Goal: Task Accomplishment & Management: Manage account settings

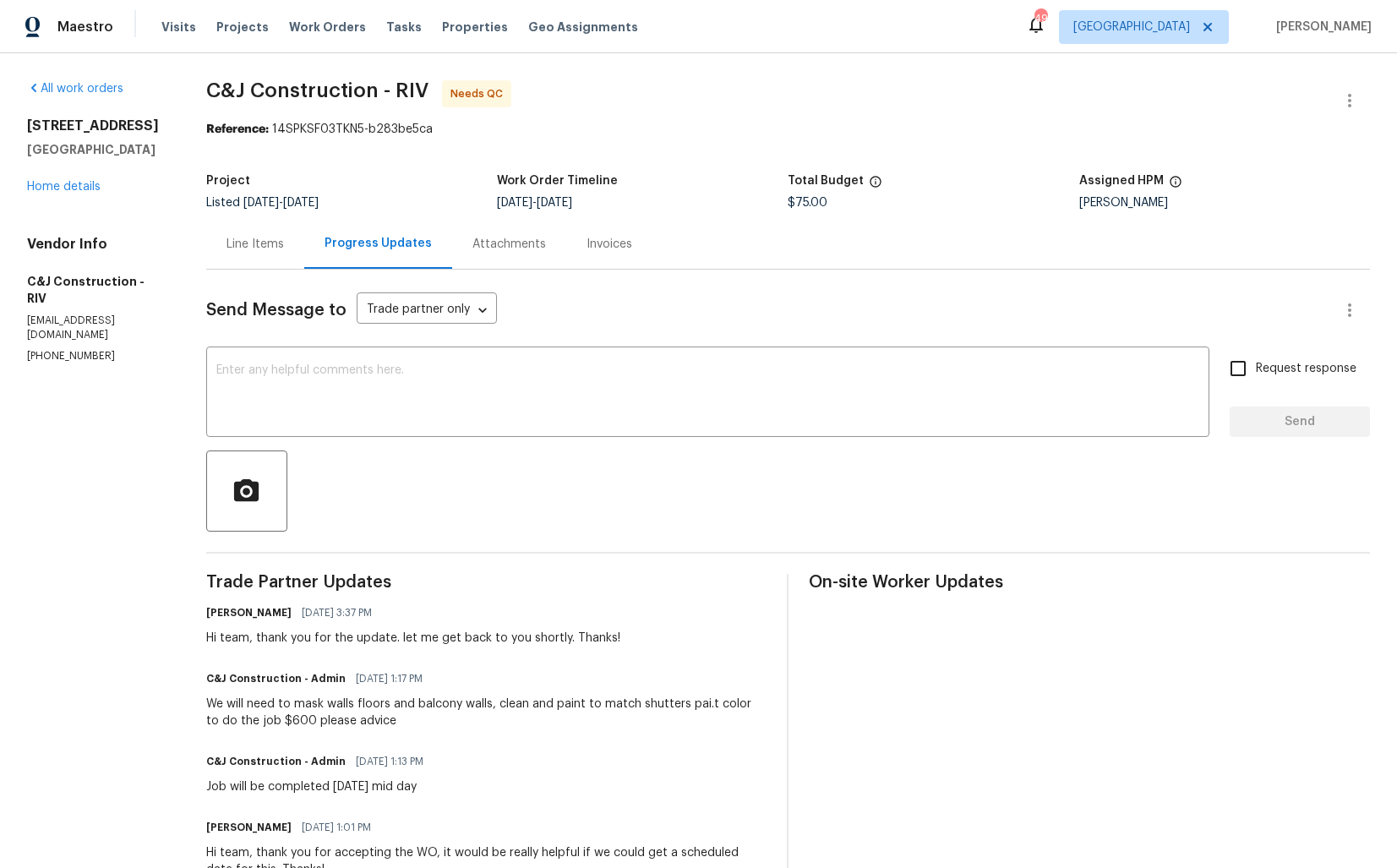
click at [255, 253] on div "Line Items" at bounding box center [254, 244] width 57 height 17
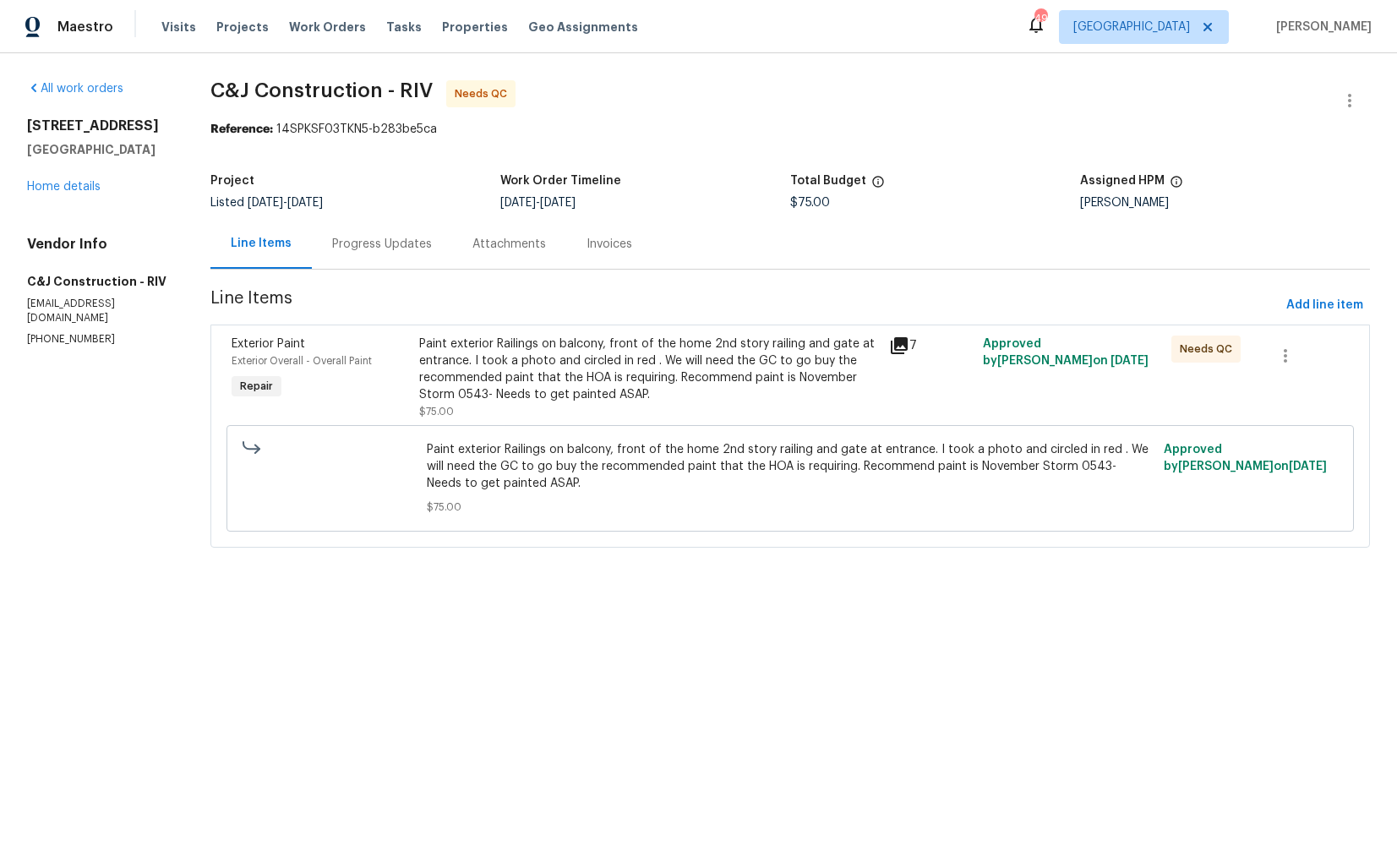
click at [581, 342] on div "Paint exterior Railings on balcony, front of the home 2nd story railing and gat…" at bounding box center [649, 369] width 460 height 67
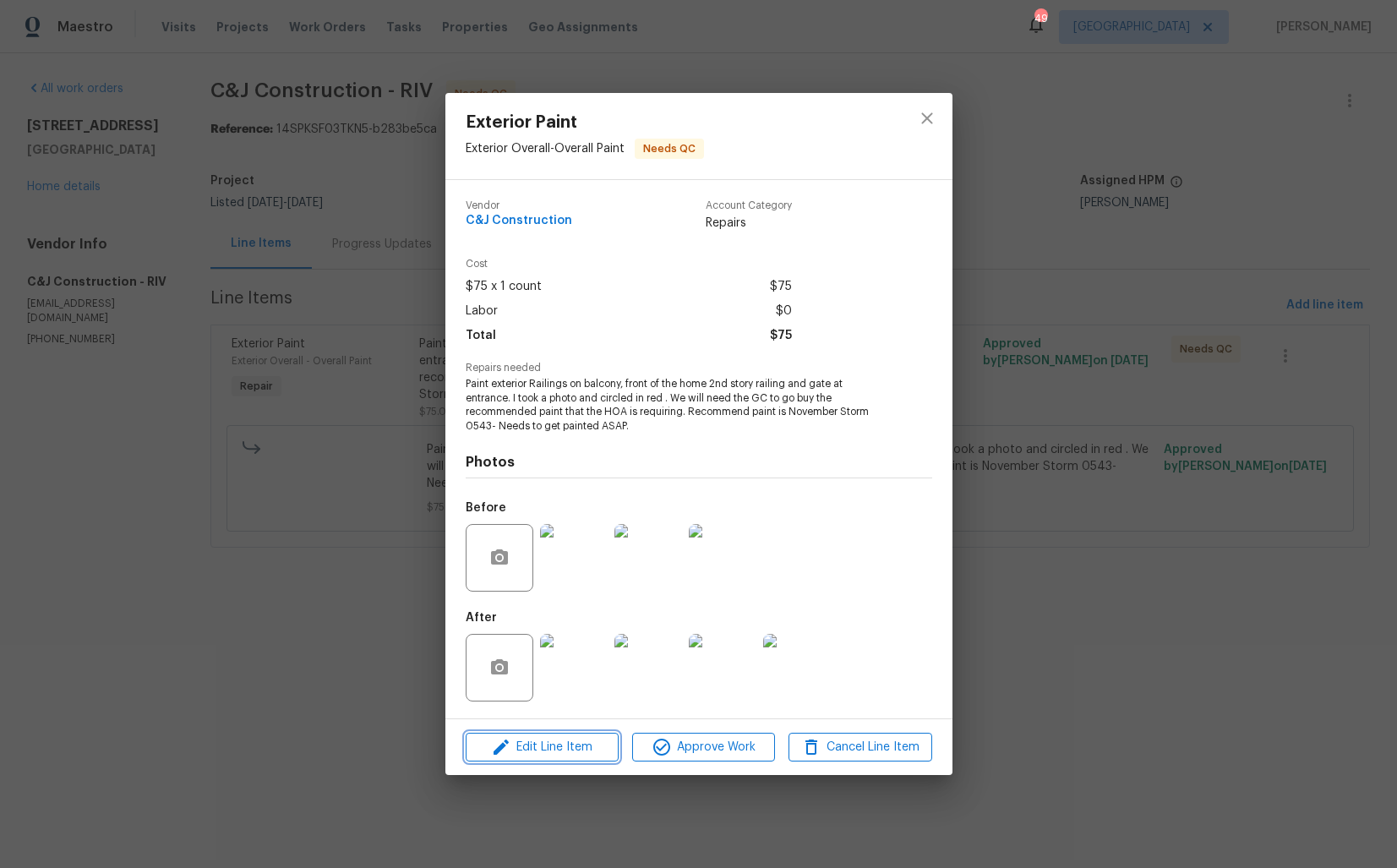
click at [529, 749] on span "Edit Line Item" at bounding box center [542, 747] width 143 height 21
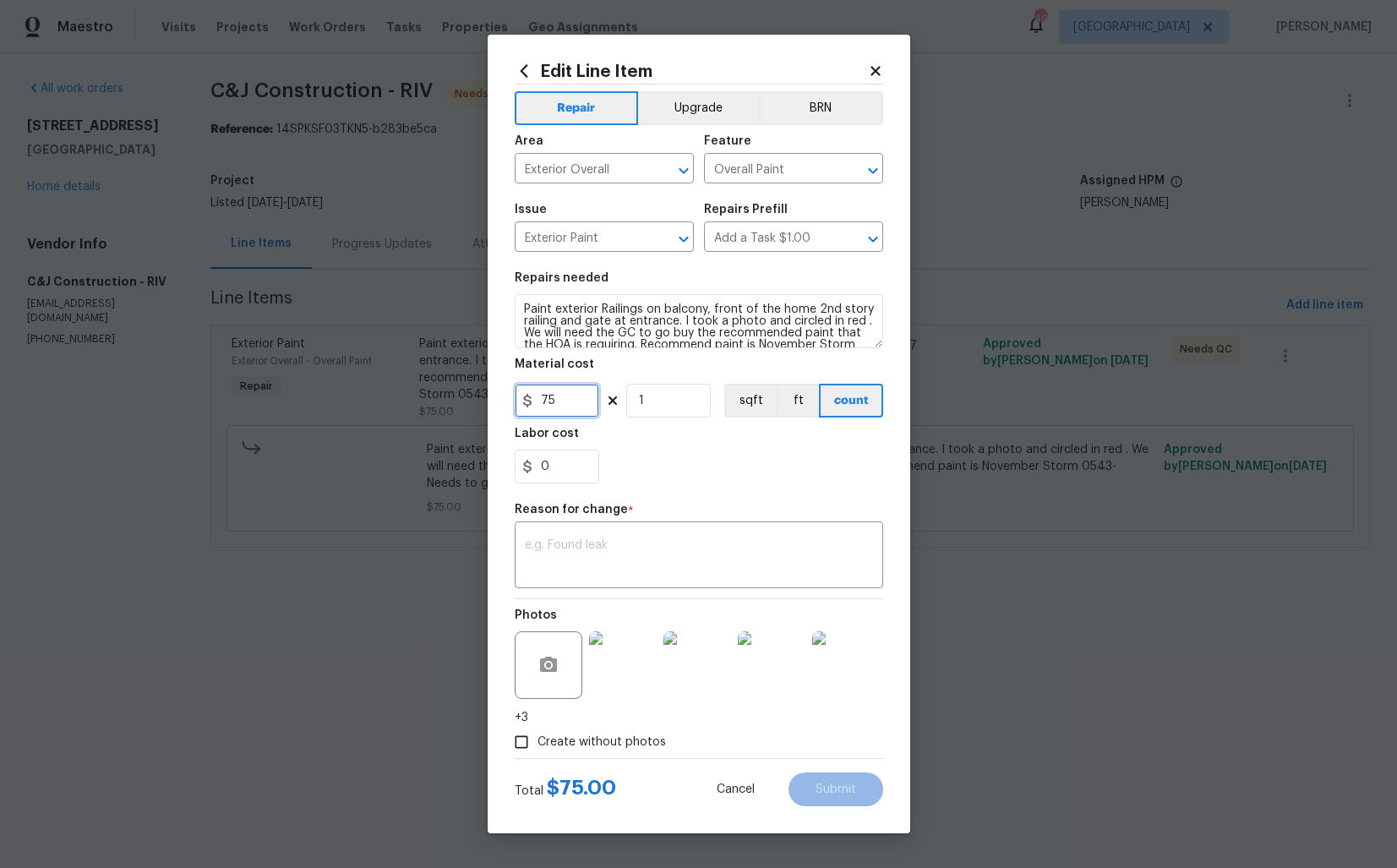
click at [566, 400] on input "75" at bounding box center [556, 401] width 84 height 34
type input "600"
click at [624, 572] on textarea at bounding box center [699, 557] width 348 height 36
paste textarea "(AM) Updated cost per BR team approval."
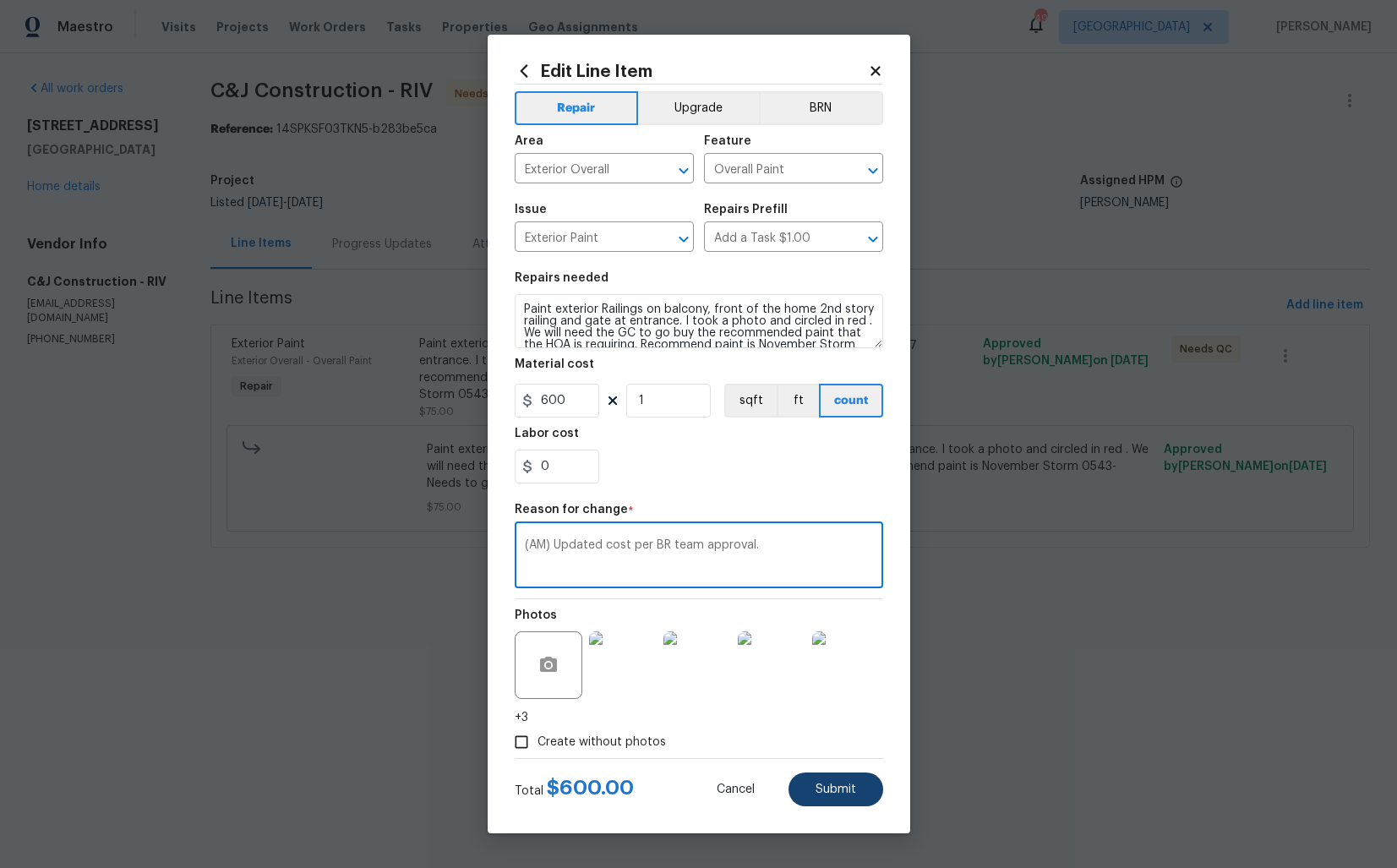
type textarea "(AM) Updated cost per BR team approval."
click at [859, 796] on button "Submit" at bounding box center [835, 789] width 95 height 34
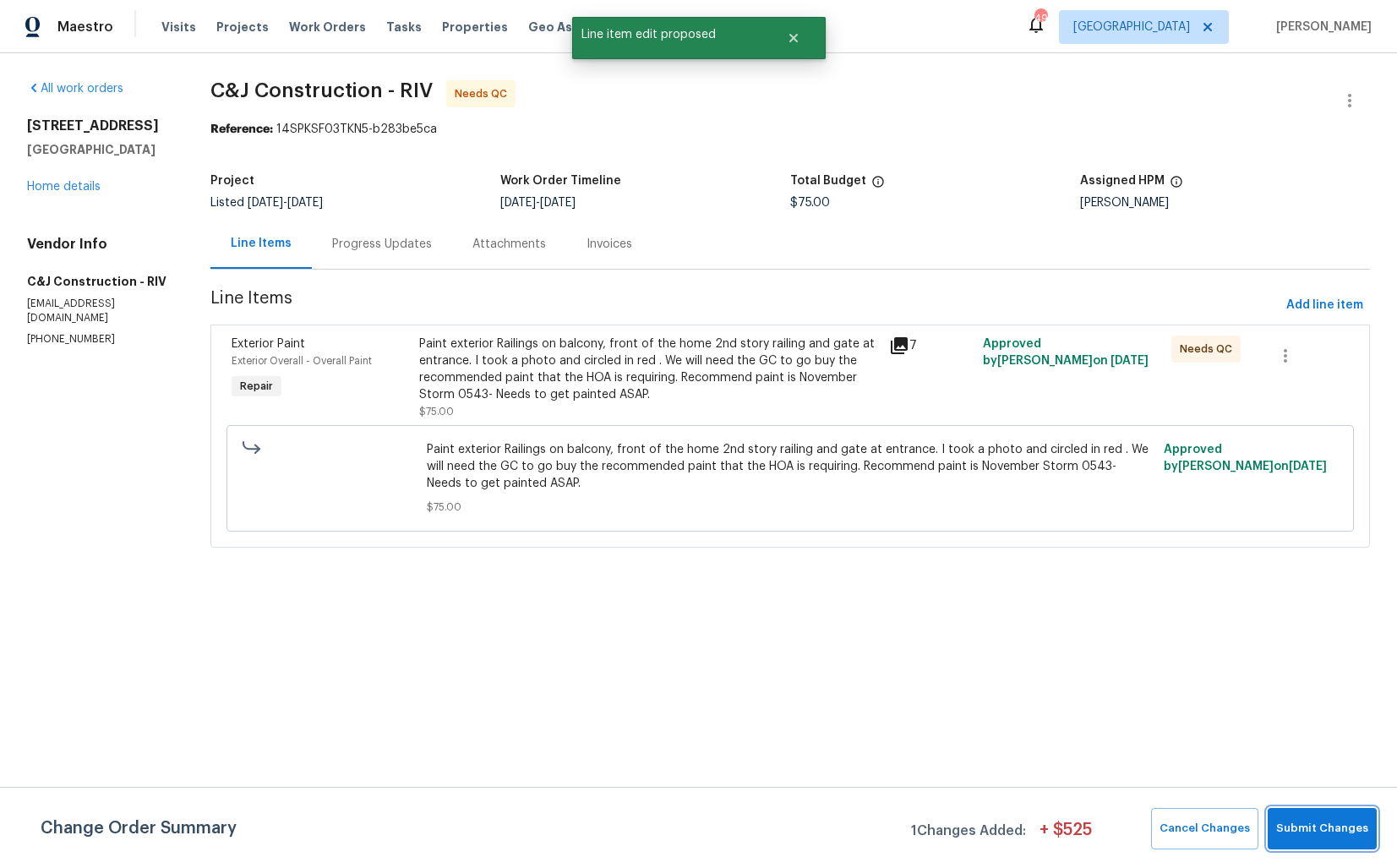
click at [1306, 822] on span "Submit Changes" at bounding box center [1322, 829] width 92 height 20
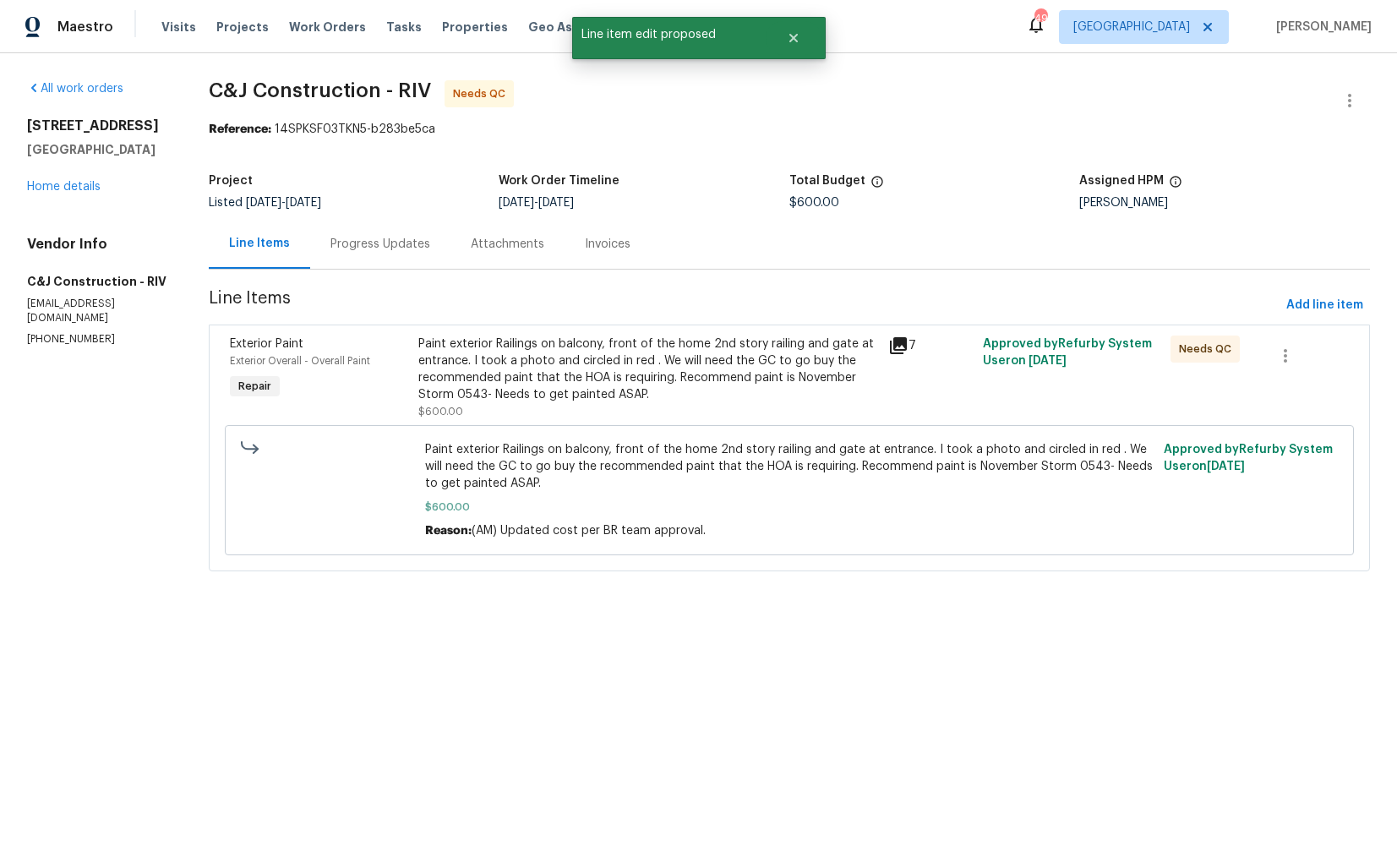
click at [396, 229] on div "Progress Updates" at bounding box center [380, 243] width 140 height 50
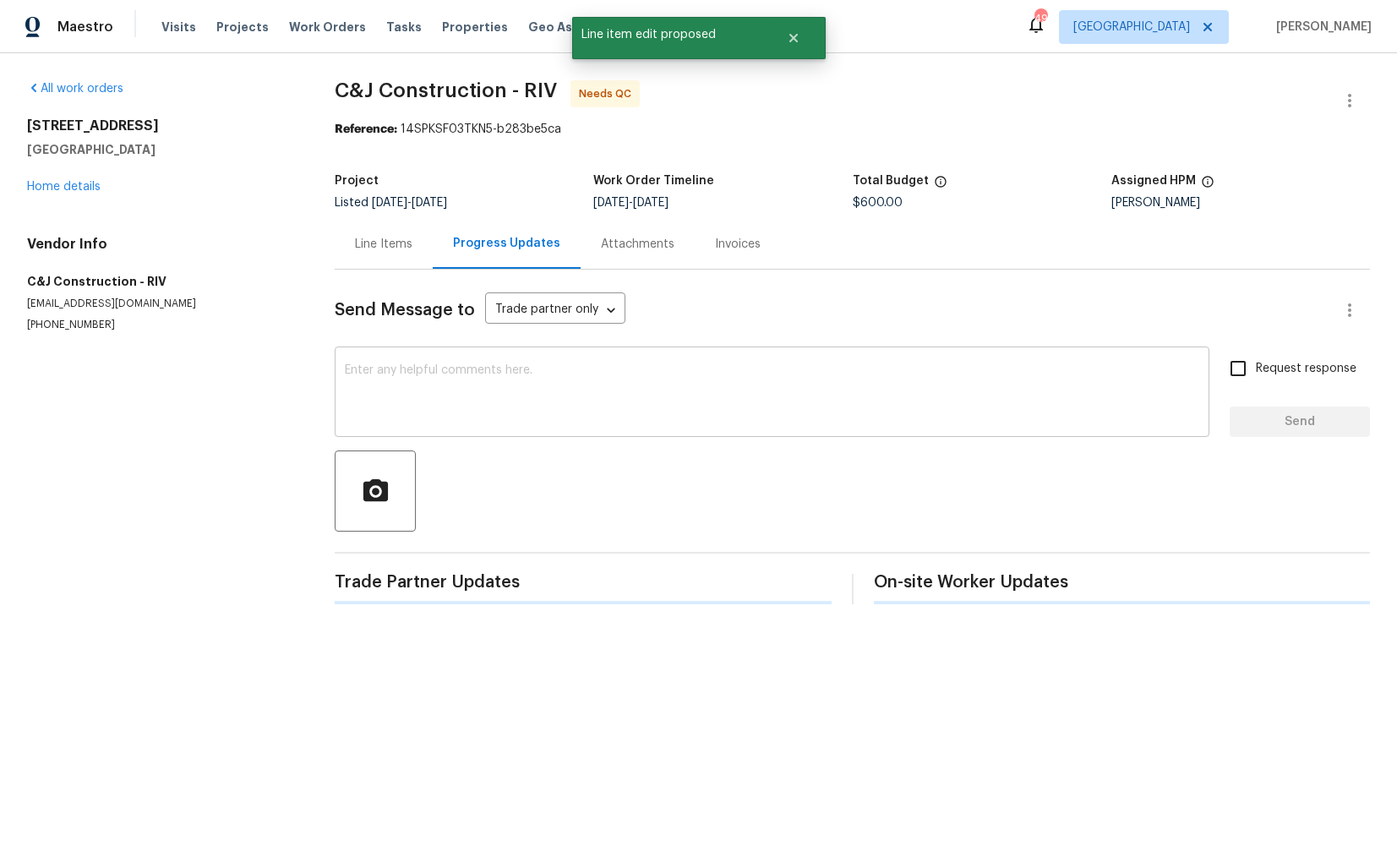
click at [557, 416] on textarea at bounding box center [771, 393] width 854 height 59
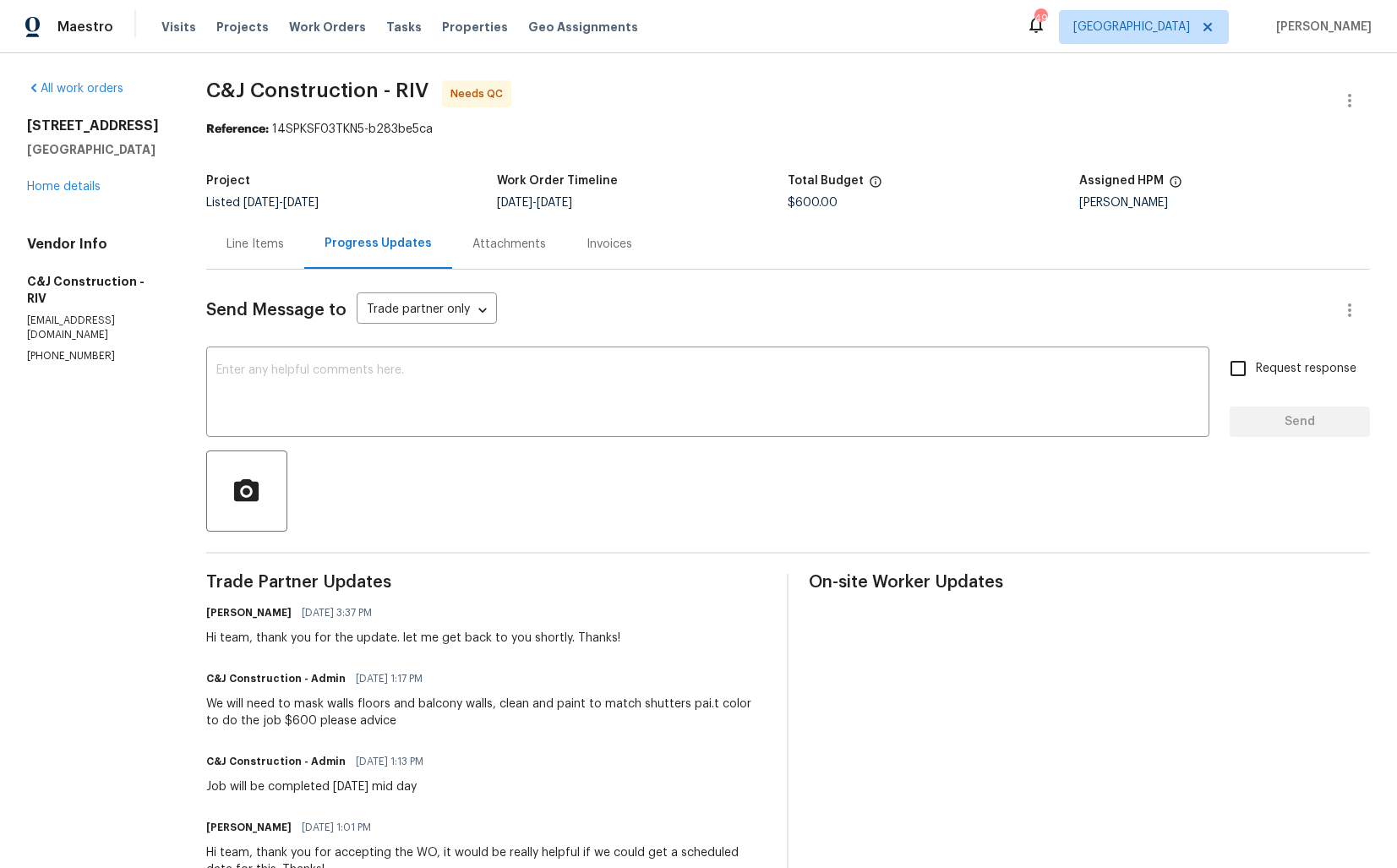
click at [252, 232] on div "Line Items" at bounding box center [255, 243] width 98 height 50
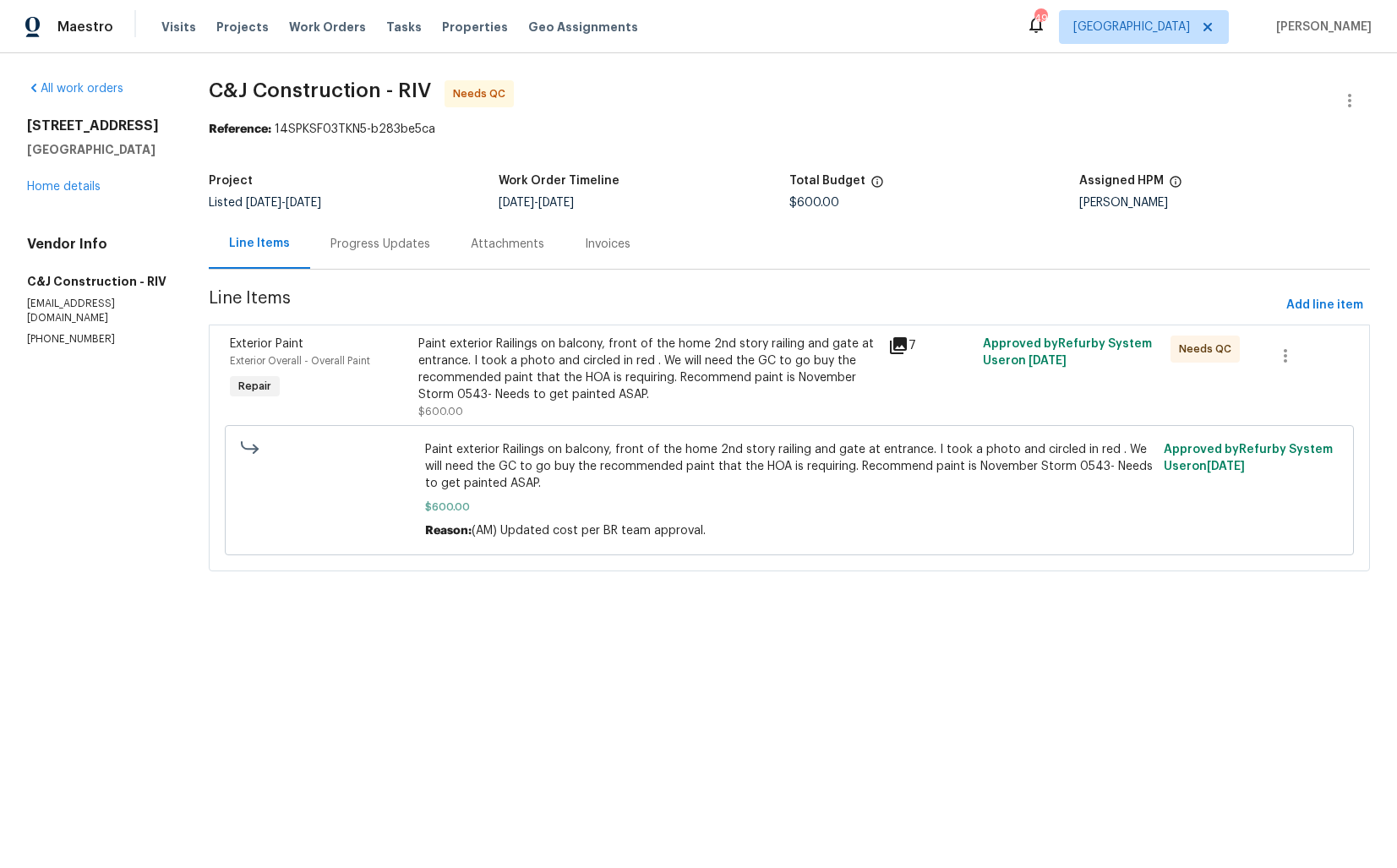
click at [562, 373] on div "Paint exterior Railings on balcony, front of the home 2nd story railing and gat…" at bounding box center [649, 369] width 461 height 67
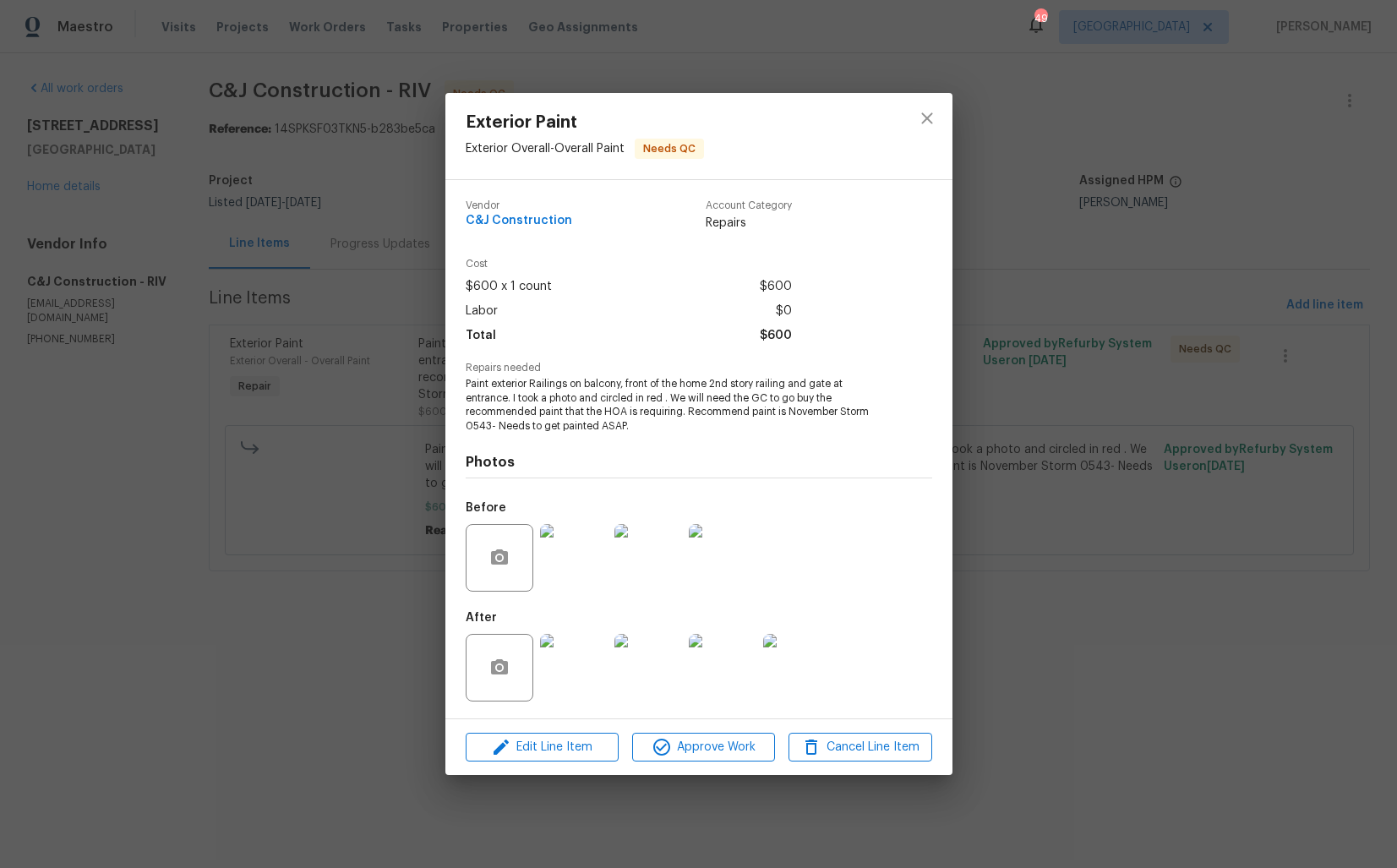
click at [585, 562] on img at bounding box center [573, 557] width 67 height 67
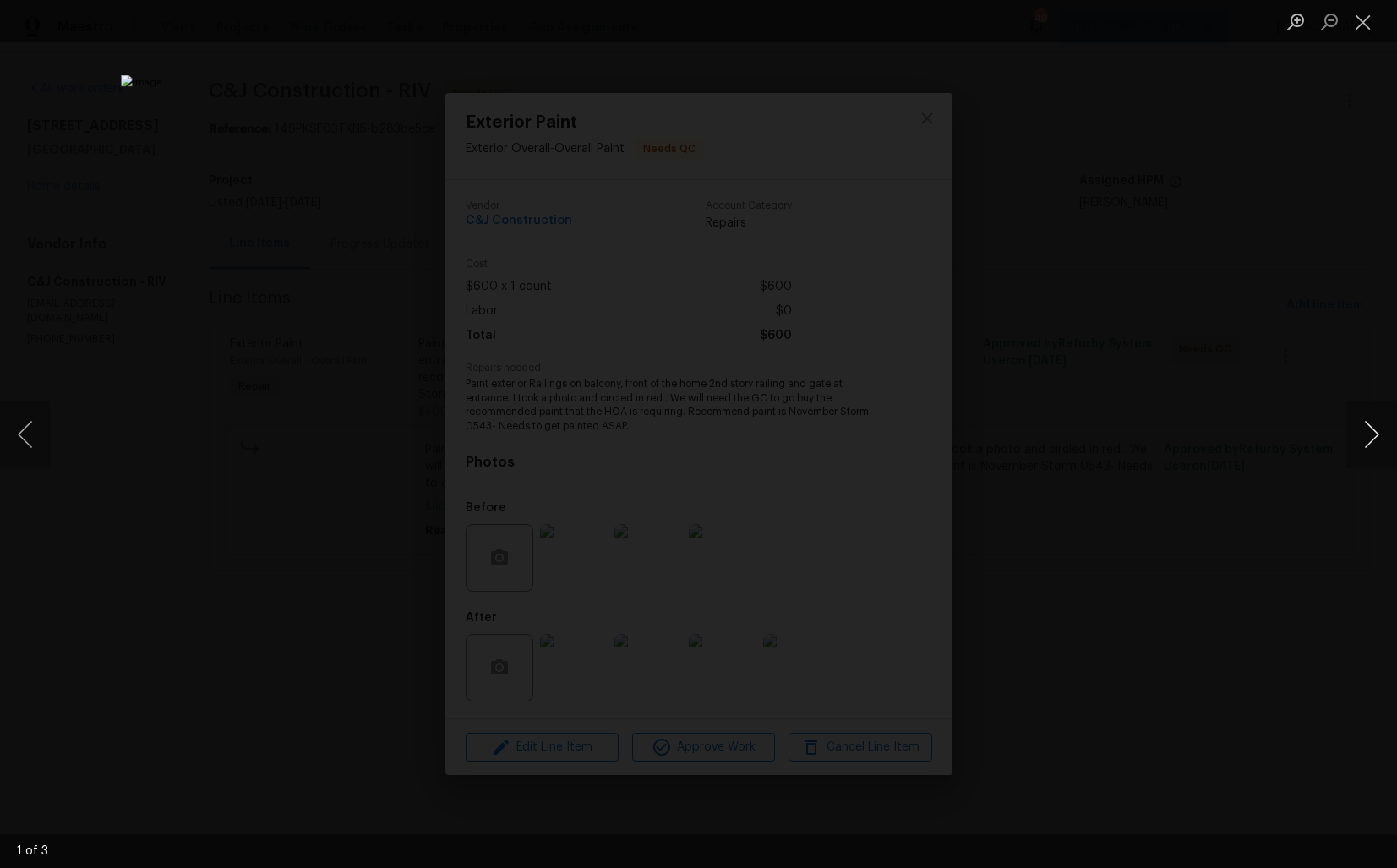
click at [1368, 435] on button "Next image" at bounding box center [1371, 434] width 50 height 67
click at [1153, 443] on div "Lightbox" at bounding box center [698, 434] width 1397 height 868
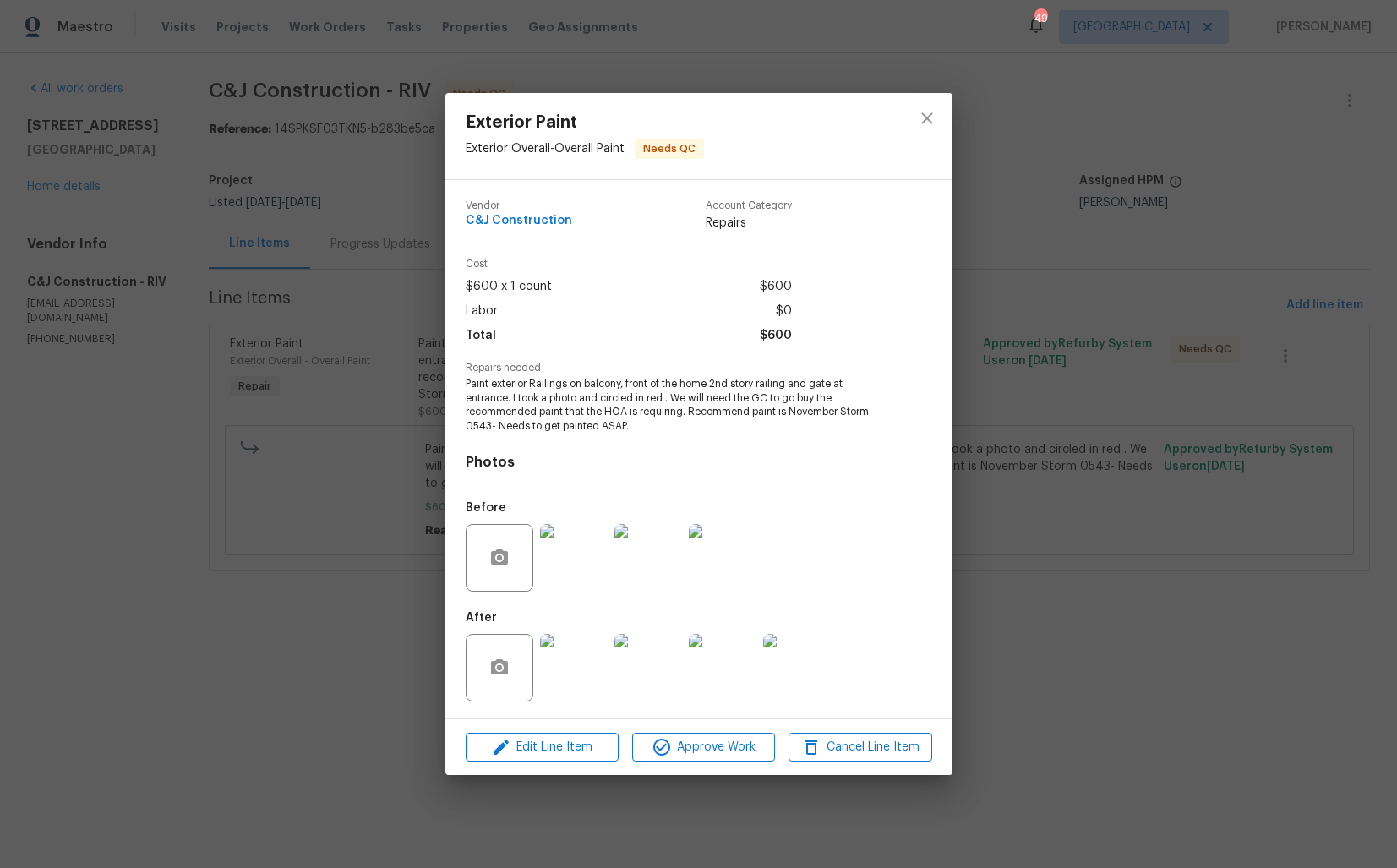
click at [579, 670] on img at bounding box center [573, 667] width 67 height 67
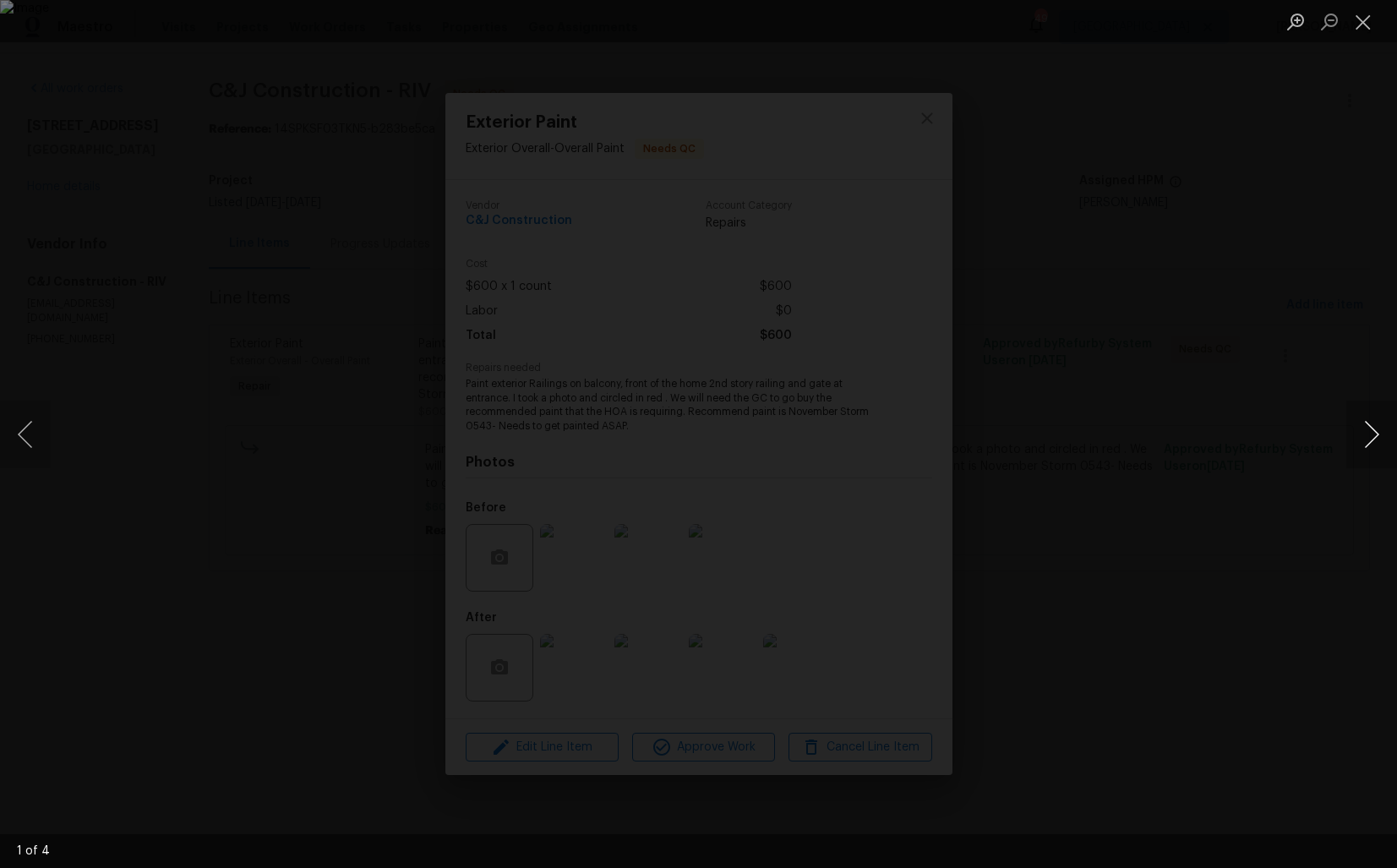
click at [1371, 439] on button "Next image" at bounding box center [1371, 434] width 50 height 67
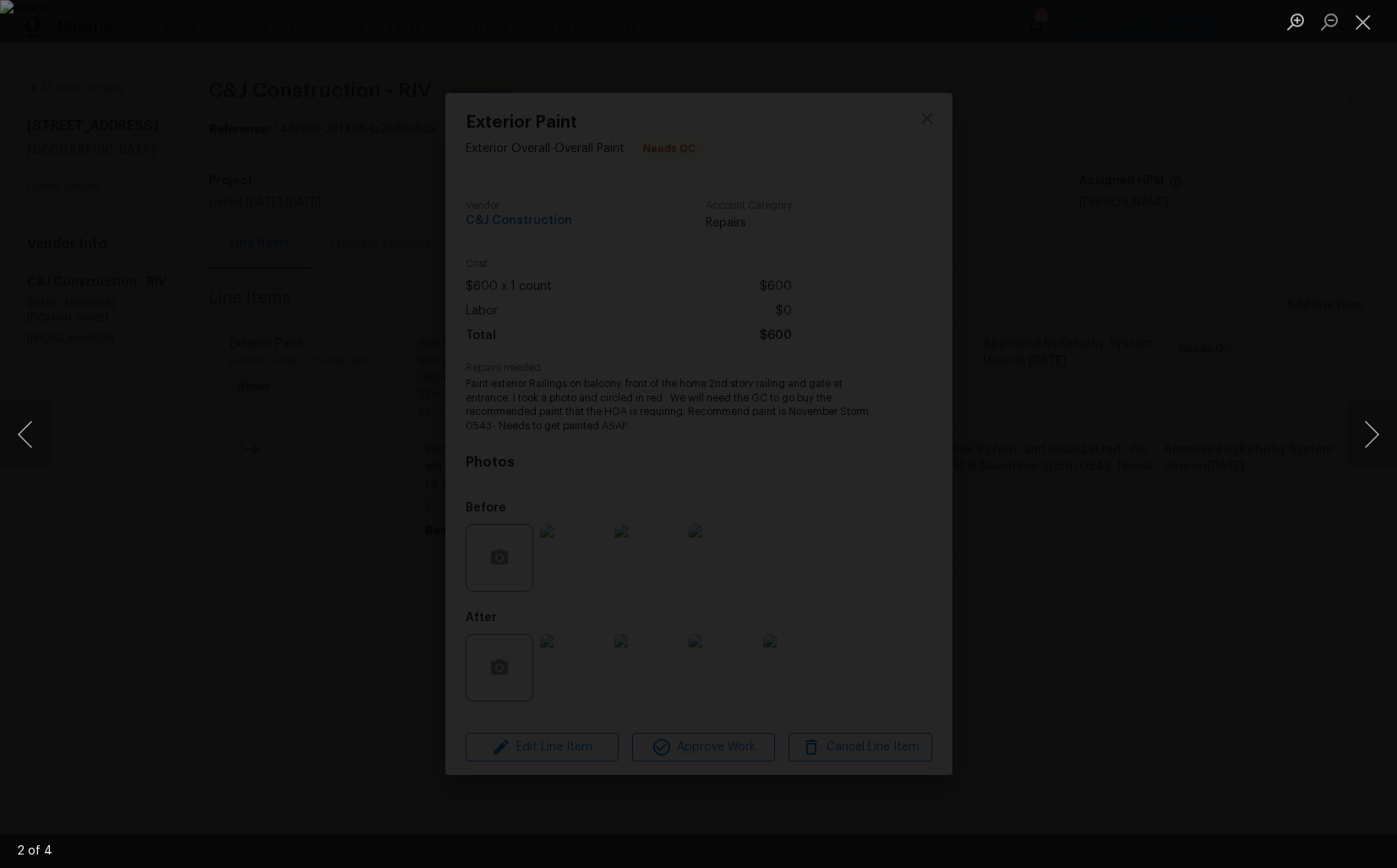
click at [1239, 506] on div "Lightbox" at bounding box center [698, 434] width 1397 height 868
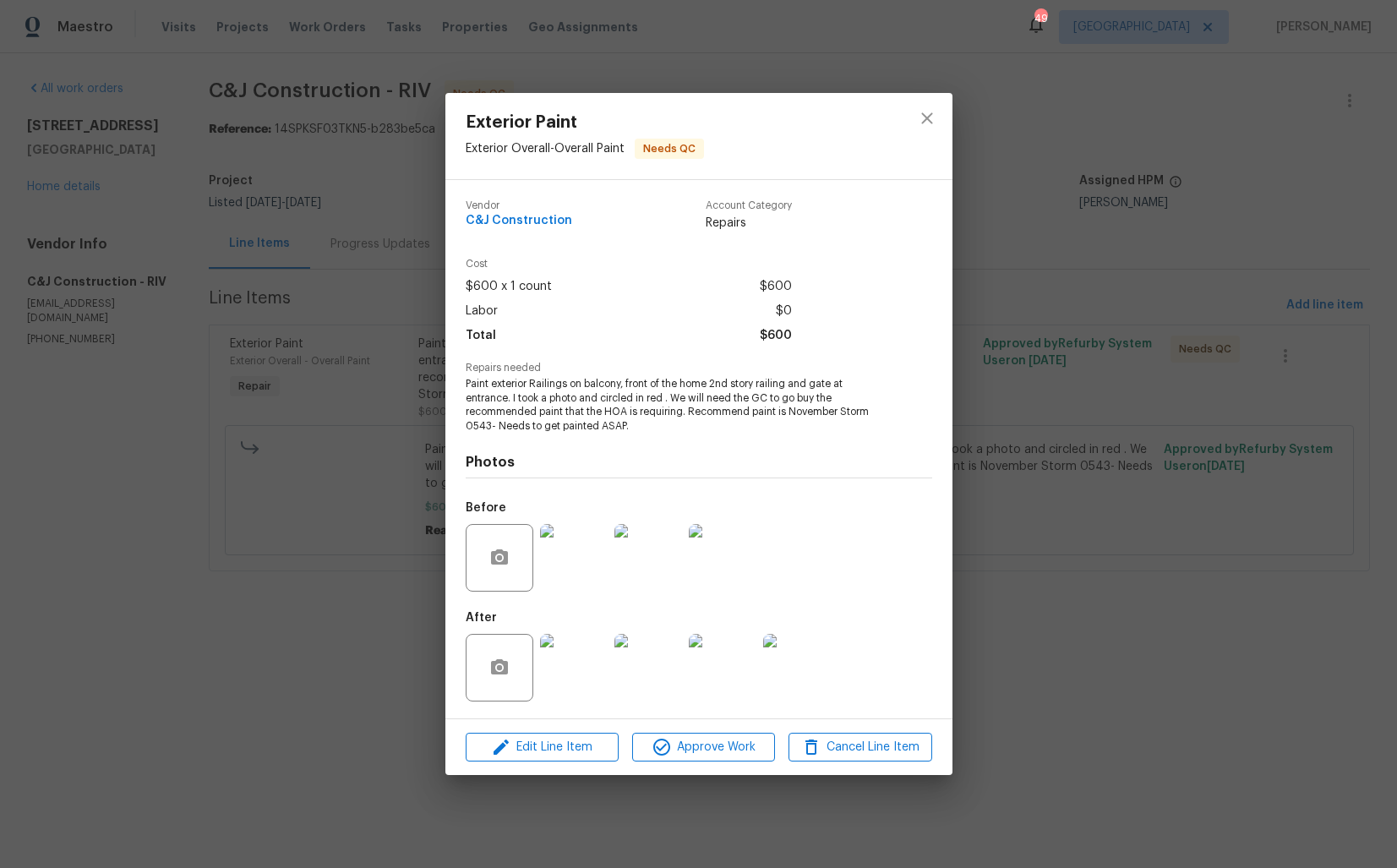
click at [1123, 329] on div "Exterior Paint Exterior Overall - Overall Paint Needs QC Vendor C&J Constructio…" at bounding box center [698, 434] width 1397 height 868
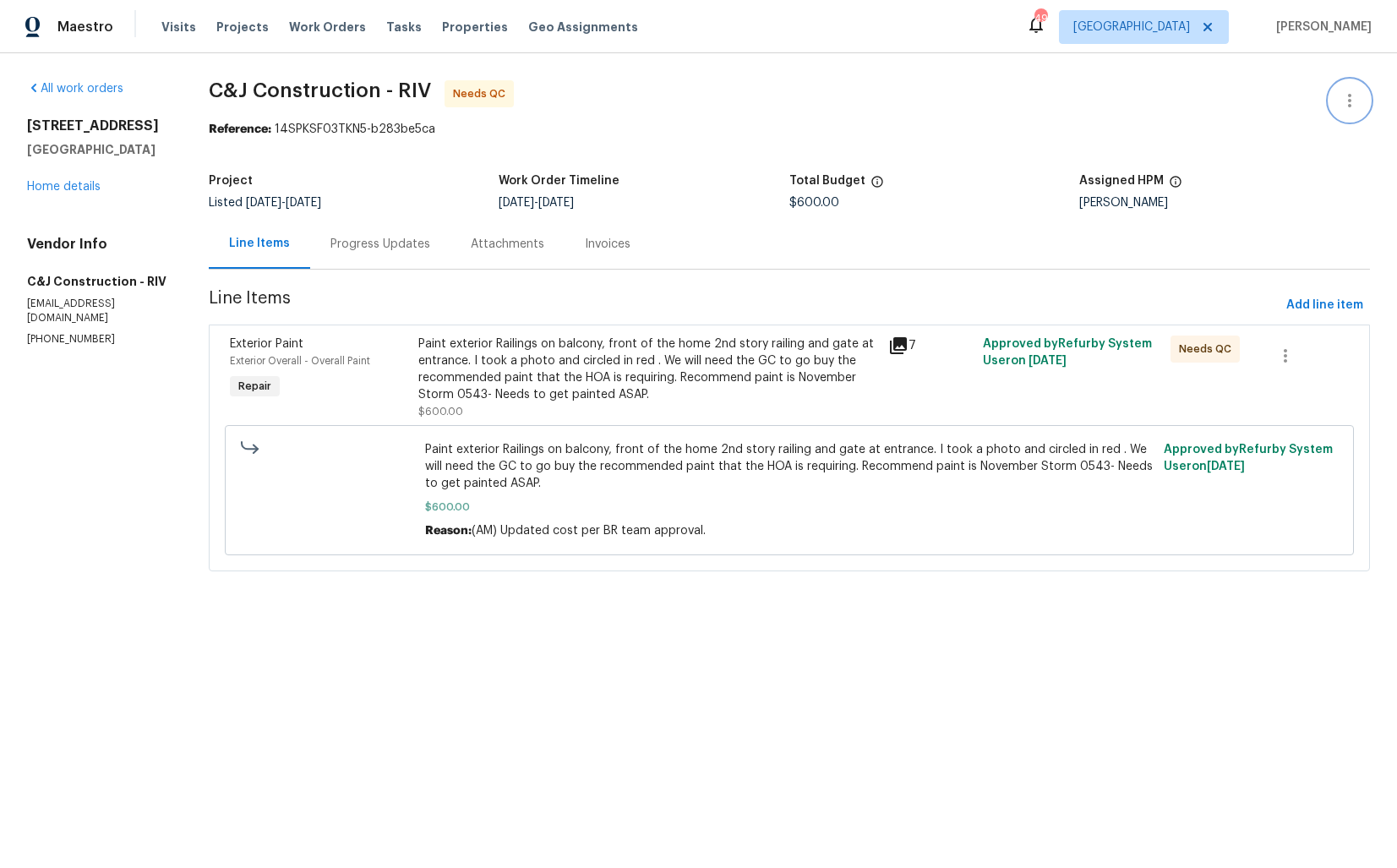
click at [1359, 95] on icon "button" at bounding box center [1350, 101] width 20 height 20
click at [1260, 107] on li "Edit" at bounding box center [1295, 101] width 183 height 28
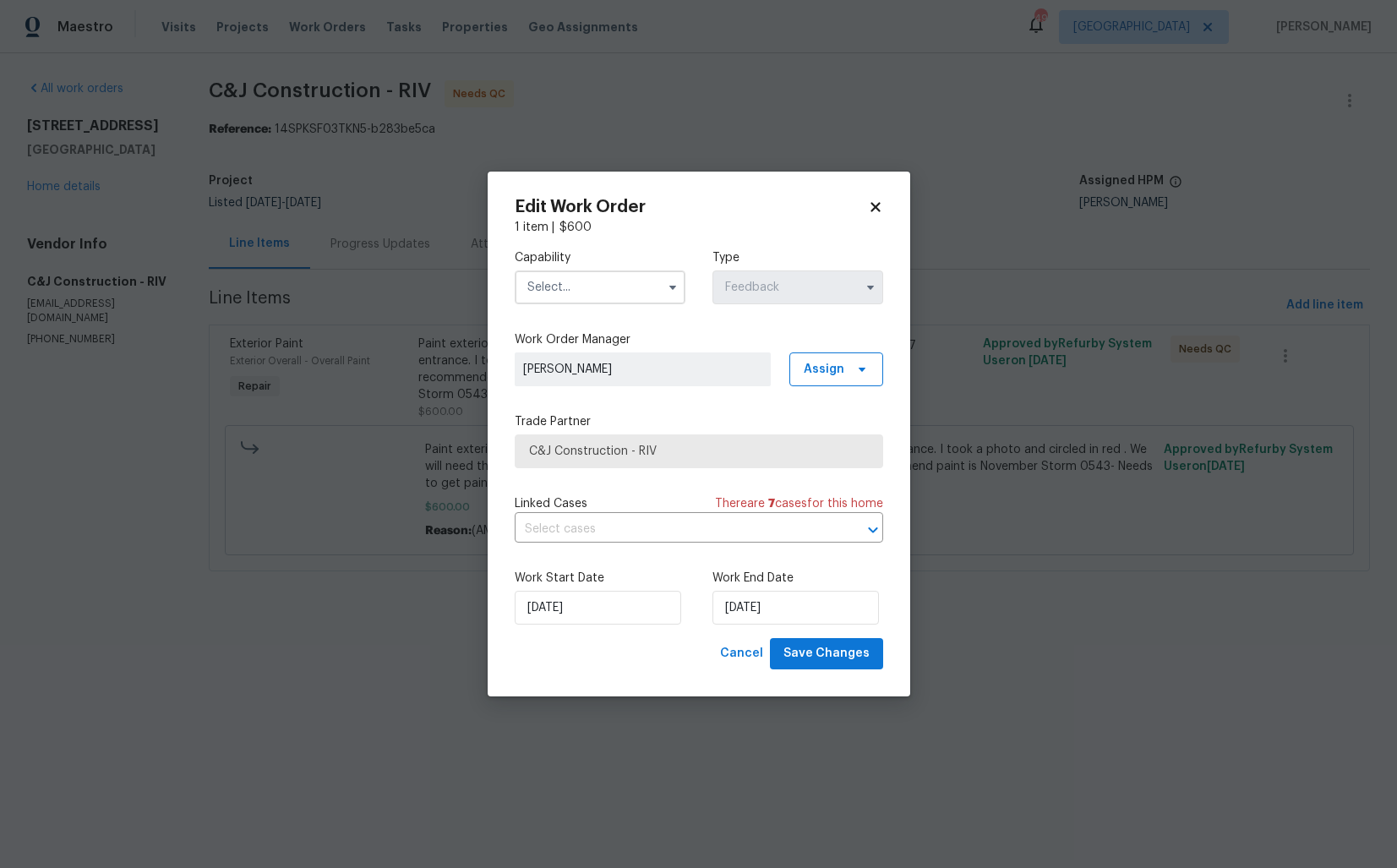
click at [619, 286] on input "text" at bounding box center [600, 288] width 171 height 34
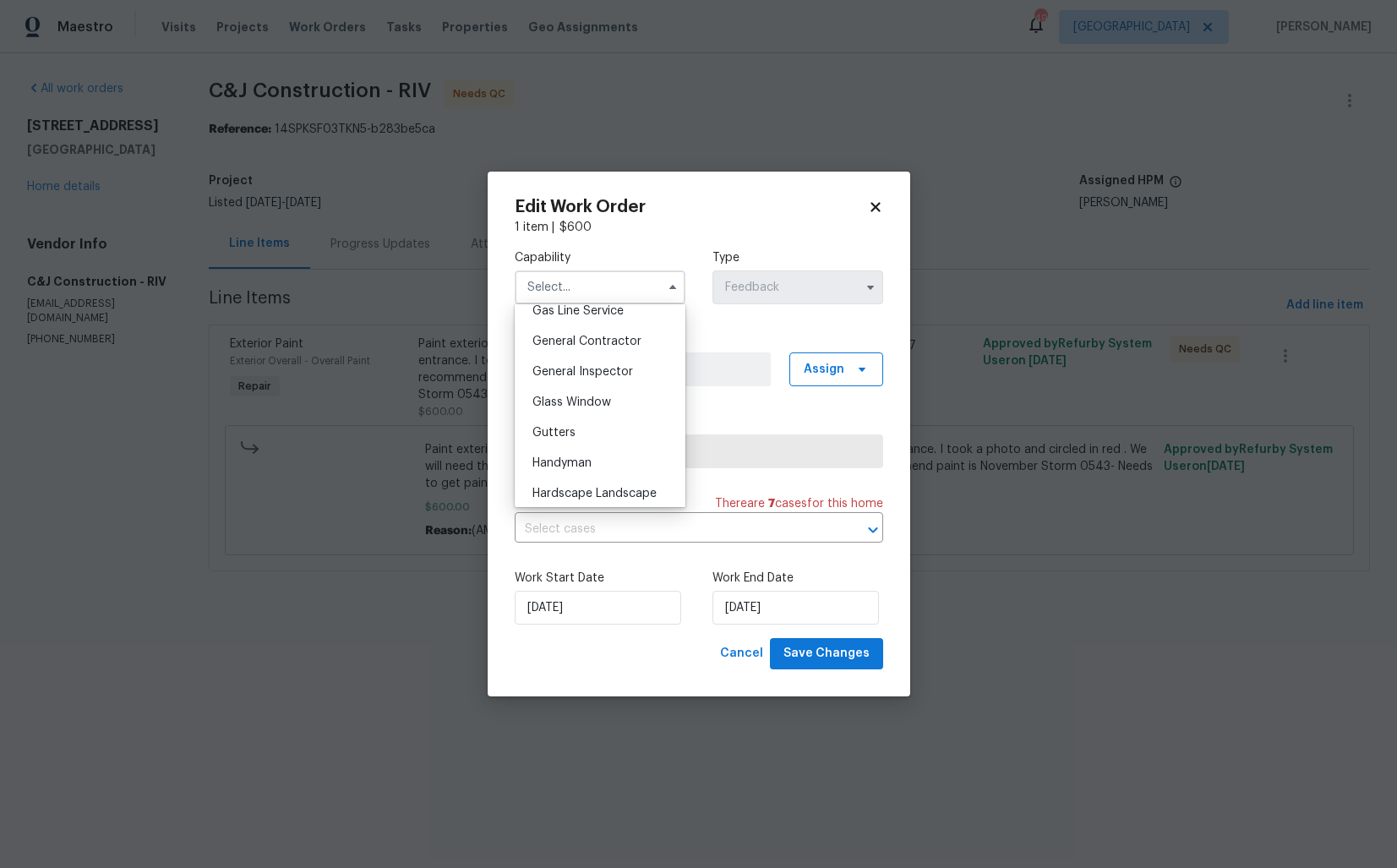
scroll to position [803, 0]
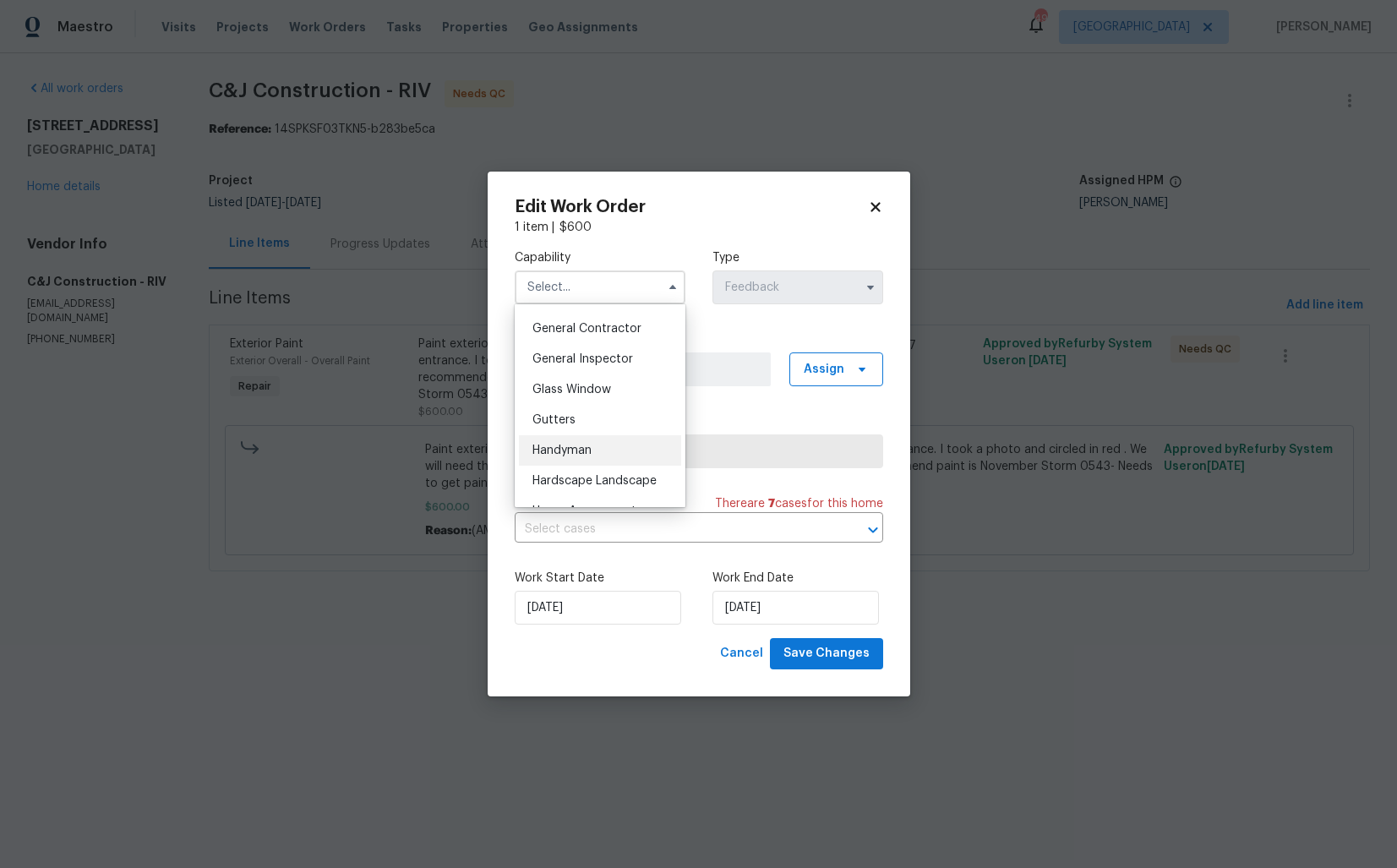
click at [573, 447] on span "Handyman" at bounding box center [562, 451] width 59 height 12
type input "Handyman"
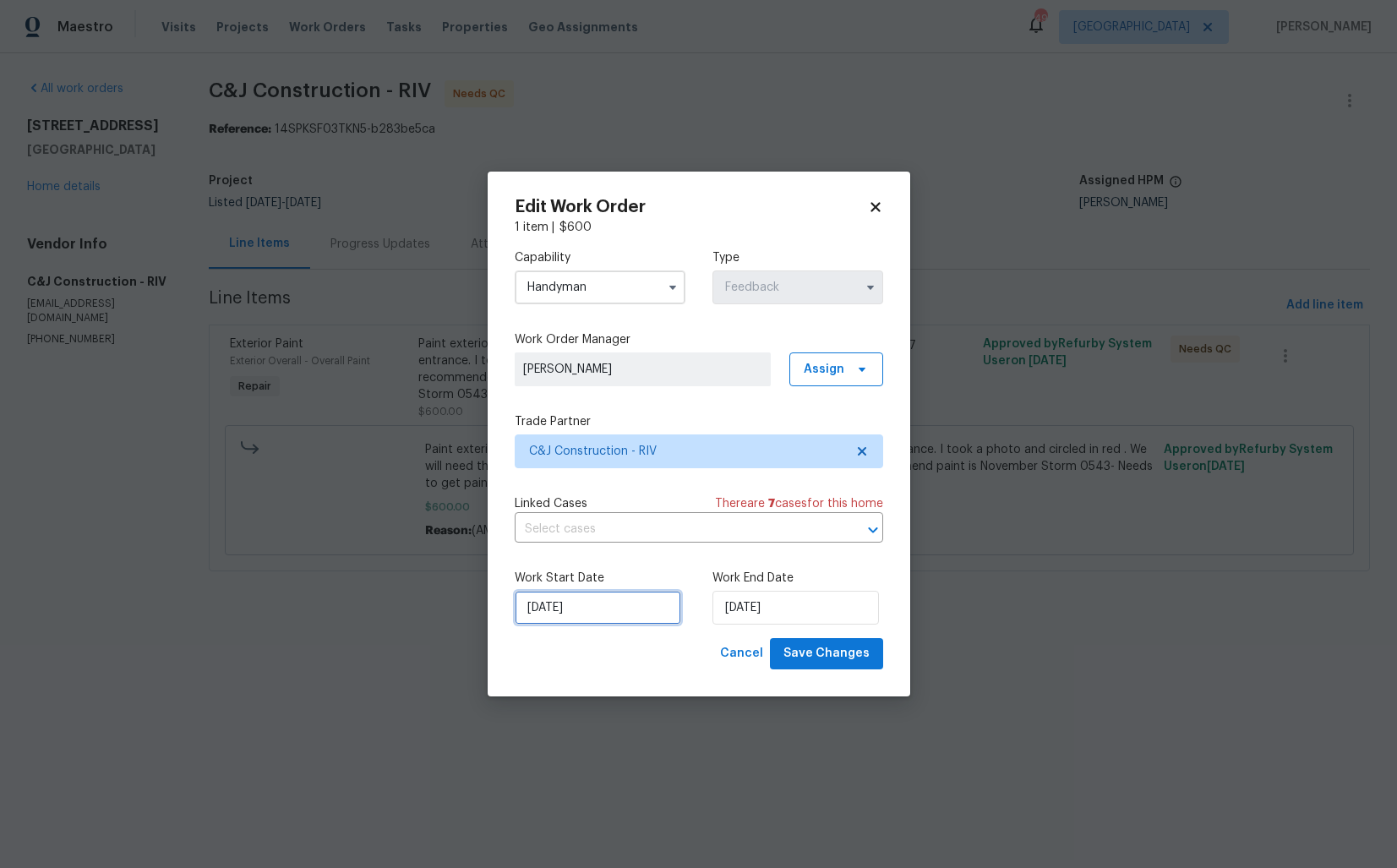
click at [638, 614] on input "10/09/2025" at bounding box center [597, 608] width 166 height 34
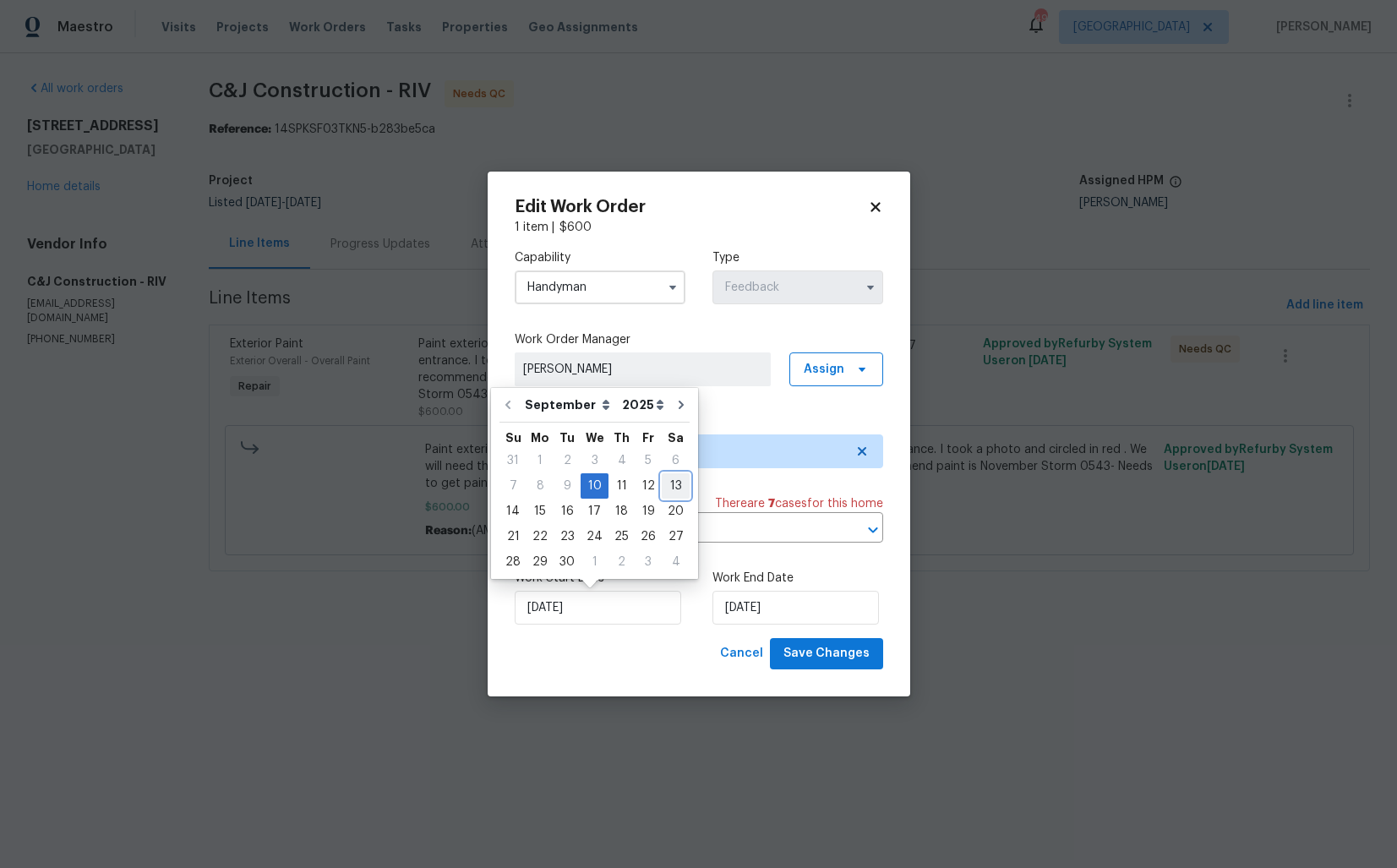
click at [668, 484] on div "13" at bounding box center [675, 486] width 28 height 24
type input "13/09/2025"
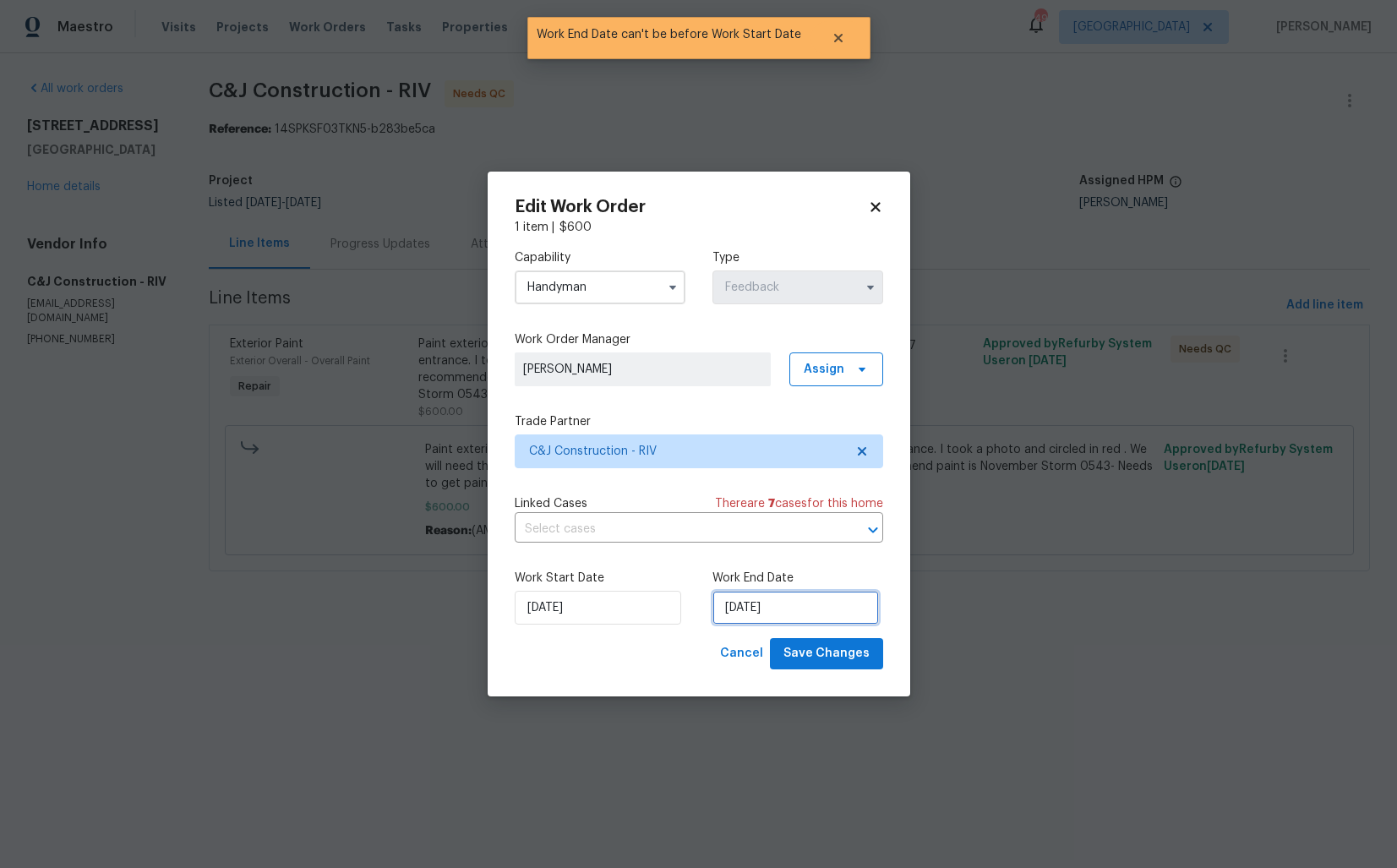
click at [845, 619] on input "13/09/2025" at bounding box center [795, 608] width 166 height 34
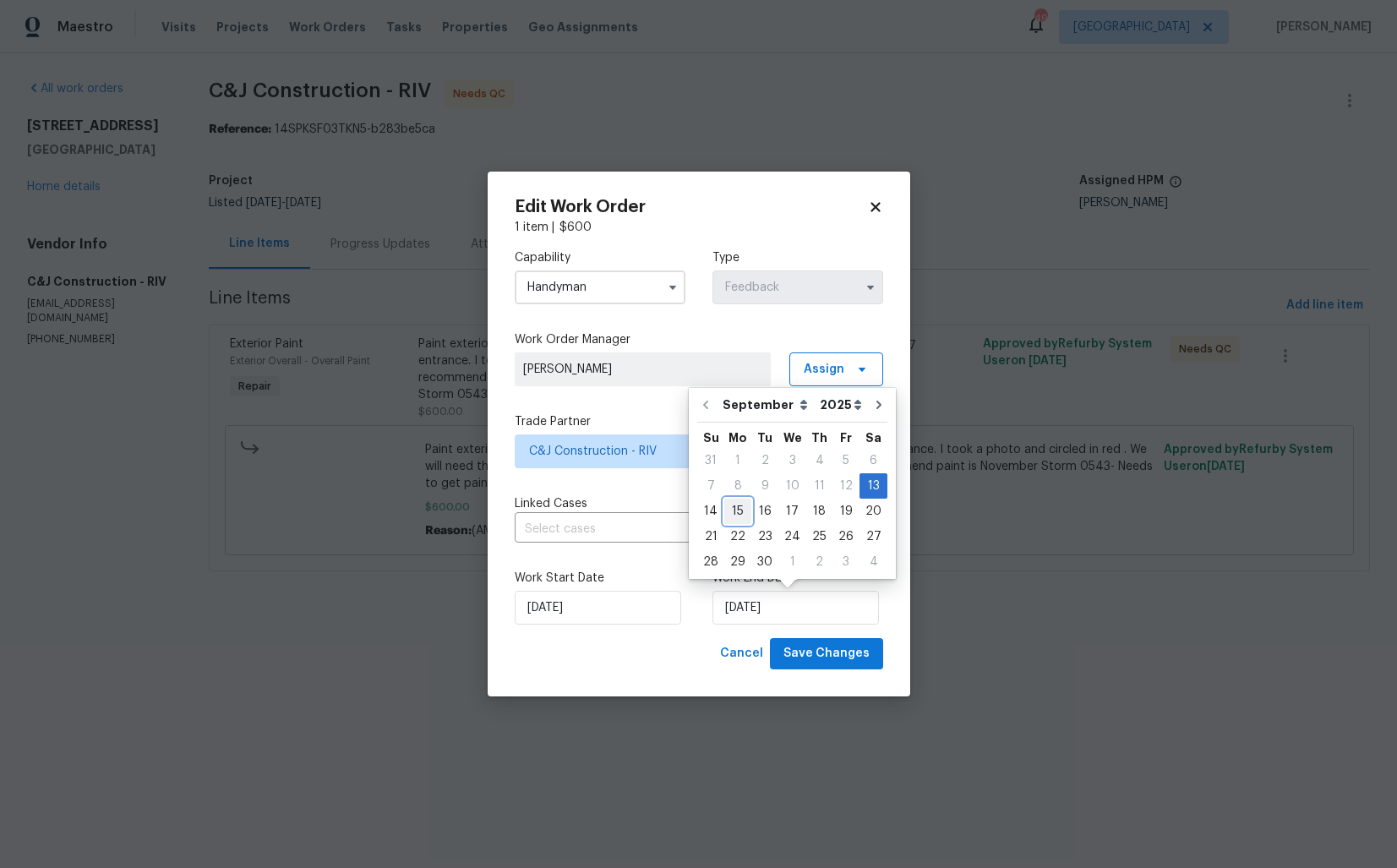
click at [741, 510] on div "15" at bounding box center [738, 511] width 27 height 24
type input "15/09/2025"
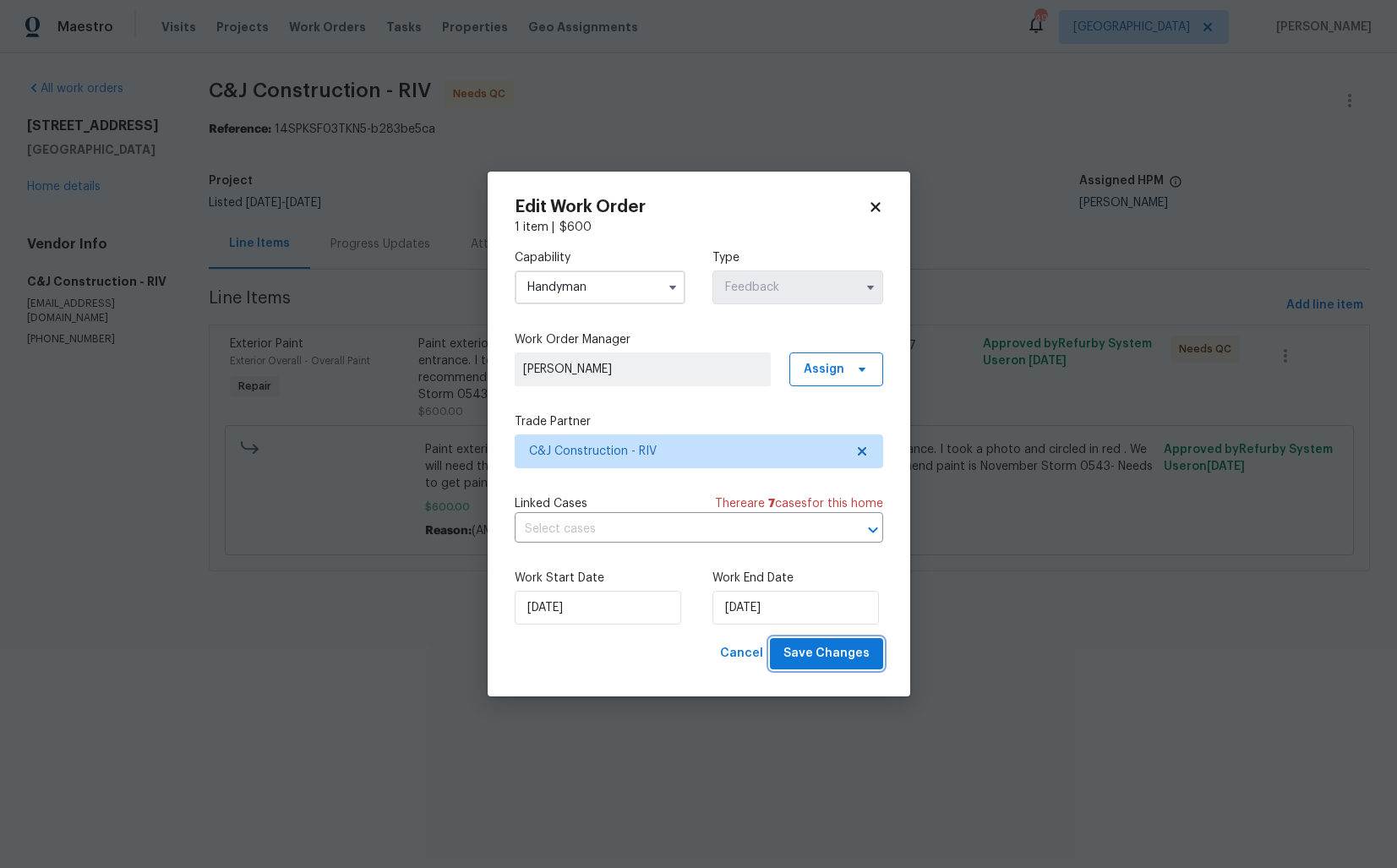
click at [859, 651] on span "Save Changes" at bounding box center [826, 654] width 86 height 21
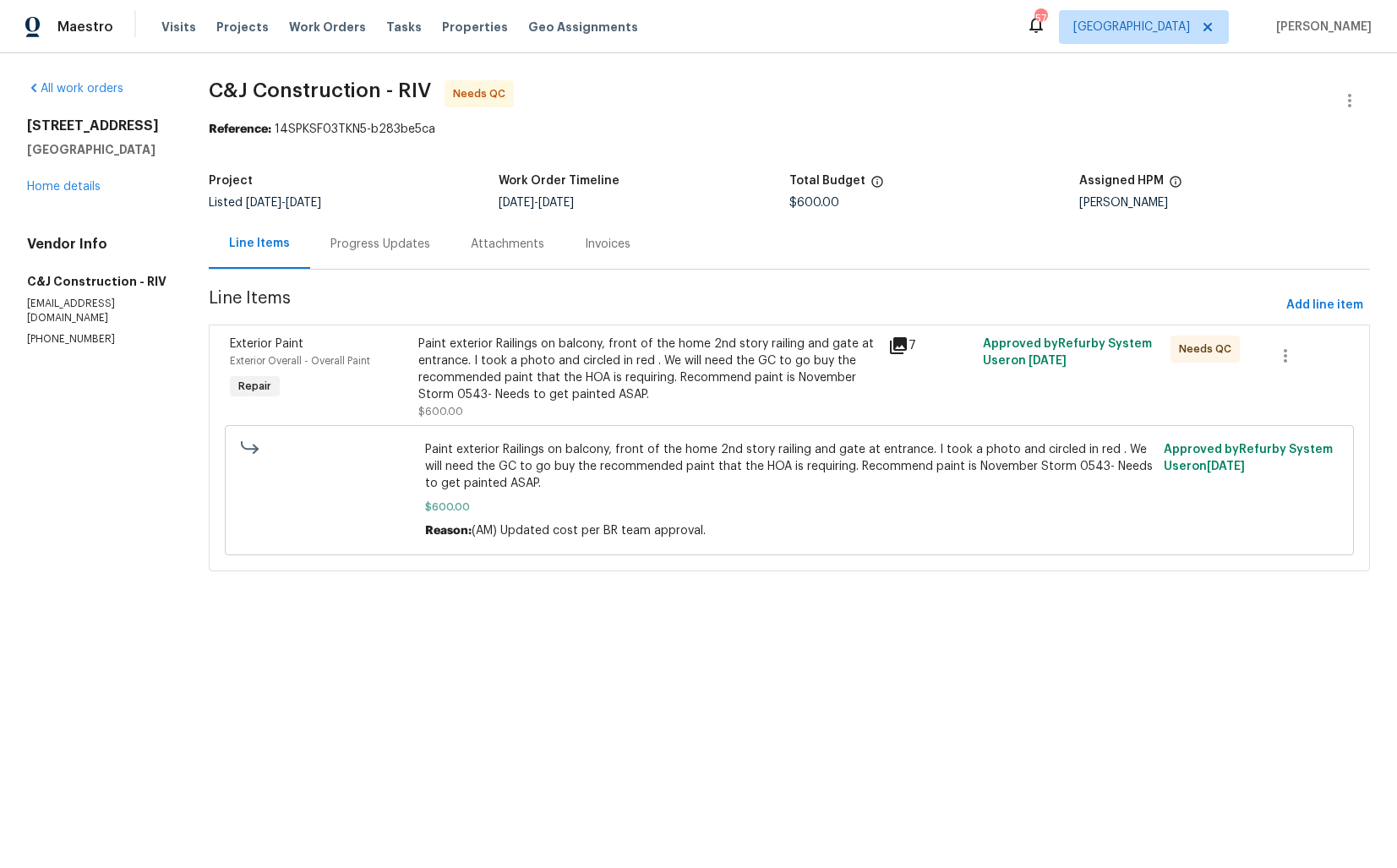
click at [550, 367] on div "Paint exterior Railings on balcony, front of the home 2nd story railing and gat…" at bounding box center [649, 369] width 461 height 67
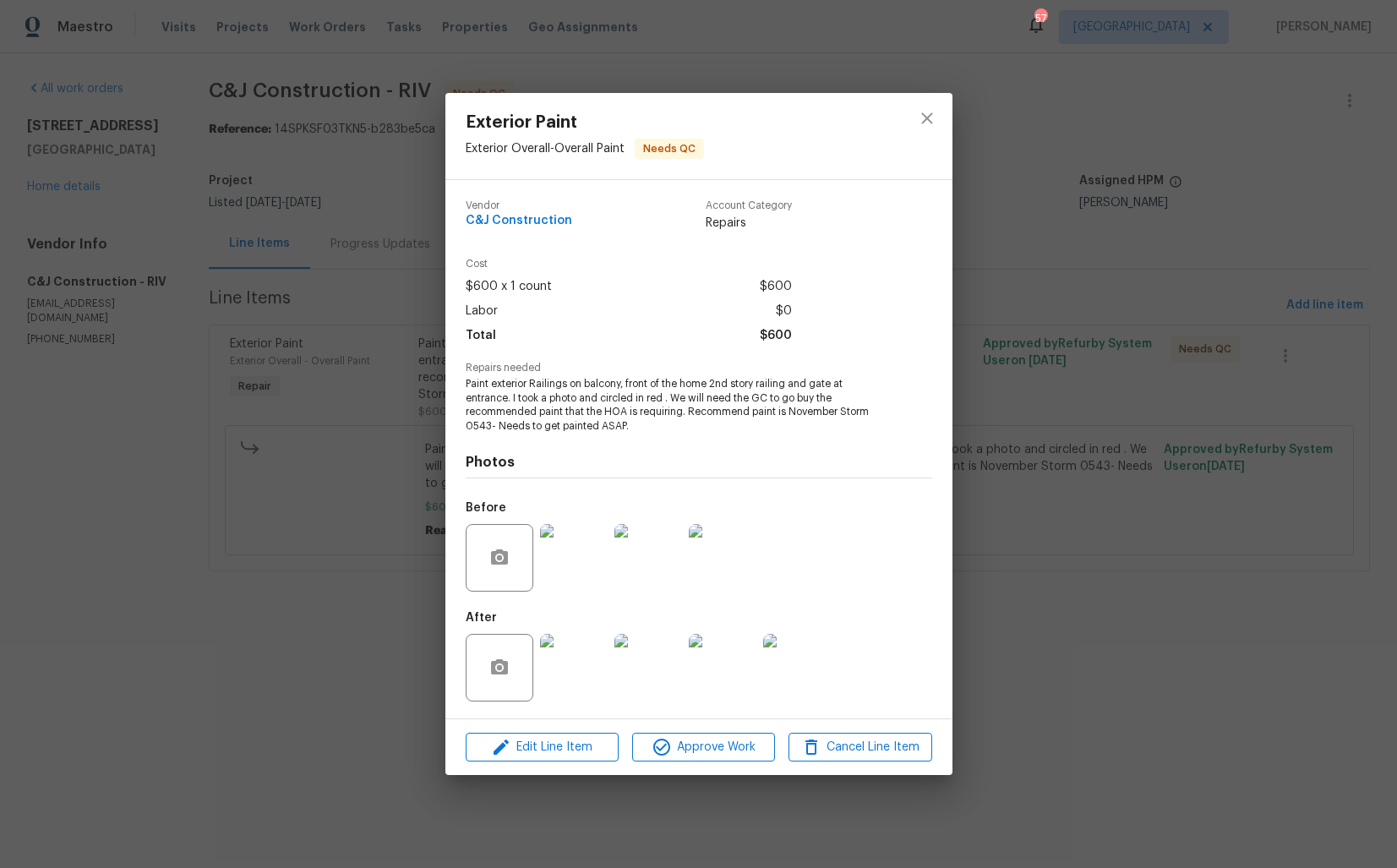
click at [329, 654] on div "Exterior Paint Exterior Overall - Overall Paint Needs QC Vendor C&J Constructio…" at bounding box center [698, 434] width 1397 height 868
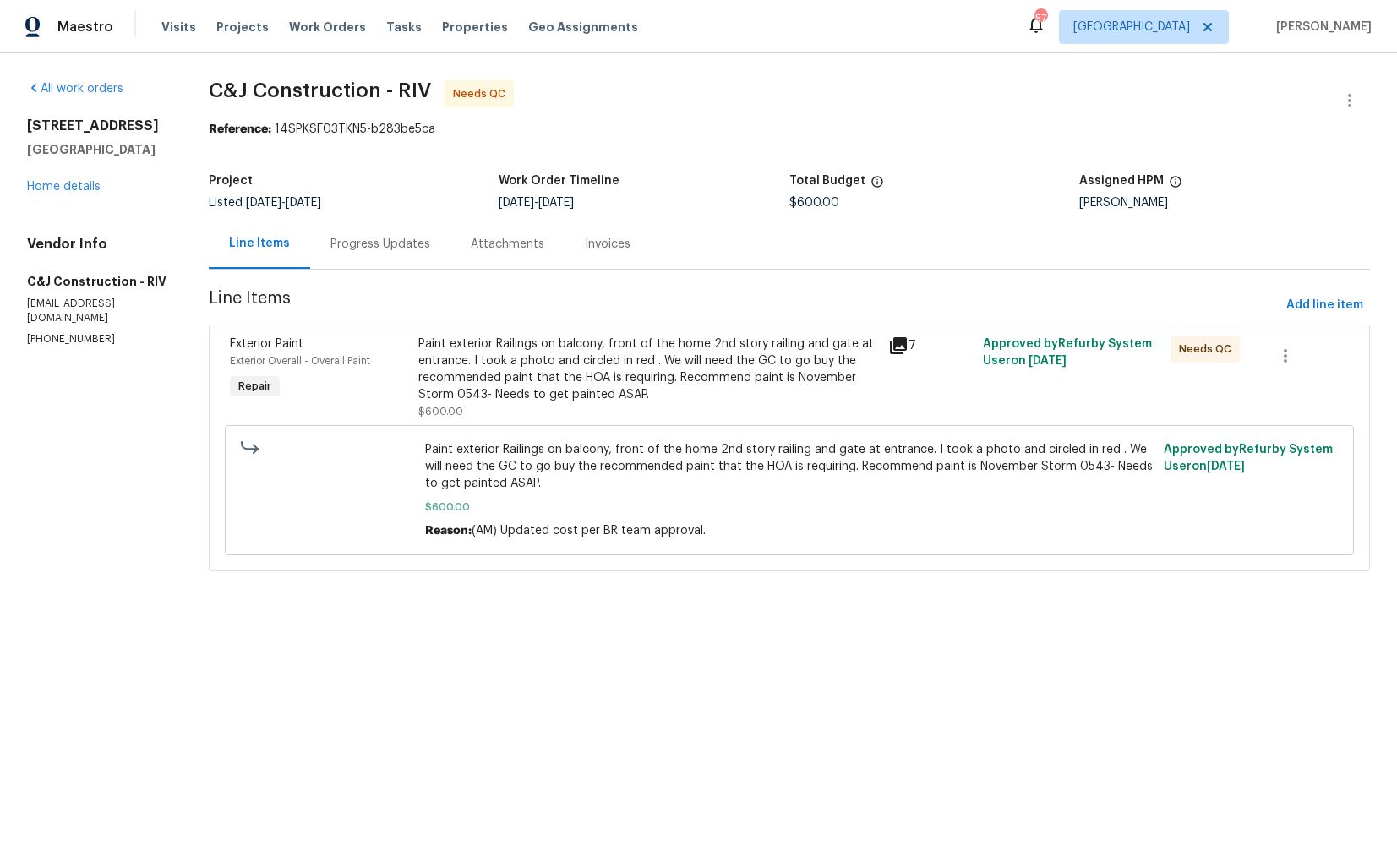
click at [385, 251] on div "Progress Updates" at bounding box center [380, 244] width 100 height 17
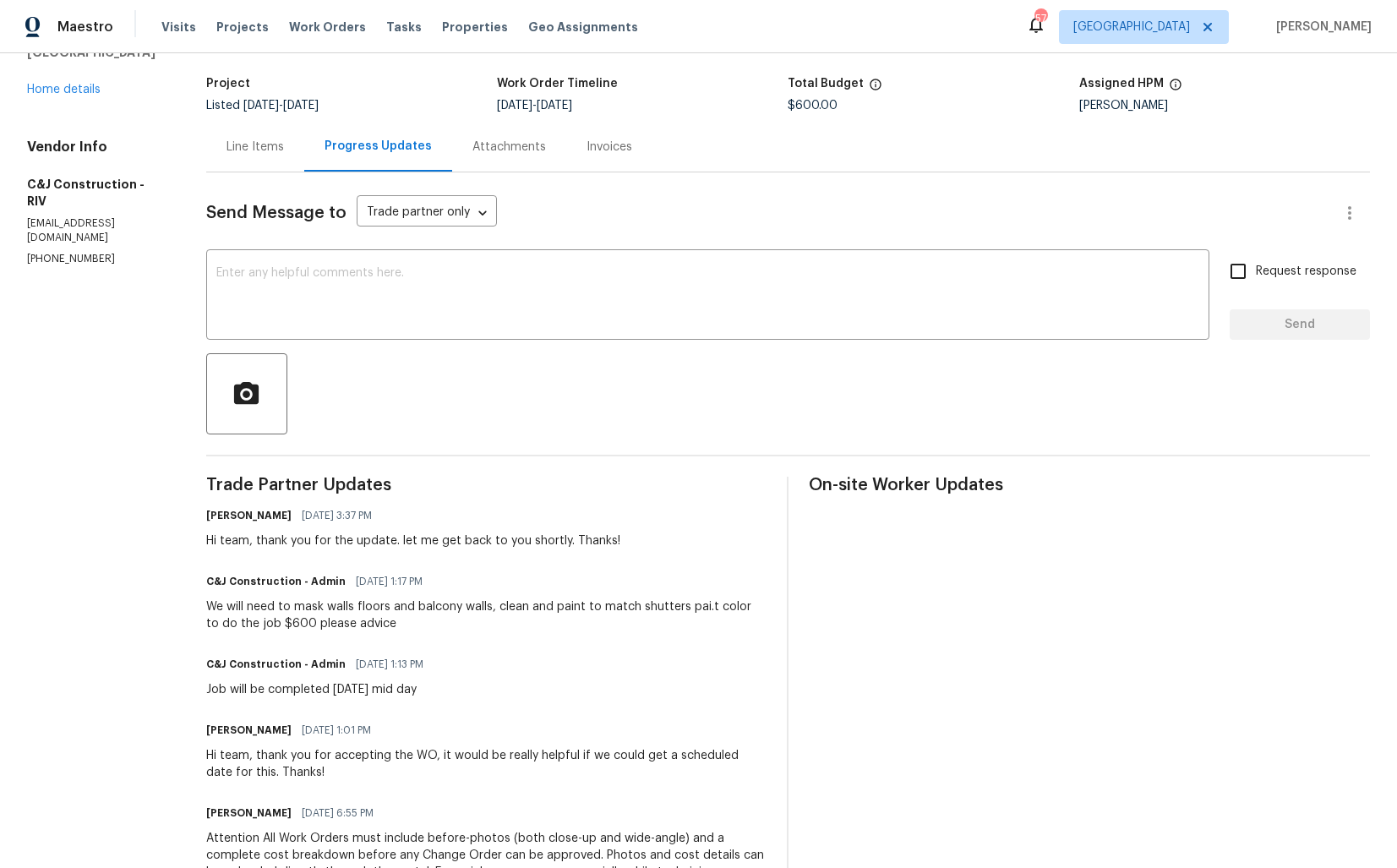
scroll to position [292, 0]
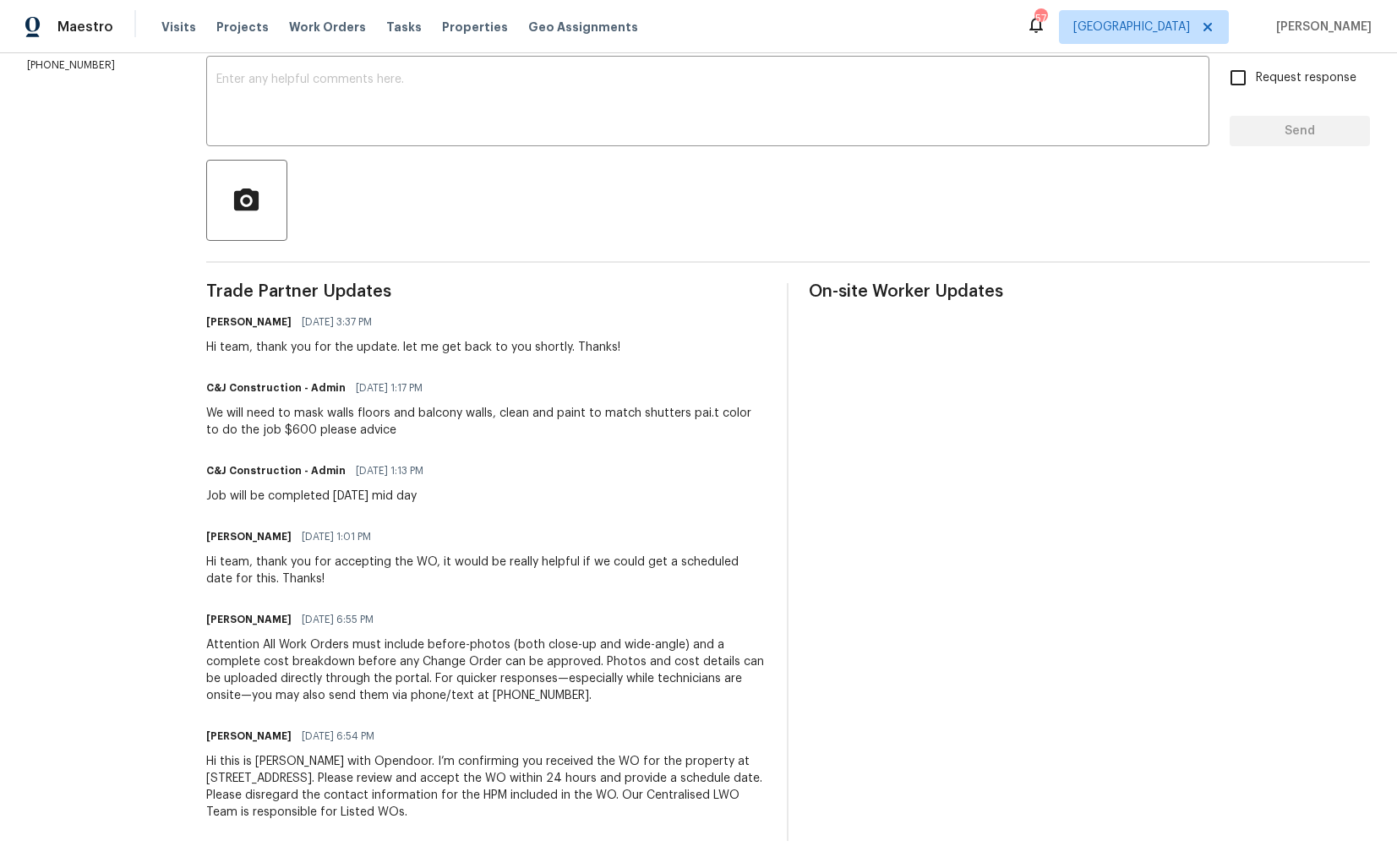
click at [253, 387] on h6 "C&J Construction - Admin" at bounding box center [276, 388] width 139 height 17
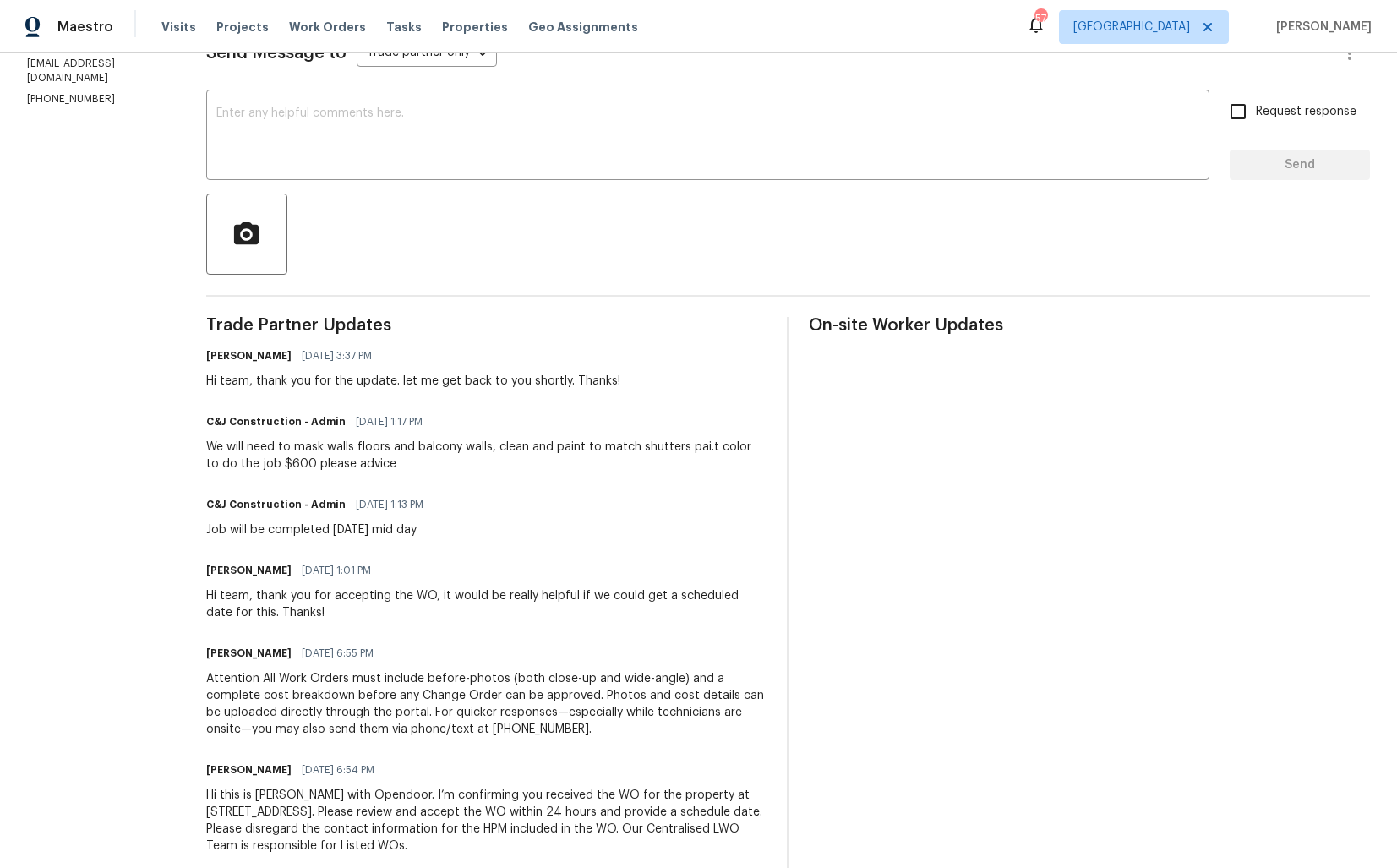
scroll to position [0, 0]
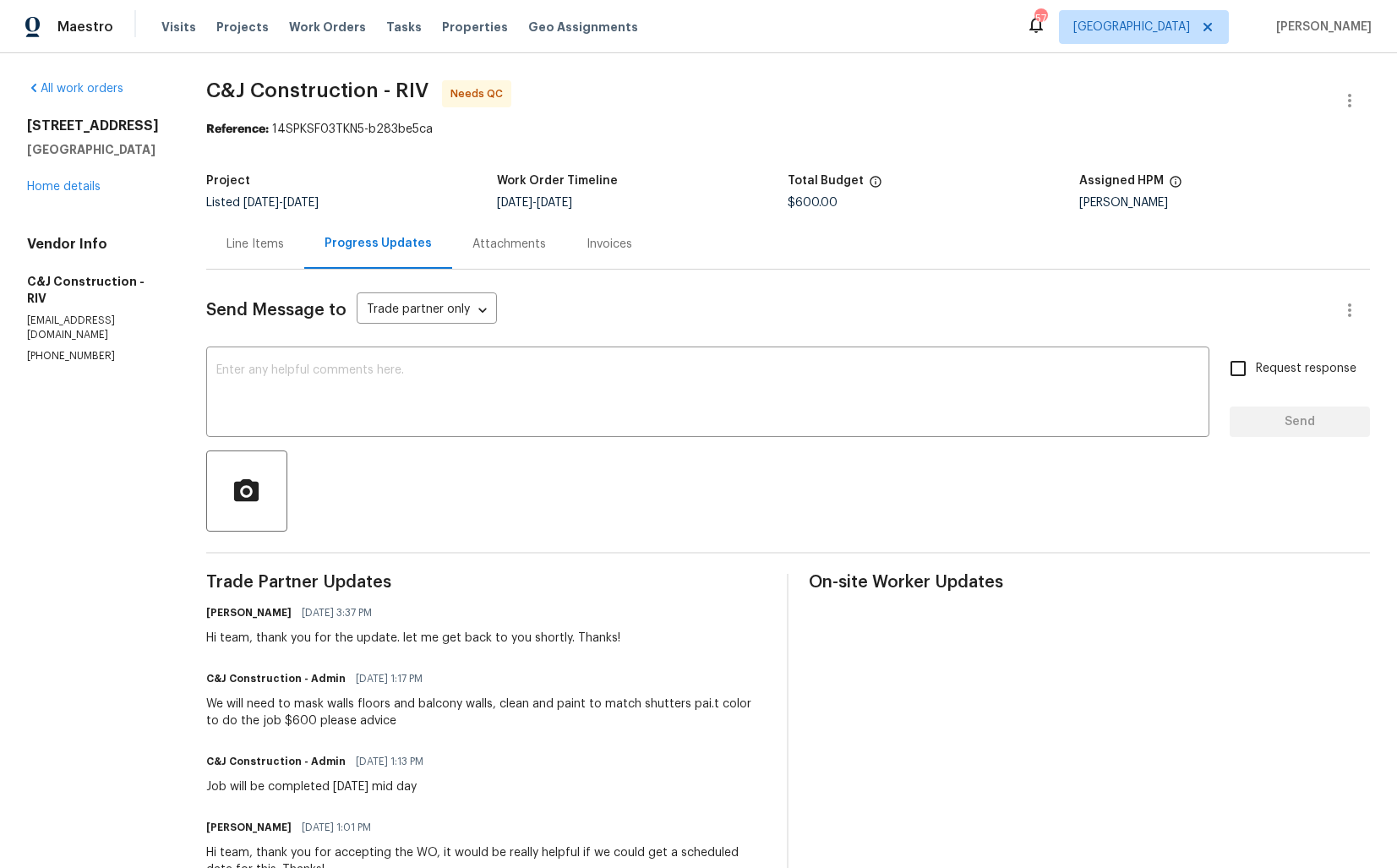
click at [234, 645] on div "Hi team, thank you for the update. let me get back to you shortly. Thanks!" at bounding box center [413, 638] width 414 height 17
copy div "team"
click at [386, 407] on textarea at bounding box center [707, 393] width 983 height 59
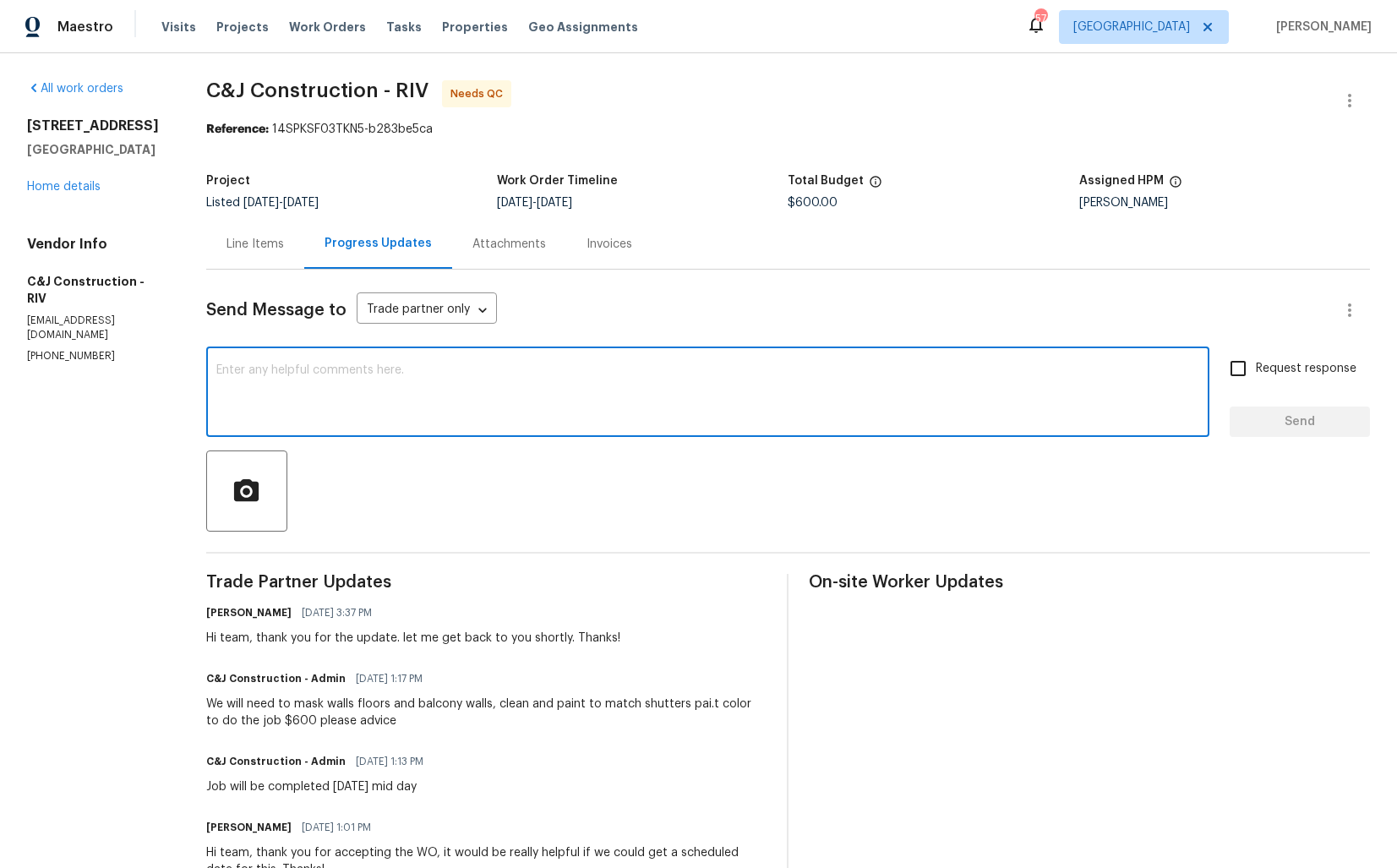
click at [386, 407] on textarea at bounding box center [707, 393] width 983 height 59
paste textarea "team"
type textarea "Hi team, thank you for completing the job. Cost has been updated and the WO is …"
click at [1295, 423] on span "Send" at bounding box center [1300, 422] width 114 height 21
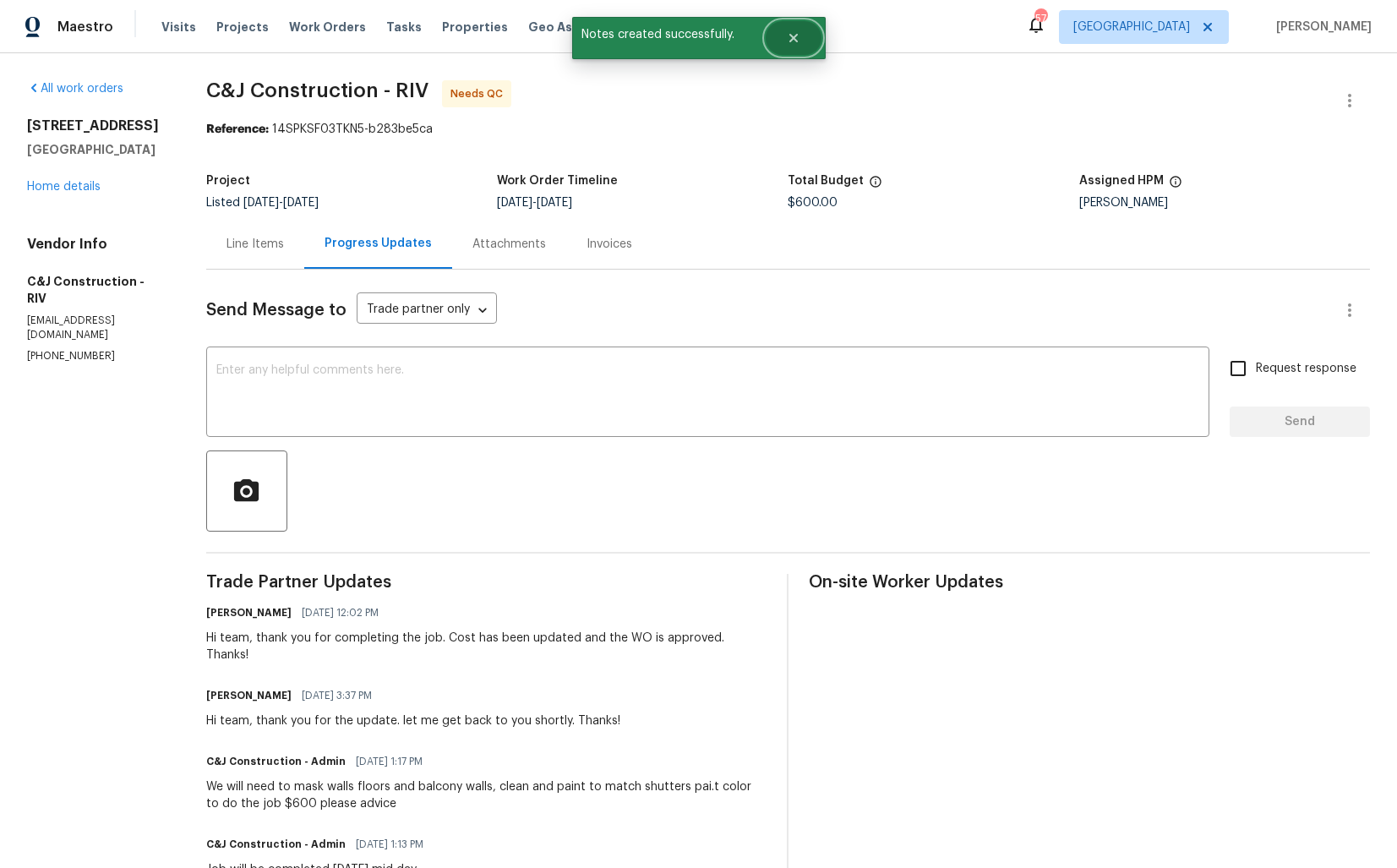
click at [795, 40] on icon "Close" at bounding box center [793, 38] width 9 height 9
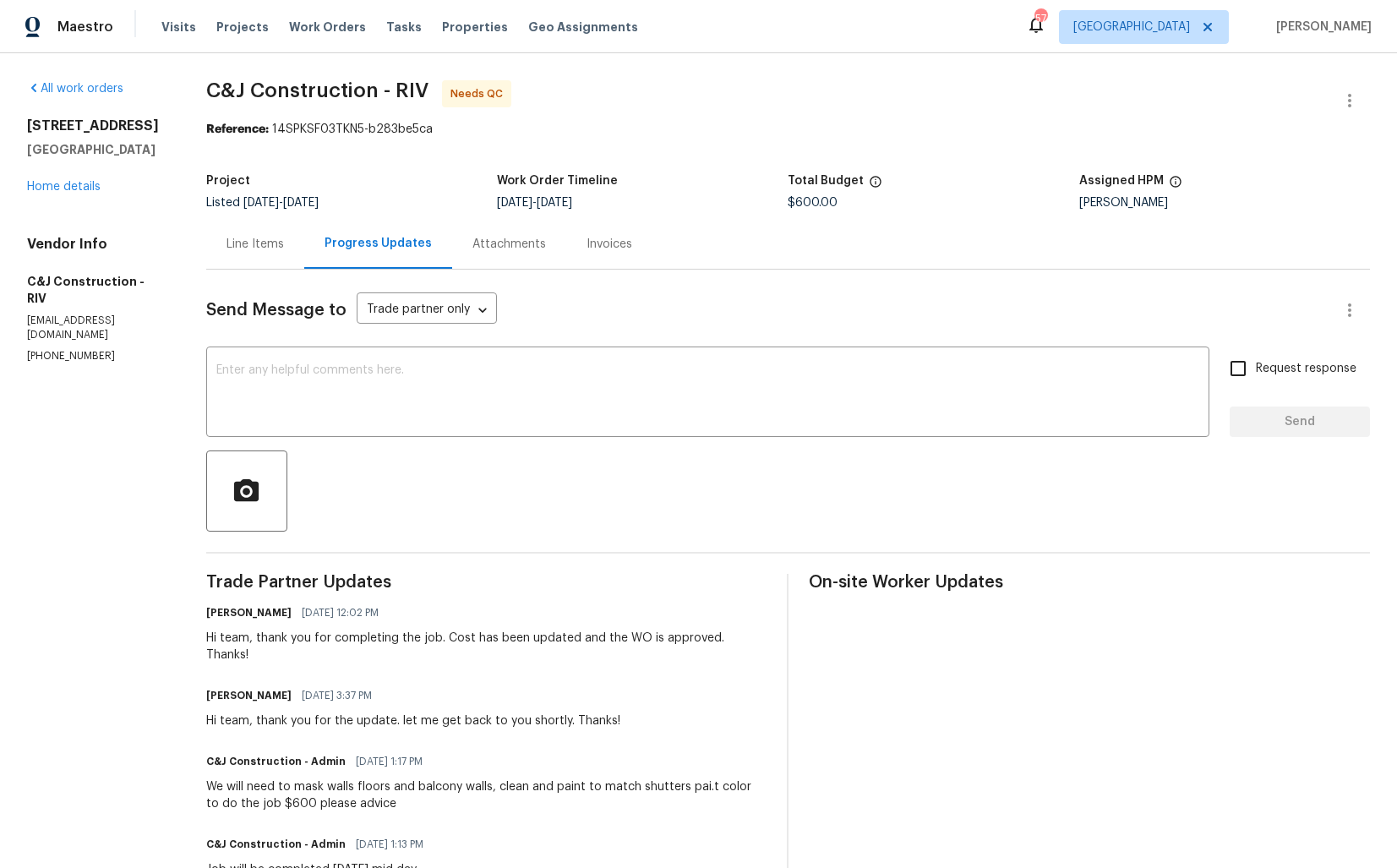
click at [267, 240] on div "Line Items" at bounding box center [254, 244] width 57 height 17
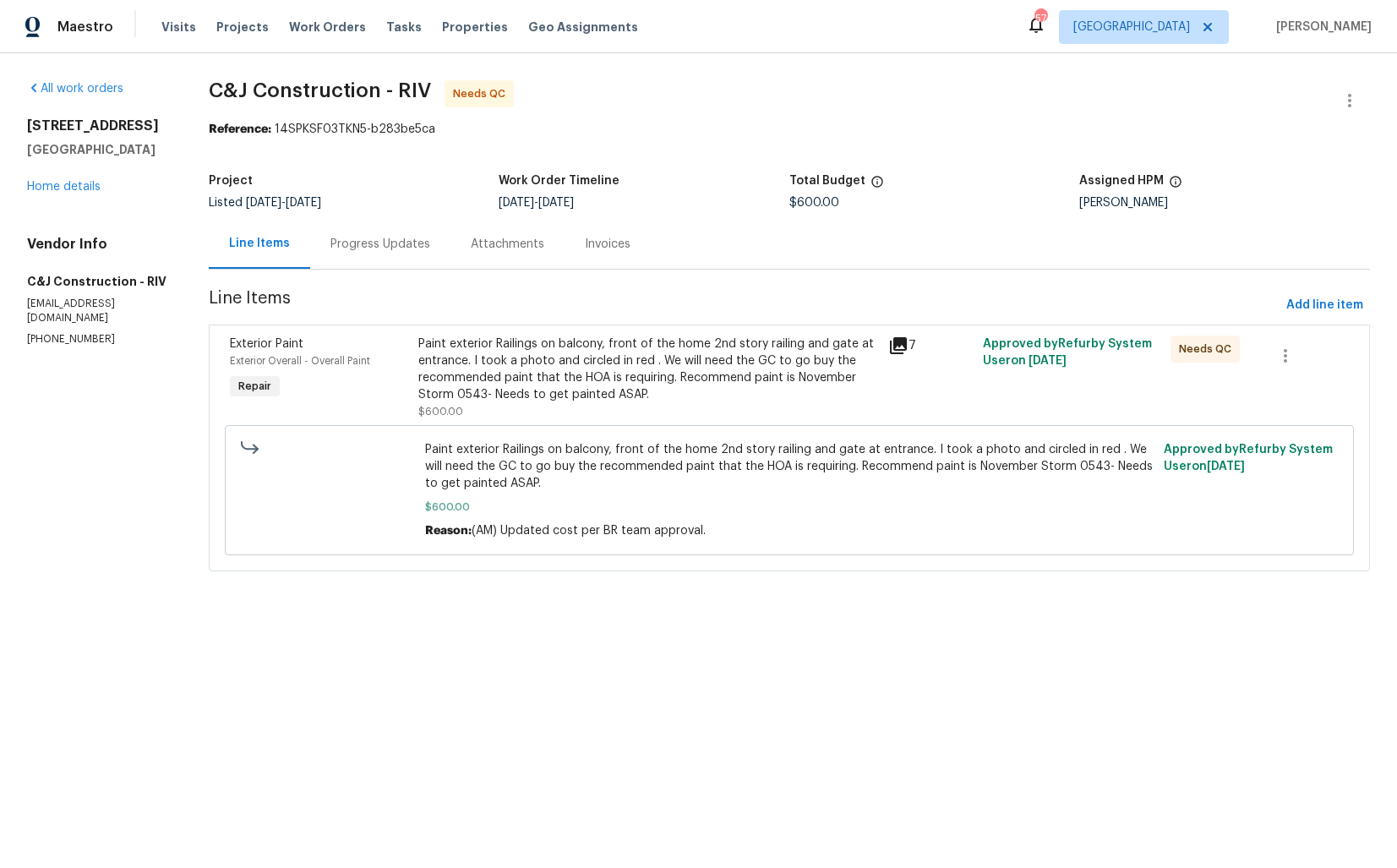
click at [597, 411] on div "Paint exterior Railings on balcony, front of the home 2nd story railing and gat…" at bounding box center [649, 377] width 461 height 84
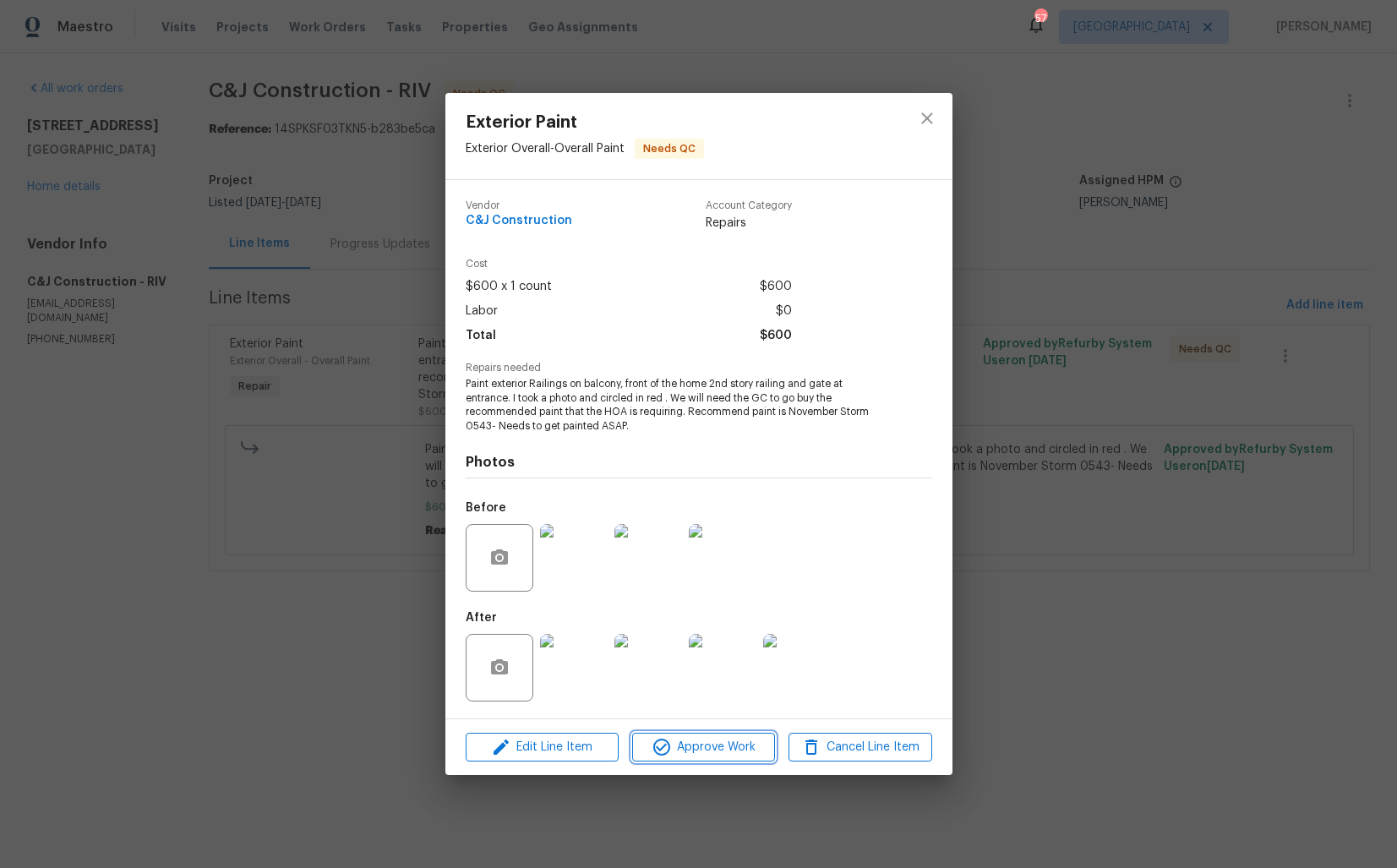
click at [673, 743] on span "Approve Work" at bounding box center [703, 747] width 132 height 21
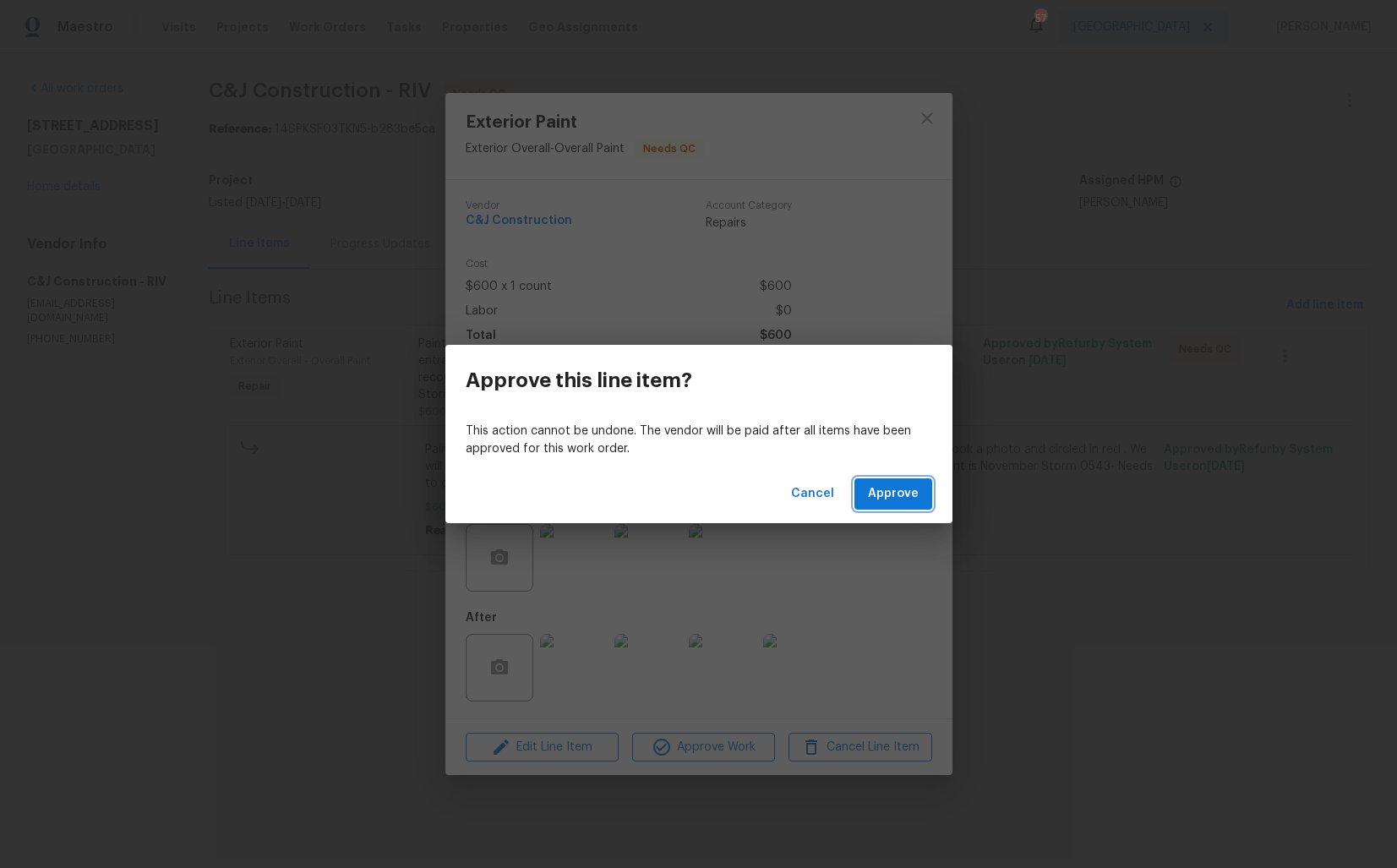
click at [905, 488] on span "Approve" at bounding box center [893, 493] width 50 height 21
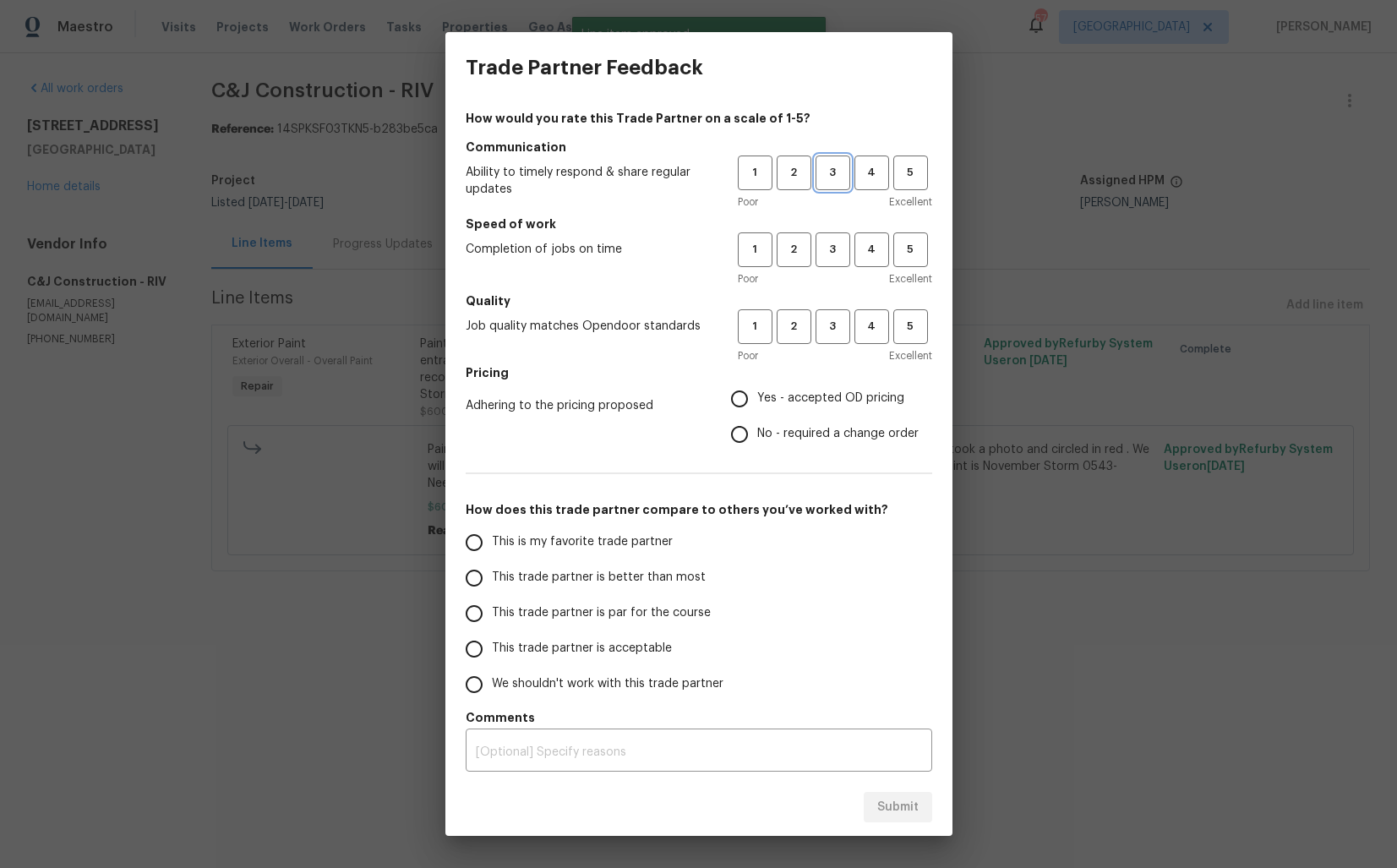
click at [836, 179] on span "3" at bounding box center [833, 172] width 32 height 20
click at [834, 265] on button "3" at bounding box center [833, 249] width 35 height 35
click at [830, 341] on button "3" at bounding box center [833, 326] width 35 height 35
click at [787, 421] on label "No - required a change order" at bounding box center [820, 434] width 197 height 36
click at [757, 421] on input "No - required a change order" at bounding box center [740, 434] width 36 height 36
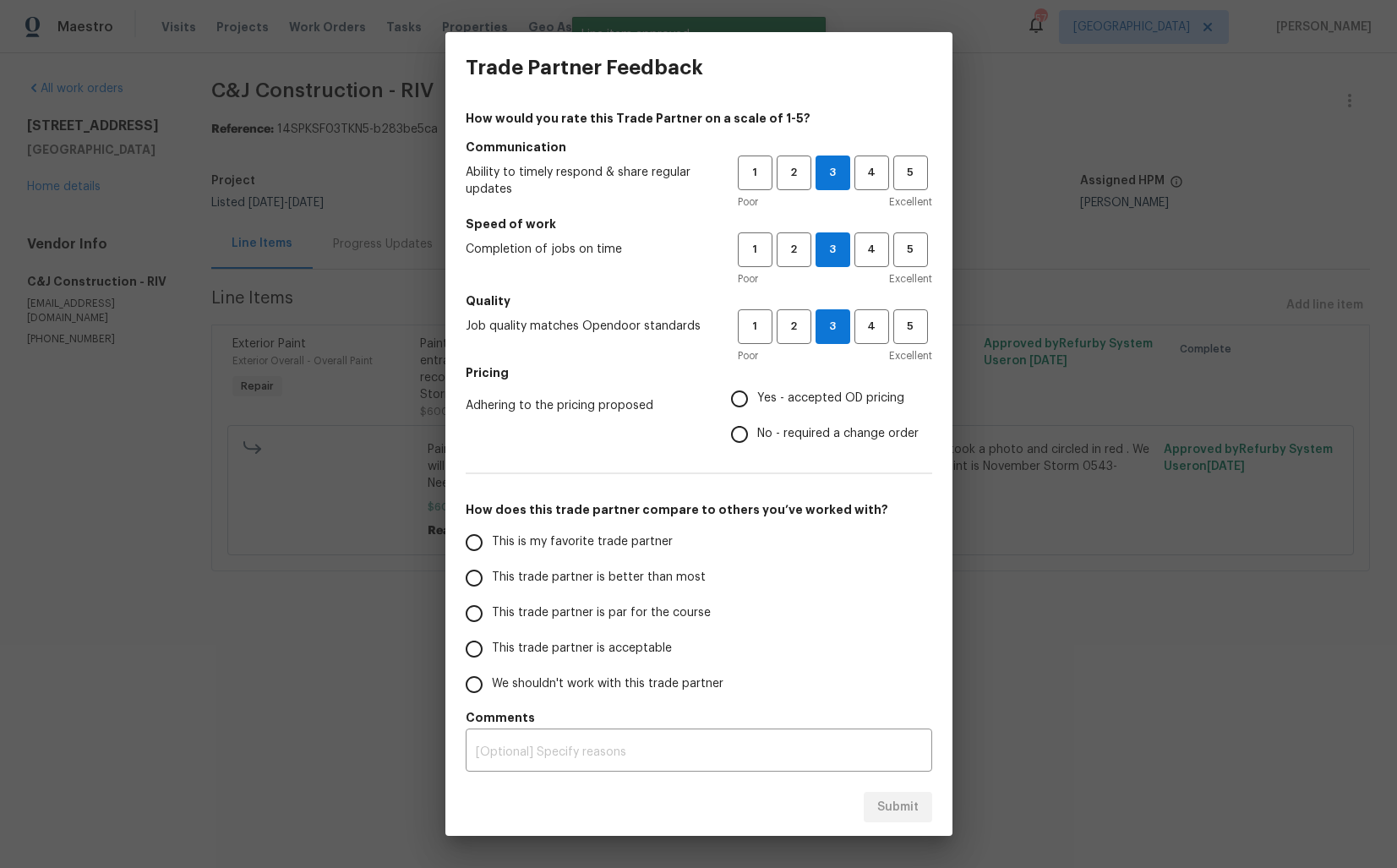
radio input "true"
click at [616, 569] on span "This trade partner is better than most" at bounding box center [598, 577] width 214 height 18
click at [492, 569] on input "This trade partner is better than most" at bounding box center [474, 579] width 36 height 36
click at [888, 810] on span "Submit" at bounding box center [898, 807] width 42 height 21
radio input "true"
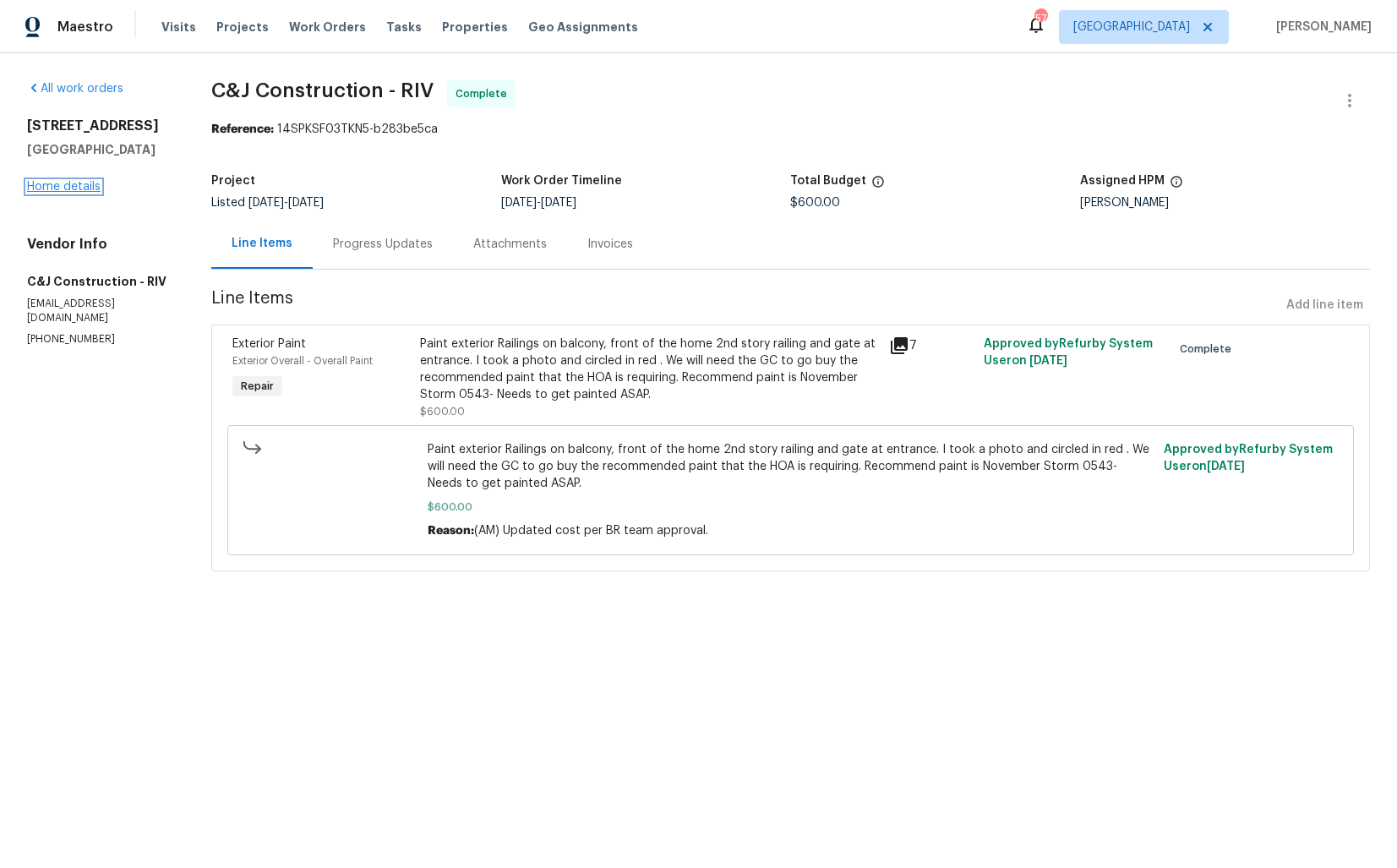
click at [53, 188] on link "Home details" at bounding box center [64, 187] width 73 height 12
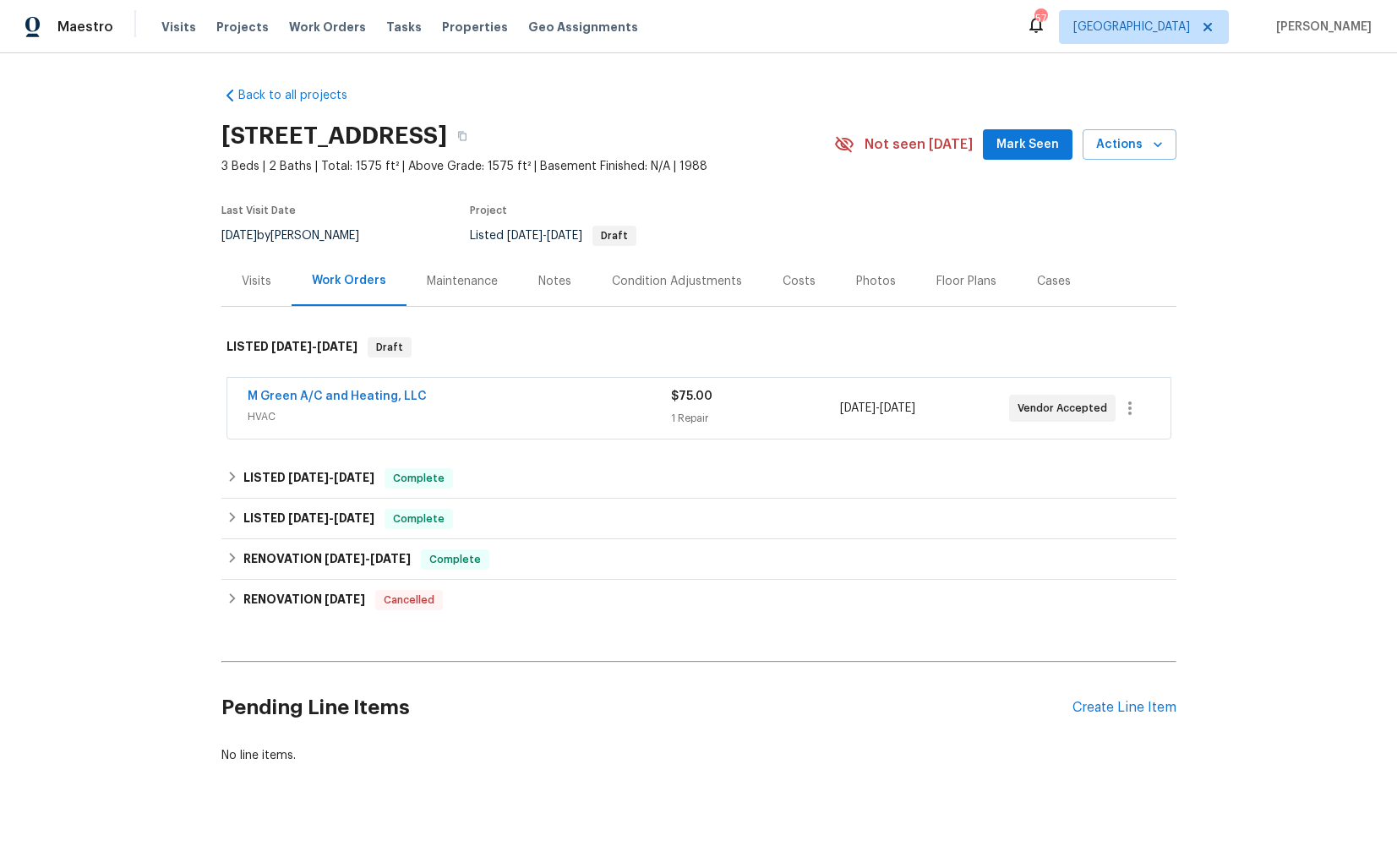
click at [465, 393] on div "M Green A/C and Heating, LLC" at bounding box center [459, 399] width 423 height 20
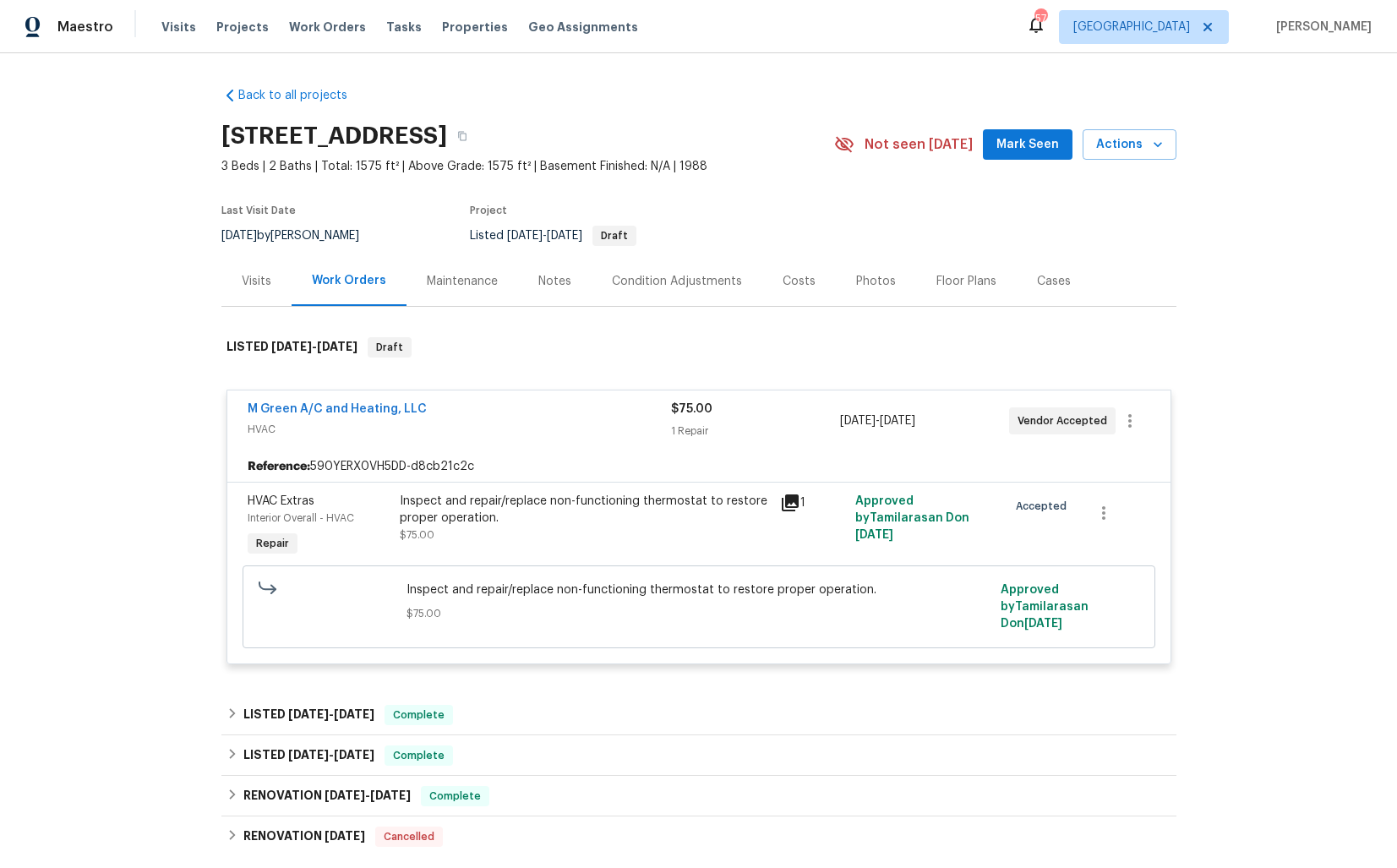
click at [476, 407] on div "M Green A/C and Heating, LLC" at bounding box center [459, 411] width 423 height 20
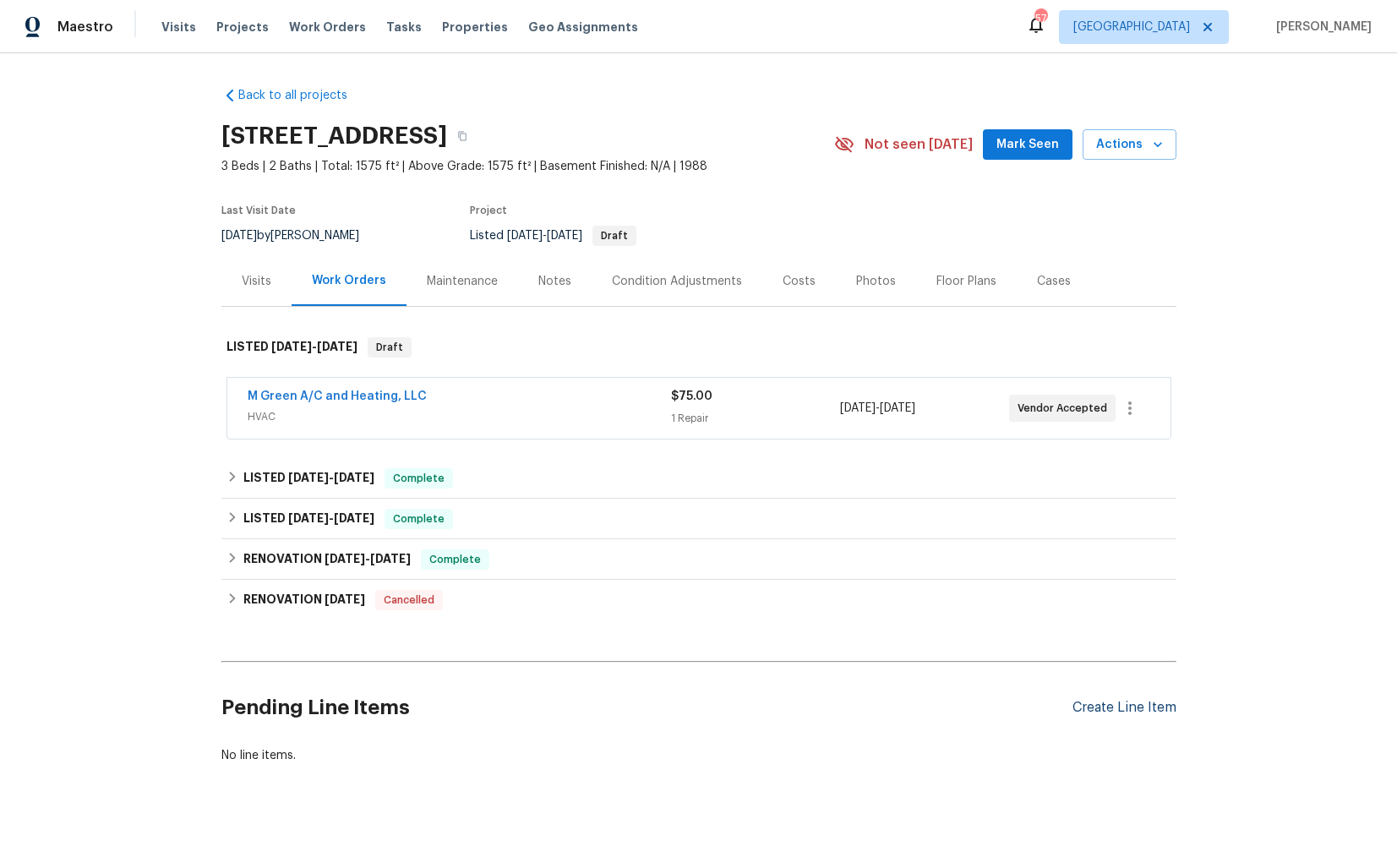
click at [1118, 706] on div "Create Line Item" at bounding box center [1125, 708] width 104 height 16
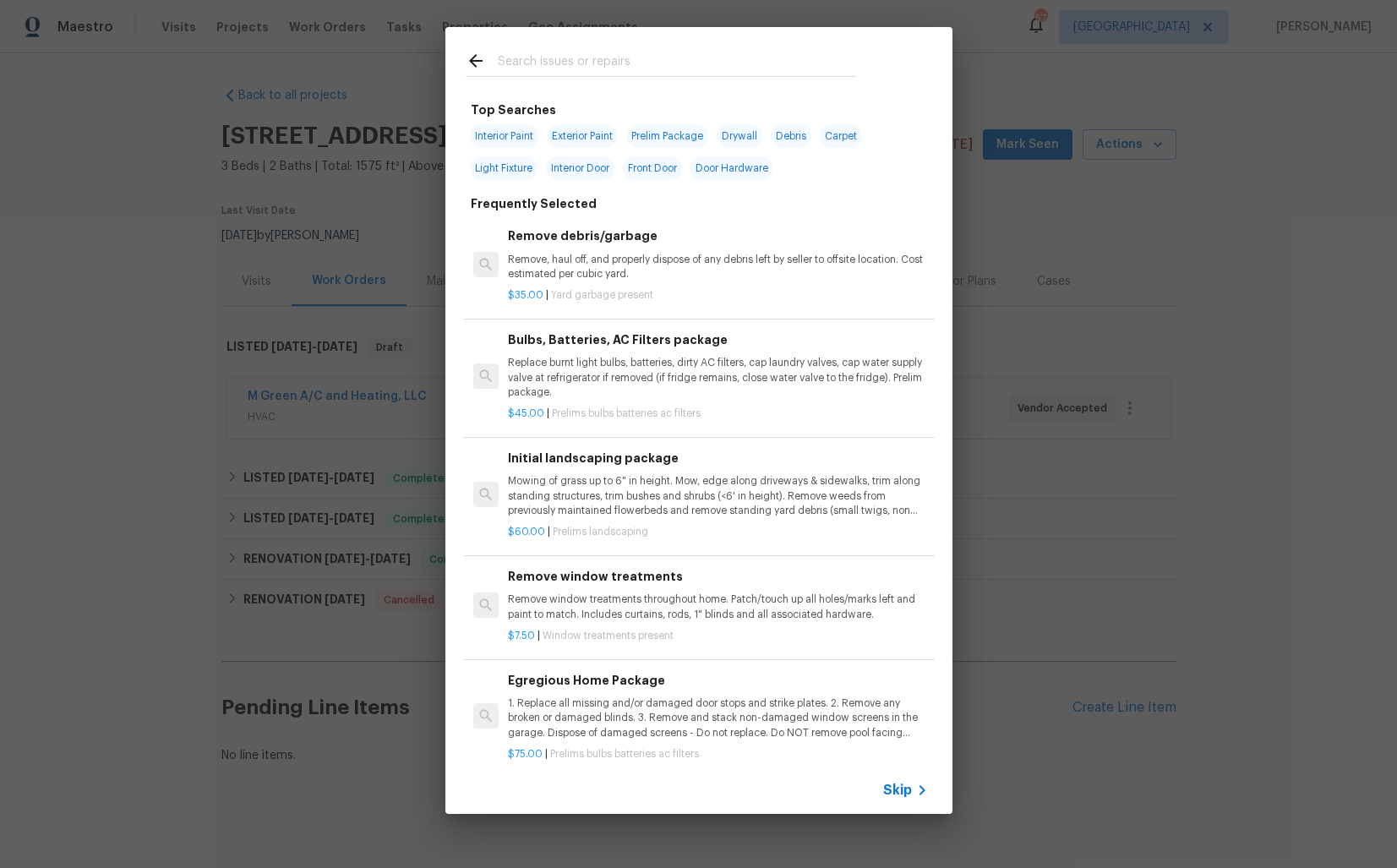
click at [602, 60] on input "text" at bounding box center [677, 63] width 358 height 26
click at [1080, 114] on div "Top Searches Interior Paint Exterior Paint Prelim Package Drywall Debris Carpet…" at bounding box center [698, 420] width 1397 height 841
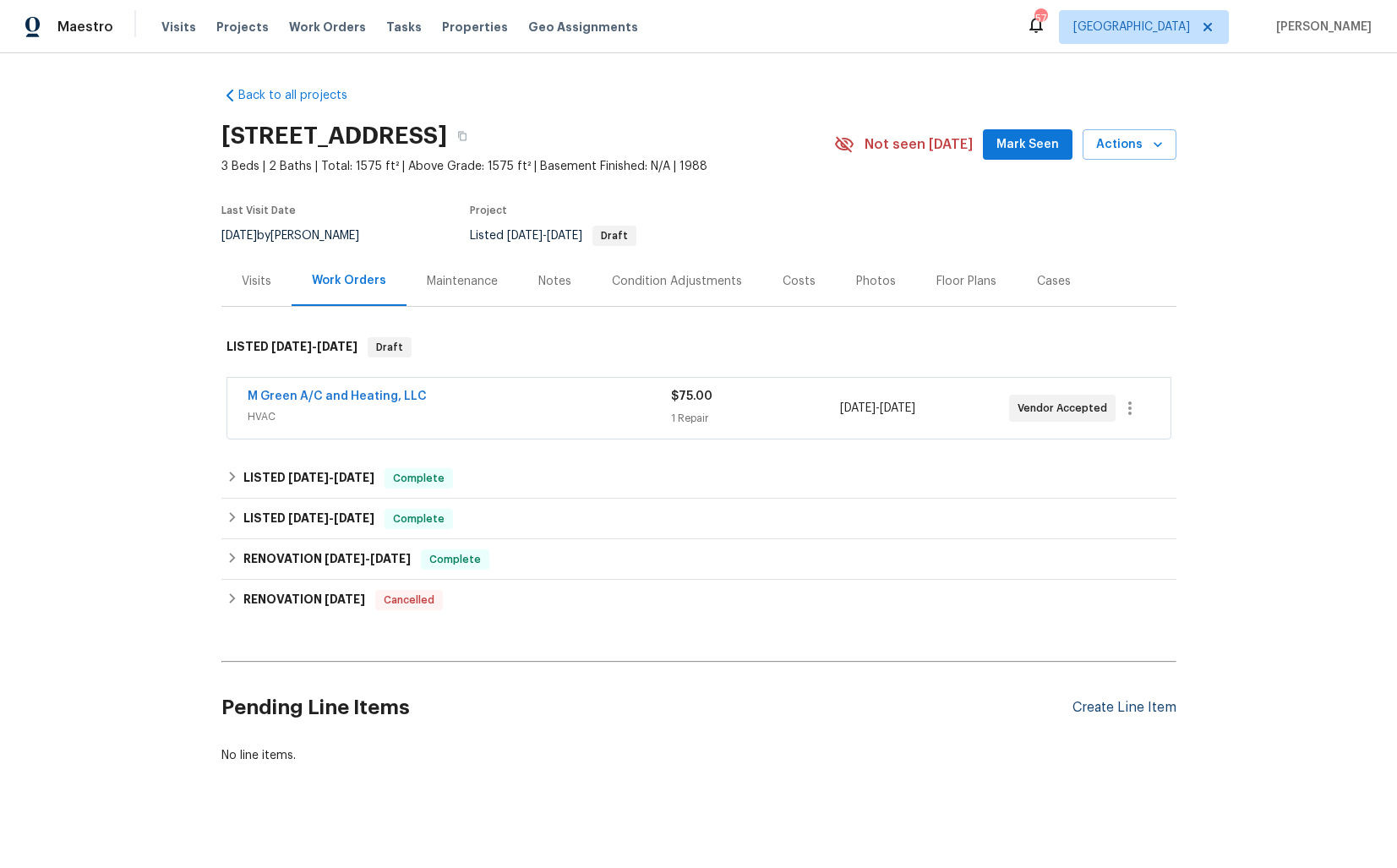
click at [1121, 710] on div "Create Line Item" at bounding box center [1125, 708] width 104 height 16
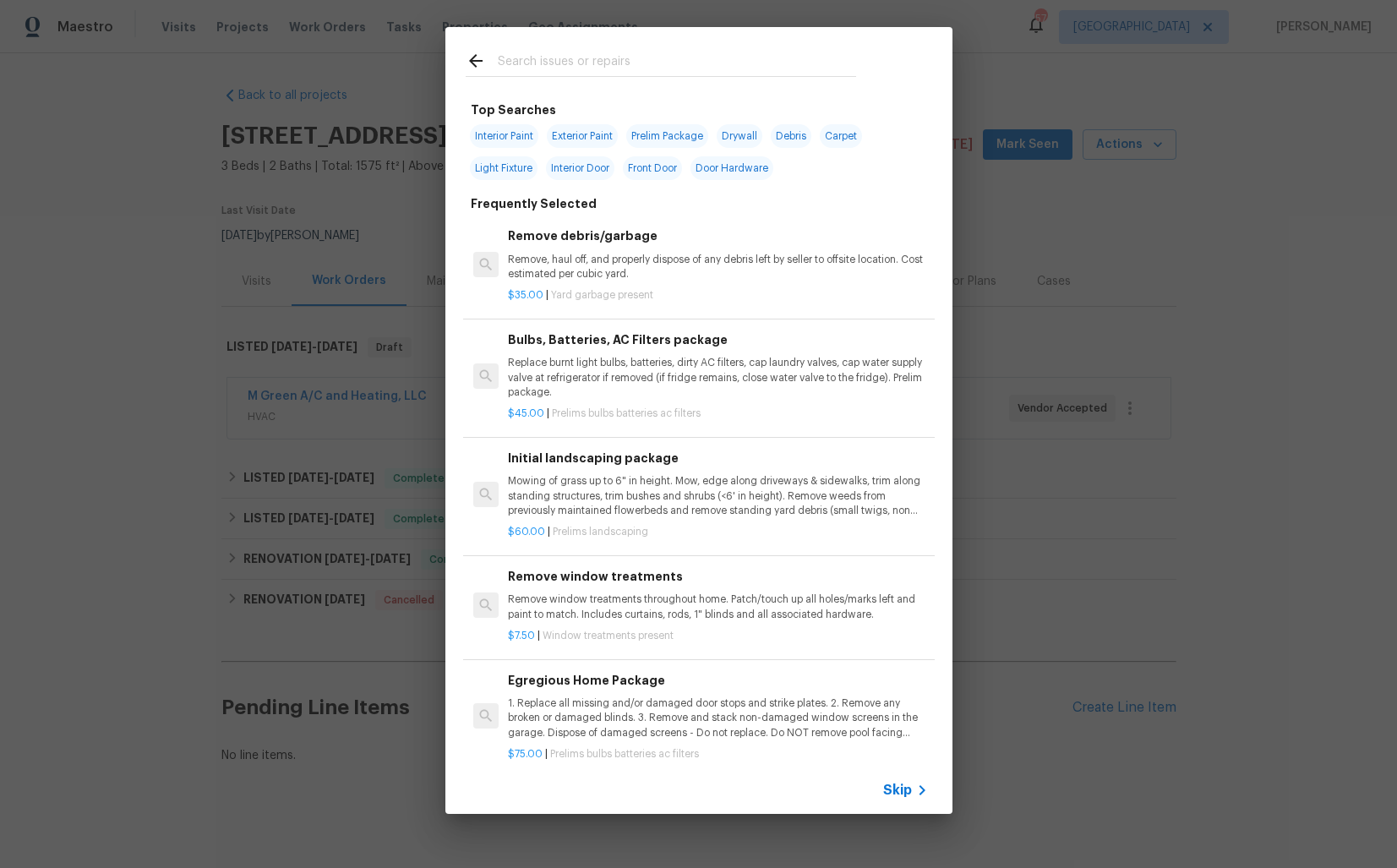
click at [654, 174] on span "Front Door" at bounding box center [652, 168] width 59 height 24
type input "Front Door"
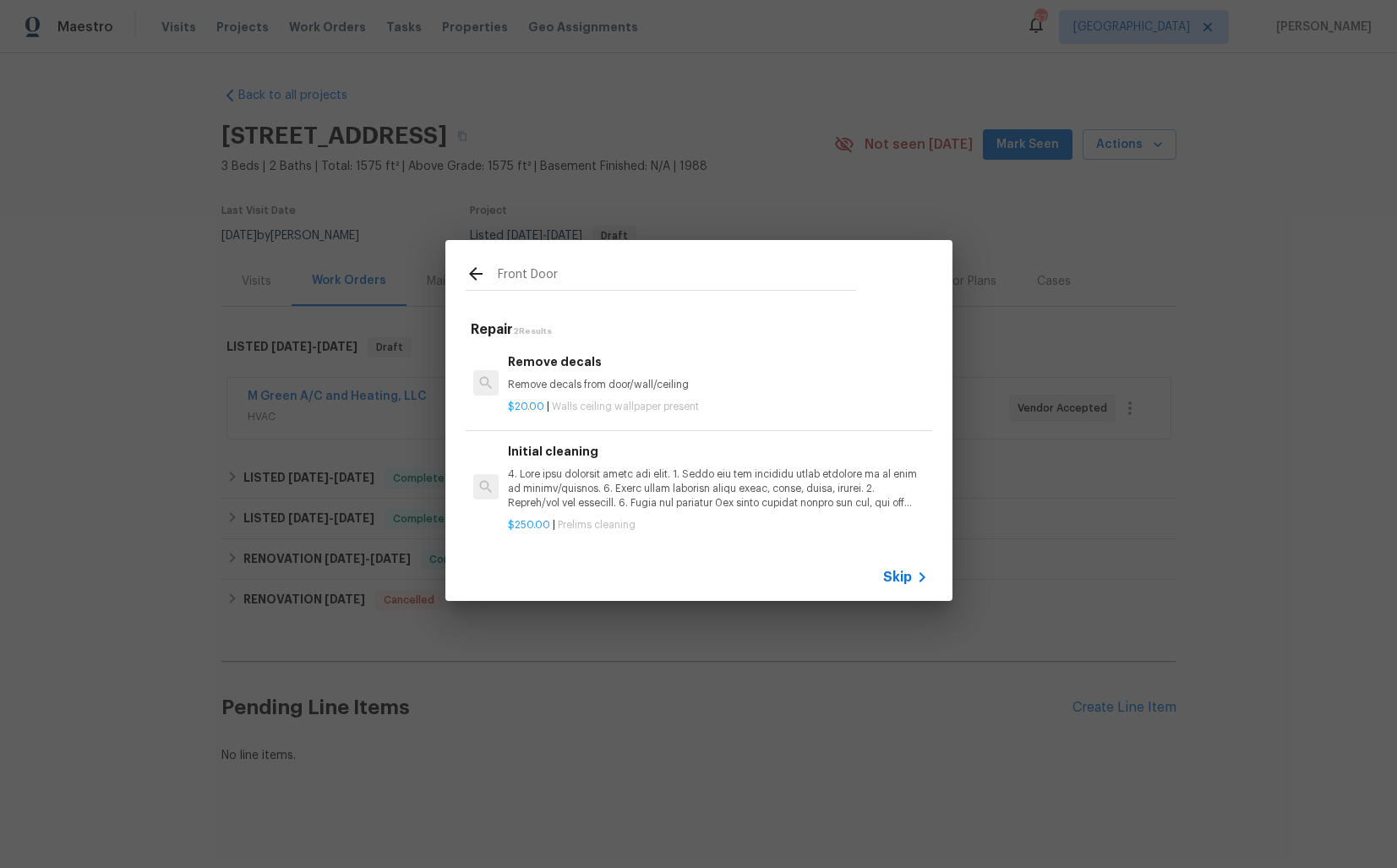
scroll to position [3, 0]
click at [903, 572] on span "Skip" at bounding box center [898, 577] width 29 height 17
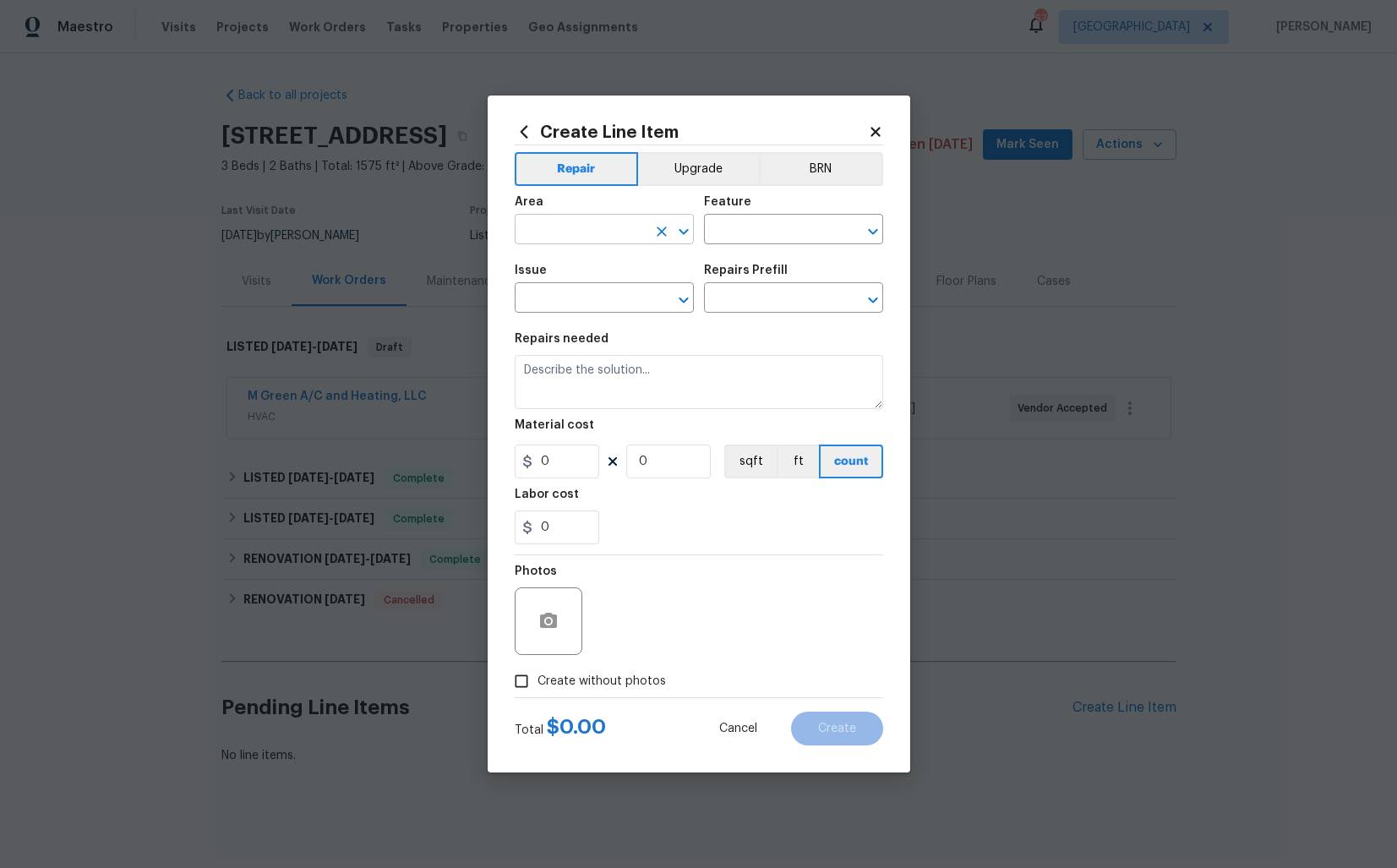
click at [572, 234] on input "text" at bounding box center [580, 230] width 131 height 26
type input "d"
click at [562, 296] on li "Exterior Overall" at bounding box center [604, 296] width 179 height 28
type input "Exterior Overall"
click at [753, 232] on input "text" at bounding box center [770, 230] width 131 height 26
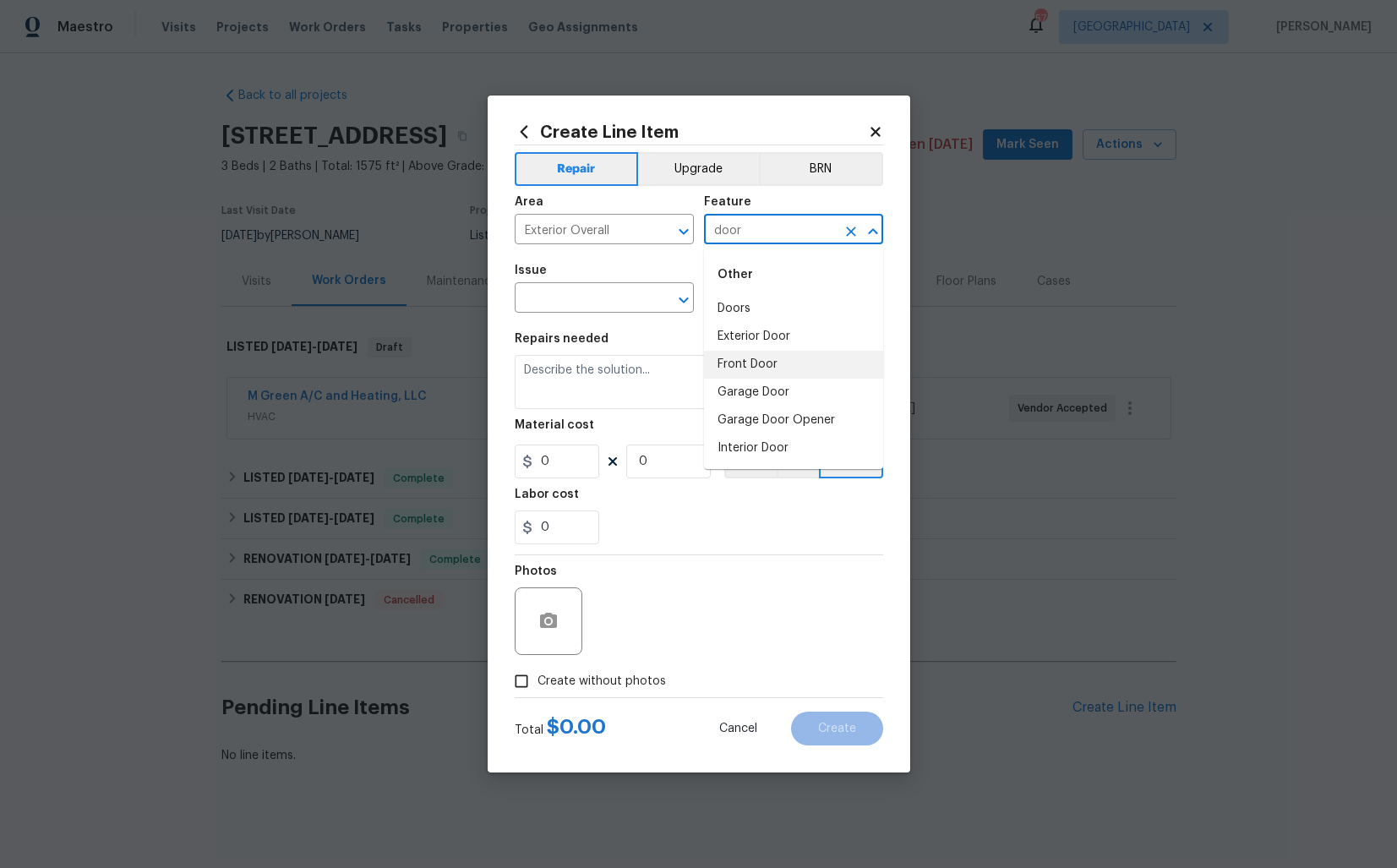
click at [737, 364] on li "Front Door" at bounding box center [794, 364] width 179 height 28
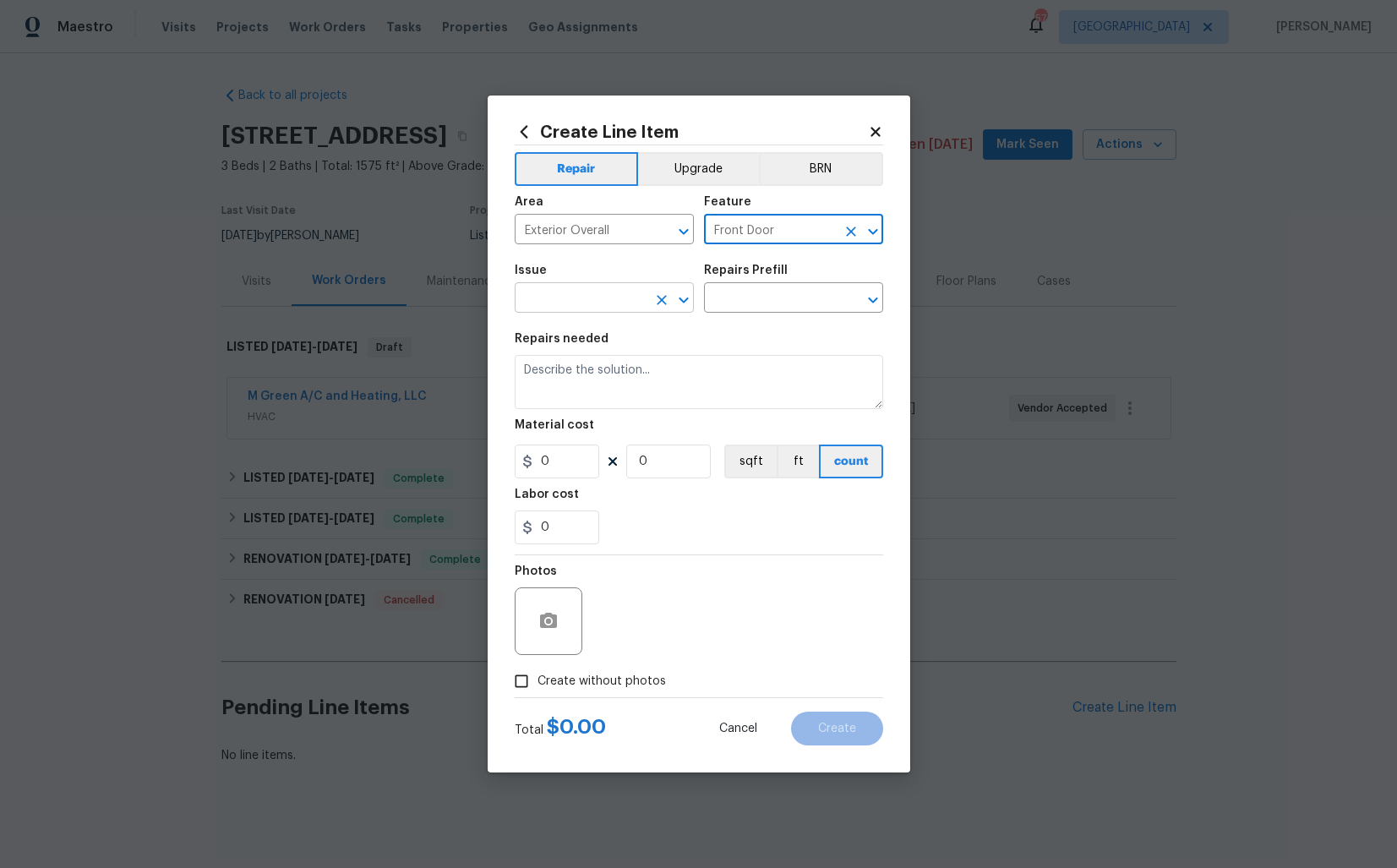
type input "Front Door"
click at [591, 301] on input "text" at bounding box center [580, 300] width 131 height 26
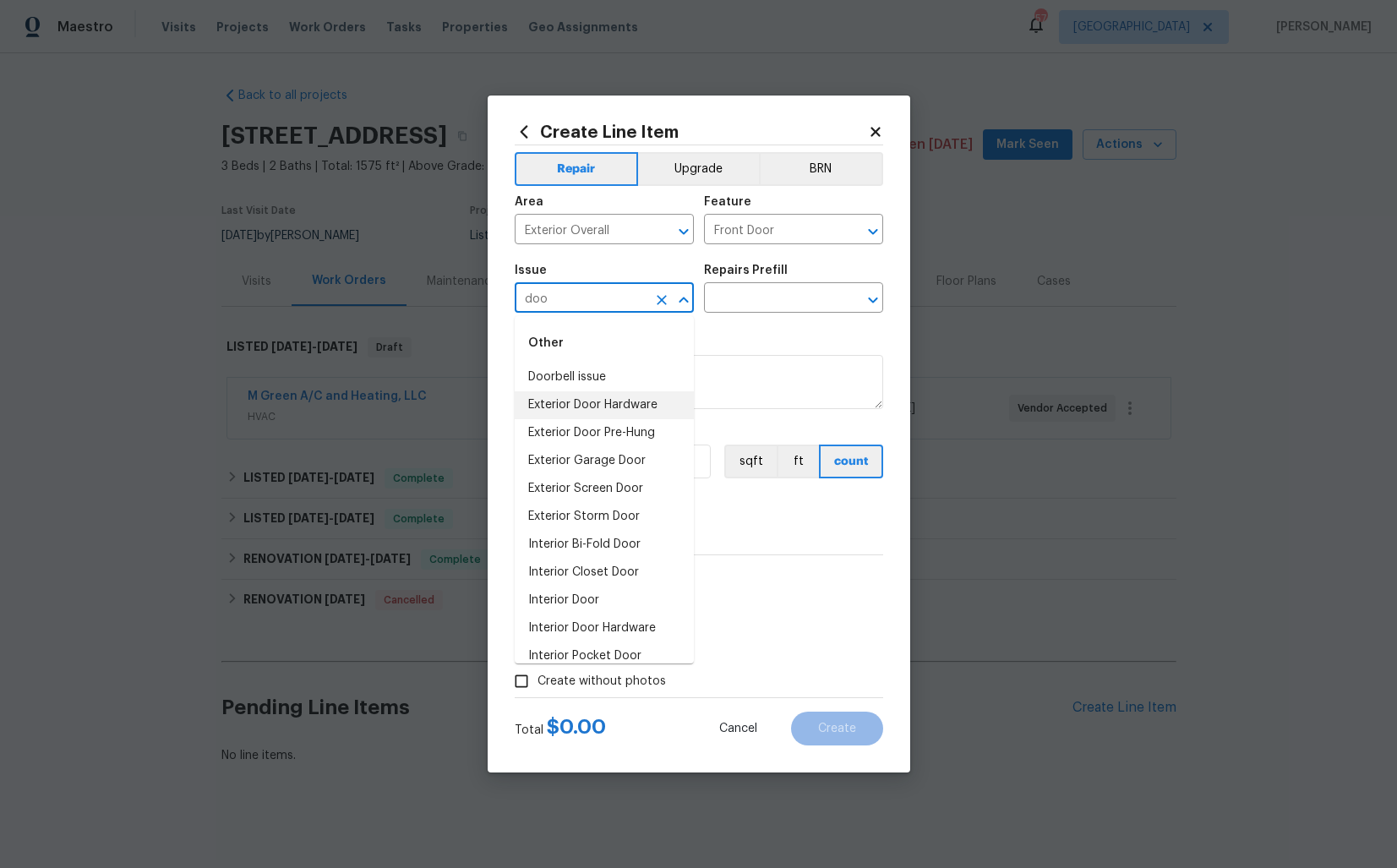
click at [588, 410] on li "Exterior Door Hardware" at bounding box center [604, 405] width 179 height 28
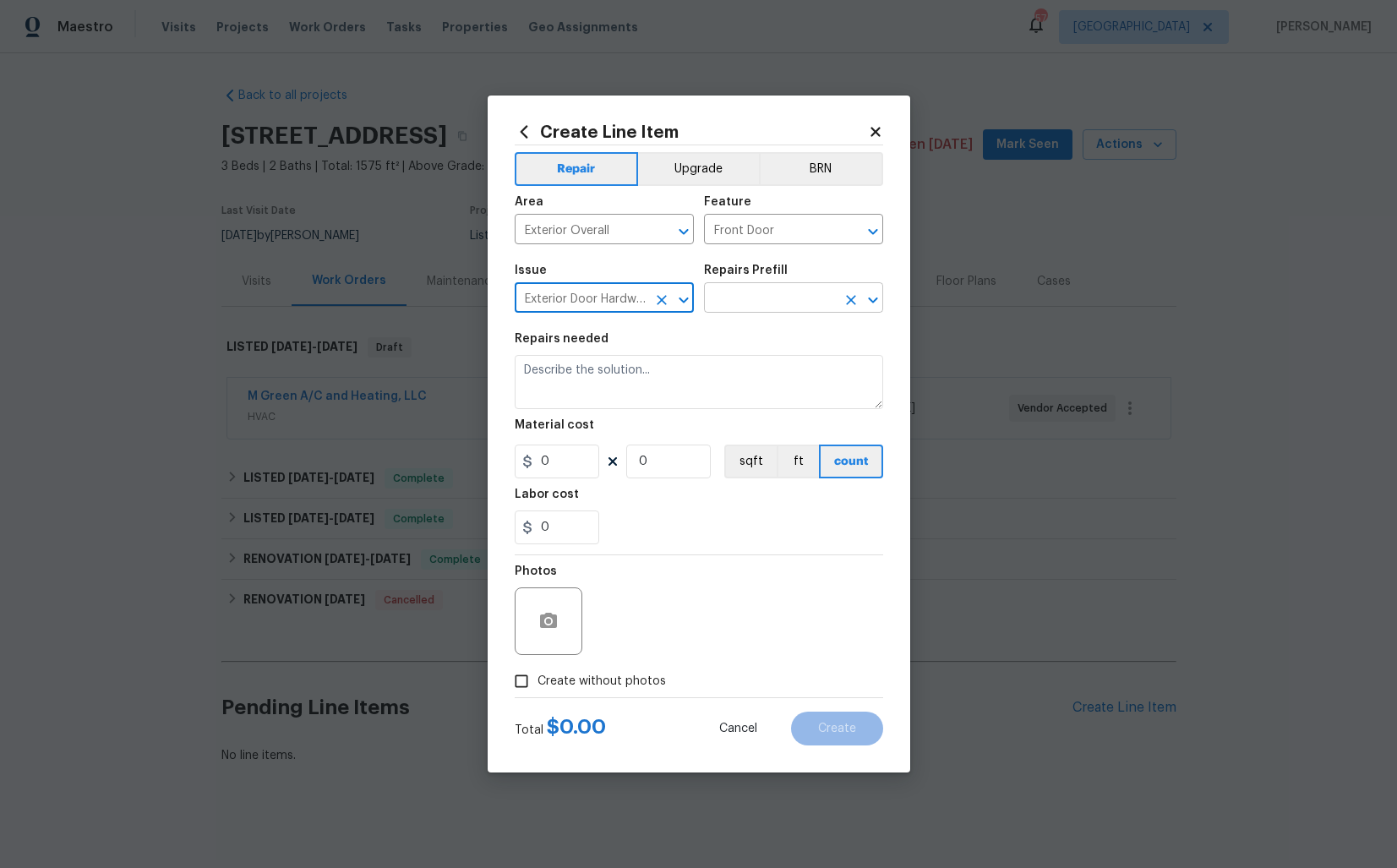
type input "Exterior Door Hardware"
click at [774, 295] on input "text" at bounding box center [770, 300] width 131 height 26
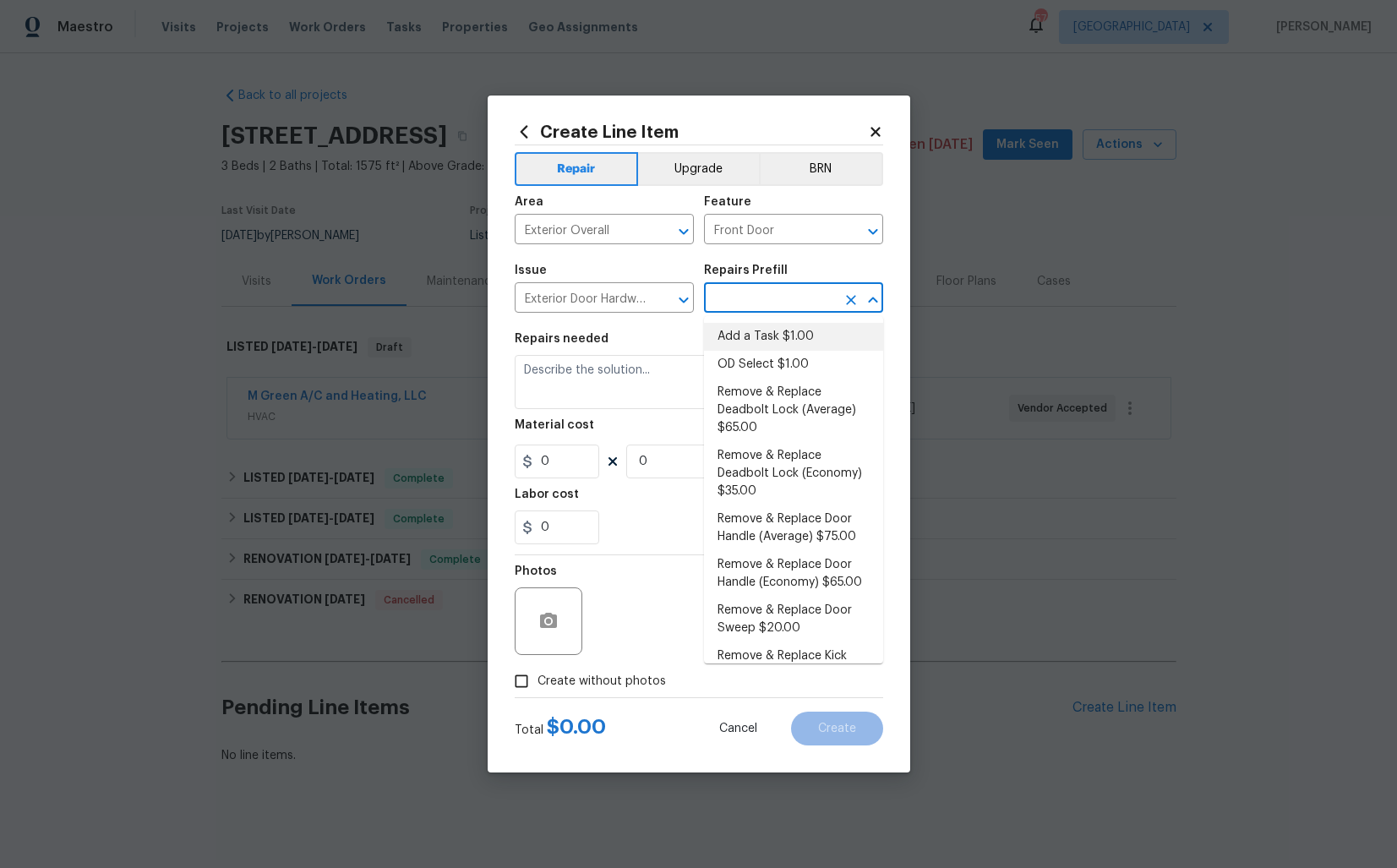
click at [769, 342] on li "Add a Task $1.00" at bounding box center [794, 336] width 179 height 28
type input "Interior Door"
type input "Add a Task $1.00"
type textarea "HPM to detail"
type input "1"
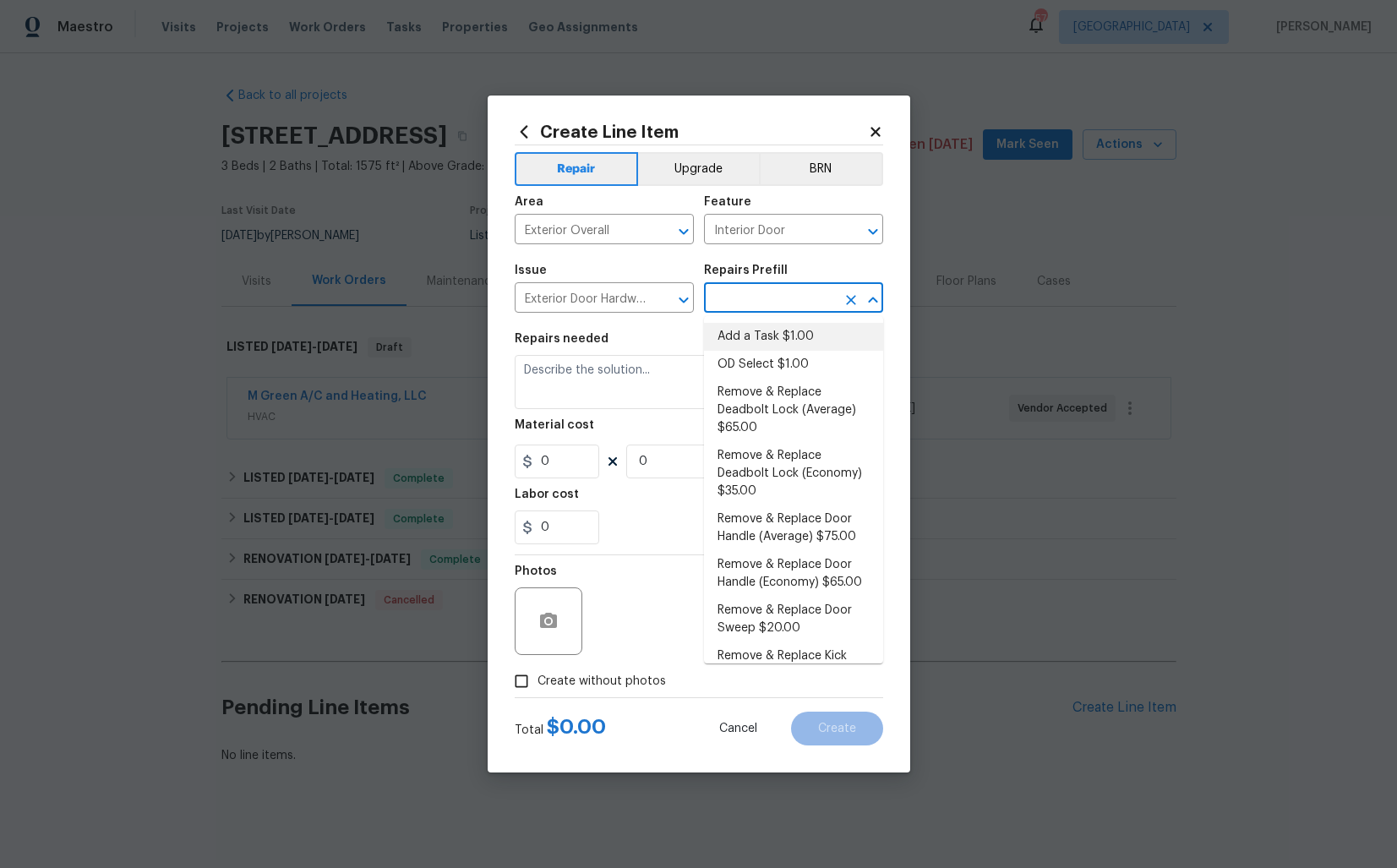
type input "1"
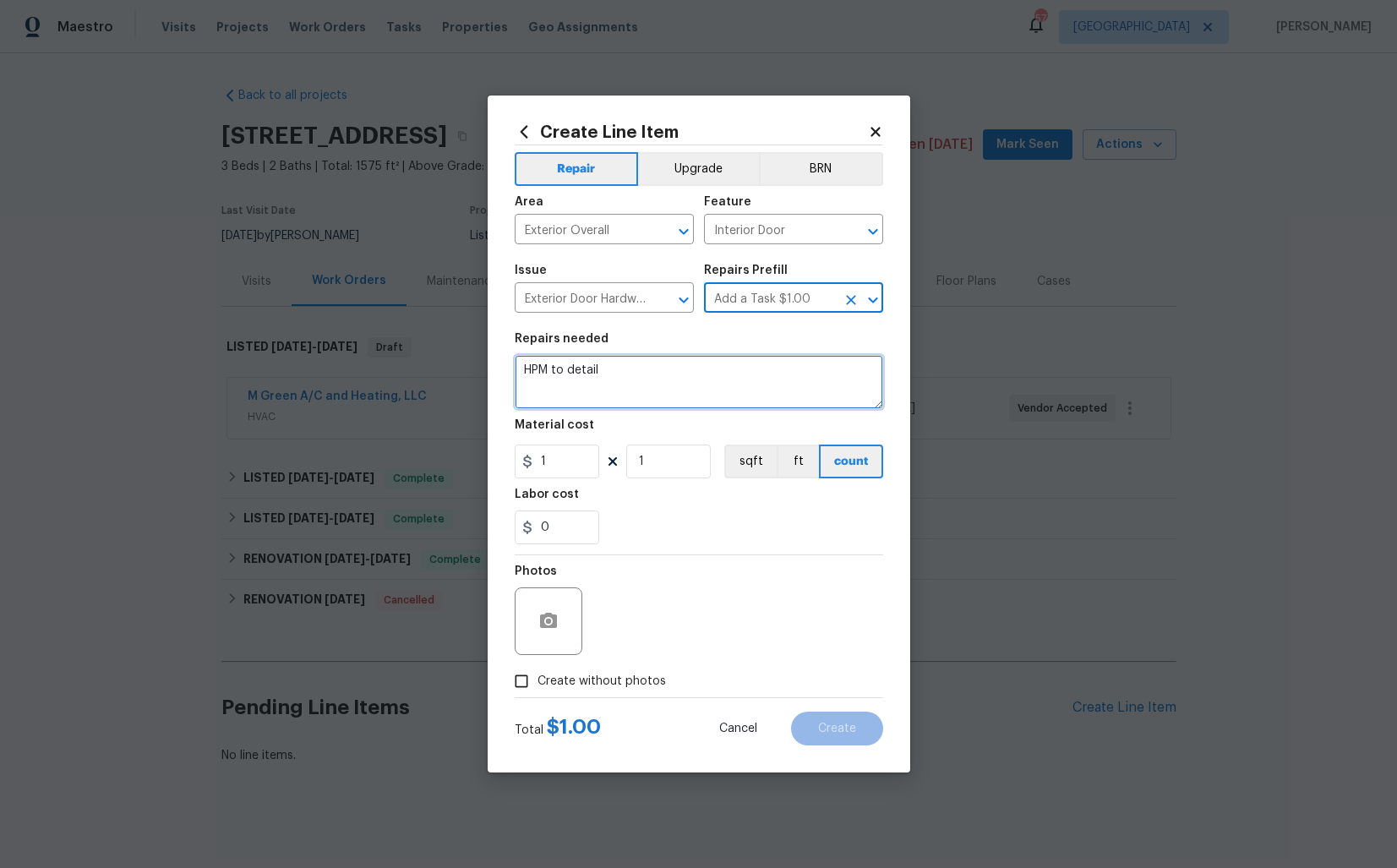
click at [682, 384] on textarea "HPM to detail" at bounding box center [699, 382] width 369 height 54
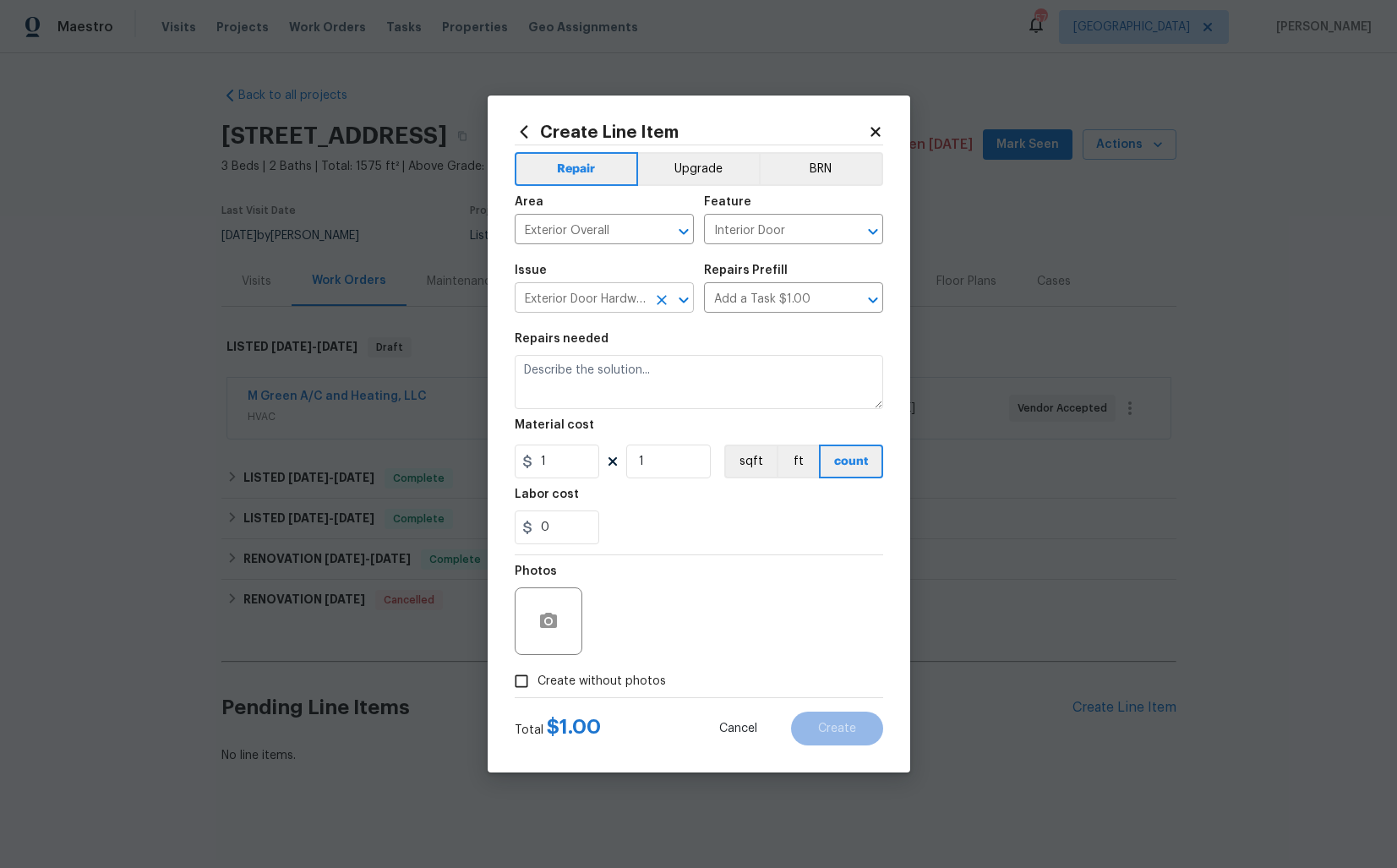
click at [600, 297] on input "Exterior Door Hardware" at bounding box center [580, 300] width 131 height 26
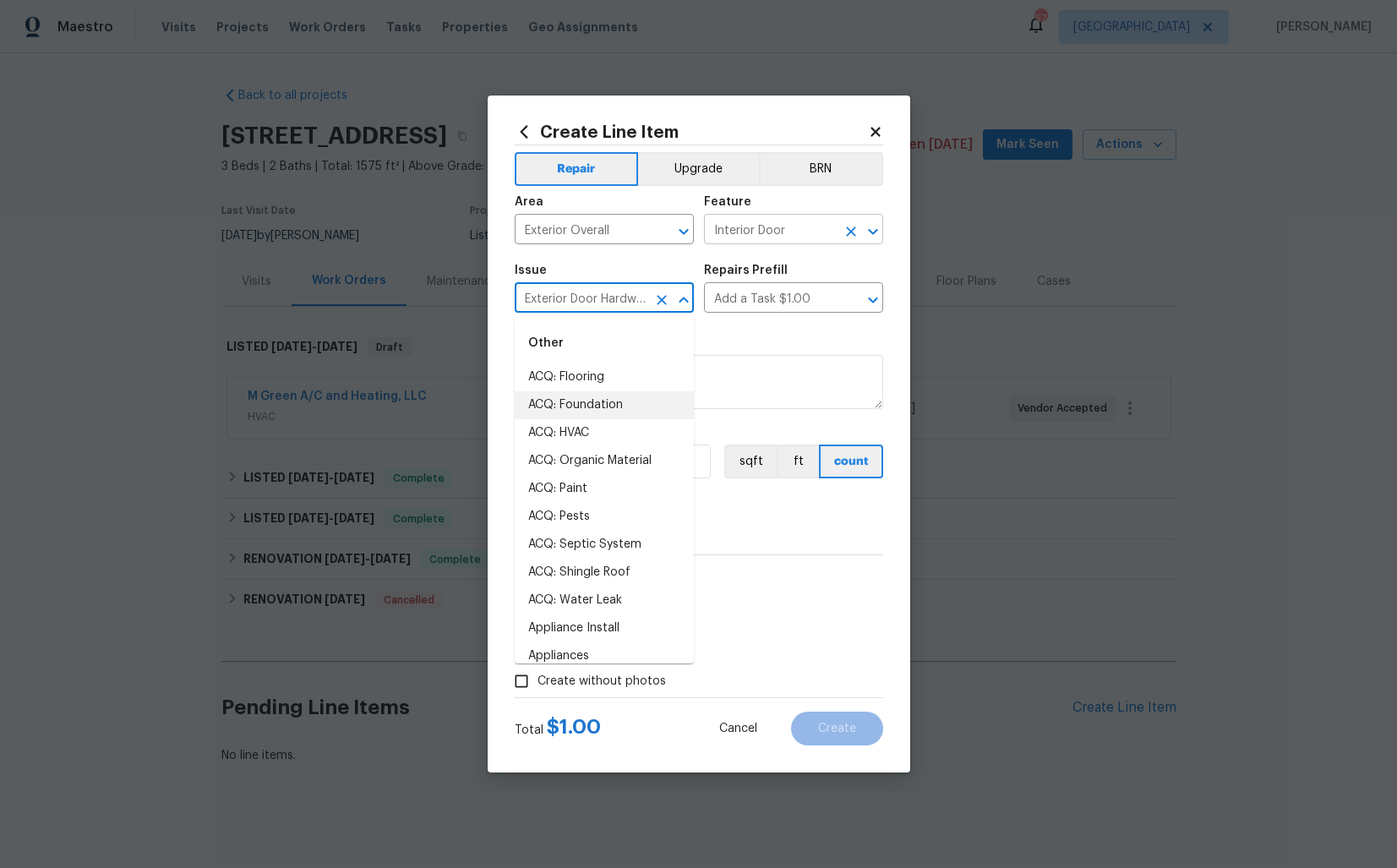
click at [781, 226] on input "Interior Door" at bounding box center [770, 230] width 131 height 26
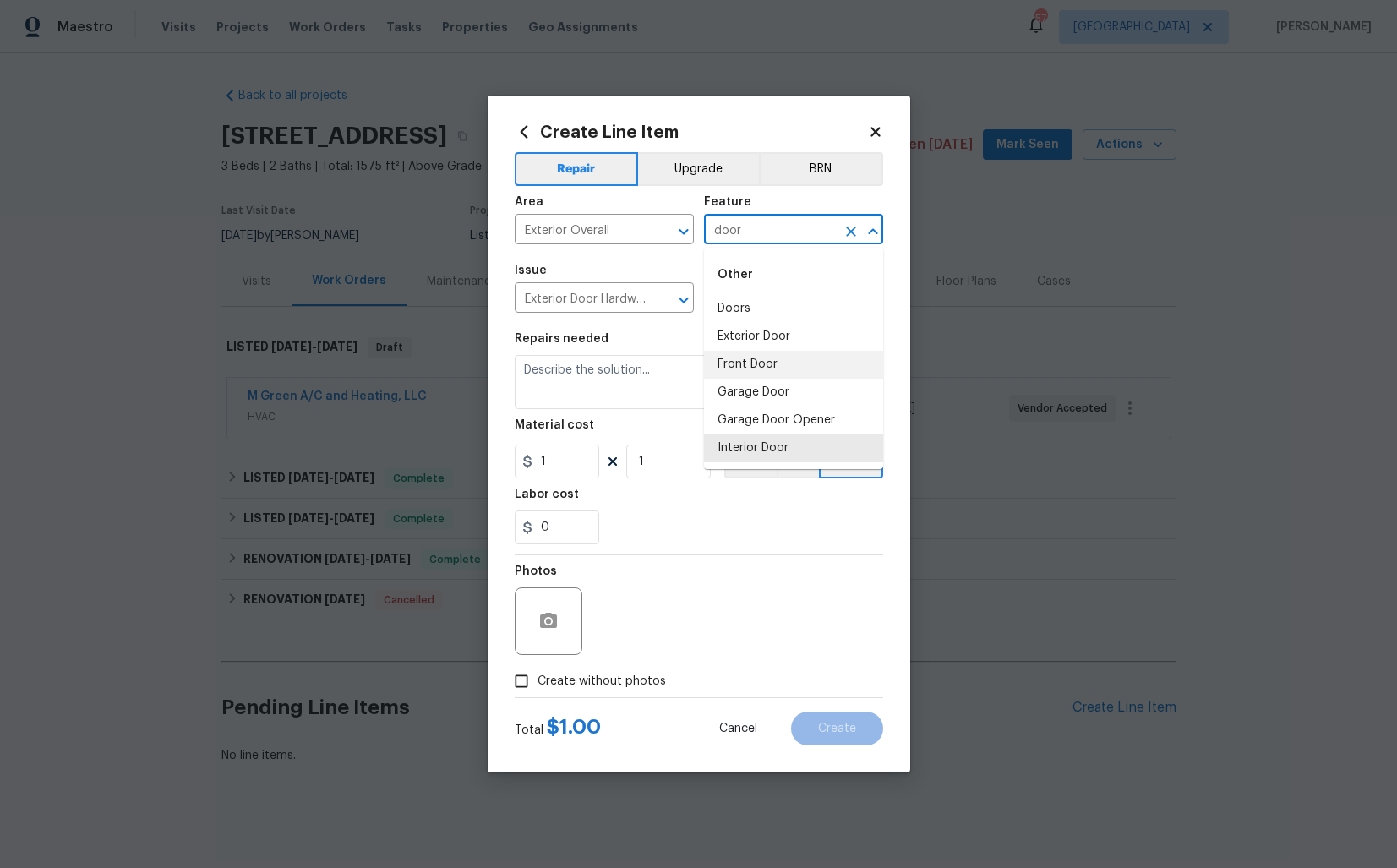
click at [749, 359] on li "Front Door" at bounding box center [794, 364] width 179 height 28
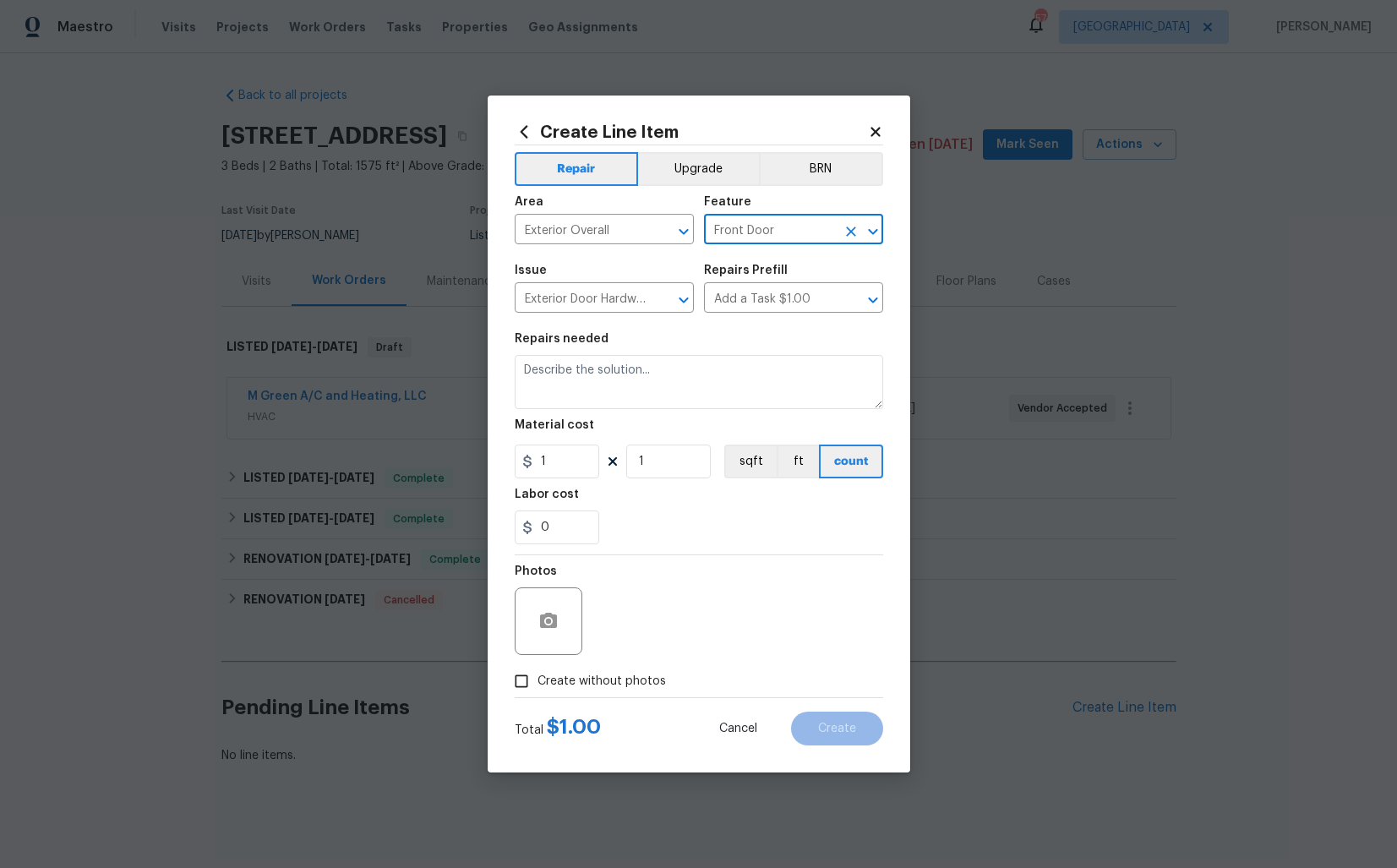
type input "Front Door"
click at [618, 389] on textarea at bounding box center [699, 382] width 369 height 54
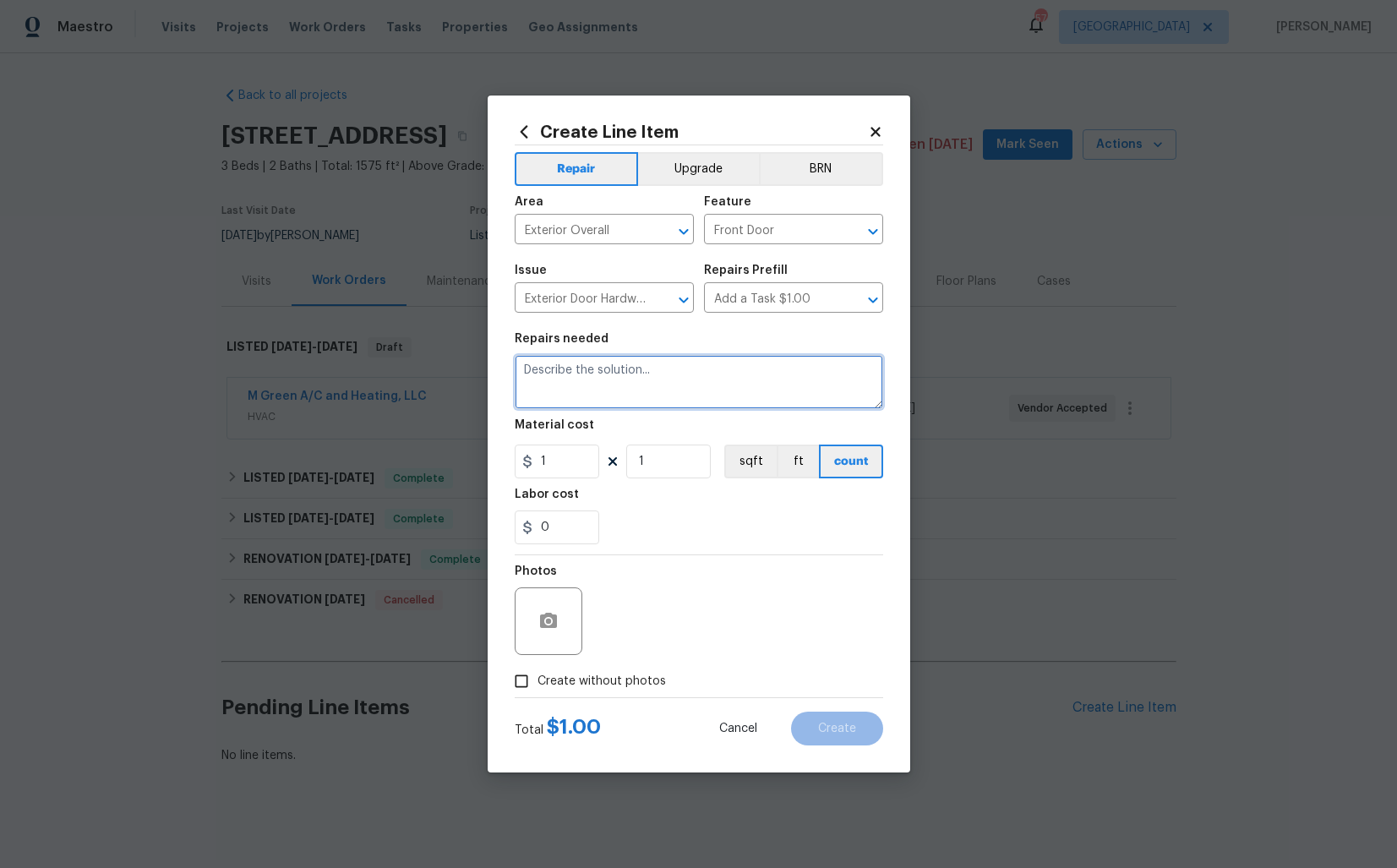
paste textarea "Drill out front door knob and replace with non-locking passage knob. There is a…"
type textarea "Drill out front door knob and replace with non-locking passage knob. There is a…"
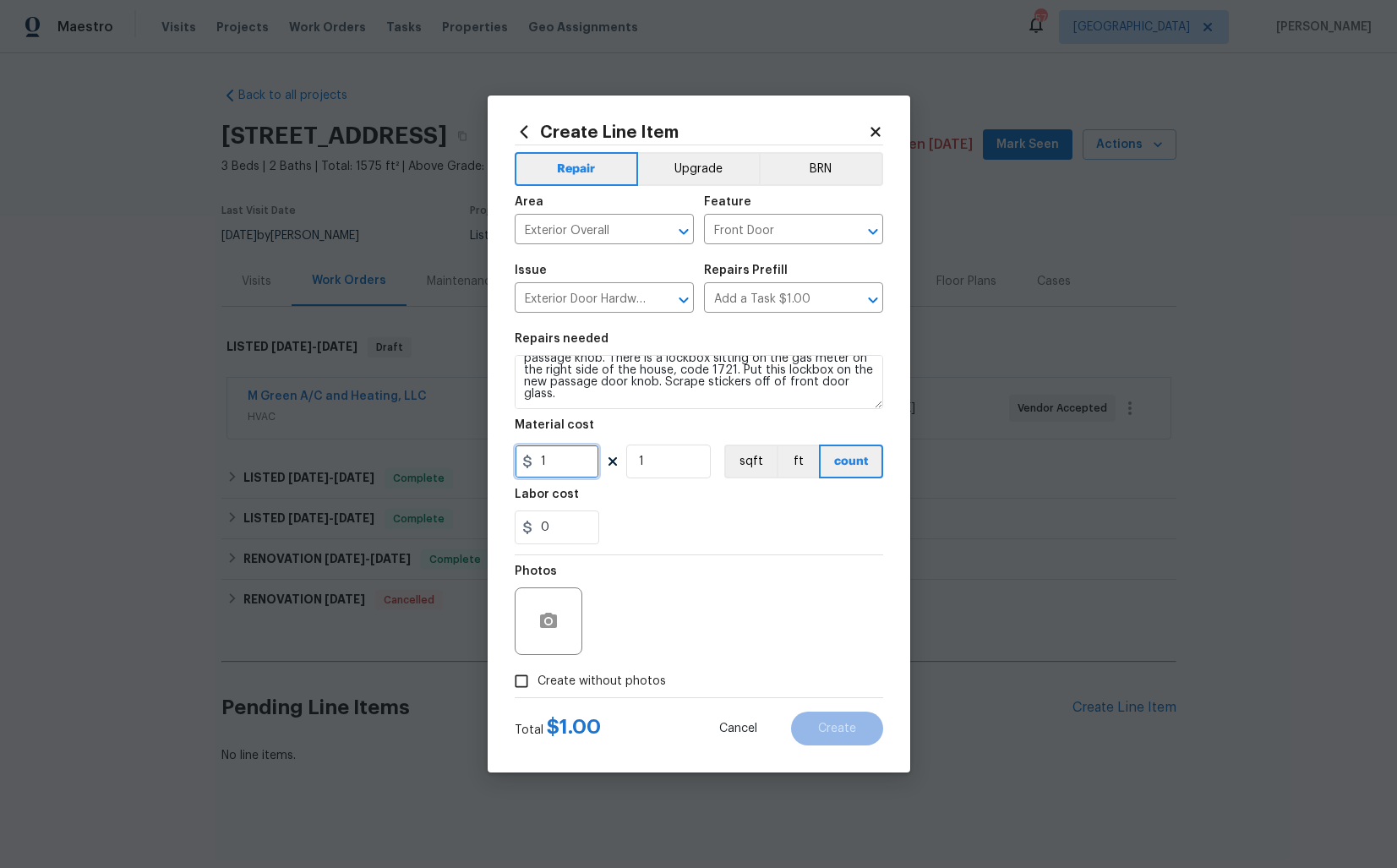
click at [575, 463] on input "1" at bounding box center [556, 462] width 84 height 34
type input "50"
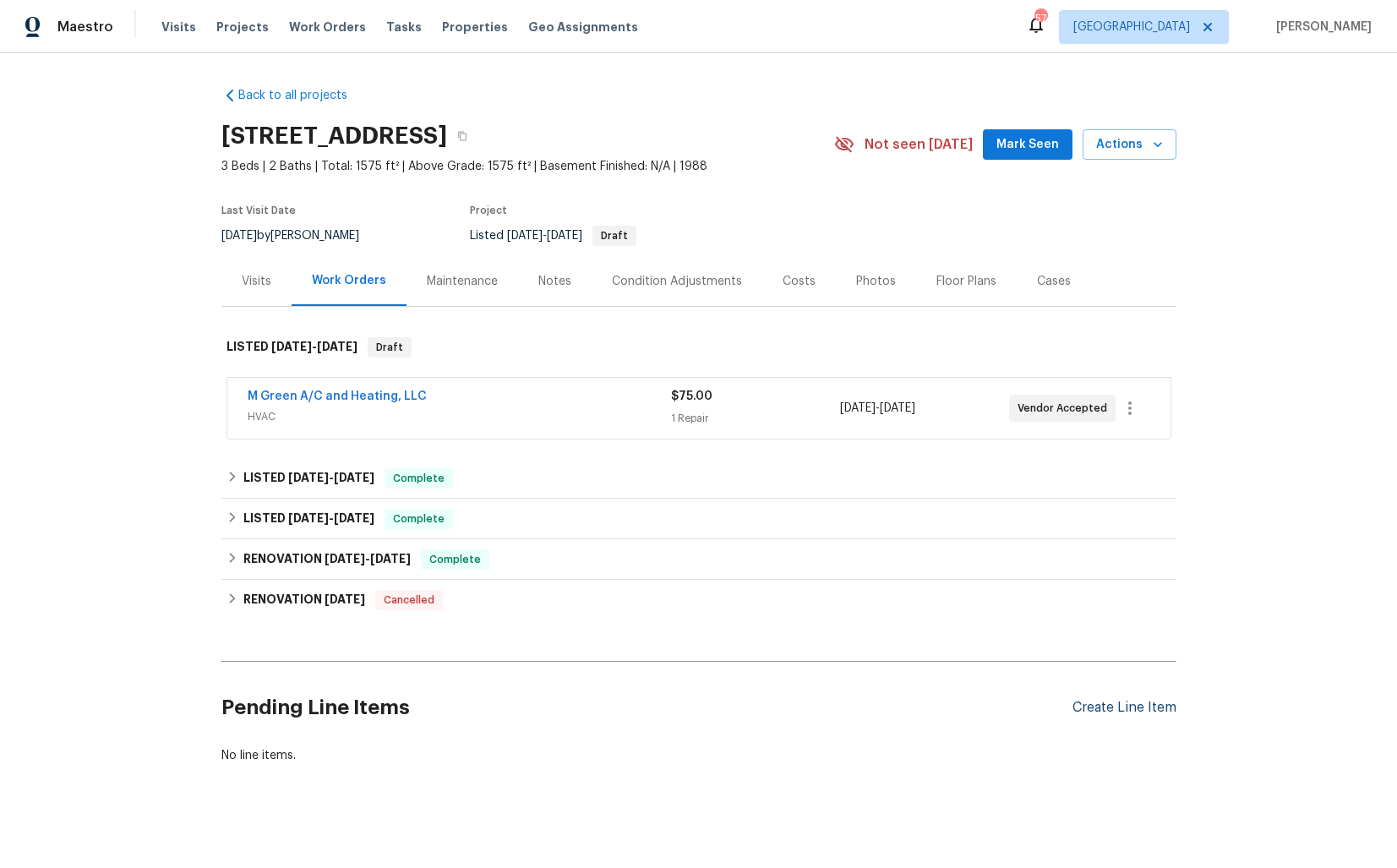
click at [1103, 707] on div "Create Line Item" at bounding box center [1125, 708] width 104 height 16
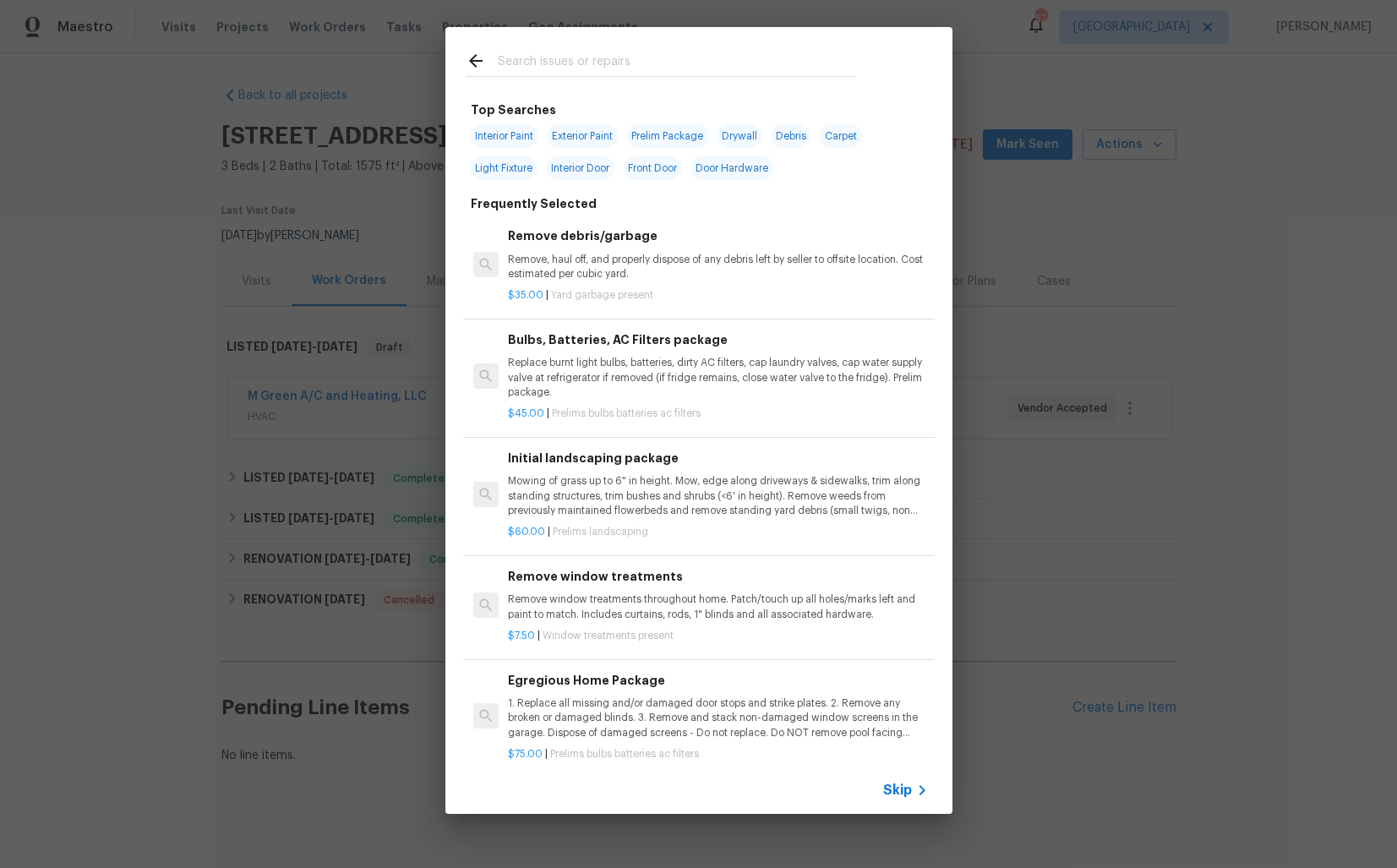
click at [582, 68] on input "text" at bounding box center [677, 63] width 358 height 26
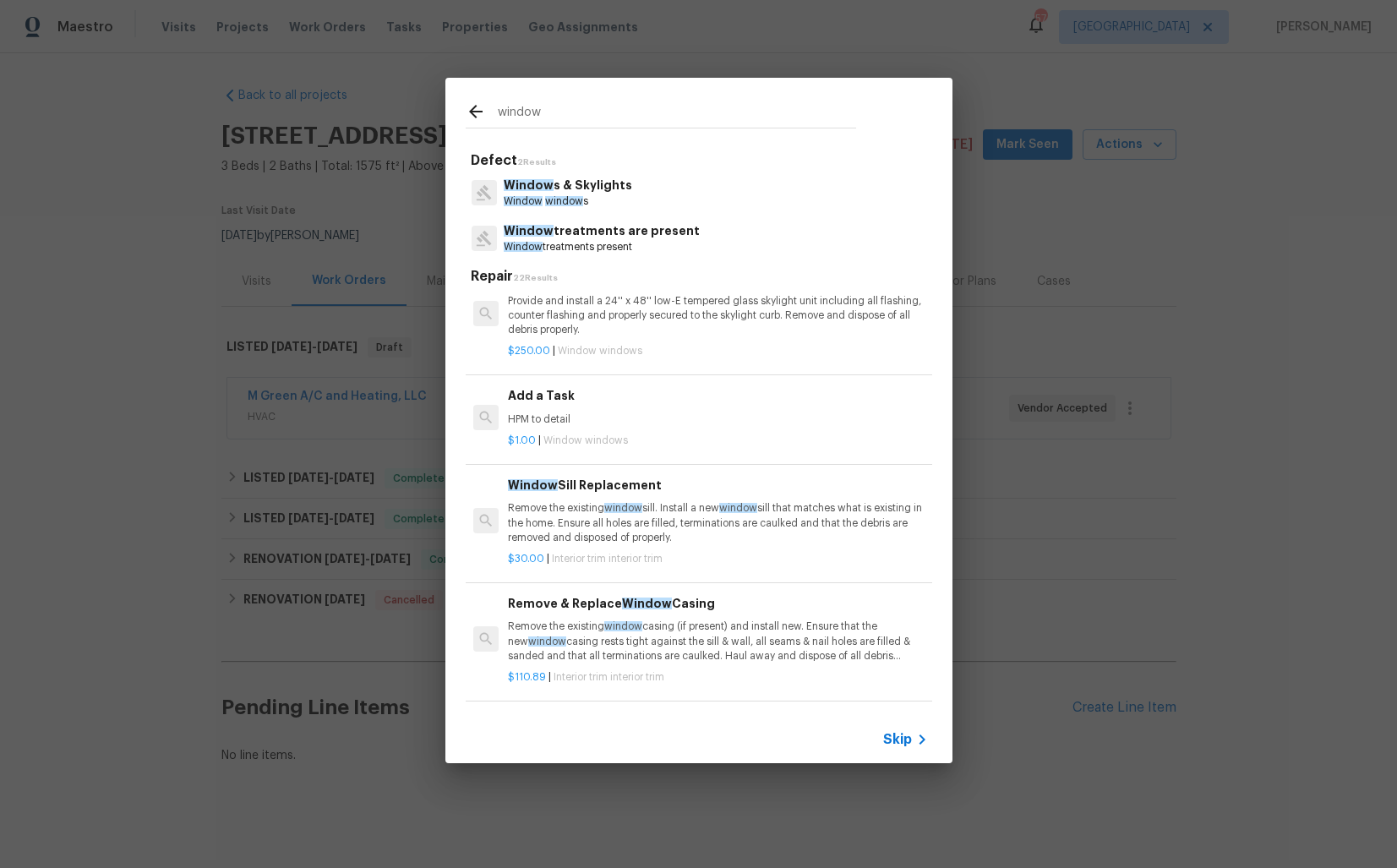
scroll to position [1418, 0]
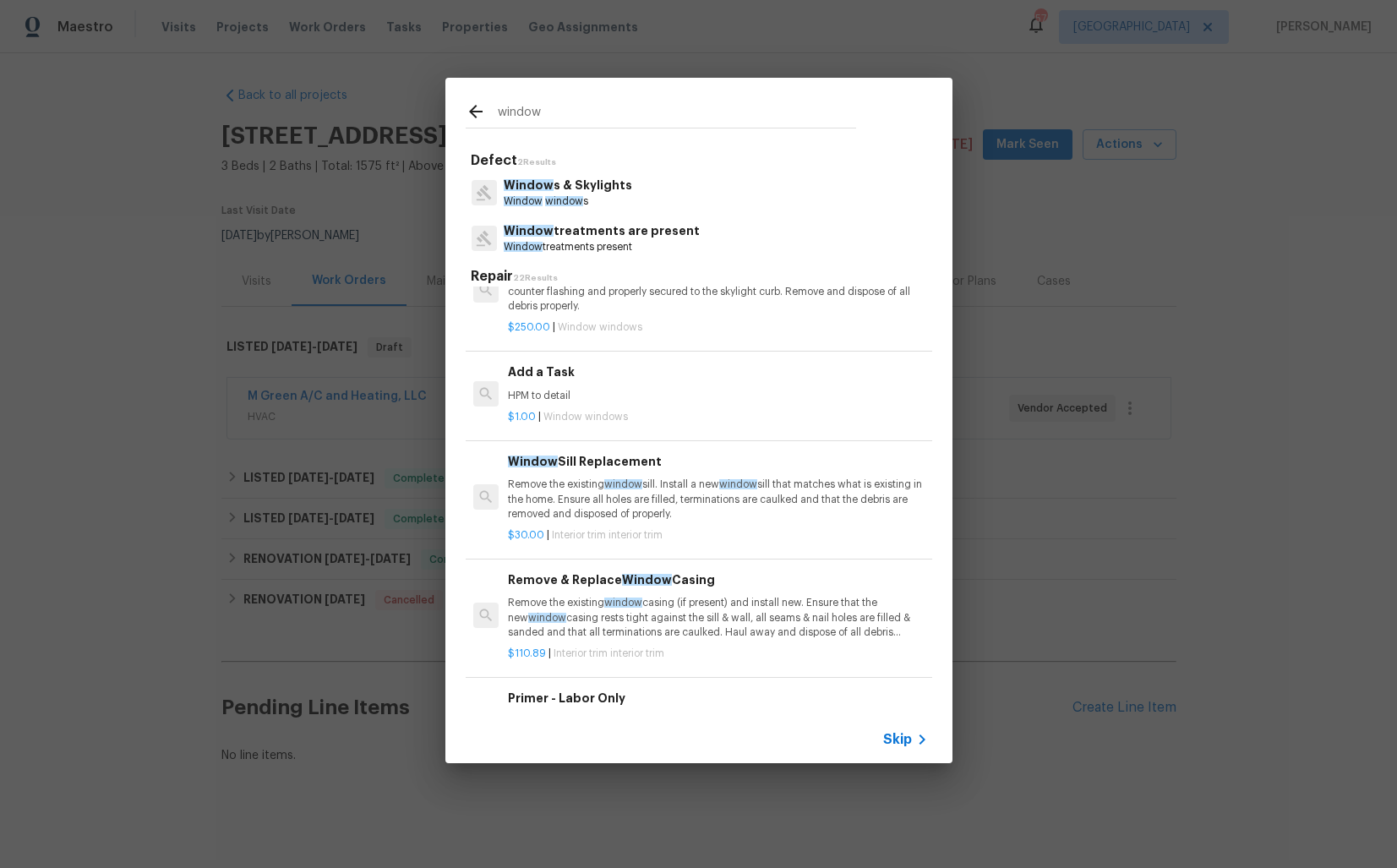
type input "window"
click at [569, 393] on p "HPM to detail" at bounding box center [717, 396] width 419 height 15
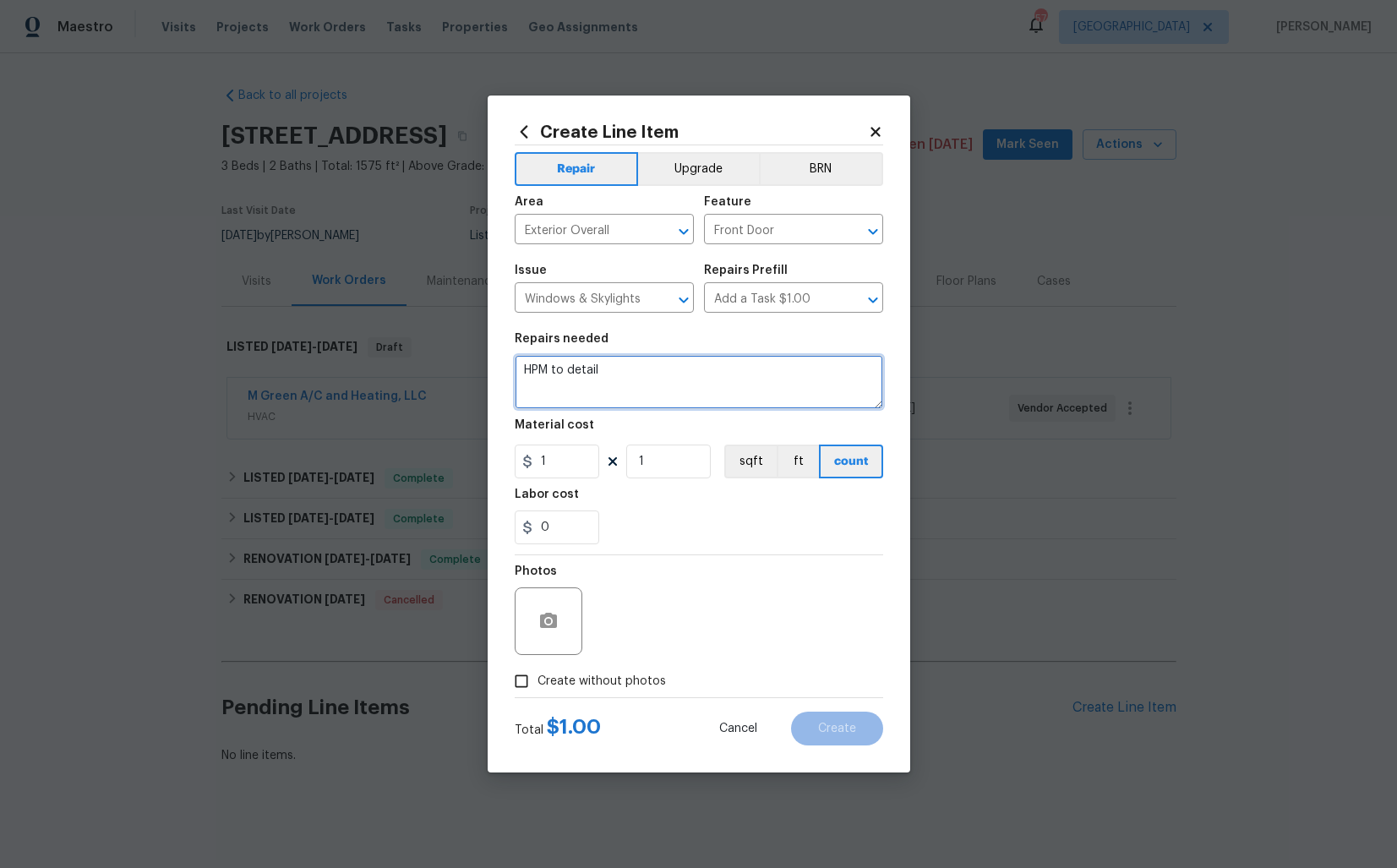
click at [627, 377] on textarea "HPM to detail" at bounding box center [699, 382] width 369 height 54
paste textarea "Two windows in living room with busted seals need replacement"
type textarea "Two windows in living room with busted seals need replacement"
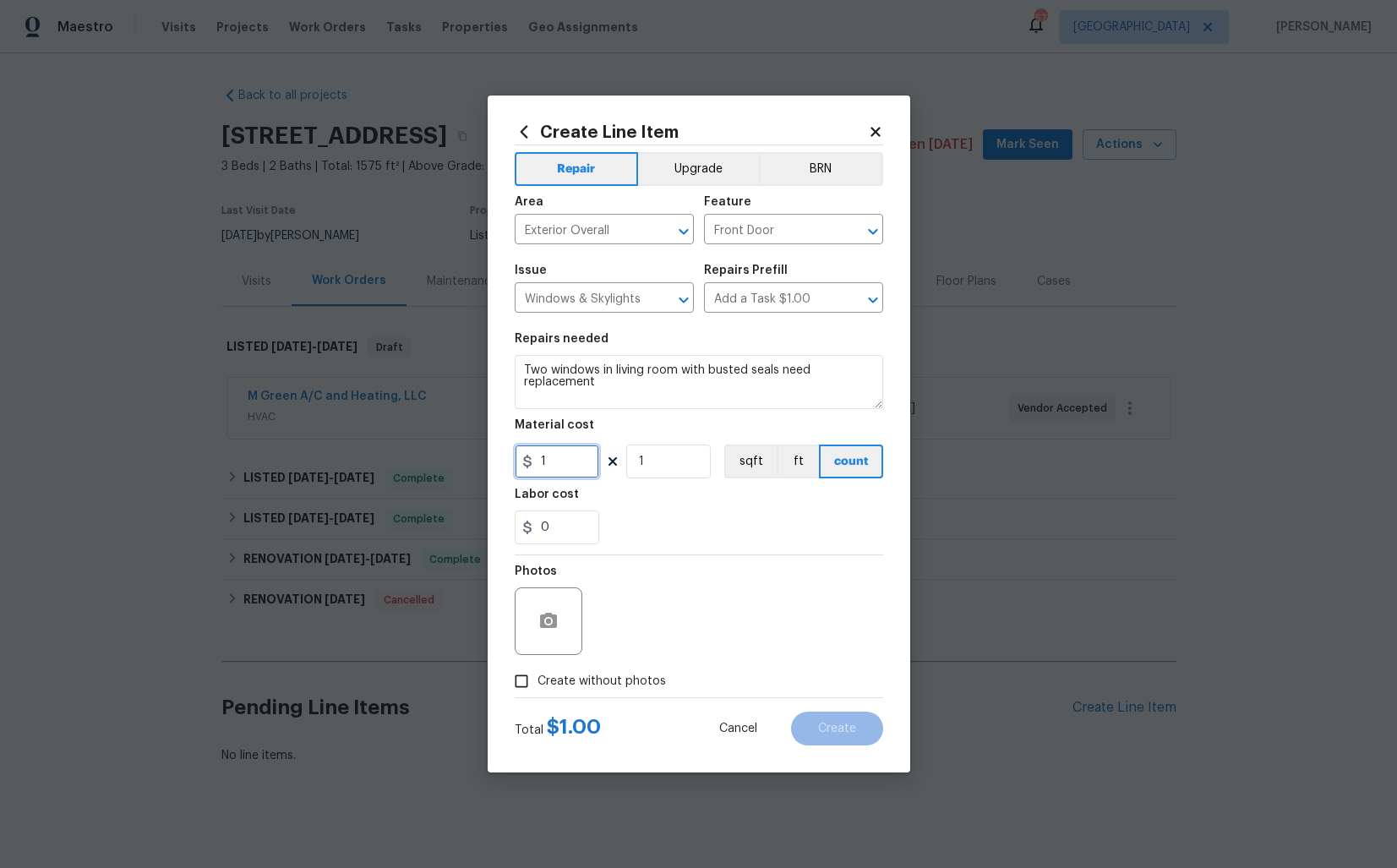
click at [587, 470] on input "1" at bounding box center [556, 462] width 84 height 34
type input "75"
click at [548, 623] on circle "button" at bounding box center [548, 621] width 5 height 5
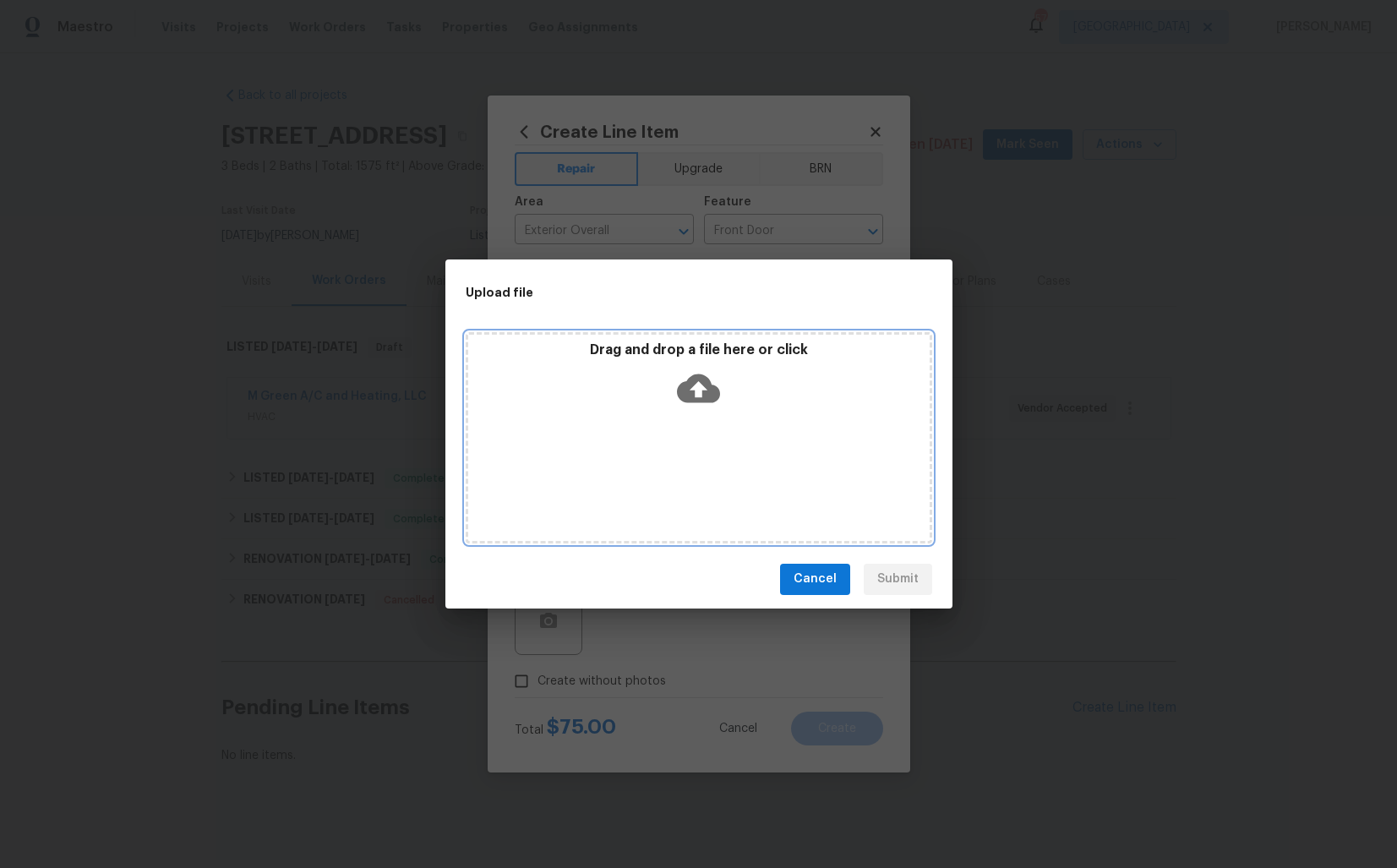
click at [700, 387] on icon at bounding box center [698, 388] width 44 height 44
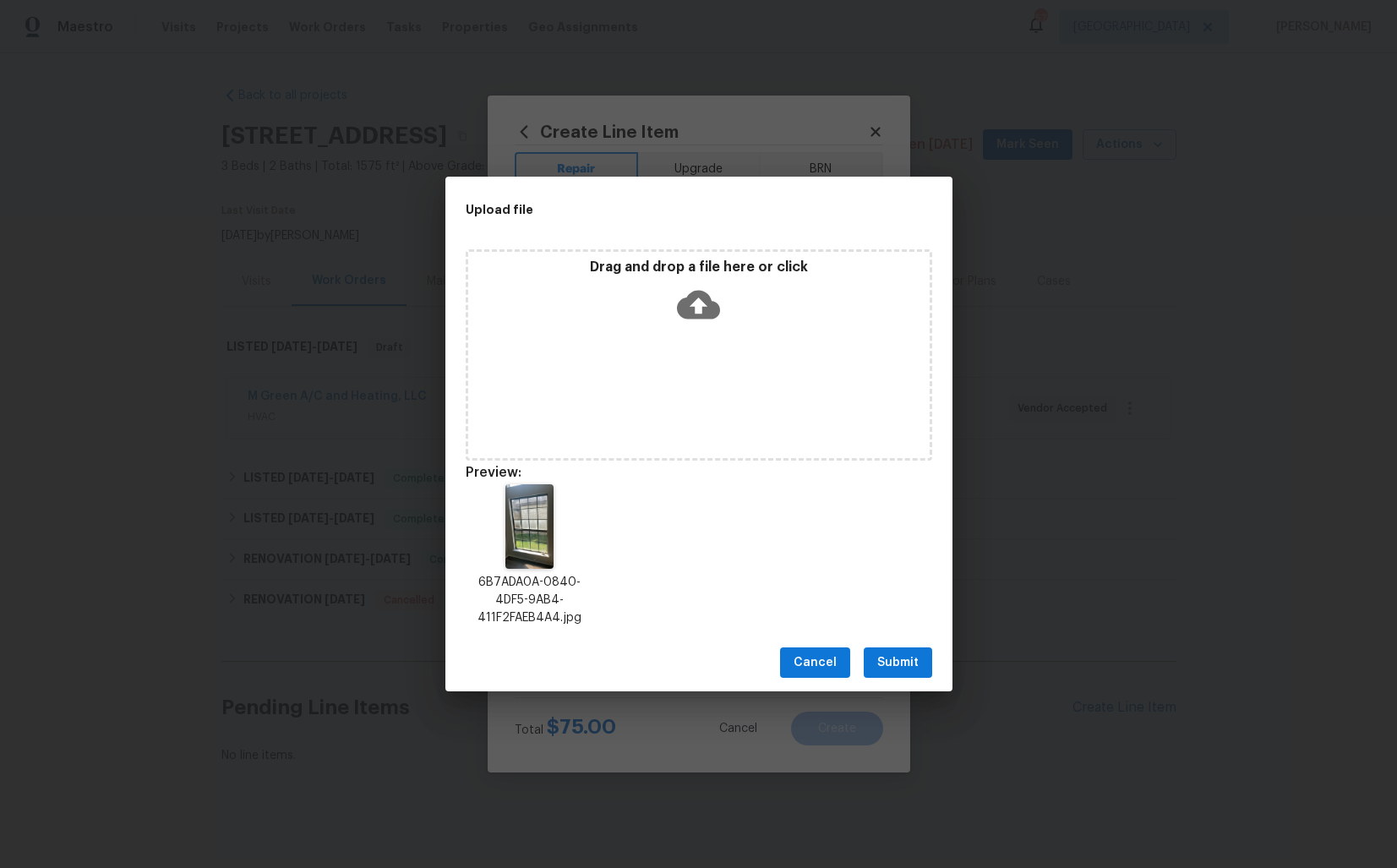
click at [910, 661] on span "Submit" at bounding box center [898, 662] width 42 height 21
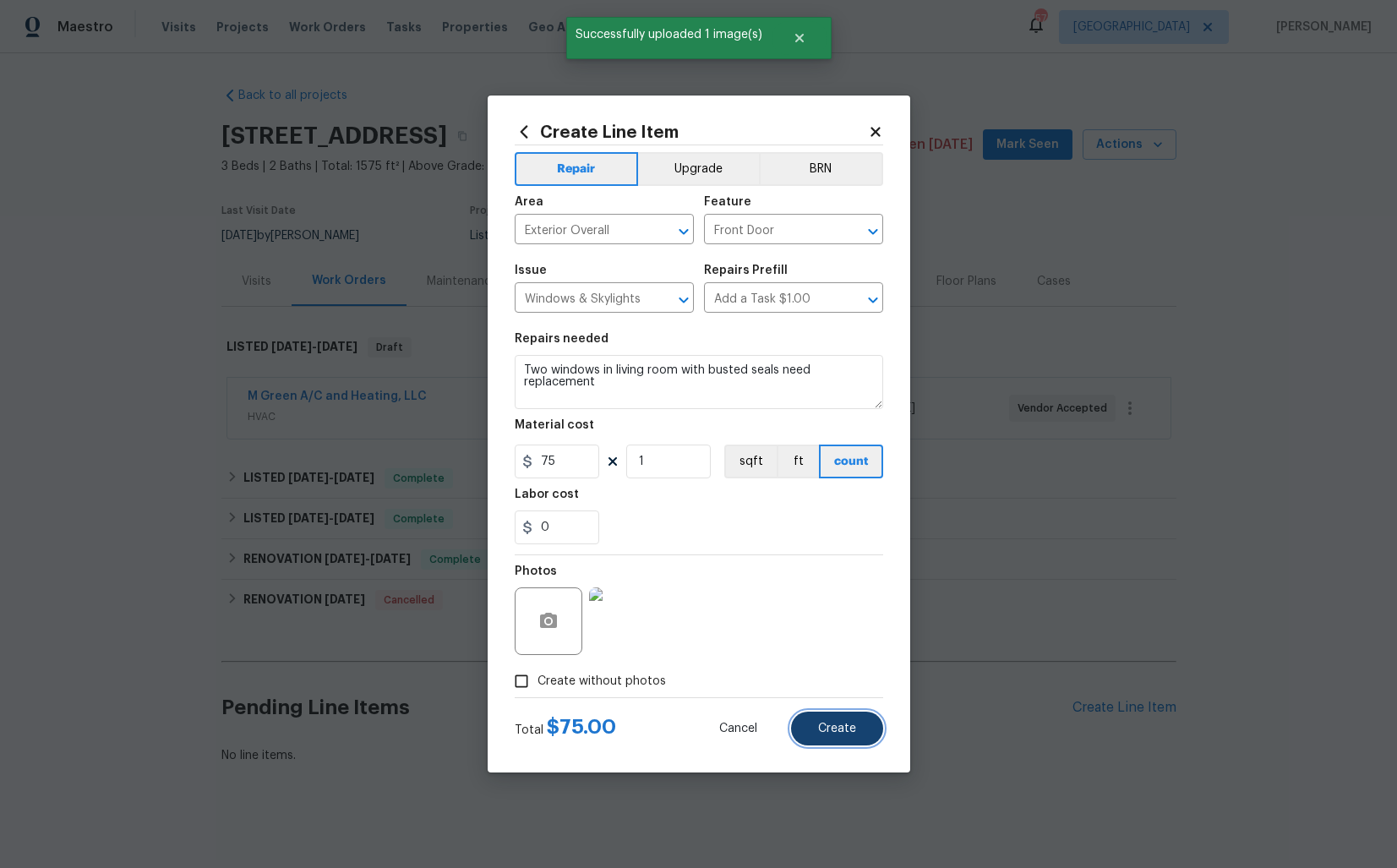
click at [835, 732] on span "Create" at bounding box center [837, 729] width 38 height 13
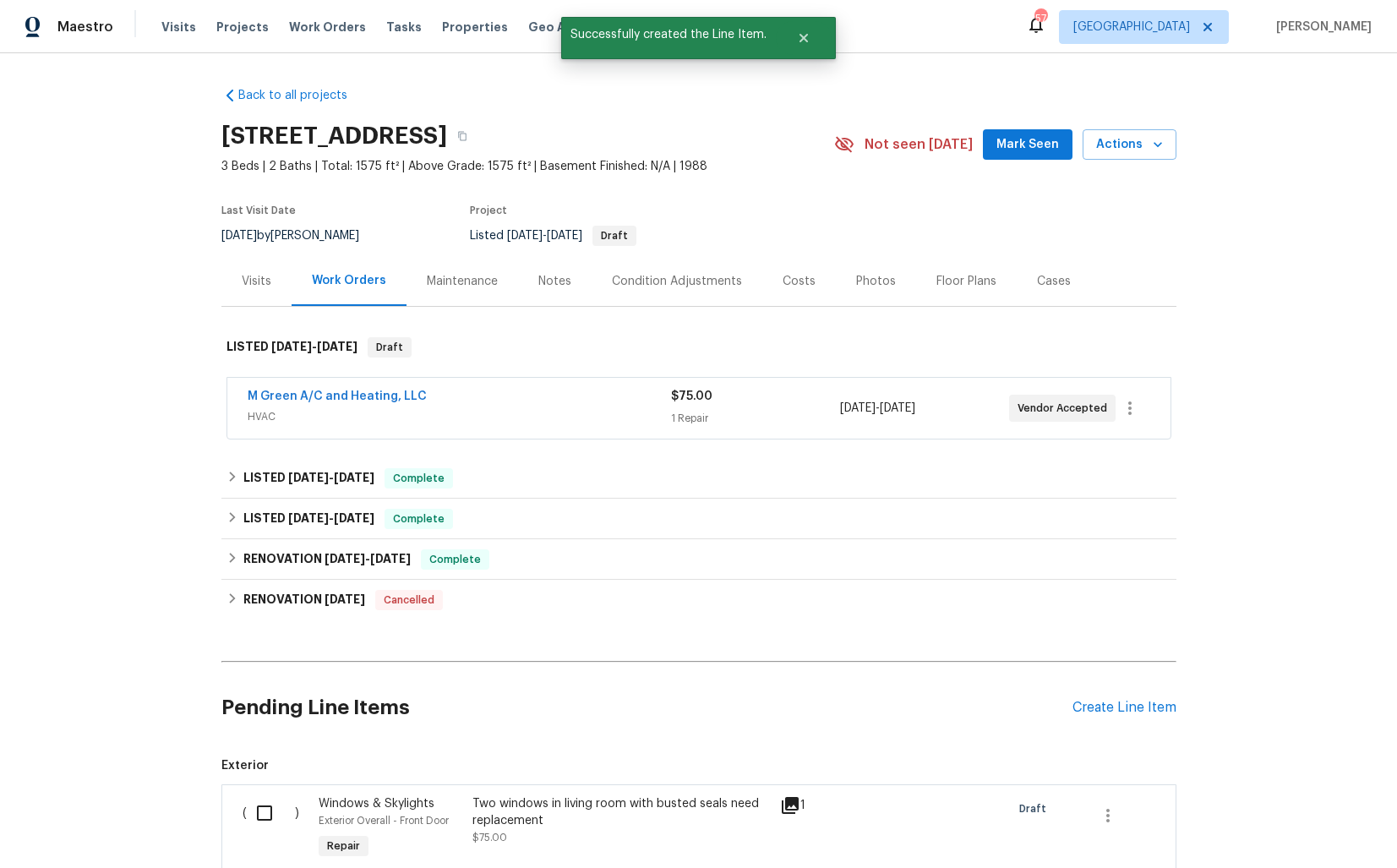
scroll to position [204, 0]
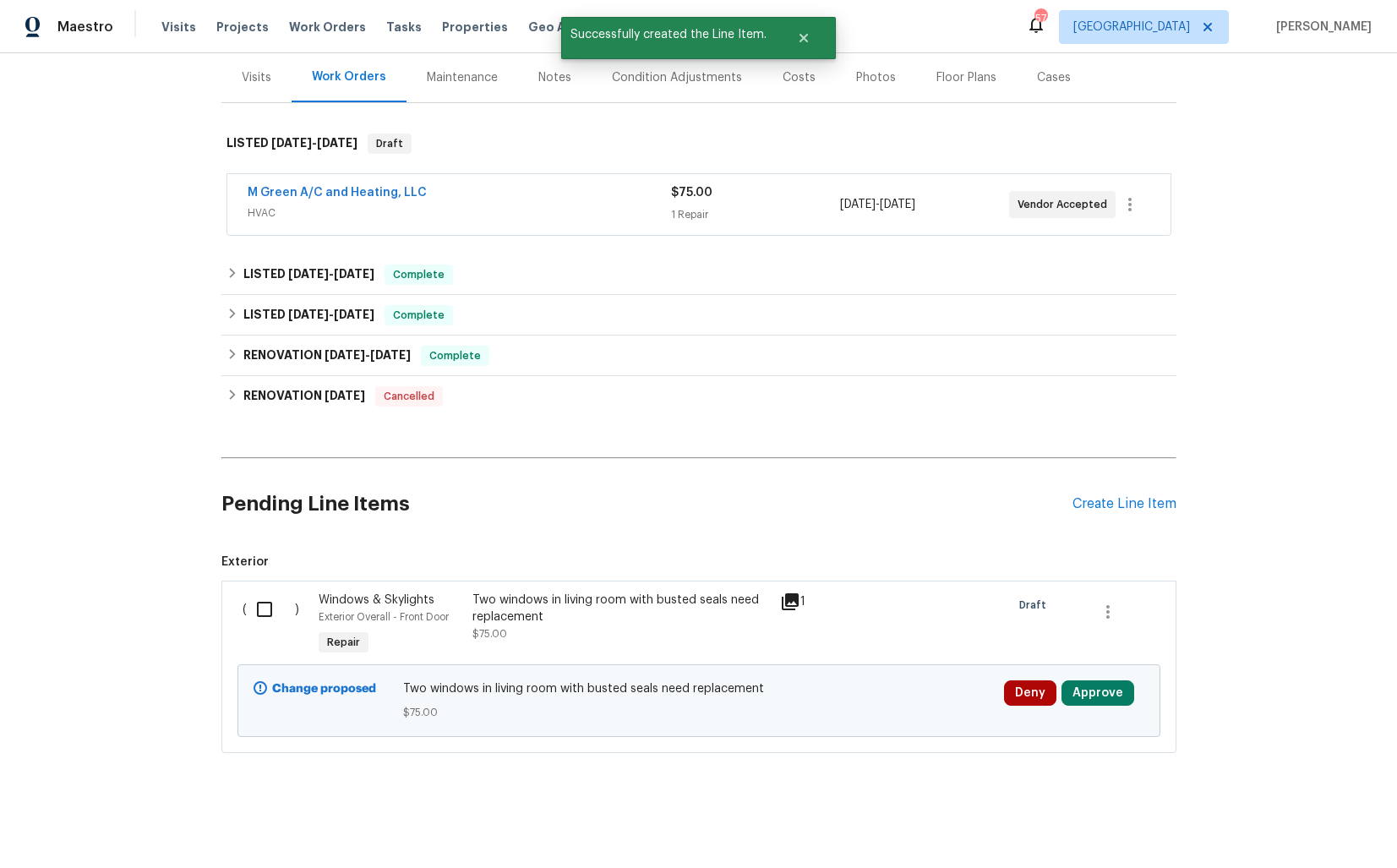
click at [262, 615] on input "checkbox" at bounding box center [271, 609] width 48 height 36
checkbox input "true"
click at [1282, 822] on span "Create Work Order" at bounding box center [1301, 826] width 113 height 21
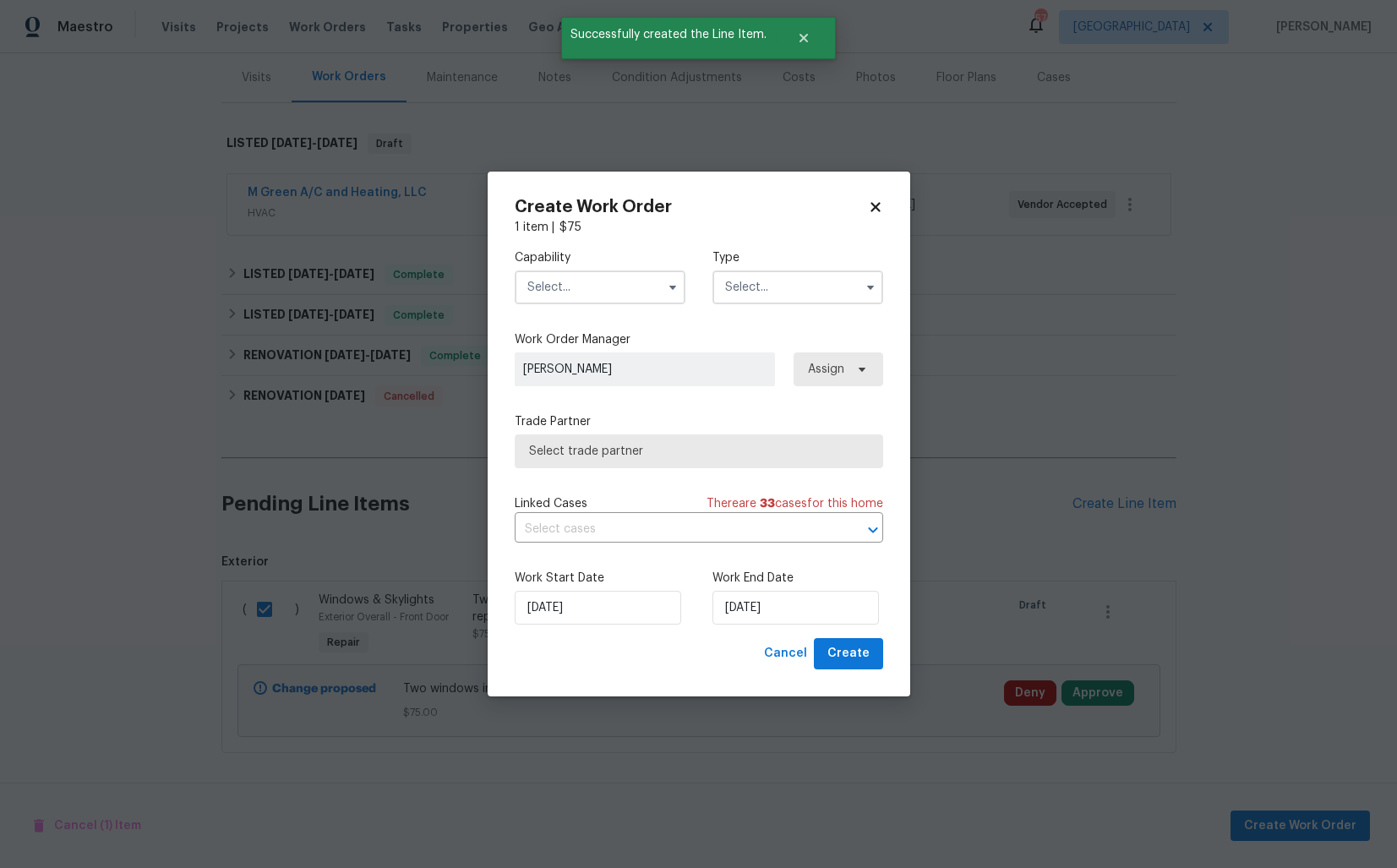
click at [557, 283] on input "text" at bounding box center [600, 288] width 171 height 34
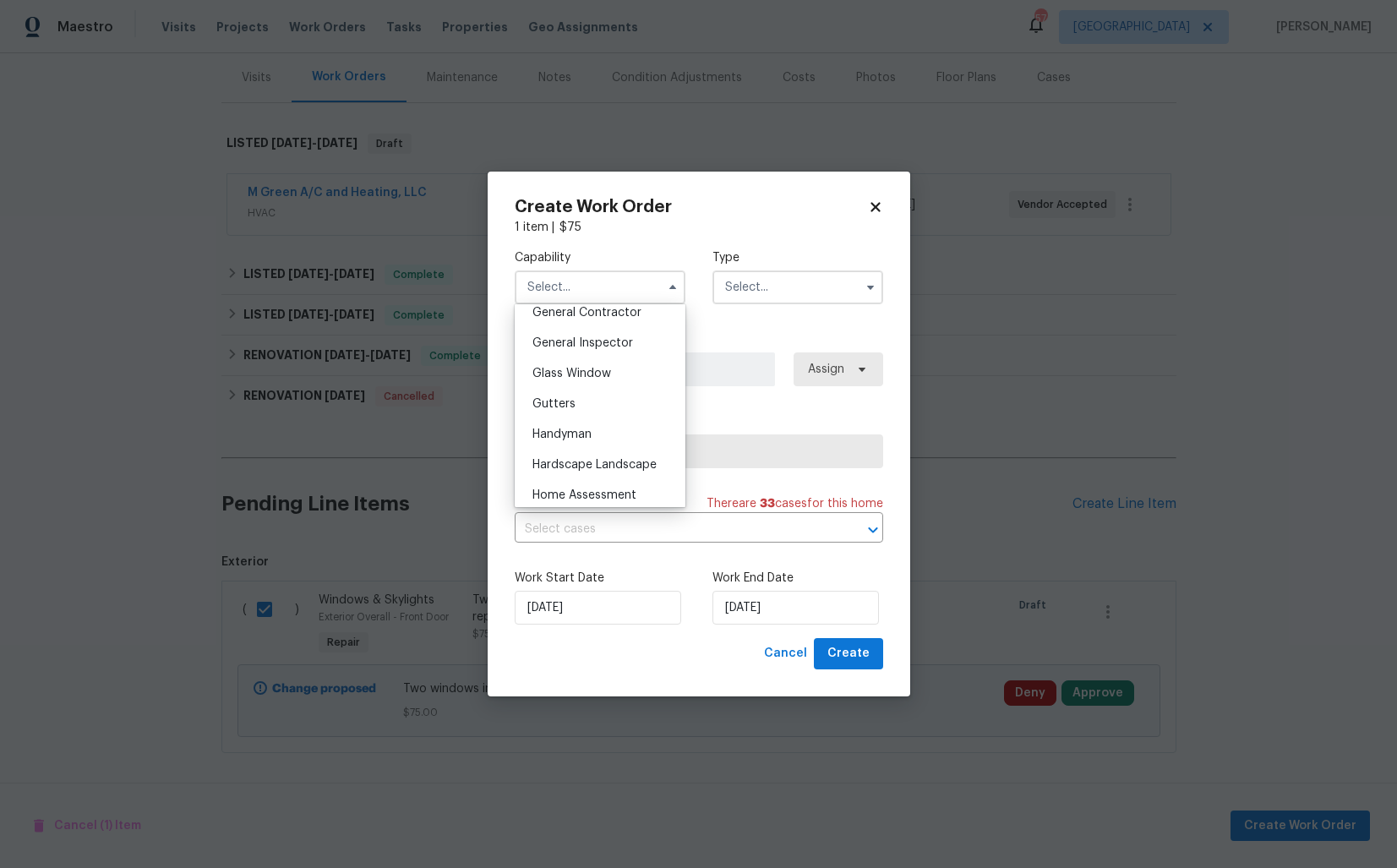
scroll to position [818, 0]
click at [575, 381] on span "Glass Window" at bounding box center [572, 376] width 79 height 12
type input "Glass Window"
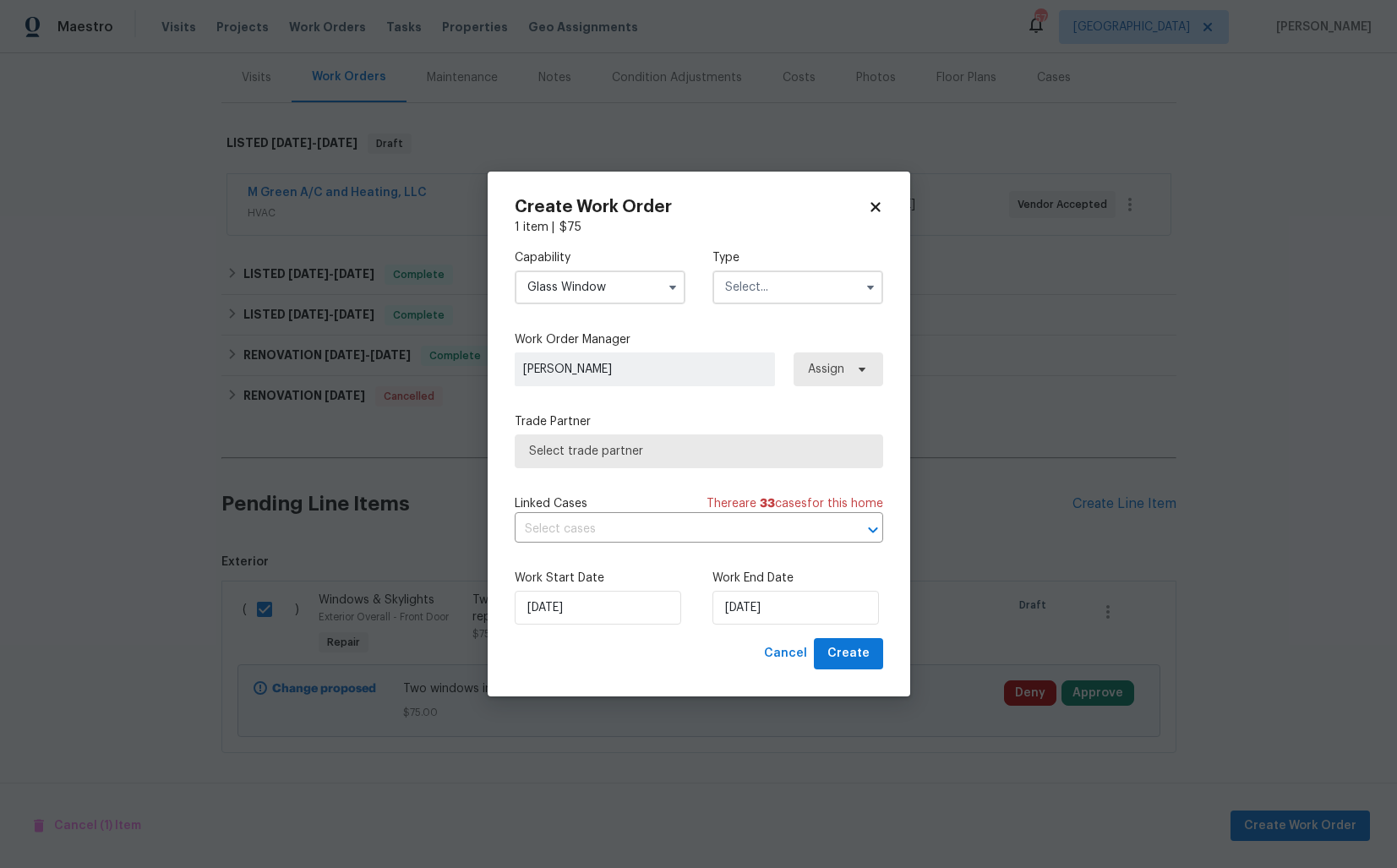
click at [779, 295] on input "text" at bounding box center [798, 288] width 171 height 34
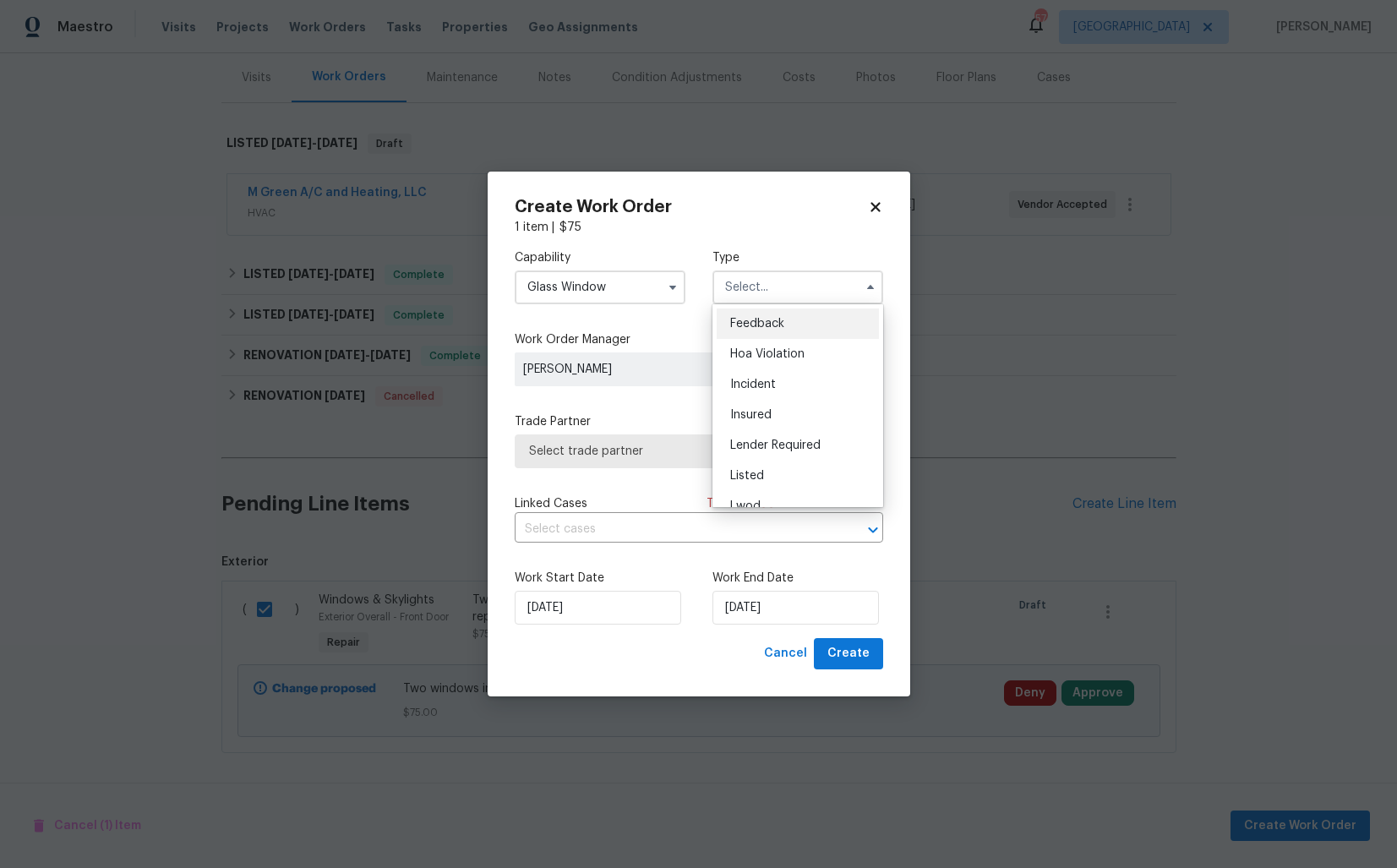
click at [788, 321] on div "Feedback" at bounding box center [798, 323] width 162 height 31
type input "Feedback"
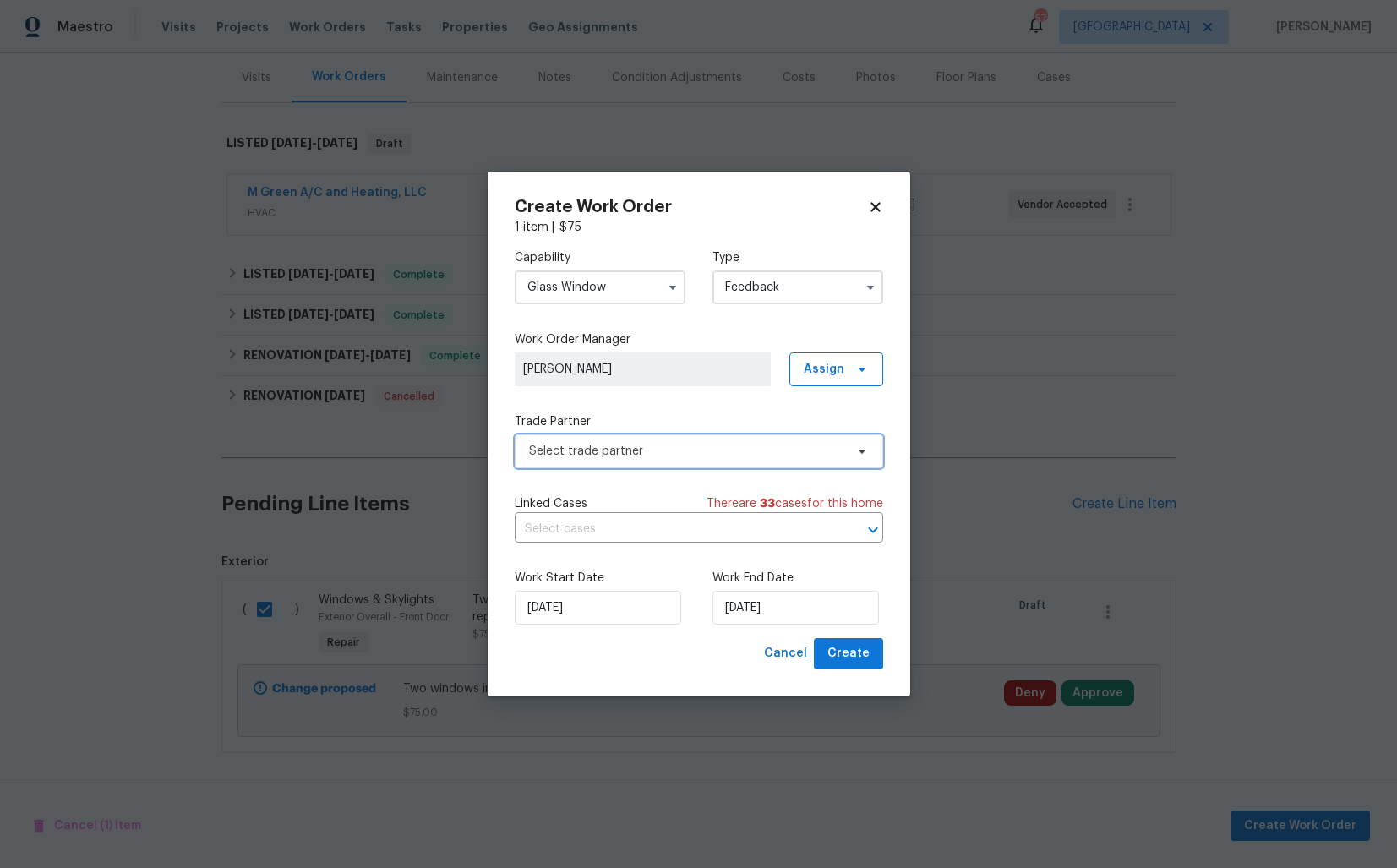
click at [651, 453] on span "Select trade partner" at bounding box center [686, 451] width 315 height 17
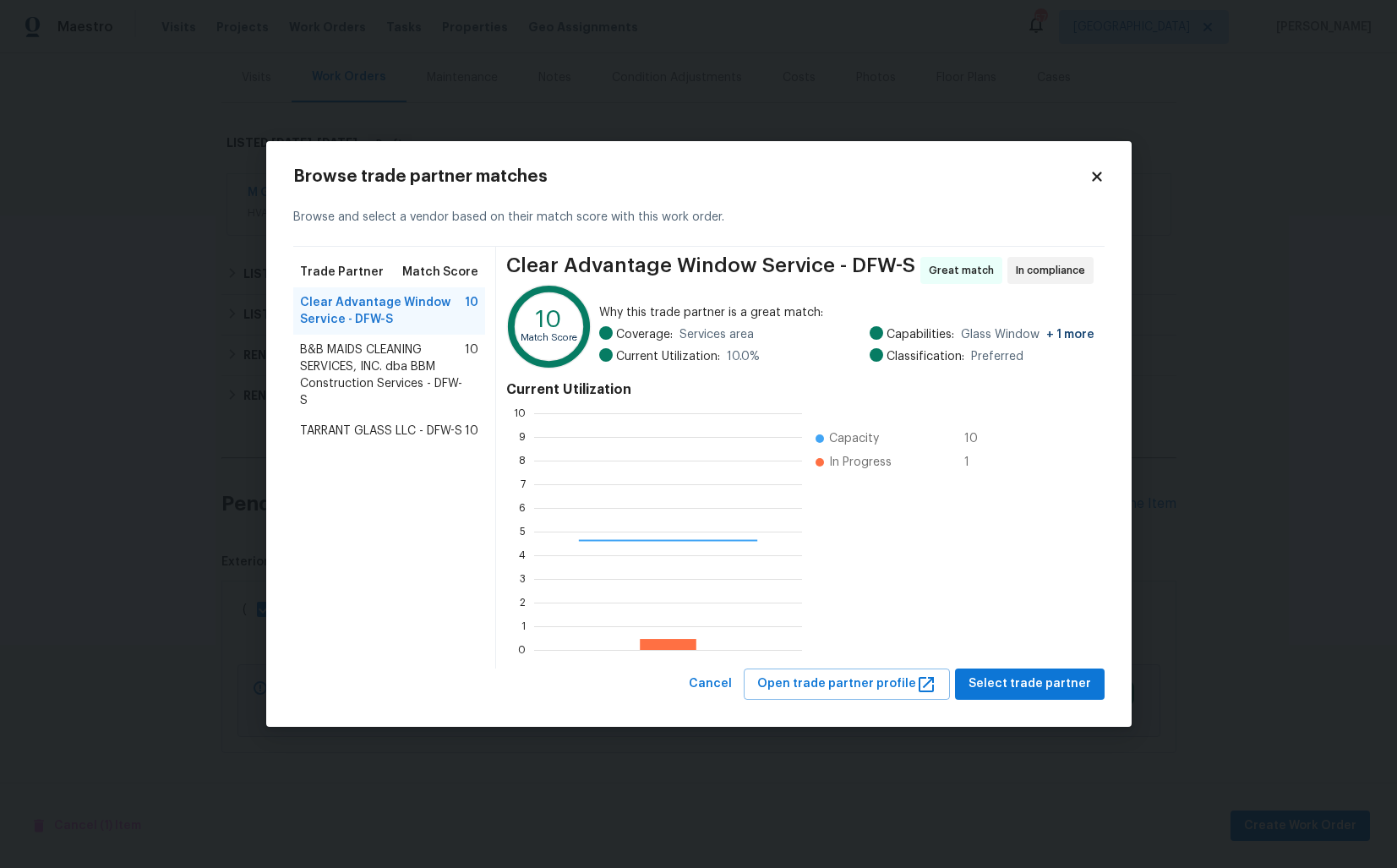
scroll to position [236, 268]
click at [375, 349] on span "B&B MAIDS CLEANING SERVICES, INC. dba BBM Construction Services - DFW-S" at bounding box center [383, 375] width 166 height 67
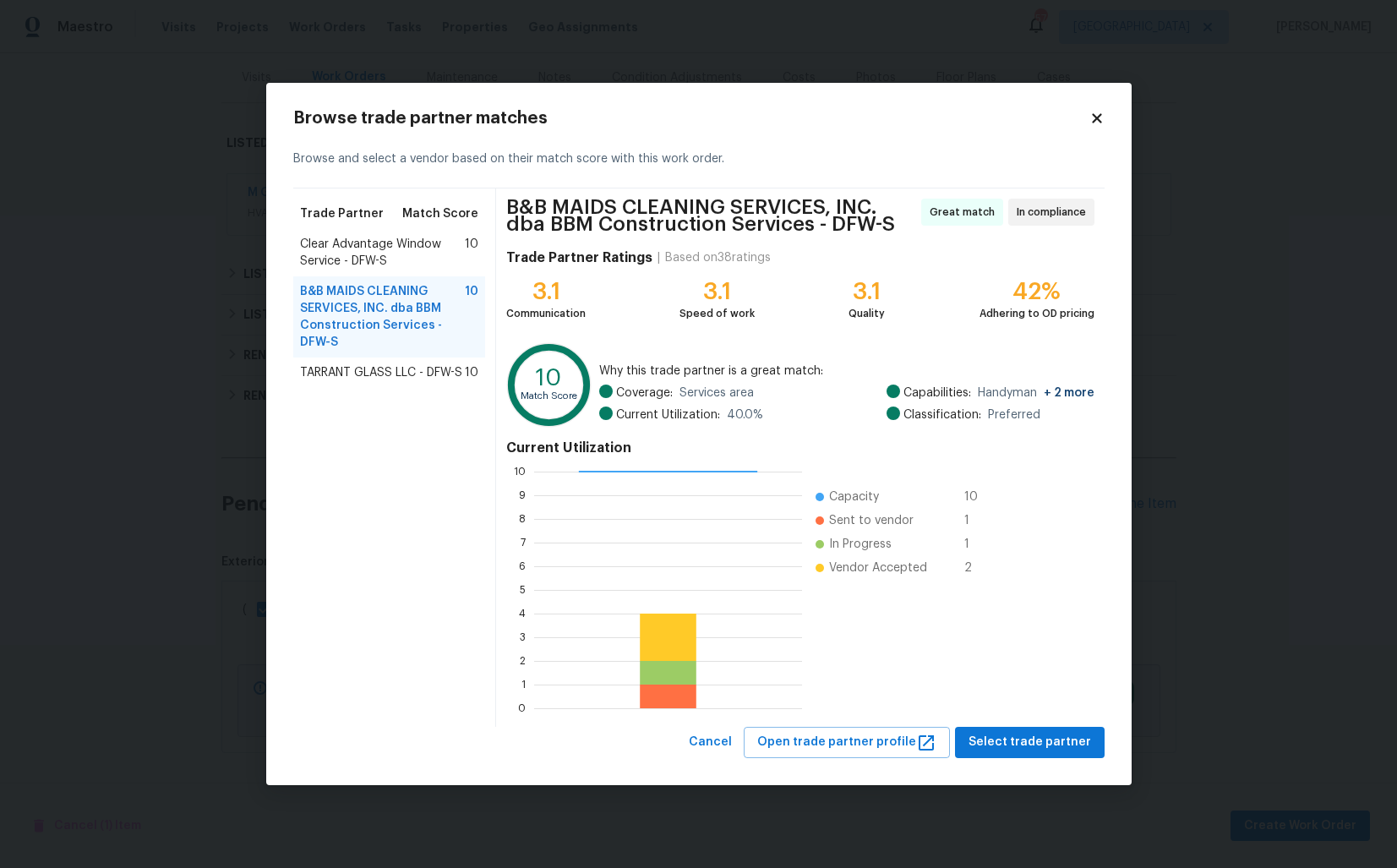
click at [353, 258] on span "Clear Advantage Window Service - DFW-S" at bounding box center [383, 253] width 166 height 34
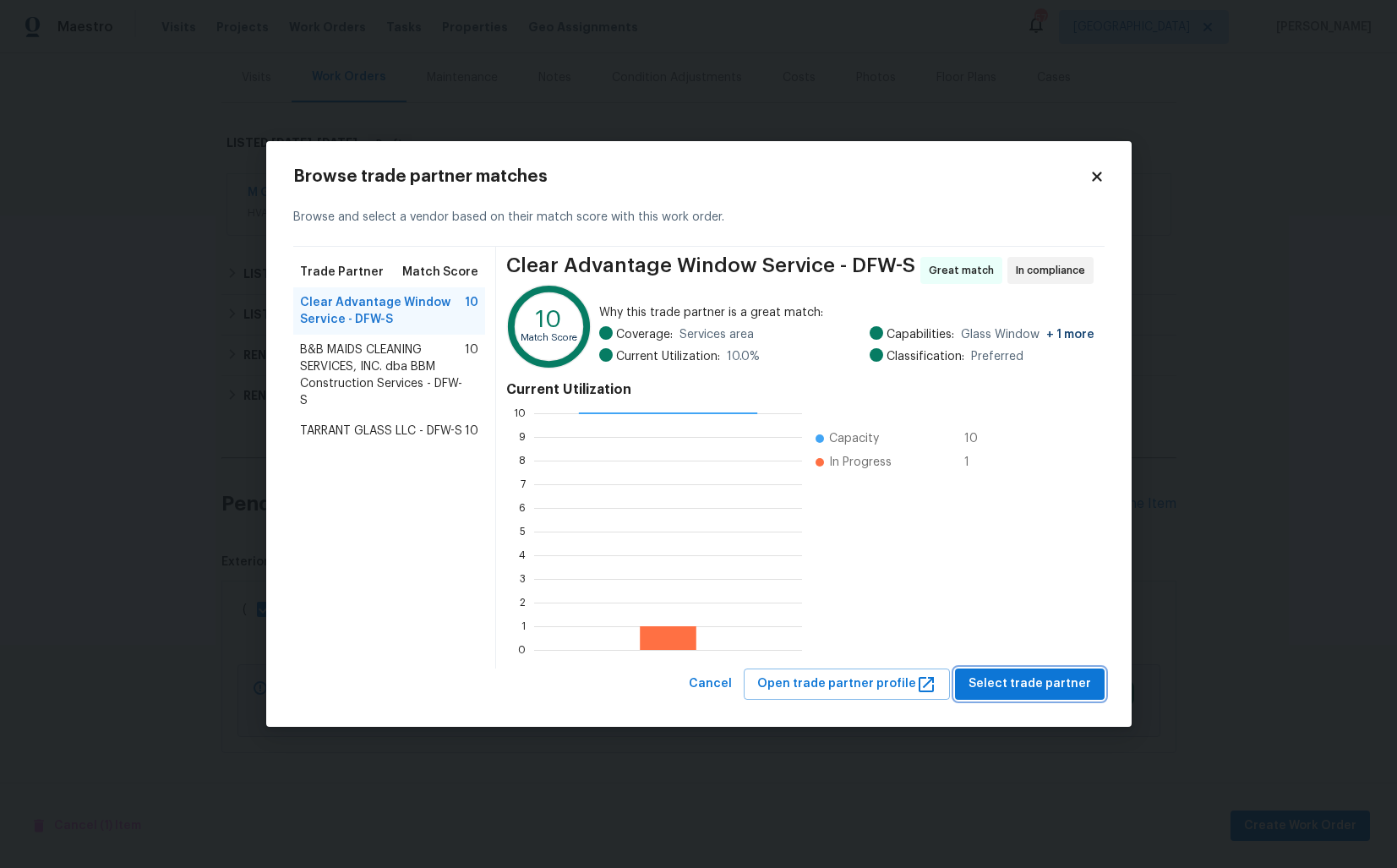
click at [1024, 693] on span "Select trade partner" at bounding box center [1030, 684] width 123 height 21
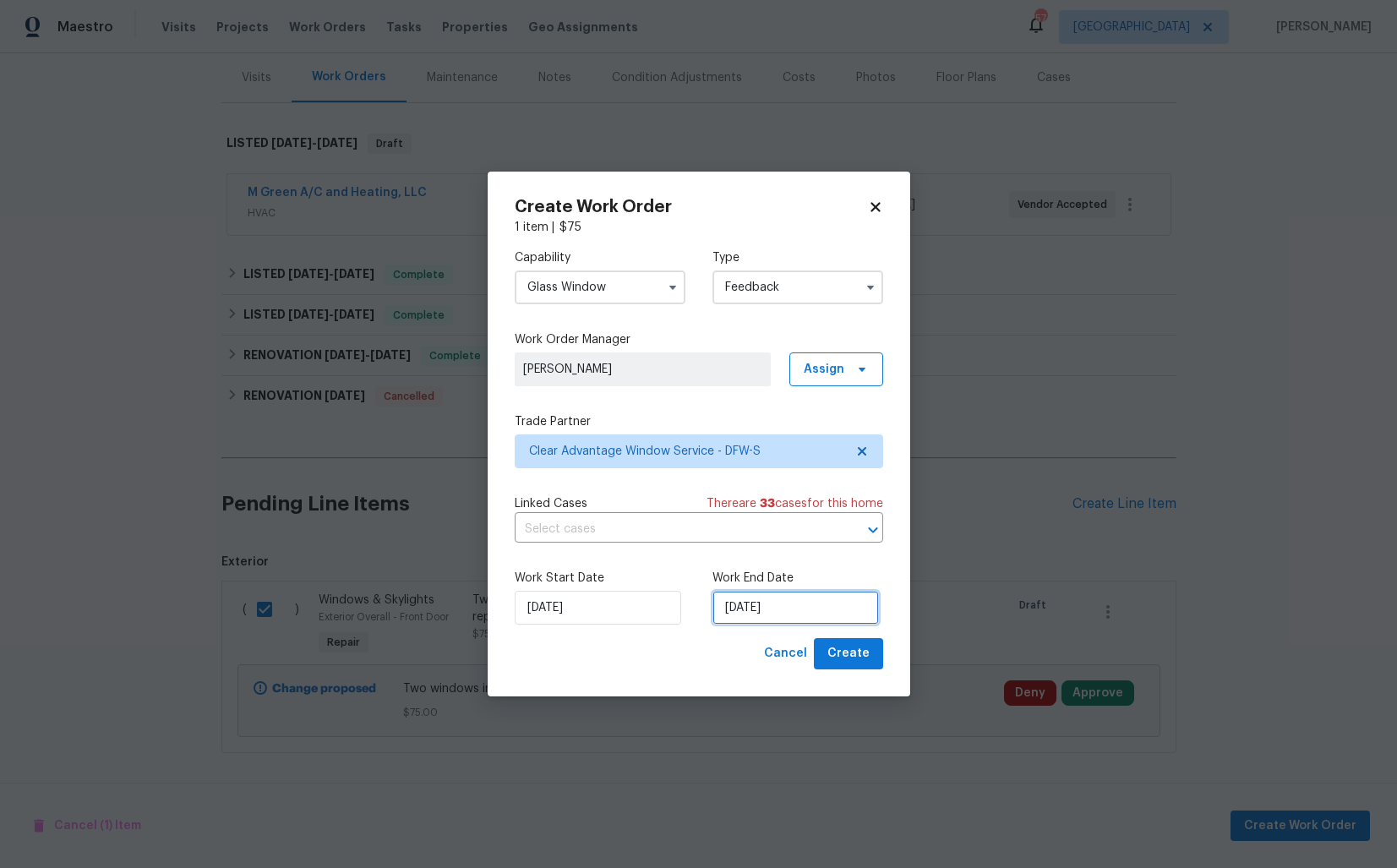
click at [741, 612] on input "15/09/2025" at bounding box center [795, 608] width 166 height 34
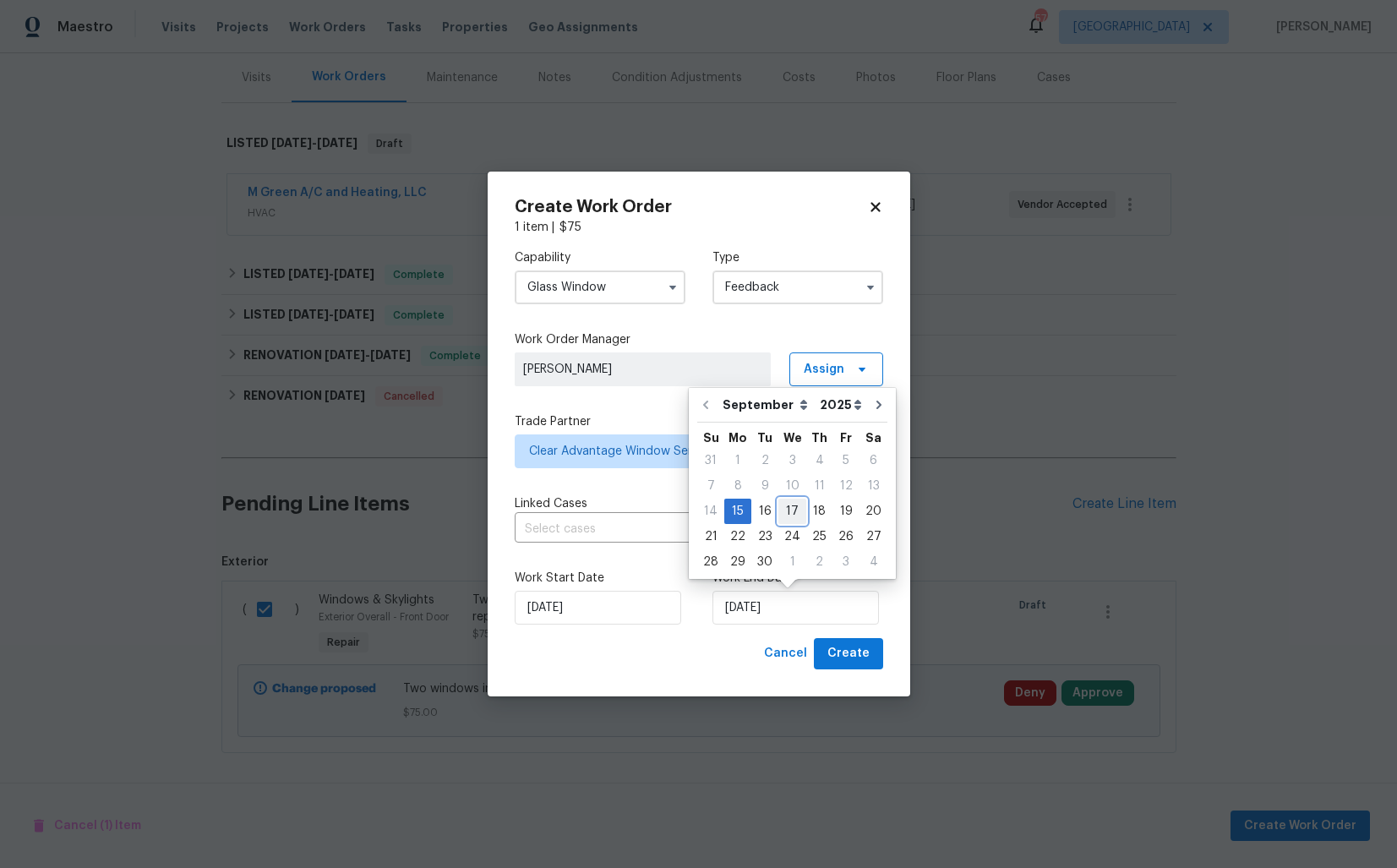
click at [792, 510] on div "17" at bounding box center [792, 511] width 28 height 24
type input "17/09/2025"
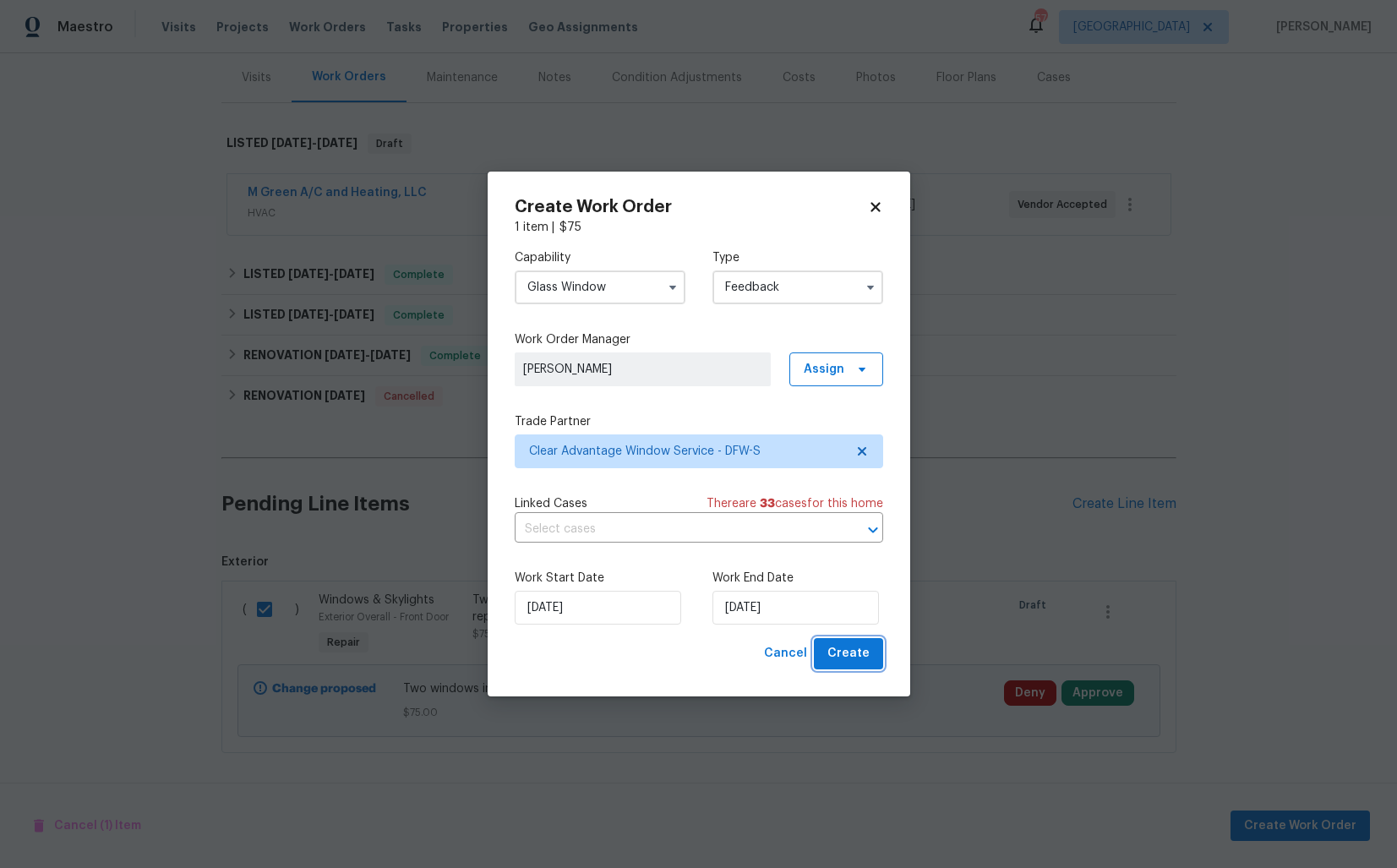
click at [846, 655] on span "Create" at bounding box center [848, 654] width 43 height 21
checkbox input "false"
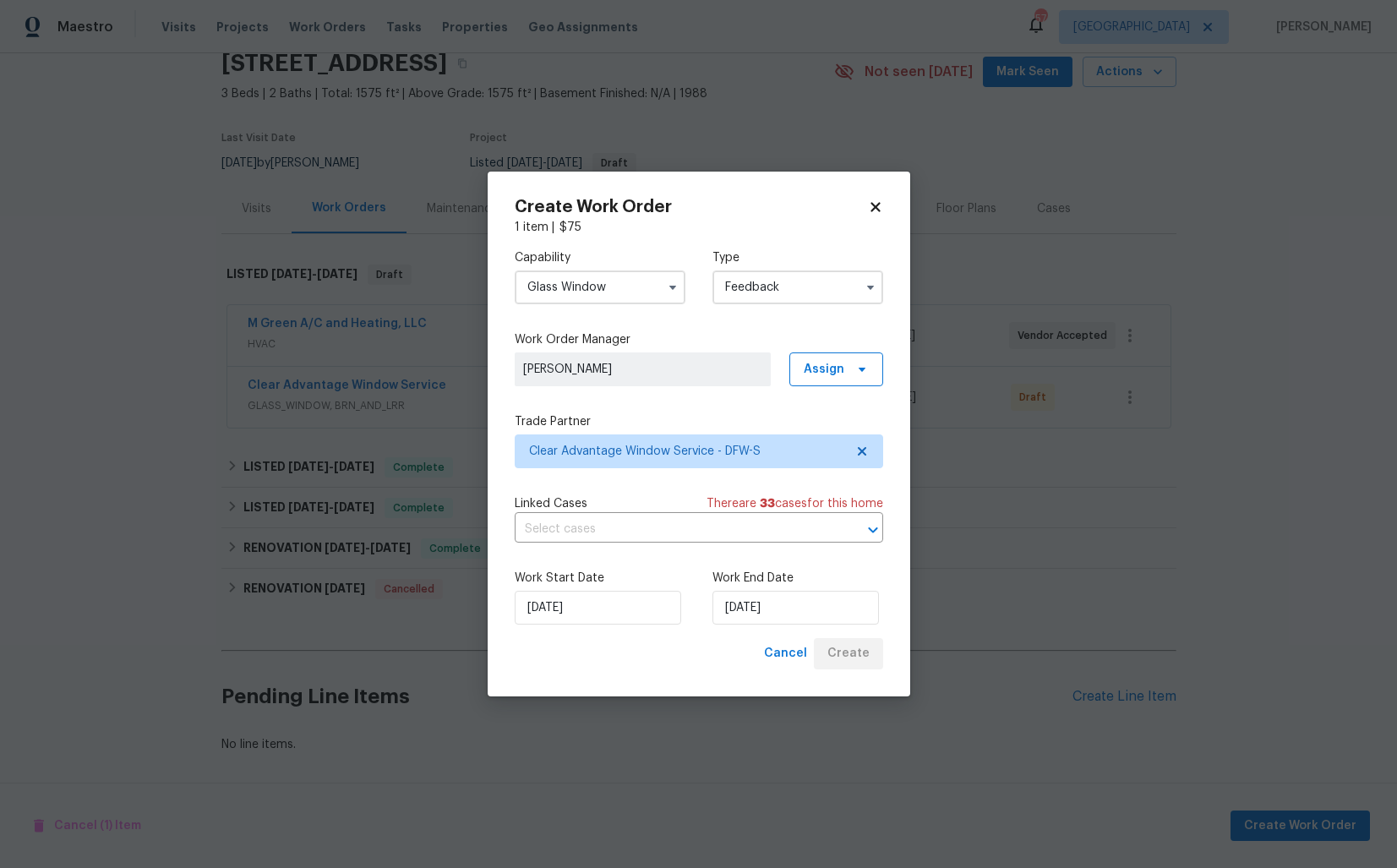
scroll to position [73, 0]
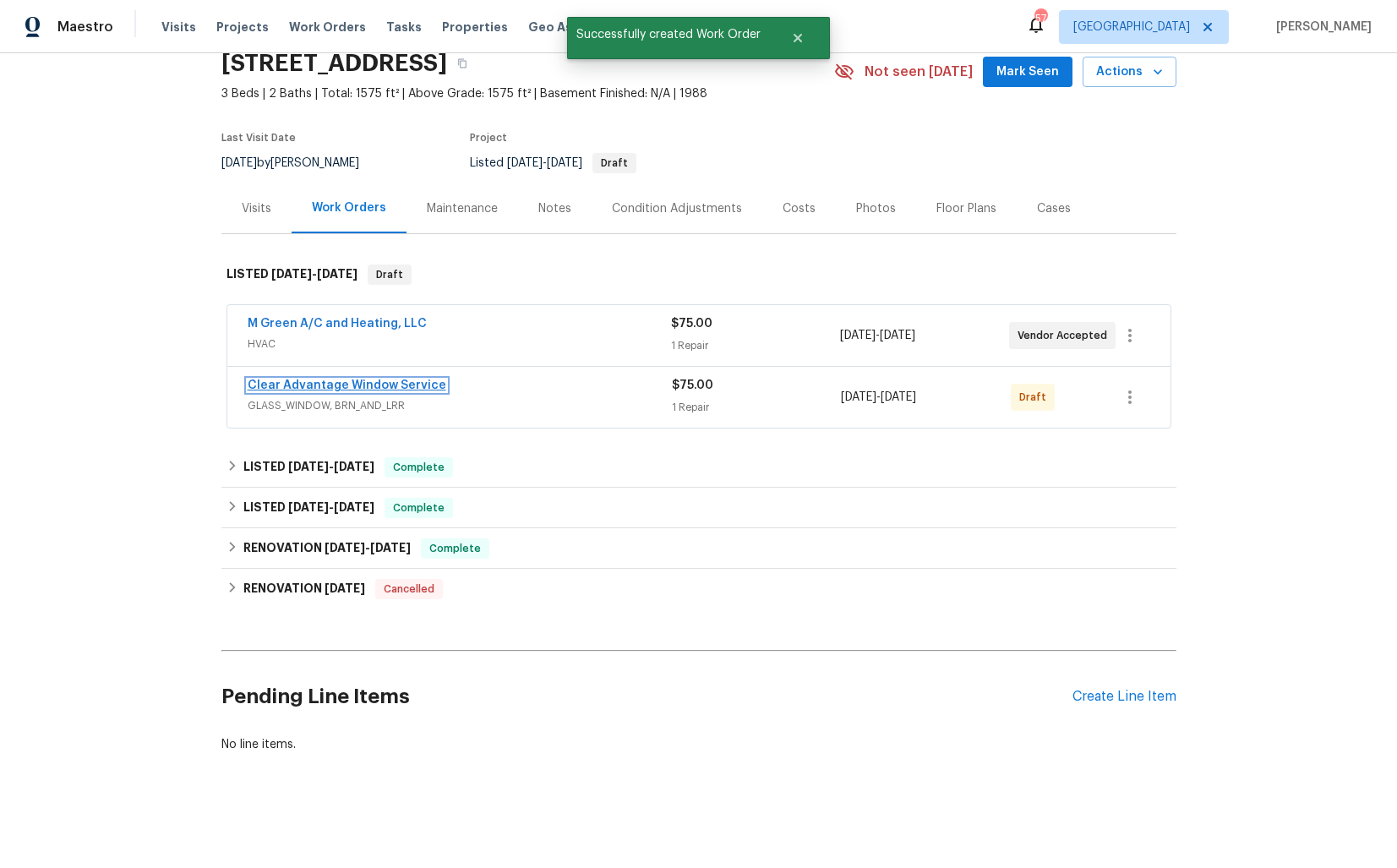
click at [300, 385] on link "Clear Advantage Window Service" at bounding box center [346, 386] width 199 height 12
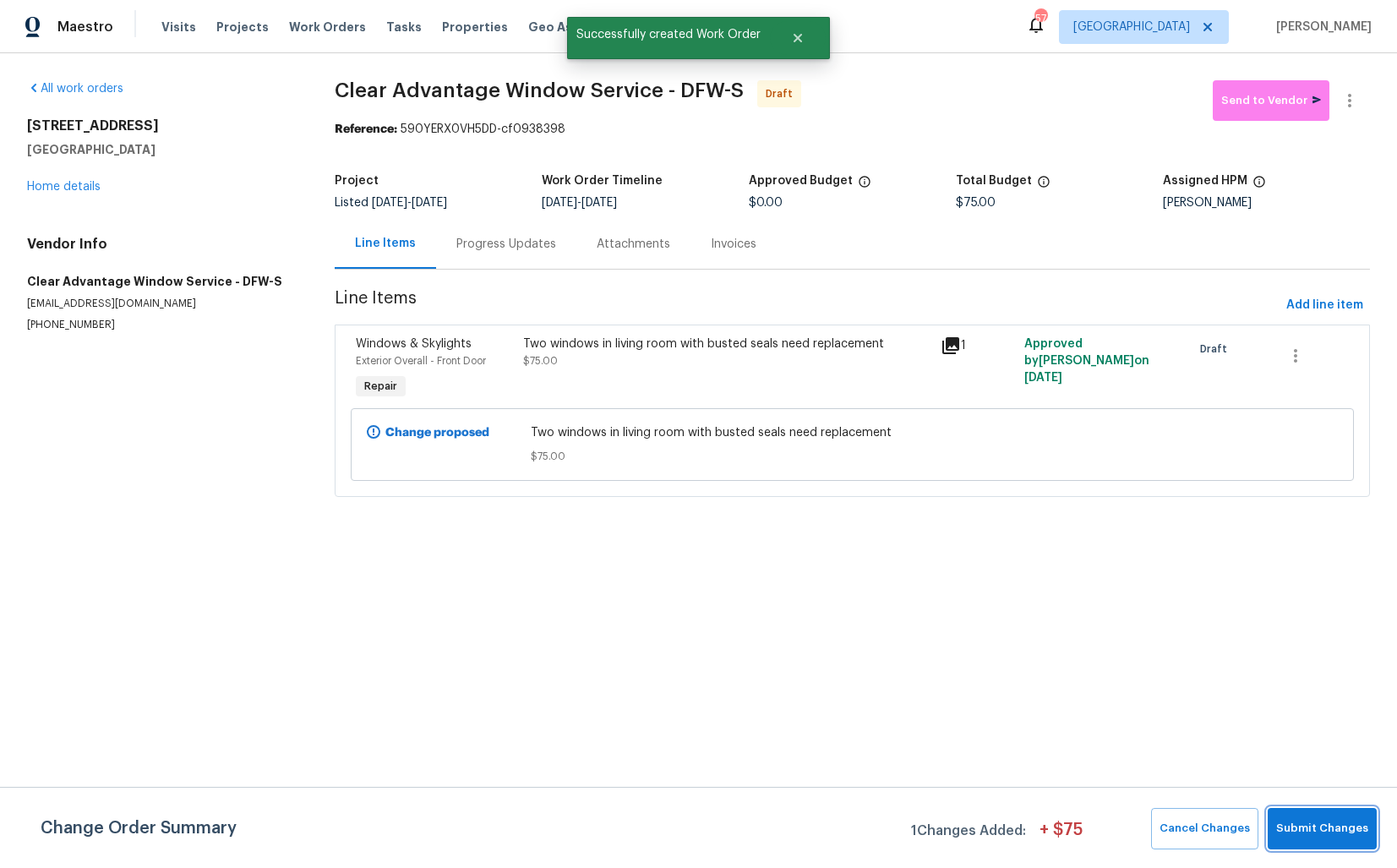
click at [1324, 822] on span "Submit Changes" at bounding box center [1322, 829] width 92 height 20
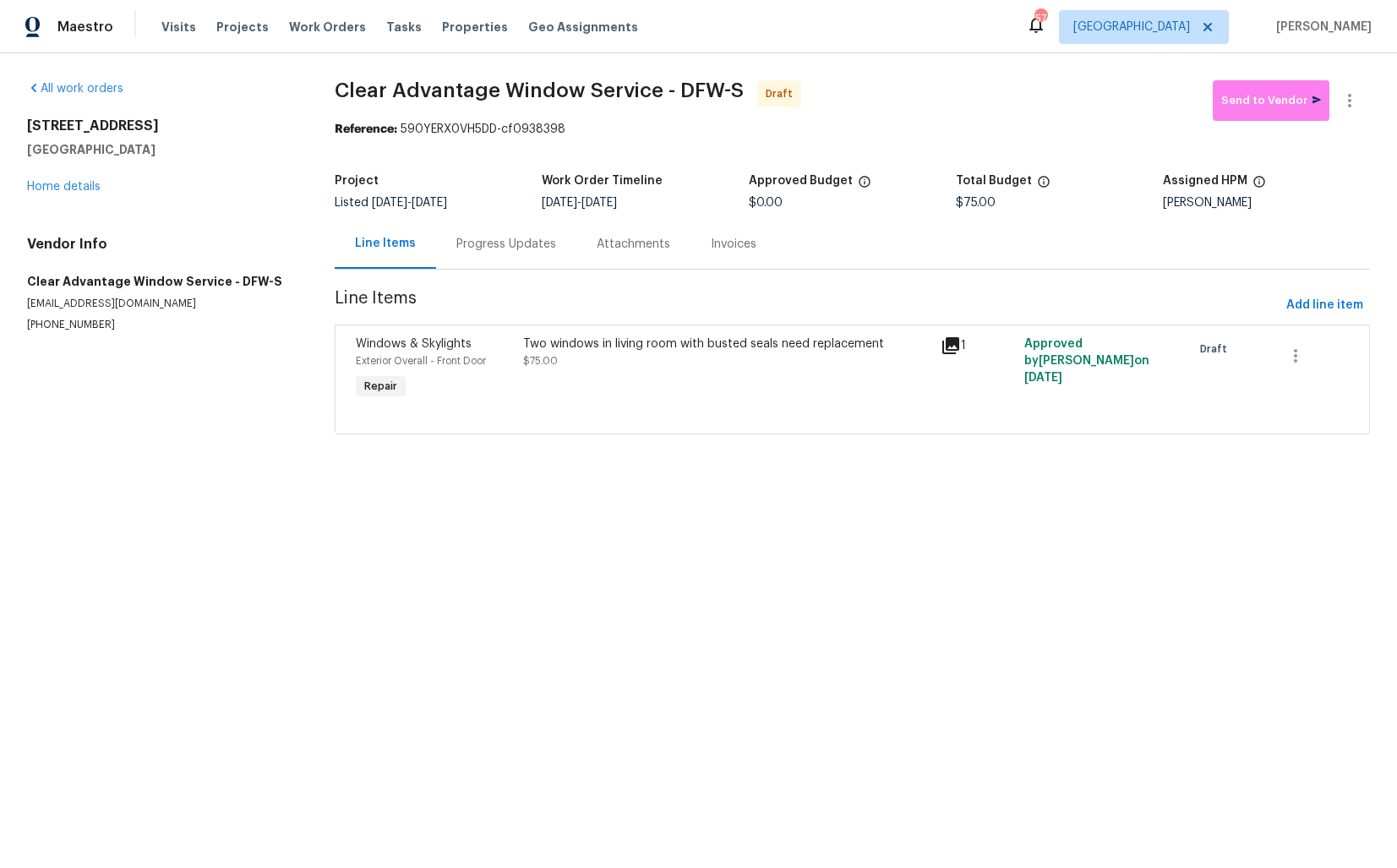
click at [503, 245] on div "Progress Updates" at bounding box center [506, 244] width 100 height 17
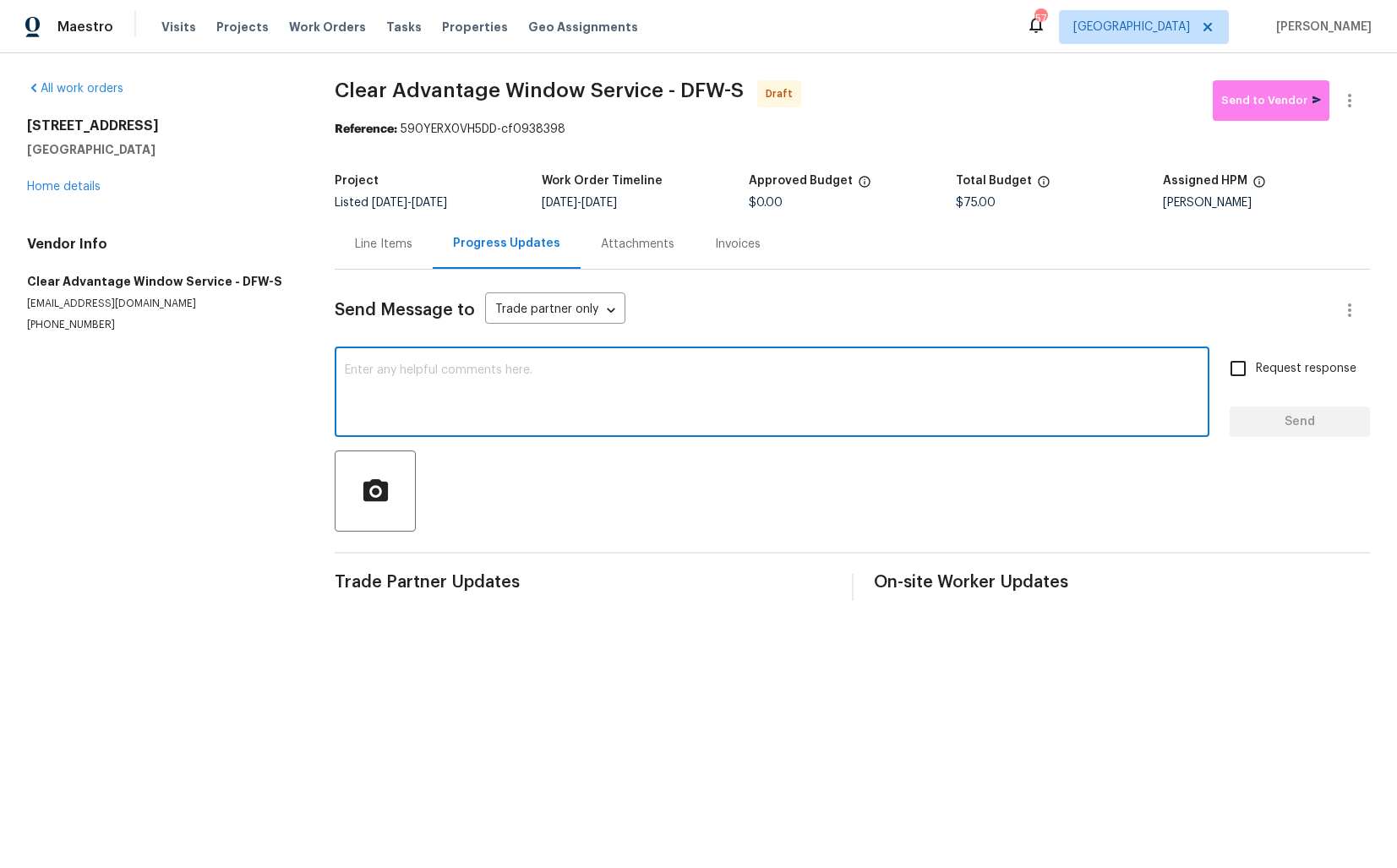
click at [549, 417] on textarea at bounding box center [771, 393] width 854 height 59
click at [703, 415] on textarea at bounding box center [771, 393] width 854 height 59
paste textarea "Hi this is Arvind with Opendoor. I’m confirming you received the WO for the pro…"
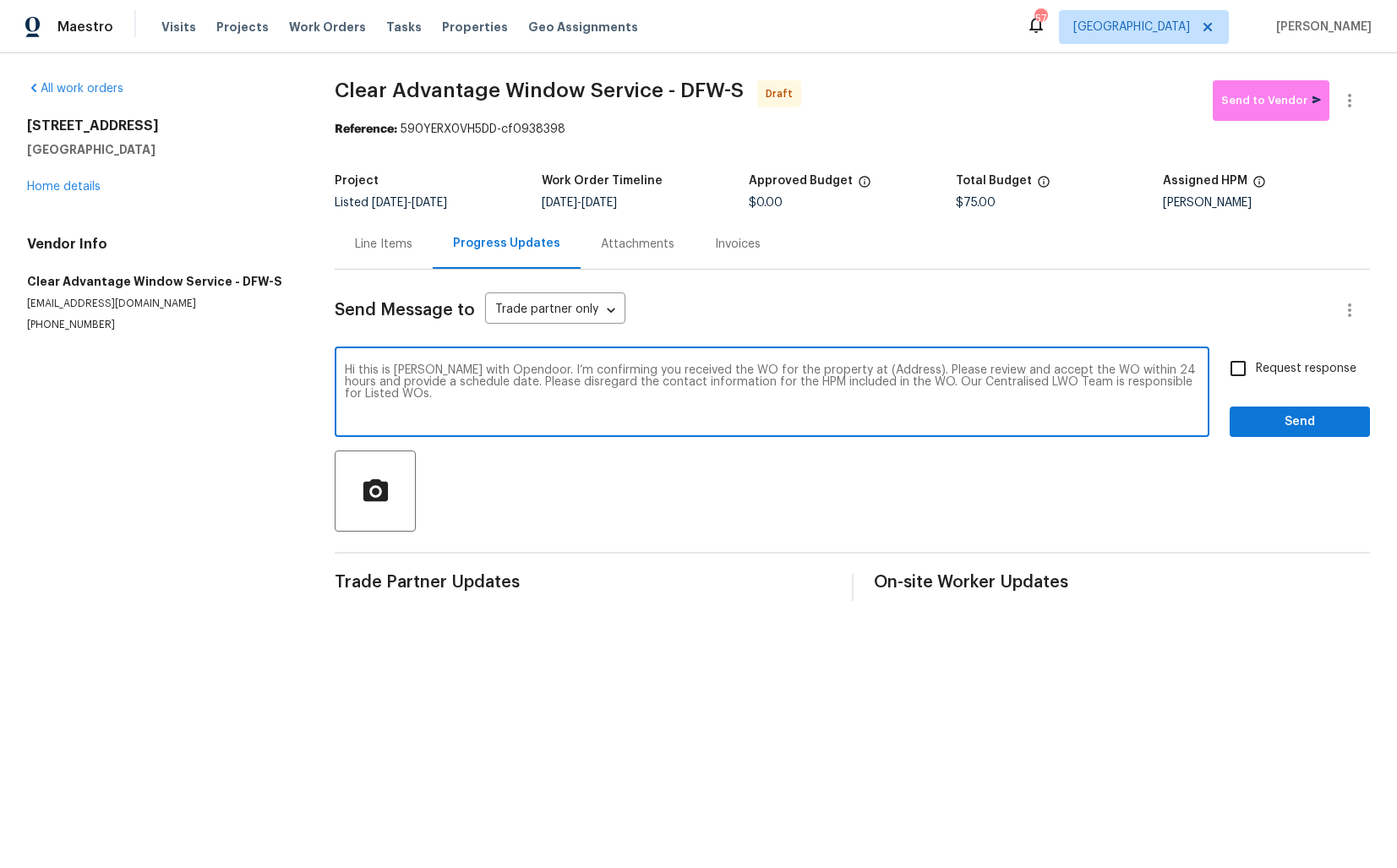
drag, startPoint x: 883, startPoint y: 371, endPoint x: 830, endPoint y: 370, distance: 53.0
click at [830, 370] on textarea "Hi this is Arvind with Opendoor. I’m confirming you received the WO for the pro…" at bounding box center [771, 393] width 854 height 59
paste textarea "6808 Driffield Cir E, North Richland Hills, TX 76182"
click at [940, 393] on textarea "Hi this is Arvind with Opendoor. I’m confirming you received the WO for the pro…" at bounding box center [771, 393] width 854 height 59
type textarea "Hi this is Arvind with Opendoor. I’m confirming you received the WO for the pro…"
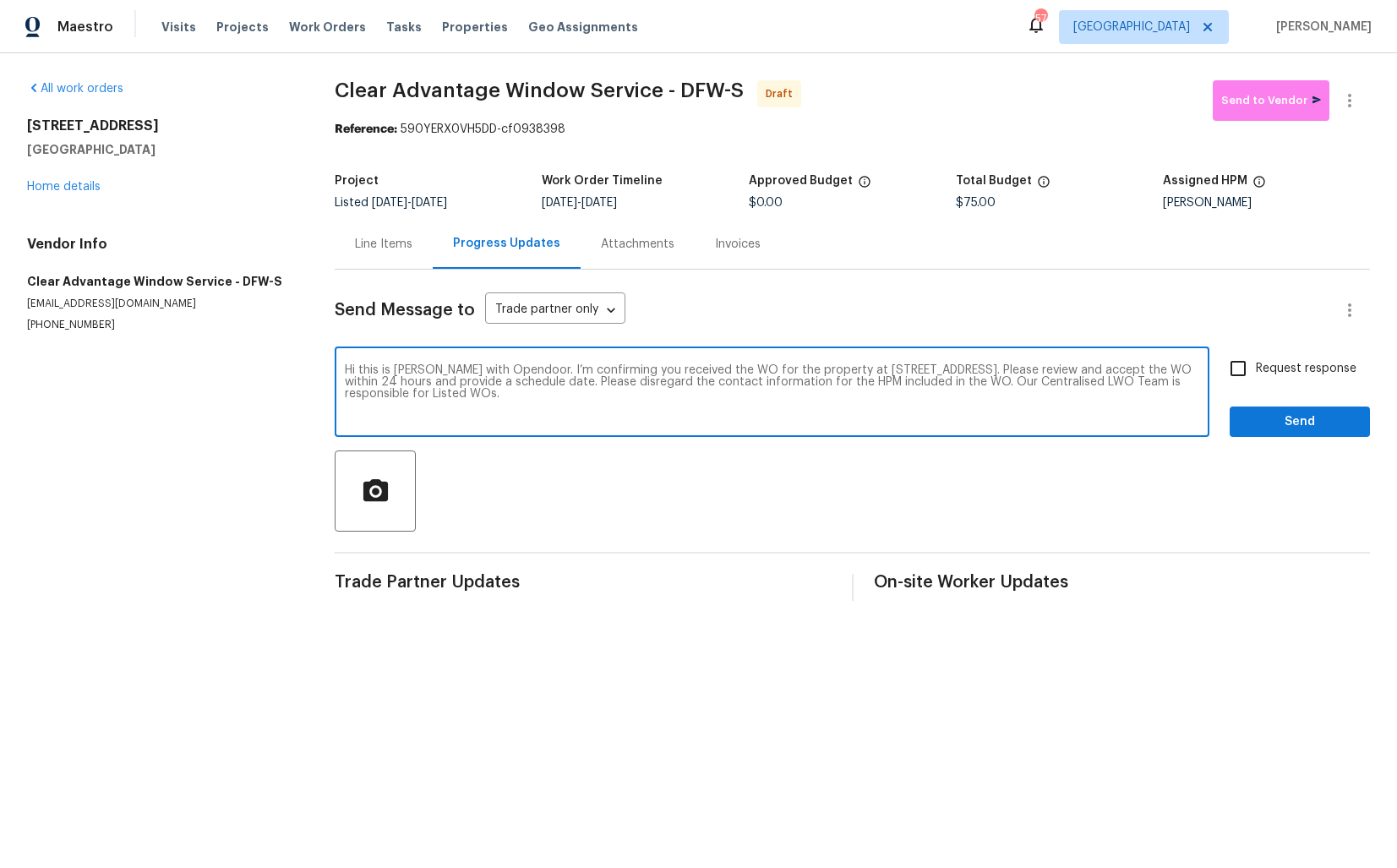
click at [1238, 370] on input "Request response" at bounding box center [1238, 369] width 36 height 36
checkbox input "true"
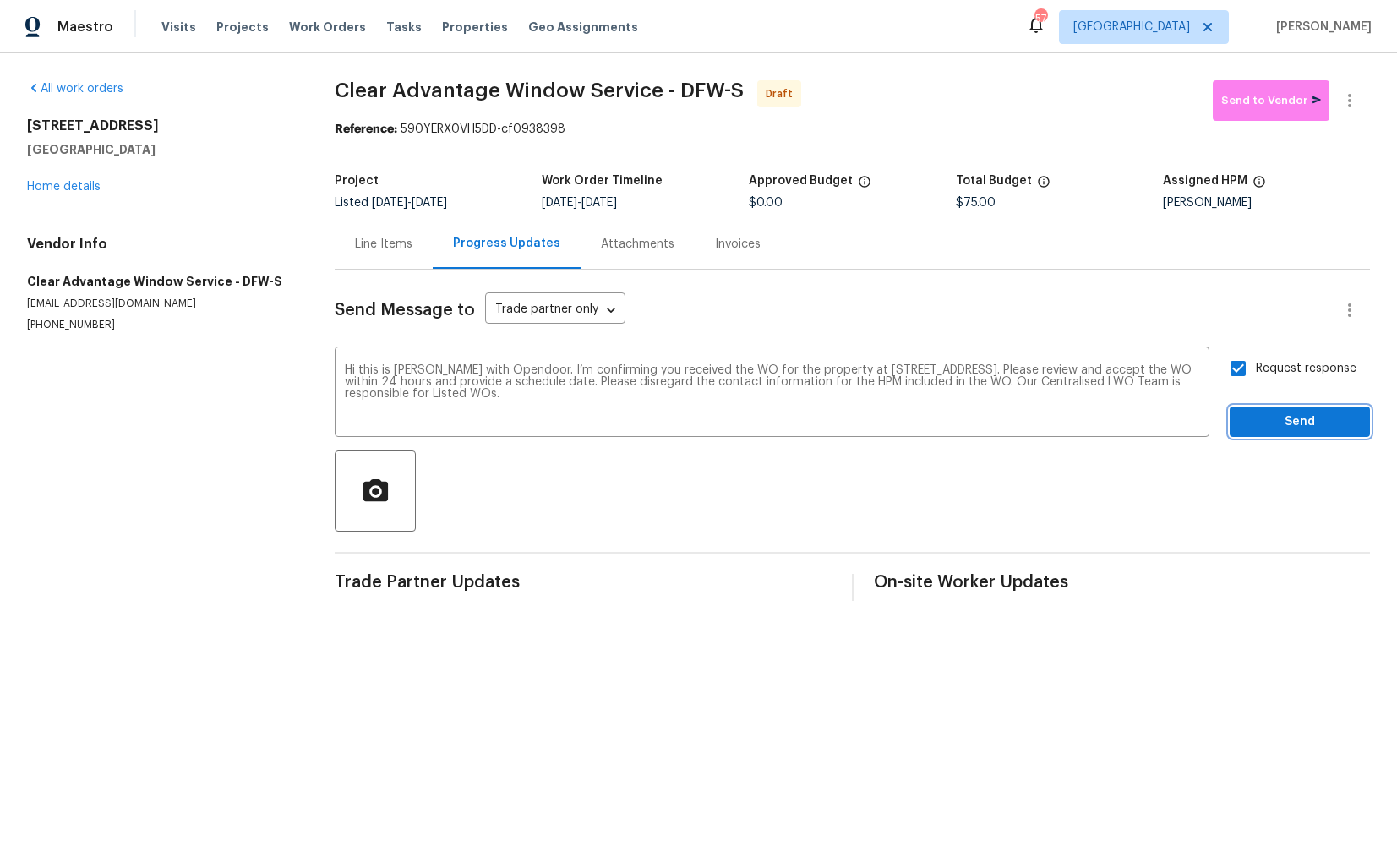
click at [1287, 419] on span "Send" at bounding box center [1300, 422] width 114 height 21
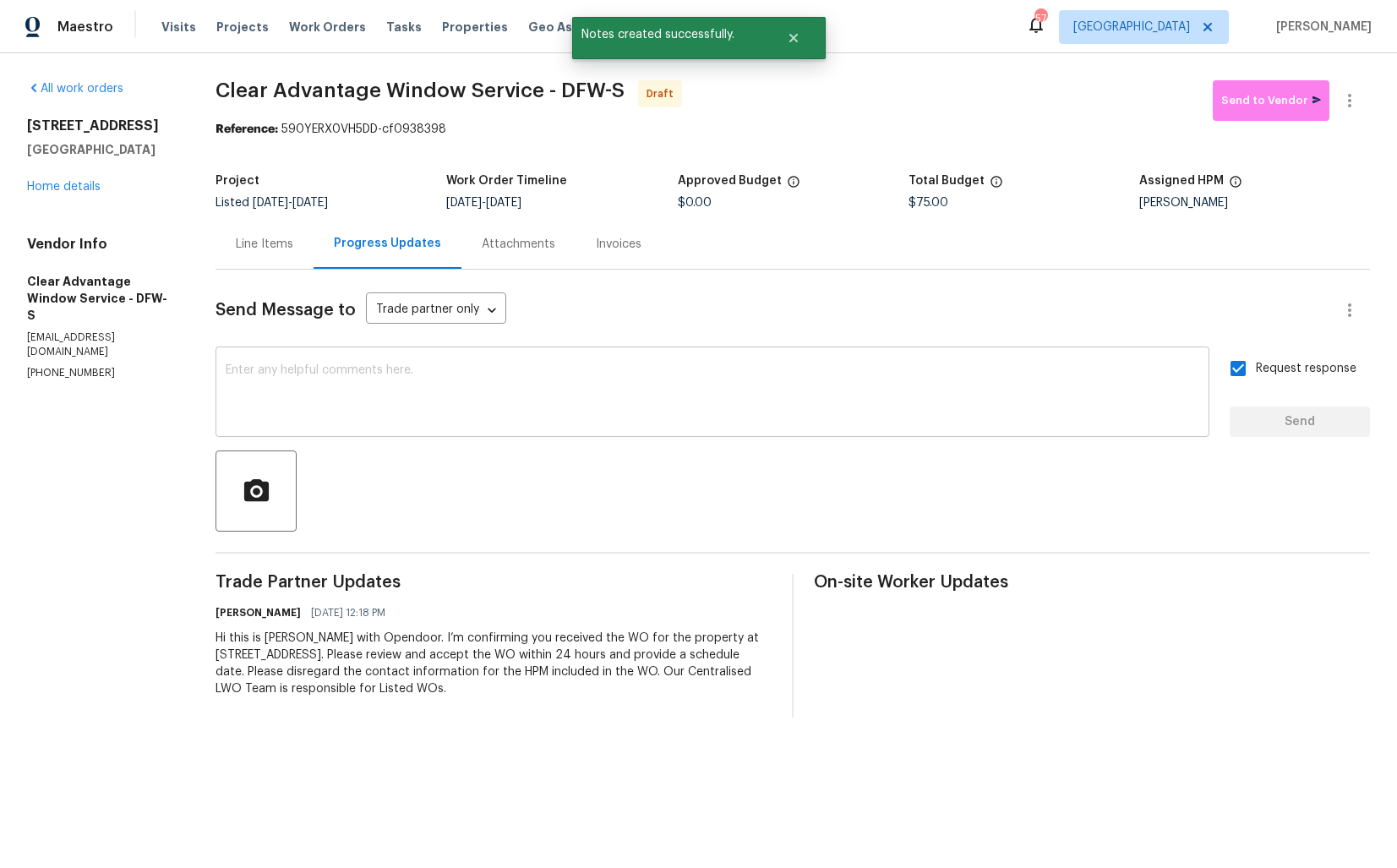
click at [716, 361] on div "x ​" at bounding box center [713, 393] width 994 height 86
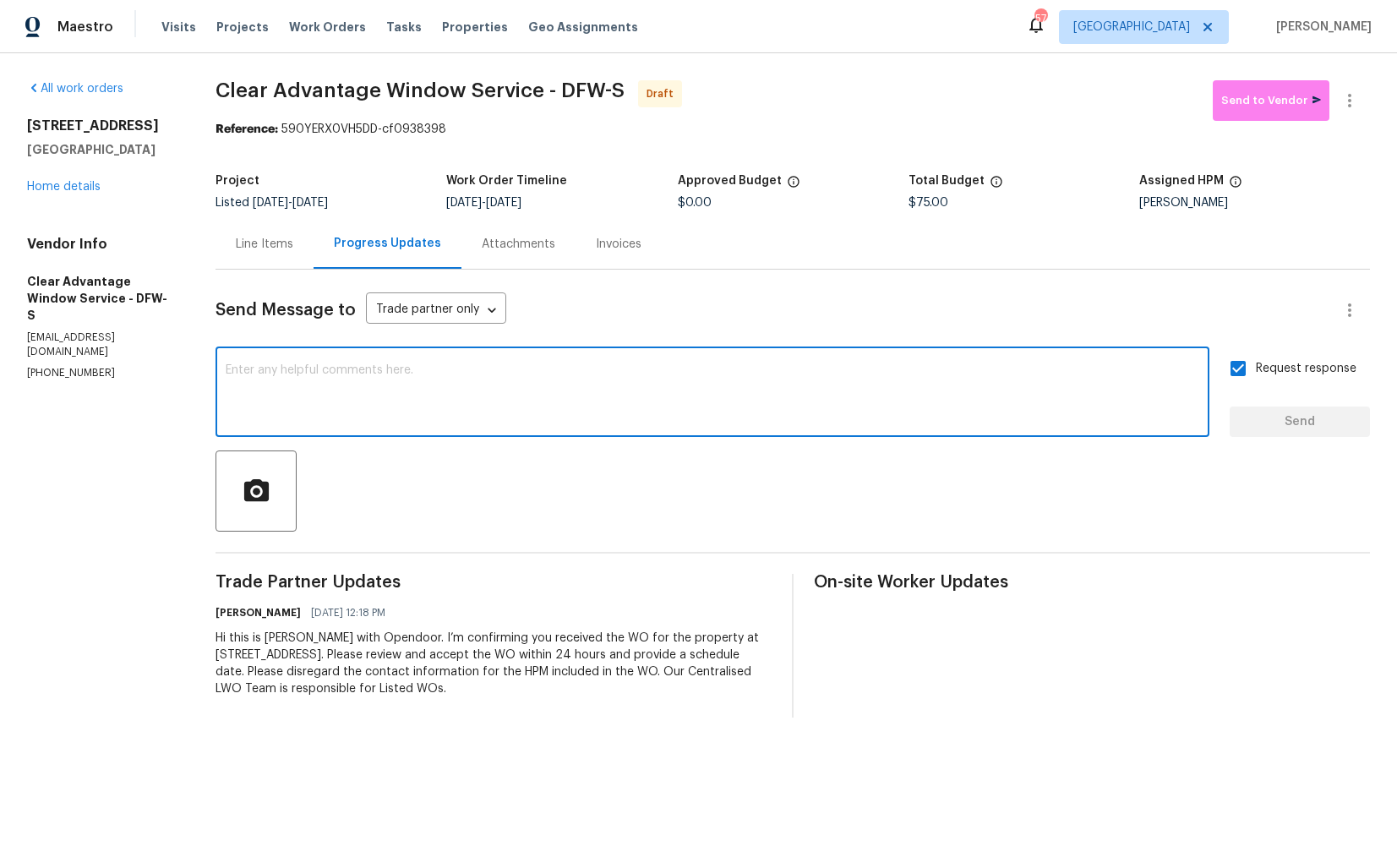
click at [676, 370] on textarea at bounding box center [712, 393] width 974 height 59
paste textarea "Attention All Work Orders must include before-photos (both close-up and wide-an…"
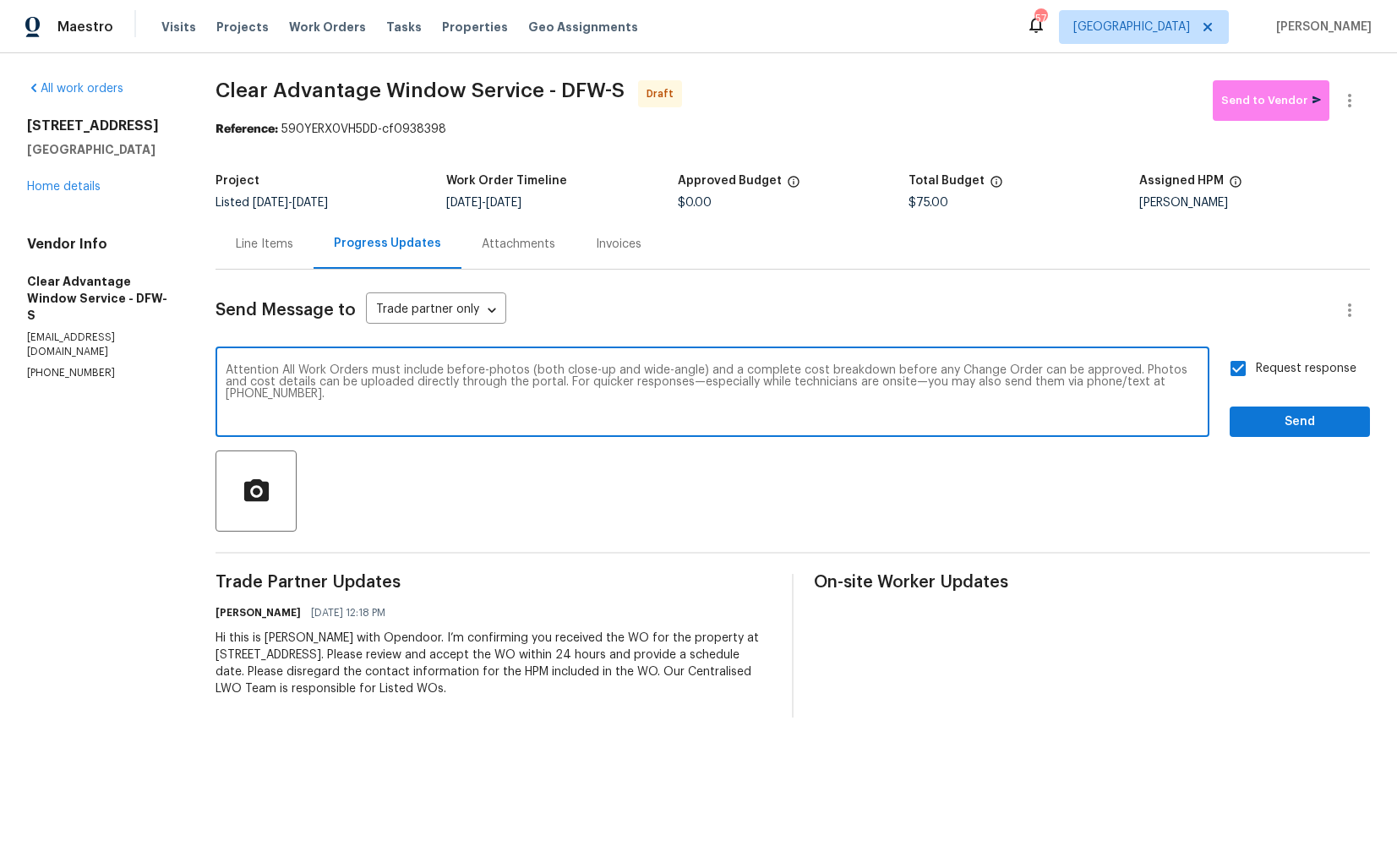
type textarea "Attention All Work Orders must include before-photos (both close-up and wide-an…"
click at [1261, 426] on span "Send" at bounding box center [1300, 422] width 114 height 21
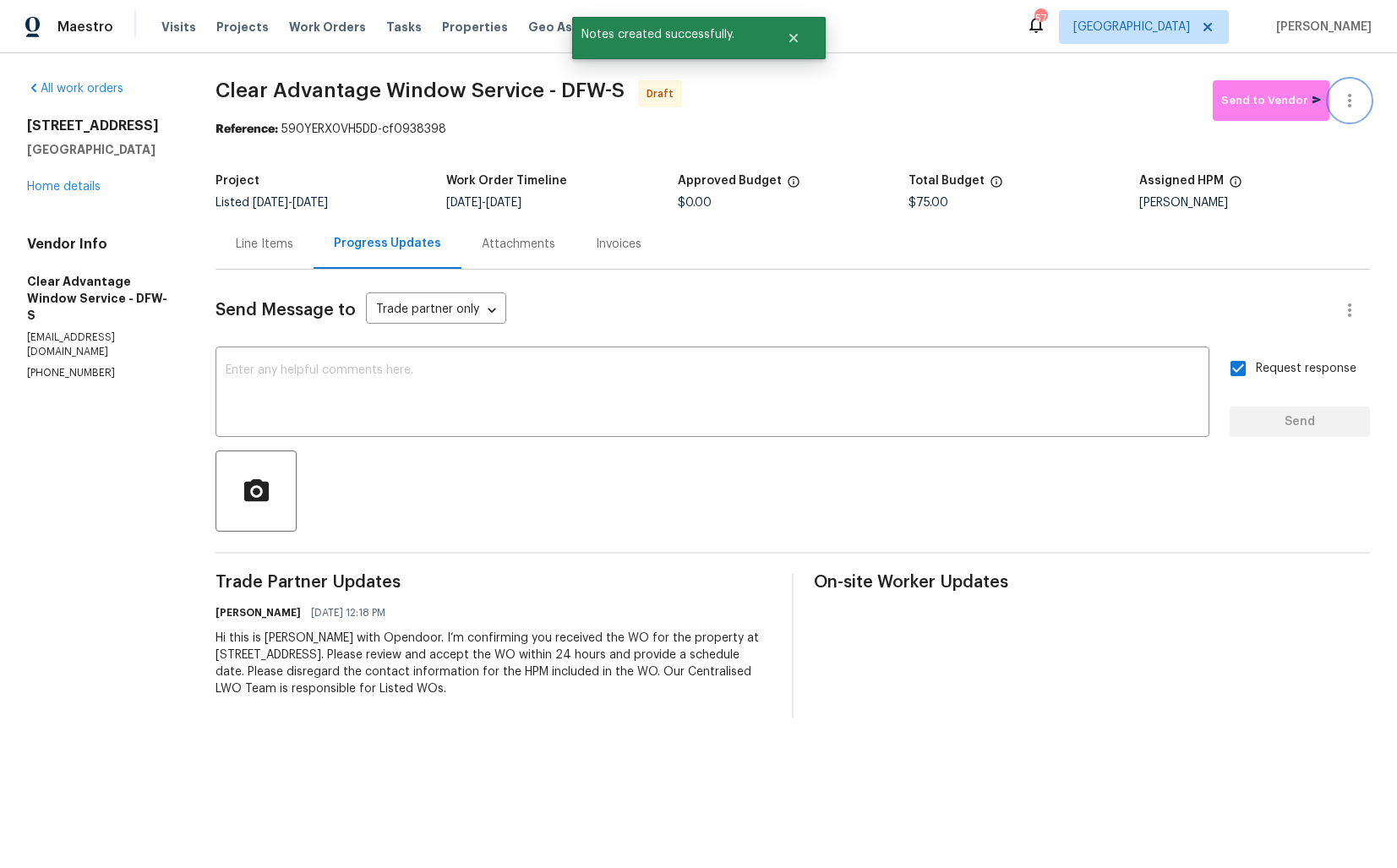
click at [1353, 108] on icon "button" at bounding box center [1350, 101] width 20 height 20
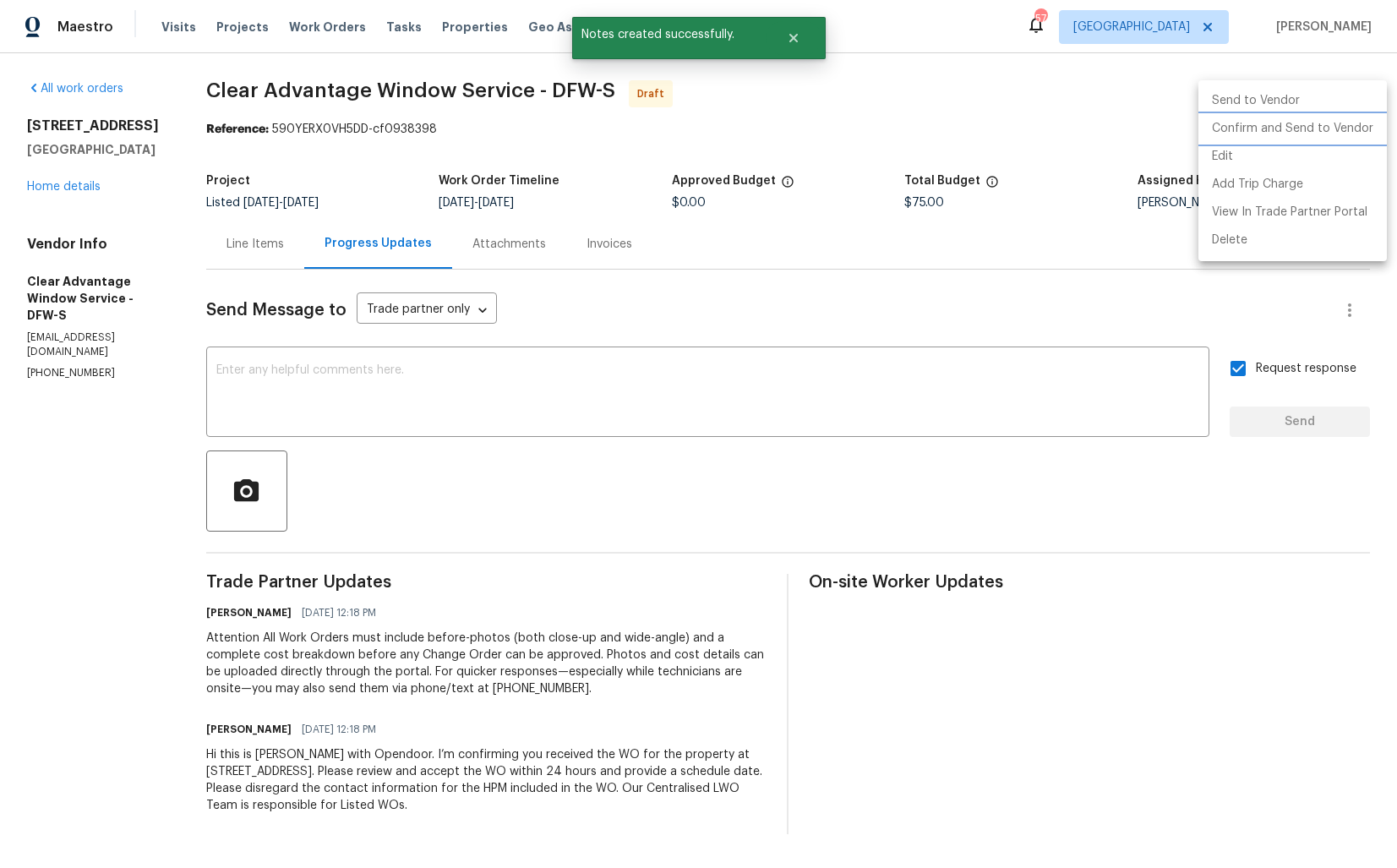
click at [1244, 127] on li "Confirm and Send to Vendor" at bounding box center [1292, 129] width 189 height 28
click at [735, 156] on div at bounding box center [698, 434] width 1397 height 868
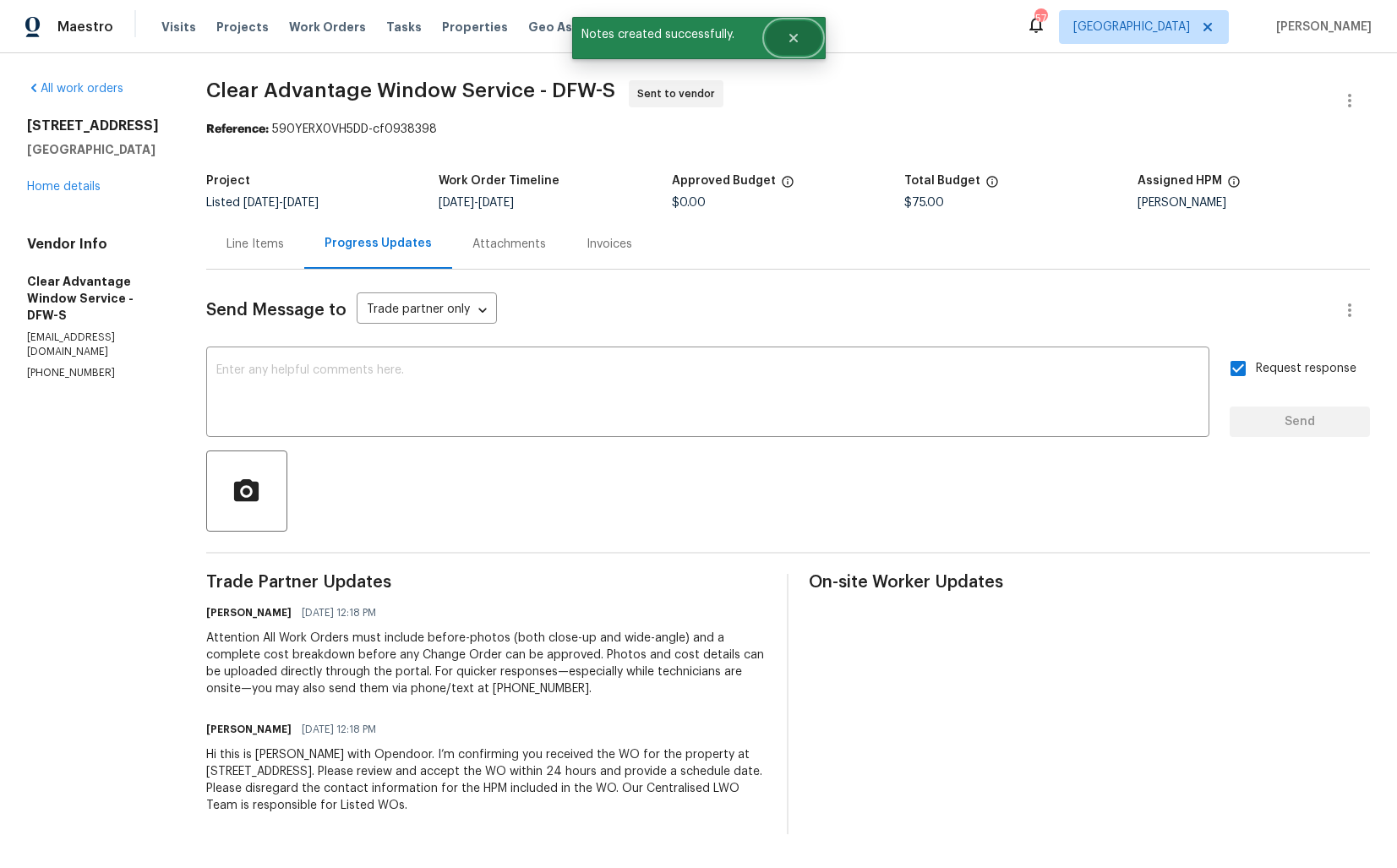
click at [792, 38] on icon "Close" at bounding box center [793, 38] width 9 height 9
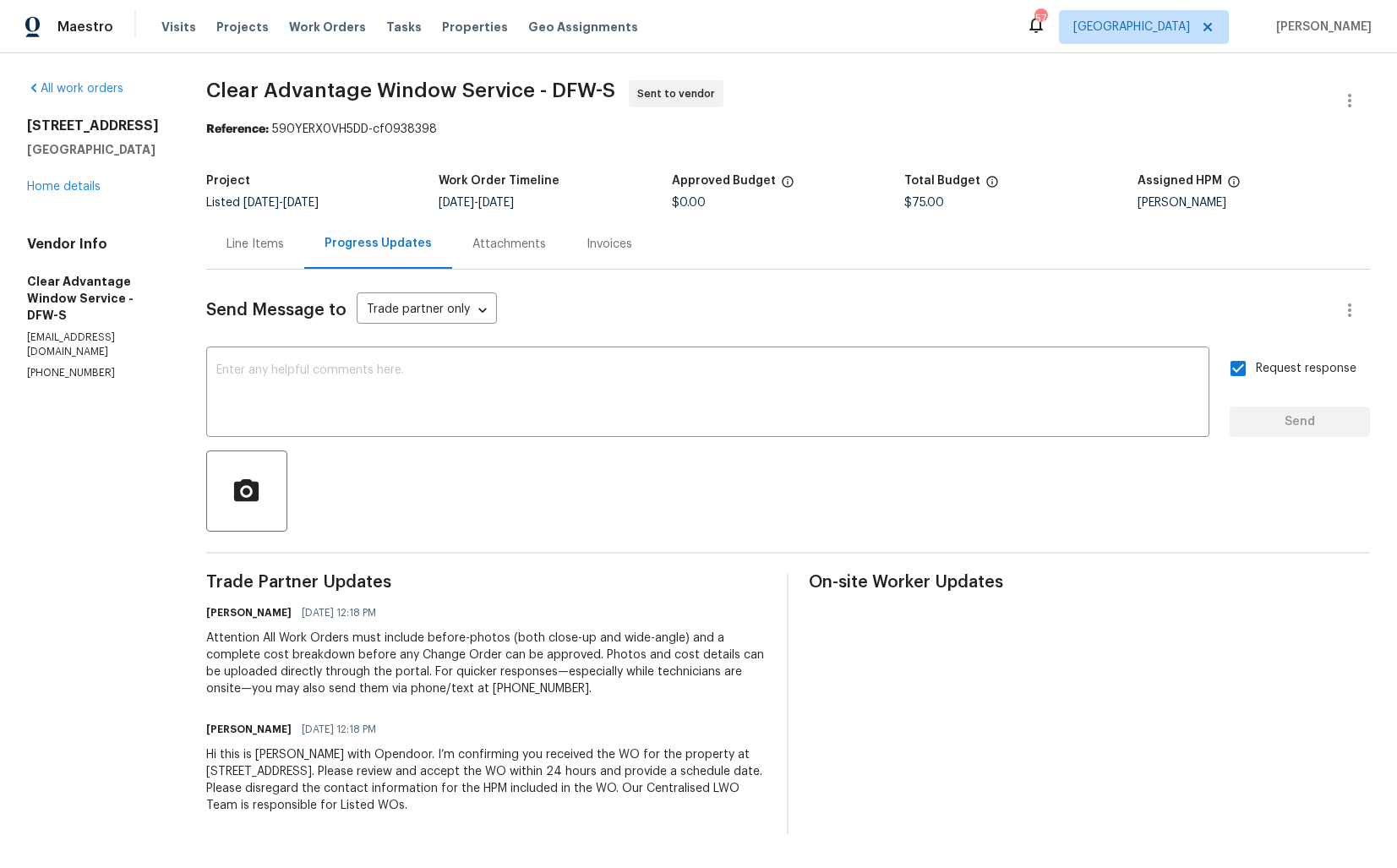
click at [280, 94] on span "Clear Advantage Window Service - DFW-S" at bounding box center [410, 90] width 409 height 20
copy span "Clear Advantage Window Service - DFW-S"
click at [538, 71] on div "All work orders 6808 Driffield Cir E North Richland Hills, TX 76182 Home detail…" at bounding box center [698, 457] width 1397 height 808
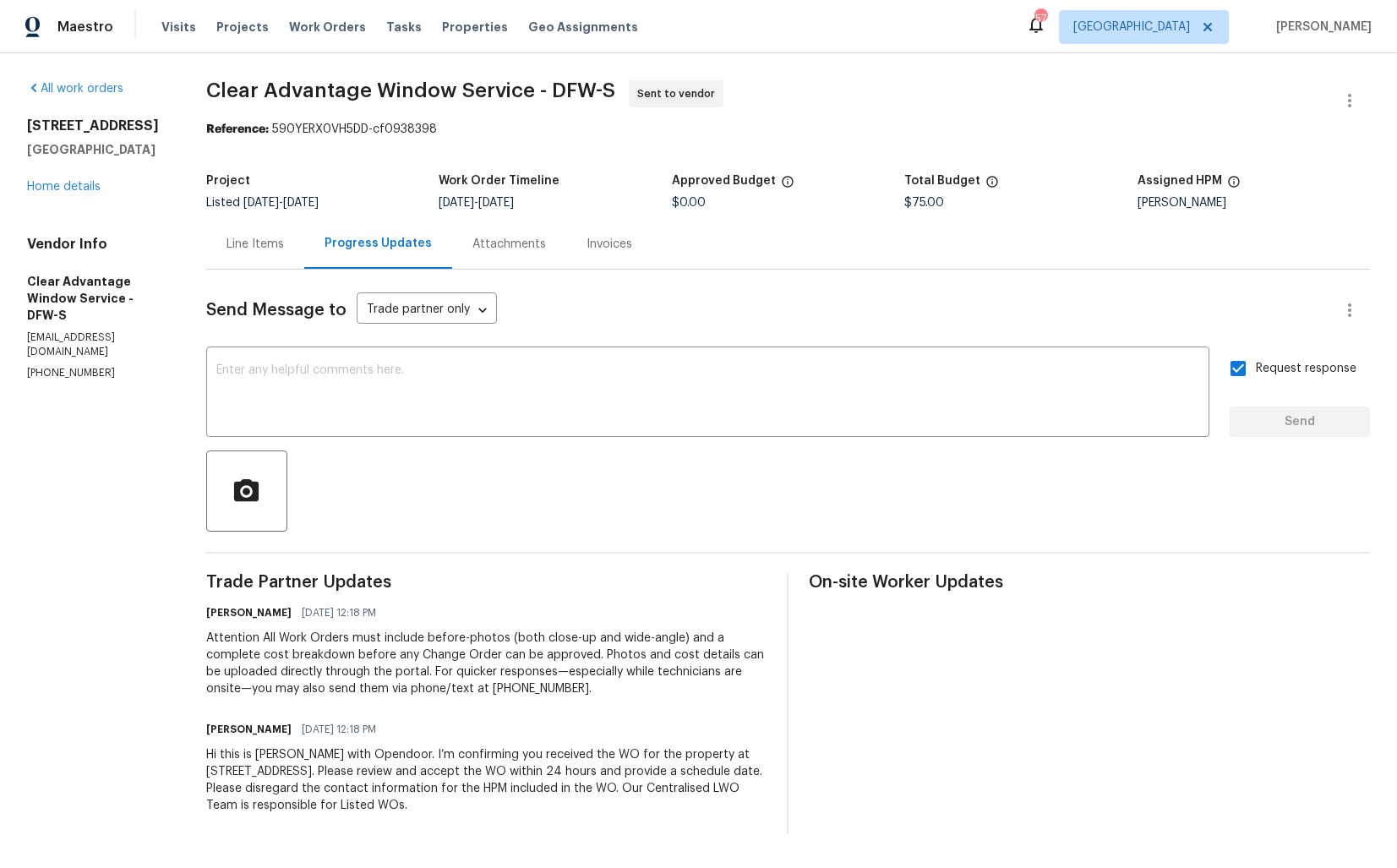
click at [559, 186] on div "Work Order Timeline" at bounding box center [555, 186] width 232 height 22
click at [343, 162] on section "Clear Advantage Window Service - DFW-S Sent to vendor Reference: 590YERX0VH5DD-…" at bounding box center [789, 457] width 1164 height 754
drag, startPoint x: 274, startPoint y: 130, endPoint x: 467, endPoint y: 130, distance: 193.0
click at [467, 130] on div "Reference: 590YERX0VH5DD-cf0938398" at bounding box center [789, 130] width 1164 height 17
copy div "590YERX0VH5DD-cf0938398"
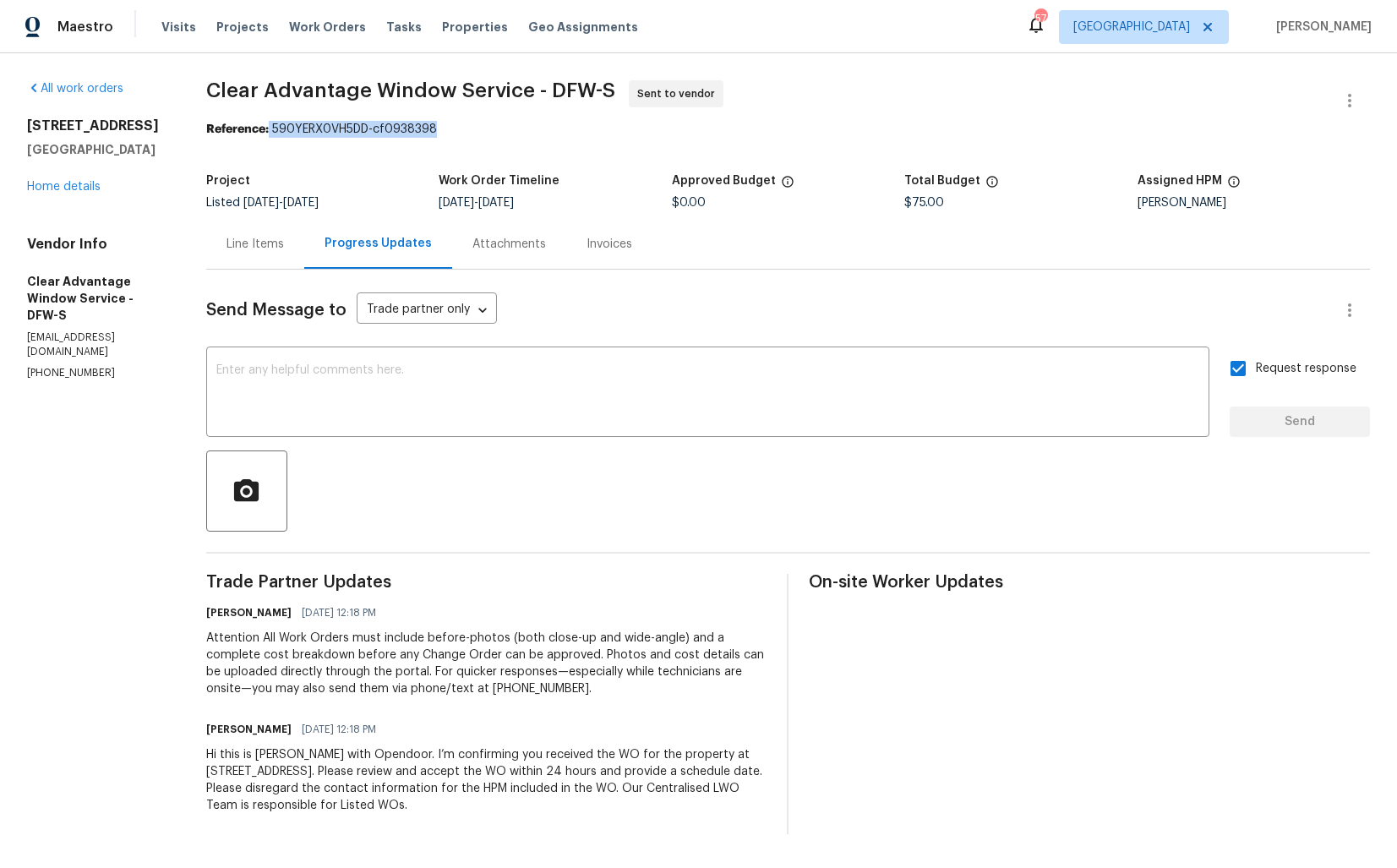
click at [752, 118] on span "Clear Advantage Window Service - DFW-S Sent to vendor" at bounding box center [768, 101] width 1123 height 41
click at [622, 138] on section "Clear Advantage Window Service - DFW-S Sent to vendor Reference: 590YERX0VH5DD-…" at bounding box center [789, 457] width 1164 height 754
drag, startPoint x: 276, startPoint y: 129, endPoint x: 573, endPoint y: 129, distance: 297.0
click at [573, 129] on div "Reference: 590YERX0VH5DD-cf0938398" at bounding box center [789, 130] width 1164 height 17
copy div "590YERX0VH5DD-cf0938398"
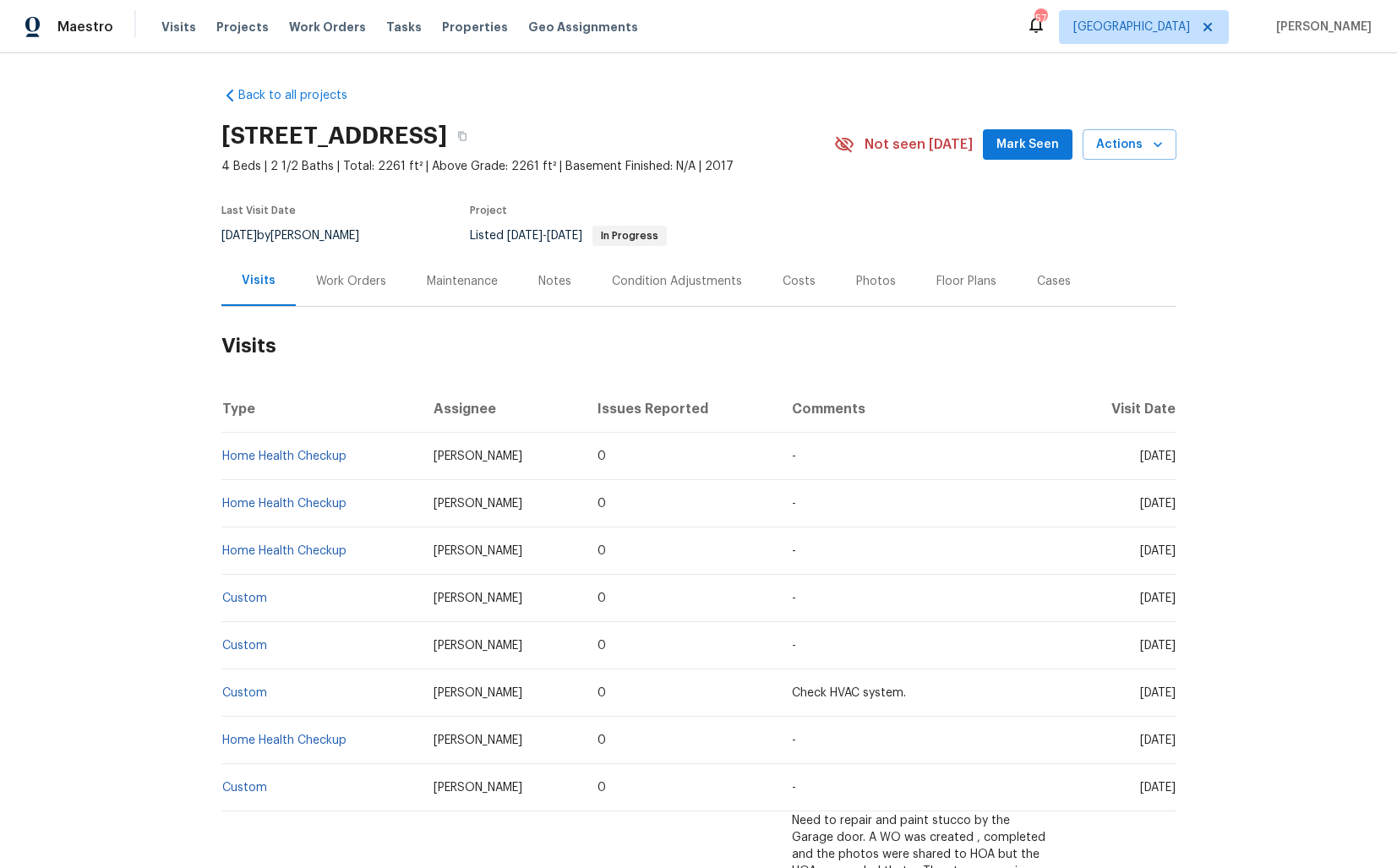
click at [348, 278] on div "Work Orders" at bounding box center [351, 282] width 70 height 17
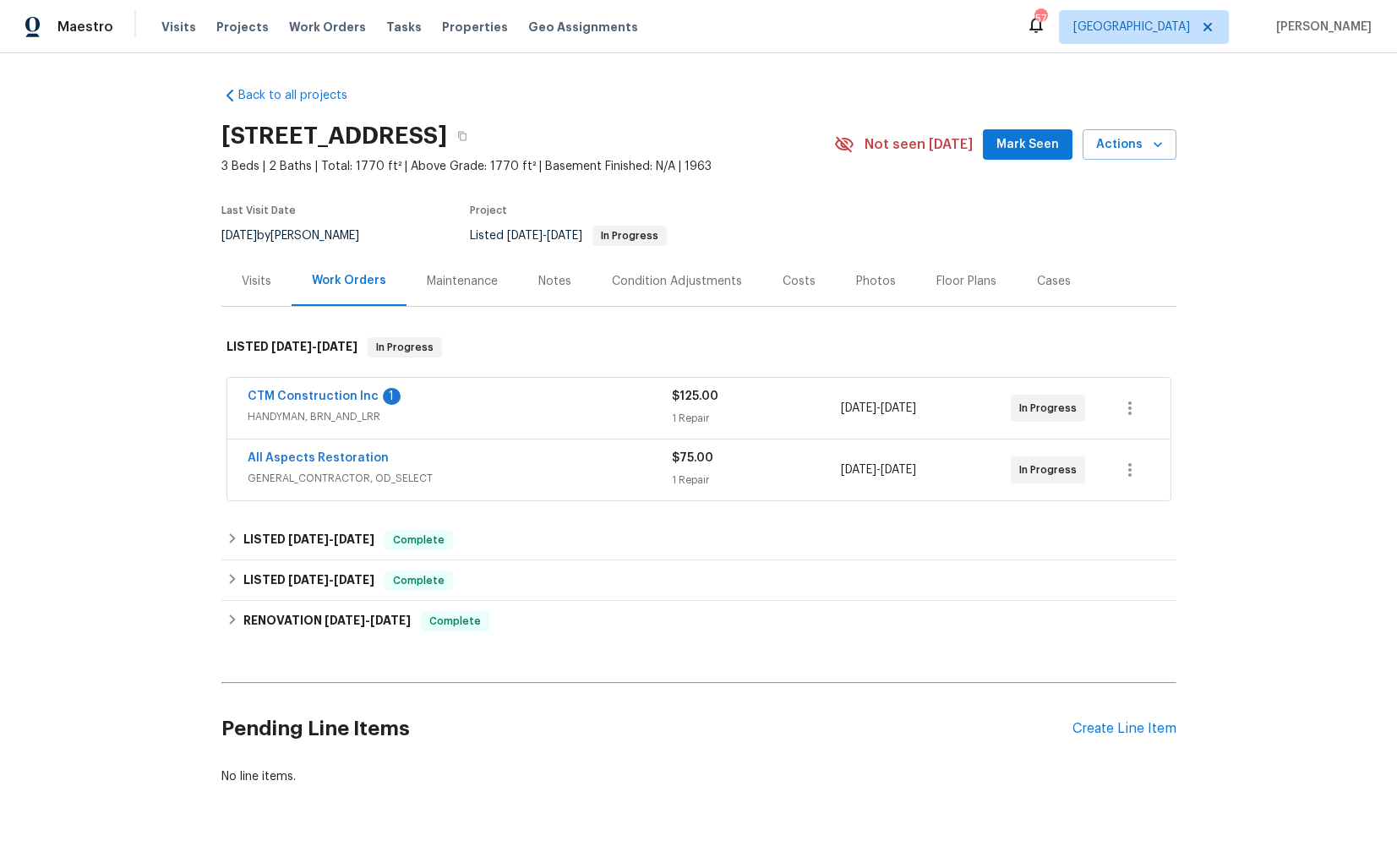
click at [476, 401] on div "CTM Construction Inc 1" at bounding box center [459, 399] width 424 height 20
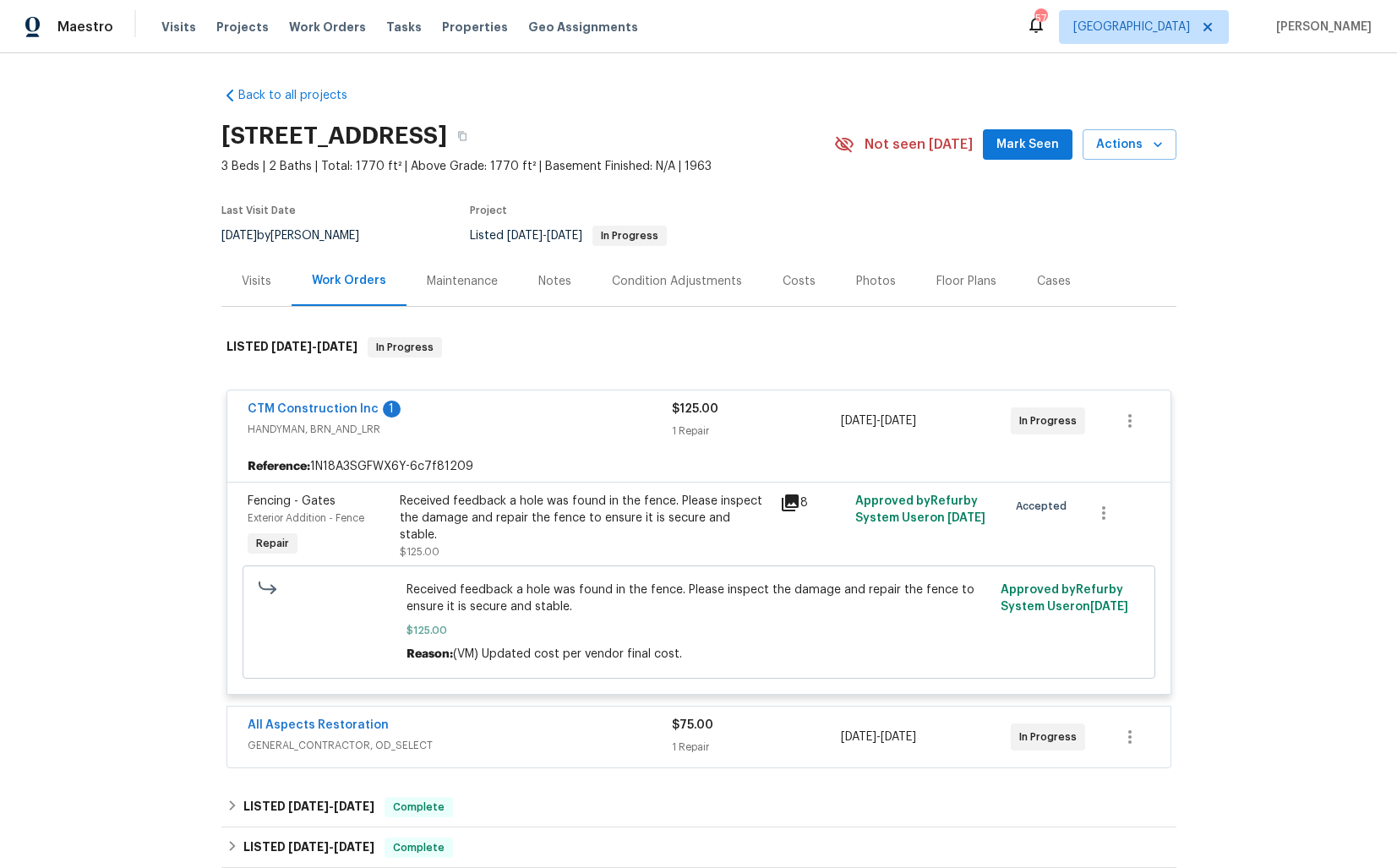
click at [519, 412] on div "CTM Construction Inc 1" at bounding box center [459, 411] width 424 height 20
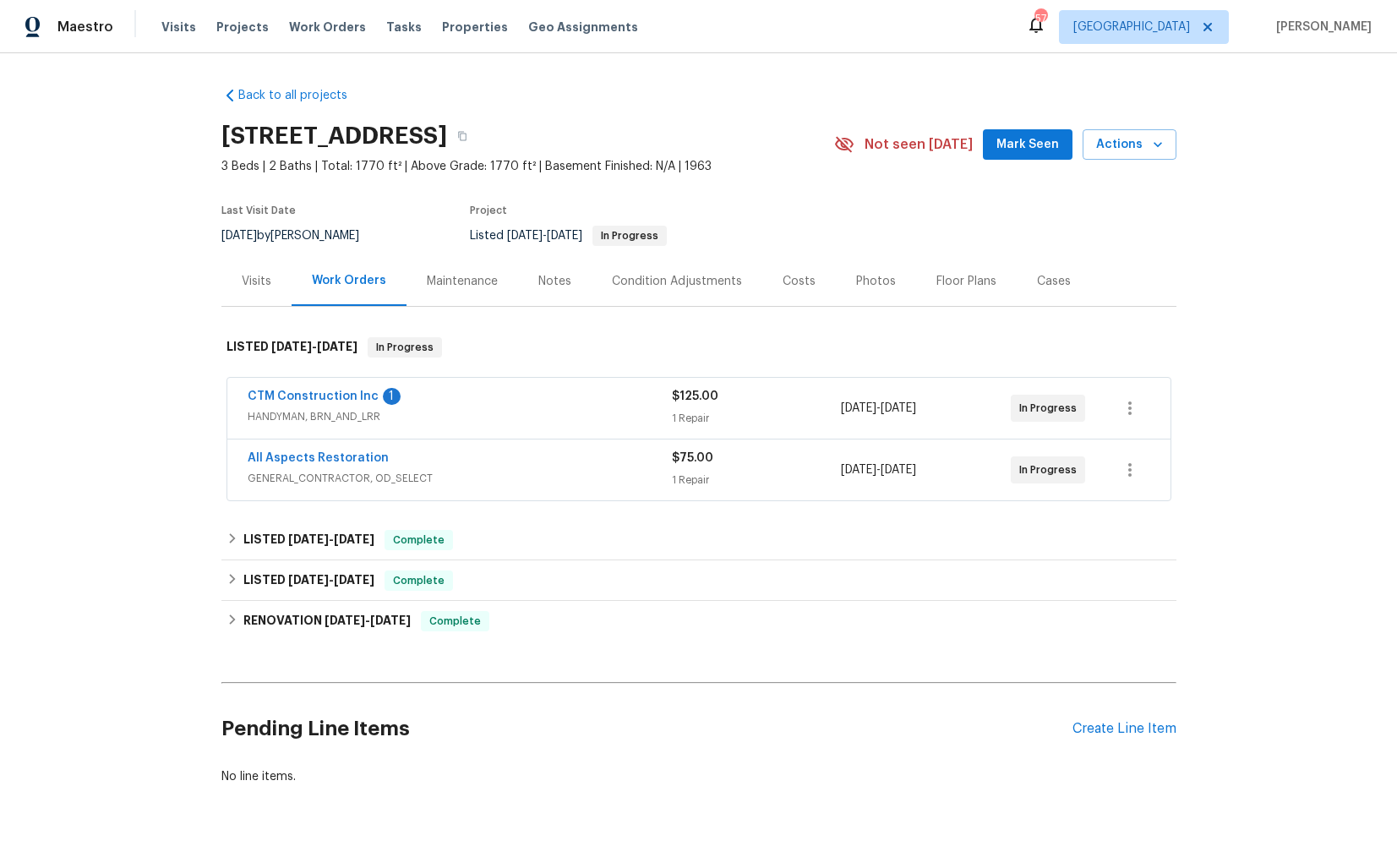
click at [474, 459] on div "All Aspects Restoration" at bounding box center [459, 460] width 424 height 20
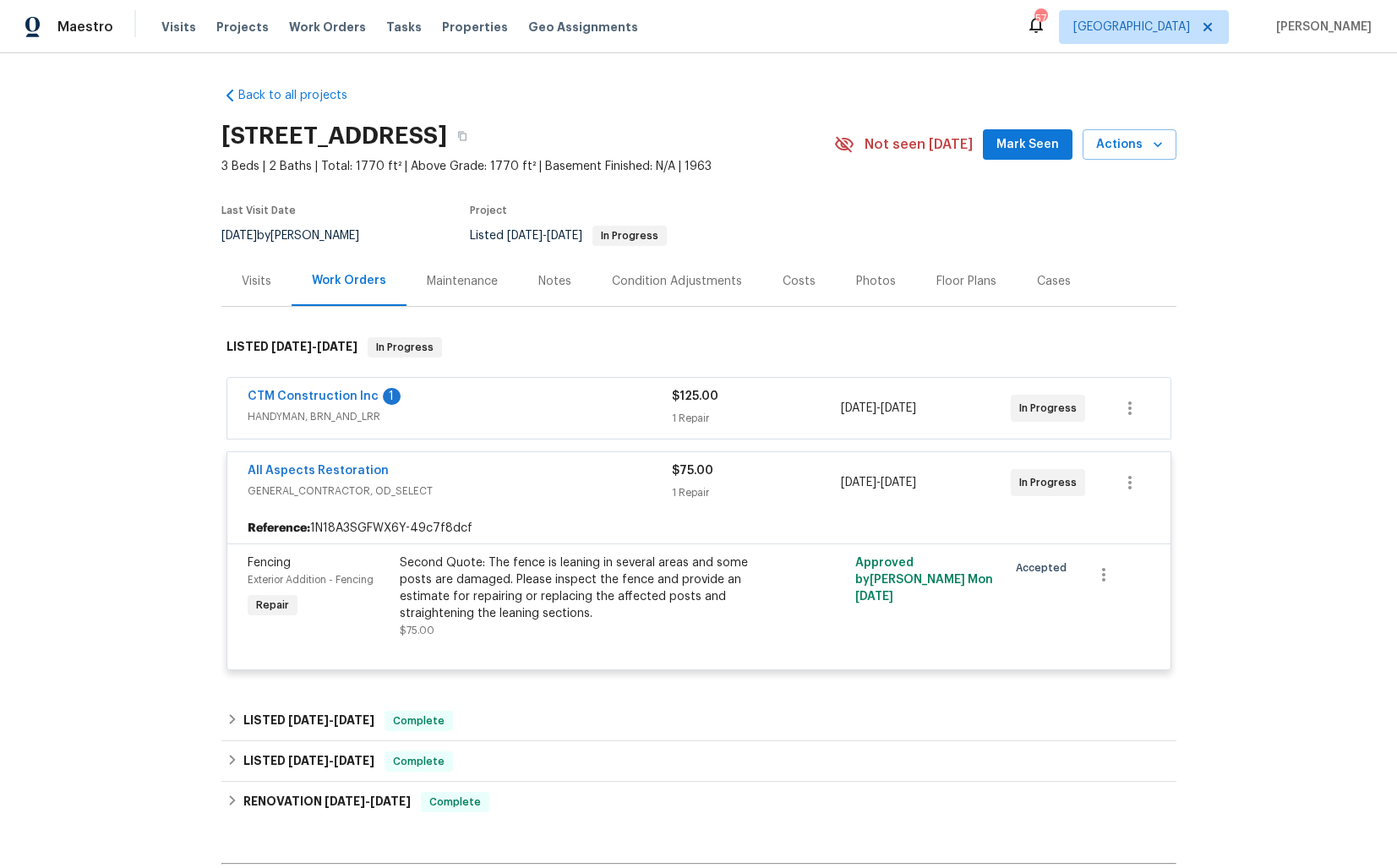
click at [496, 469] on div "All Aspects Restoration" at bounding box center [459, 473] width 424 height 20
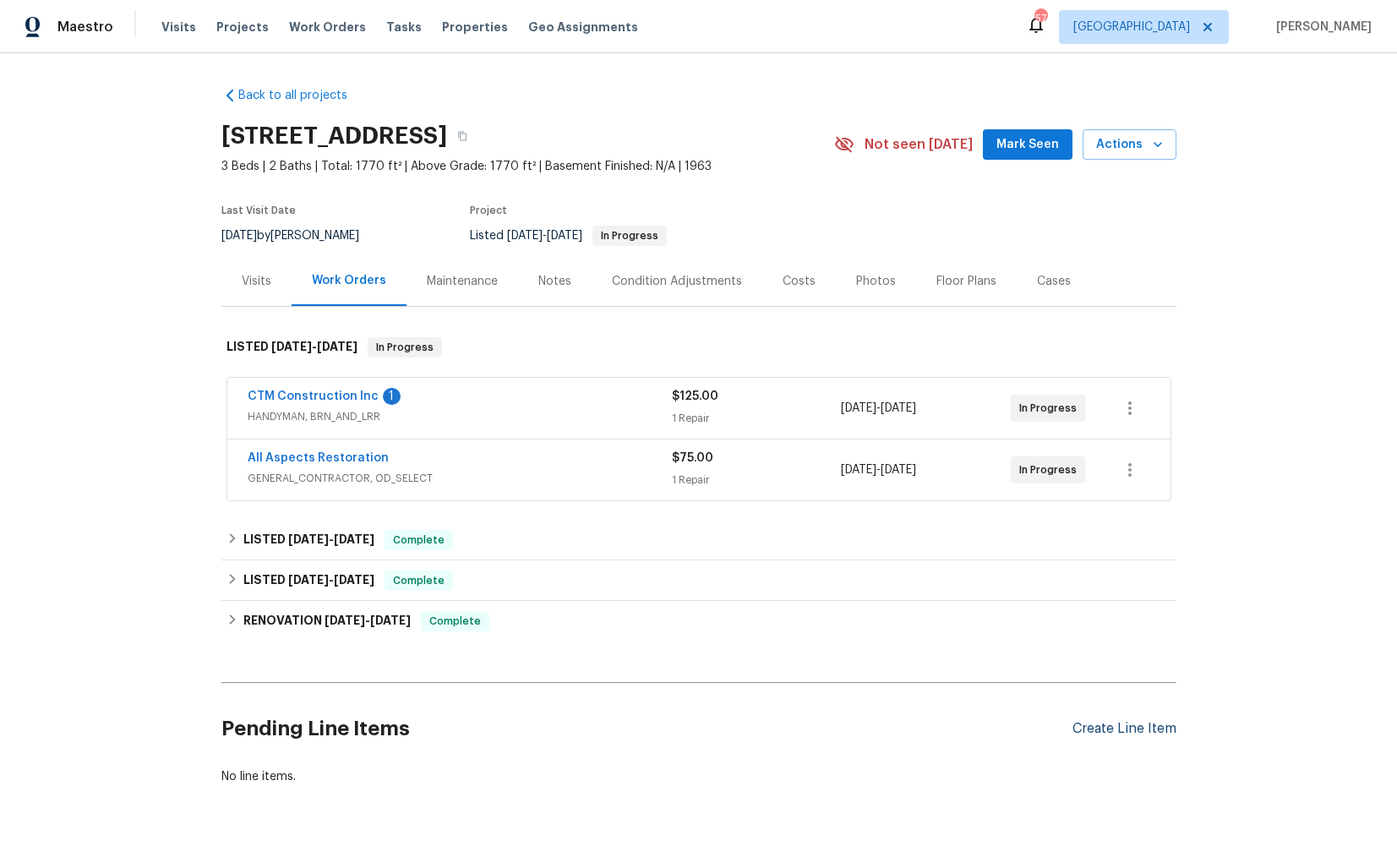
click at [1126, 733] on div "Create Line Item" at bounding box center [1125, 729] width 104 height 16
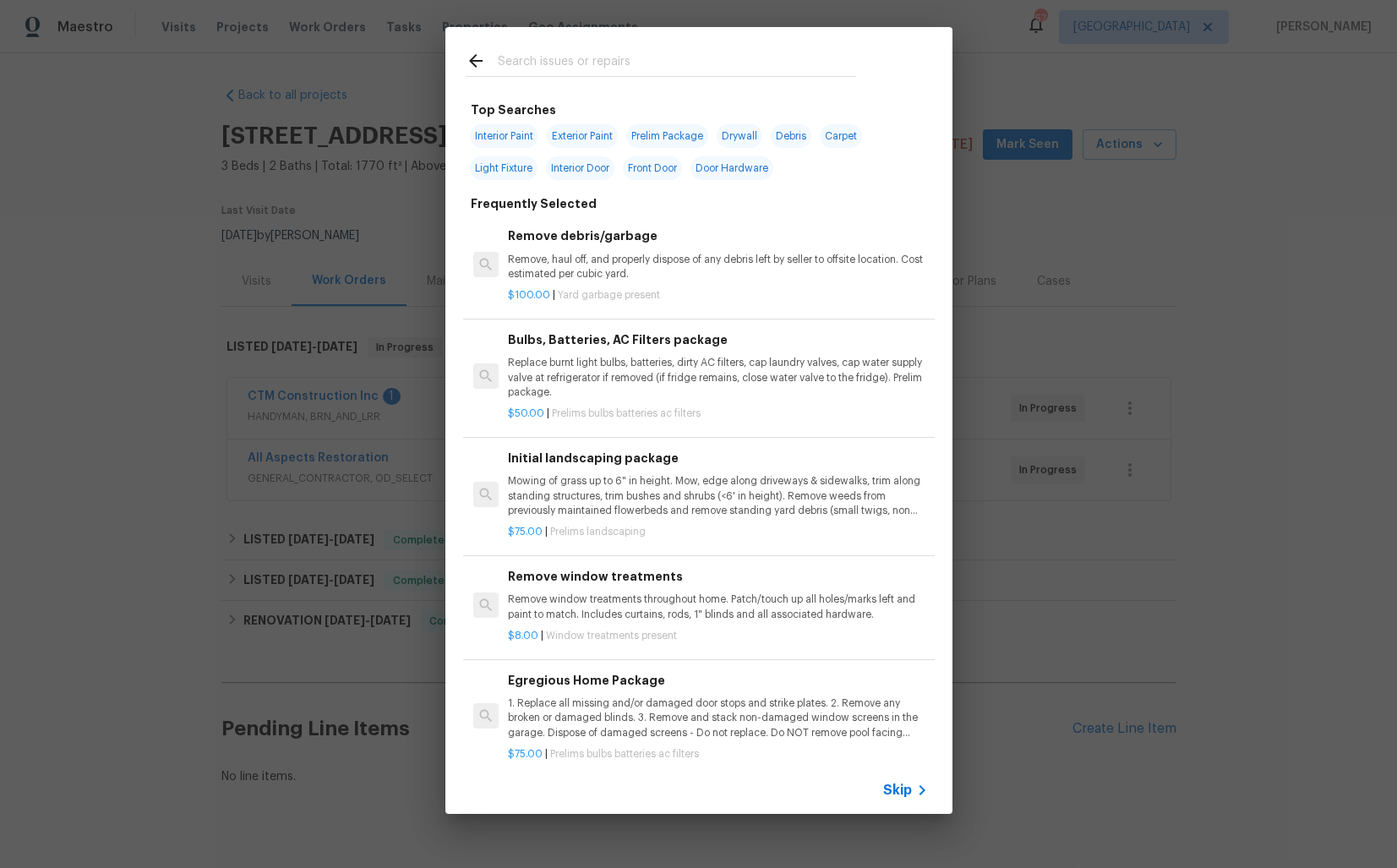
click at [371, 647] on div "Top Searches Interior Paint Exterior Paint Prelim Package Drywall Debris Carpet…" at bounding box center [698, 420] width 1397 height 841
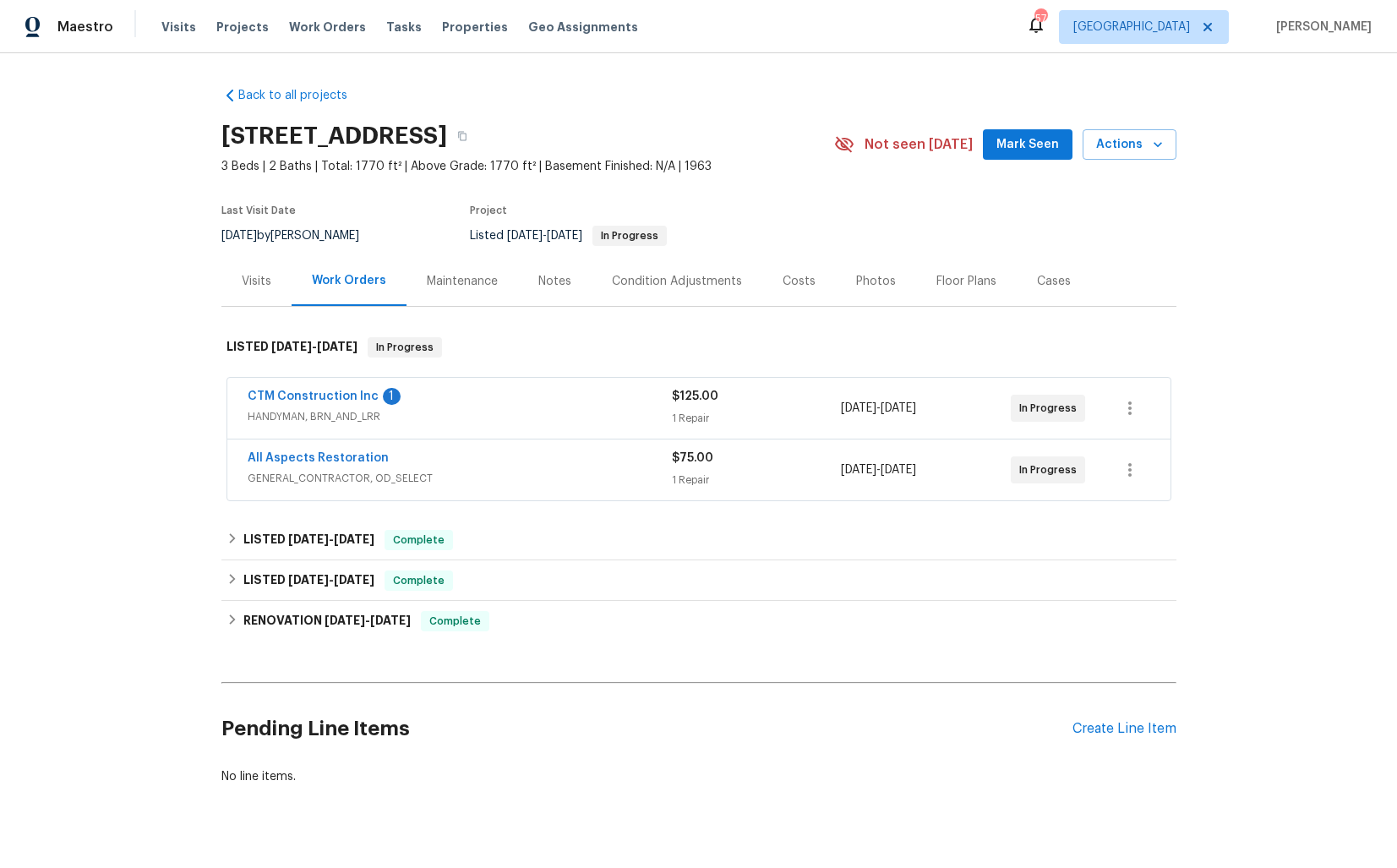
click at [538, 399] on div "CTM Construction Inc 1" at bounding box center [459, 399] width 424 height 20
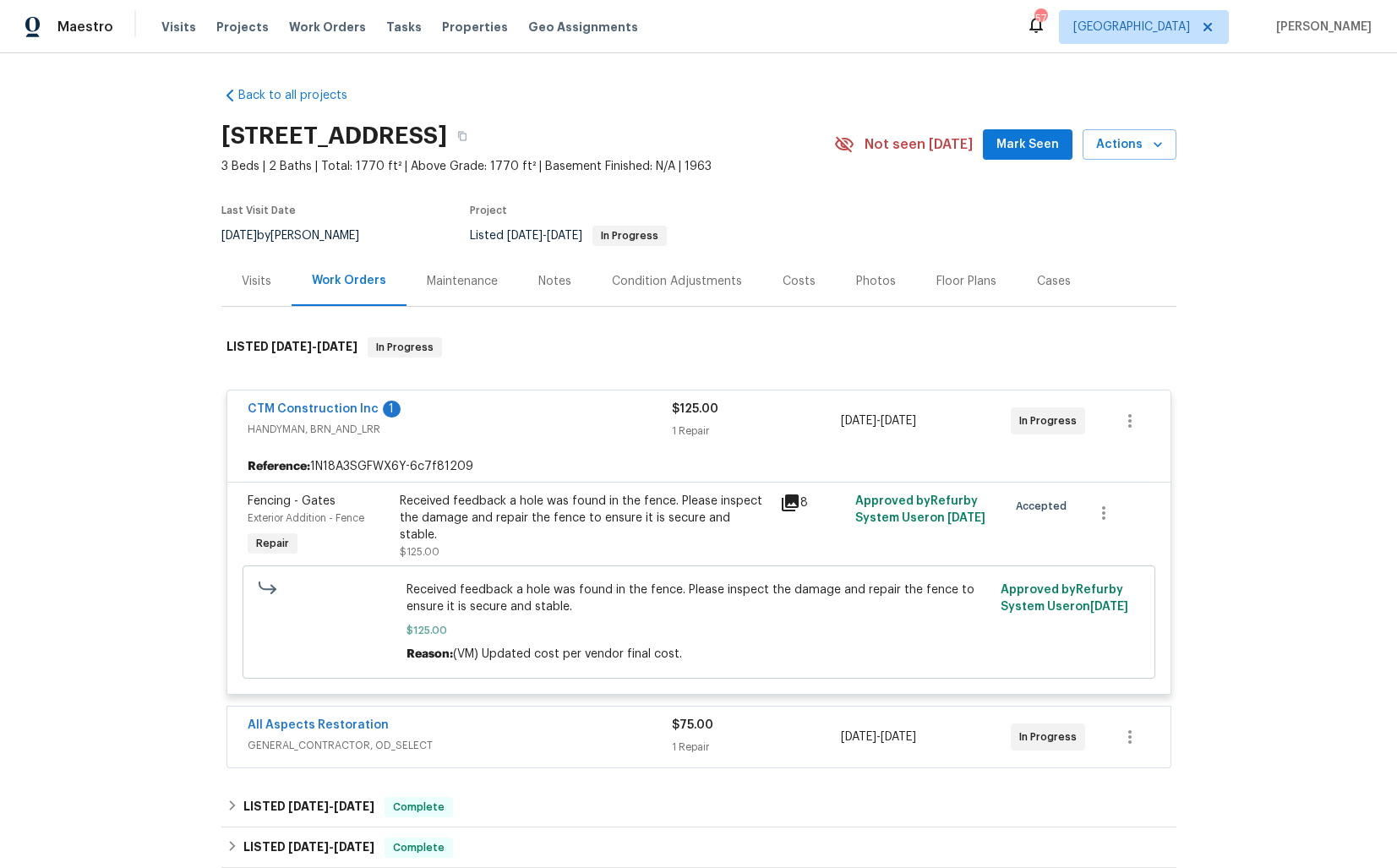
click at [528, 403] on div "CTM Construction Inc 1" at bounding box center [459, 411] width 424 height 20
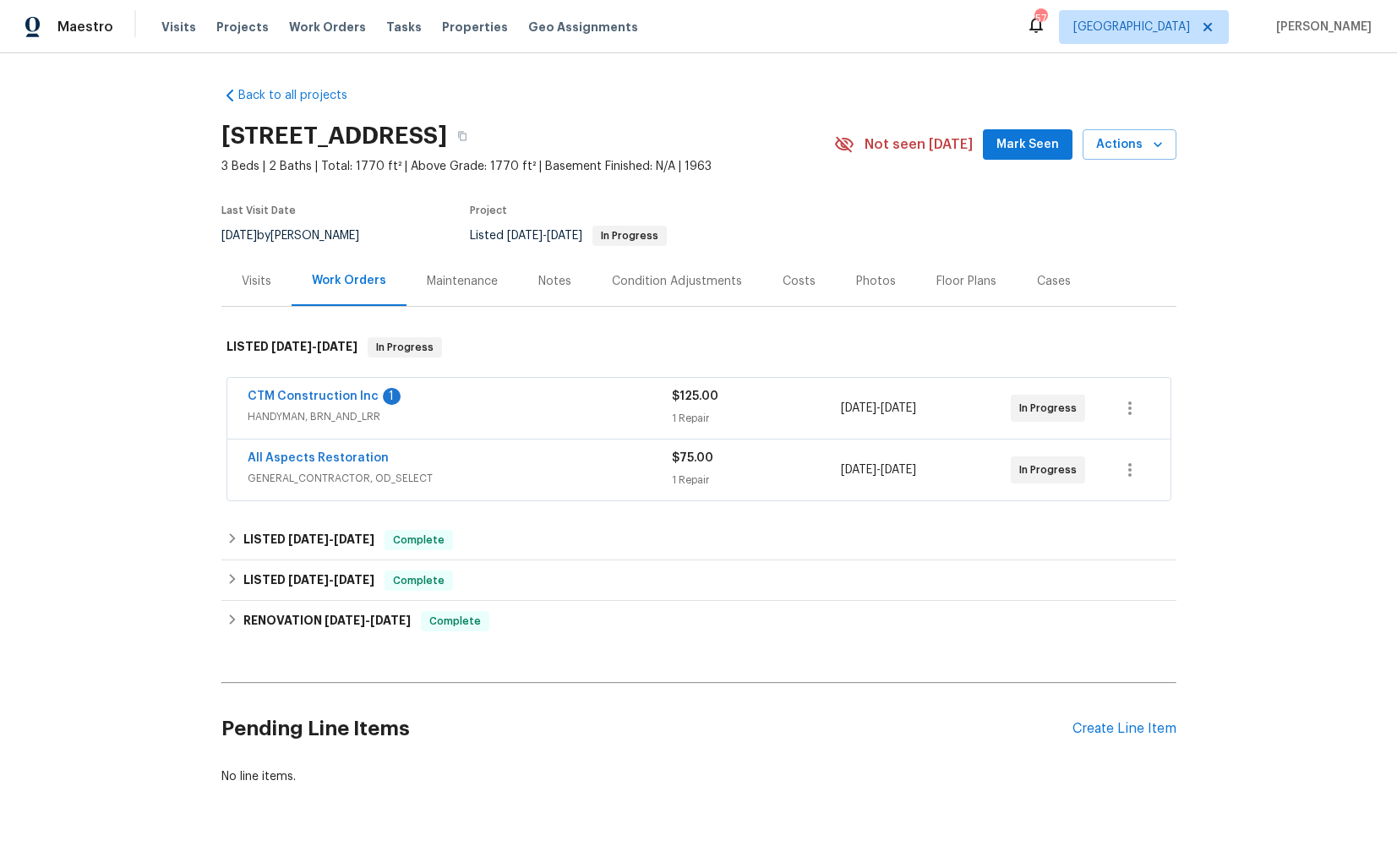
click at [515, 470] on span "GENERAL_CONTRACTOR, OD_SELECT" at bounding box center [459, 479] width 424 height 17
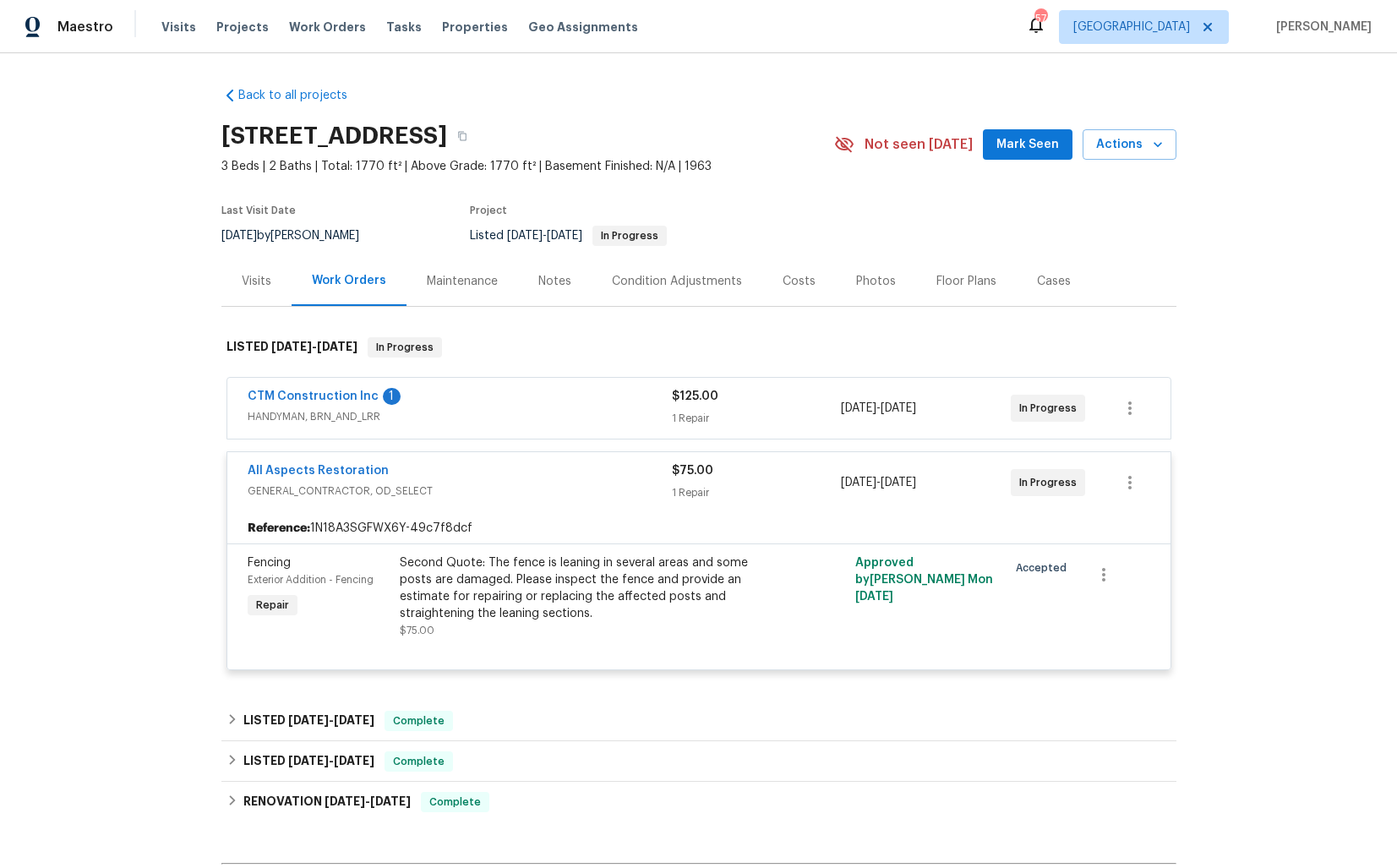
click at [535, 475] on div "All Aspects Restoration" at bounding box center [459, 473] width 424 height 20
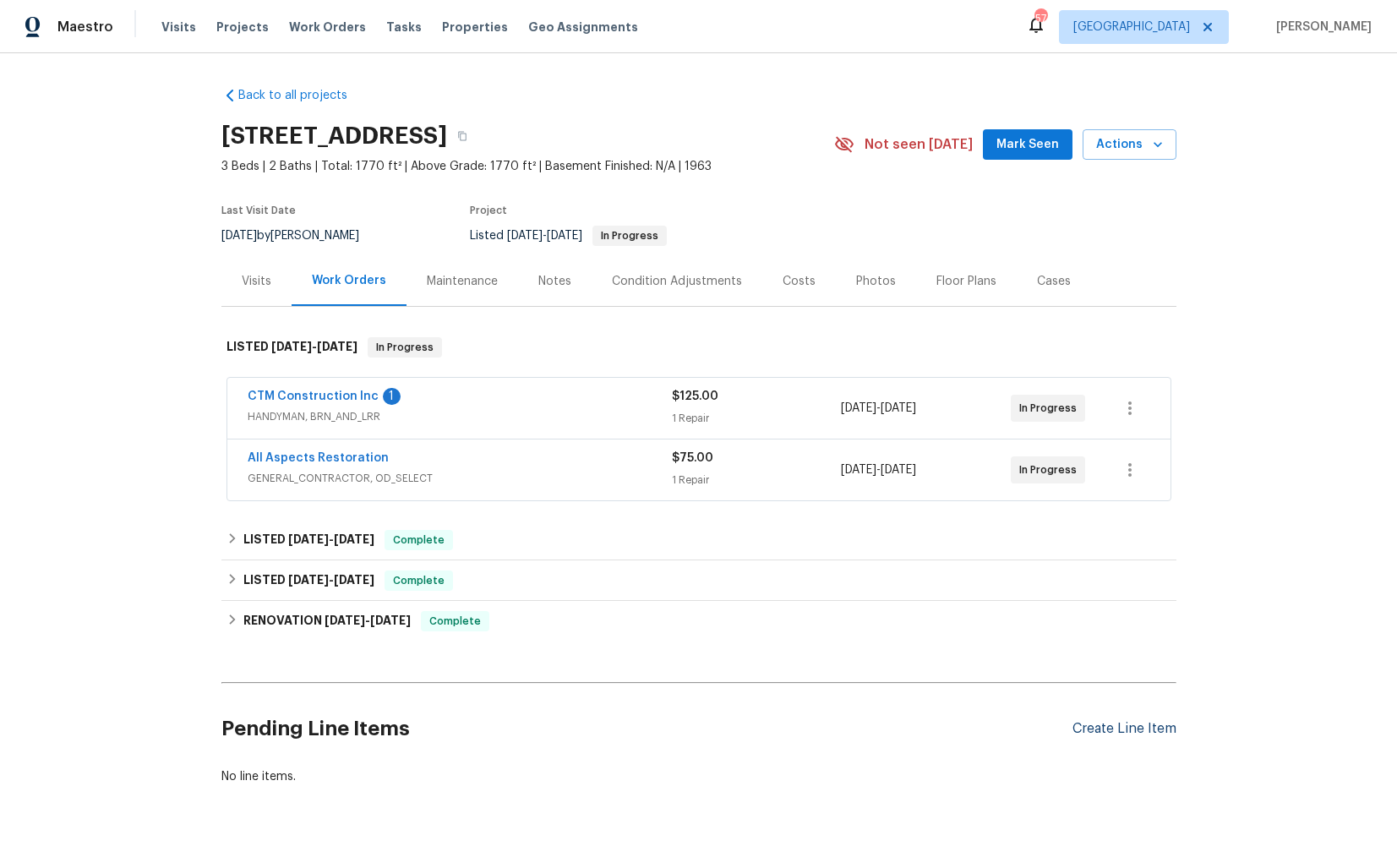
click at [1149, 727] on div "Create Line Item" at bounding box center [1125, 729] width 104 height 16
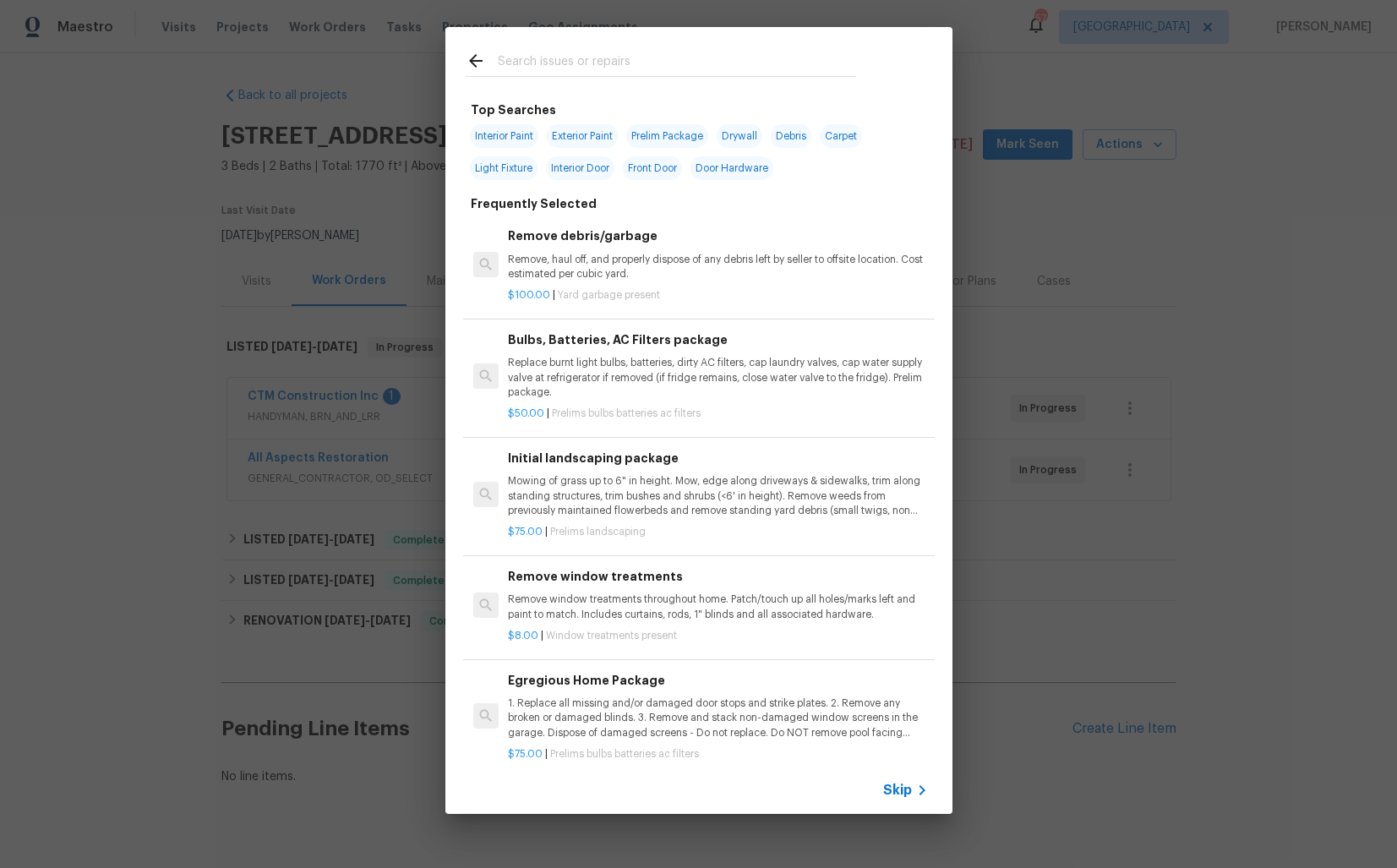
click at [577, 59] on input "text" at bounding box center [677, 63] width 358 height 26
click at [662, 162] on span "Front Door" at bounding box center [652, 168] width 59 height 24
type input "Front Door"
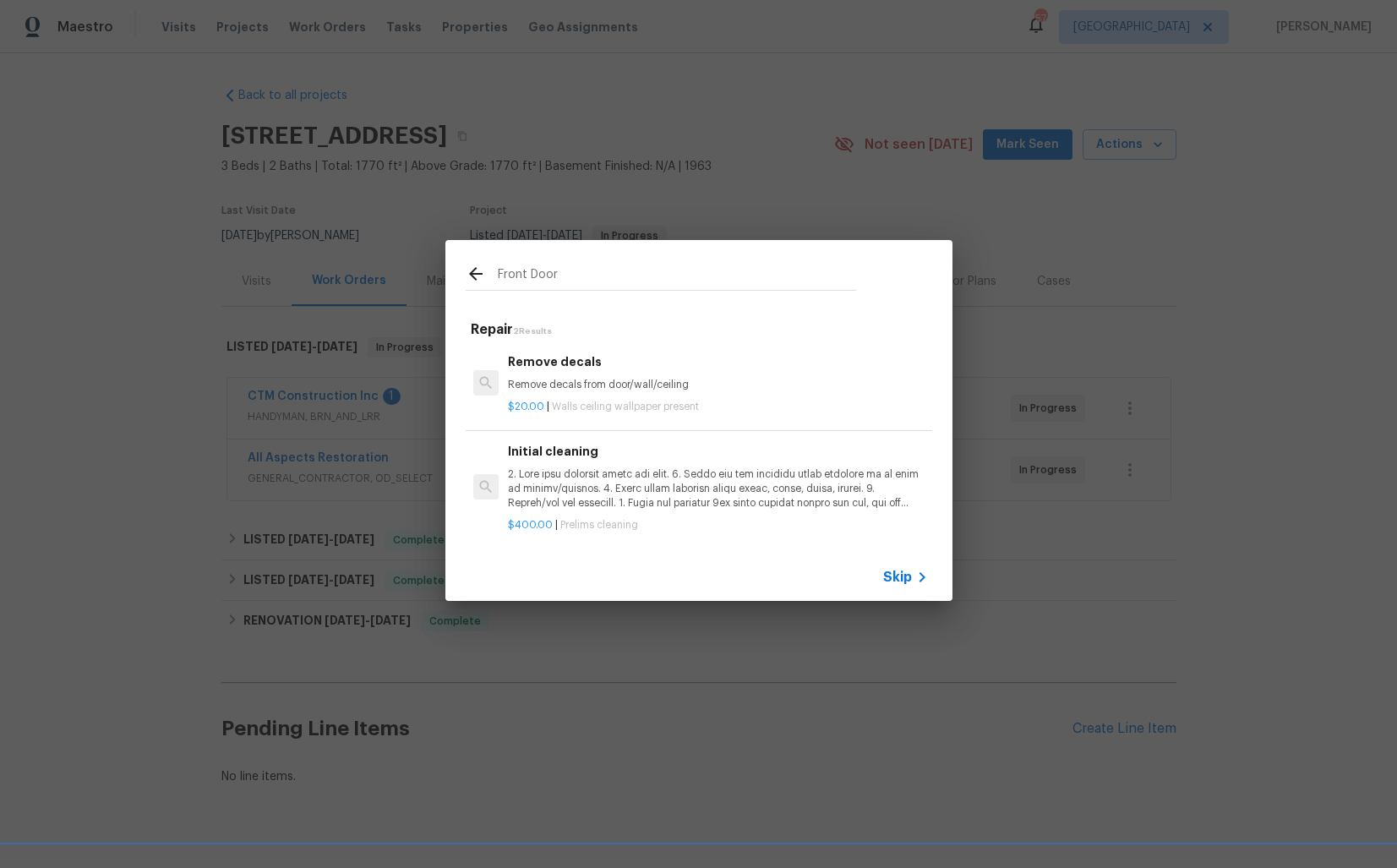
click at [595, 370] on h6 "Remove decals" at bounding box center [717, 362] width 419 height 19
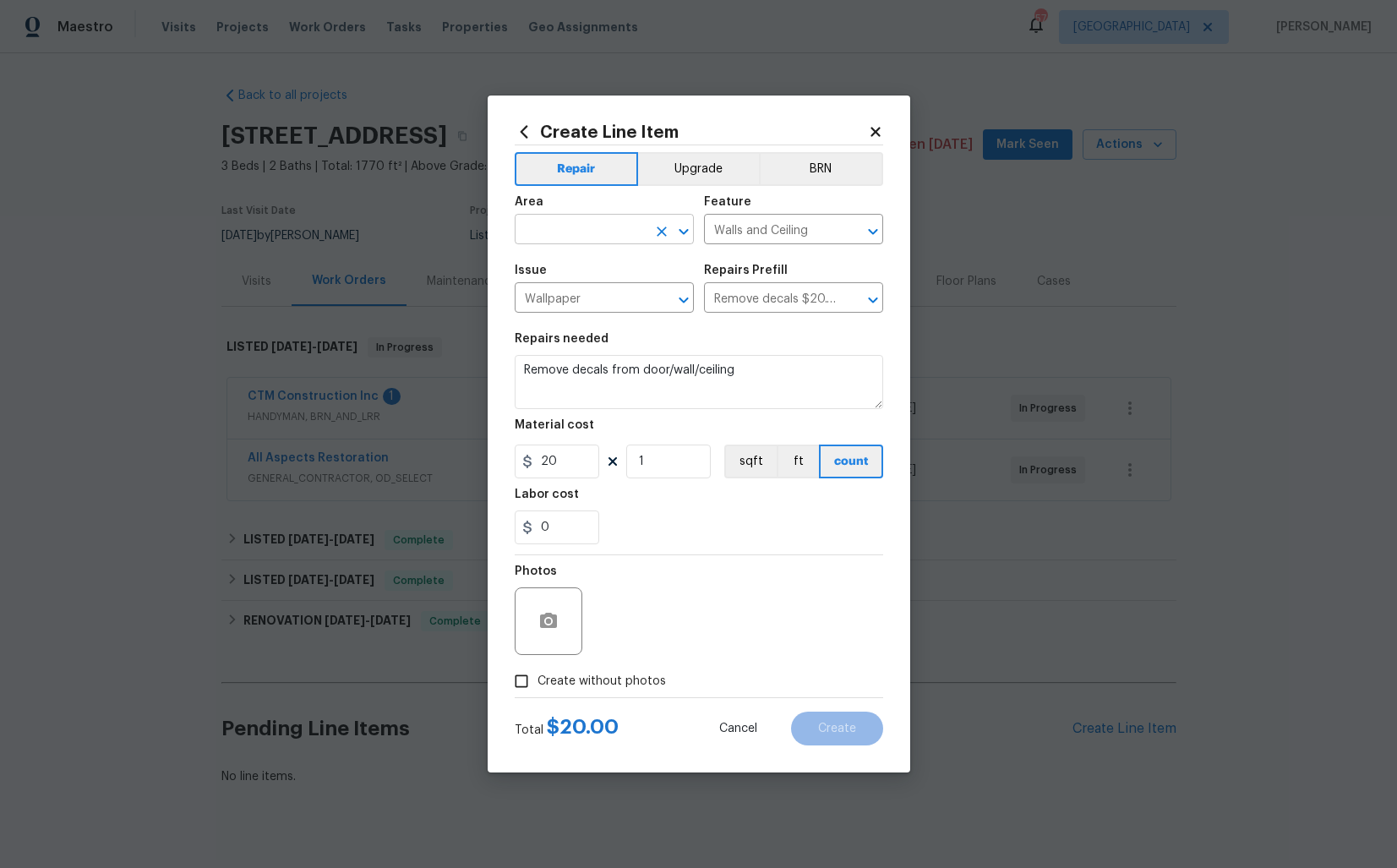
click at [554, 225] on input "text" at bounding box center [580, 230] width 131 height 26
click at [556, 292] on li "Interior Overall" at bounding box center [604, 296] width 179 height 28
type input "Interior Overall"
click at [754, 230] on input "Walls and Ceiling" at bounding box center [770, 230] width 131 height 26
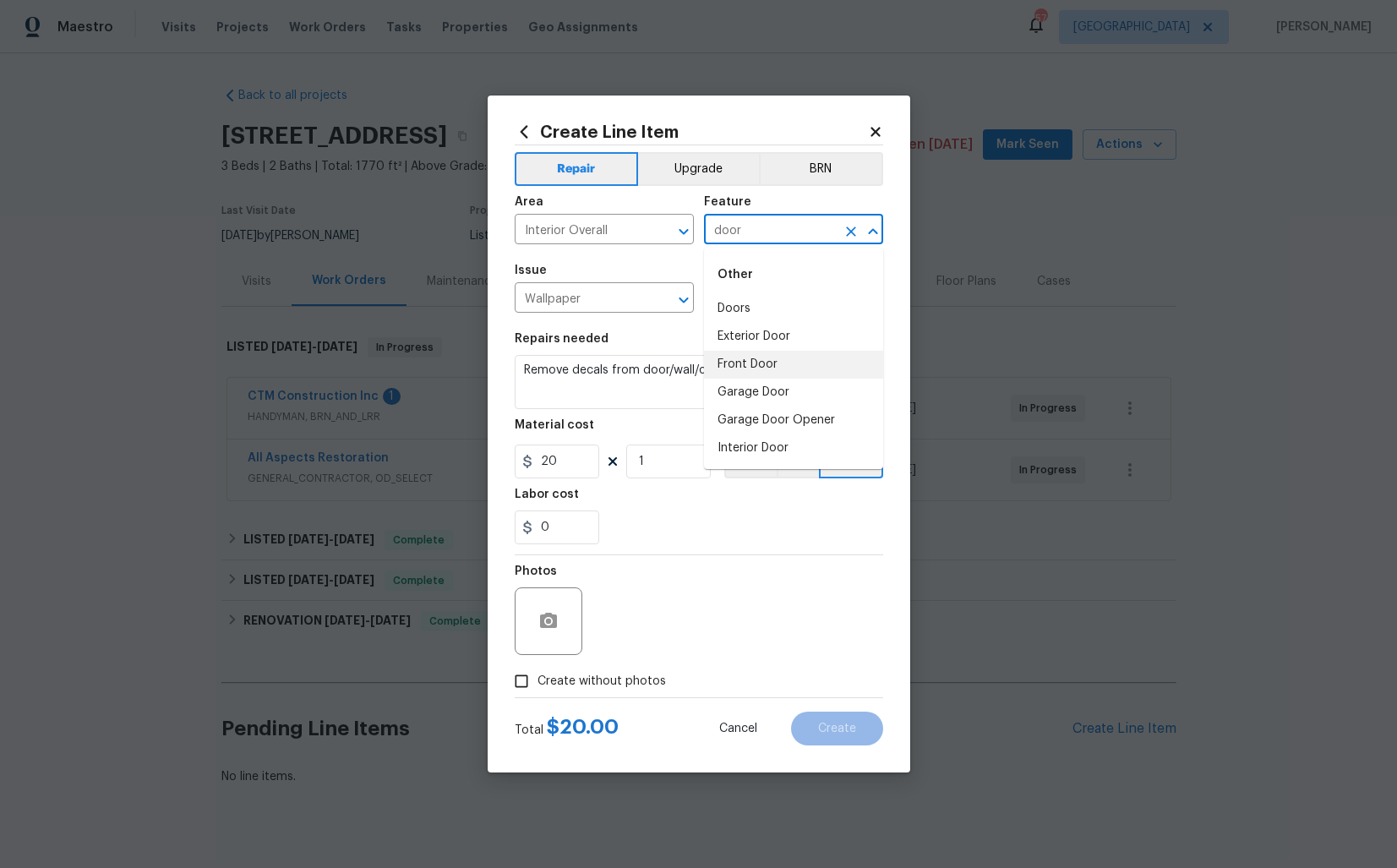
click at [741, 364] on li "Front Door" at bounding box center [794, 364] width 179 height 28
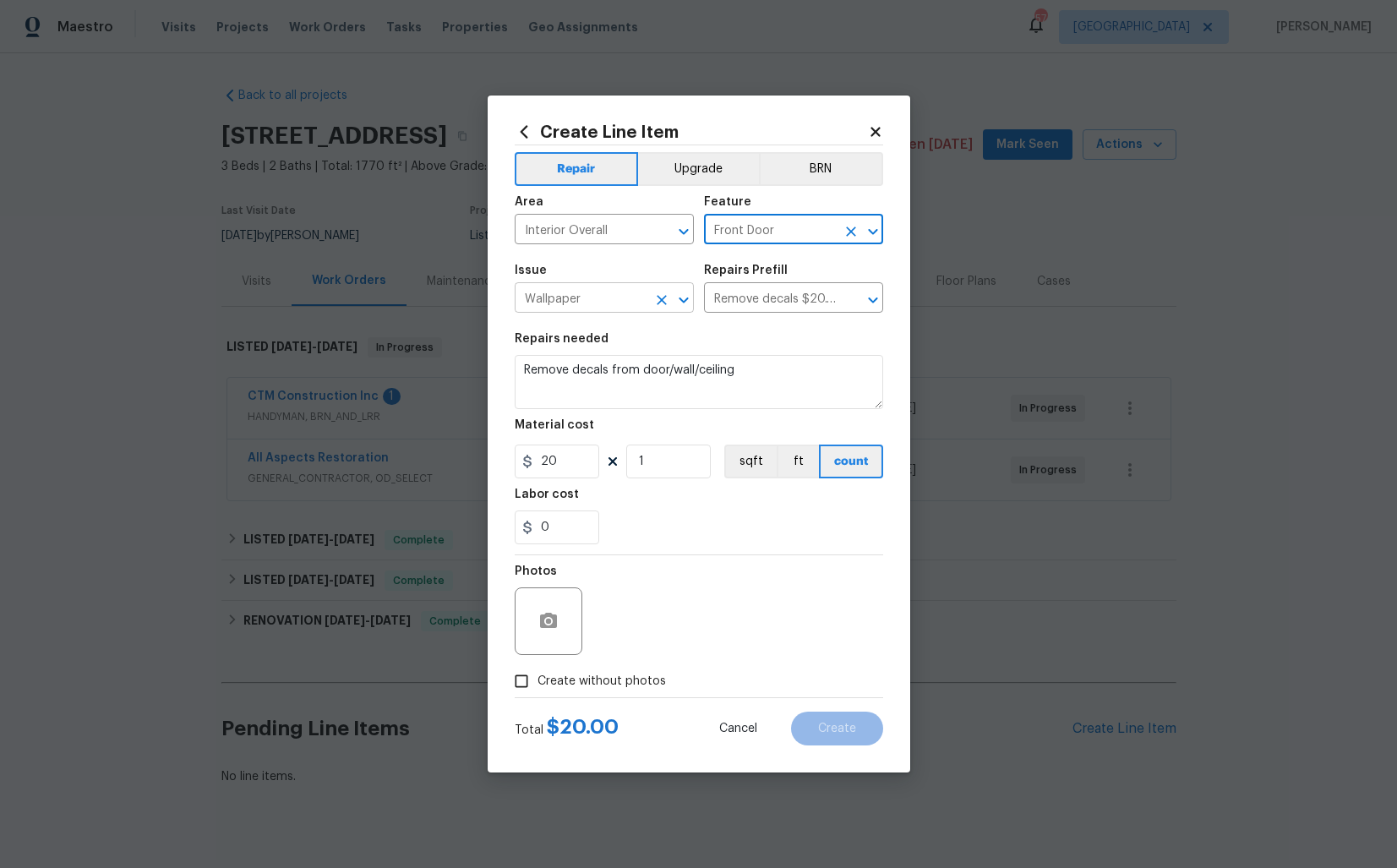
type input "Front Door"
click at [611, 304] on input "Wallpaper" at bounding box center [580, 300] width 131 height 26
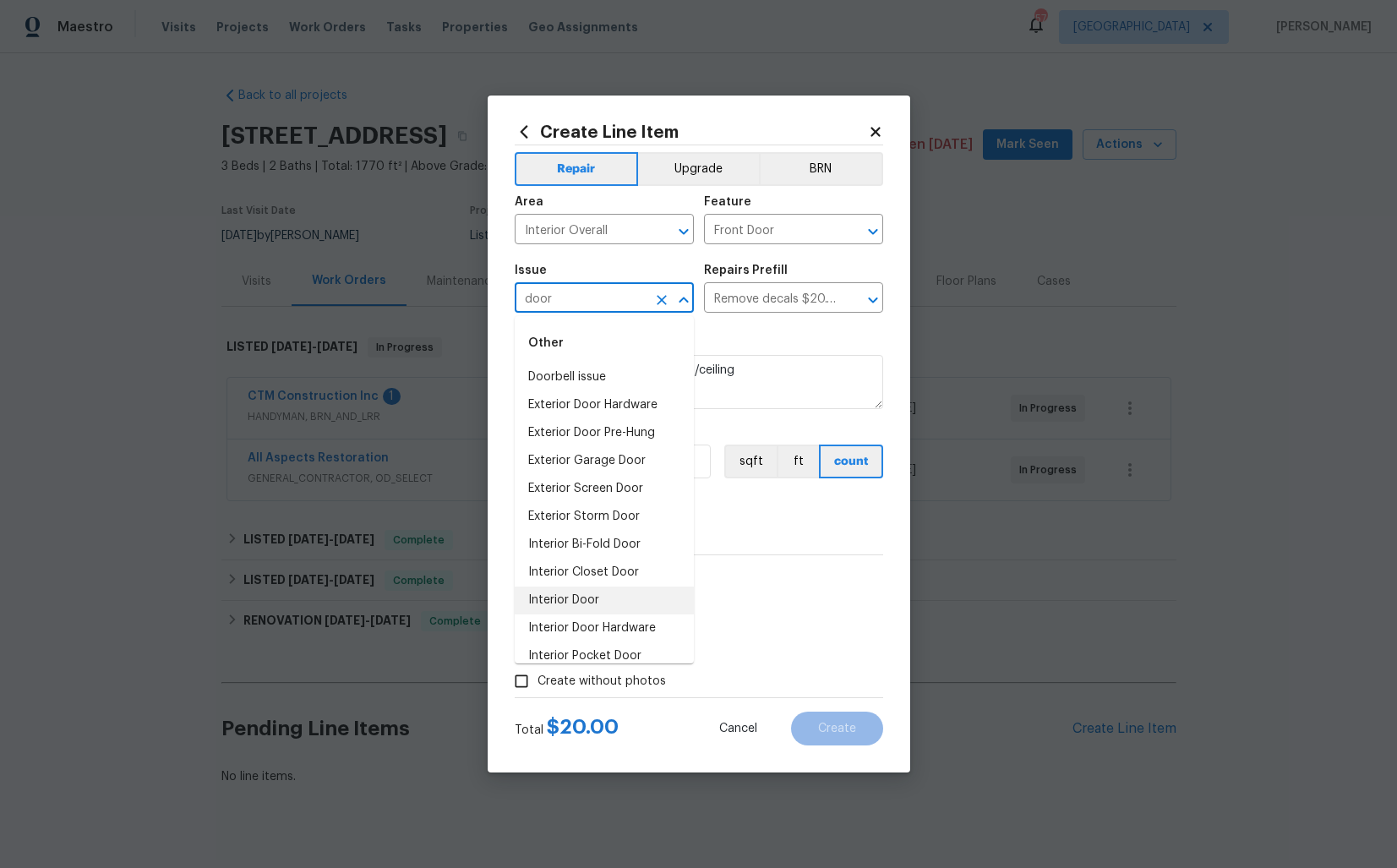
click at [566, 596] on li "Interior Door" at bounding box center [604, 600] width 179 height 28
type input "Interior Door"
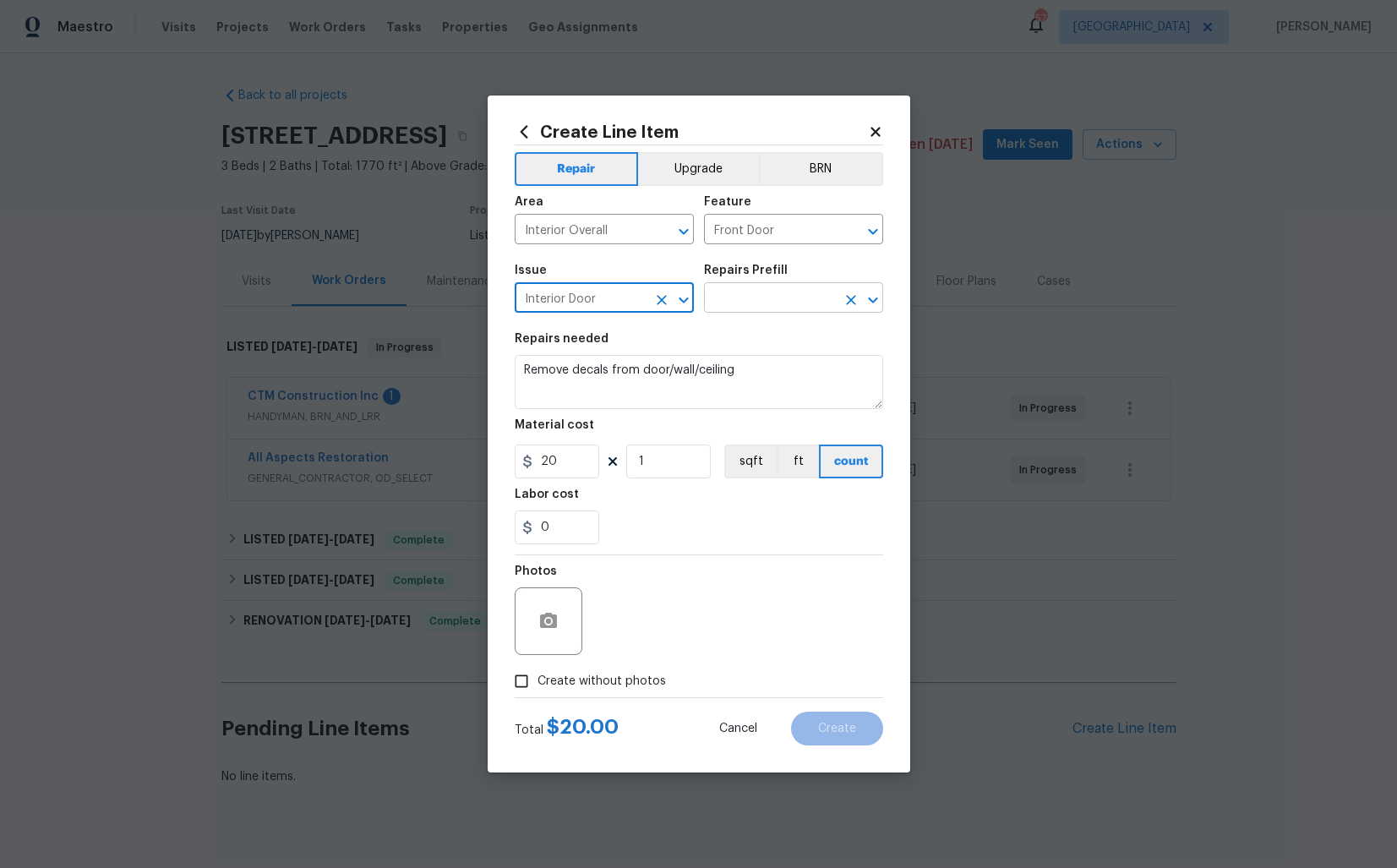
type input "Interior Door"
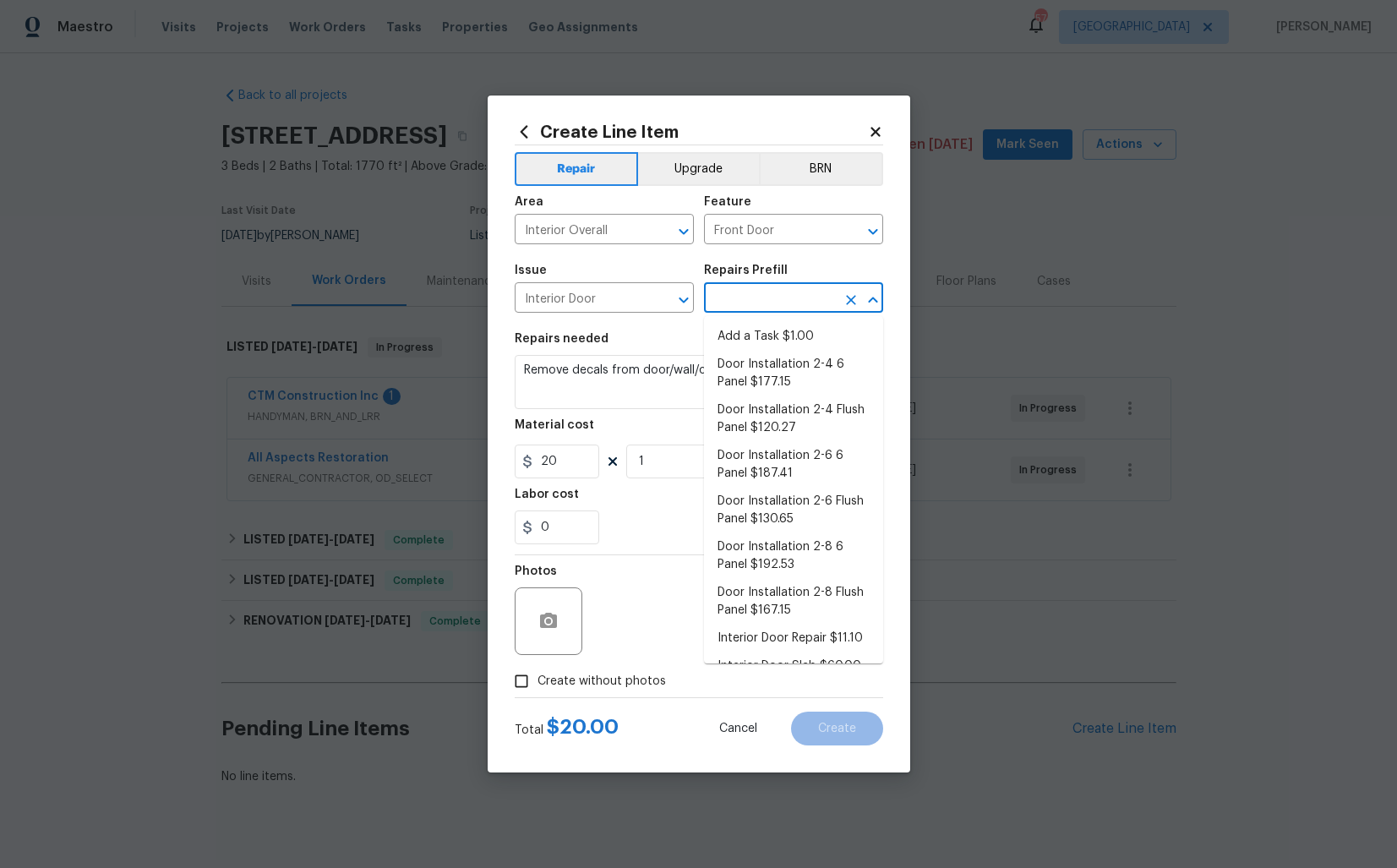
click at [795, 306] on input "text" at bounding box center [770, 300] width 131 height 26
click at [773, 339] on li "Add a Task $1.00" at bounding box center [794, 336] width 179 height 28
type input "Interior Door"
type input "Add a Task $1.00"
type textarea "HPM to detail"
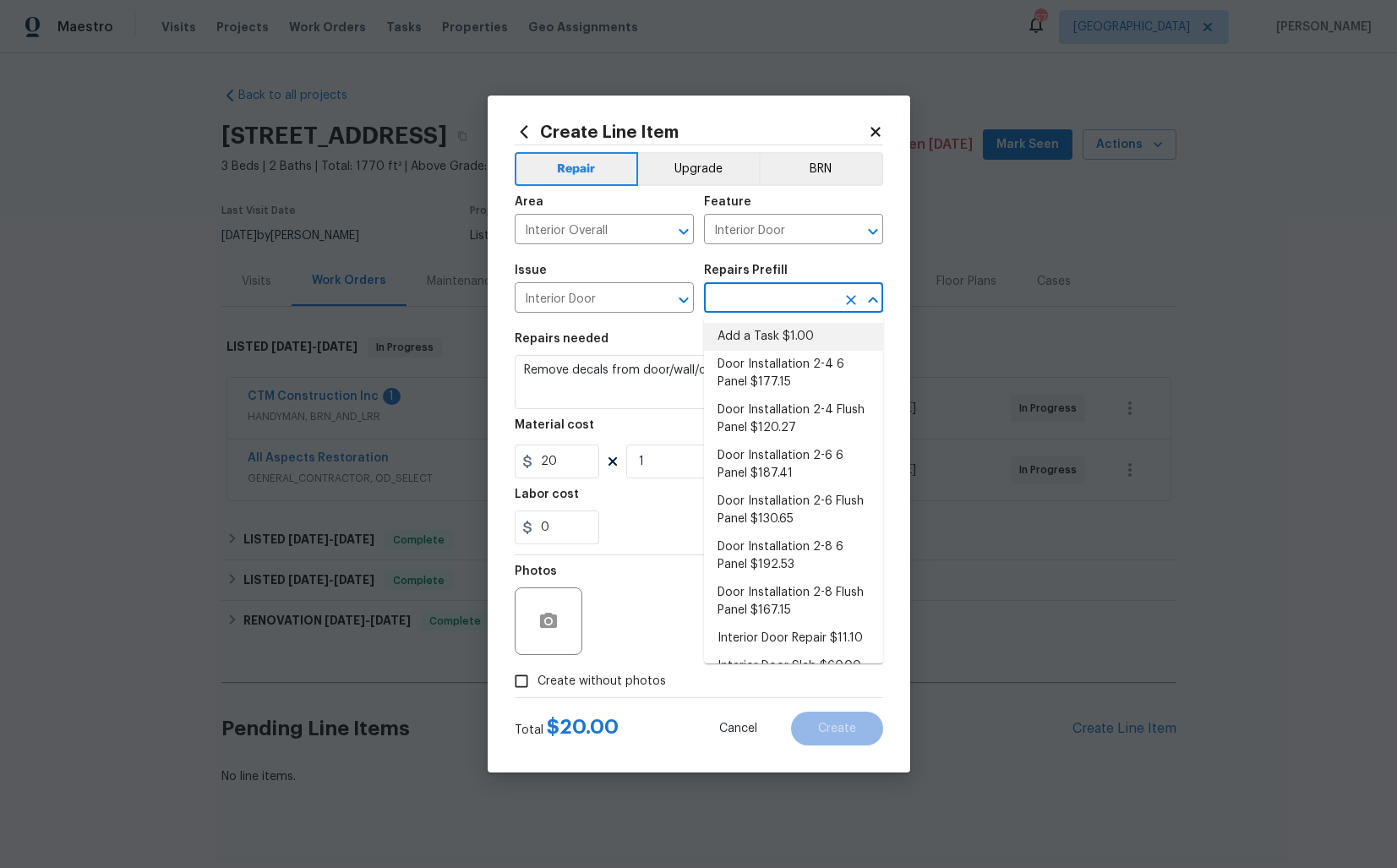
type input "1"
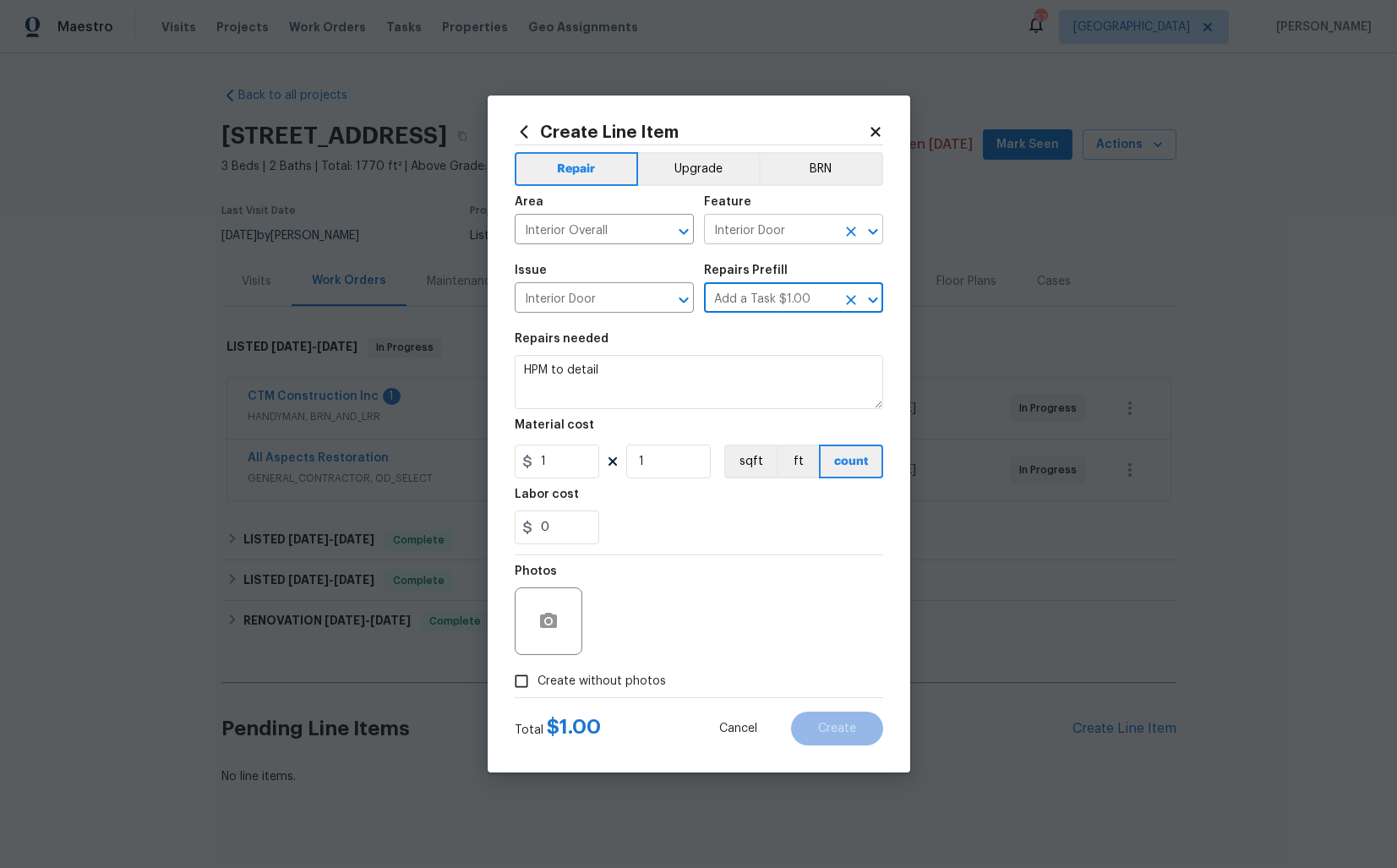
click at [788, 238] on input "Interior Door" at bounding box center [770, 230] width 131 height 26
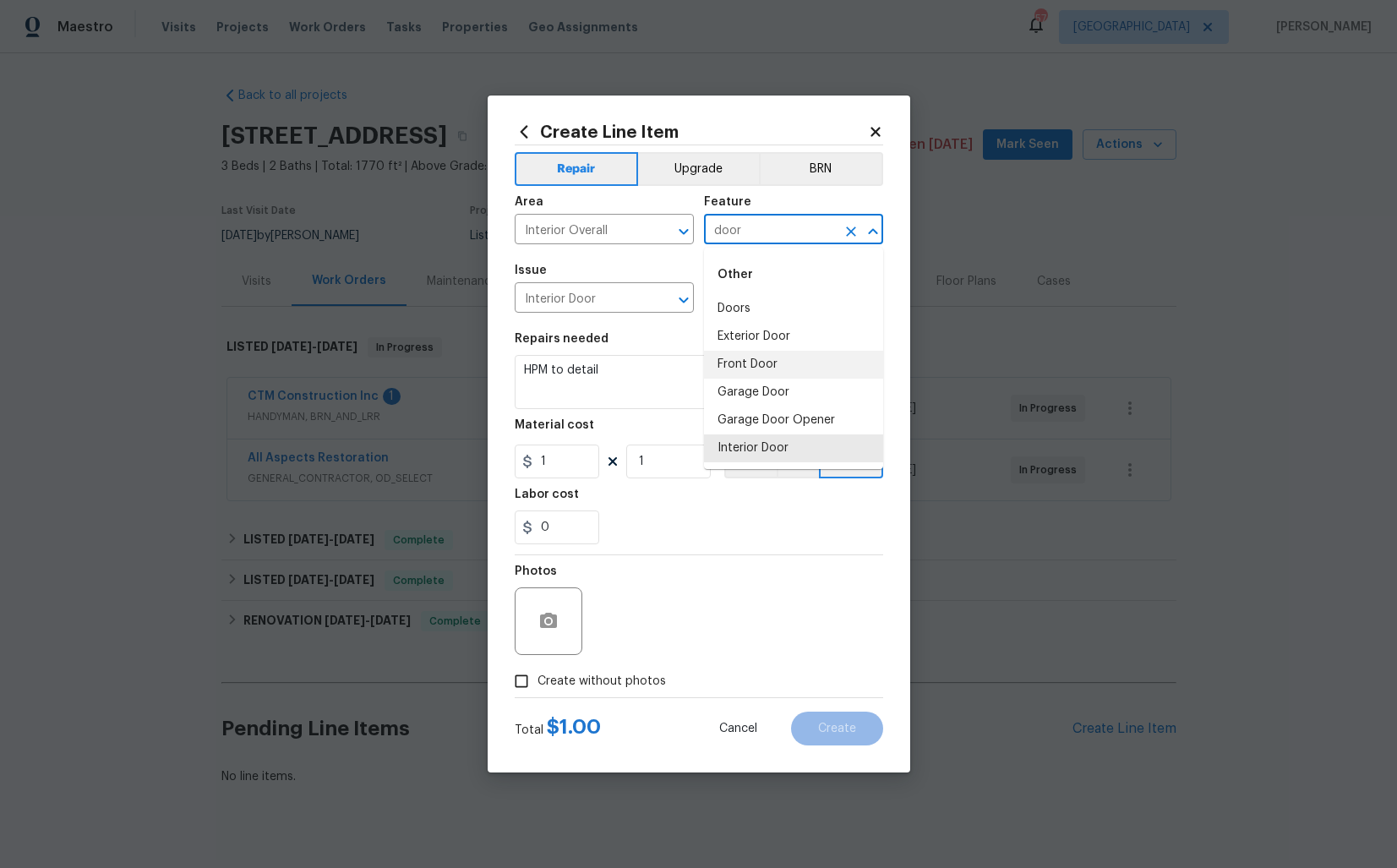
click at [751, 351] on li "Front Door" at bounding box center [794, 364] width 179 height 28
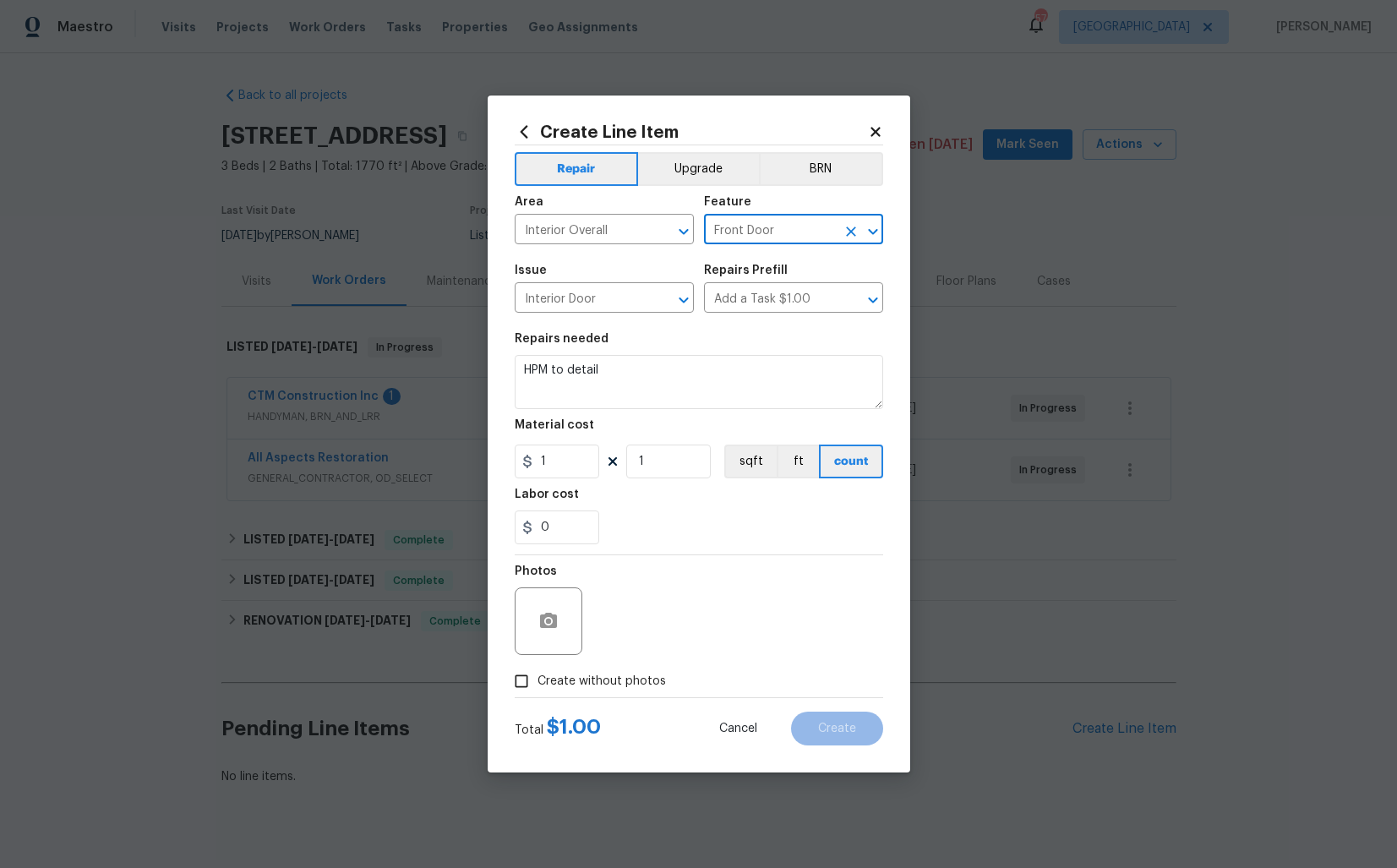
type input "Front Door"
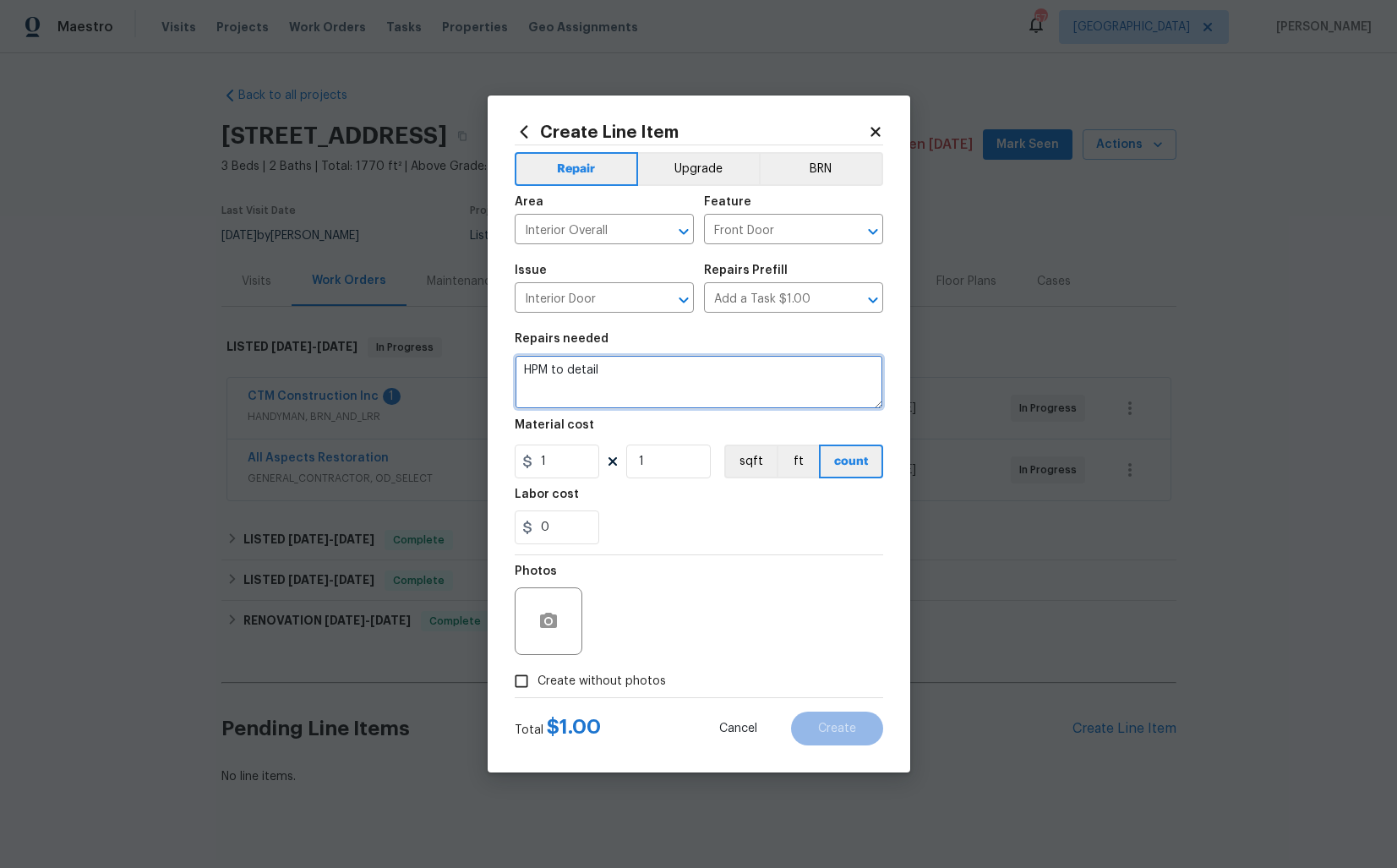
click at [658, 383] on textarea "HPM to detail" at bounding box center [699, 382] width 369 height 54
paste textarea "Drill out front door knob and replace with non-locking passage knob. There is a…"
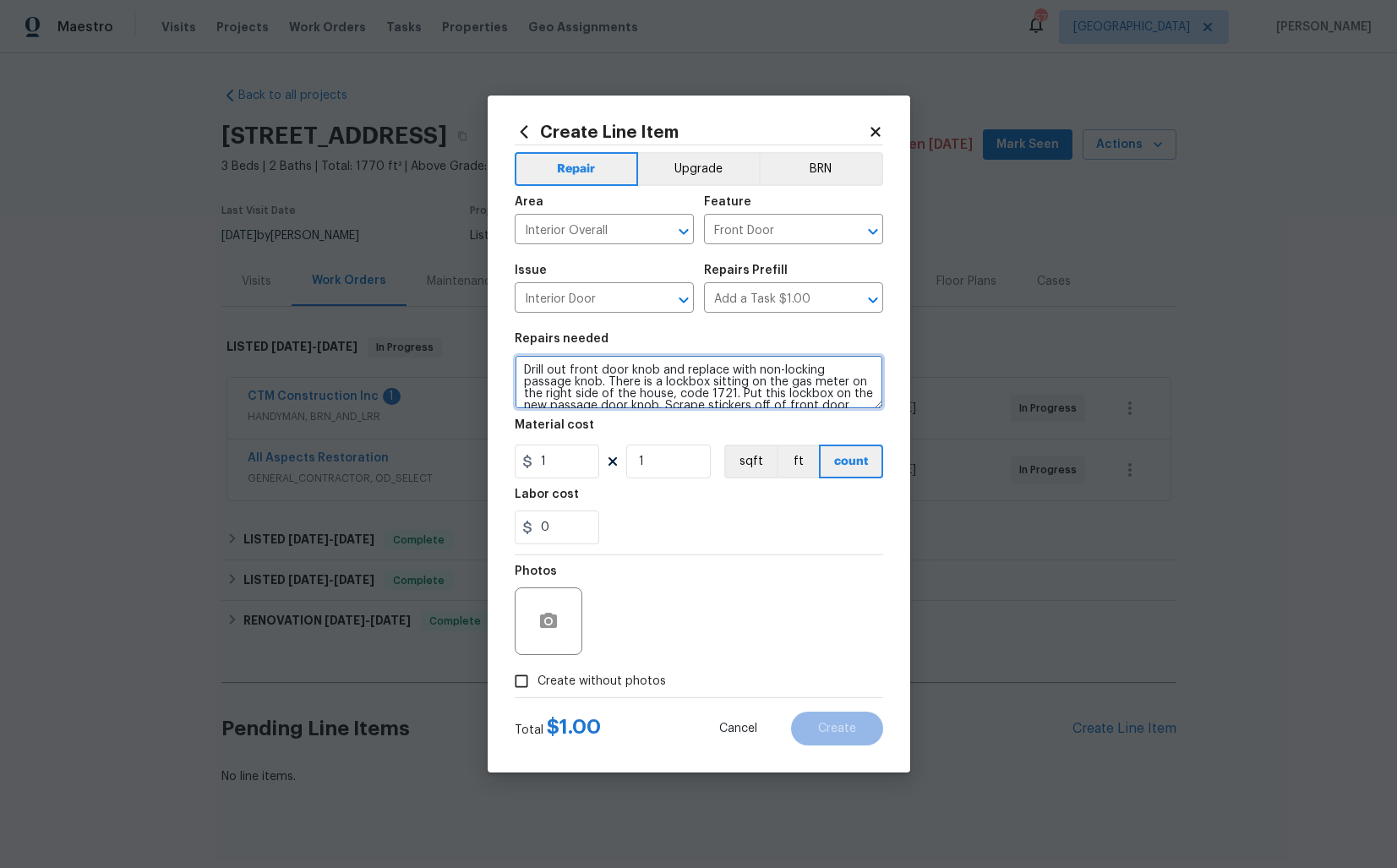
scroll to position [3, 0]
type textarea "Drill out front door knob and replace with non-locking passage knob. There is a…"
click at [574, 466] on input "1" at bounding box center [556, 462] width 84 height 34
type input "50"
click at [551, 619] on icon "button" at bounding box center [549, 620] width 17 height 15
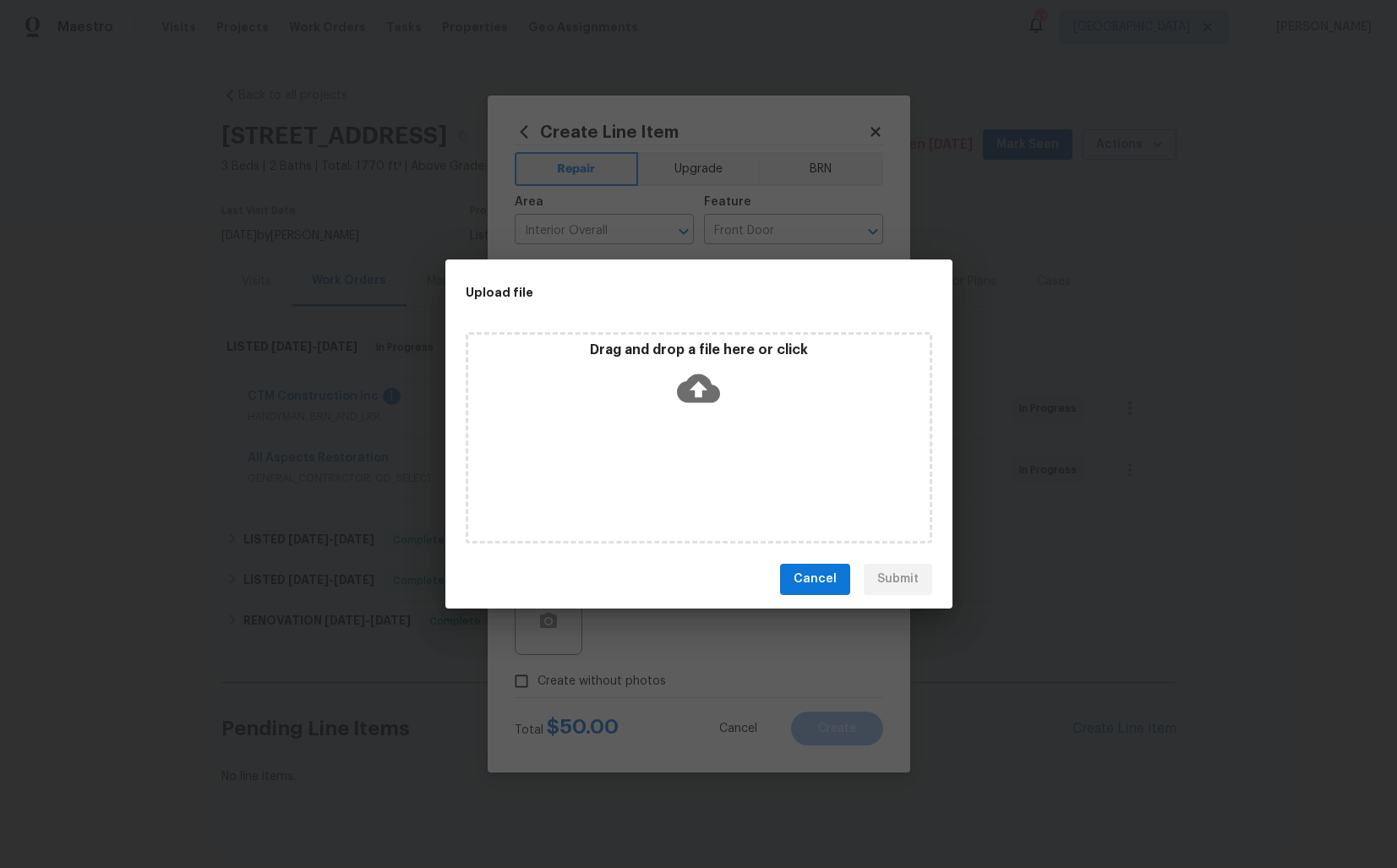
click at [697, 387] on icon at bounding box center [698, 388] width 44 height 44
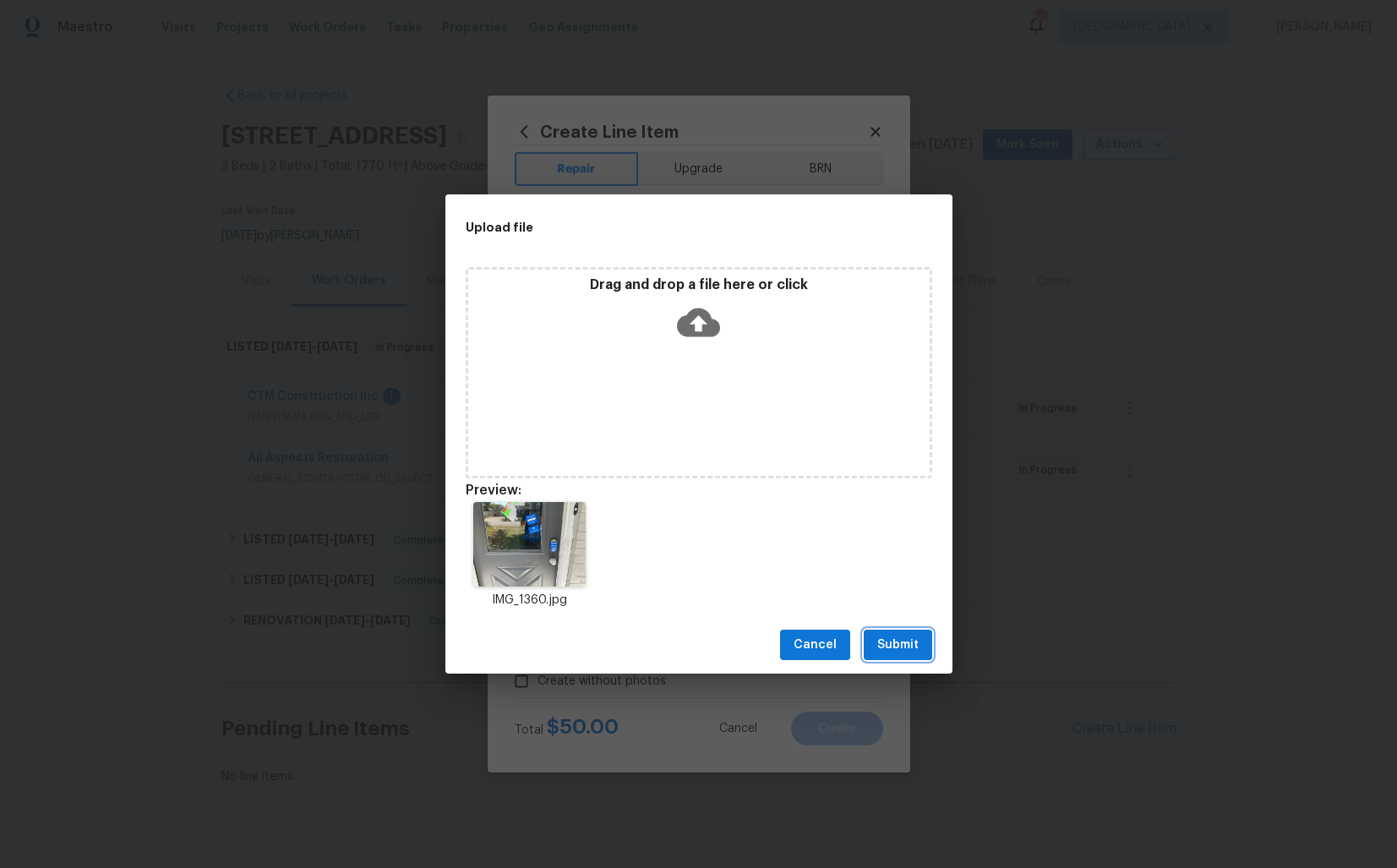
click at [894, 639] on span "Submit" at bounding box center [898, 645] width 42 height 21
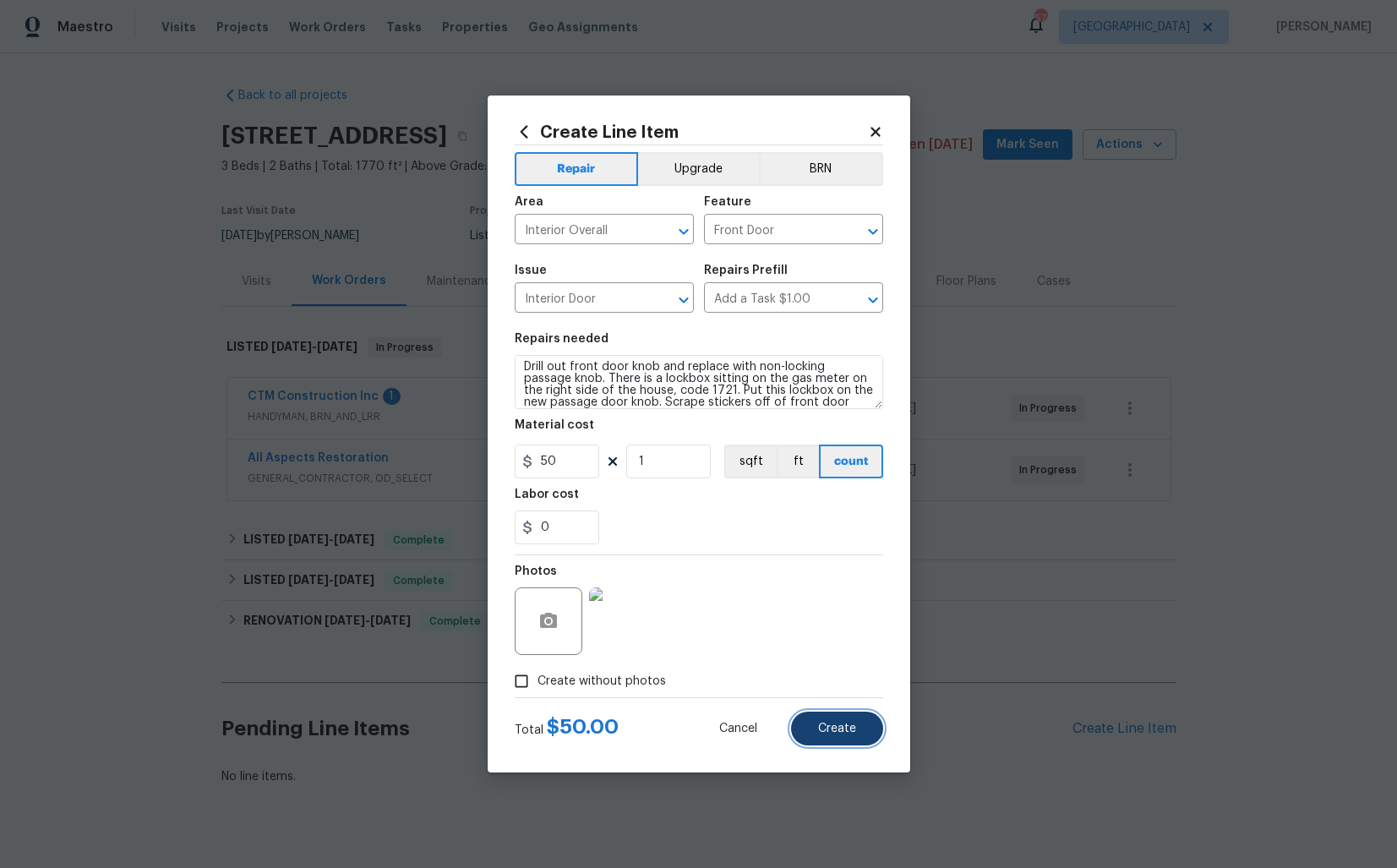
click at [823, 721] on button "Create" at bounding box center [837, 729] width 92 height 34
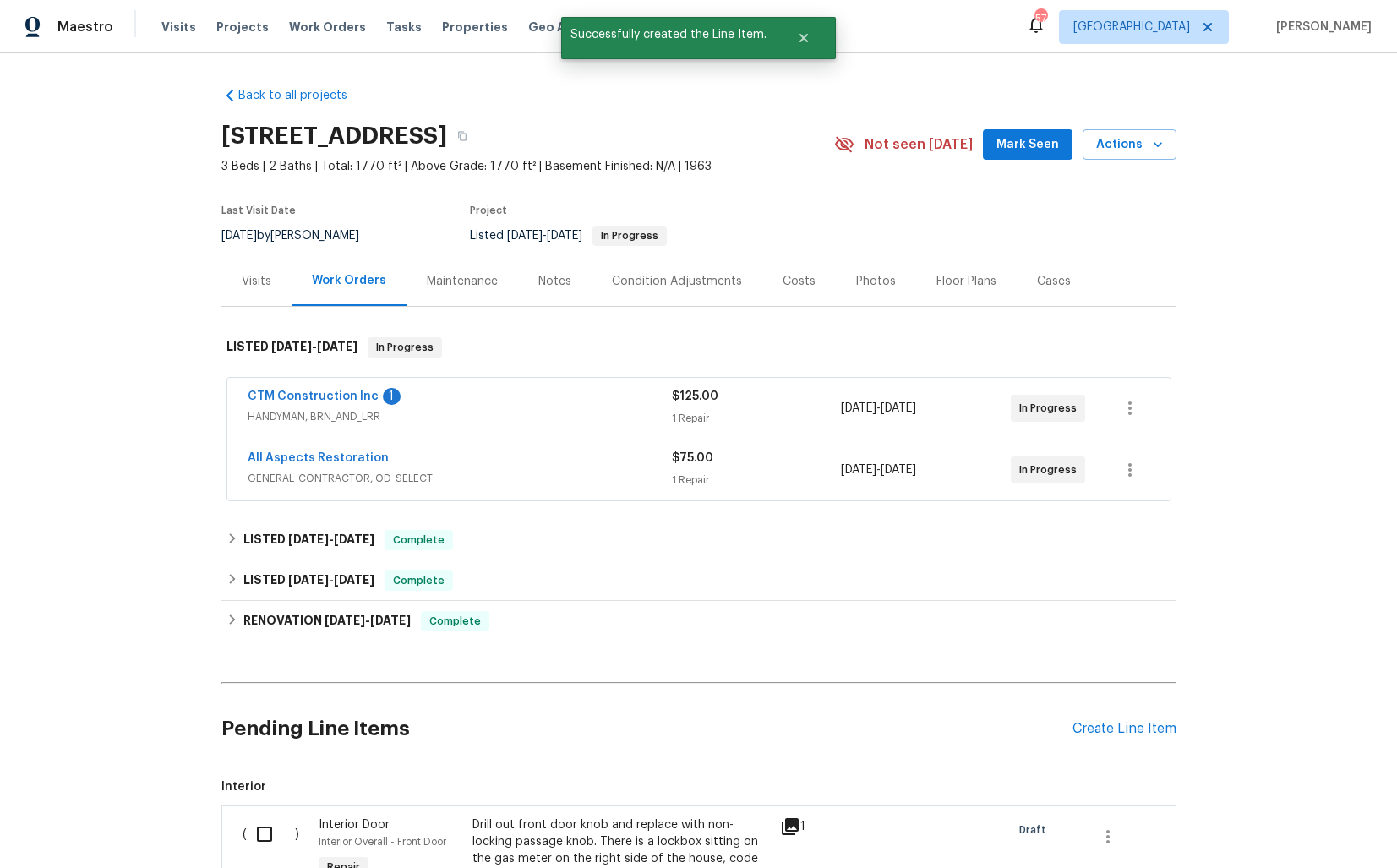
scroll to position [293, 0]
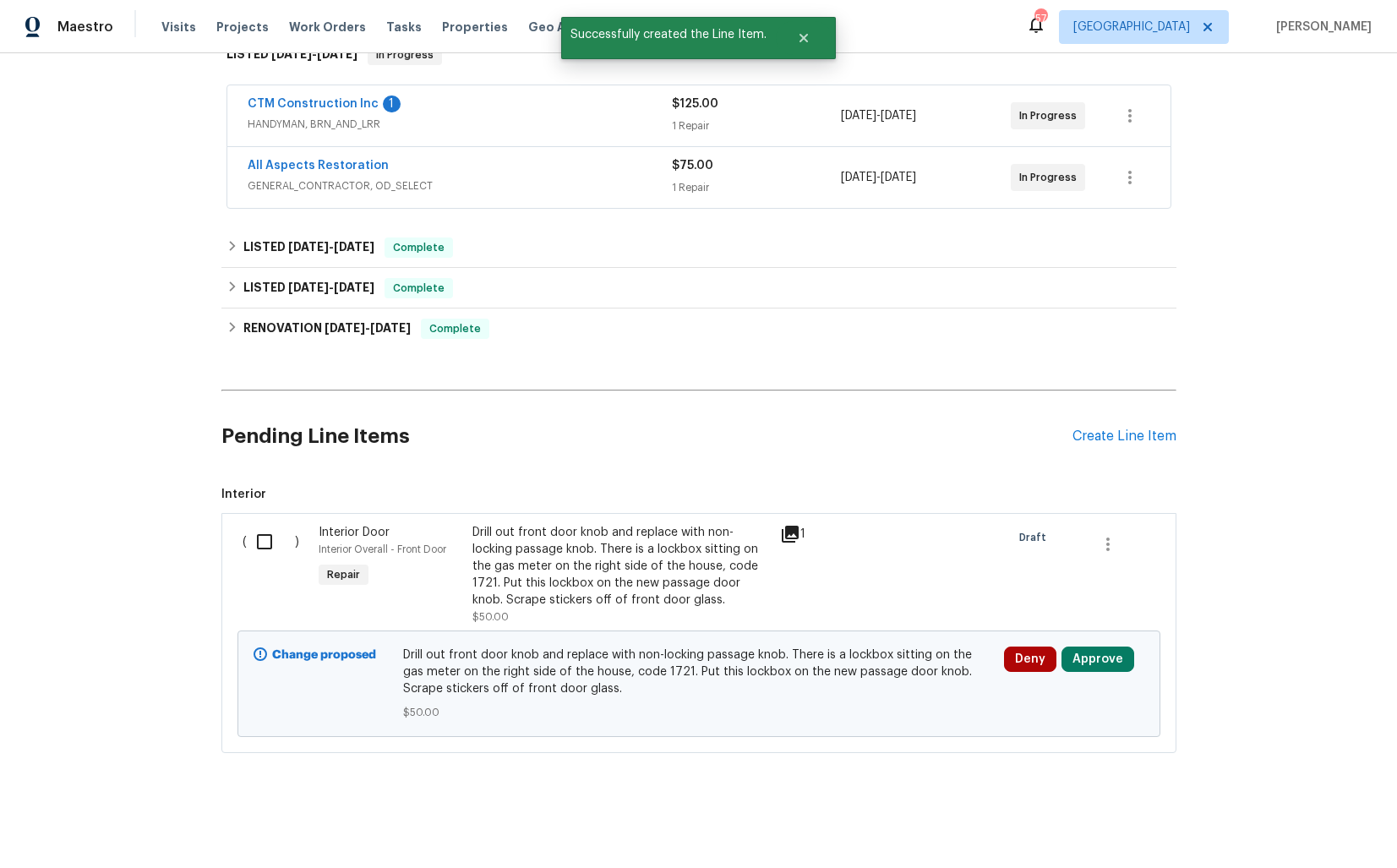
click at [259, 530] on input "checkbox" at bounding box center [271, 542] width 48 height 36
checkbox input "true"
click at [1279, 822] on span "Create Work Order" at bounding box center [1301, 826] width 113 height 21
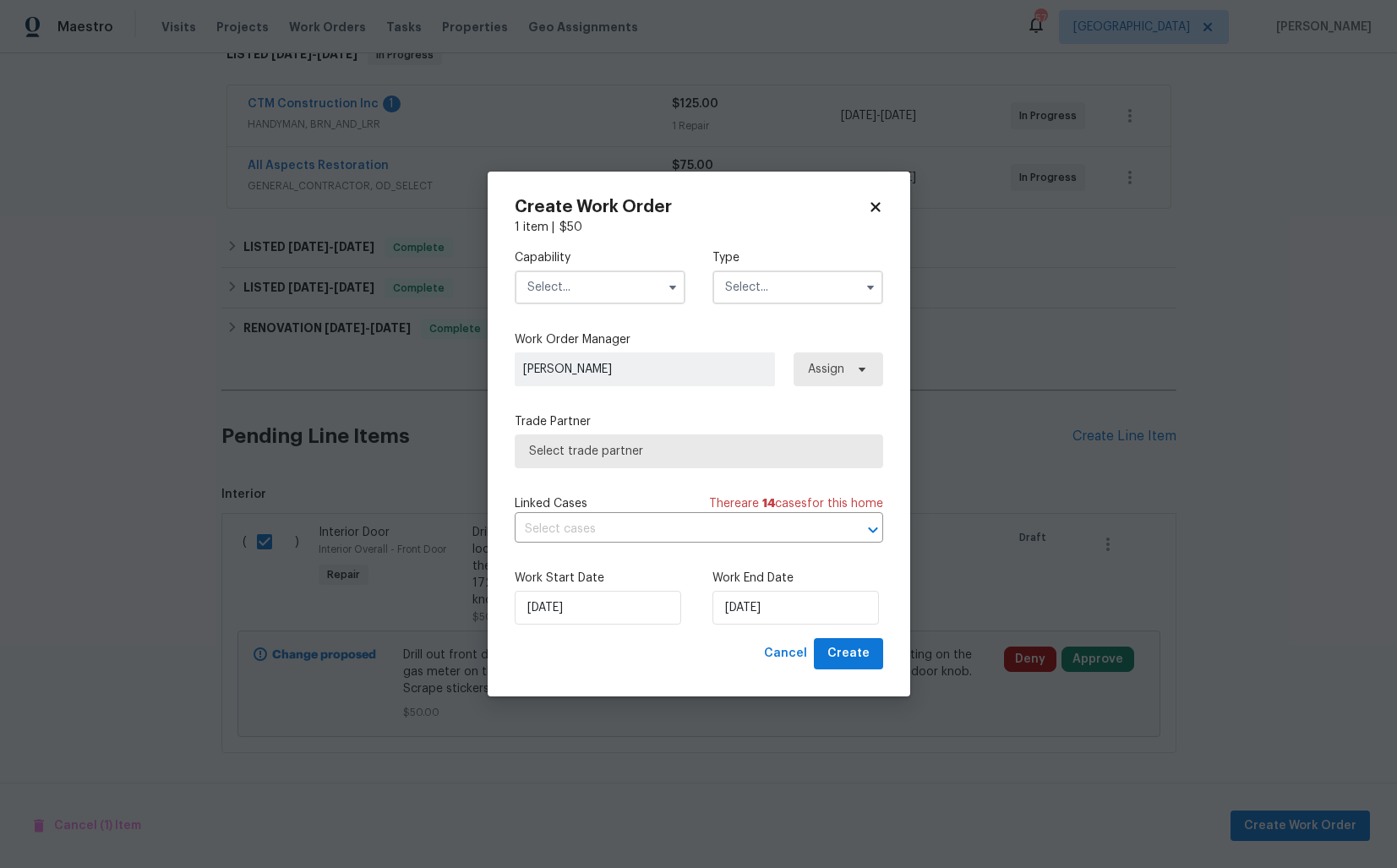
click at [614, 288] on input "text" at bounding box center [600, 288] width 171 height 34
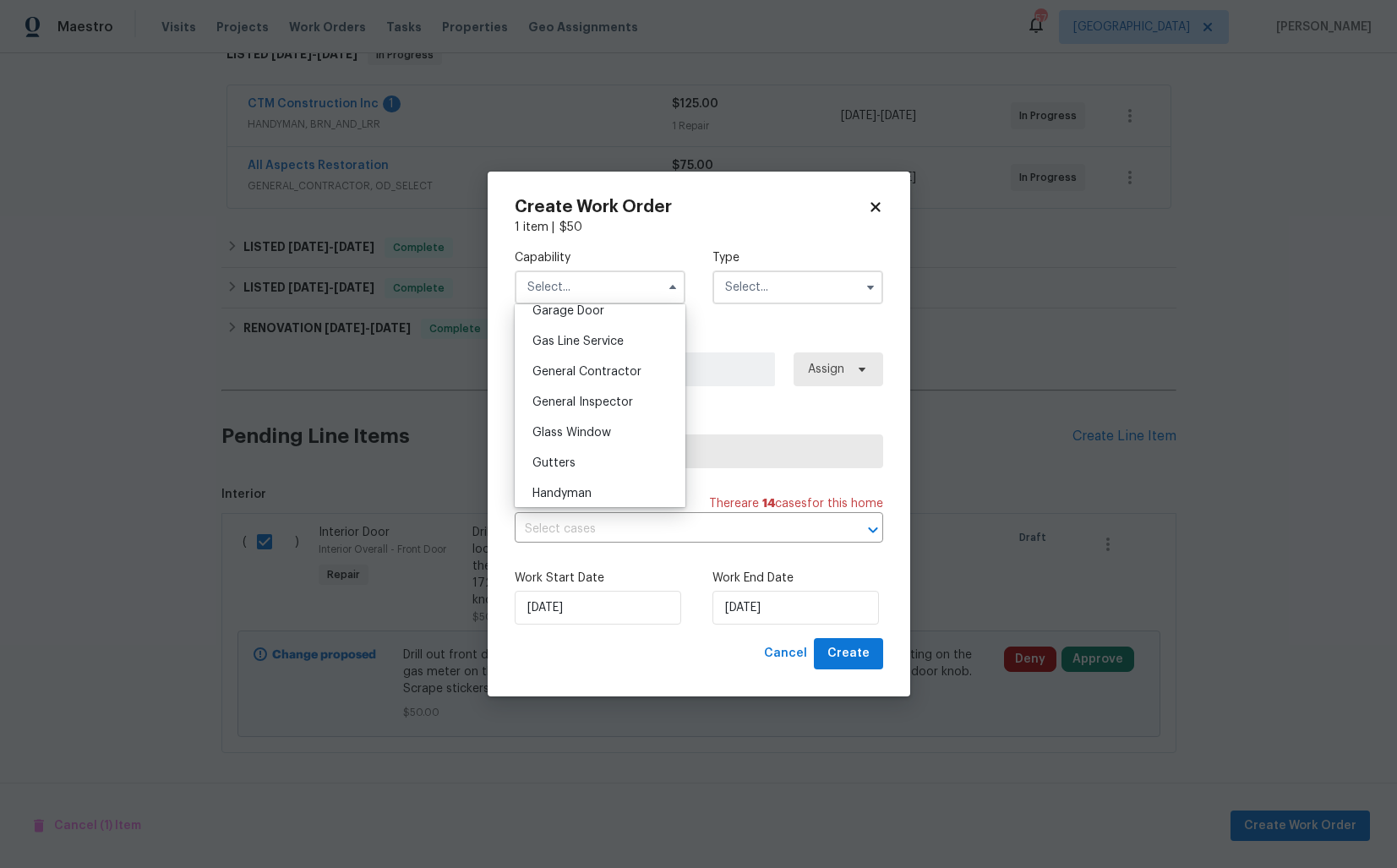
scroll to position [757, 0]
click at [606, 379] on span "General Contractor" at bounding box center [587, 375] width 109 height 12
type input "General Contractor"
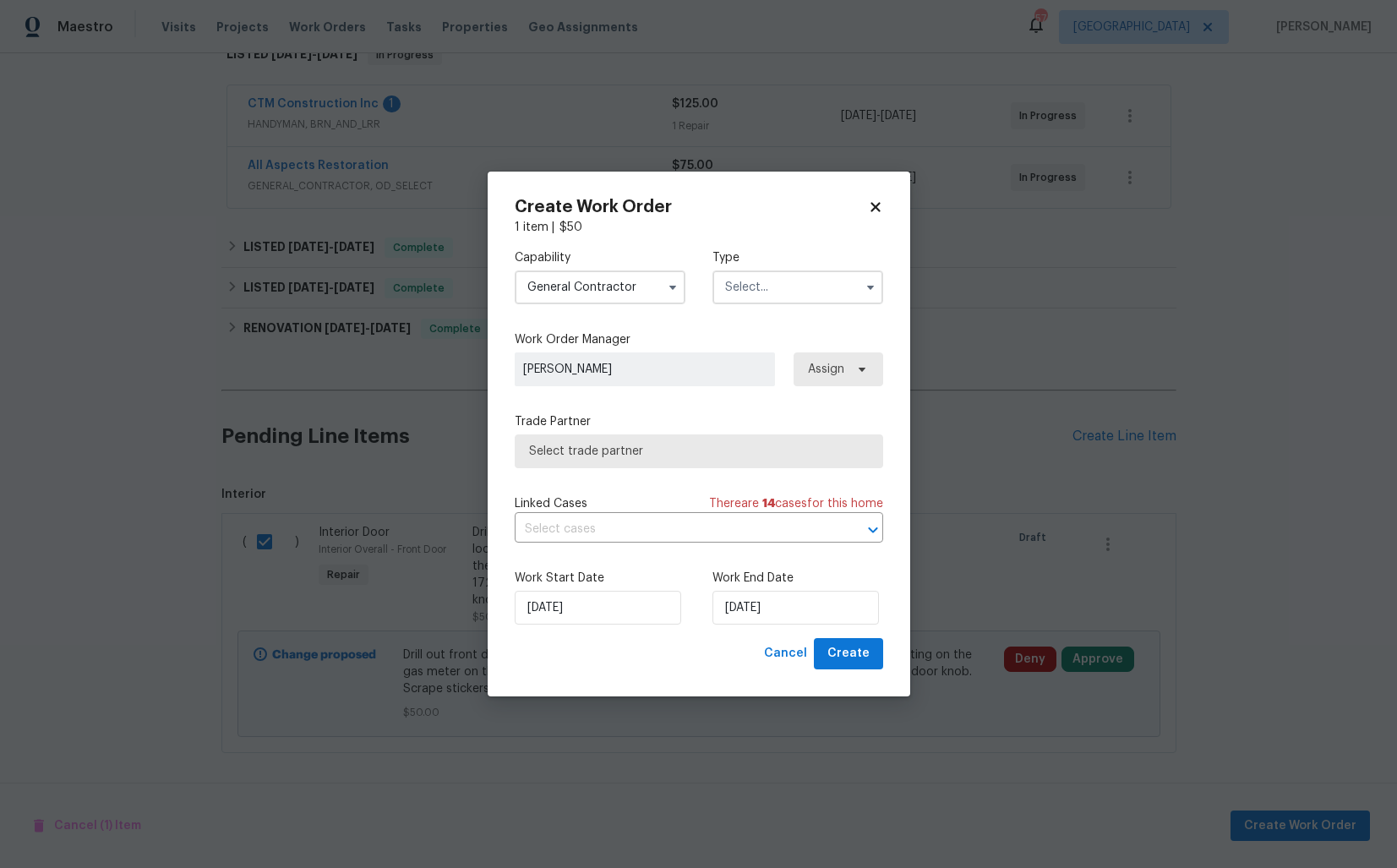
click at [771, 297] on input "text" at bounding box center [798, 288] width 171 height 34
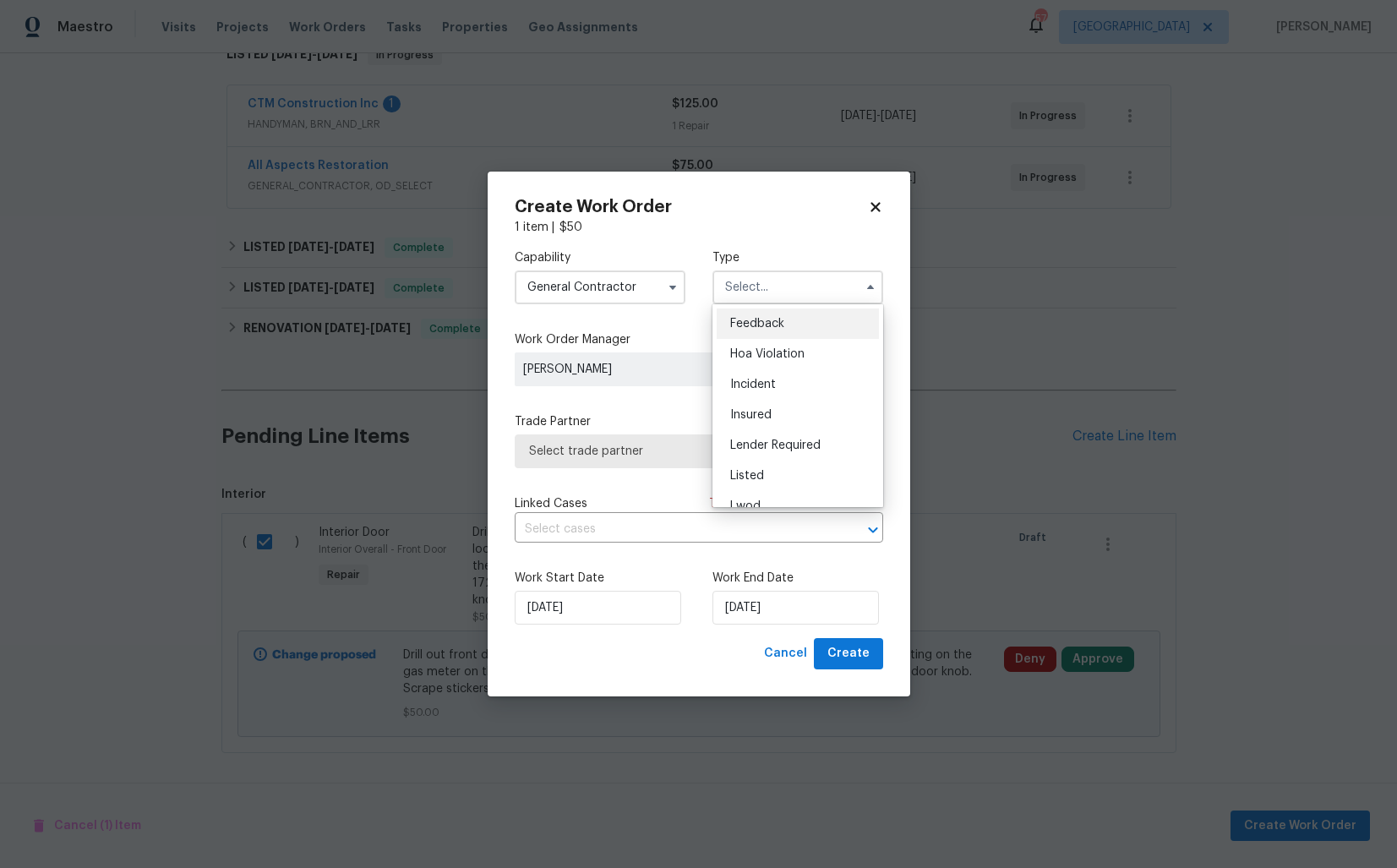
click at [784, 323] on div "Feedback" at bounding box center [798, 323] width 162 height 31
type input "Feedback"
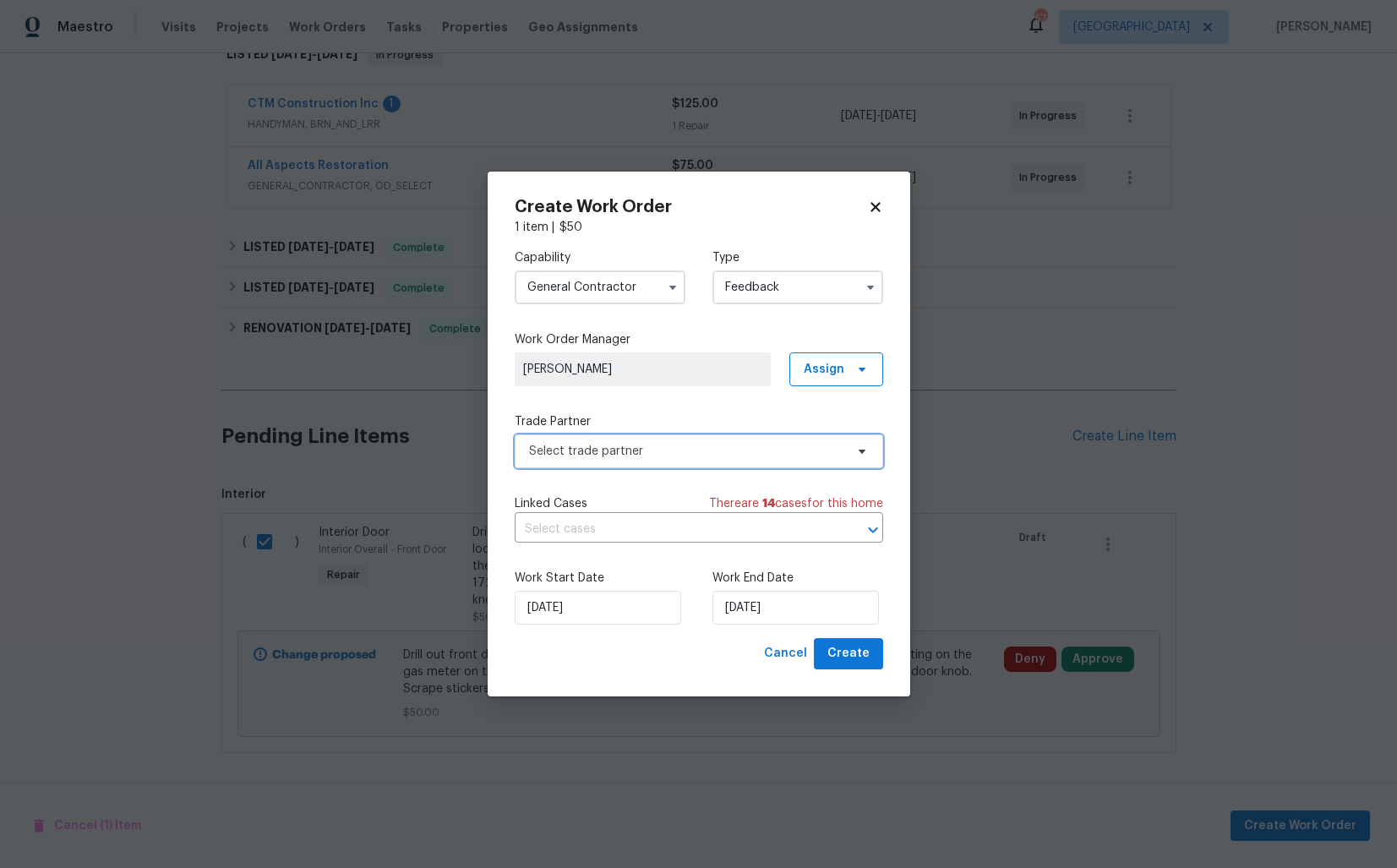
click at [623, 449] on span "Select trade partner" at bounding box center [686, 451] width 315 height 17
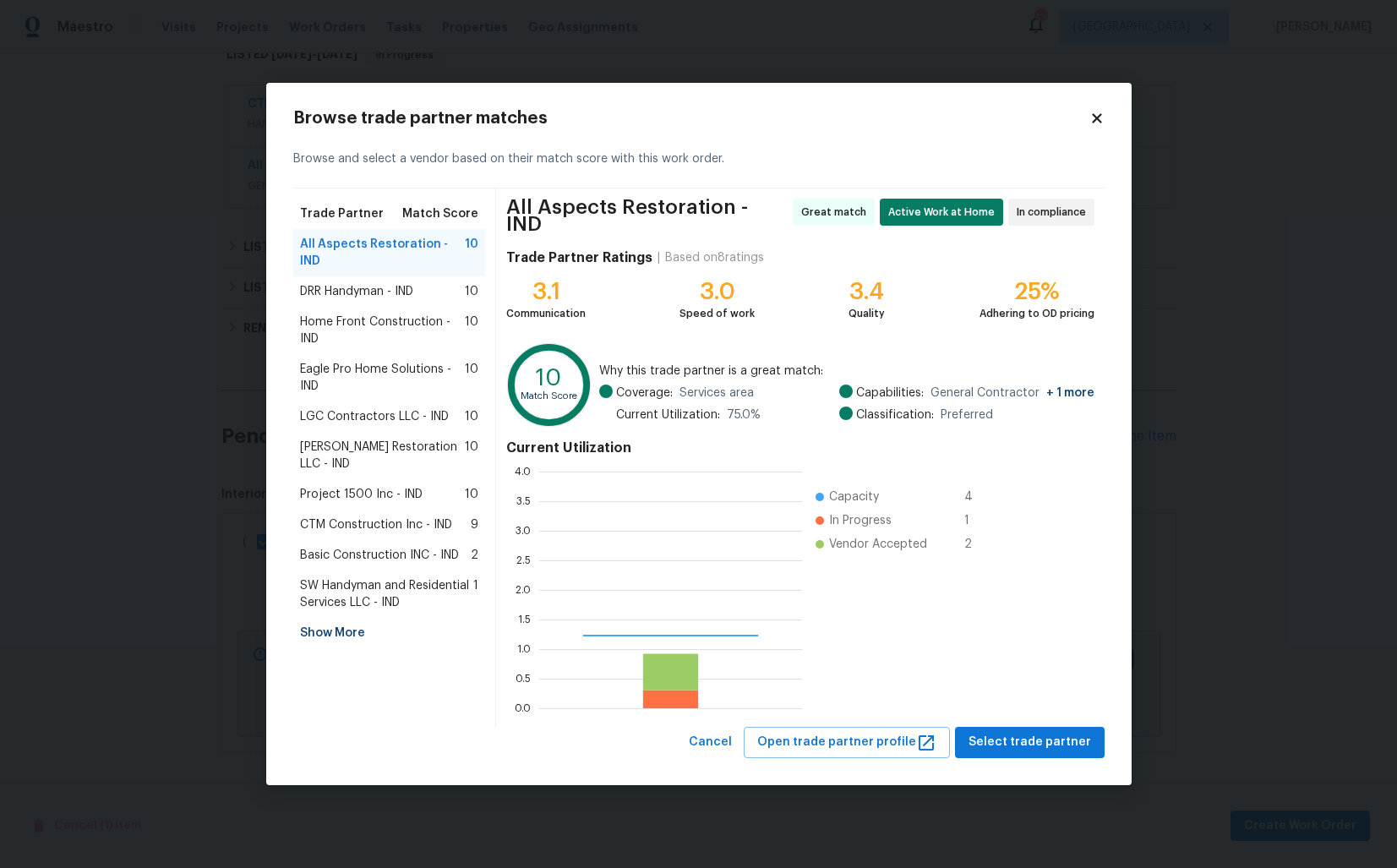
scroll to position [236, 263]
click at [389, 283] on span "DRR Handyman - IND" at bounding box center [357, 292] width 114 height 17
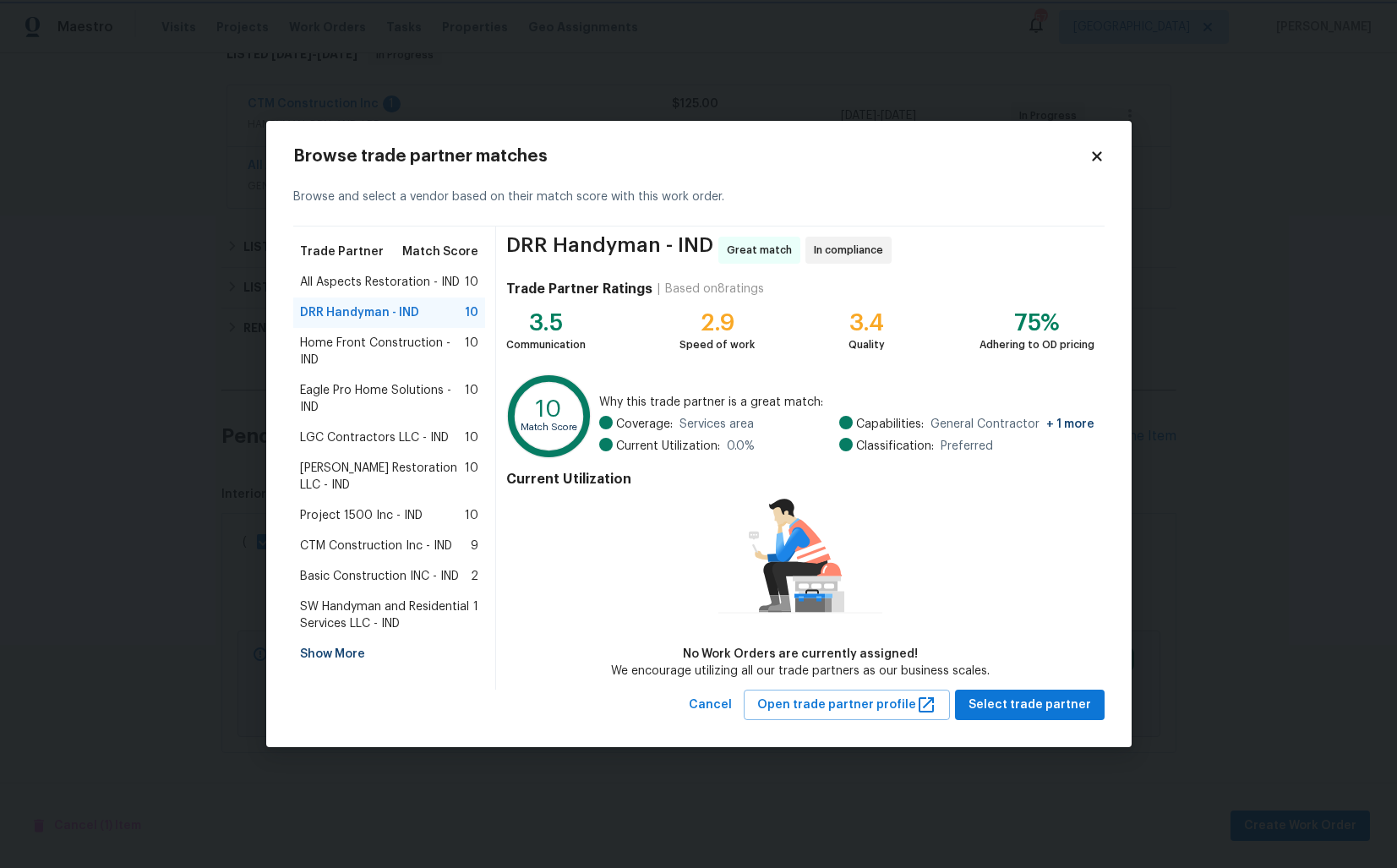
click at [157, 437] on body "Maestro Visits Projects Work Orders Tasks Properties Geo Assignments 57 Dallas …" at bounding box center [698, 434] width 1397 height 868
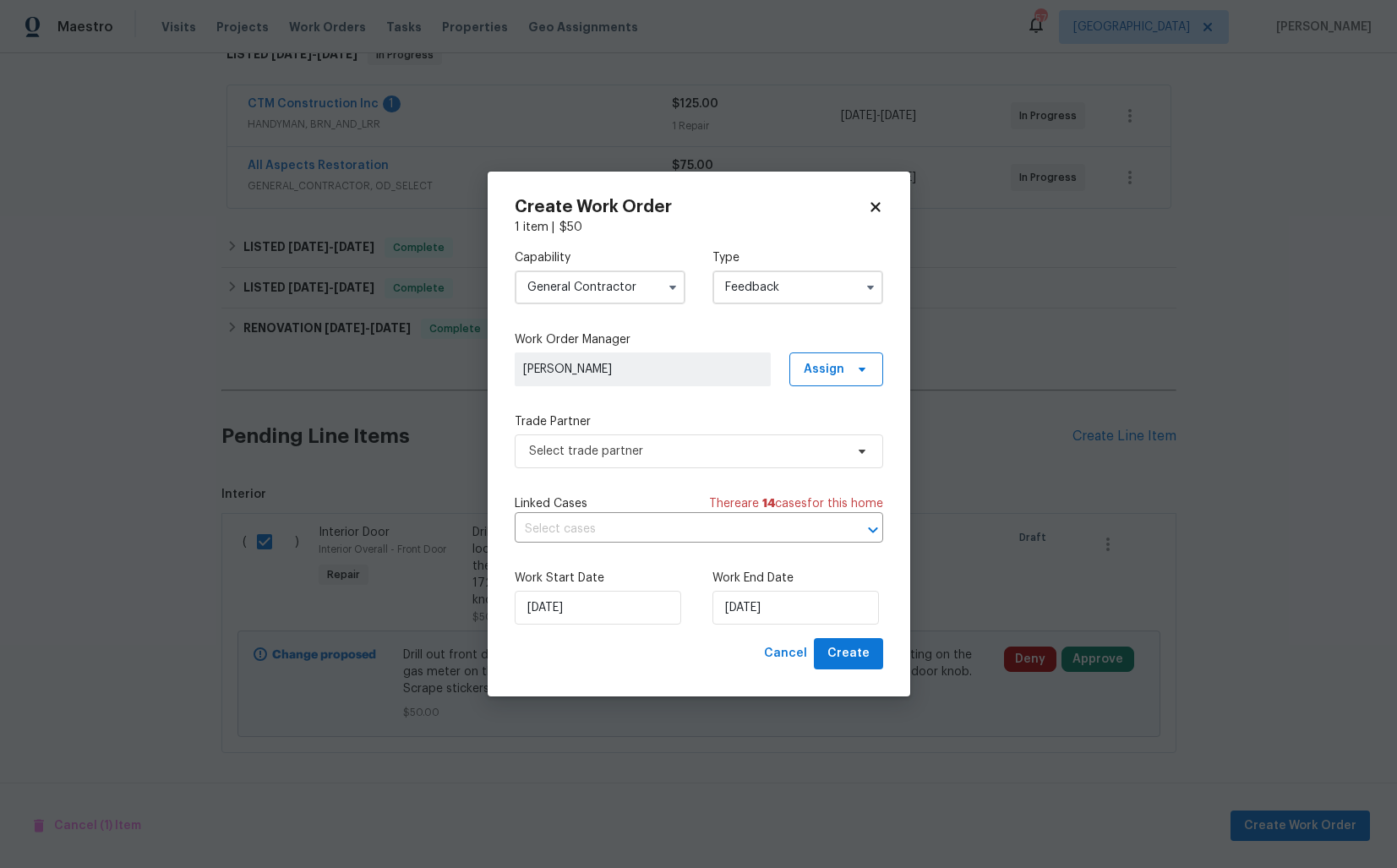
click at [628, 298] on input "General Contractor" at bounding box center [600, 288] width 171 height 34
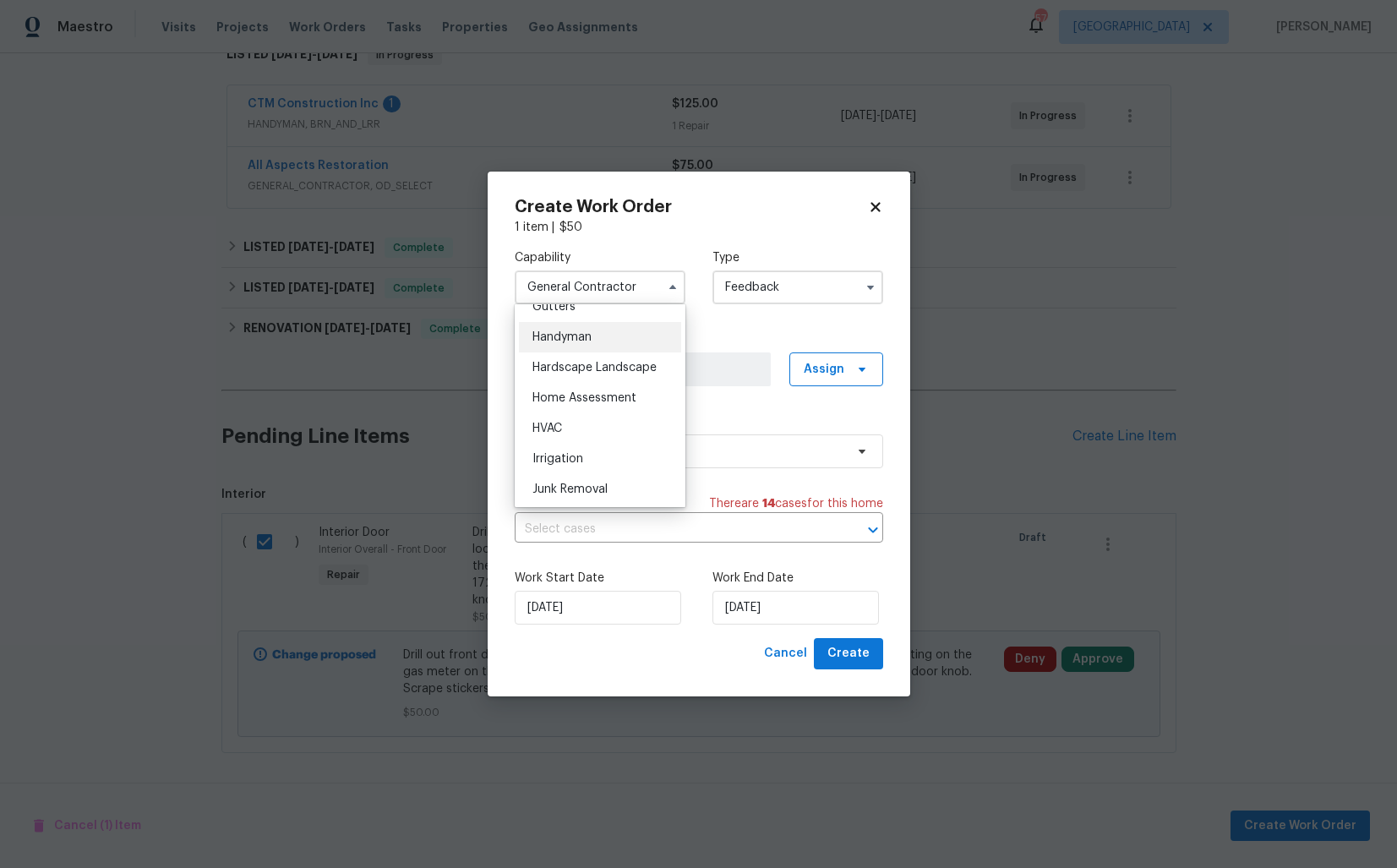
click at [604, 344] on div "Handyman" at bounding box center [600, 337] width 162 height 31
type input "Handyman"
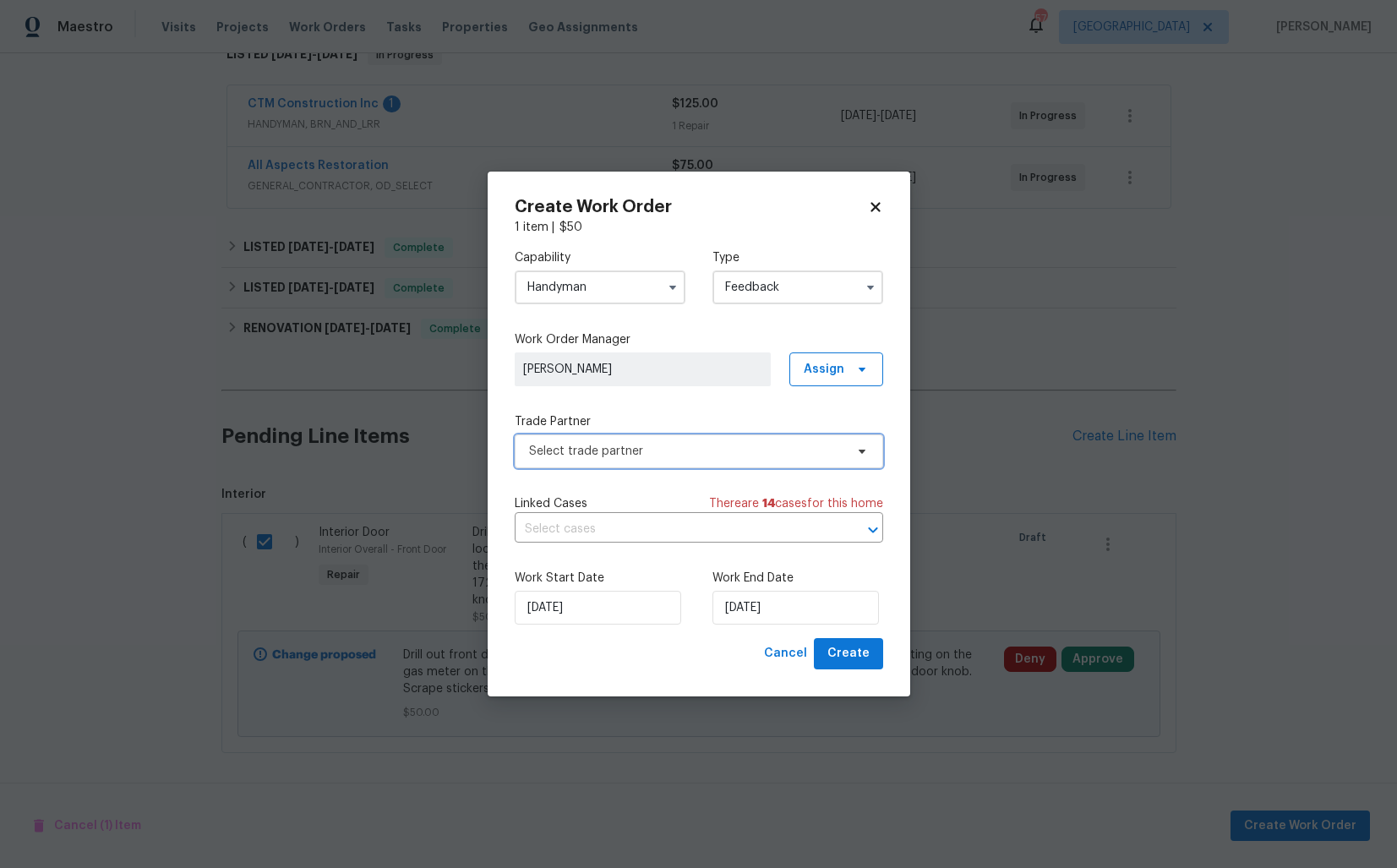
click at [652, 454] on span "Select trade partner" at bounding box center [686, 451] width 315 height 17
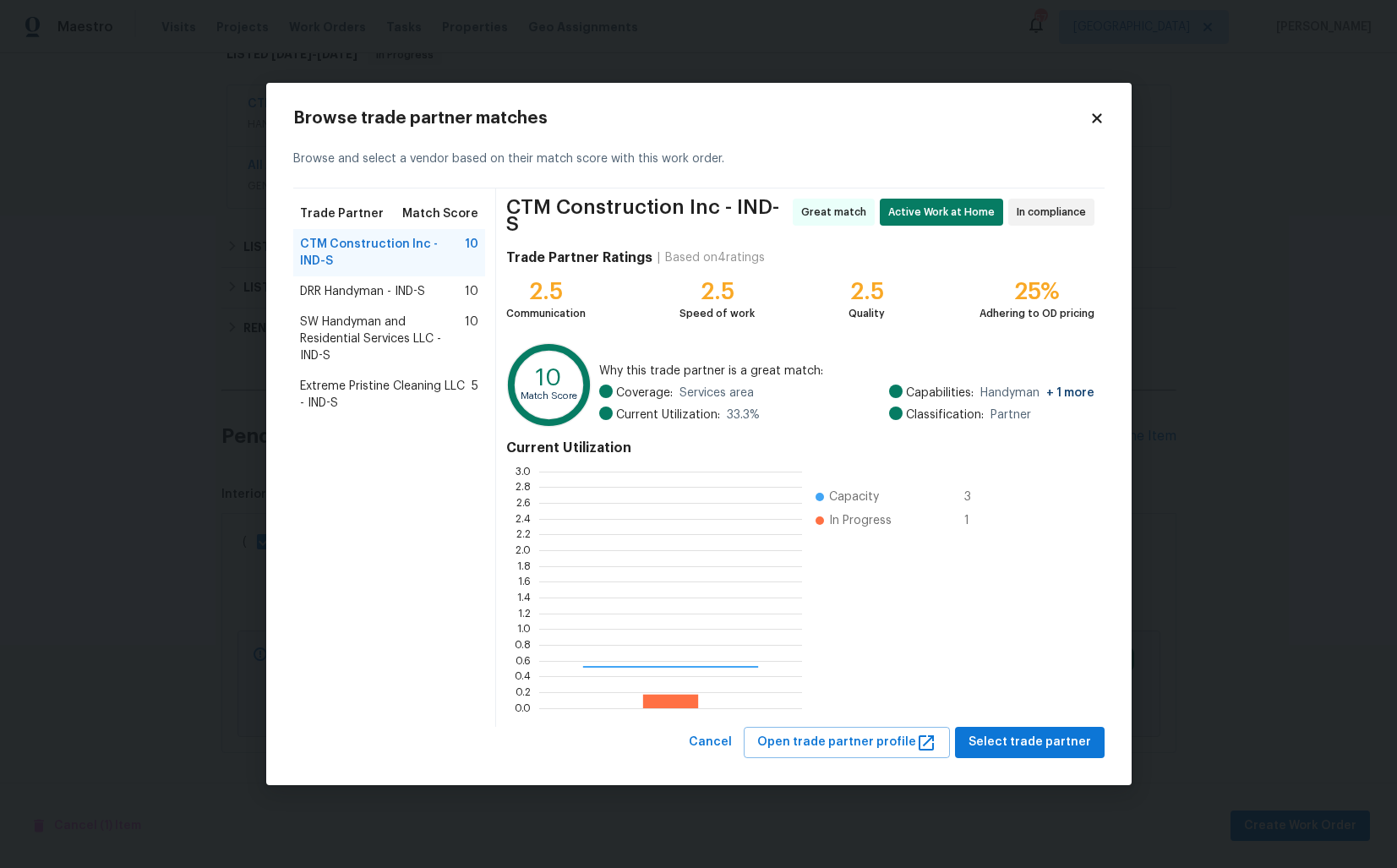
scroll to position [236, 263]
click at [203, 341] on body "Maestro Visits Projects Work Orders Tasks Properties Geo Assignments 57 Dallas …" at bounding box center [698, 434] width 1397 height 868
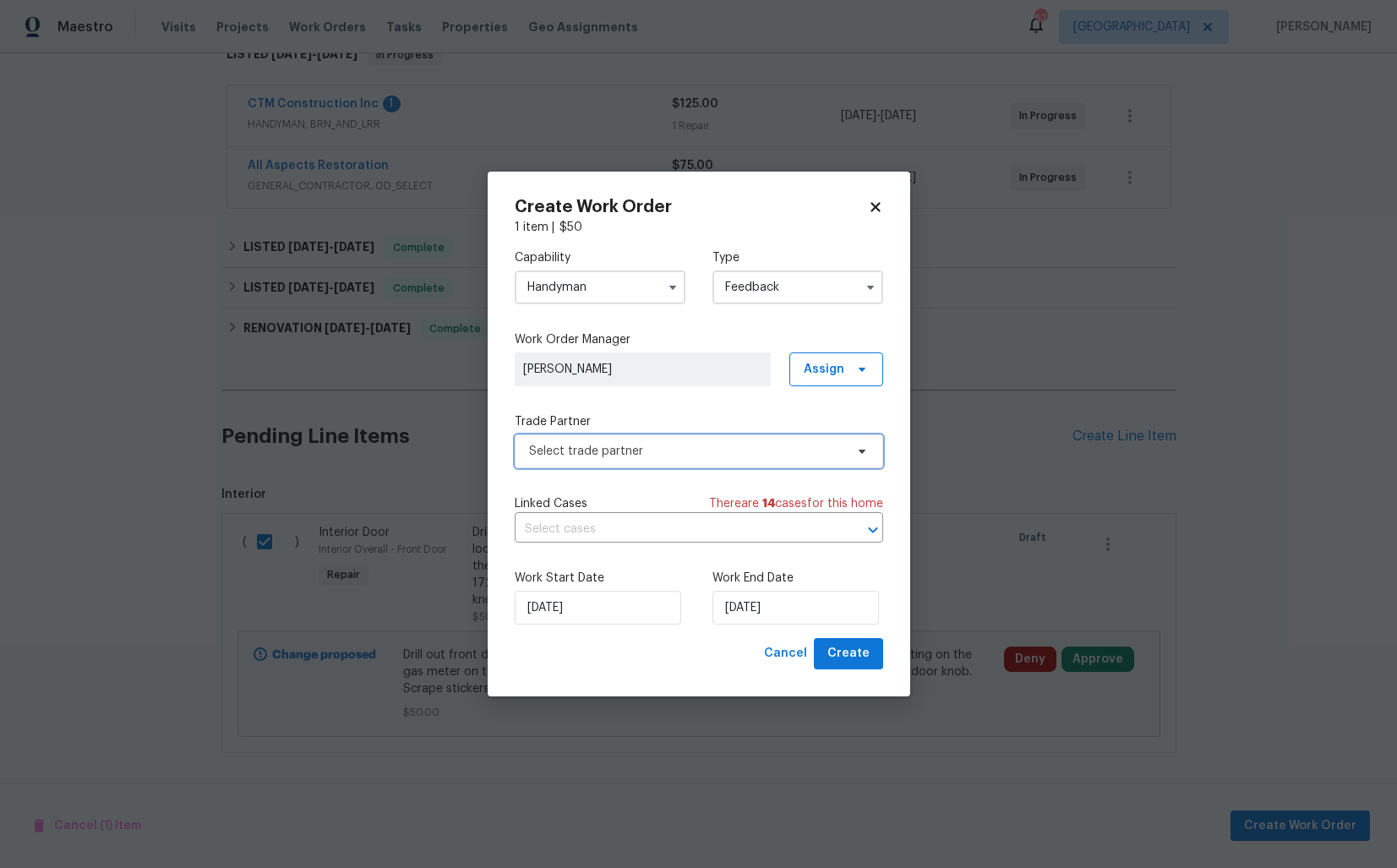
click at [579, 453] on span "Select trade partner" at bounding box center [686, 451] width 315 height 17
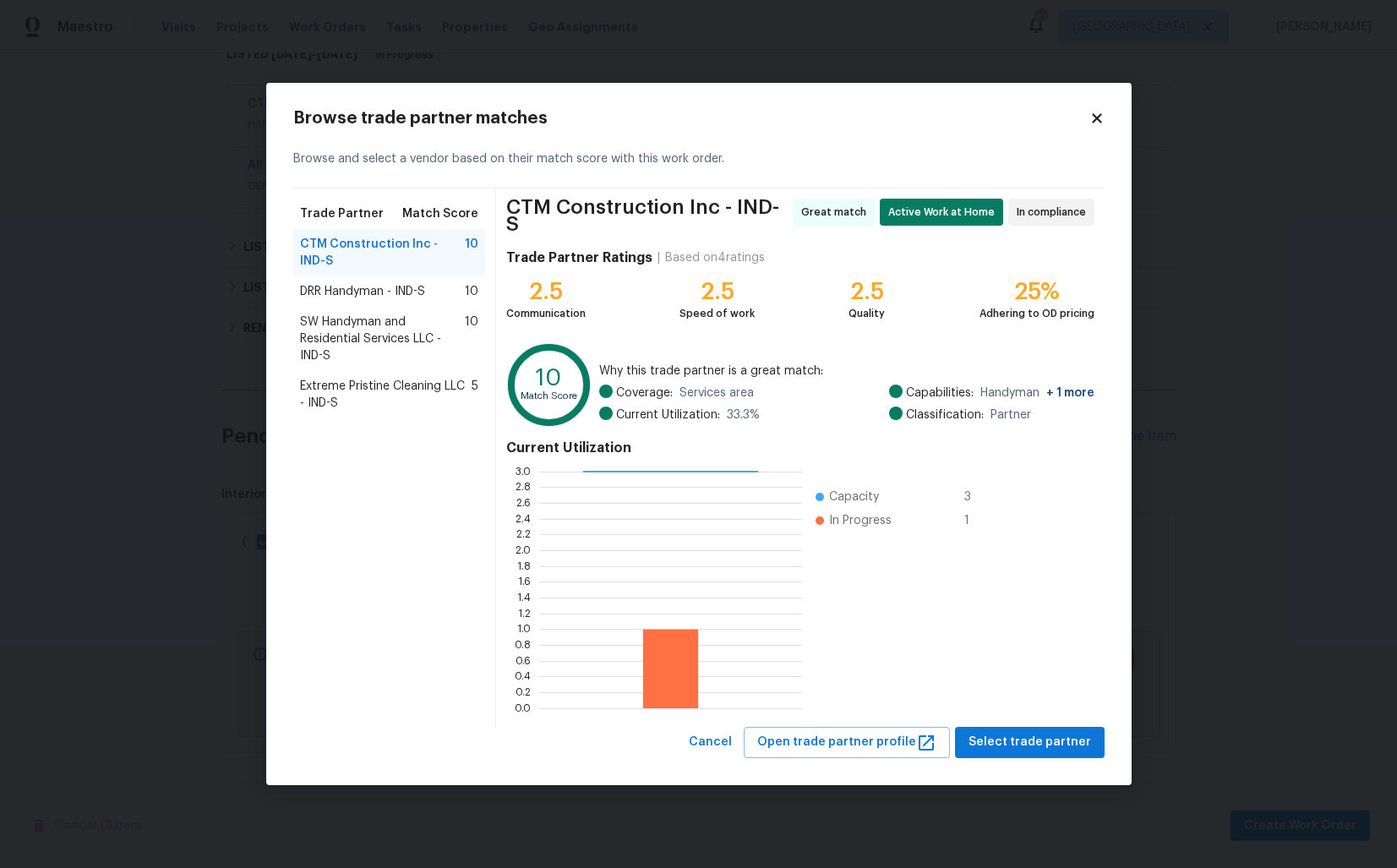
click at [353, 300] on span "DRR Handyman - IND-S" at bounding box center [363, 292] width 125 height 17
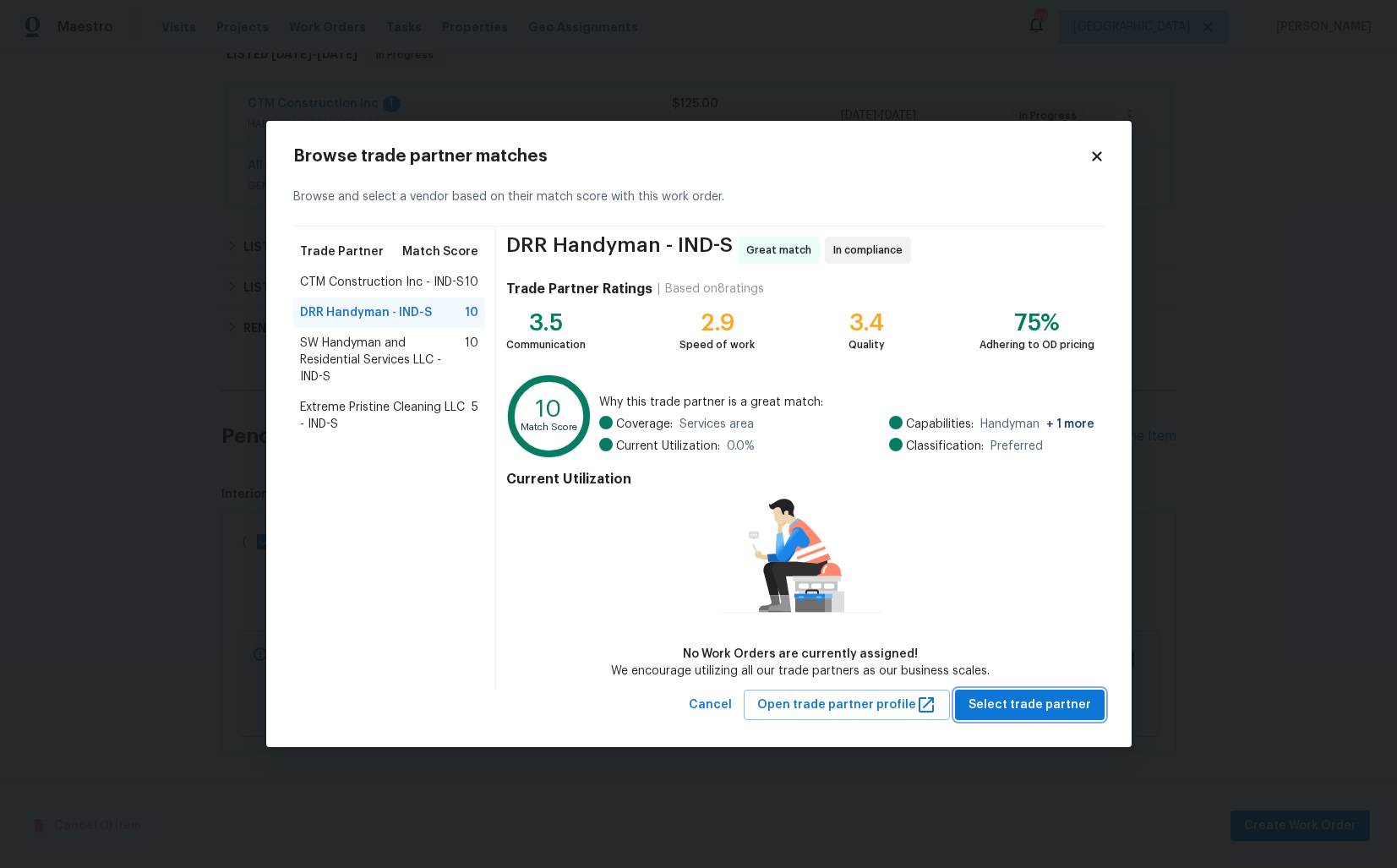
click at [1016, 702] on span "Select trade partner" at bounding box center [1030, 705] width 123 height 21
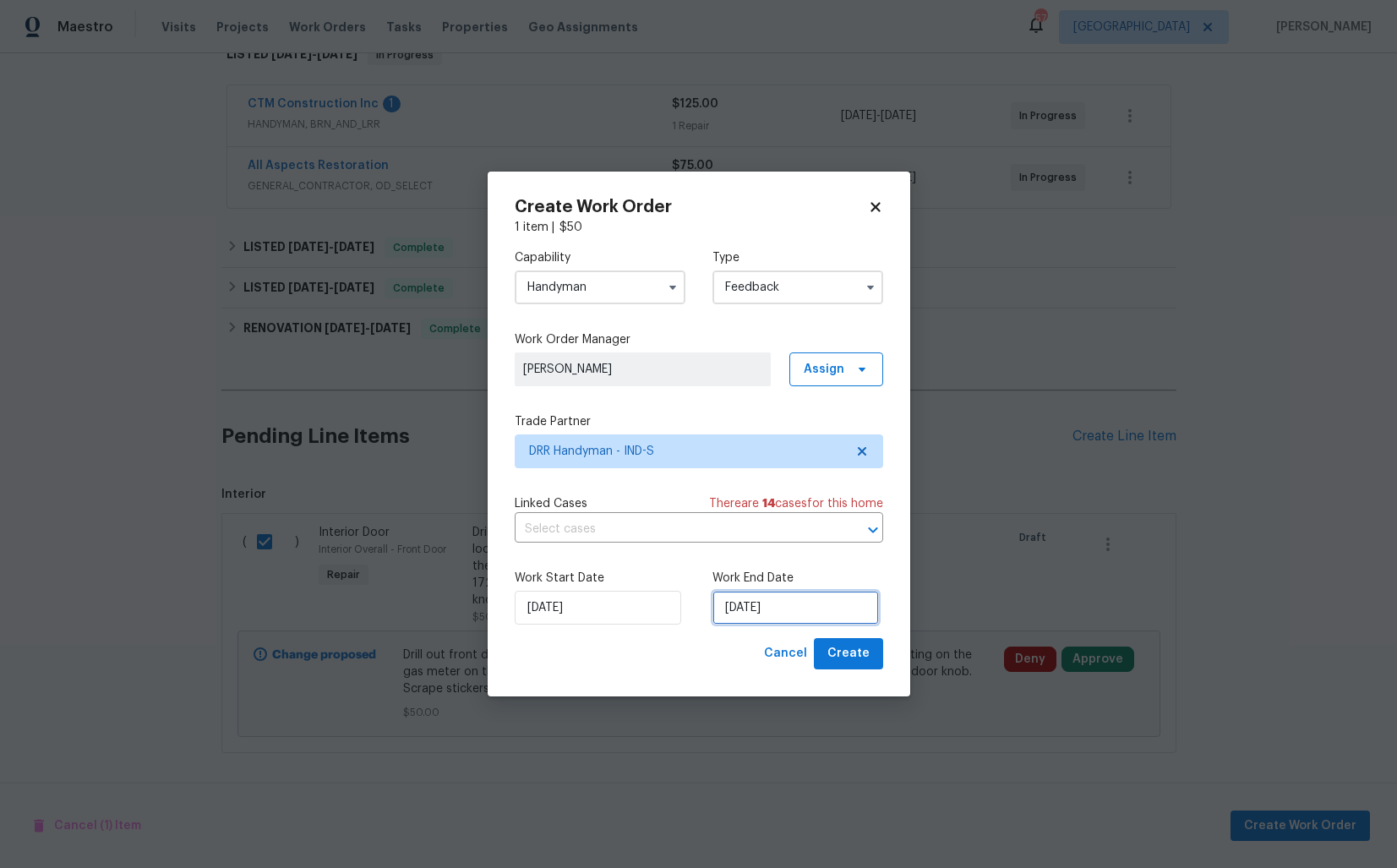
click at [742, 609] on input "15/09/2025" at bounding box center [795, 608] width 166 height 34
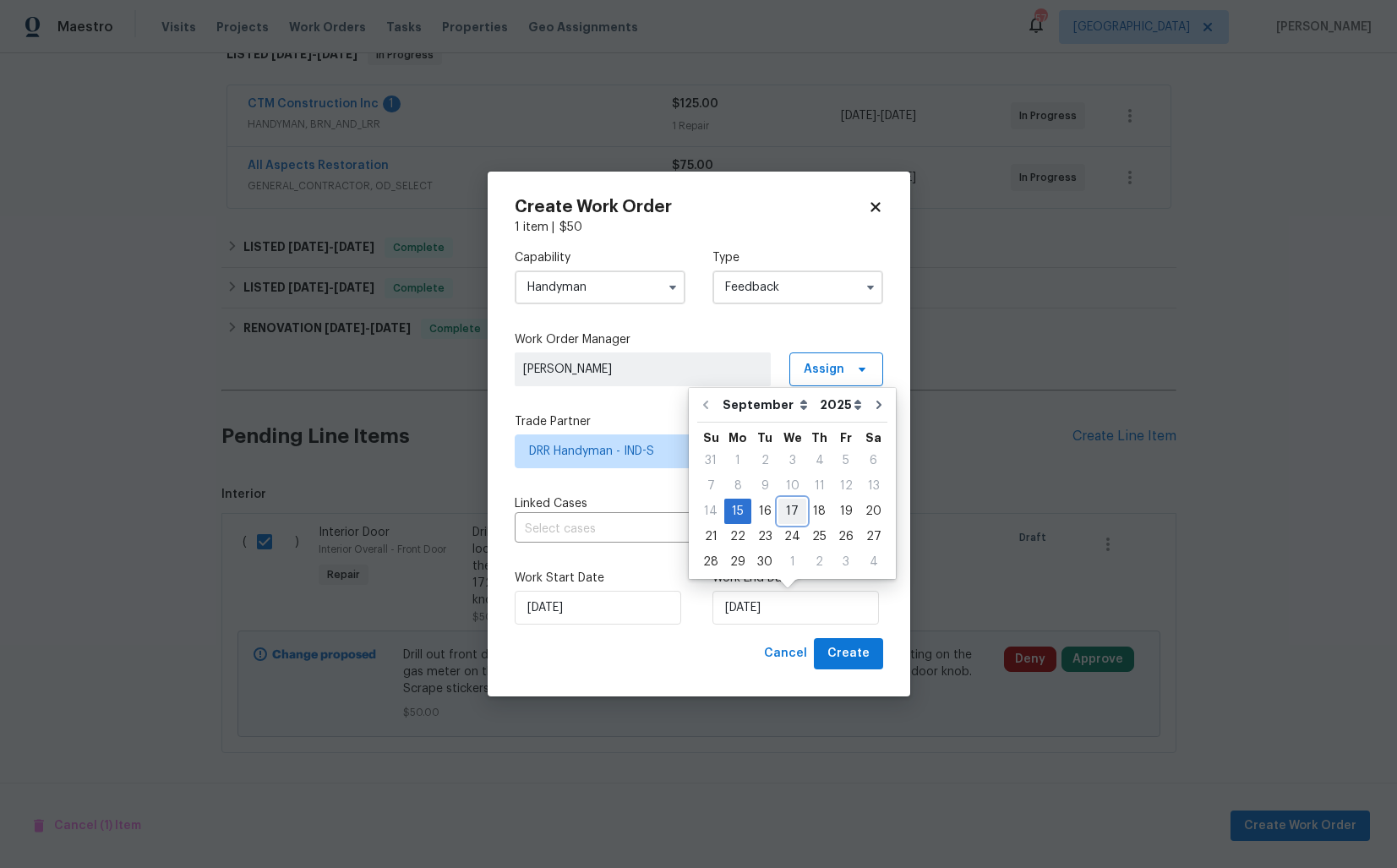
click at [788, 510] on div "17" at bounding box center [792, 511] width 28 height 24
type input "17/09/2025"
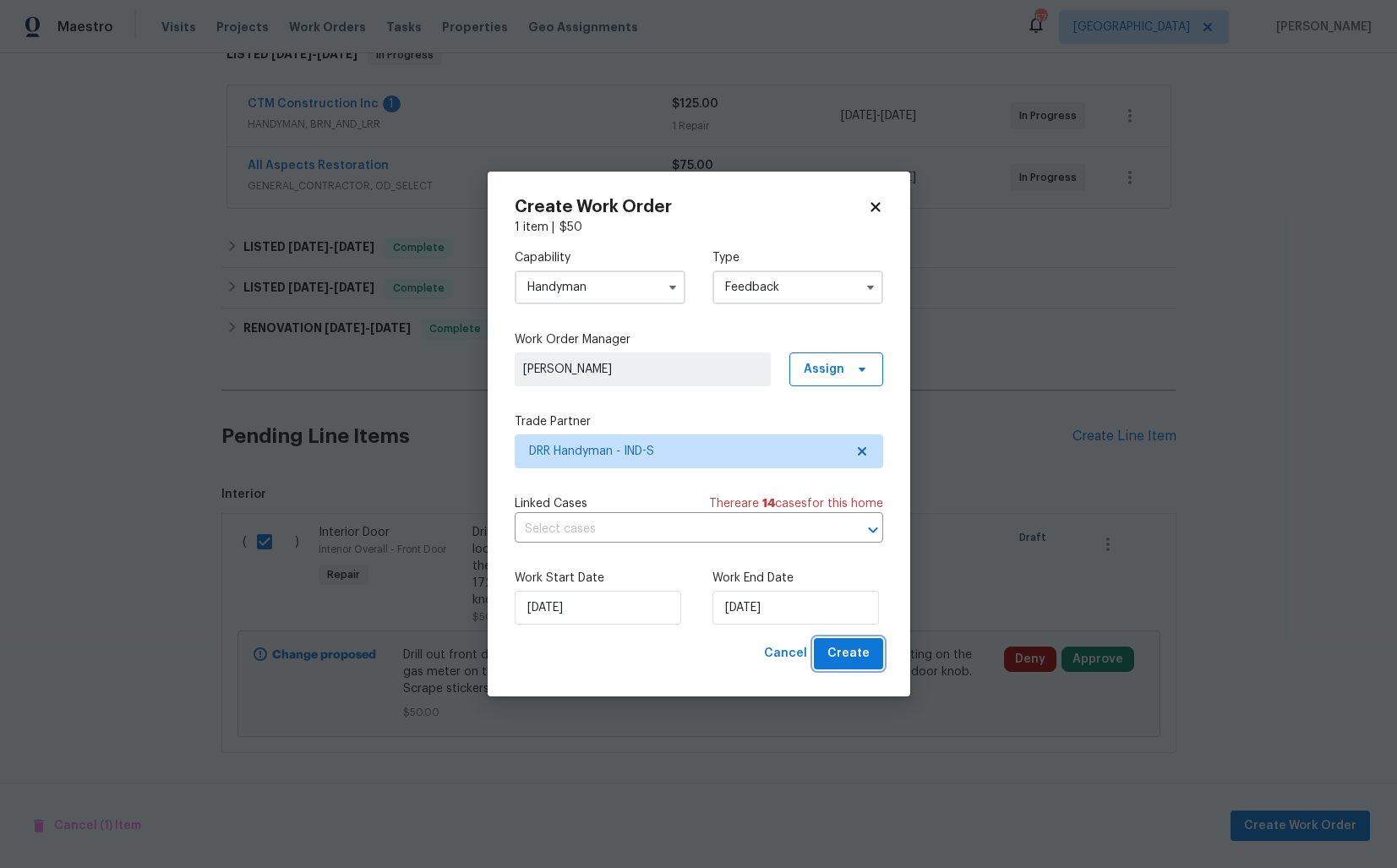
click at [835, 655] on span "Create" at bounding box center [848, 654] width 43 height 21
checkbox input "false"
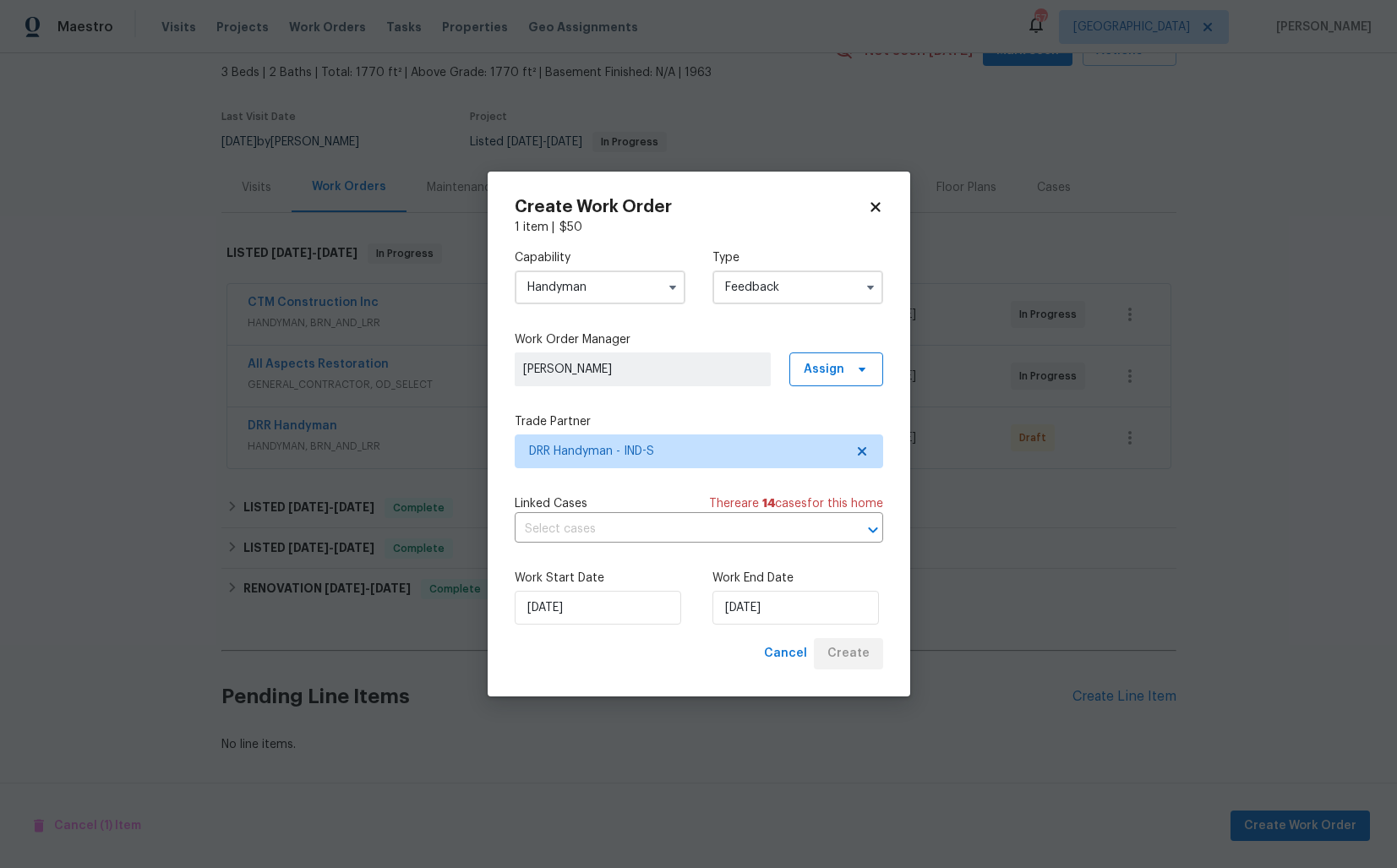
scroll to position [94, 0]
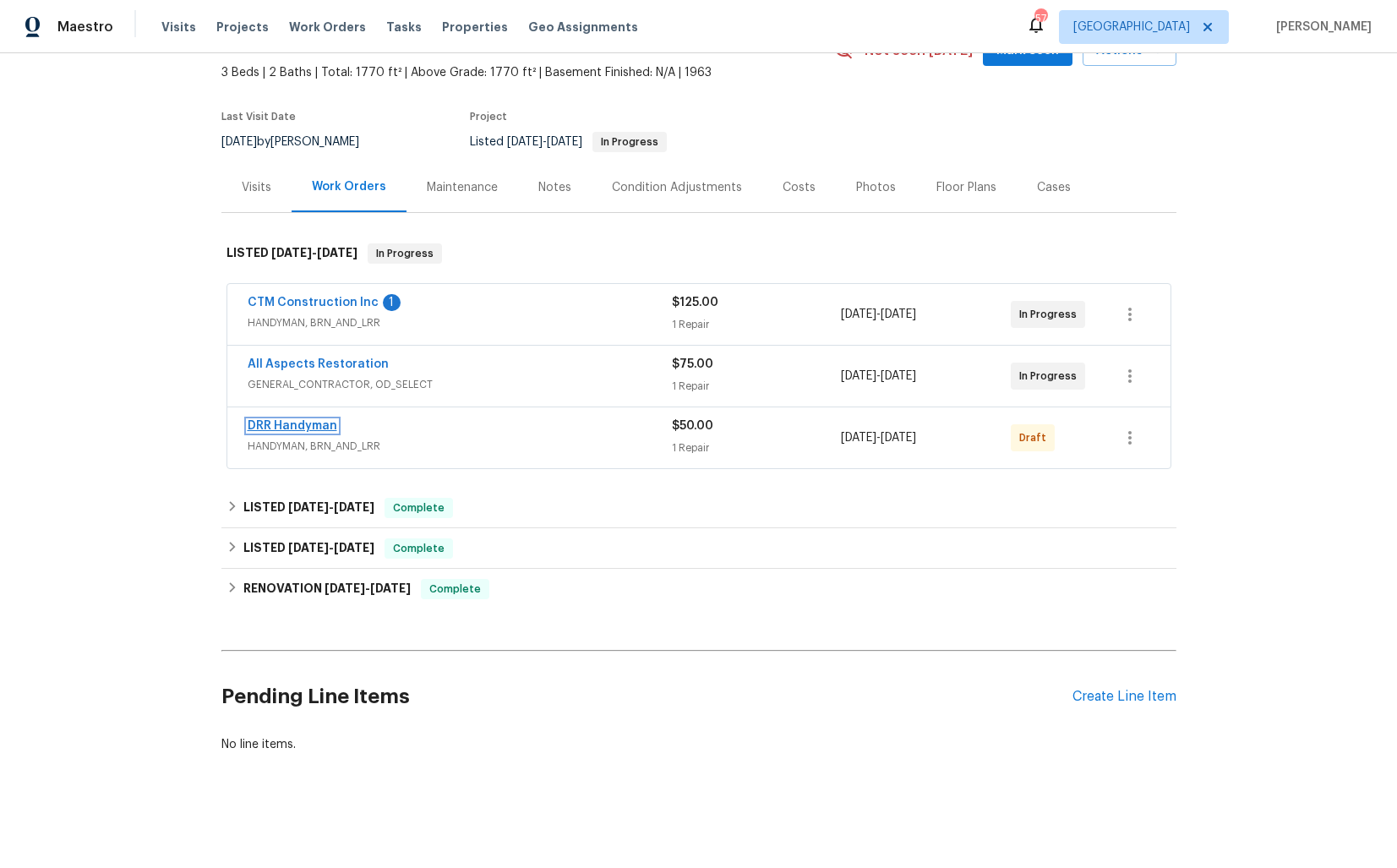
click at [314, 426] on link "DRR Handyman" at bounding box center [292, 426] width 90 height 12
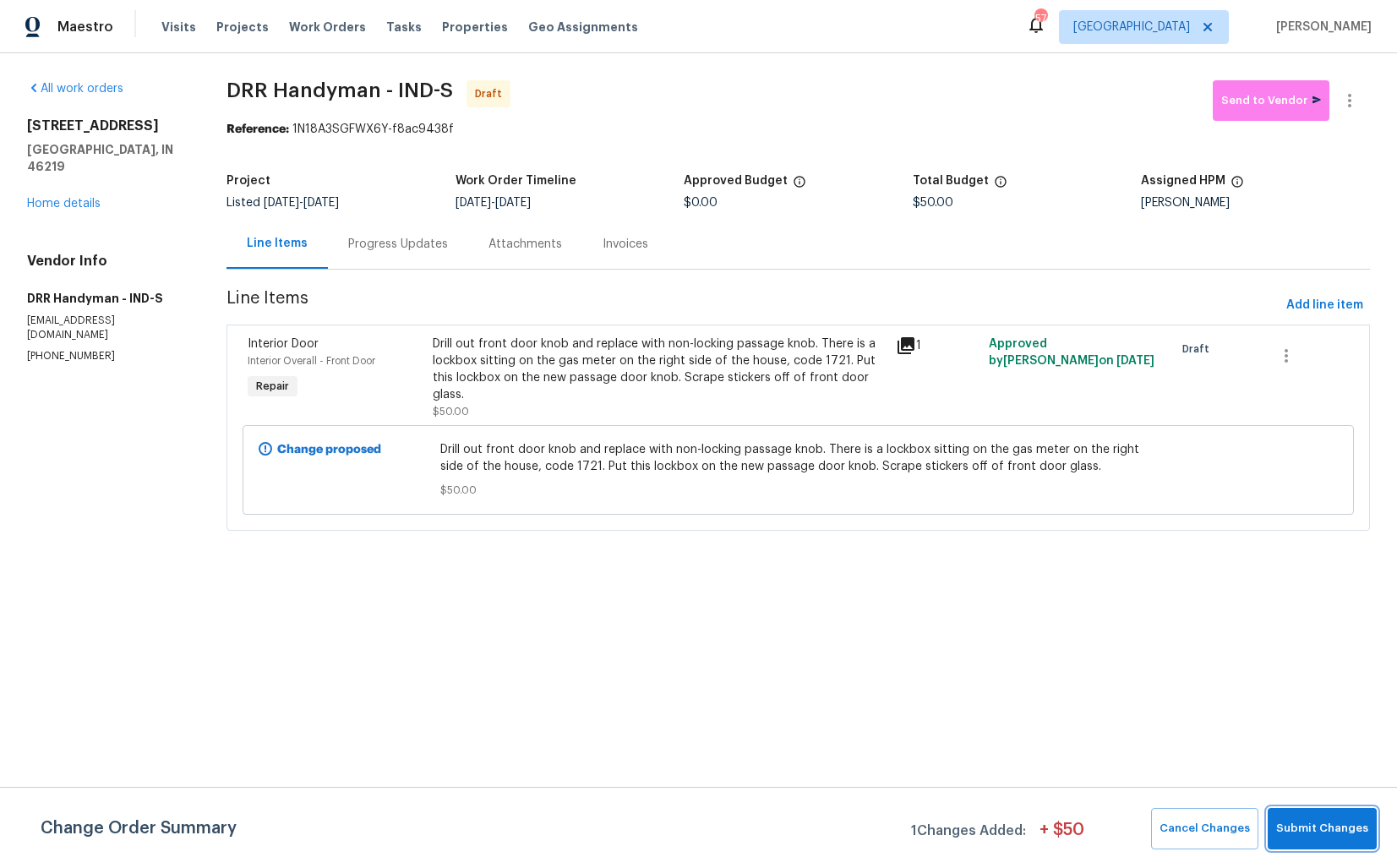
click at [1313, 825] on span "Submit Changes" at bounding box center [1322, 829] width 92 height 20
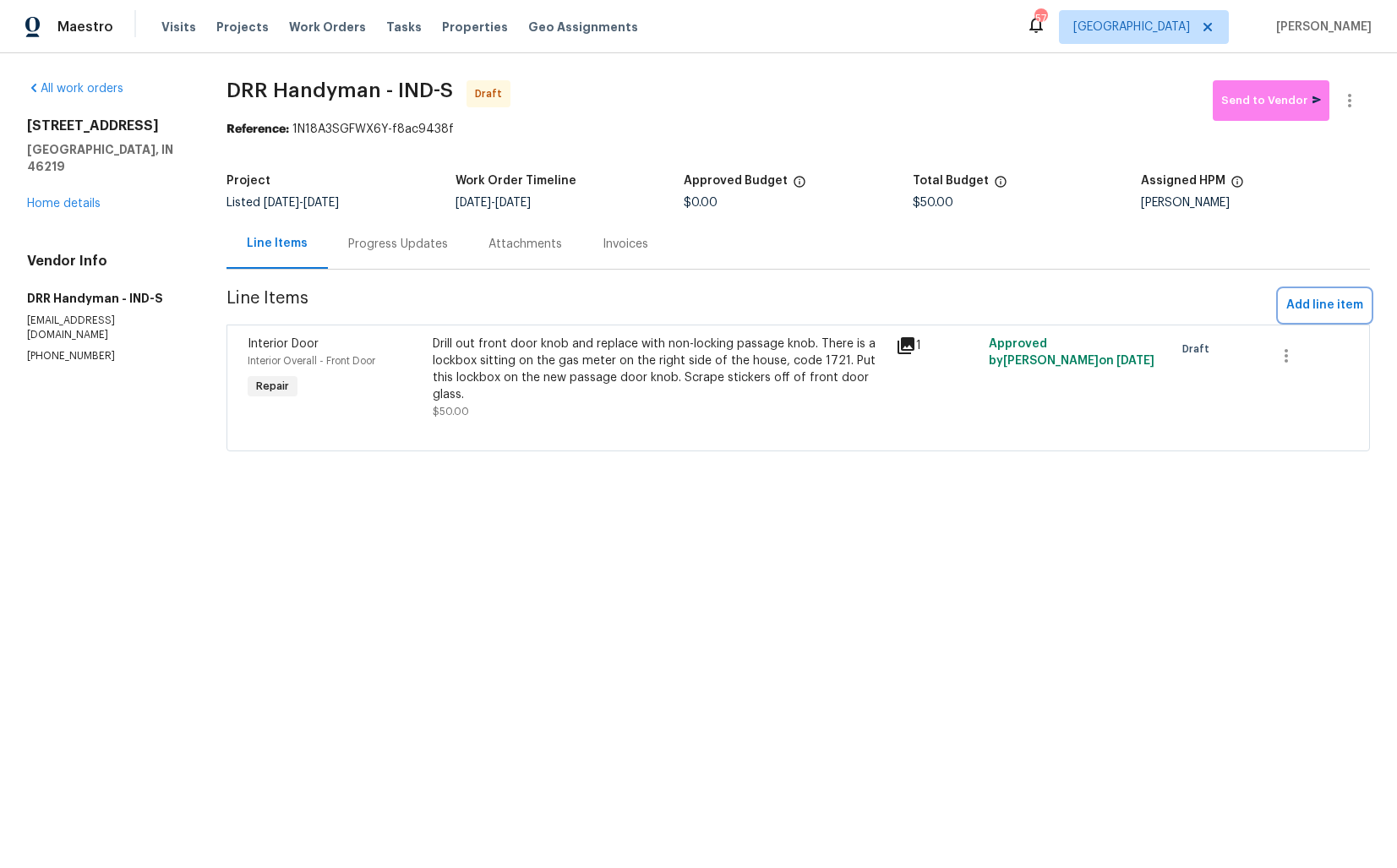
click at [1318, 304] on span "Add line item" at bounding box center [1324, 306] width 77 height 21
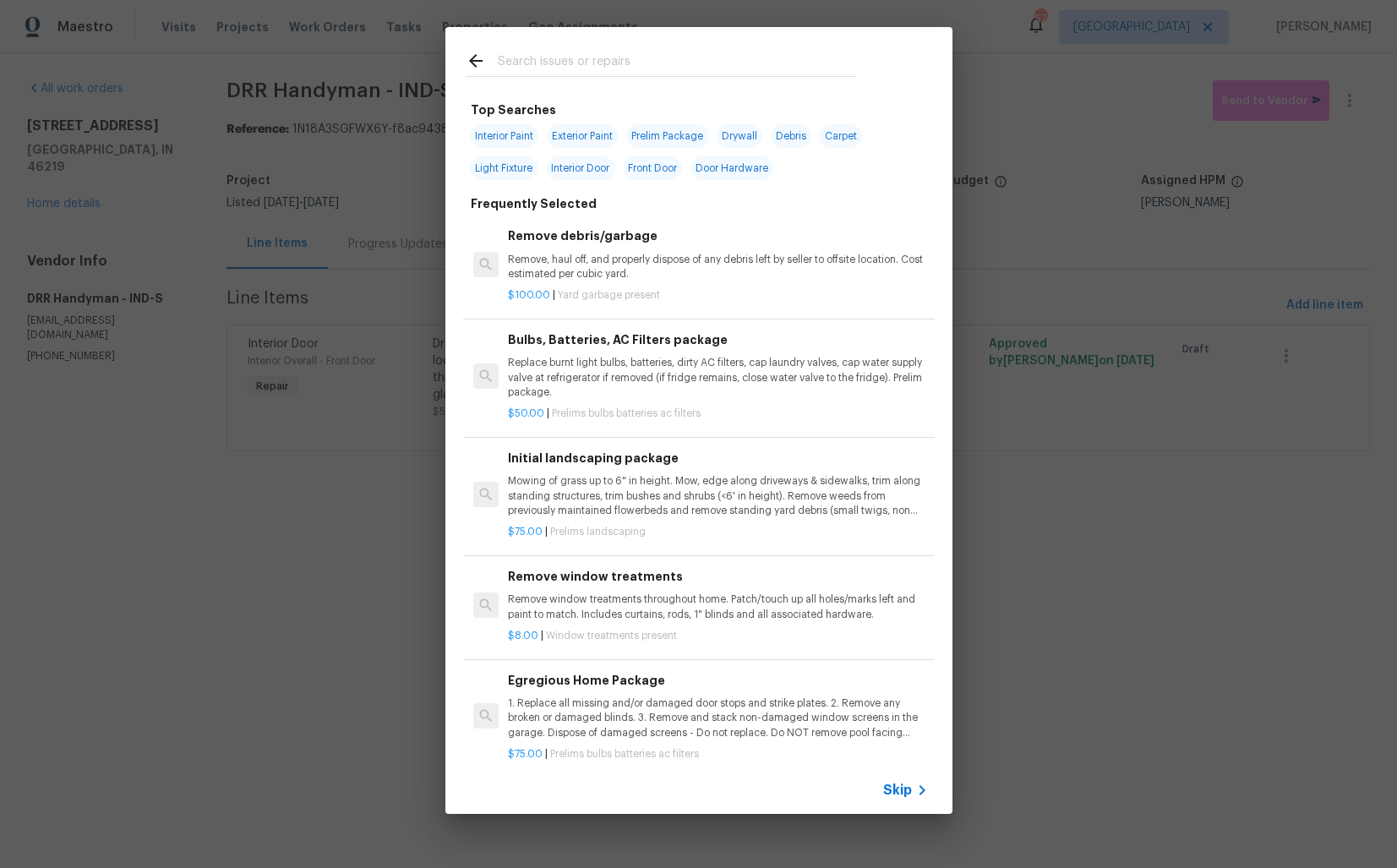
click at [645, 62] on input "text" at bounding box center [677, 63] width 358 height 26
type input "door"
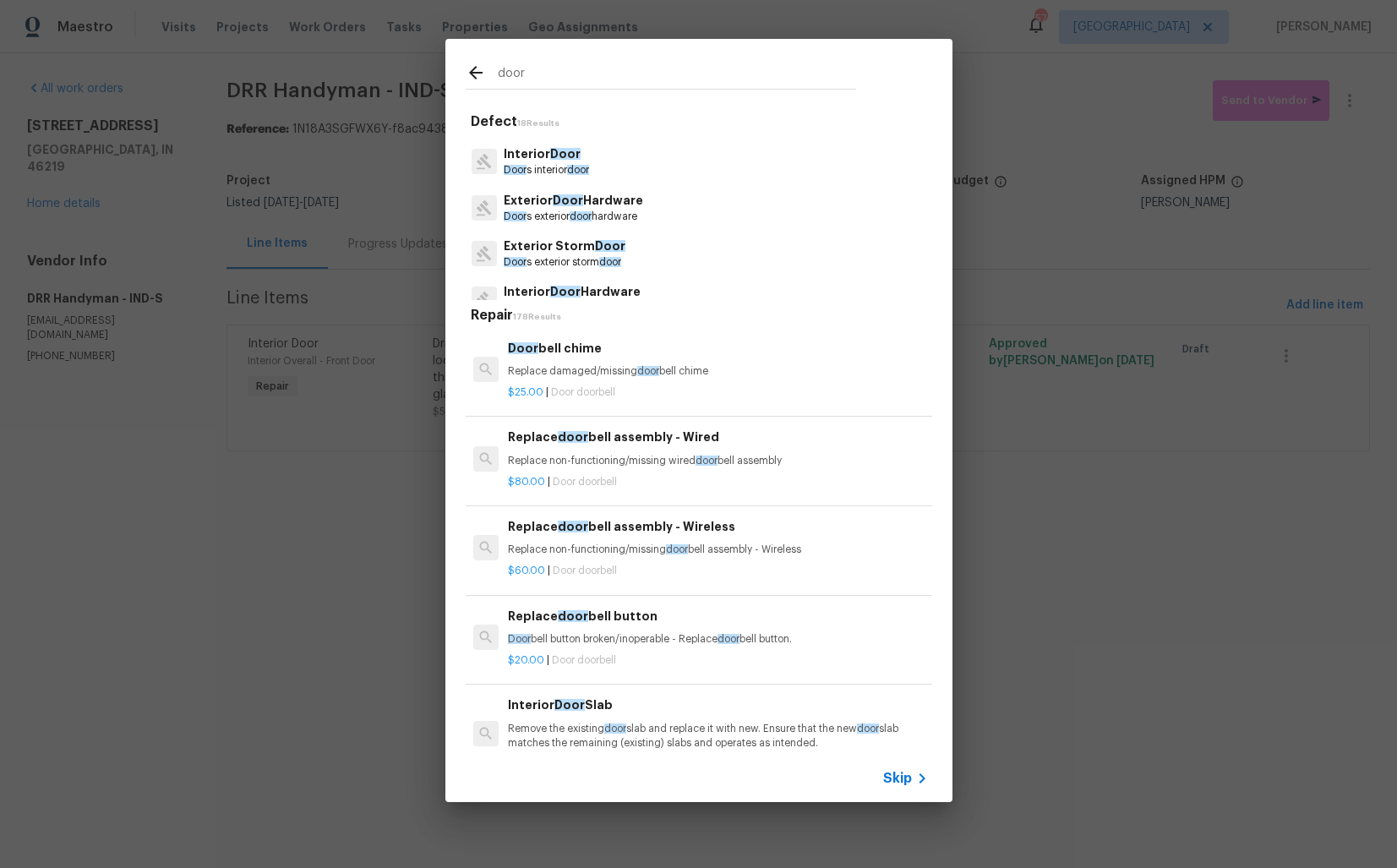
scroll to position [42, 0]
click at [585, 208] on span "door" at bounding box center [580, 213] width 22 height 10
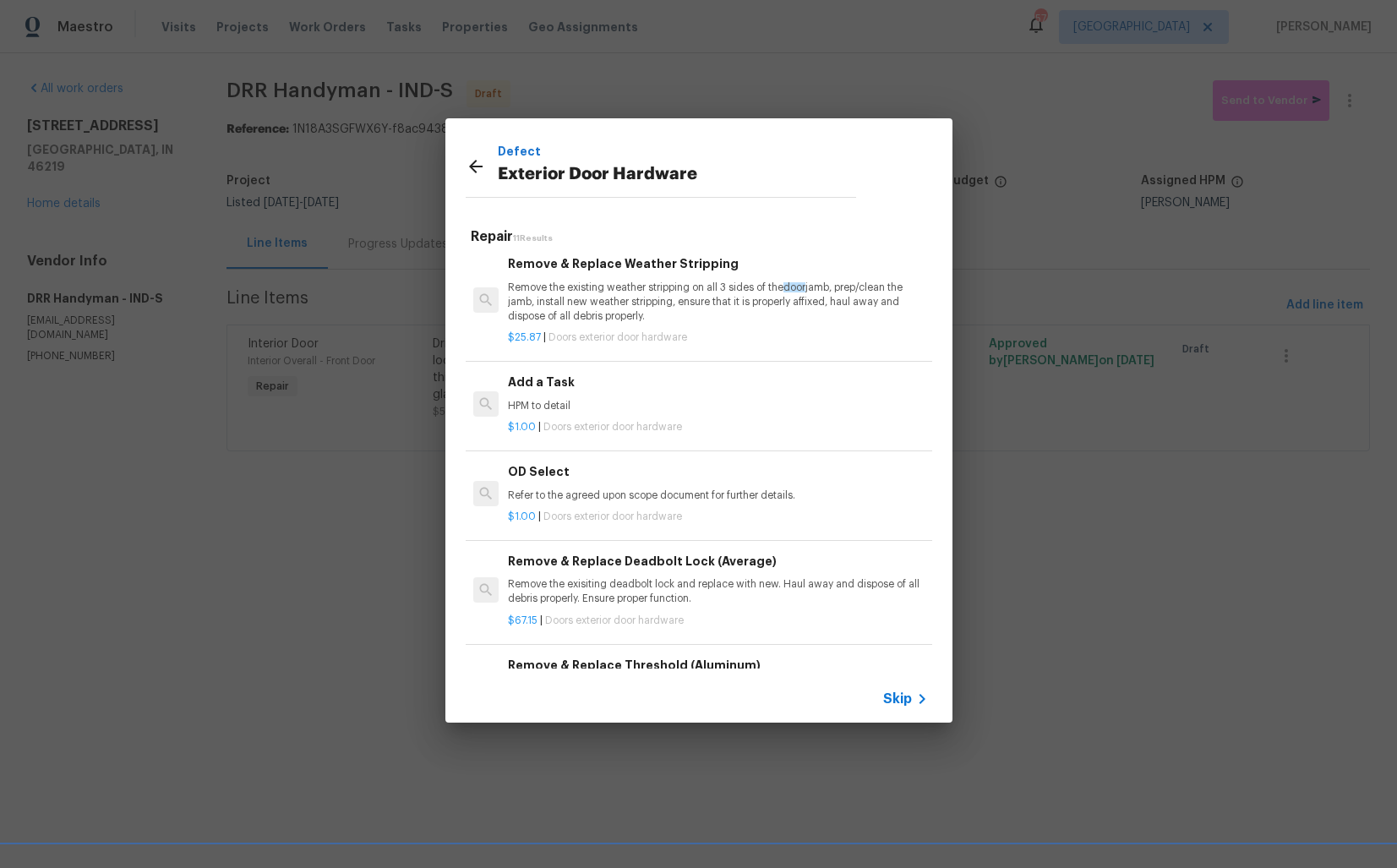
scroll to position [463, 0]
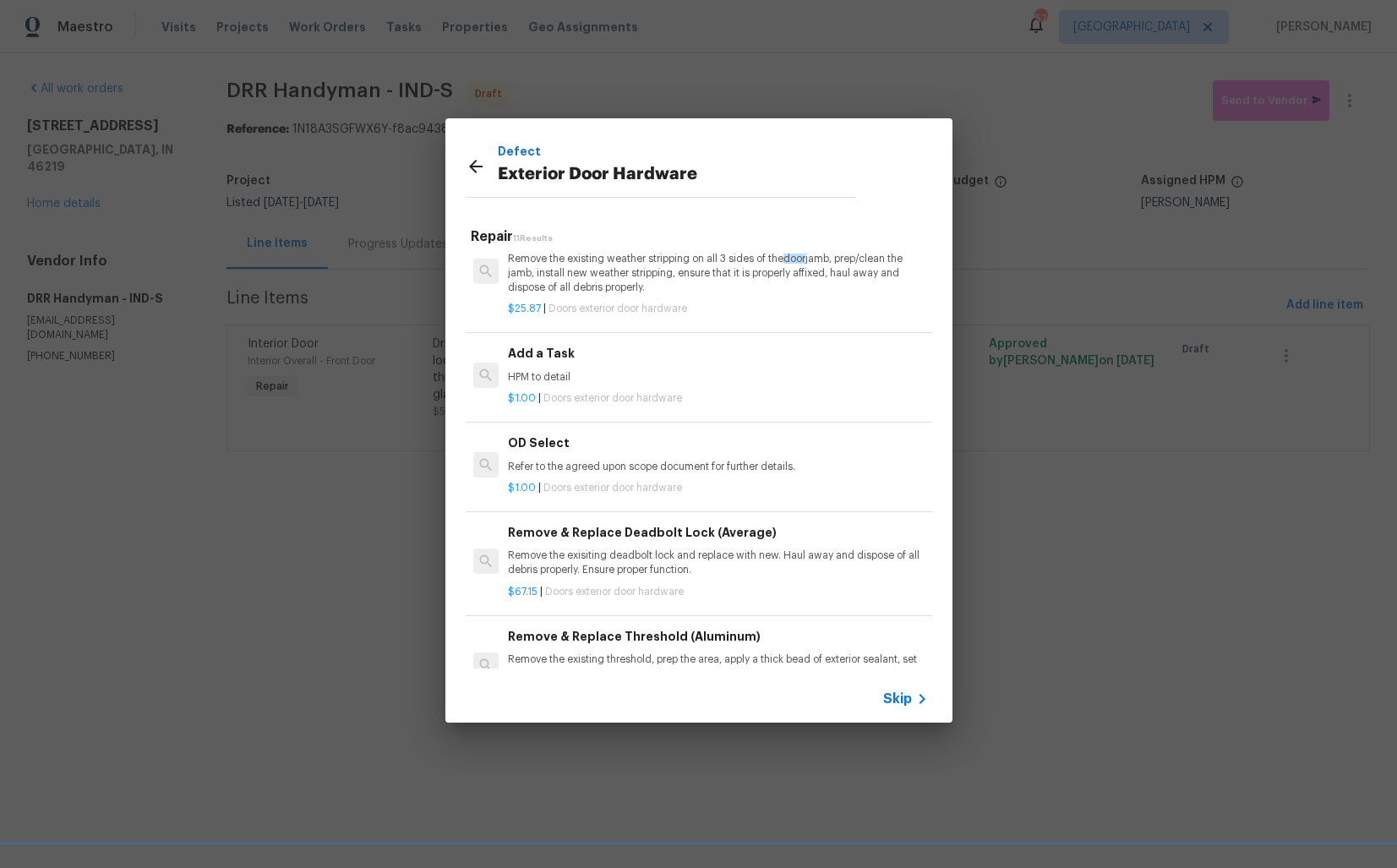
click at [584, 361] on h6 "Add a Task" at bounding box center [717, 353] width 419 height 19
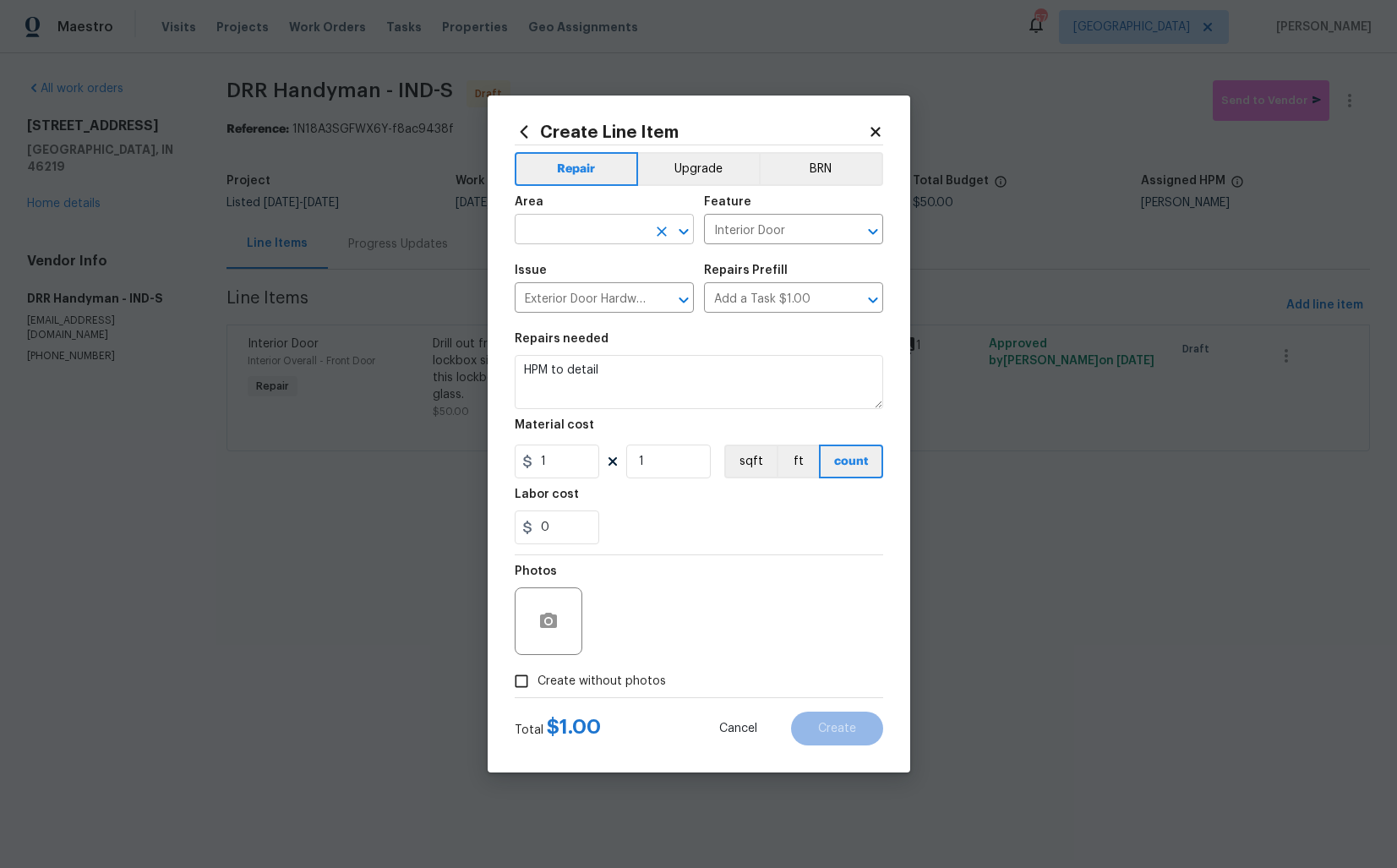
click at [598, 236] on input "text" at bounding box center [580, 230] width 131 height 26
click at [576, 292] on li "Exterior Overall" at bounding box center [604, 296] width 179 height 28
type input "Exterior Overall"
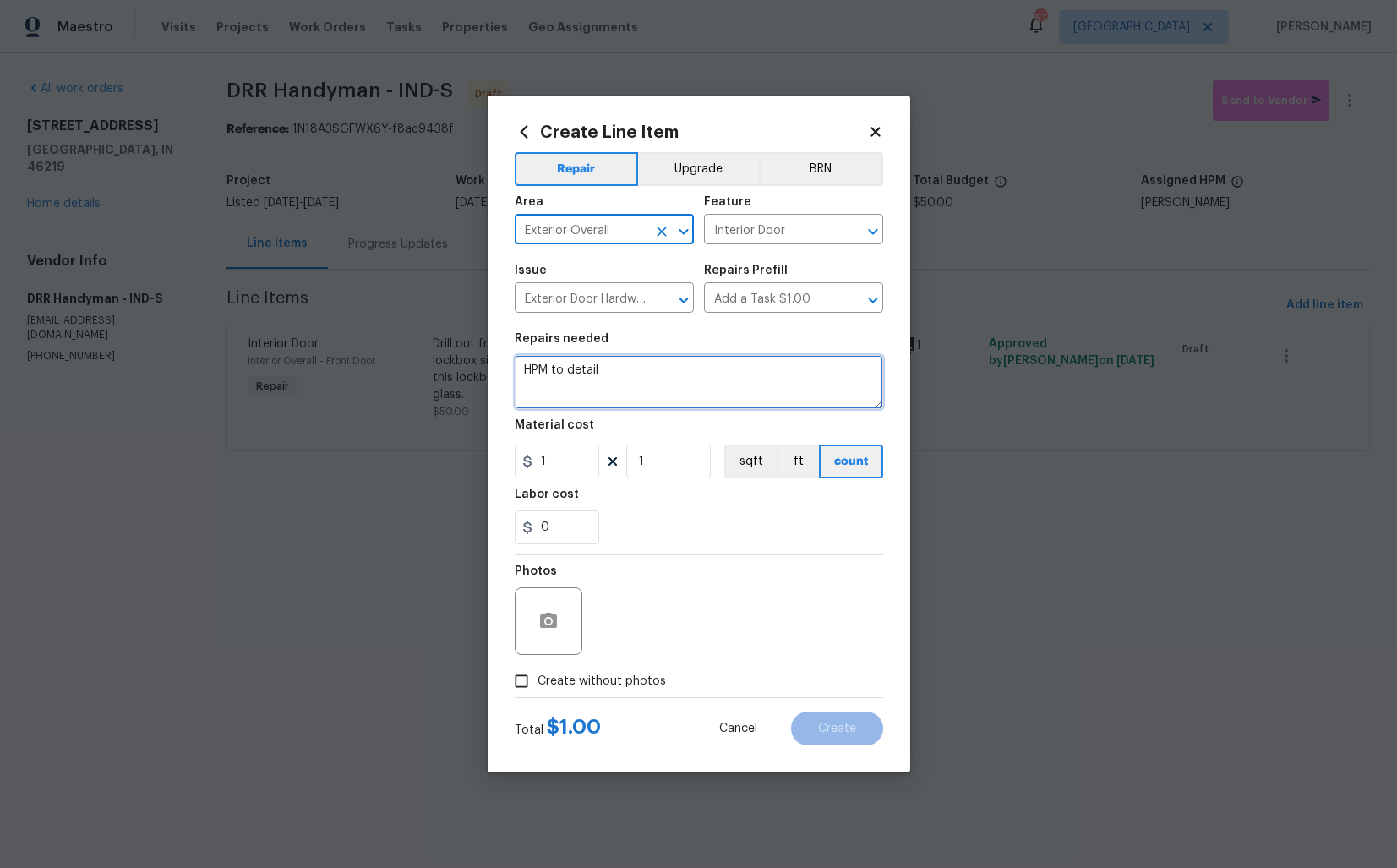
click at [666, 364] on textarea "HPM to detail" at bounding box center [699, 382] width 369 height 54
click at [670, 388] on textarea "HPM to detail" at bounding box center [699, 382] width 369 height 54
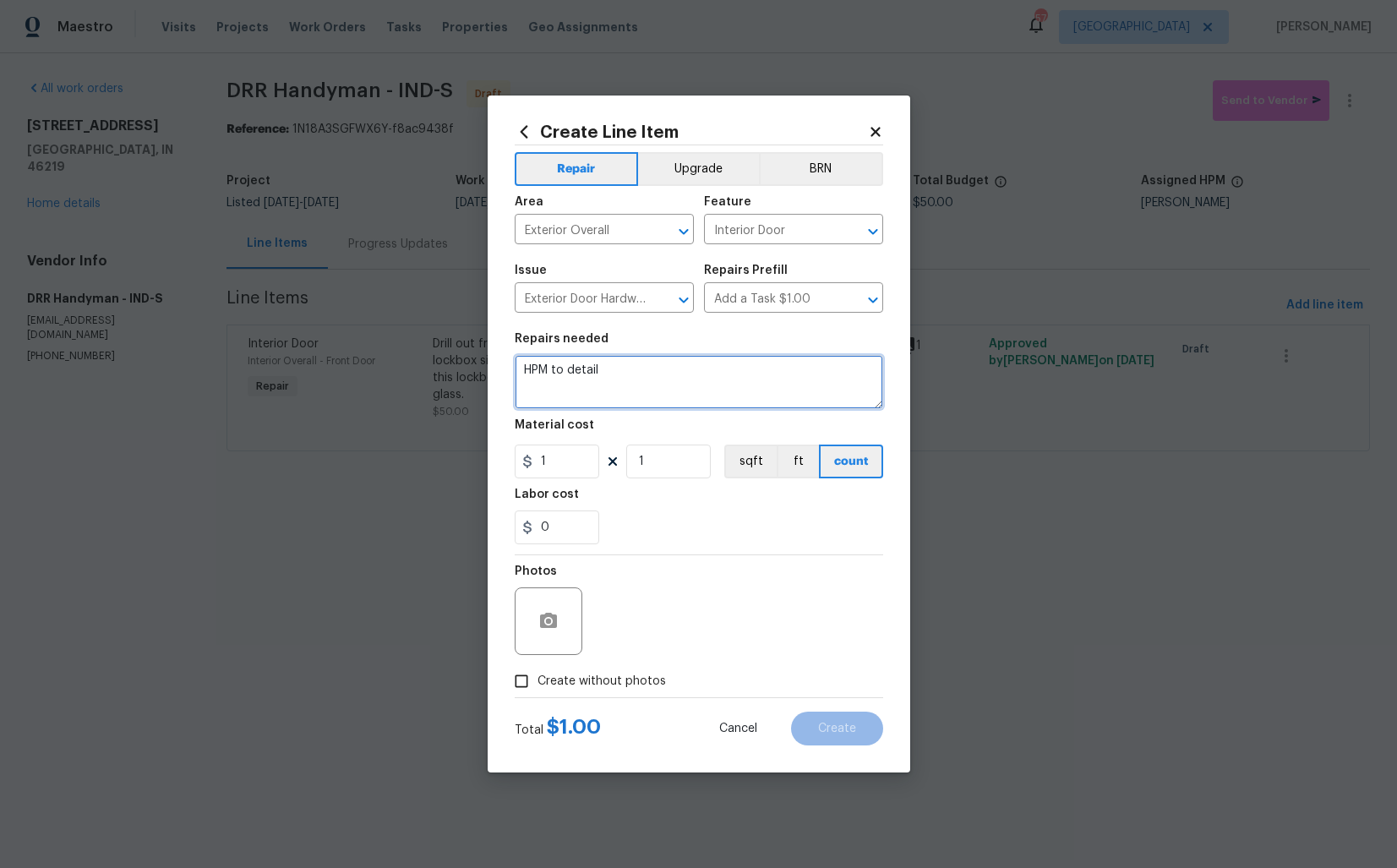
click at [670, 388] on textarea "HPM to detail" at bounding box center [699, 382] width 369 height 54
paste textarea "On the back door, swap out the locking door knob with a new non-locking passage…"
type textarea "On the back door, swap out the locking door knob with a new non-locking passage…"
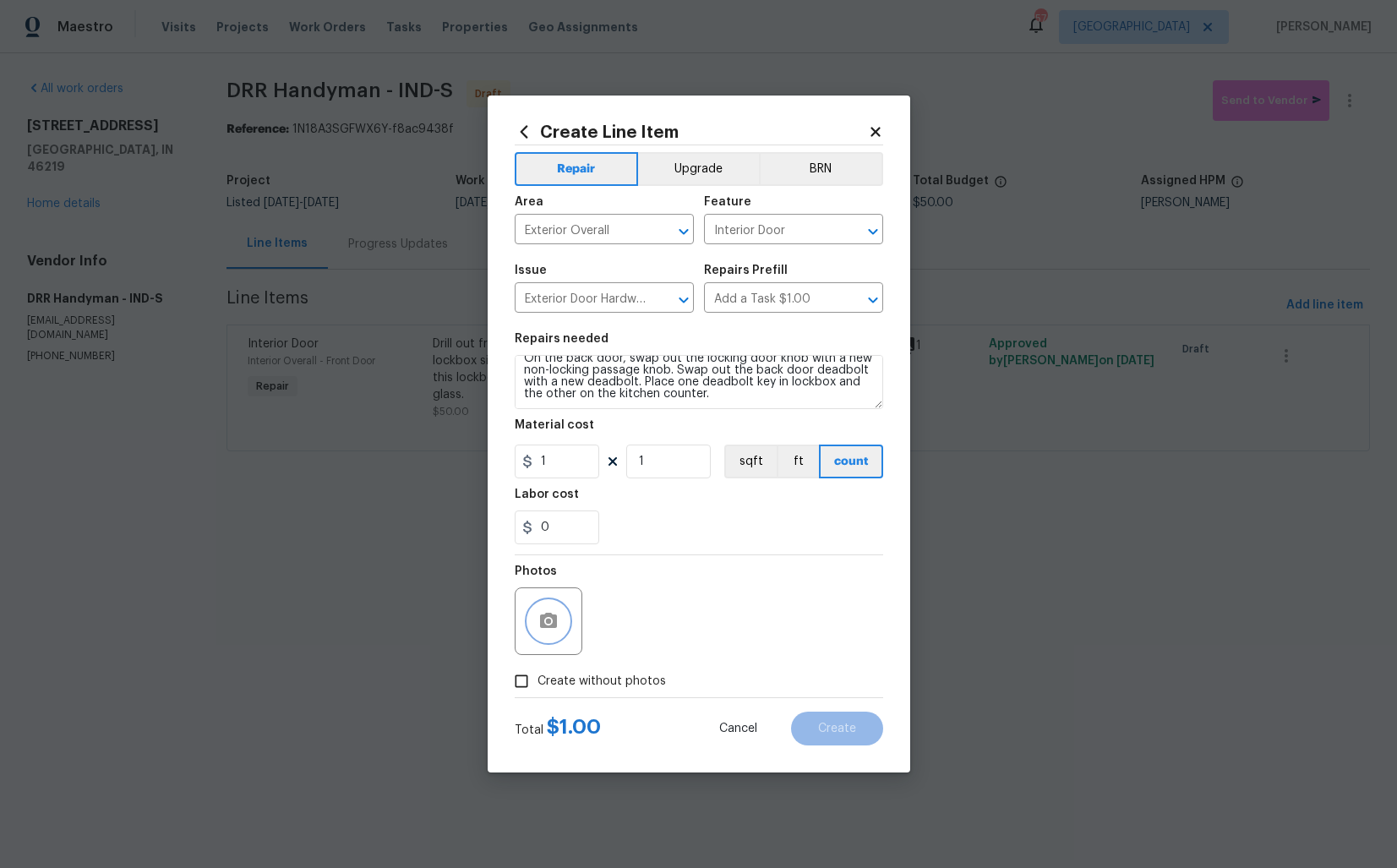
click at [549, 621] on circle "button" at bounding box center [548, 621] width 5 height 5
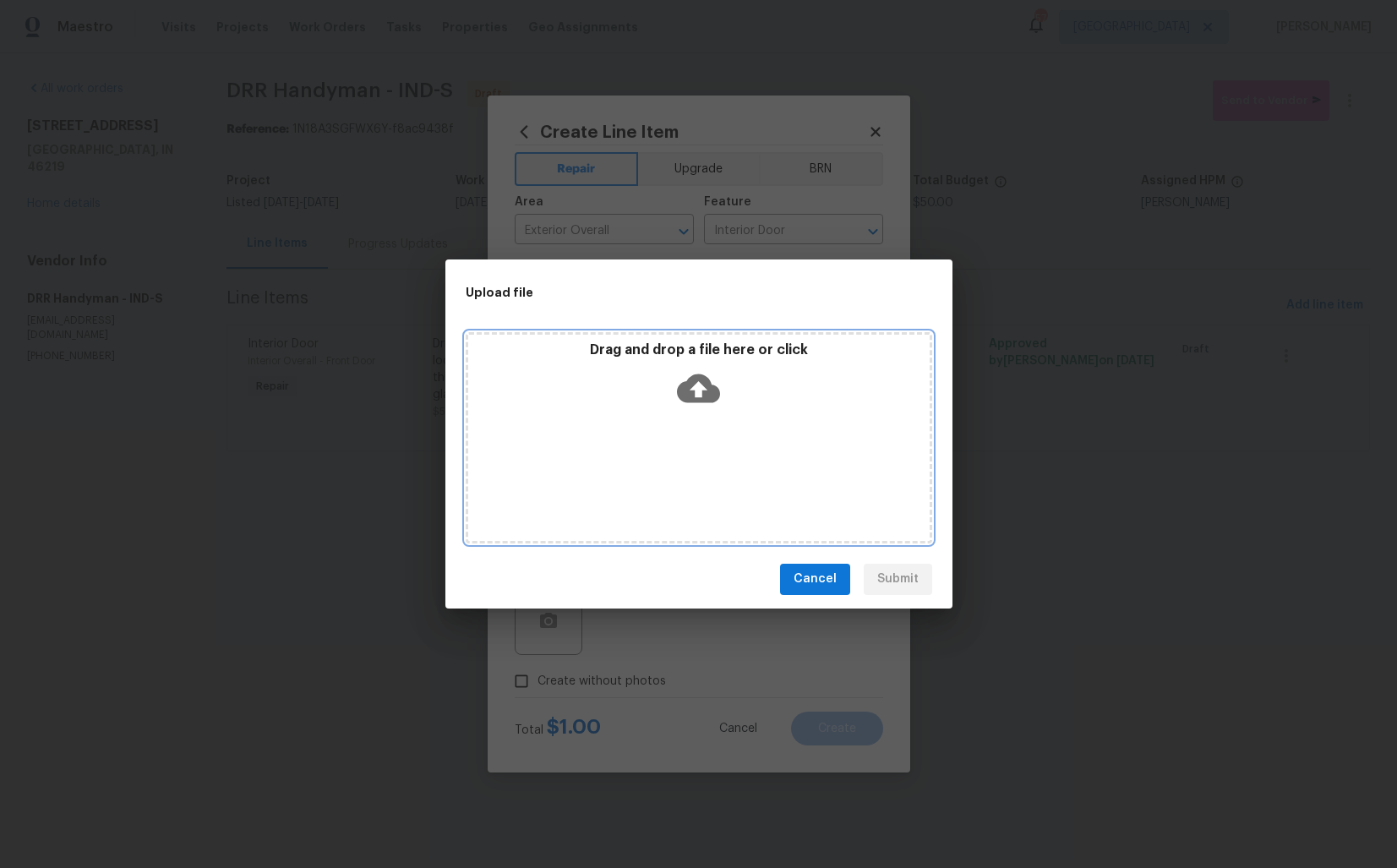
click at [707, 395] on icon at bounding box center [698, 388] width 44 height 29
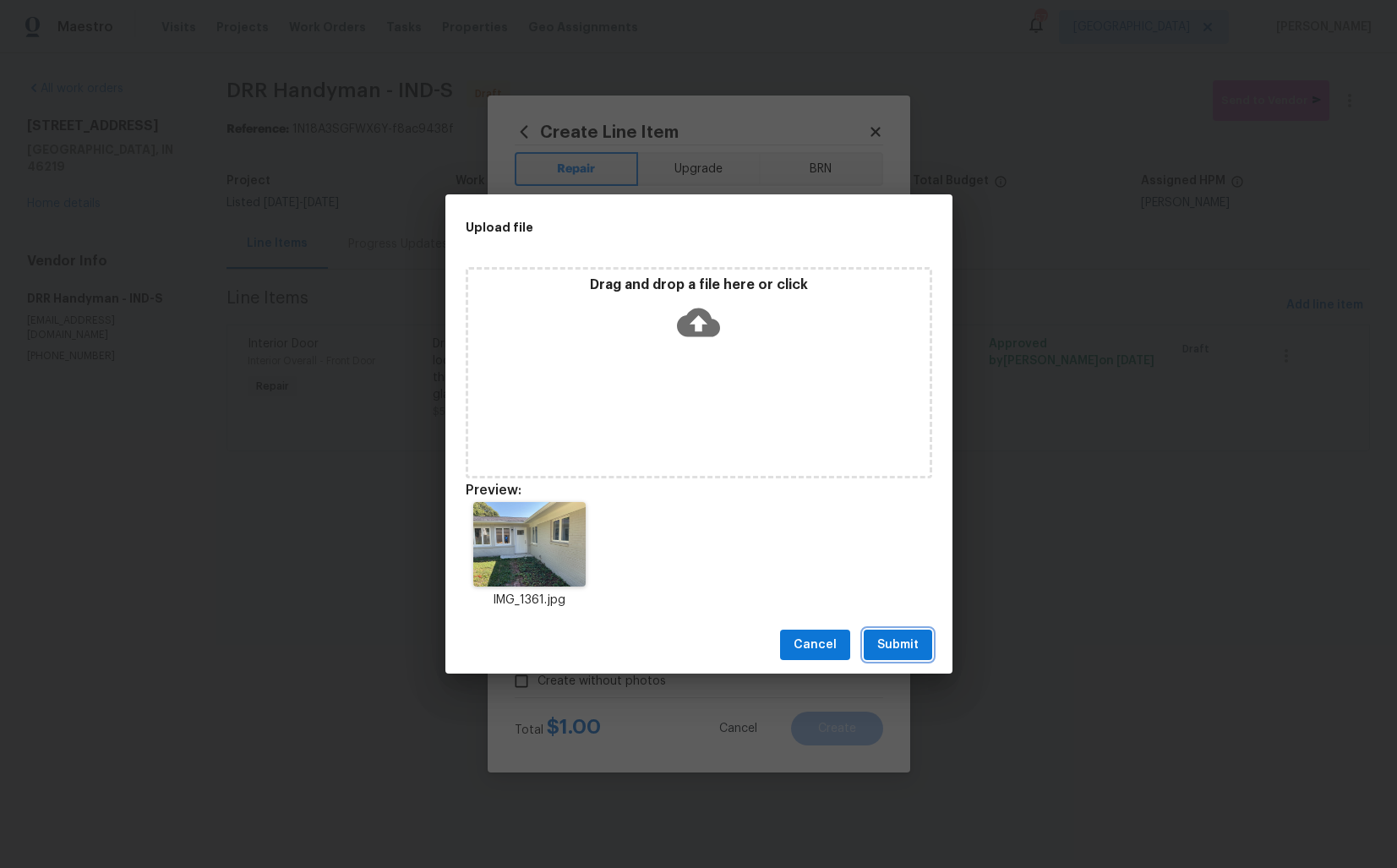
click at [905, 650] on span "Submit" at bounding box center [898, 645] width 42 height 21
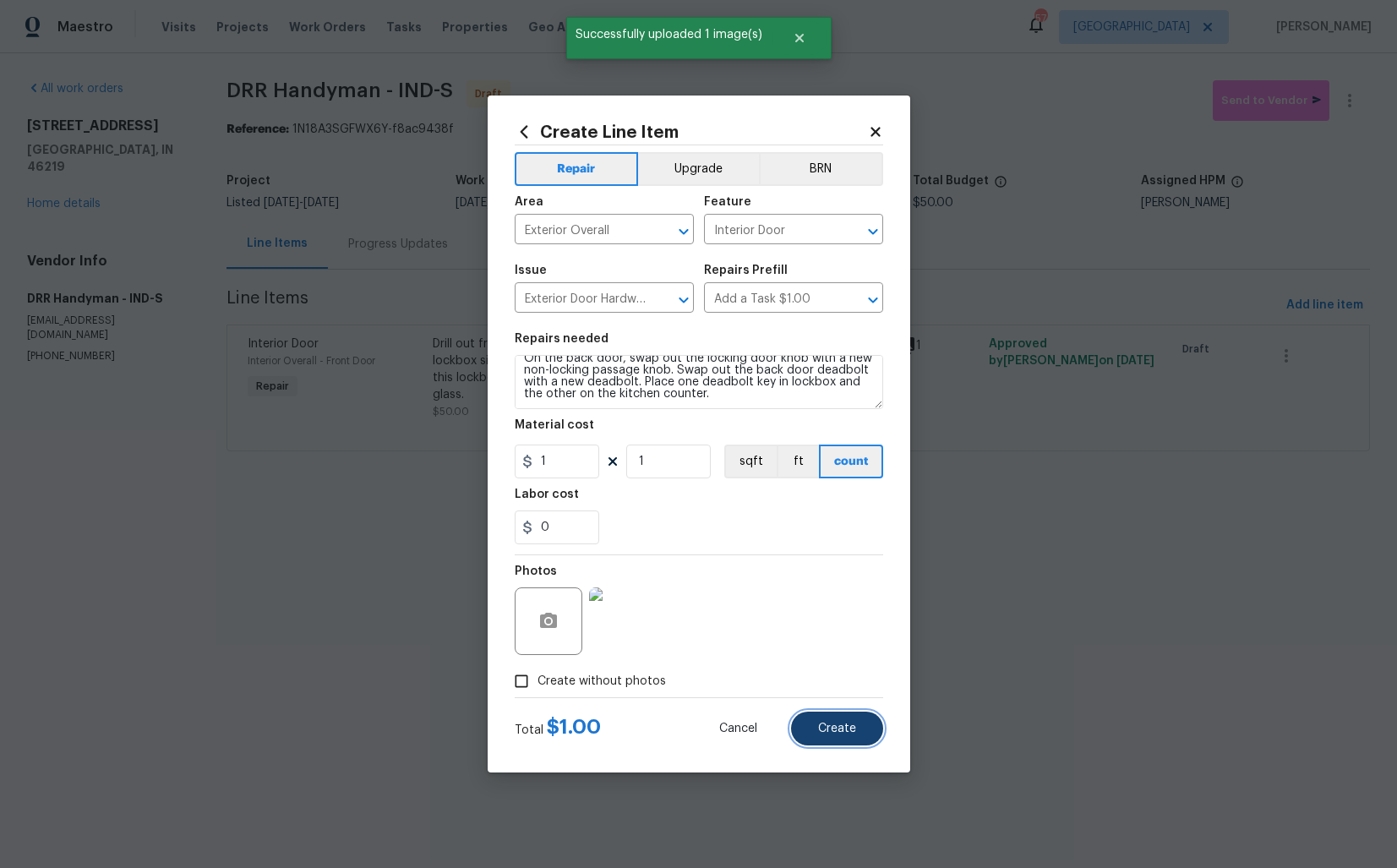
click at [825, 729] on span "Create" at bounding box center [837, 729] width 38 height 13
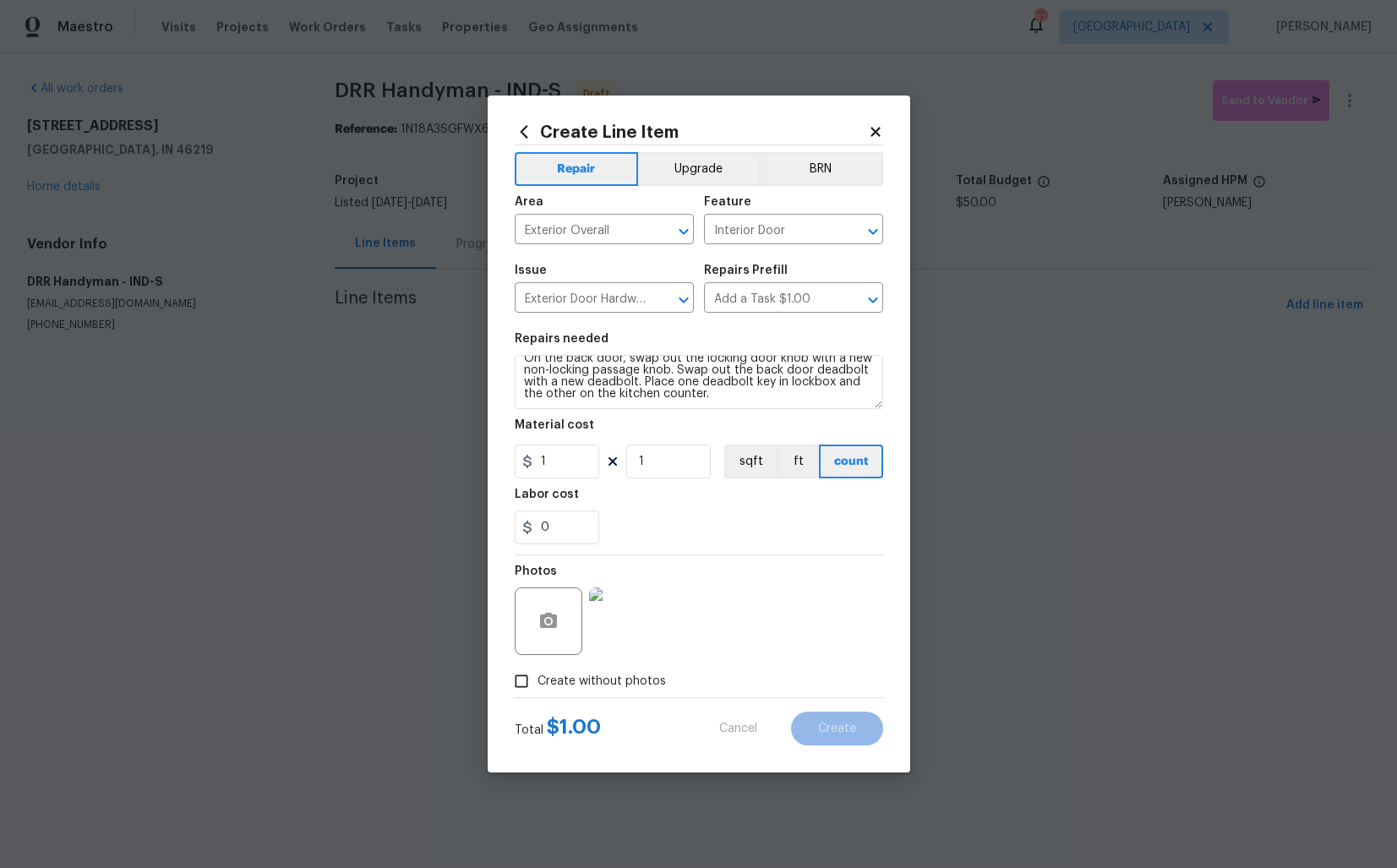
type input "0"
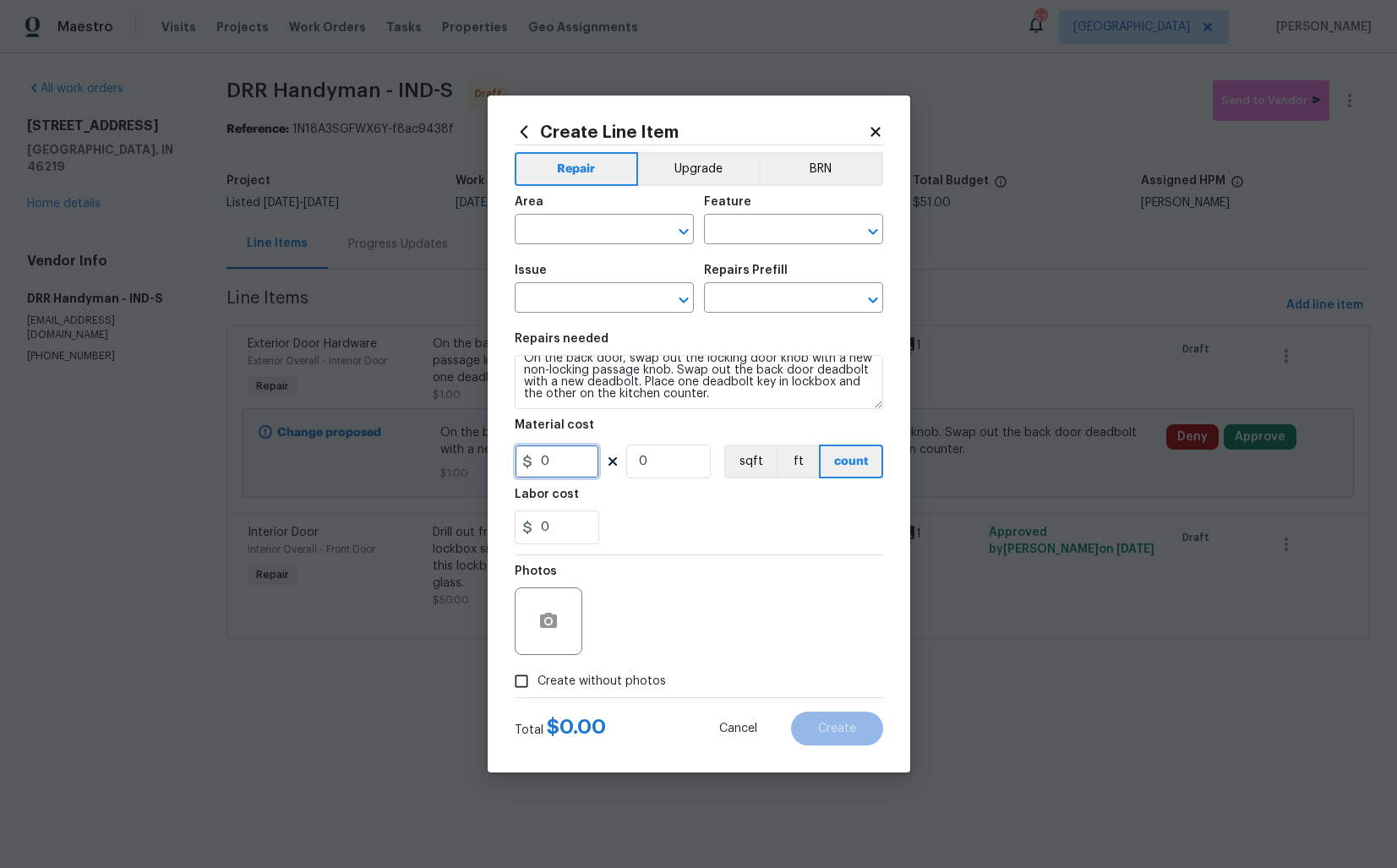
click at [562, 475] on input "0" at bounding box center [556, 462] width 84 height 34
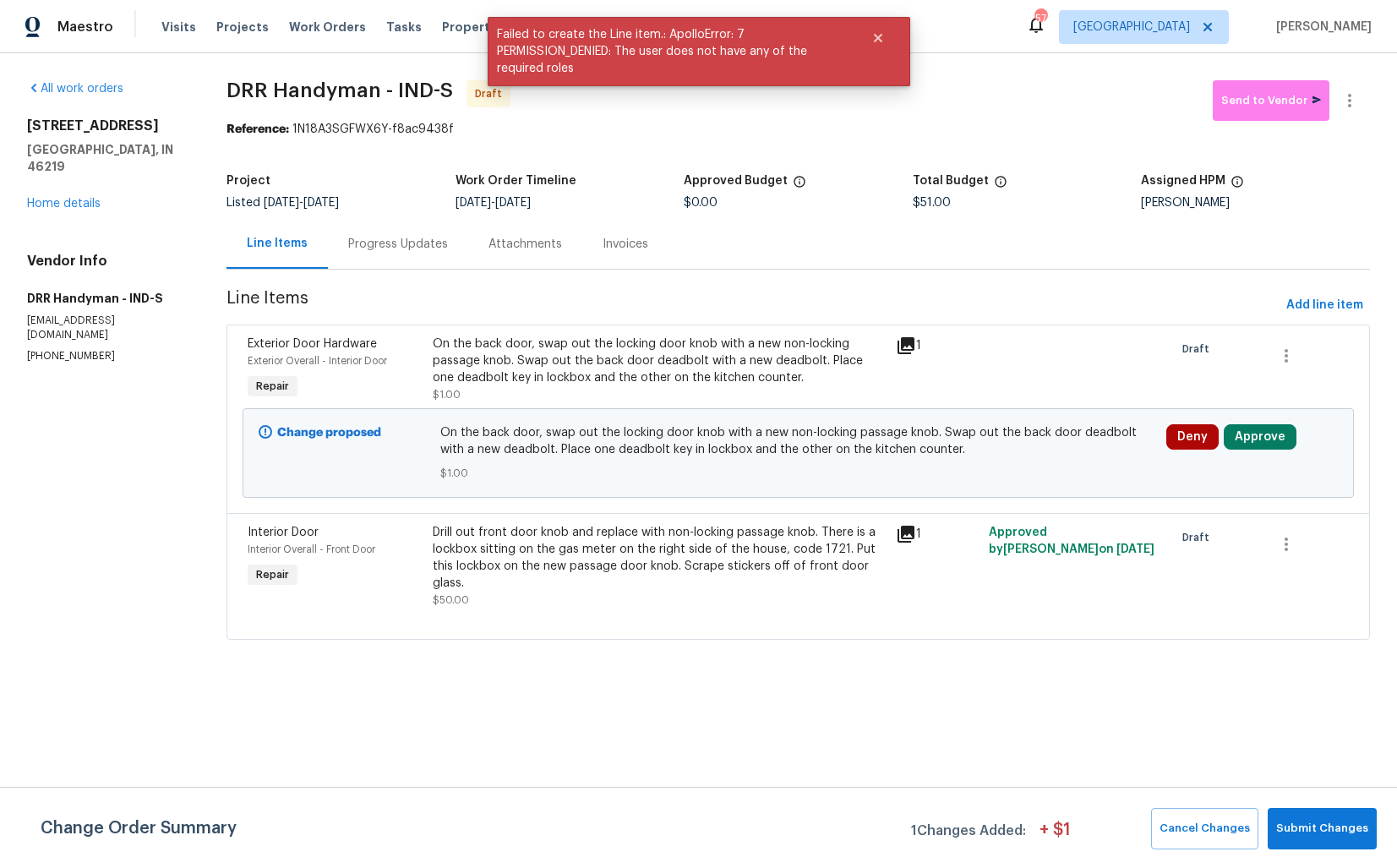
click at [748, 356] on div "On the back door, swap out the locking door knob with a new non-locking passage…" at bounding box center [659, 360] width 453 height 50
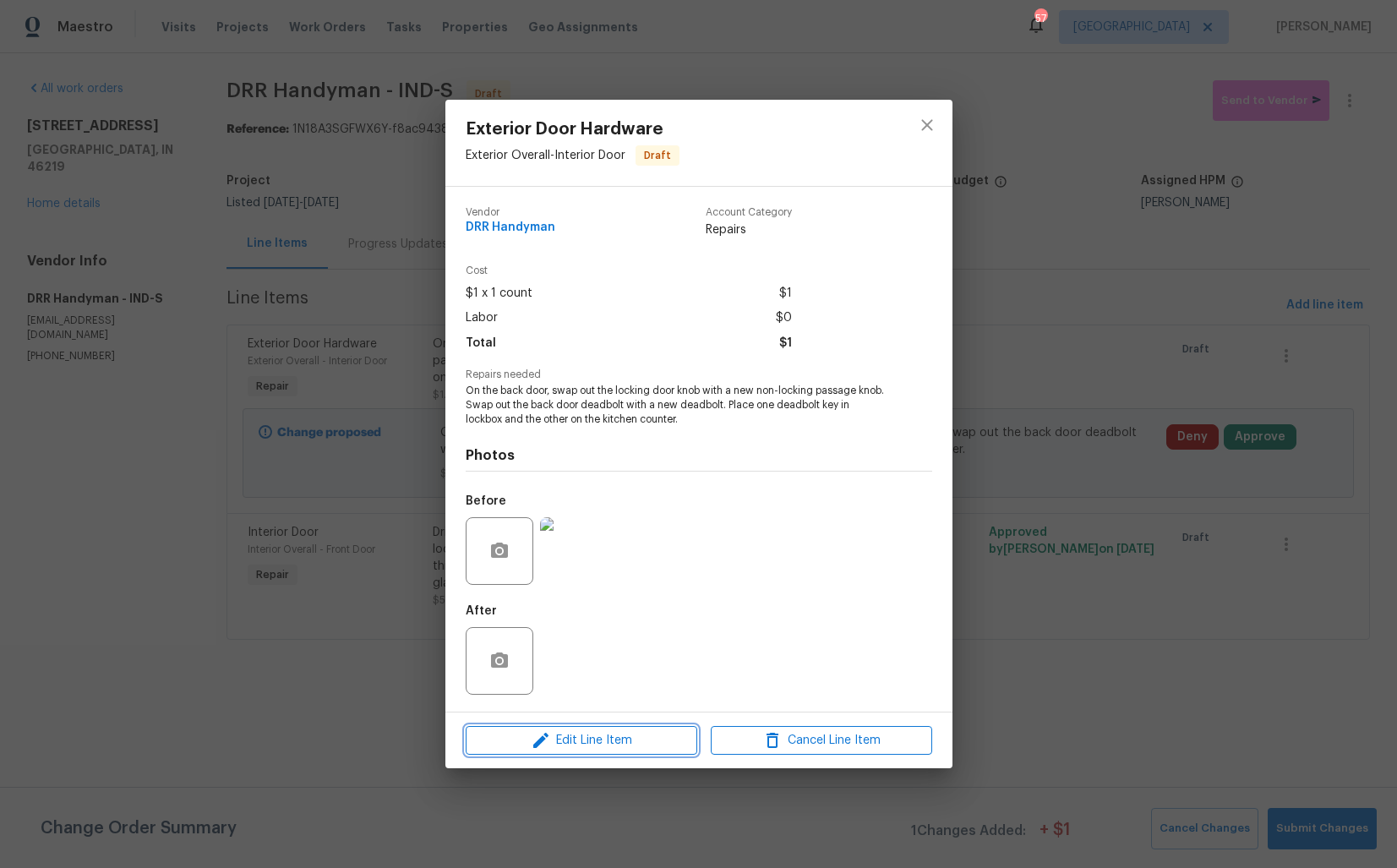
click at [594, 740] on span "Edit Line Item" at bounding box center [581, 741] width 221 height 21
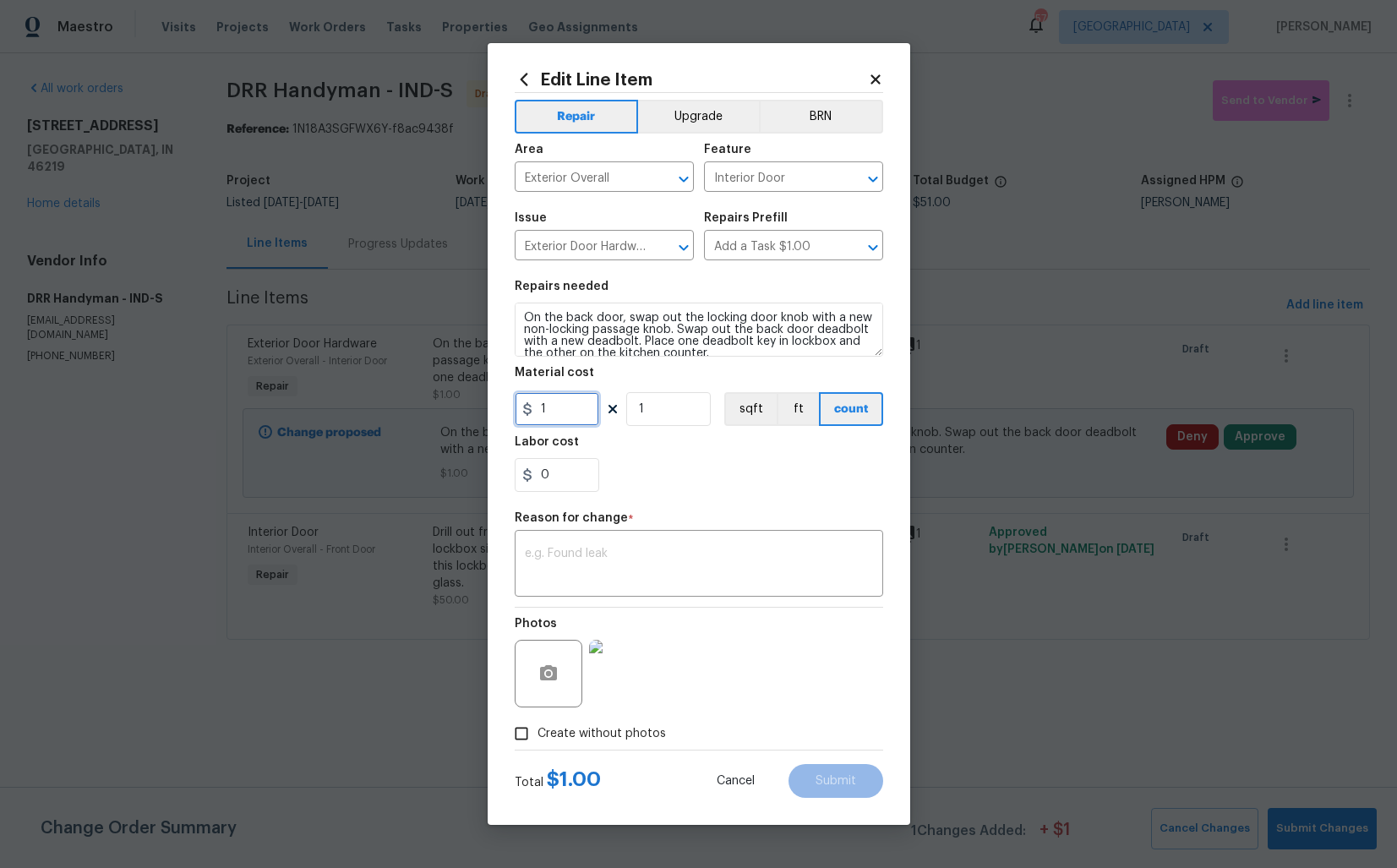
click at [571, 417] on input "1" at bounding box center [556, 409] width 84 height 34
type input "50"
click at [670, 583] on div "x ​" at bounding box center [699, 565] width 369 height 62
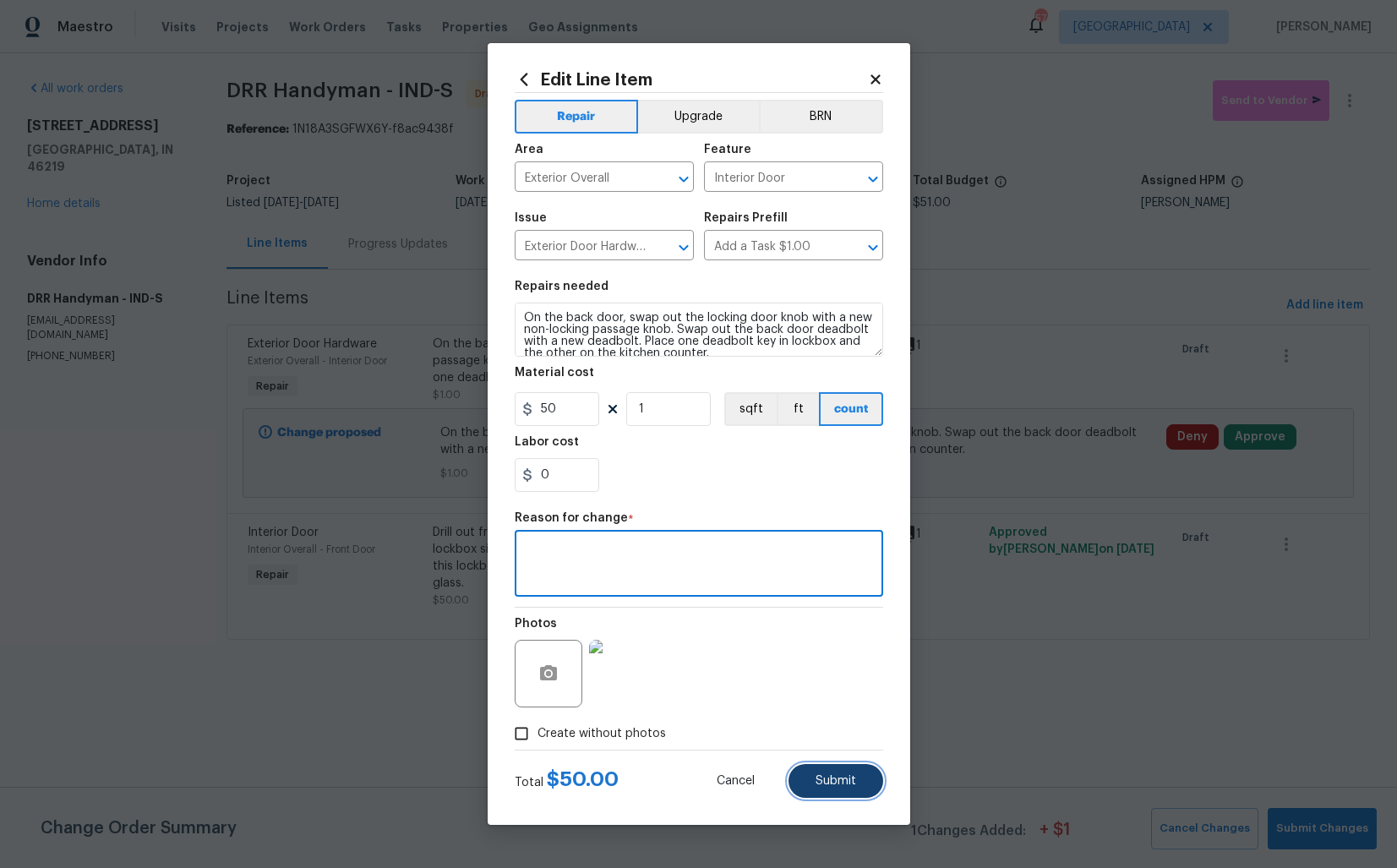
click at [829, 782] on span "Submit" at bounding box center [836, 781] width 41 height 13
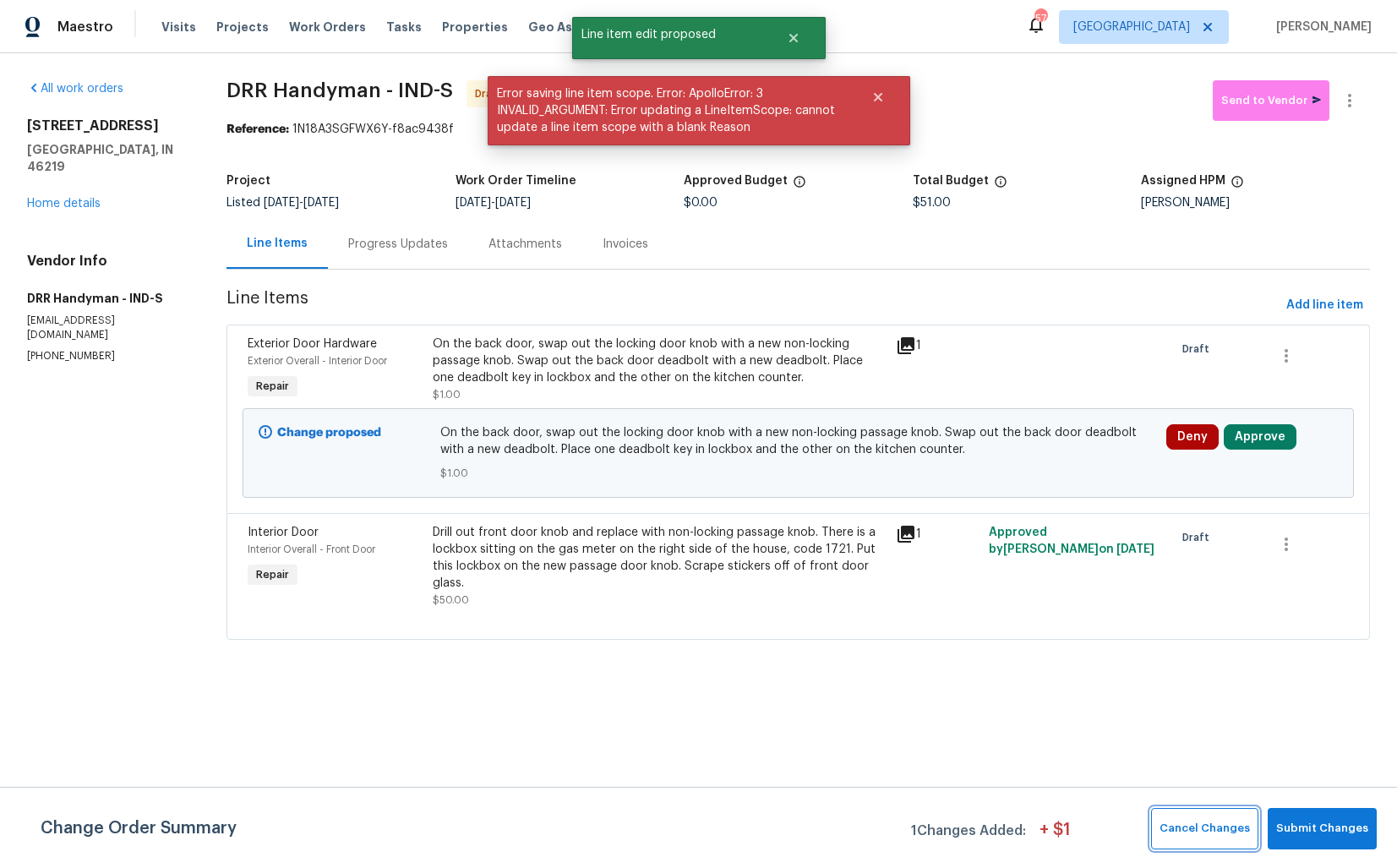
click at [1208, 839] on button "Cancel Changes" at bounding box center [1205, 829] width 108 height 42
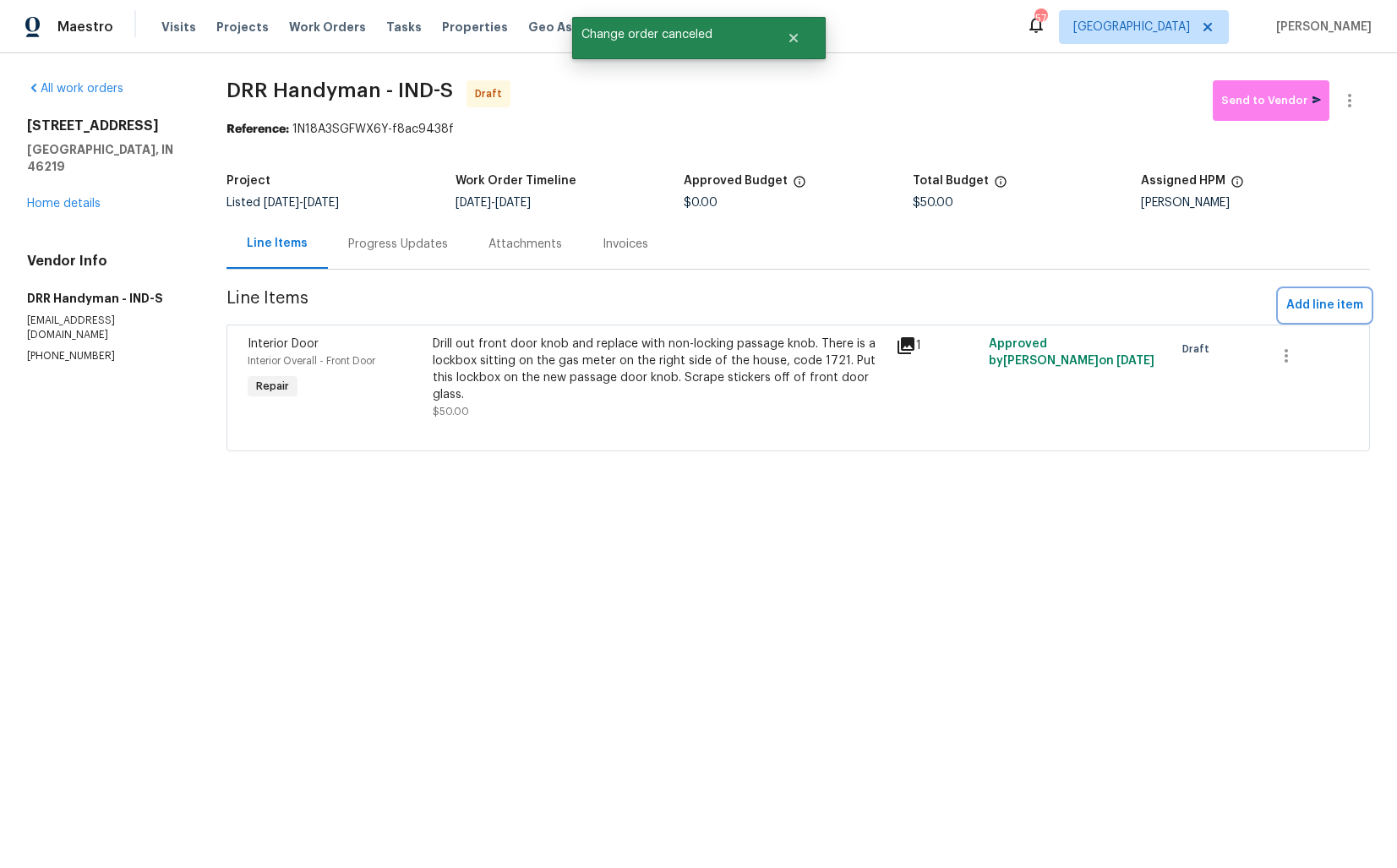
click at [1315, 311] on span "Add line item" at bounding box center [1324, 306] width 77 height 21
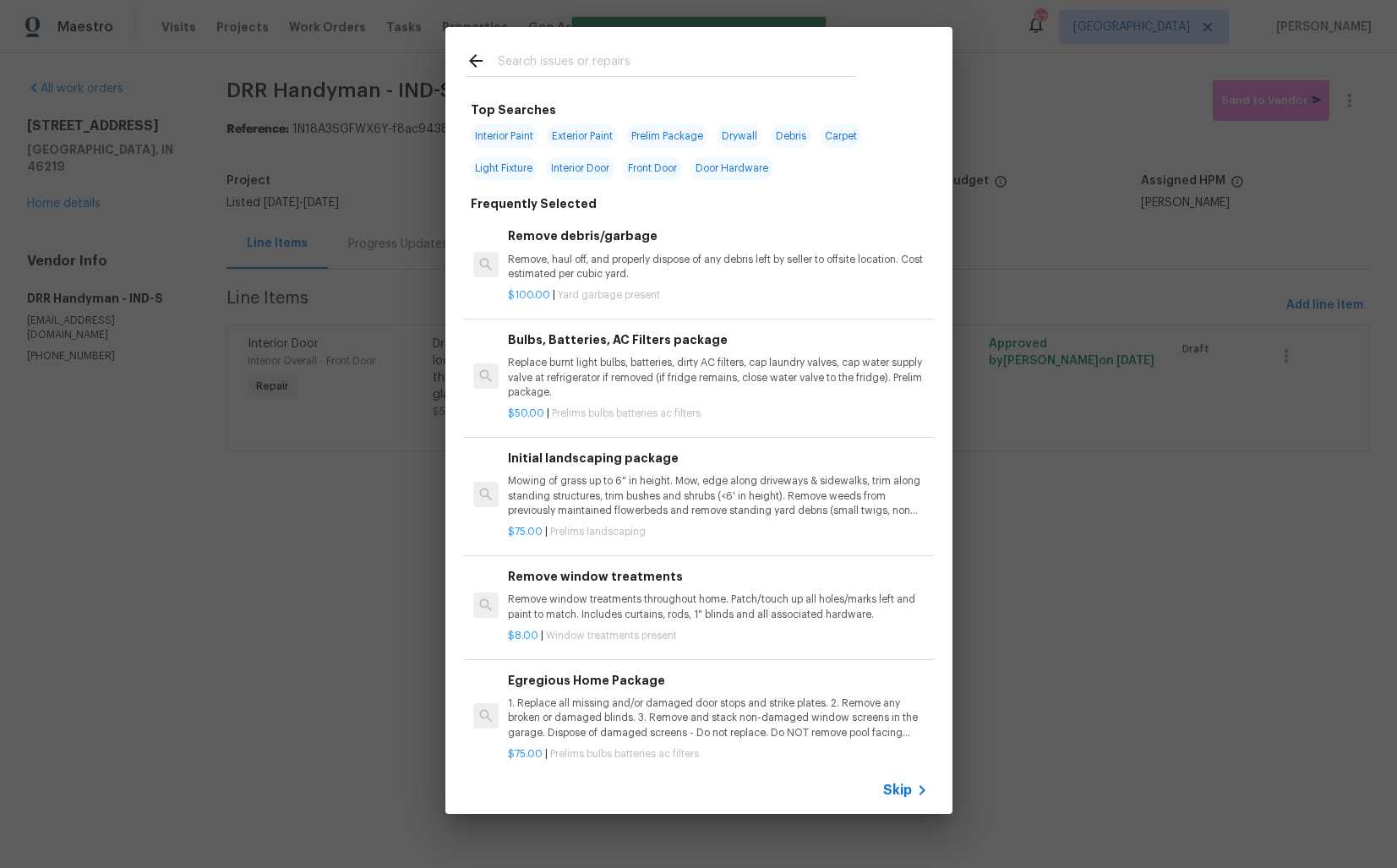
click at [568, 172] on span "Interior Door" at bounding box center [580, 168] width 68 height 24
type input "Interior Door"
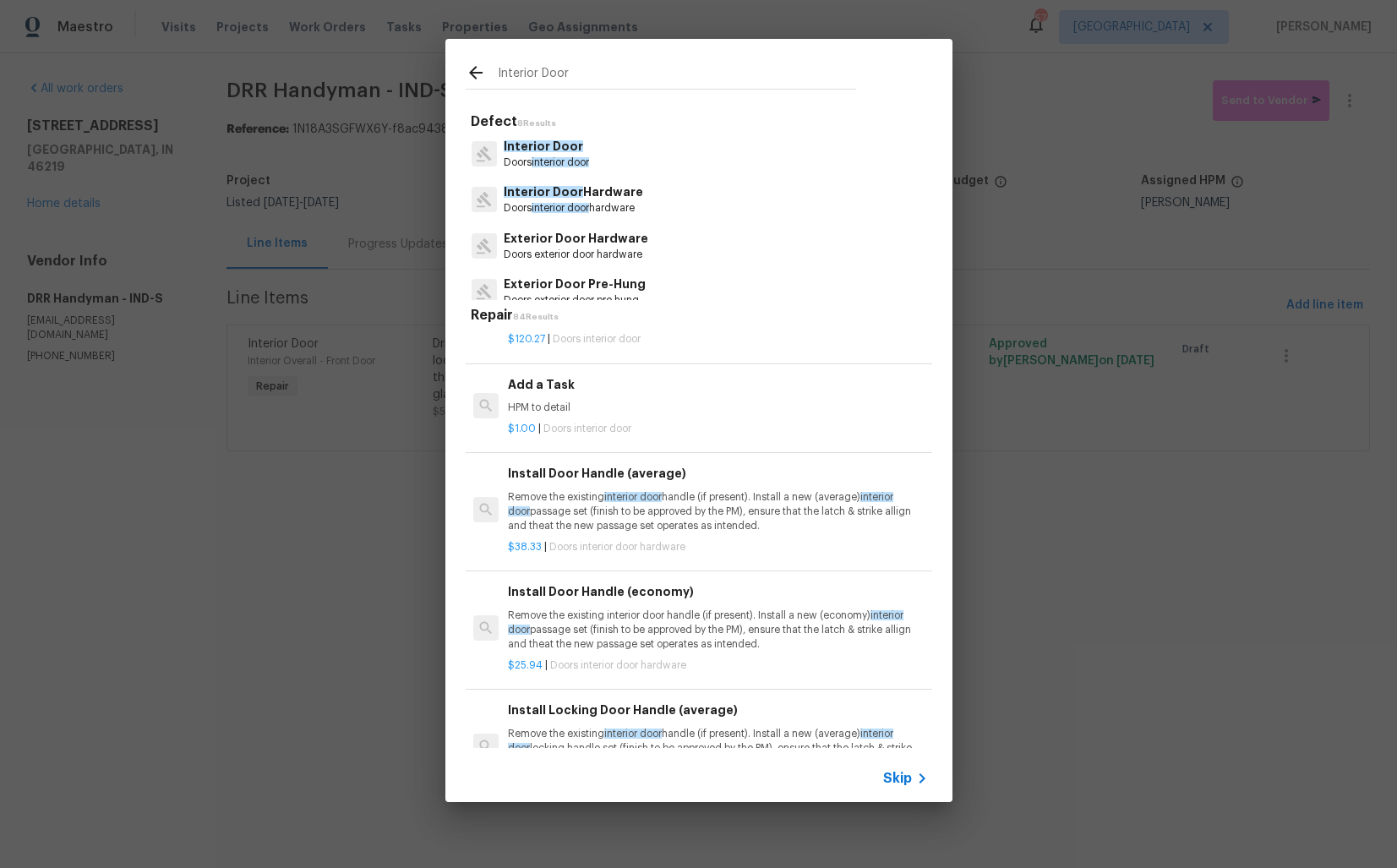
scroll to position [893, 0]
click at [596, 404] on p "HPM to detail" at bounding box center [717, 411] width 419 height 15
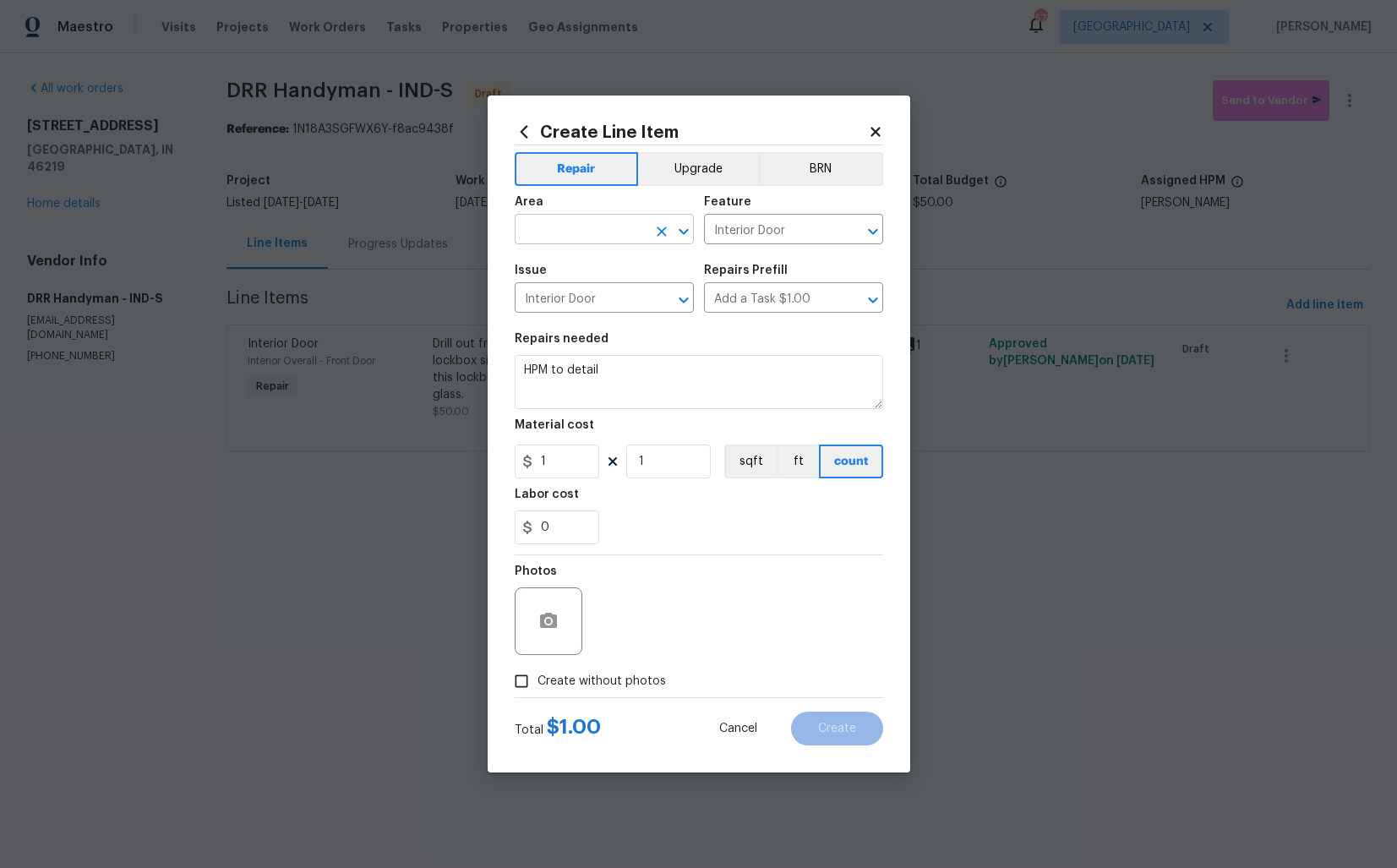
click at [580, 233] on input "text" at bounding box center [580, 230] width 131 height 26
click at [605, 295] on li "Exterior Overall" at bounding box center [604, 296] width 179 height 28
type input "Exterior Overall"
click at [616, 297] on input "Interior Door" at bounding box center [580, 300] width 131 height 26
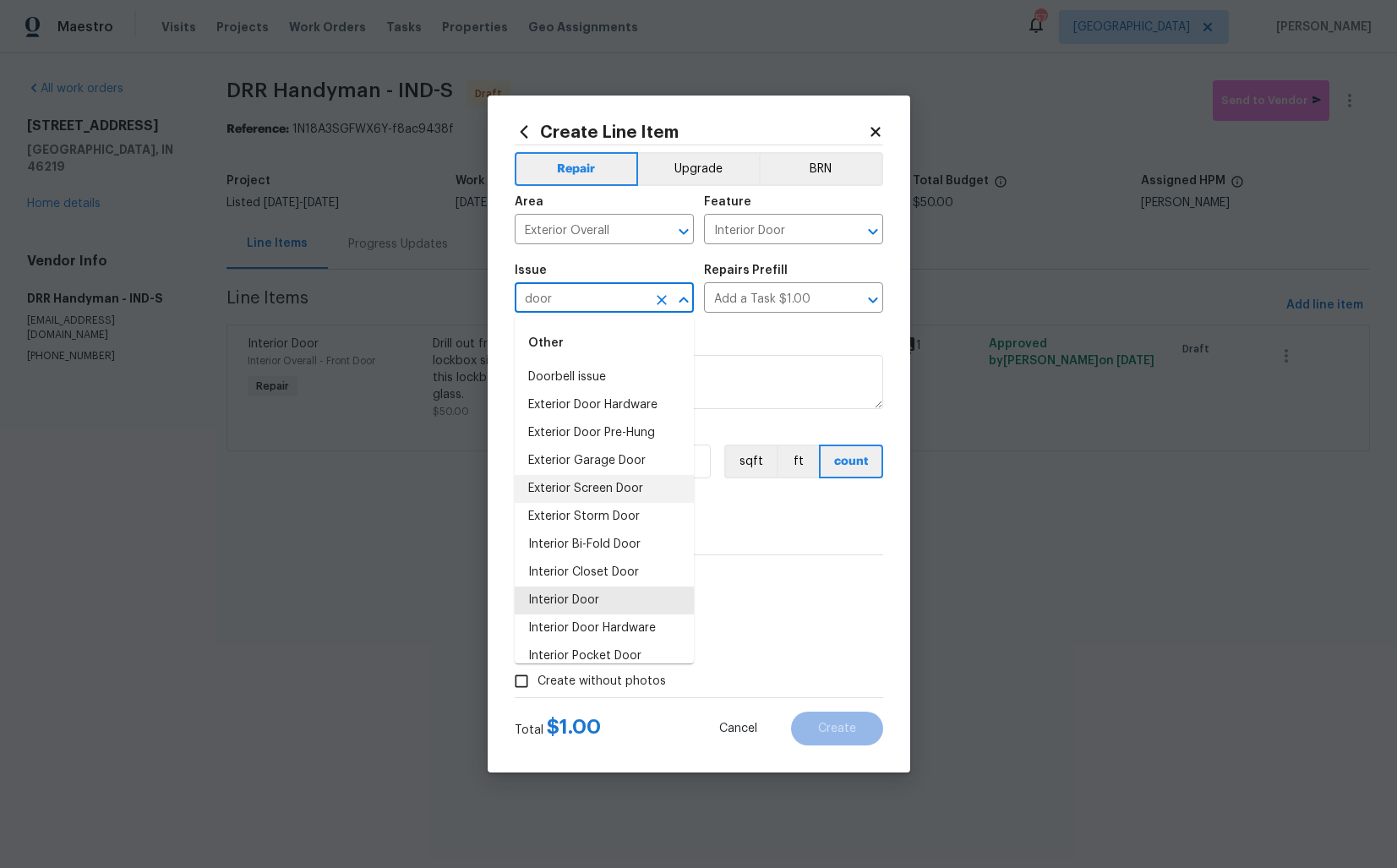
scroll to position [14, 0]
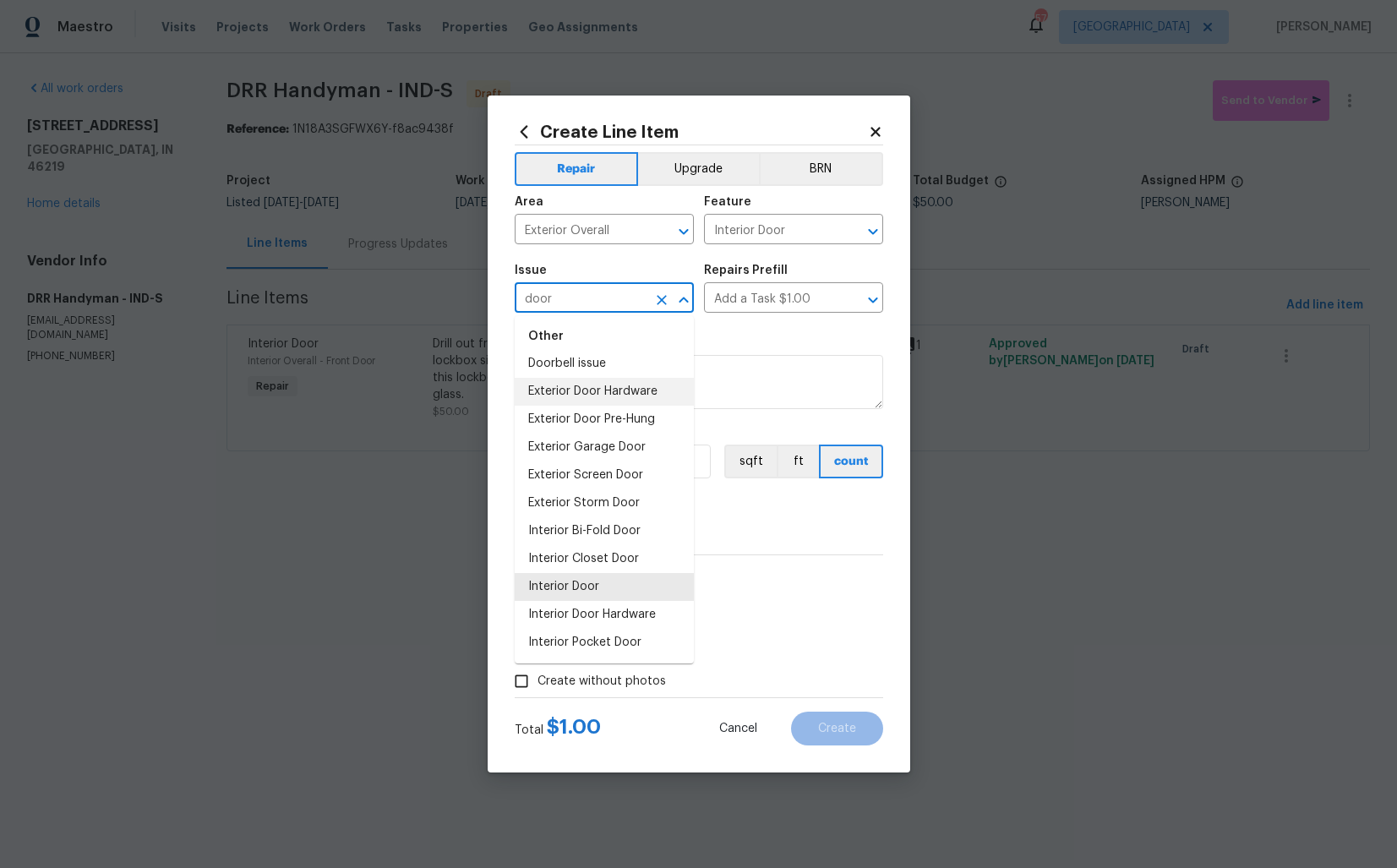
click at [576, 395] on li "Exterior Door Hardware" at bounding box center [604, 392] width 179 height 28
type input "Exterior Door Hardware"
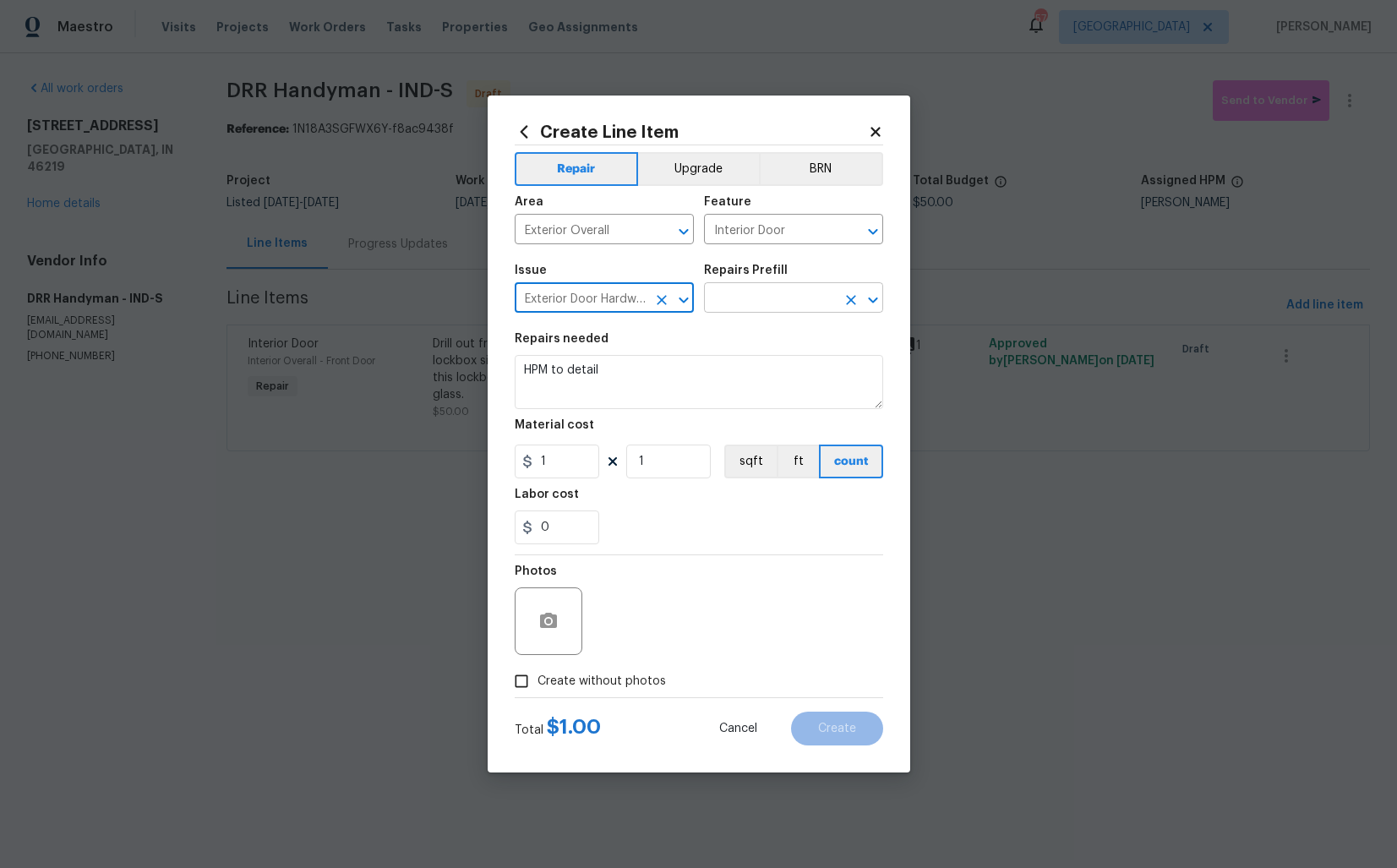
type input "Exterior Door Hardware"
click at [783, 297] on input "text" at bounding box center [770, 300] width 131 height 26
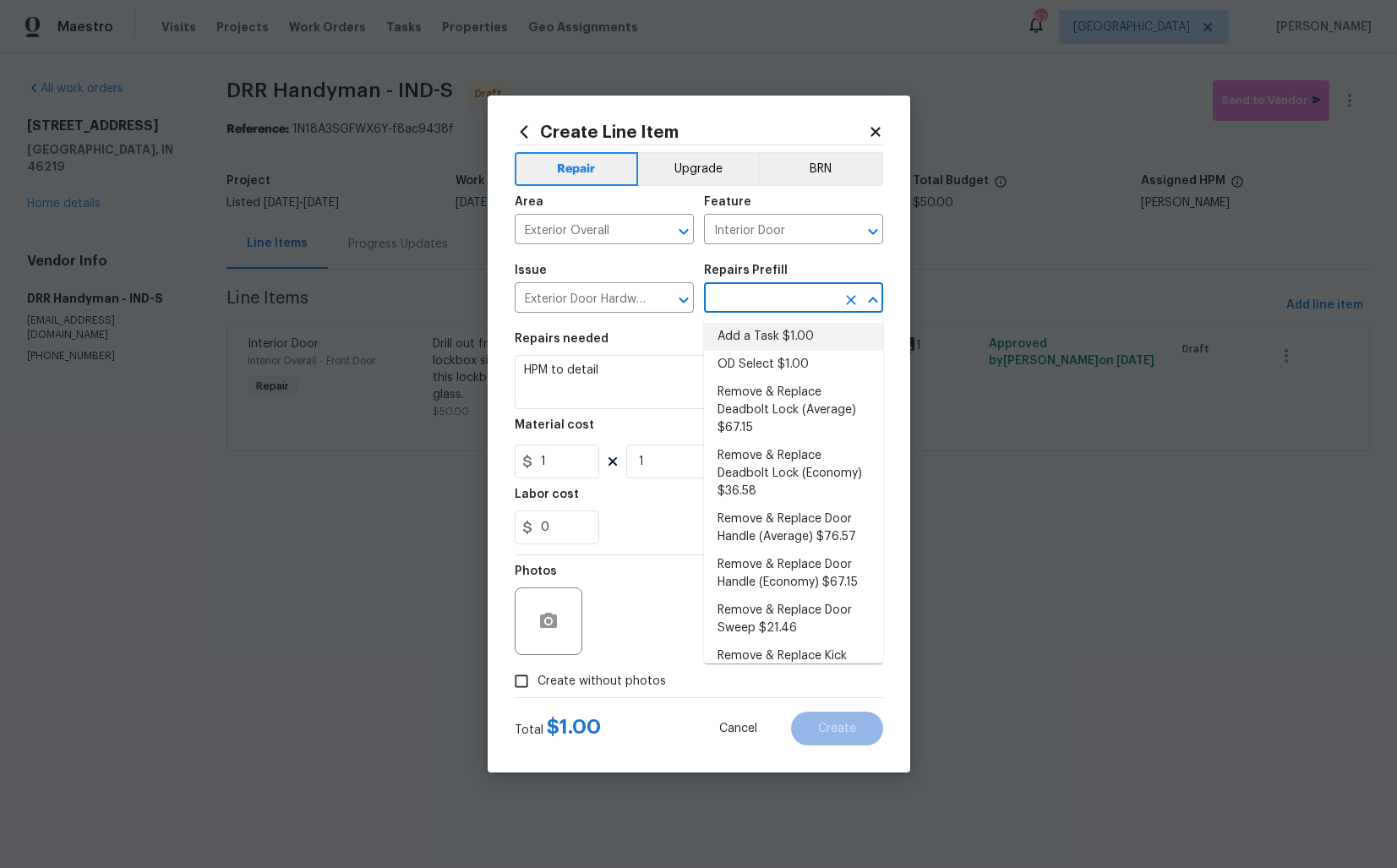
click at [768, 338] on li "Add a Task $1.00" at bounding box center [794, 336] width 179 height 28
type input "Add a Task $1.00"
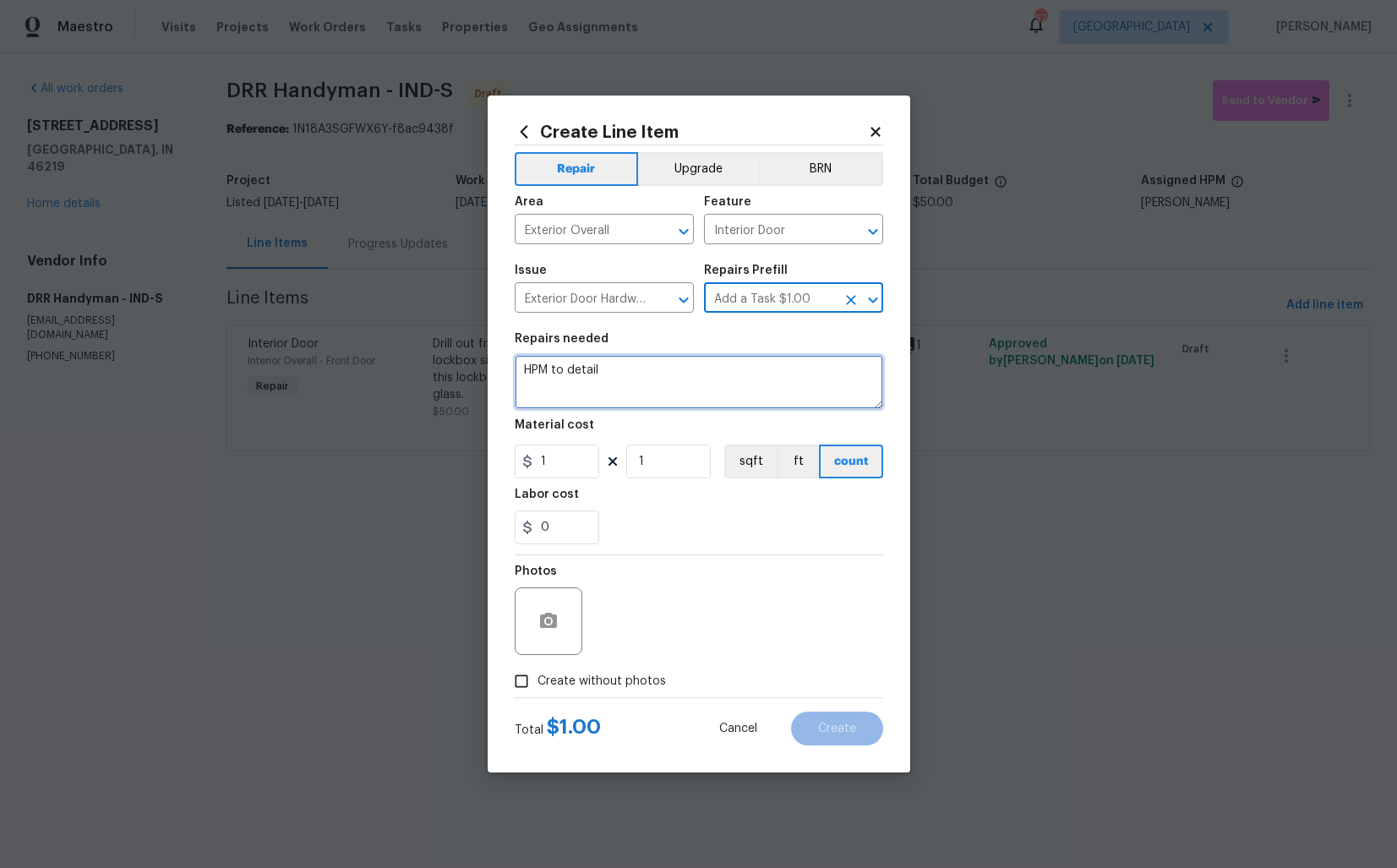
click at [714, 381] on textarea "HPM to detail" at bounding box center [699, 382] width 369 height 54
paste textarea "On the back door, swap out the locking door knob with a new non-locking passage…"
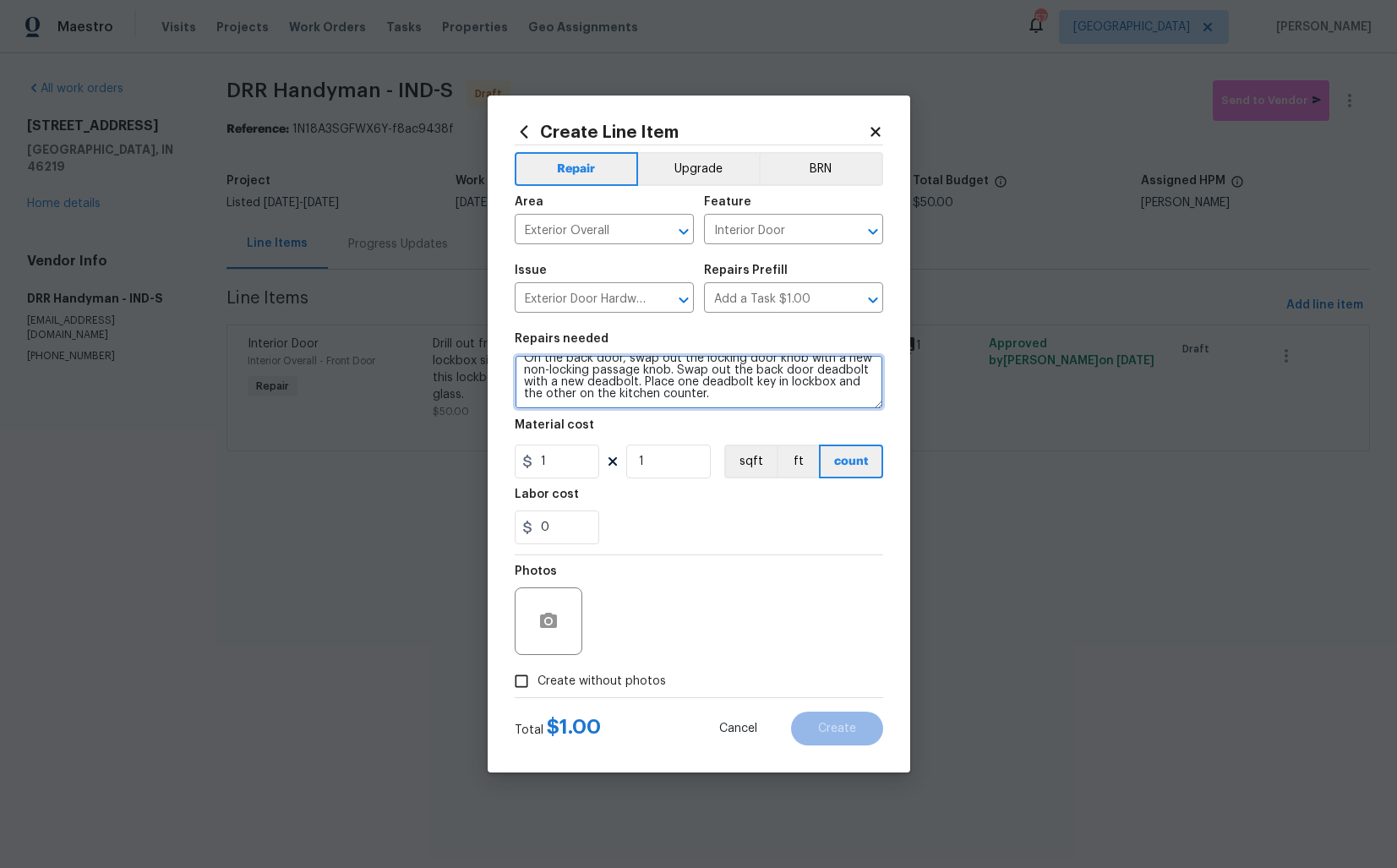
scroll to position [12, 0]
type textarea "On the back door, swap out the locking door knob with a new non-locking passage…"
click at [565, 457] on input "1" at bounding box center [556, 462] width 84 height 34
type input "50"
click at [554, 622] on icon "button" at bounding box center [549, 620] width 17 height 15
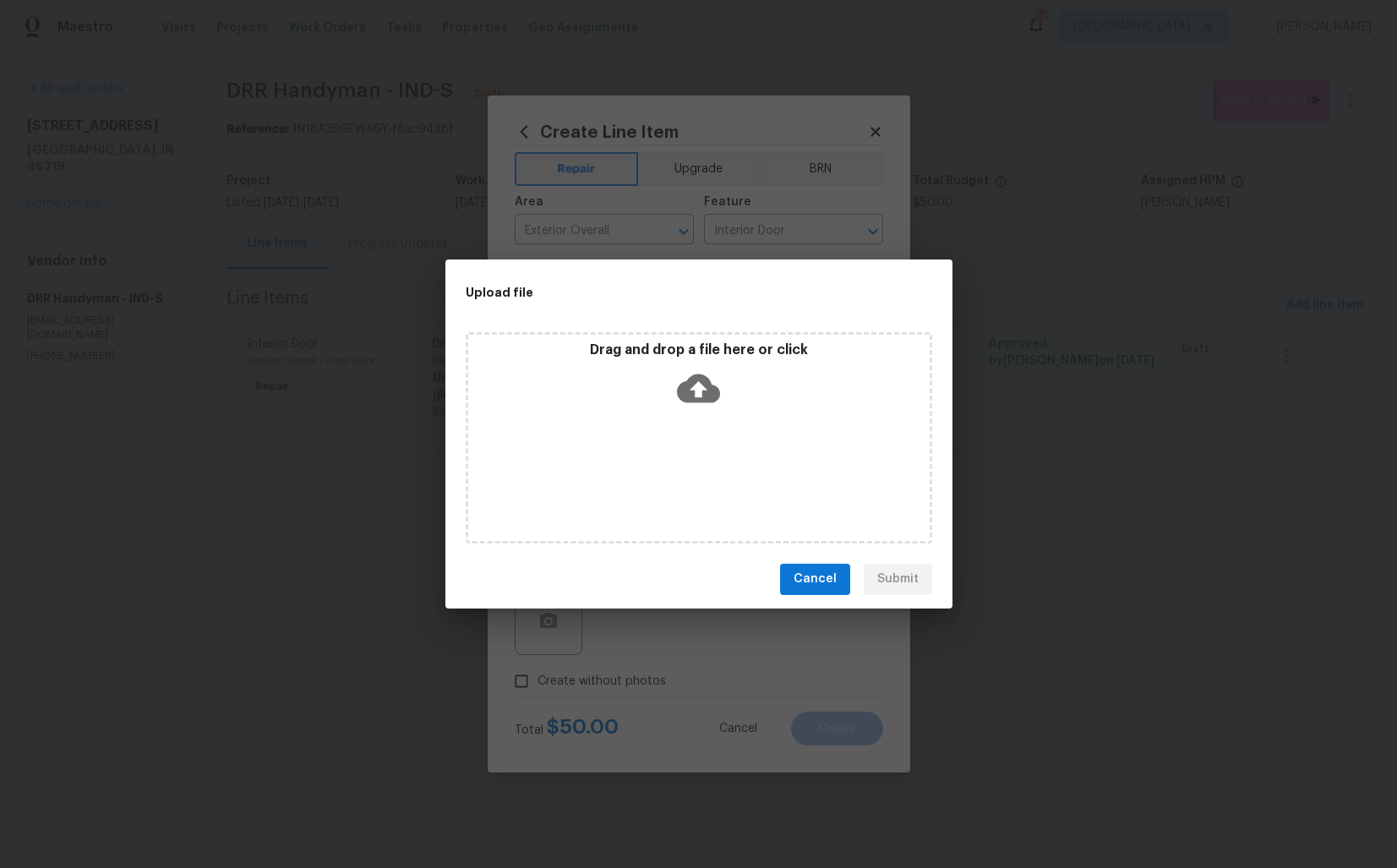
click at [704, 389] on icon at bounding box center [698, 388] width 44 height 44
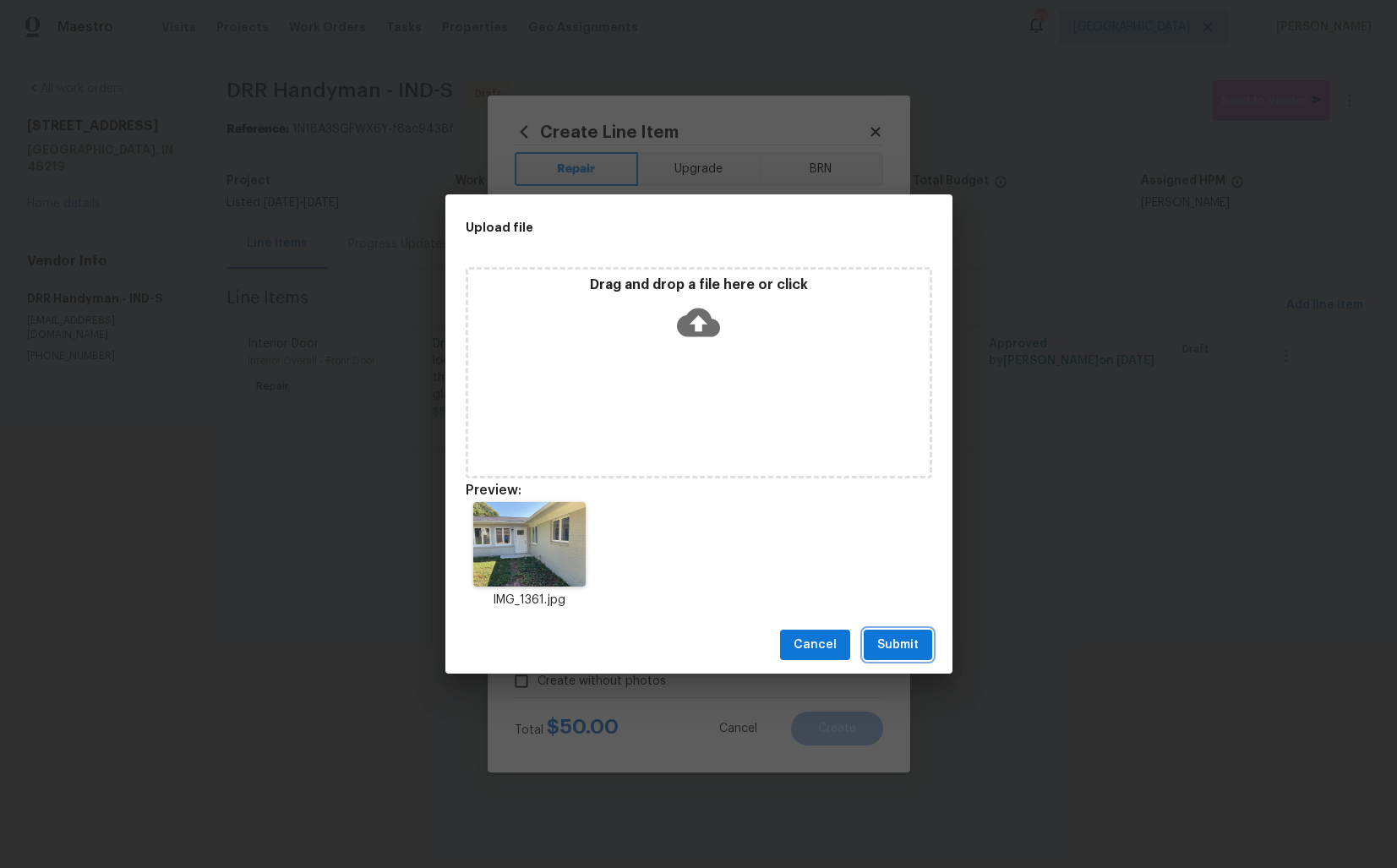
click at [902, 645] on span "Submit" at bounding box center [898, 645] width 42 height 21
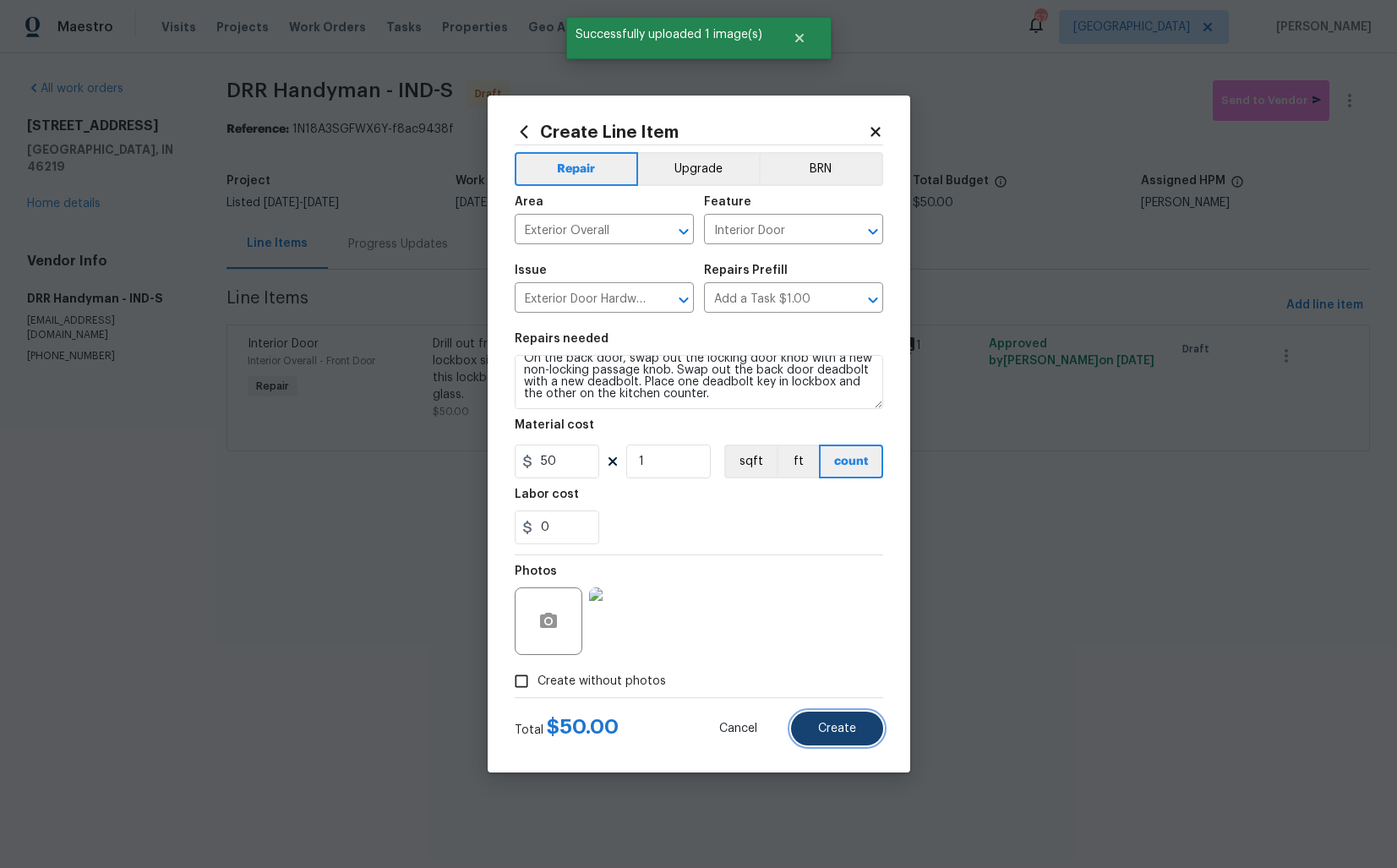
click at [823, 725] on span "Create" at bounding box center [837, 729] width 38 height 13
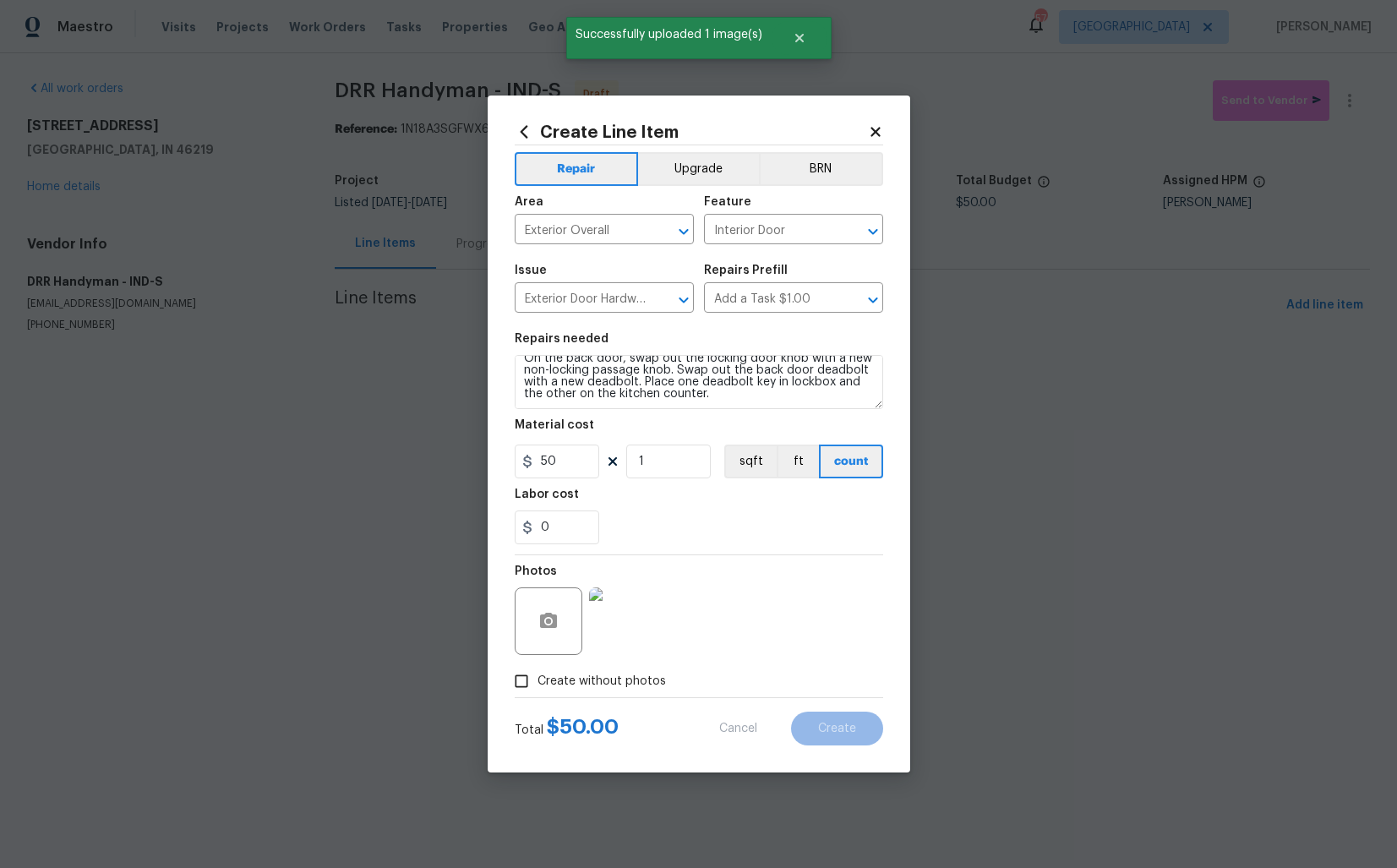
type input "0"
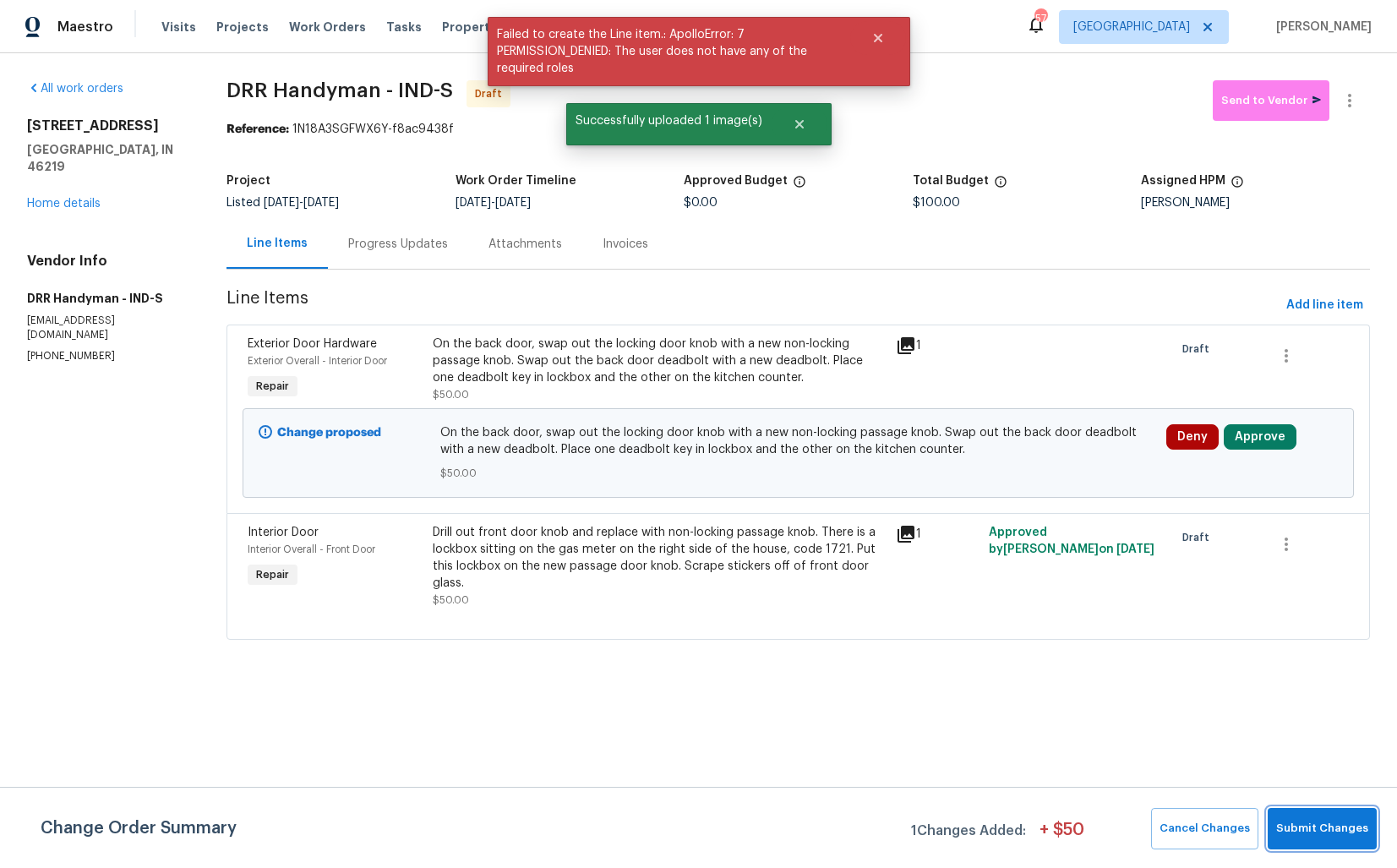
click at [1320, 829] on span "Submit Changes" at bounding box center [1322, 829] width 92 height 20
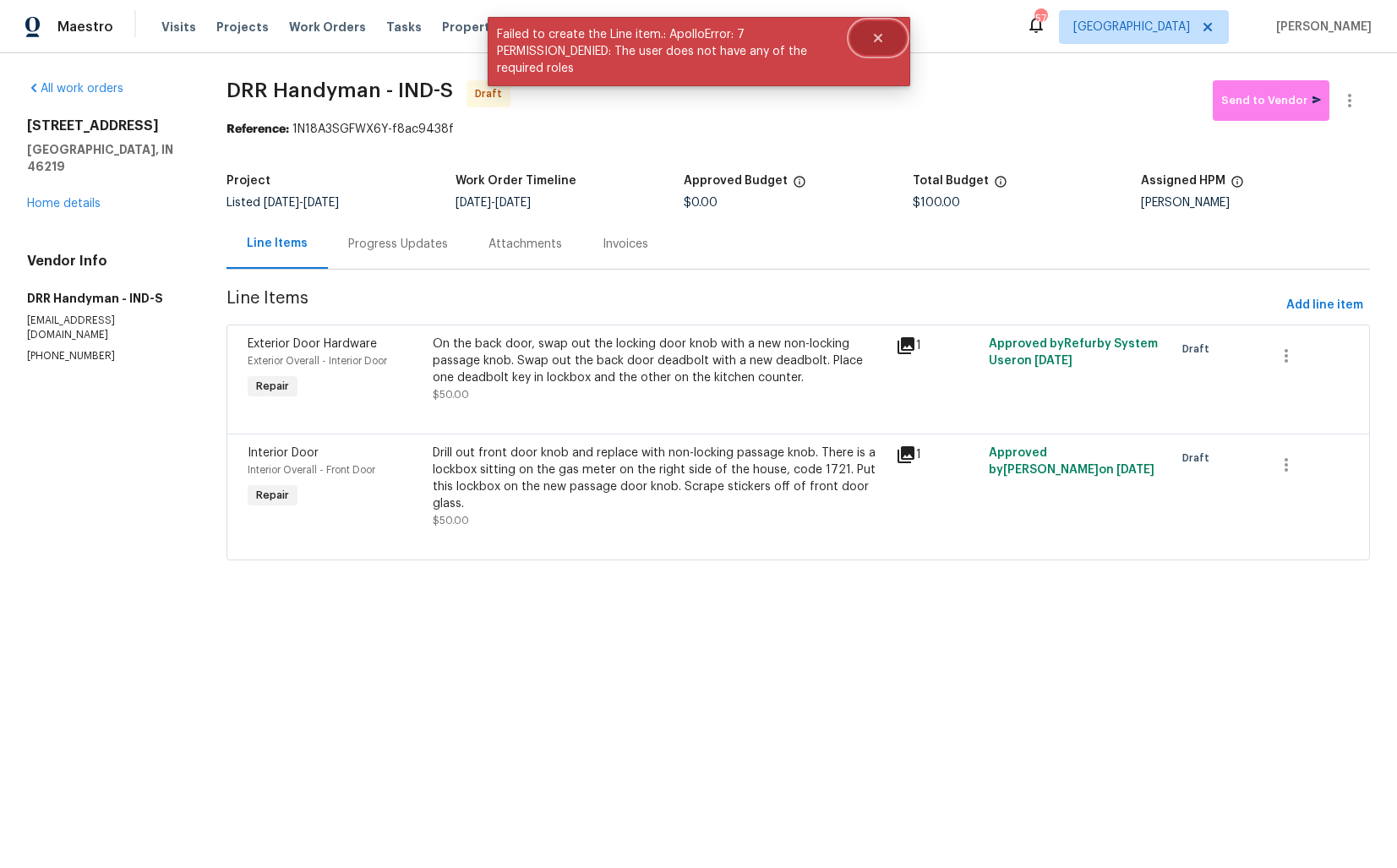
click at [885, 29] on button "Close" at bounding box center [877, 38] width 55 height 34
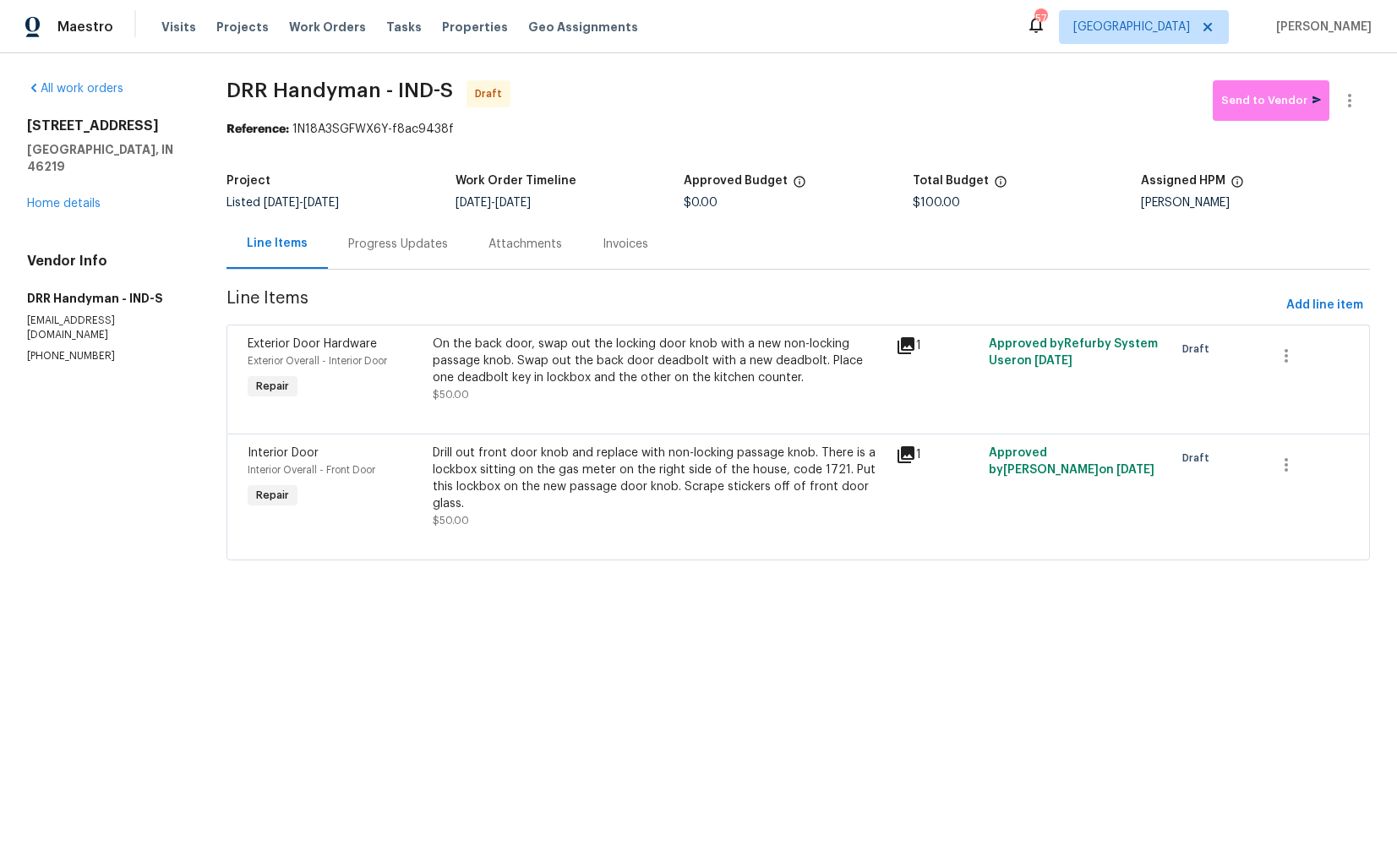
click at [831, 388] on div "On the back door, swap out the locking door knob with a new non-locking passage…" at bounding box center [659, 369] width 453 height 67
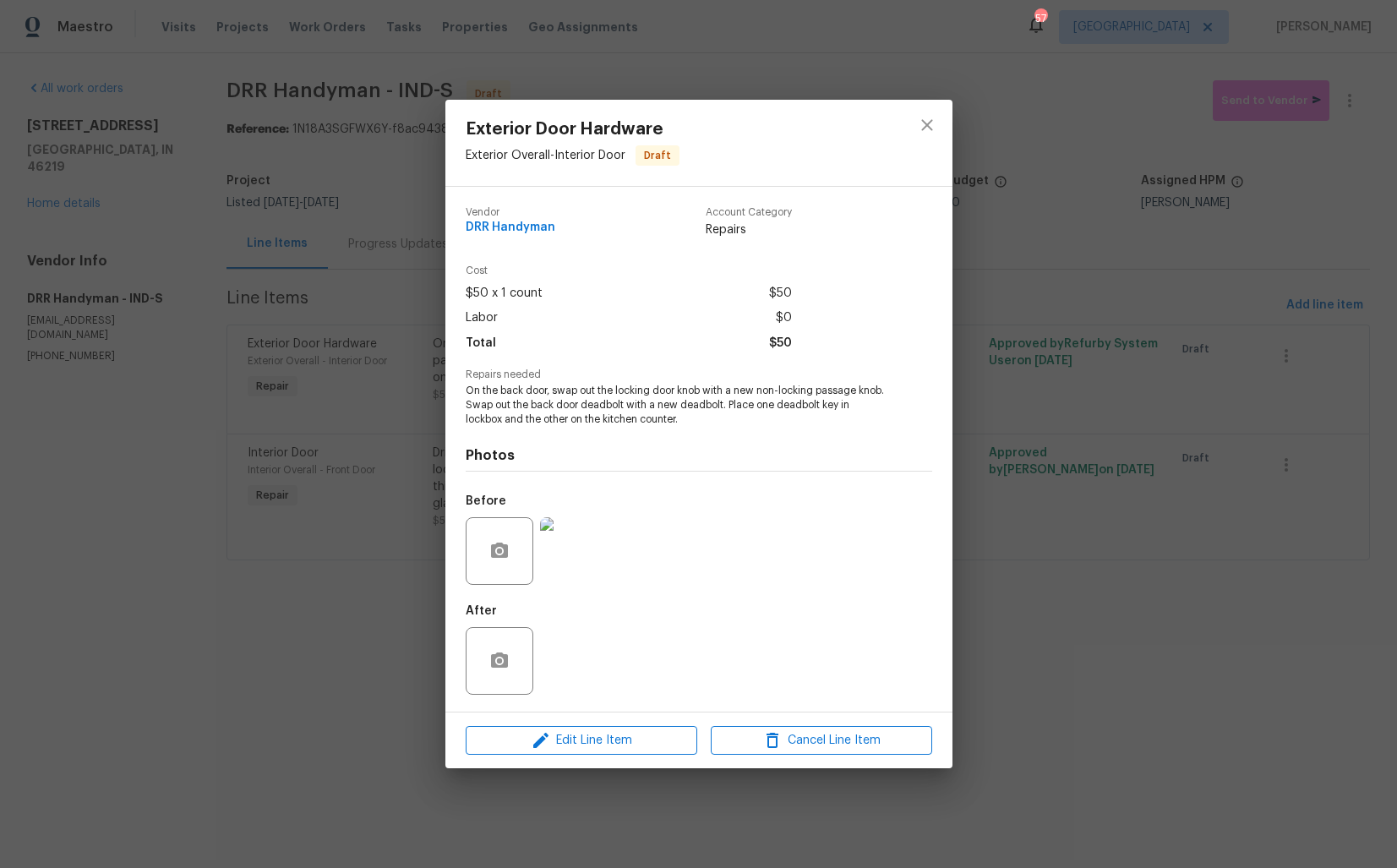
click at [385, 581] on div "Exterior Door Hardware Exterior Overall - Interior Door Draft Vendor DRR Handym…" at bounding box center [698, 434] width 1397 height 868
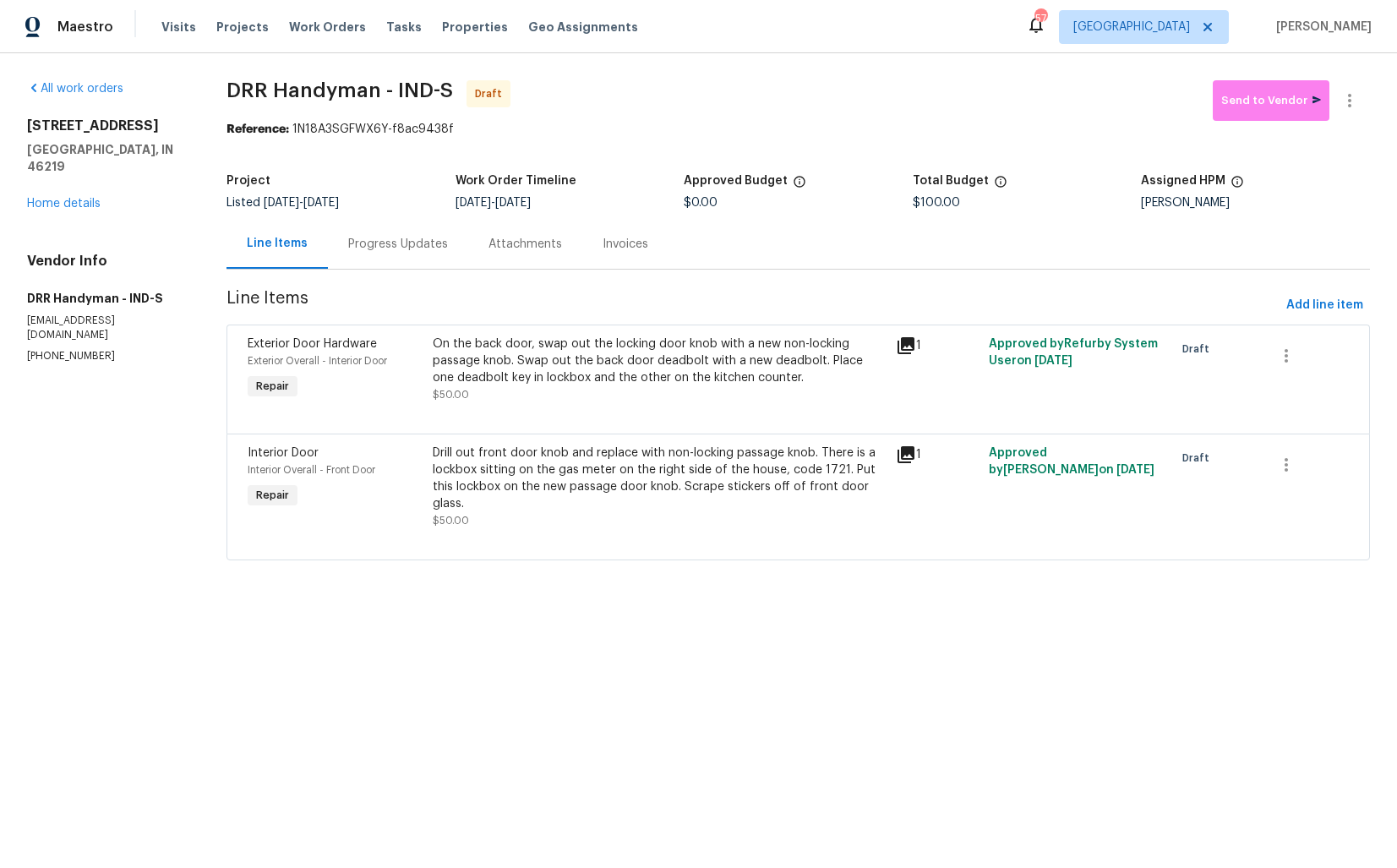
click at [580, 467] on div "Drill out front door knob and replace with non-locking passage knob. There is a…" at bounding box center [659, 478] width 453 height 67
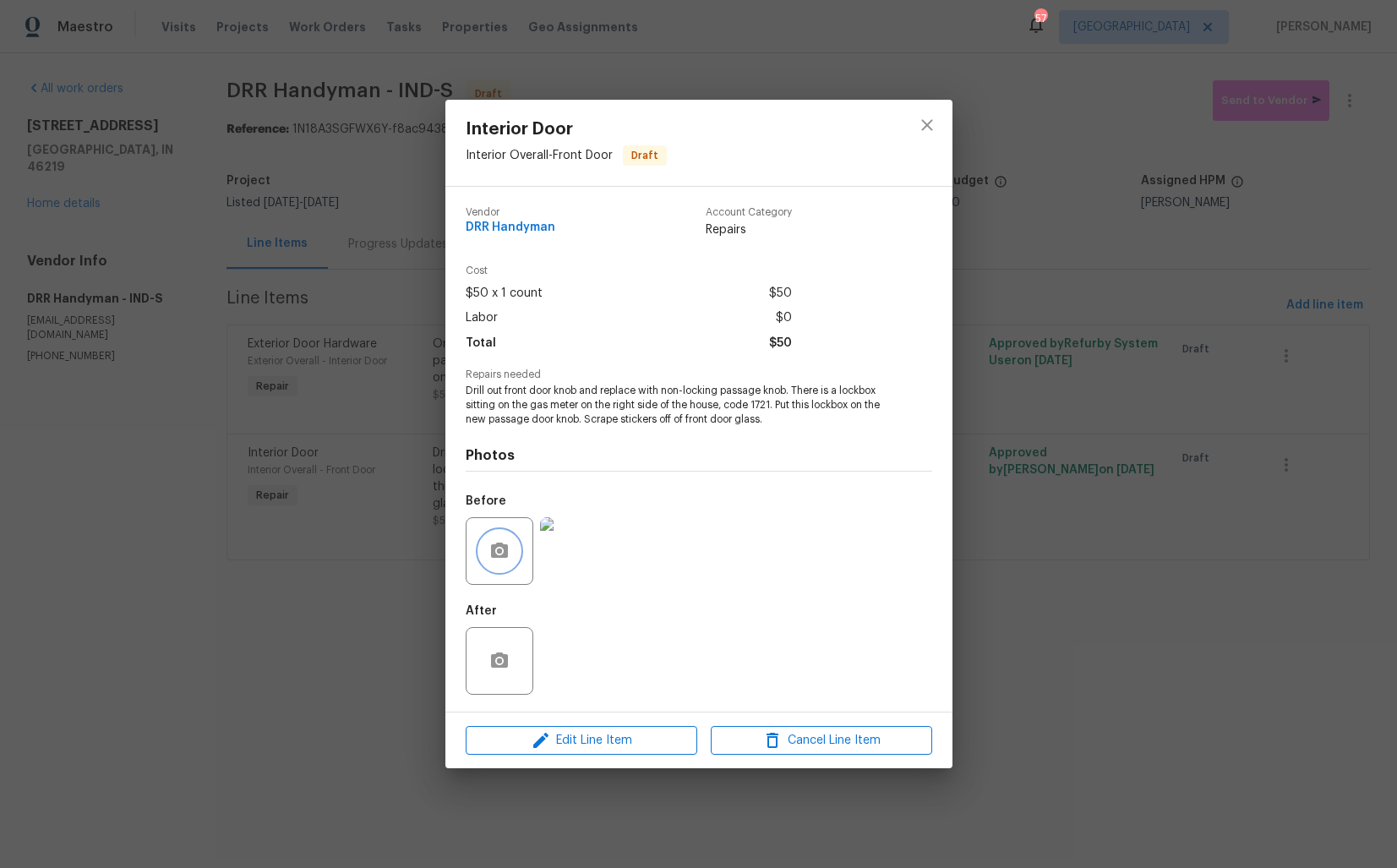
click at [503, 536] on button "button" at bounding box center [499, 551] width 41 height 41
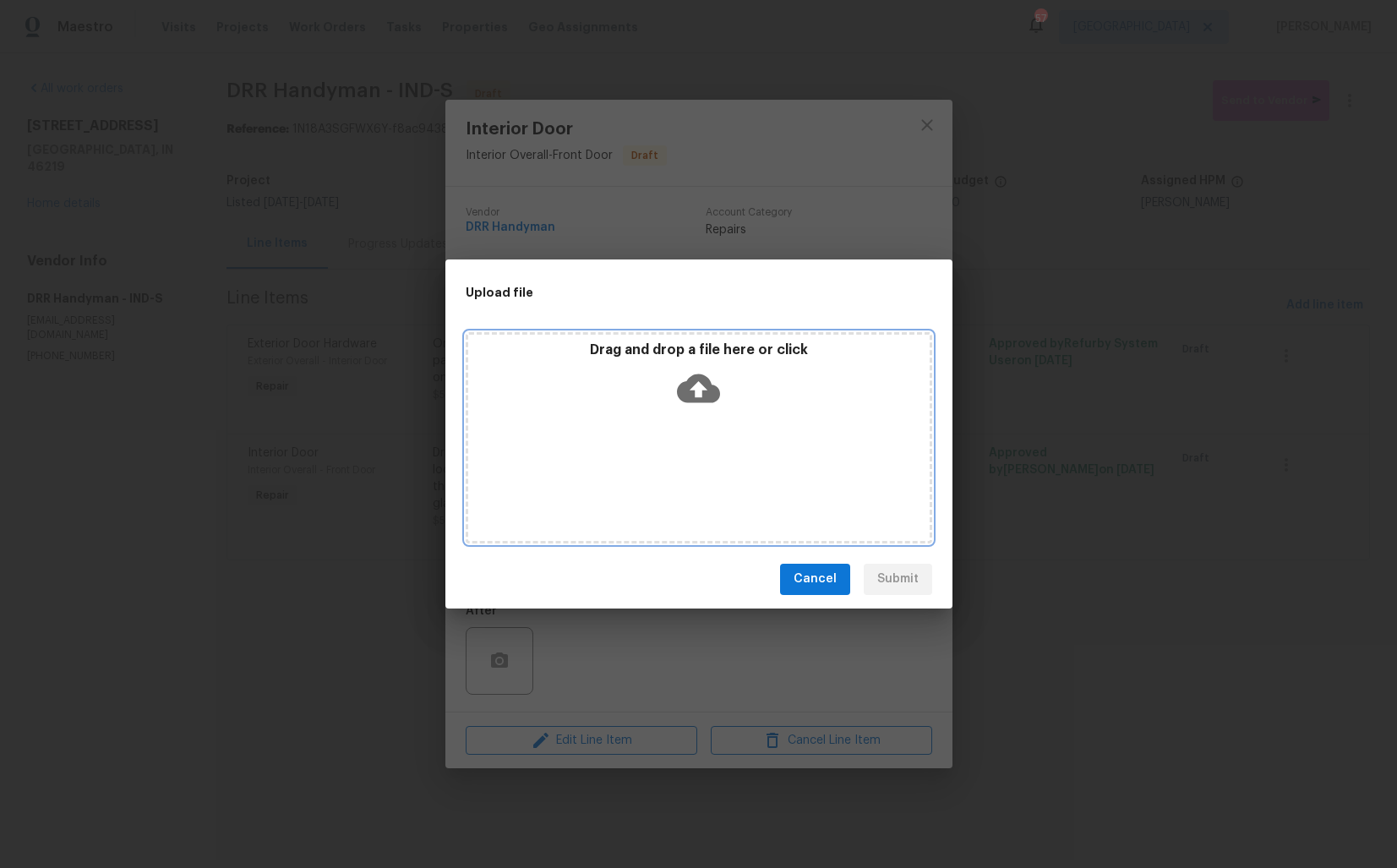
click at [691, 386] on icon at bounding box center [698, 388] width 44 height 29
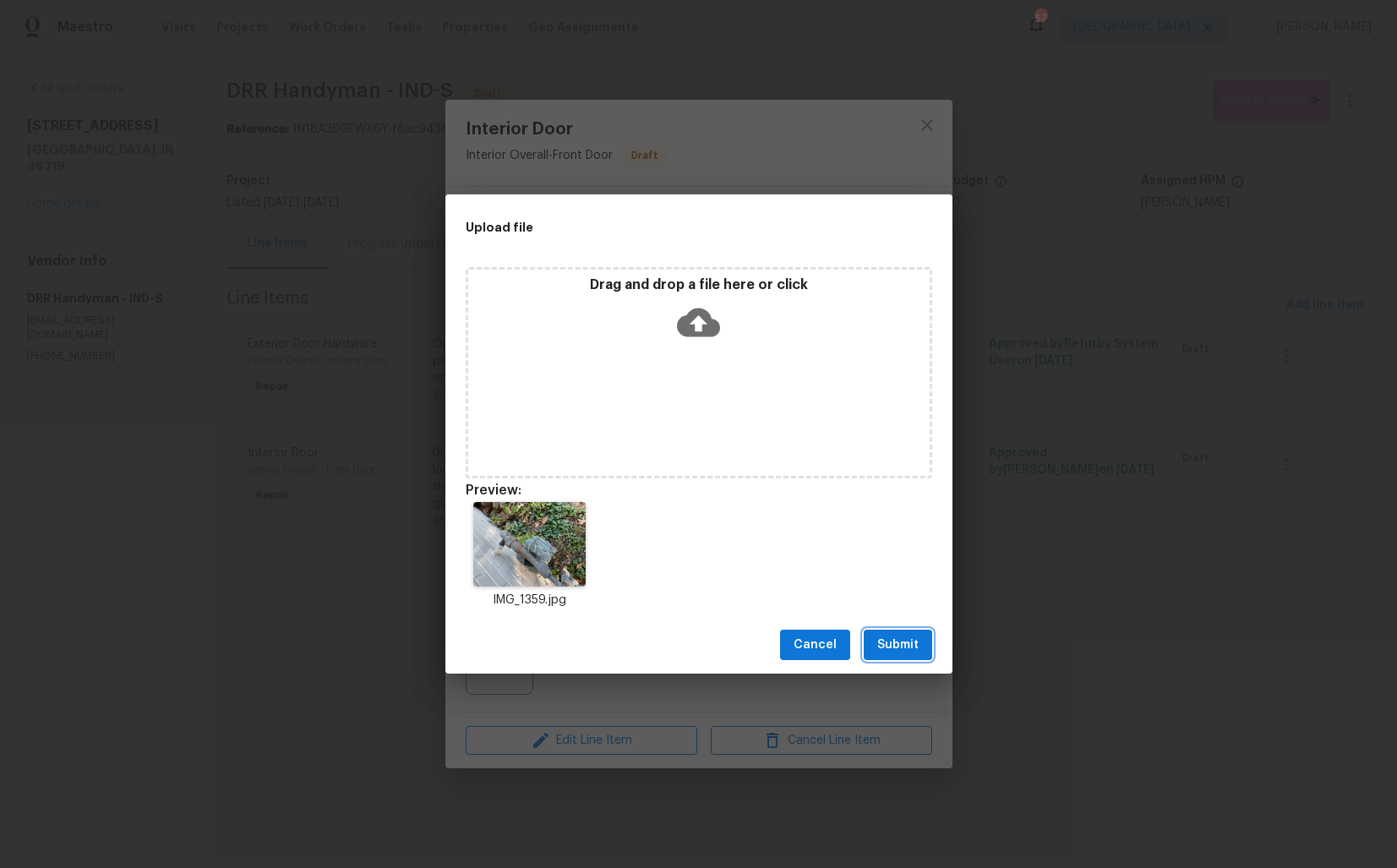
click at [893, 644] on span "Submit" at bounding box center [898, 645] width 42 height 21
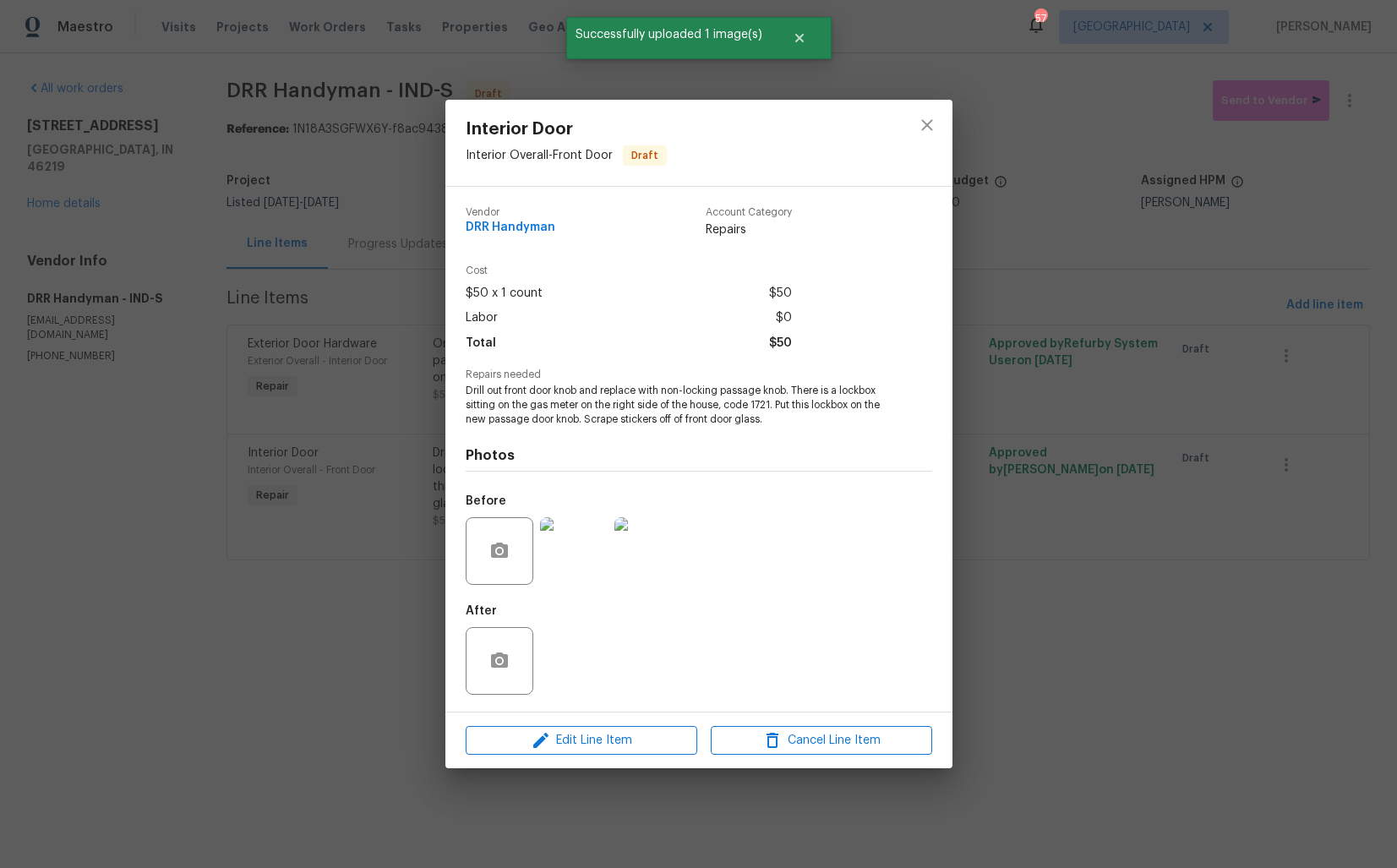
click at [218, 580] on div "Interior Door Interior Overall - Front Door Draft Vendor DRR Handyman Account C…" at bounding box center [698, 434] width 1397 height 868
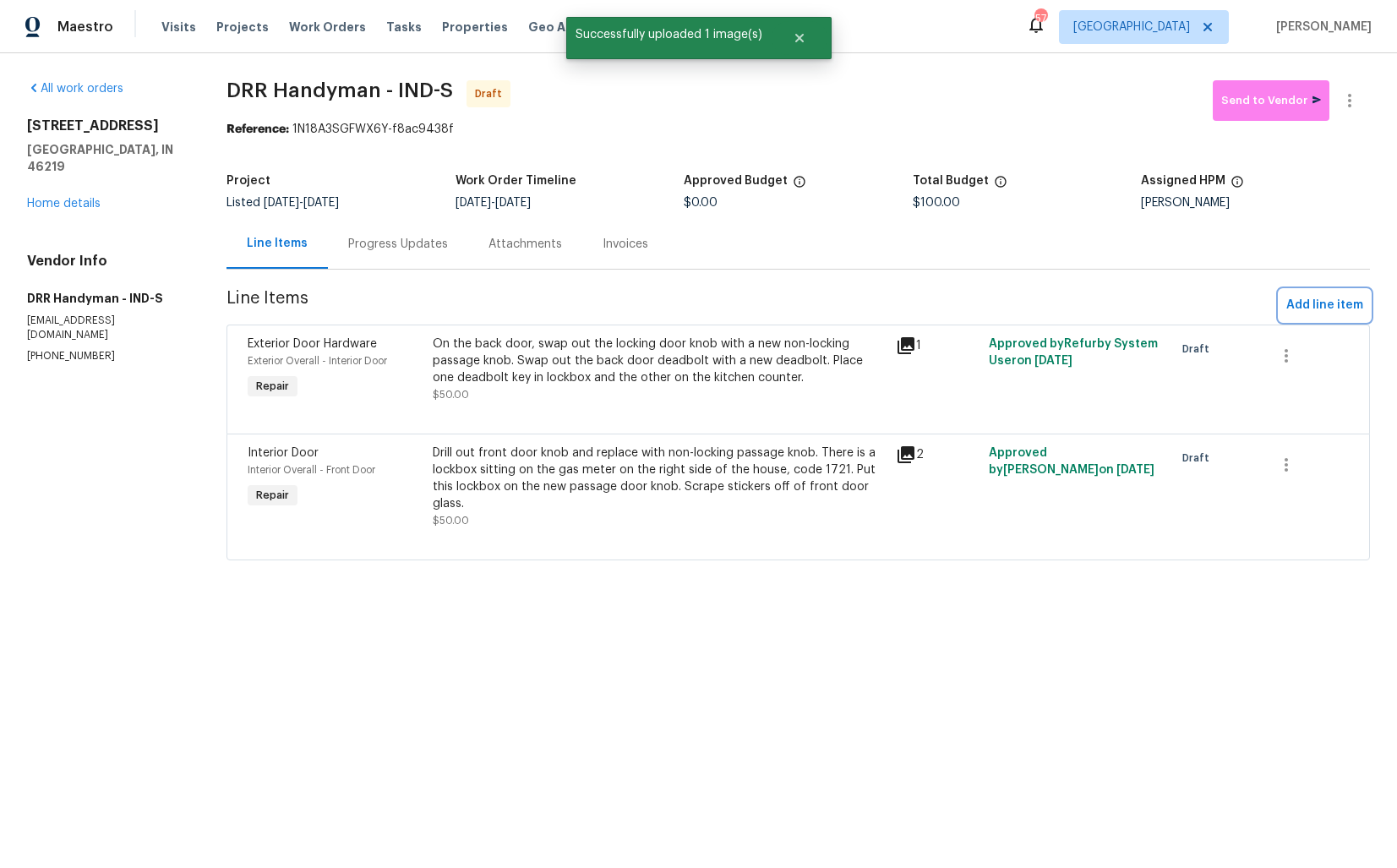
click at [1328, 304] on span "Add line item" at bounding box center [1324, 306] width 77 height 21
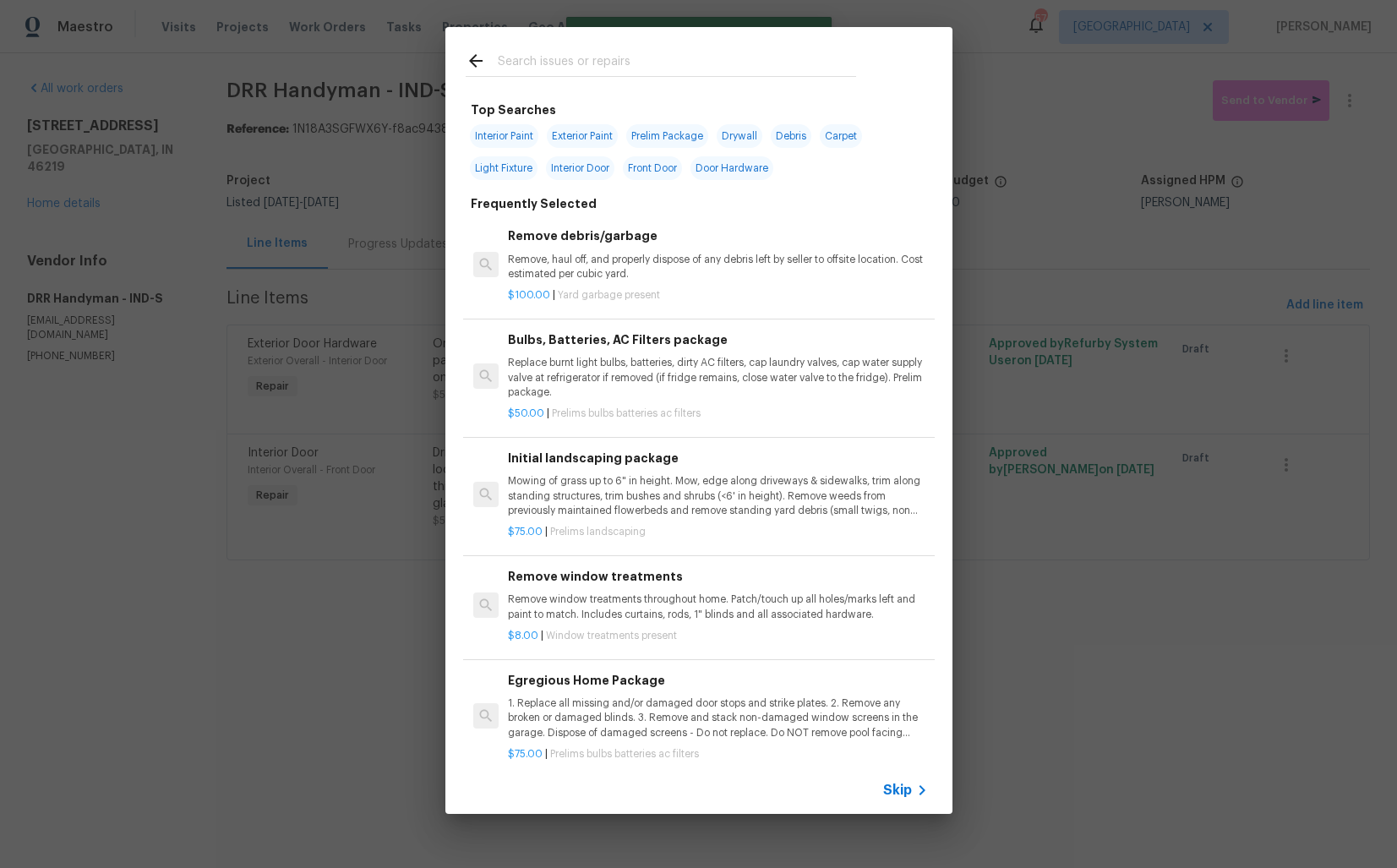
click at [590, 62] on input "text" at bounding box center [677, 63] width 358 height 26
click at [691, 75] on input "text" at bounding box center [677, 63] width 358 height 26
type input "exterio"
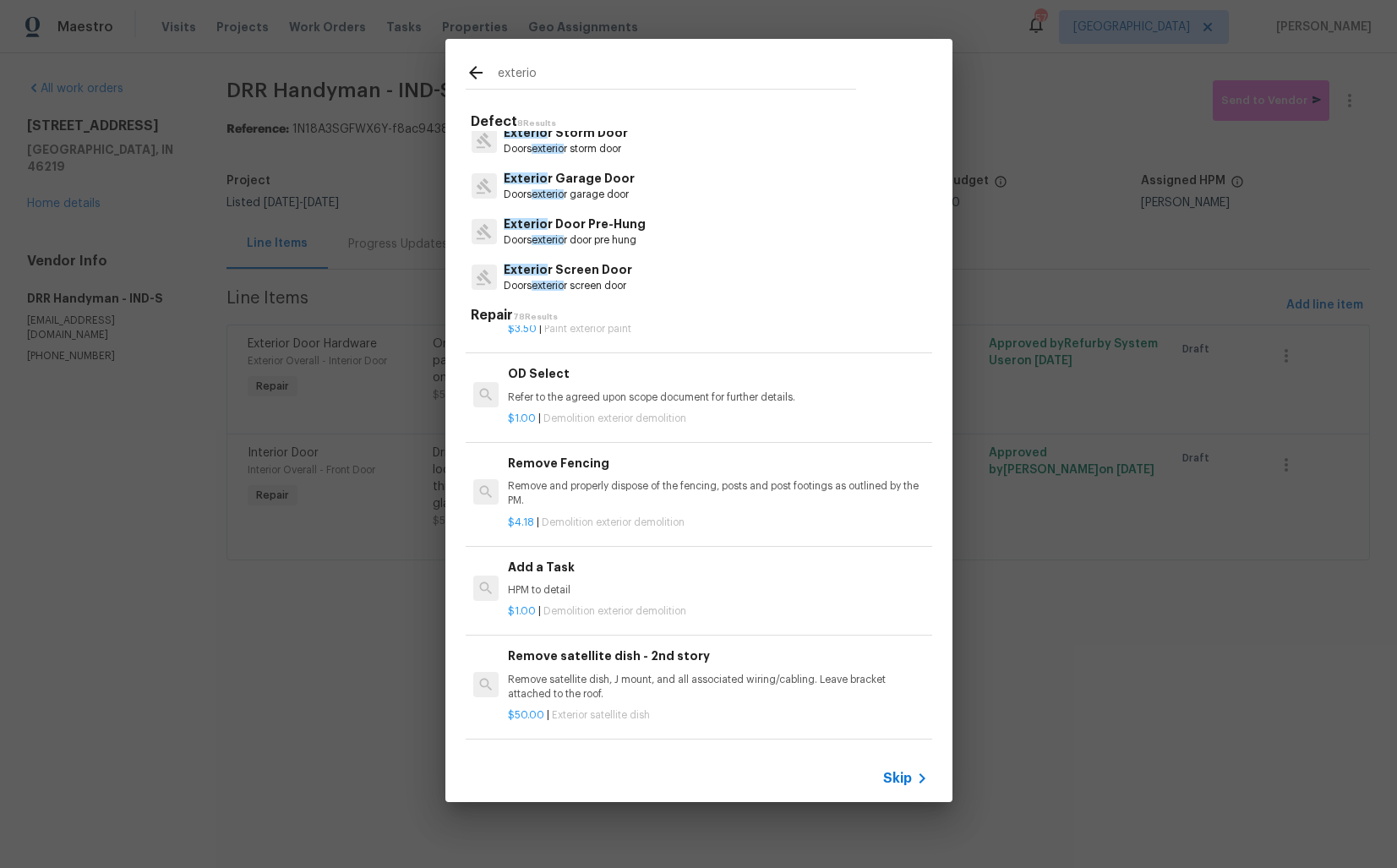
scroll to position [916, 0]
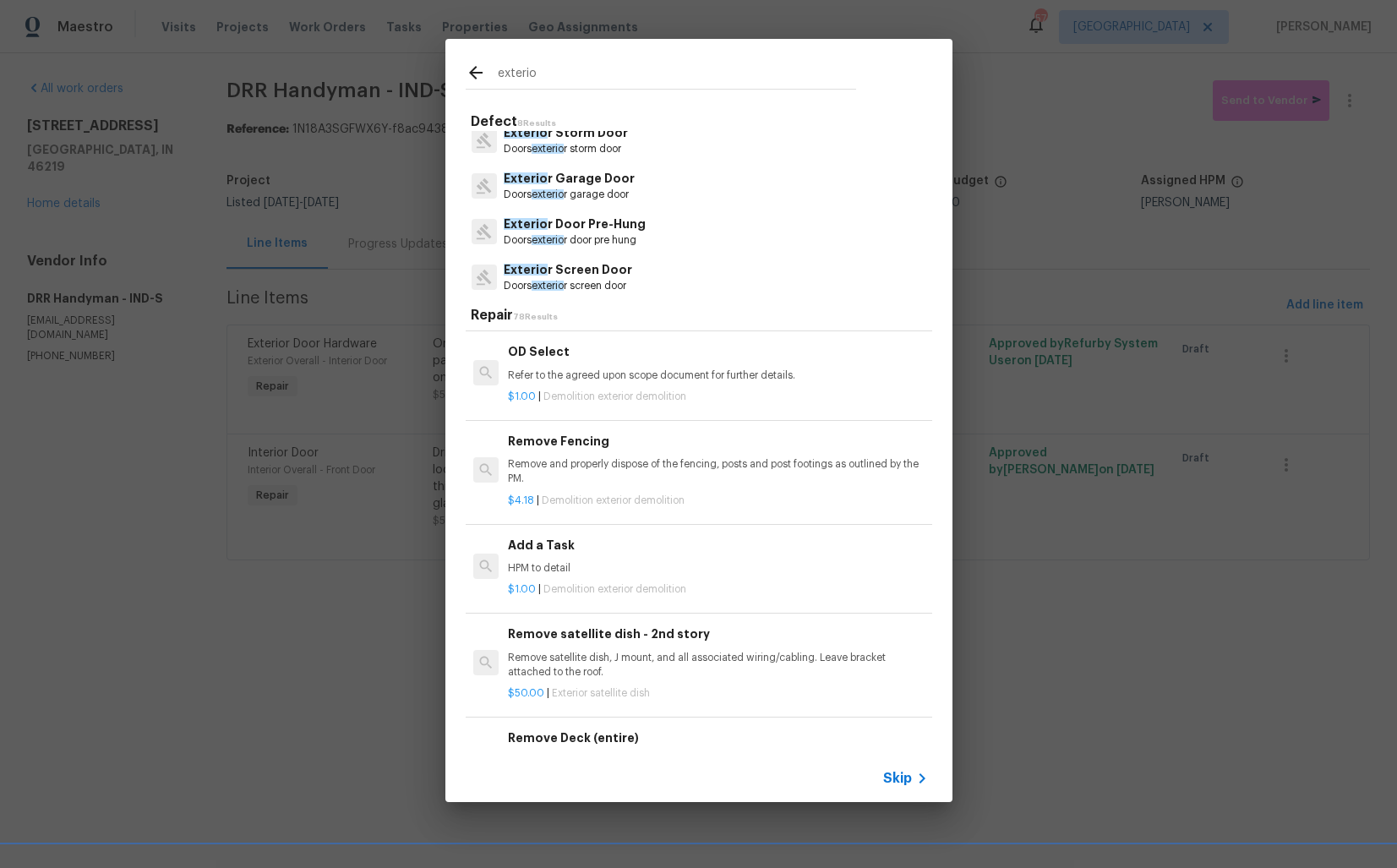
click at [557, 568] on p "HPM to detail" at bounding box center [717, 568] width 419 height 15
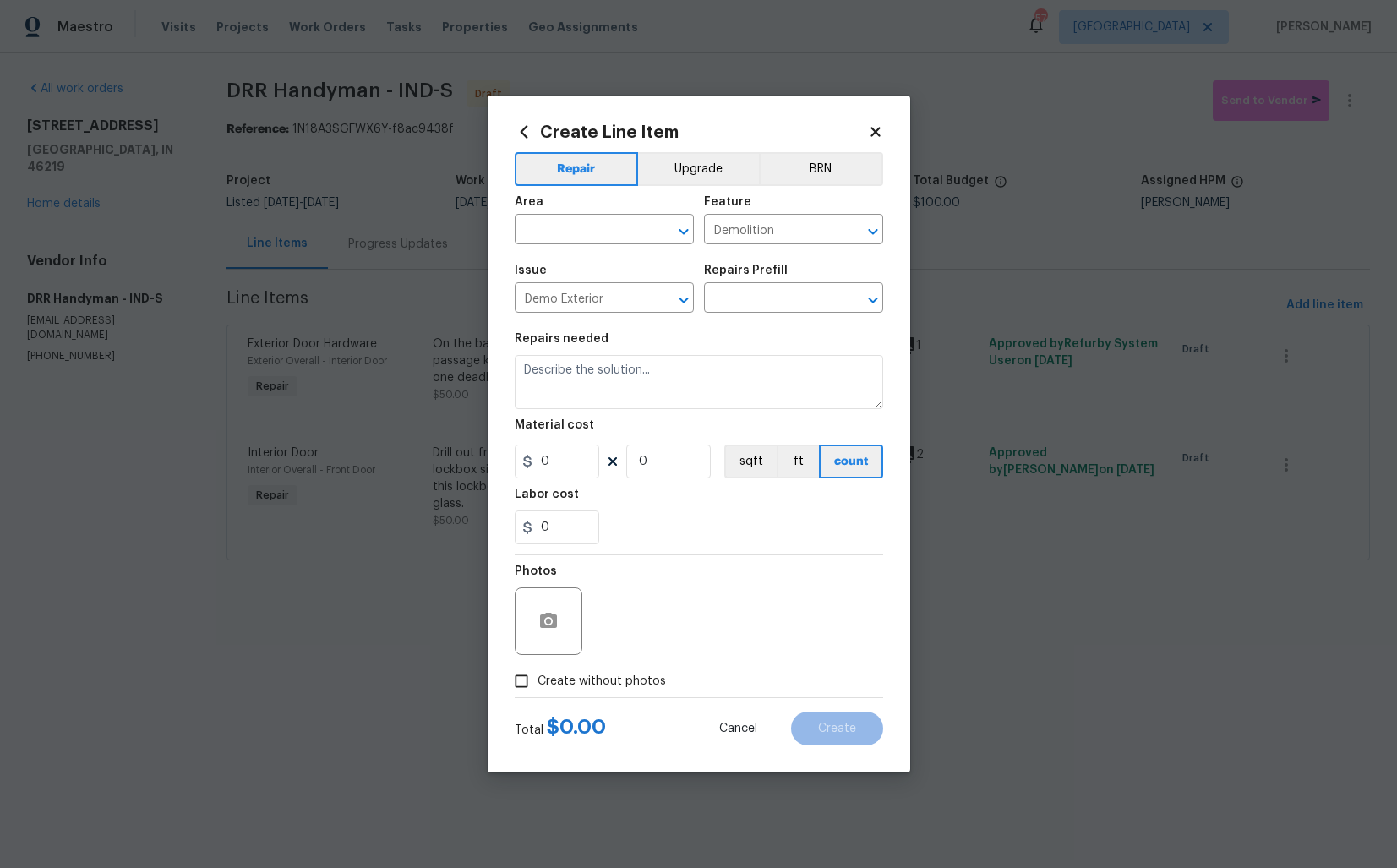
type input "Add a Task $1.00"
type textarea "HPM to detail"
type input "1"
click at [579, 242] on input "text" at bounding box center [580, 230] width 131 height 26
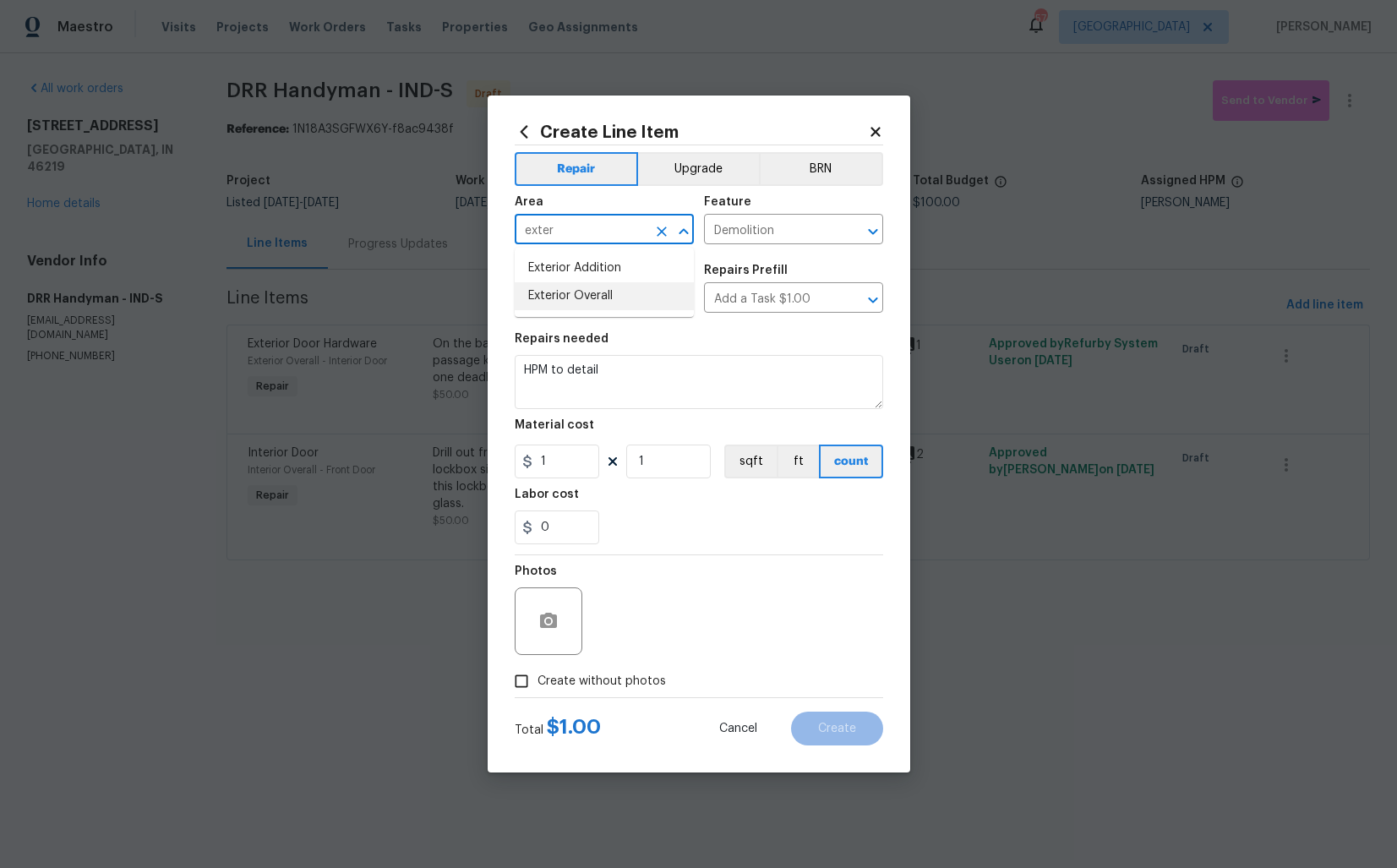
click at [579, 298] on li "Exterior Overall" at bounding box center [604, 296] width 179 height 28
type input "Exterior Overall"
click at [766, 235] on input "Demolition" at bounding box center [770, 230] width 131 height 26
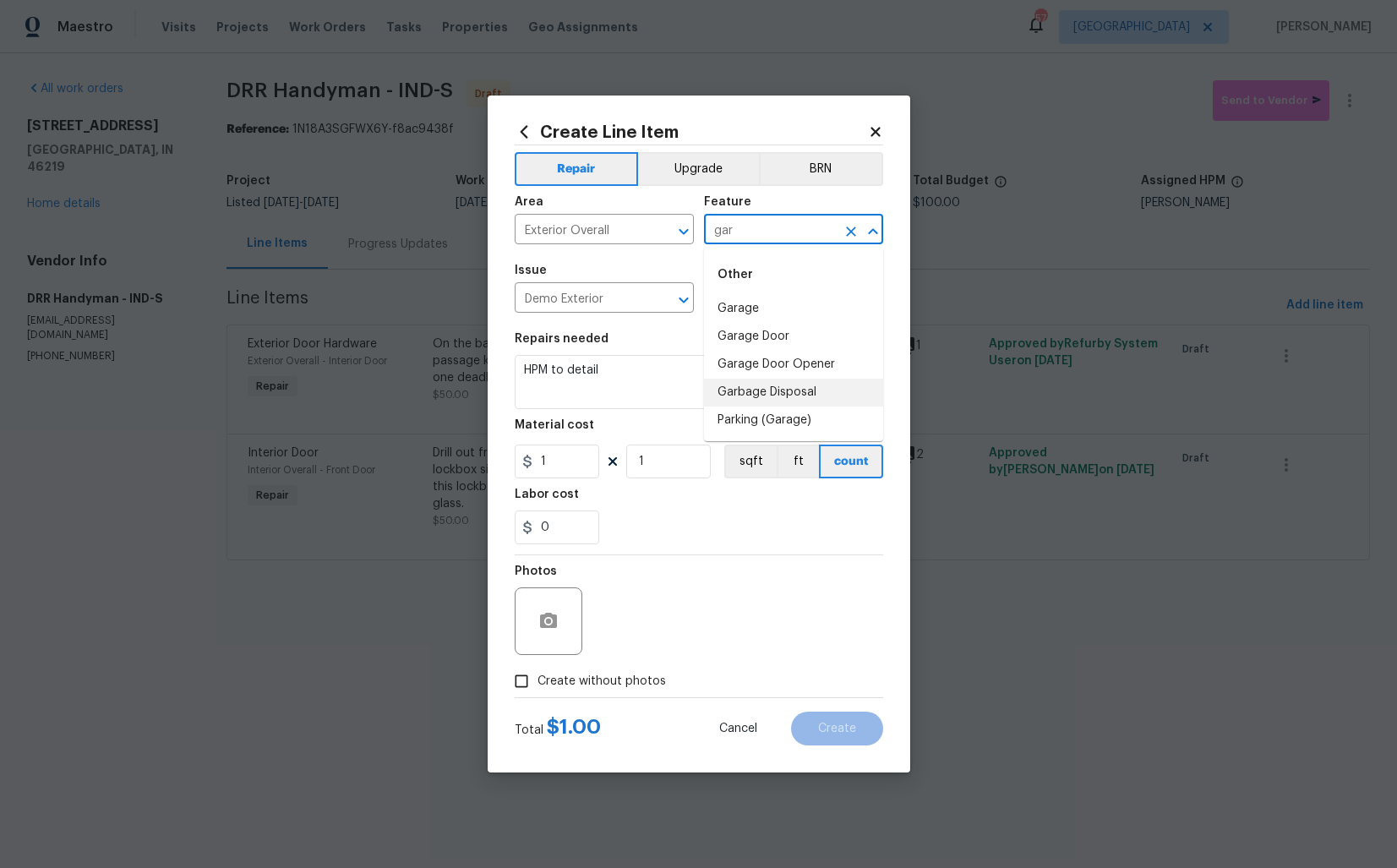
click at [759, 390] on li "Garbage Disposal" at bounding box center [794, 393] width 179 height 28
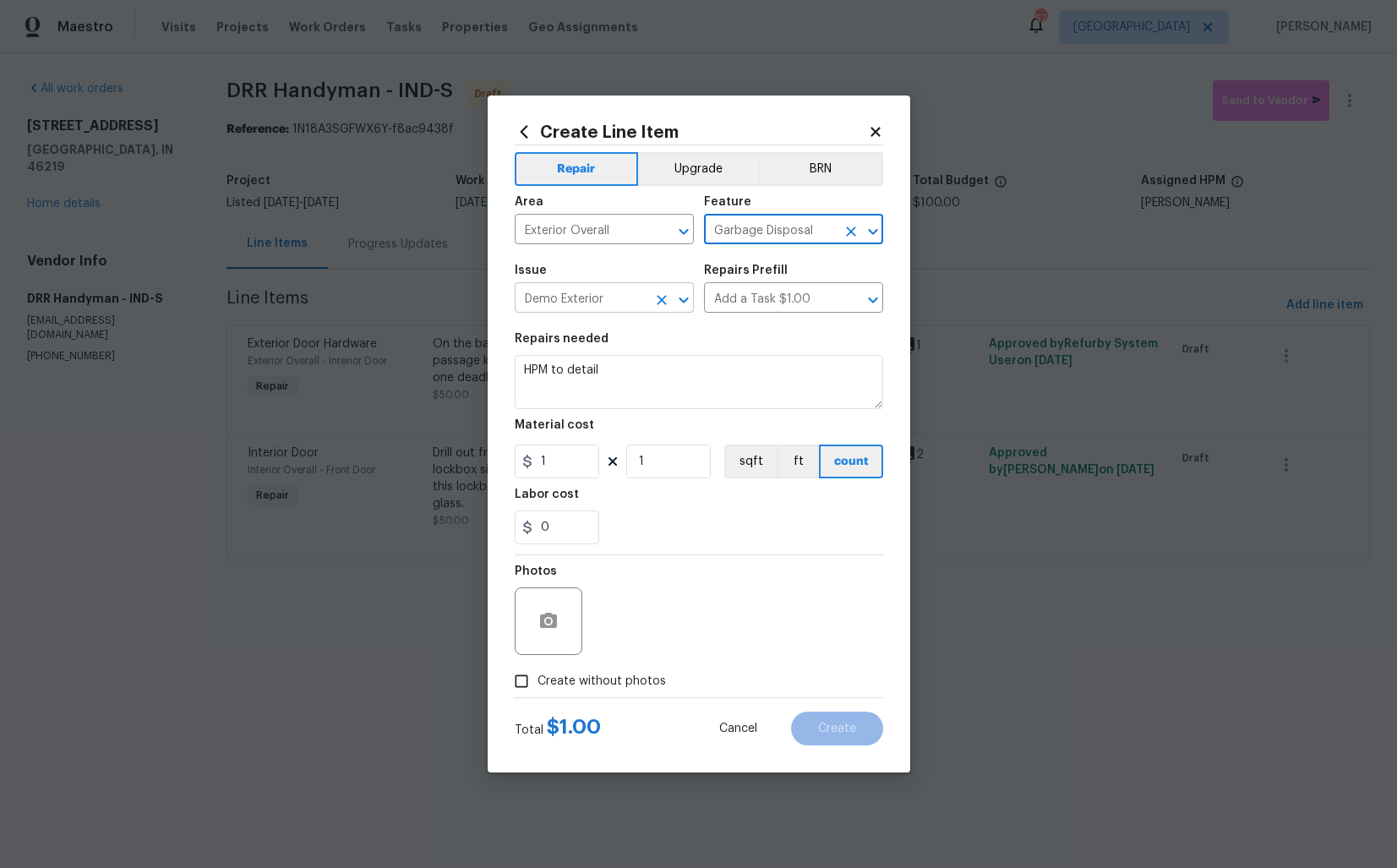
type input "Garbage Disposal"
click at [610, 300] on input "Demo Exterior" at bounding box center [580, 300] width 131 height 26
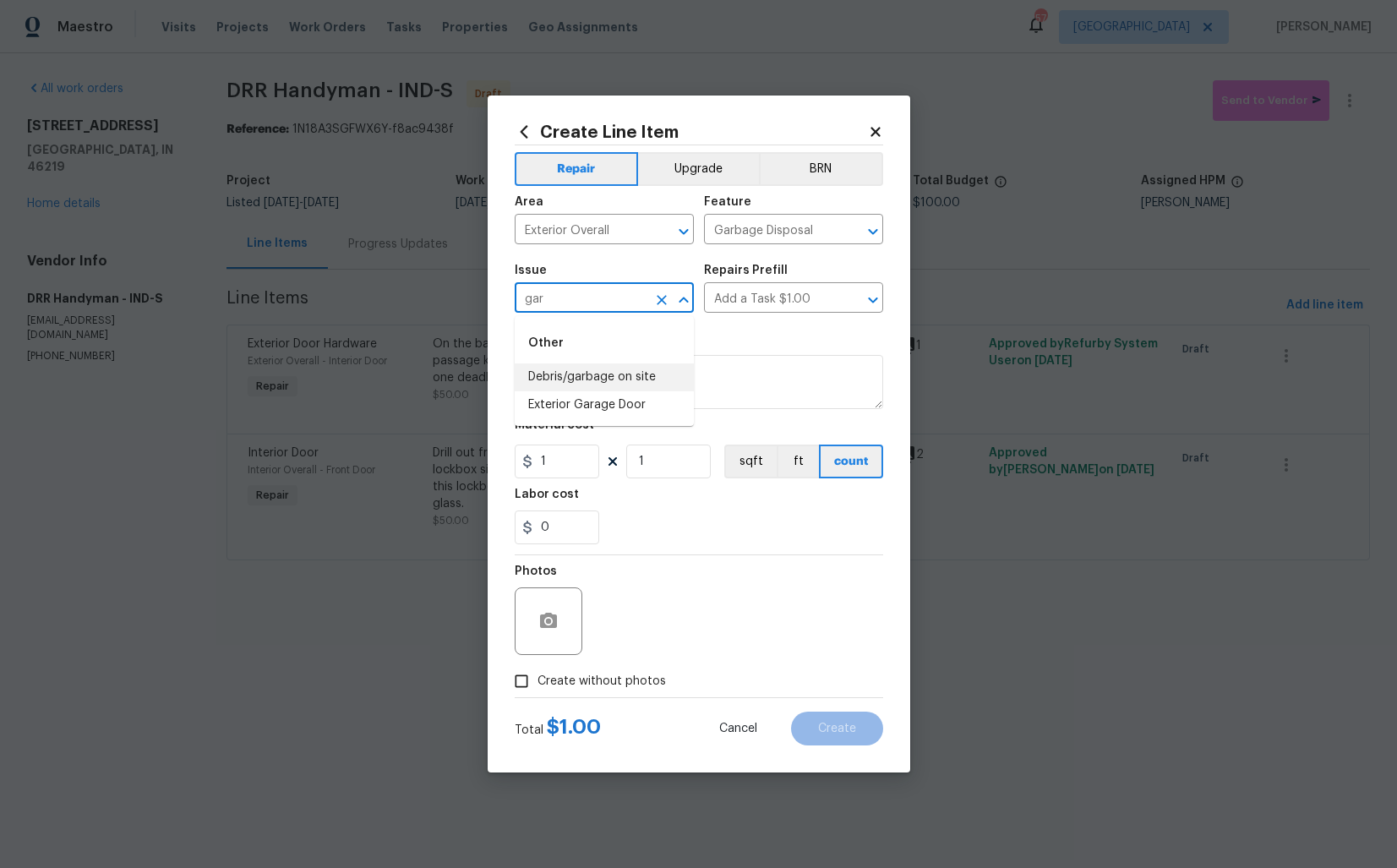
click at [573, 376] on li "Debris/garbage on site" at bounding box center [604, 377] width 179 height 28
type input "Debris/garbage on site"
click at [777, 300] on input "text" at bounding box center [770, 300] width 131 height 26
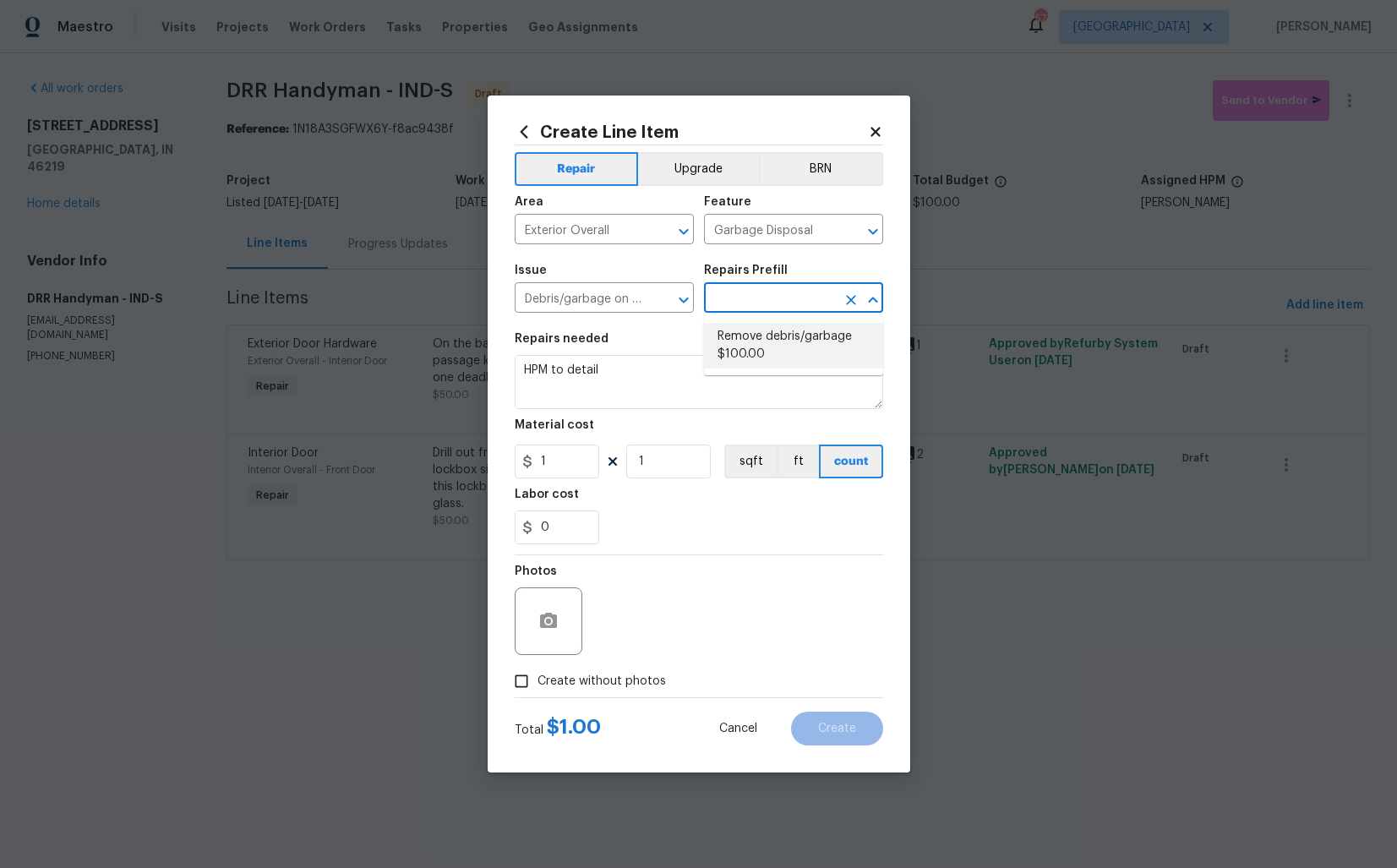
click at [769, 344] on li "Remove debris/garbage $100.00" at bounding box center [794, 345] width 179 height 45
type input "Remove debris/garbage $100.00"
type textarea "Remove, haul off, and properly dispose of any debris left by seller to offsite …"
type input "100"
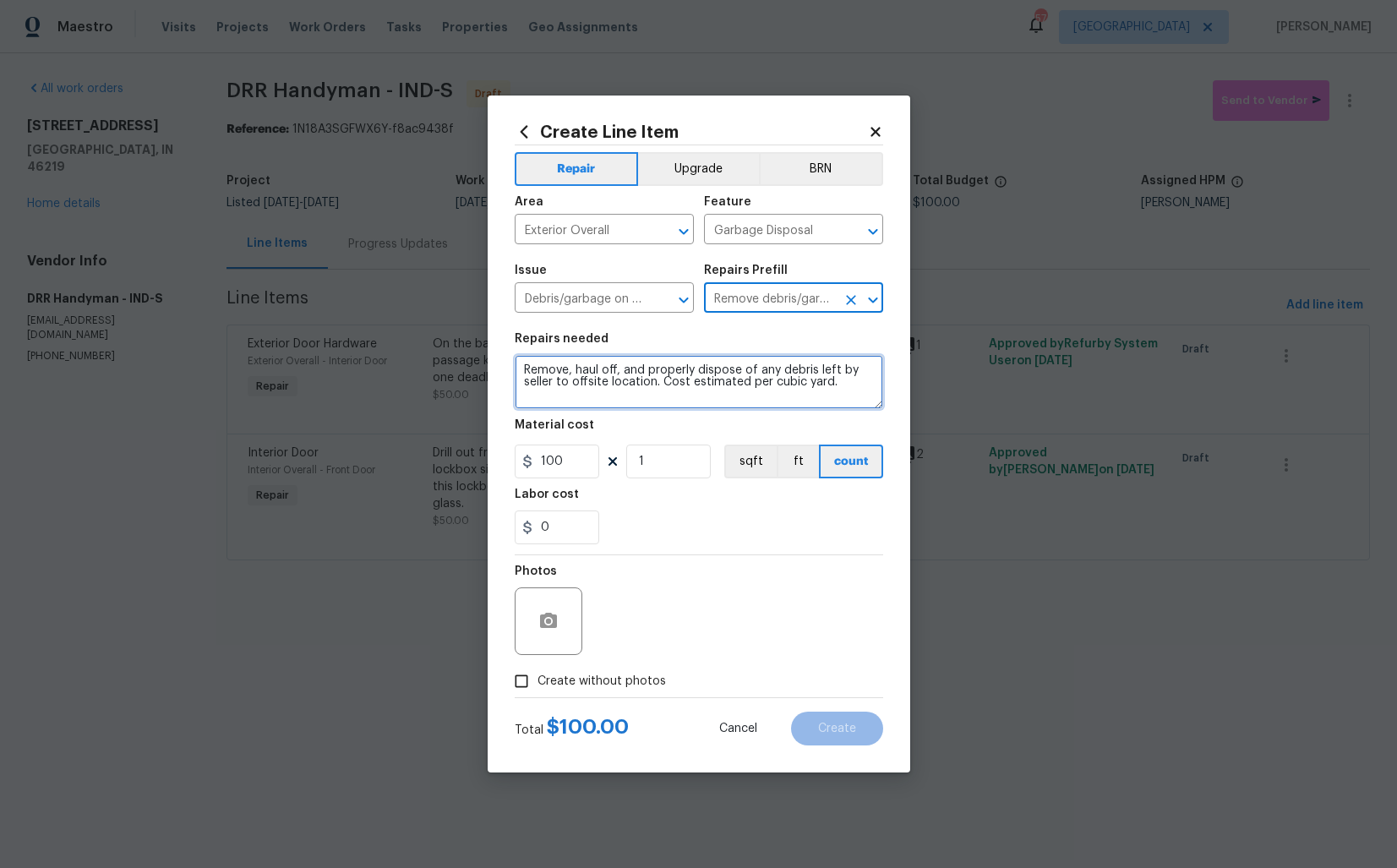
click at [670, 376] on textarea "Remove, haul off, and properly dispose of any debris left by seller to offsite …" at bounding box center [699, 382] width 369 height 54
paste textarea "On the back of the house, there is an old vent. It is sitting there loosely. Yo…"
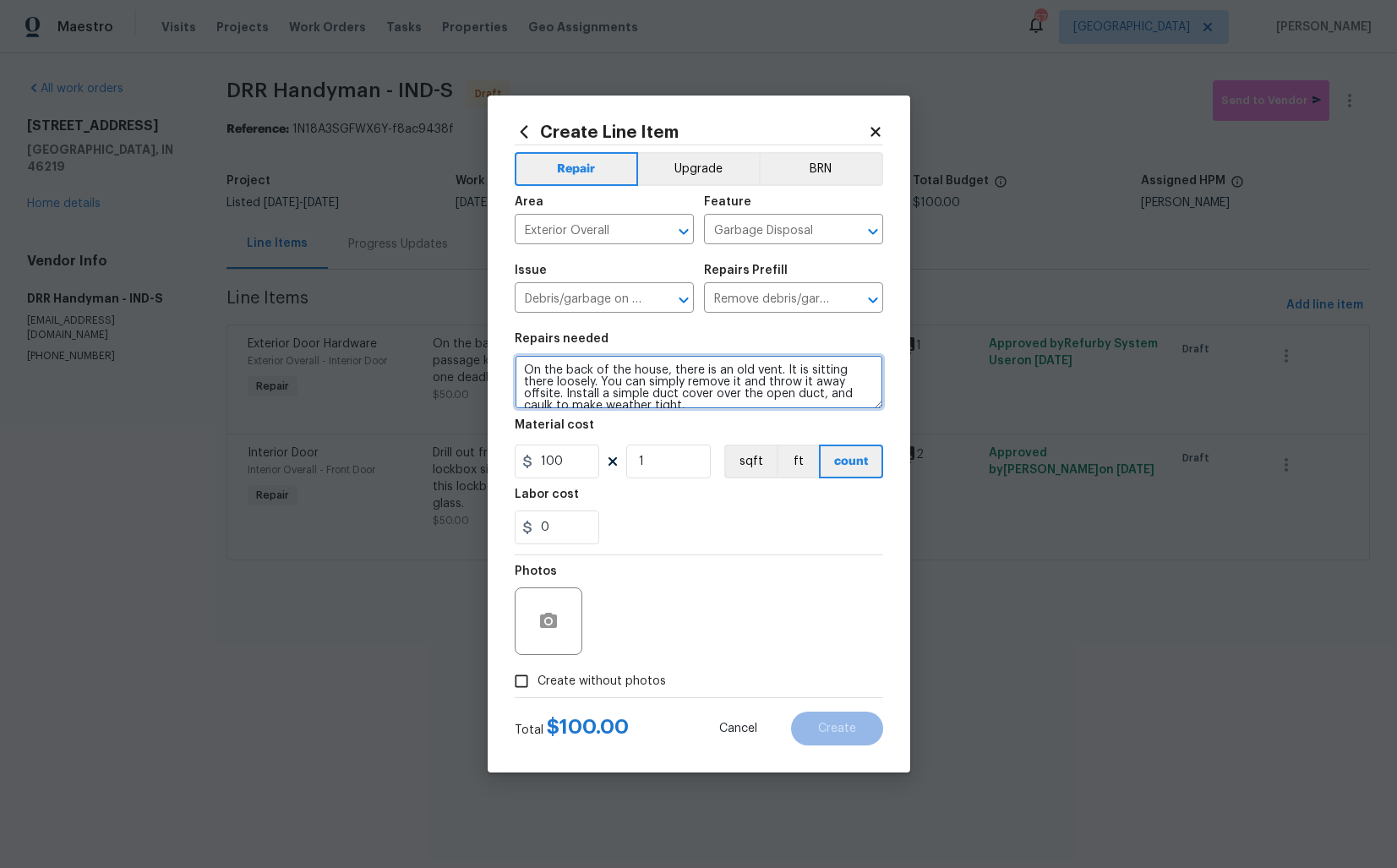
scroll to position [12, 0]
type textarea "On the back of the house, there is an old vent. It is sitting there loosely. Yo…"
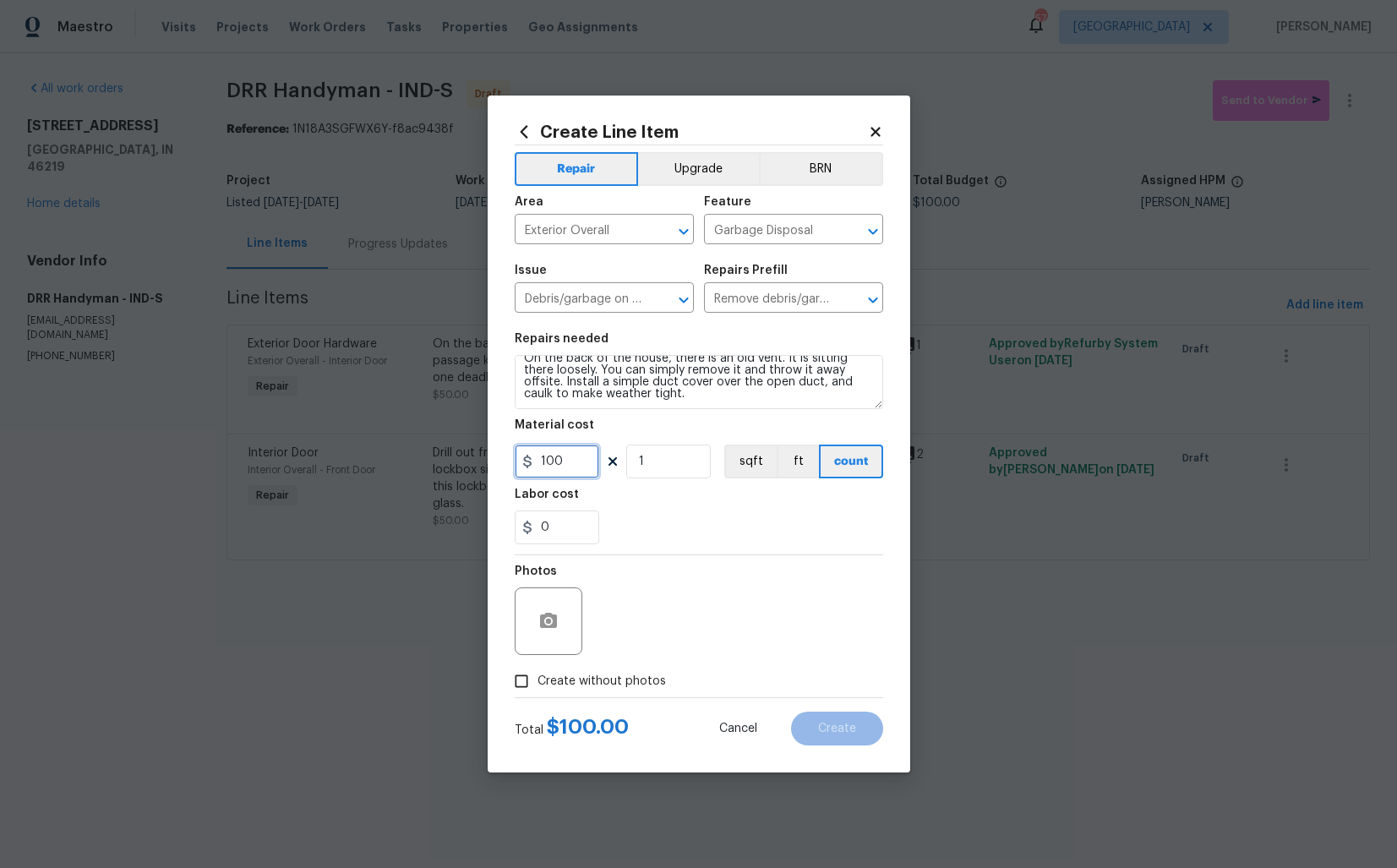
click at [576, 458] on input "100" at bounding box center [556, 462] width 84 height 34
type input "75"
click at [552, 622] on icon "button" at bounding box center [549, 620] width 17 height 15
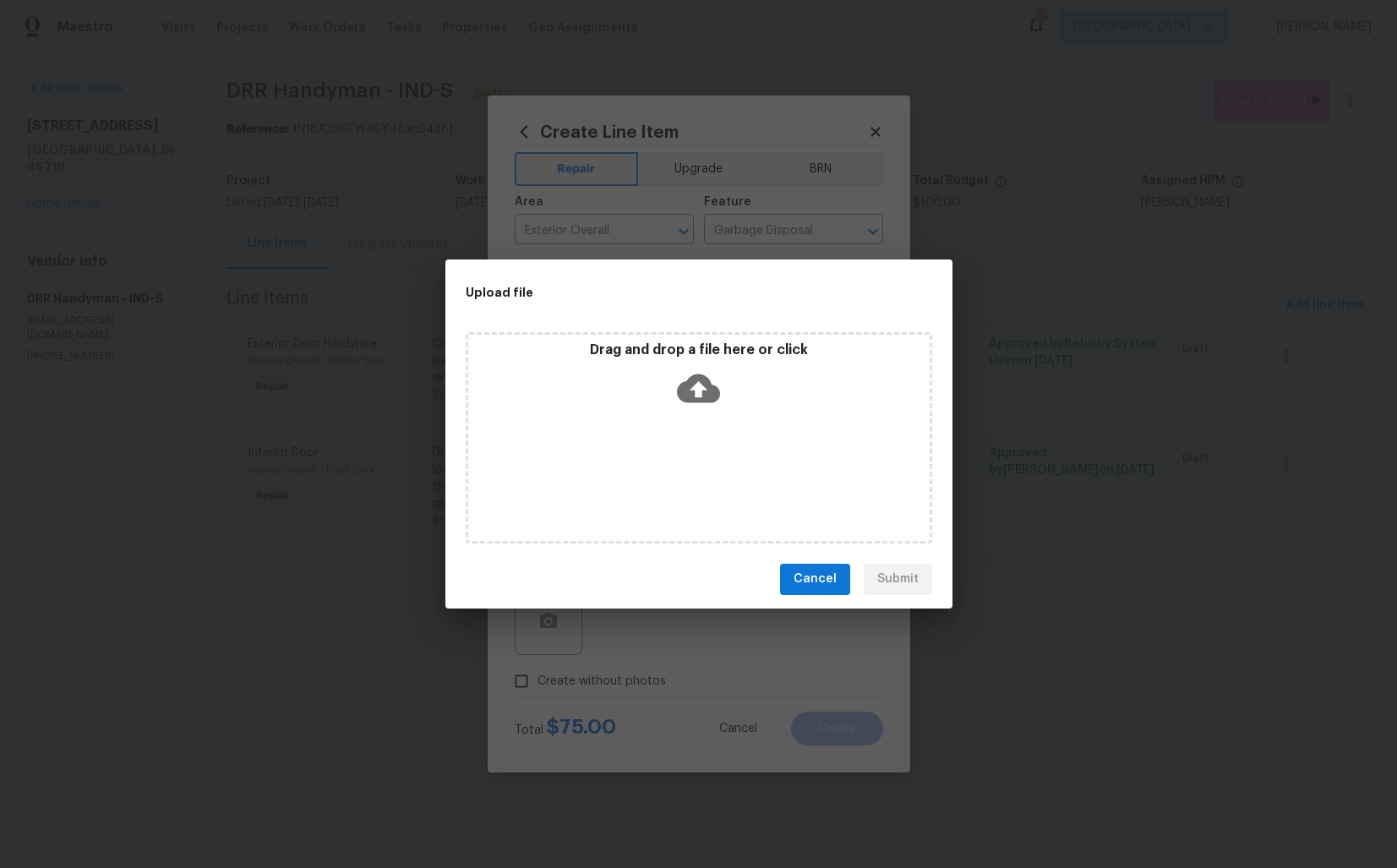
click at [700, 398] on icon at bounding box center [698, 388] width 44 height 29
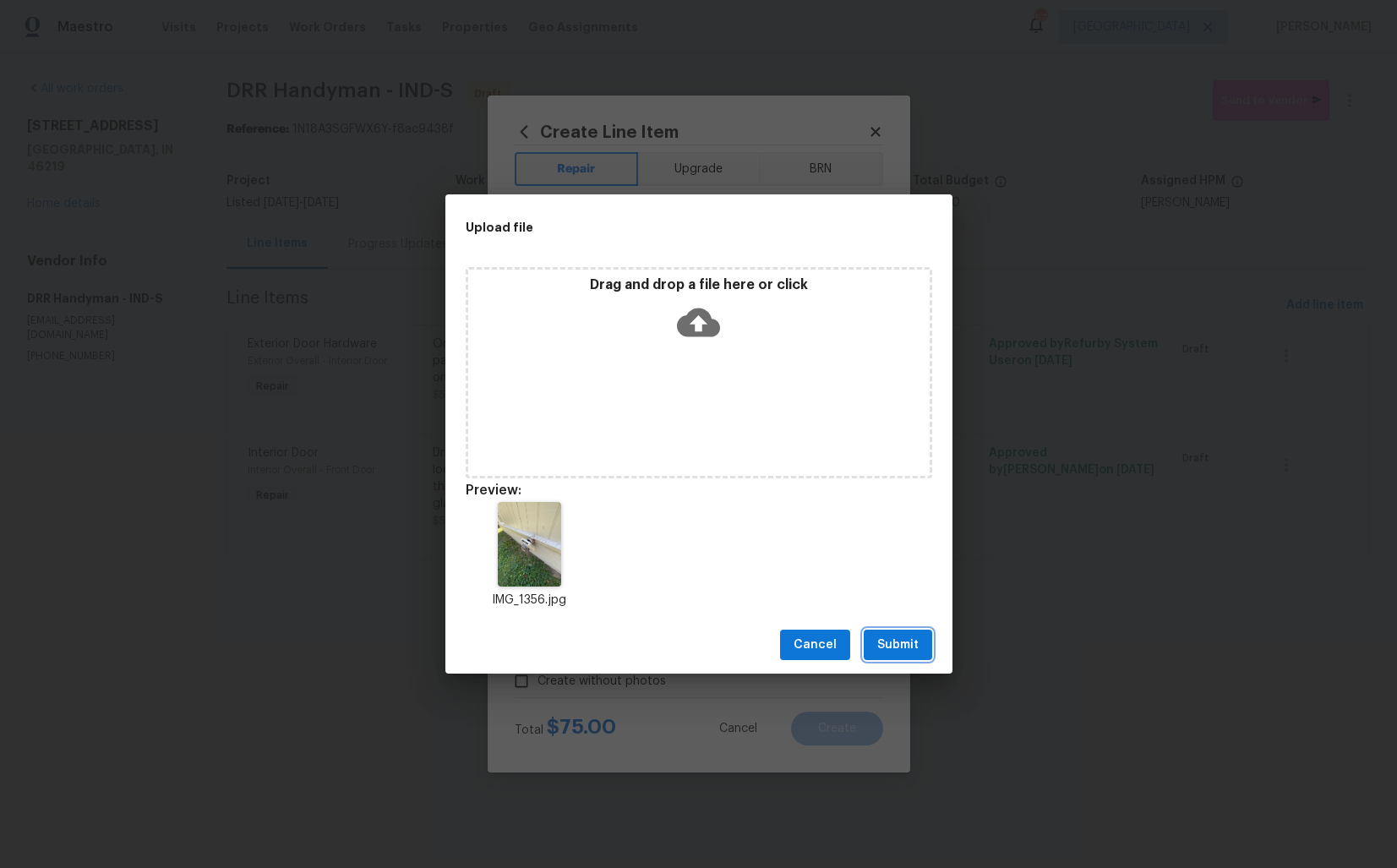
click at [911, 644] on span "Submit" at bounding box center [898, 645] width 42 height 21
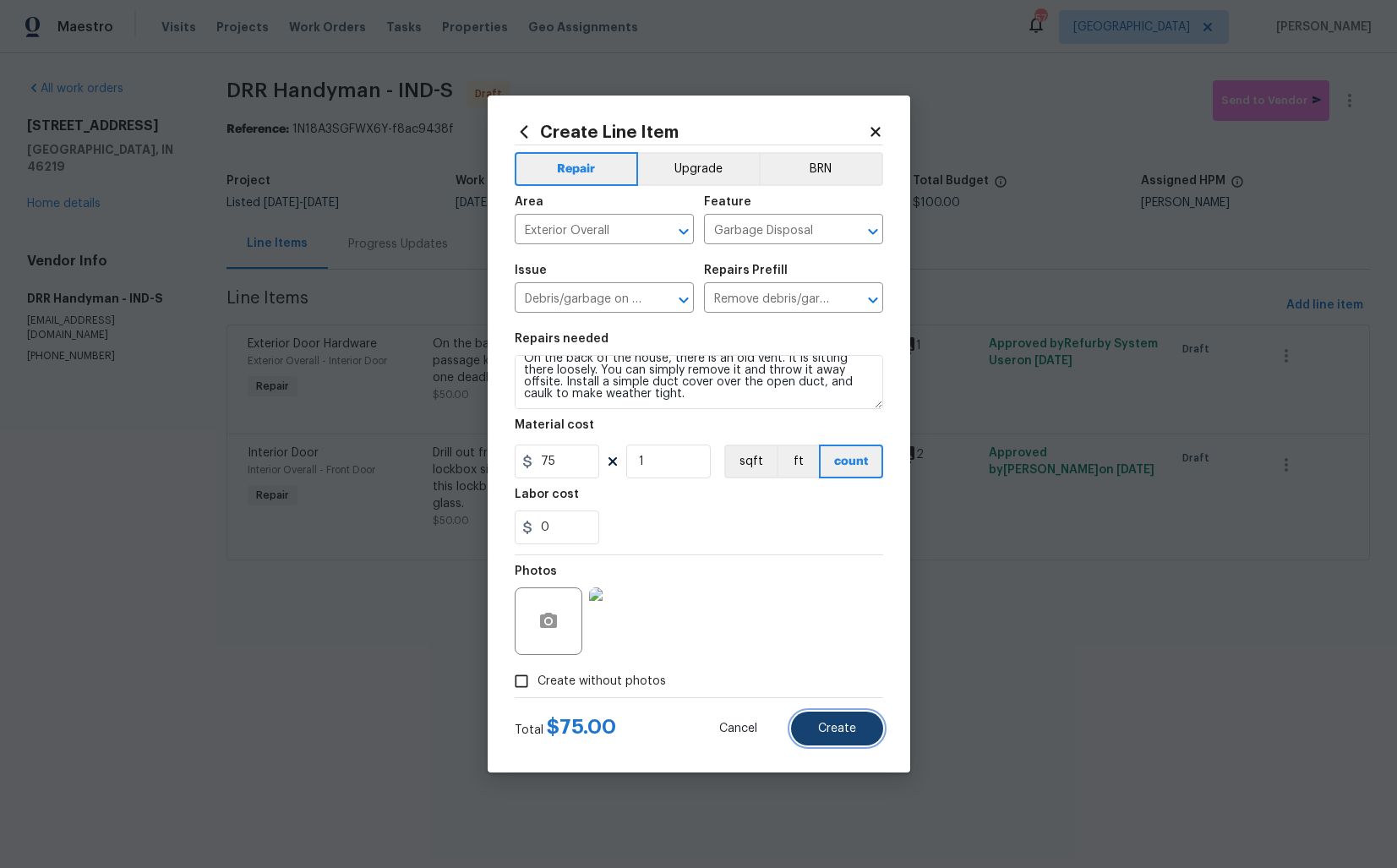
click at [830, 731] on span "Create" at bounding box center [837, 729] width 38 height 13
type input "0"
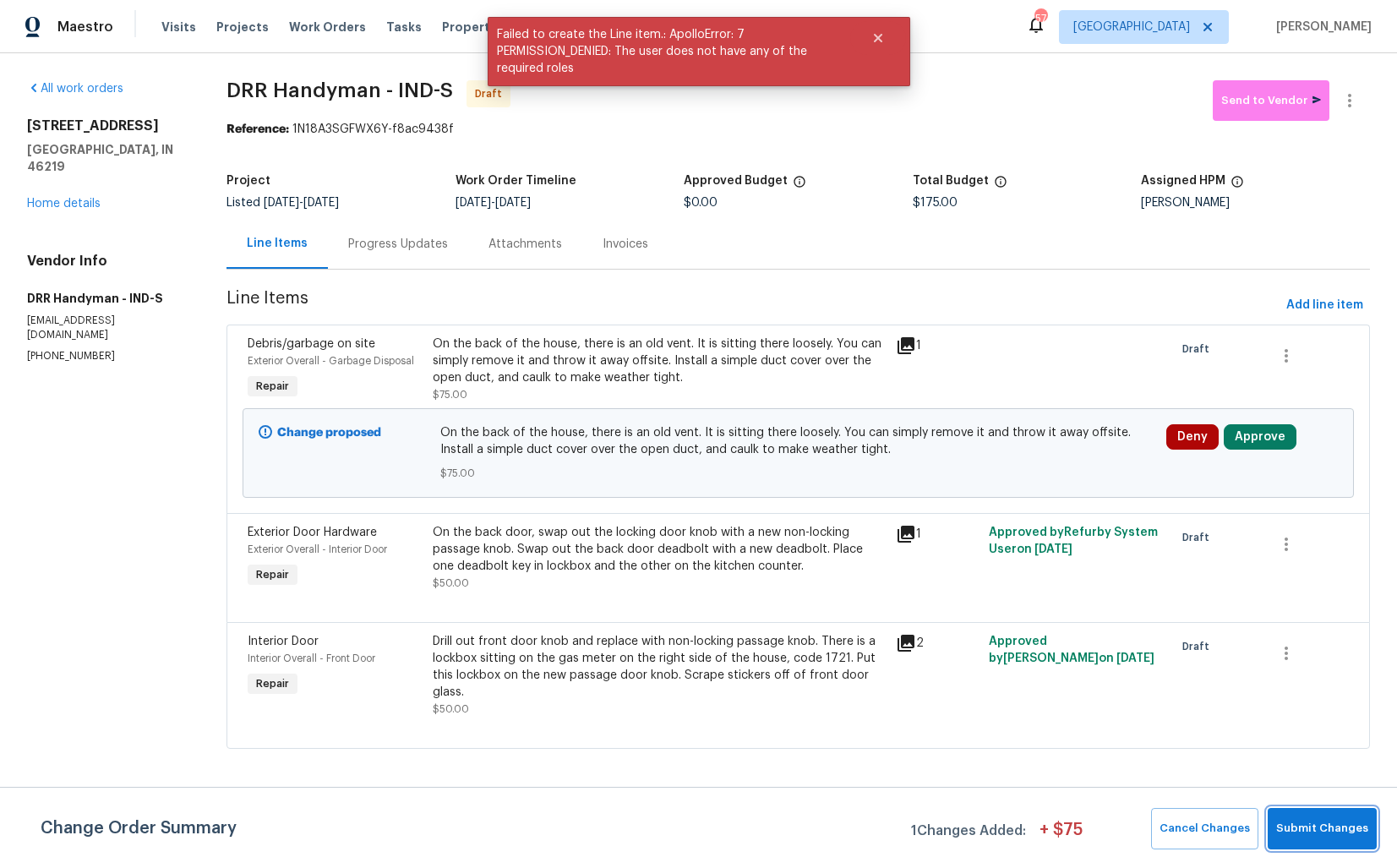
click at [1303, 824] on span "Submit Changes" at bounding box center [1322, 829] width 92 height 20
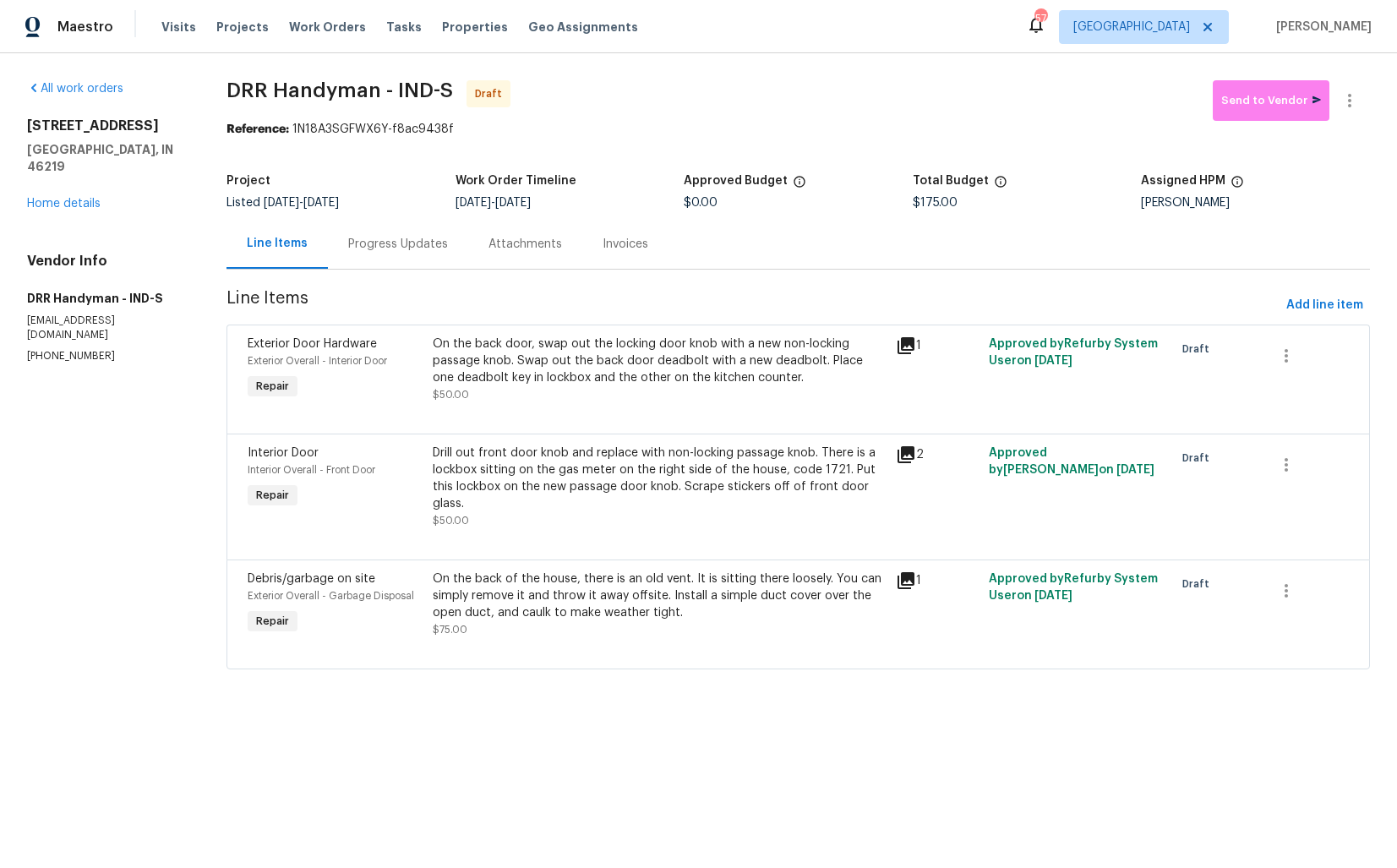
click at [375, 236] on div "Progress Updates" at bounding box center [398, 244] width 100 height 17
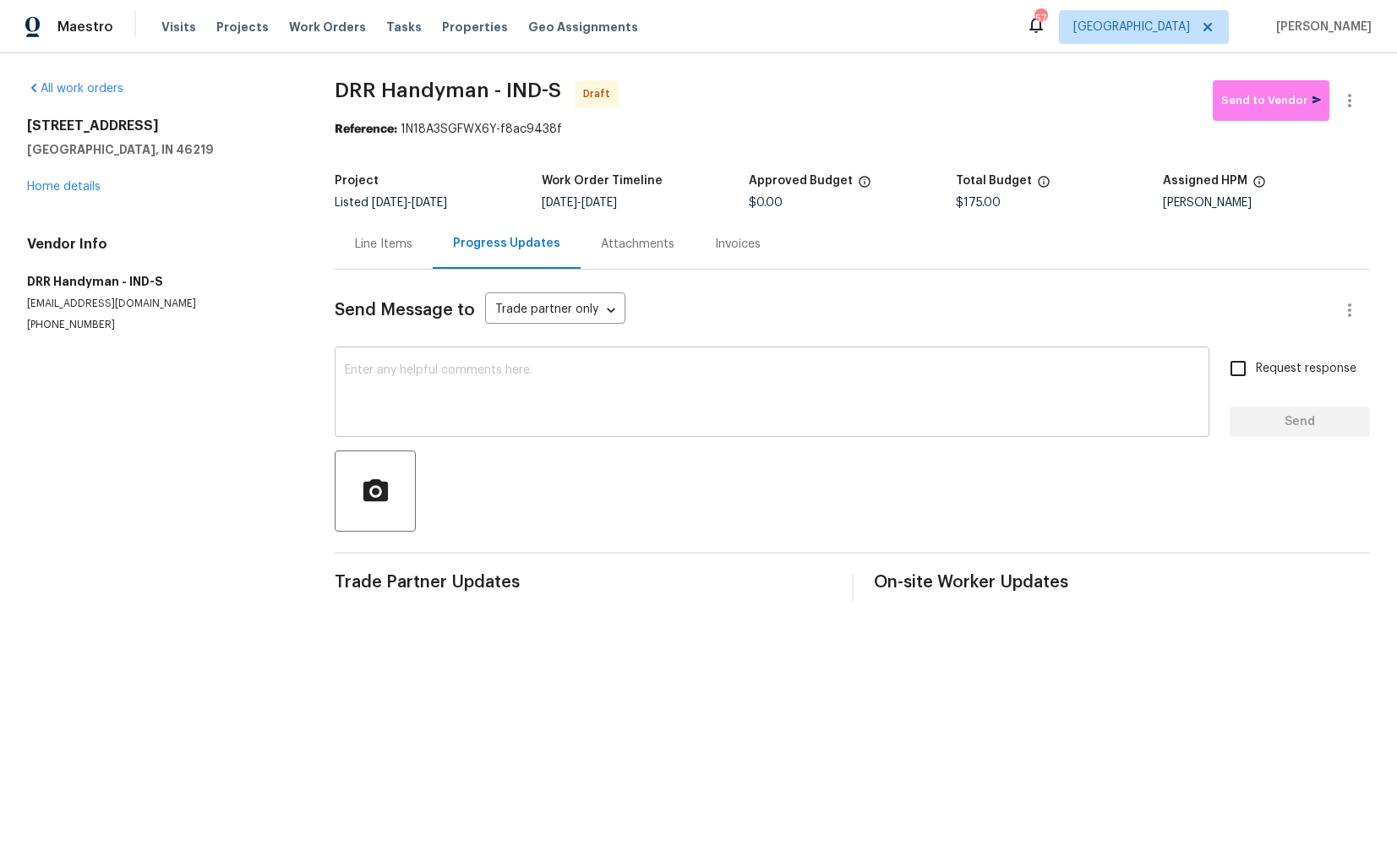
click at [552, 387] on textarea at bounding box center [771, 393] width 854 height 59
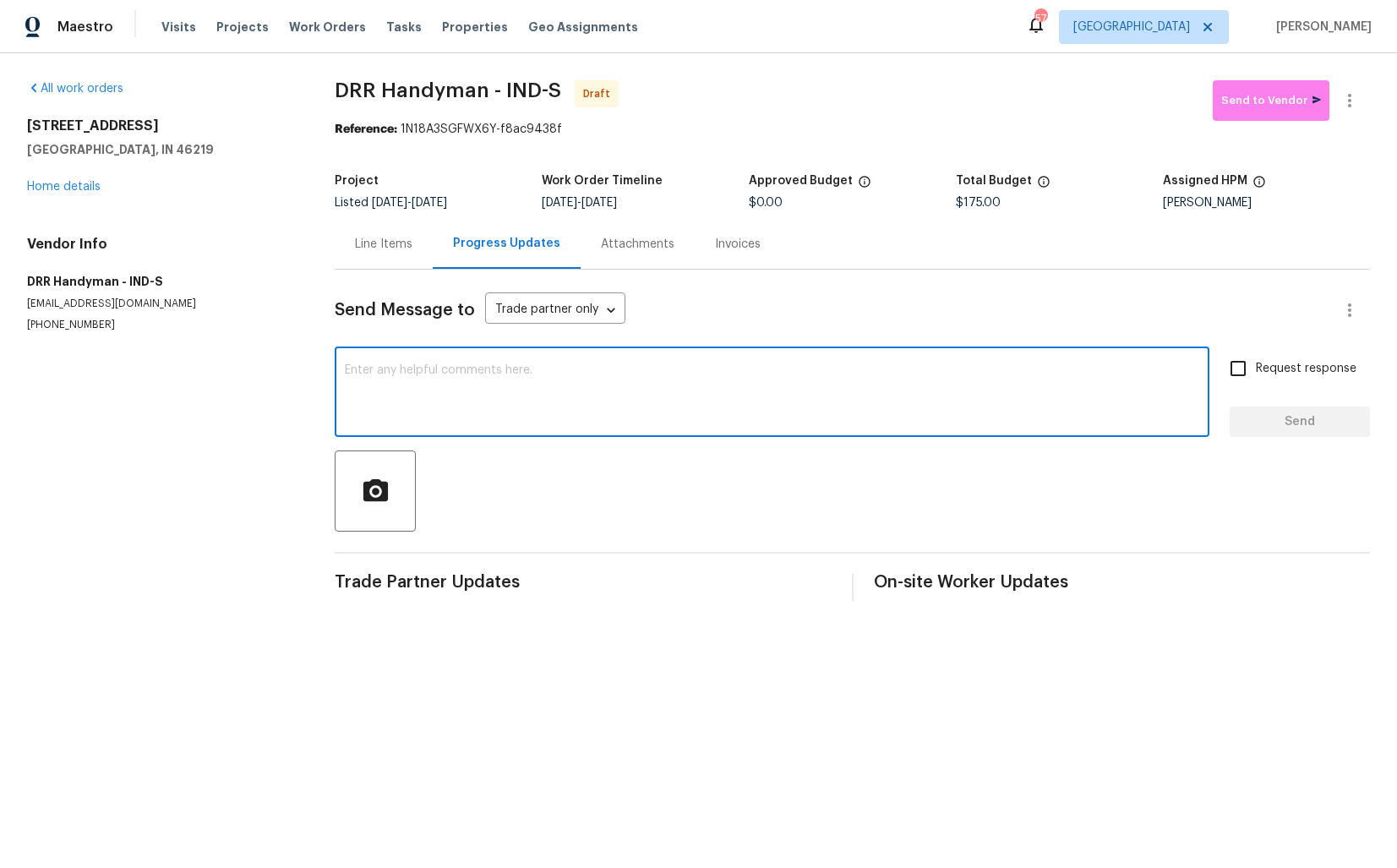
click at [665, 376] on textarea at bounding box center [771, 393] width 854 height 59
paste textarea "Hi this is Arvind with Opendoor. I’m confirming you received the WO for the pro…"
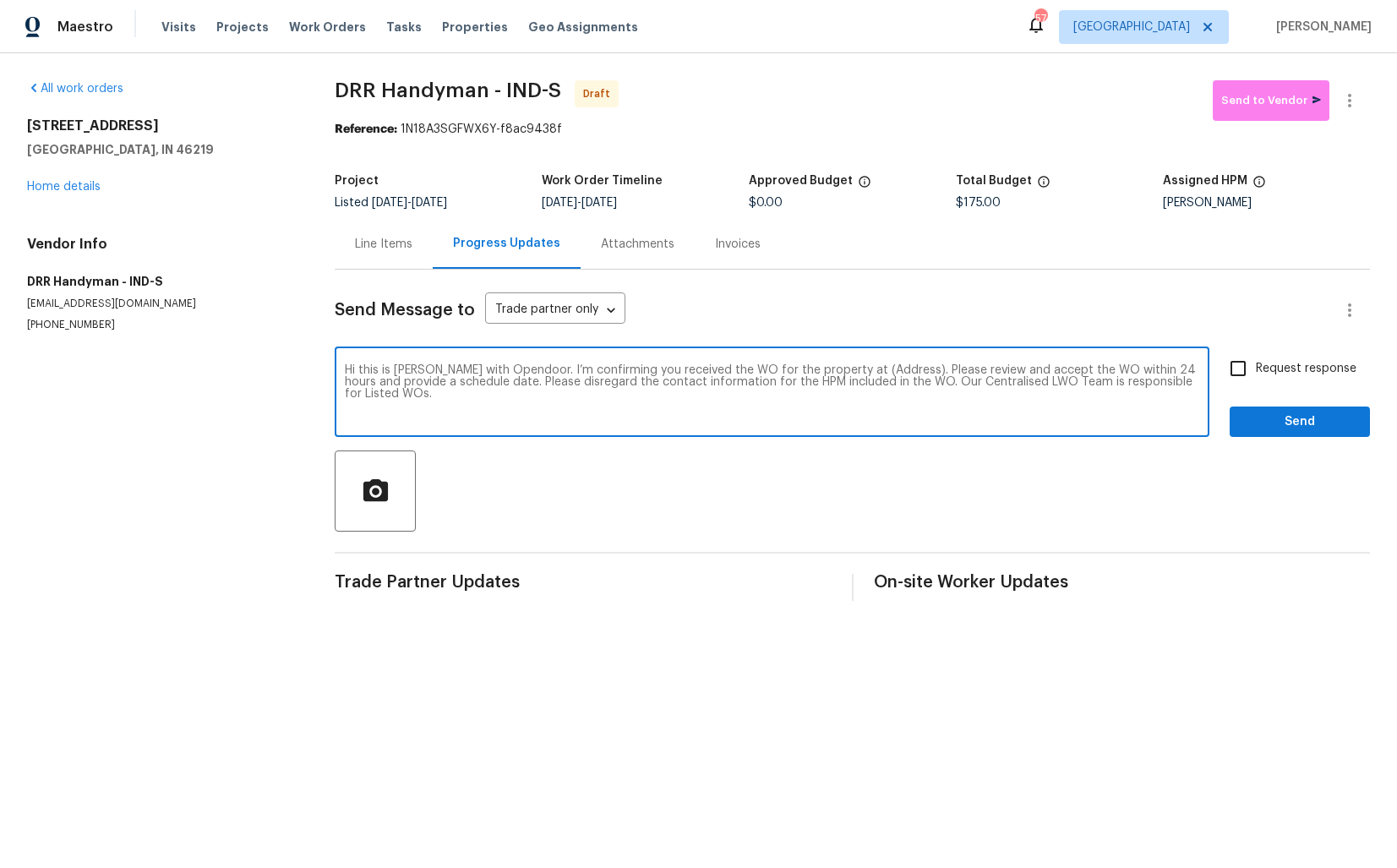
drag, startPoint x: 882, startPoint y: 370, endPoint x: 829, endPoint y: 371, distance: 53.0
click at [829, 371] on textarea "Hi this is Arvind with Opendoor. I’m confirming you received the WO for the pro…" at bounding box center [771, 393] width 854 height 59
paste textarea "8040 Goldenrod Ct, Indianapolis, IN 46219"
type textarea "Hi this is Arvind with Opendoor. I’m confirming you received the WO for the pro…"
click at [1242, 367] on input "Request response" at bounding box center [1238, 369] width 36 height 36
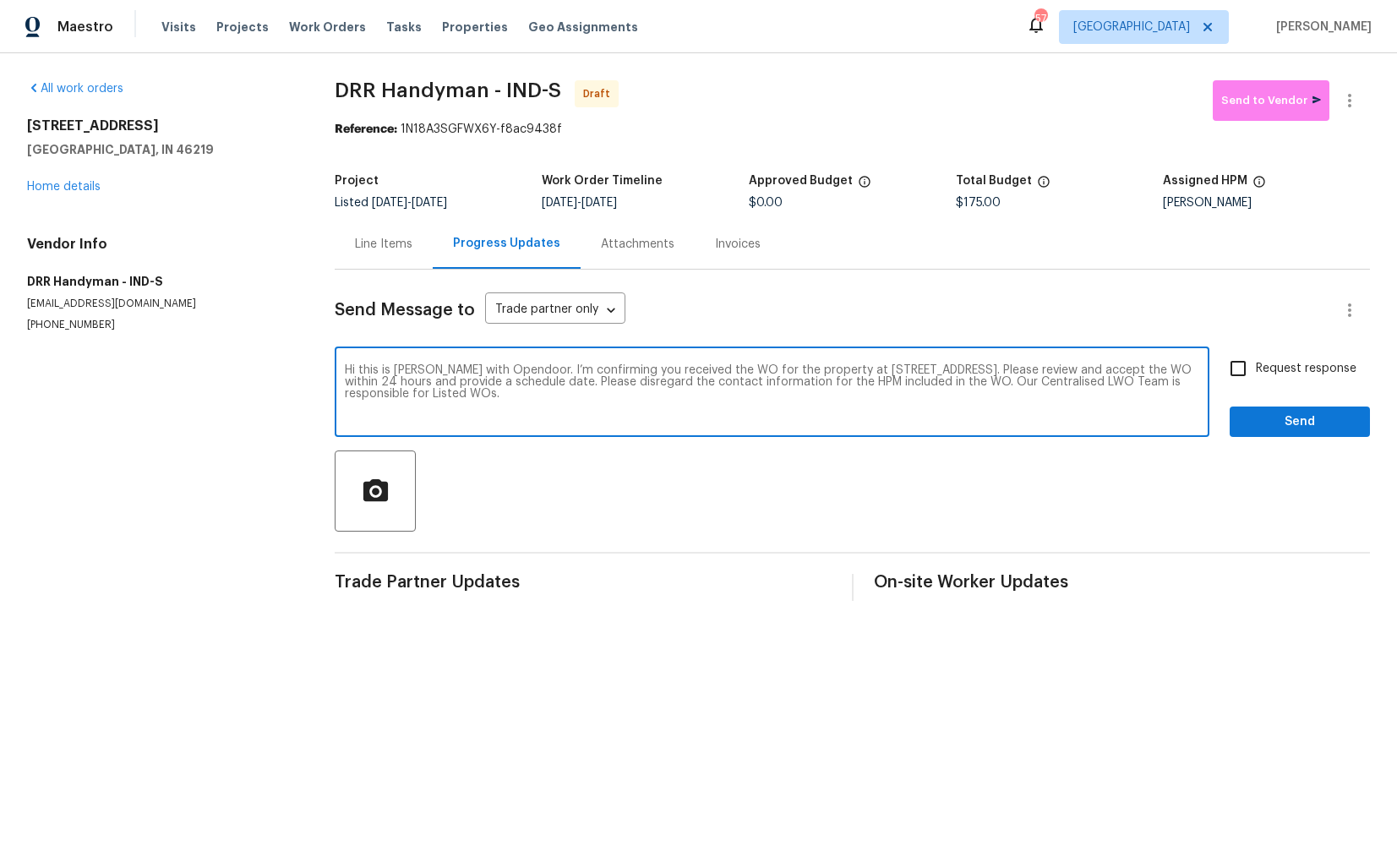
checkbox input "true"
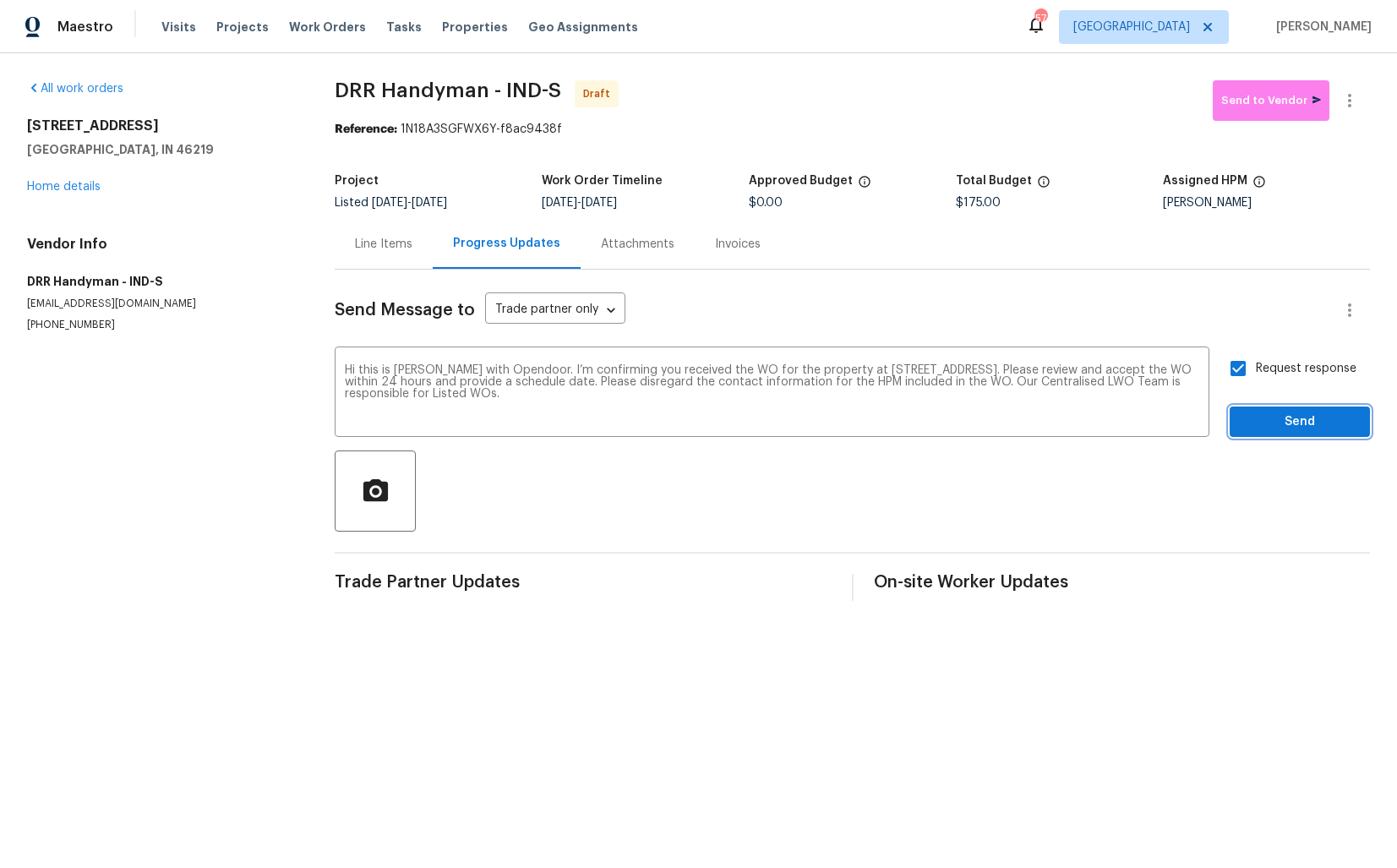
click at [1278, 427] on span "Send" at bounding box center [1300, 422] width 114 height 21
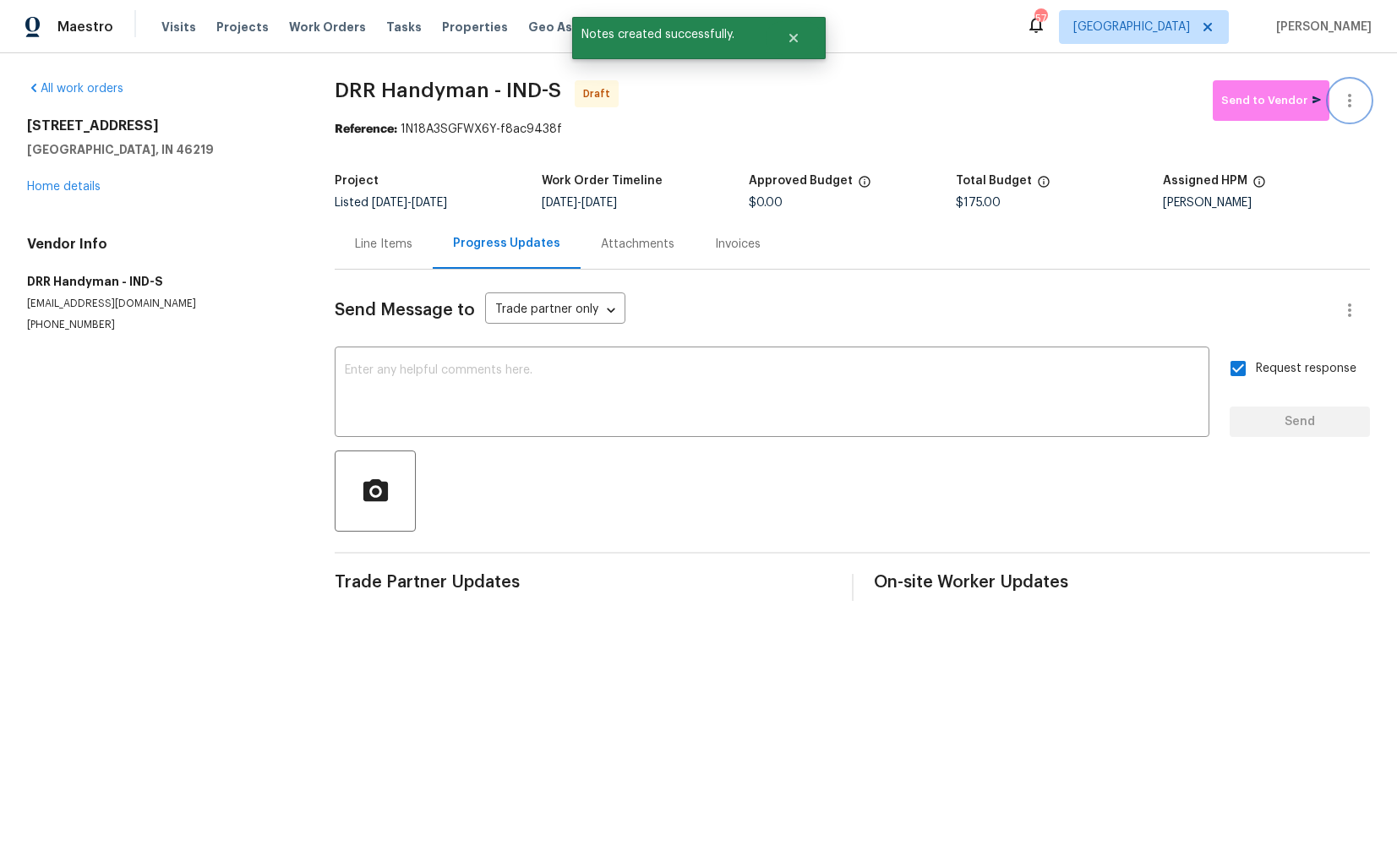
click at [1342, 112] on button "button" at bounding box center [1350, 101] width 41 height 41
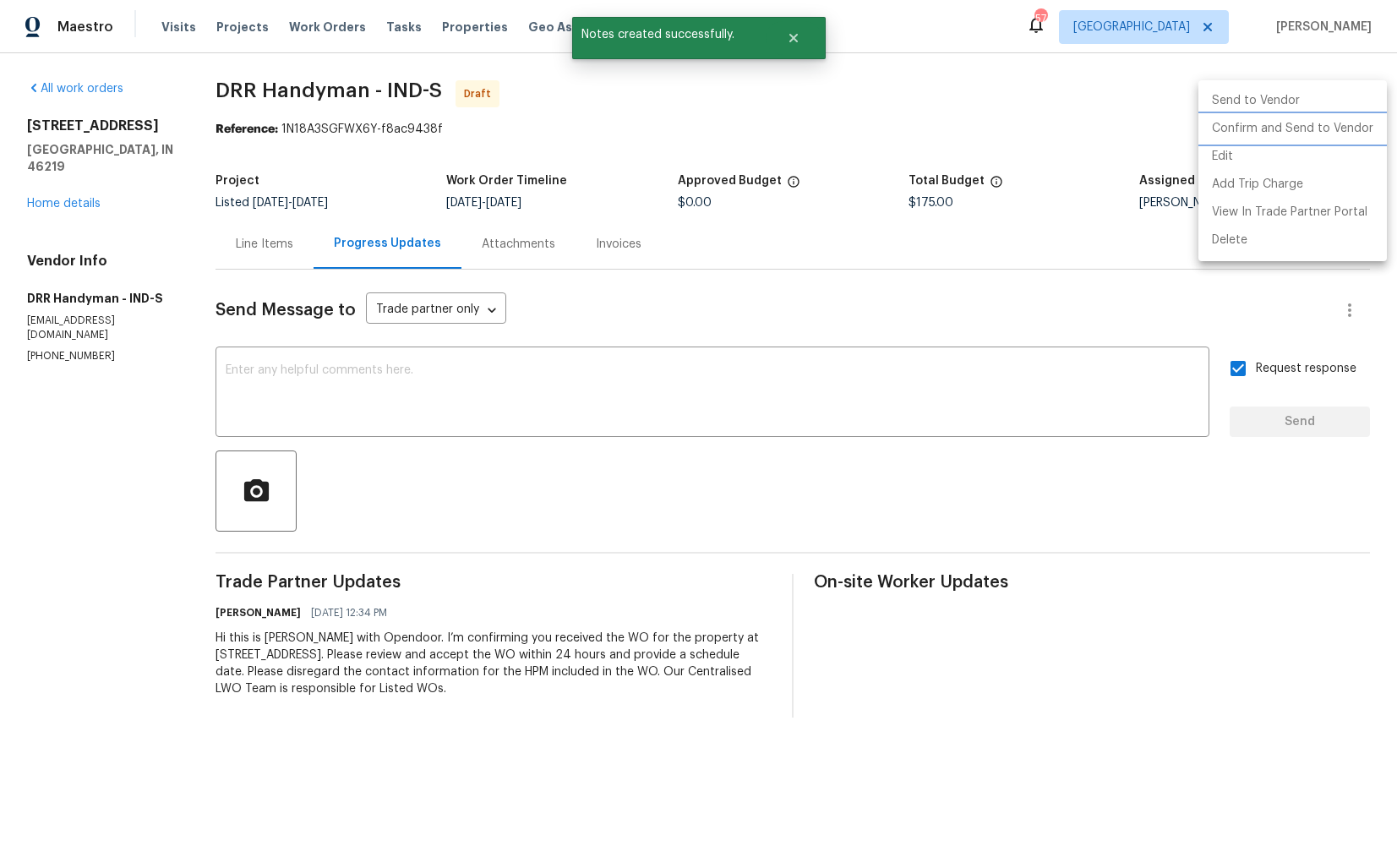
click at [1277, 136] on li "Confirm and Send to Vendor" at bounding box center [1292, 129] width 189 height 28
click at [864, 122] on div at bounding box center [698, 434] width 1397 height 868
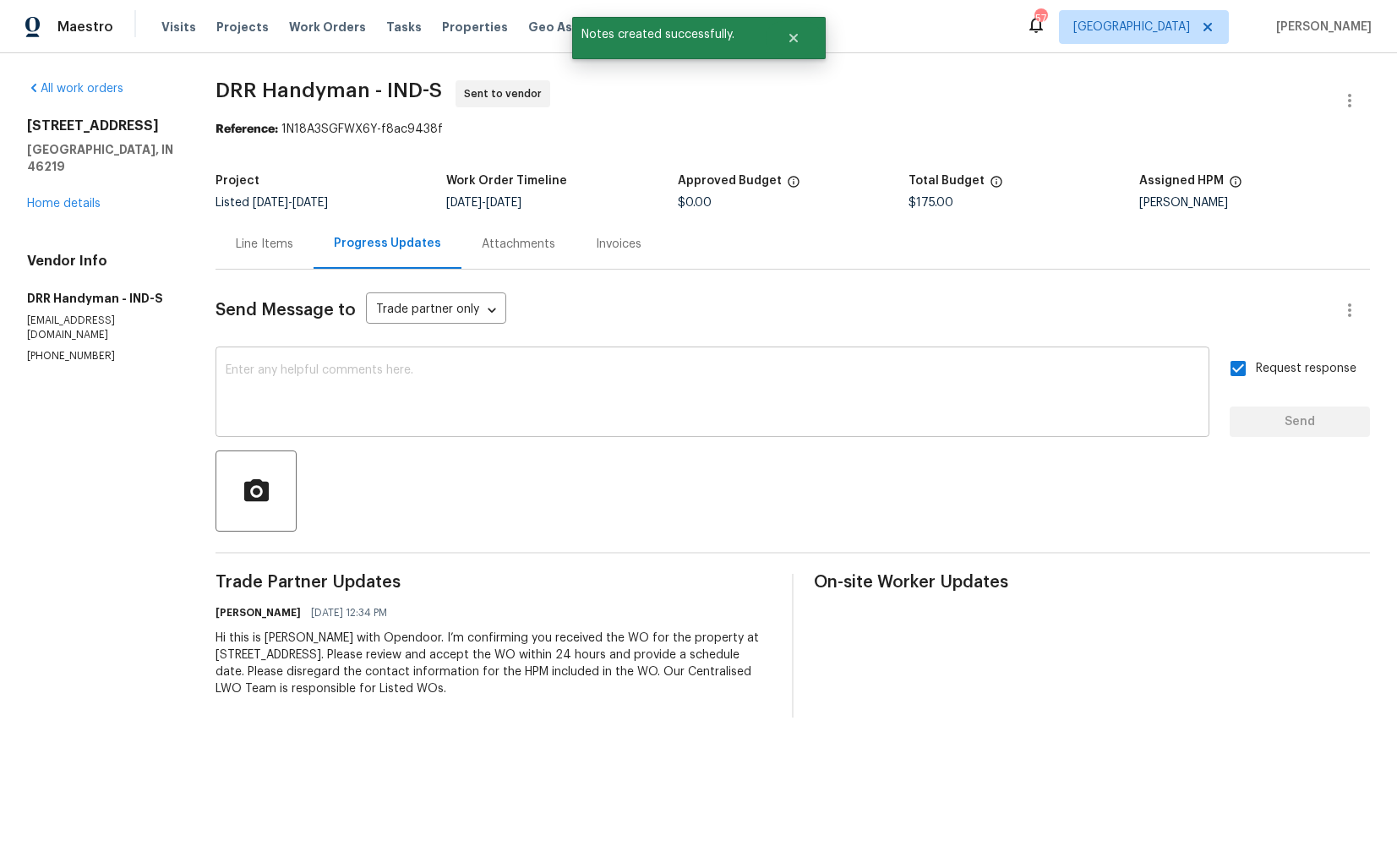
click at [635, 415] on textarea at bounding box center [712, 393] width 974 height 59
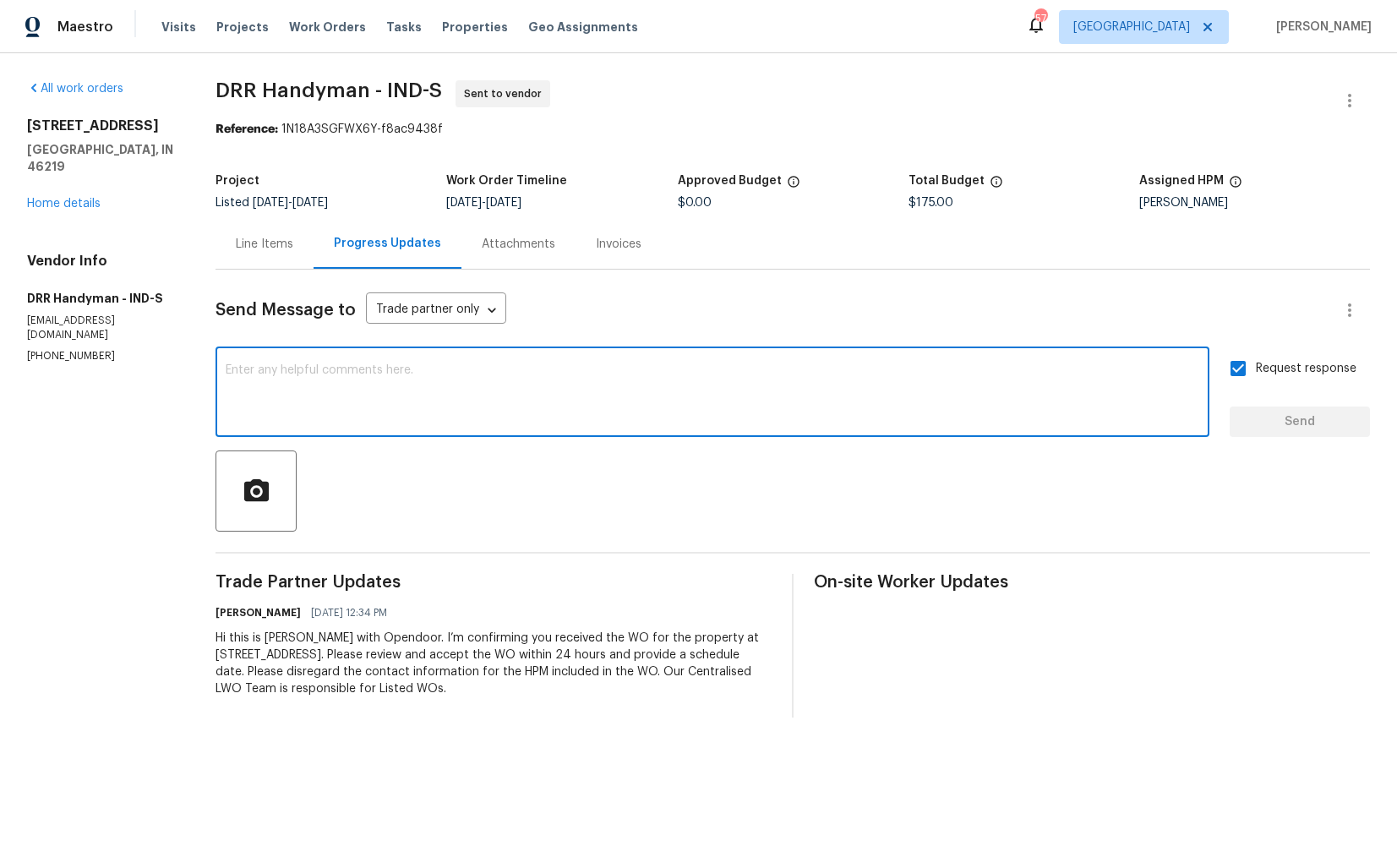
click at [681, 407] on textarea at bounding box center [712, 393] width 974 height 59
paste textarea "Attention All Work Orders must include before-photos (both close-up and wide-an…"
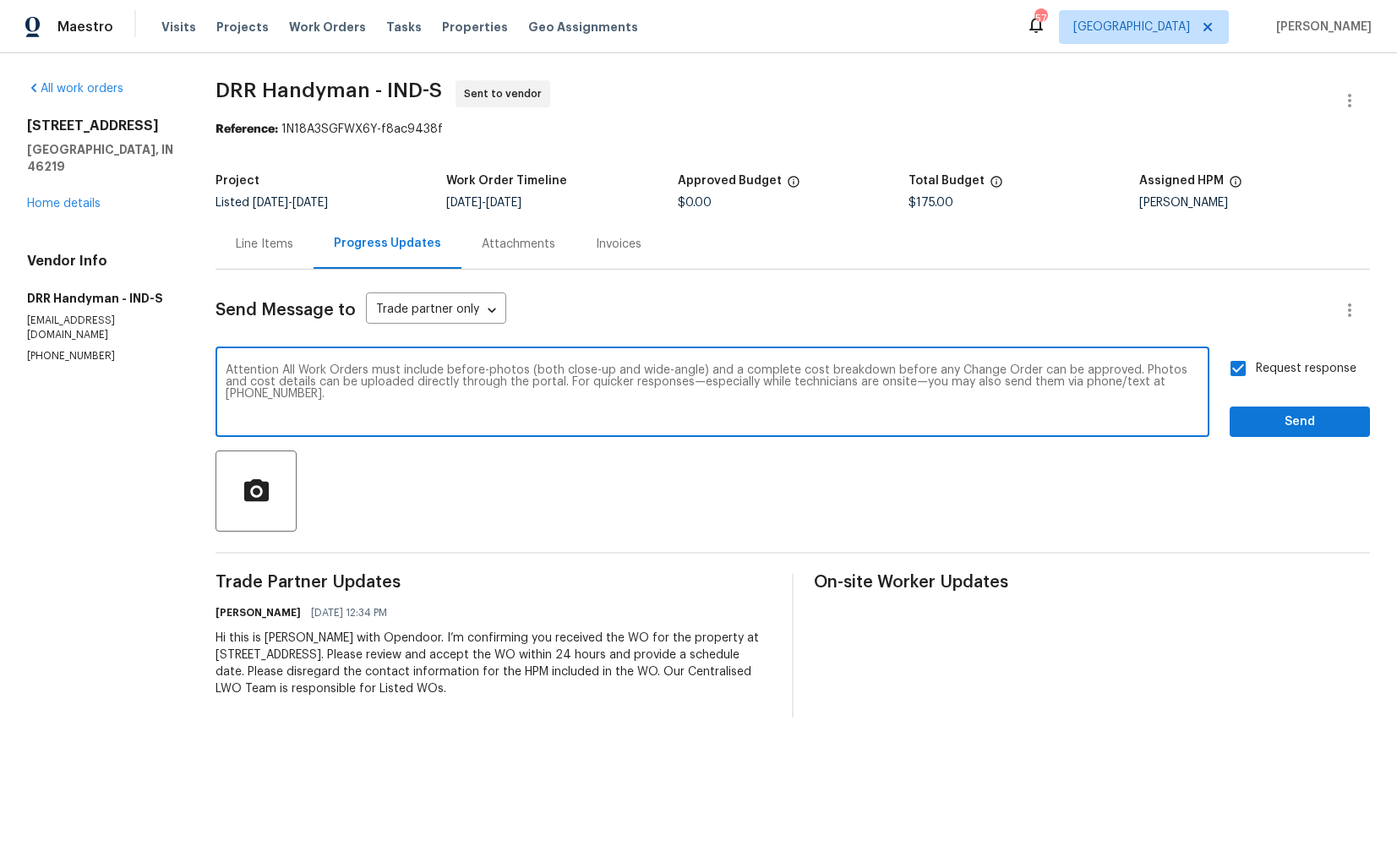
type textarea "Attention All Work Orders must include before-photos (both close-up and wide-an…"
click at [1270, 428] on span "Send" at bounding box center [1300, 422] width 114 height 21
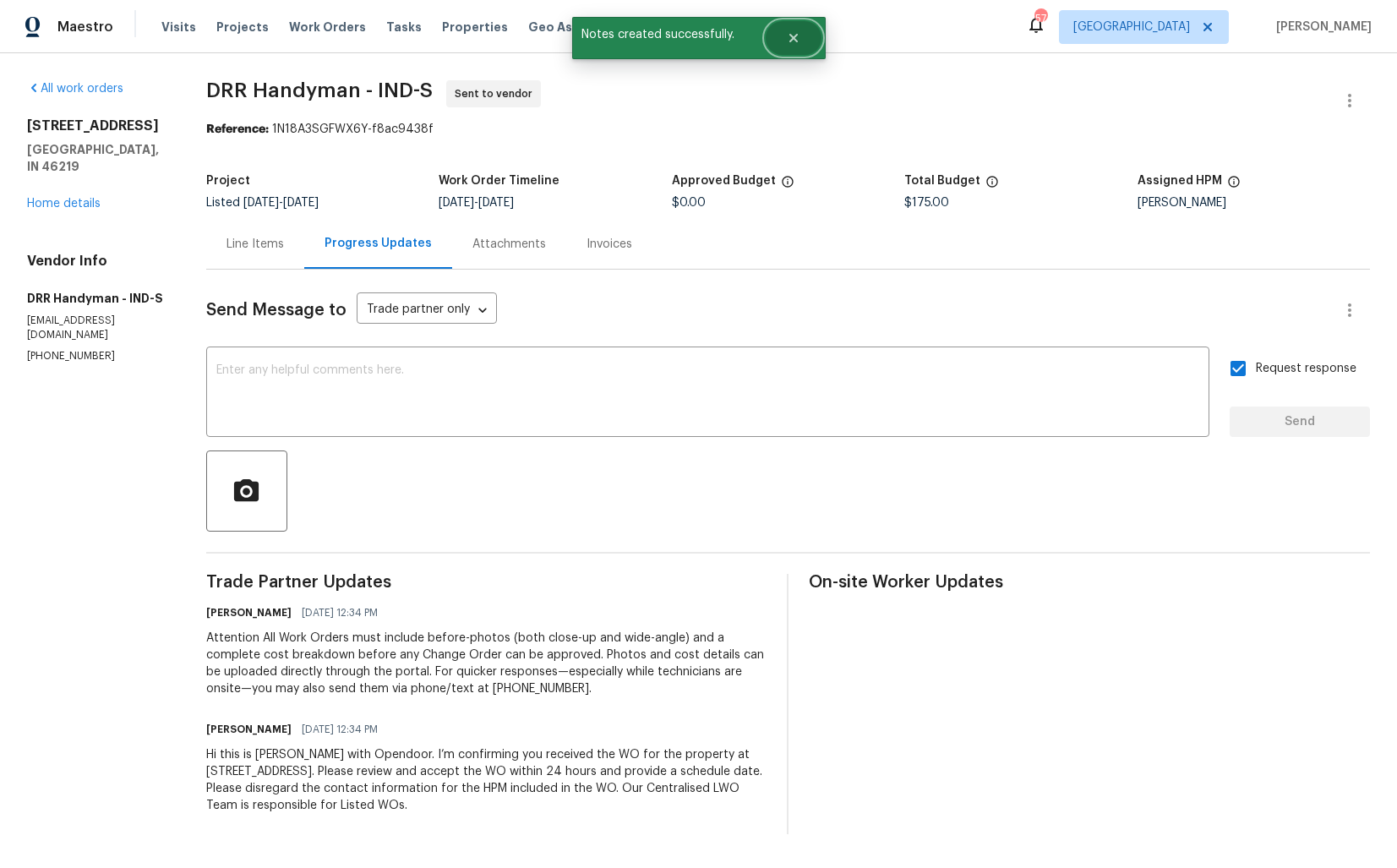
click at [803, 42] on button "Close" at bounding box center [793, 38] width 55 height 34
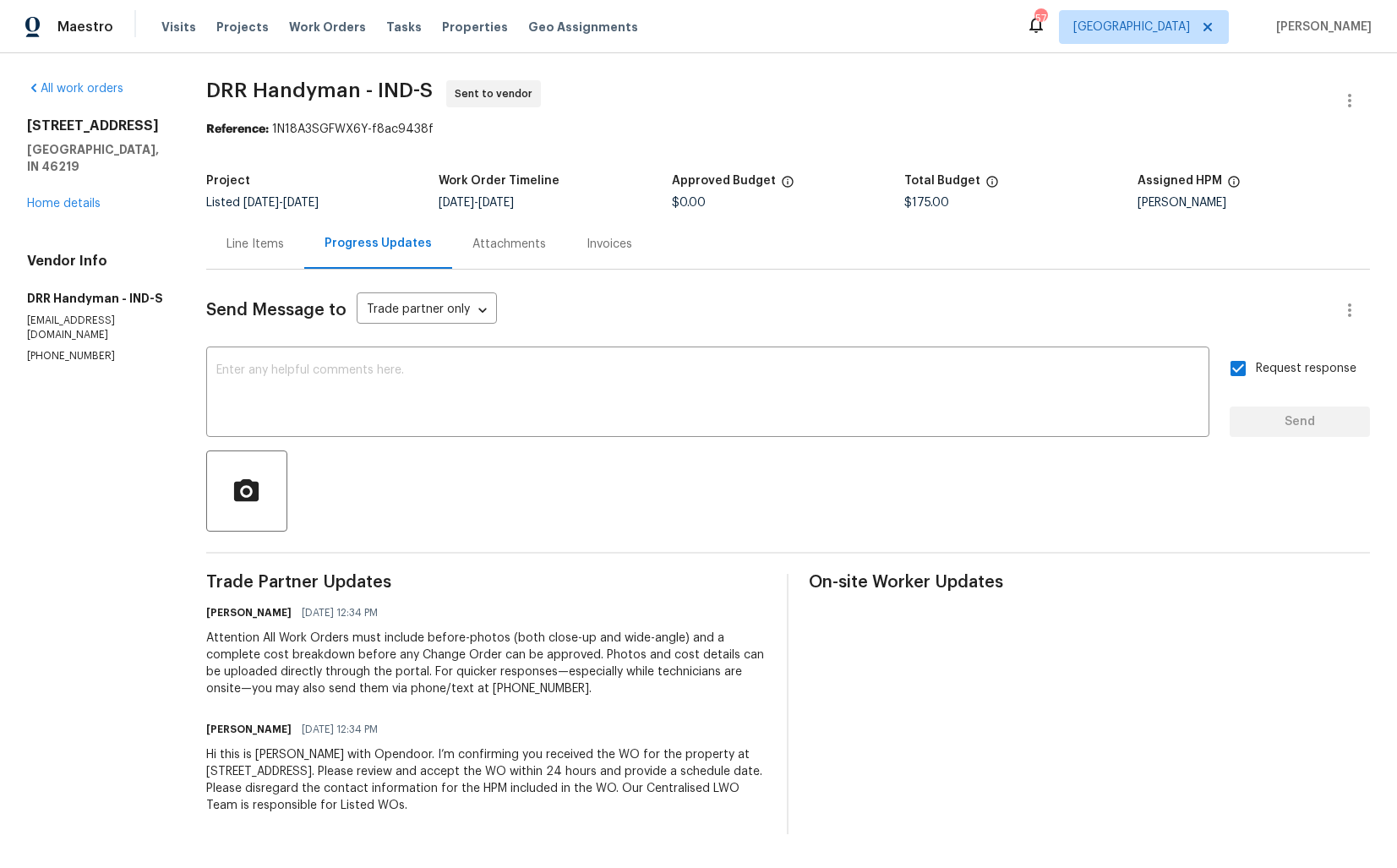
click at [387, 96] on span "DRR Handyman - IND-S" at bounding box center [319, 90] width 226 height 20
copy span "DRR Handyman - IND-S"
click at [581, 164] on section "DRR Handyman - IND-S Sent to vendor Reference: 1N18A3SGFWX6Y-f8ac9438f Project …" at bounding box center [789, 457] width 1164 height 754
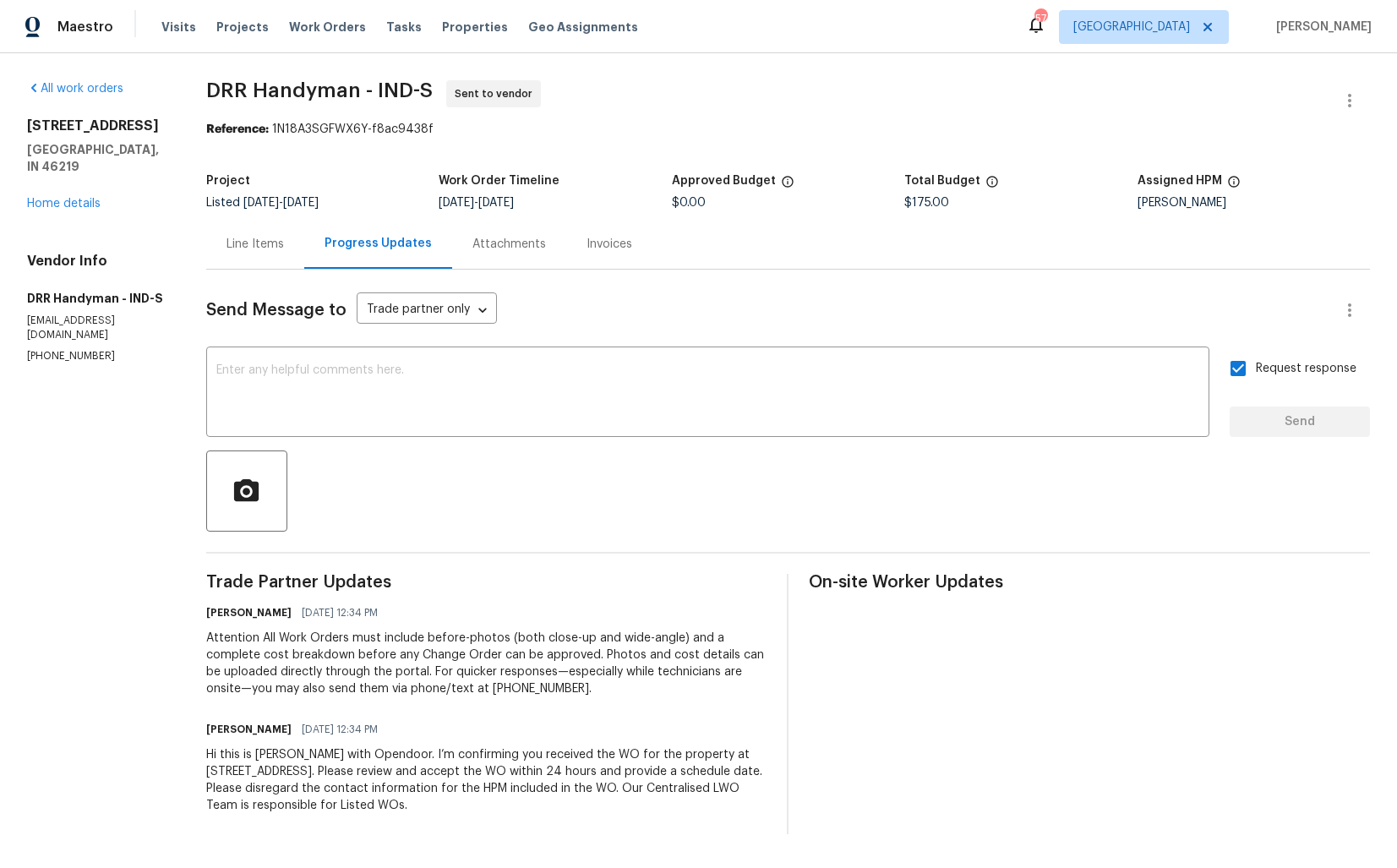
click at [597, 108] on span "DRR Handyman - IND-S Sent to vendor" at bounding box center [768, 101] width 1123 height 41
drag, startPoint x: 276, startPoint y: 130, endPoint x: 514, endPoint y: 130, distance: 238.0
click at [514, 130] on div "Reference: 1N18A3SGFWX6Y-f8ac9438f" at bounding box center [789, 130] width 1164 height 17
copy div "1N18A3SGFWX6Y-f8ac9438f"
click at [598, 169] on div "Project Listed 9/4/2025 - 9/17/2025 Work Order Timeline 9/15/2025 - 9/17/2025 A…" at bounding box center [789, 191] width 1164 height 54
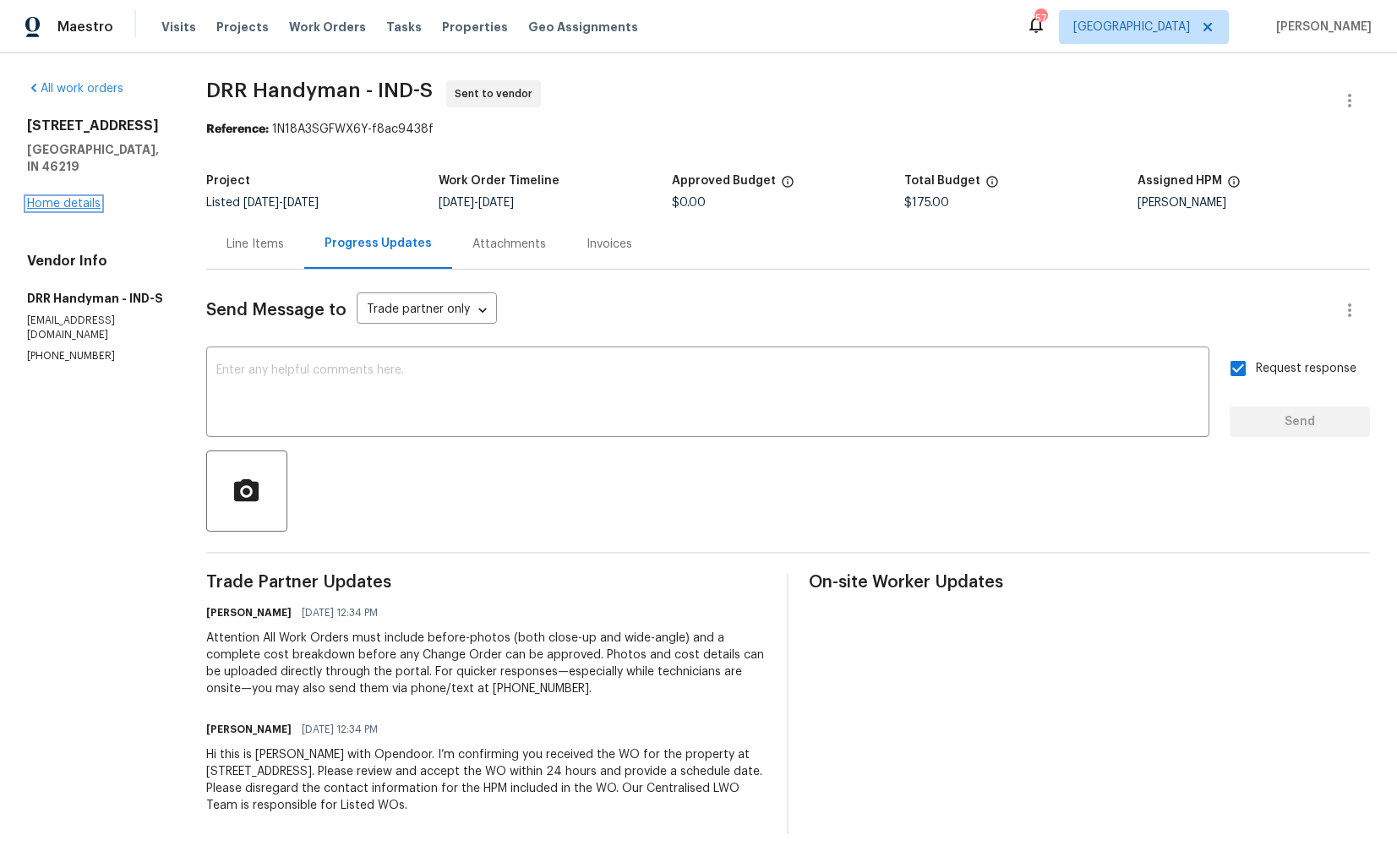
click at [71, 198] on link "Home details" at bounding box center [64, 204] width 73 height 12
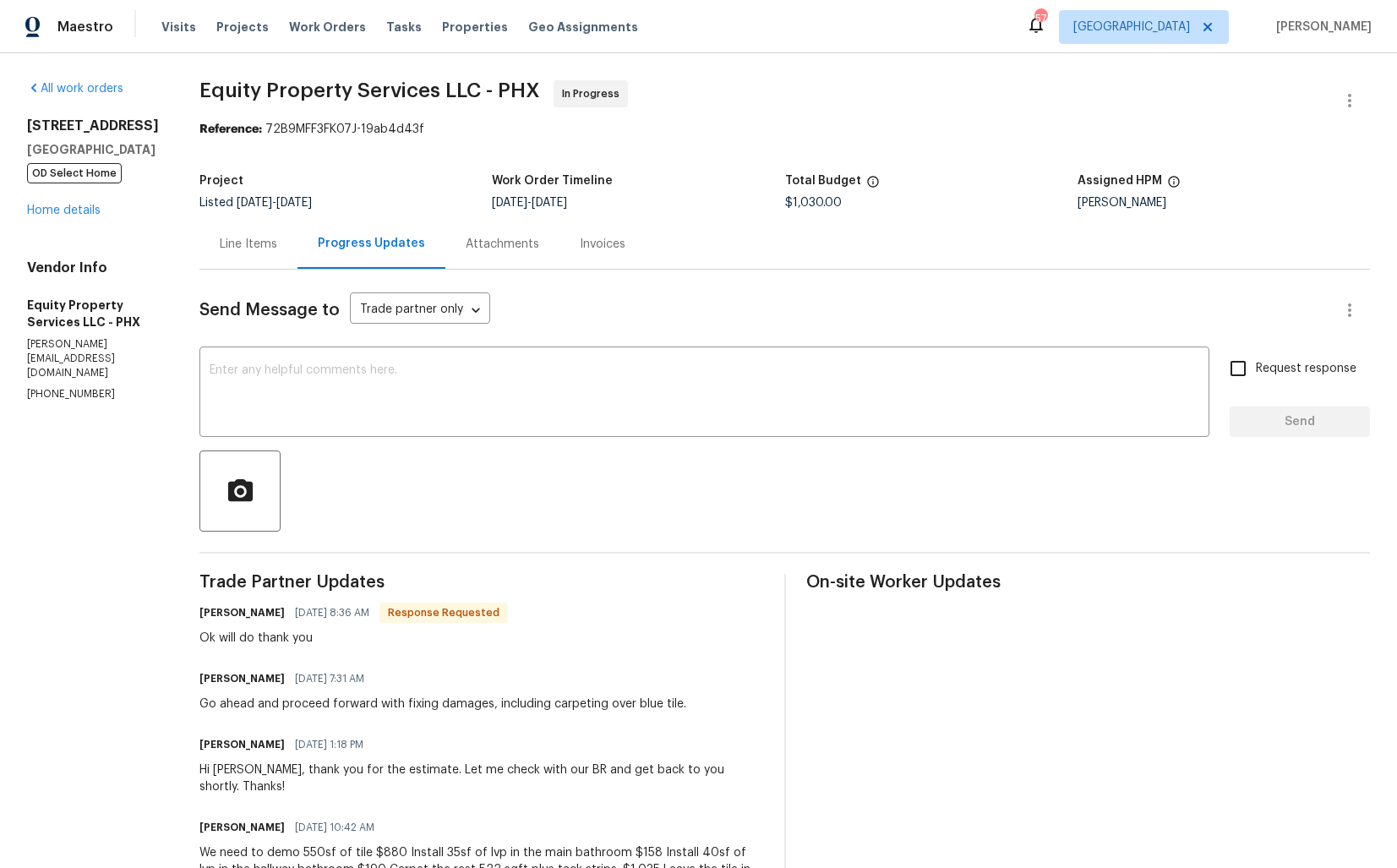
click at [219, 263] on div "Line Items" at bounding box center [248, 243] width 98 height 50
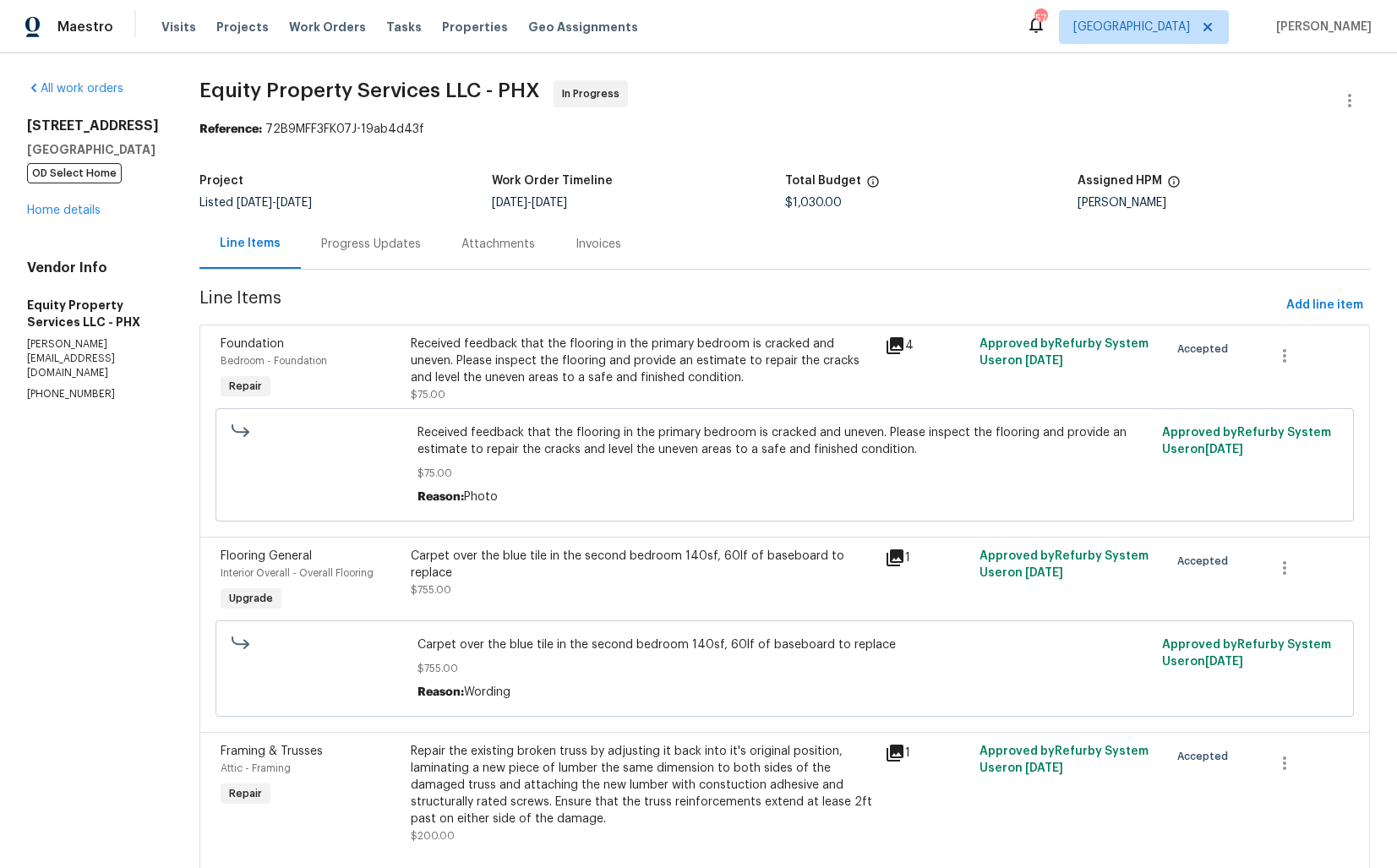
scroll to position [57, 0]
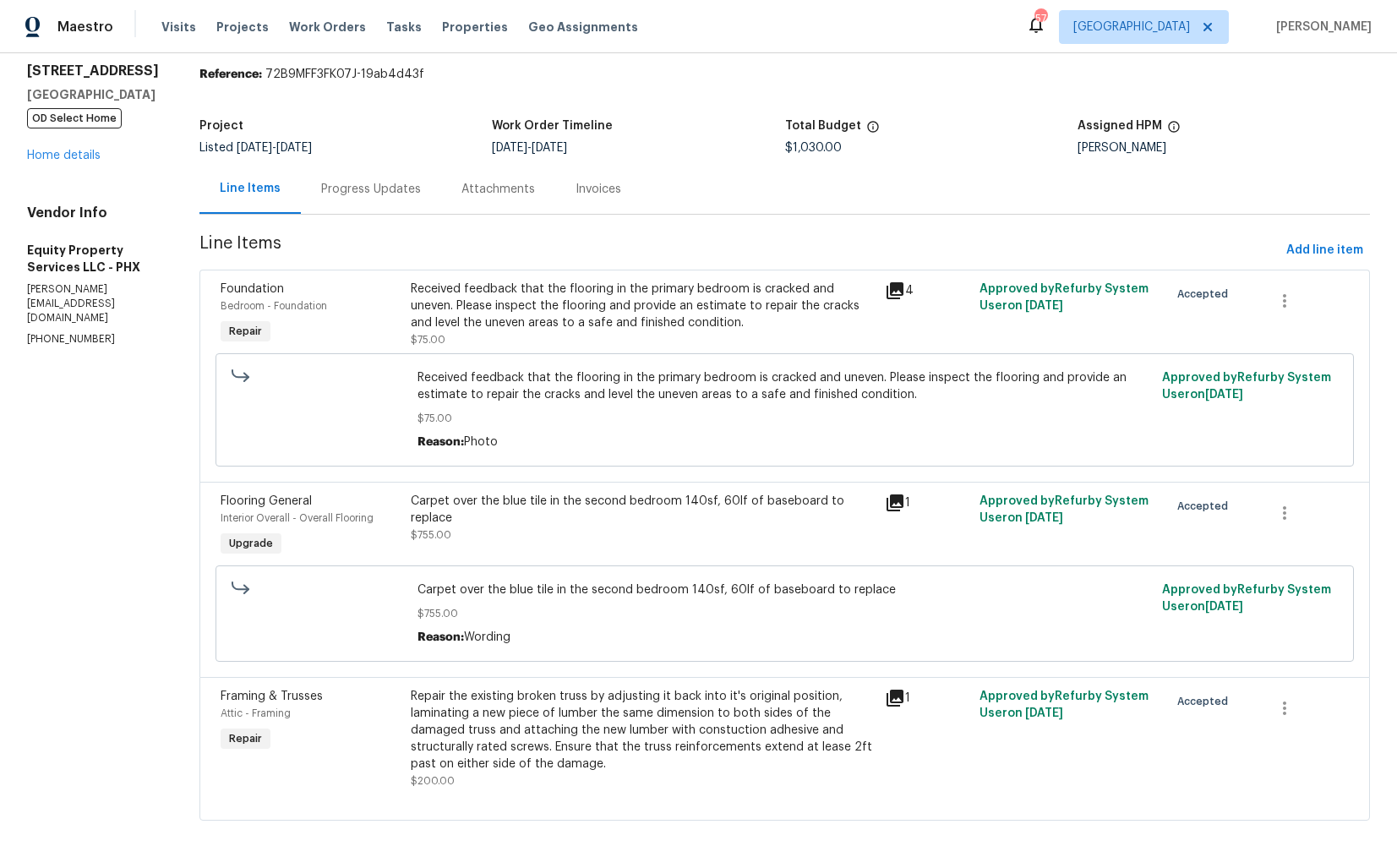
click at [365, 188] on div "Progress Updates" at bounding box center [370, 189] width 100 height 17
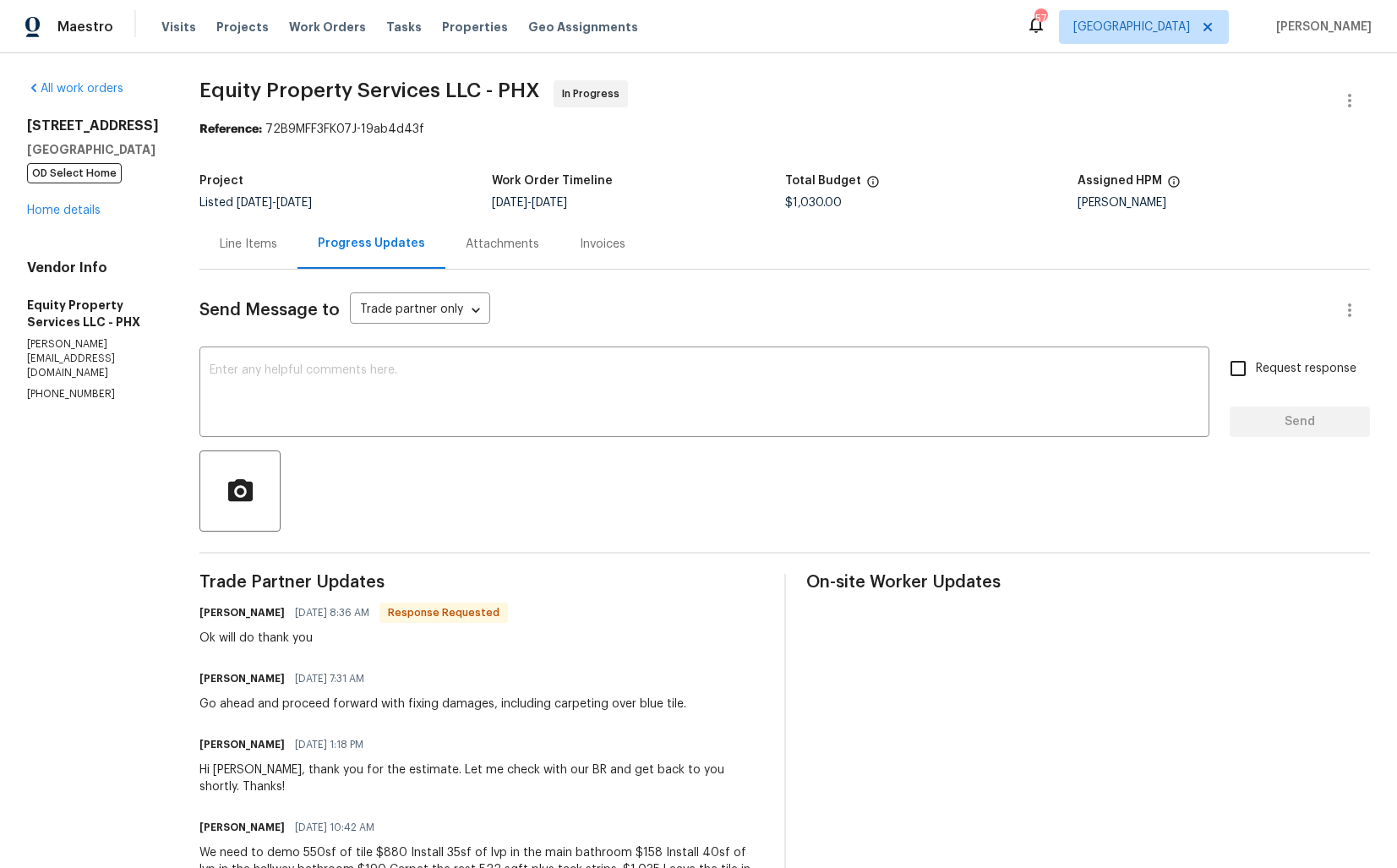
click at [219, 244] on div "Line Items" at bounding box center [247, 244] width 57 height 17
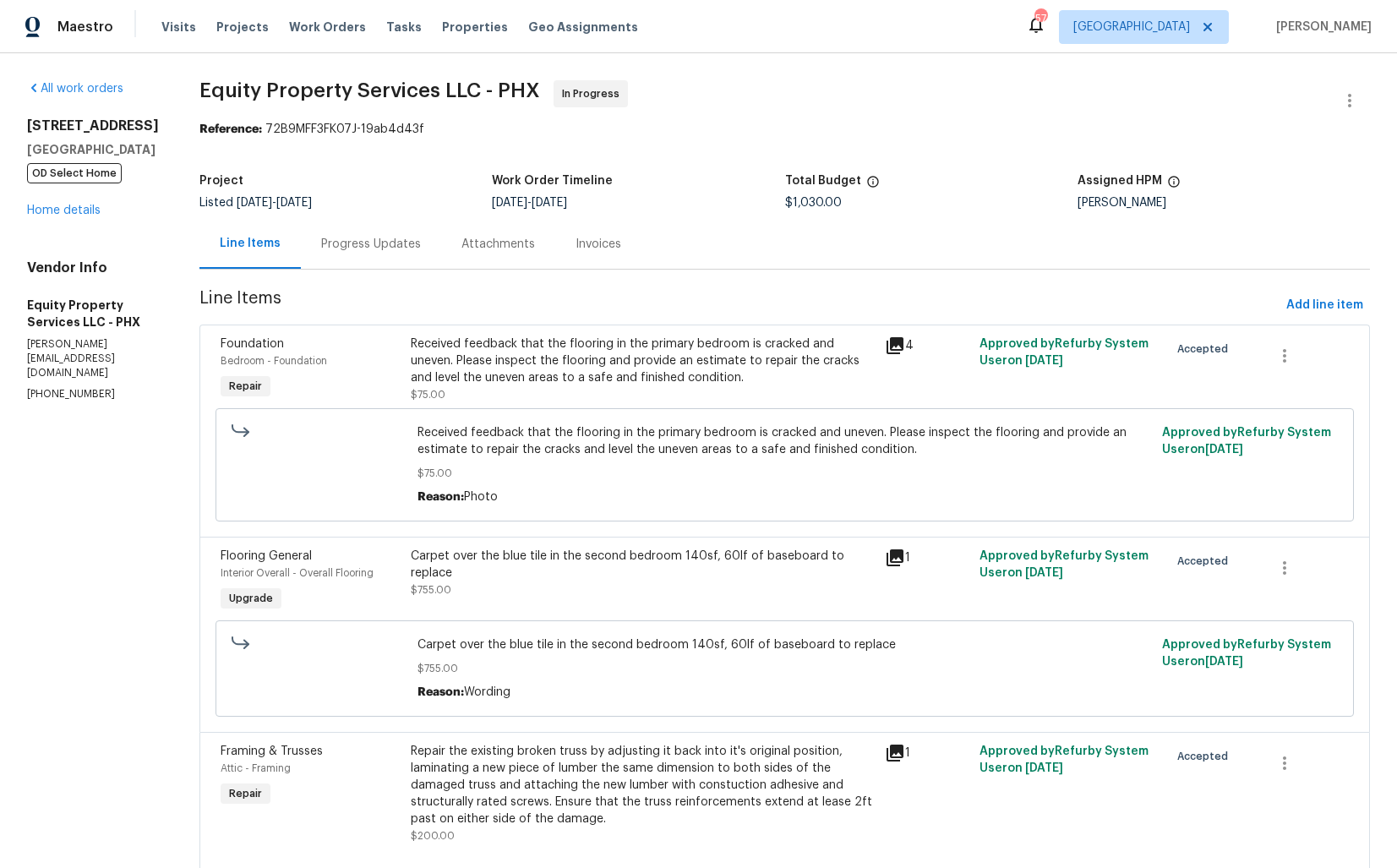
click at [368, 242] on div "Progress Updates" at bounding box center [370, 244] width 100 height 17
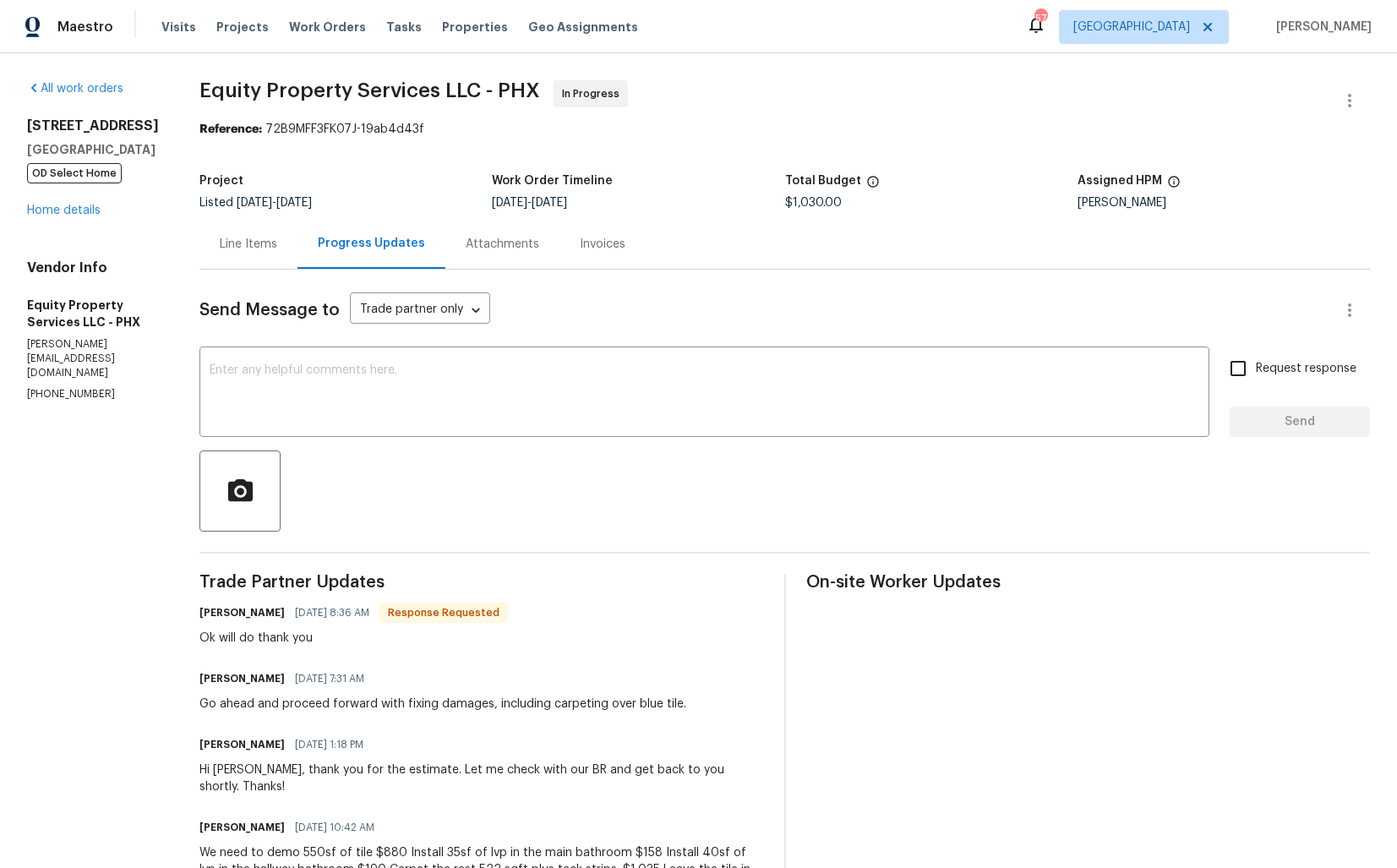
drag, startPoint x: 172, startPoint y: 676, endPoint x: 252, endPoint y: 678, distance: 80.0
click at [252, 678] on div "[PERSON_NAME] [DATE] 7:31 AM" at bounding box center [443, 679] width 486 height 24
copy h6 "[PERSON_NAME]"
click at [247, 709] on div "Go ahead and proceed forward with fixing damages, including carpeting over blue…" at bounding box center [443, 704] width 486 height 17
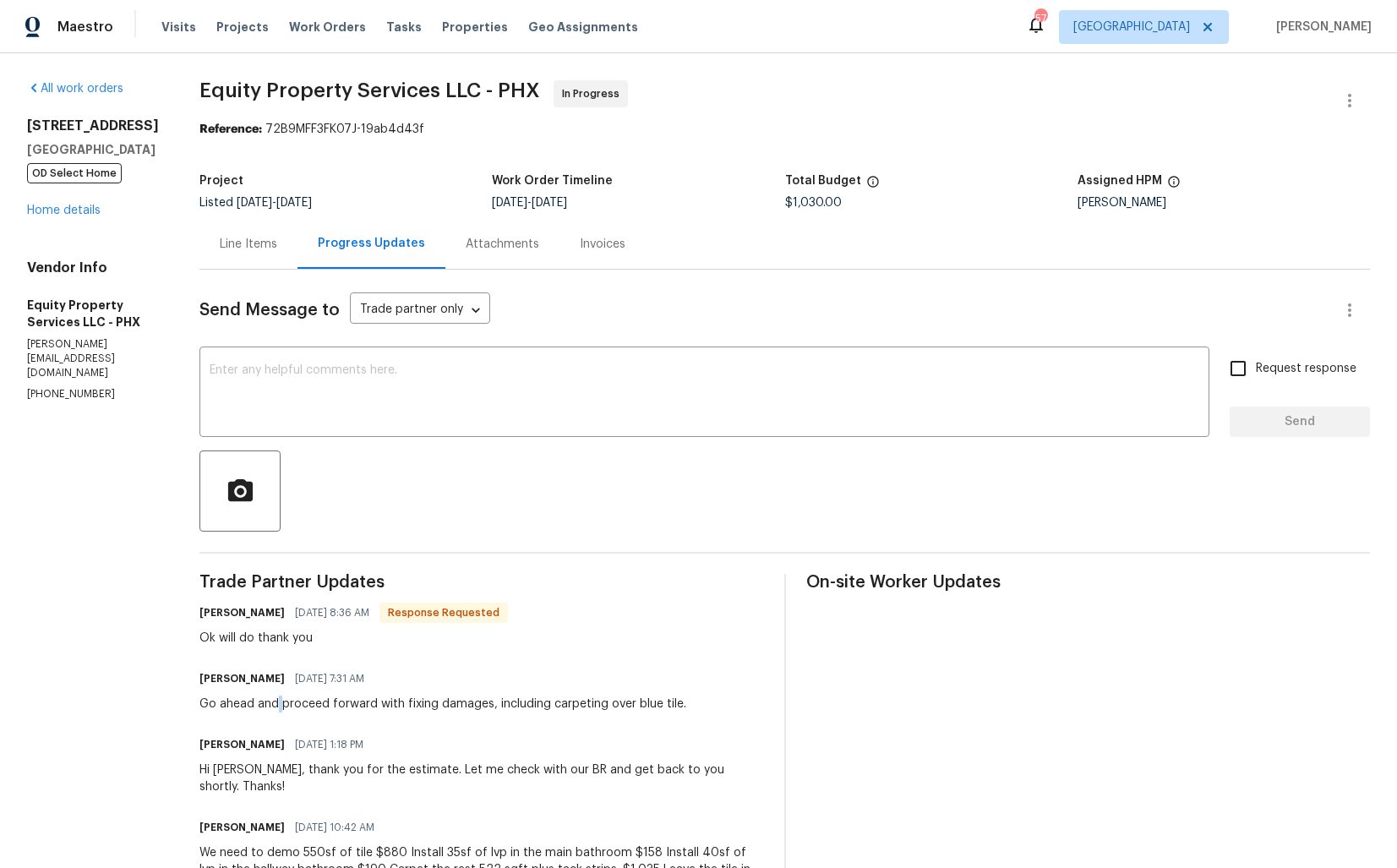
click at [247, 709] on div "Go ahead and proceed forward with fixing damages, including carpeting over blue…" at bounding box center [443, 704] width 486 height 17
copy div "Go ahead and proceed forward with fixing damages, including carpeting over blue…"
click at [292, 708] on div "Go ahead and proceed forward with fixing damages, including carpeting over blue…" at bounding box center [443, 704] width 486 height 17
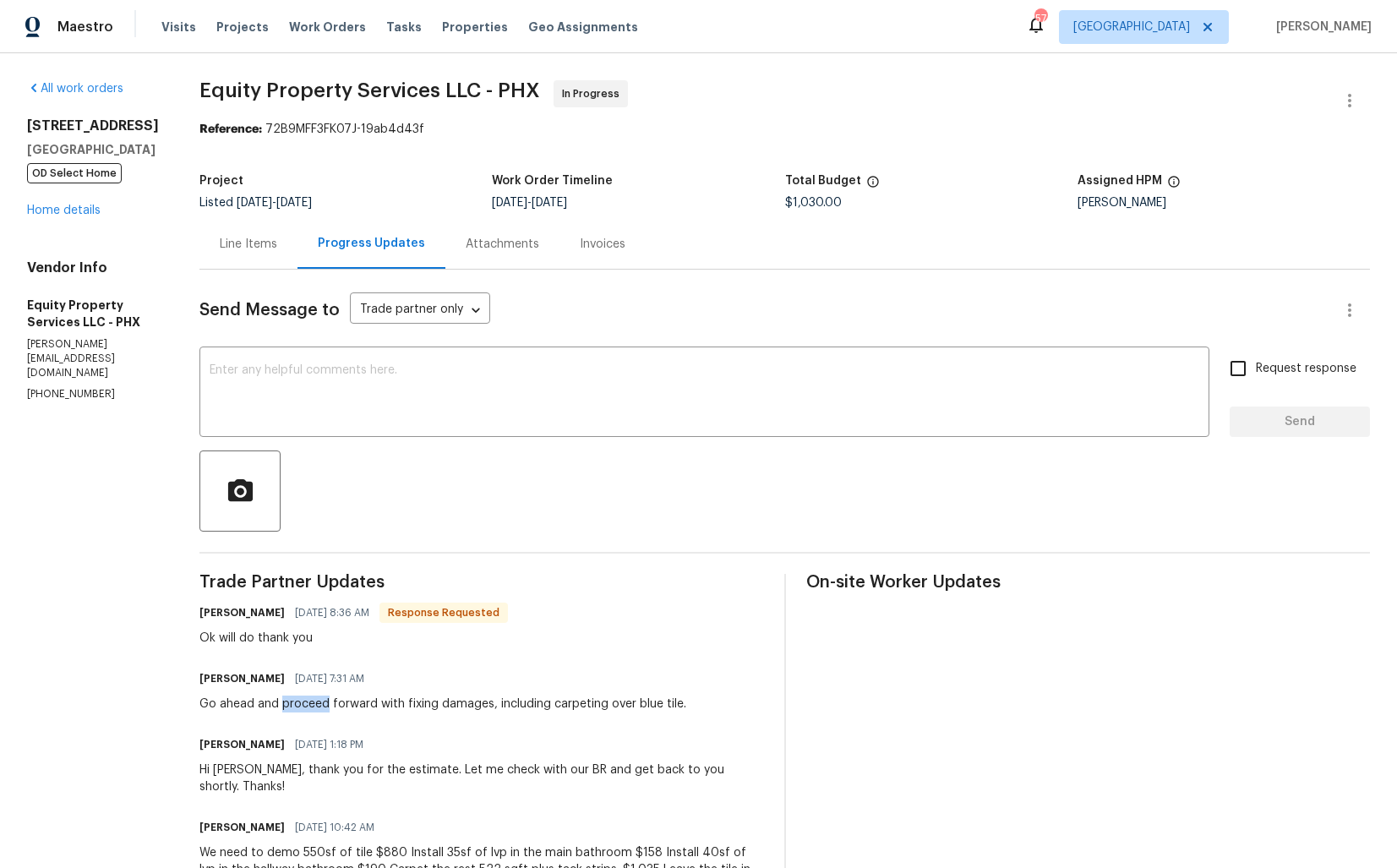
click at [292, 708] on div "Go ahead and proceed forward with fixing damages, including carpeting over blue…" at bounding box center [443, 704] width 486 height 17
copy div "Go ahead and proceed forward with fixing damages, including carpeting over blue…"
click at [377, 85] on span "Equity Property Services LLC - PHX" at bounding box center [370, 90] width 341 height 20
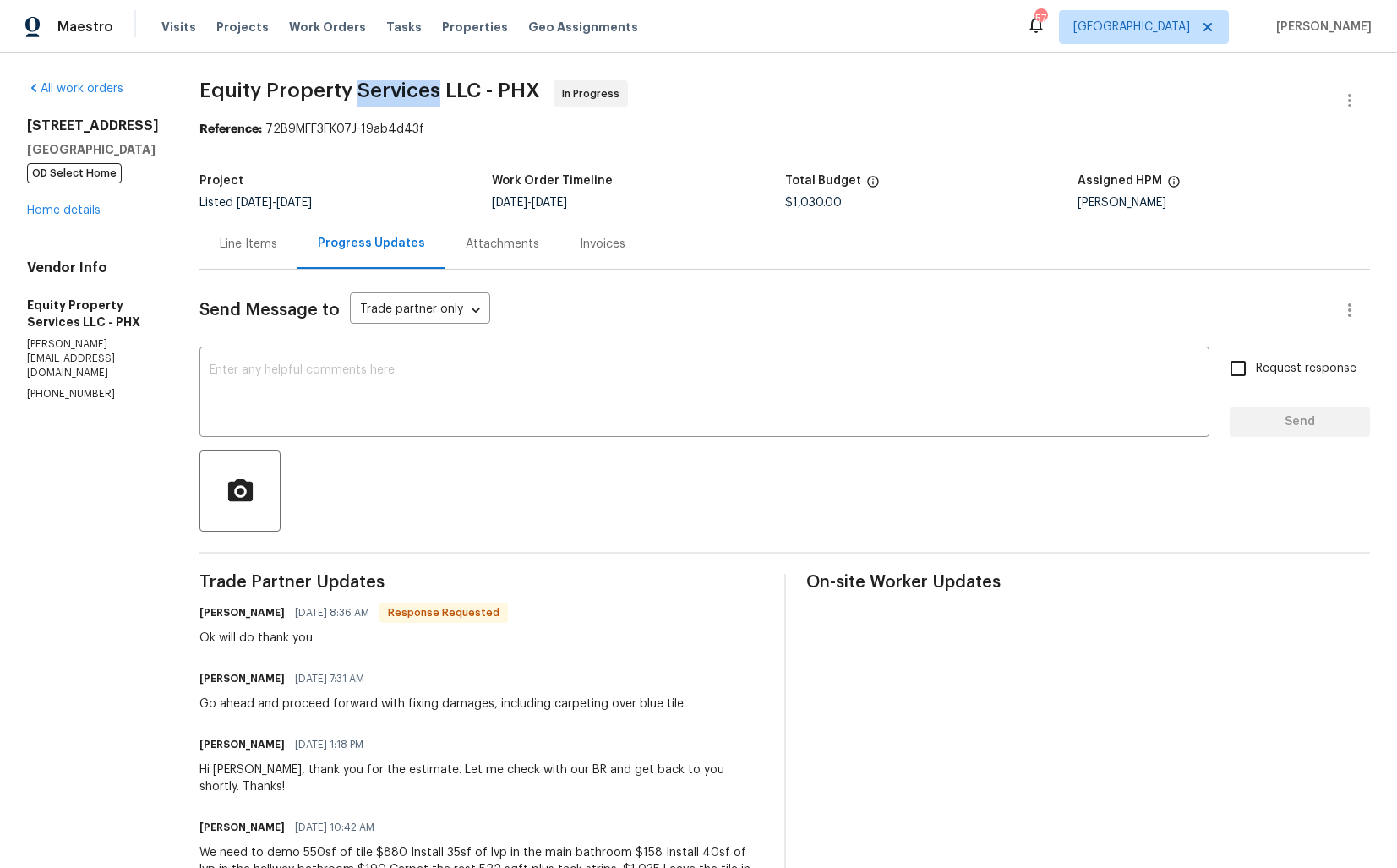
click at [377, 85] on span "Equity Property Services LLC - PHX" at bounding box center [370, 90] width 341 height 20
copy span "Equity Property Services LLC - PHX"
click at [899, 119] on span "Equity Property Services LLC - PHX In Progress" at bounding box center [765, 101] width 1130 height 41
click at [78, 216] on link "Home details" at bounding box center [64, 211] width 73 height 12
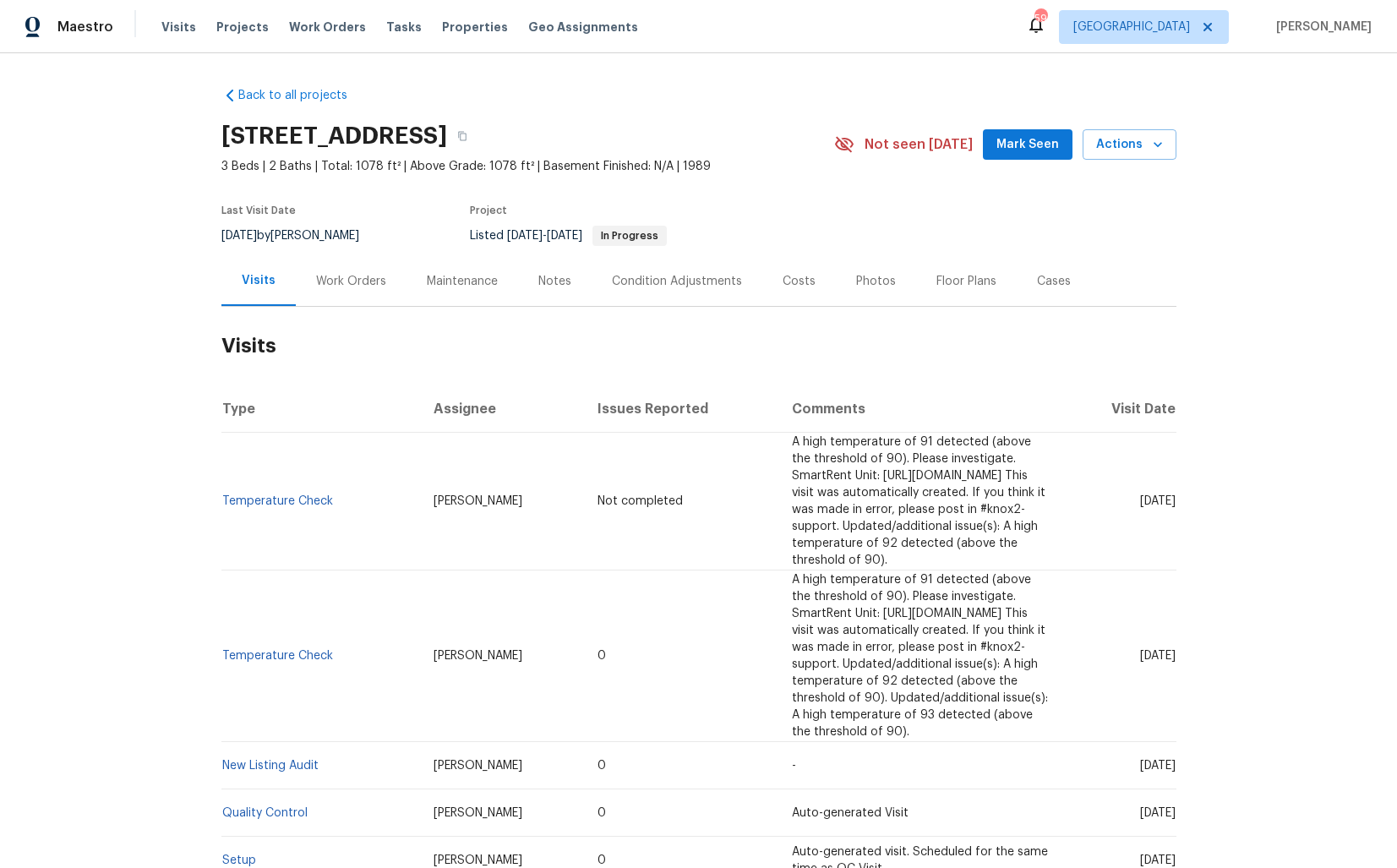
click at [356, 292] on div "Work Orders" at bounding box center [352, 281] width 111 height 50
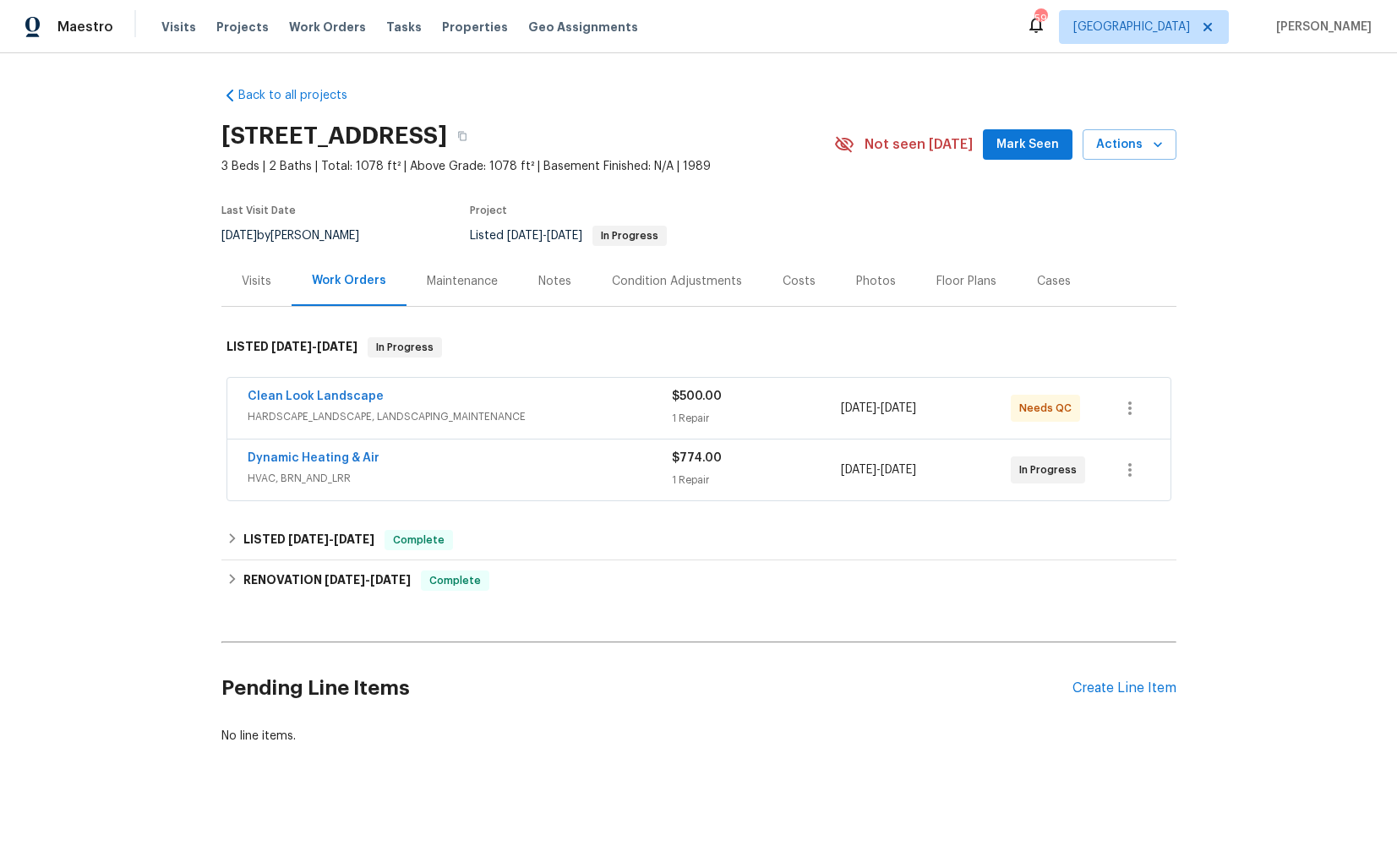
click at [484, 457] on div "Dynamic Heating & Air" at bounding box center [459, 460] width 424 height 20
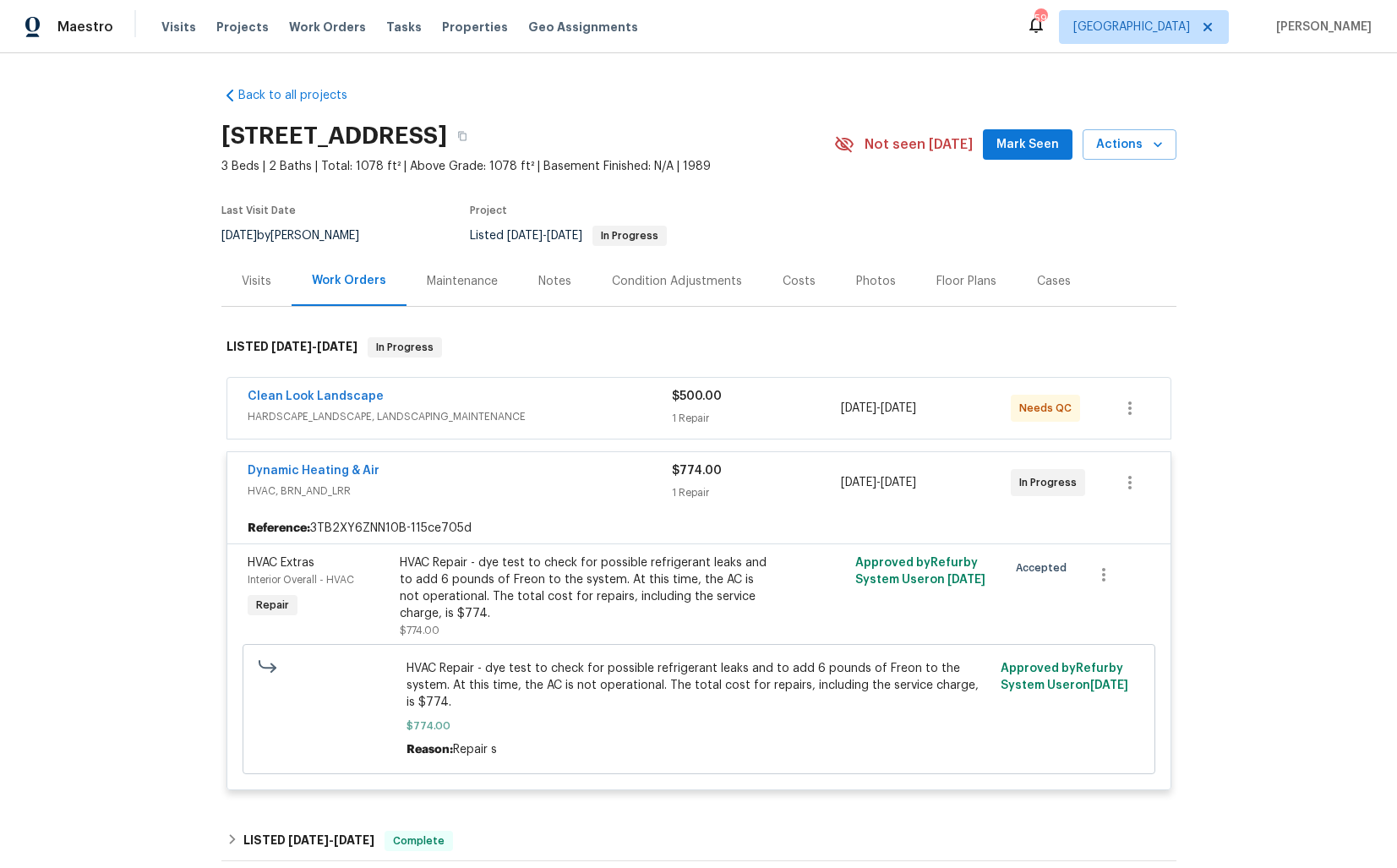
click at [442, 473] on div "Dynamic Heating & Air" at bounding box center [459, 473] width 424 height 20
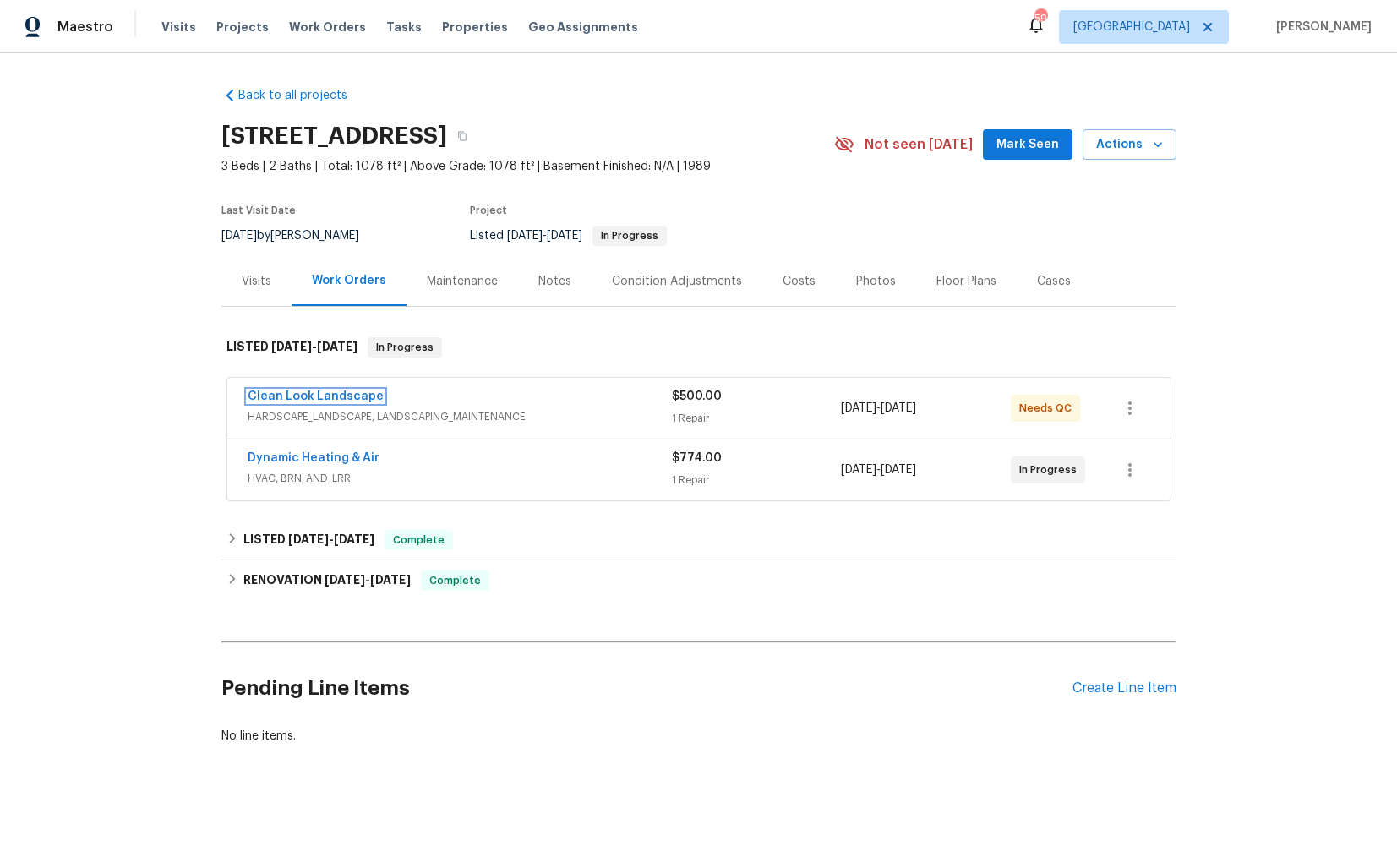
click at [360, 391] on link "Clean Look Landscape" at bounding box center [315, 396] width 136 height 12
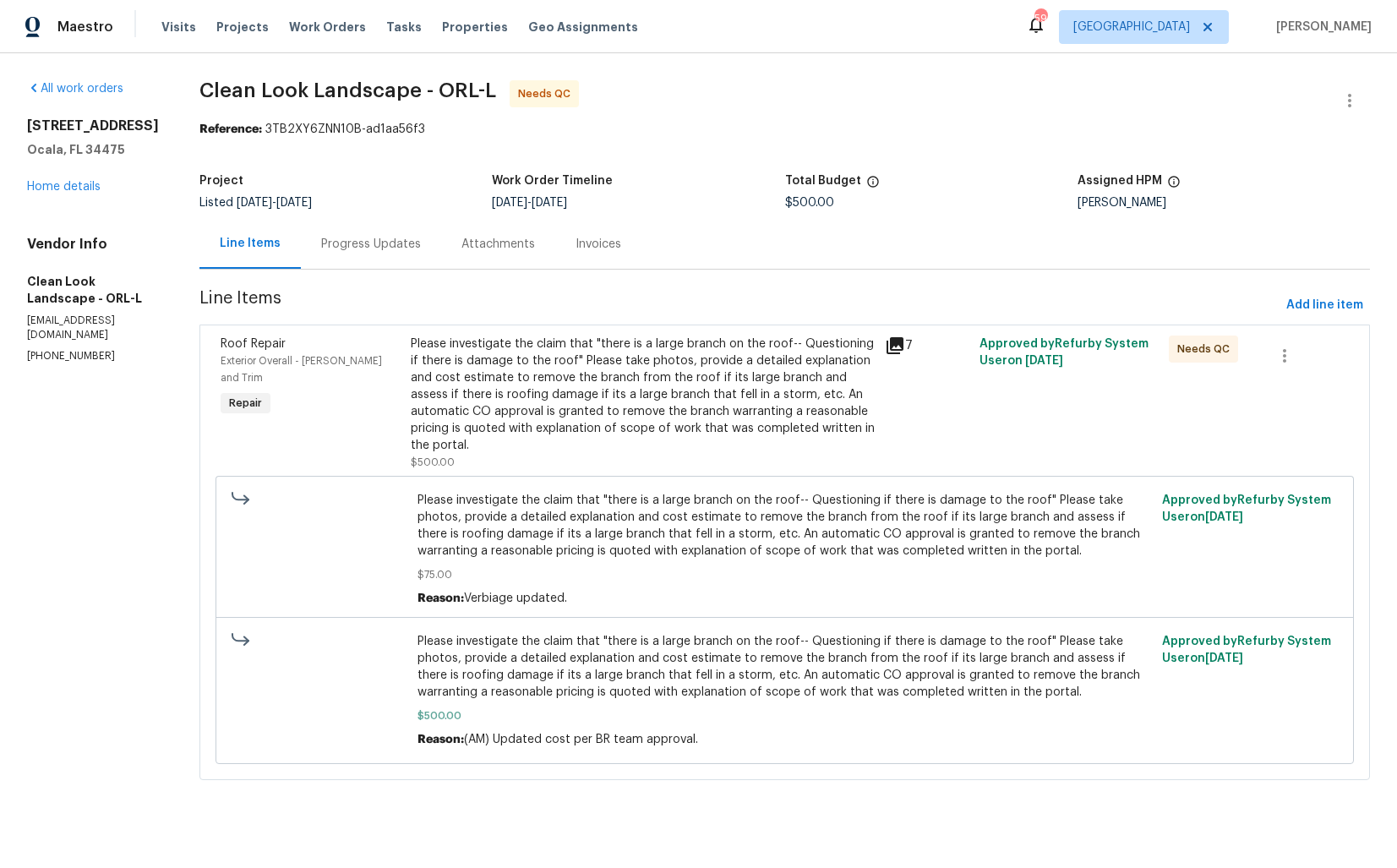
click at [377, 250] on div "Progress Updates" at bounding box center [370, 244] width 100 height 17
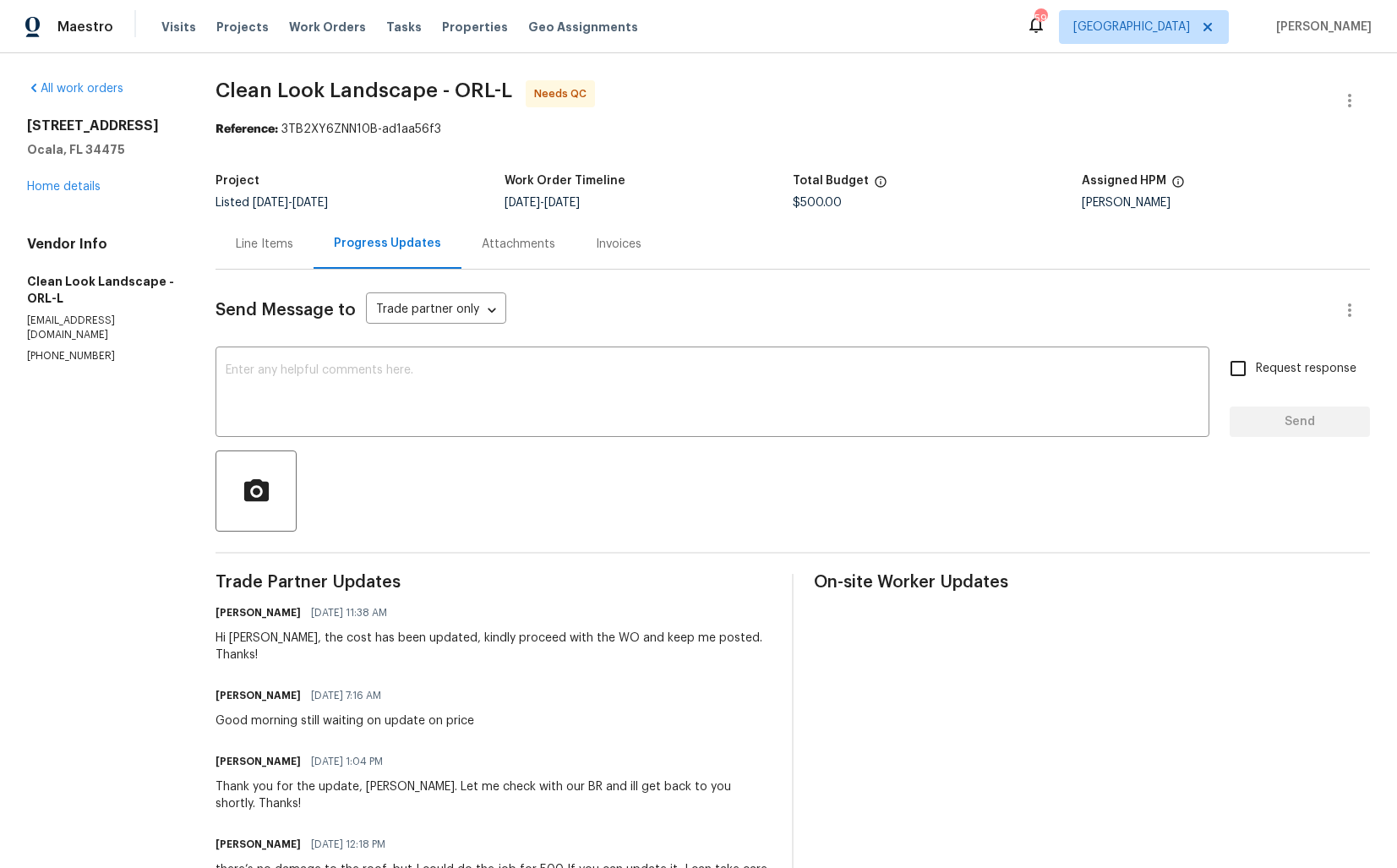
click at [27, 516] on section "All work orders 6300 NW 13th Ave Ocala, FL 34475 Home details Vendor Info Clean…" at bounding box center [101, 795] width 148 height 1431
click at [266, 251] on div "Line Items" at bounding box center [264, 244] width 57 height 17
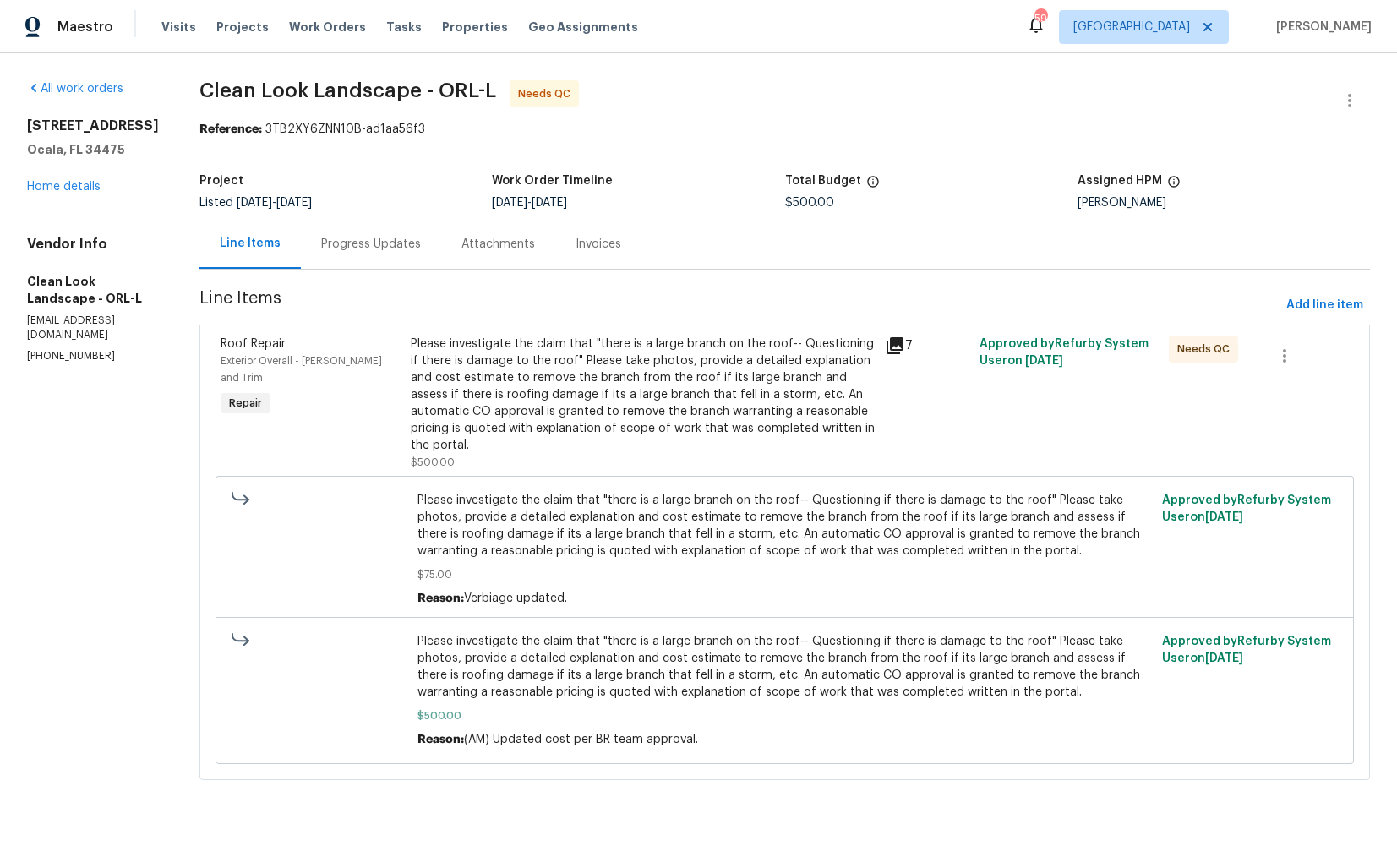
click at [481, 390] on div "Please investigate the claim that "there is a large branch on the roof-- Questi…" at bounding box center [643, 394] width 464 height 119
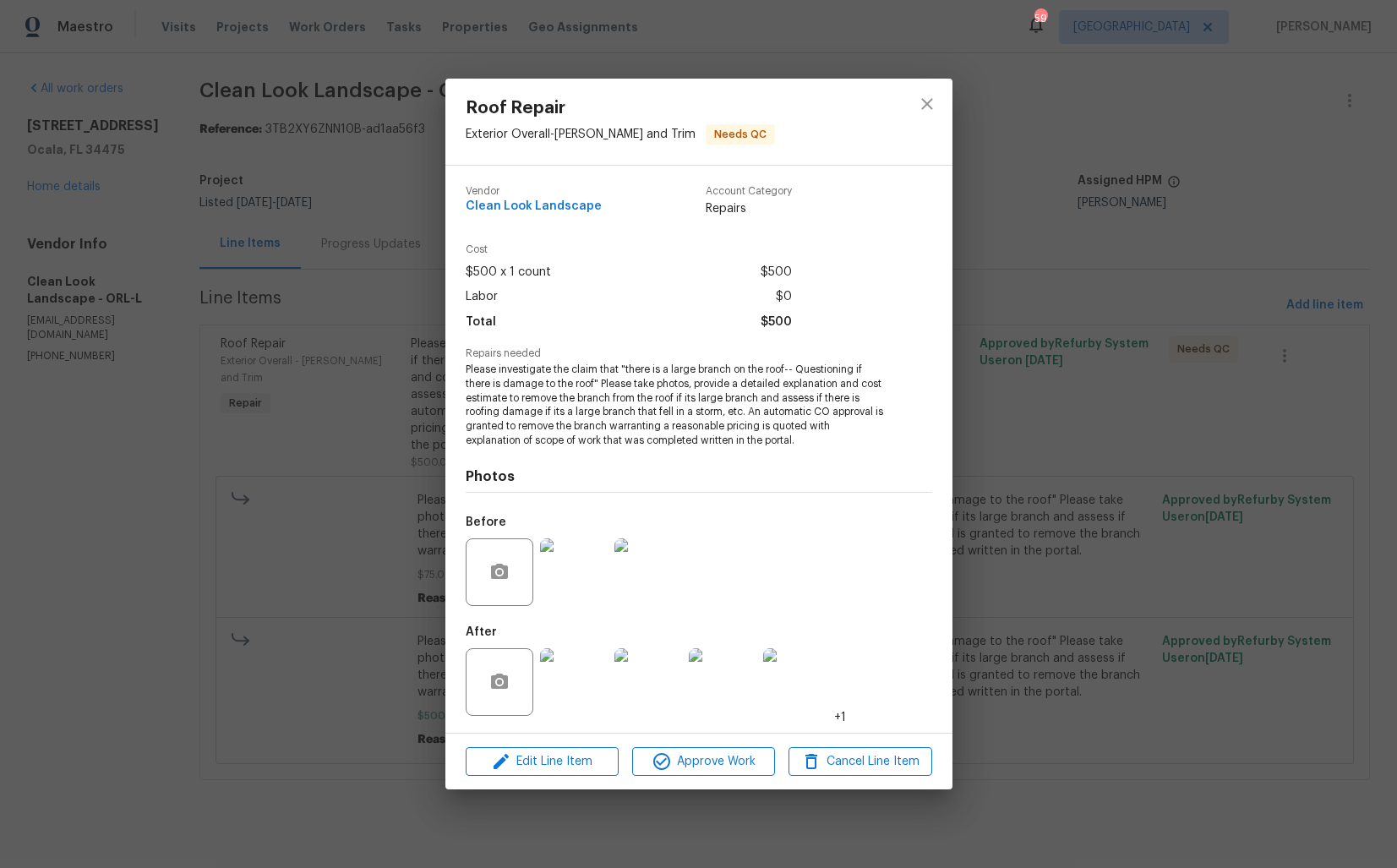
click at [555, 588] on img at bounding box center [573, 572] width 67 height 67
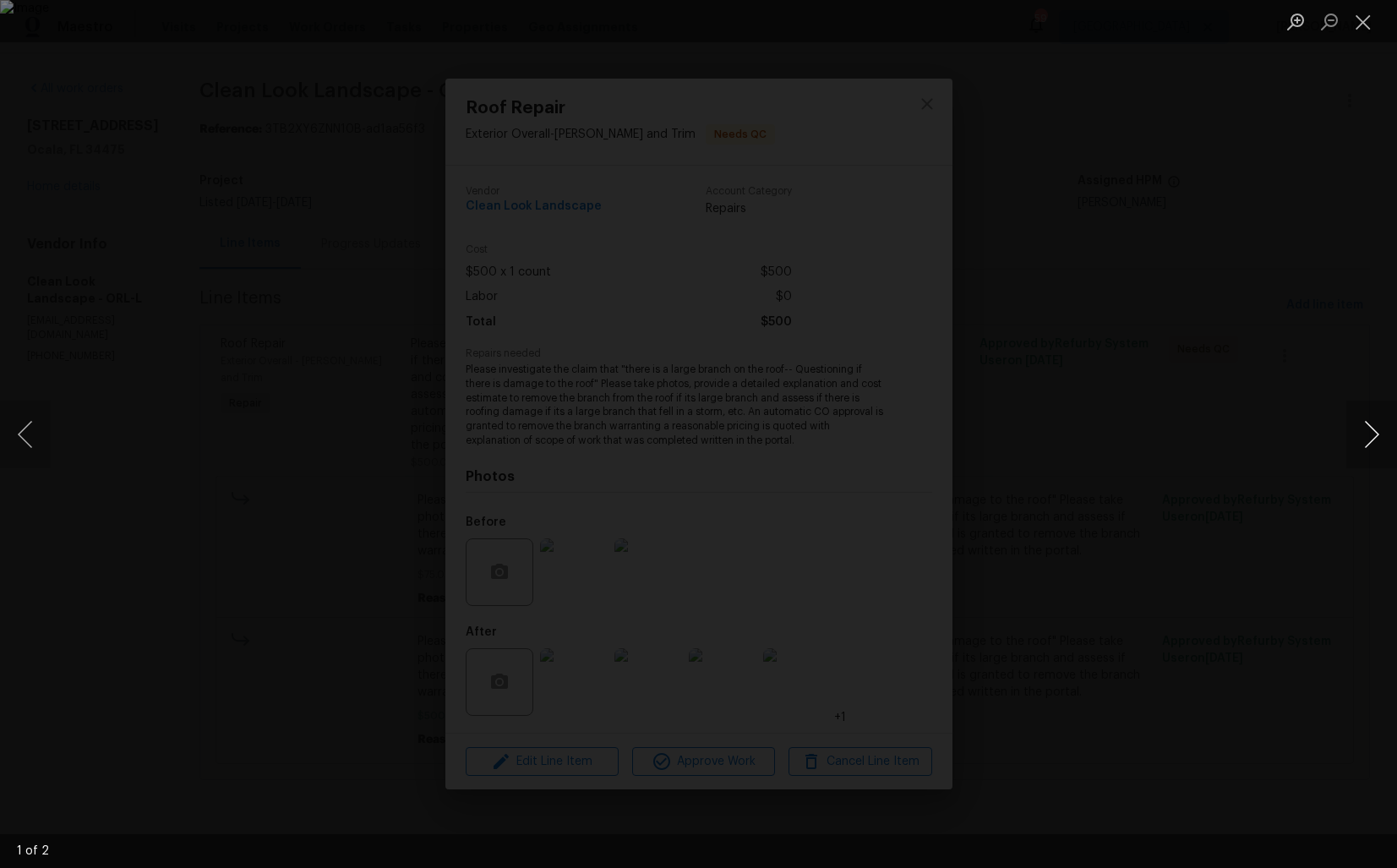
click at [1360, 446] on button "Next image" at bounding box center [1371, 434] width 50 height 67
click at [1186, 452] on div "Lightbox" at bounding box center [698, 434] width 1397 height 868
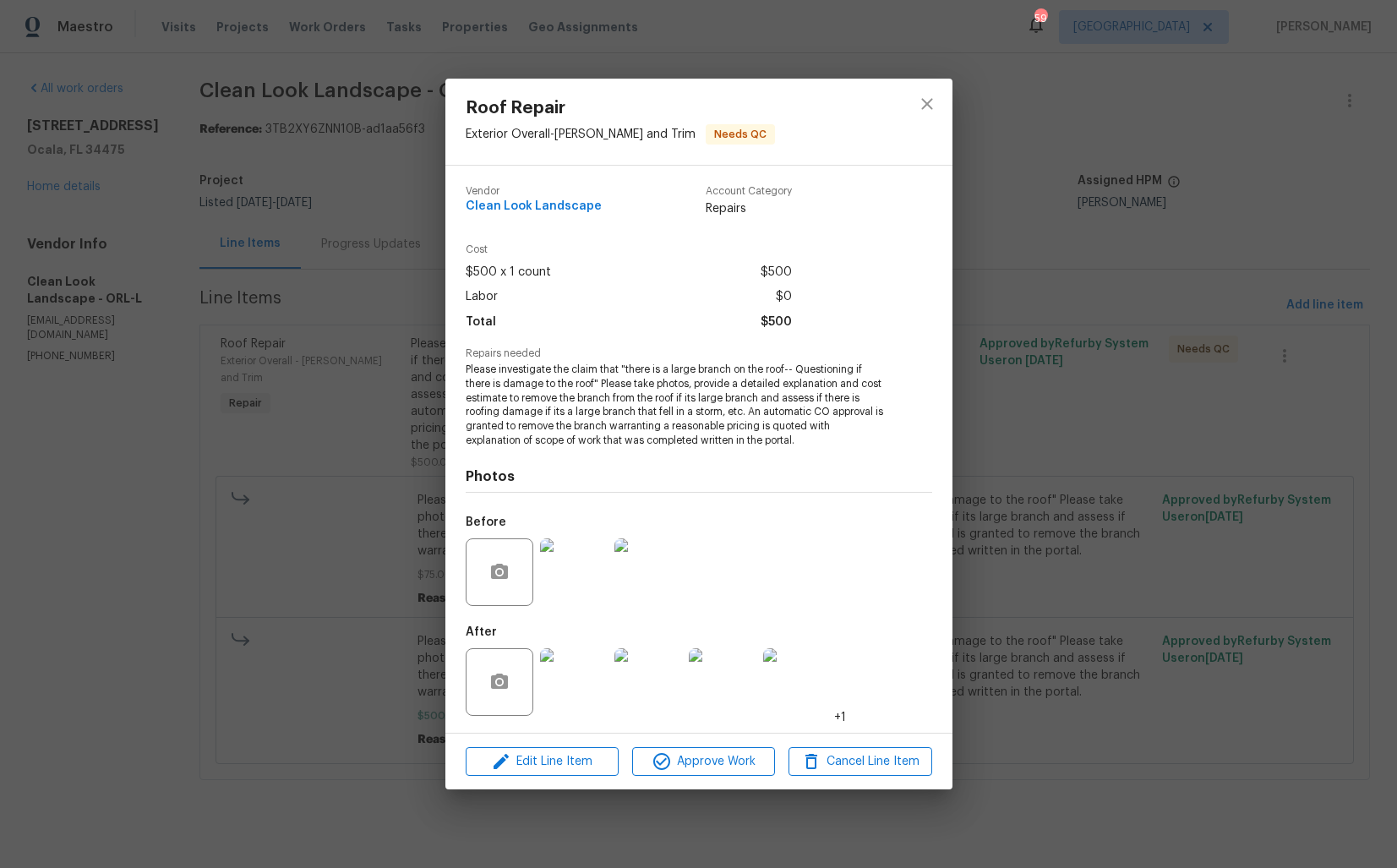
click at [561, 672] on img at bounding box center [573, 682] width 67 height 67
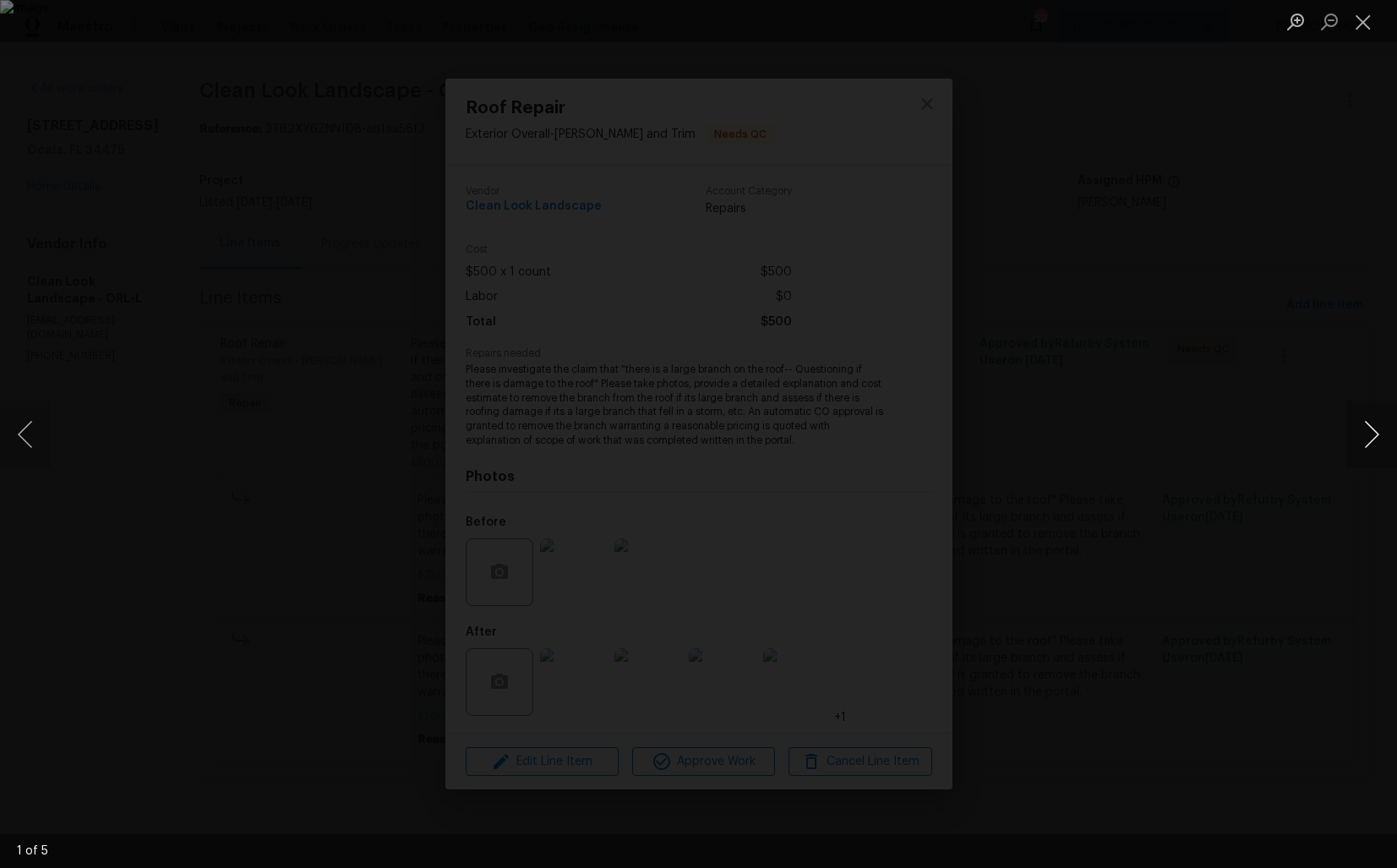
click at [1375, 435] on button "Next image" at bounding box center [1371, 434] width 50 height 67
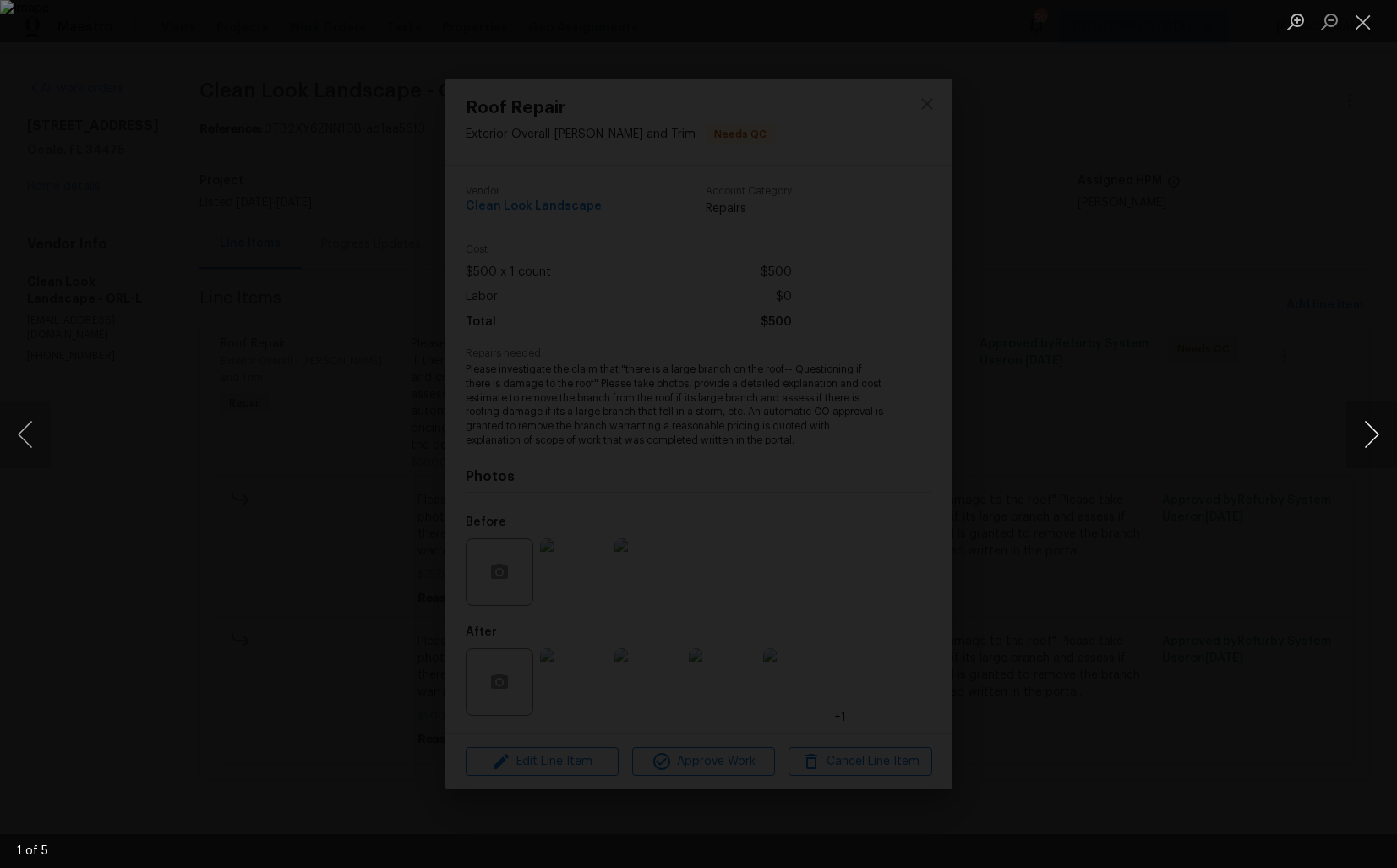
click at [1375, 435] on button "Next image" at bounding box center [1371, 434] width 50 height 67
click at [1218, 382] on div "Lightbox" at bounding box center [698, 434] width 1397 height 868
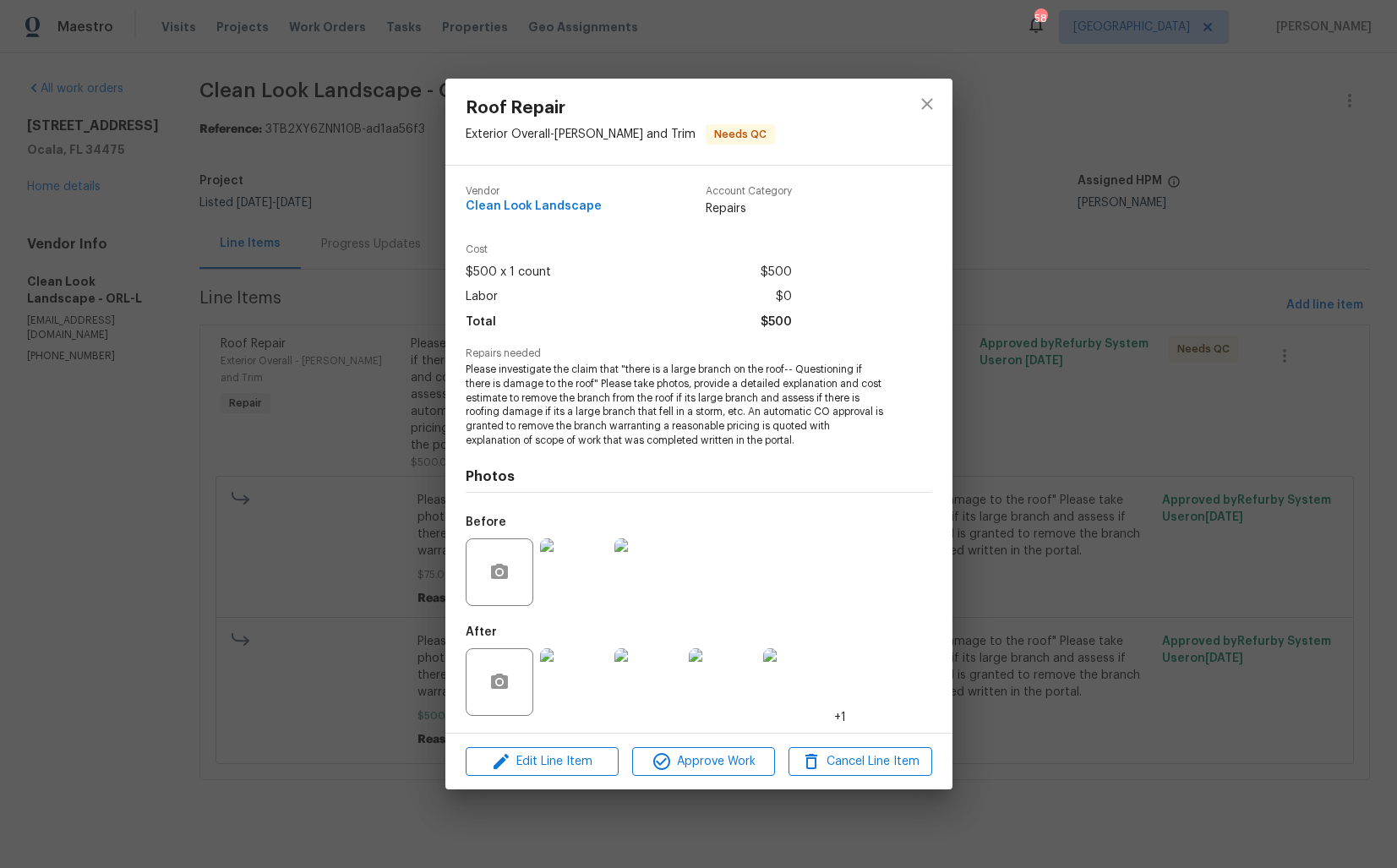
click at [1145, 306] on div "Roof Repair Exterior Overall - Eaves and Trim Needs QC Vendor Clean Look Landsc…" at bounding box center [698, 434] width 1397 height 868
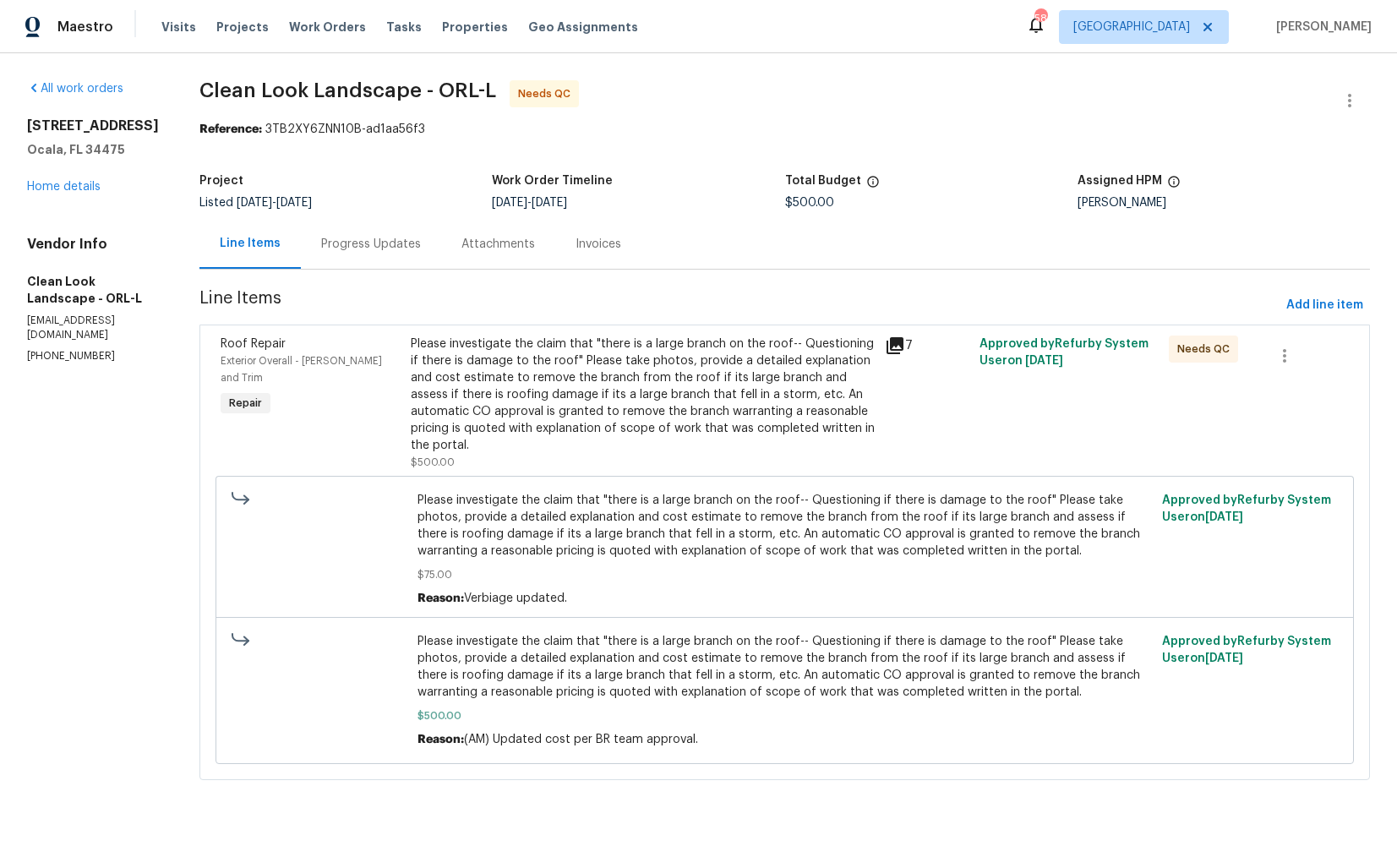
click at [387, 250] on div "Progress Updates" at bounding box center [370, 244] width 100 height 17
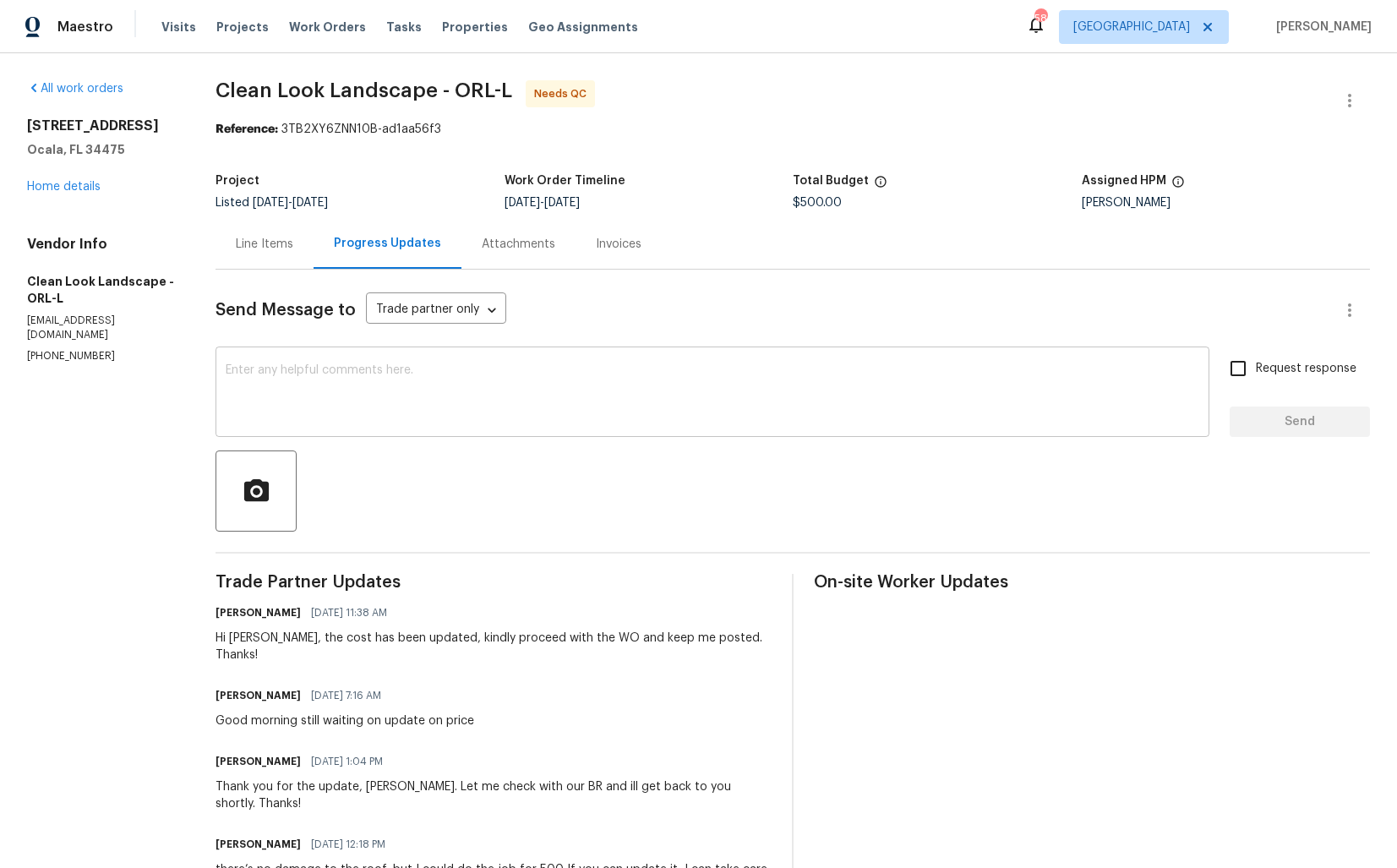
click at [486, 371] on textarea at bounding box center [712, 393] width 974 height 59
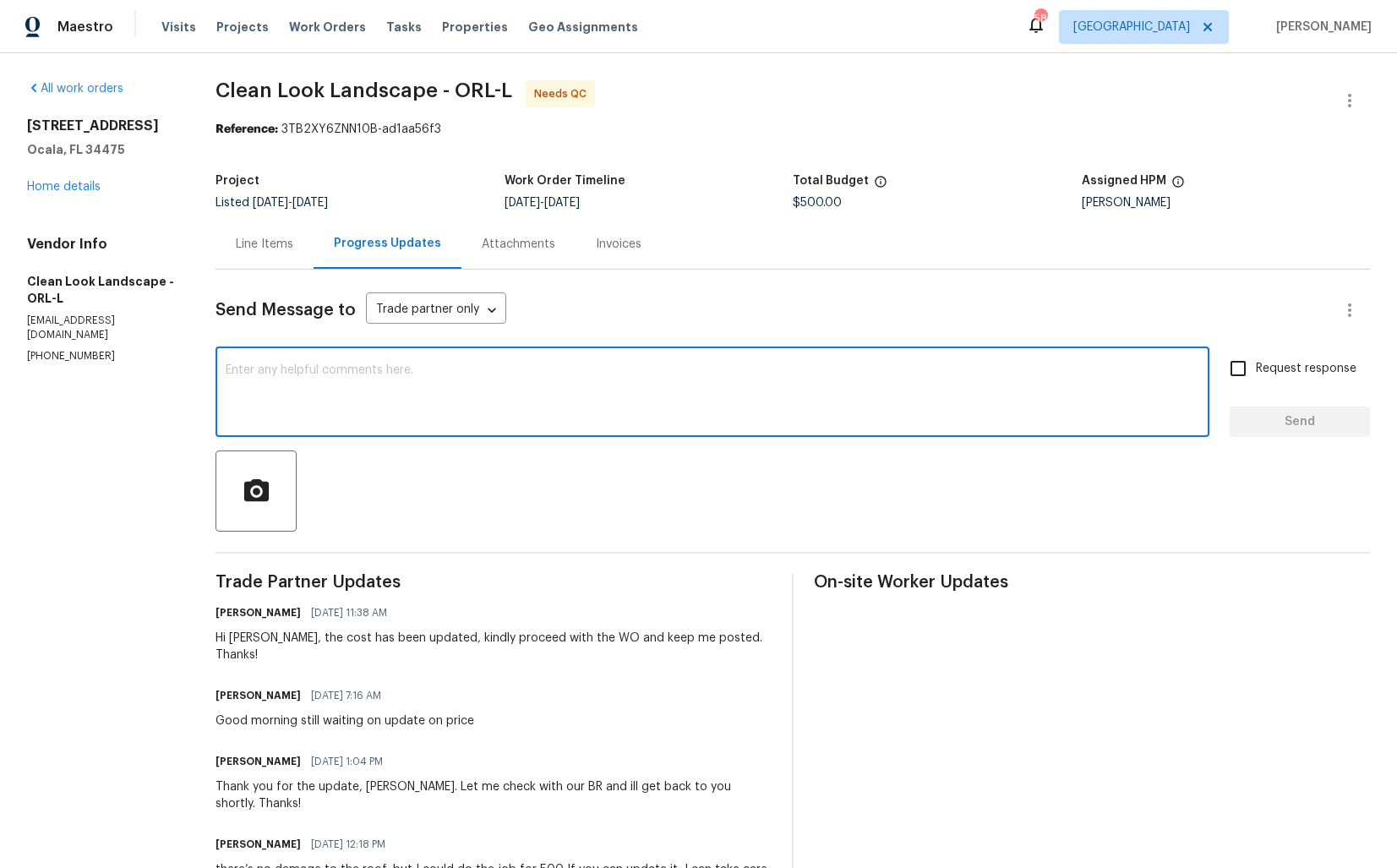
click at [257, 639] on div "Hi Anthony, the cost has been updated, kindly proceed with the WO and keep me p…" at bounding box center [494, 647] width 556 height 34
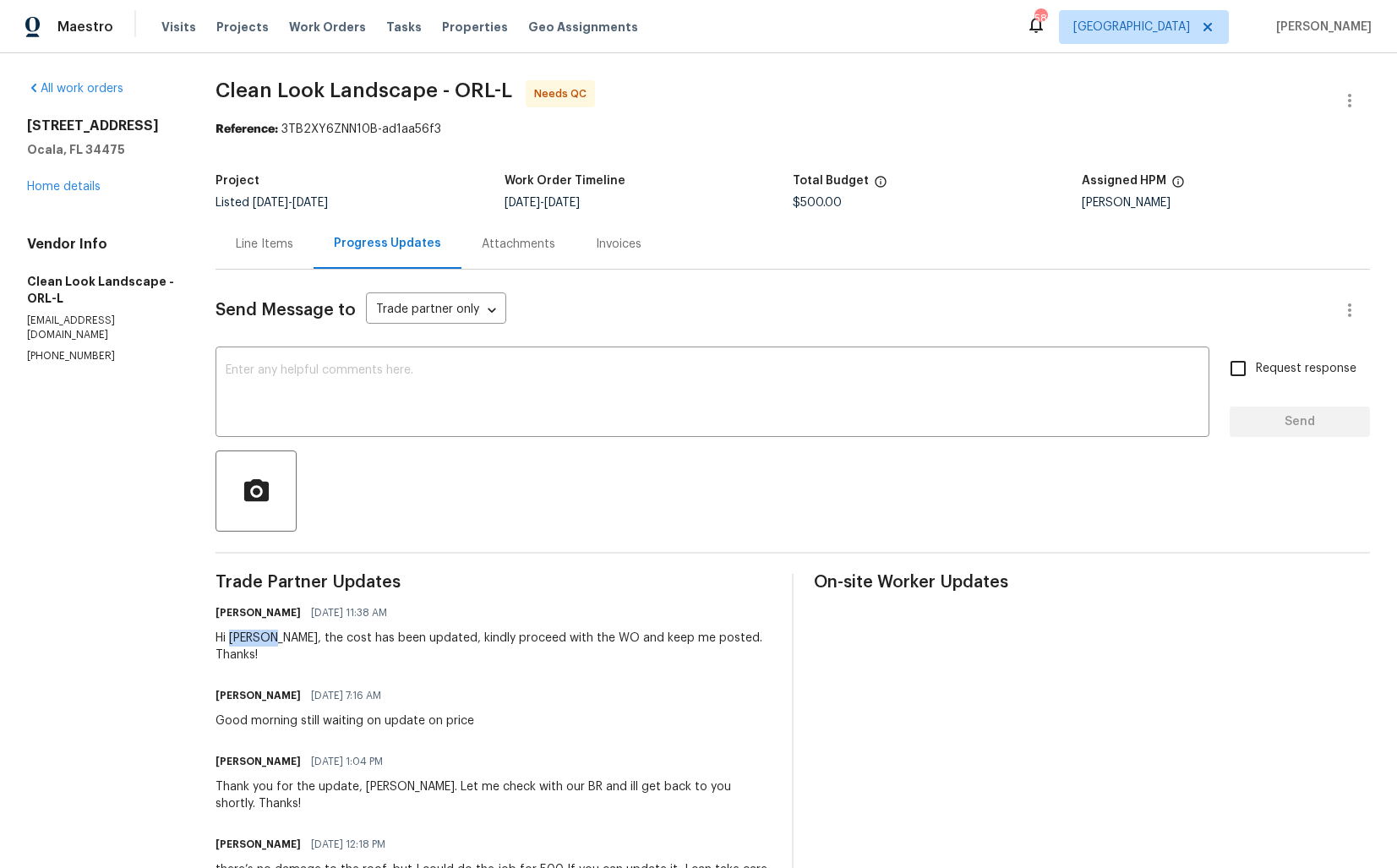
copy div "Anthony"
click at [486, 410] on textarea at bounding box center [712, 393] width 974 height 59
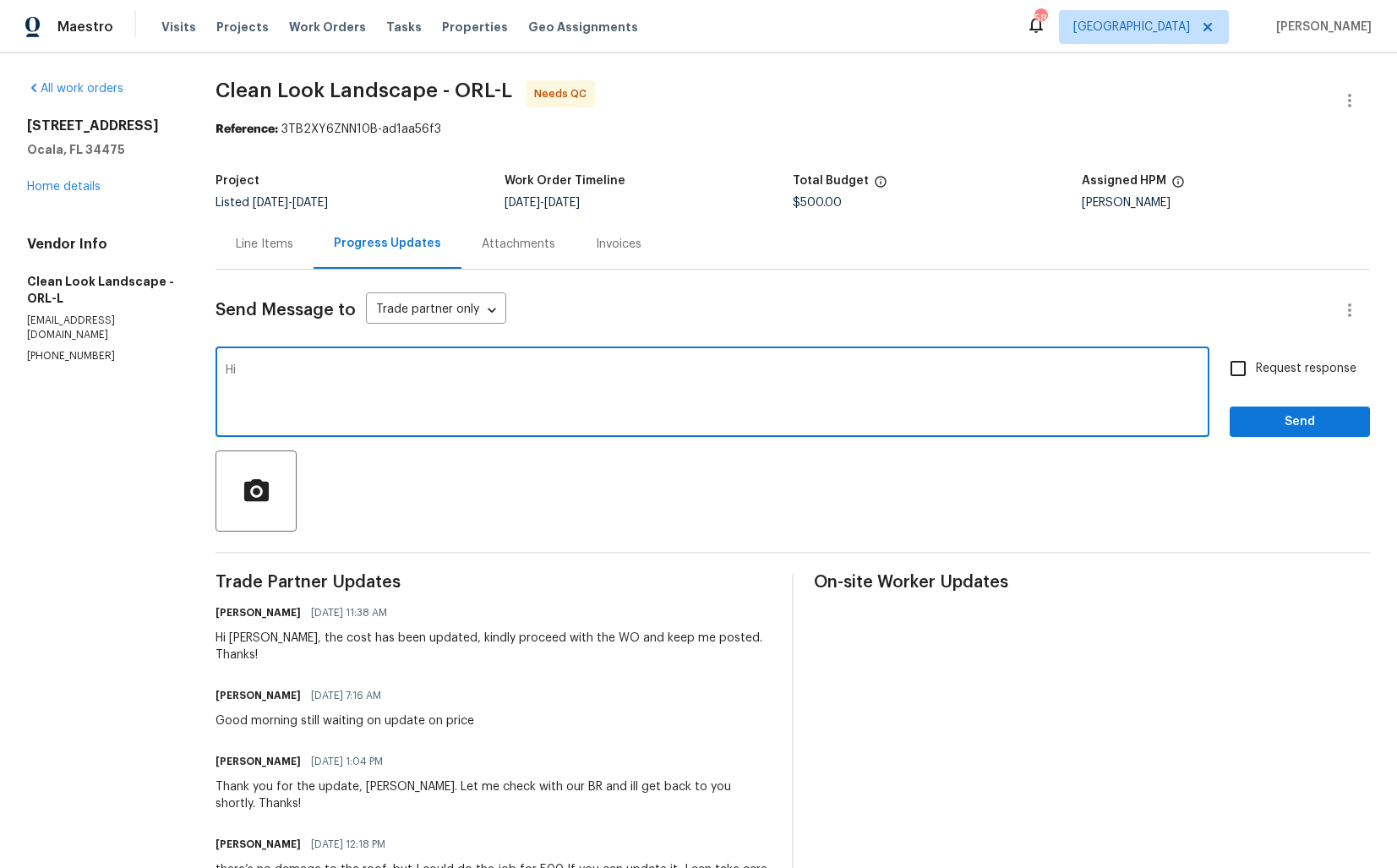
paste textarea "Anthony"
type textarea "Hi Anthony, thank you for completing the job. WO is approved. Thanks!"
click at [1266, 427] on span "Send" at bounding box center [1300, 422] width 114 height 21
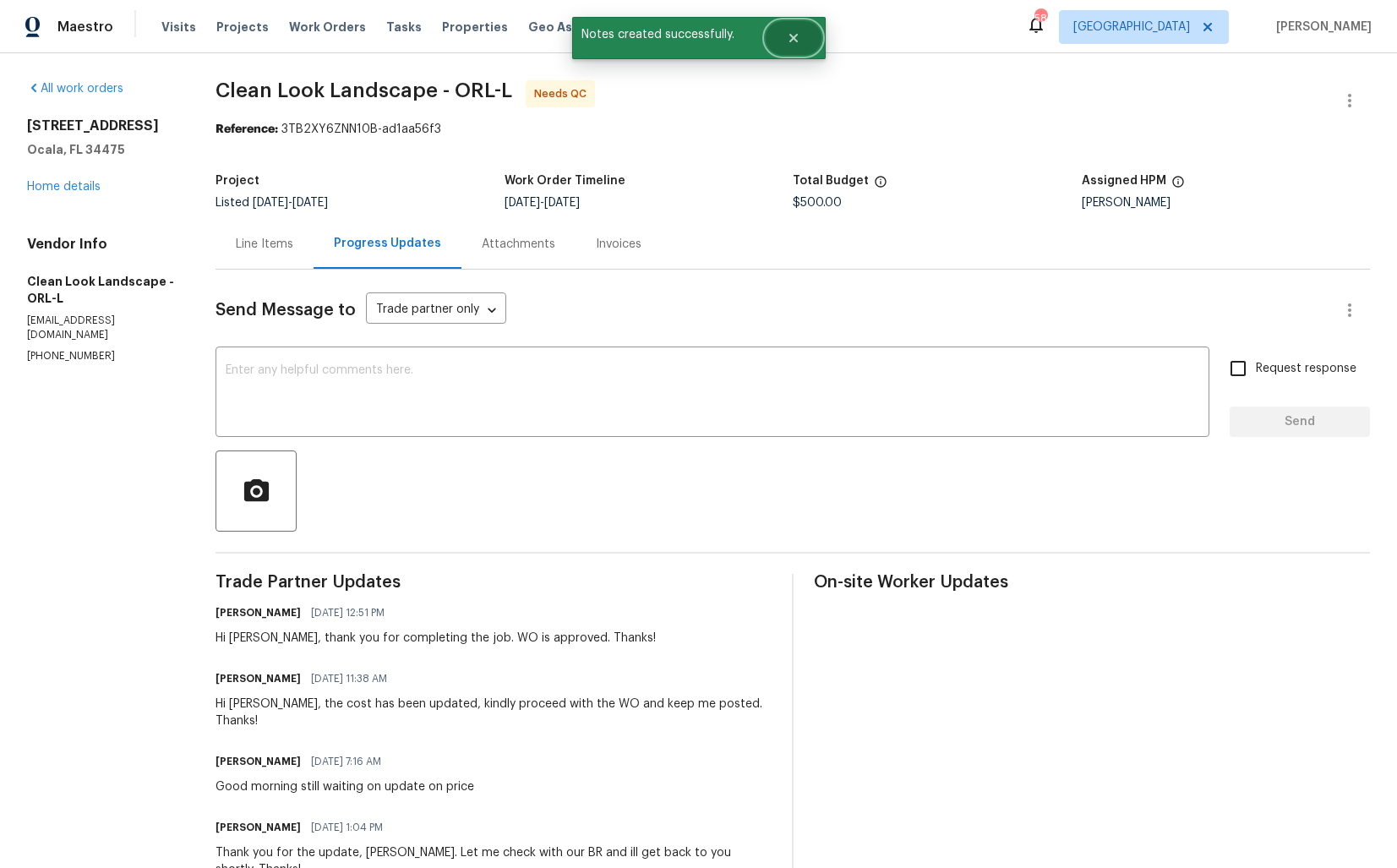
click at [800, 41] on button "Close" at bounding box center [793, 38] width 55 height 34
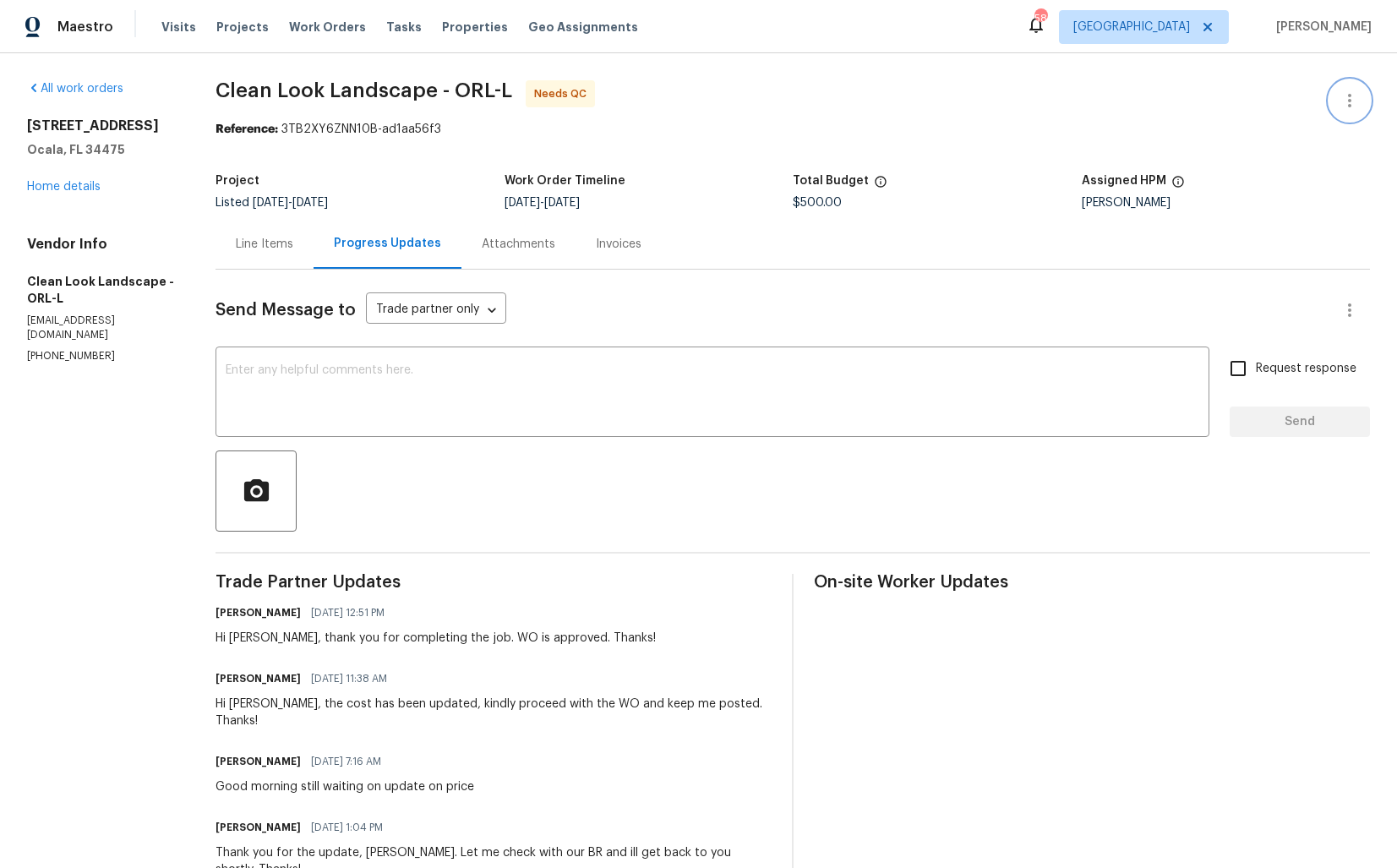
click at [1338, 111] on button "button" at bounding box center [1350, 101] width 41 height 41
click at [1236, 97] on li "Edit" at bounding box center [1295, 101] width 183 height 28
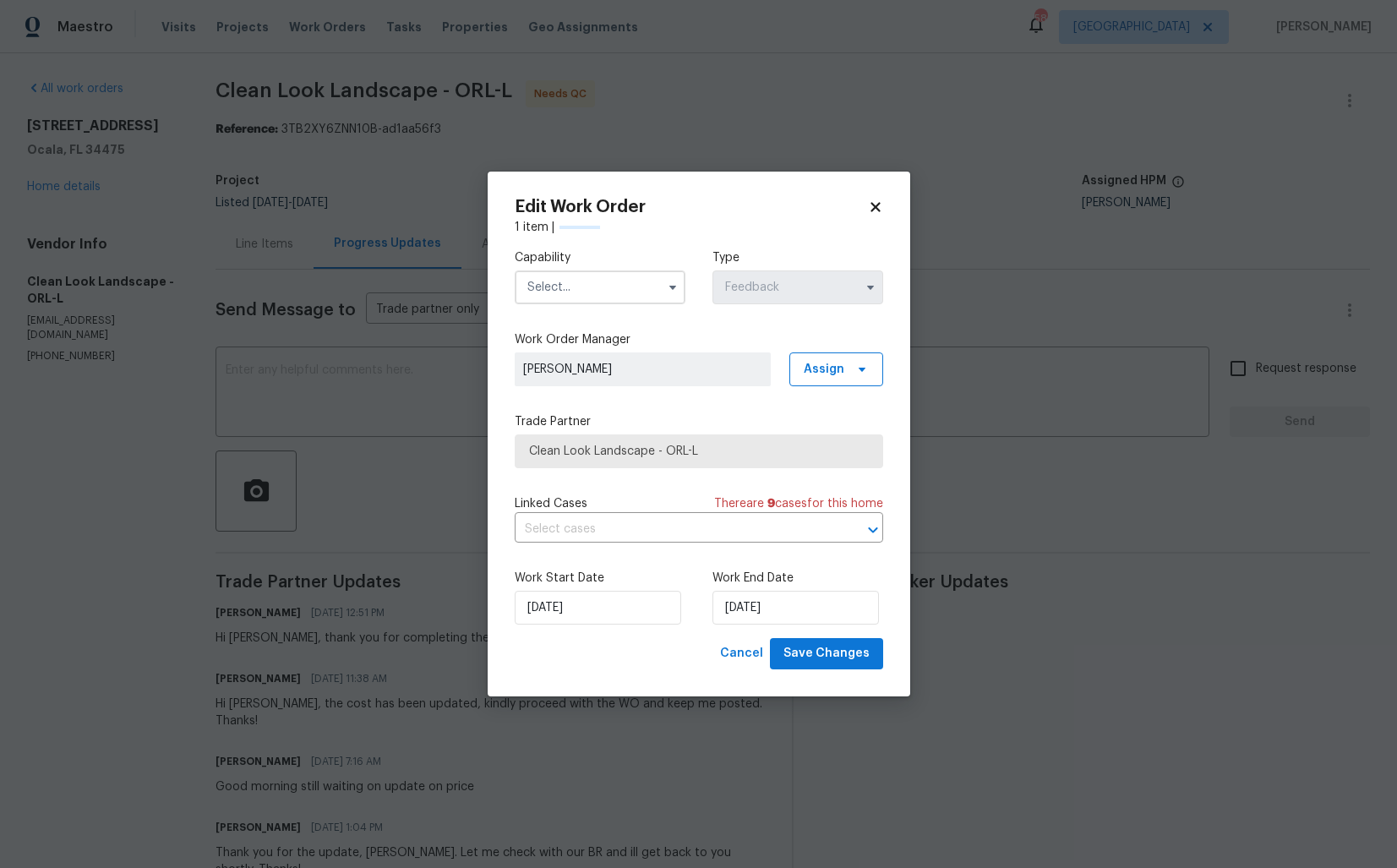
click at [612, 284] on input "text" at bounding box center [600, 288] width 171 height 34
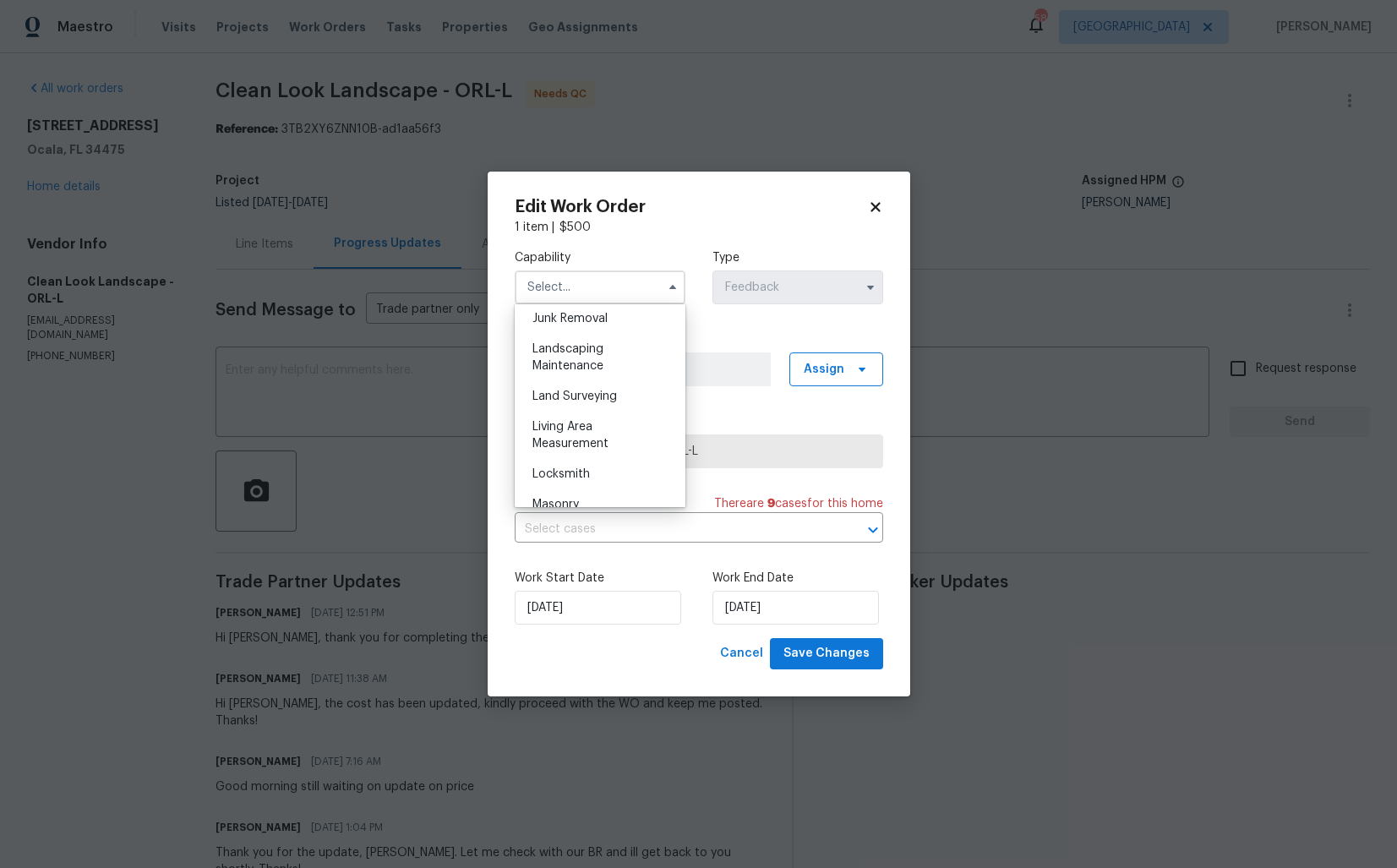
scroll to position [1086, 0]
click at [585, 361] on span "Landscaping Maintenance" at bounding box center [568, 358] width 71 height 29
type input "Landscaping Maintenance"
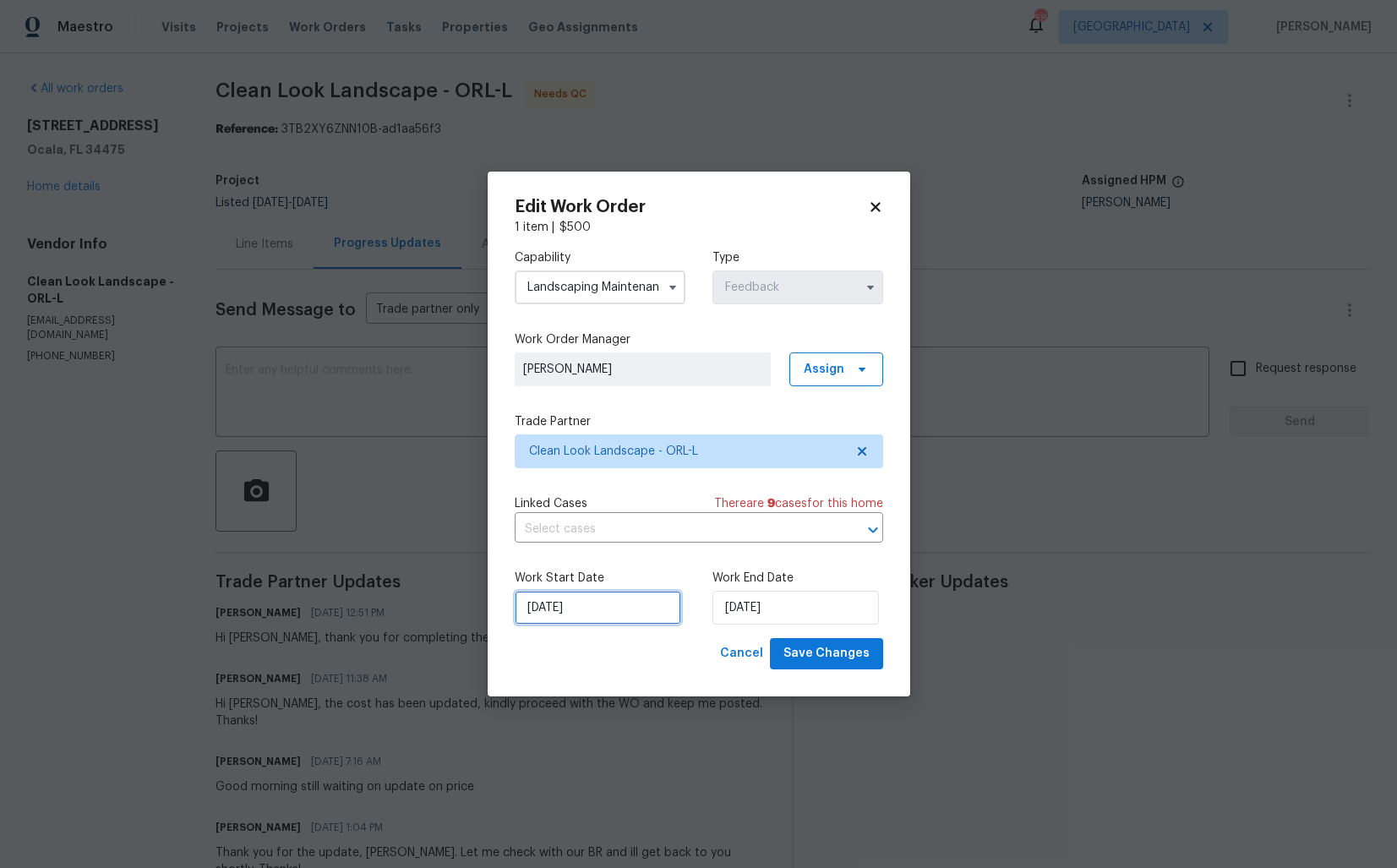
click at [641, 604] on input "03/09/2025" at bounding box center [597, 608] width 166 height 34
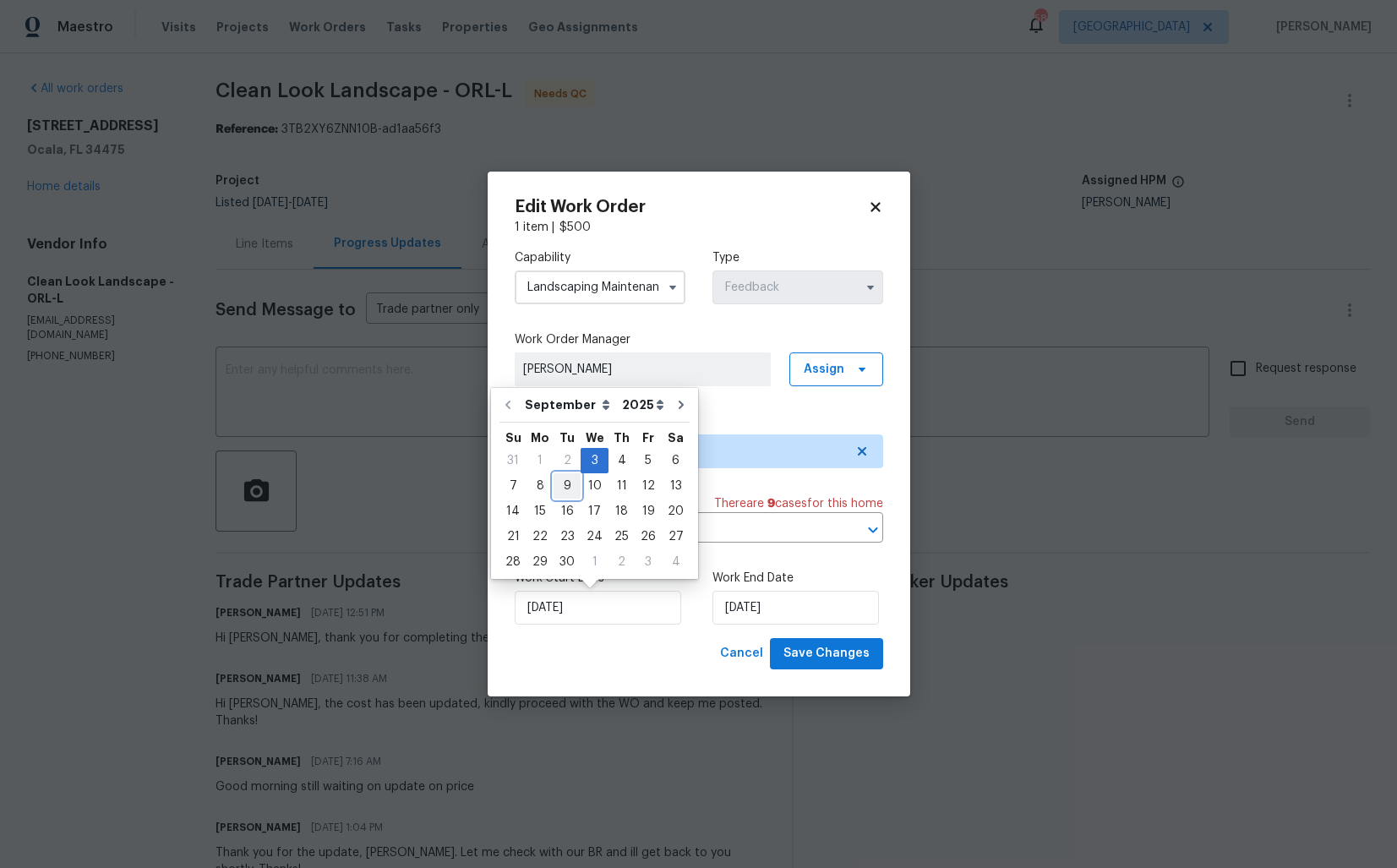
click at [565, 488] on div "9" at bounding box center [568, 486] width 27 height 24
type input "09/09/2025"
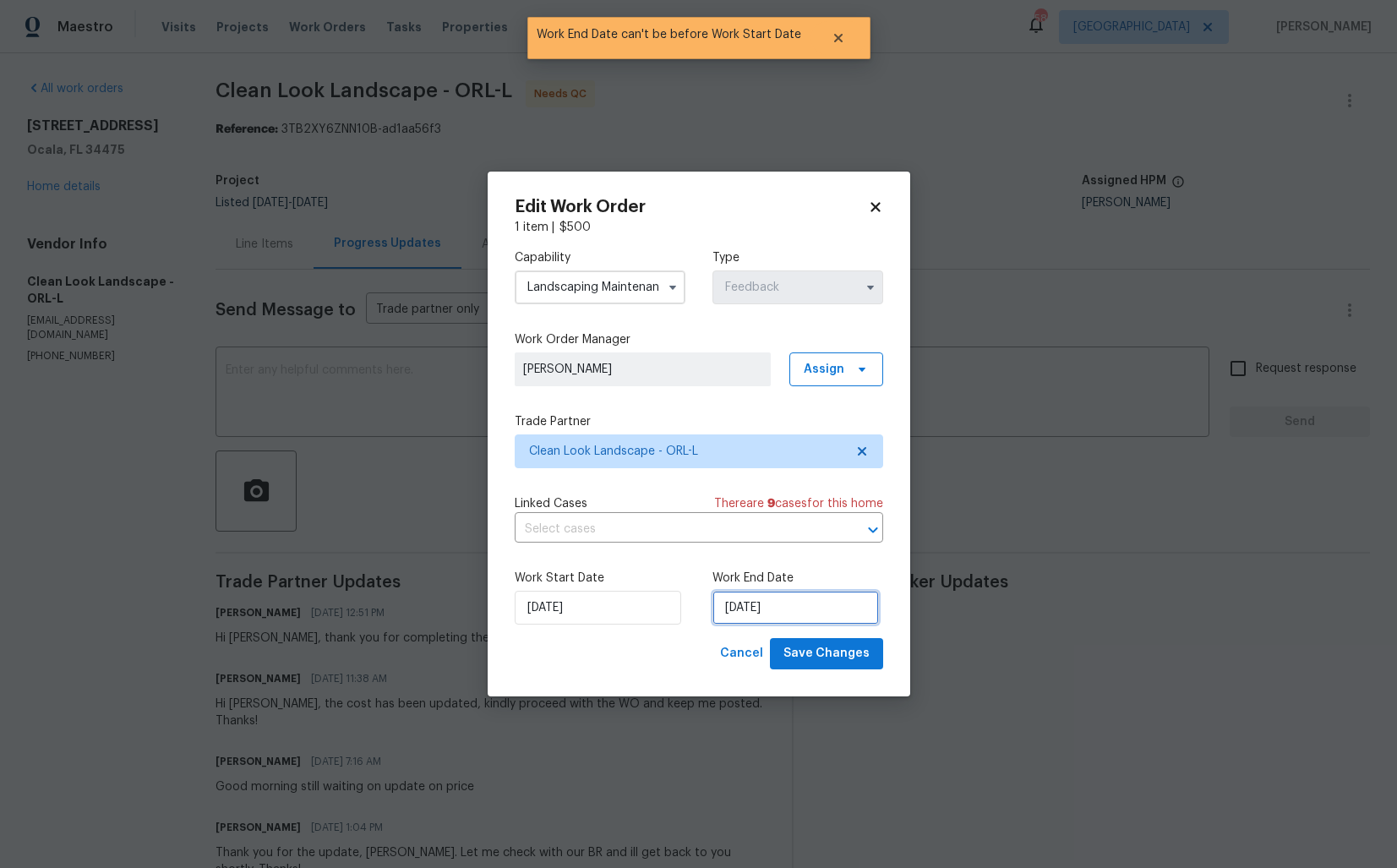
click at [781, 615] on input "09/09/2025" at bounding box center [795, 608] width 166 height 34
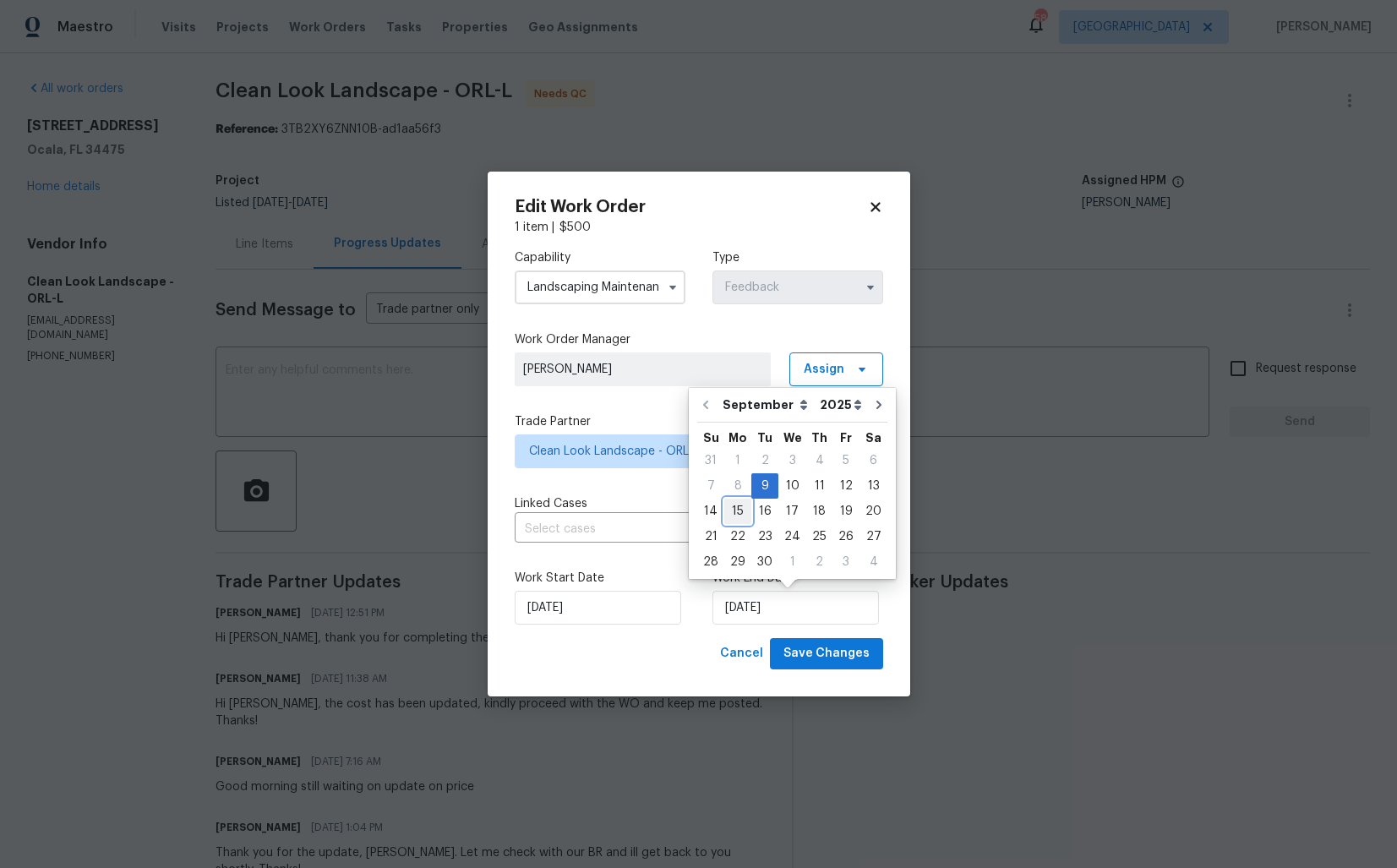
click at [733, 509] on div "15" at bounding box center [738, 511] width 27 height 24
type input "15/09/2025"
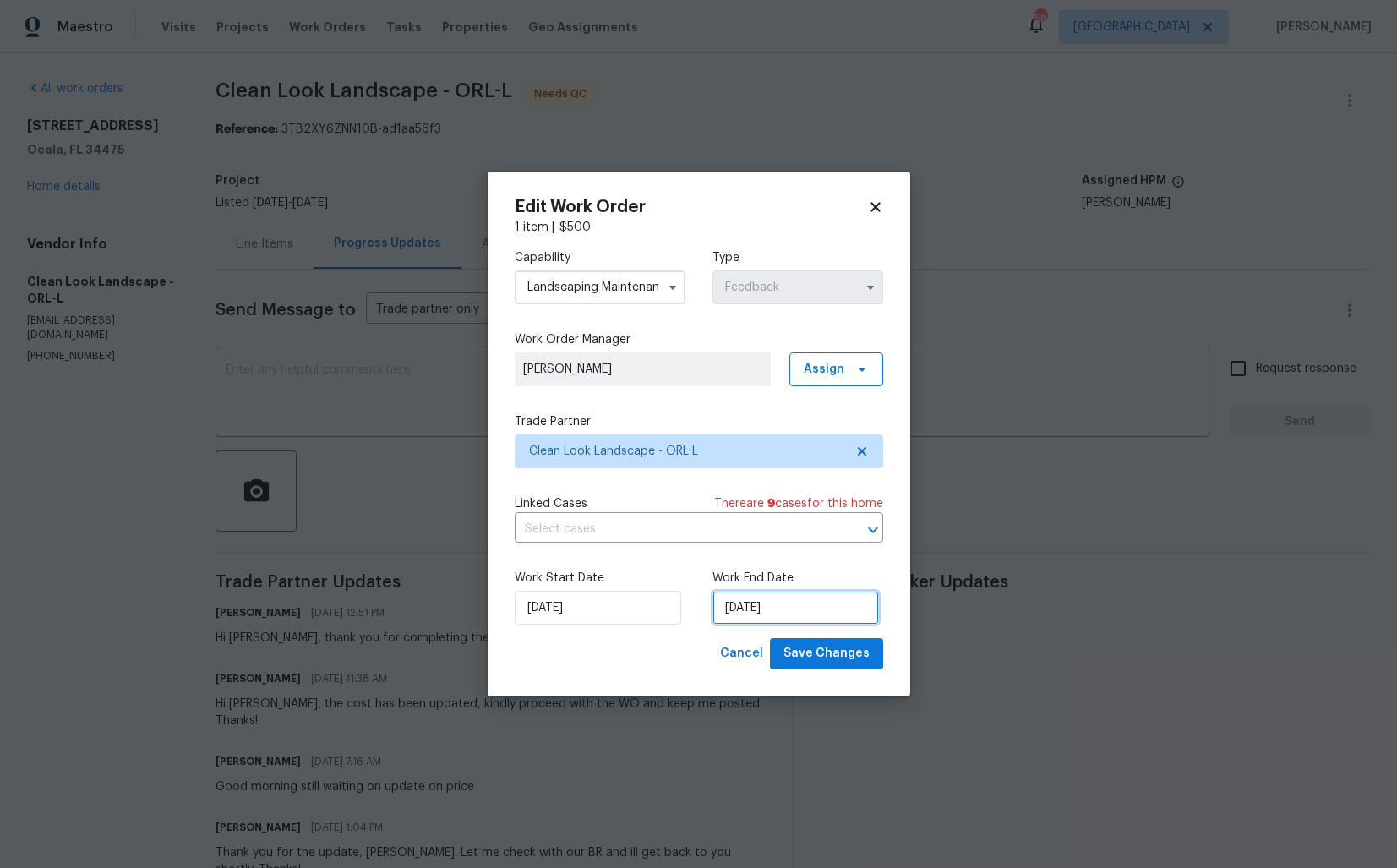
click at [806, 613] on input "15/09/2025" at bounding box center [795, 608] width 166 height 34
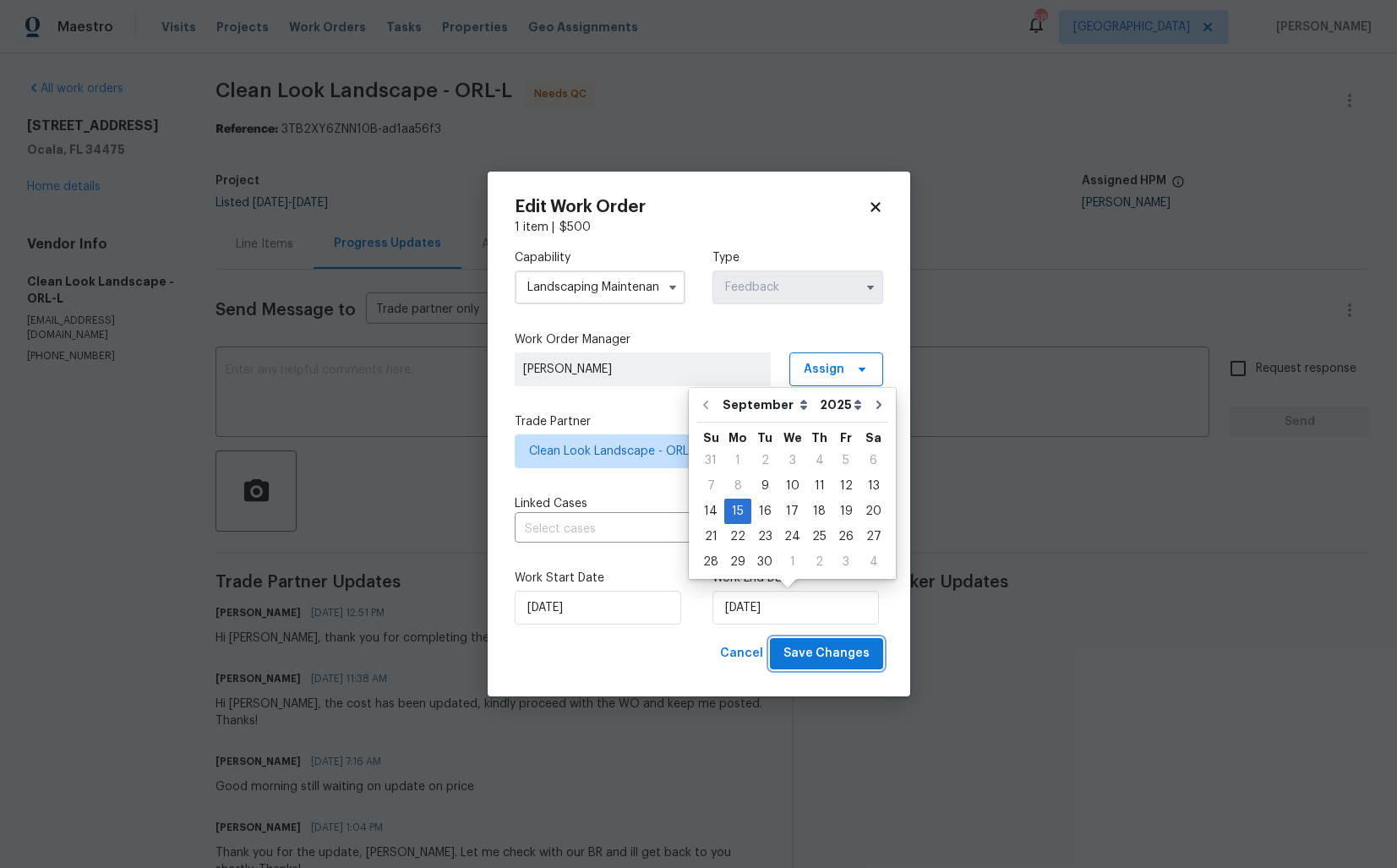
click at [830, 654] on span "Save Changes" at bounding box center [826, 654] width 86 height 21
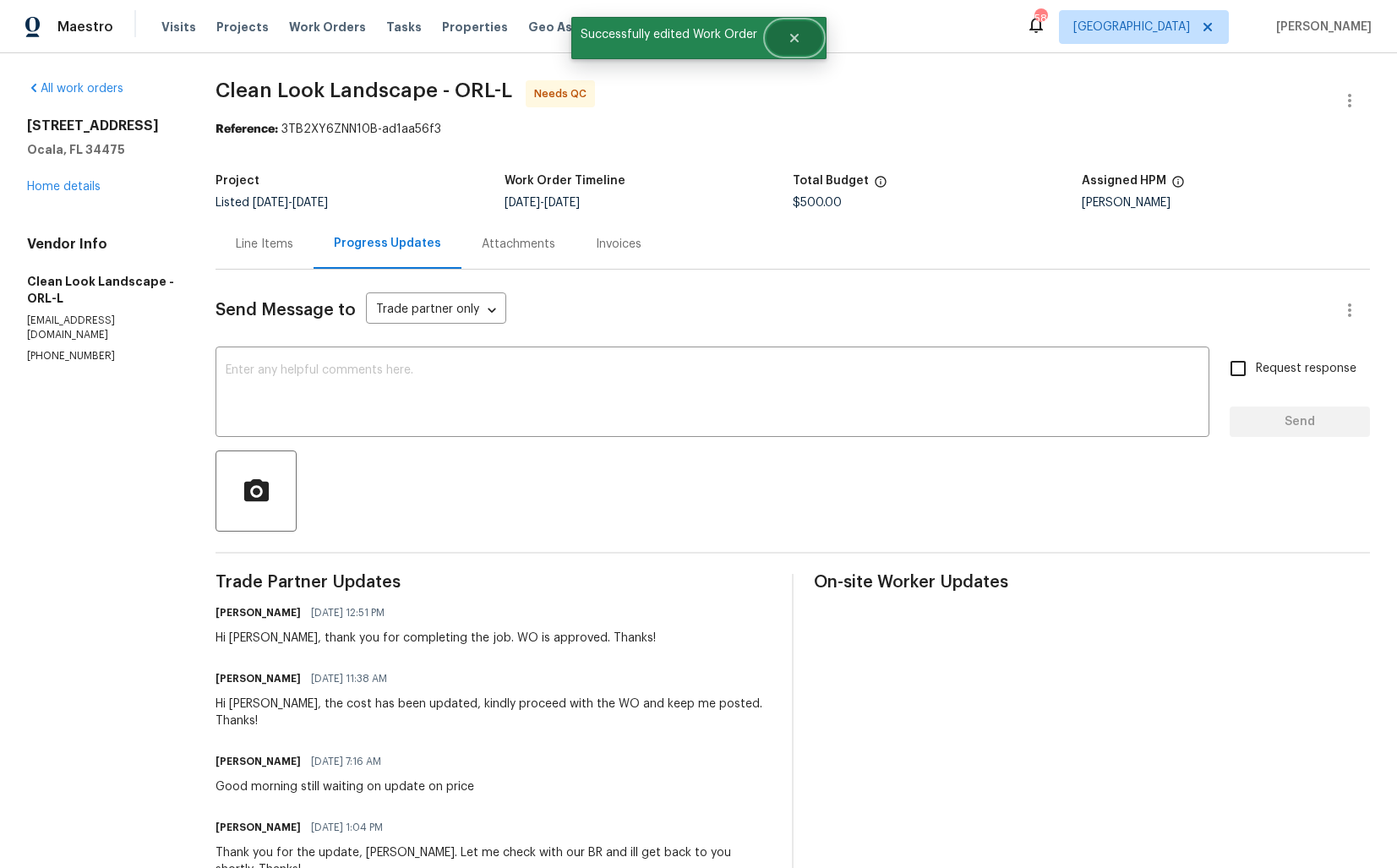
click at [804, 41] on button "Close" at bounding box center [794, 38] width 55 height 34
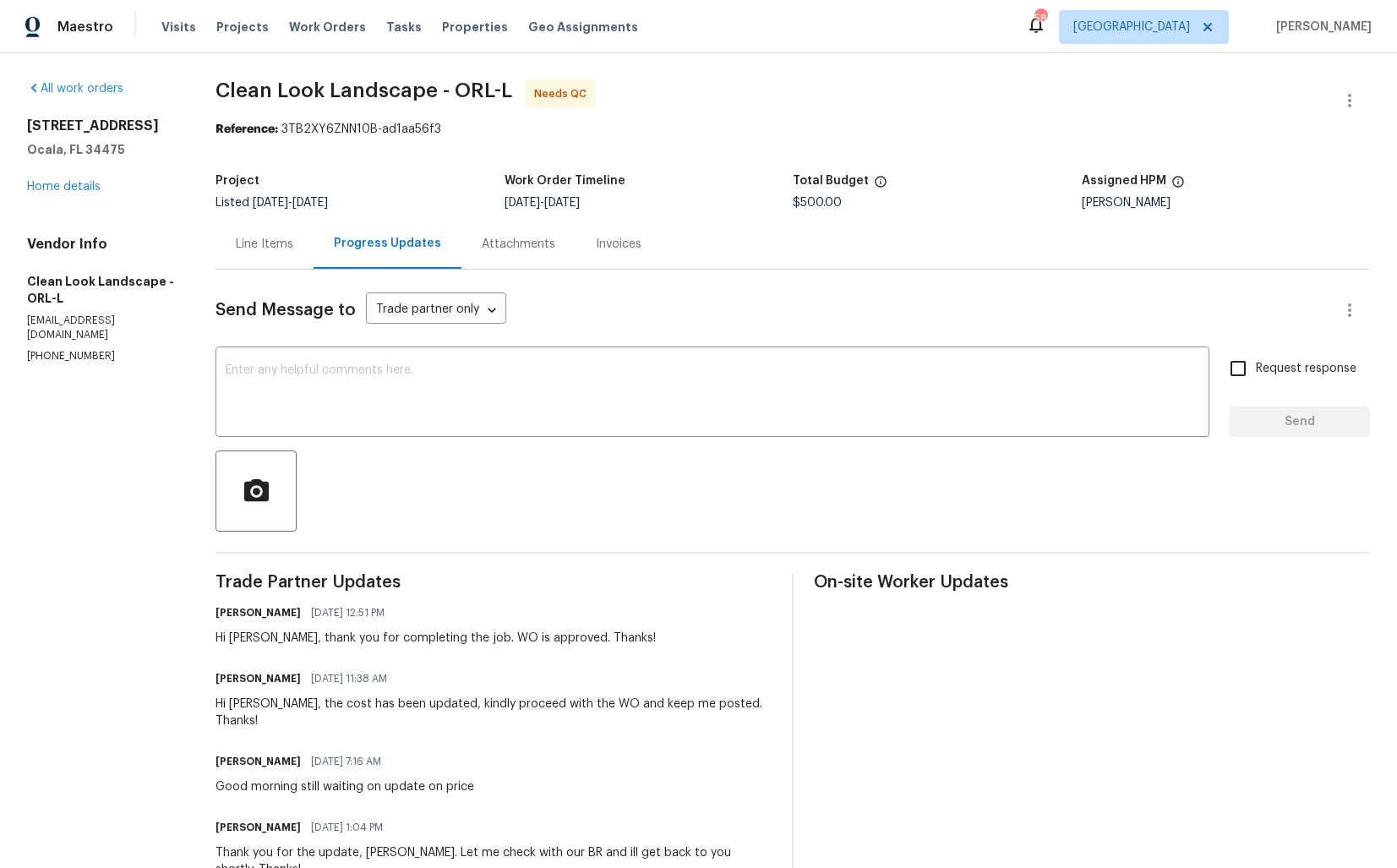
click at [276, 252] on div "Line Items" at bounding box center [264, 244] width 57 height 17
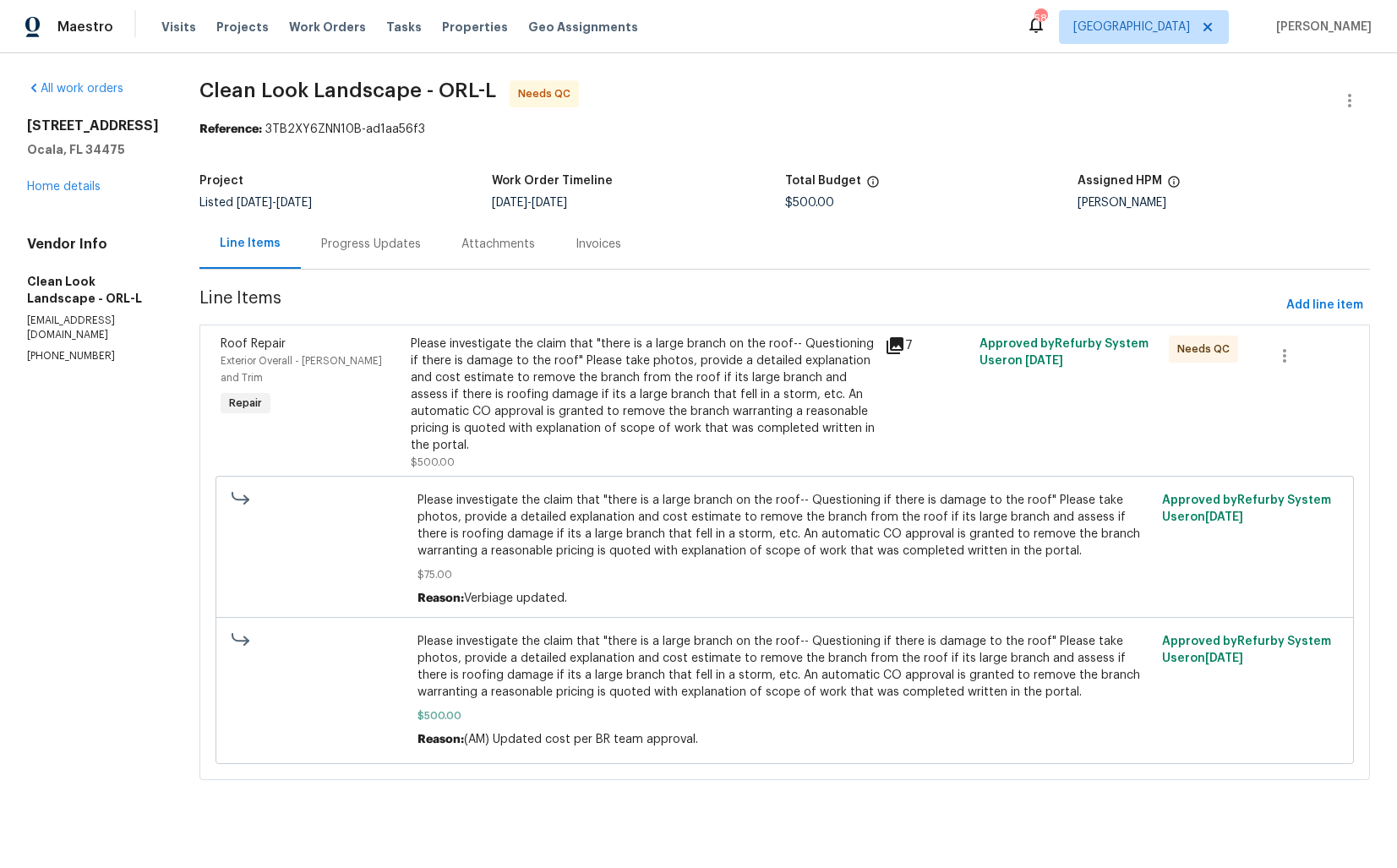
click at [608, 404] on div "Please investigate the claim that "there is a large branch on the roof-- Questi…" at bounding box center [643, 394] width 464 height 119
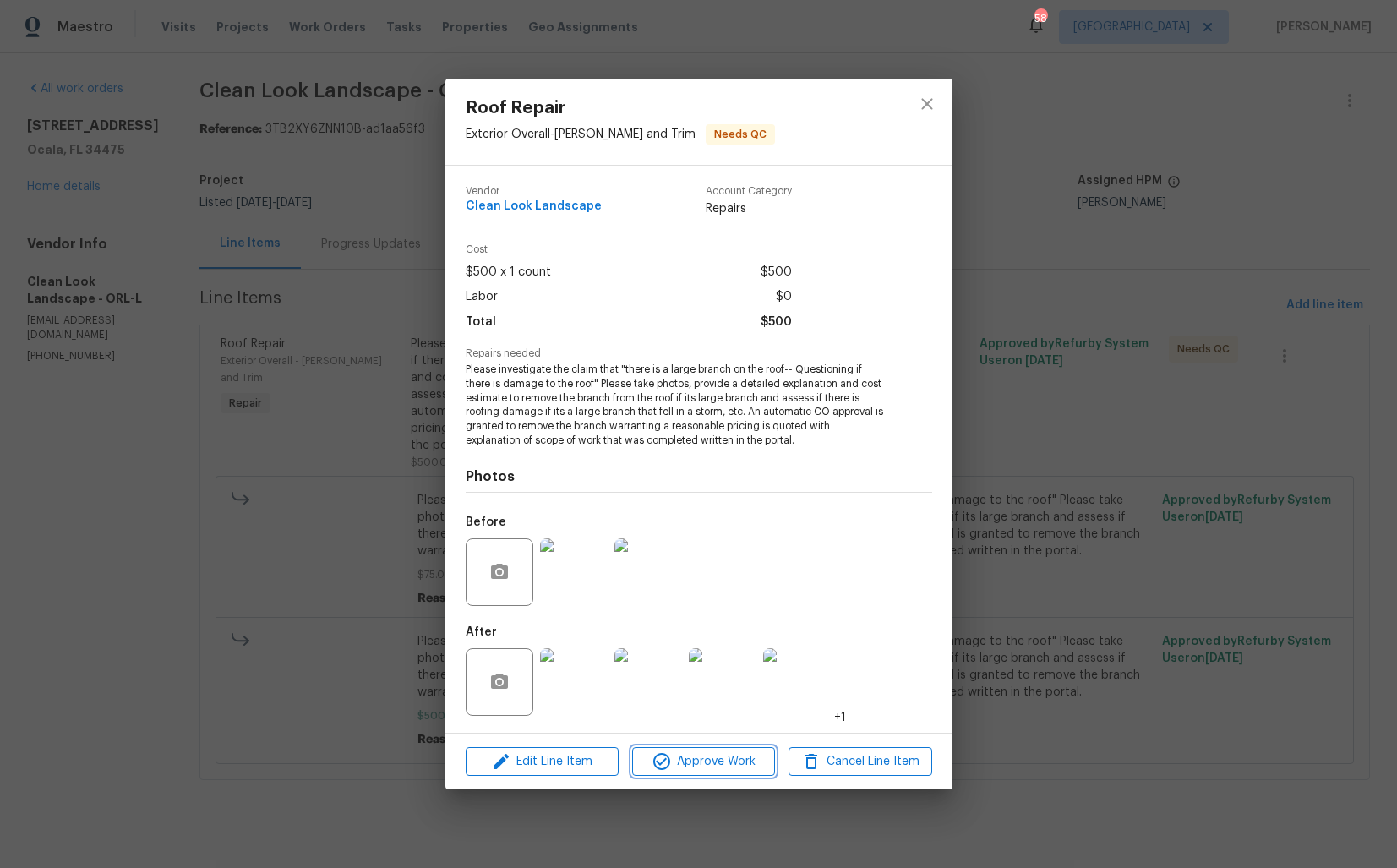
click at [669, 756] on icon "button" at bounding box center [661, 761] width 20 height 20
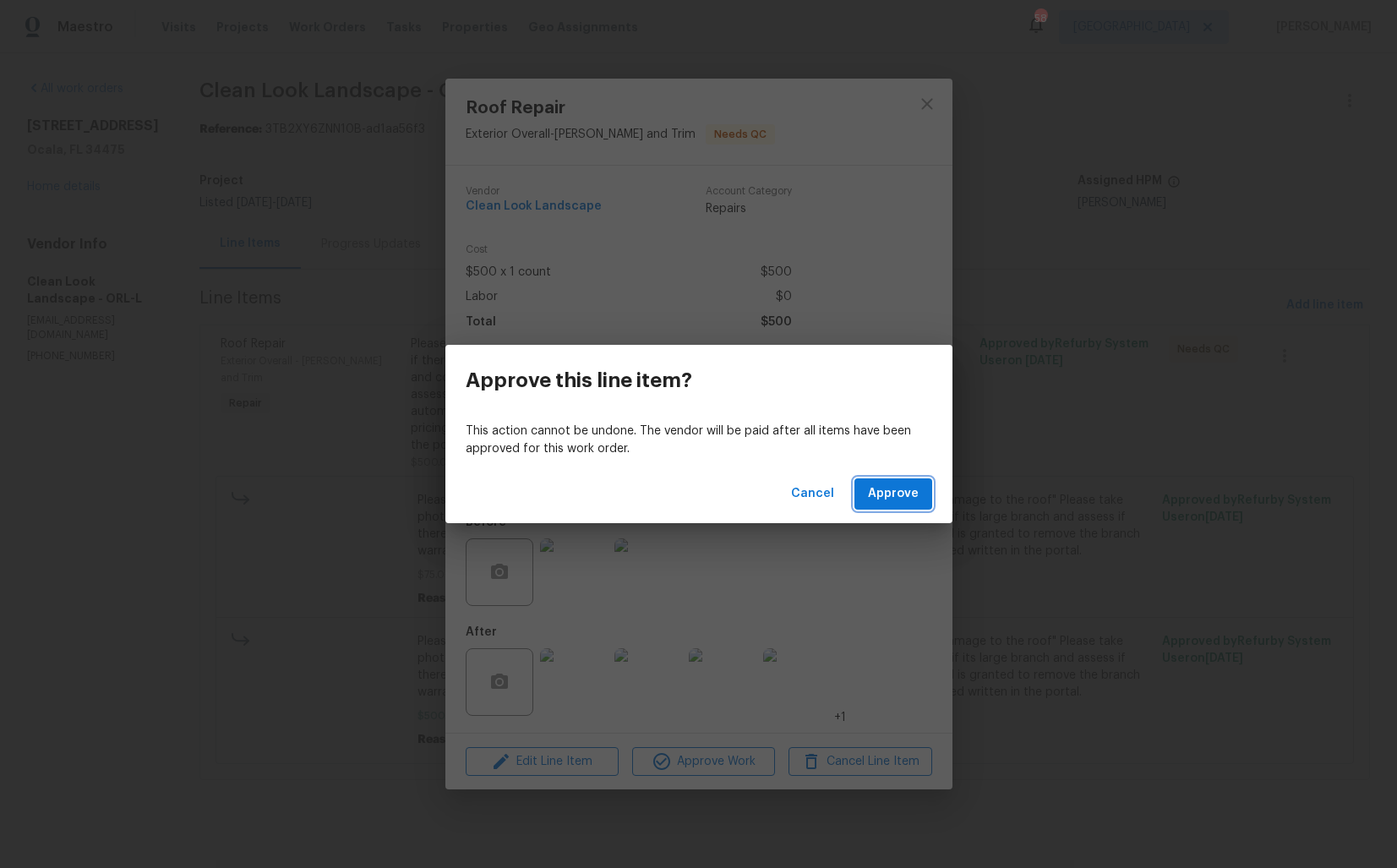
click at [908, 493] on span "Approve" at bounding box center [893, 493] width 50 height 21
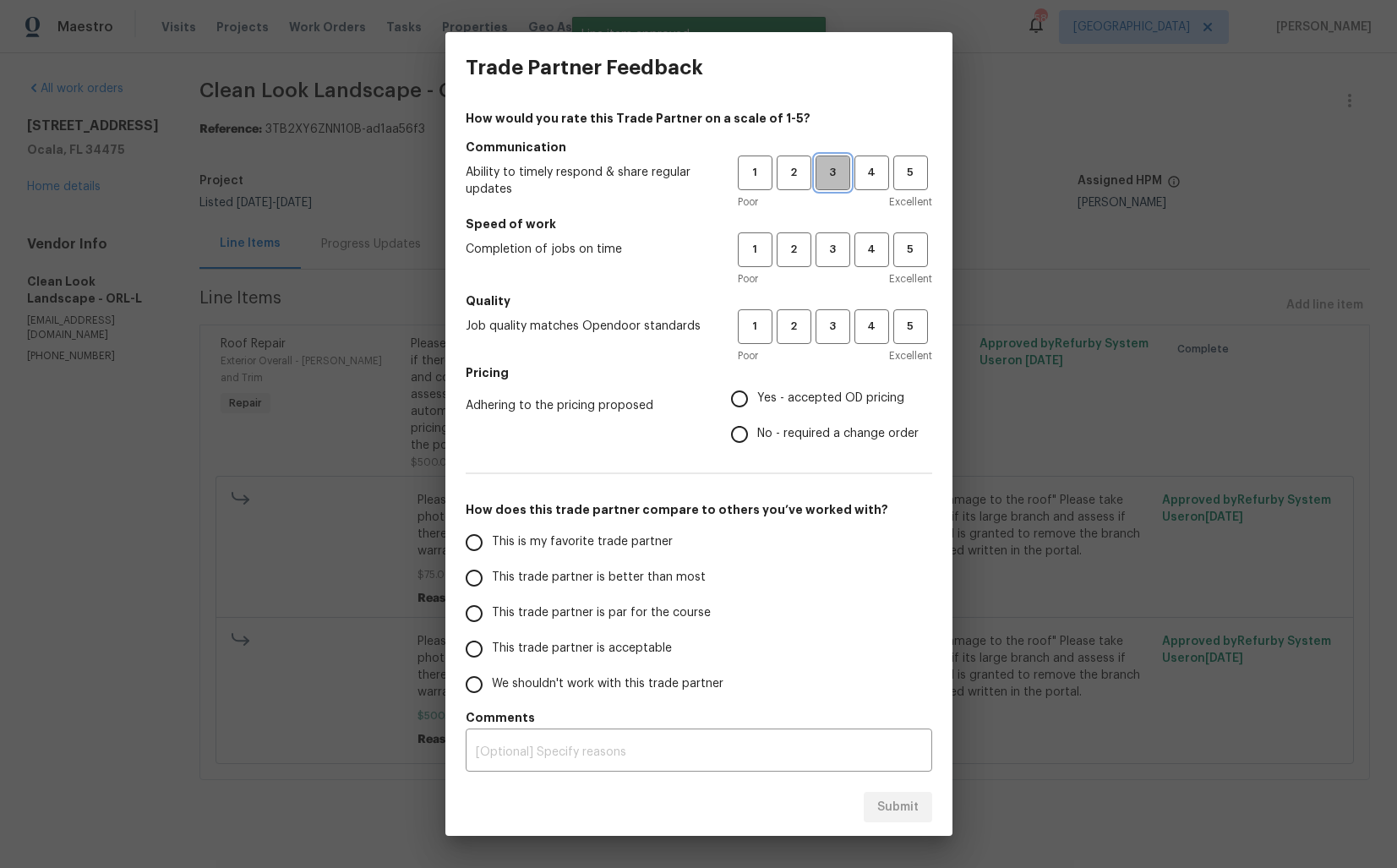
click at [840, 184] on button "3" at bounding box center [833, 172] width 35 height 35
click at [833, 250] on span "3" at bounding box center [833, 249] width 32 height 20
click at [831, 332] on span "3" at bounding box center [833, 326] width 32 height 20
click at [808, 382] on label "Yes - accepted OD pricing" at bounding box center [820, 399] width 197 height 36
click at [757, 382] on input "Yes - accepted OD pricing" at bounding box center [740, 399] width 36 height 36
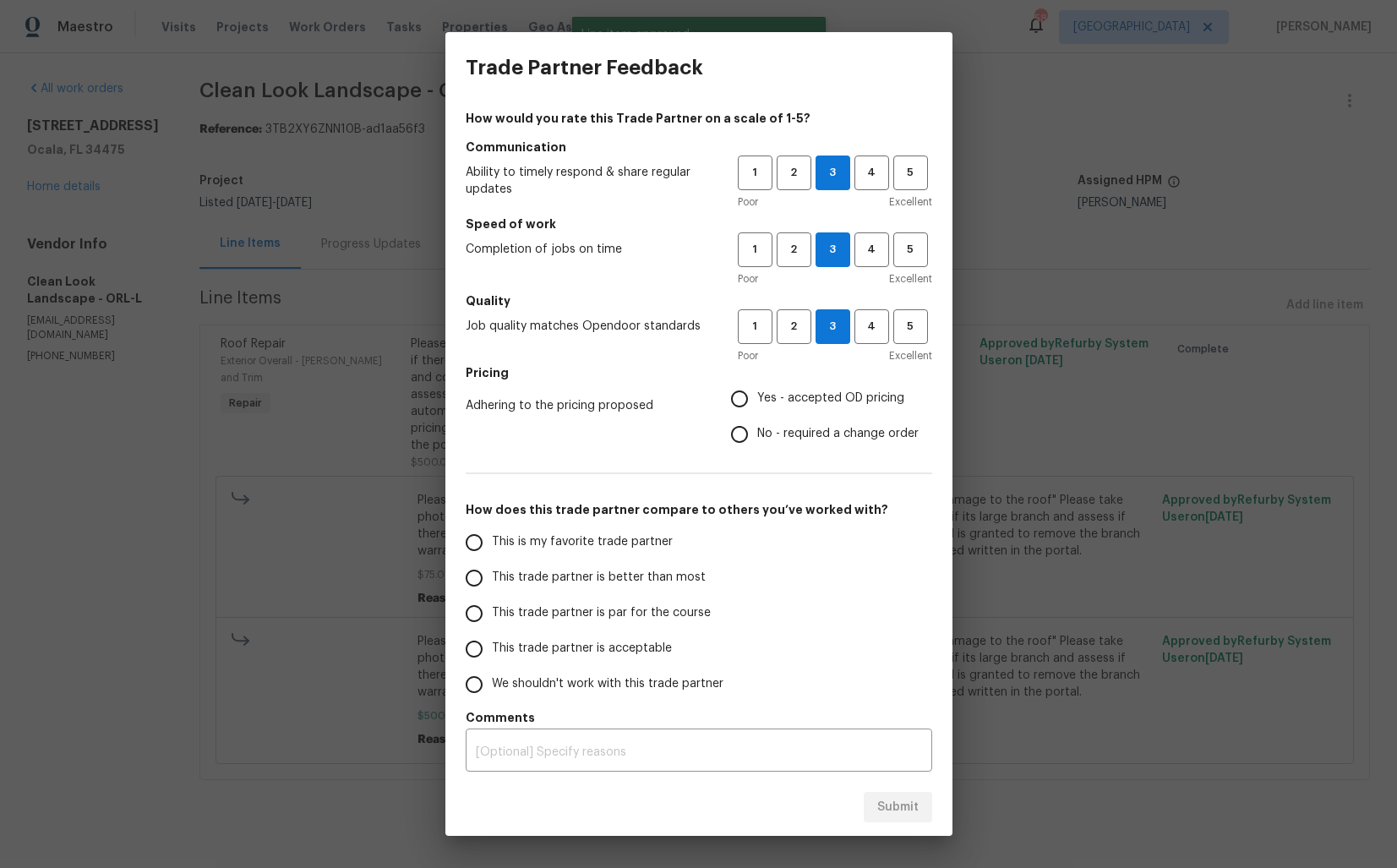
radio input "true"
click at [769, 440] on span "No - required a change order" at bounding box center [837, 434] width 161 height 18
click at [757, 440] on input "No - required a change order" at bounding box center [740, 434] width 36 height 36
radio input "true"
click at [681, 596] on label "This trade partner is par for the course" at bounding box center [590, 614] width 267 height 36
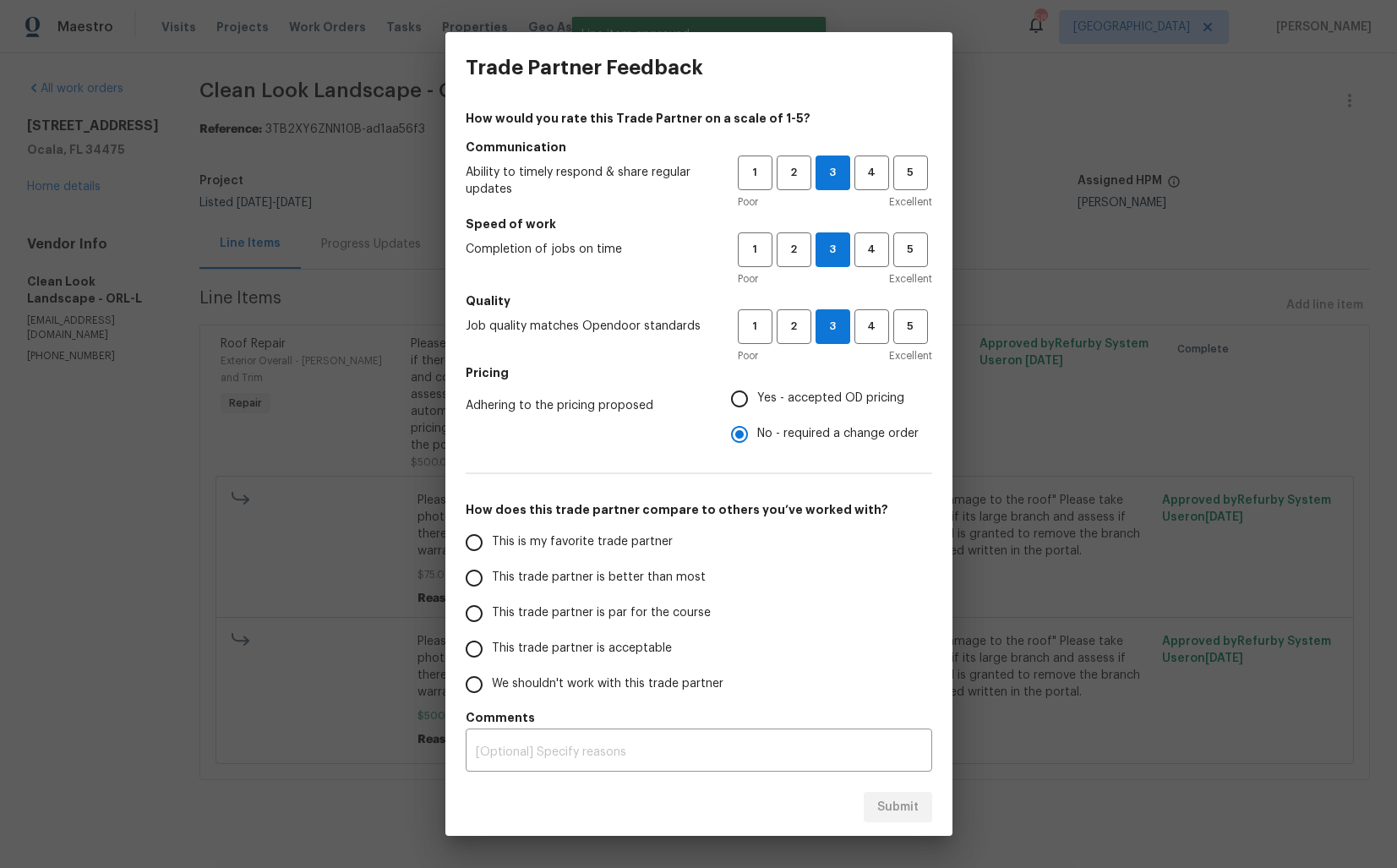
click at [492, 596] on input "This trade partner is par for the course" at bounding box center [474, 614] width 36 height 36
click at [912, 807] on span "Submit" at bounding box center [898, 807] width 42 height 21
radio input "true"
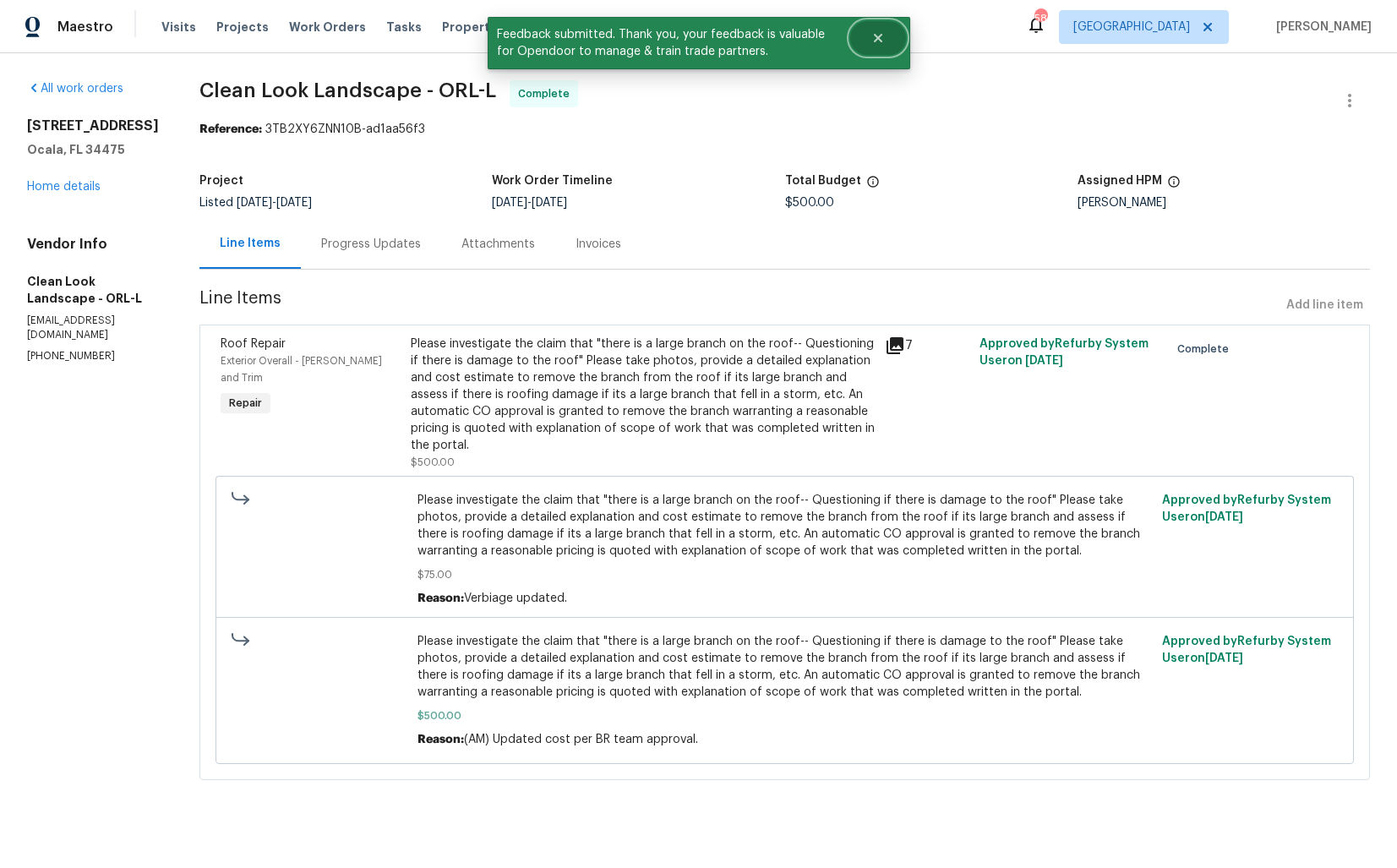
click at [859, 33] on button "Close" at bounding box center [877, 38] width 55 height 34
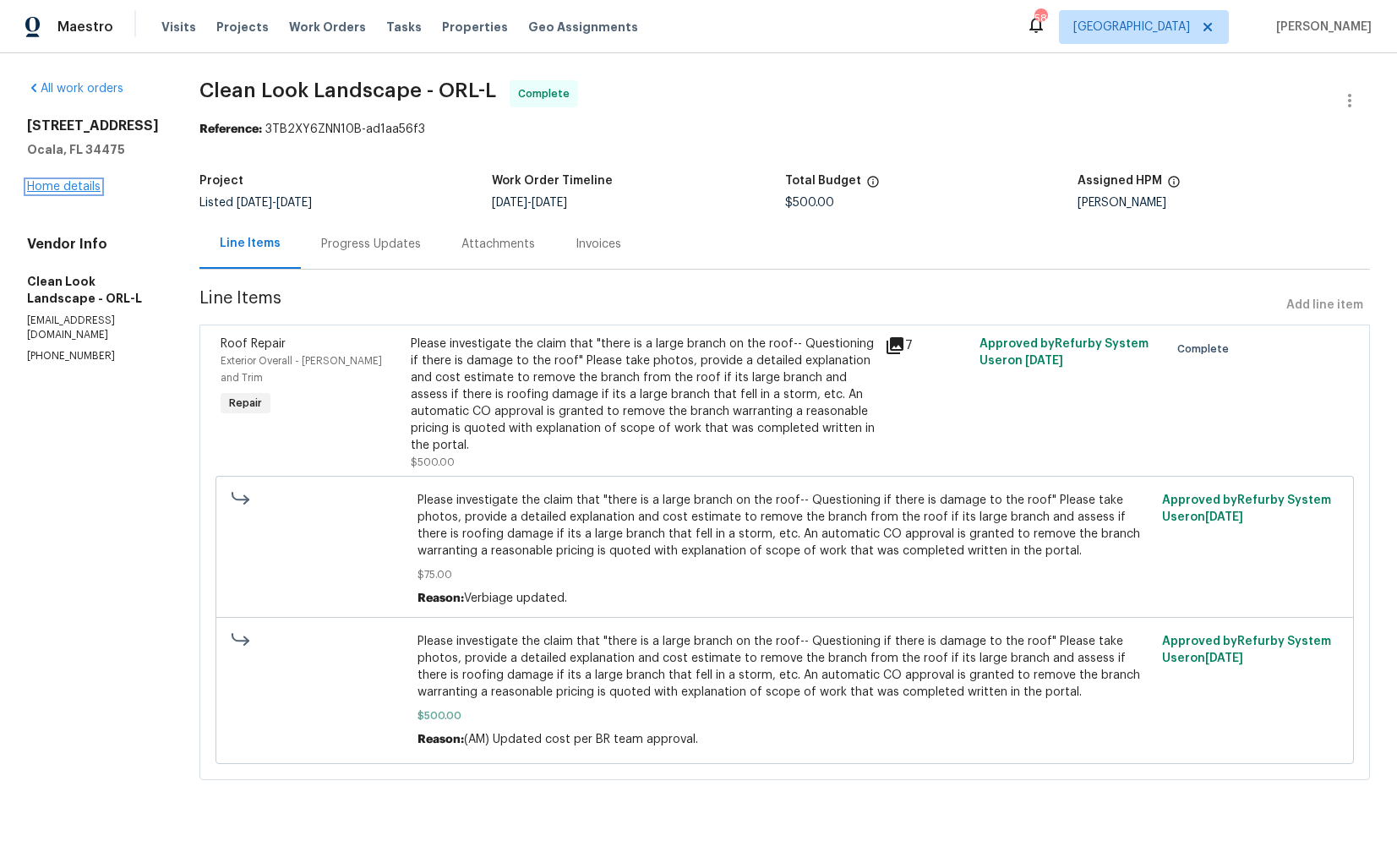
click at [68, 186] on link "Home details" at bounding box center [64, 187] width 73 height 12
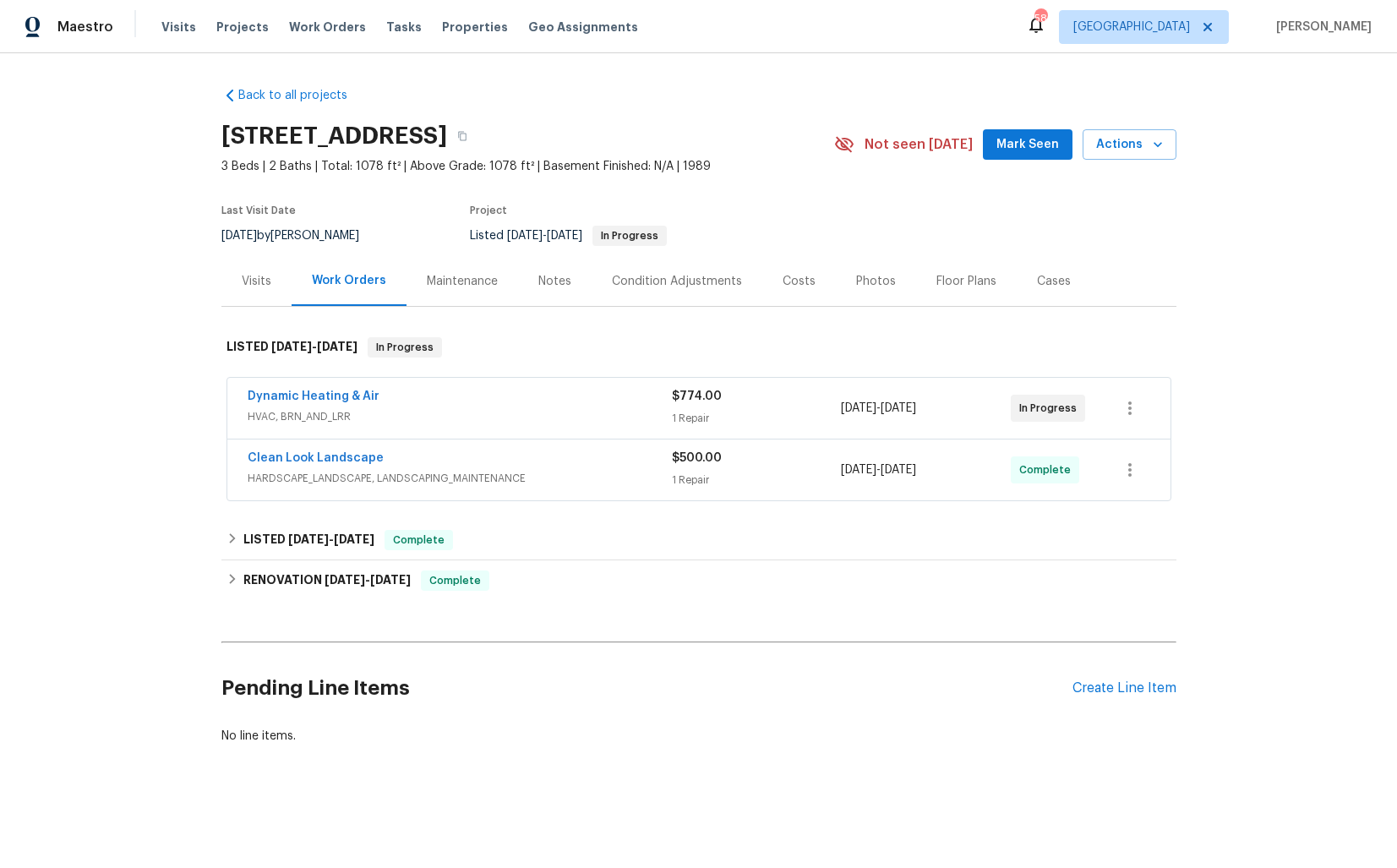
click at [463, 390] on div "Dynamic Heating & Air" at bounding box center [459, 399] width 424 height 20
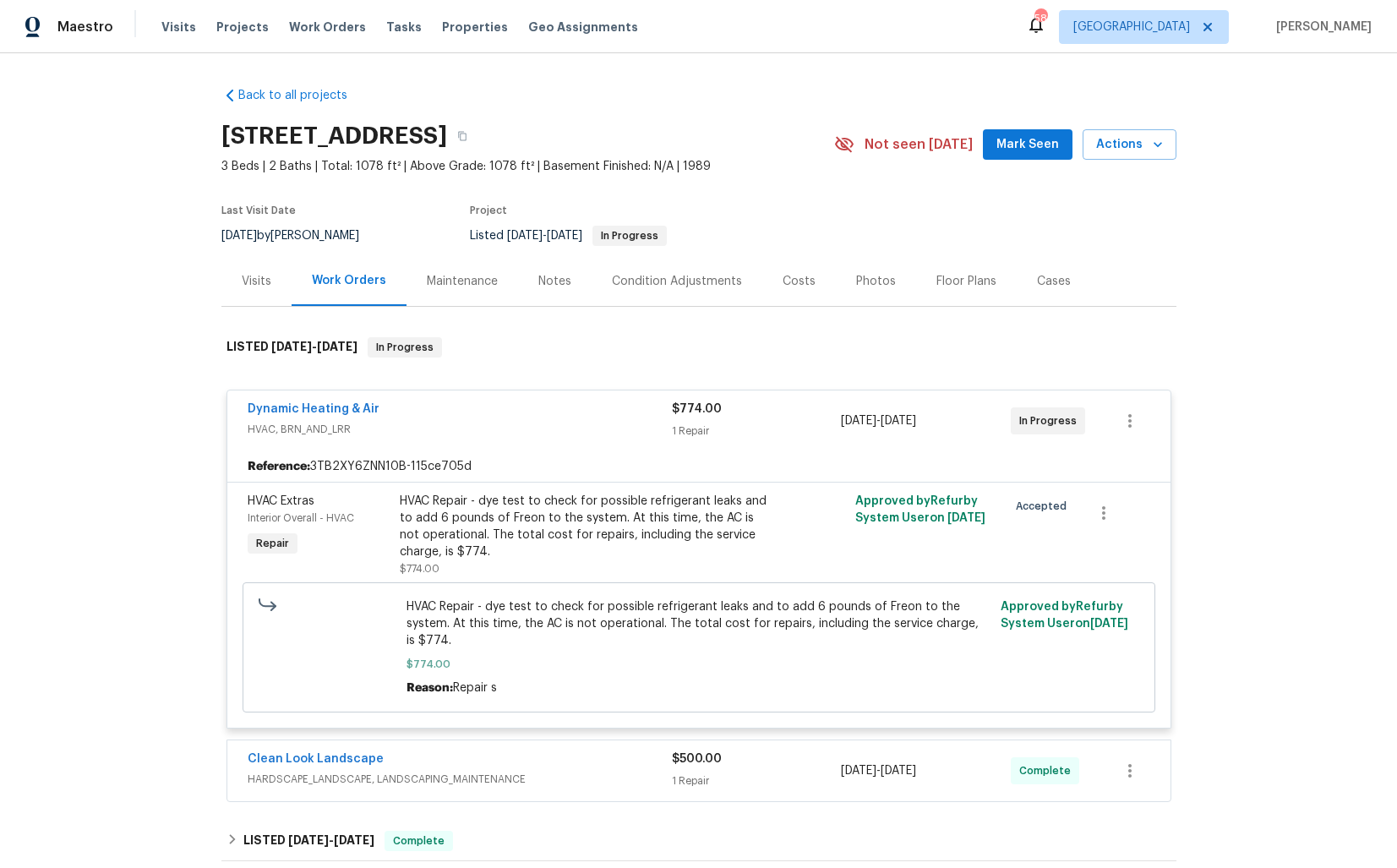
click at [473, 409] on div "Dynamic Heating & Air" at bounding box center [459, 411] width 424 height 20
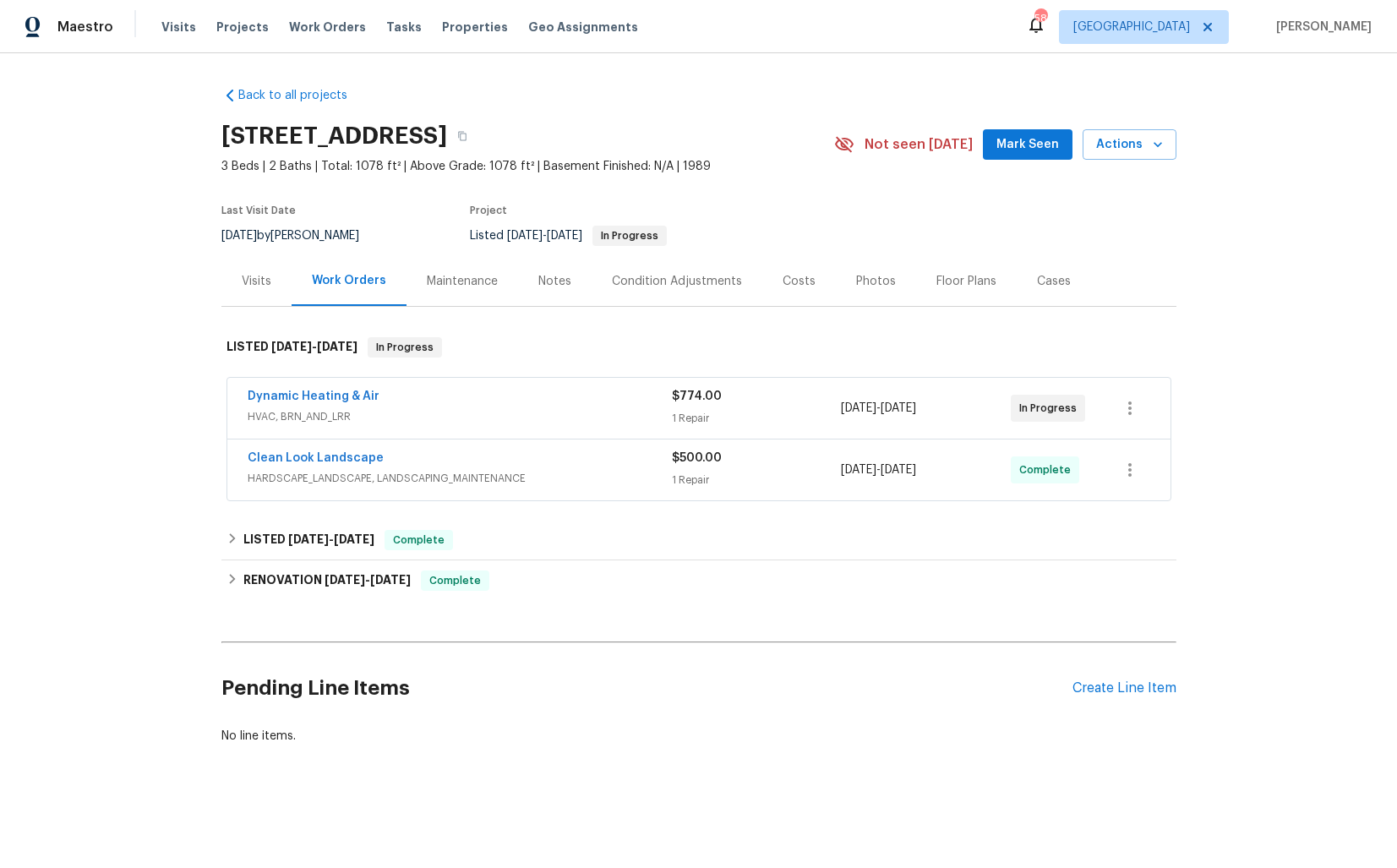
click at [634, 399] on div "Dynamic Heating & Air" at bounding box center [459, 399] width 424 height 20
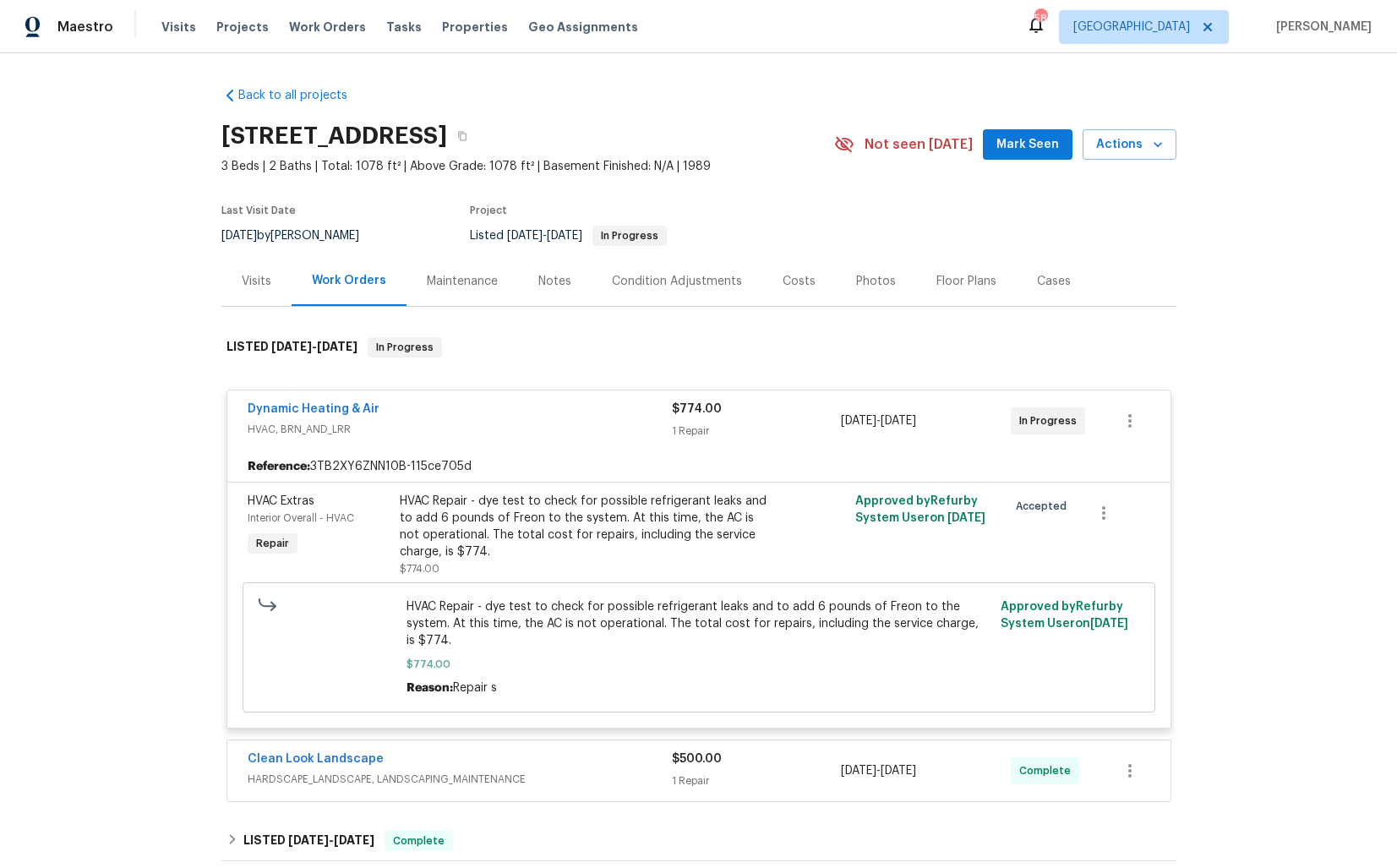
click at [588, 402] on div "Dynamic Heating & Air" at bounding box center [459, 411] width 424 height 20
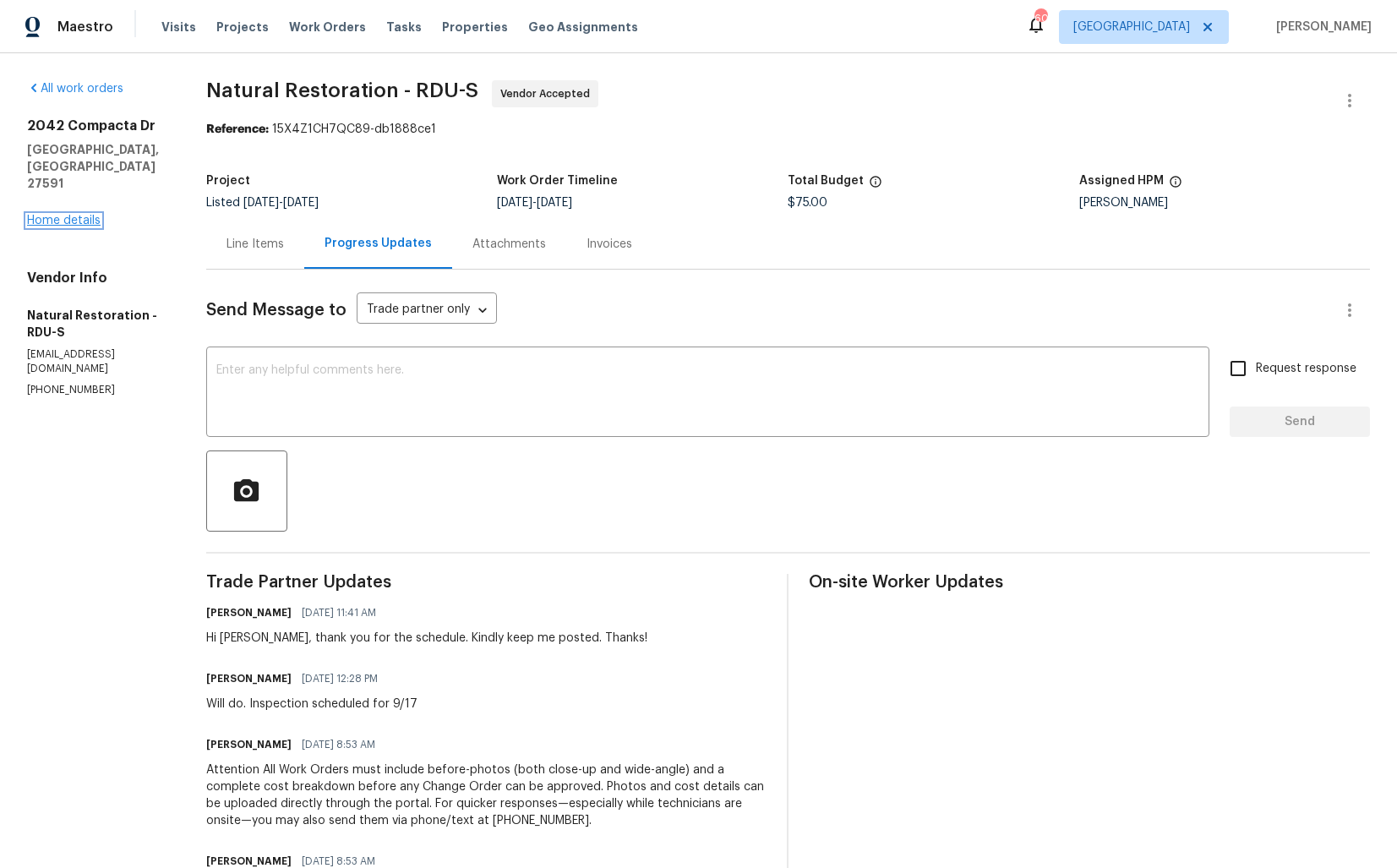
click at [69, 215] on link "Home details" at bounding box center [64, 221] width 73 height 12
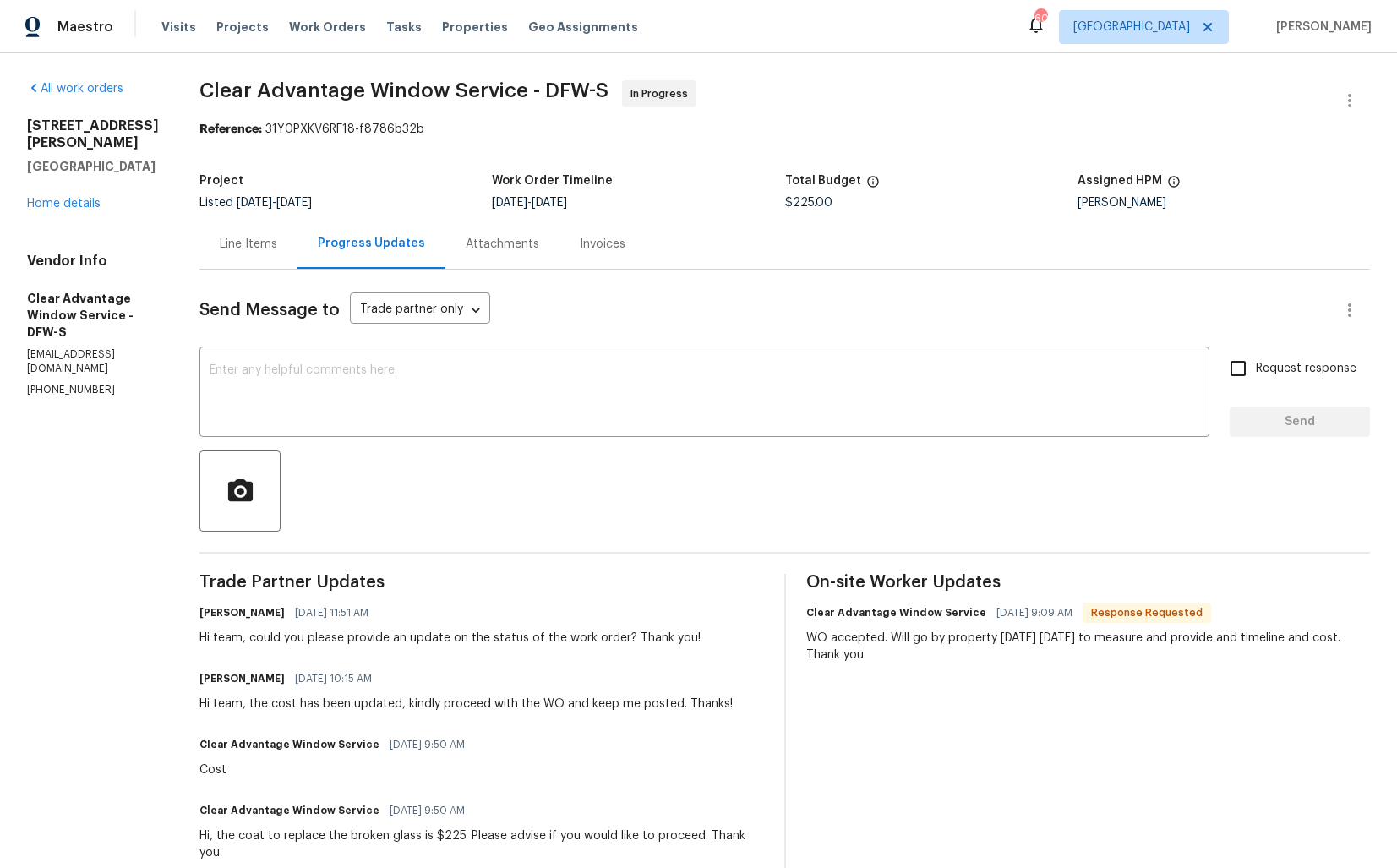
click at [226, 253] on div "Line Items" at bounding box center [247, 244] width 57 height 17
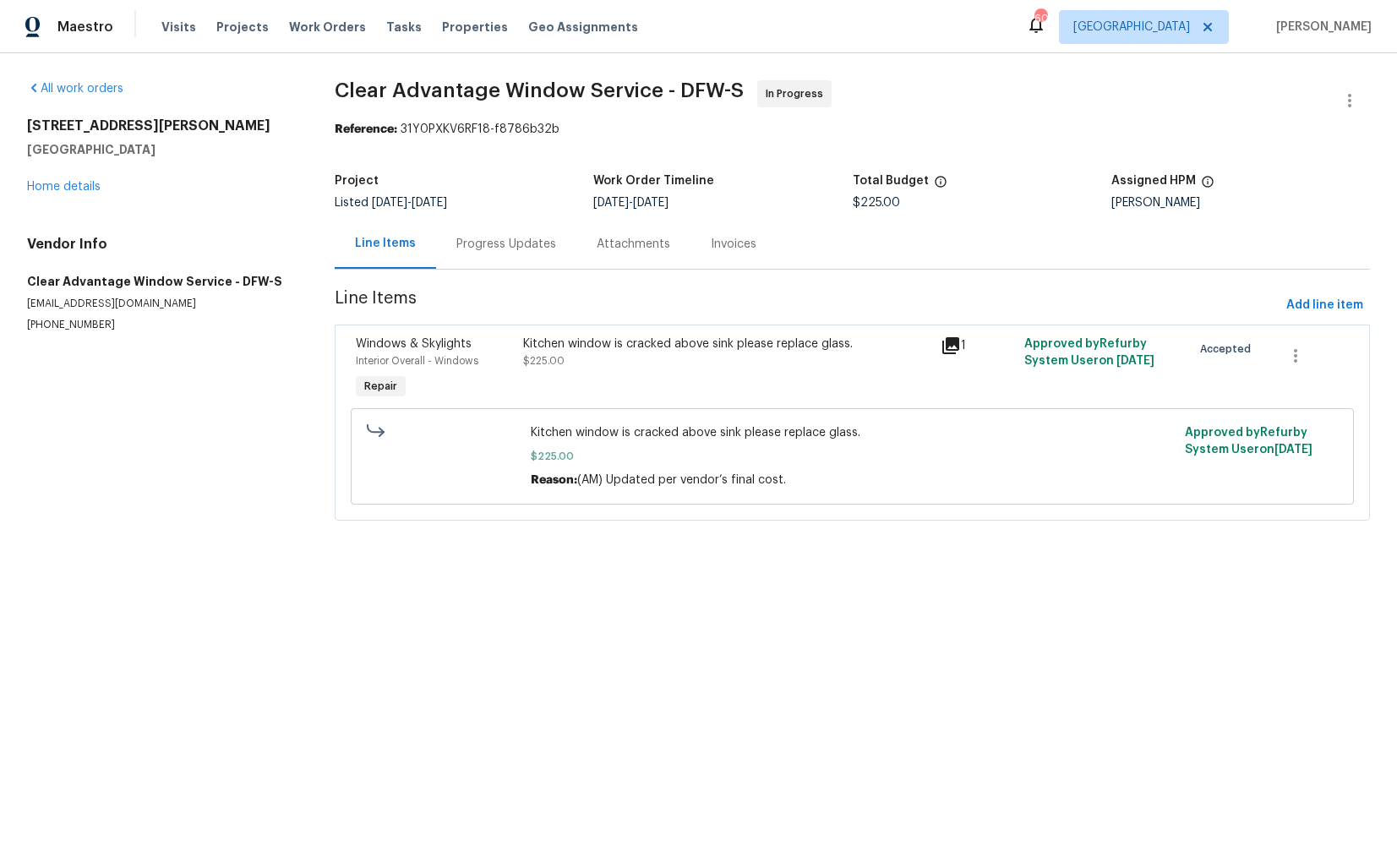
click at [591, 370] on div "Kitchen window is cracked above sink please replace glass. $225.00" at bounding box center [727, 369] width 418 height 78
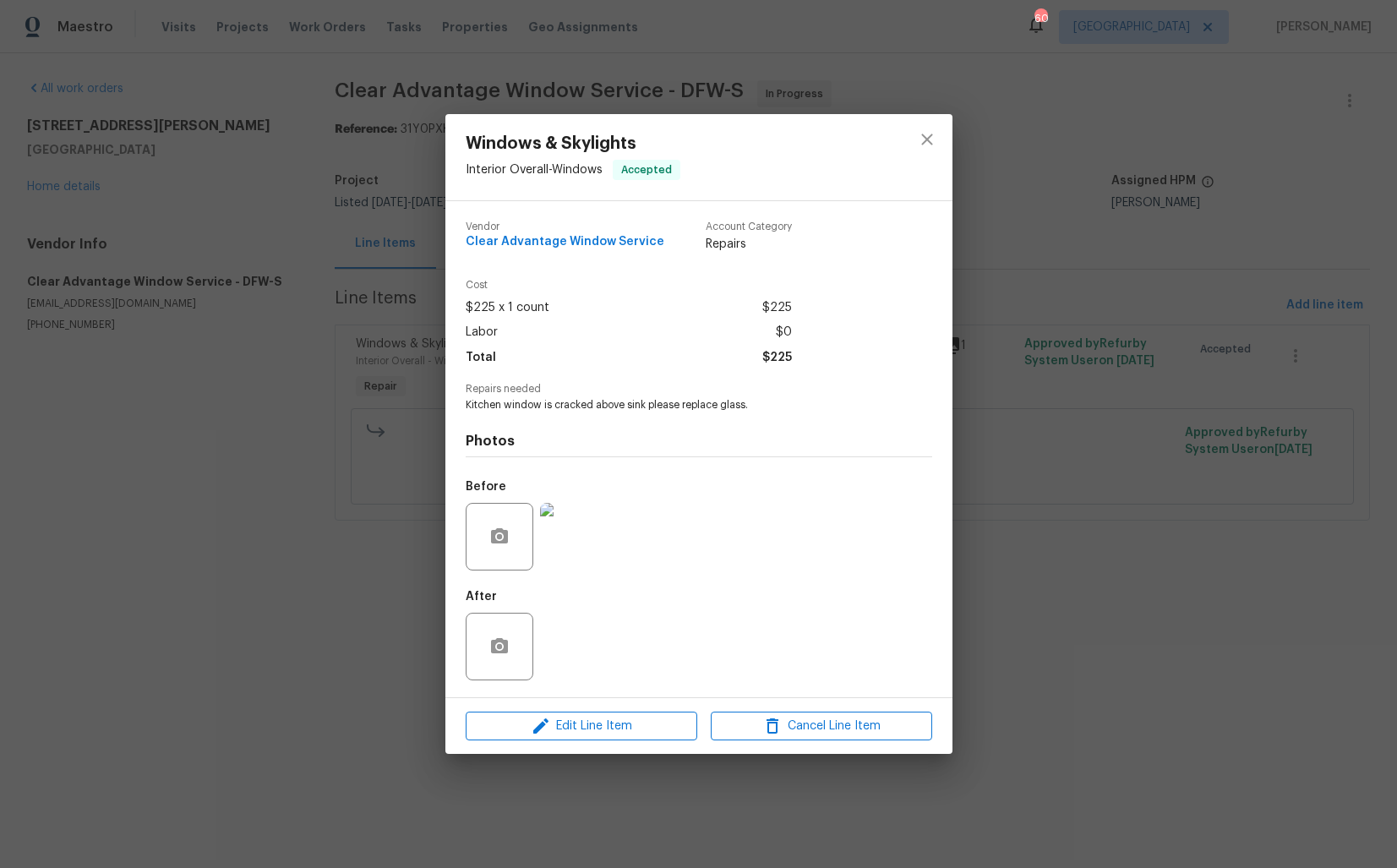
click at [568, 531] on img at bounding box center [573, 536] width 67 height 67
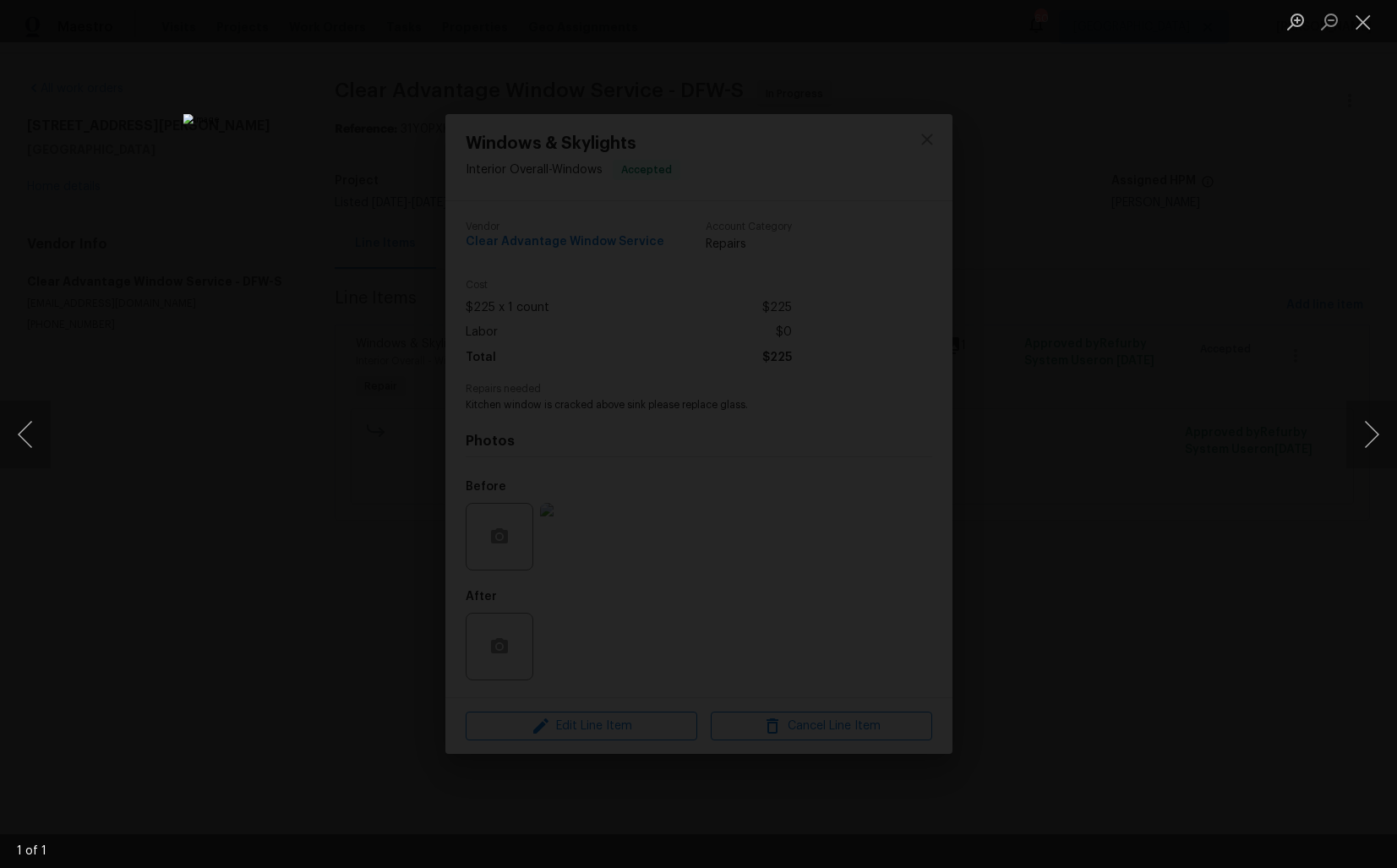
click at [184, 531] on div "Lightbox" at bounding box center [698, 434] width 1397 height 868
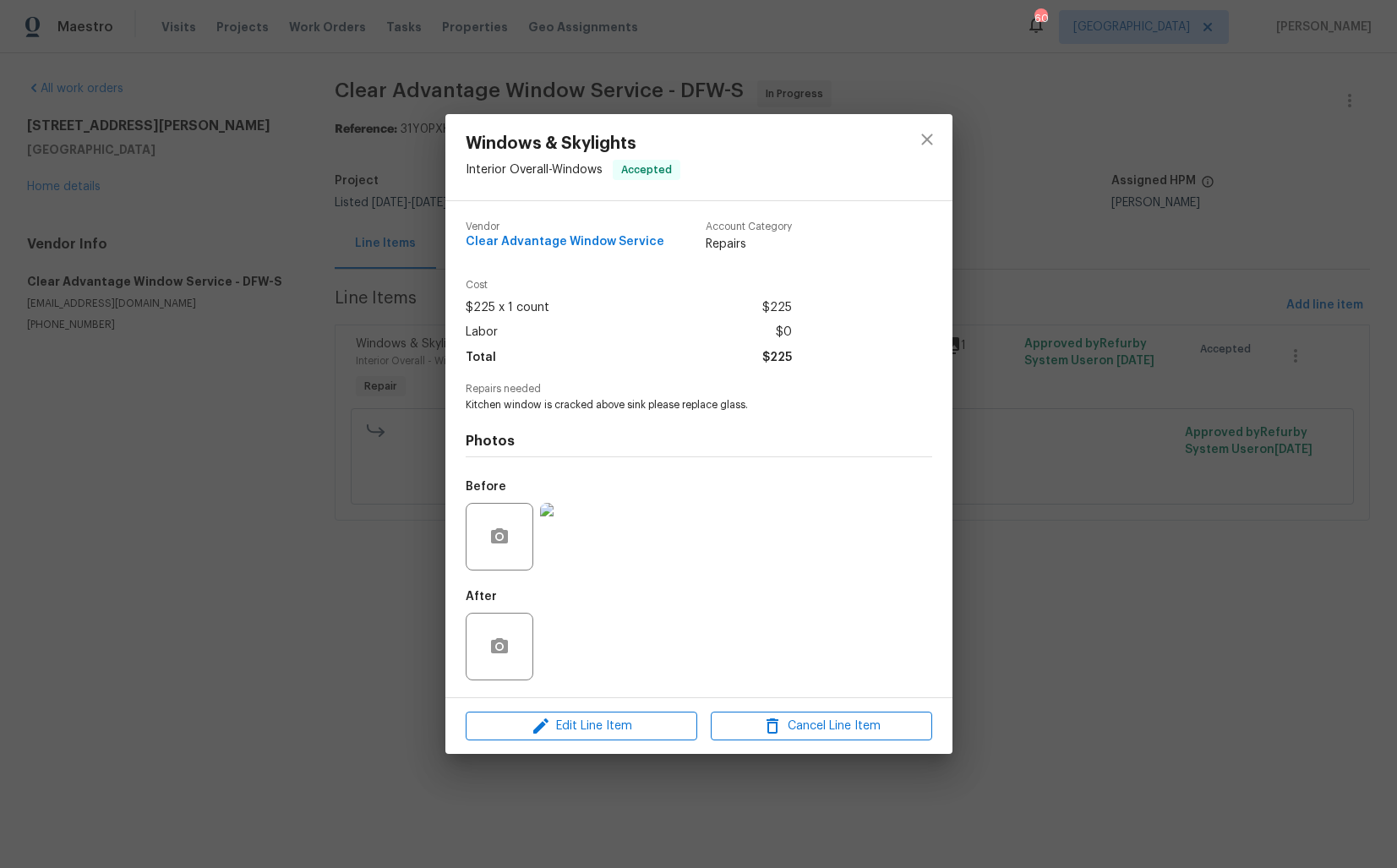
click at [210, 425] on div "Windows & Skylights Interior Overall - Windows Accepted Vendor Clear Advantage …" at bounding box center [698, 434] width 1397 height 868
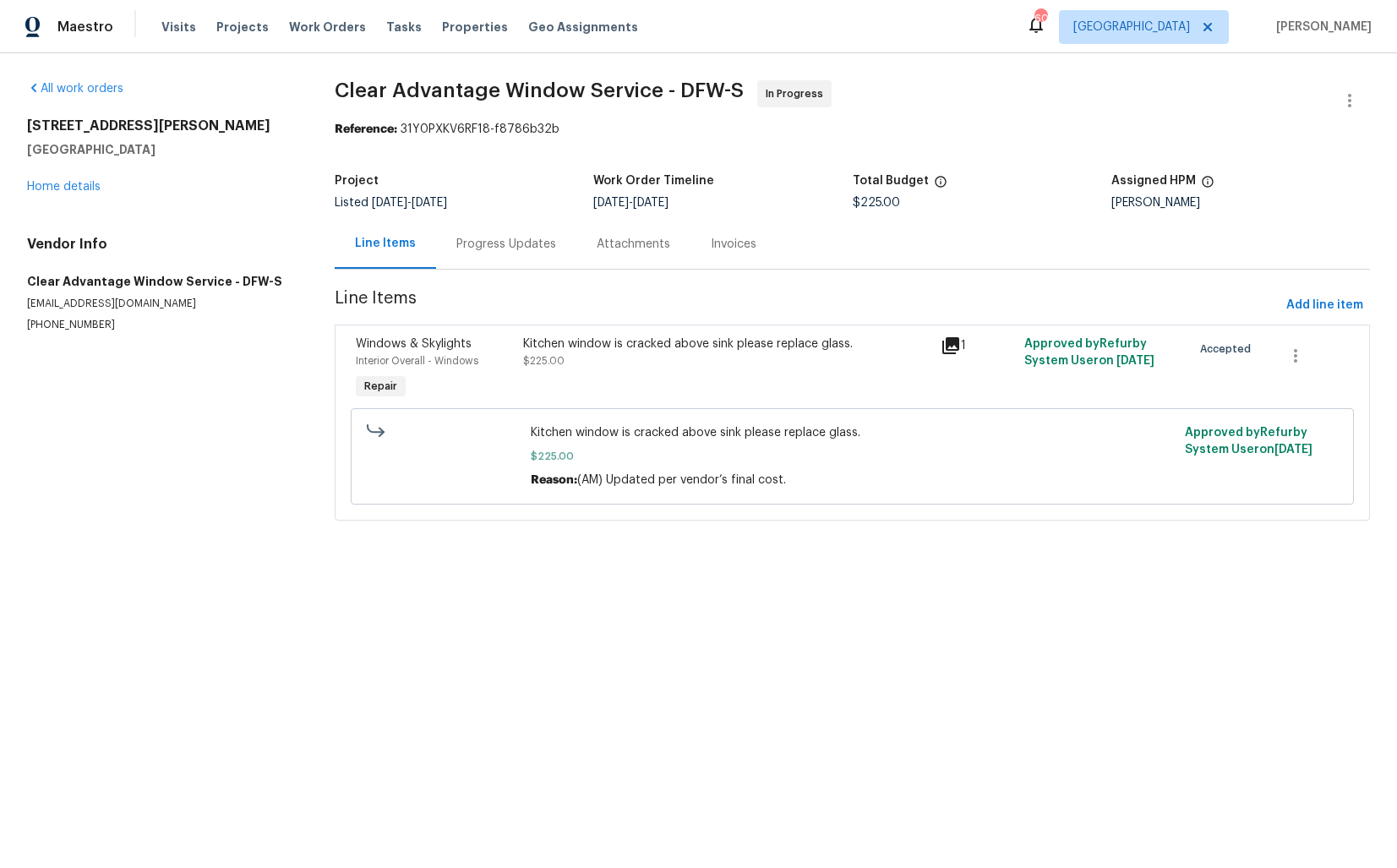
click at [514, 240] on div "Progress Updates" at bounding box center [506, 244] width 100 height 17
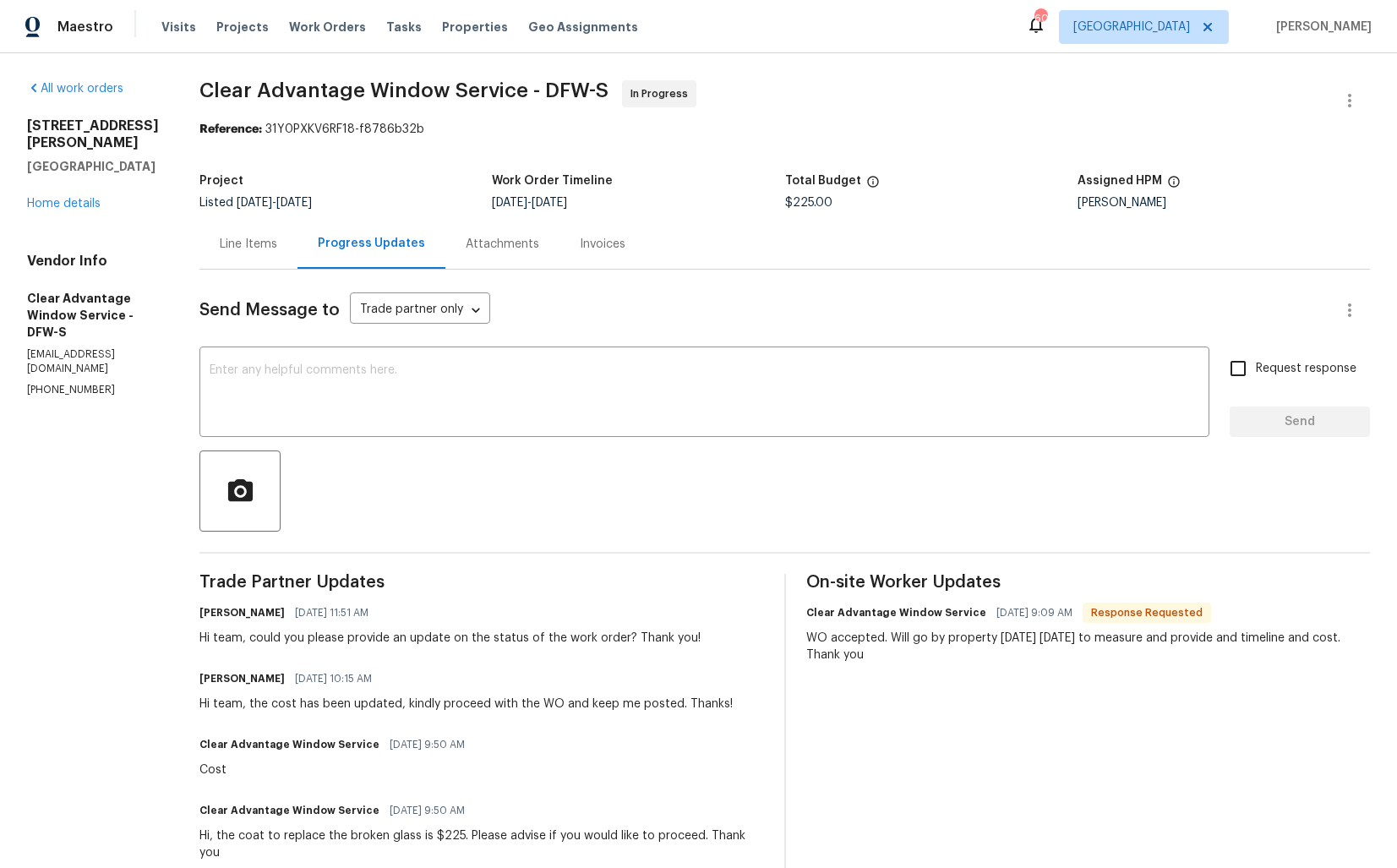
click at [216, 638] on div "Hi team, could you please provide an update on the status of the work order? Th…" at bounding box center [450, 638] width 501 height 17
copy div "team"
click at [416, 411] on textarea at bounding box center [705, 393] width 990 height 59
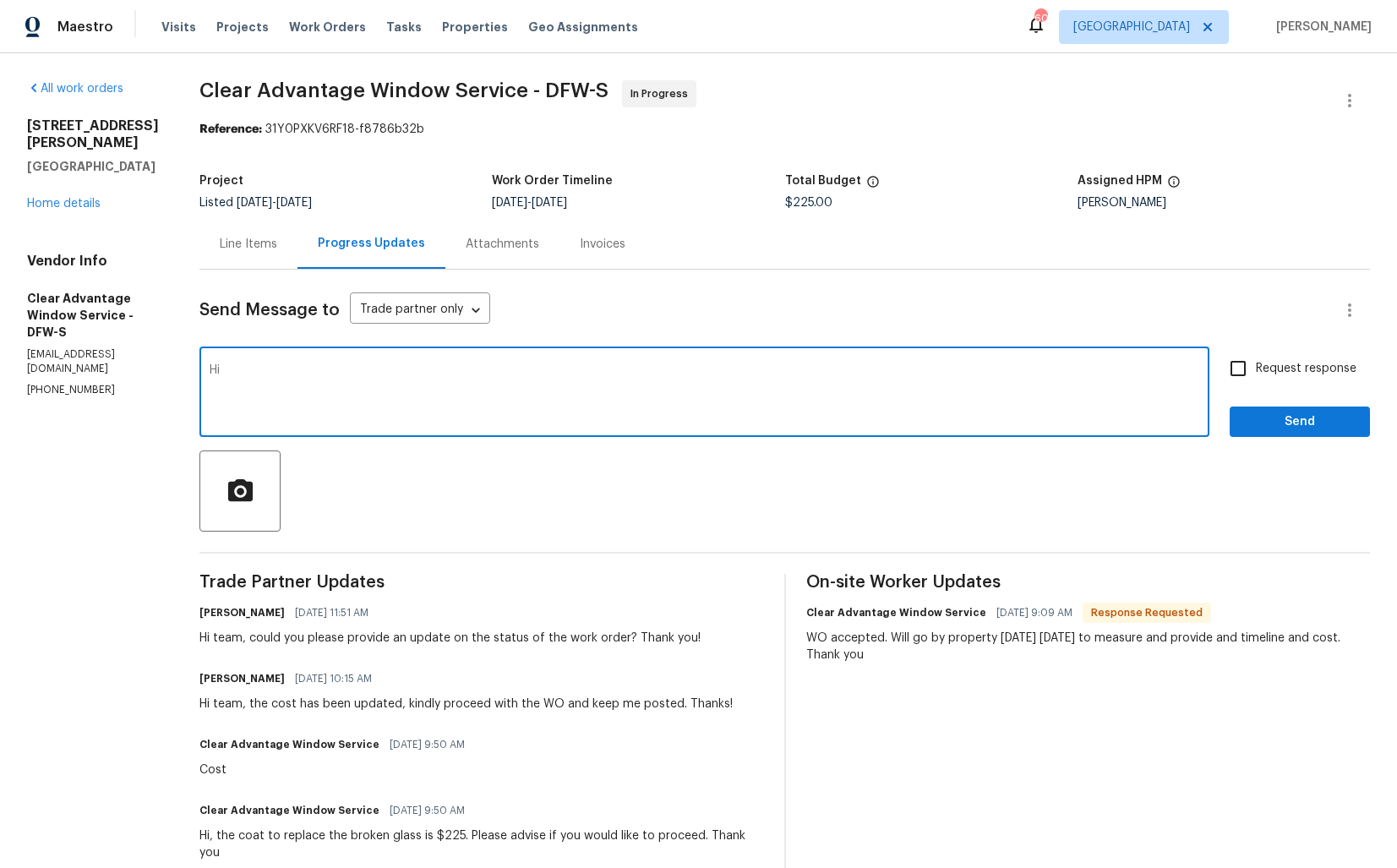
paste textarea "team"
click at [873, 366] on textarea "Hi team," at bounding box center [705, 393] width 990 height 59
paste textarea "Hi team, do we have an update on the progression status of the work order? Plea…"
click at [224, 365] on textarea "Hi team," at bounding box center [705, 393] width 990 height 59
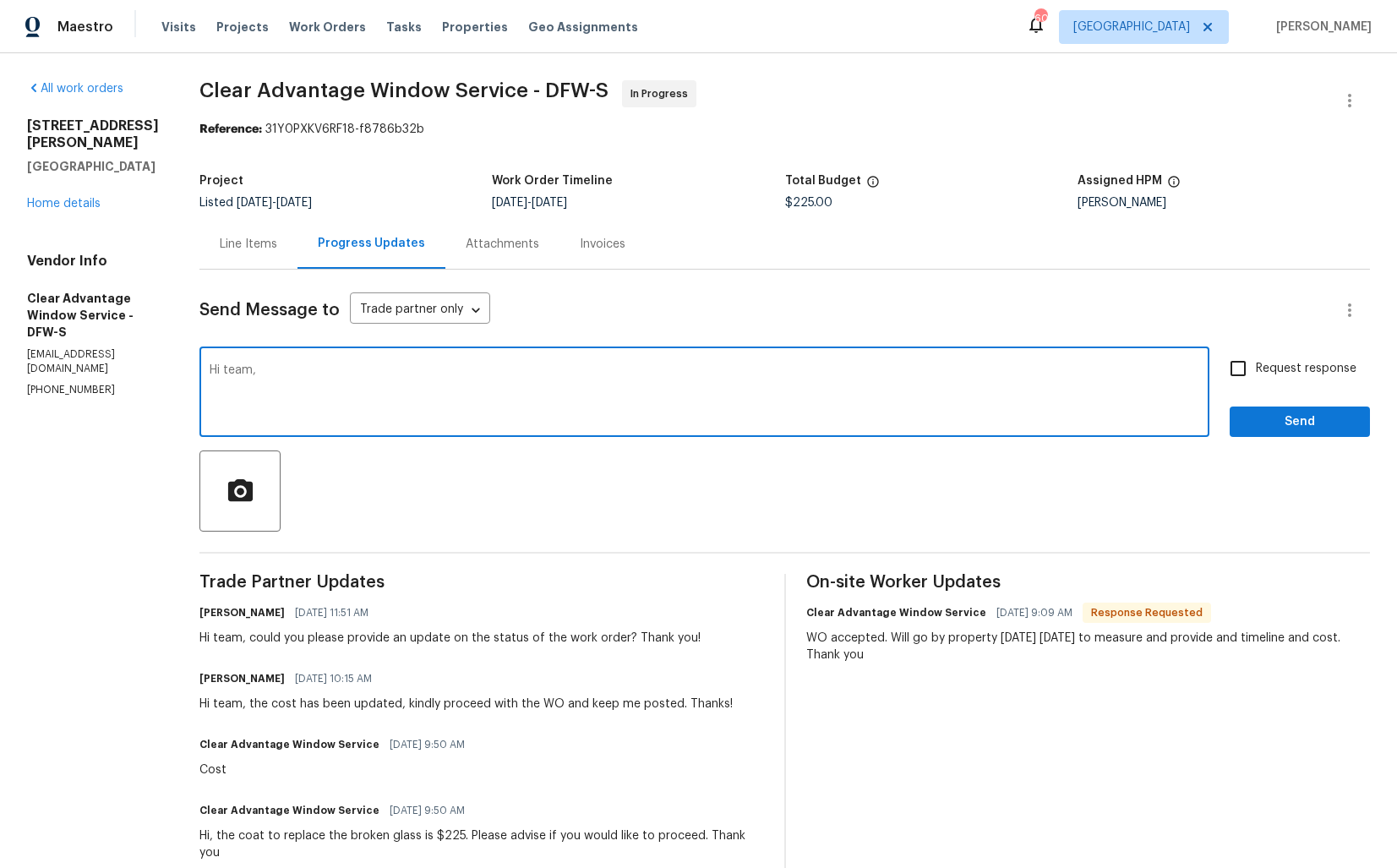
click at [224, 365] on textarea "Hi team," at bounding box center [705, 393] width 990 height 59
paste textarea "do we have an update on the progression status of the work order? Please get ba…"
type textarea "Hi team, do we have an update on the progression status of the work order? Plea…"
click at [1246, 369] on input "Request response" at bounding box center [1238, 369] width 36 height 36
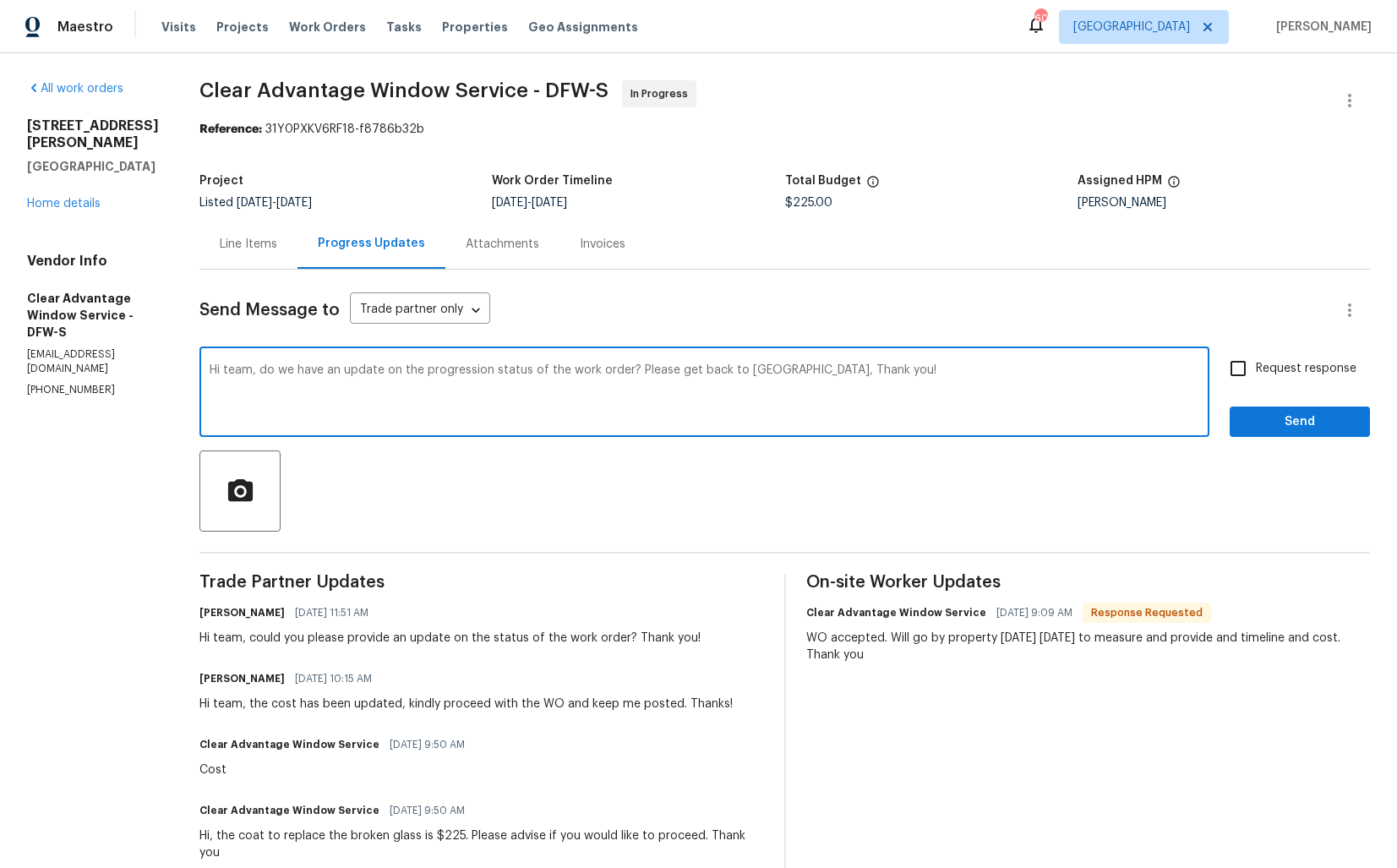
checkbox input "true"
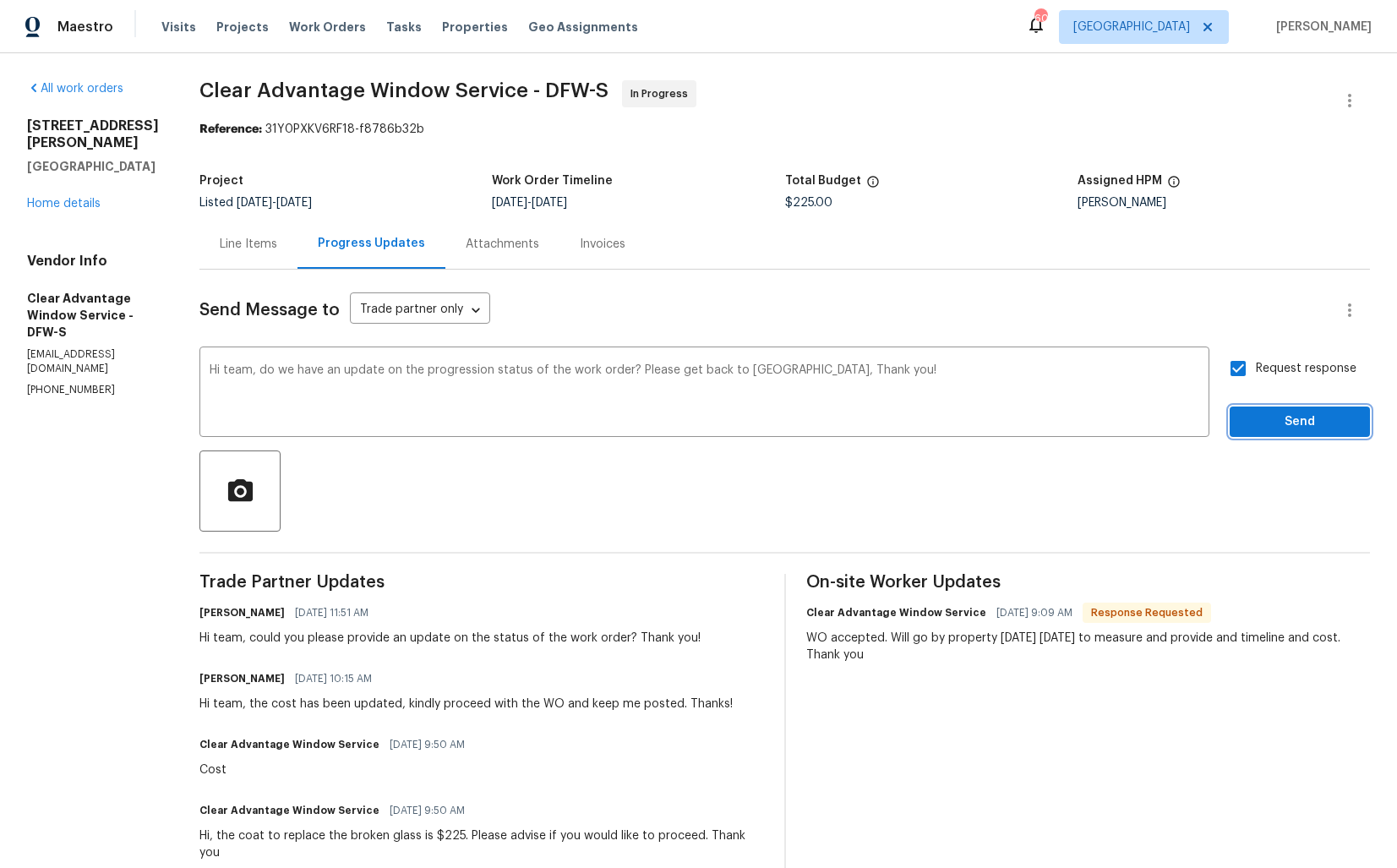
click at [1256, 415] on span "Send" at bounding box center [1300, 422] width 114 height 21
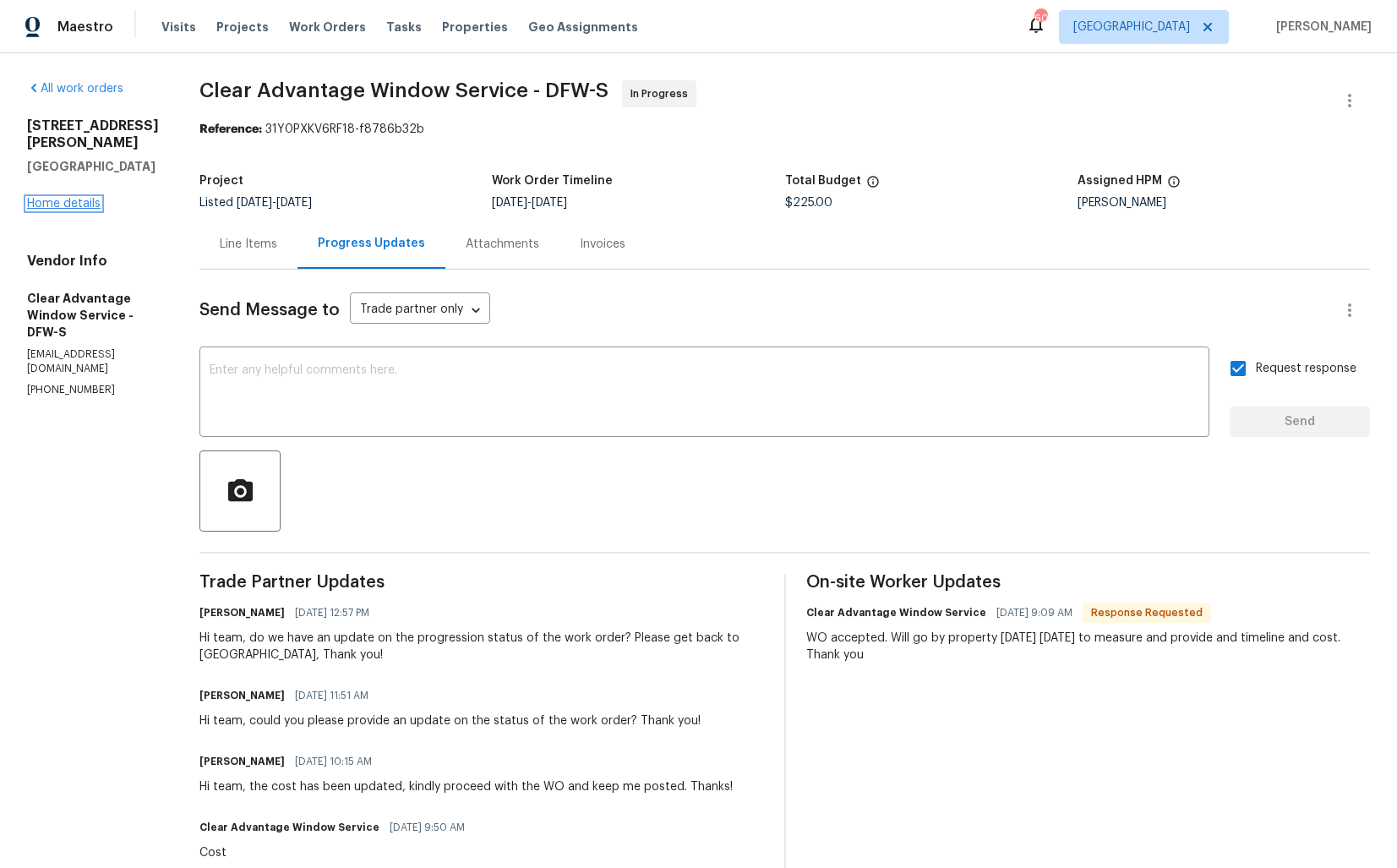
click at [83, 202] on link "Home details" at bounding box center [64, 204] width 73 height 12
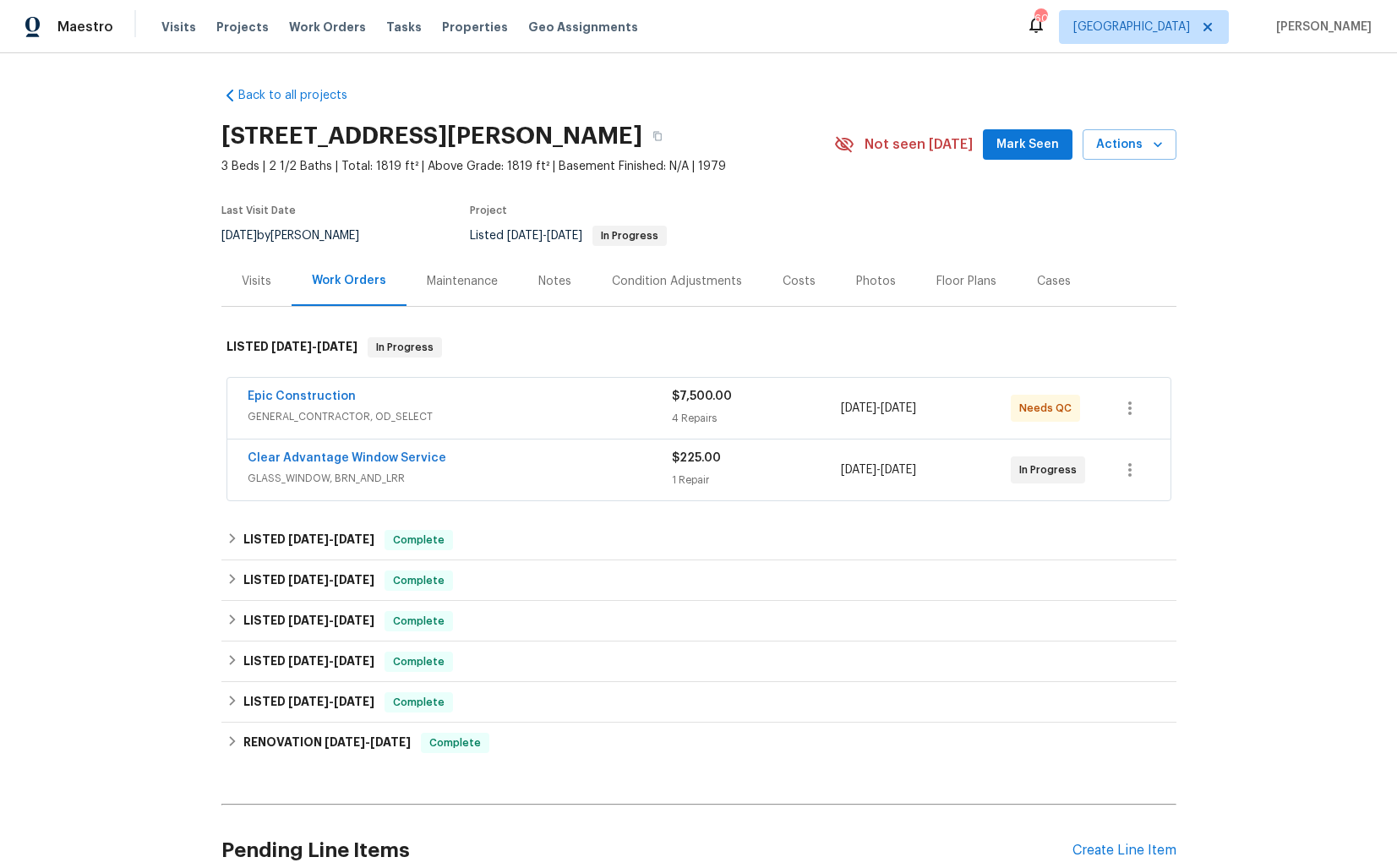
click at [557, 399] on div "Epic Construction" at bounding box center [459, 399] width 424 height 20
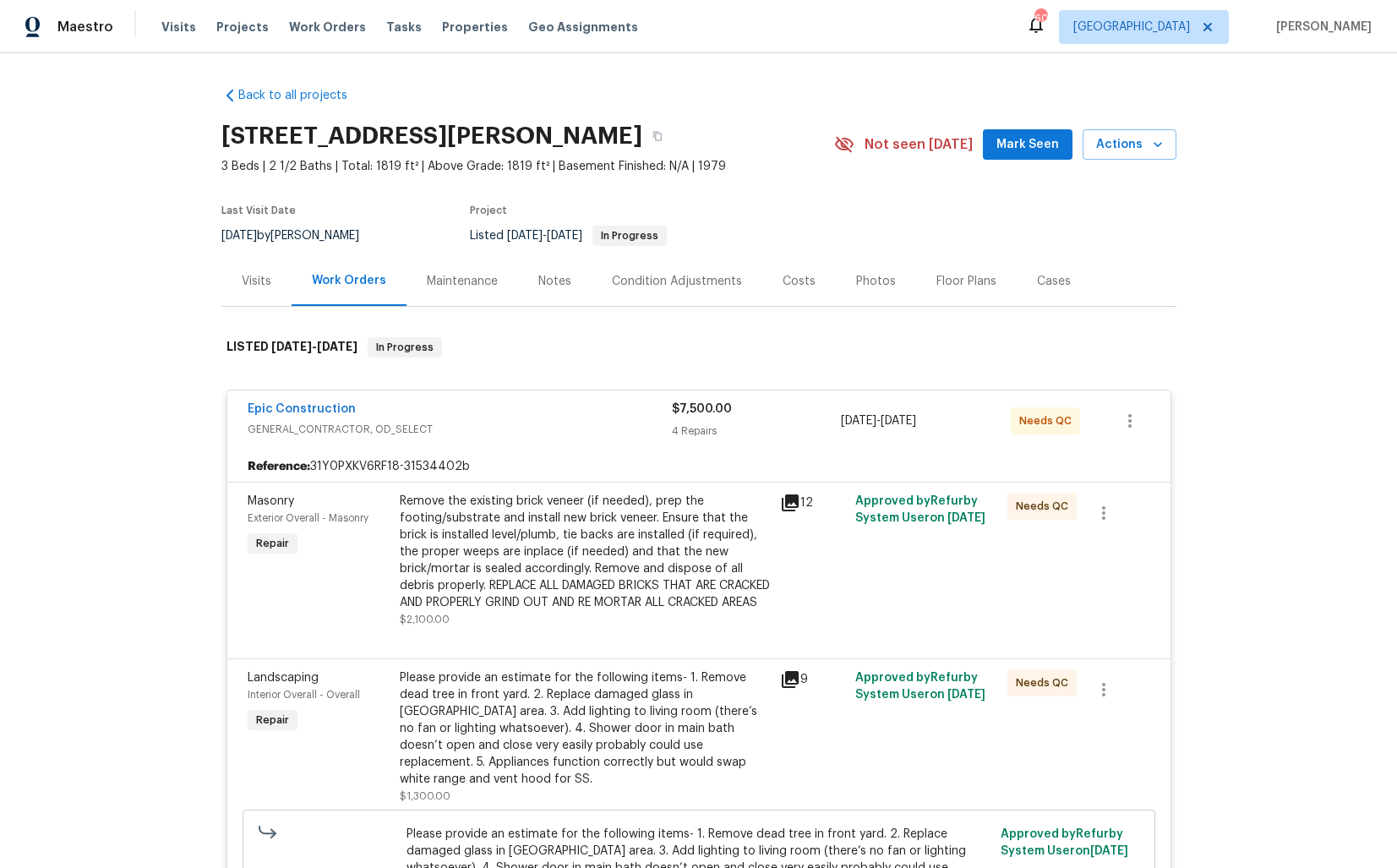
click at [480, 409] on div "Epic Construction" at bounding box center [459, 411] width 424 height 20
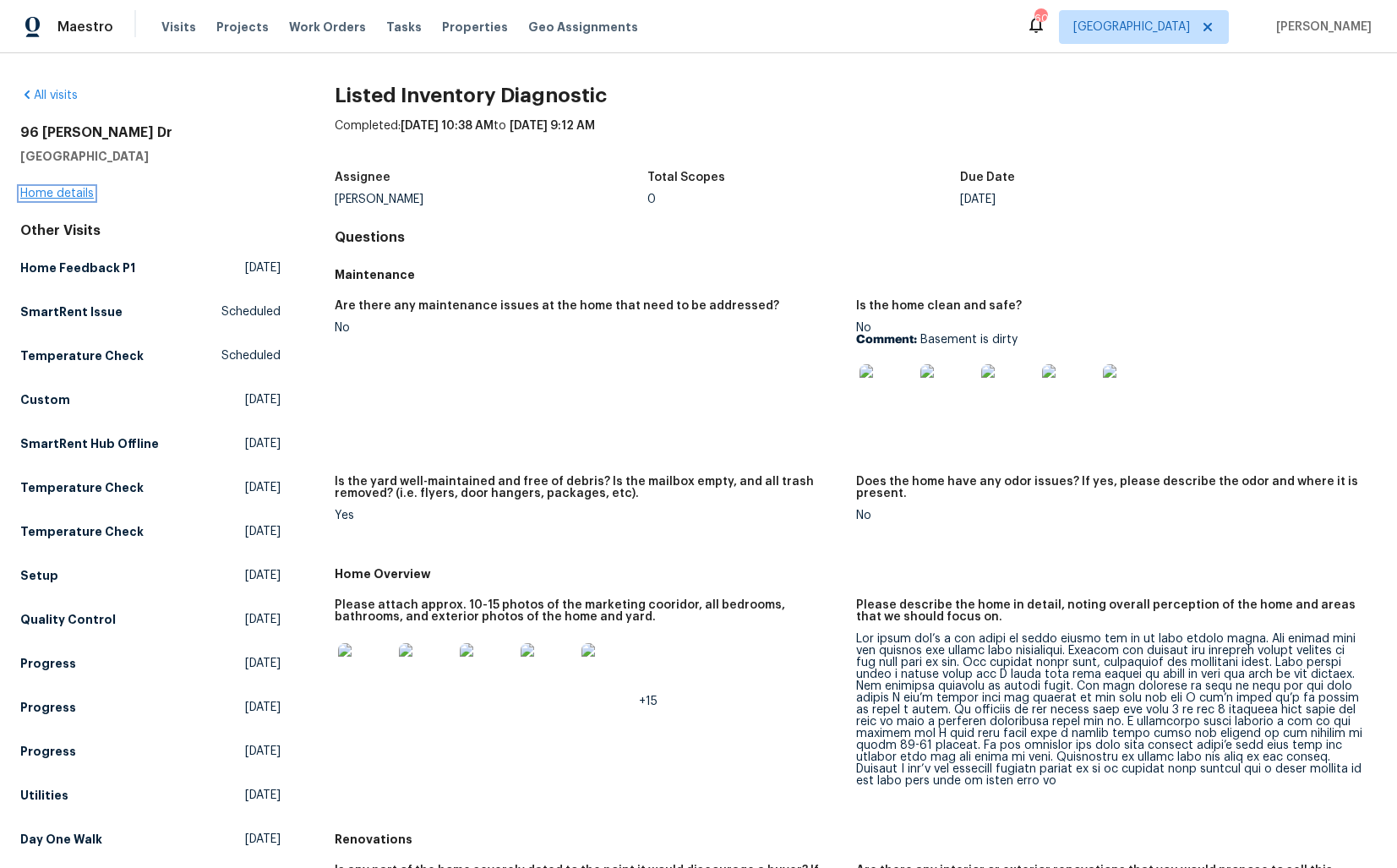
click at [59, 194] on link "Home details" at bounding box center [57, 194] width 73 height 12
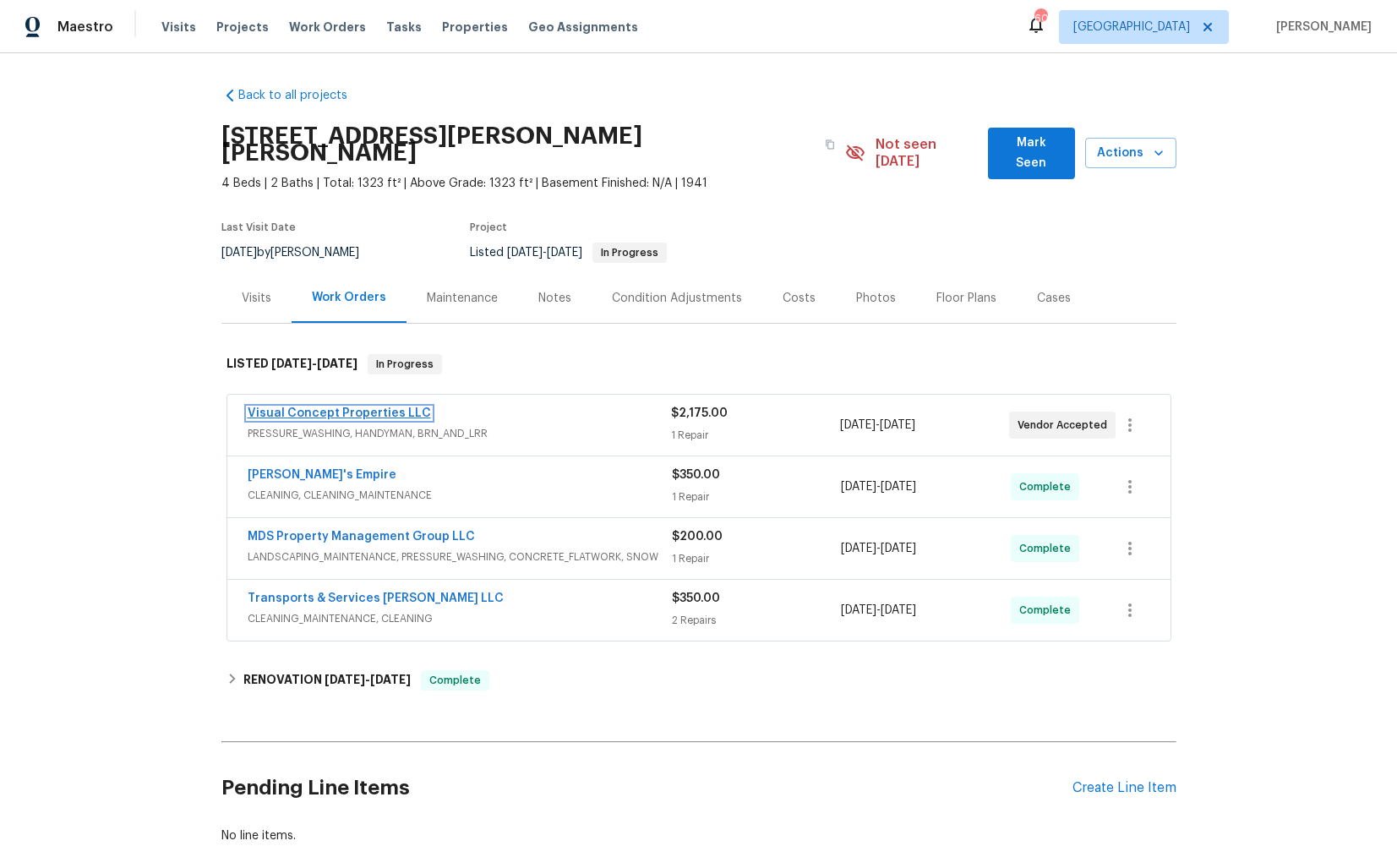
click at [304, 407] on link "Visual Concept Properties LLC" at bounding box center [339, 413] width 183 height 12
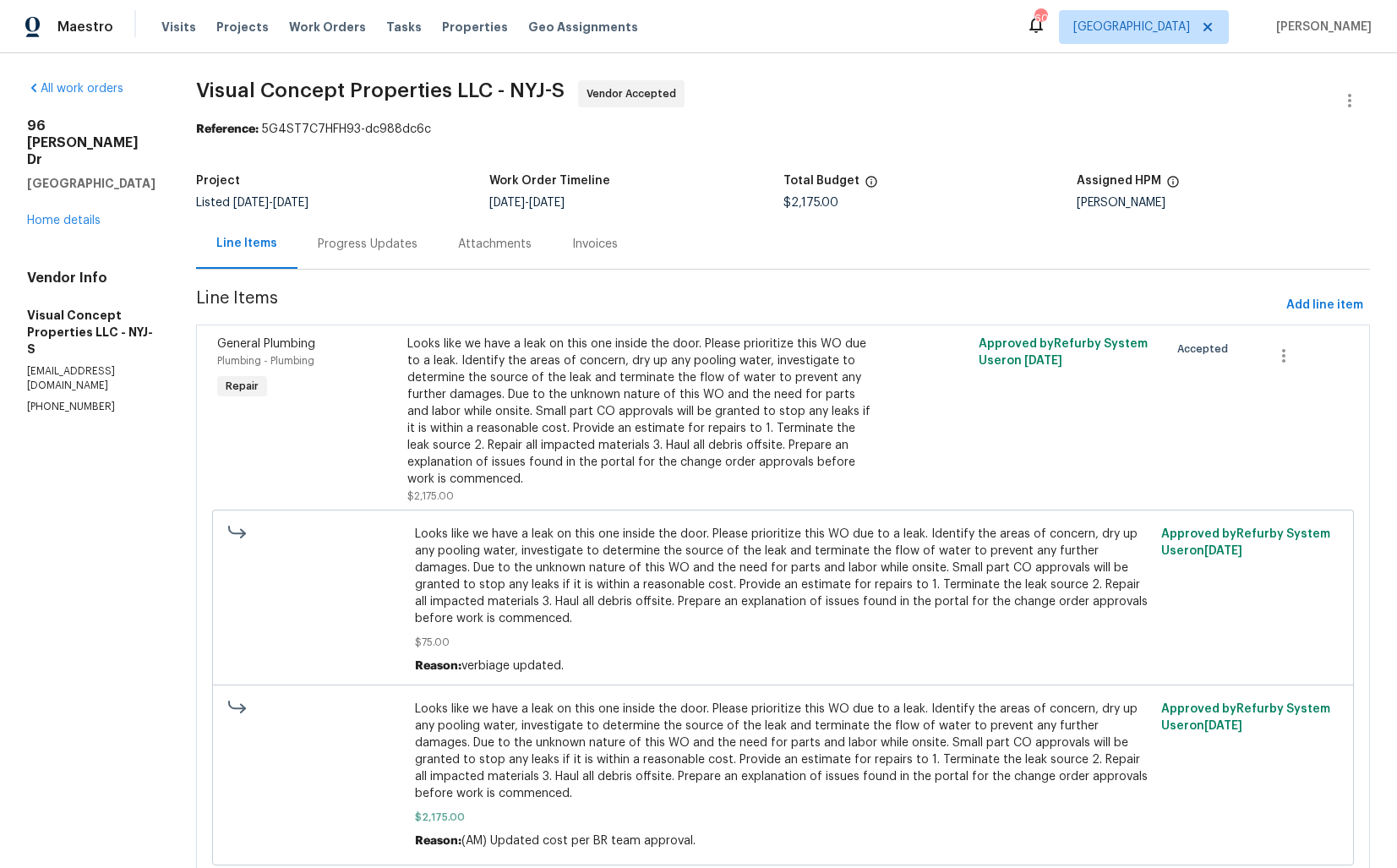
click at [392, 239] on div "Progress Updates" at bounding box center [367, 244] width 100 height 17
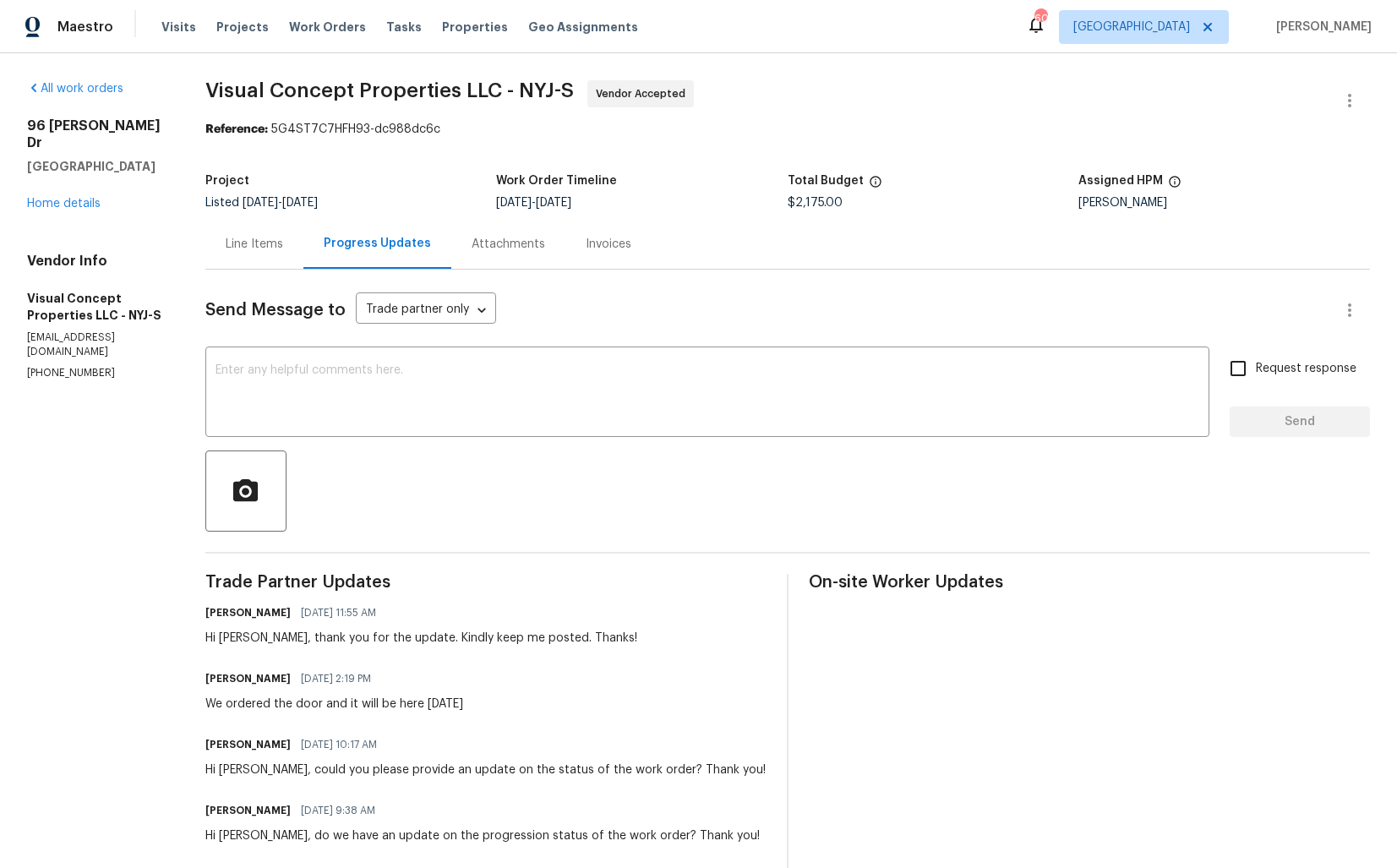
click at [226, 678] on h6 "[PERSON_NAME]" at bounding box center [248, 679] width 85 height 17
copy h6 "[PERSON_NAME]"
click at [399, 377] on textarea at bounding box center [707, 393] width 984 height 59
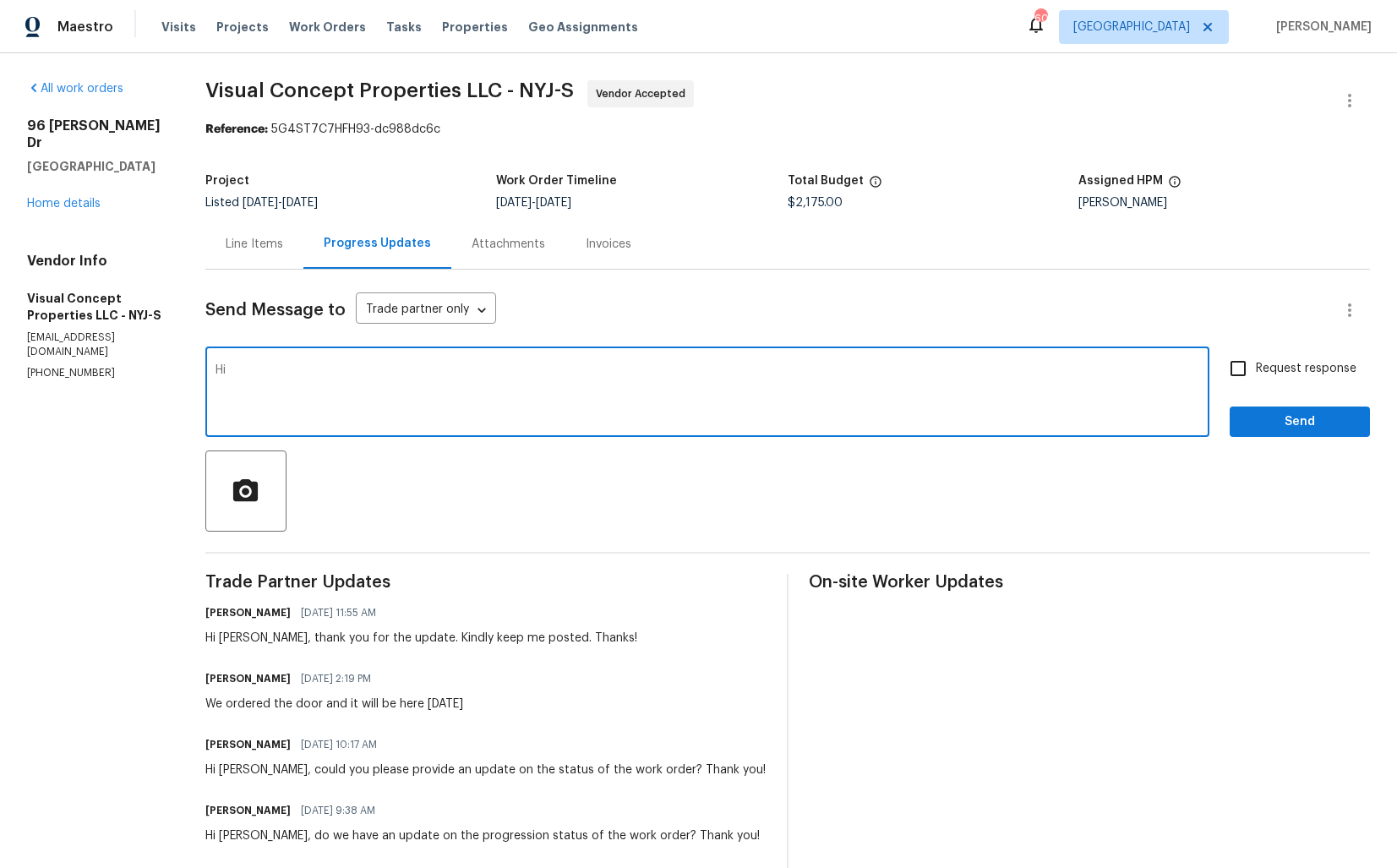
paste textarea "[PERSON_NAME]"
type textarea "Hi Robert, do we have any update on the door? Thanks!"
click at [1243, 370] on input "Request response" at bounding box center [1238, 369] width 36 height 36
checkbox input "true"
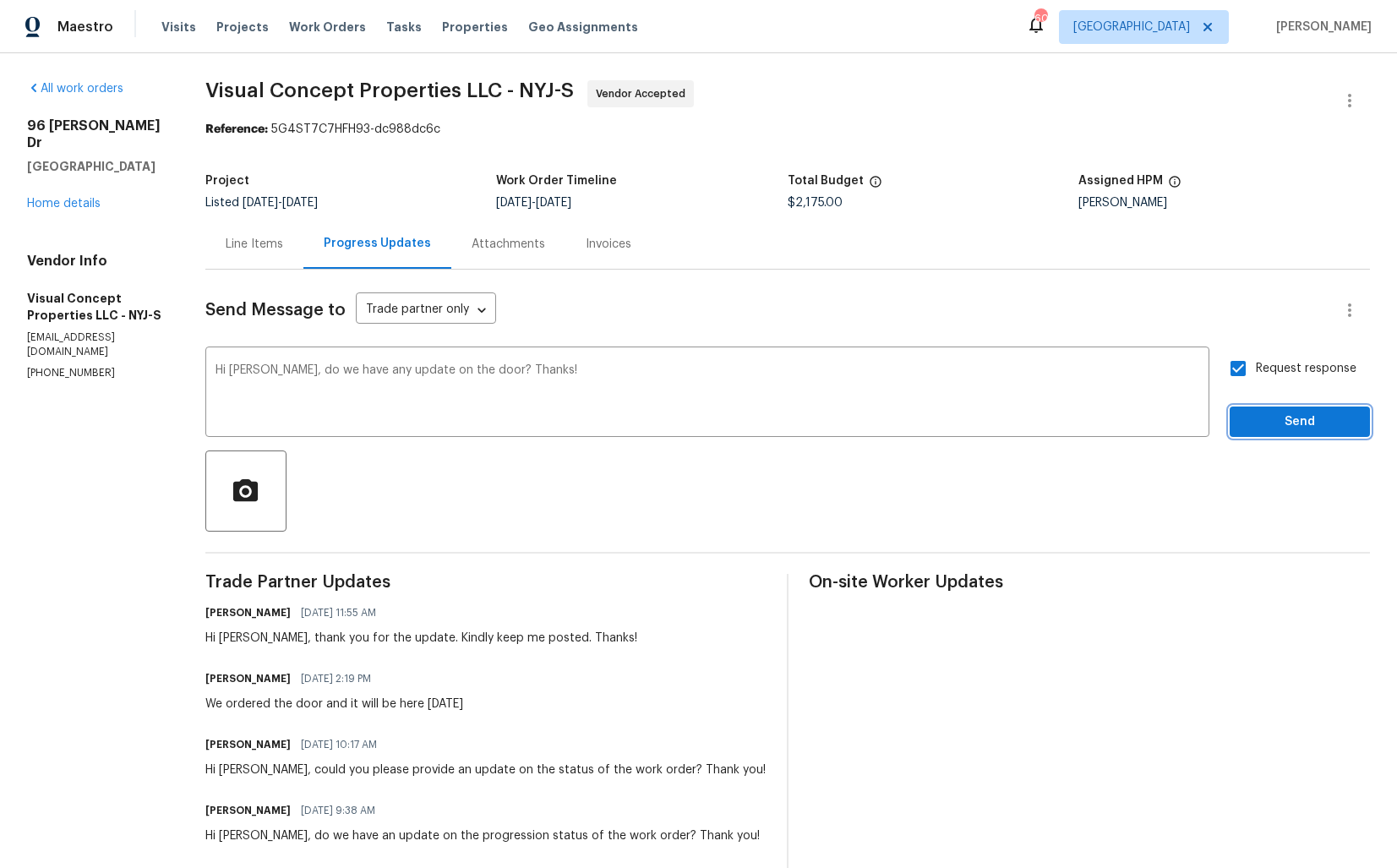
click at [1272, 428] on span "Send" at bounding box center [1300, 422] width 114 height 21
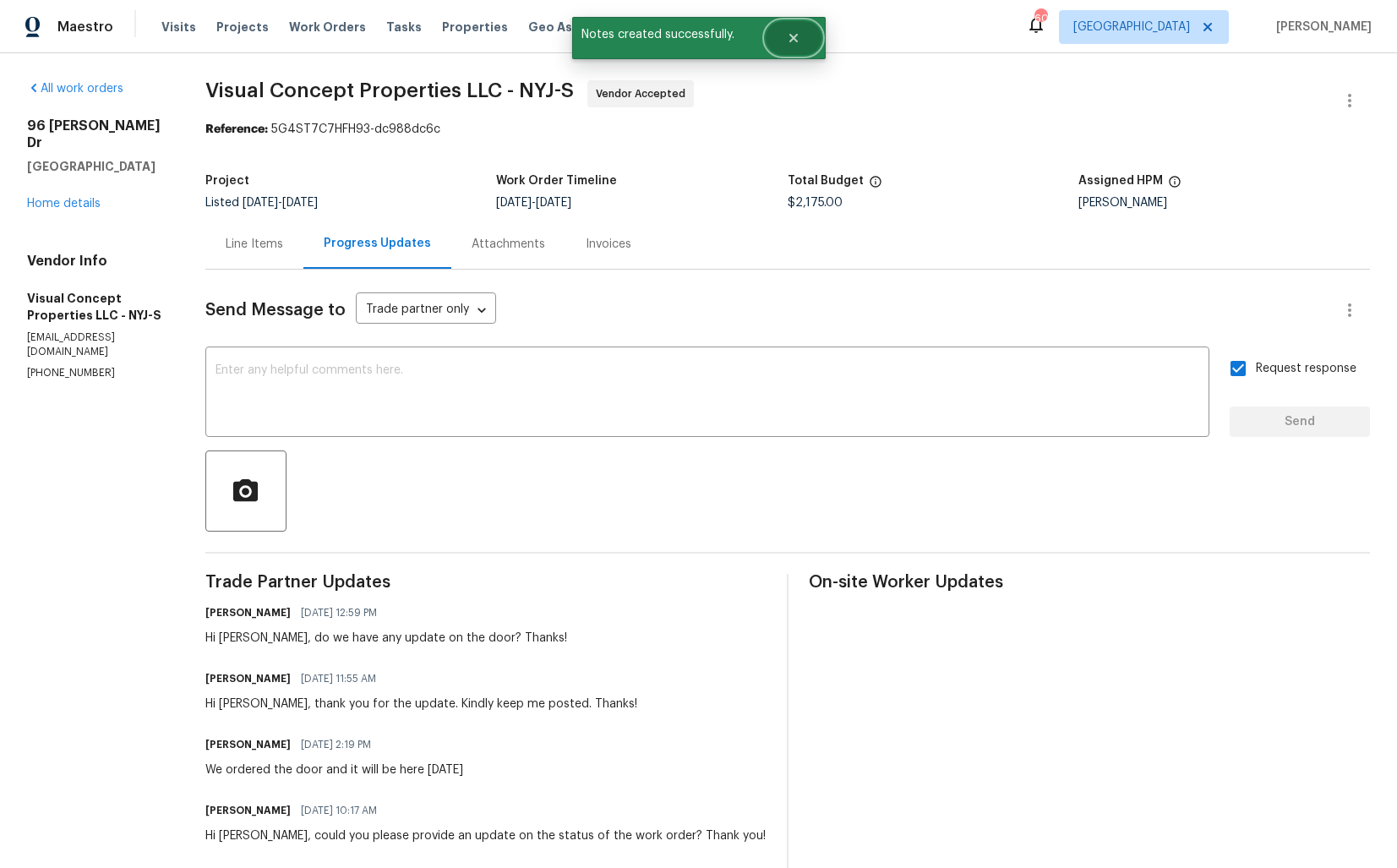
click at [789, 34] on icon "Close" at bounding box center [793, 38] width 9 height 9
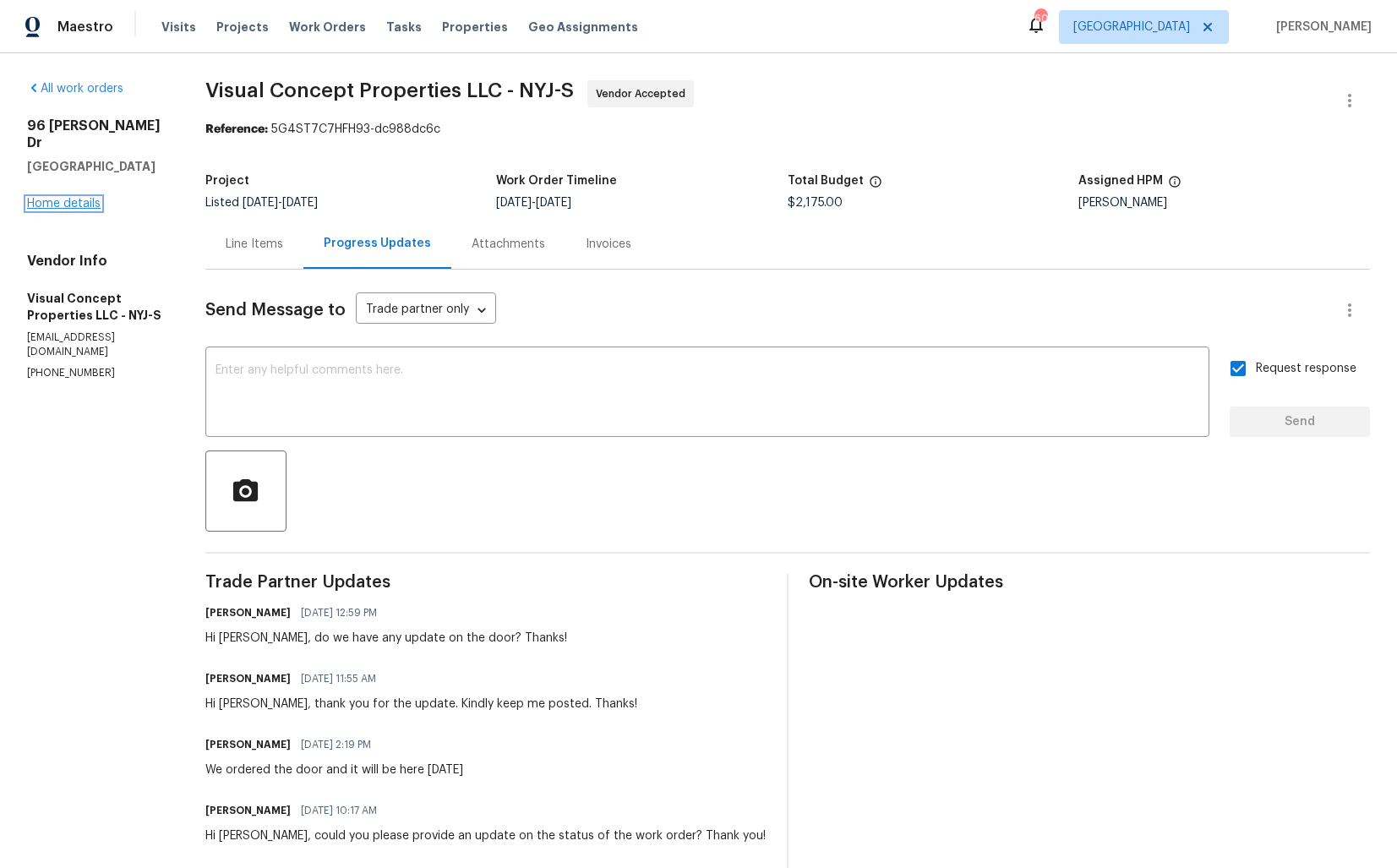
click at [55, 198] on link "Home details" at bounding box center [64, 204] width 73 height 12
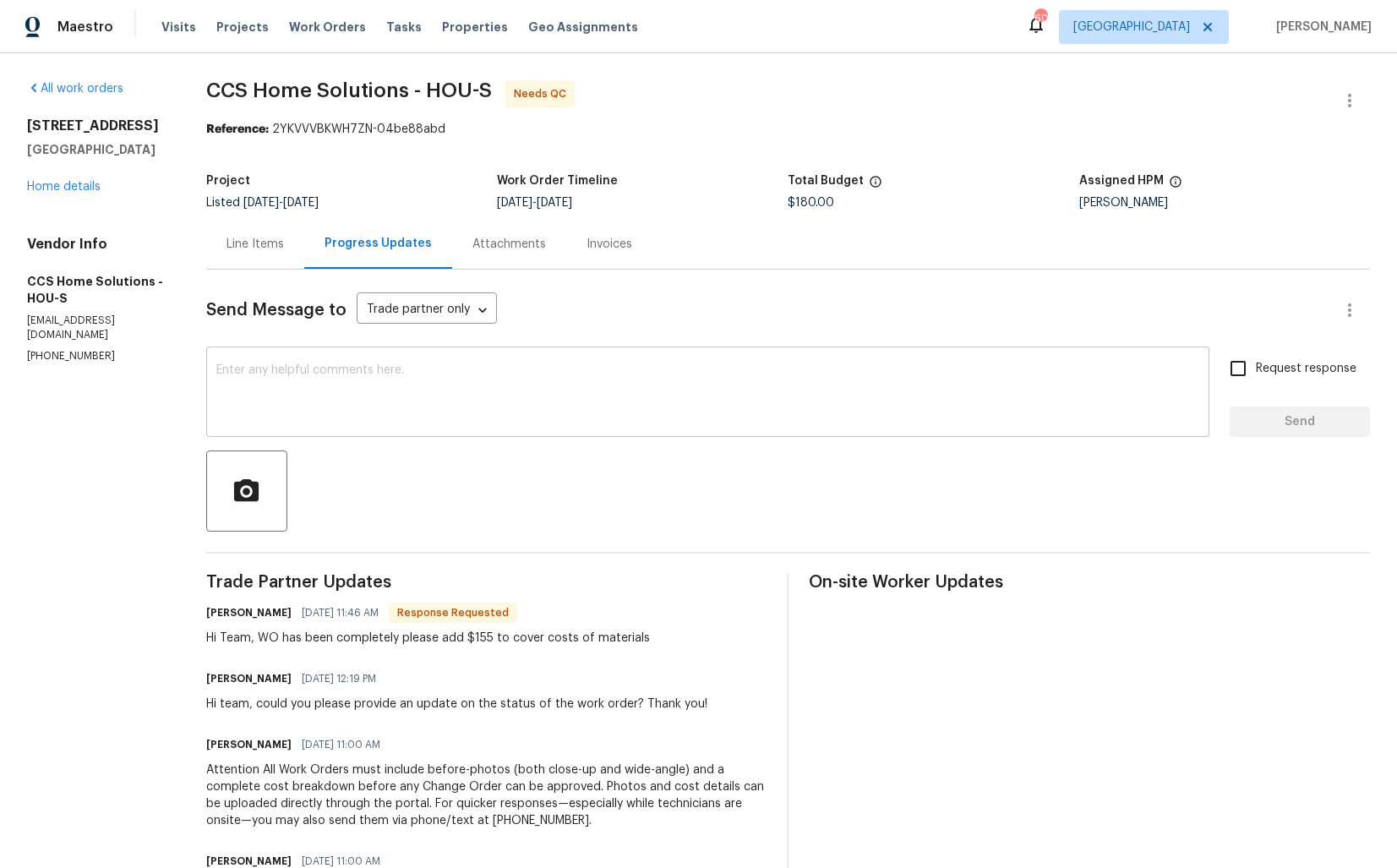
click at [270, 387] on textarea at bounding box center [707, 393] width 983 height 59
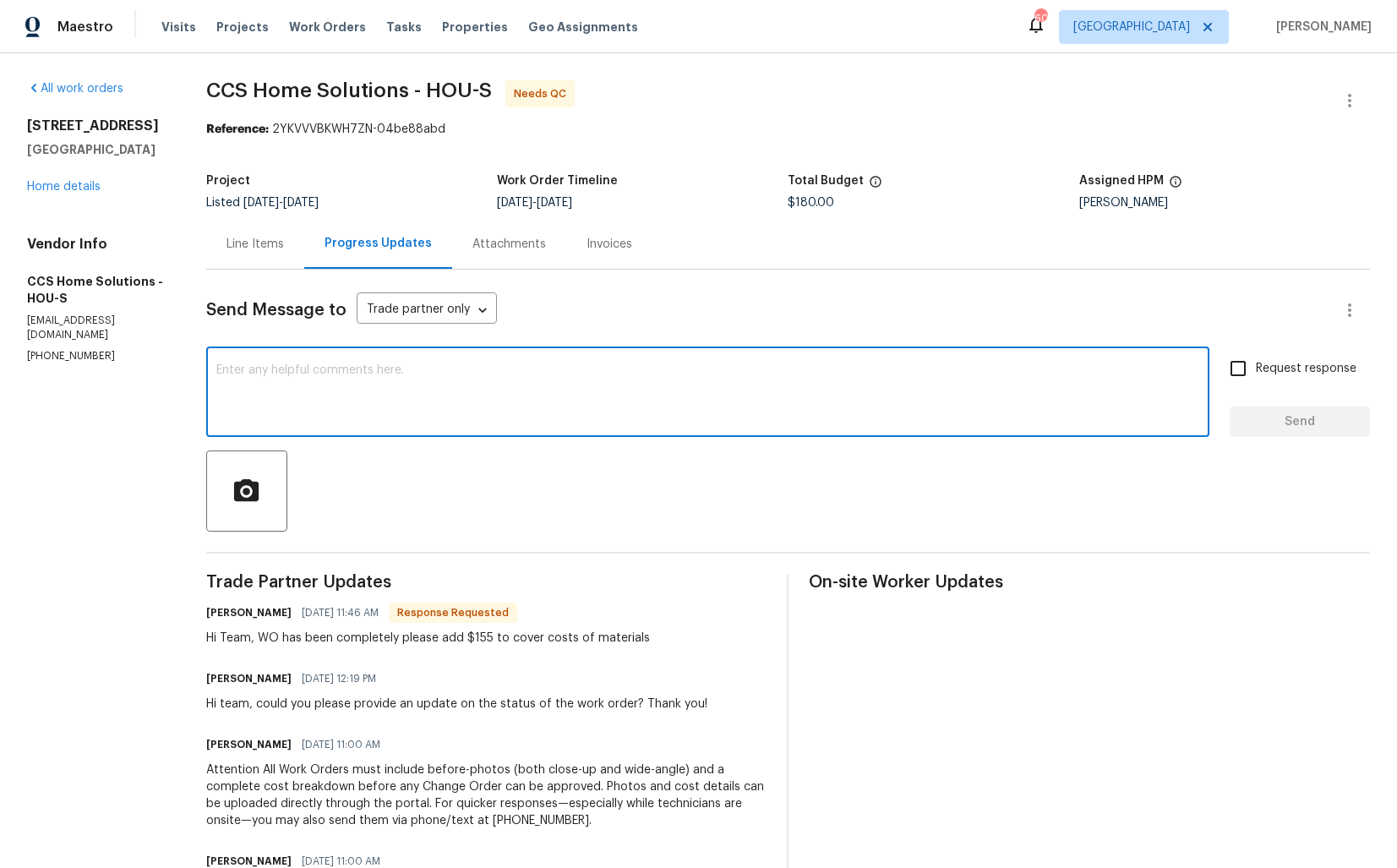
click at [259, 251] on div "Line Items" at bounding box center [254, 244] width 57 height 17
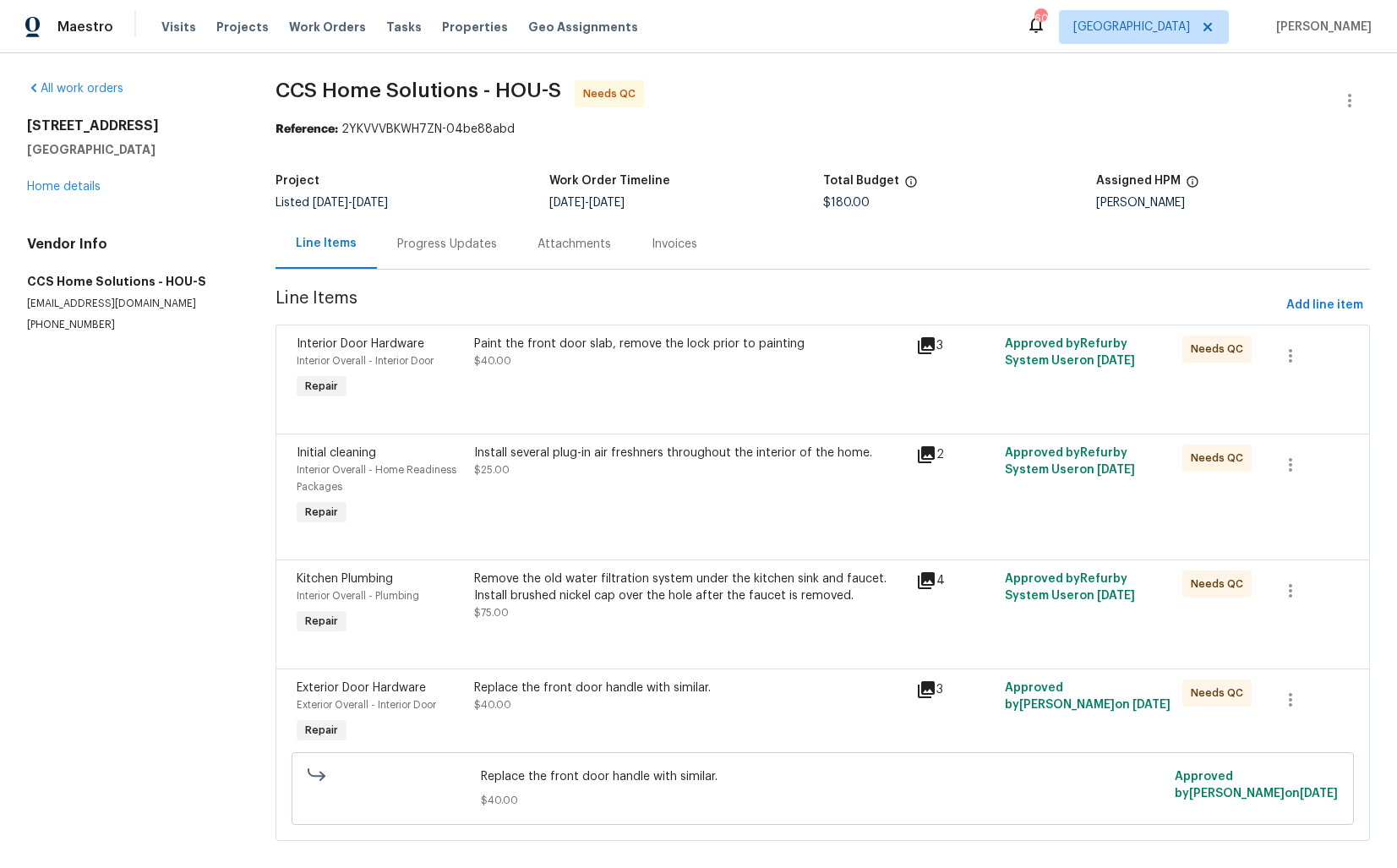
click at [447, 256] on div "Progress Updates" at bounding box center [447, 243] width 140 height 50
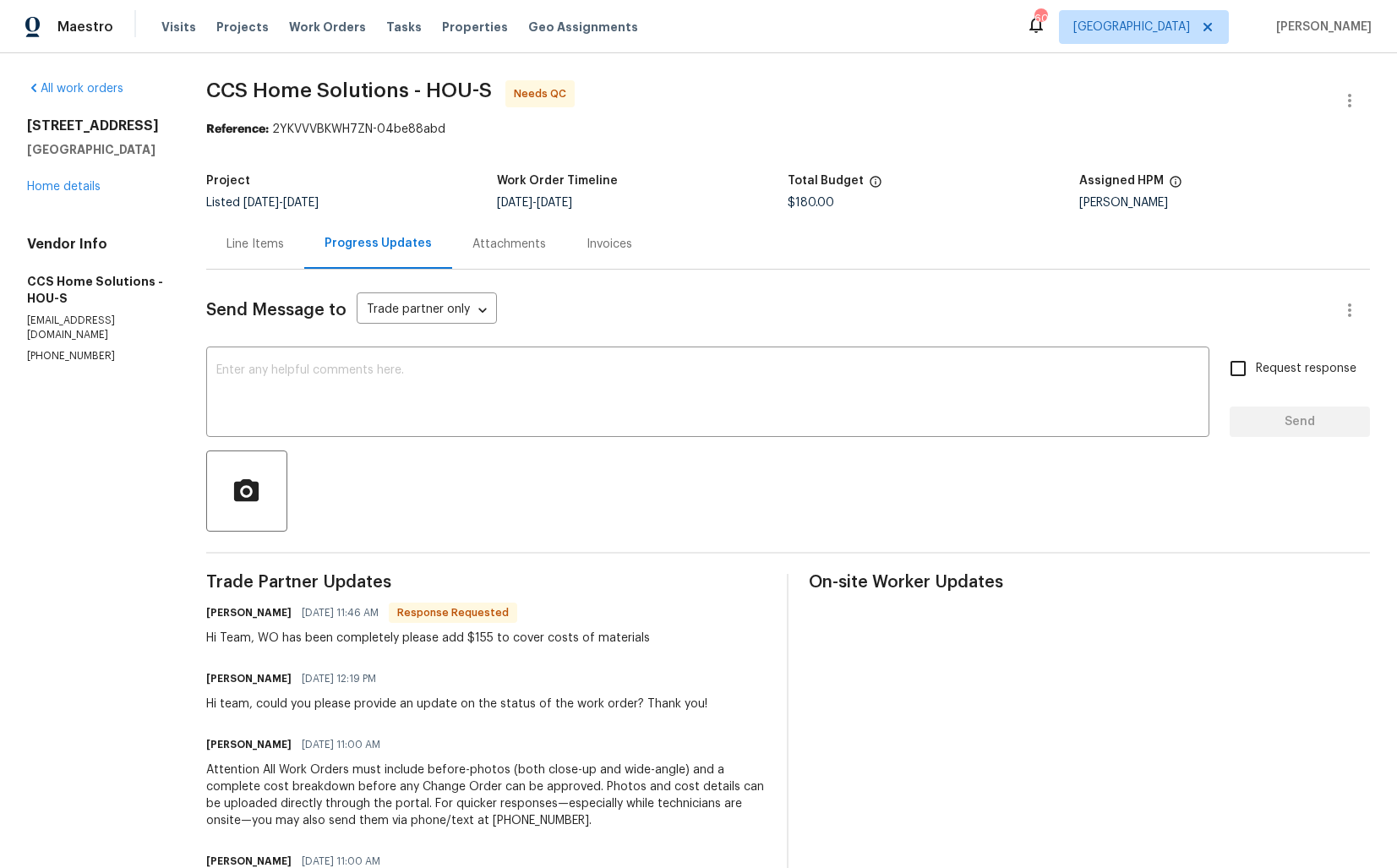
click at [275, 241] on div "Line Items" at bounding box center [254, 244] width 57 height 17
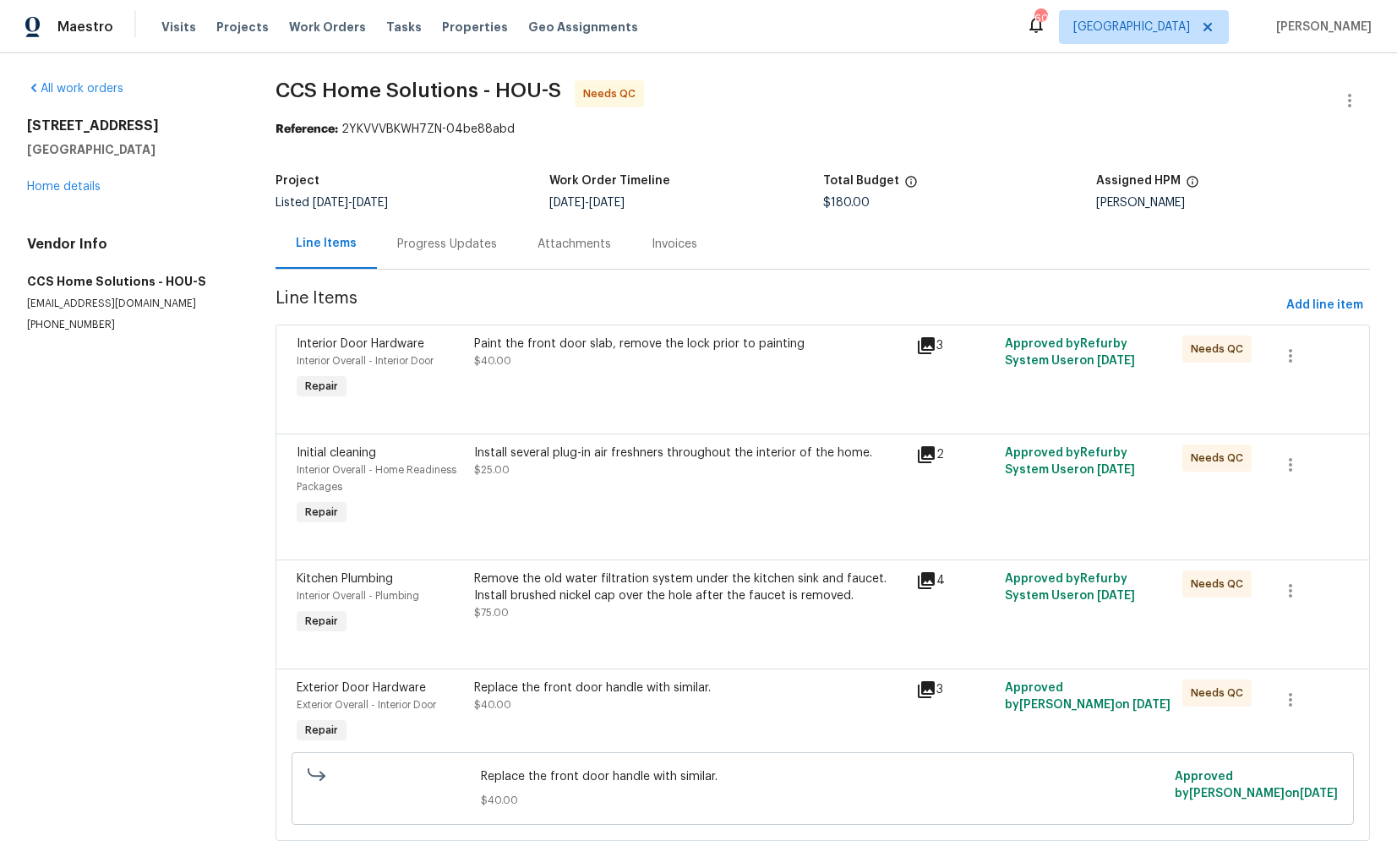
click at [627, 408] on div at bounding box center [823, 413] width 1052 height 20
click at [620, 369] on div "Paint the front door slab, remove the lock prior to painting $40.00" at bounding box center [690, 352] width 433 height 34
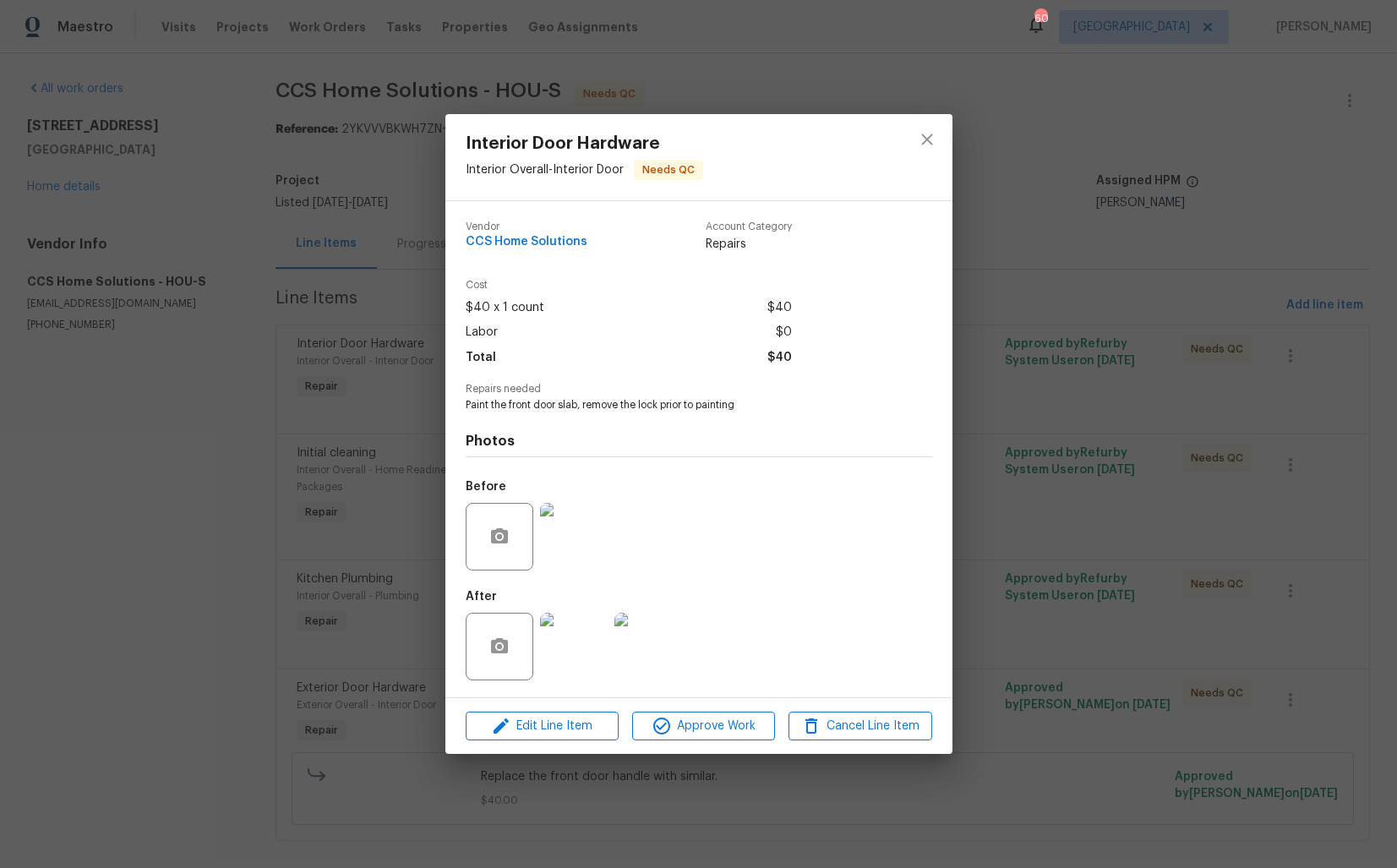
click at [578, 533] on img at bounding box center [573, 536] width 67 height 67
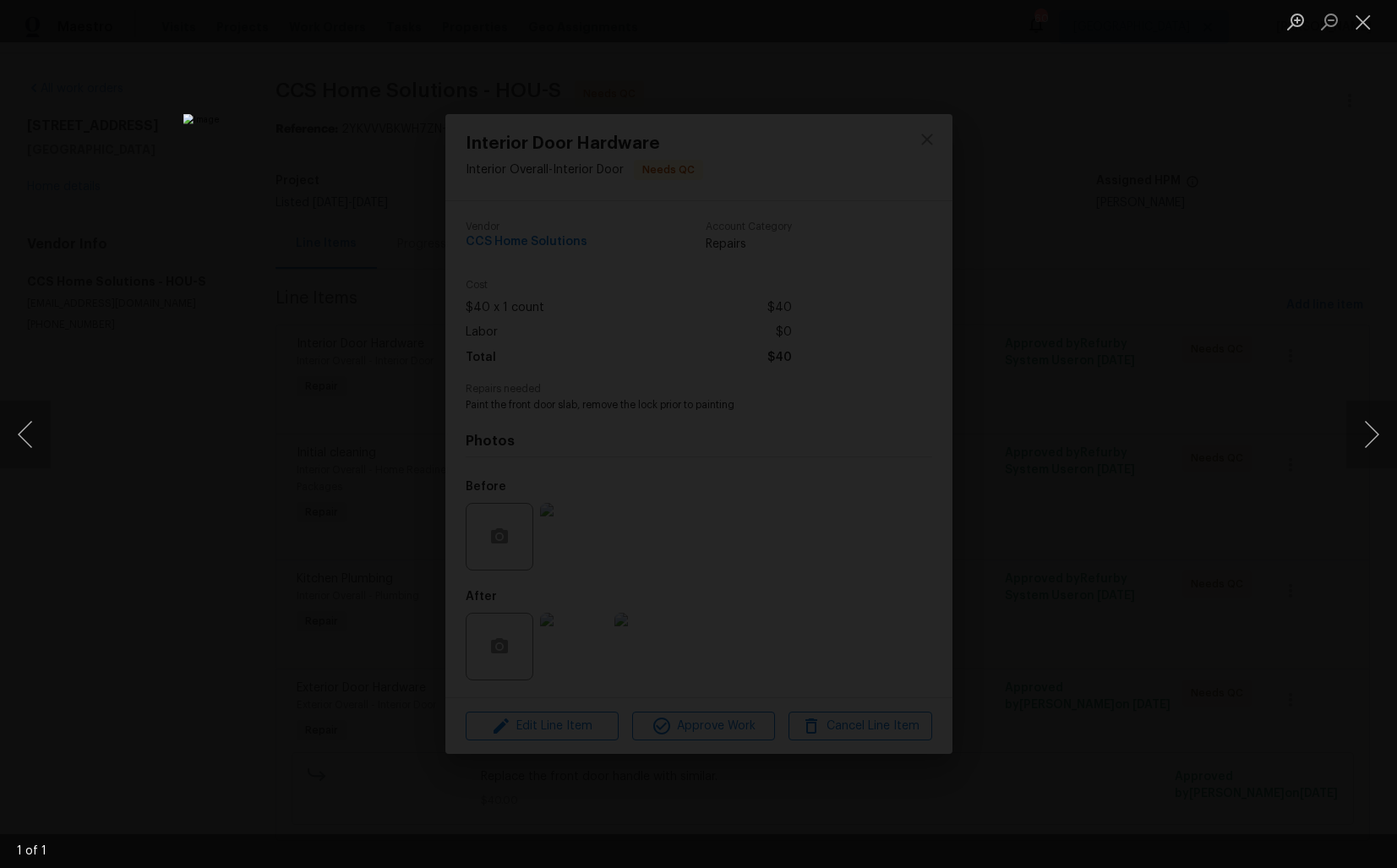
click at [1126, 439] on div "Lightbox" at bounding box center [698, 434] width 1397 height 868
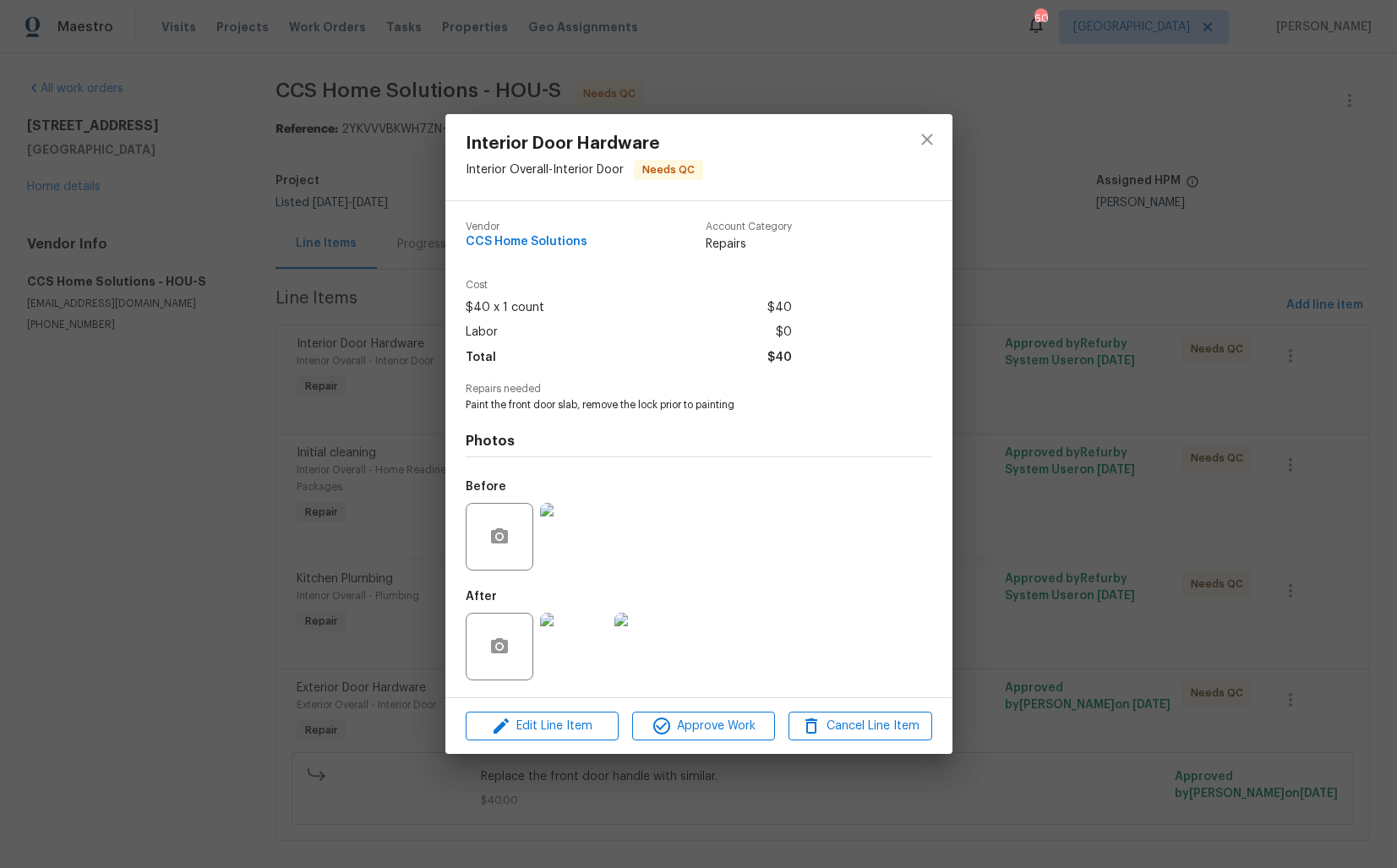
click at [574, 626] on img at bounding box center [573, 646] width 67 height 67
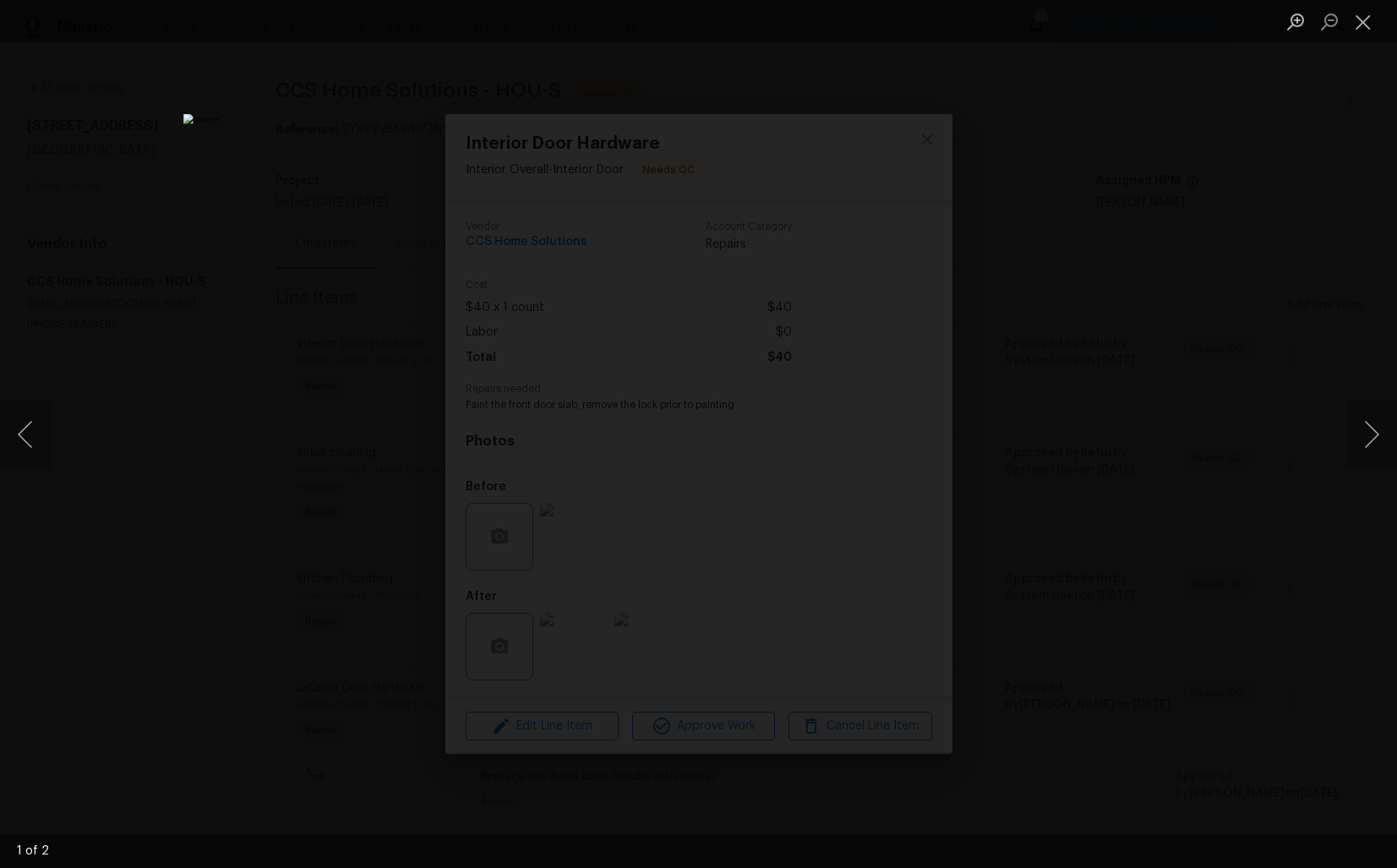
click at [1155, 437] on div "Lightbox" at bounding box center [698, 434] width 1397 height 868
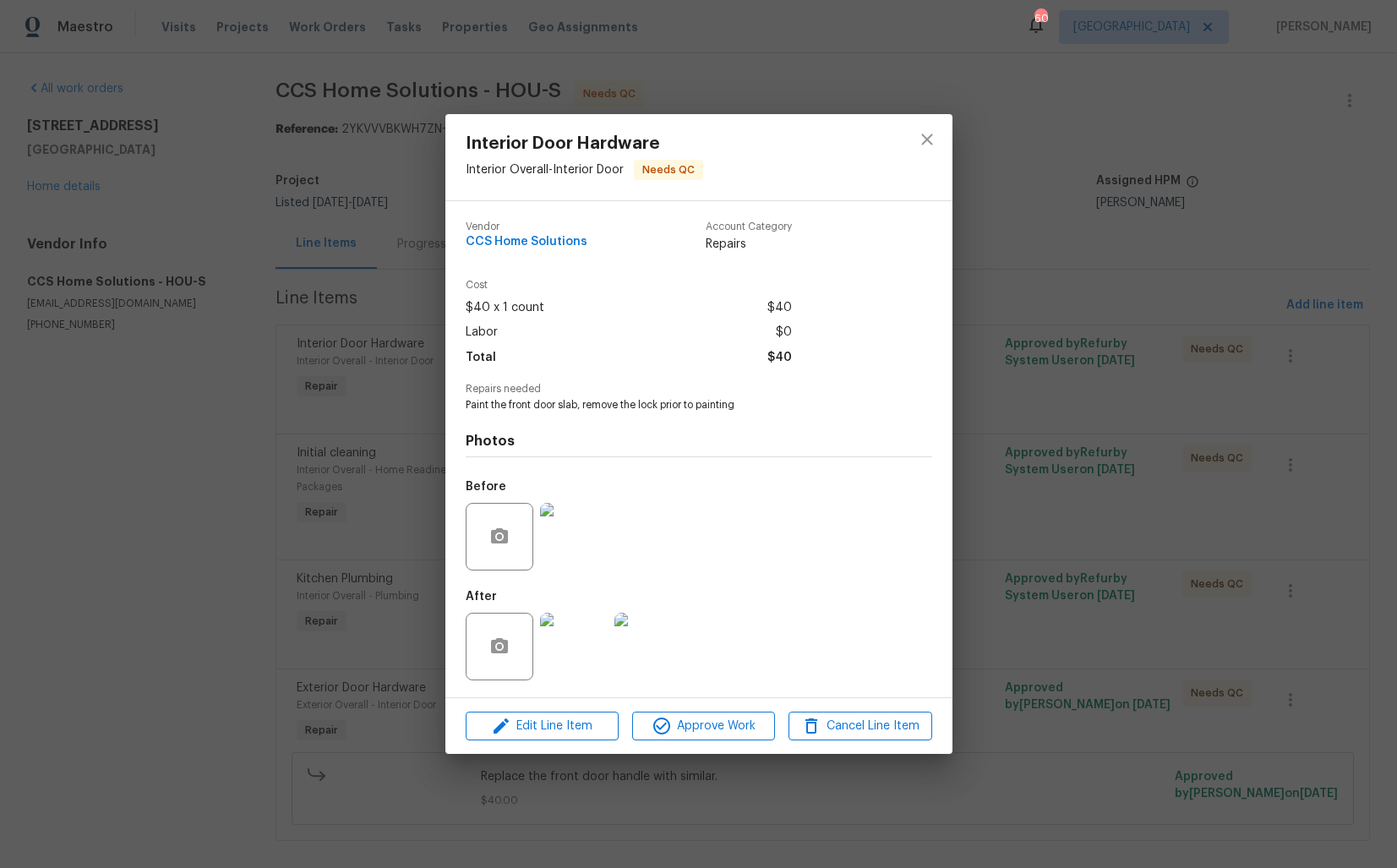
click at [249, 604] on div "Interior Door Hardware Interior Overall - Interior Door Needs QC Vendor CCS Hom…" at bounding box center [698, 434] width 1397 height 868
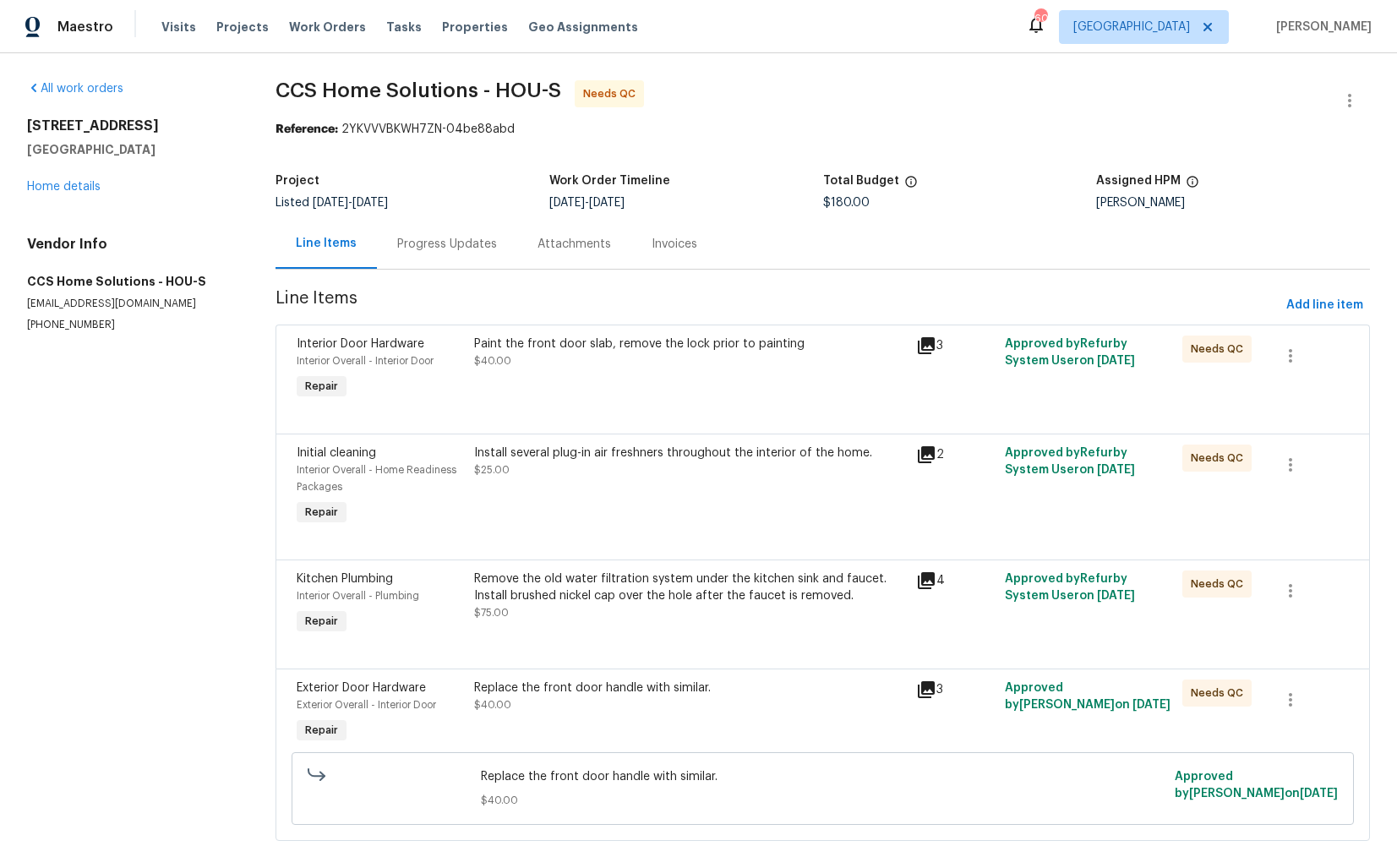
scroll to position [3, 0]
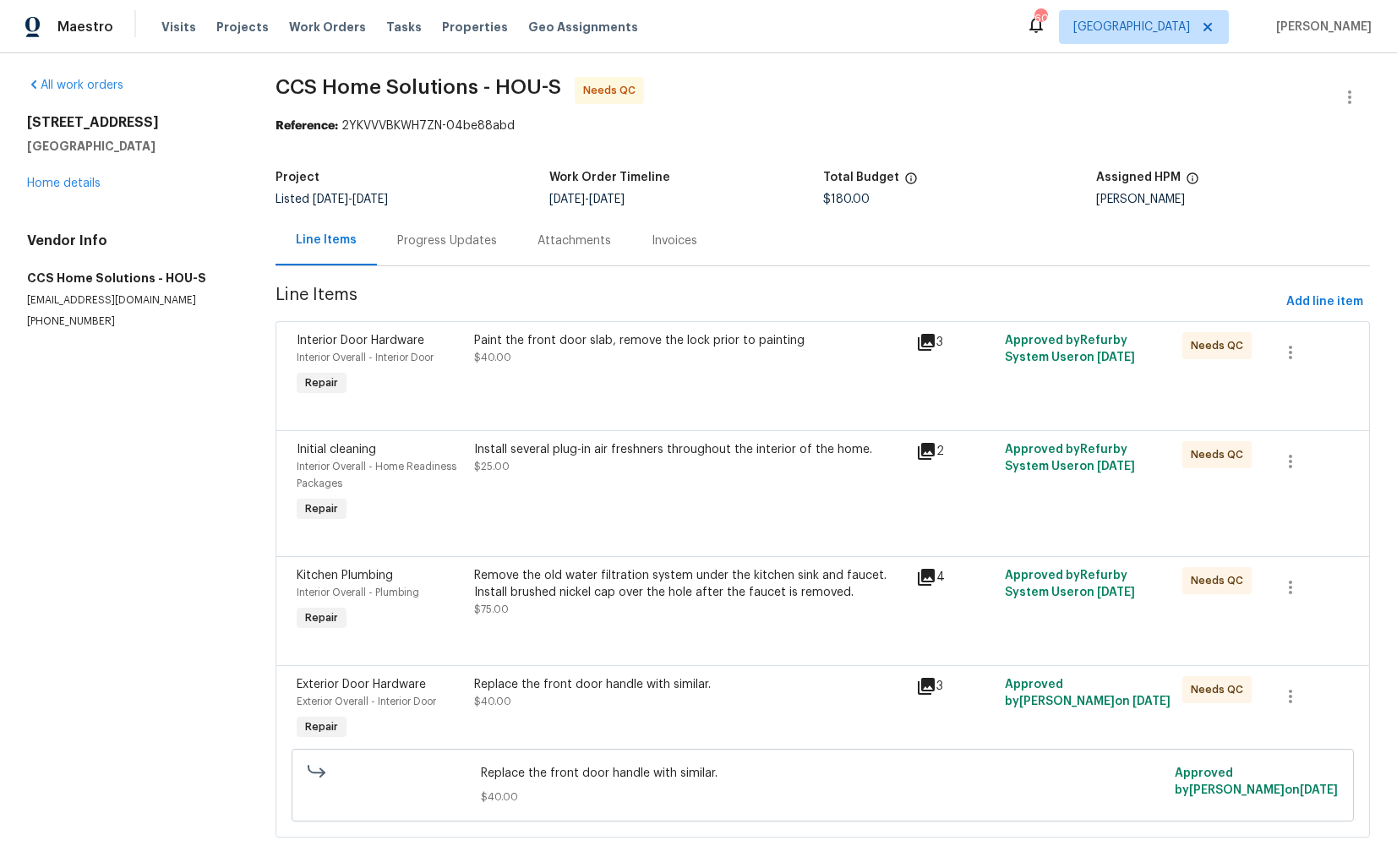
click at [649, 476] on div "Install several plug-in air freshners throughout the interior of the home. $25.…" at bounding box center [690, 483] width 443 height 95
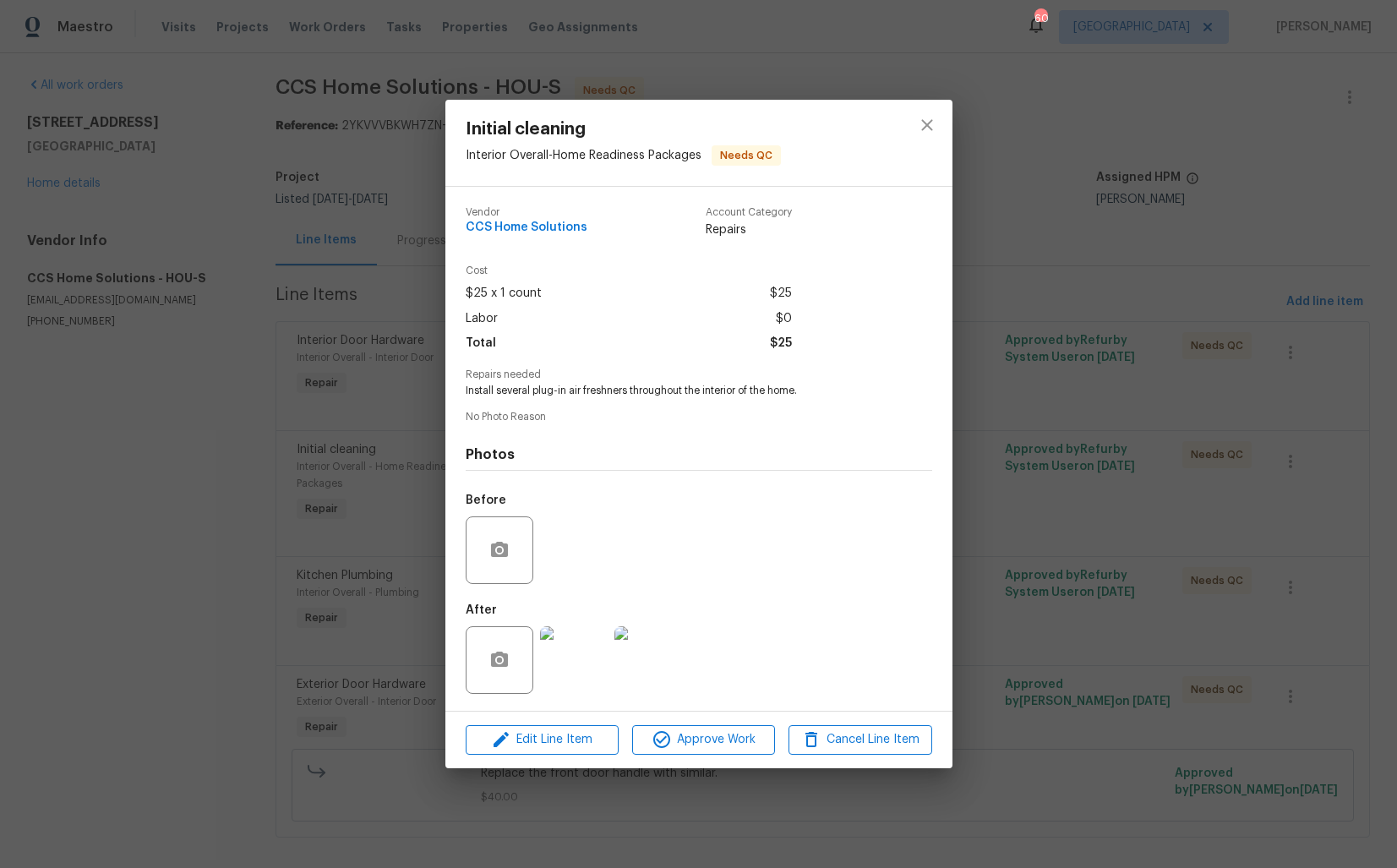
click at [558, 655] on img at bounding box center [573, 660] width 67 height 67
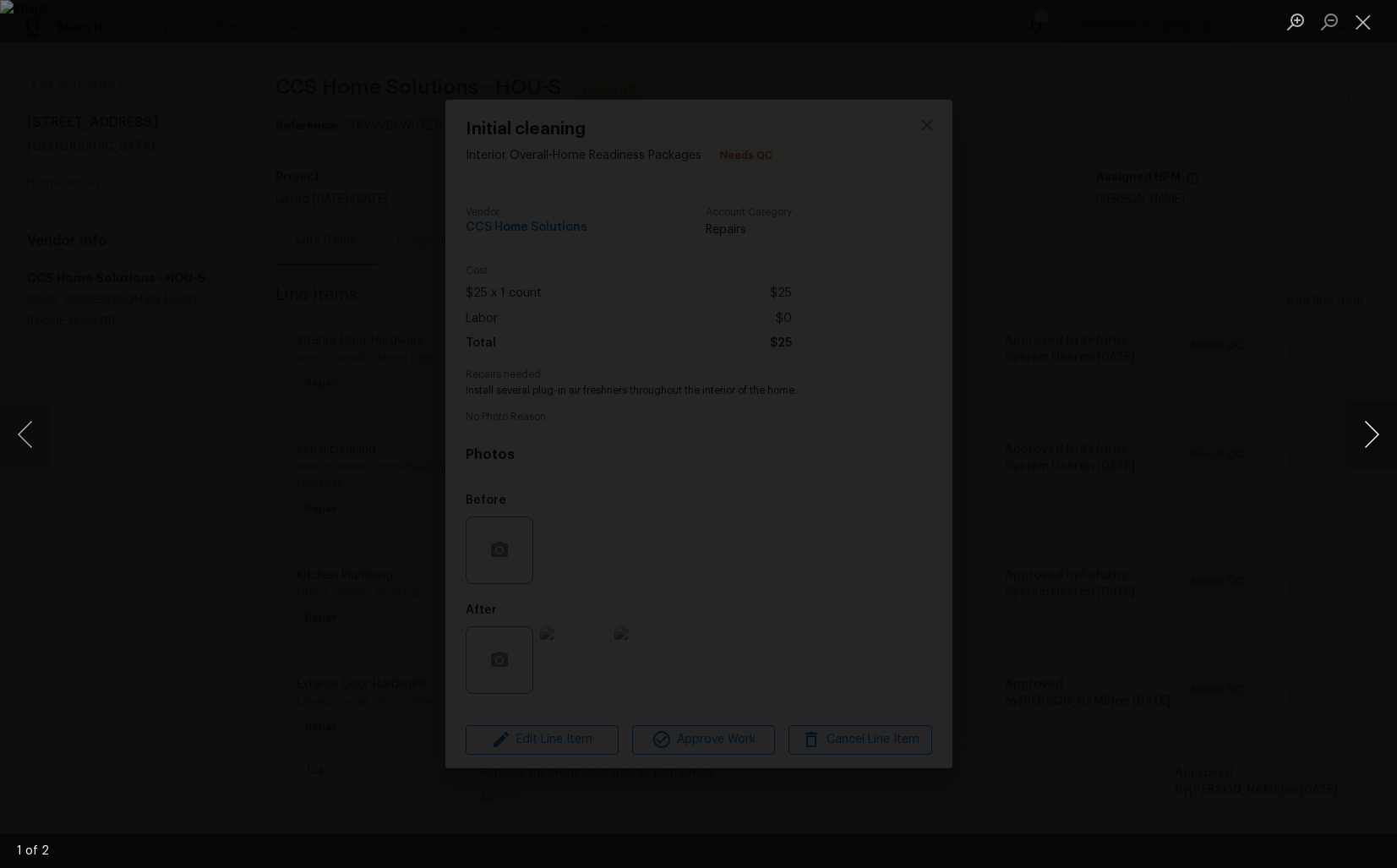
click at [1365, 450] on button "Next image" at bounding box center [1371, 434] width 50 height 67
click at [1348, 447] on button "Next image" at bounding box center [1371, 434] width 50 height 67
click at [1237, 464] on div "Lightbox" at bounding box center [698, 434] width 1397 height 868
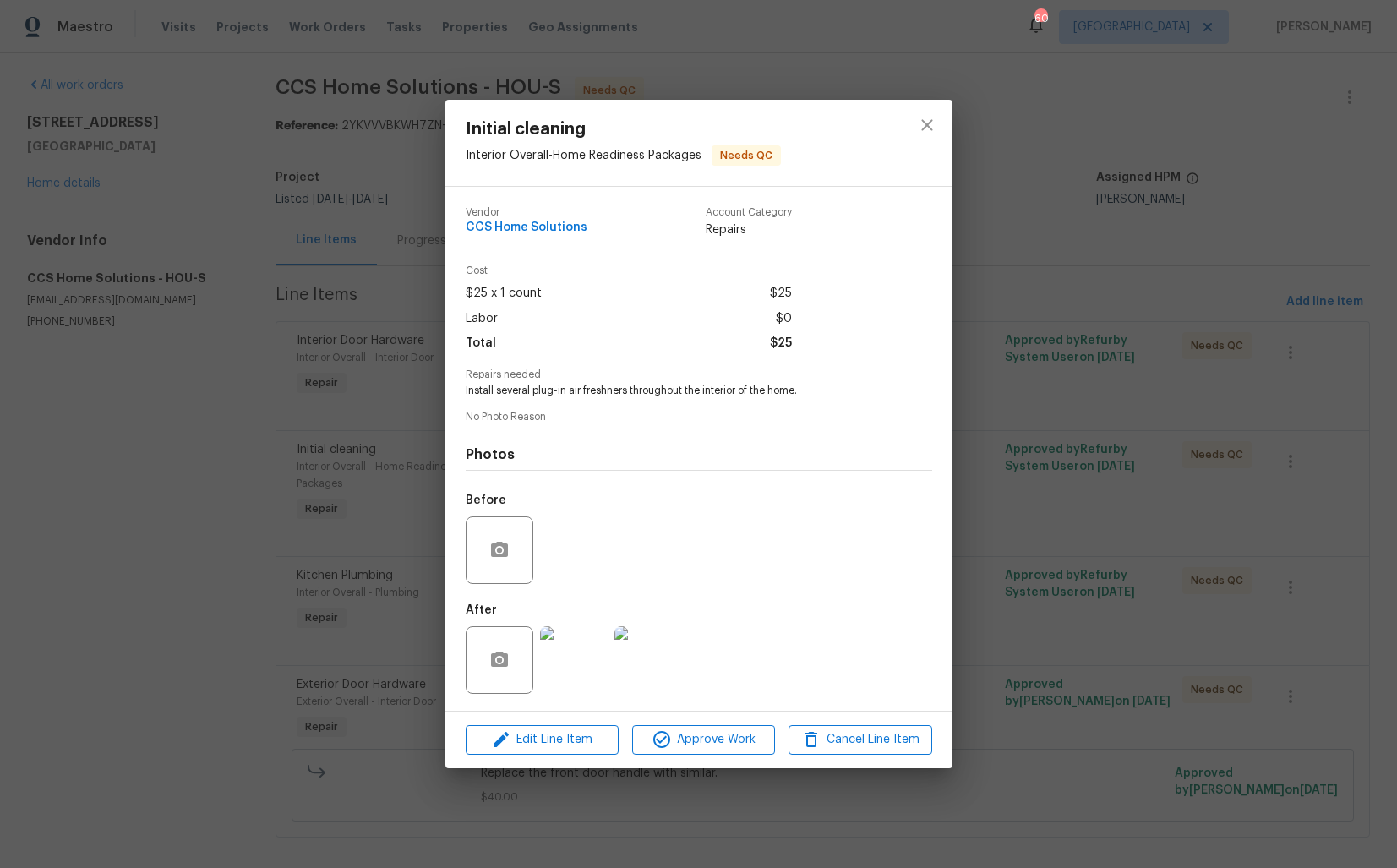
click at [1080, 488] on div "Initial cleaning Interior Overall - Home Readiness Packages Needs QC Vendor CCS…" at bounding box center [698, 434] width 1397 height 868
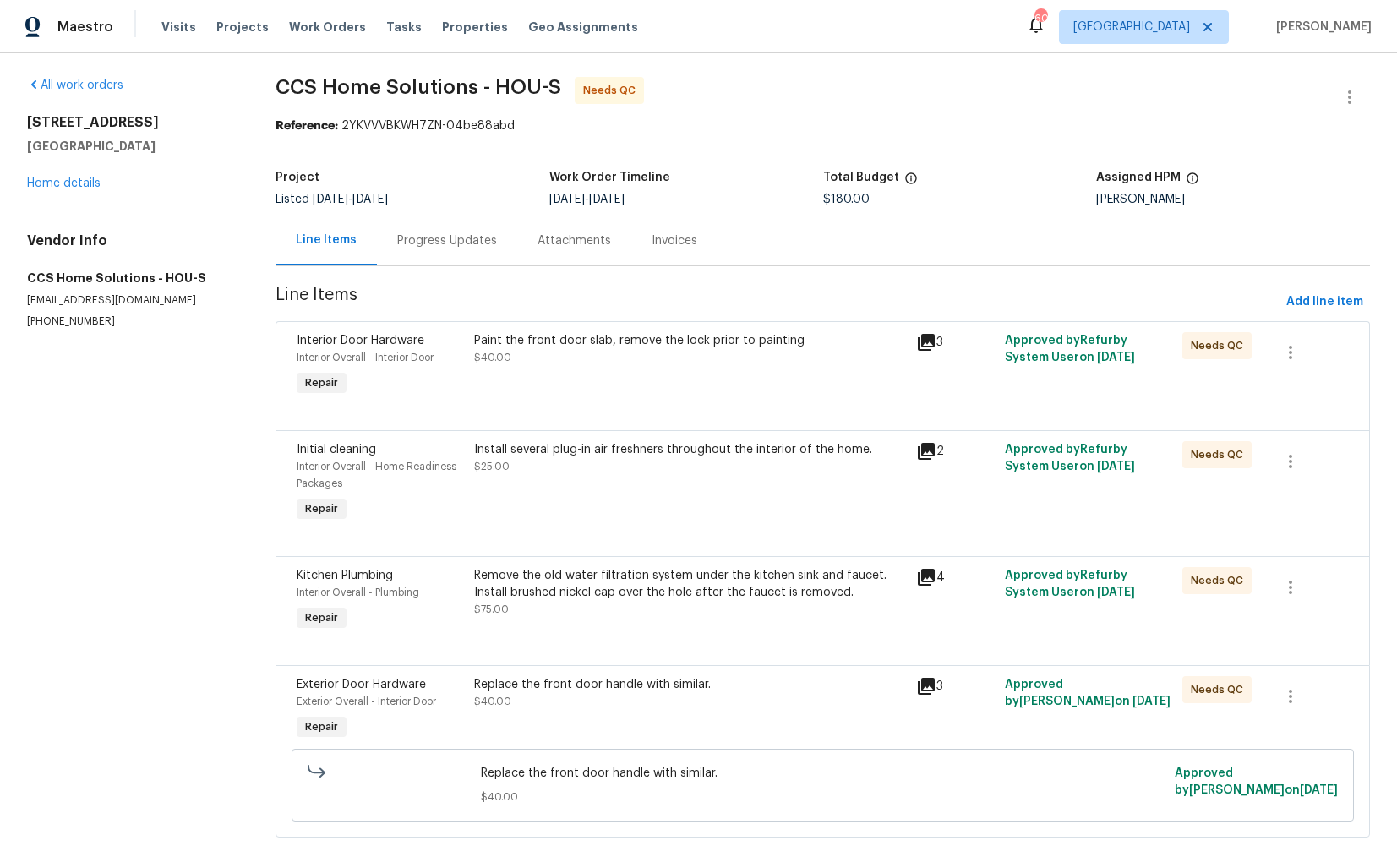
scroll to position [21, 0]
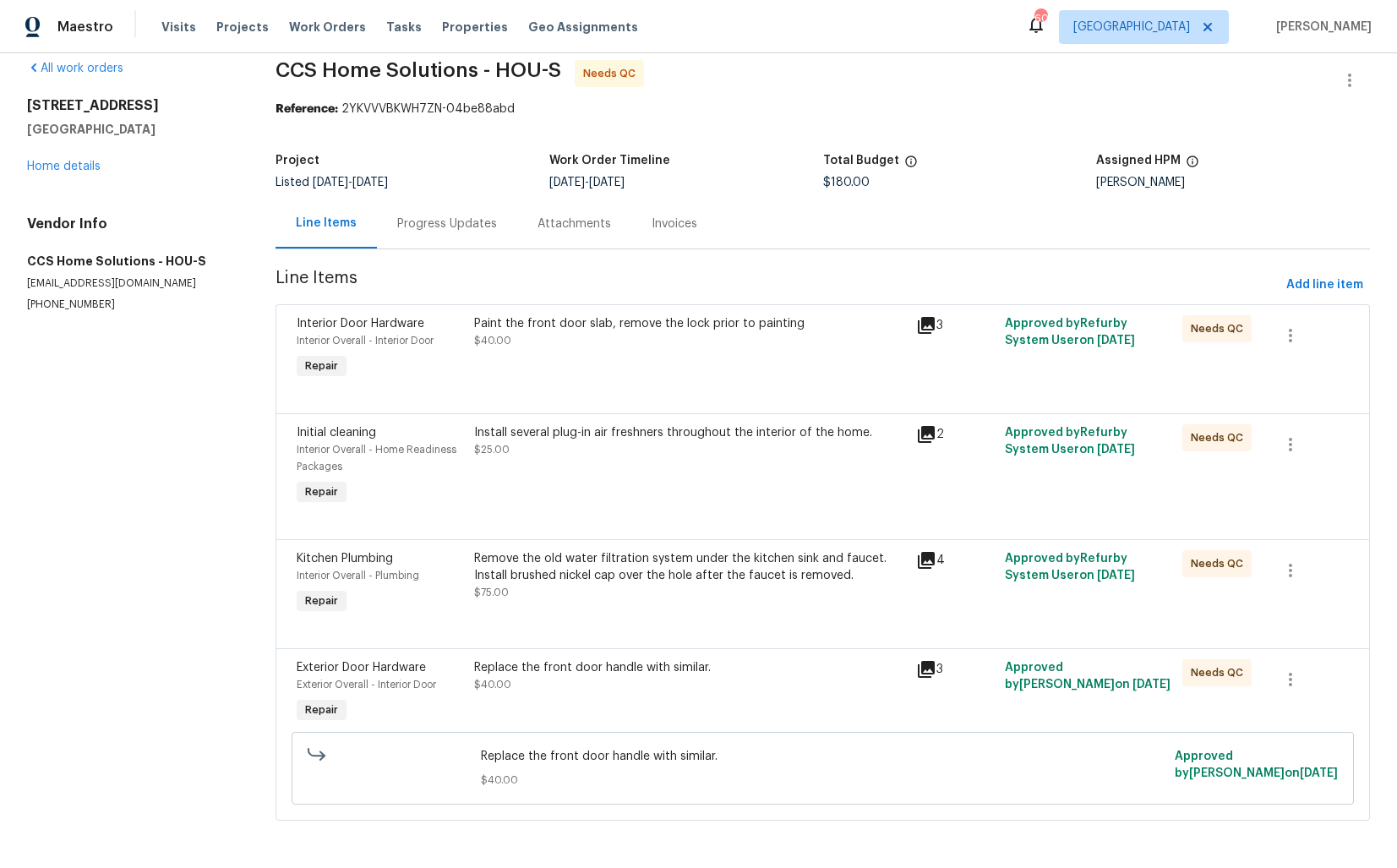
click at [632, 588] on div "Remove the old water filtration system under the kitchen sink and faucet. Insta…" at bounding box center [690, 575] width 433 height 50
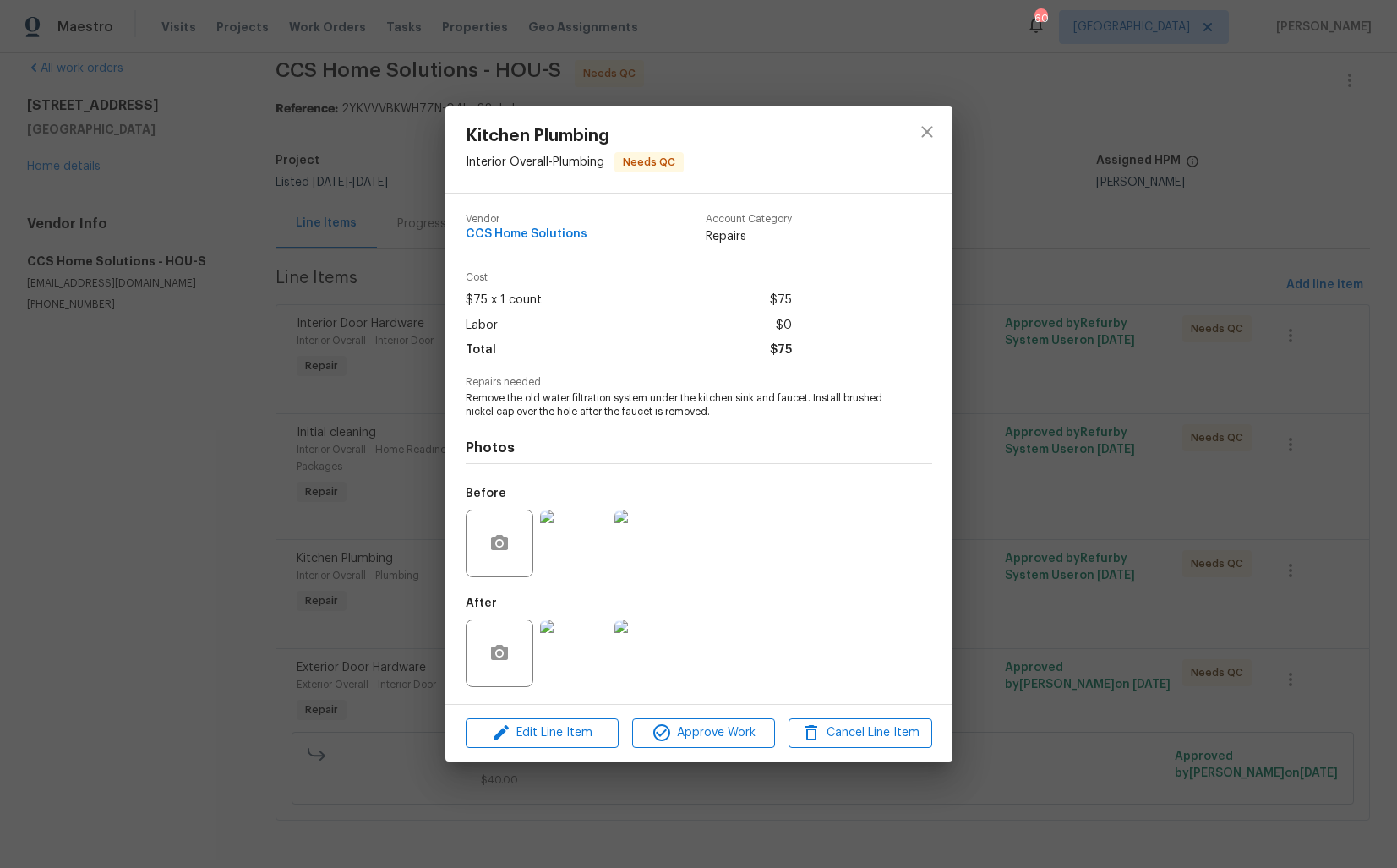
click at [577, 545] on img at bounding box center [573, 543] width 67 height 67
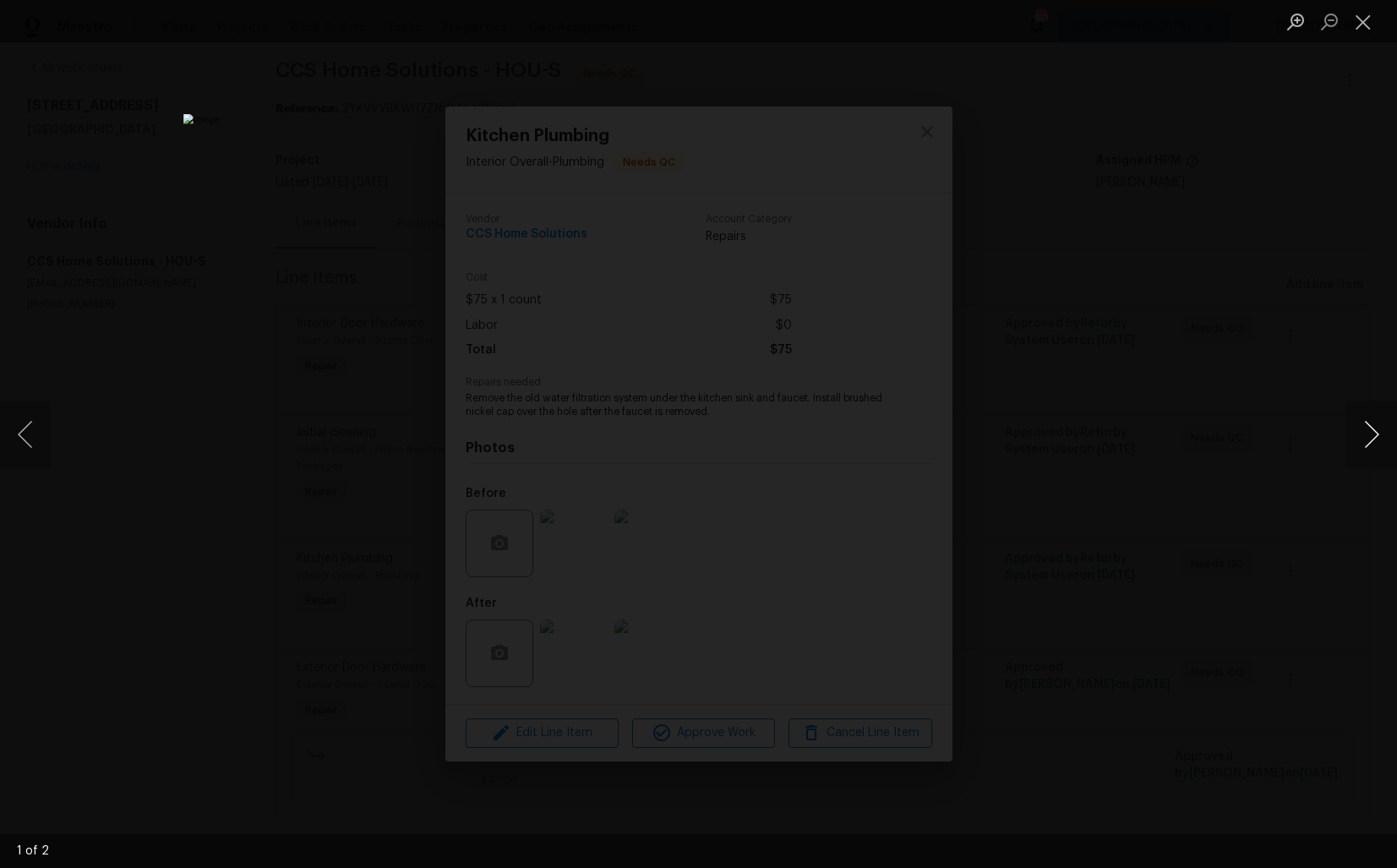
click at [1363, 455] on button "Next image" at bounding box center [1371, 434] width 50 height 67
click at [1135, 578] on div "Lightbox" at bounding box center [698, 434] width 1397 height 868
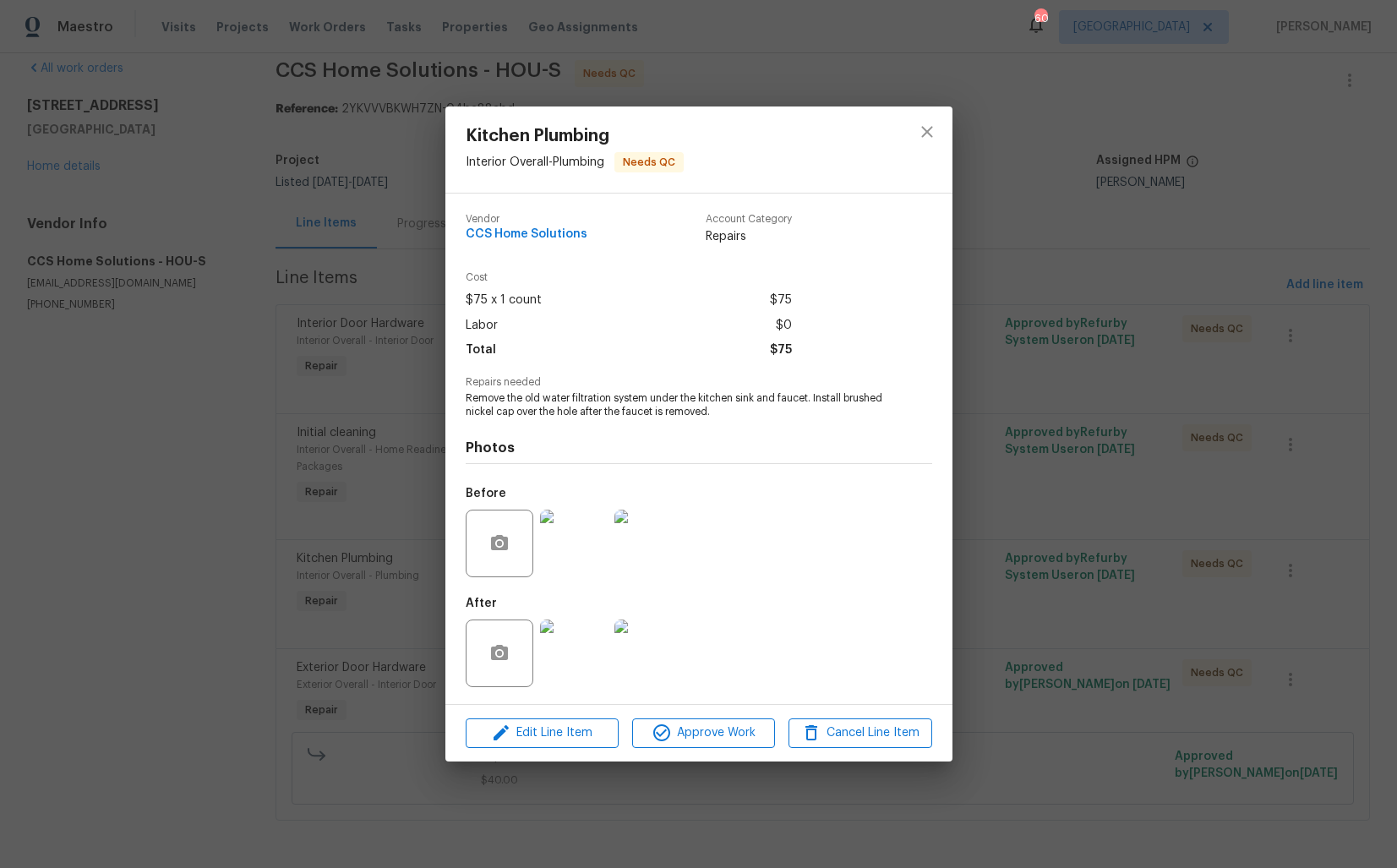
click at [588, 654] on img at bounding box center [573, 653] width 67 height 67
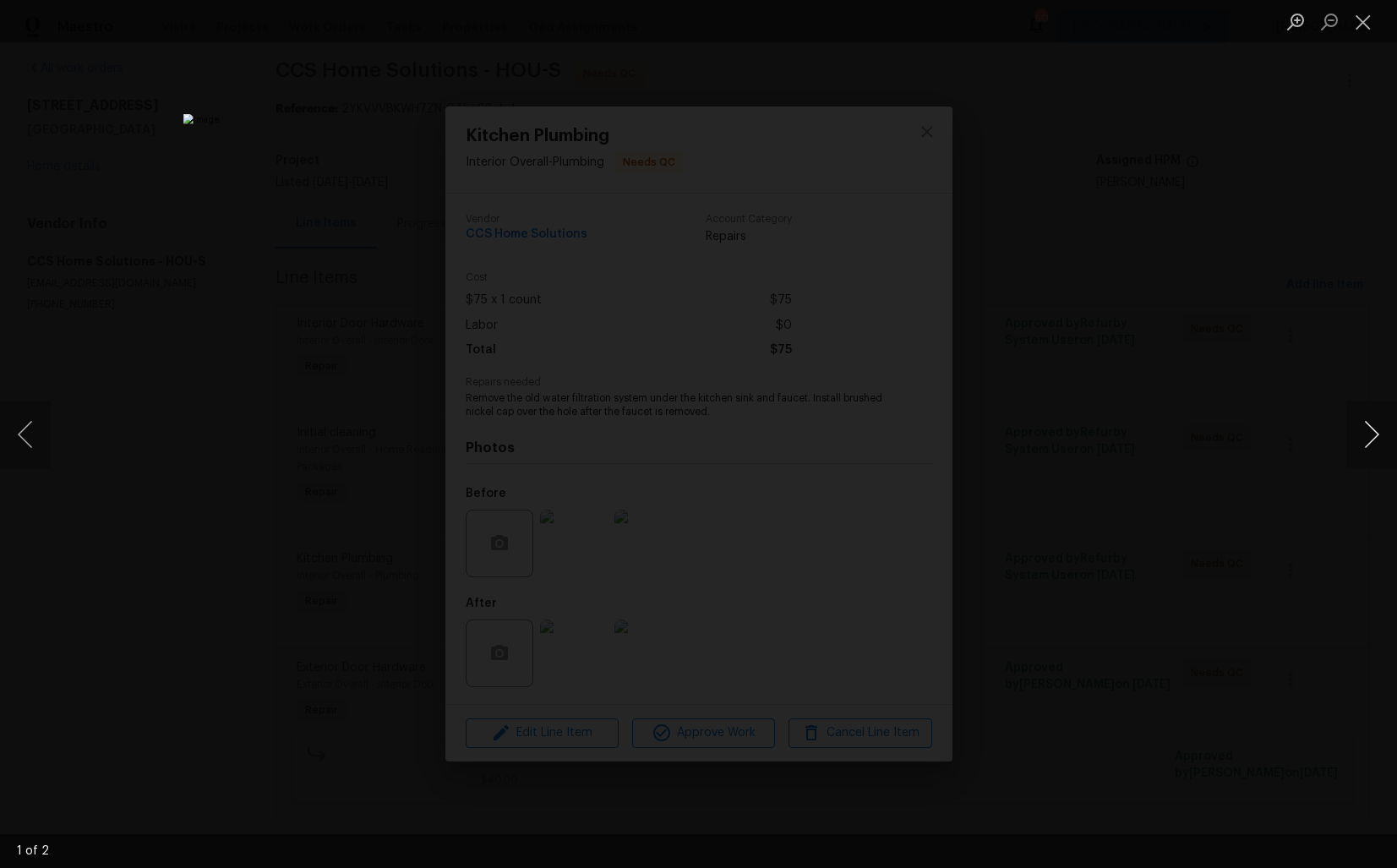
click at [1373, 447] on button "Next image" at bounding box center [1371, 434] width 50 height 67
click at [1255, 457] on div "Lightbox" at bounding box center [698, 434] width 1397 height 868
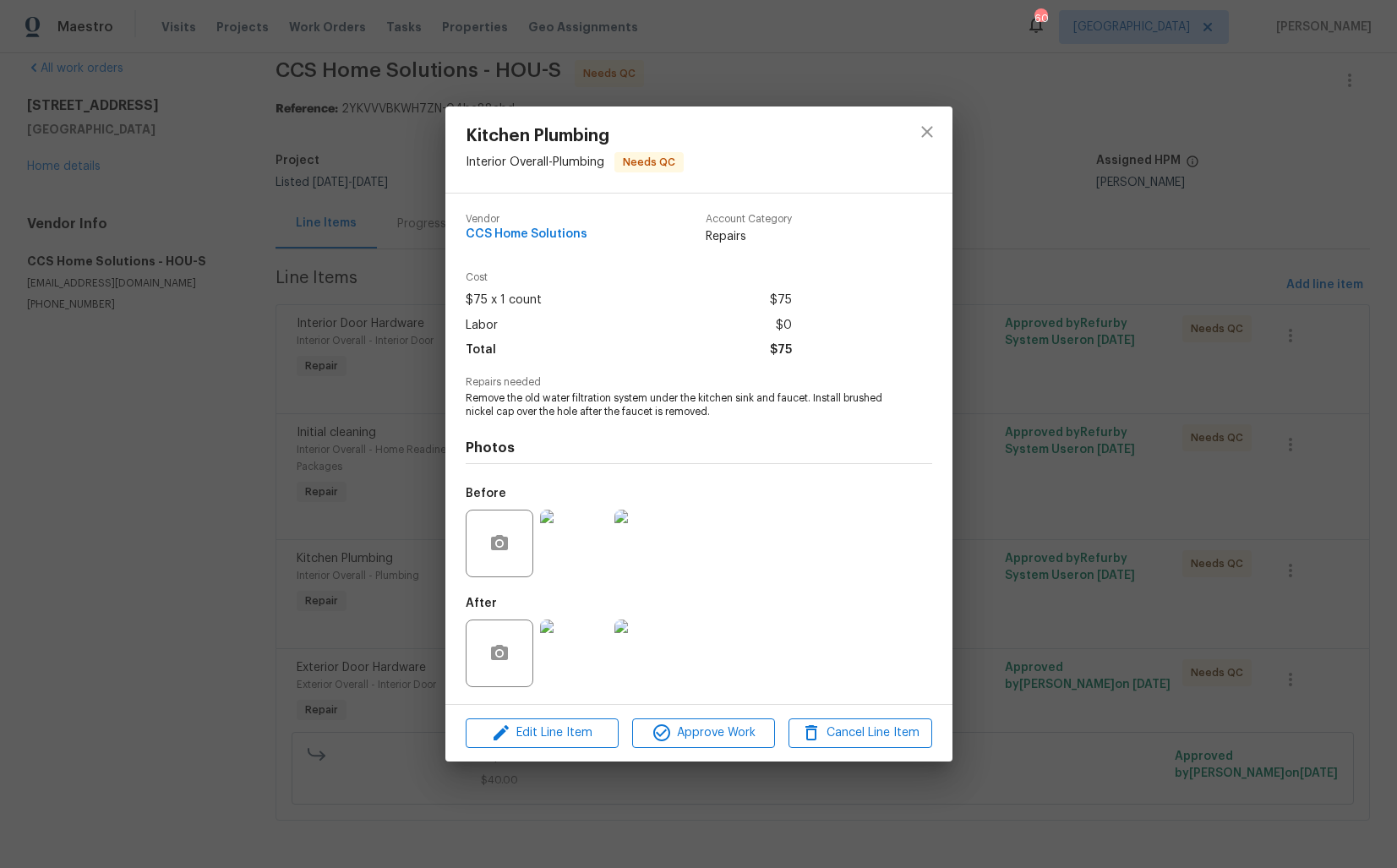
click at [1054, 429] on div "Kitchen Plumbing Interior Overall - Plumbing Needs QC Vendor CCS Home Solutions…" at bounding box center [698, 434] width 1397 height 868
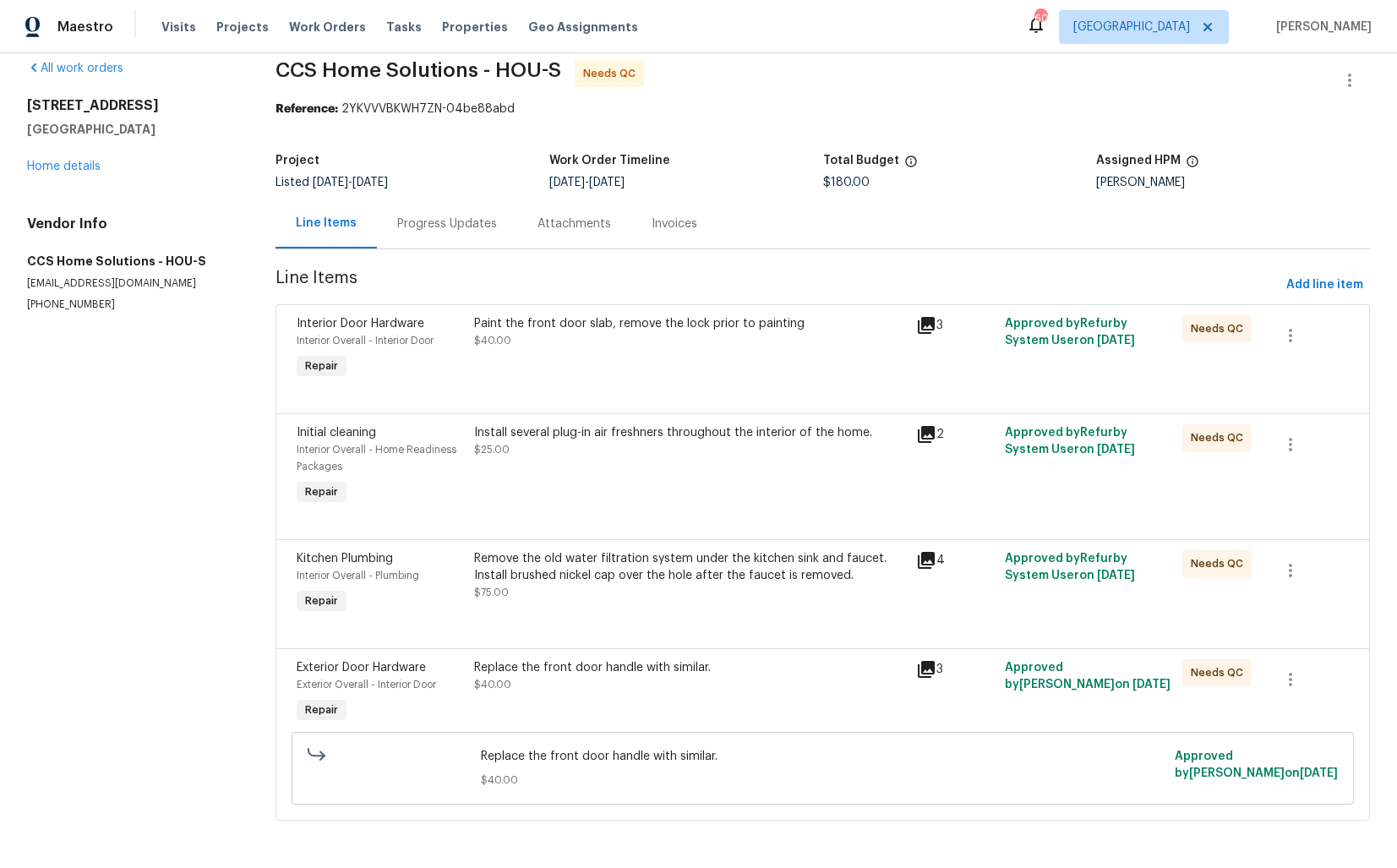
click at [591, 684] on div "Replace the front door handle with similar. $40.00" at bounding box center [690, 676] width 433 height 34
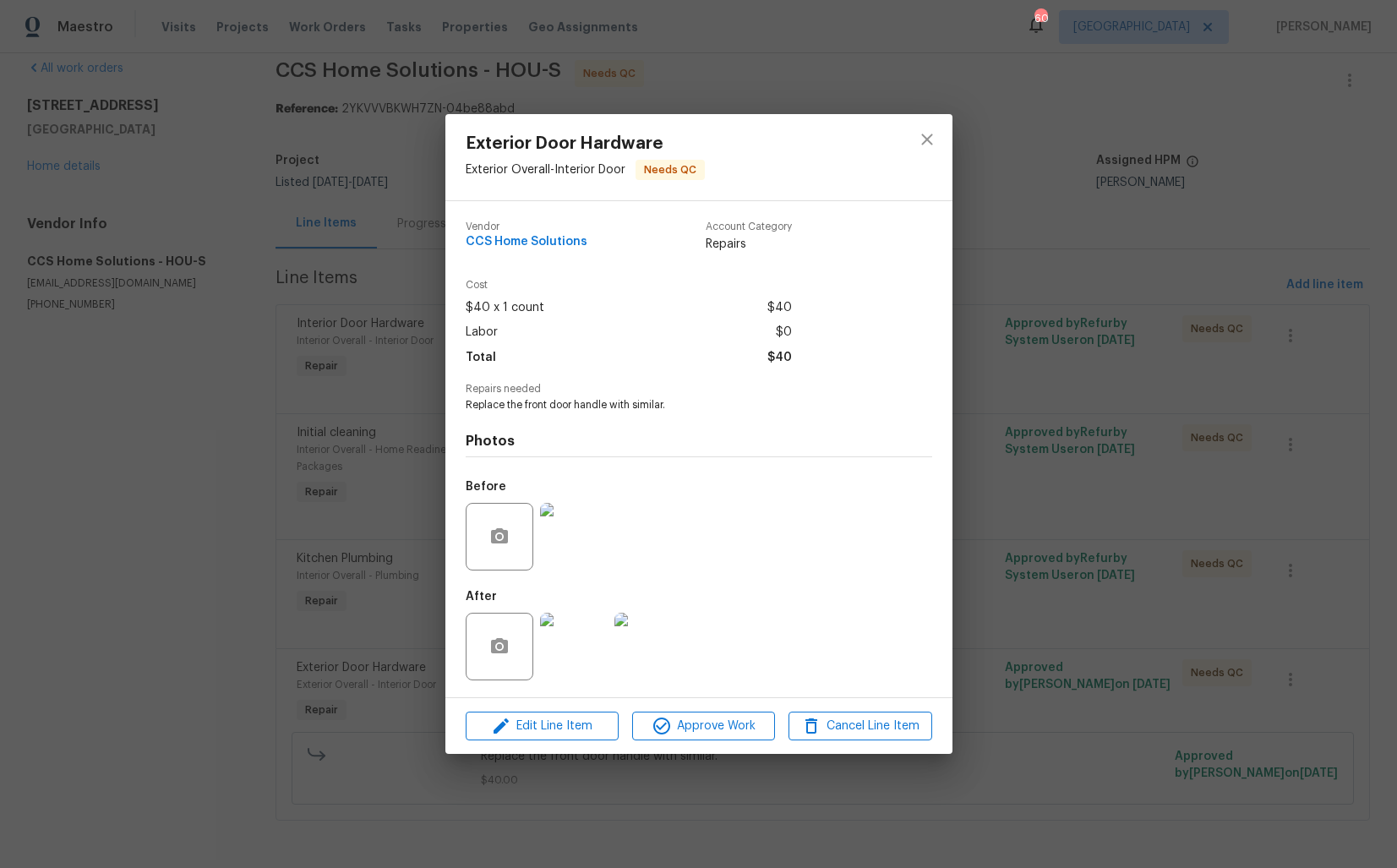
click at [592, 537] on img at bounding box center [573, 536] width 67 height 67
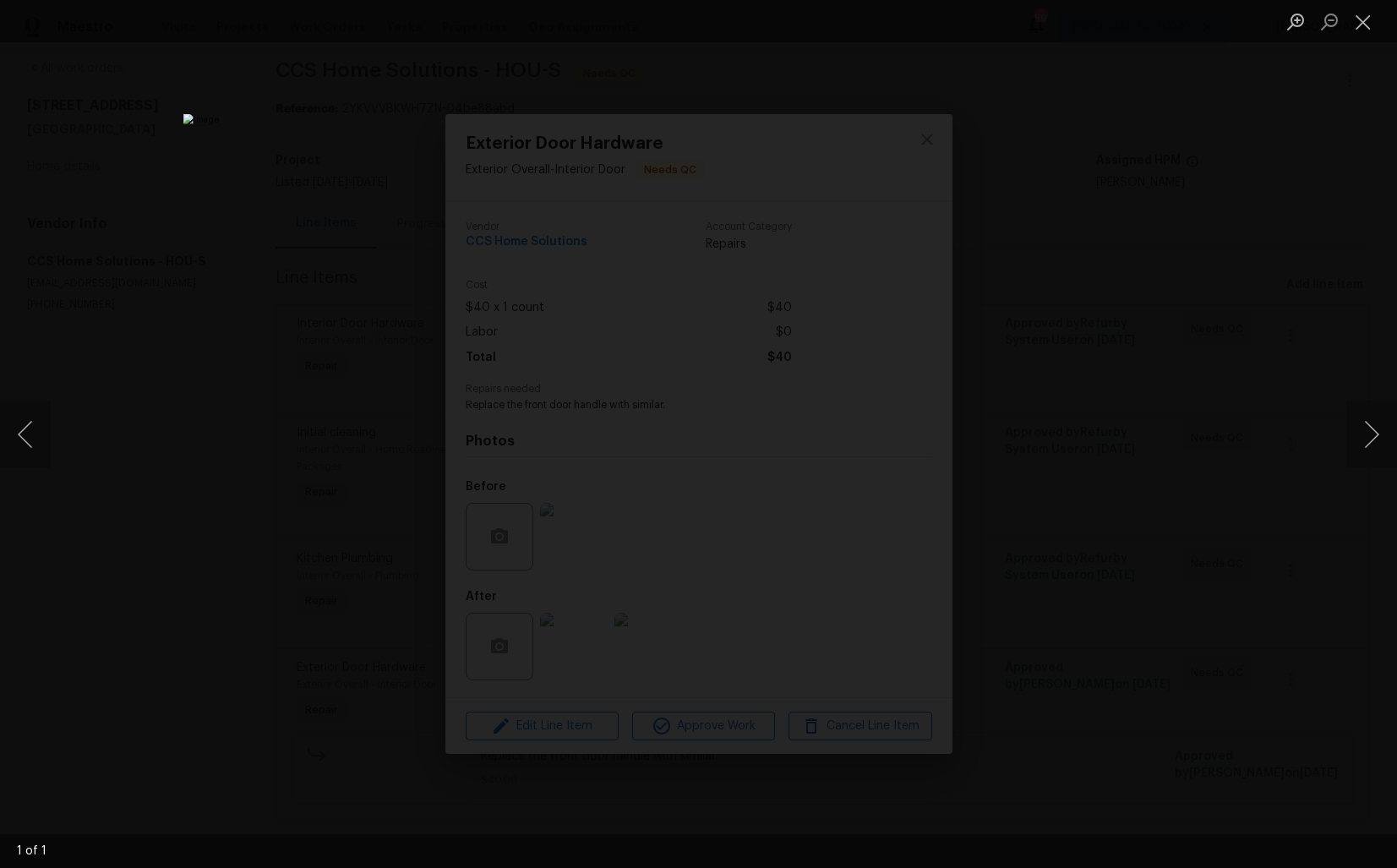
click at [1189, 518] on div "Lightbox" at bounding box center [698, 434] width 1397 height 868
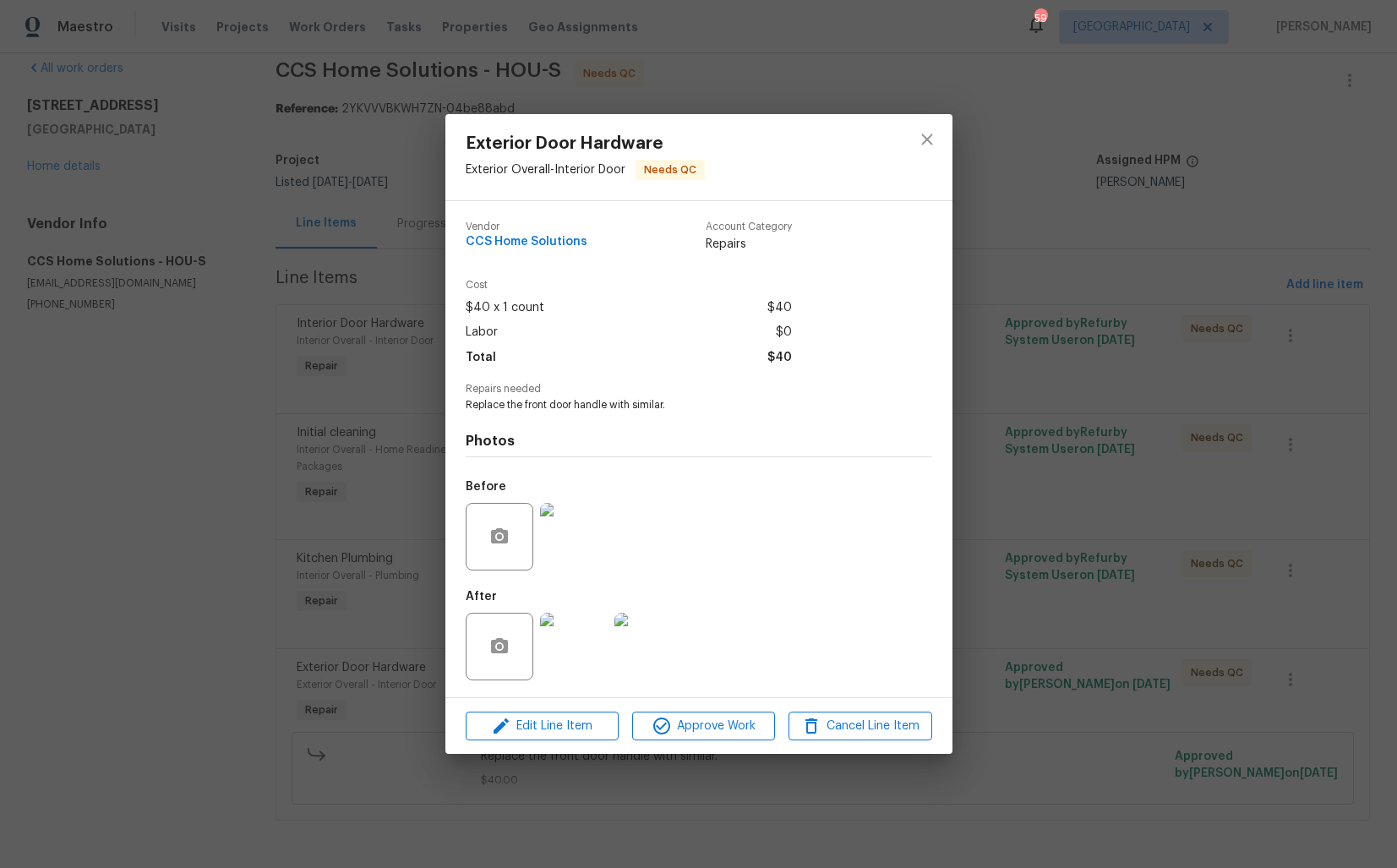
click at [582, 626] on img at bounding box center [573, 646] width 67 height 67
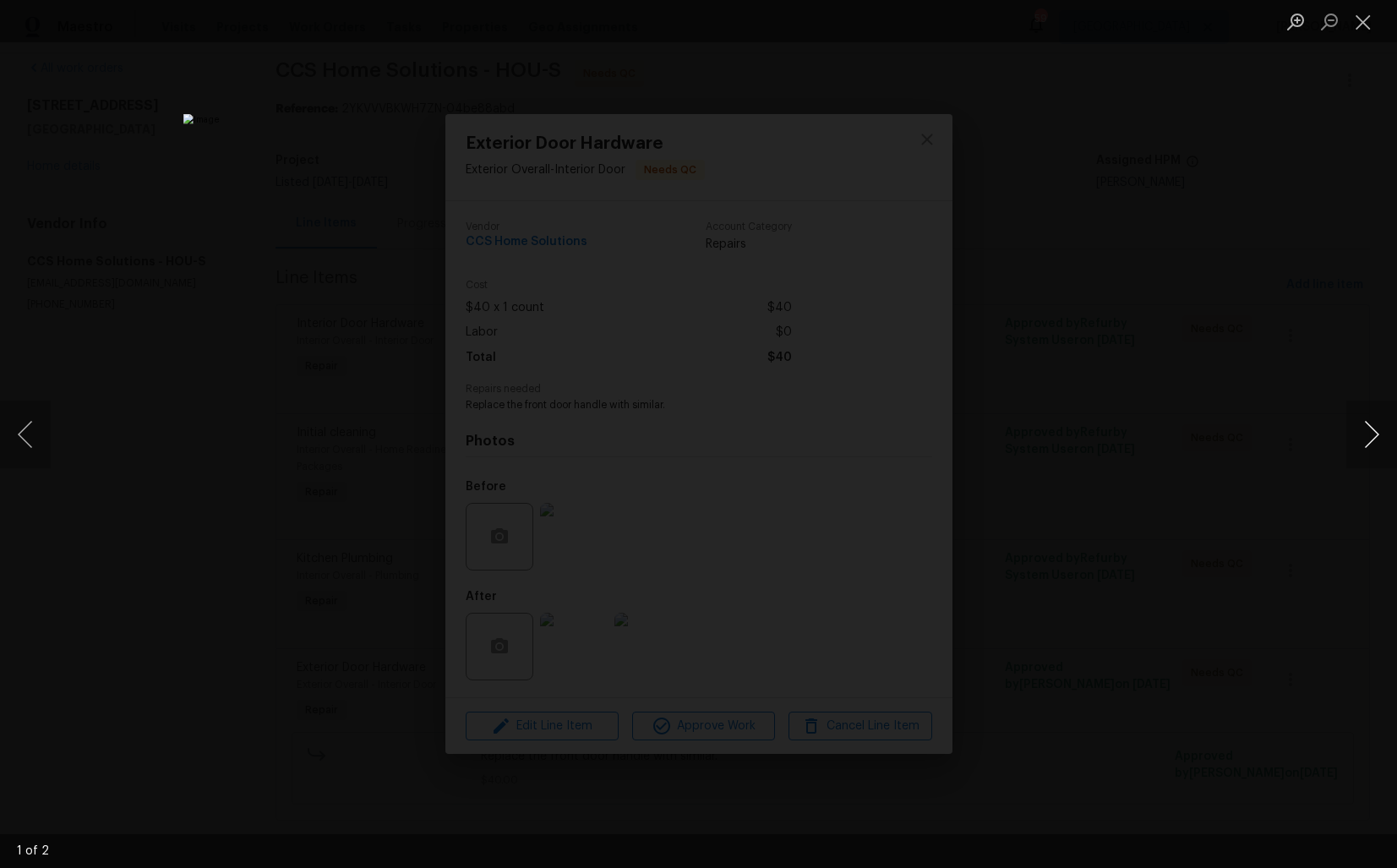
click at [1368, 453] on button "Next image" at bounding box center [1371, 434] width 50 height 67
click at [1194, 459] on div "Lightbox" at bounding box center [698, 434] width 1397 height 868
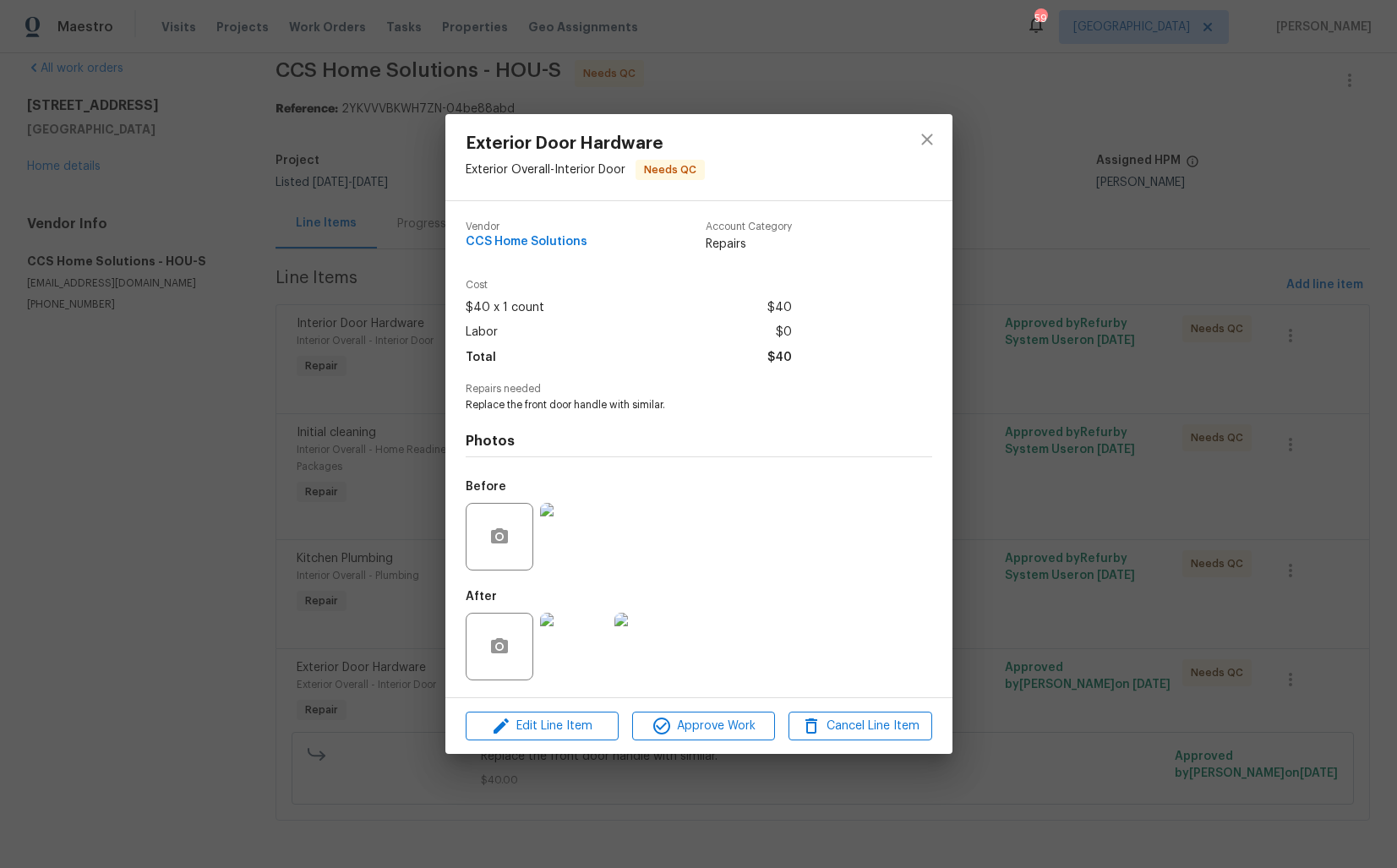
click at [577, 544] on img at bounding box center [573, 536] width 67 height 67
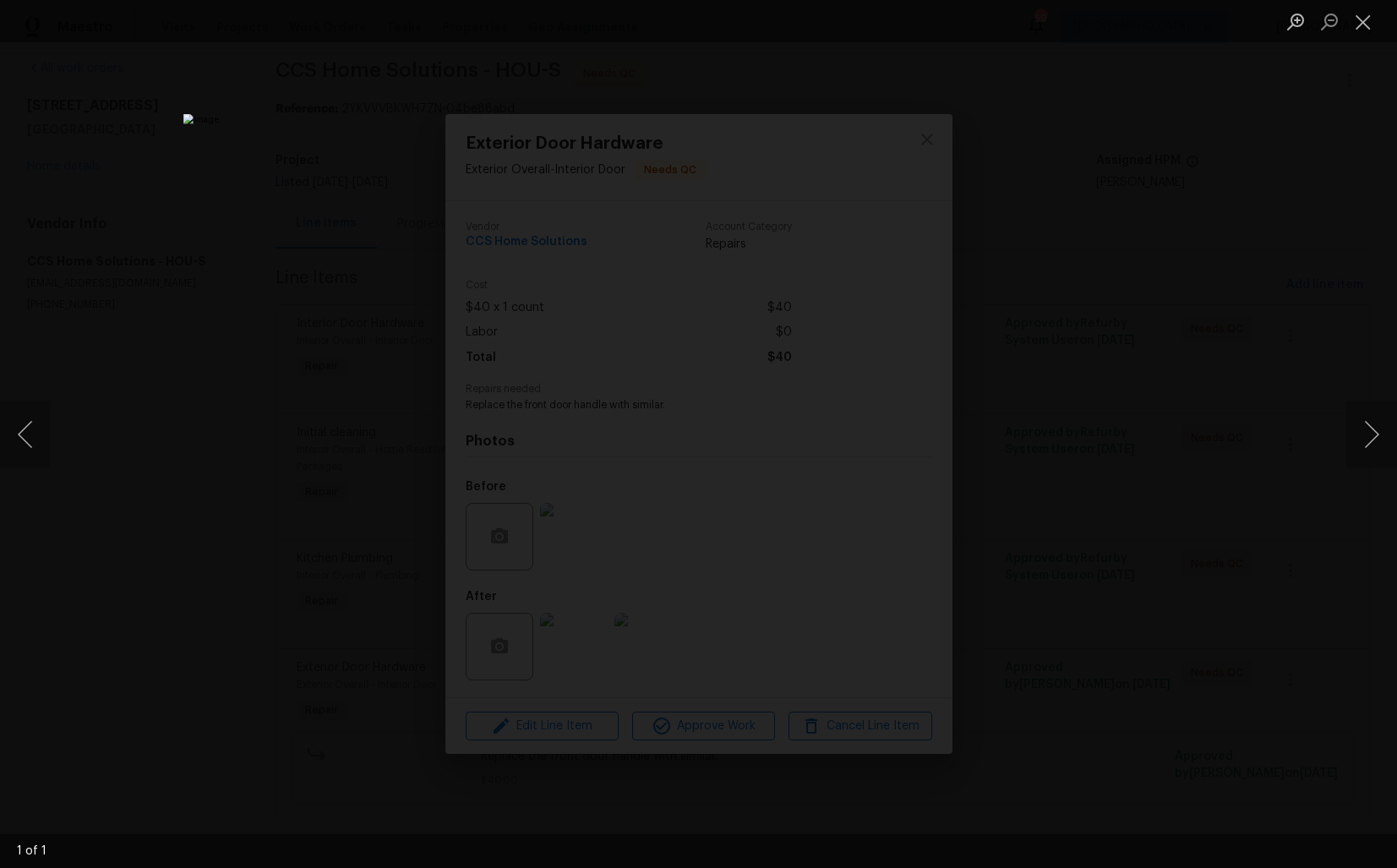
click at [1127, 456] on div "Lightbox" at bounding box center [698, 434] width 1397 height 868
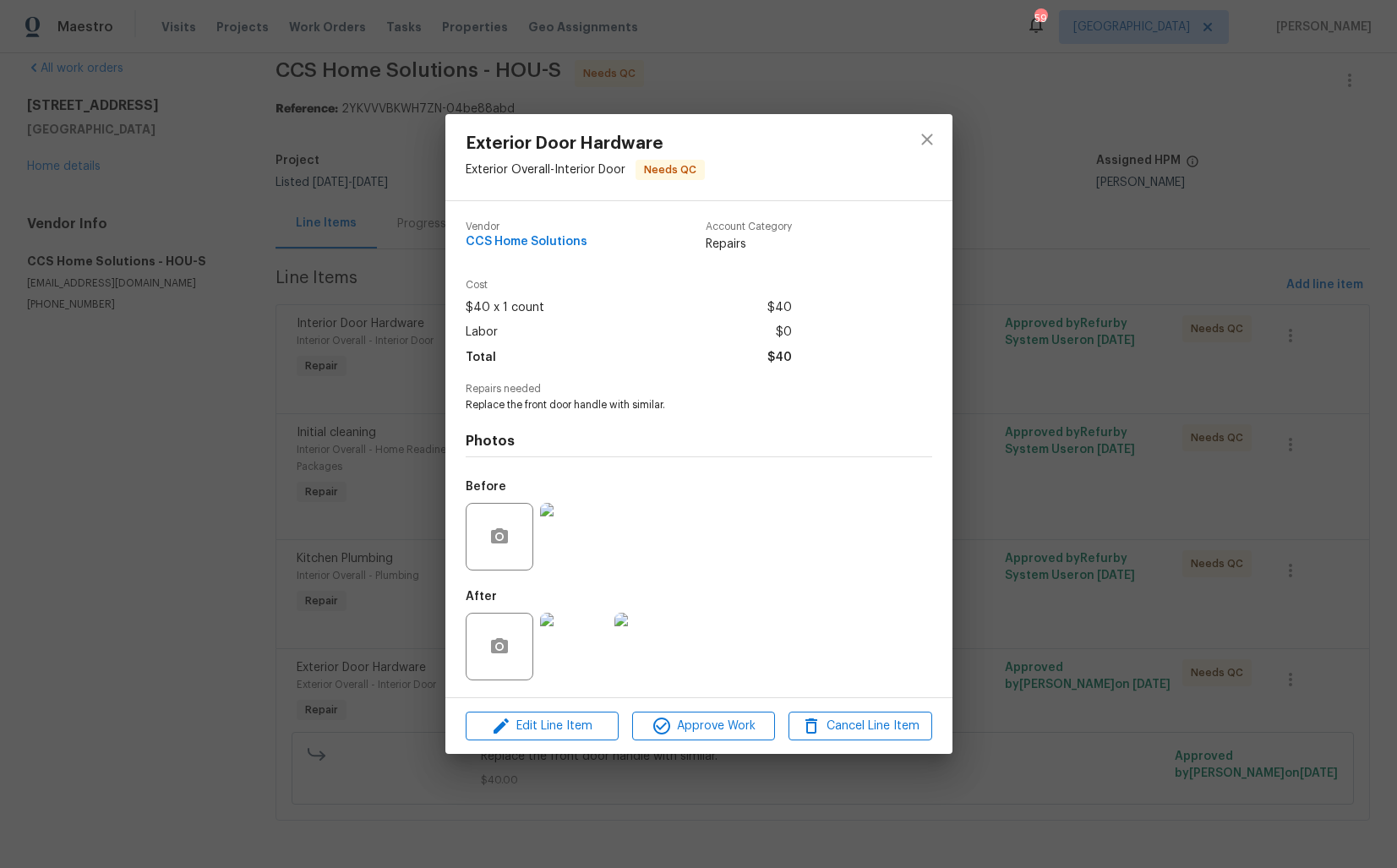
click at [1076, 450] on div "Exterior Door Hardware Exterior Overall - Interior Door Needs QC Vendor CCS Hom…" at bounding box center [698, 434] width 1397 height 868
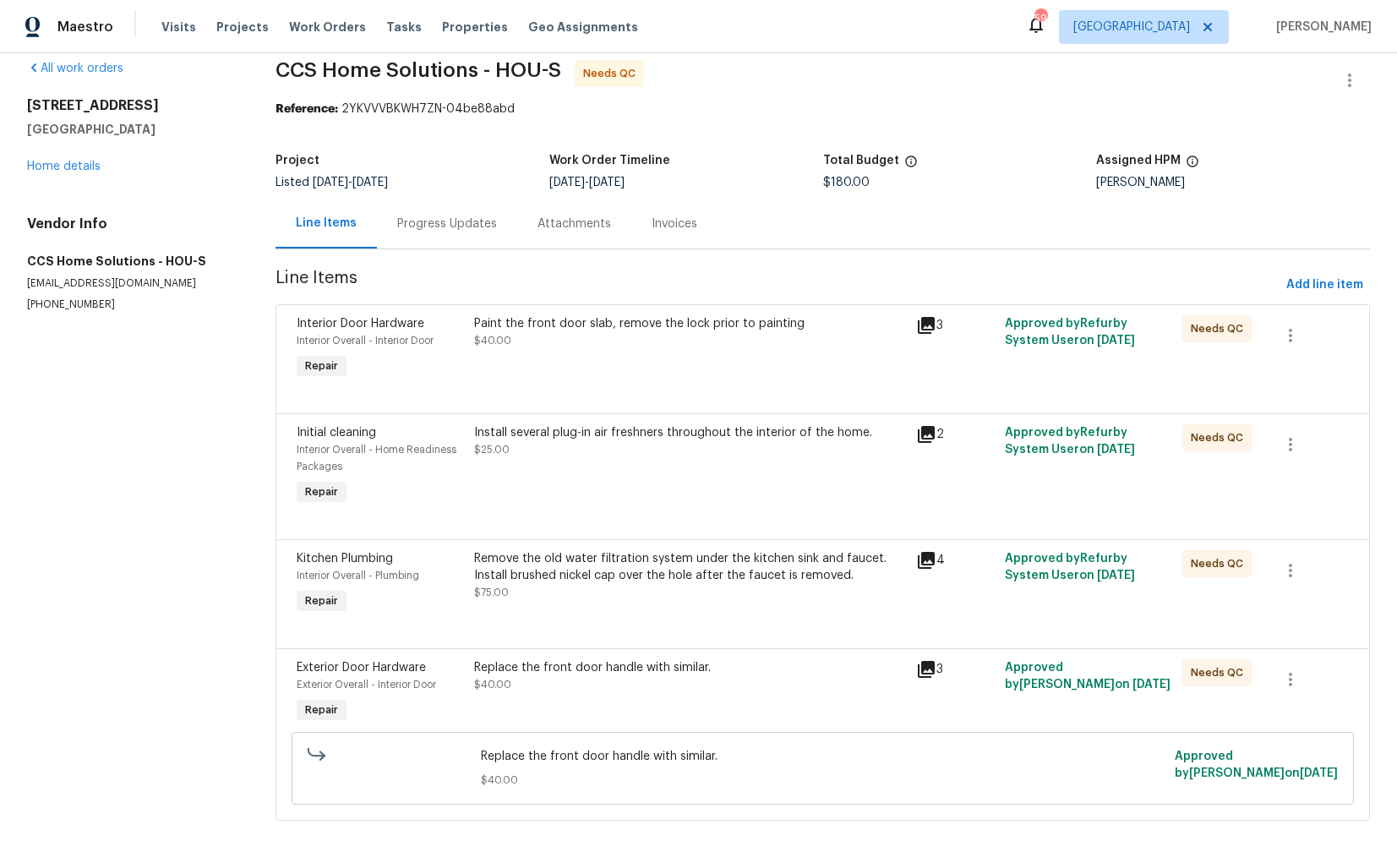
click at [445, 230] on div "Progress Updates" at bounding box center [446, 224] width 100 height 17
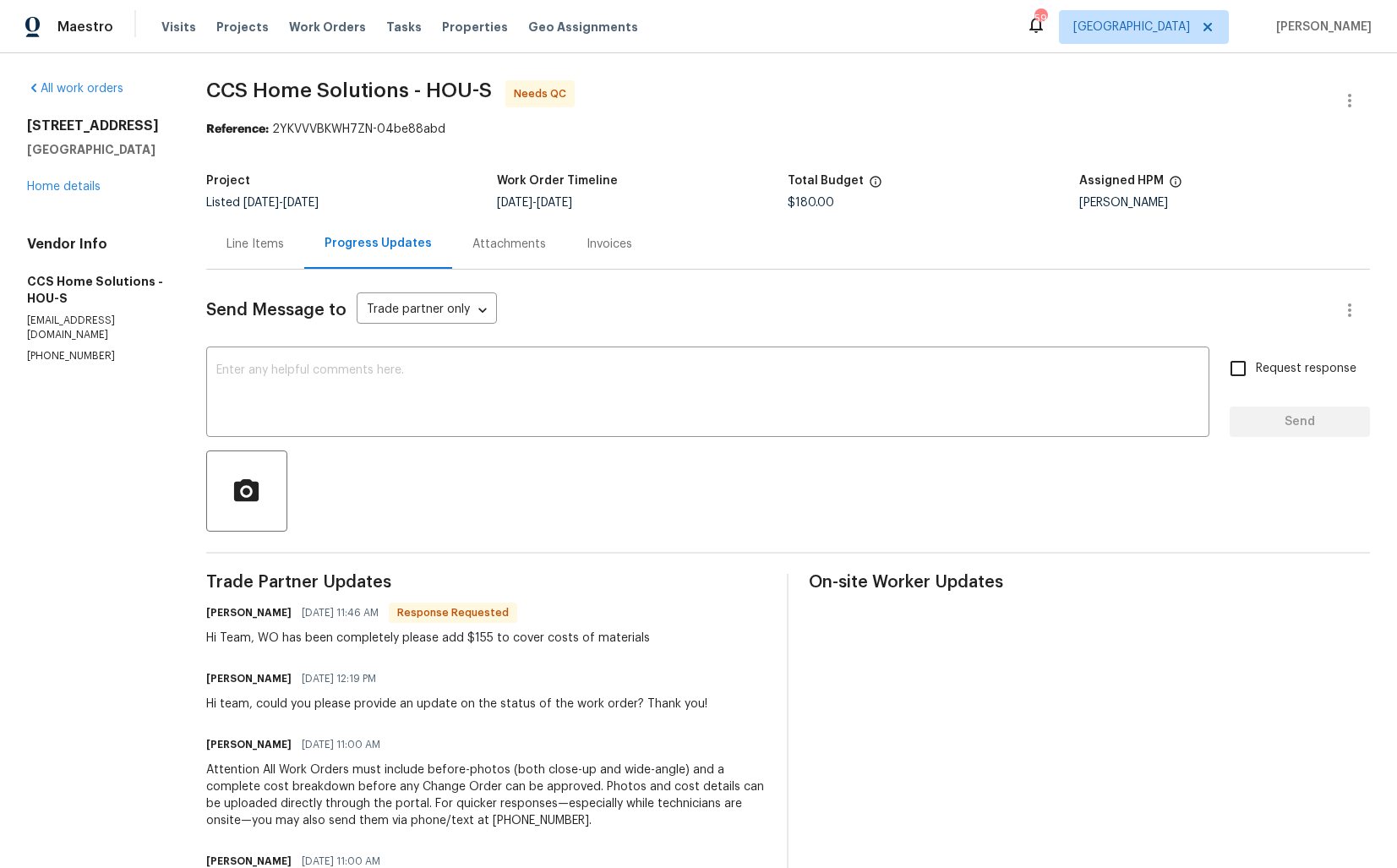
click at [249, 242] on div "Line Items" at bounding box center [254, 244] width 57 height 17
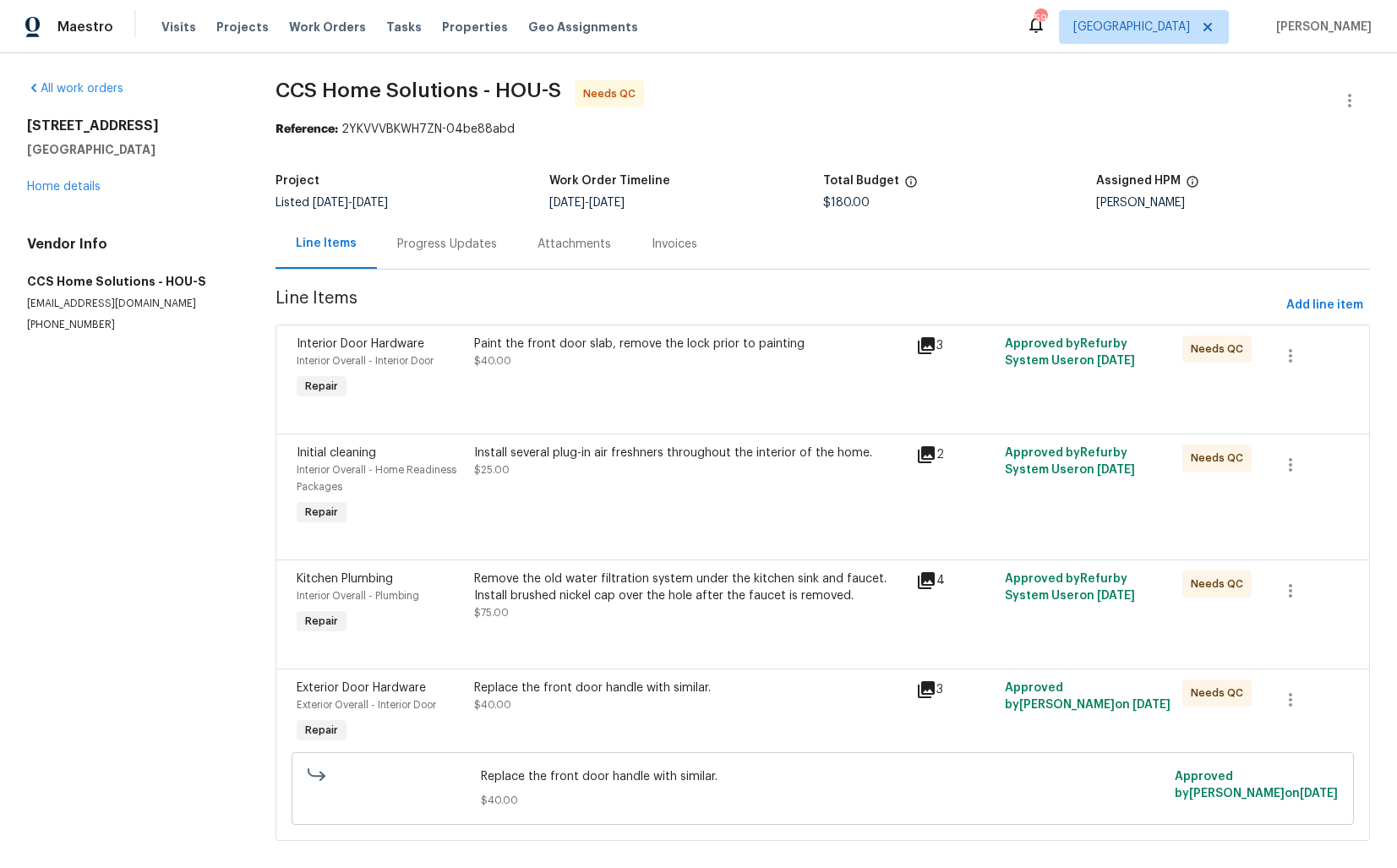
click at [637, 386] on div "Paint the front door slab, remove the lock prior to painting $40.00" at bounding box center [690, 369] width 443 height 78
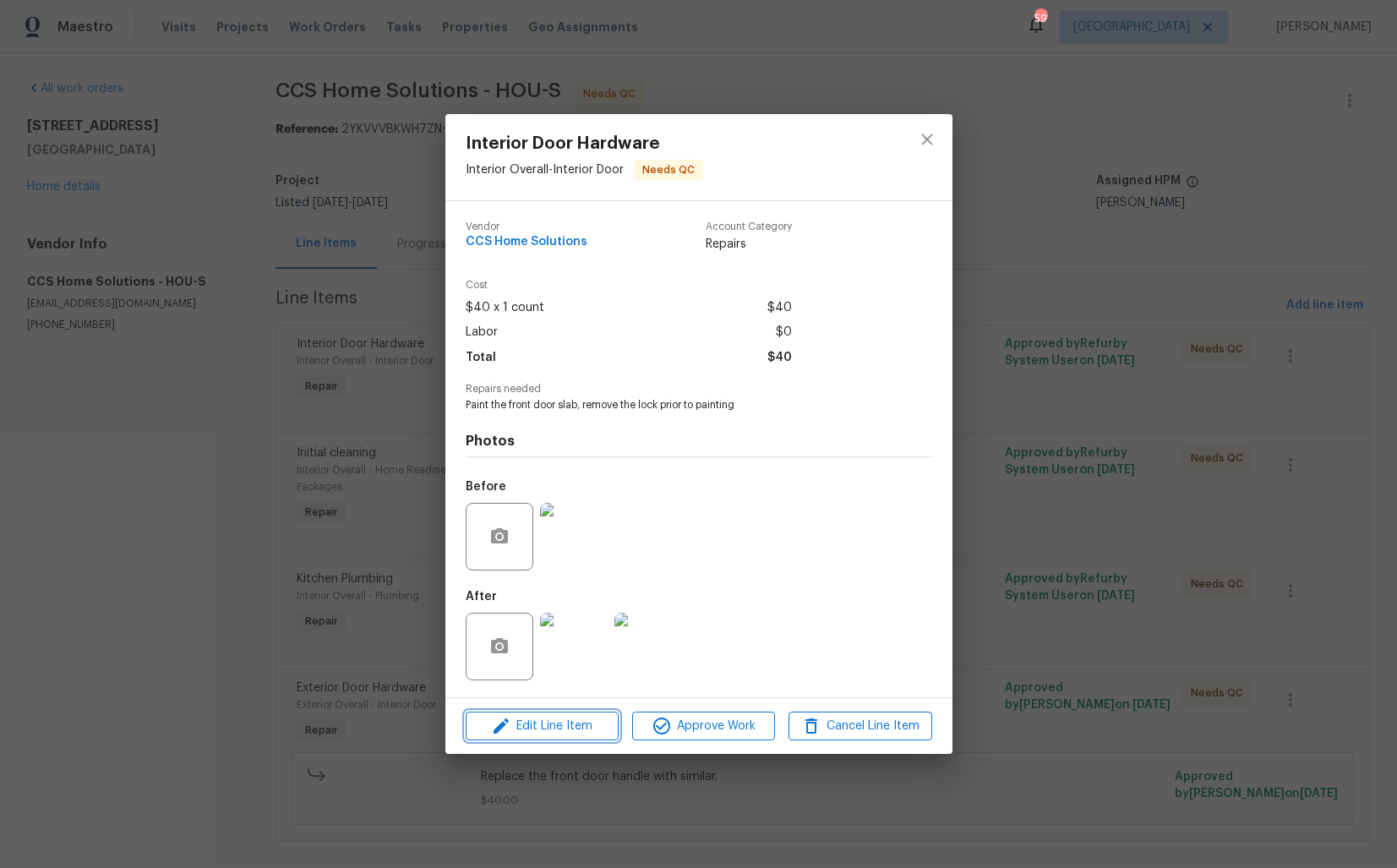
click at [502, 731] on icon "button" at bounding box center [501, 726] width 20 height 20
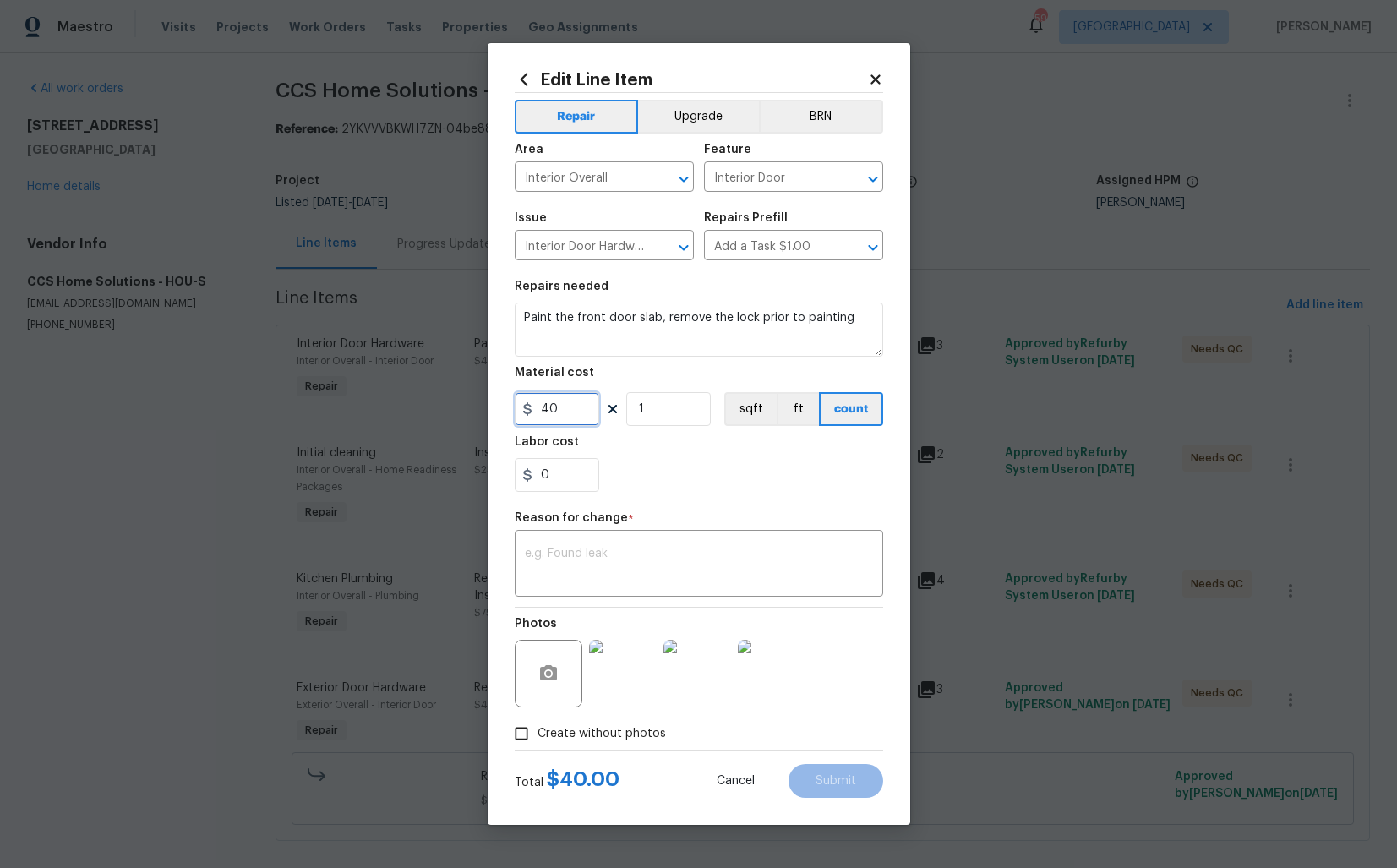
click at [585, 411] on input "40" at bounding box center [556, 409] width 84 height 34
type input "90"
click at [661, 567] on textarea at bounding box center [699, 566] width 348 height 36
click at [577, 566] on textarea at bounding box center [699, 566] width 348 height 36
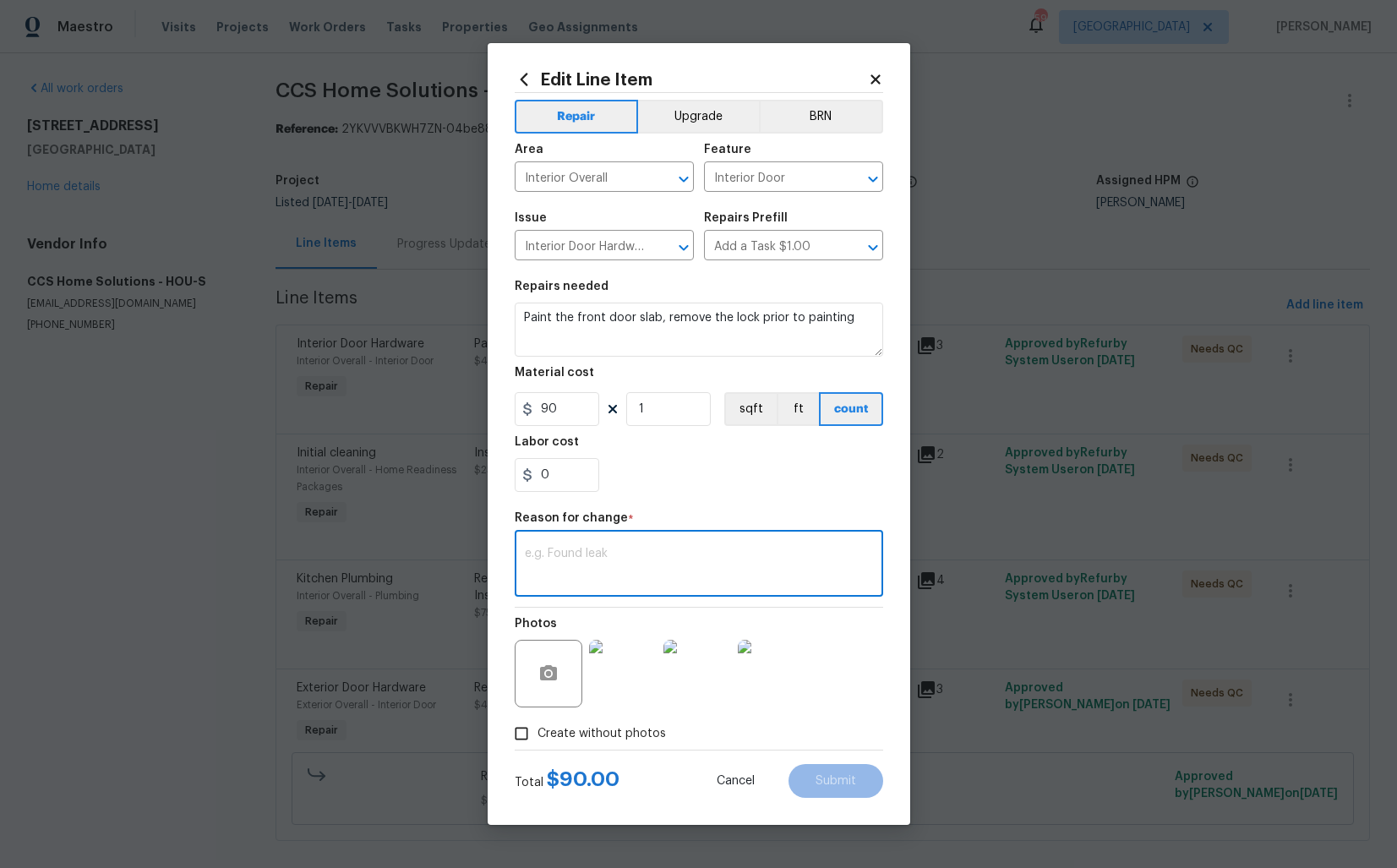
paste textarea "(AM) Updated per vendor’s final cost."
type textarea "(AM) Updated per vendor’s final cost."
click at [827, 775] on span "Submit" at bounding box center [836, 781] width 41 height 13
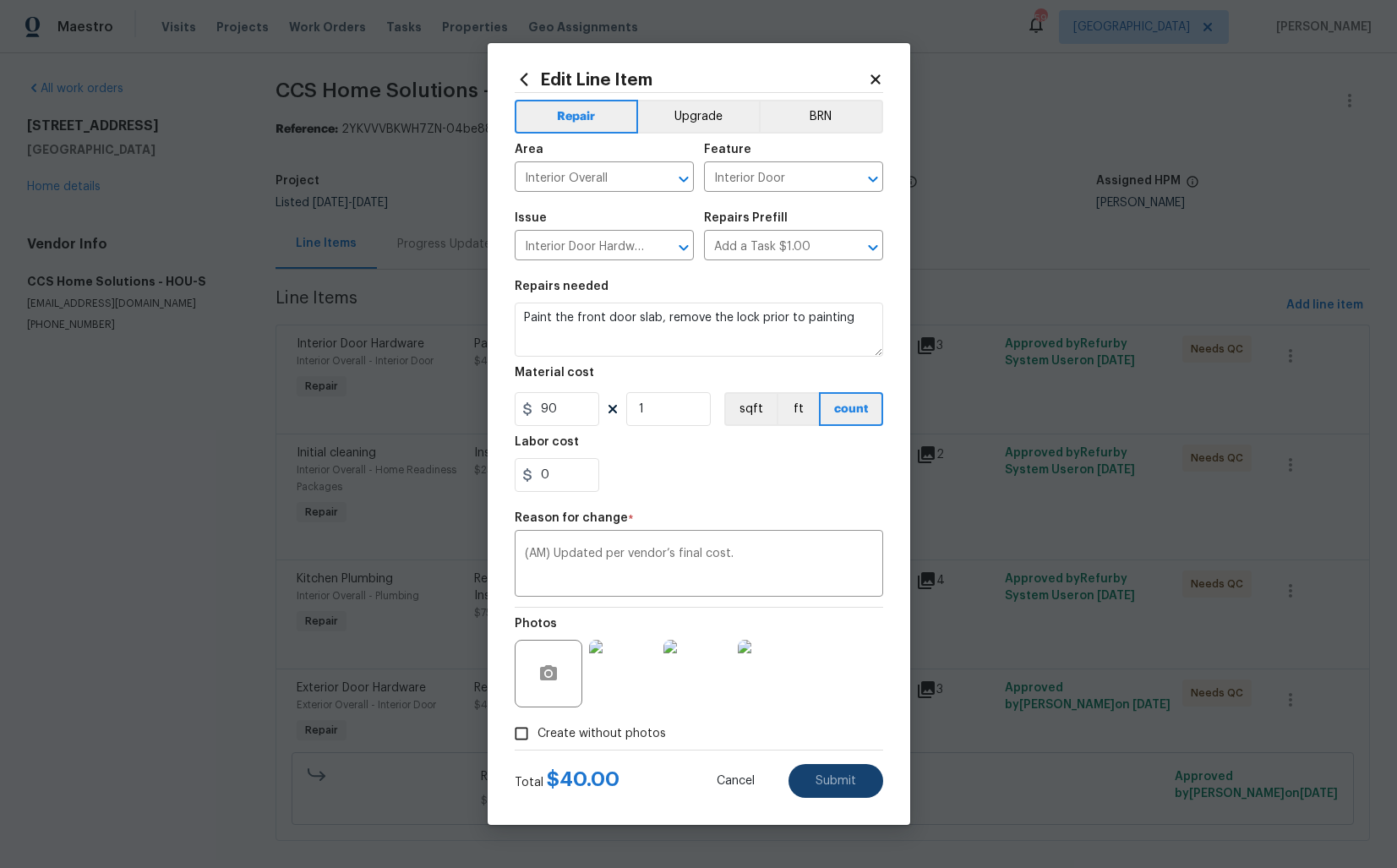
type input "40"
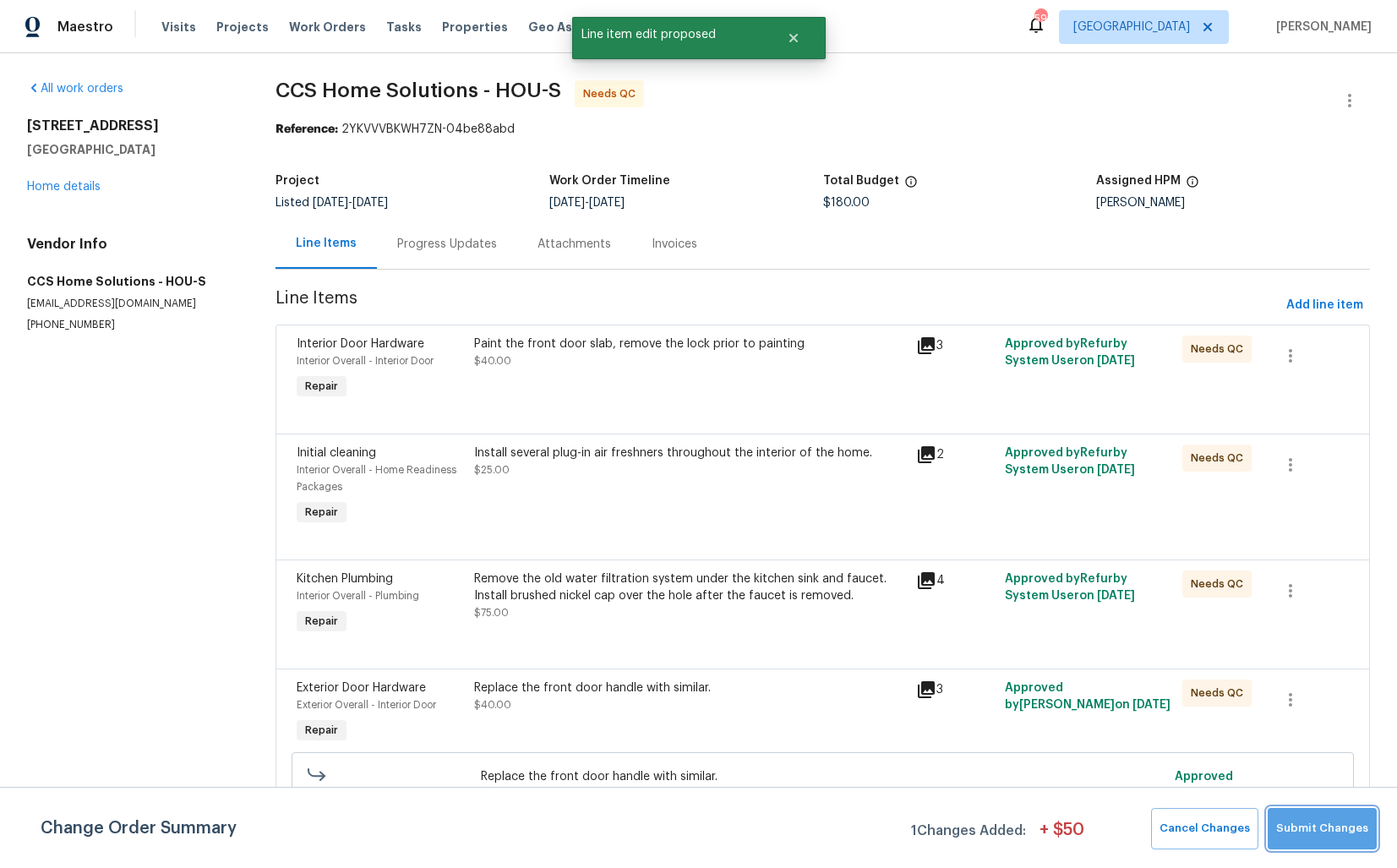
click at [1332, 840] on button "Submit Changes" at bounding box center [1322, 829] width 109 height 42
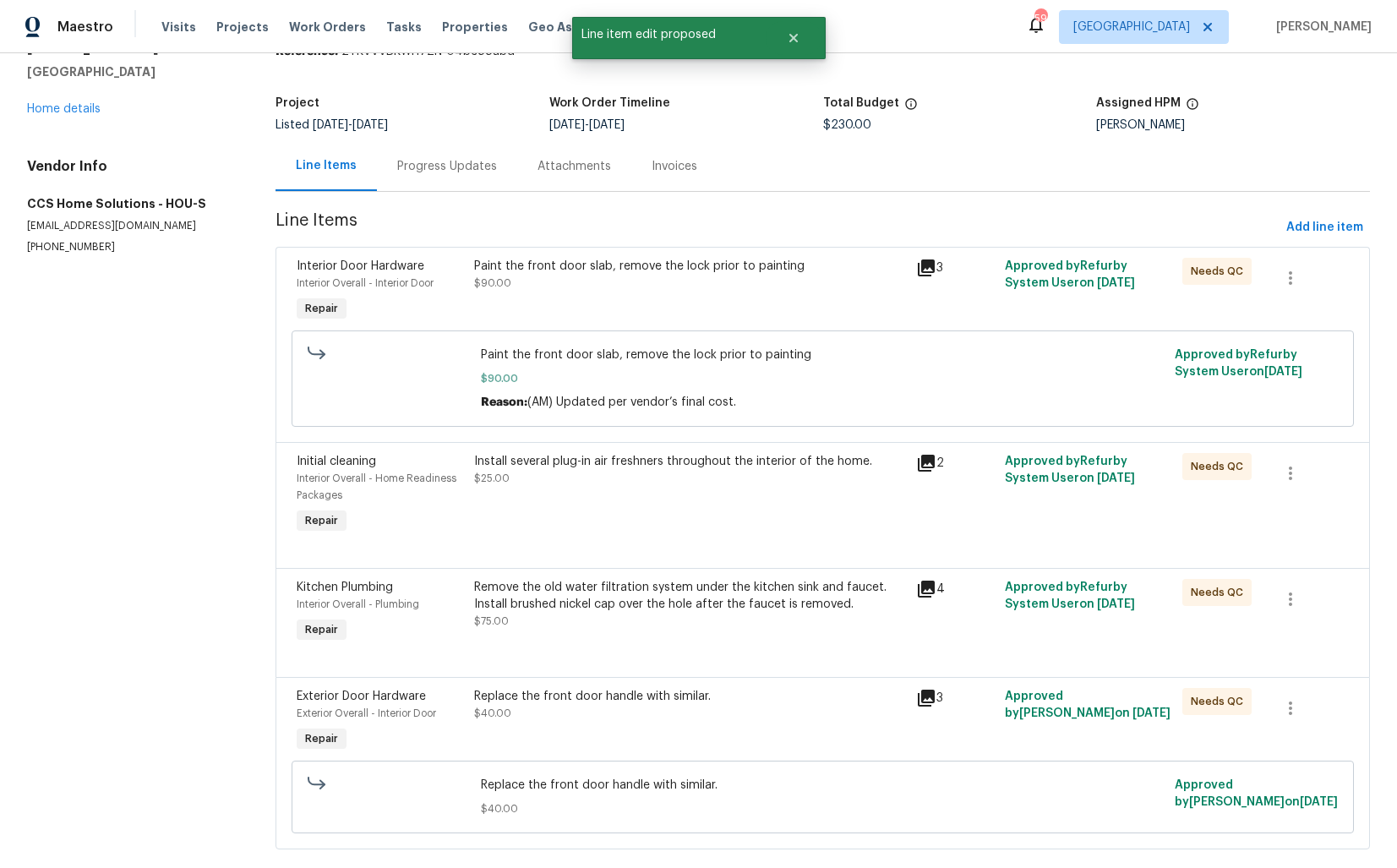
scroll to position [108, 0]
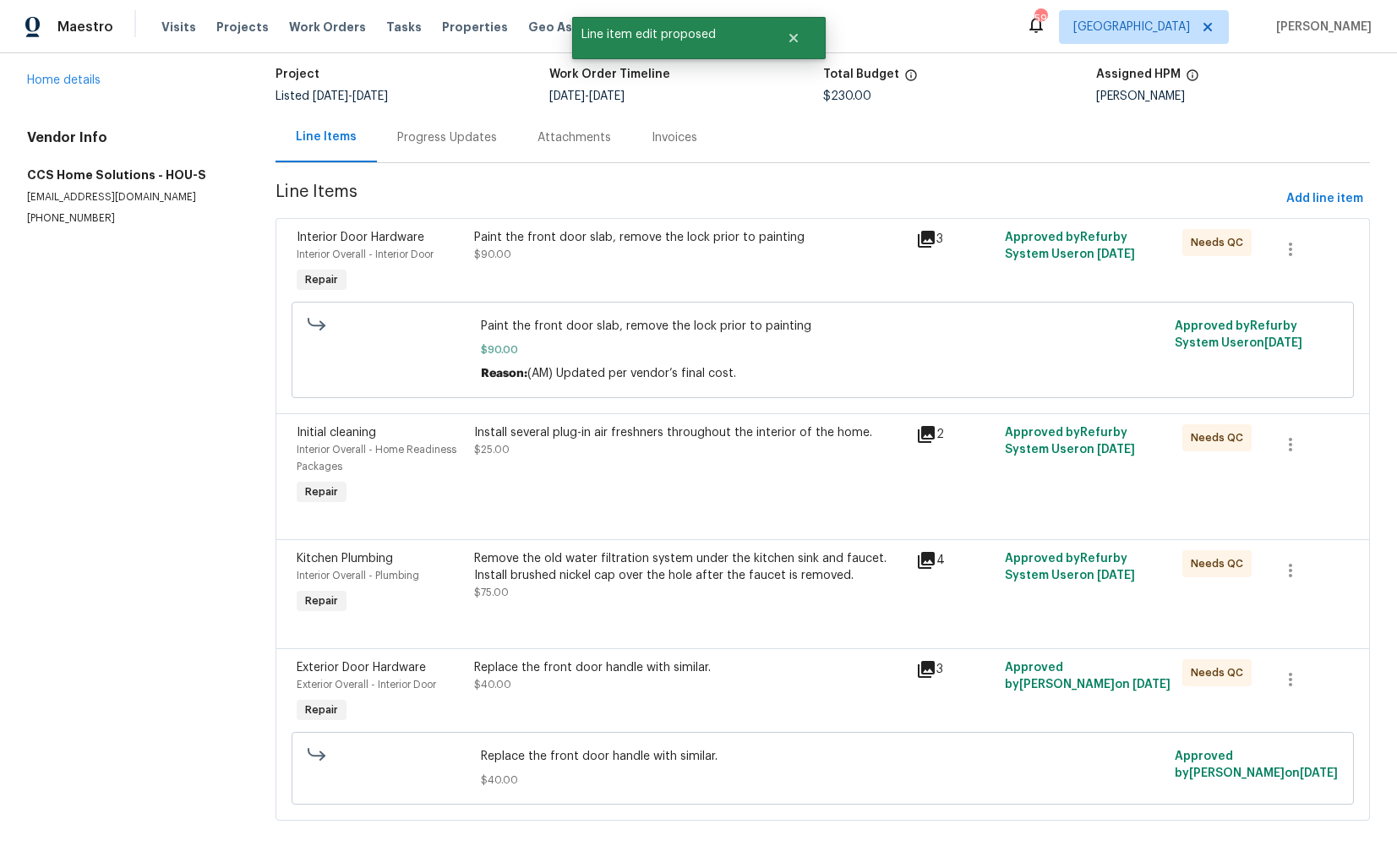
click at [608, 486] on div "Install several plug-in air freshners throughout the interior of the home. $25.…" at bounding box center [690, 466] width 443 height 95
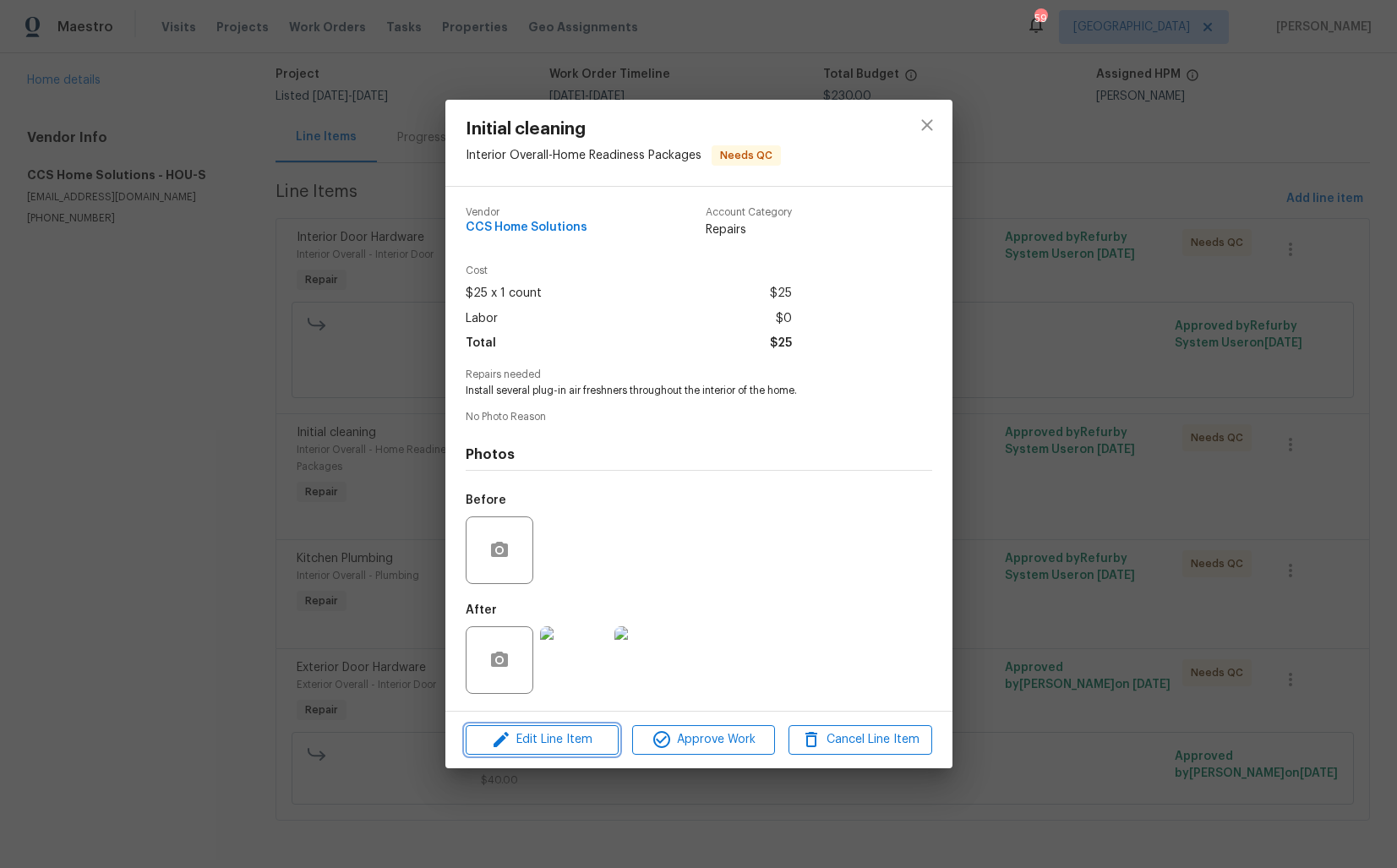
click at [516, 738] on span "Edit Line Item" at bounding box center [542, 740] width 143 height 21
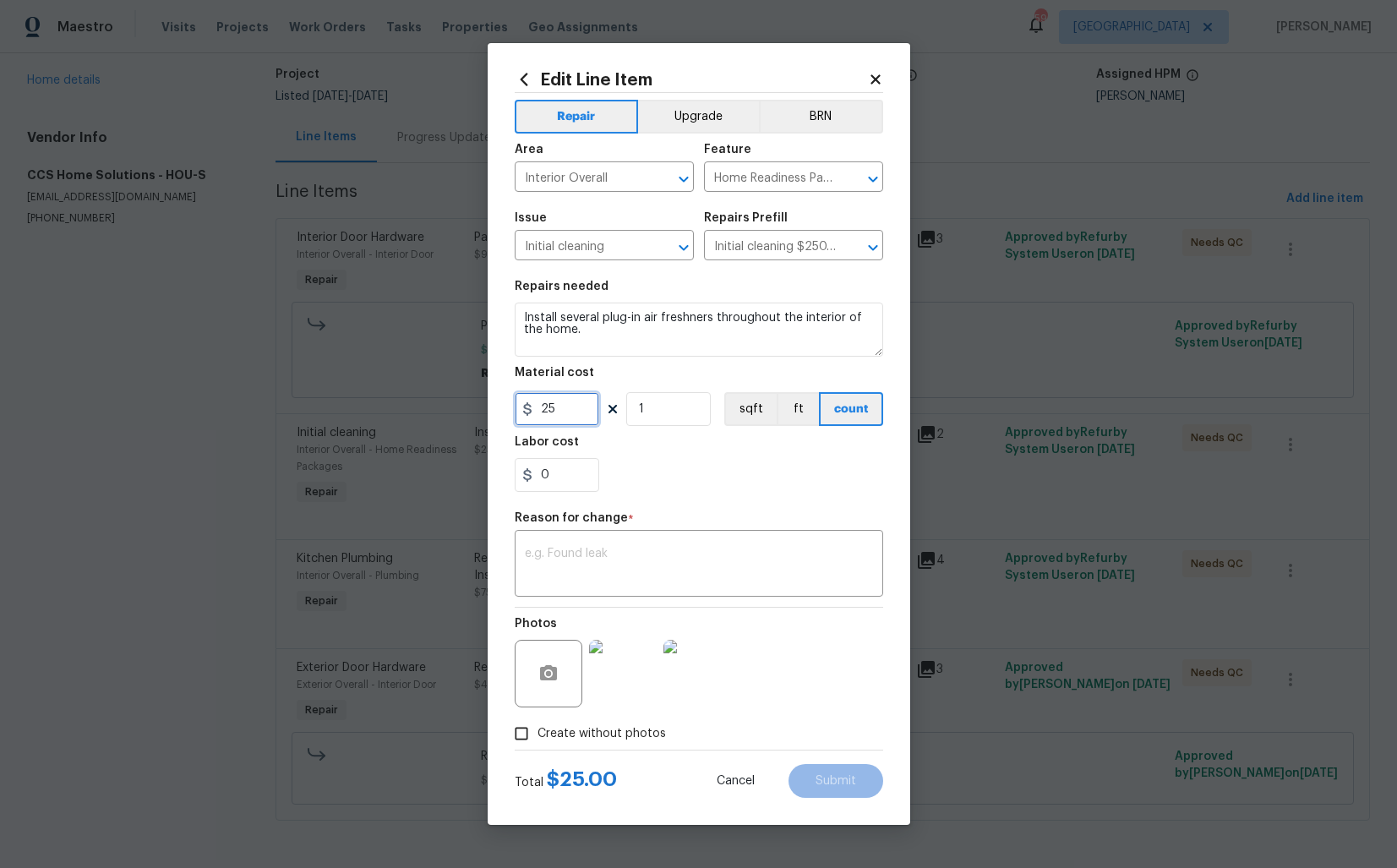
click at [574, 405] on input "25" at bounding box center [556, 409] width 84 height 34
type input "75"
click at [653, 562] on textarea at bounding box center [699, 566] width 348 height 36
paste textarea "(AM) Updated per vendor’s final cost."
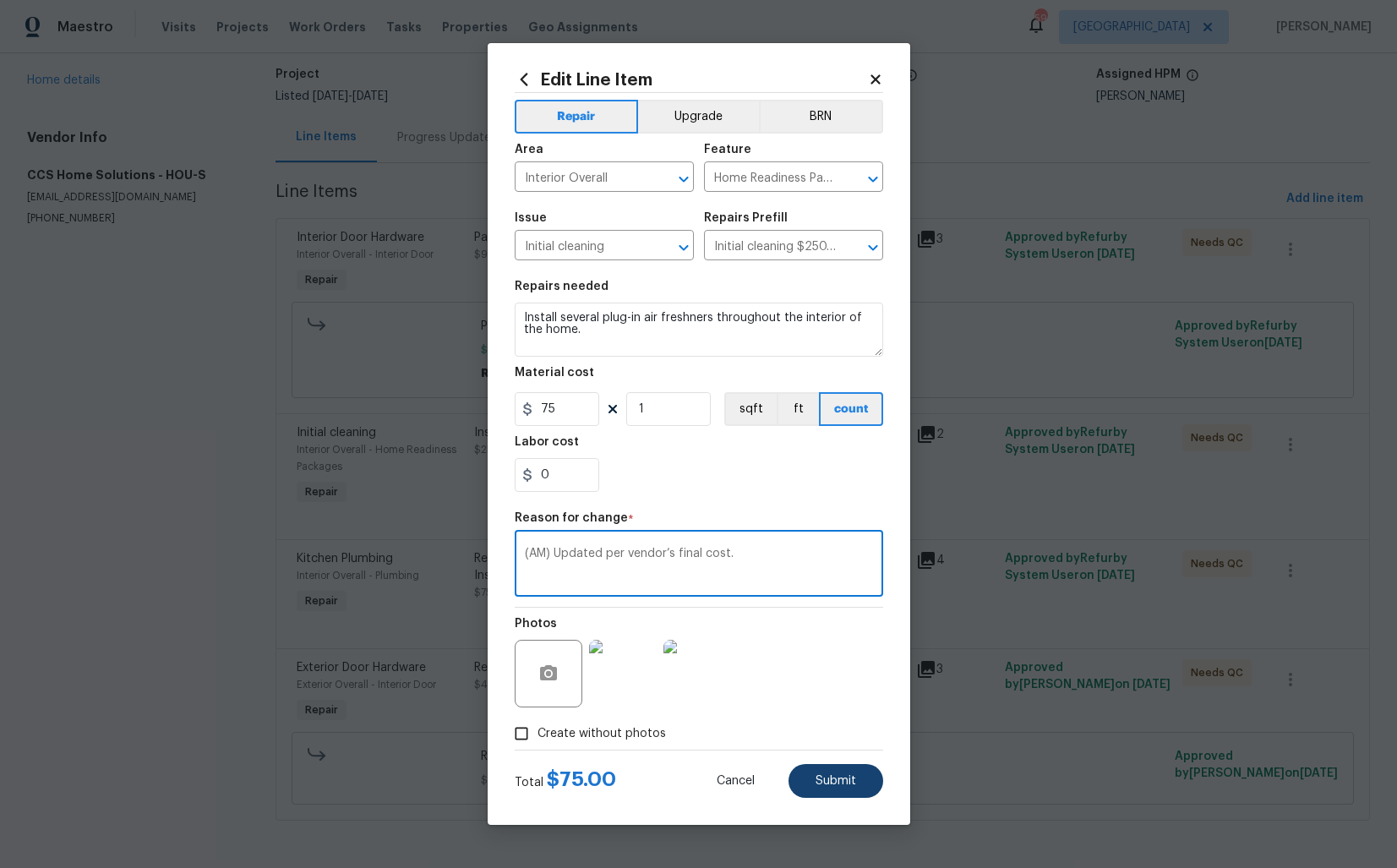
type textarea "(AM) Updated per vendor’s final cost."
click at [832, 783] on span "Submit" at bounding box center [836, 781] width 41 height 13
type input "25"
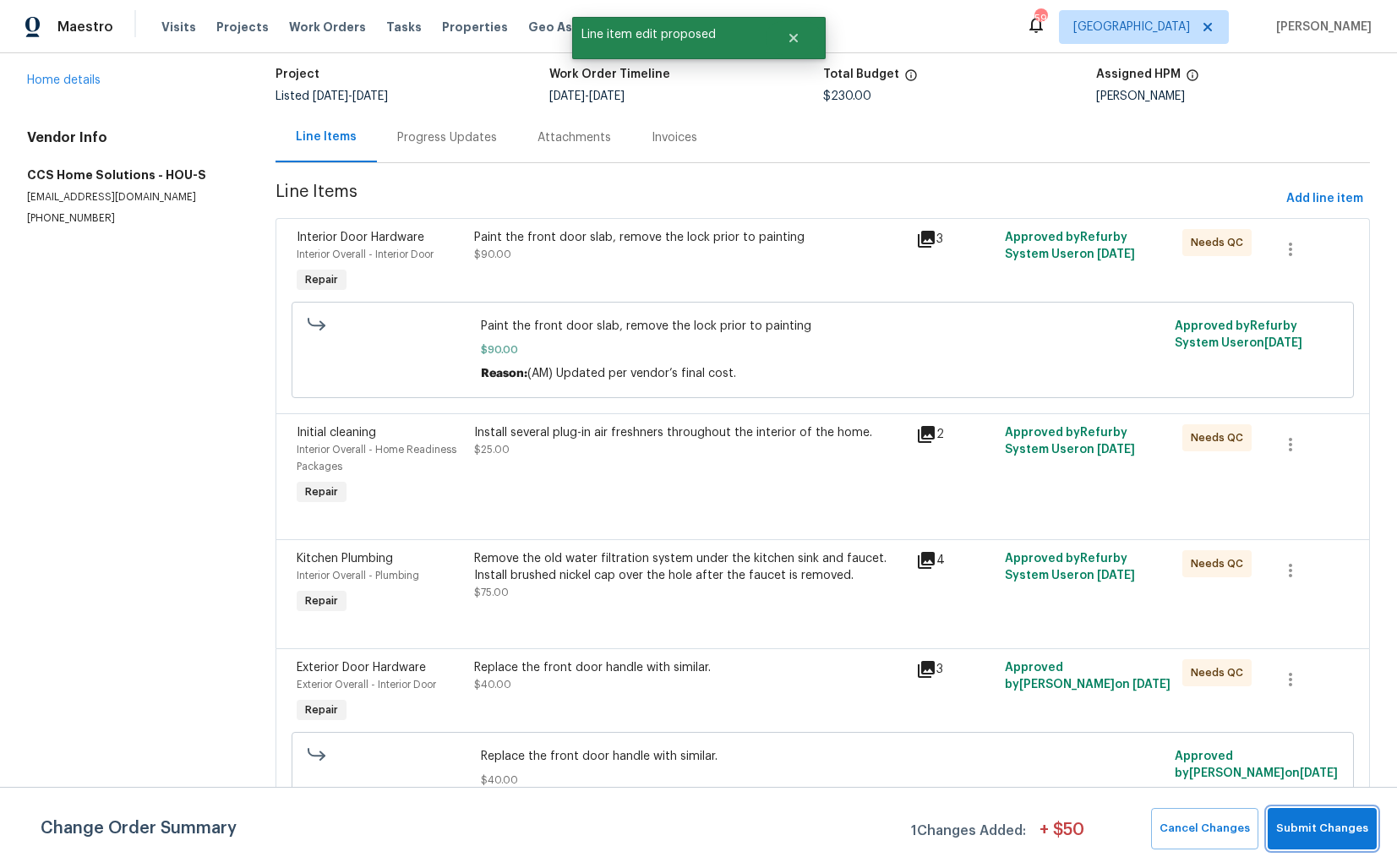
click at [1327, 827] on span "Submit Changes" at bounding box center [1322, 829] width 92 height 20
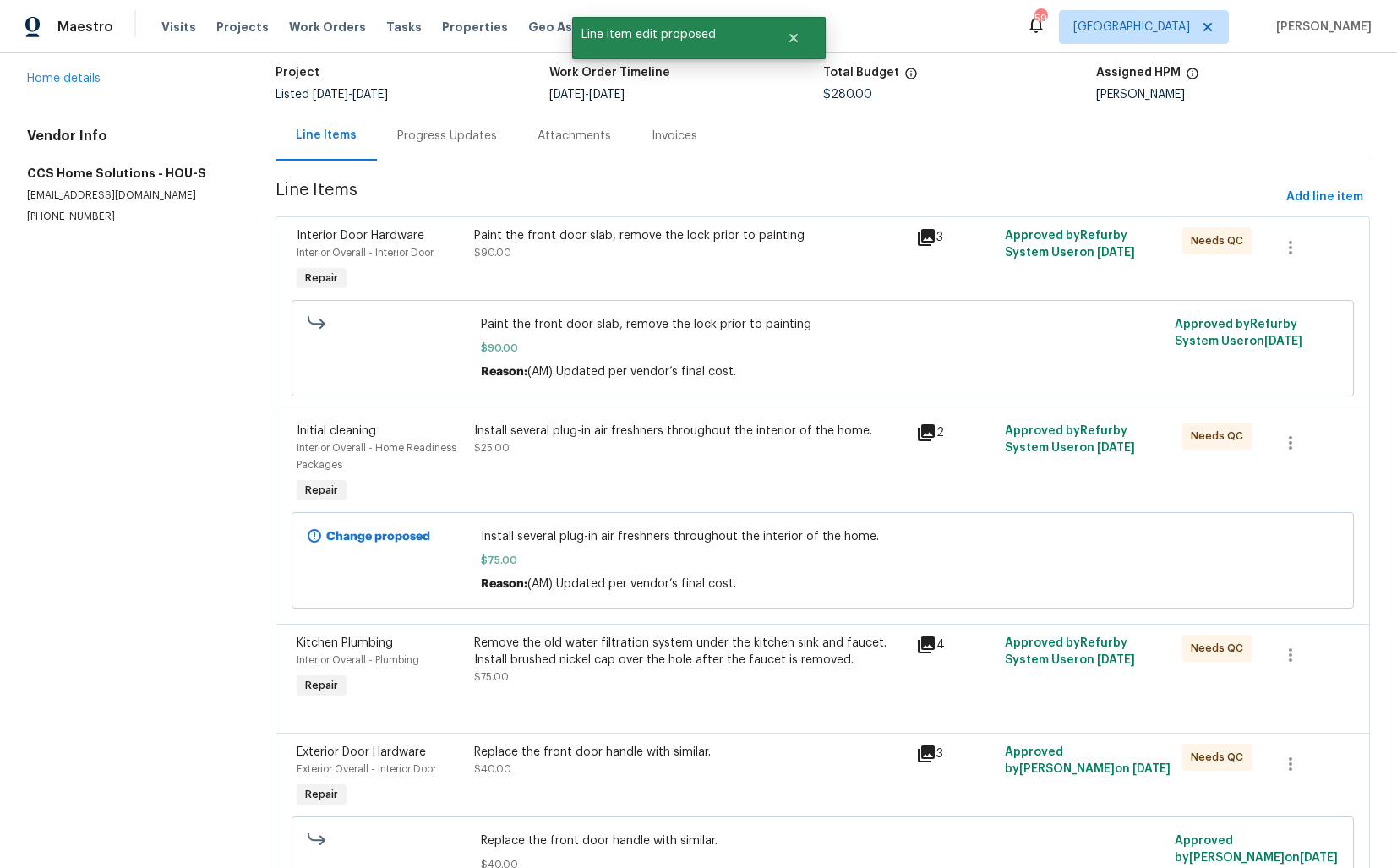
scroll to position [195, 0]
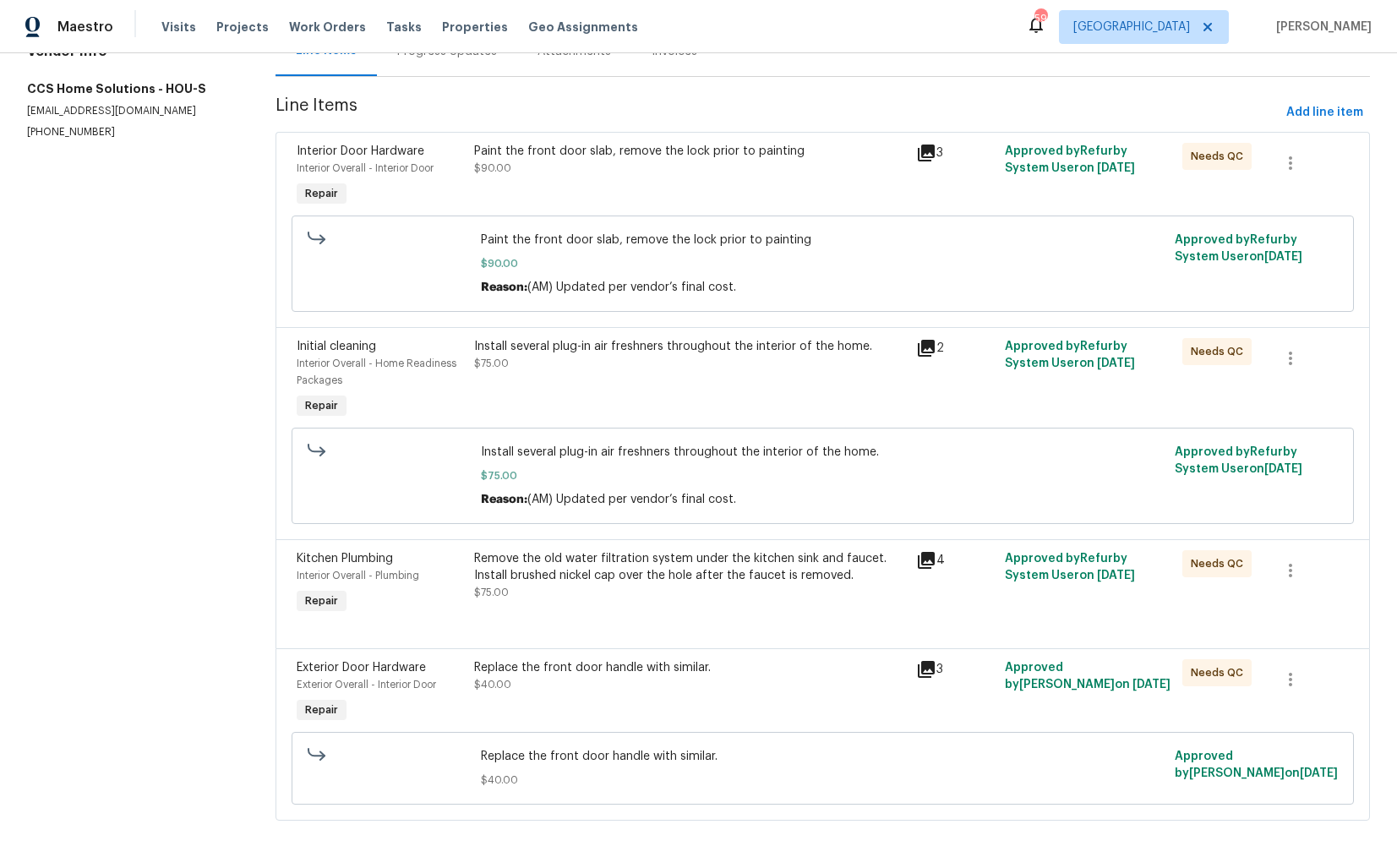
click at [591, 679] on div "Replace the front door handle with similar. $40.00" at bounding box center [690, 676] width 433 height 34
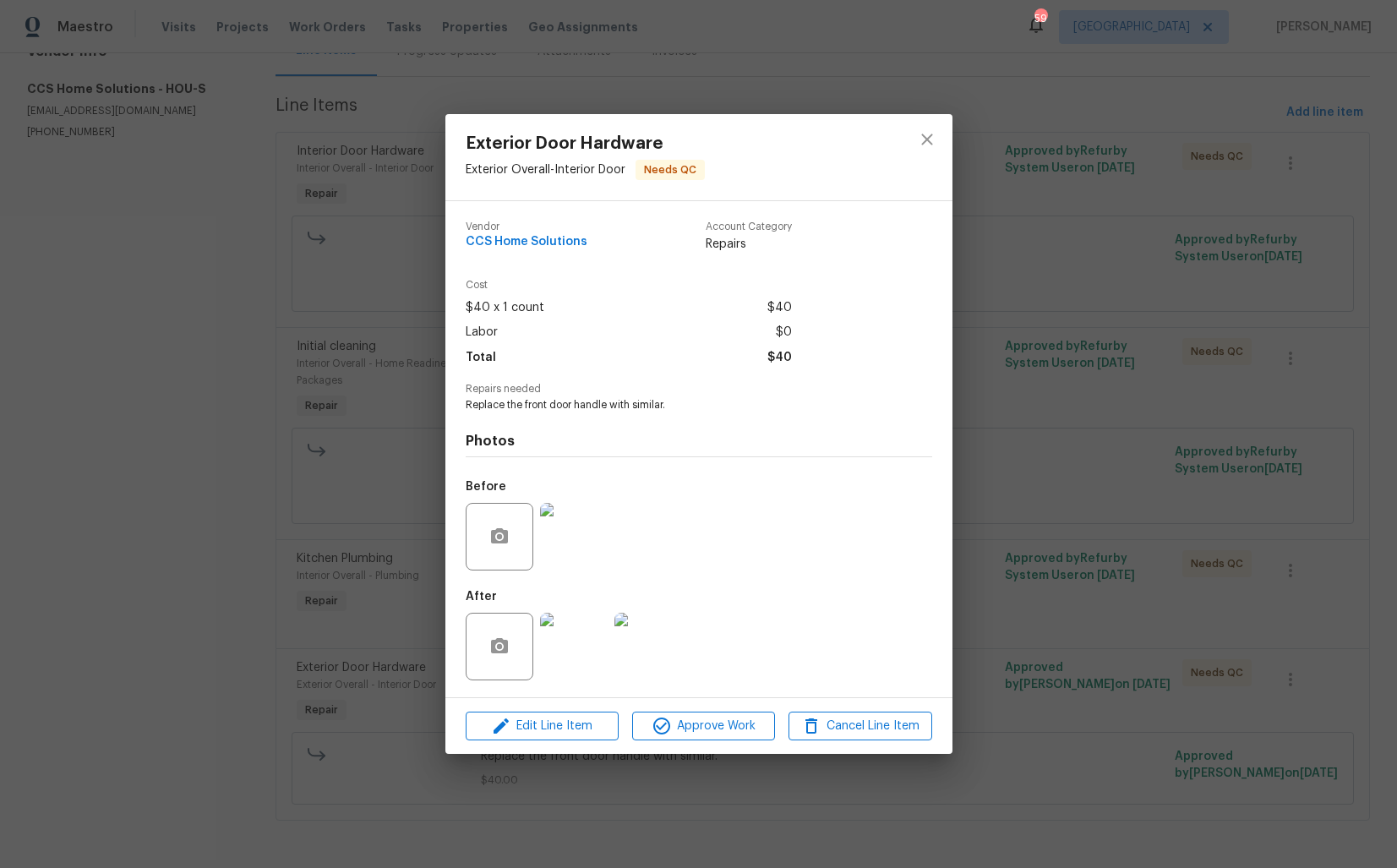
click at [396, 555] on div "Exterior Door Hardware Exterior Overall - Interior Door Needs QC Vendor CCS Hom…" at bounding box center [698, 434] width 1397 height 868
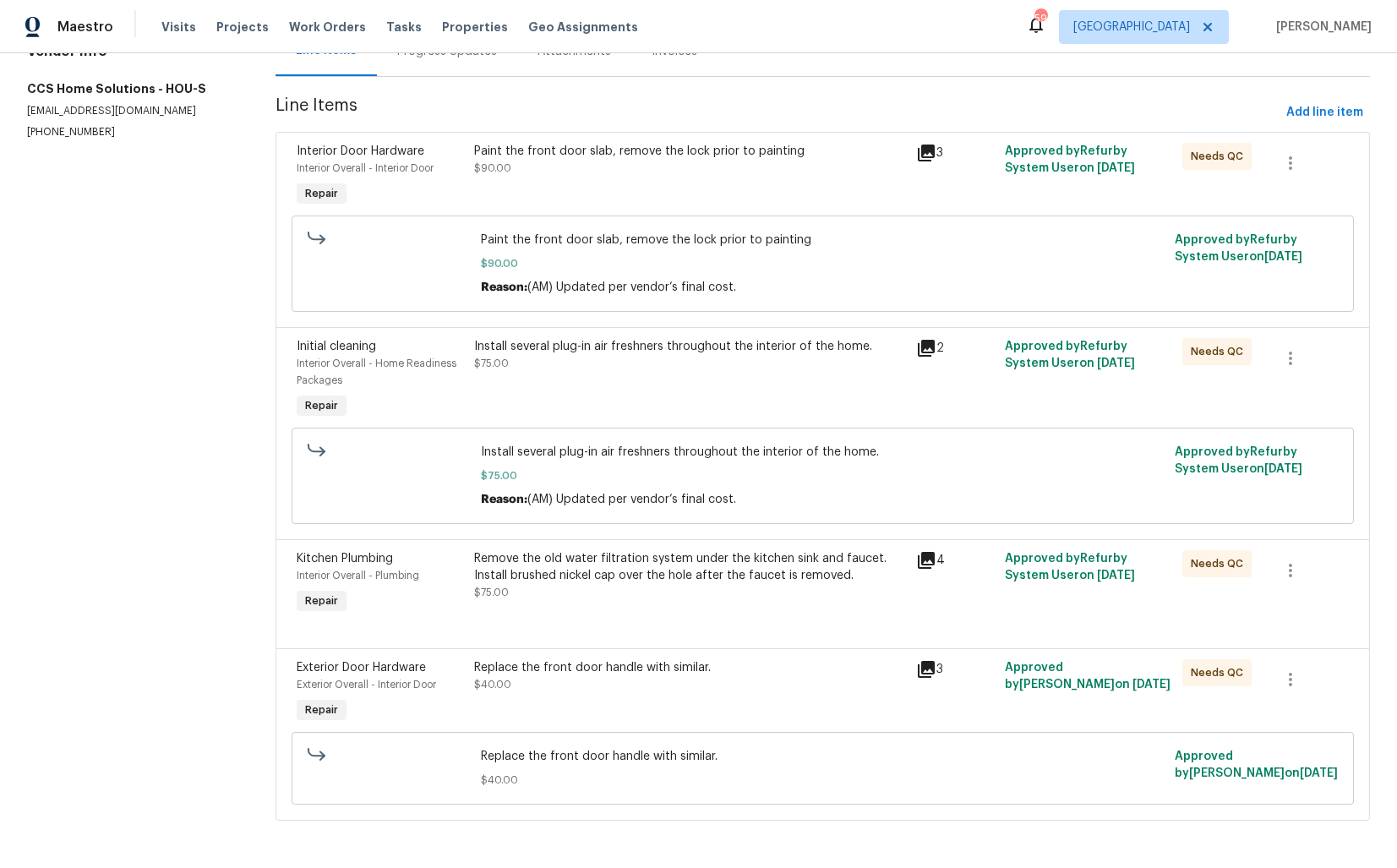
click at [624, 609] on div "Remove the old water filtration system under the kitchen sink and faucet. Insta…" at bounding box center [690, 584] width 443 height 78
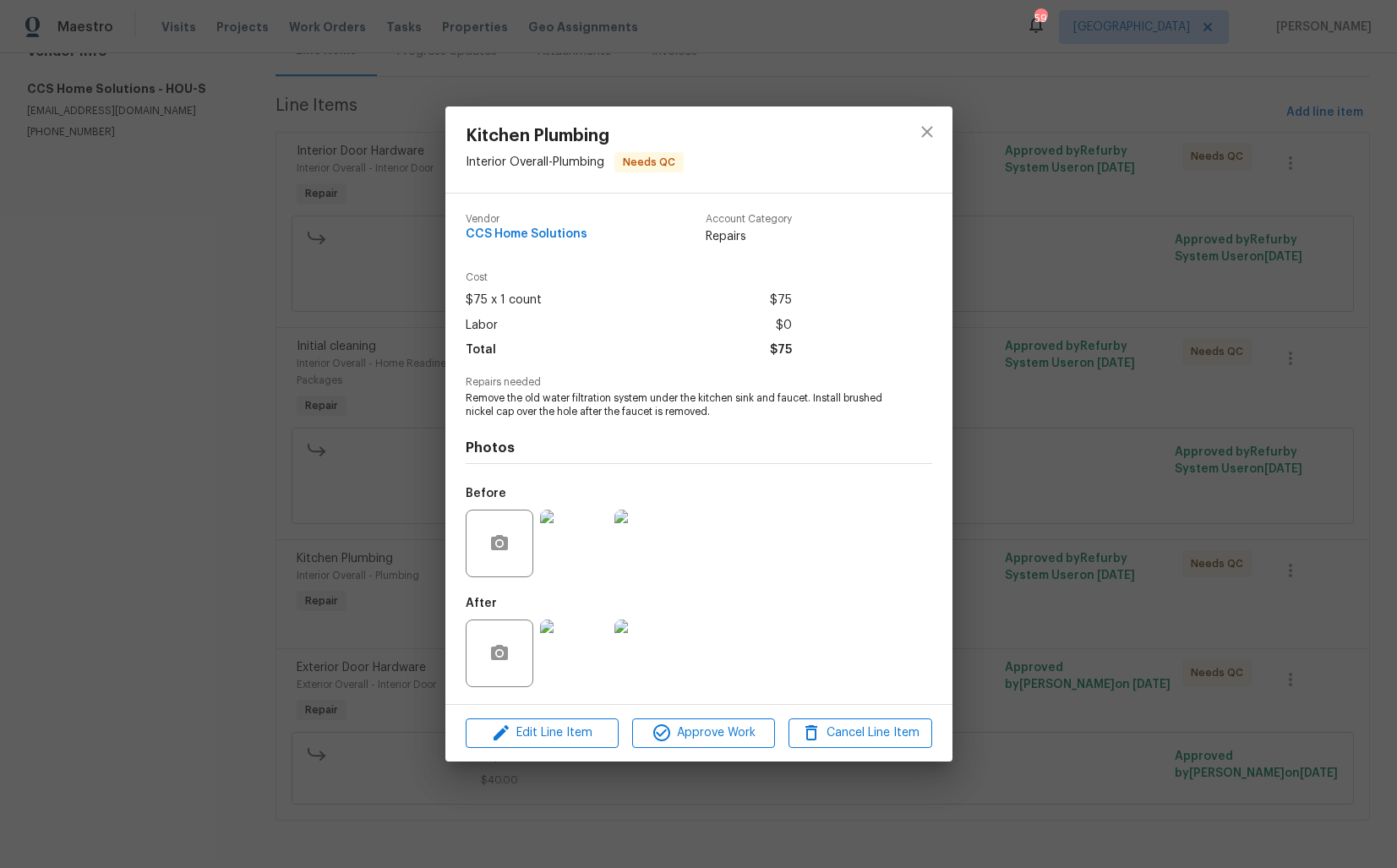
click at [333, 652] on div "Kitchen Plumbing Interior Overall - Plumbing Needs QC Vendor CCS Home Solutions…" at bounding box center [698, 434] width 1397 height 868
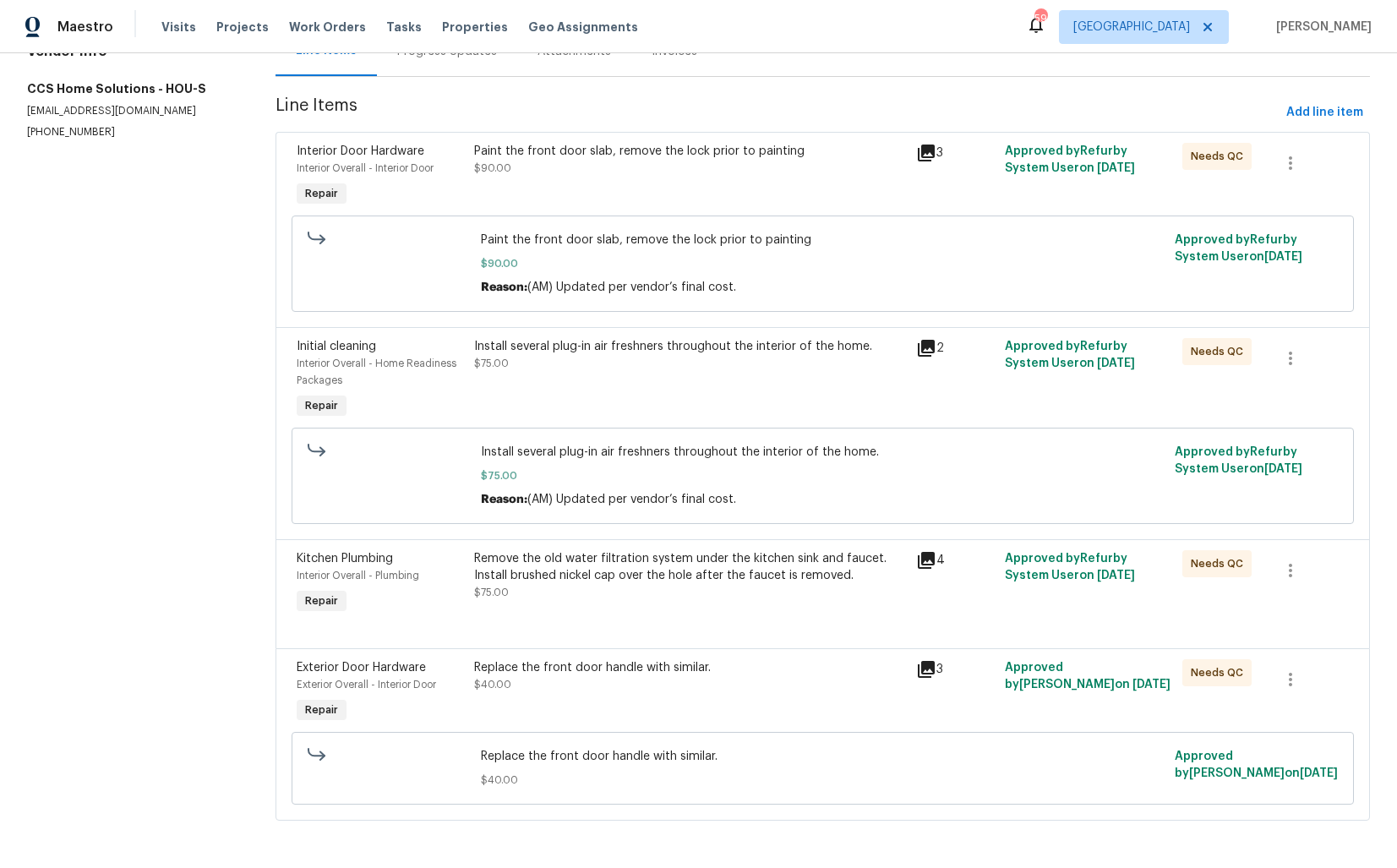
click at [577, 706] on div "Replace the front door handle with similar. $40.00" at bounding box center [690, 692] width 443 height 78
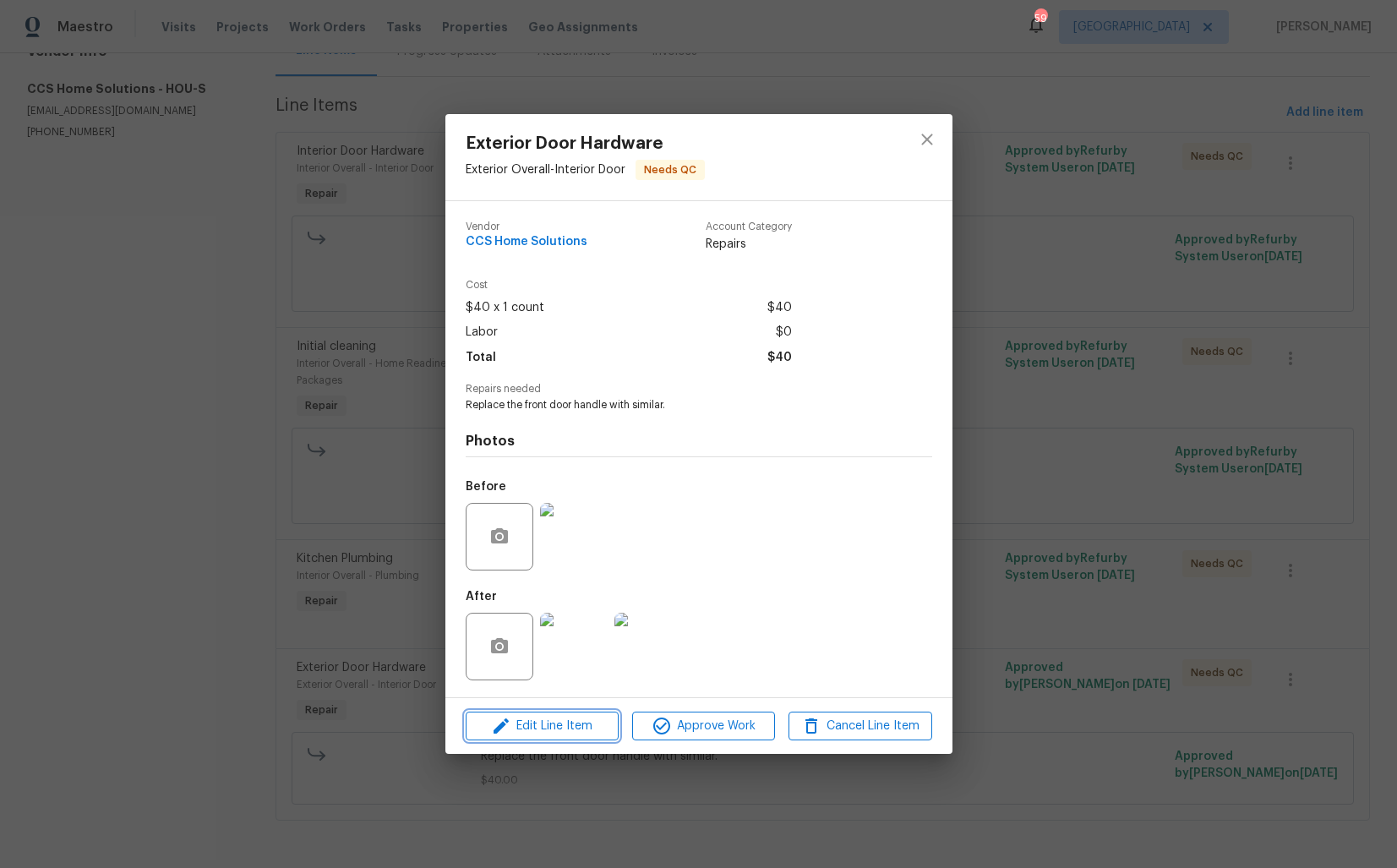
click at [522, 724] on span "Edit Line Item" at bounding box center [542, 726] width 143 height 21
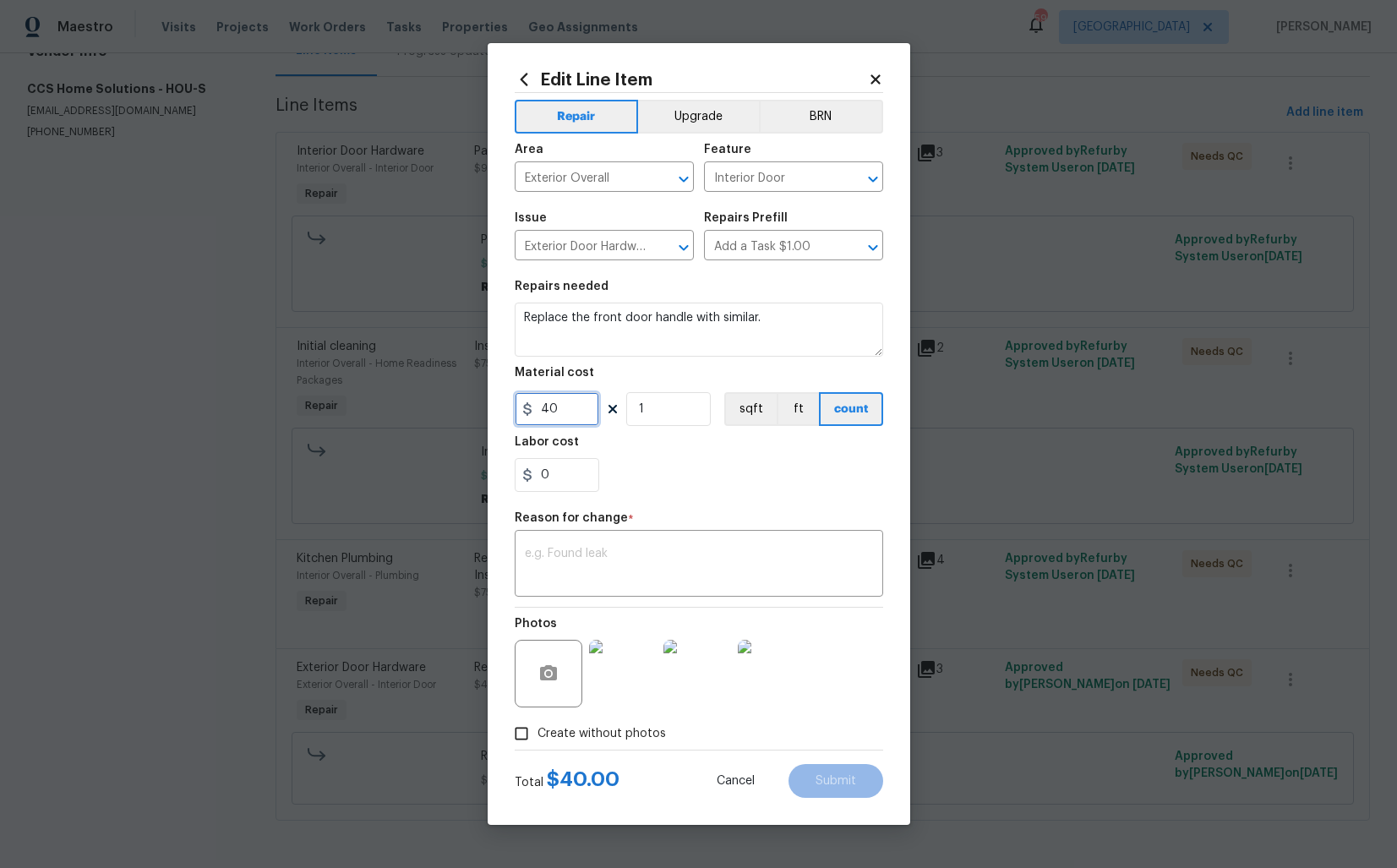
click at [579, 411] on input "40" at bounding box center [556, 409] width 84 height 34
type input "95"
click at [629, 558] on textarea at bounding box center [699, 566] width 348 height 36
paste textarea "(AM) Updated per vendor’s final cost."
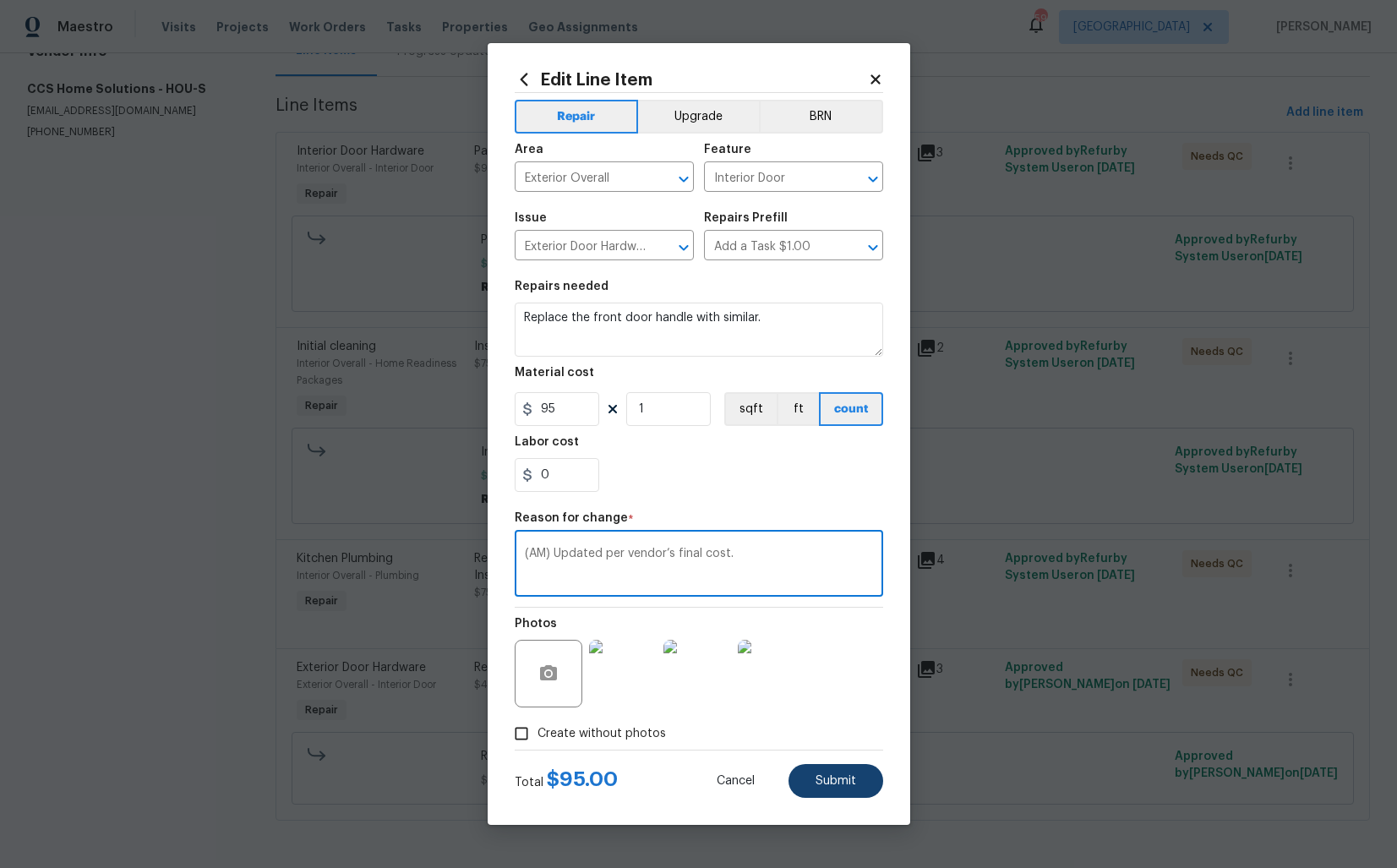
type textarea "(AM) Updated per vendor’s final cost."
click at [820, 766] on button "Submit" at bounding box center [835, 781] width 95 height 34
type input "40"
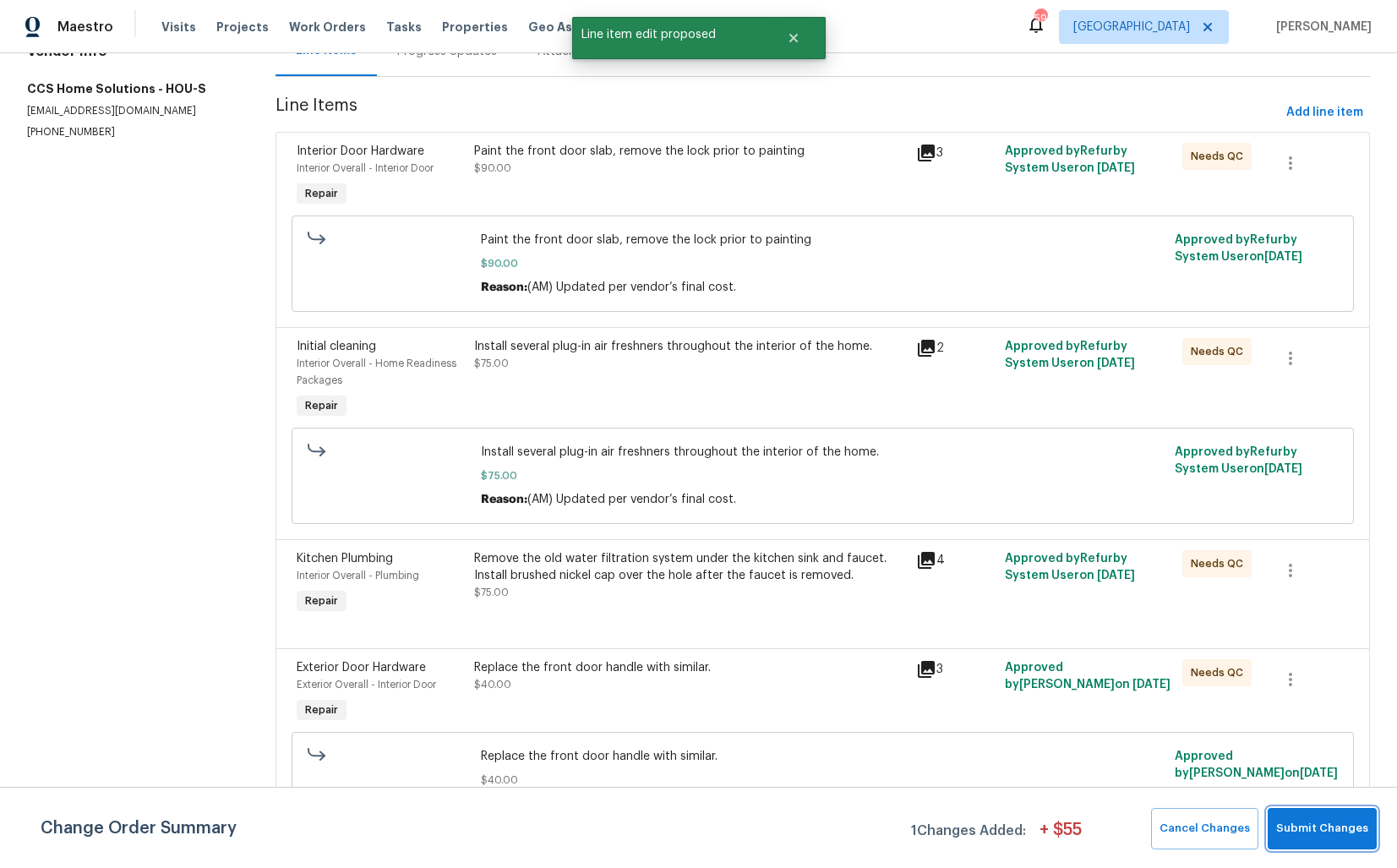
click at [1323, 830] on span "Submit Changes" at bounding box center [1322, 829] width 92 height 20
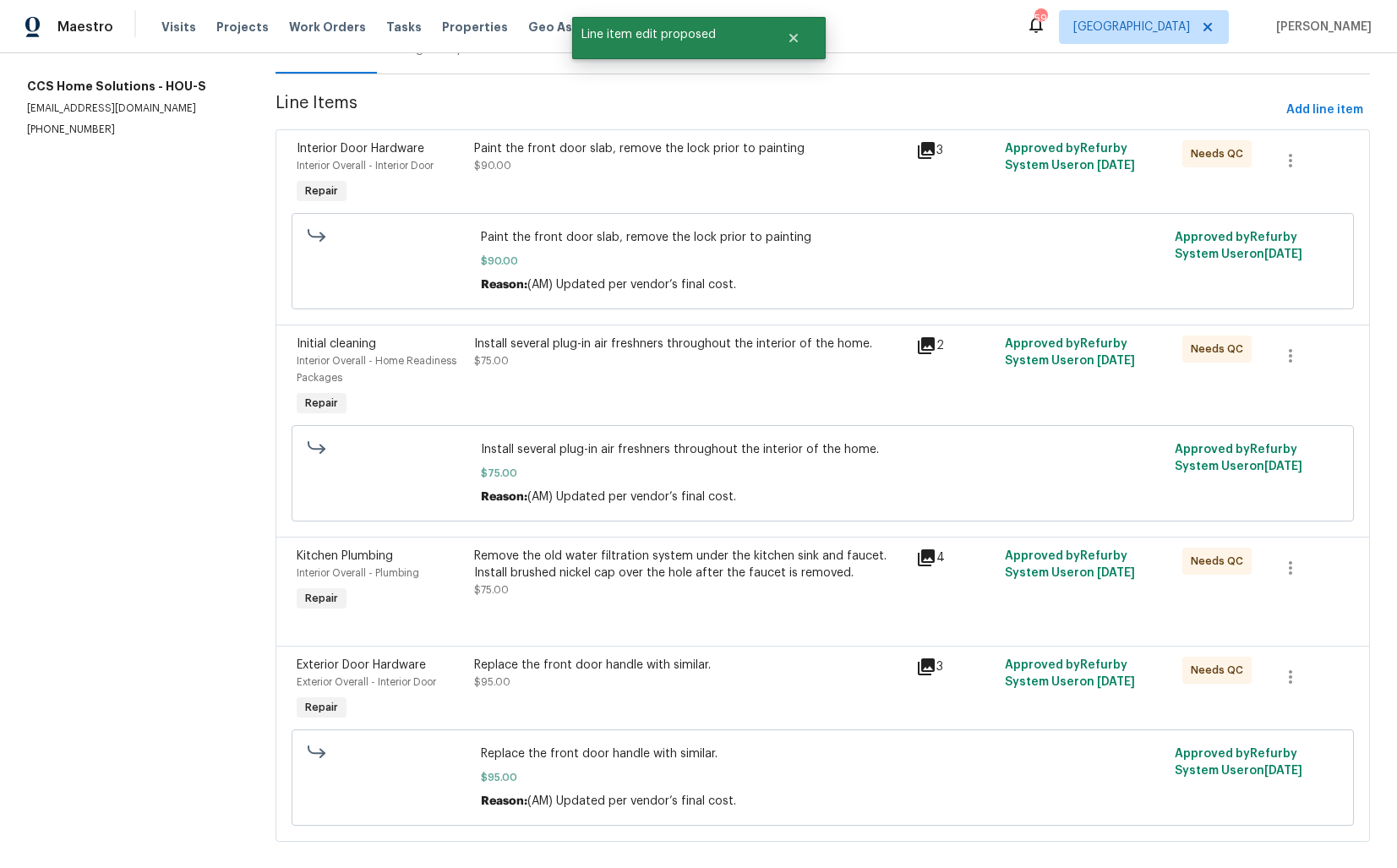
scroll to position [0, 0]
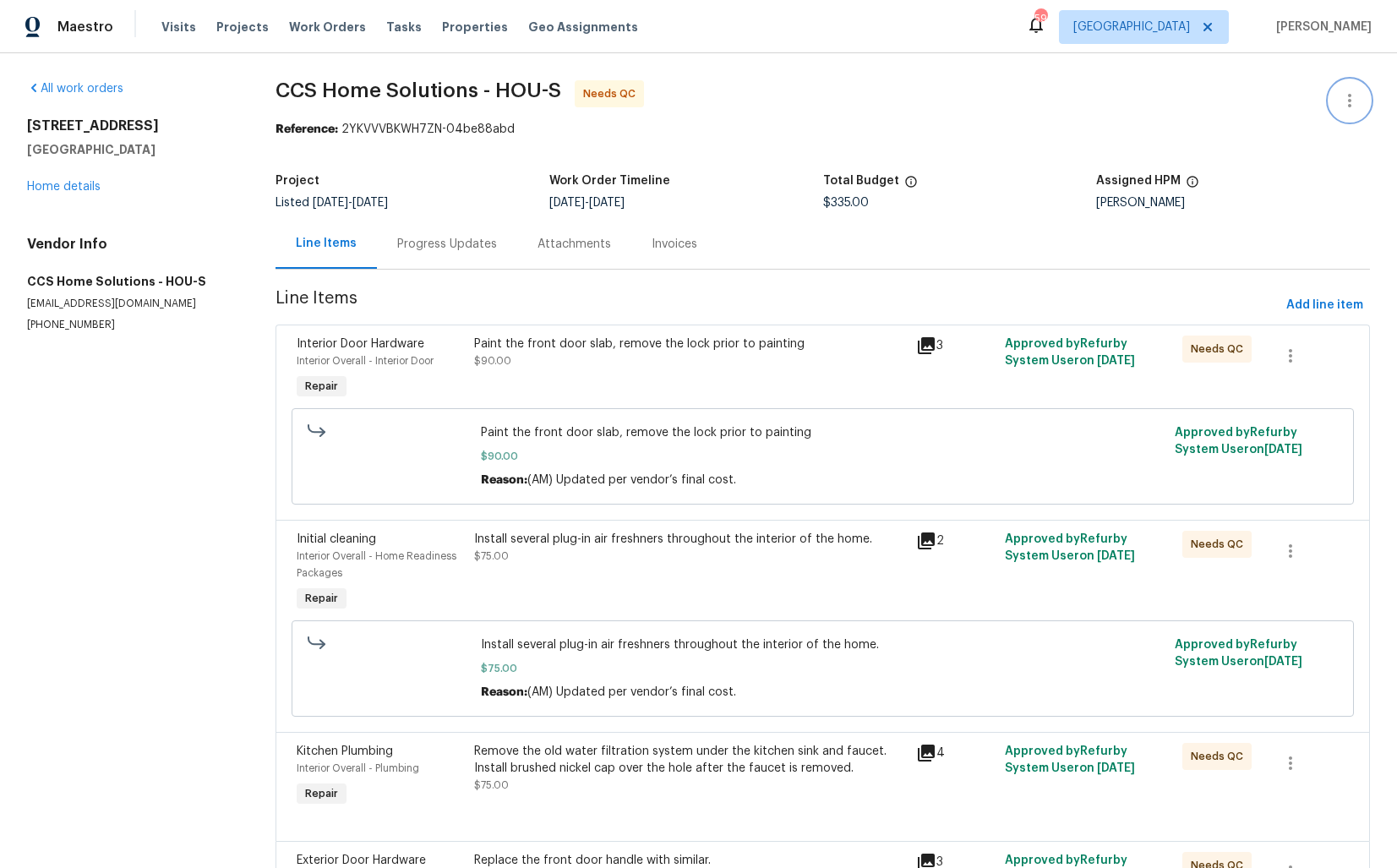
click at [1348, 106] on icon "button" at bounding box center [1350, 101] width 20 height 20
click at [1238, 102] on li "Edit" at bounding box center [1295, 101] width 183 height 28
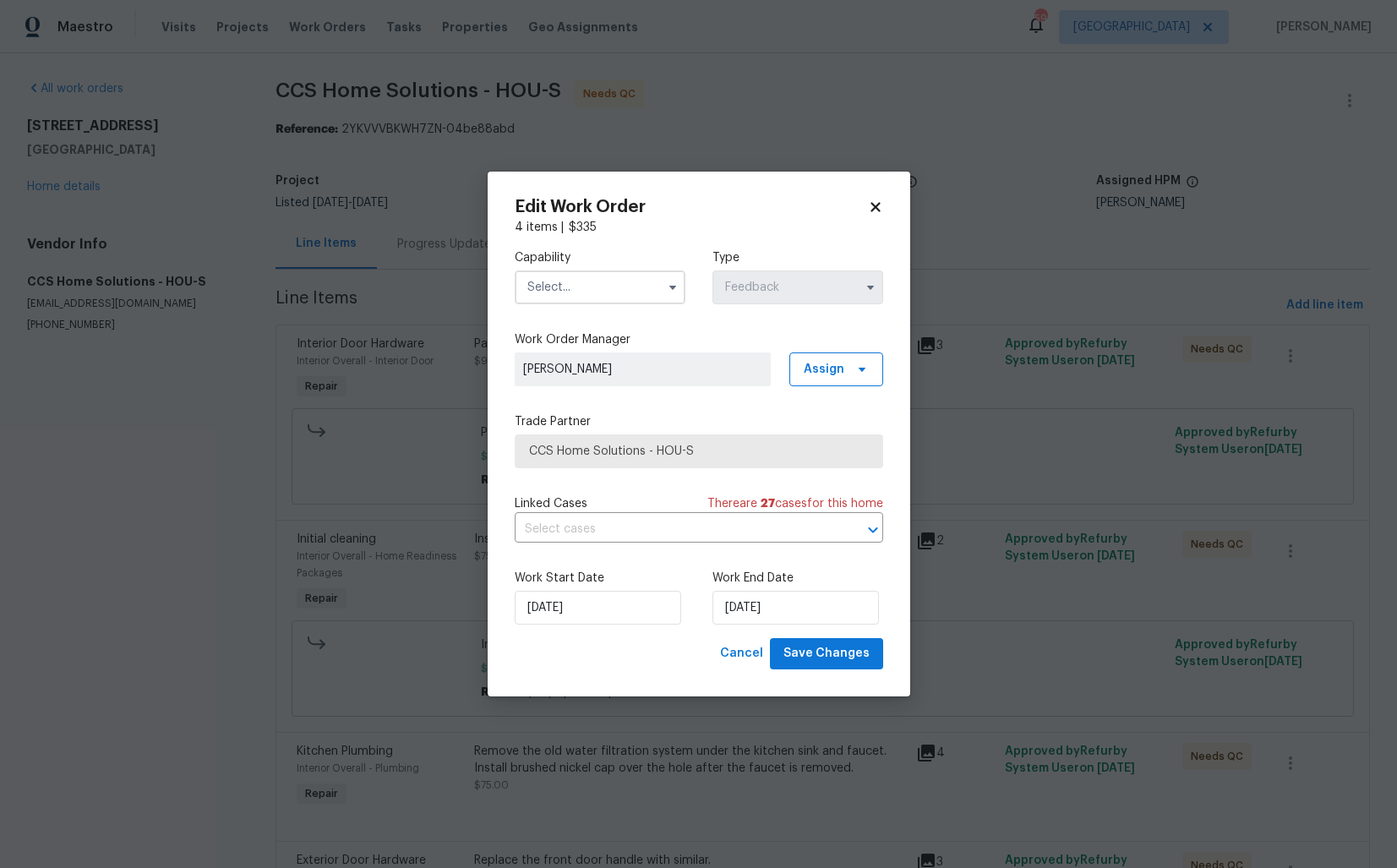
click at [591, 288] on input "text" at bounding box center [600, 288] width 171 height 34
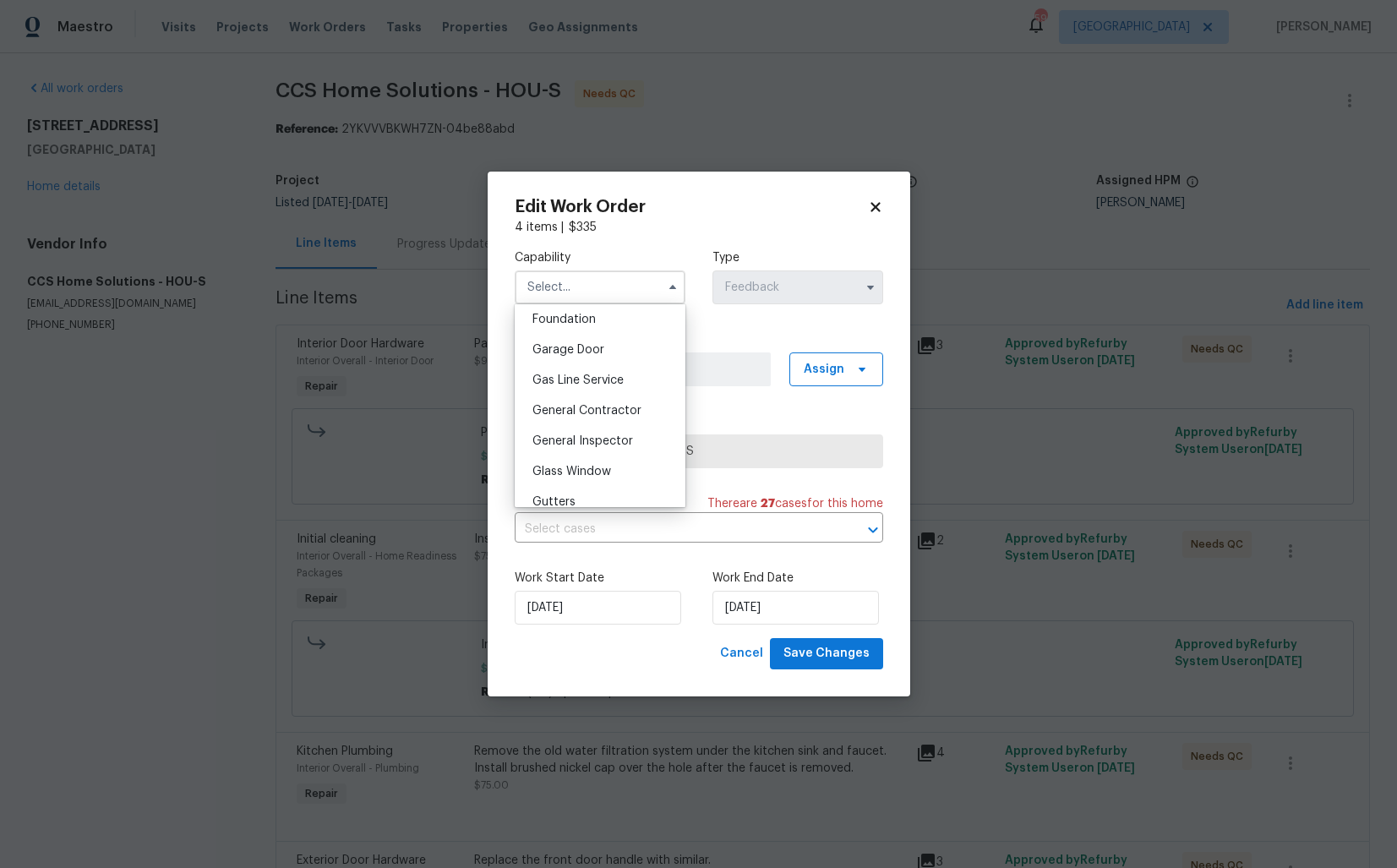
scroll to position [826, 0]
click at [588, 427] on span "Handyman" at bounding box center [562, 427] width 59 height 12
type input "Handyman"
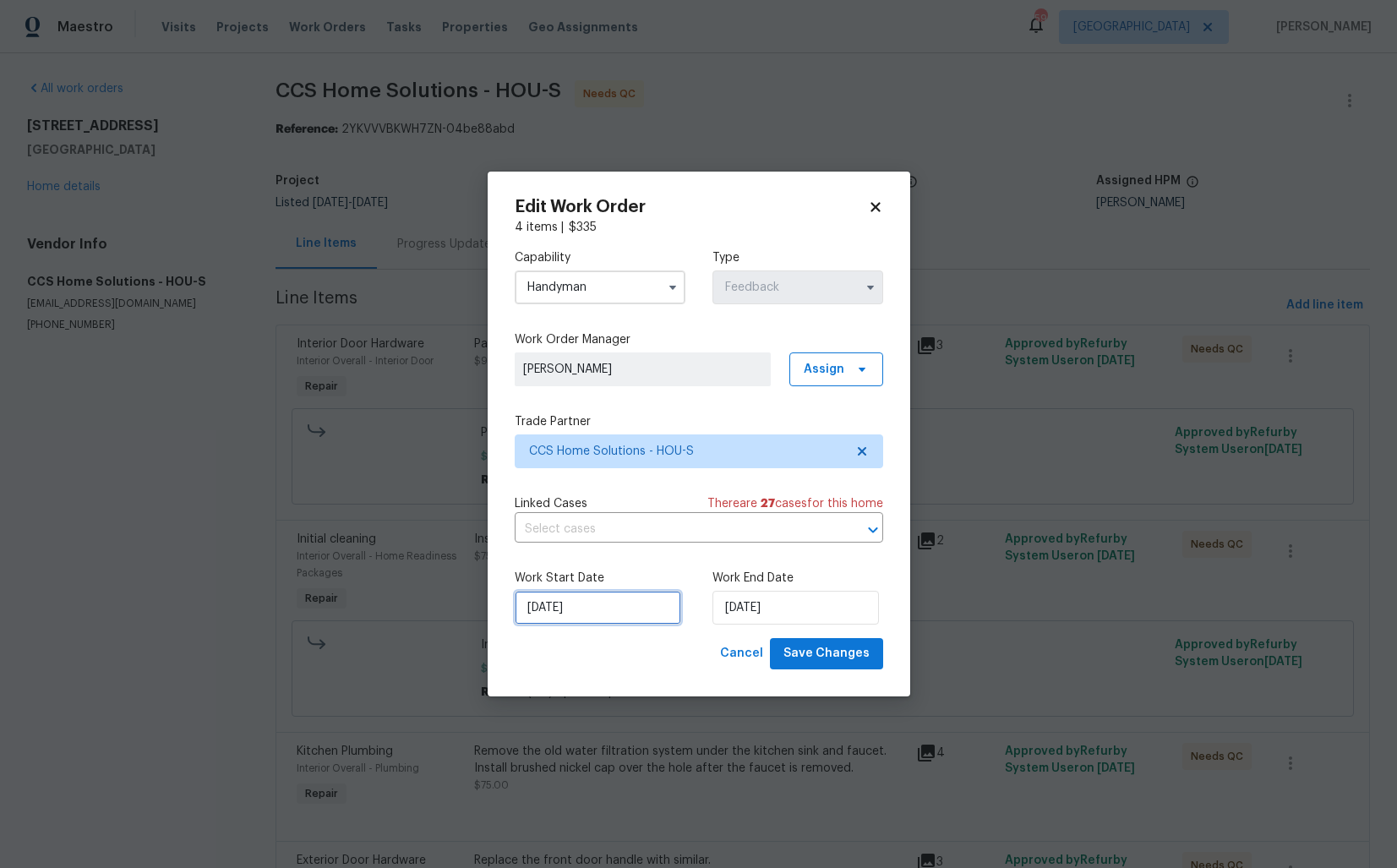
click at [582, 611] on input "11/09/2025" at bounding box center [597, 608] width 166 height 34
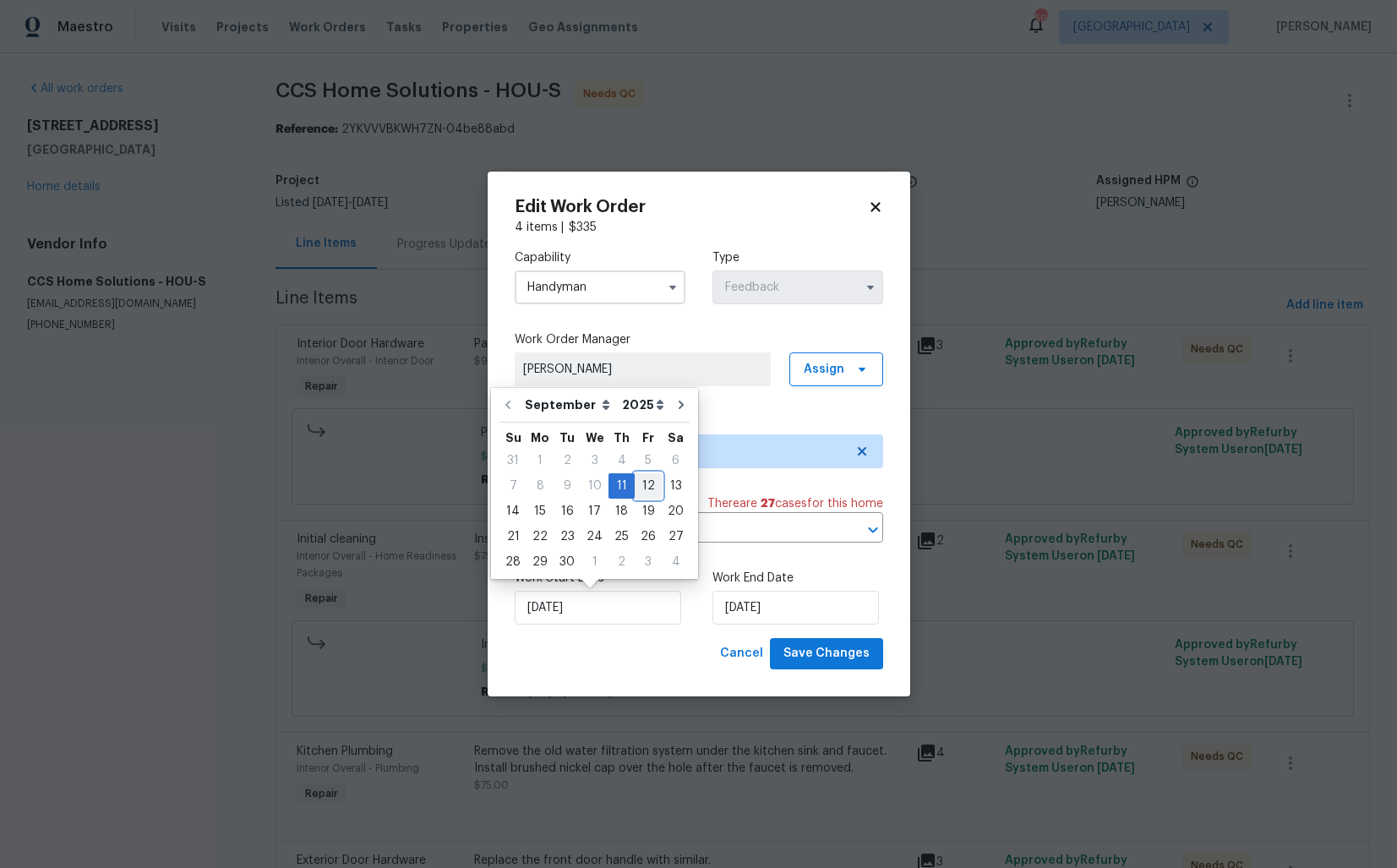
click at [643, 486] on div "12" at bounding box center [649, 486] width 27 height 24
type input "12/09/2025"
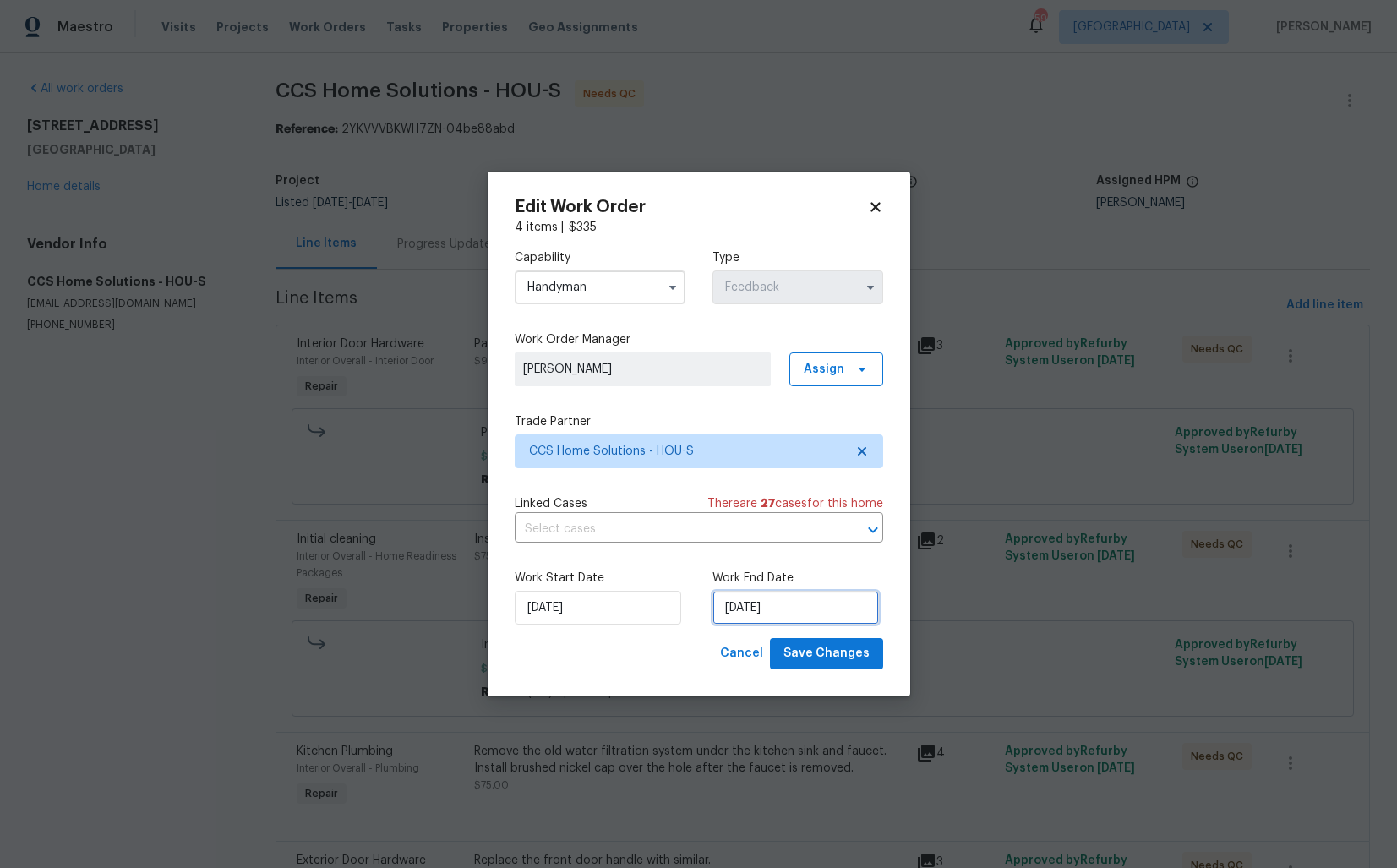
click at [803, 611] on input "15/09/2025" at bounding box center [795, 608] width 166 height 34
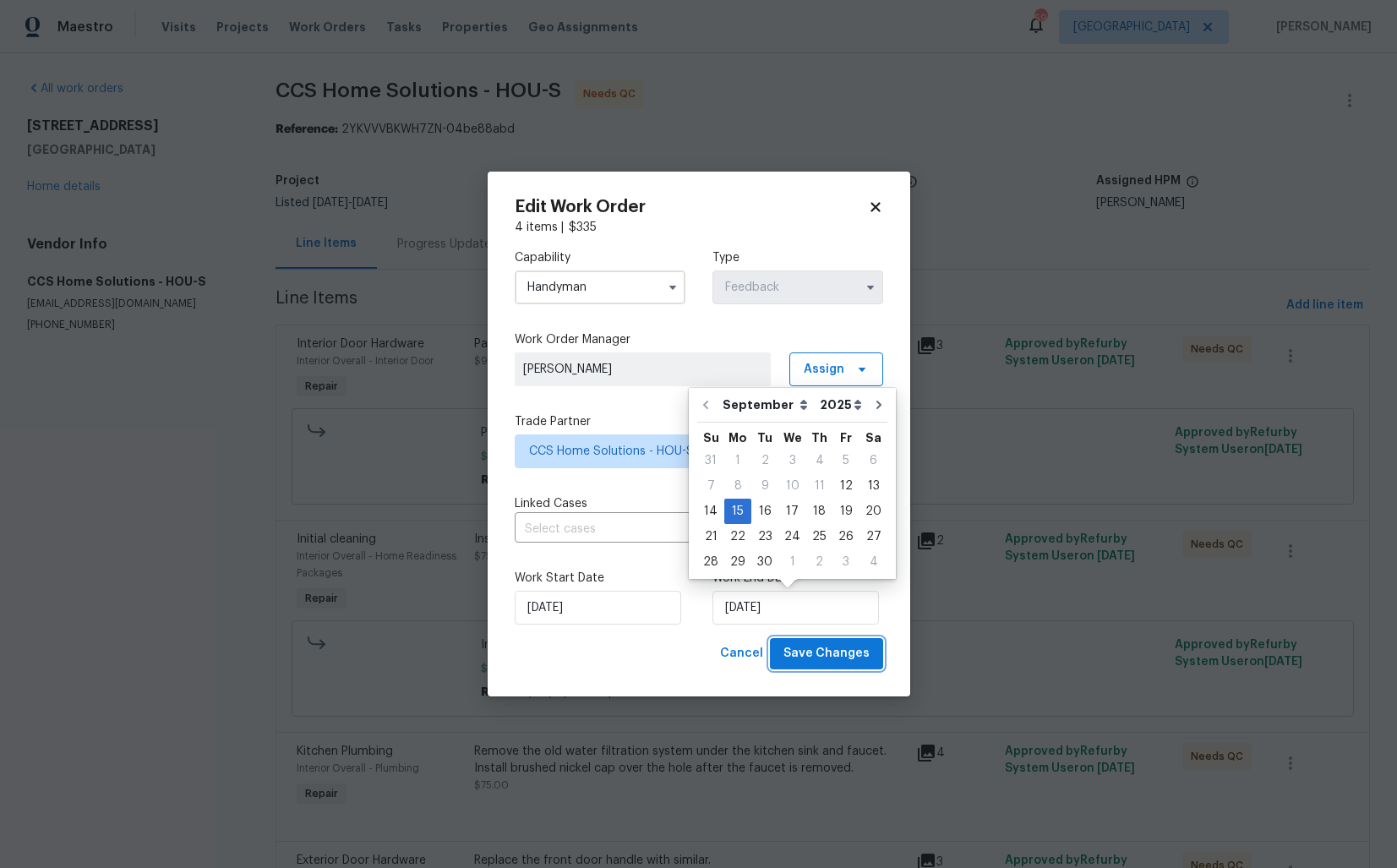
click at [808, 656] on span "Save Changes" at bounding box center [826, 654] width 86 height 21
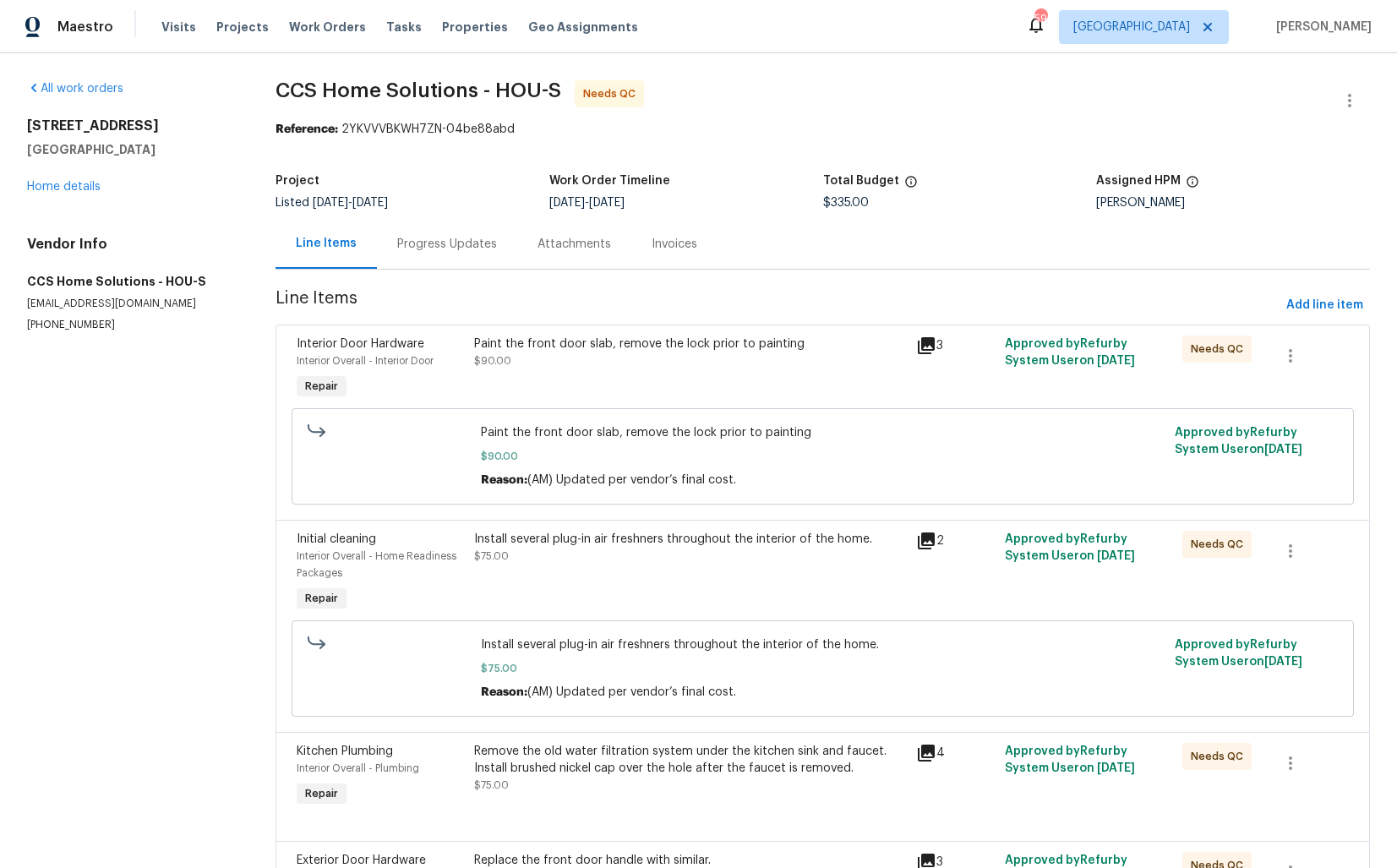
click at [451, 247] on div "Progress Updates" at bounding box center [446, 244] width 100 height 17
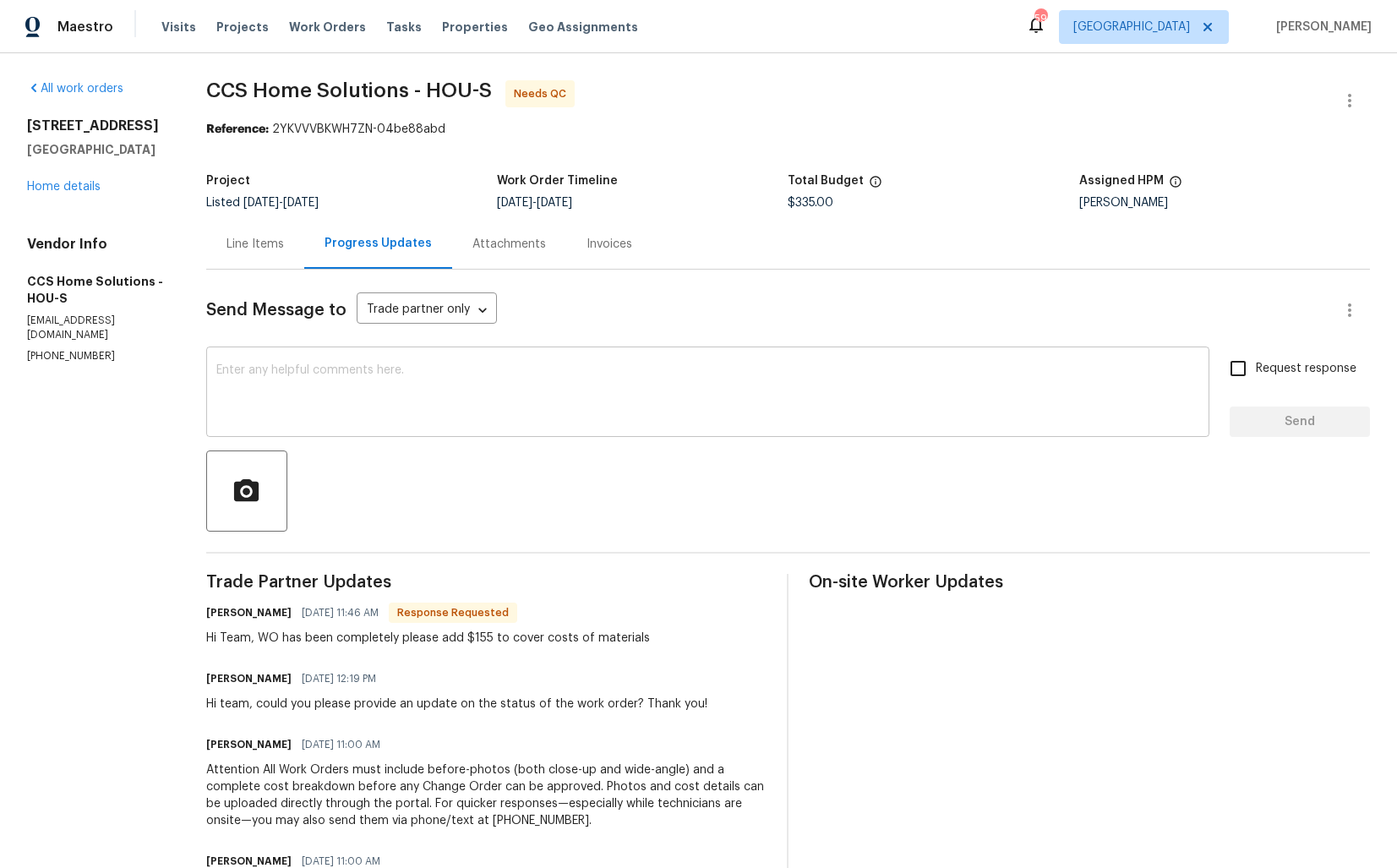
click at [423, 389] on textarea at bounding box center [707, 393] width 983 height 59
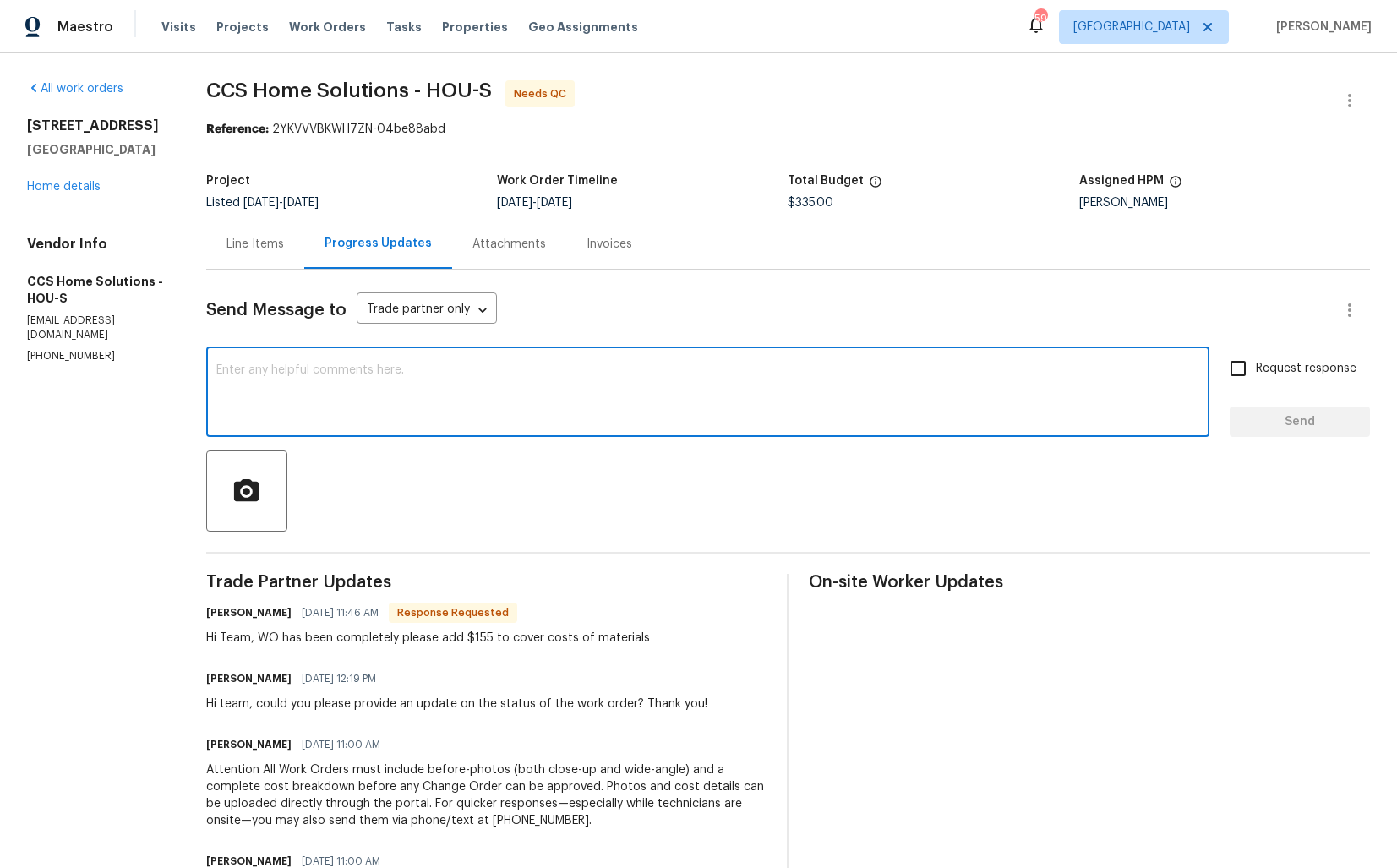
click at [222, 616] on h6 "[PERSON_NAME]" at bounding box center [249, 613] width 85 height 17
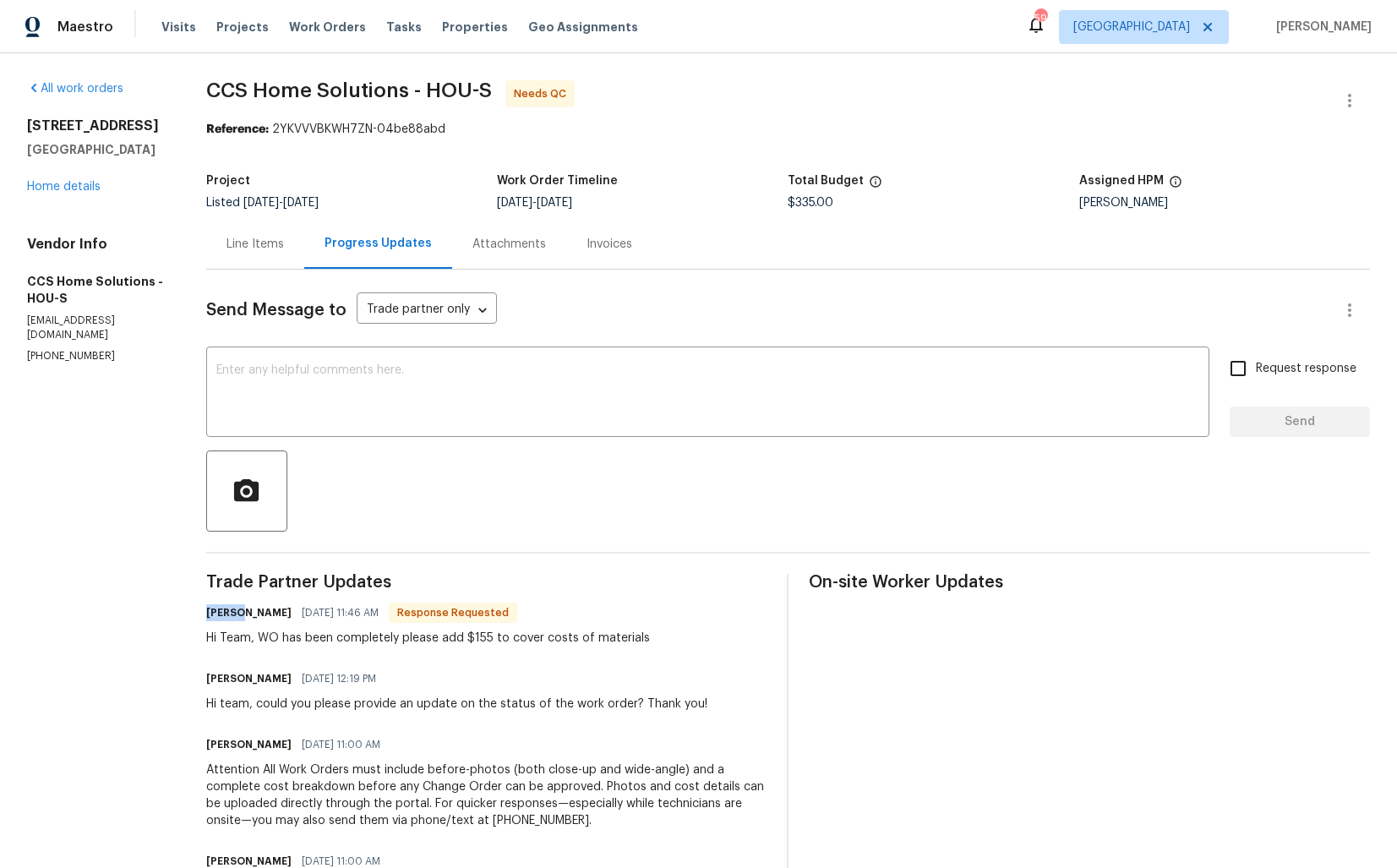
click at [222, 616] on h6 "[PERSON_NAME]" at bounding box center [249, 613] width 85 height 17
copy h6 "Julice"
click at [445, 411] on textarea at bounding box center [707, 393] width 983 height 59
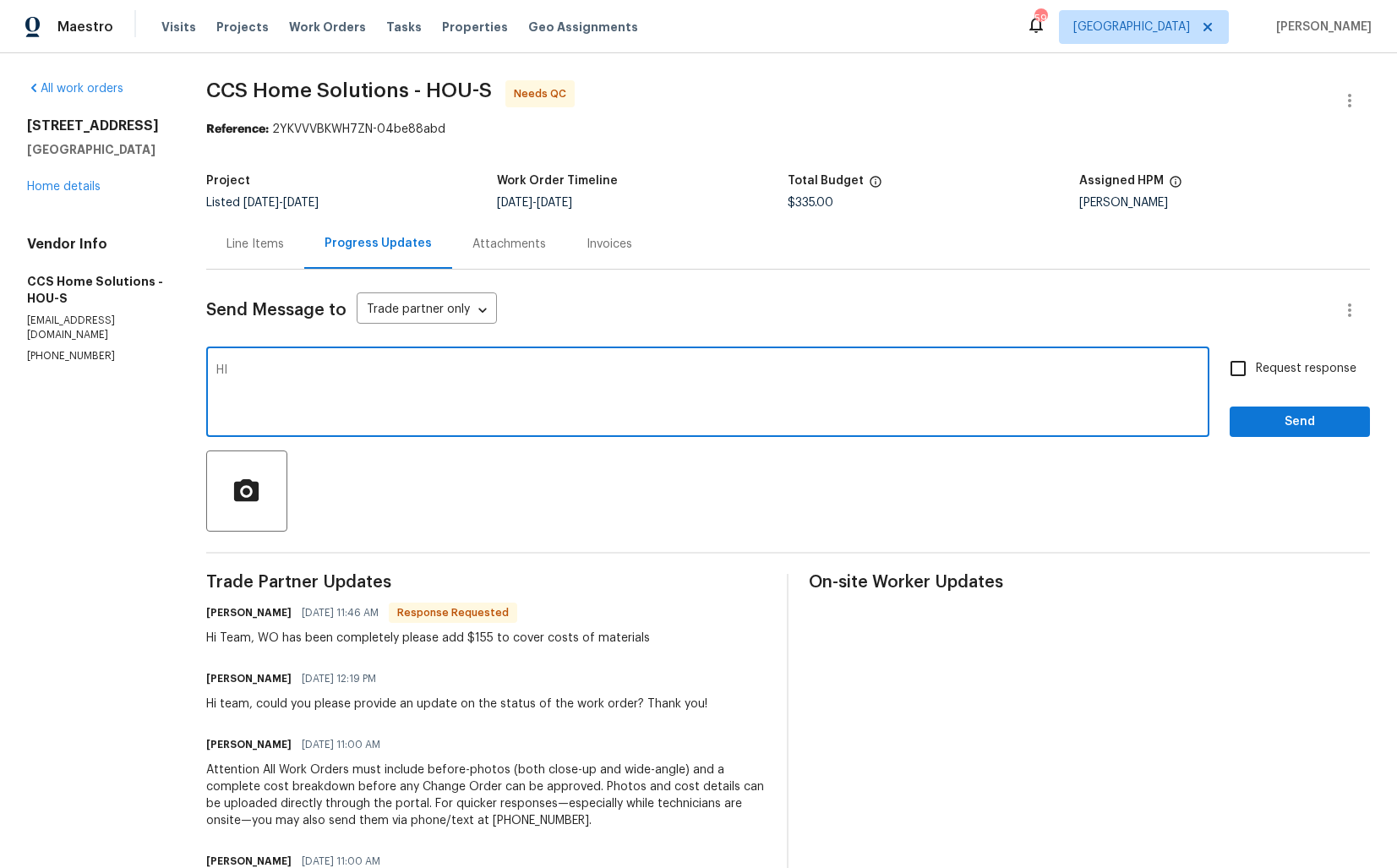
paste textarea "Julice"
click at [491, 372] on textarea "Hi Julice, thank you for completing the job. Costa has been updated and the WO …" at bounding box center [707, 393] width 983 height 59
click at [861, 370] on textarea "Hi Julice, thank you for completing the job. Cost has been updated and the WO i…" at bounding box center [707, 393] width 983 height 59
click at [872, 376] on textarea "Hi Julice, thank you for completing the job. Cost has been updated and the WO i…" at bounding box center [707, 393] width 983 height 59
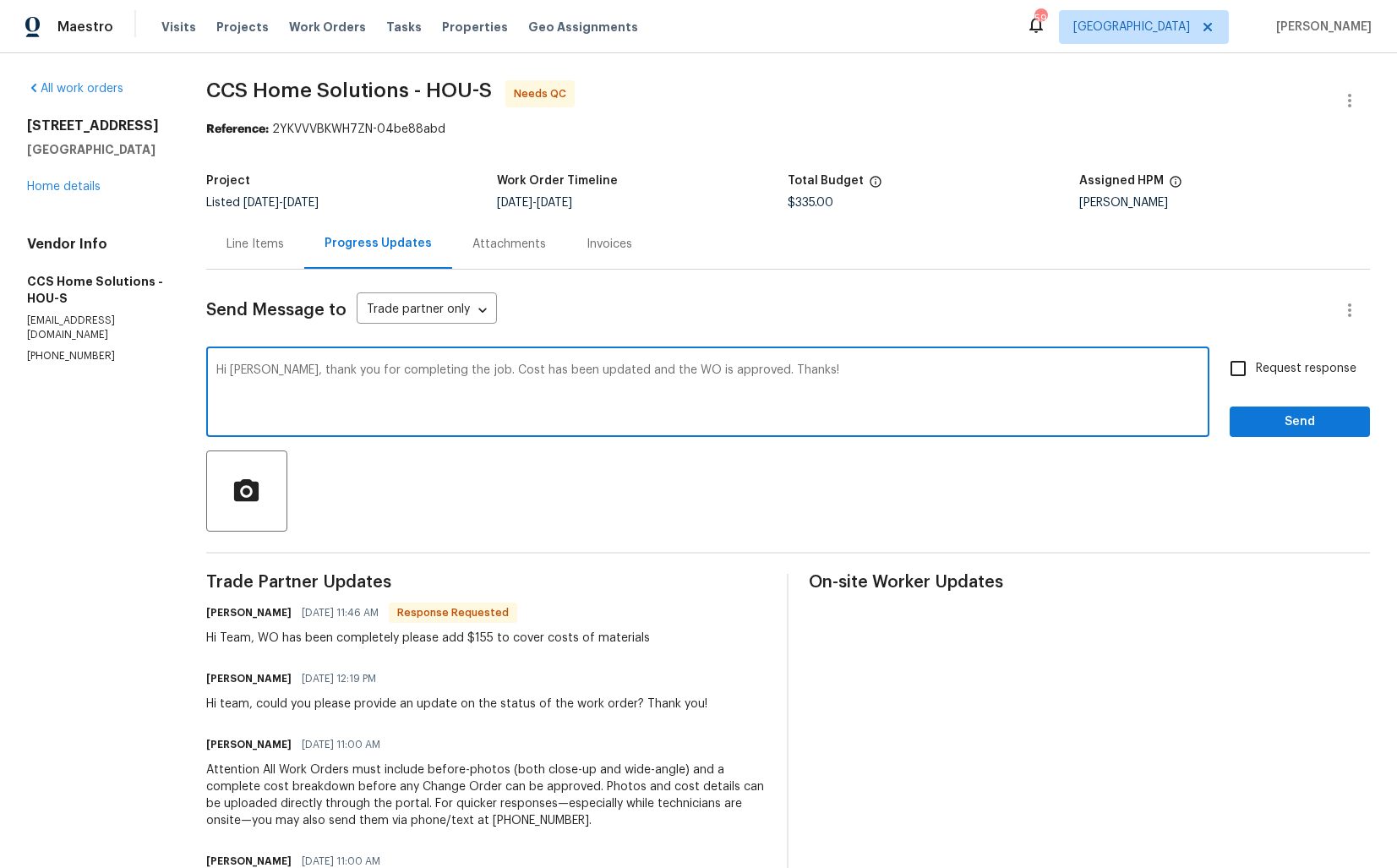
type textarea "Hi Julice, thank you for completing the job. Cost has been updated and the WO i…"
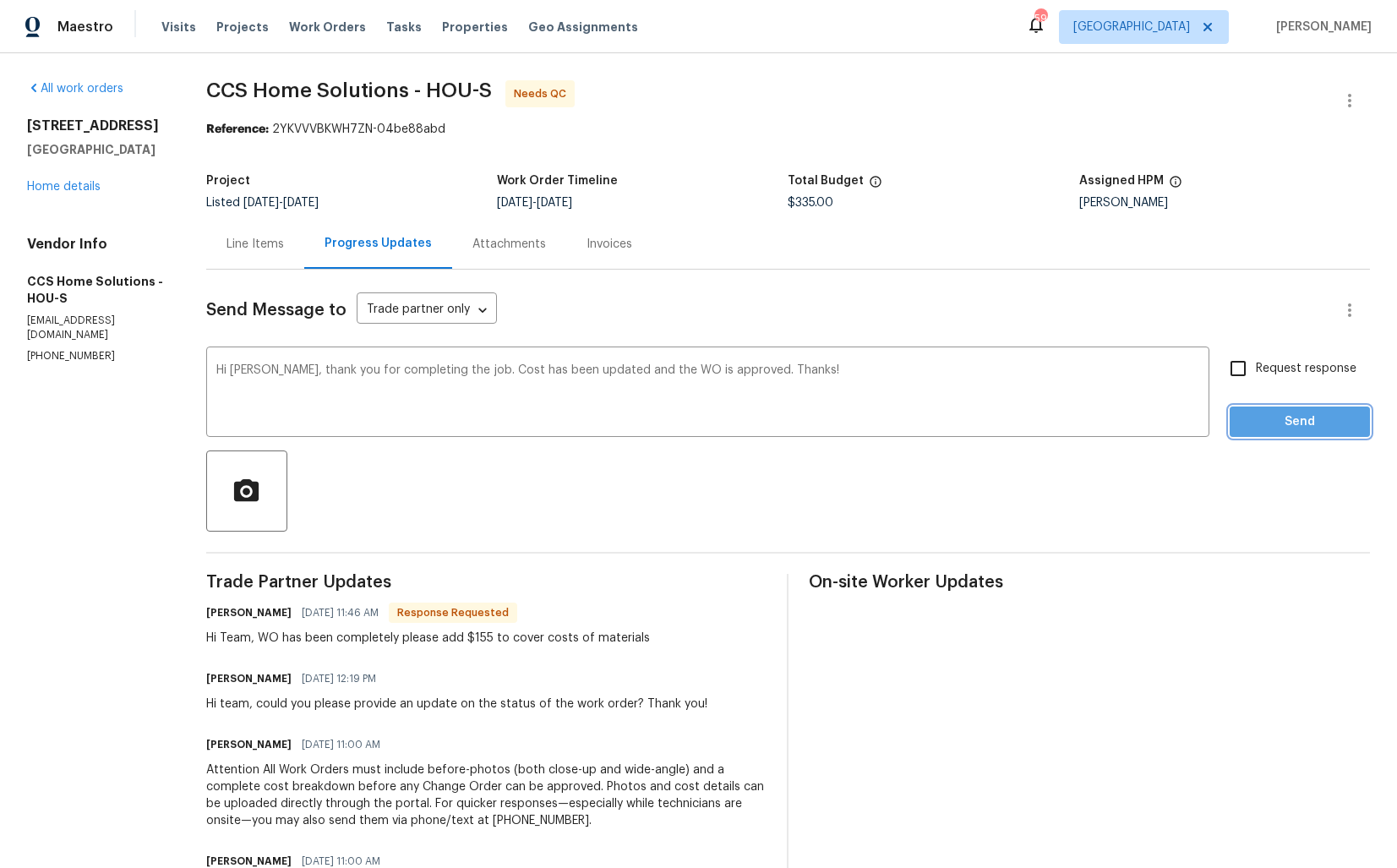
click at [1267, 416] on span "Send" at bounding box center [1300, 422] width 114 height 21
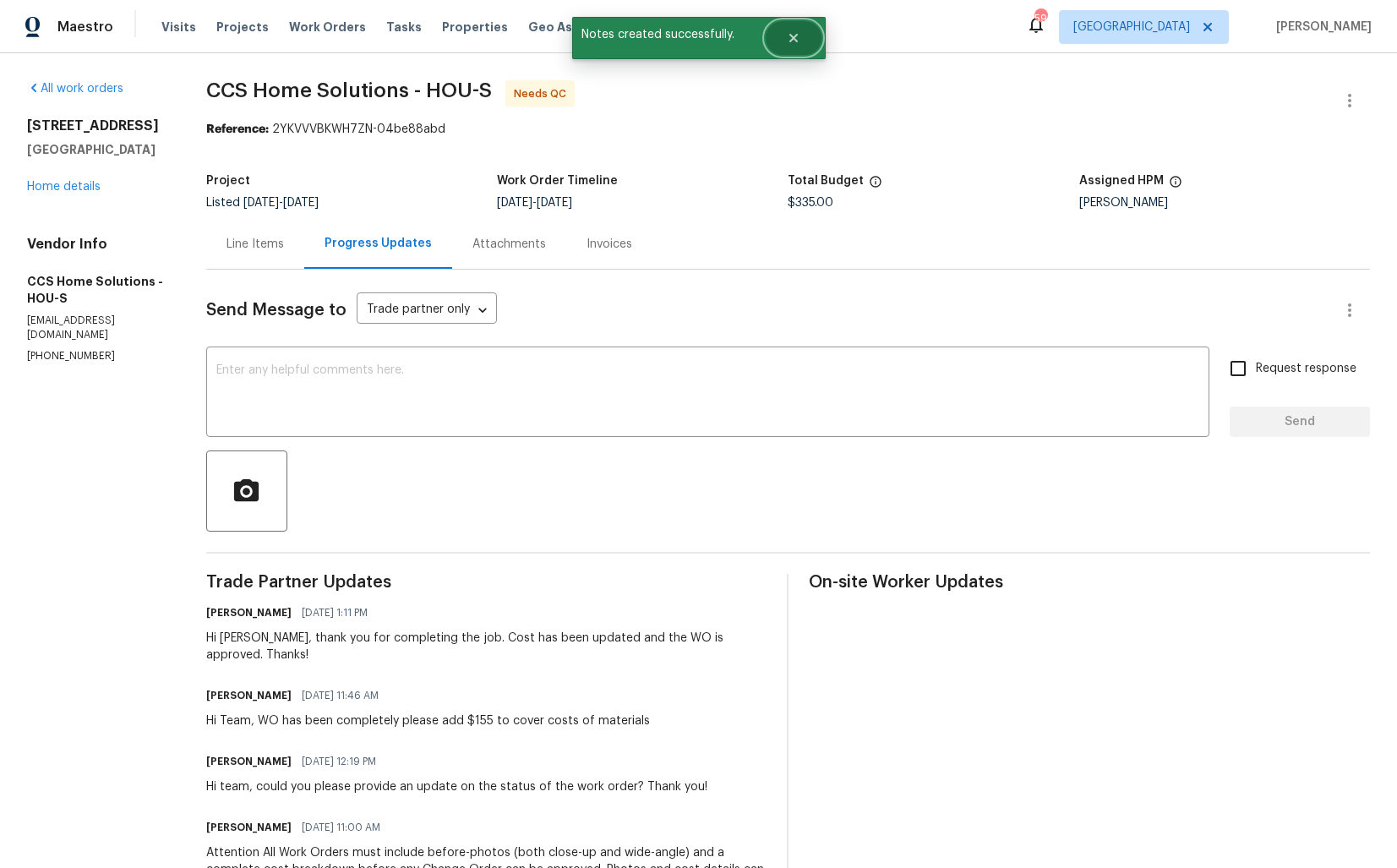
click at [790, 42] on icon "Close" at bounding box center [793, 38] width 9 height 9
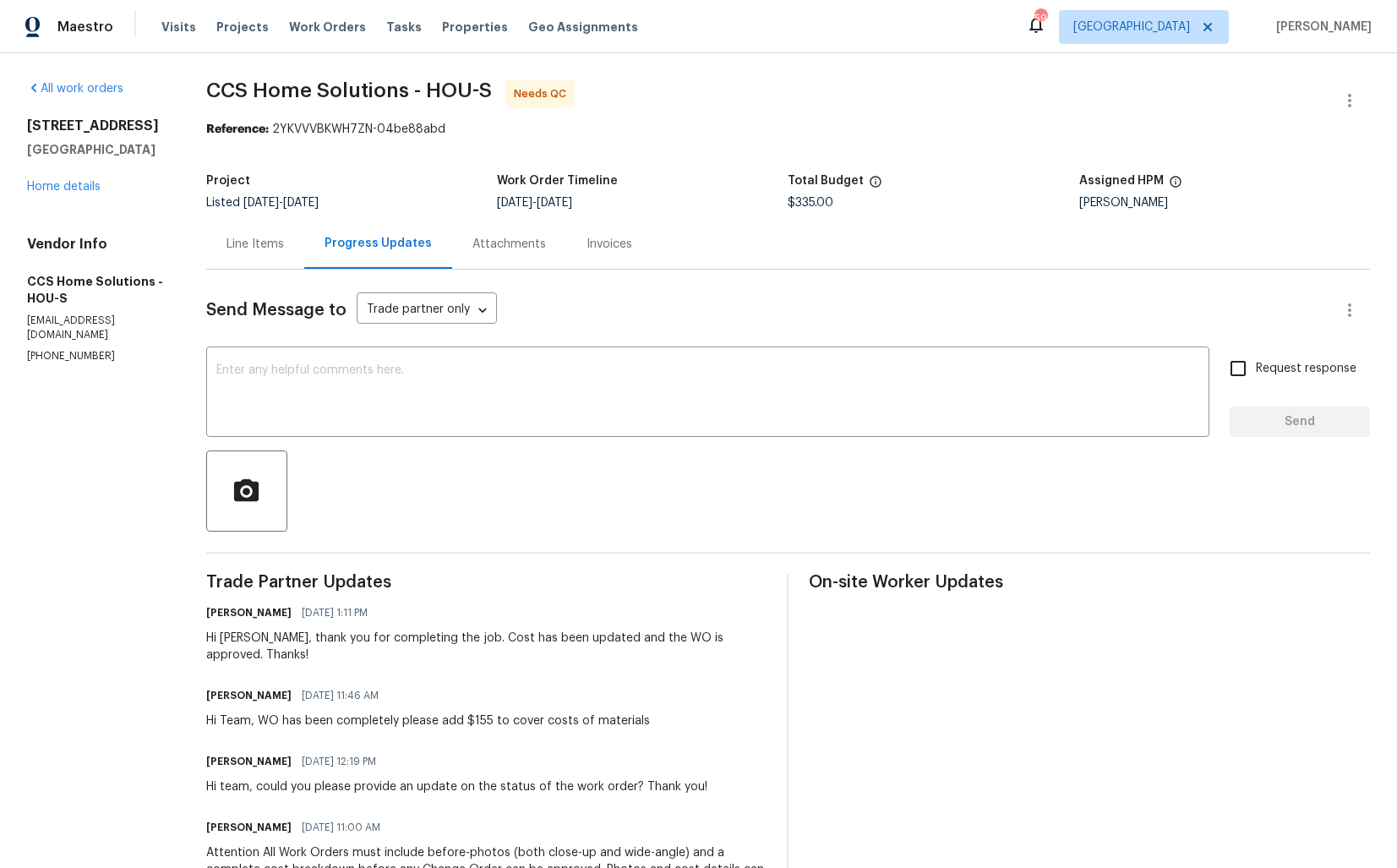
click at [263, 238] on div "Line Items" at bounding box center [254, 244] width 57 height 17
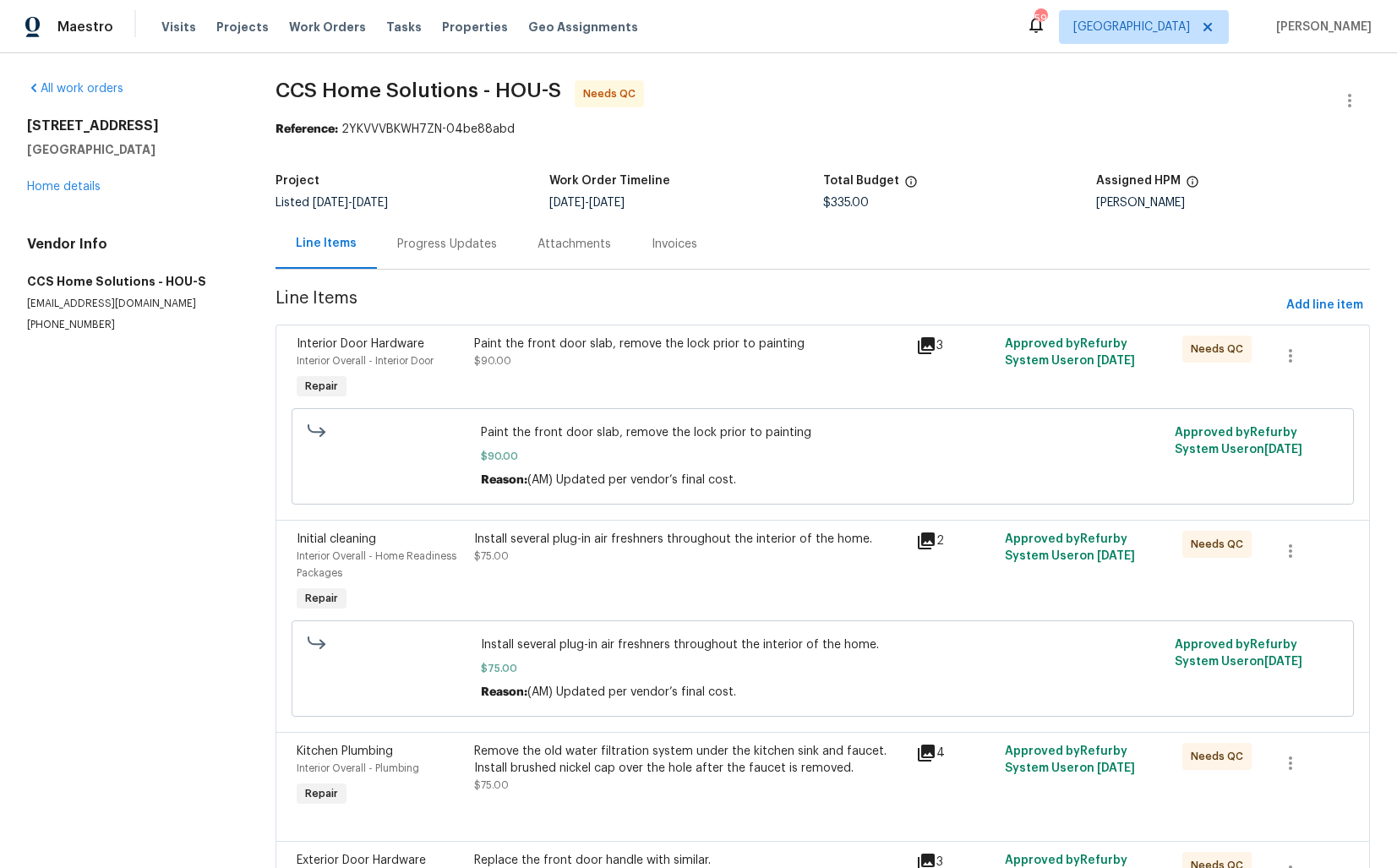
click at [684, 380] on div "Paint the front door slab, remove the lock prior to painting $90.00" at bounding box center [690, 369] width 443 height 78
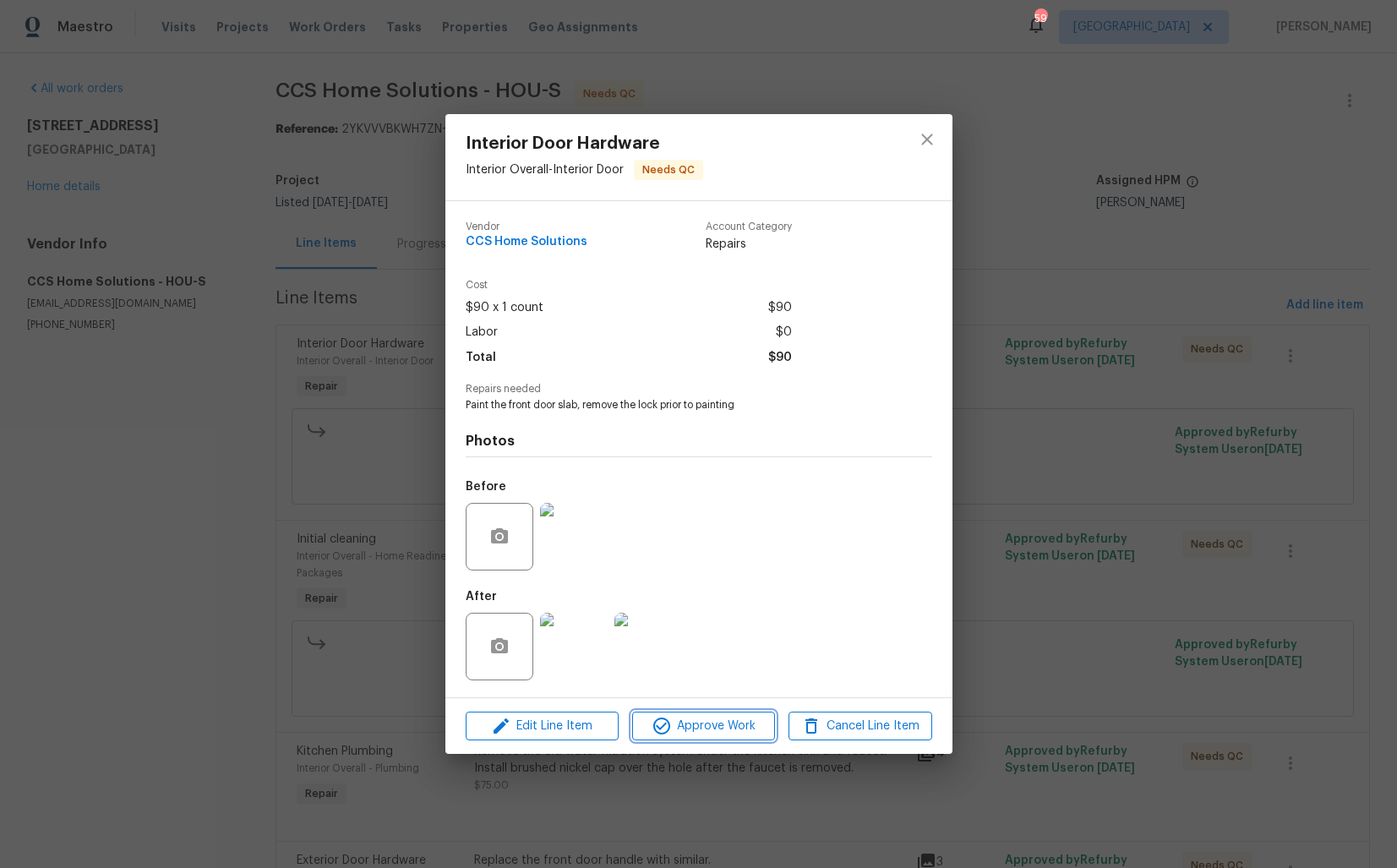
click at [714, 725] on span "Approve Work" at bounding box center [703, 726] width 132 height 21
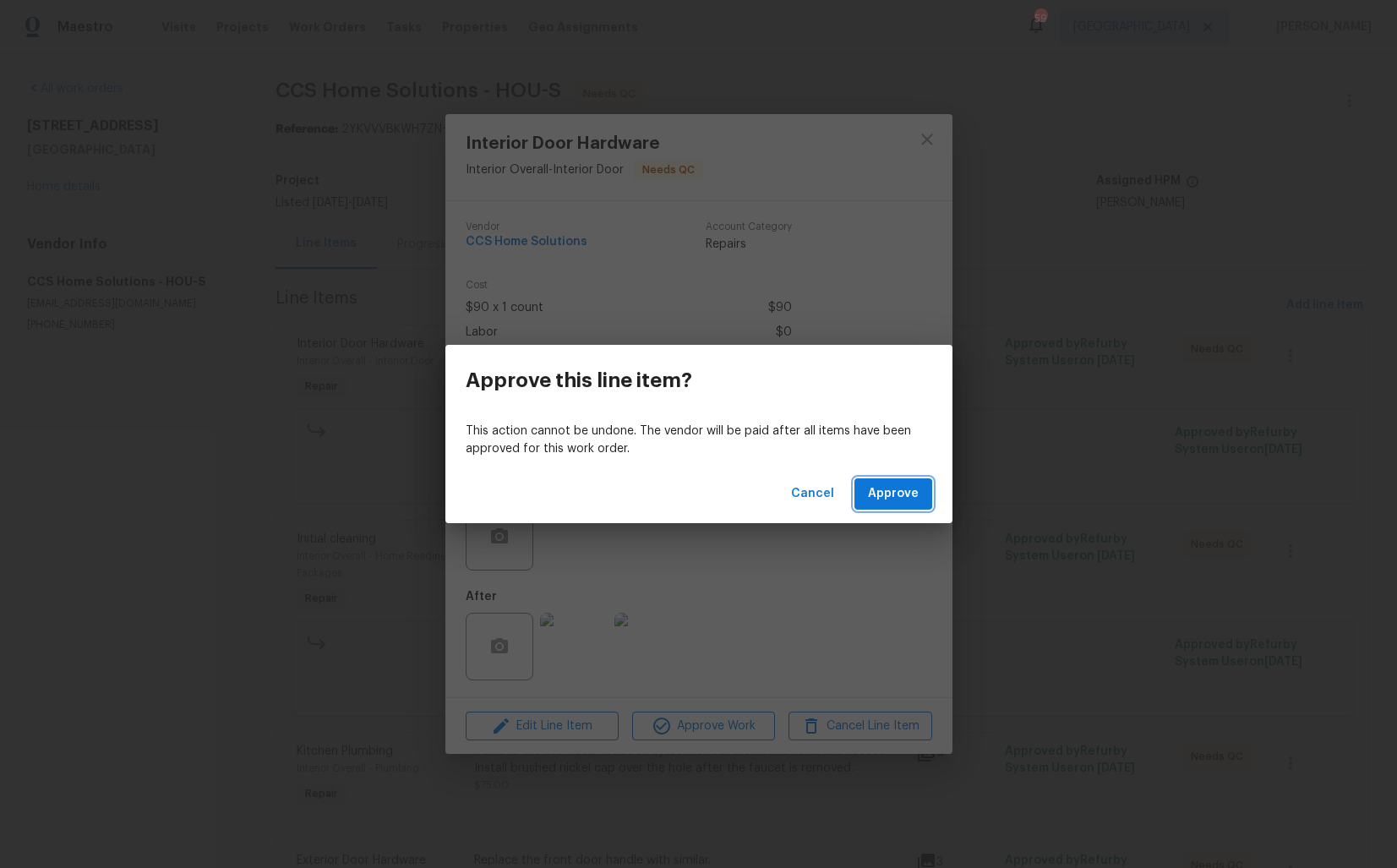
click at [899, 486] on span "Approve" at bounding box center [893, 493] width 50 height 21
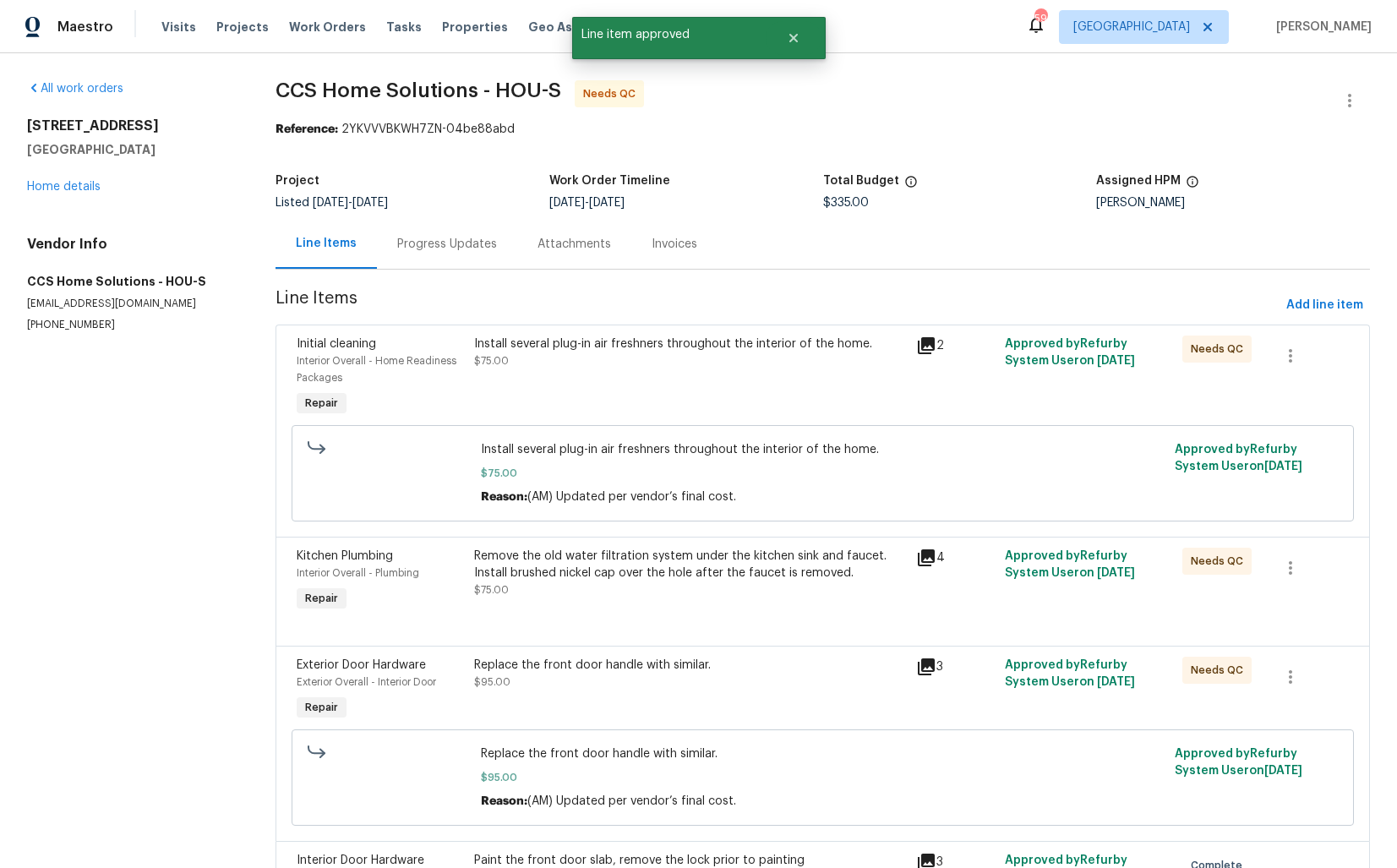
click at [663, 376] on div "Install several plug-in air freshners throughout the interior of the home. $75.…" at bounding box center [690, 377] width 443 height 95
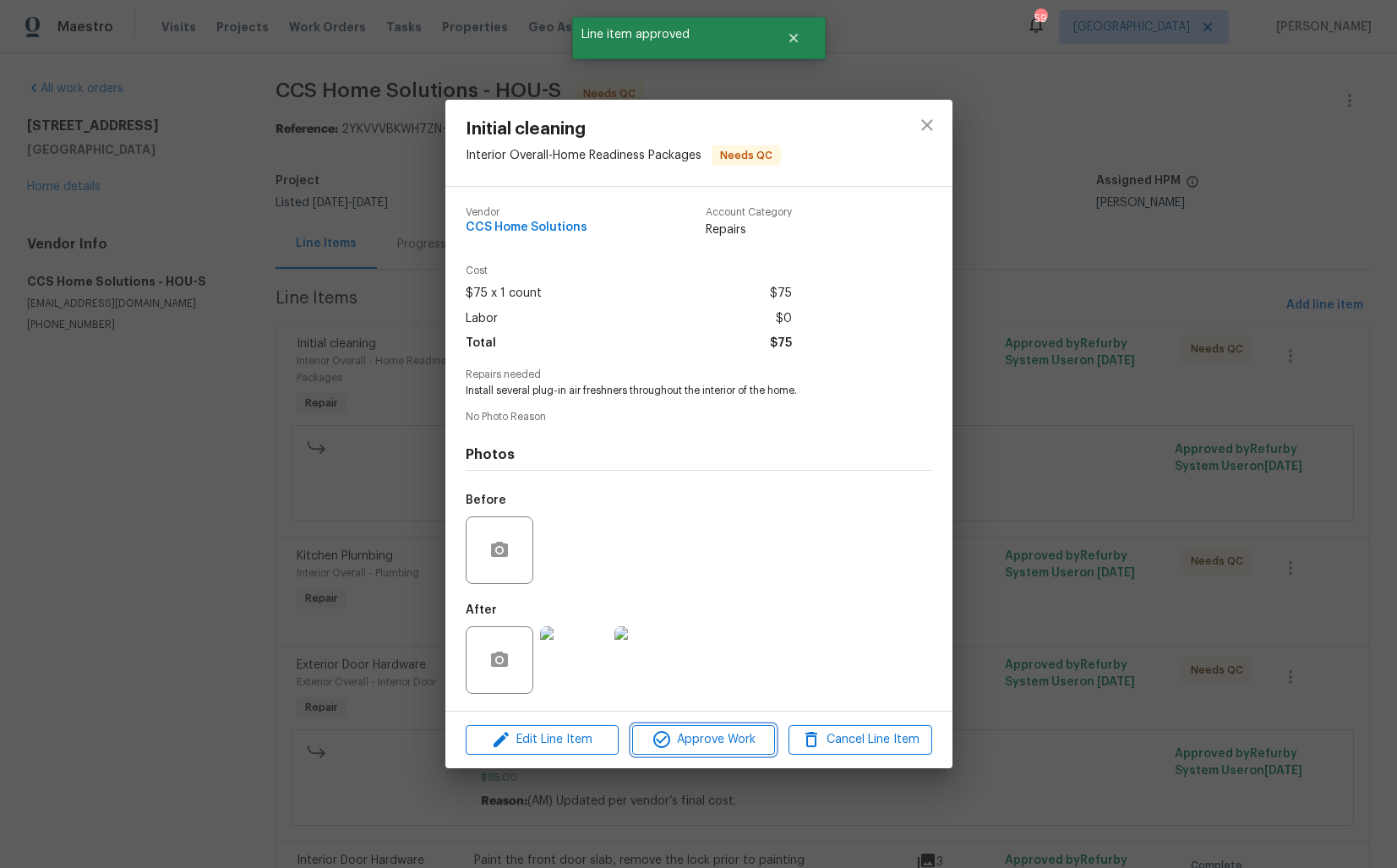
click at [678, 742] on span "Approve Work" at bounding box center [703, 740] width 132 height 21
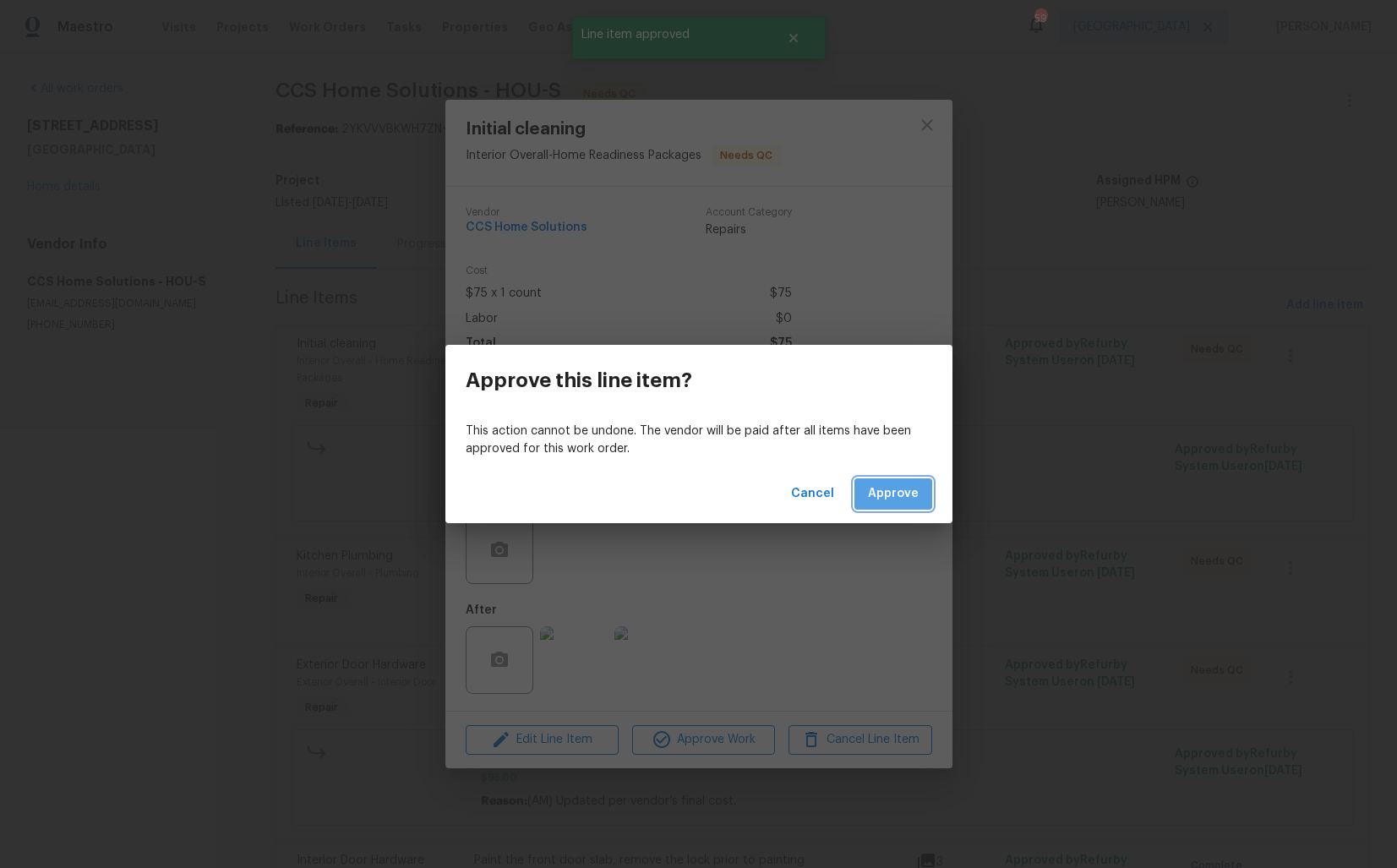
click at [901, 498] on span "Approve" at bounding box center [893, 493] width 50 height 21
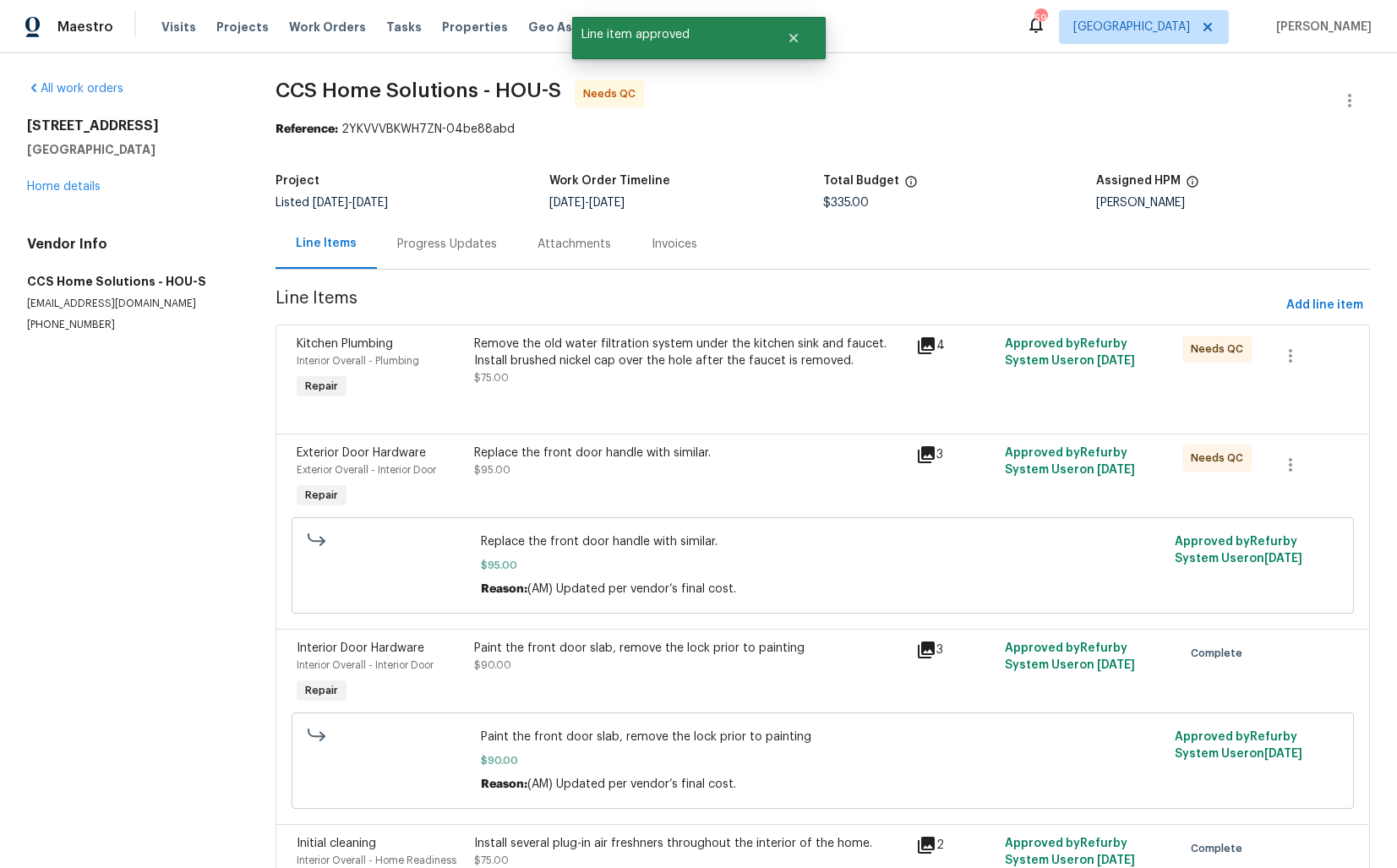
click at [701, 373] on div "Remove the old water filtration system under the kitchen sink and faucet. Insta…" at bounding box center [690, 360] width 433 height 50
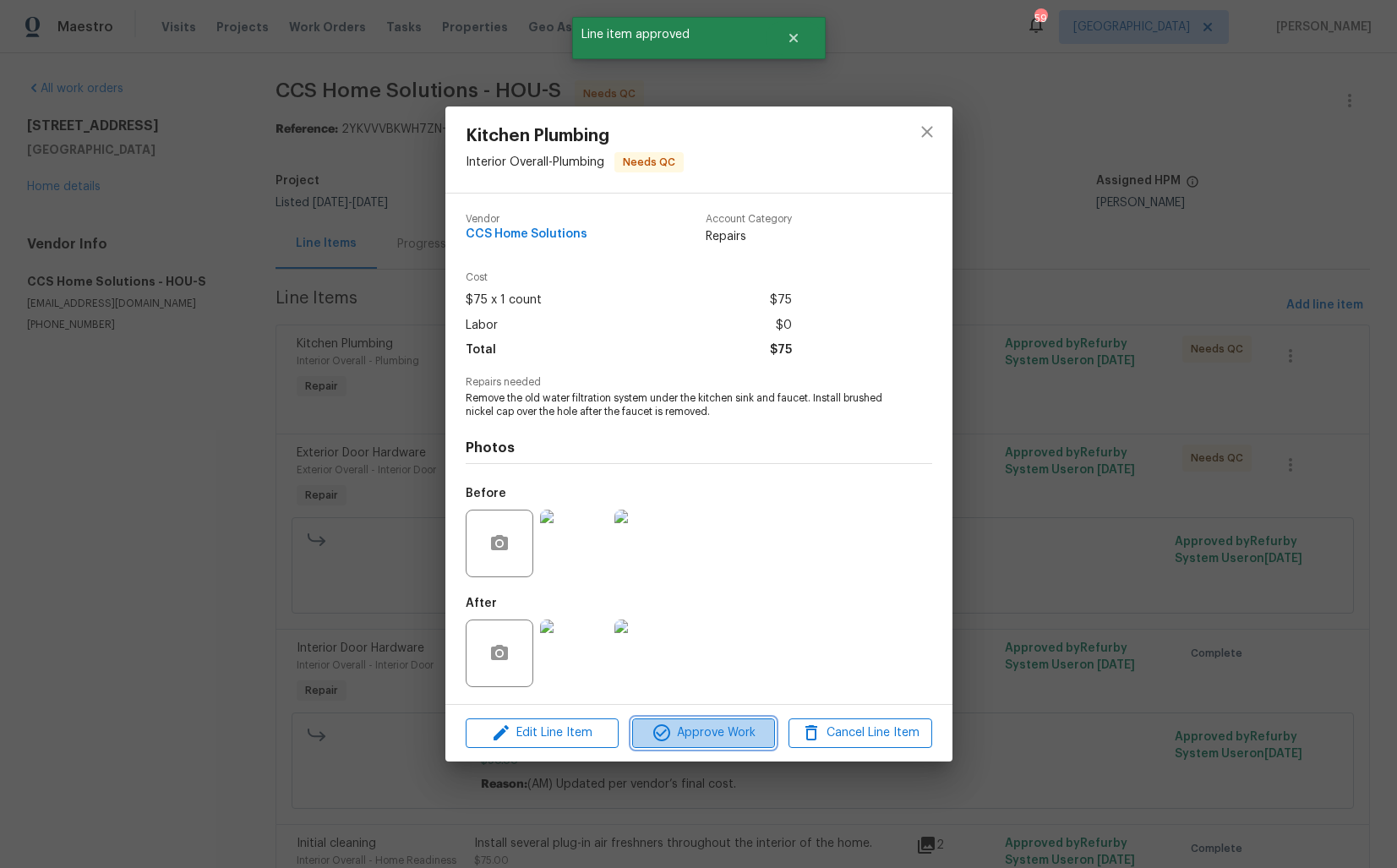
click at [678, 736] on span "Approve Work" at bounding box center [703, 733] width 132 height 21
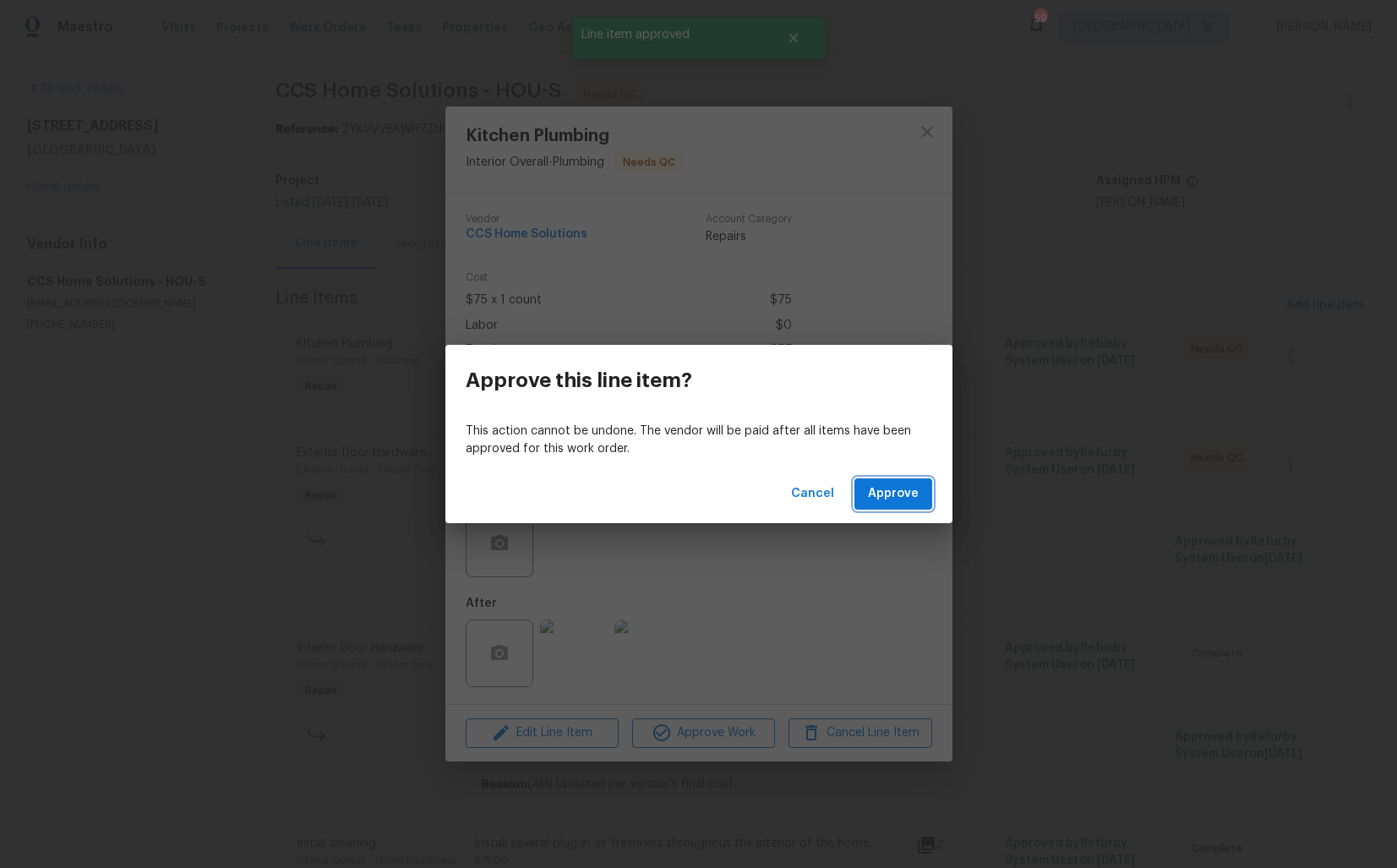
click at [887, 499] on span "Approve" at bounding box center [893, 493] width 50 height 21
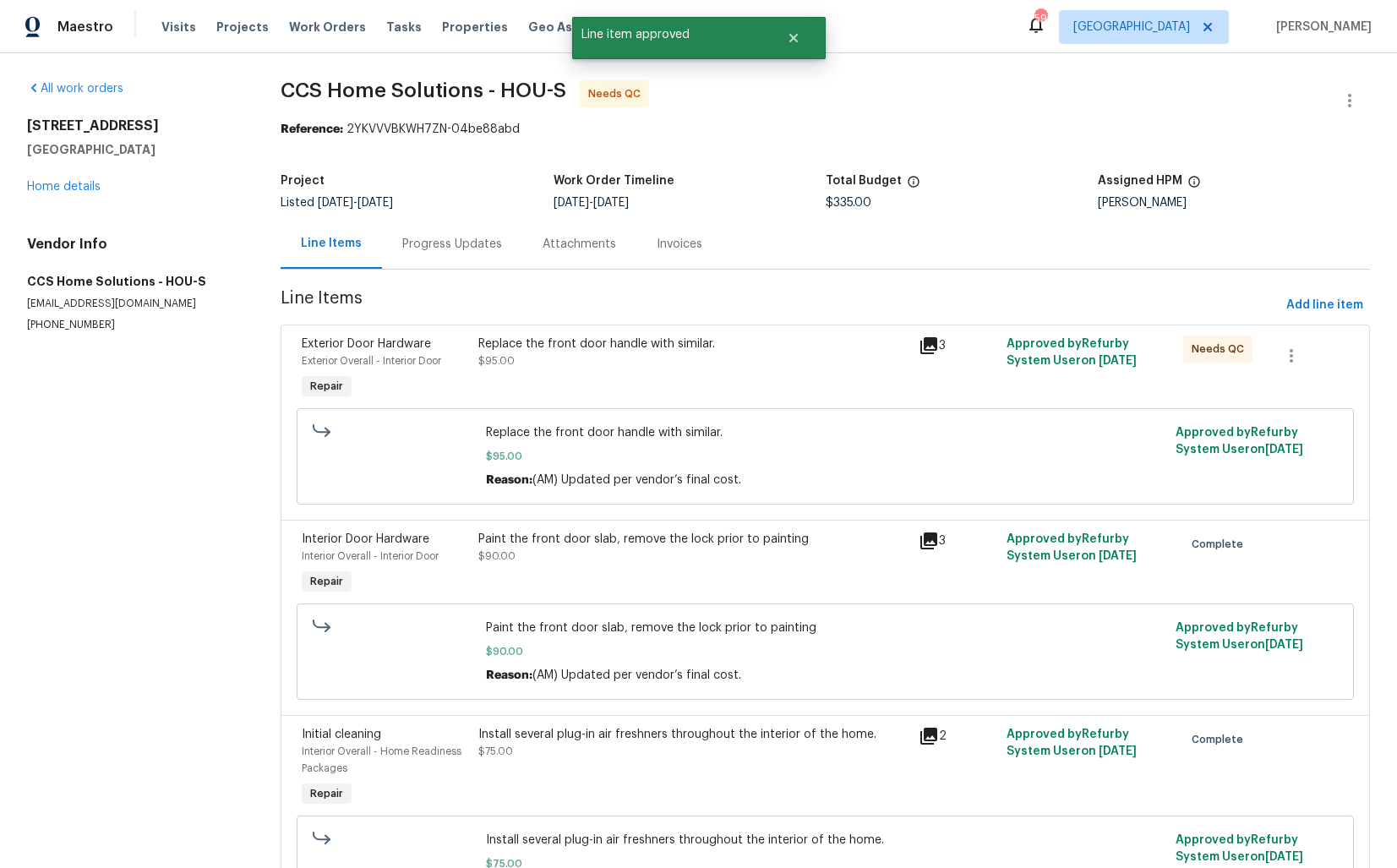
click at [614, 366] on div "Replace the front door handle with similar. $95.00" at bounding box center [693, 352] width 430 height 34
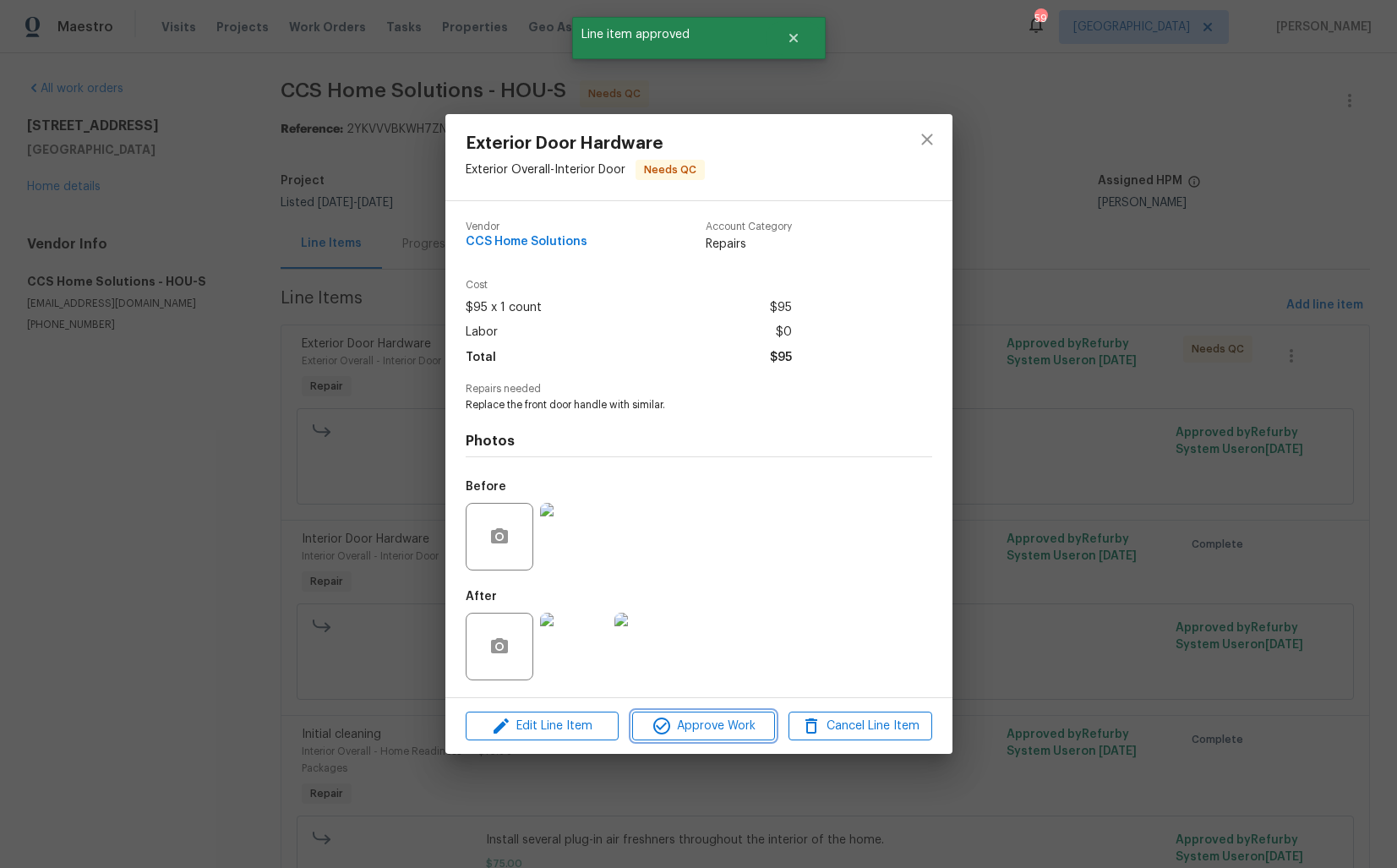
click at [683, 729] on span "Approve Work" at bounding box center [703, 726] width 132 height 21
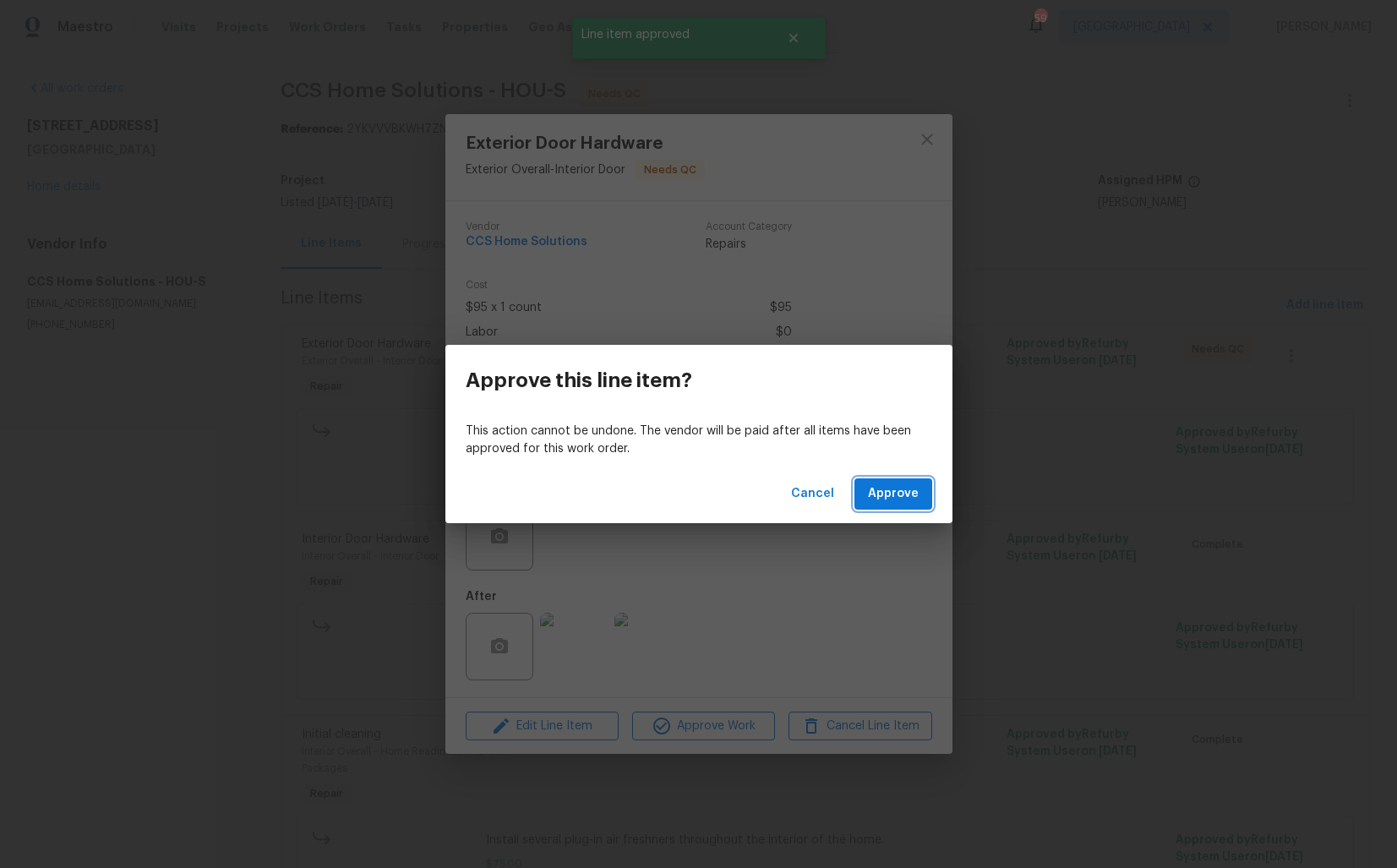
click at [891, 492] on span "Approve" at bounding box center [893, 493] width 50 height 21
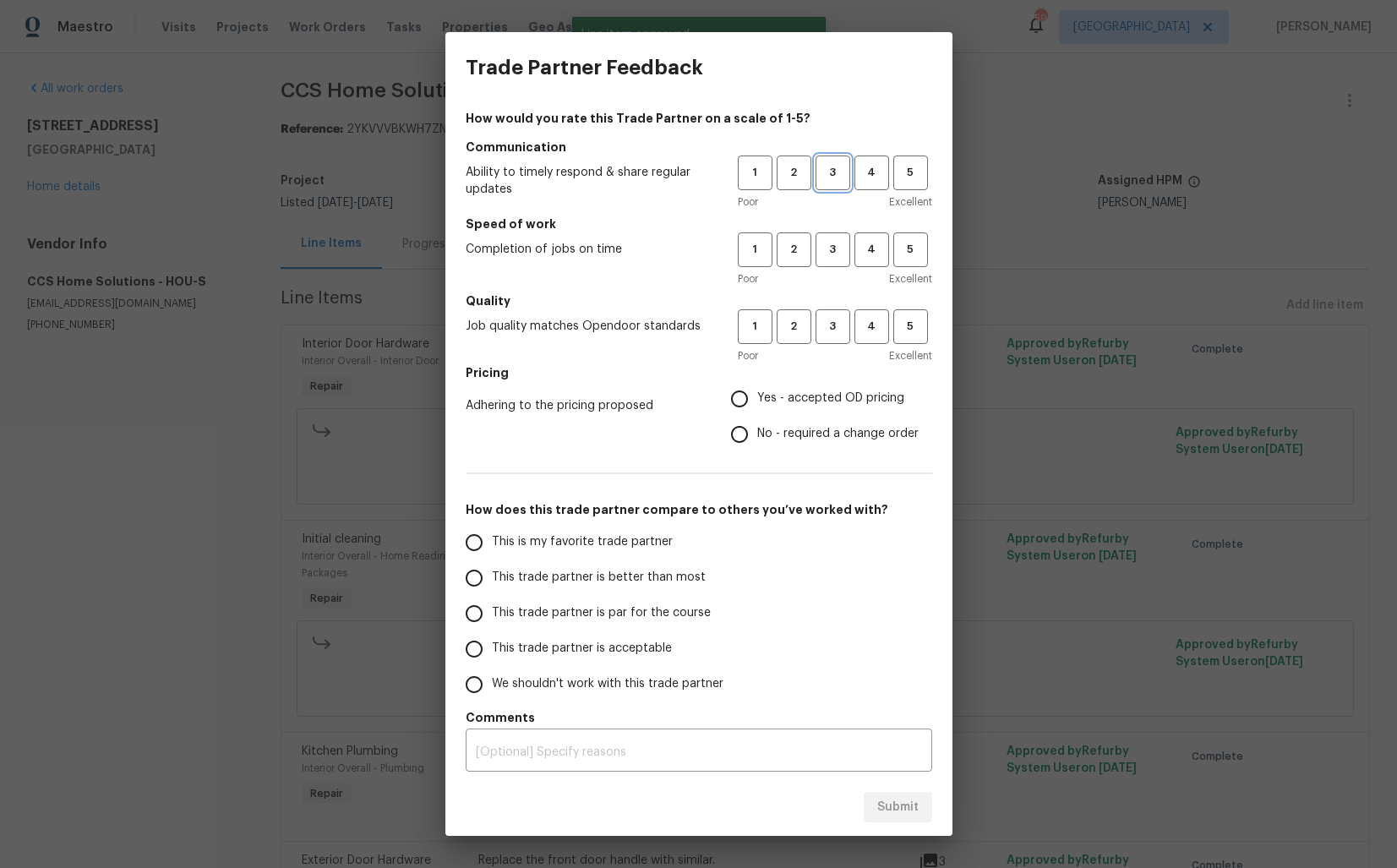
click at [842, 178] on span "3" at bounding box center [833, 172] width 32 height 20
click at [836, 230] on h5 "Speed of work" at bounding box center [699, 224] width 467 height 17
click at [833, 254] on span "3" at bounding box center [833, 249] width 32 height 20
click at [833, 317] on span "3" at bounding box center [833, 326] width 32 height 20
click at [816, 388] on label "Yes - accepted OD pricing" at bounding box center [820, 399] width 197 height 36
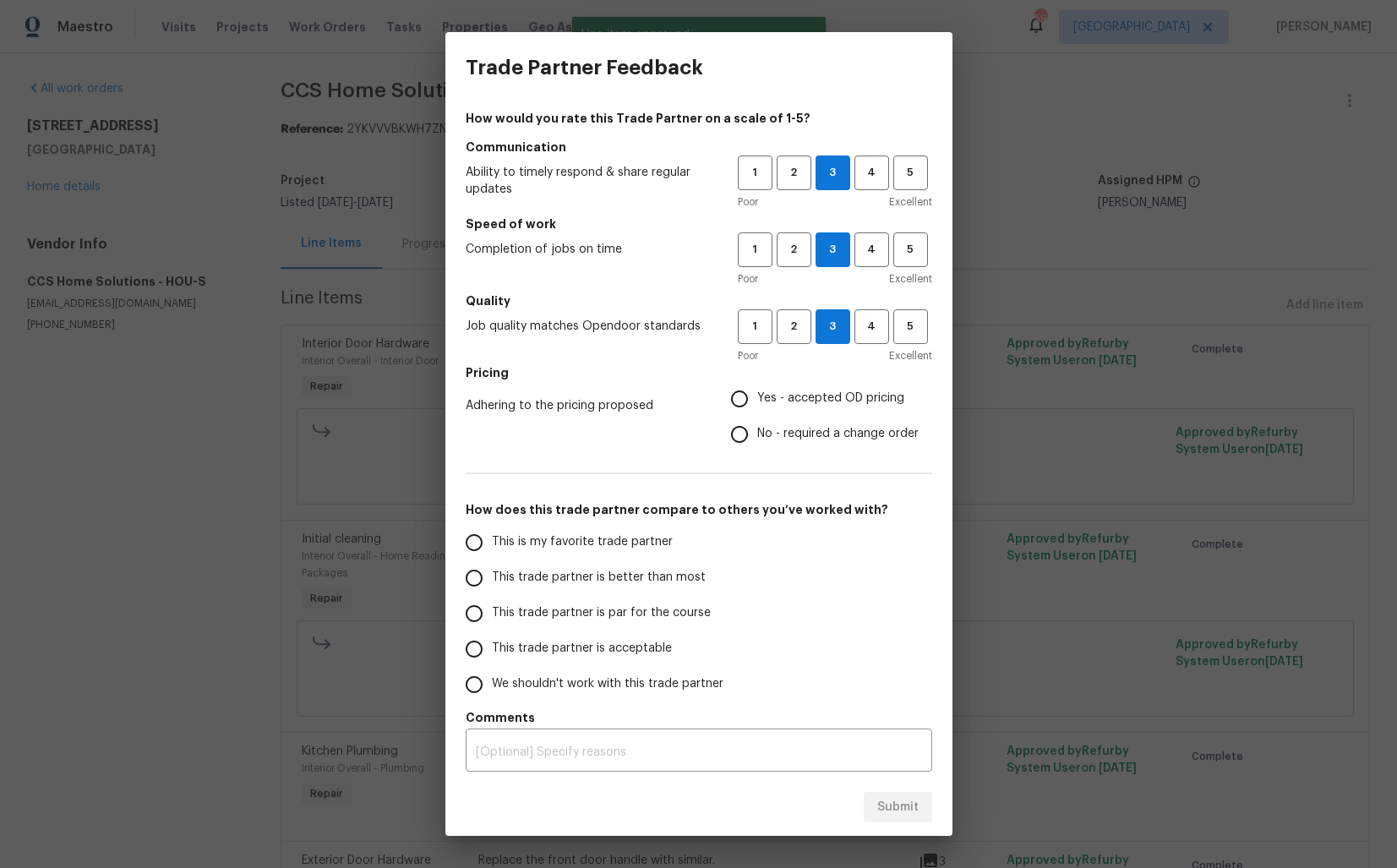
click at [757, 388] on input "Yes - accepted OD pricing" at bounding box center [740, 399] width 36 height 36
radio input "true"
click at [785, 437] on span "No - required a change order" at bounding box center [837, 434] width 161 height 18
click at [757, 437] on input "No - required a change order" at bounding box center [740, 434] width 36 height 36
radio input "true"
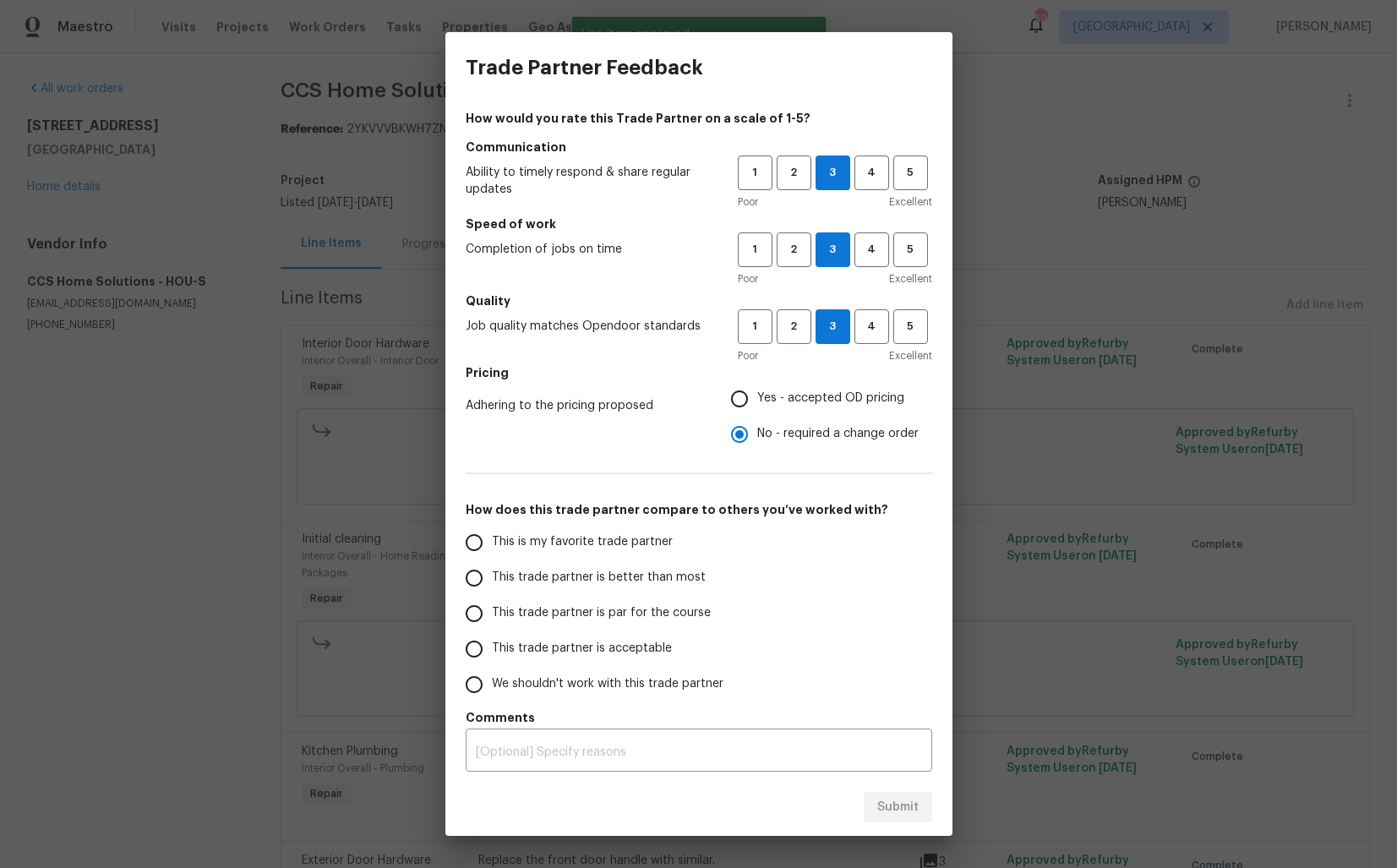
click at [681, 571] on span "This trade partner is better than most" at bounding box center [598, 577] width 214 height 18
click at [492, 571] on input "This trade partner is better than most" at bounding box center [474, 579] width 36 height 36
click at [888, 815] on span "Submit" at bounding box center [898, 807] width 42 height 21
radio input "true"
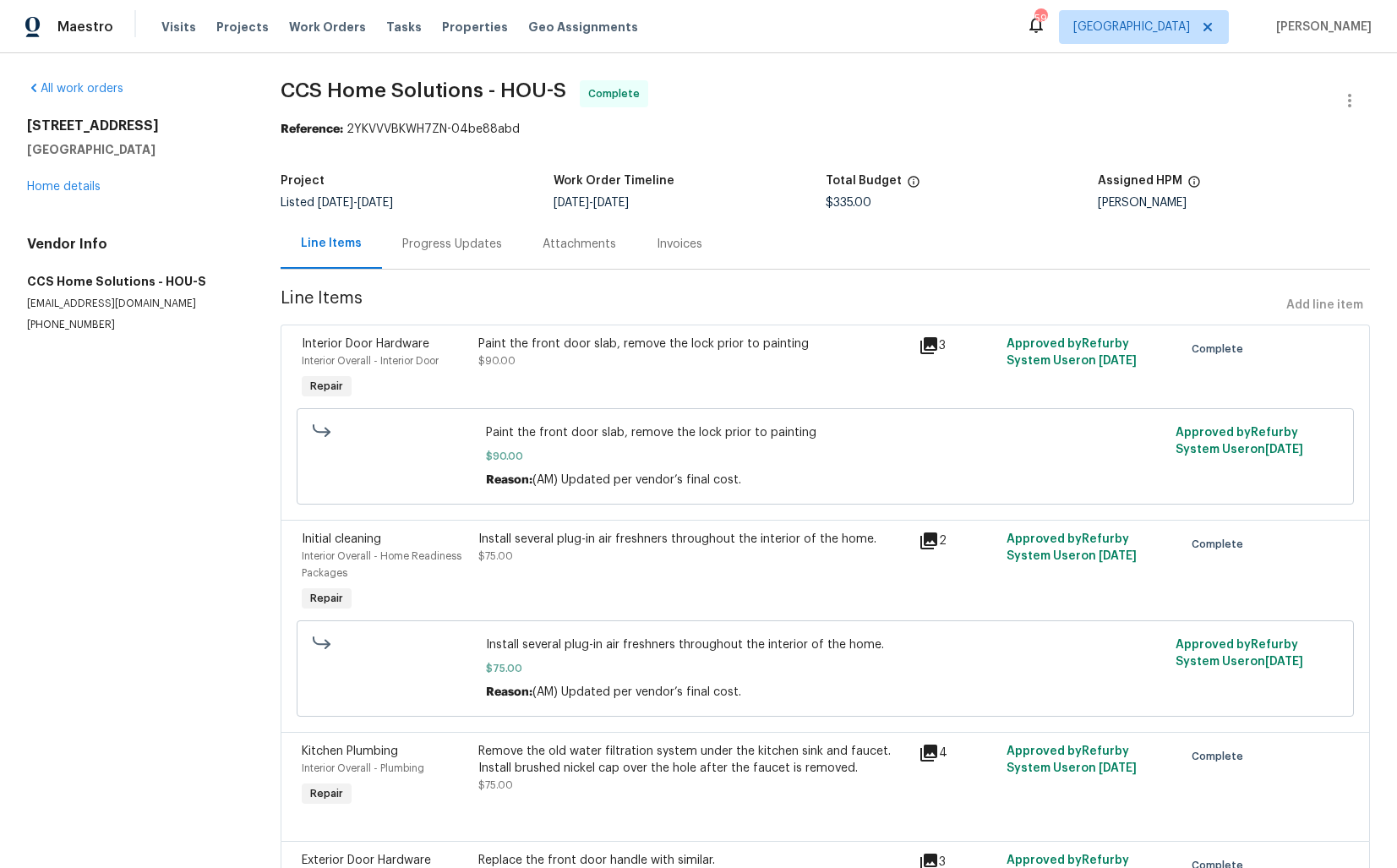
click at [337, 93] on span "CCS Home Solutions - HOU-S" at bounding box center [423, 90] width 286 height 20
click at [492, 193] on div "Project" at bounding box center [416, 186] width 272 height 22
click at [65, 190] on link "Home details" at bounding box center [64, 187] width 73 height 12
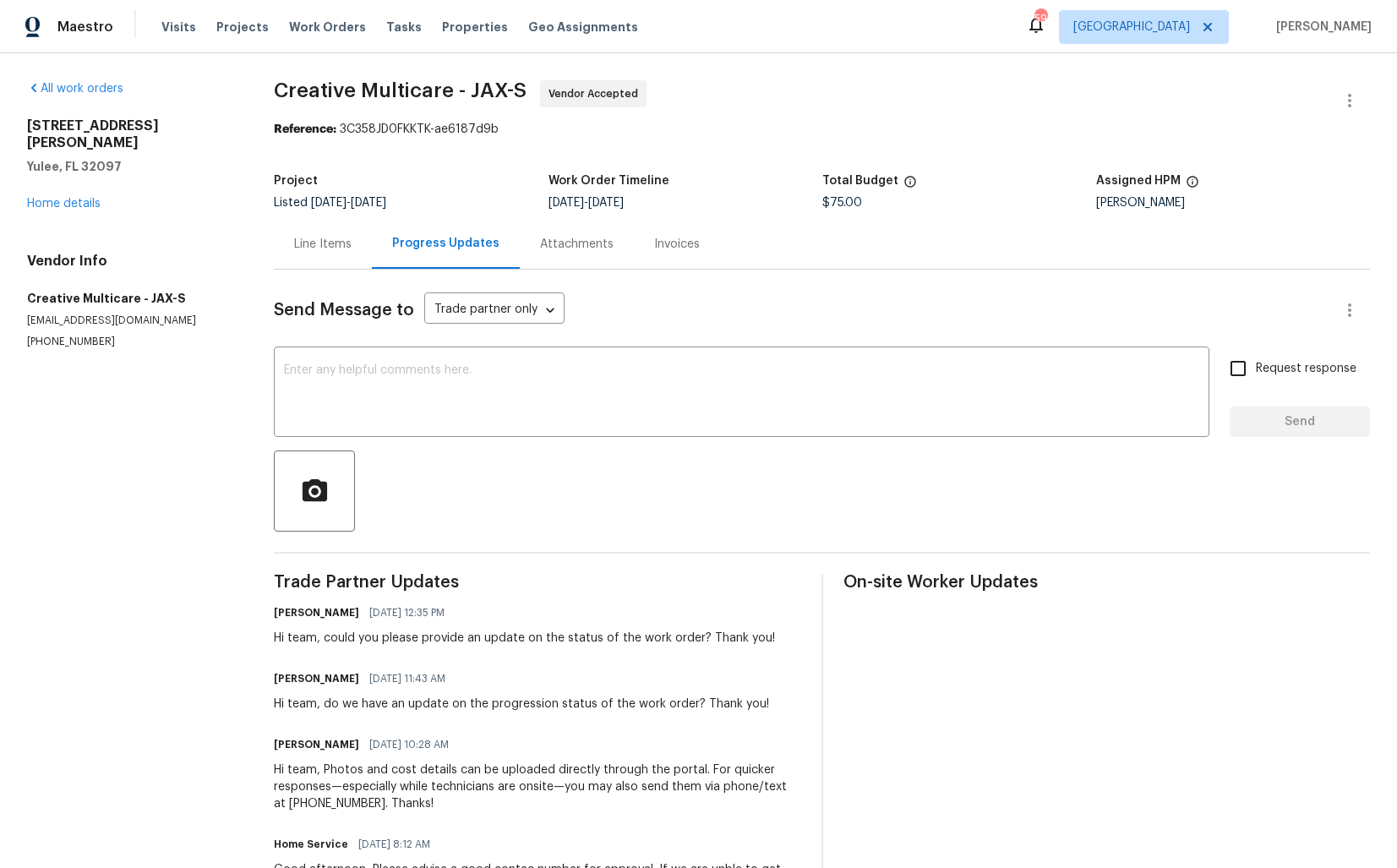
click at [340, 234] on div "Line Items" at bounding box center [323, 243] width 98 height 50
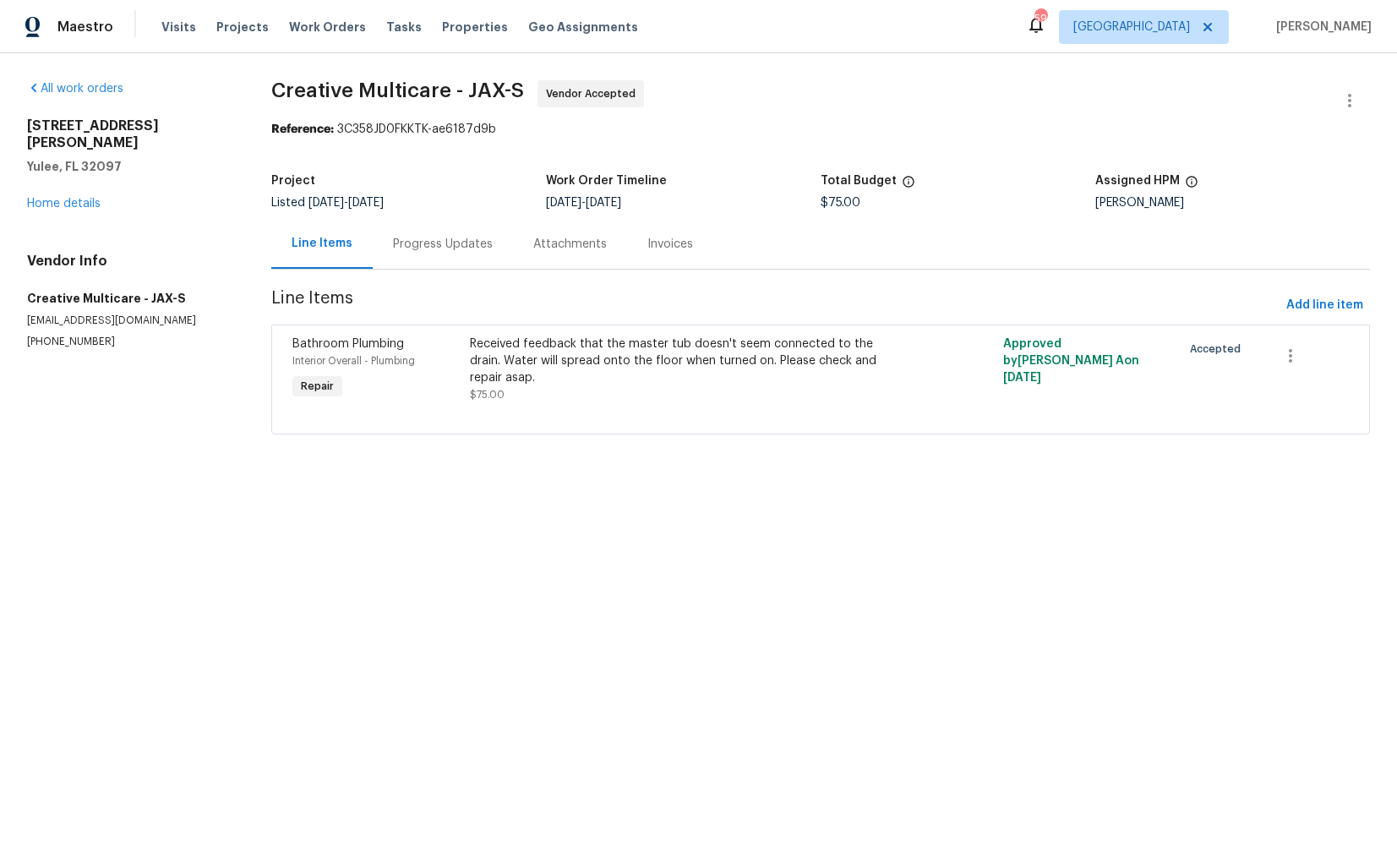
click at [469, 237] on div "Progress Updates" at bounding box center [442, 244] width 100 height 17
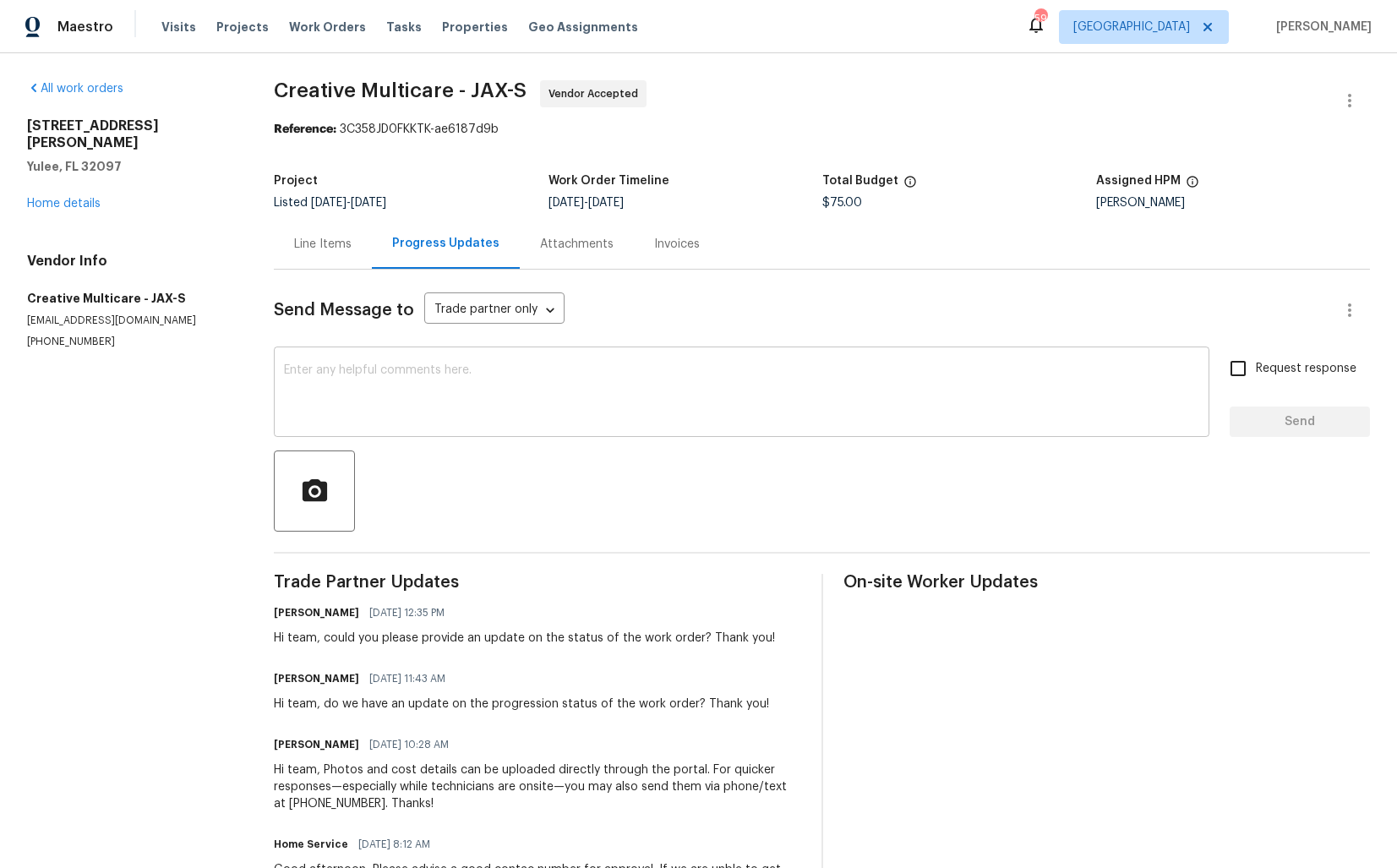
click at [476, 407] on textarea at bounding box center [742, 393] width 915 height 59
click at [461, 399] on textarea at bounding box center [742, 393] width 915 height 59
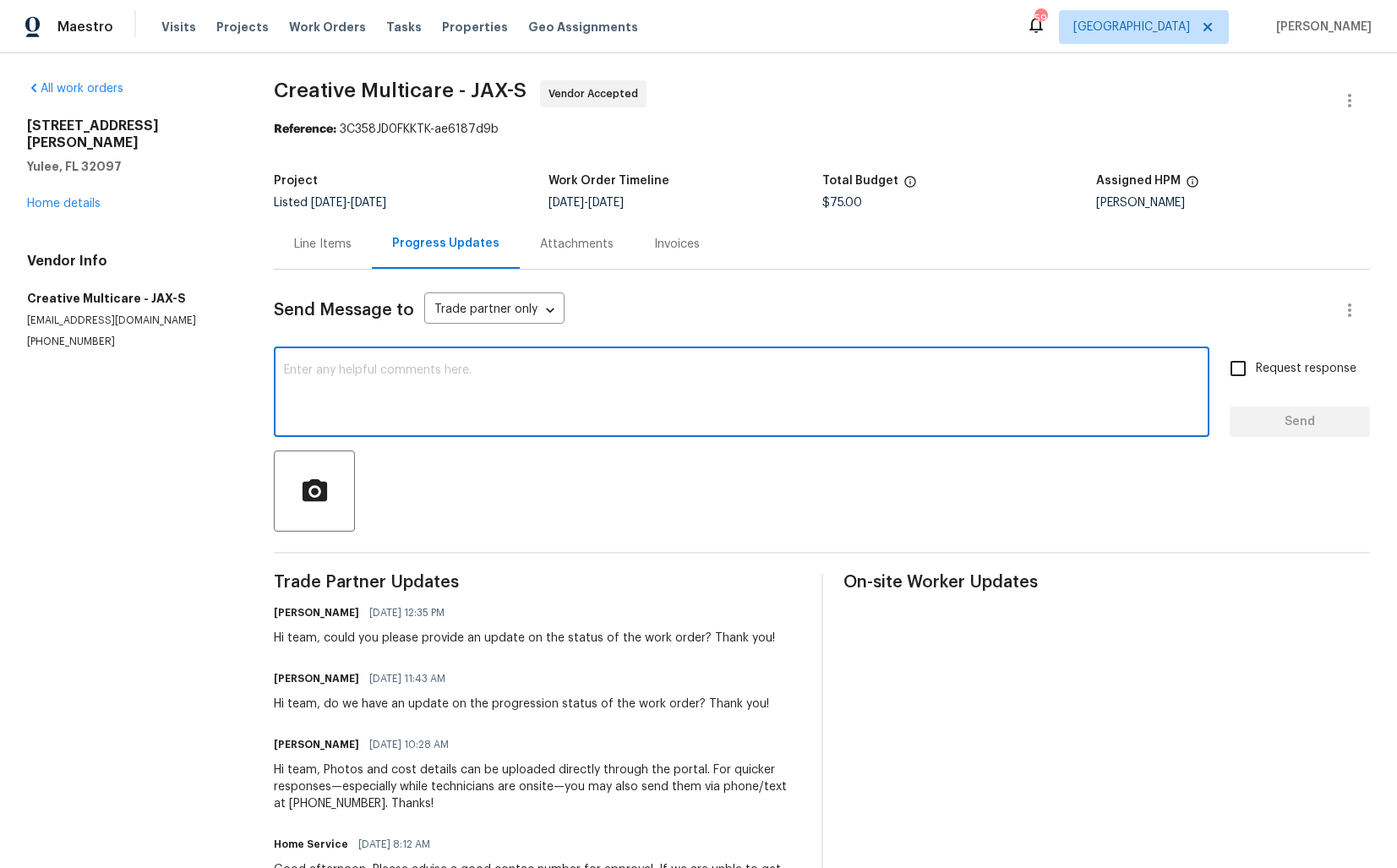
paste textarea "Hi, We’ve been trying to reach you for the past couple of days but haven’t rece…"
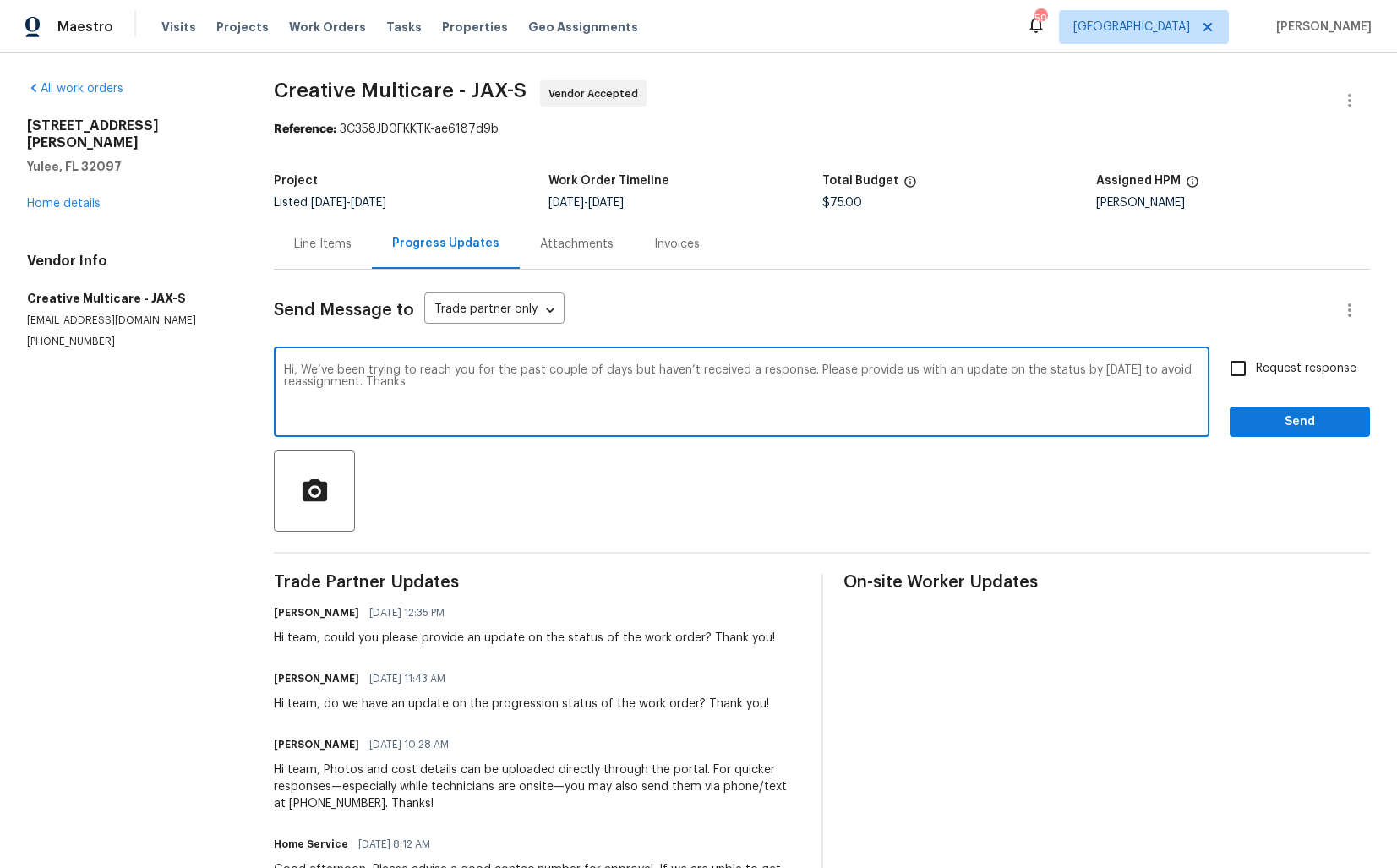
type textarea "Hi, We’ve been trying to reach you for the past couple of days but haven’t rece…"
click at [1242, 370] on input "Request response" at bounding box center [1238, 369] width 36 height 36
checkbox input "true"
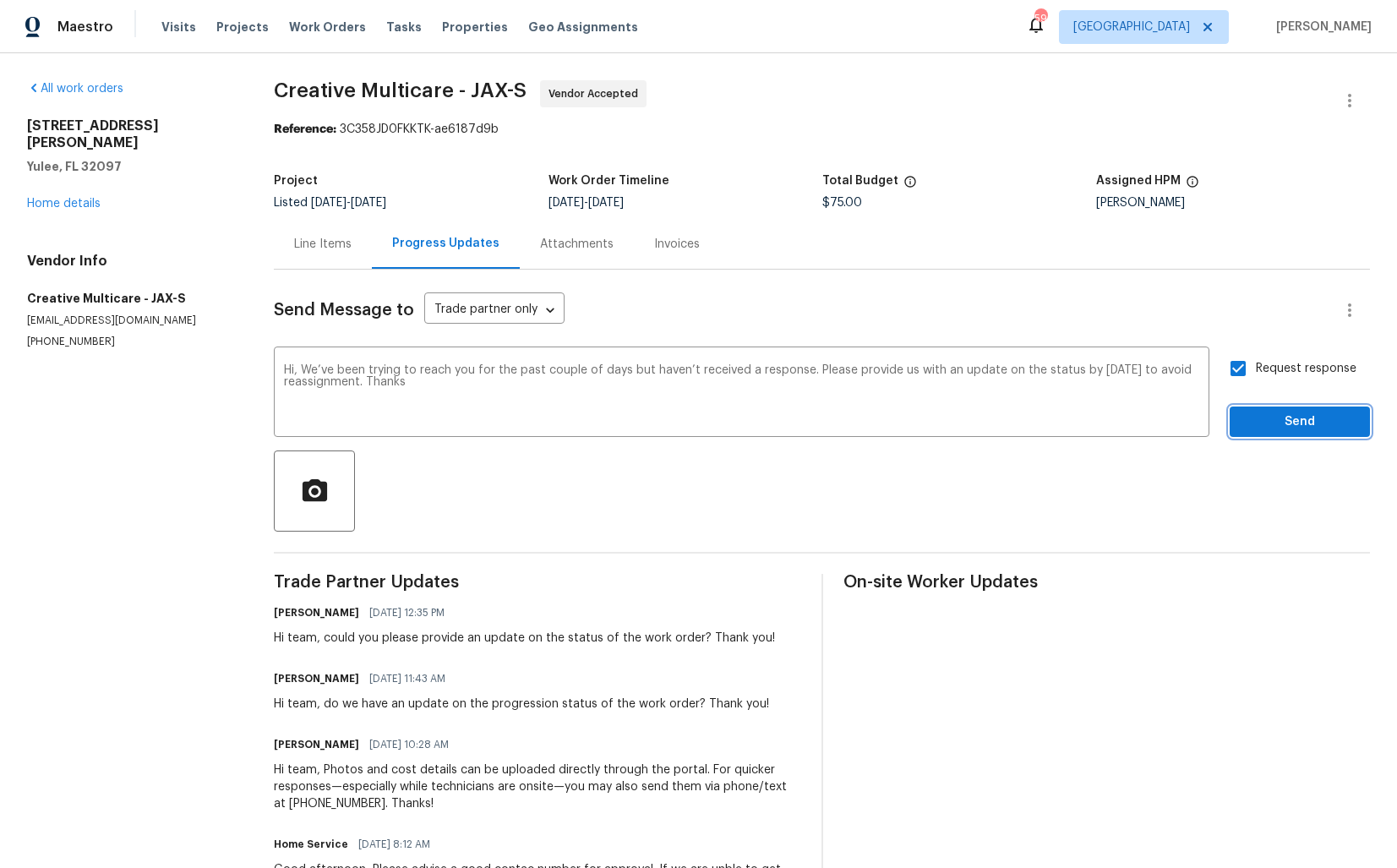
click at [1265, 422] on span "Send" at bounding box center [1300, 422] width 114 height 21
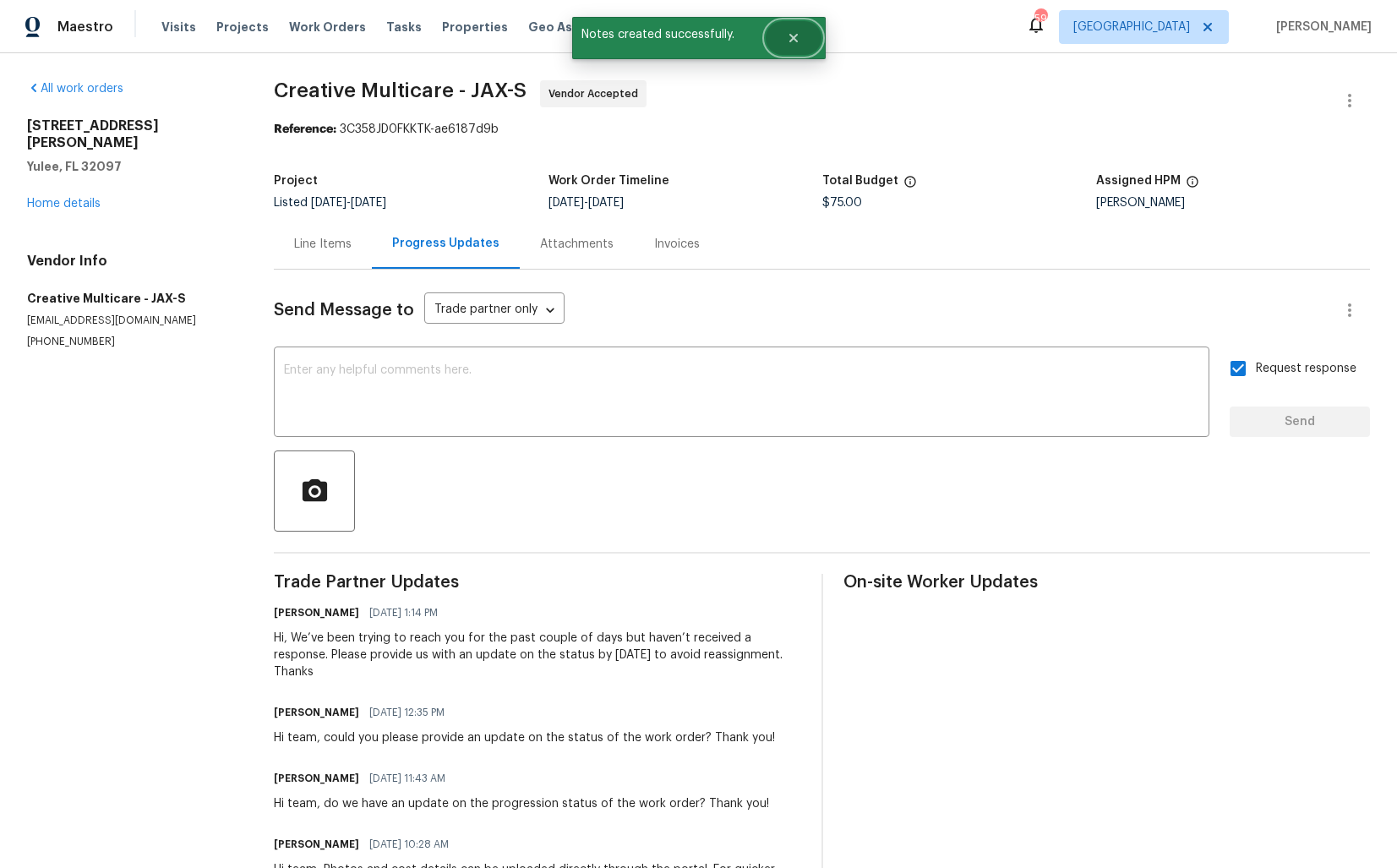
click at [793, 48] on button "Close" at bounding box center [793, 38] width 55 height 34
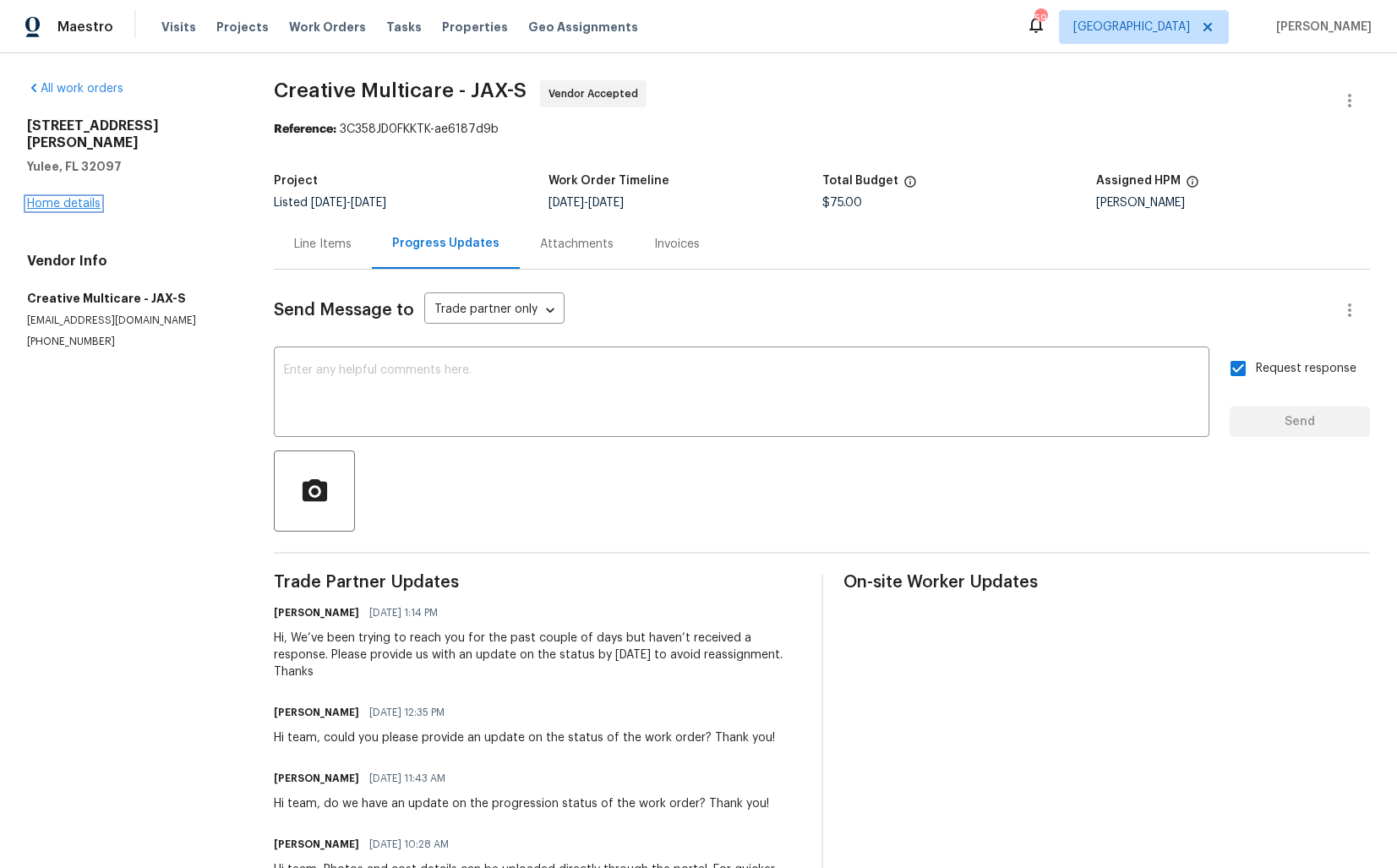
click at [61, 198] on link "Home details" at bounding box center [64, 204] width 73 height 12
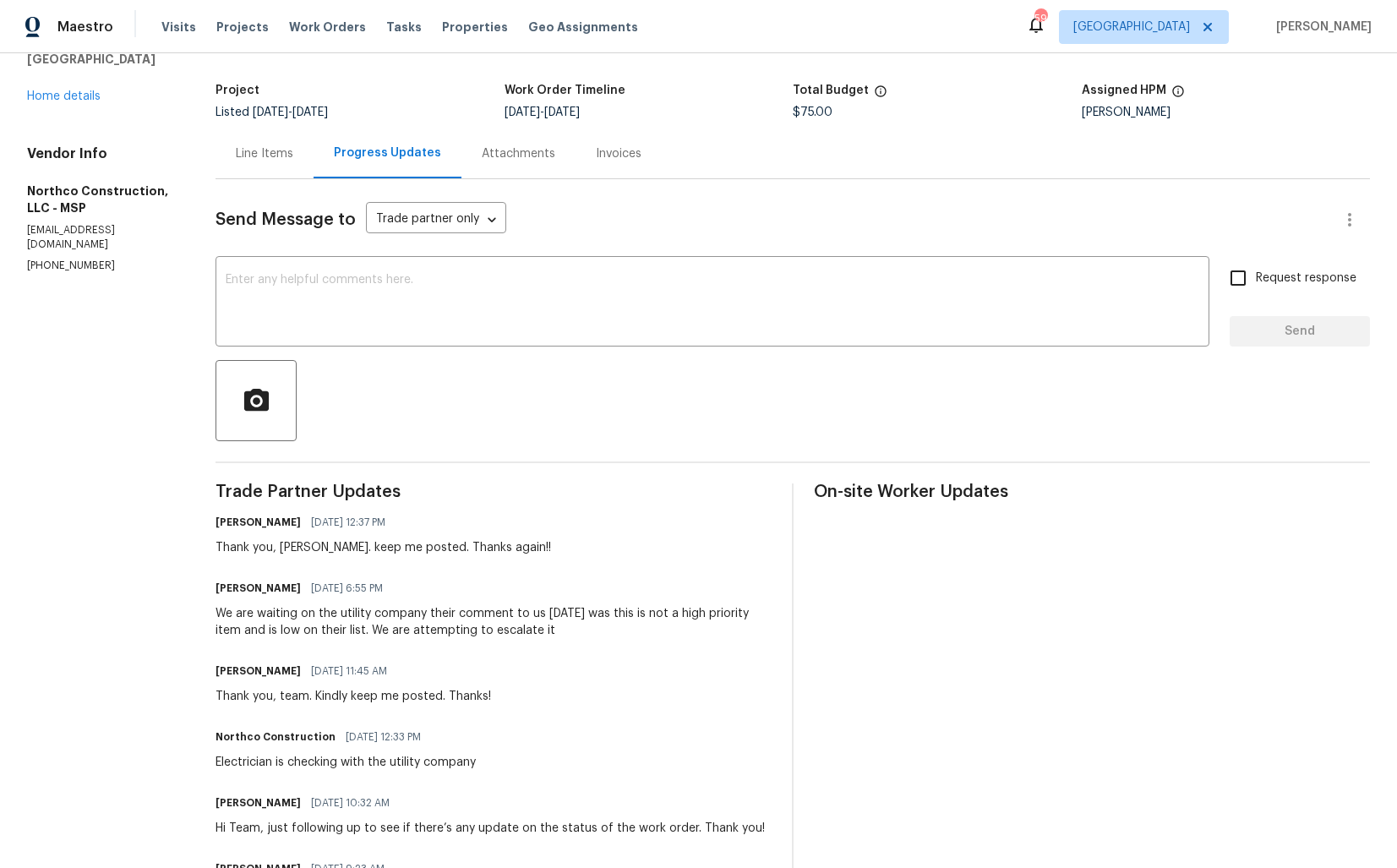
scroll to position [3, 0]
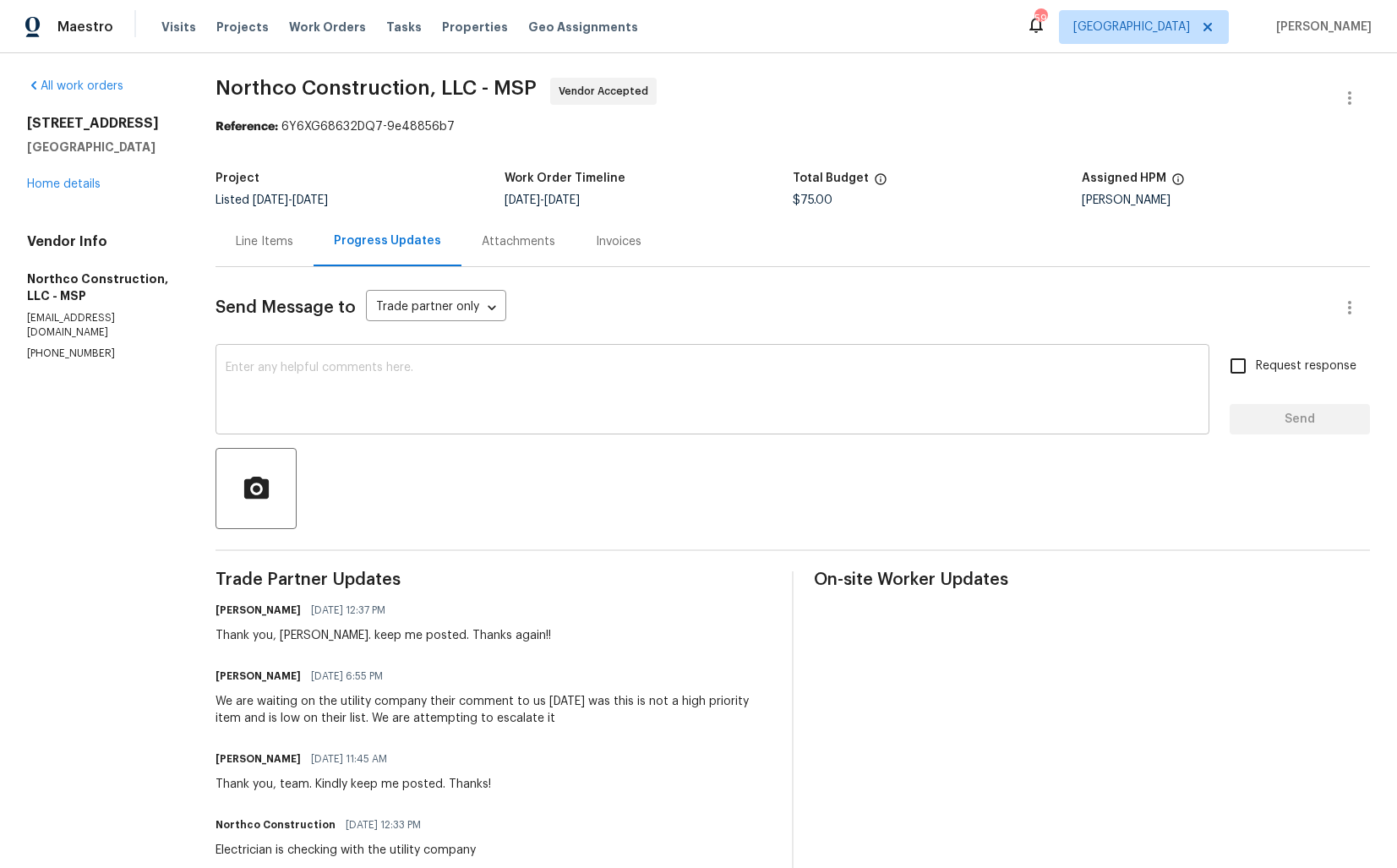
click at [547, 410] on textarea at bounding box center [712, 391] width 974 height 59
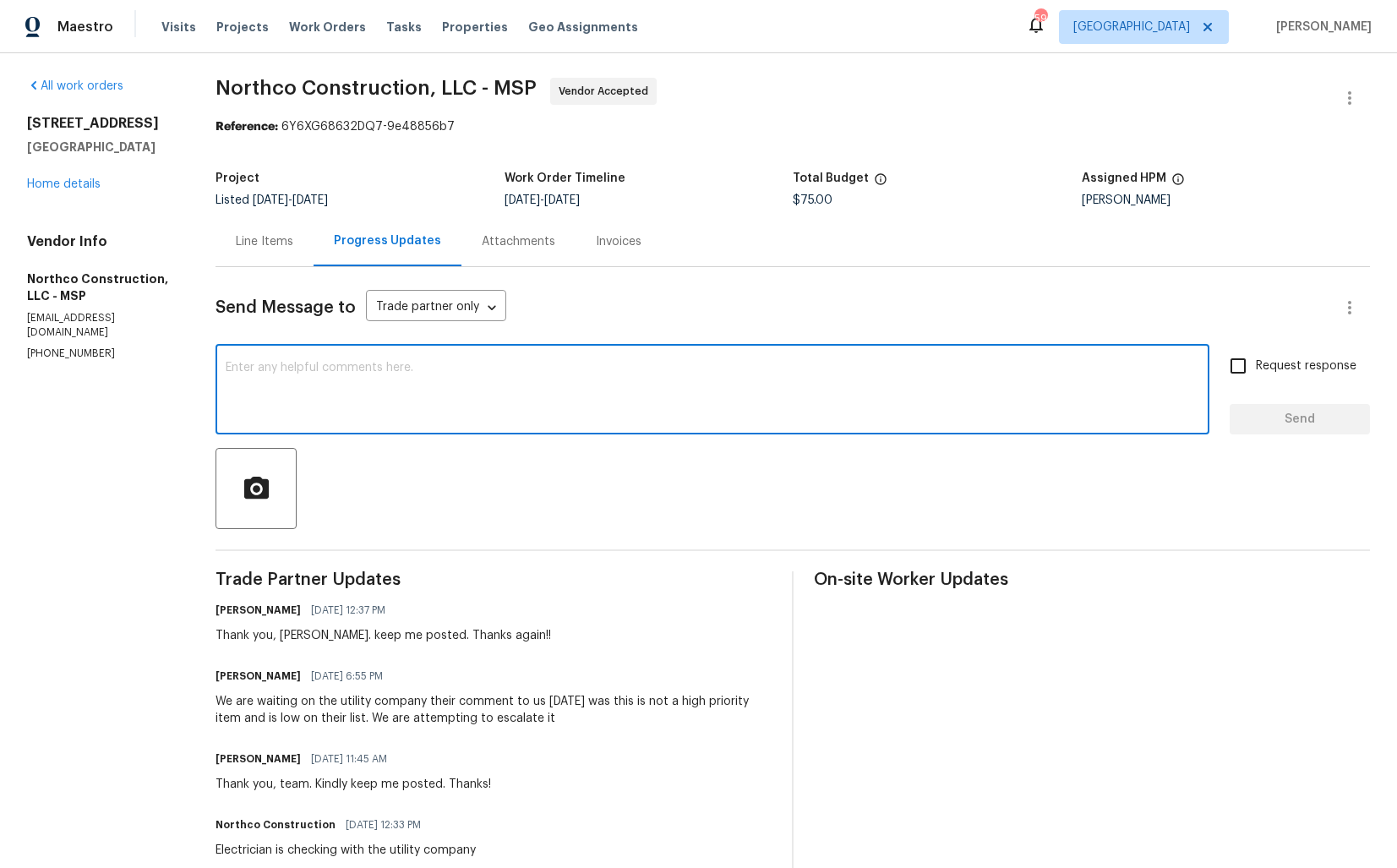
scroll to position [194, 0]
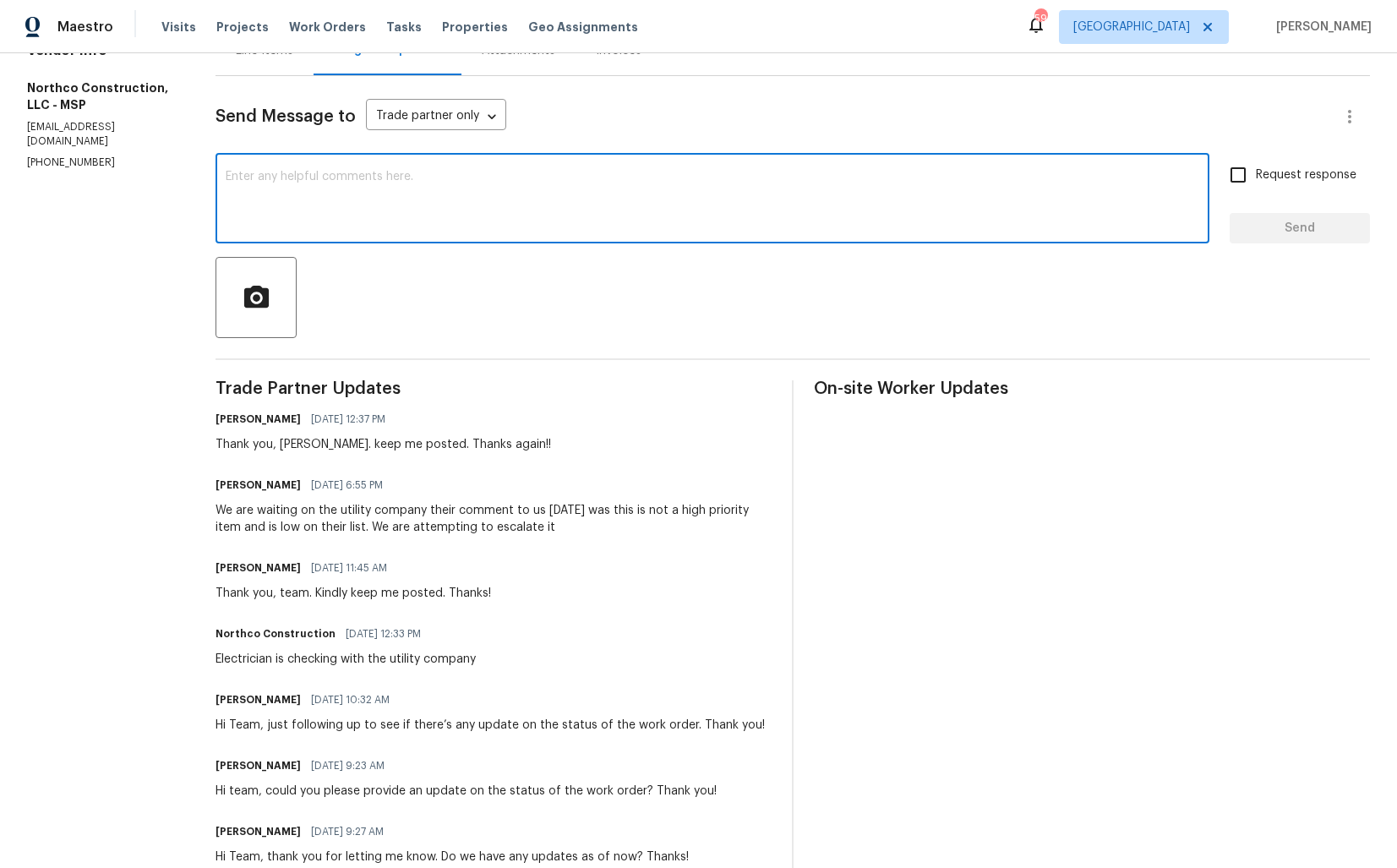
click at [228, 485] on h6 "[PERSON_NAME]" at bounding box center [259, 485] width 85 height 17
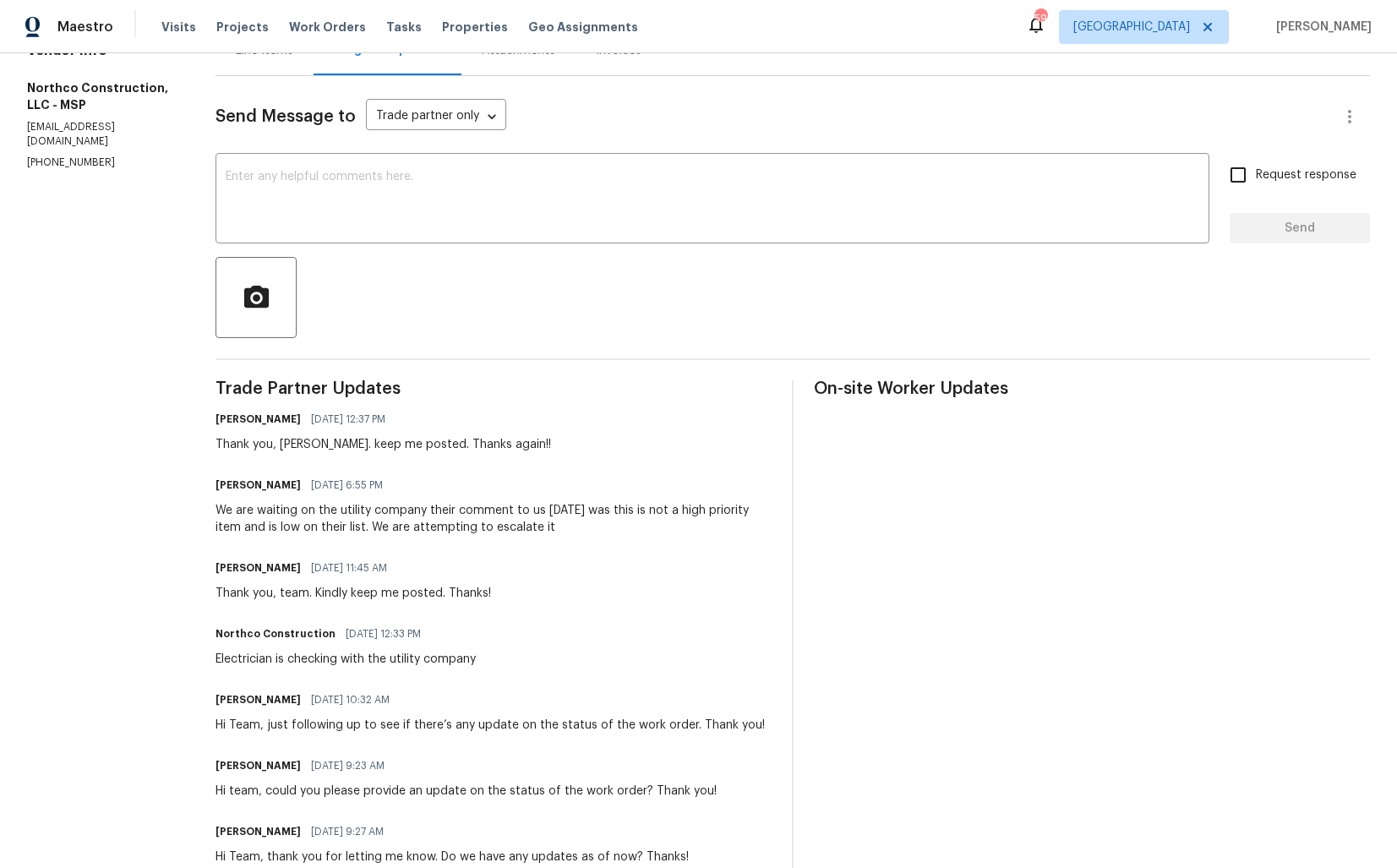
click at [228, 485] on h6 "[PERSON_NAME]" at bounding box center [259, 485] width 85 height 17
click at [935, 185] on textarea at bounding box center [712, 200] width 974 height 59
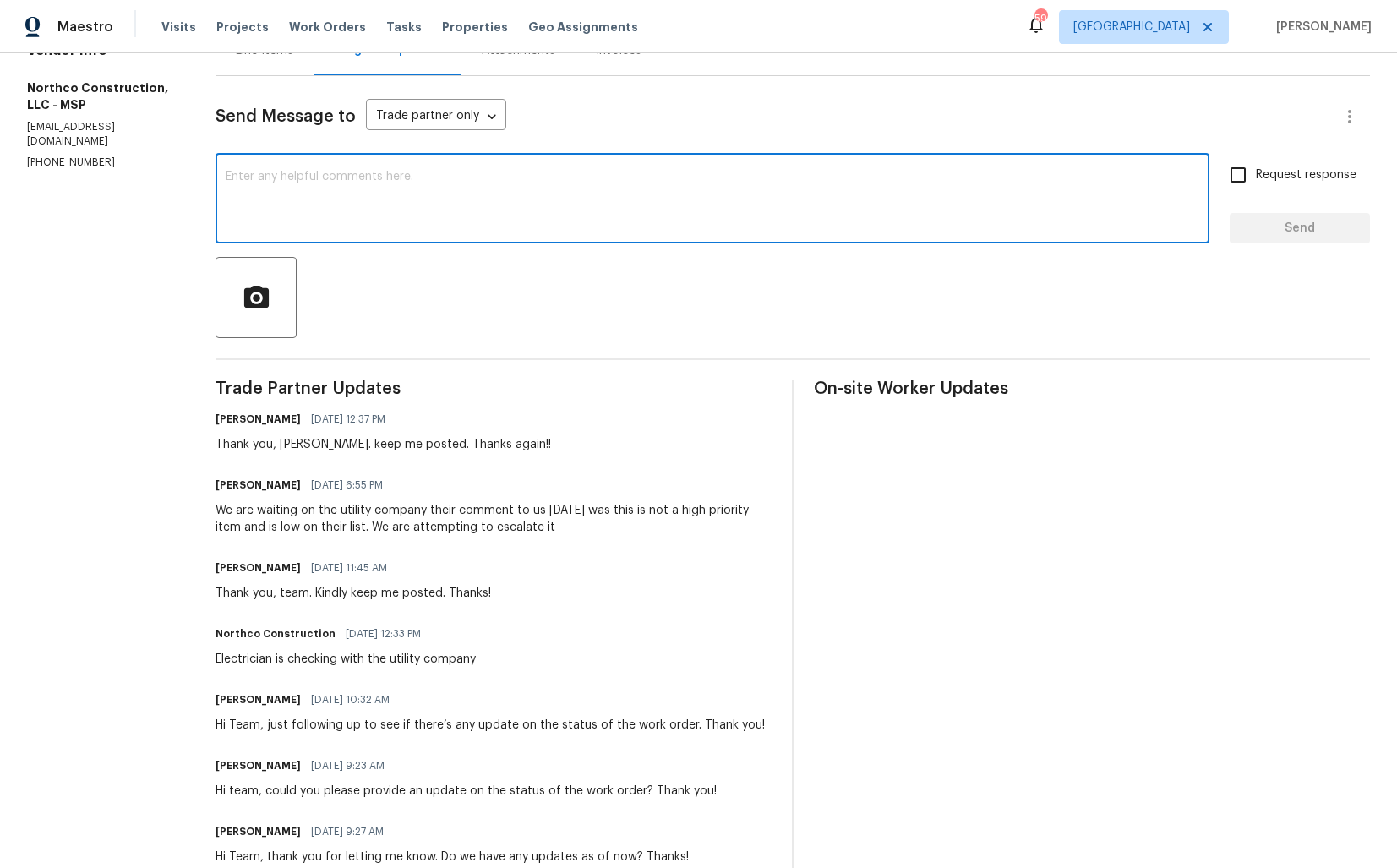
paste textarea "Hi team, do we have an update on the progression status of the work order? Plea…"
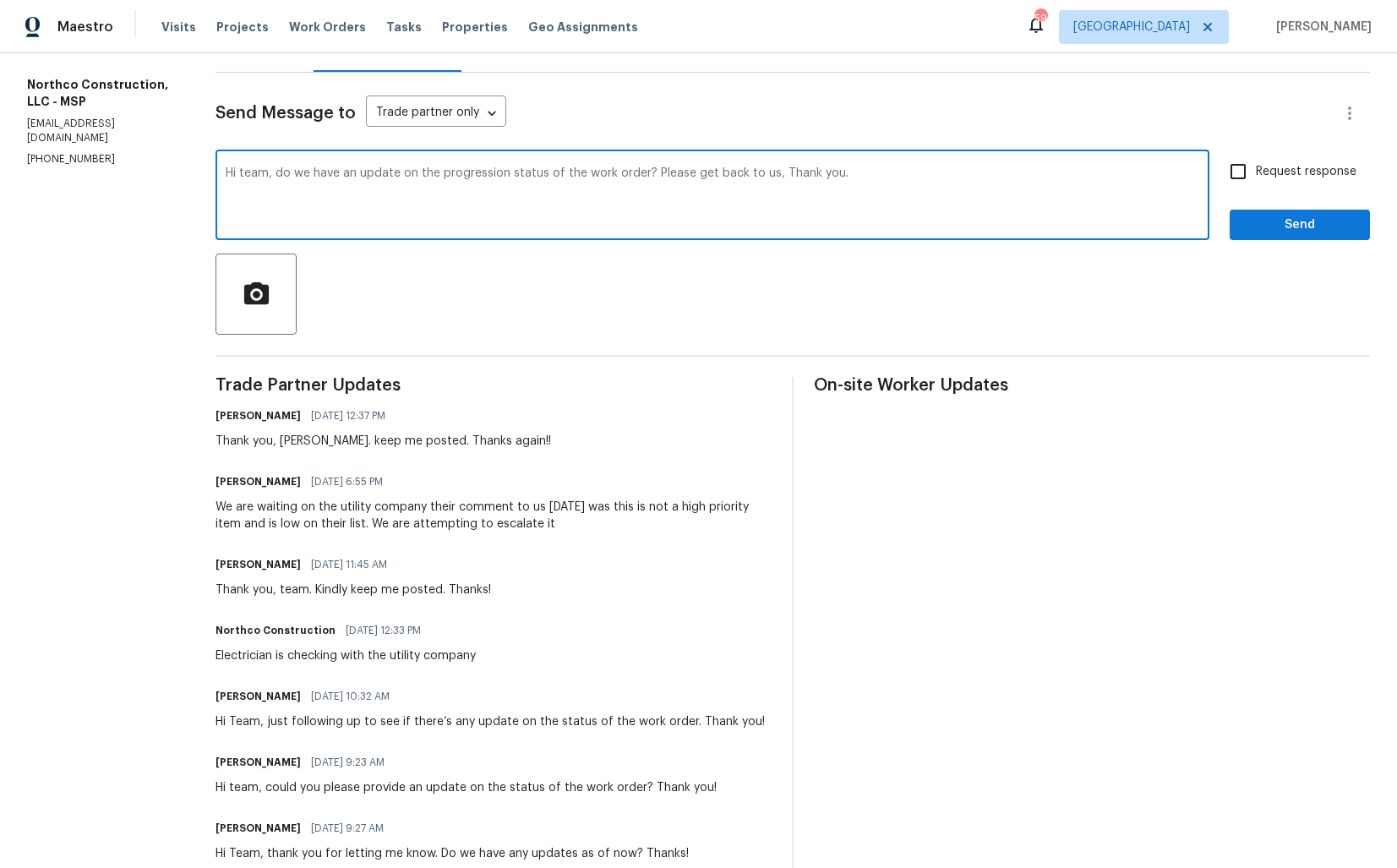
click at [292, 443] on div "Thank you, [PERSON_NAME]. keep me posted. Thanks again!!" at bounding box center [383, 441] width 335 height 17
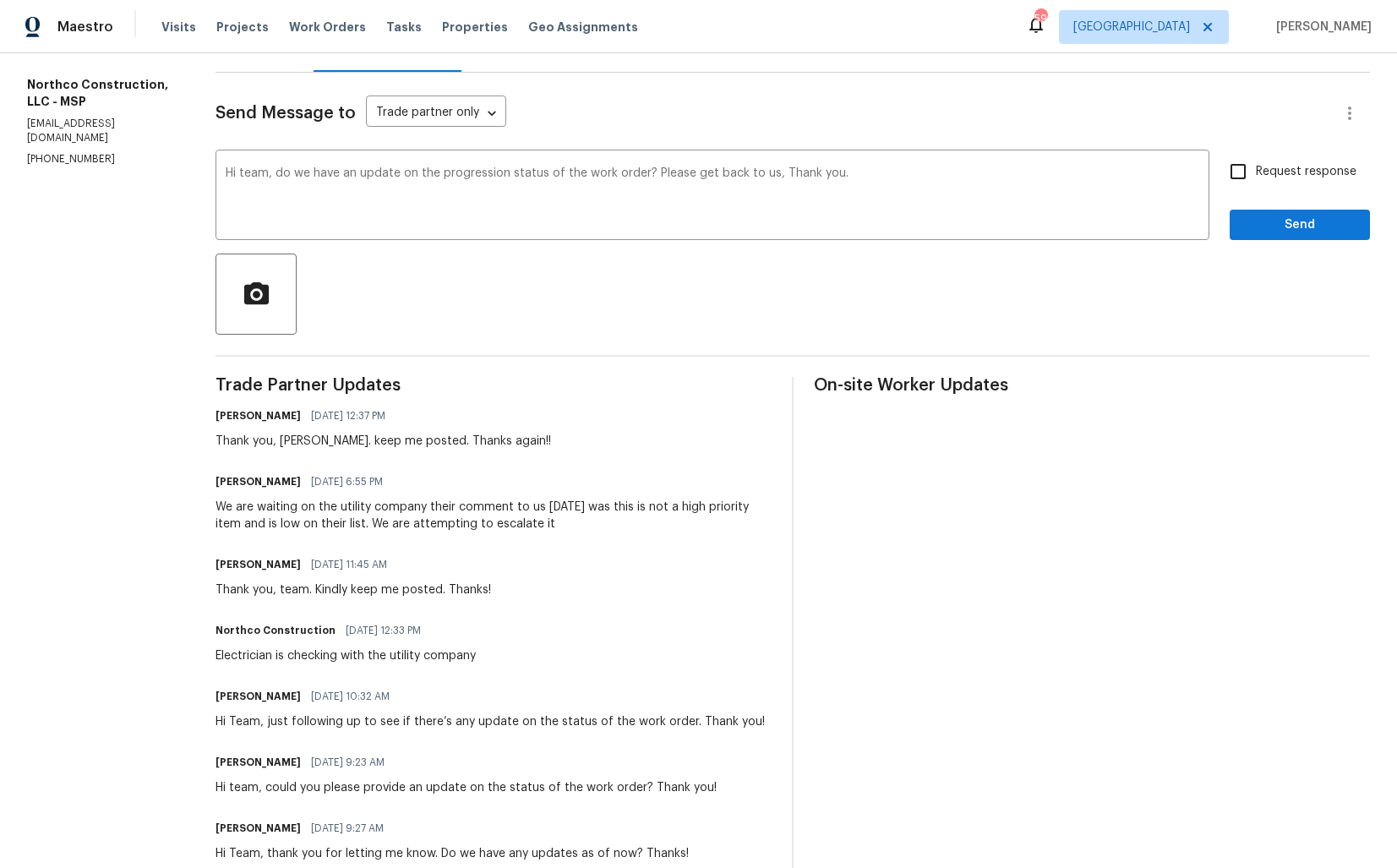
click at [292, 443] on div "Thank you, [PERSON_NAME]. keep me posted. Thanks again!!" at bounding box center [383, 441] width 335 height 17
copy div "[PERSON_NAME]"
click at [249, 168] on textarea "Hi team, do we have an update on the progression status of the work order? Plea…" at bounding box center [712, 196] width 974 height 59
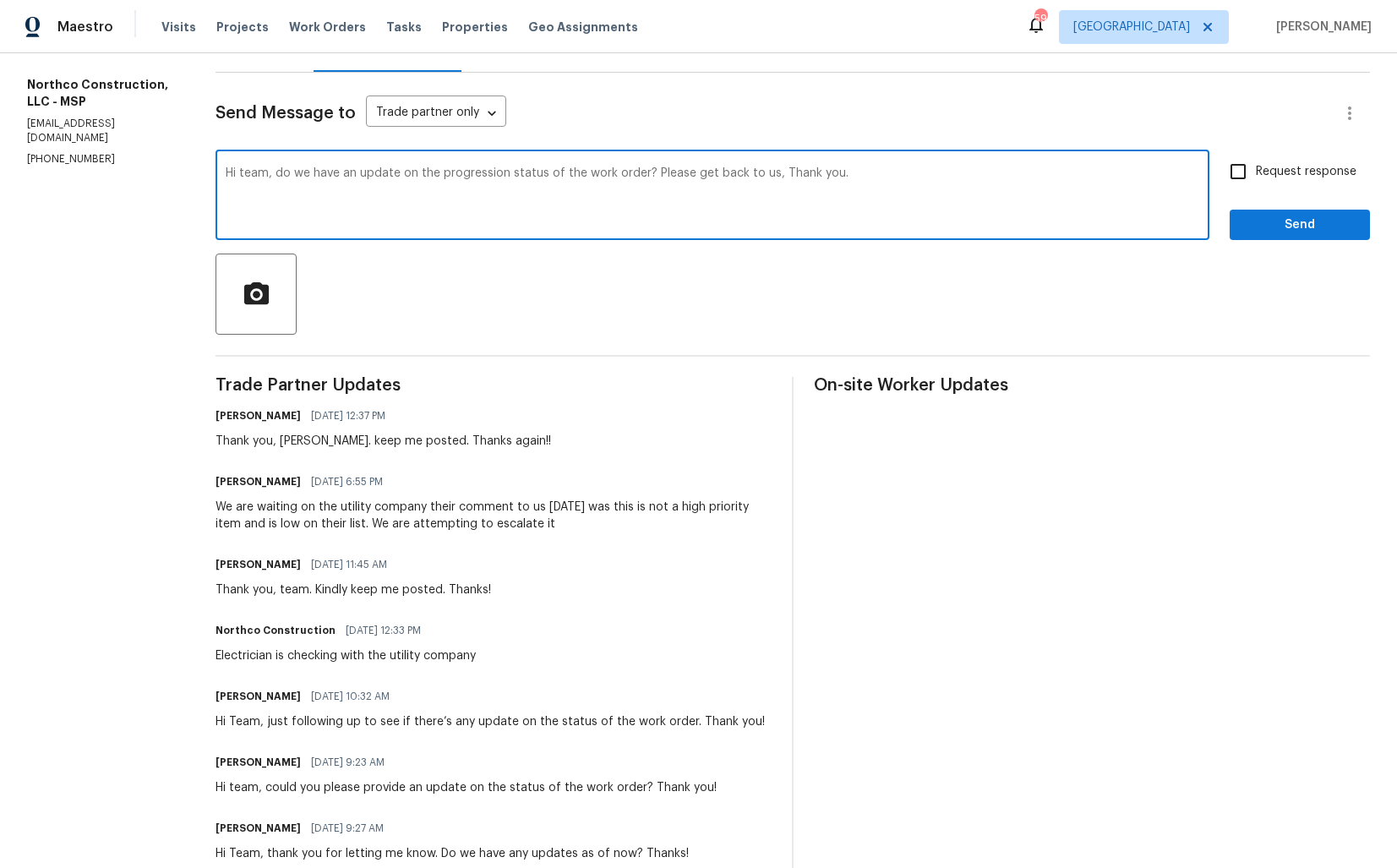
click at [249, 168] on textarea "Hi team, do we have an update on the progression status of the work order? Plea…" at bounding box center [712, 196] width 974 height 59
paste textarea "[PERSON_NAME]"
drag, startPoint x: 645, startPoint y: 173, endPoint x: 765, endPoint y: 173, distance: 120.0
click at [765, 173] on textarea "Hi [PERSON_NAME], do we have an update on the progression status of the work or…" at bounding box center [712, 196] width 974 height 59
click at [878, 180] on textarea "Hi [PERSON_NAME], do we have an update on the progression status of the work or…" at bounding box center [712, 196] width 974 height 59
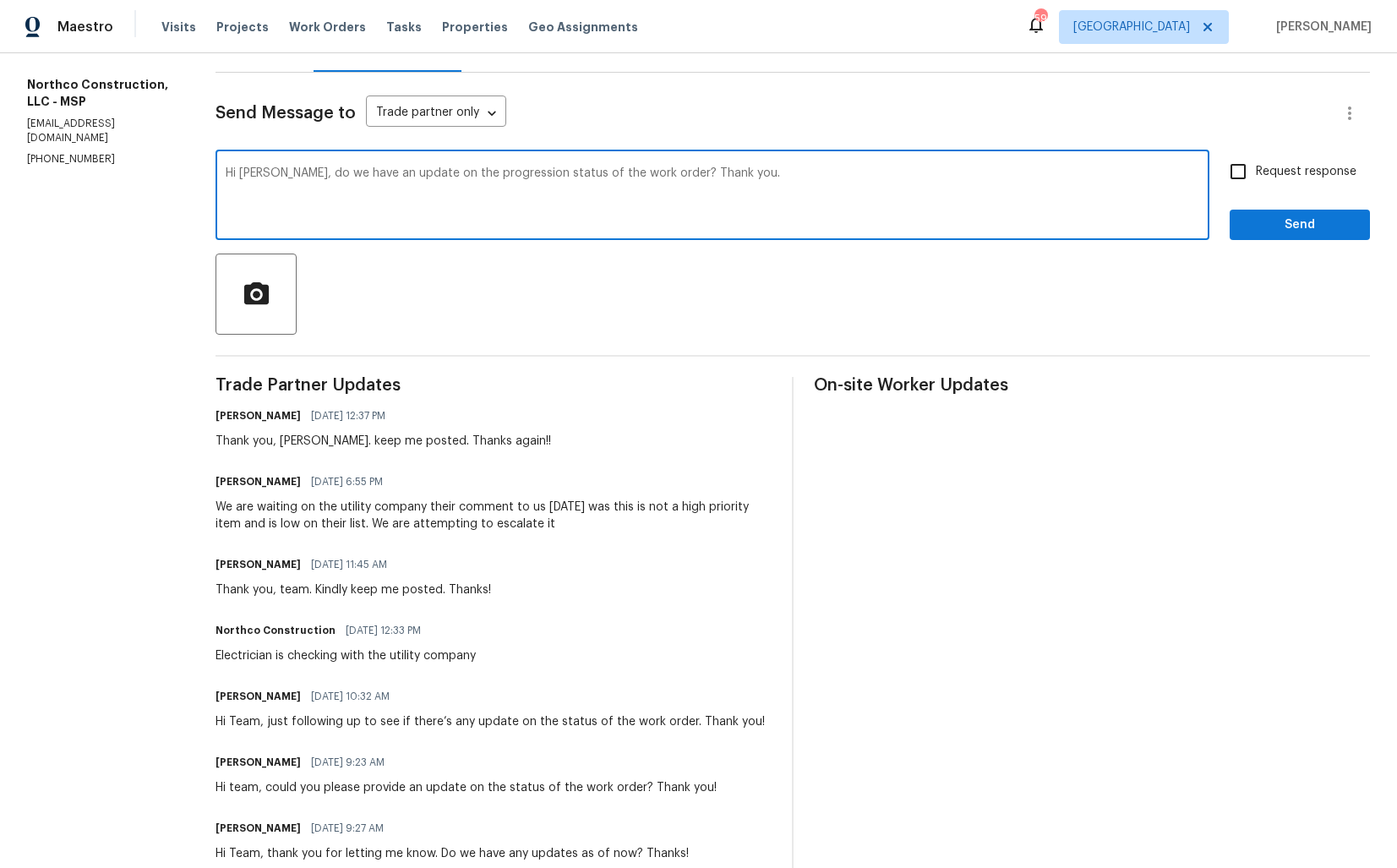
click at [878, 180] on textarea "Hi [PERSON_NAME], do we have an update on the progression status of the work or…" at bounding box center [712, 196] width 974 height 59
click at [780, 180] on textarea "Hi [PERSON_NAME], do we have an update on the progression status of the work or…" at bounding box center [712, 196] width 974 height 59
click at [785, 172] on textarea "Hi [PERSON_NAME], do we have an update on the progression status of the work or…" at bounding box center [712, 196] width 974 height 59
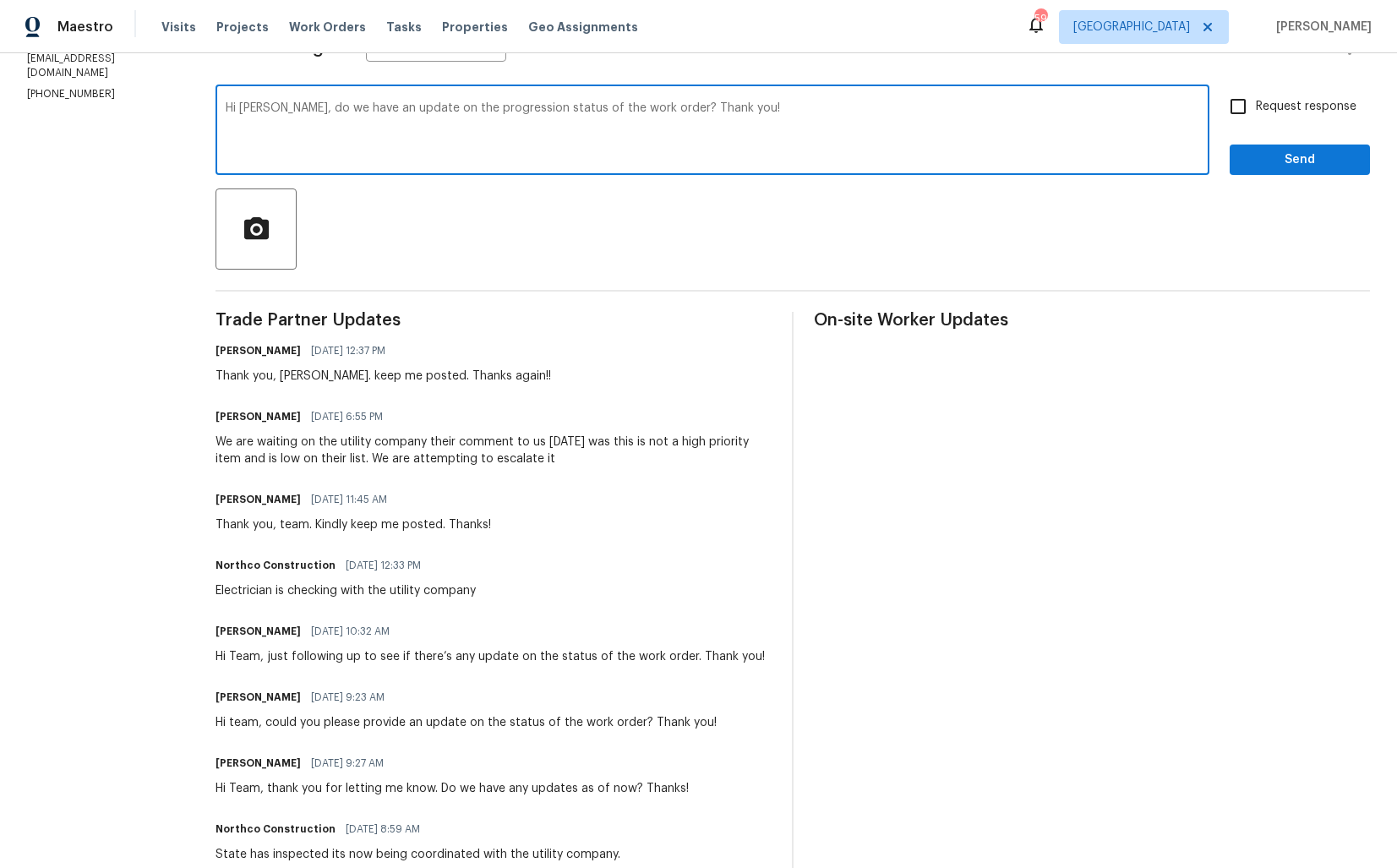
scroll to position [0, 0]
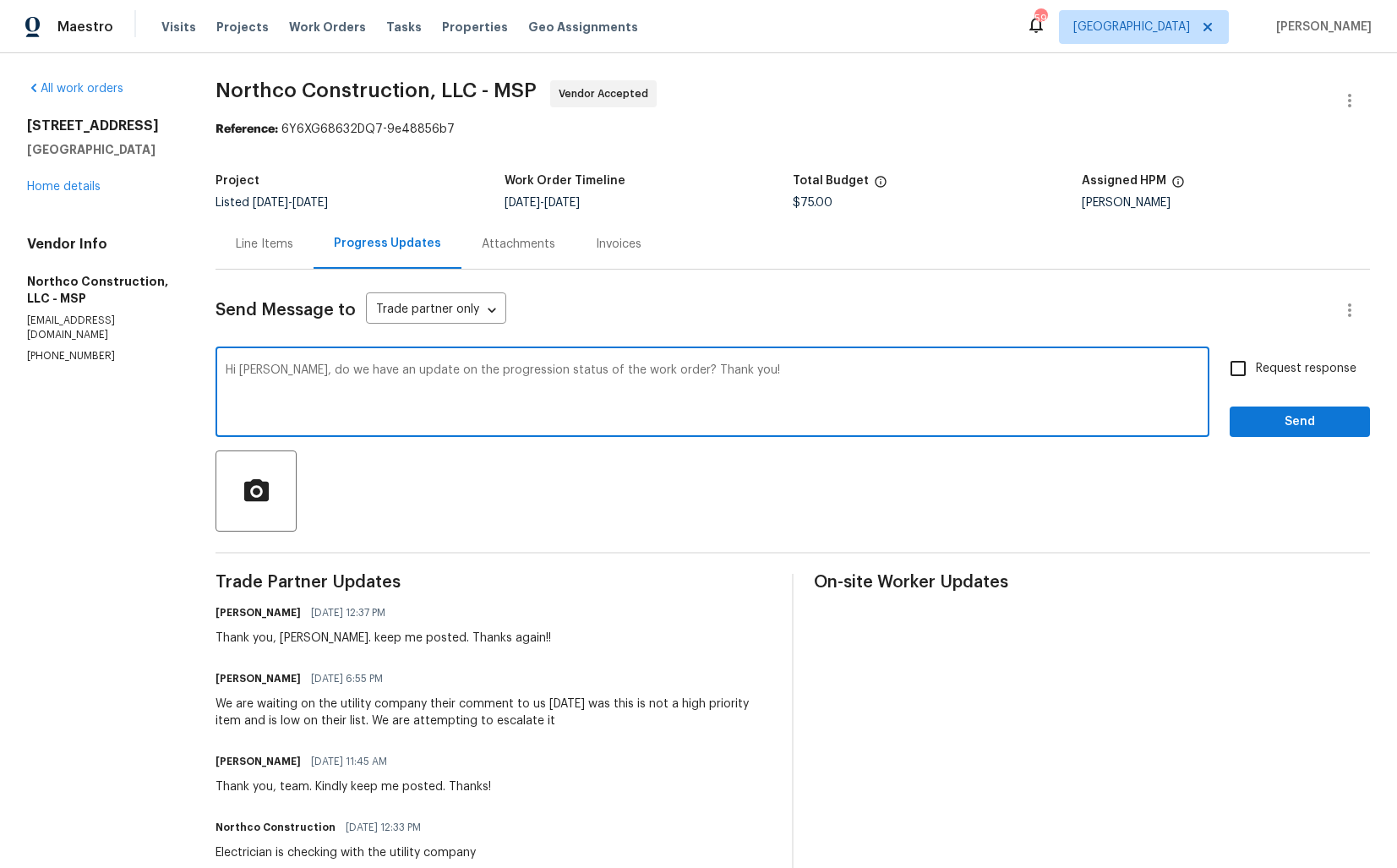
type textarea "Hi [PERSON_NAME], do we have an update on the progression status of the work or…"
click at [1246, 363] on input "Request response" at bounding box center [1238, 369] width 36 height 36
checkbox input "true"
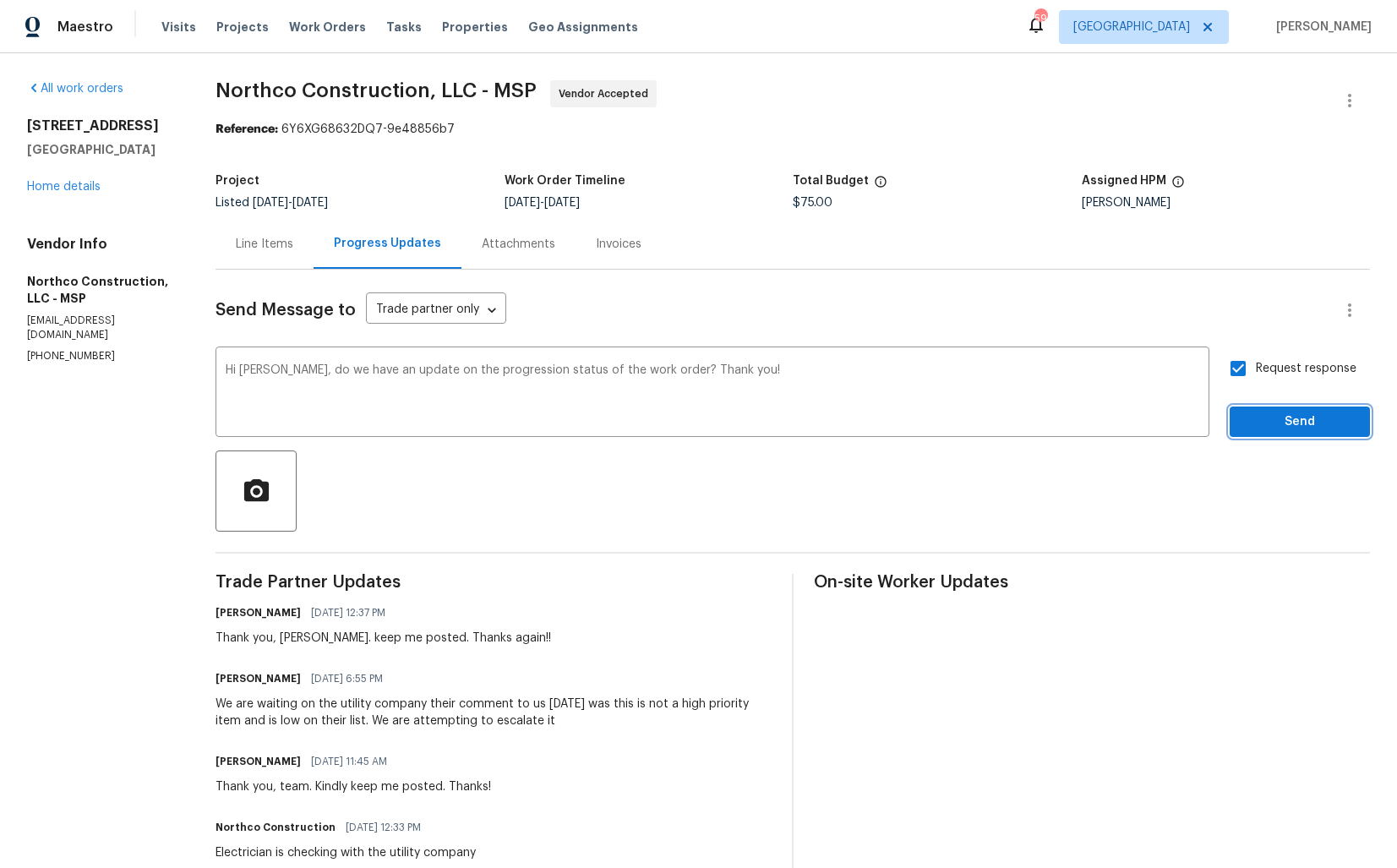
click at [1252, 417] on span "Send" at bounding box center [1300, 422] width 114 height 21
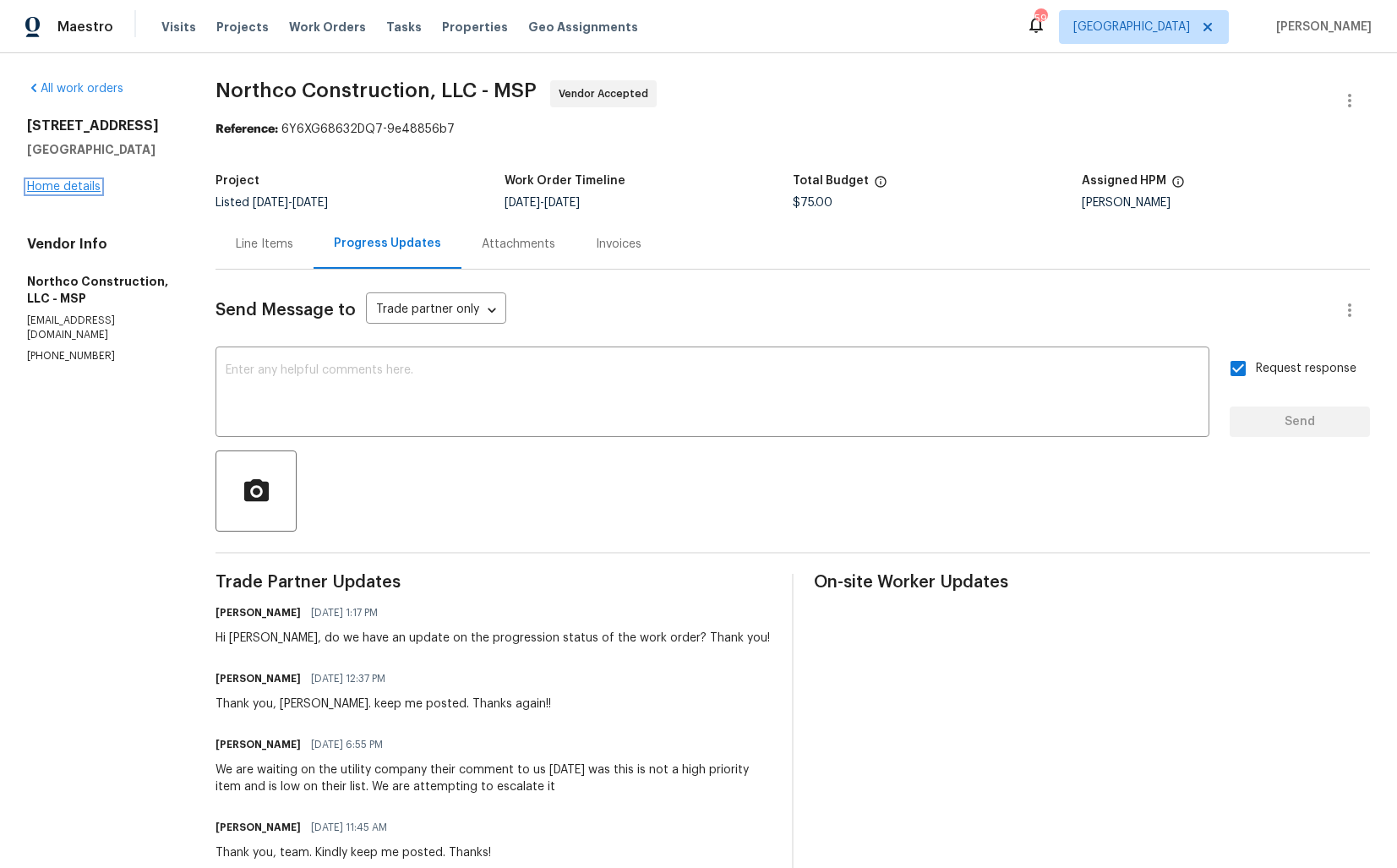
click at [61, 187] on link "Home details" at bounding box center [64, 187] width 73 height 12
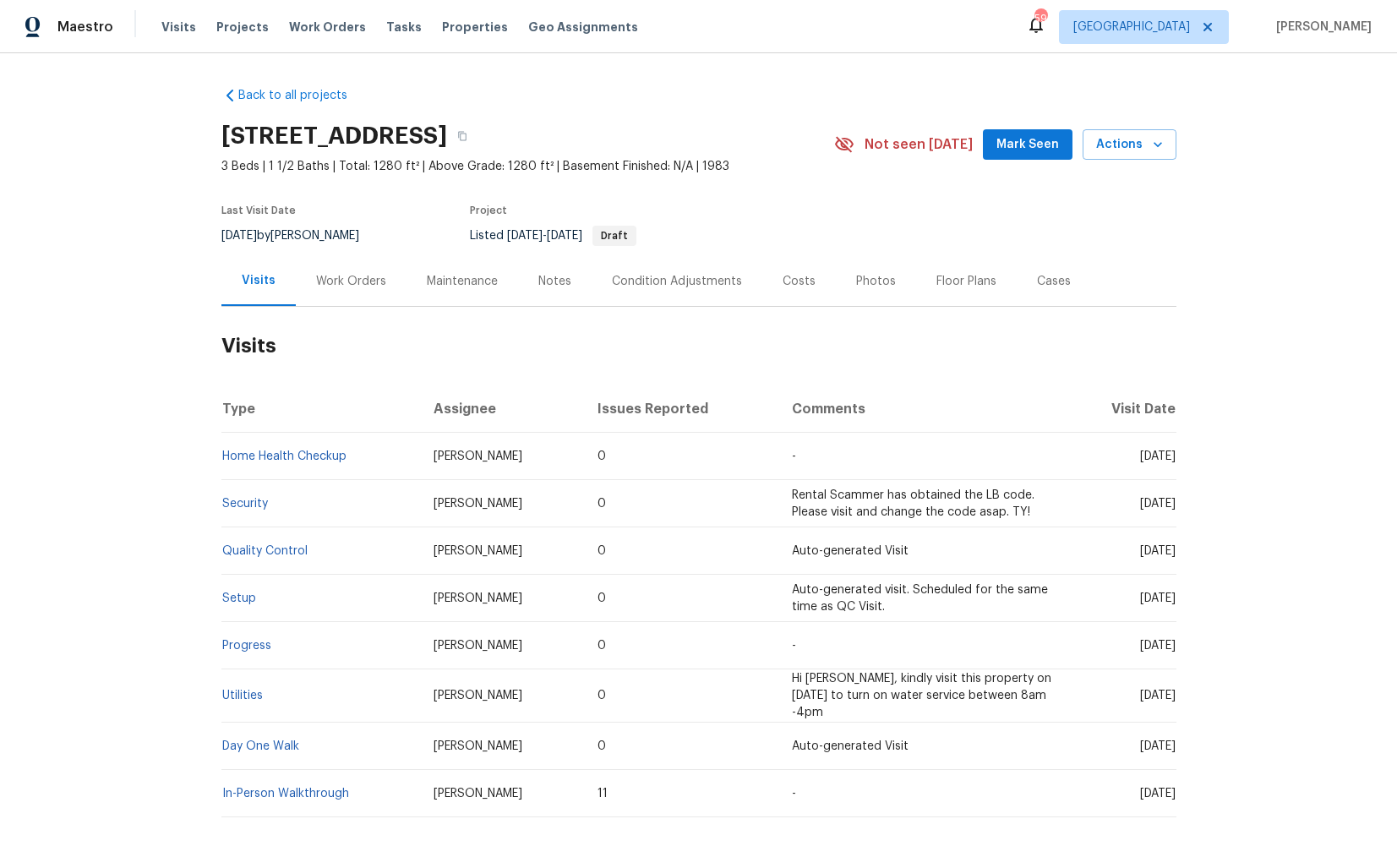
click at [355, 277] on div "Work Orders" at bounding box center [351, 282] width 70 height 17
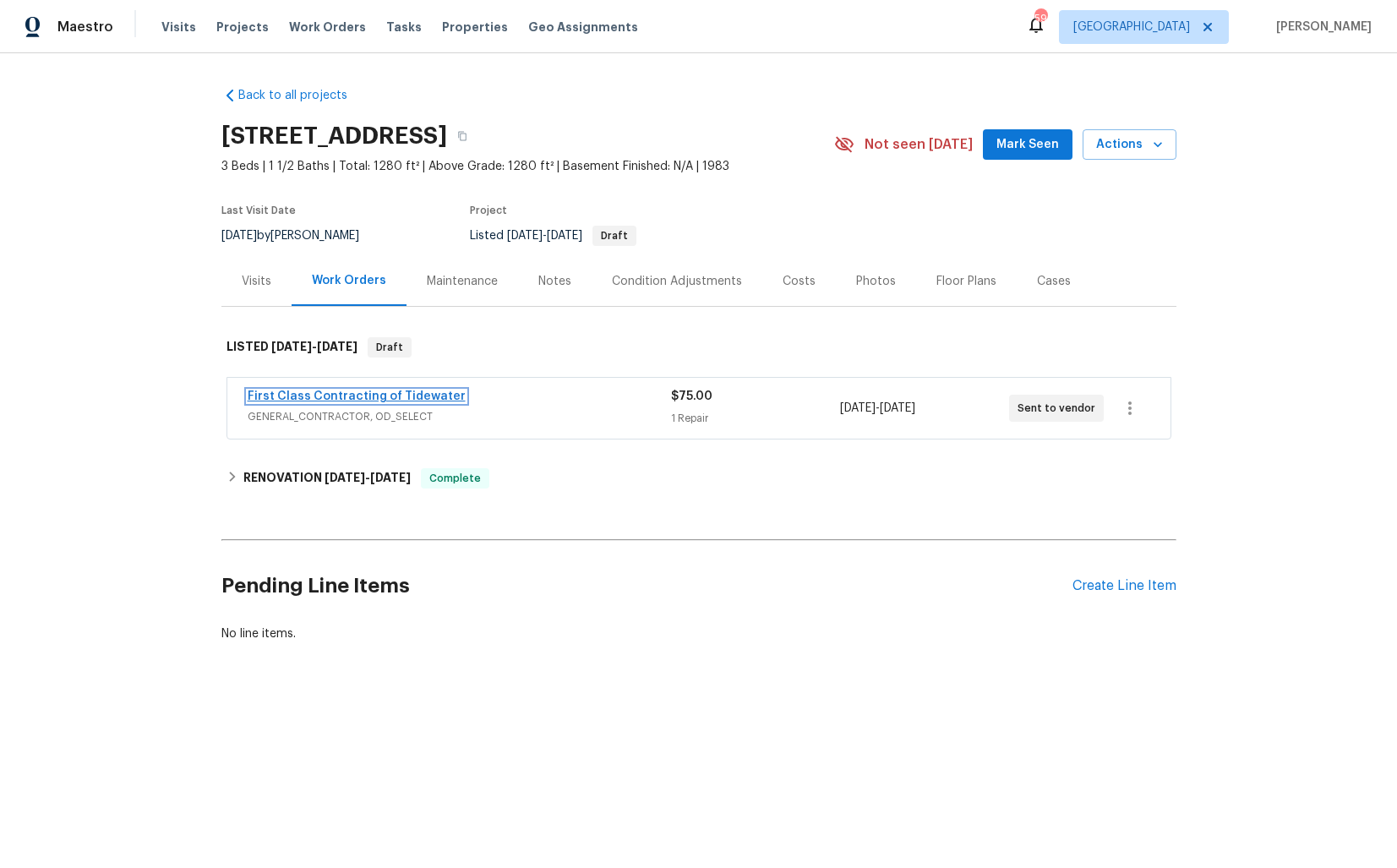
click at [299, 395] on link "First Class Contracting of Tidewater" at bounding box center [356, 396] width 218 height 12
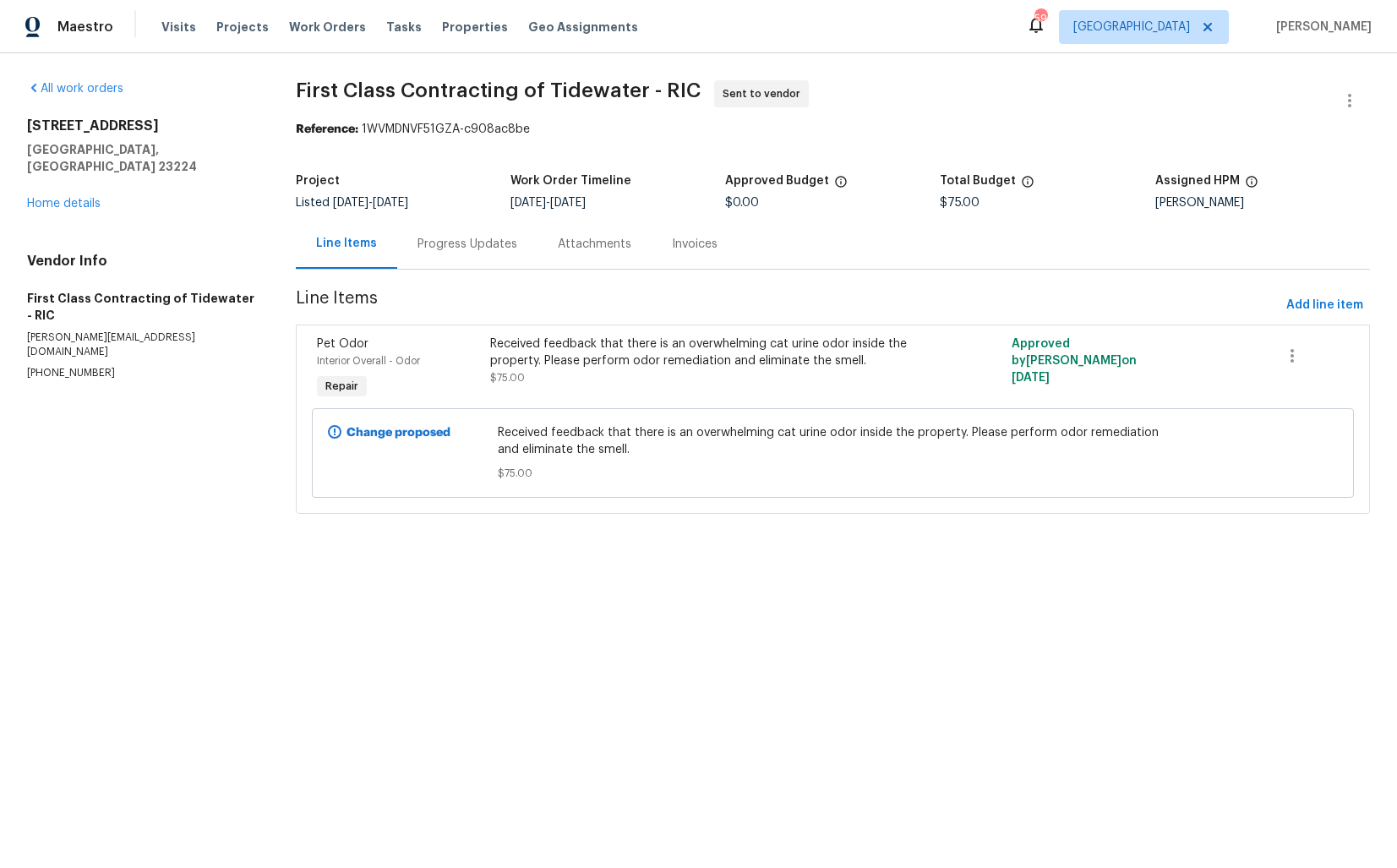
click at [465, 250] on div "Progress Updates" at bounding box center [467, 244] width 100 height 17
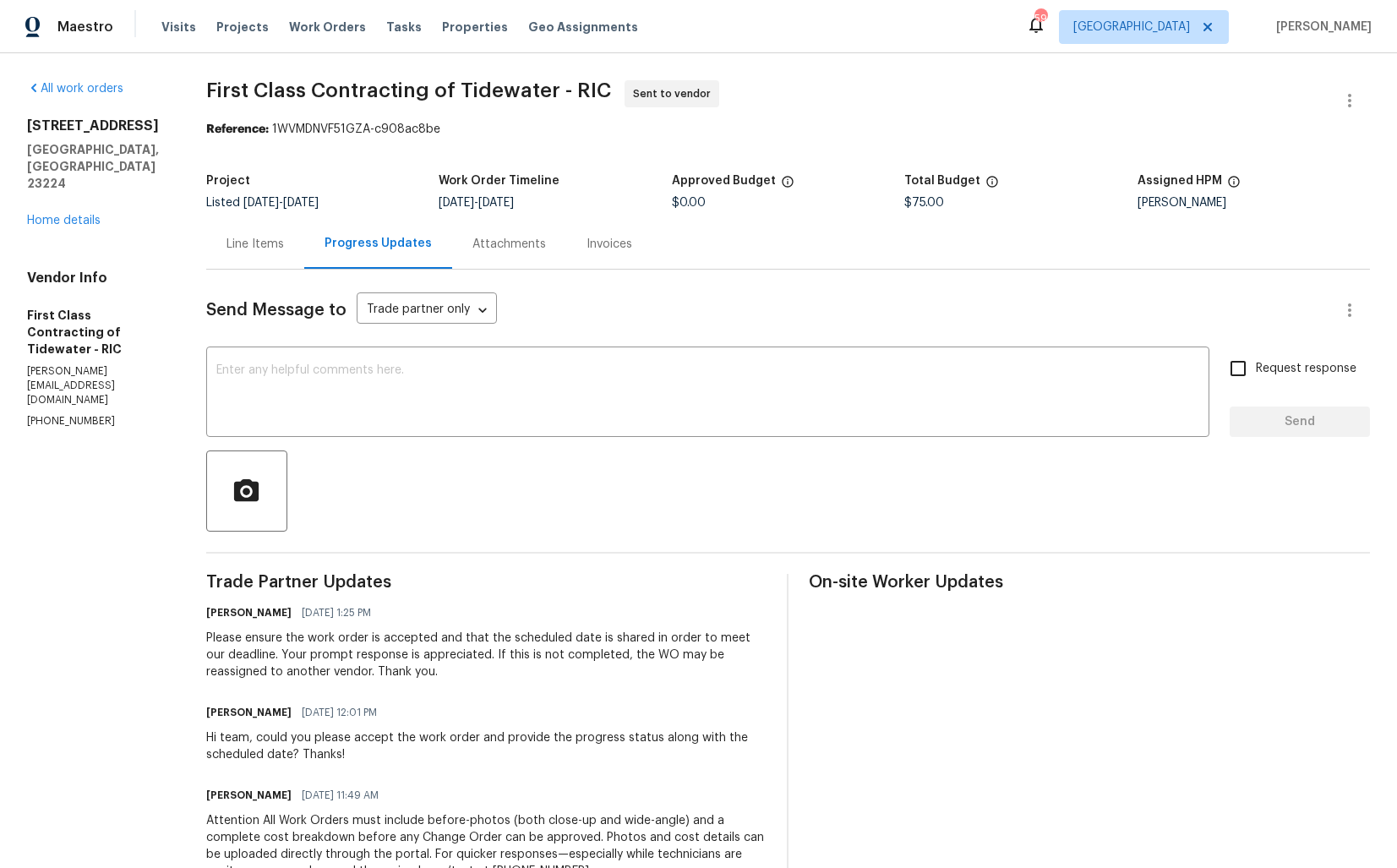
click at [254, 262] on div "Line Items" at bounding box center [255, 243] width 98 height 50
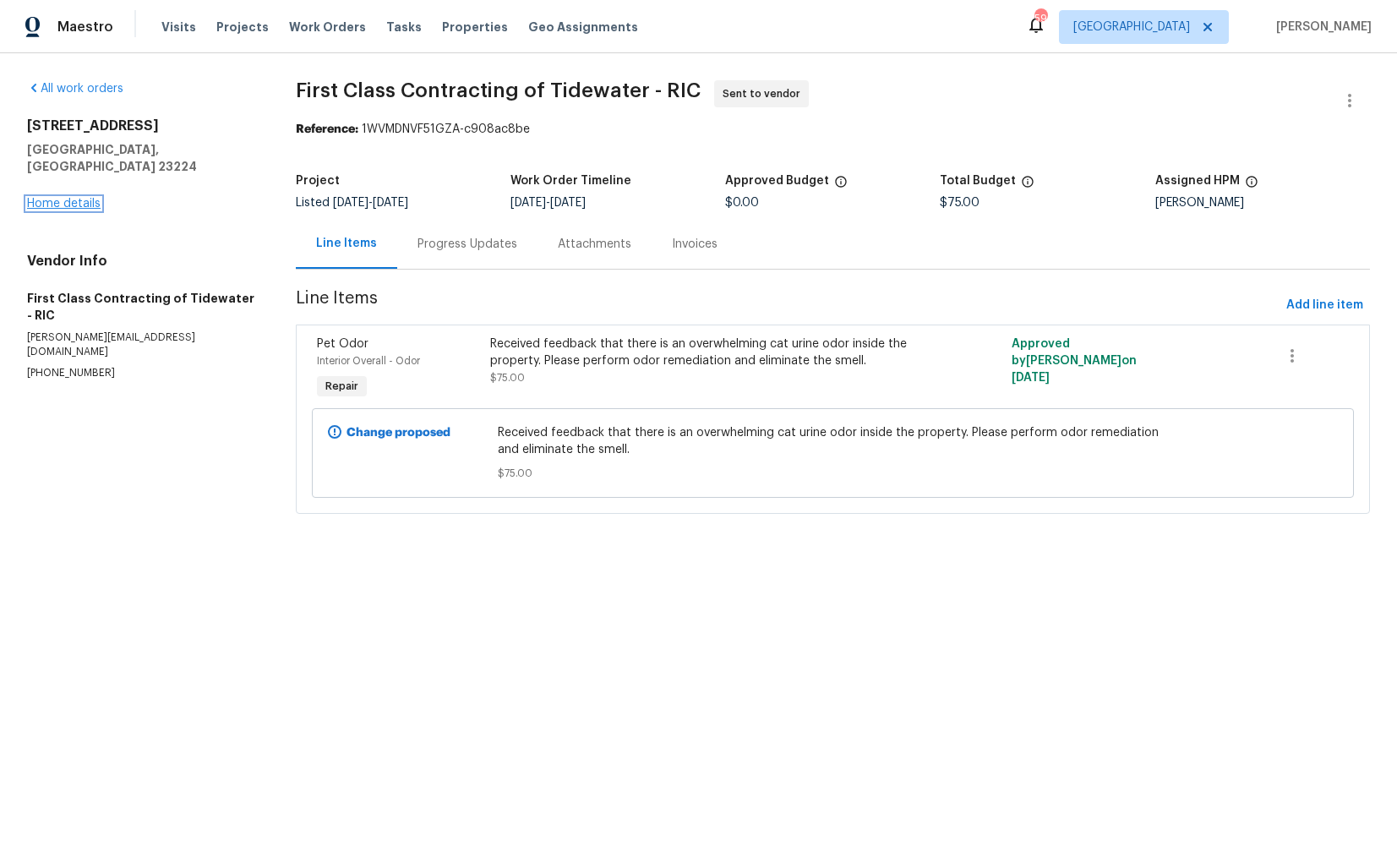
click at [49, 198] on link "Home details" at bounding box center [64, 204] width 73 height 12
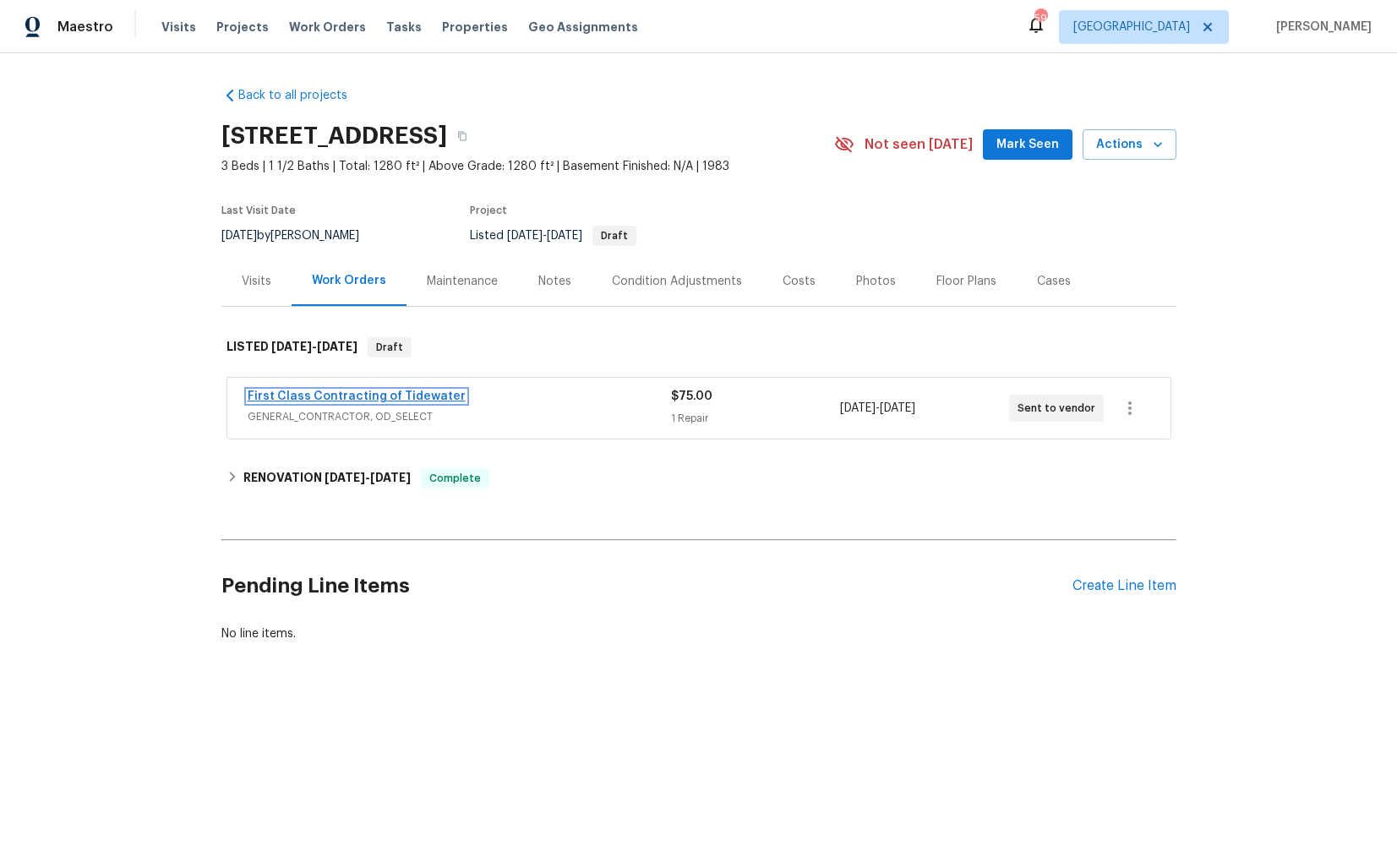
click at [290, 394] on link "First Class Contracting of Tidewater" at bounding box center [356, 396] width 218 height 12
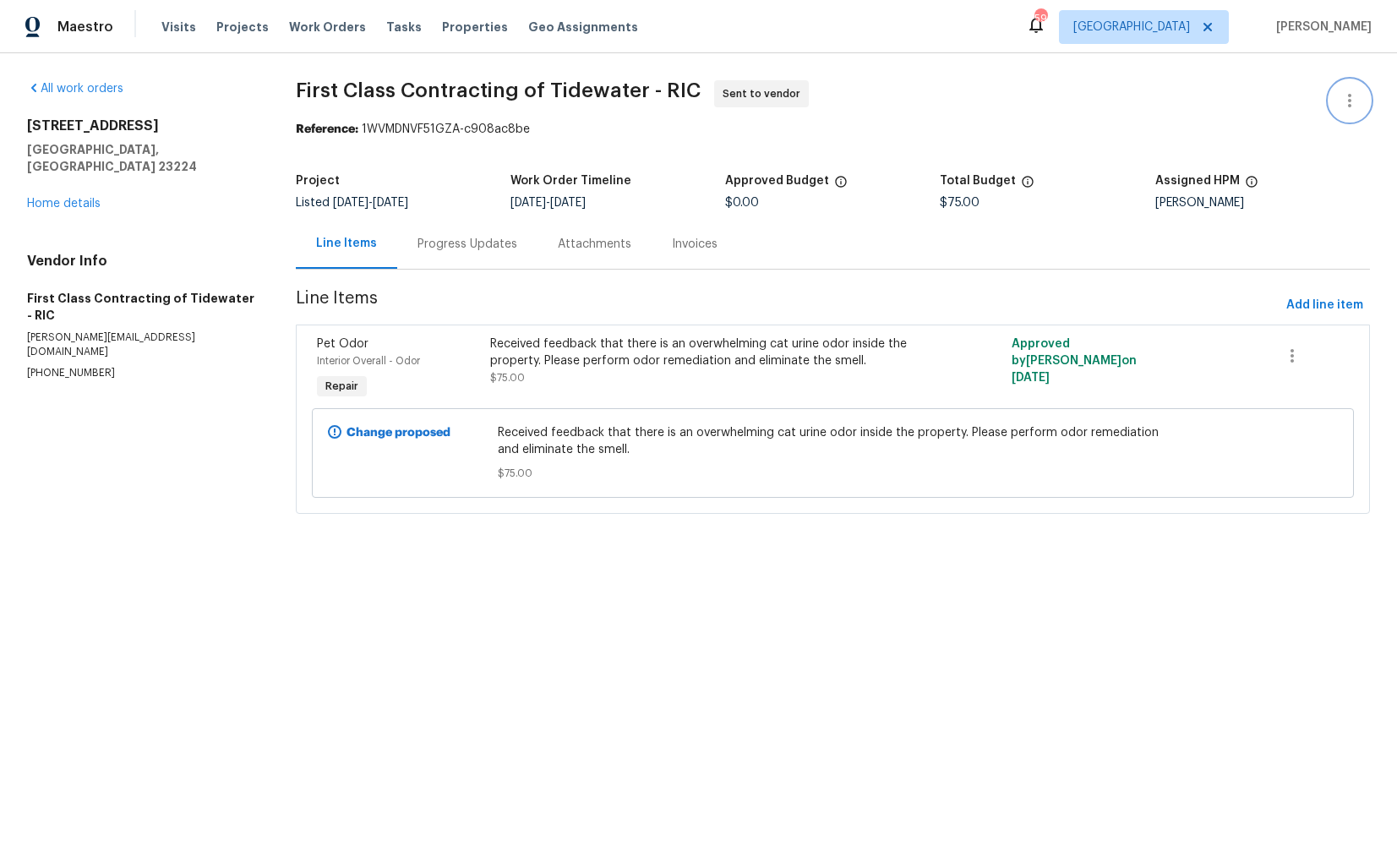
click at [1340, 108] on icon "button" at bounding box center [1350, 101] width 20 height 20
click at [1252, 106] on li "Edit" at bounding box center [1295, 101] width 183 height 28
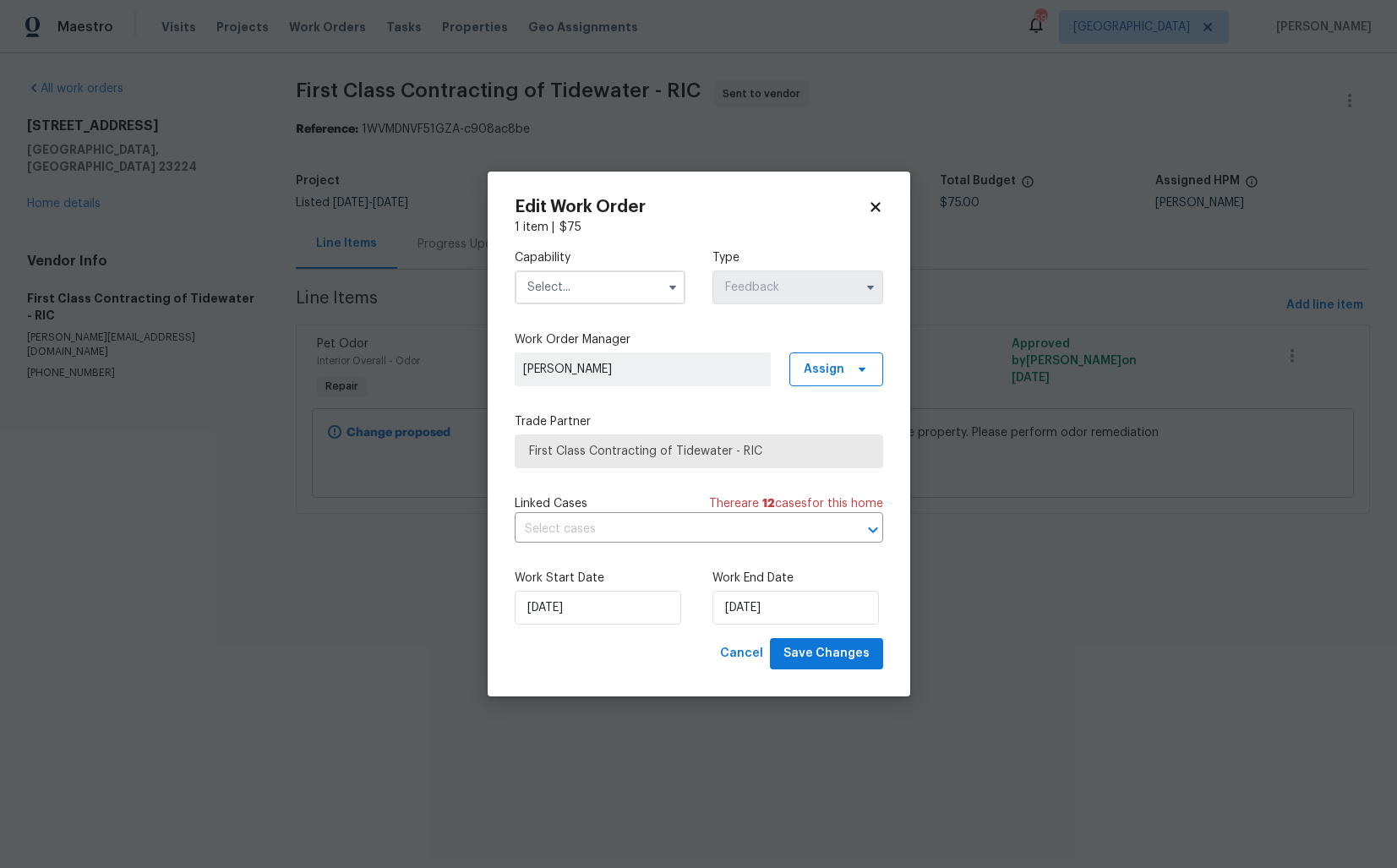
click at [566, 294] on input "text" at bounding box center [600, 288] width 171 height 34
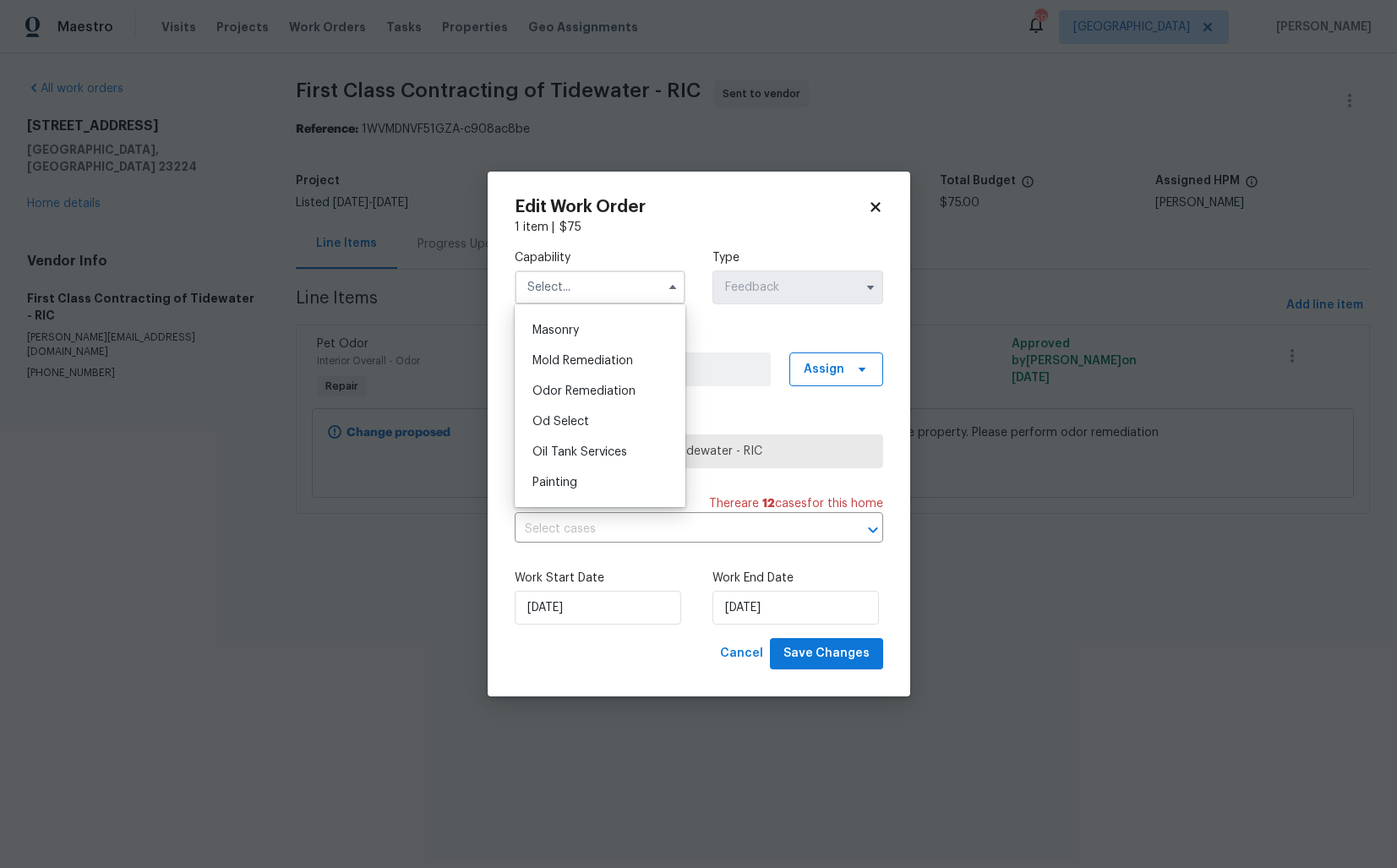
scroll to position [1260, 0]
click at [577, 393] on span "Odor Remediation" at bounding box center [584, 393] width 103 height 12
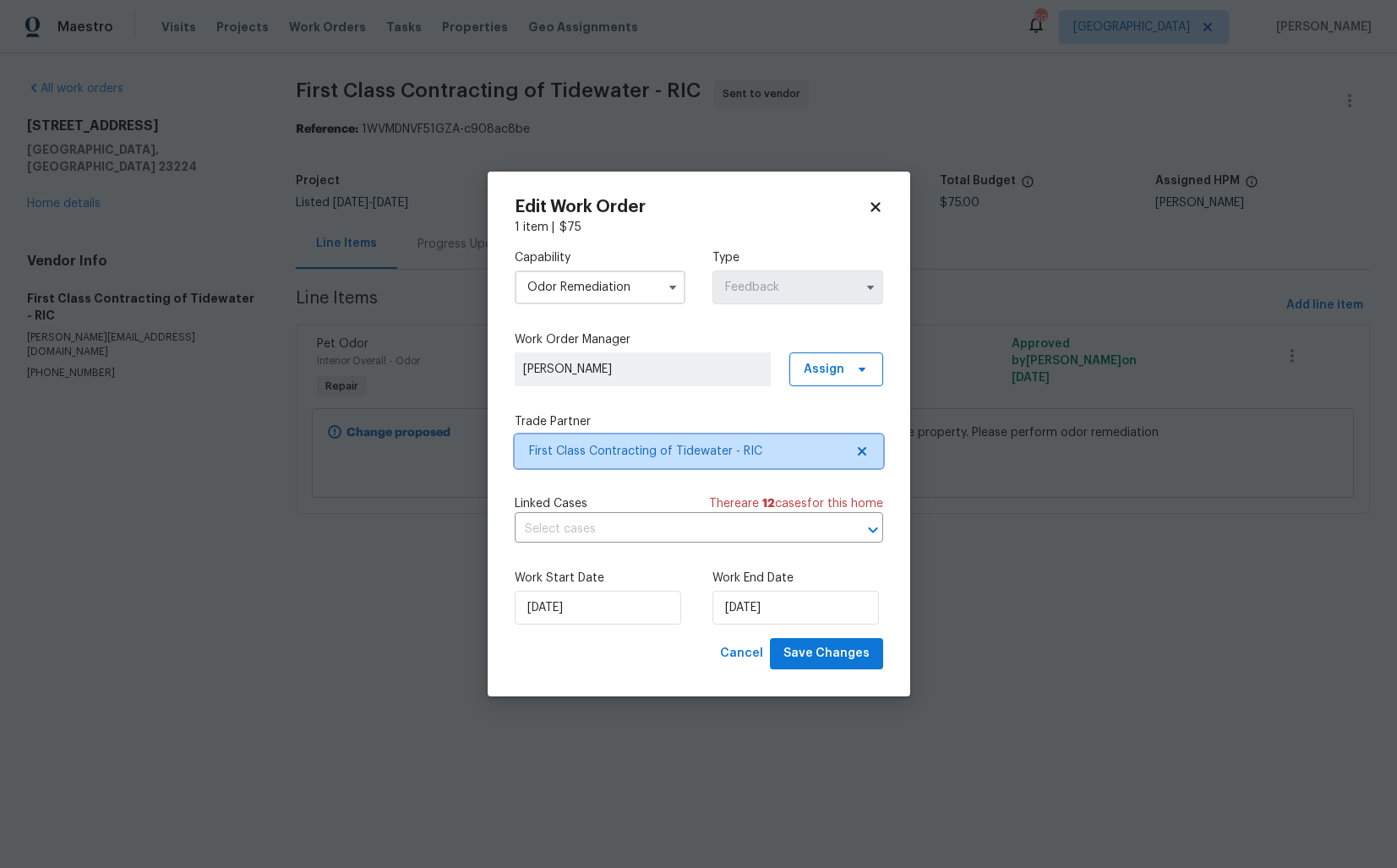
click at [673, 458] on span "First Class Contracting of Tidewater - RIC" at bounding box center [686, 451] width 315 height 17
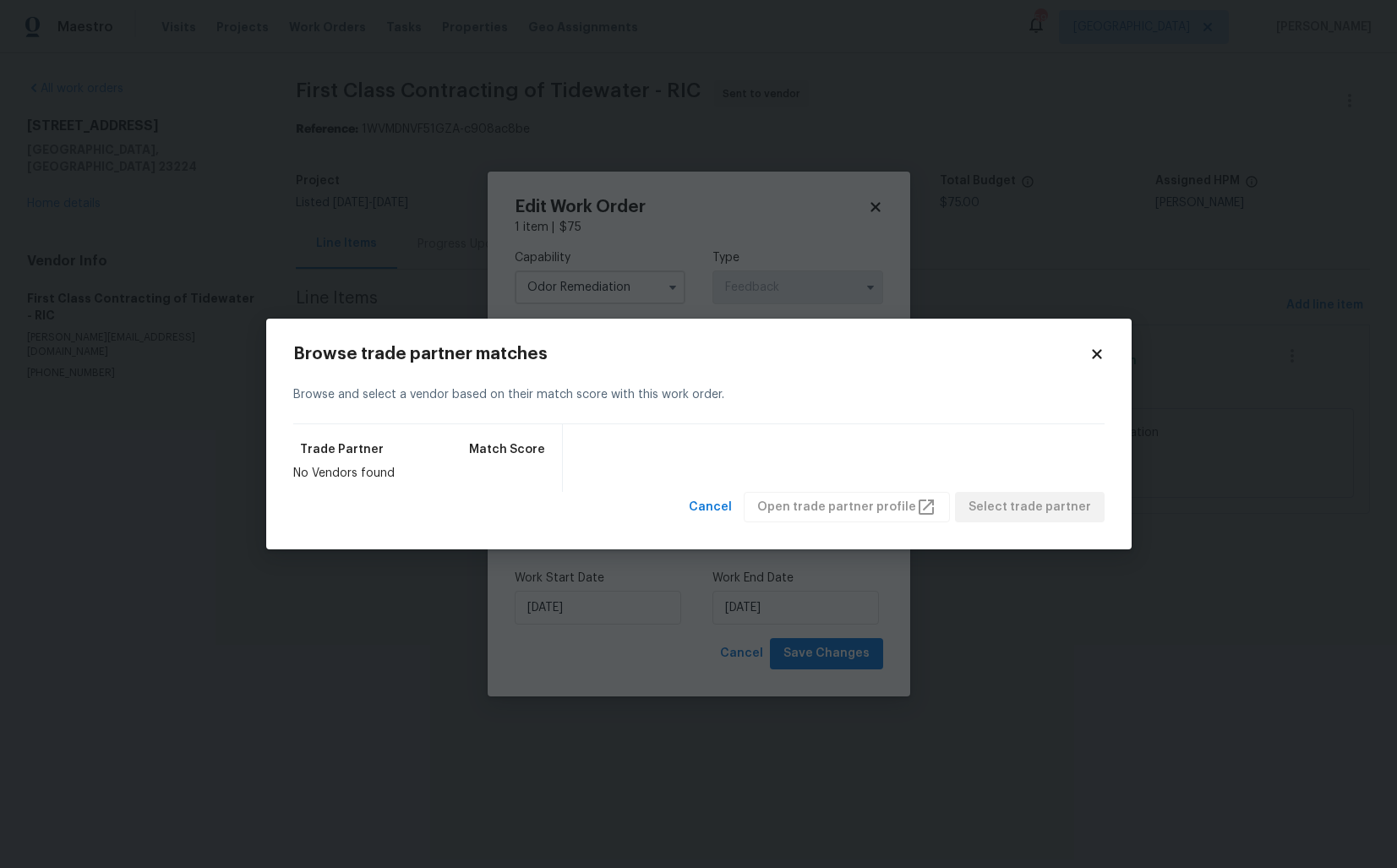
click at [723, 254] on body "Maestro Visits Projects Work Orders Tasks Properties Geo Assignments 59 Dallas …" at bounding box center [698, 281] width 1397 height 562
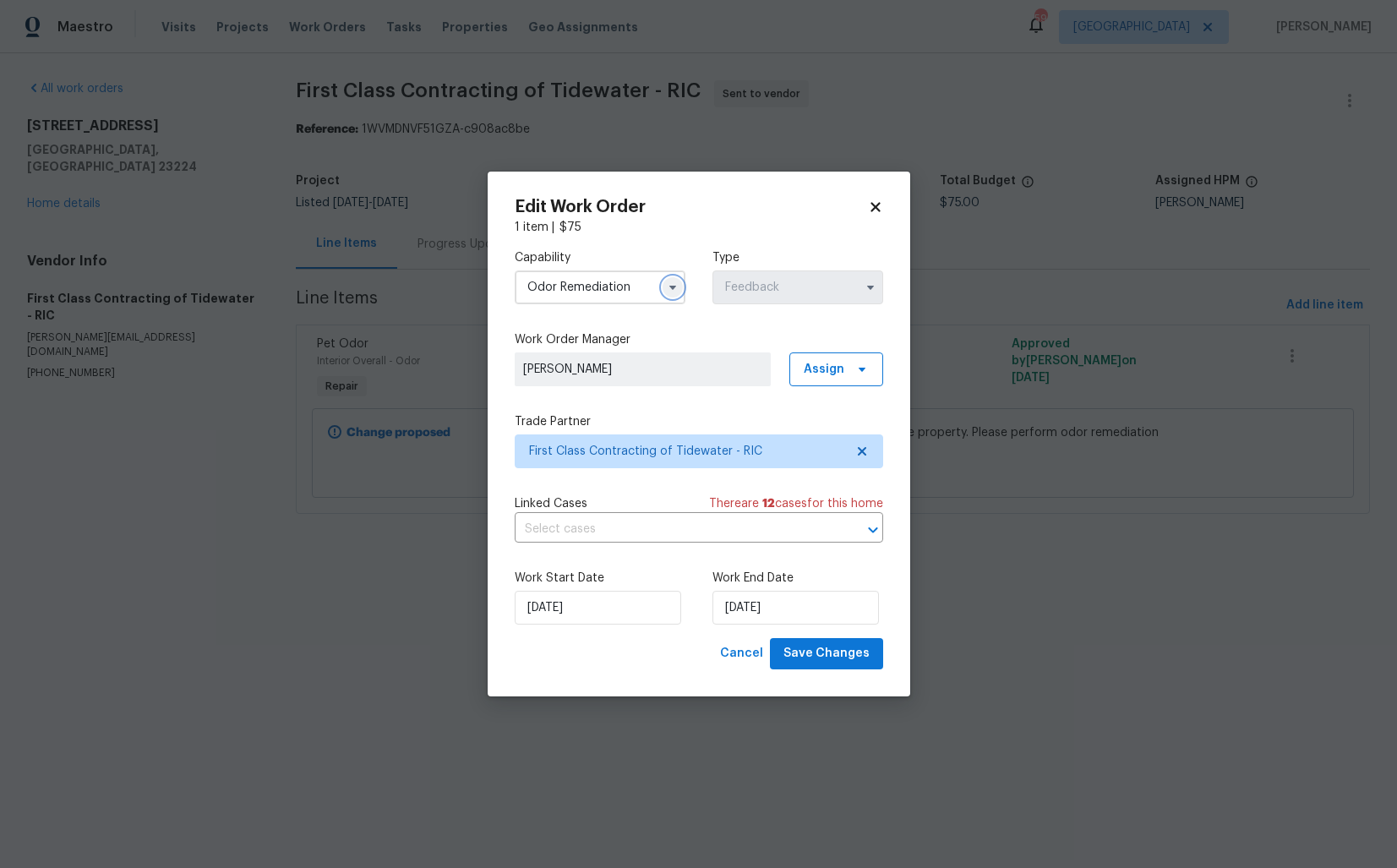
click at [676, 288] on icon "button" at bounding box center [672, 288] width 14 height 14
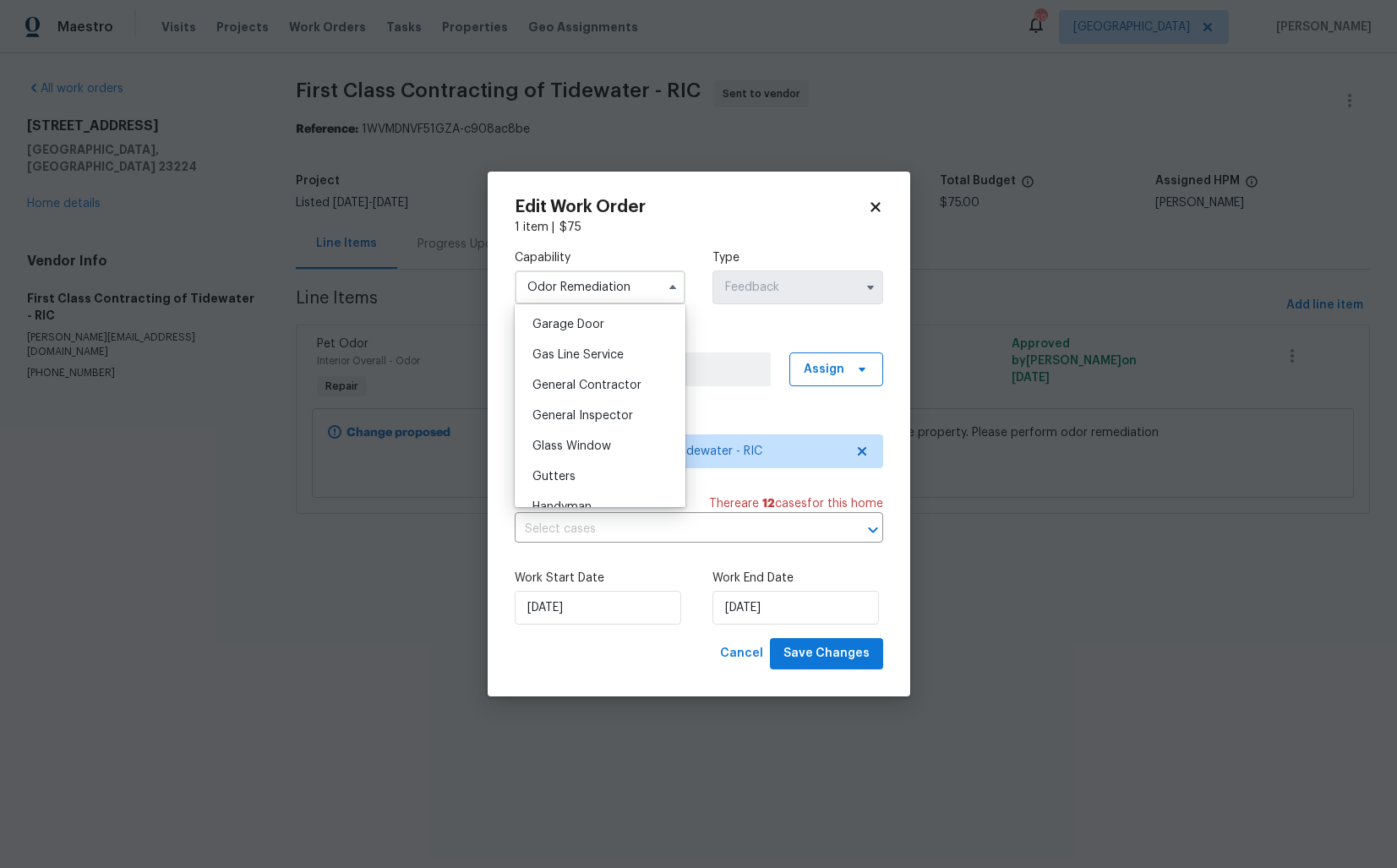
scroll to position [757, 0]
click at [616, 383] on div "General Contractor" at bounding box center [600, 375] width 162 height 31
type input "General Contractor"
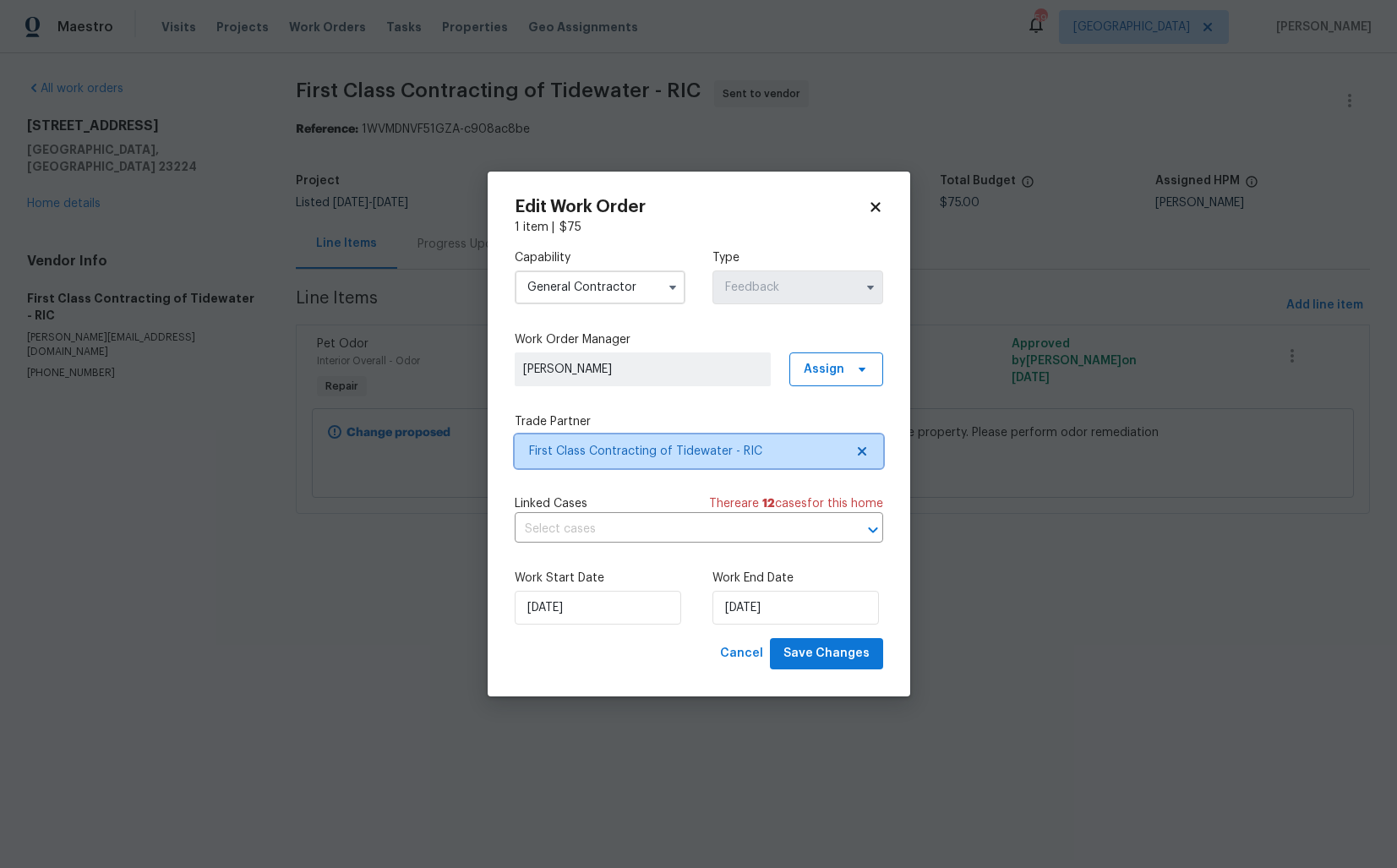
click at [622, 464] on span "First Class Contracting of Tidewater - RIC" at bounding box center [699, 451] width 369 height 34
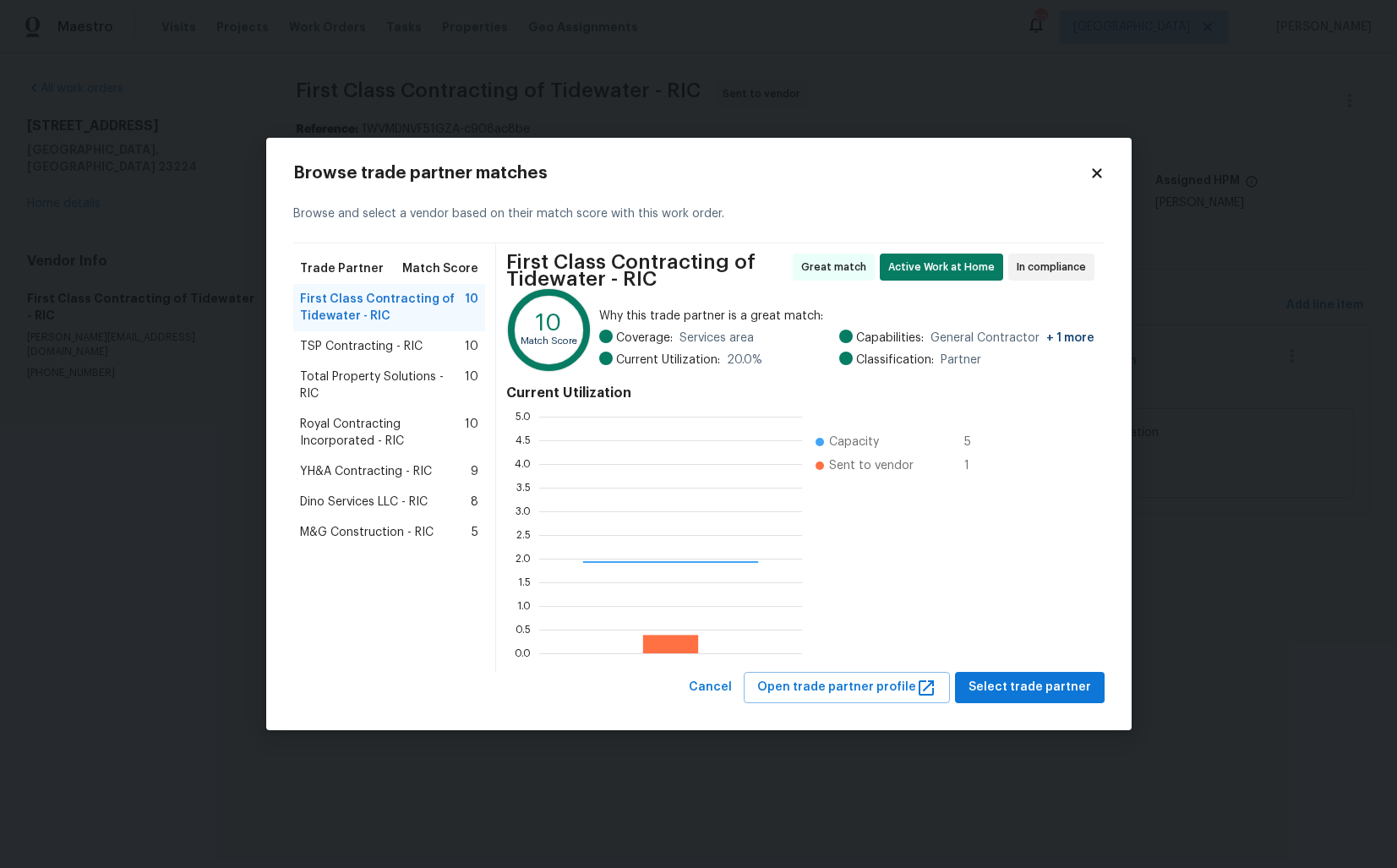
scroll to position [236, 263]
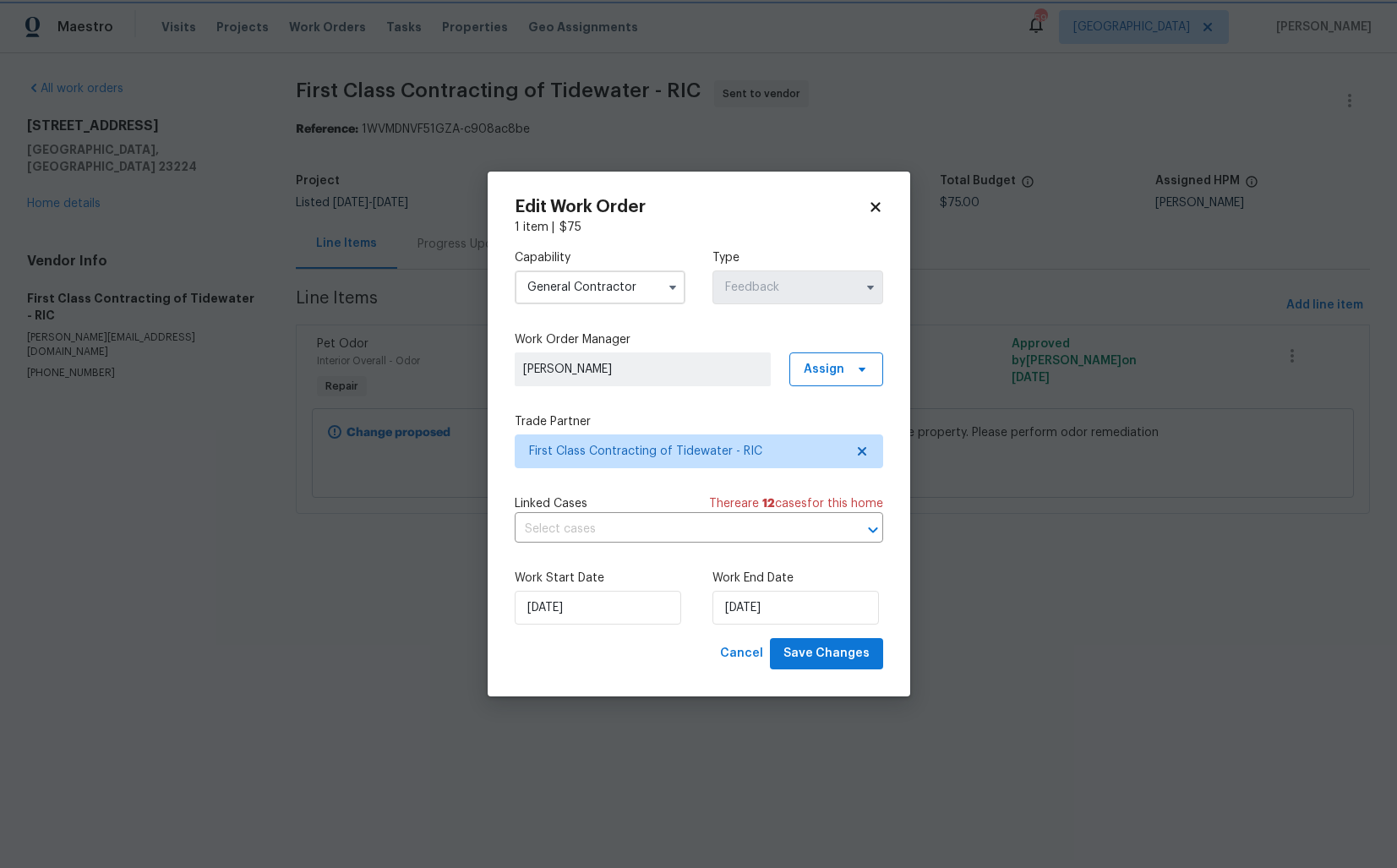
click at [178, 362] on body "Maestro Visits Projects Work Orders Tasks Properties Geo Assignments 59 Dallas …" at bounding box center [698, 281] width 1397 height 562
click at [304, 325] on body "Maestro Visits Projects Work Orders Tasks Properties Geo Assignments 59 Dallas …" at bounding box center [698, 281] width 1397 height 562
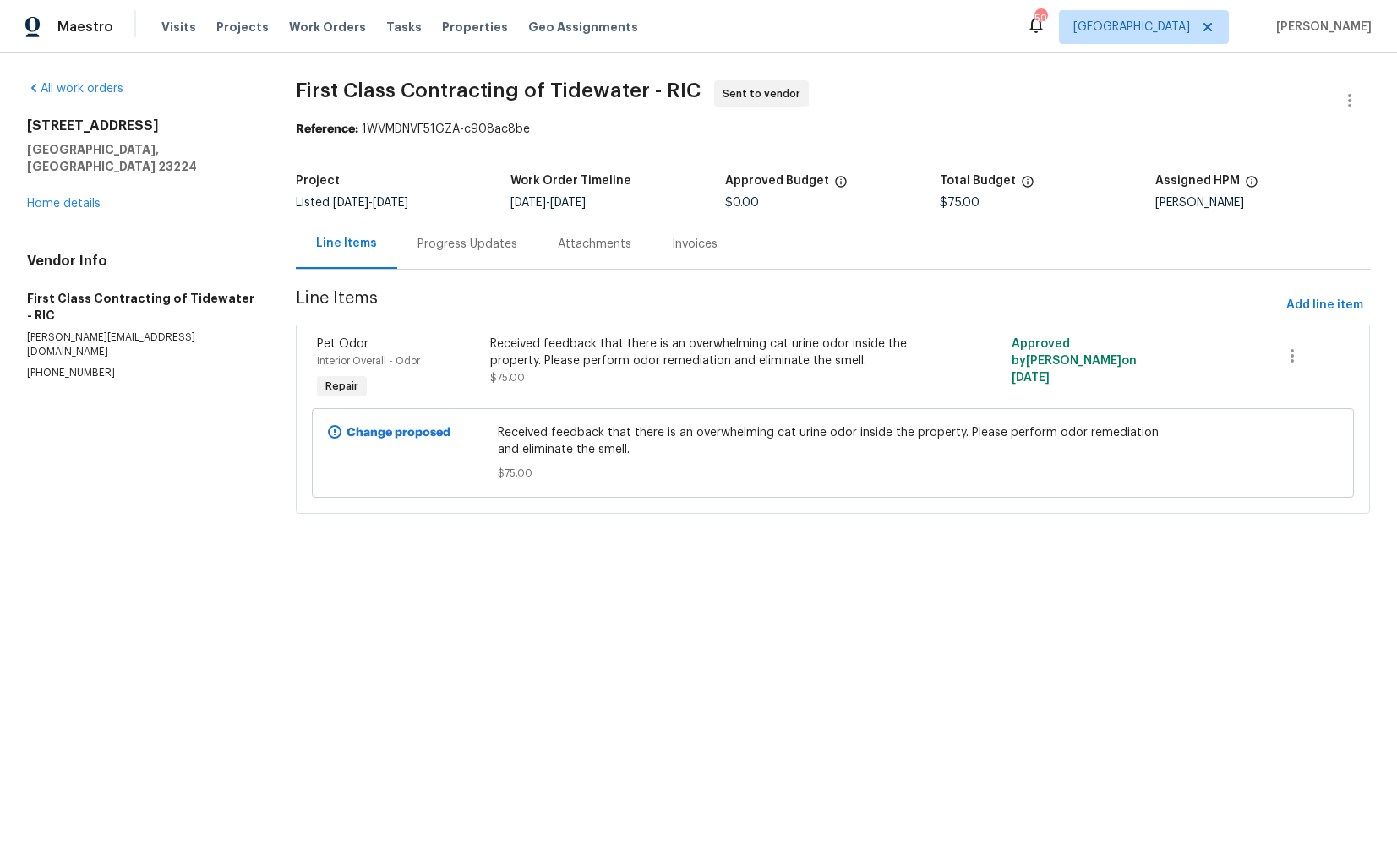
click at [479, 224] on div "Progress Updates" at bounding box center [467, 243] width 140 height 50
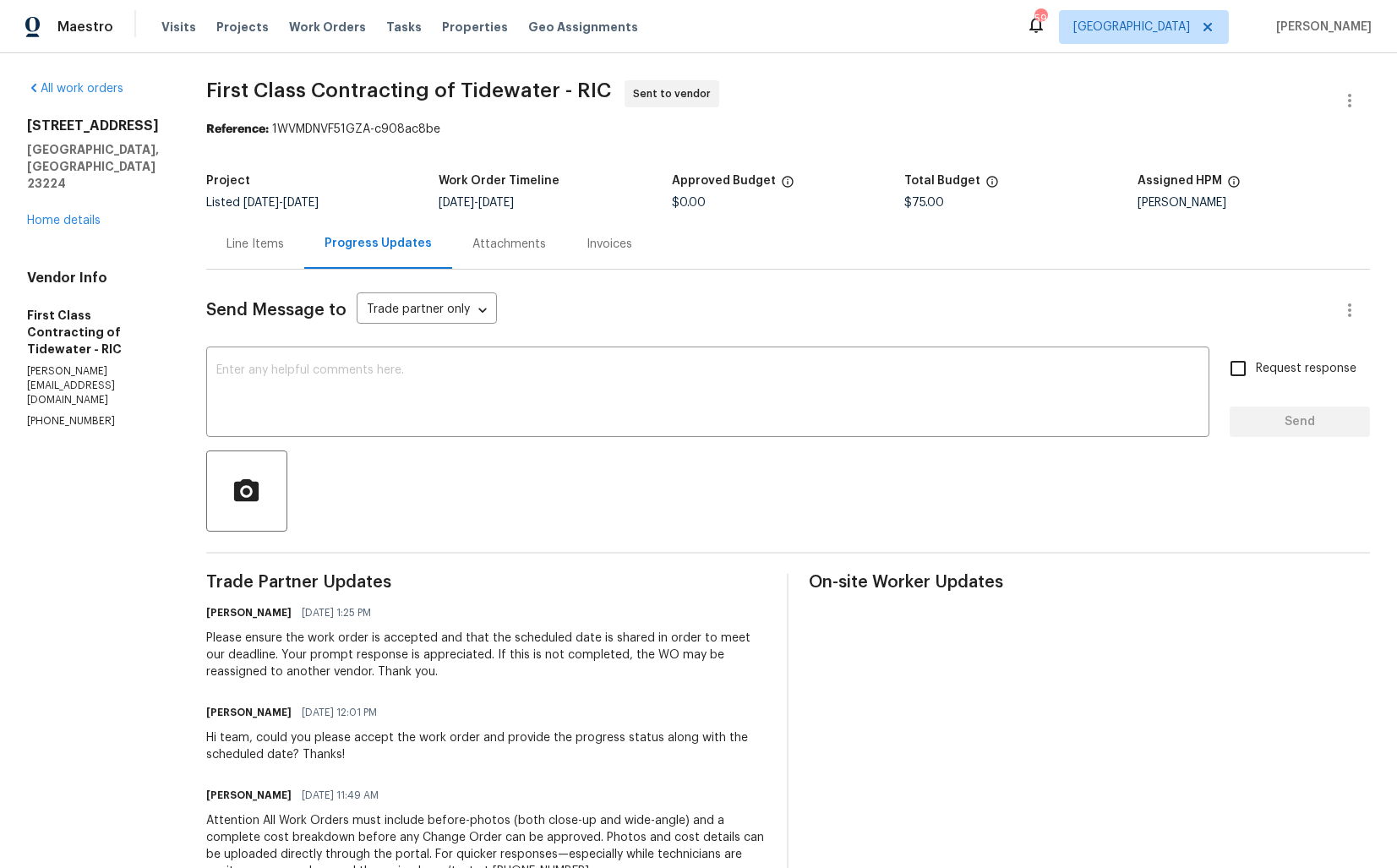
click at [271, 242] on div "Line Items" at bounding box center [254, 244] width 57 height 17
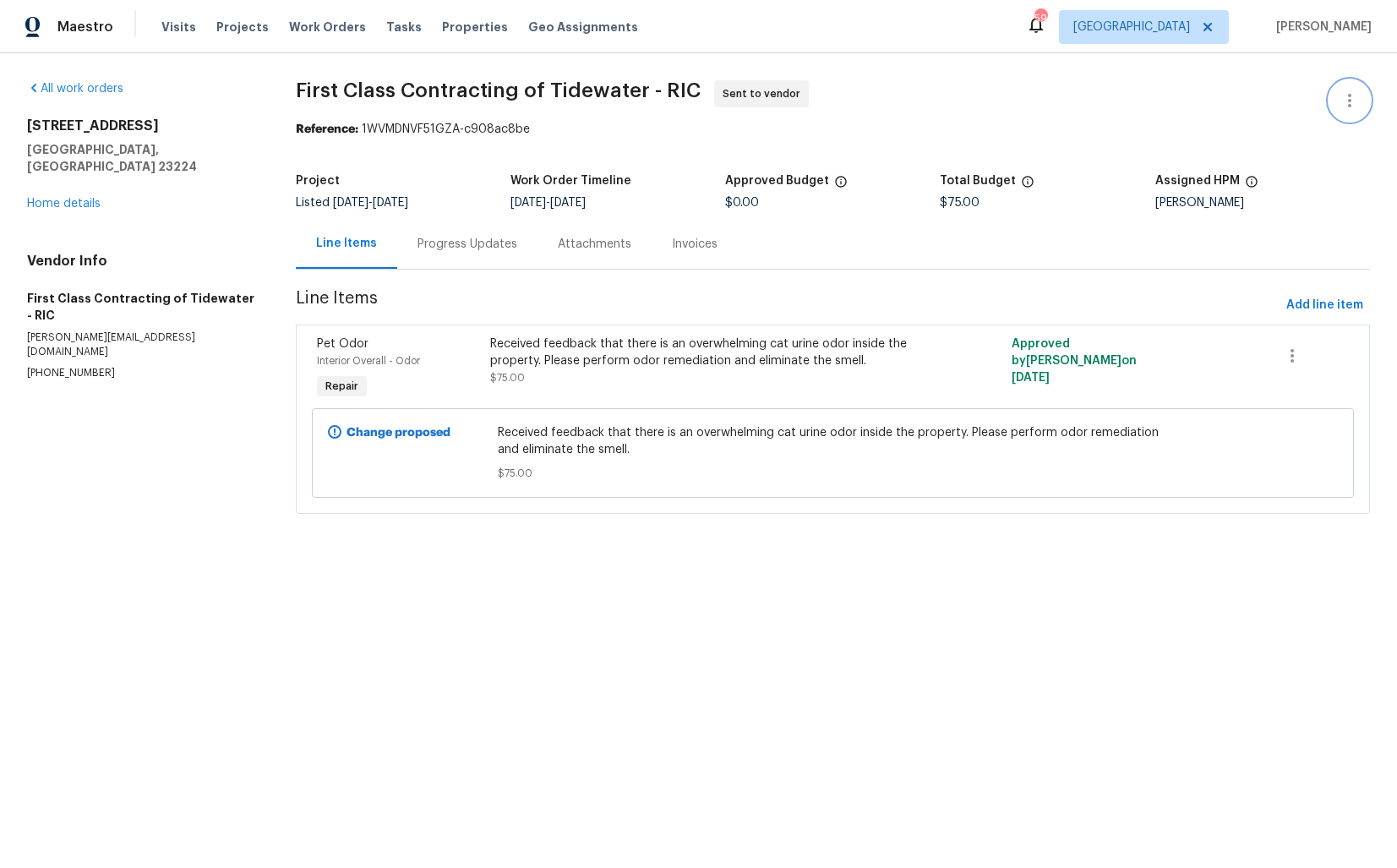
click at [1355, 104] on icon "button" at bounding box center [1350, 101] width 20 height 20
click at [1265, 102] on li "Edit" at bounding box center [1295, 101] width 183 height 28
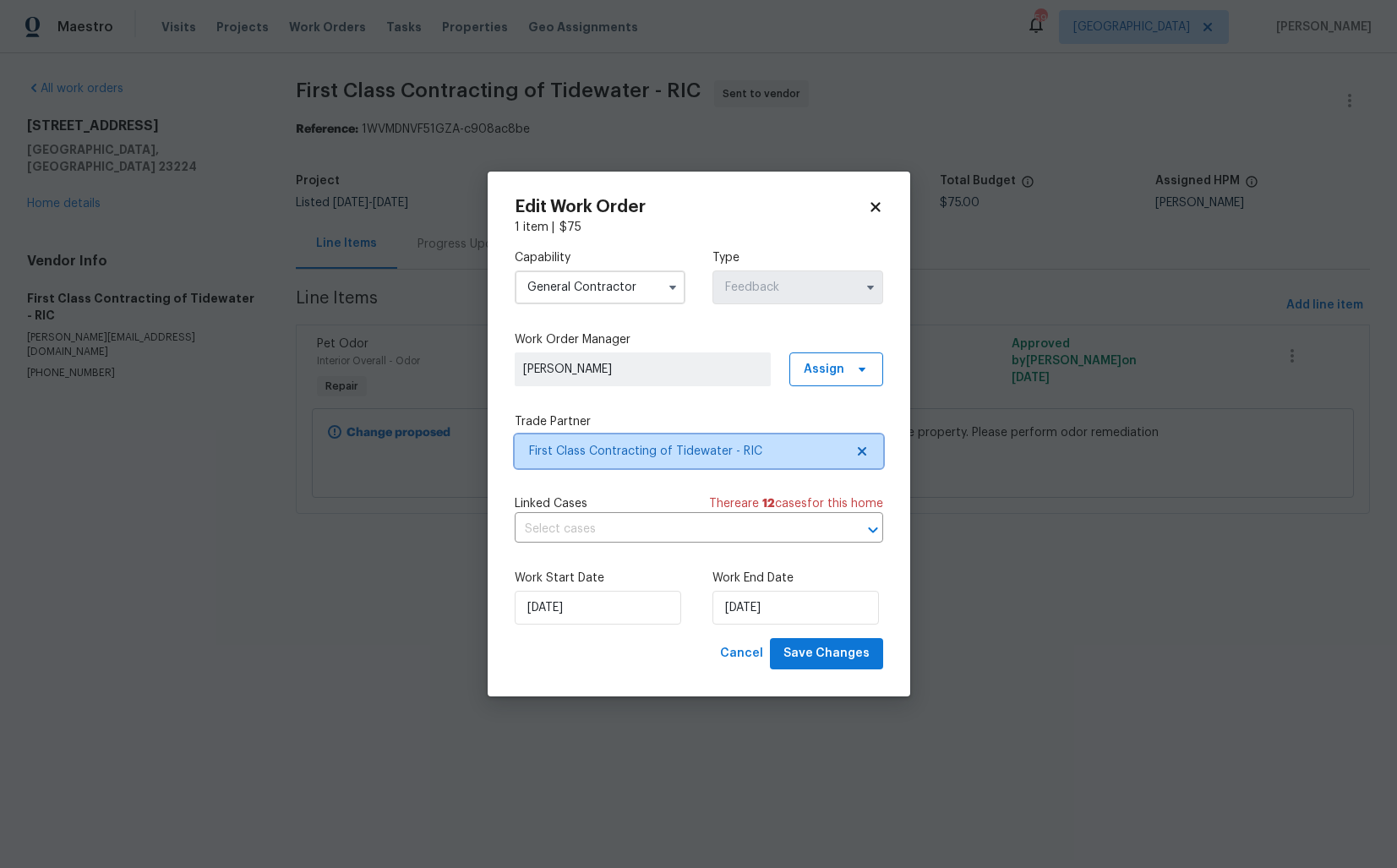
click at [584, 446] on span "First Class Contracting of Tidewater - RIC" at bounding box center [686, 451] width 315 height 17
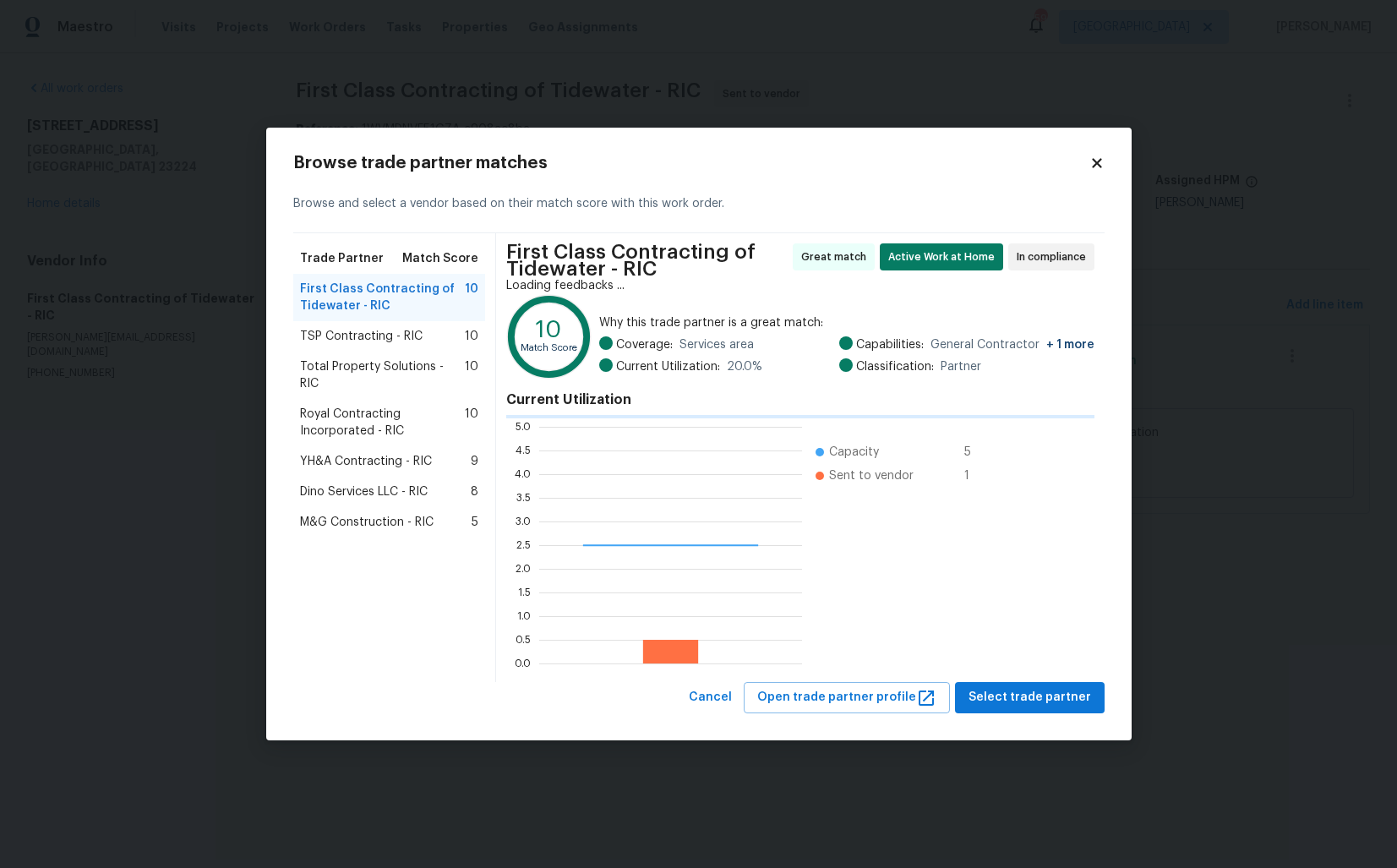
scroll to position [236, 263]
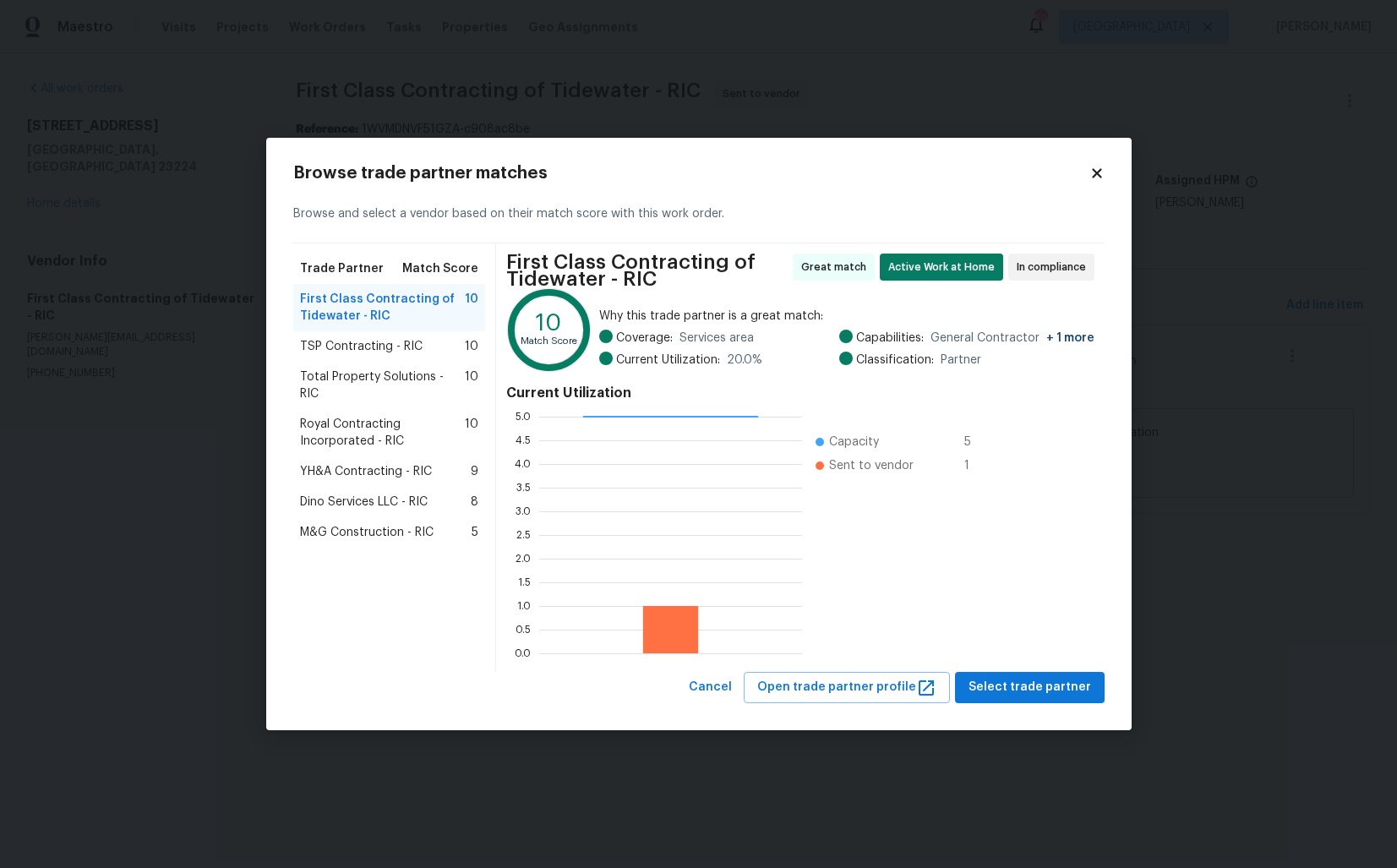
click at [216, 382] on body "Maestro Visits Projects Work Orders Tasks Properties Geo Assignments 59 Dallas …" at bounding box center [698, 281] width 1397 height 562
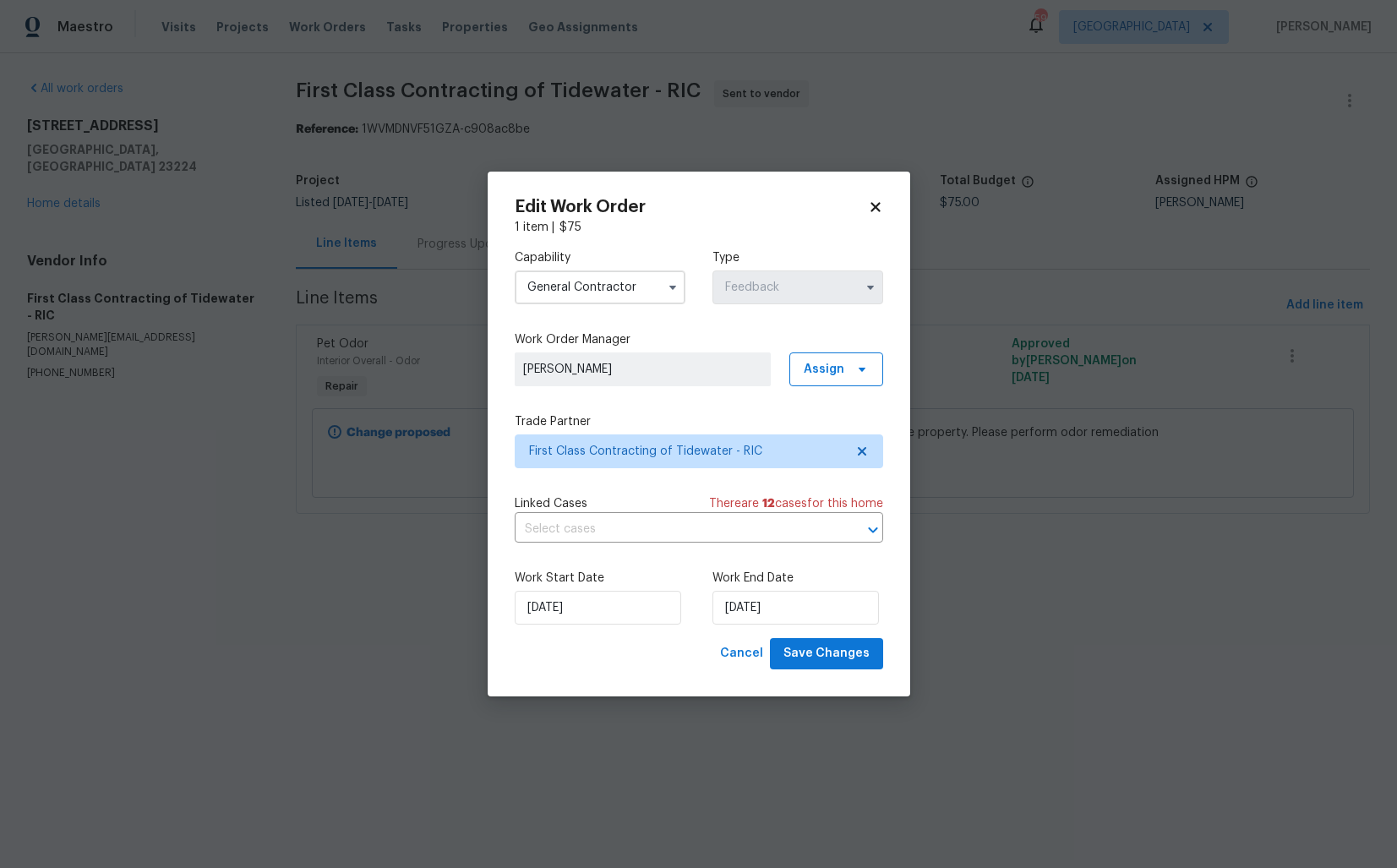
click at [216, 382] on body "Maestro Visits Projects Work Orders Tasks Properties Geo Assignments 59 Dallas …" at bounding box center [698, 281] width 1397 height 562
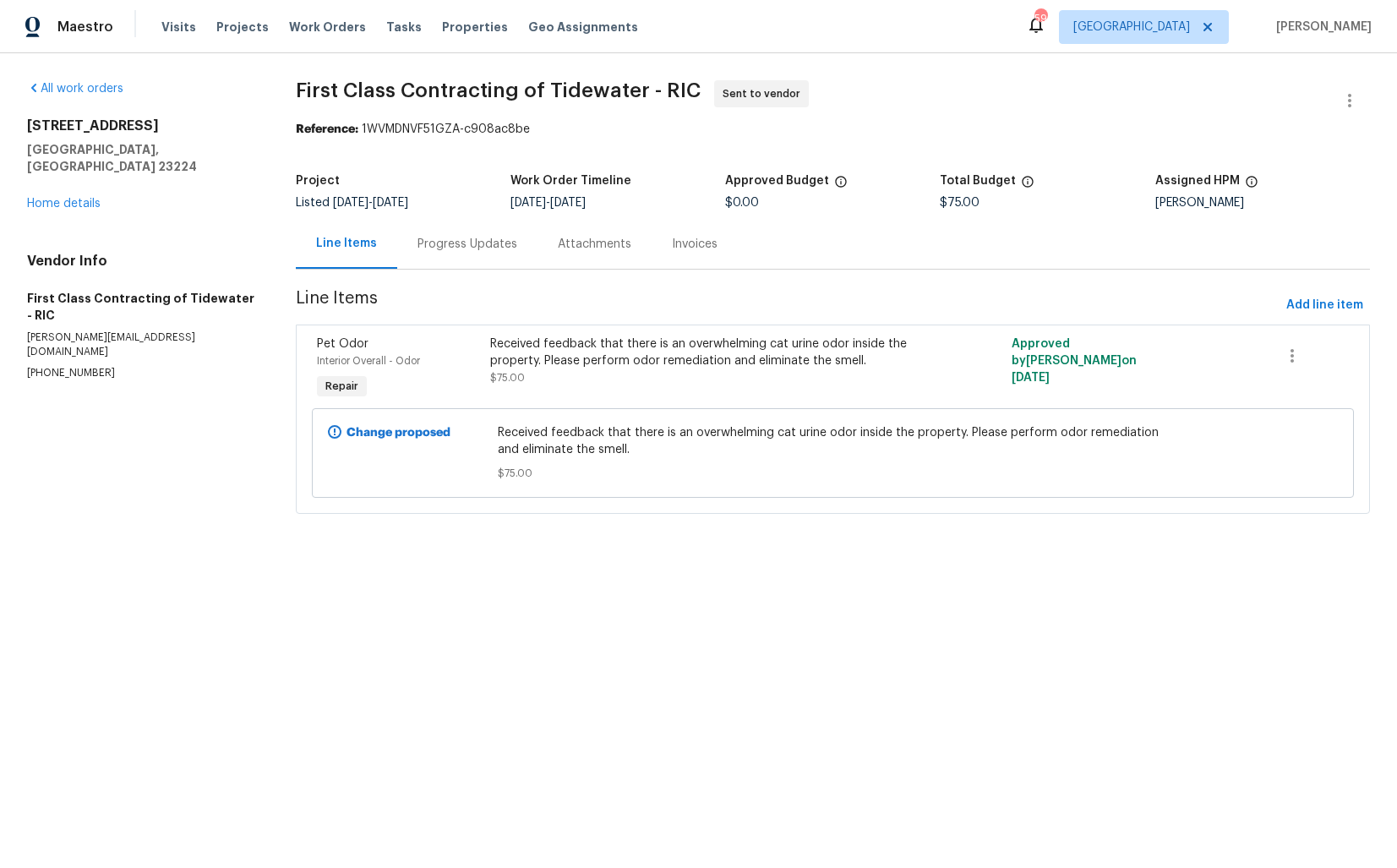
click at [502, 242] on div "Progress Updates" at bounding box center [467, 244] width 100 height 17
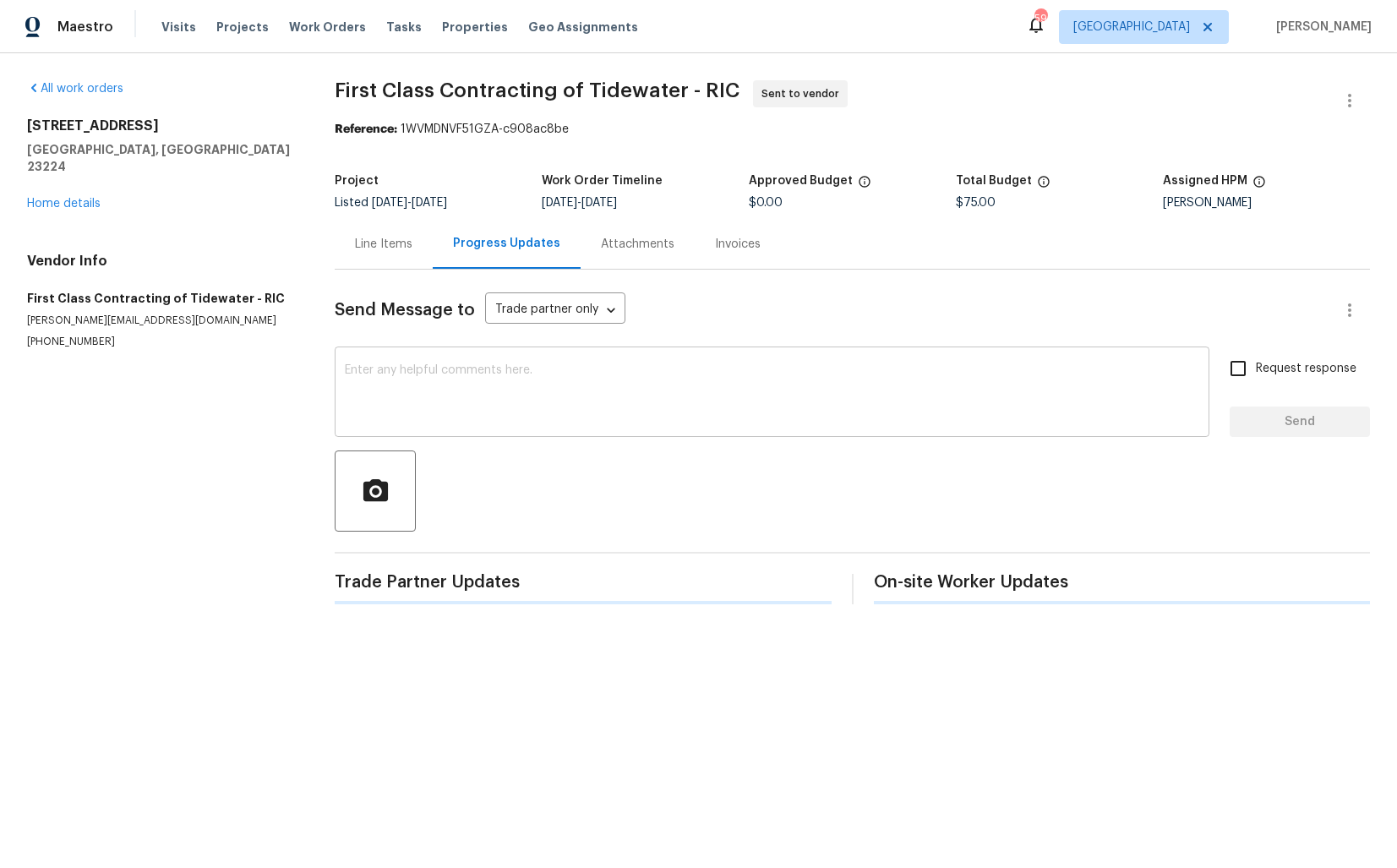
click at [525, 391] on textarea at bounding box center [771, 393] width 854 height 59
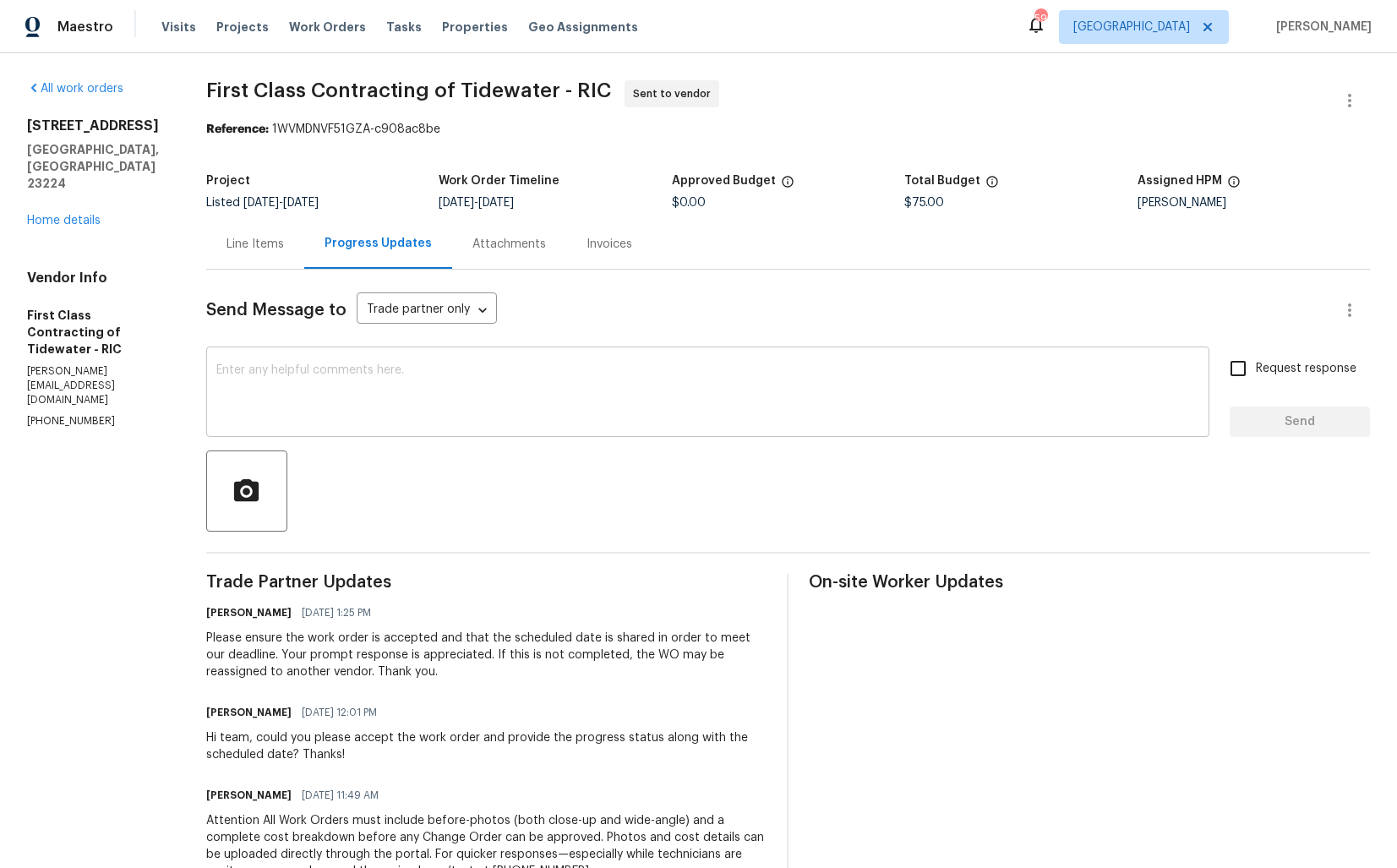
click at [465, 361] on div "x ​" at bounding box center [707, 393] width 1003 height 86
paste textarea "Hi team, Since there has been no response from your side, I have no option but …"
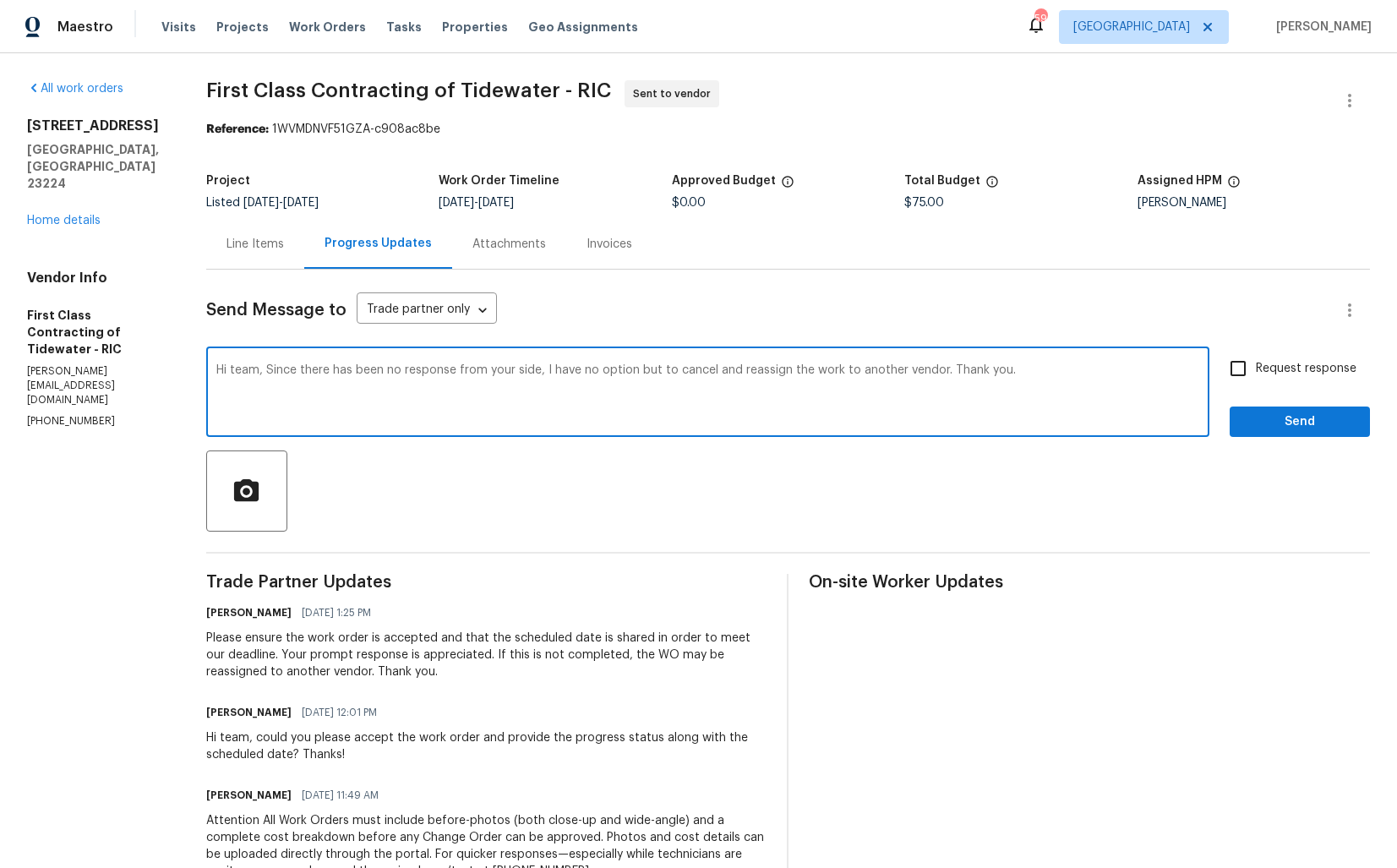
type textarea "Hi team, Since there has been no response from your side, I have no option but …"
click at [1263, 416] on span "Send" at bounding box center [1300, 422] width 114 height 21
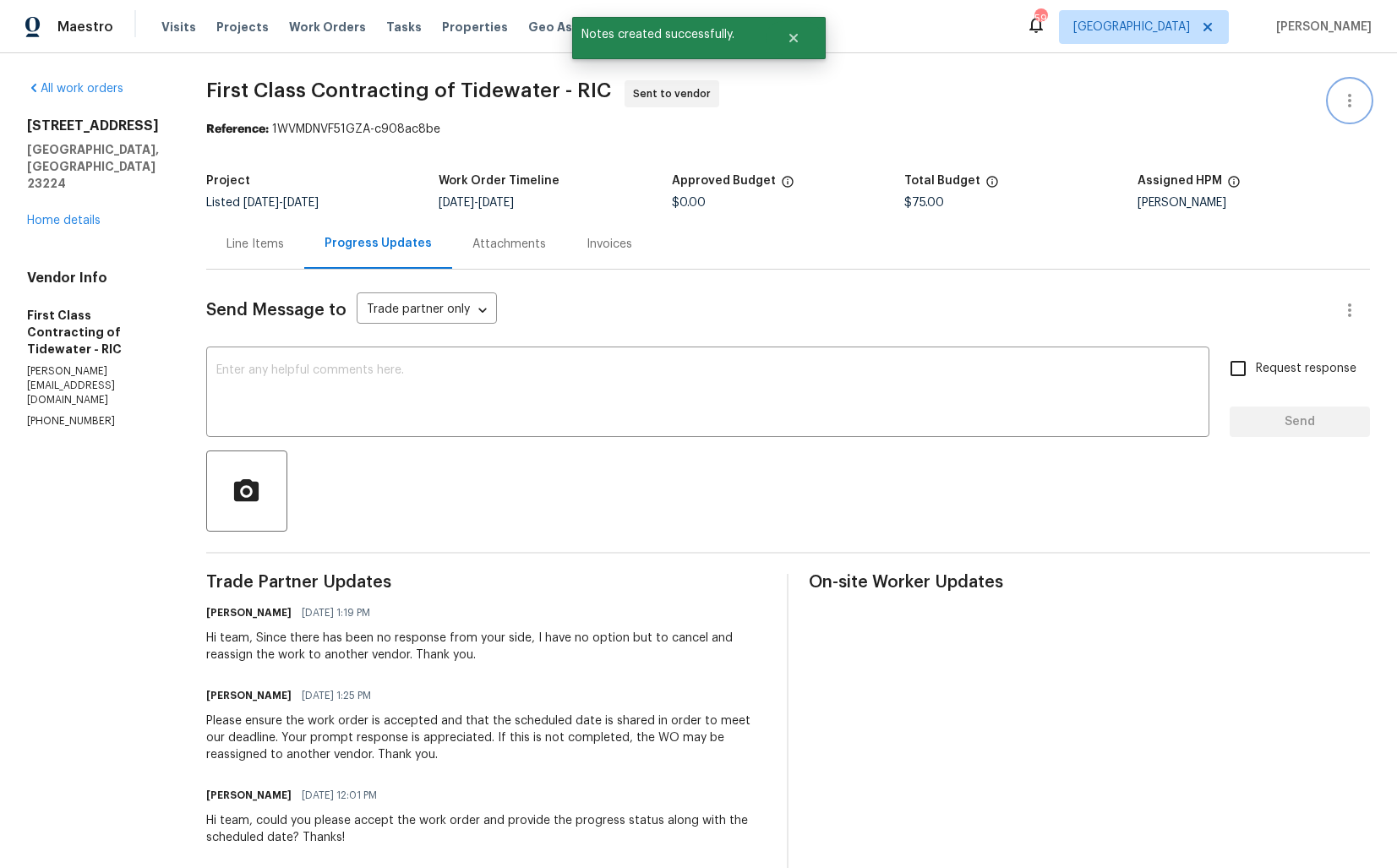
click at [1353, 94] on icon "button" at bounding box center [1350, 101] width 20 height 20
click at [1234, 100] on li "Edit" at bounding box center [1295, 101] width 183 height 28
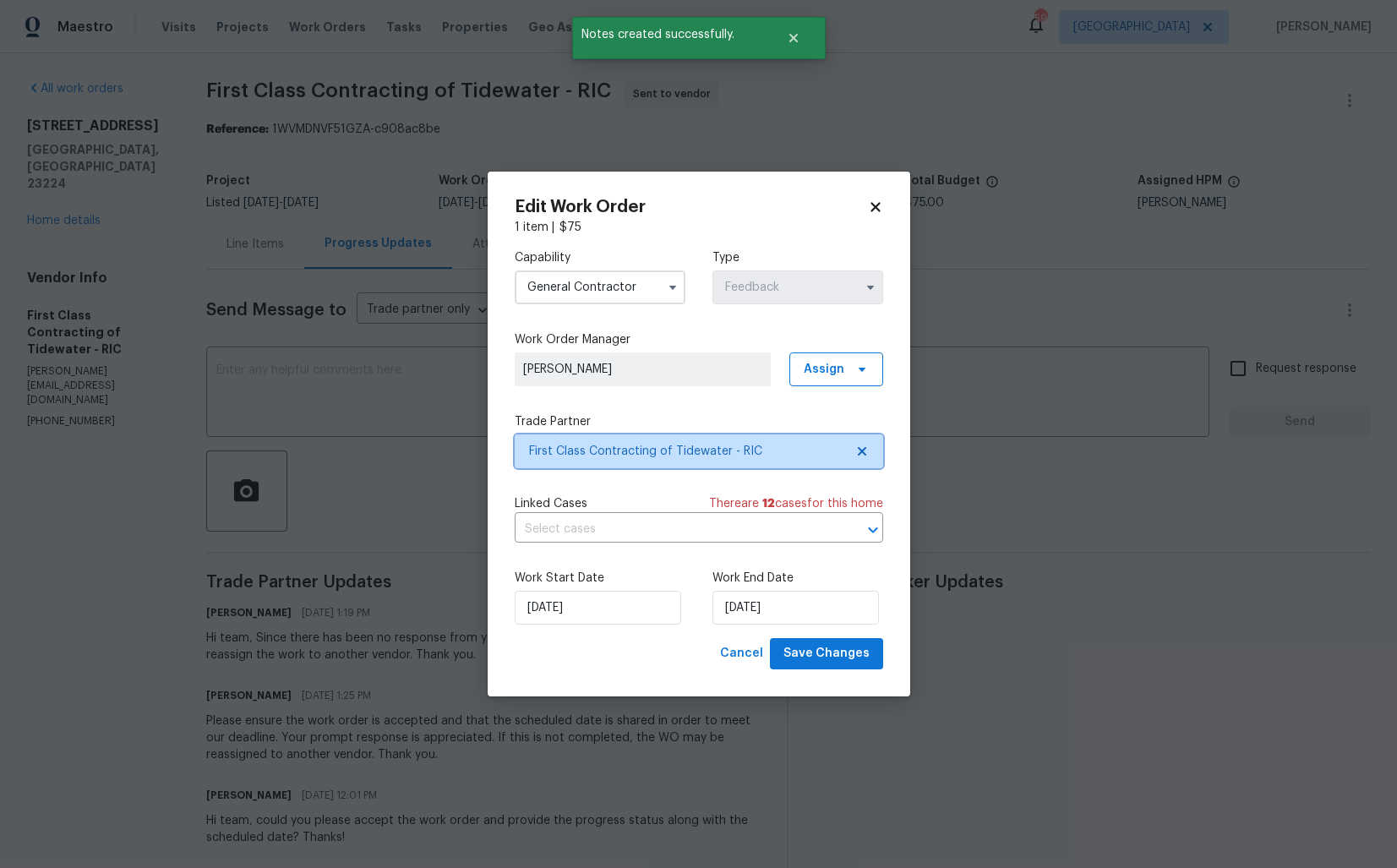
click at [570, 444] on span "First Class Contracting of Tidewater - RIC" at bounding box center [686, 451] width 315 height 17
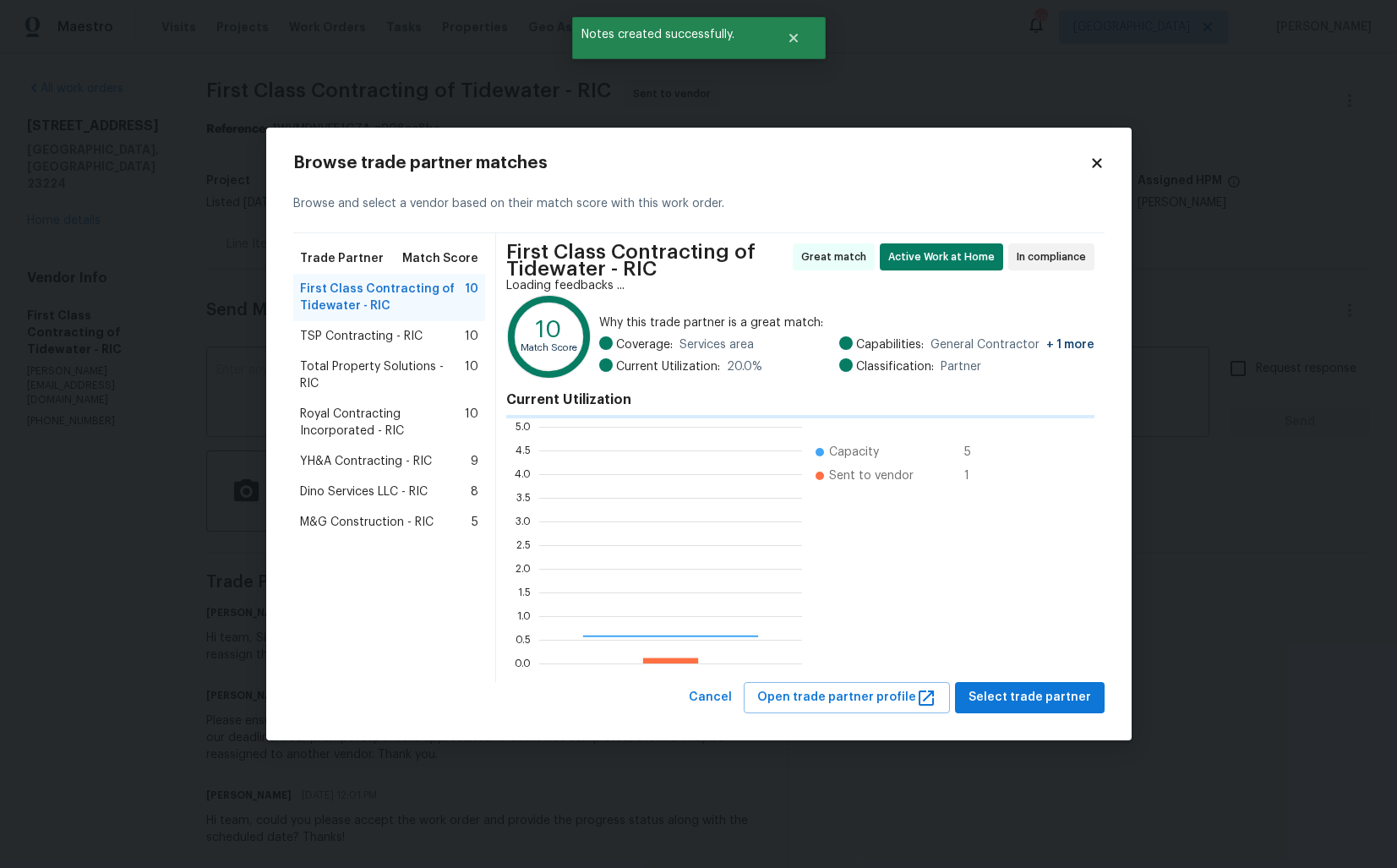
scroll to position [236, 263]
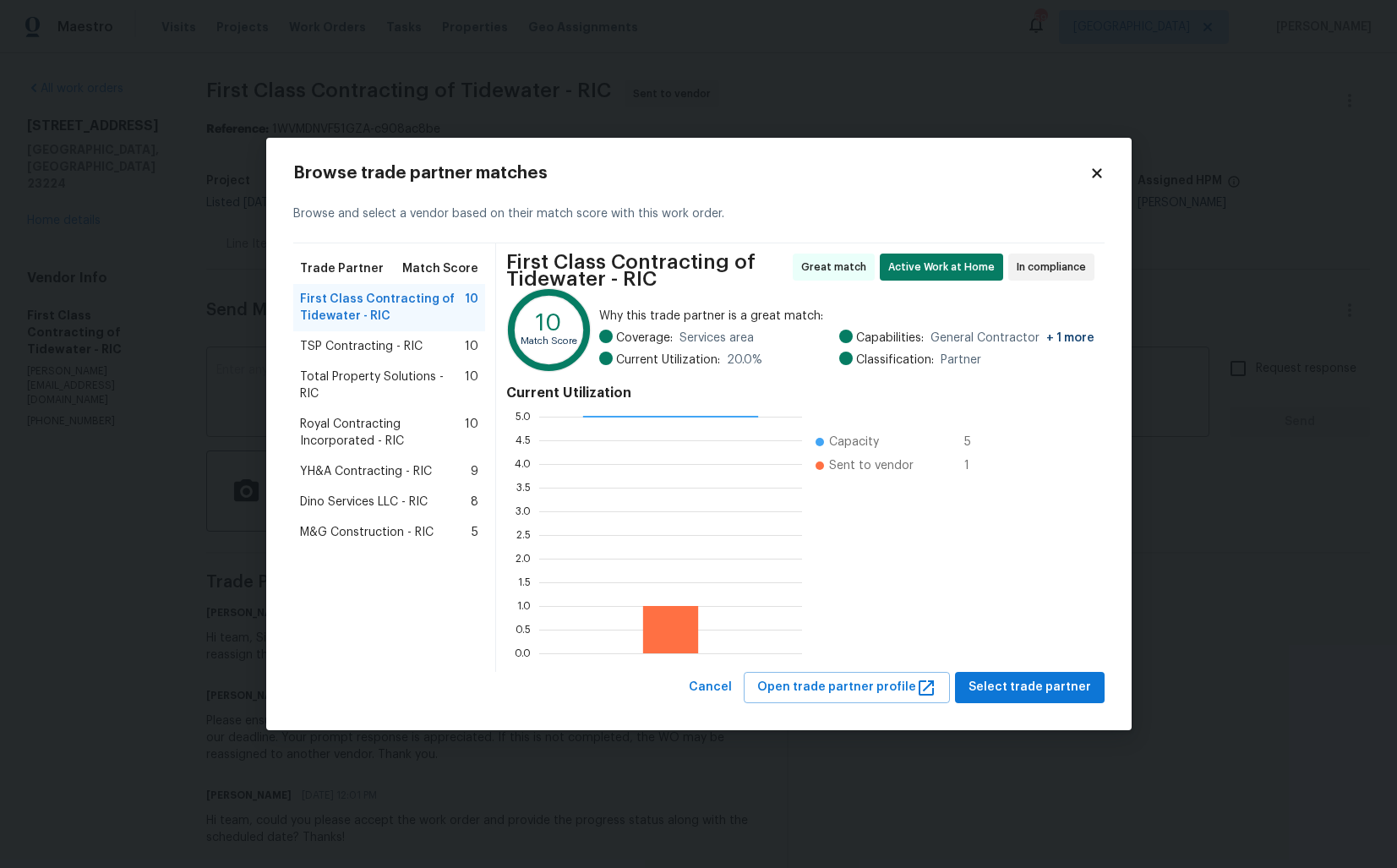
click at [335, 364] on div "Total Property Solutions - RIC 10" at bounding box center [390, 385] width 193 height 47
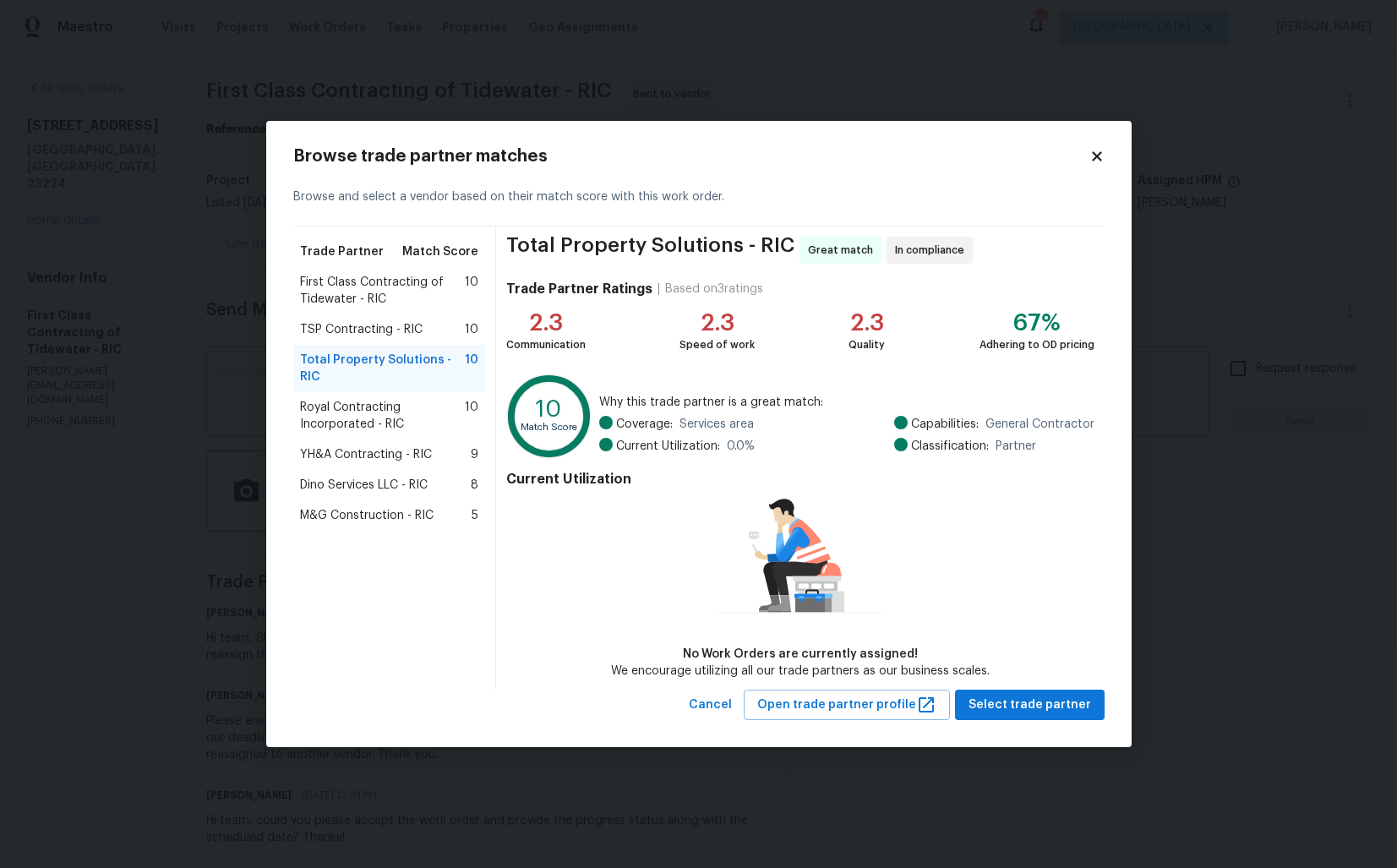
click at [330, 329] on span "TSP Contracting - RIC" at bounding box center [362, 329] width 123 height 17
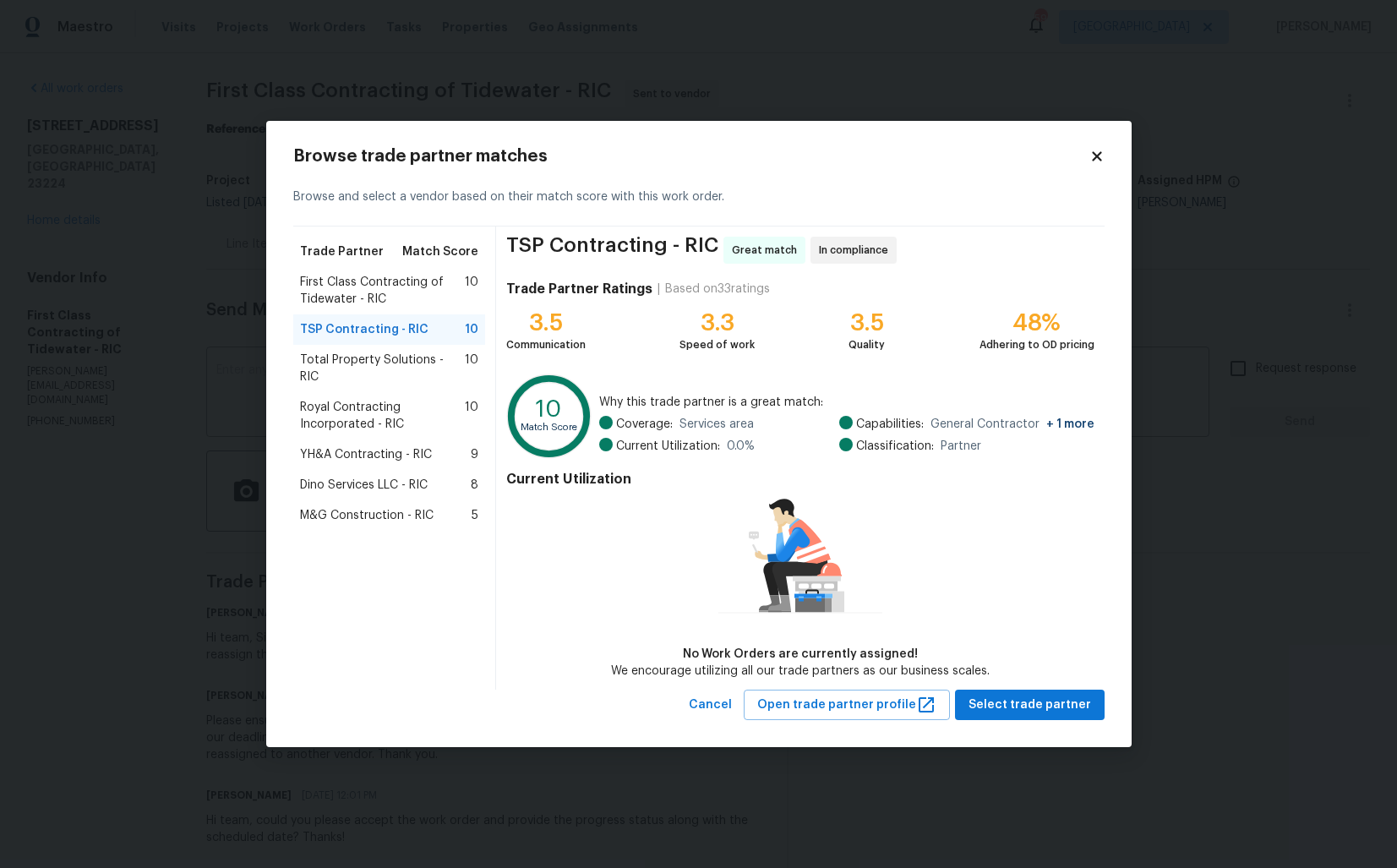
click at [349, 406] on span "Royal Contracting Incorporated - RIC" at bounding box center [383, 416] width 166 height 34
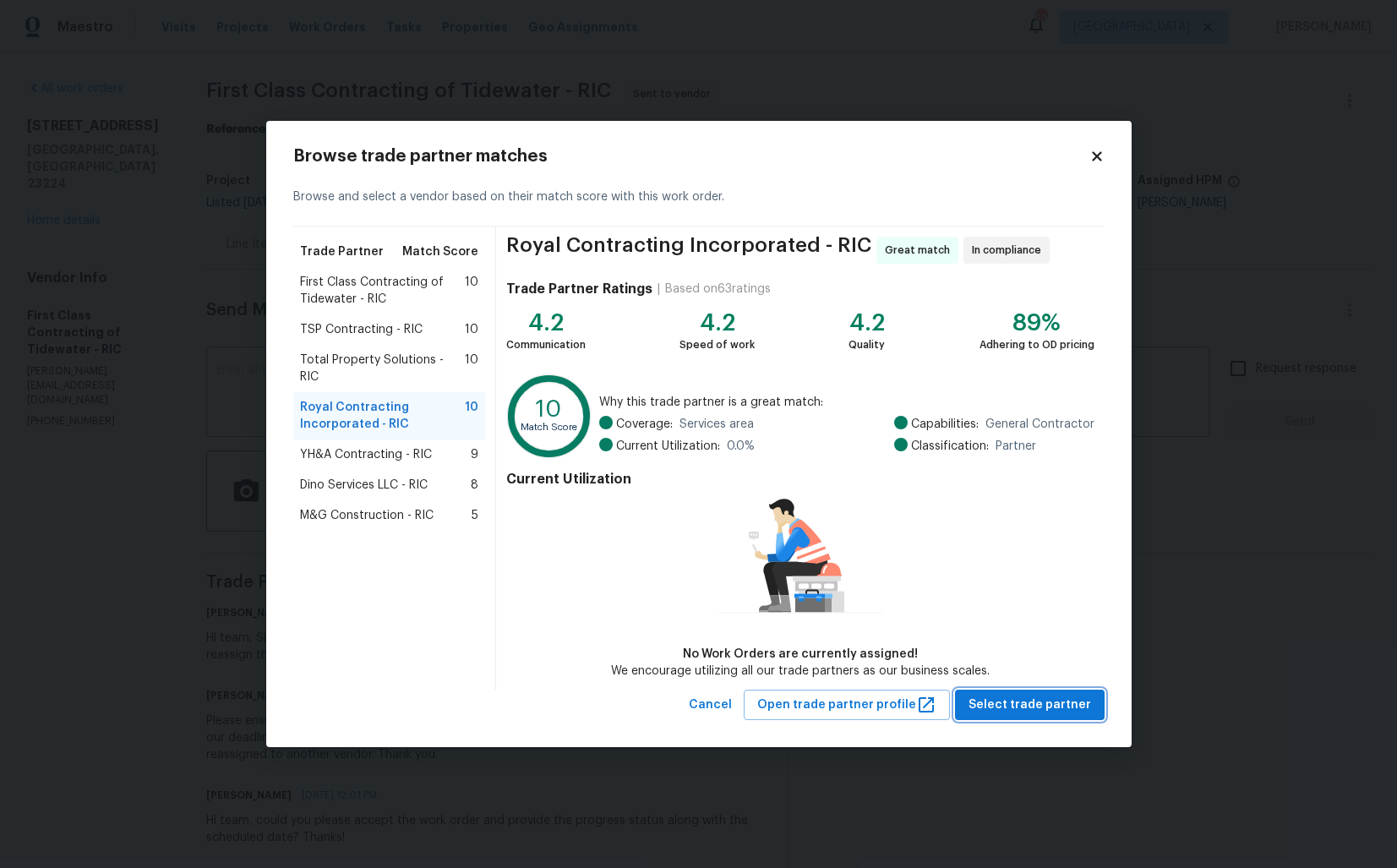
click at [1046, 704] on span "Select trade partner" at bounding box center [1030, 705] width 123 height 21
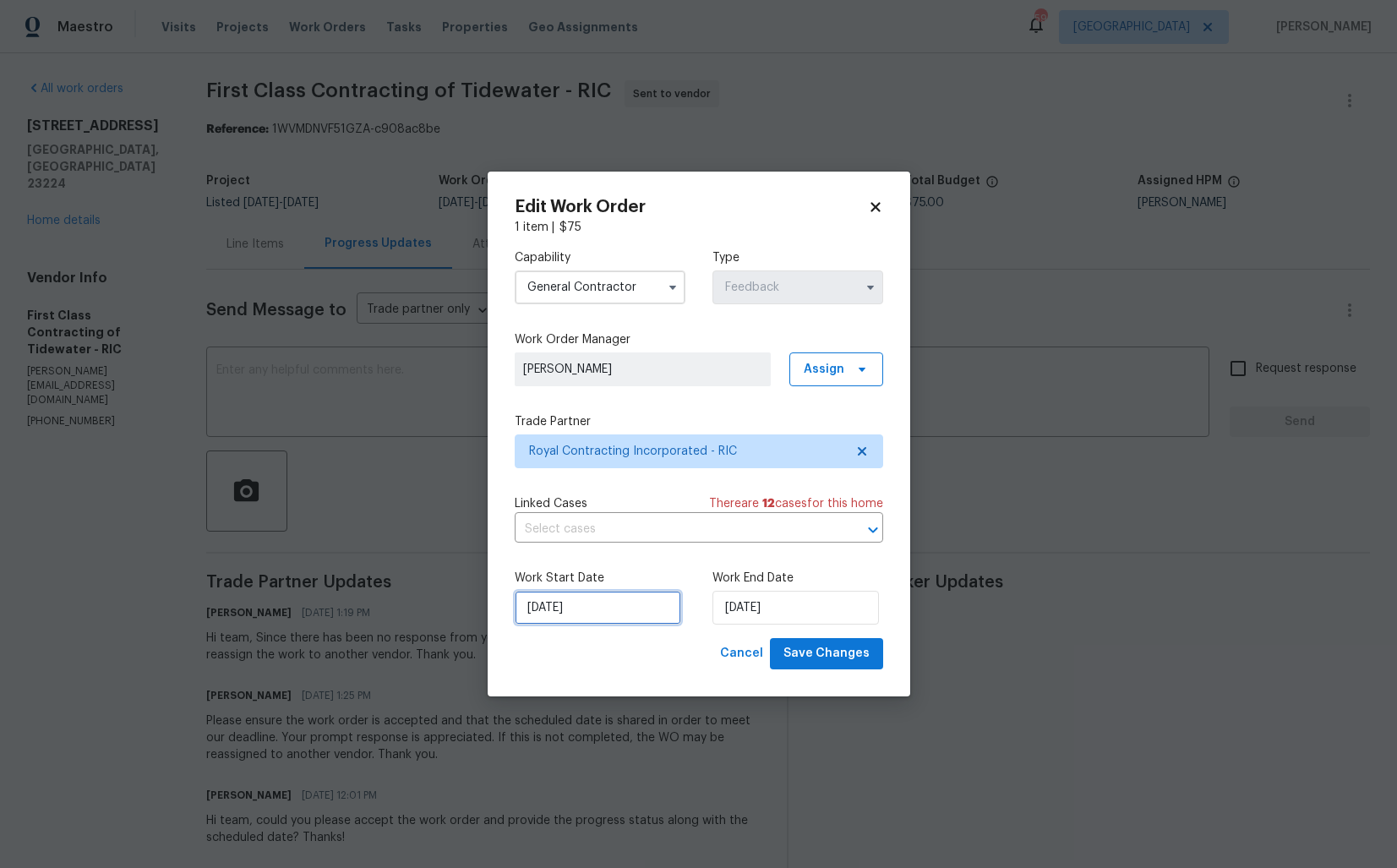
click at [618, 615] on input "10/09/2025" at bounding box center [597, 608] width 166 height 34
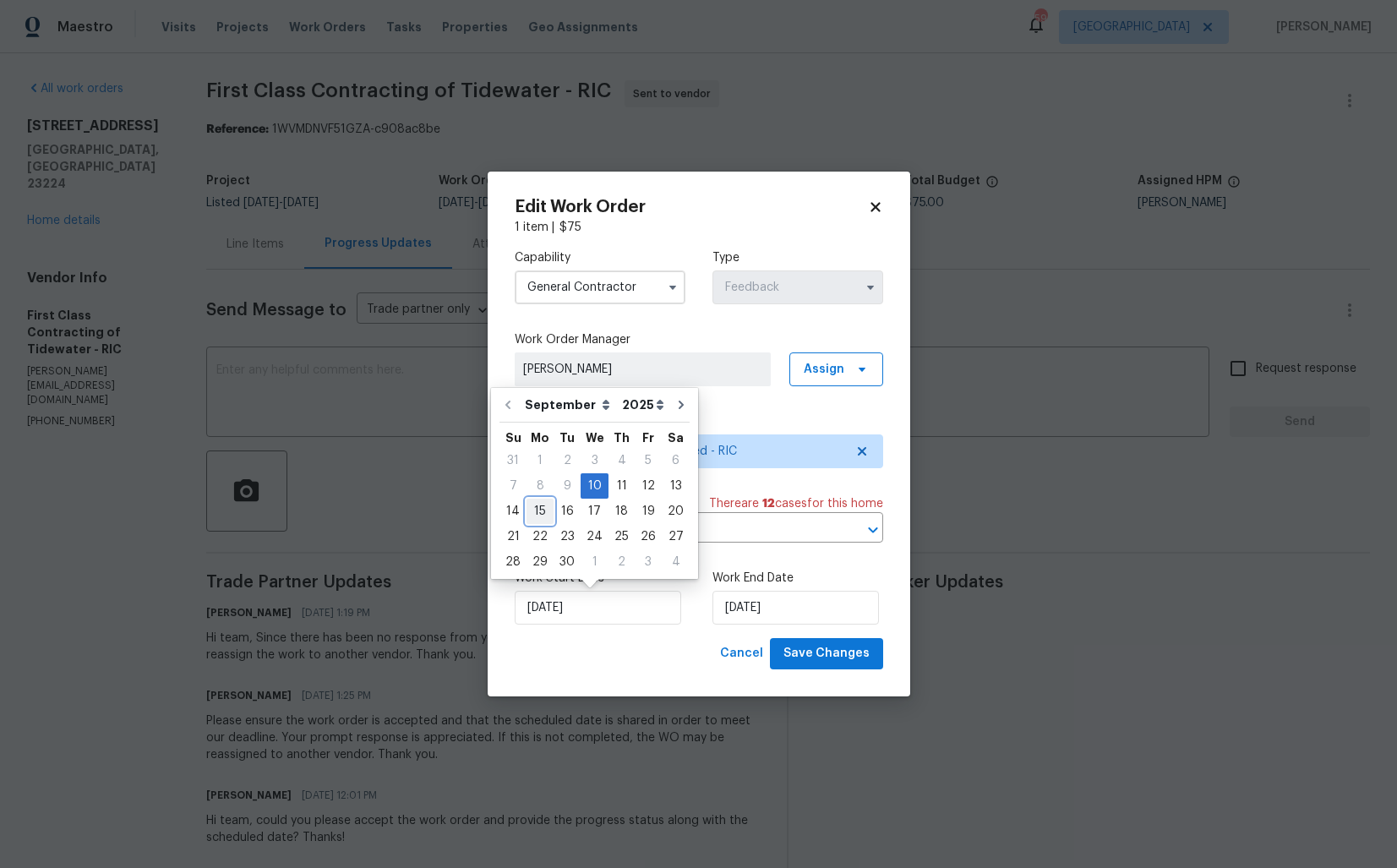
click at [532, 517] on div "15" at bounding box center [540, 511] width 27 height 24
type input "15/09/2025"
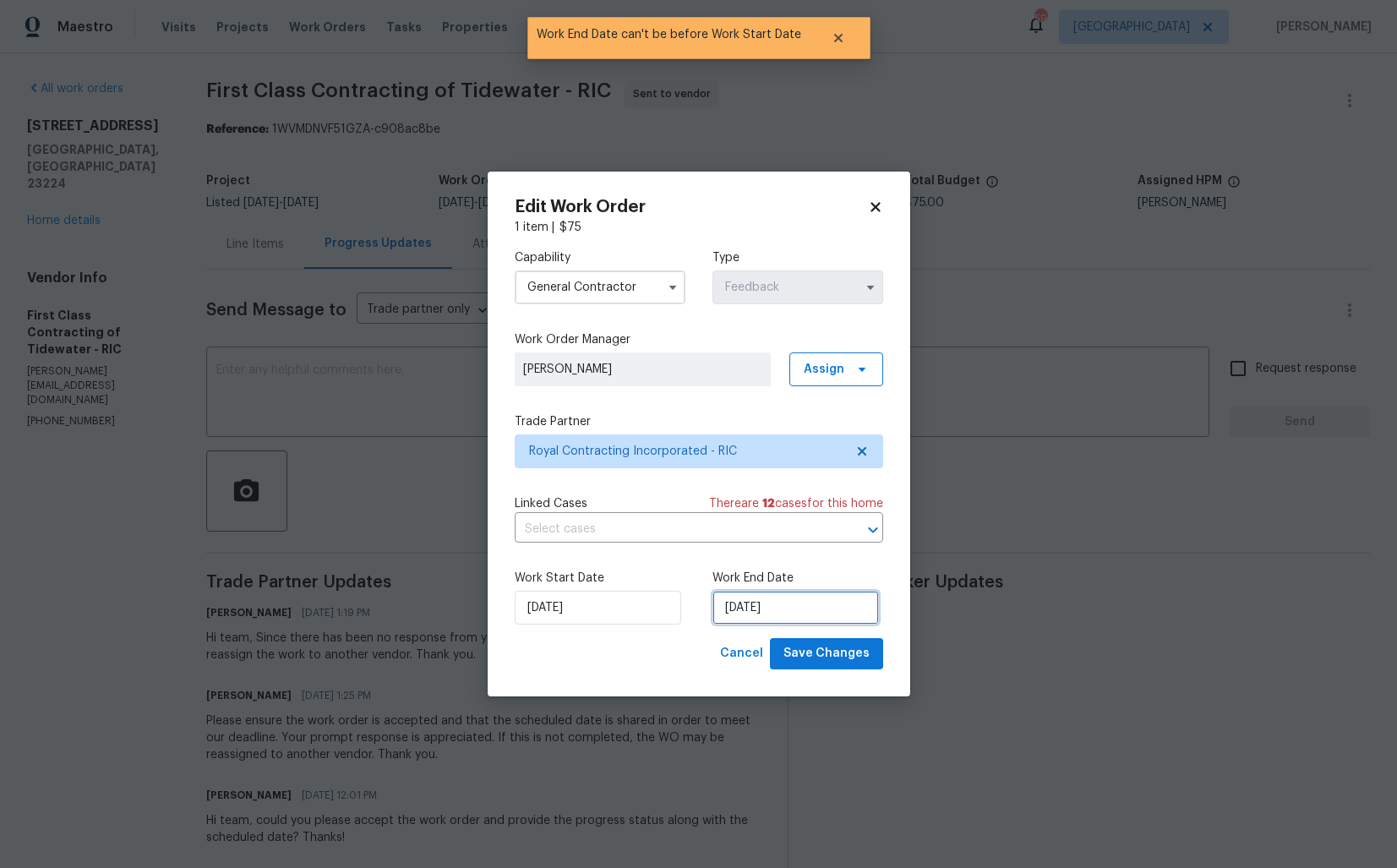
click at [748, 610] on input "15/09/2025" at bounding box center [795, 608] width 166 height 34
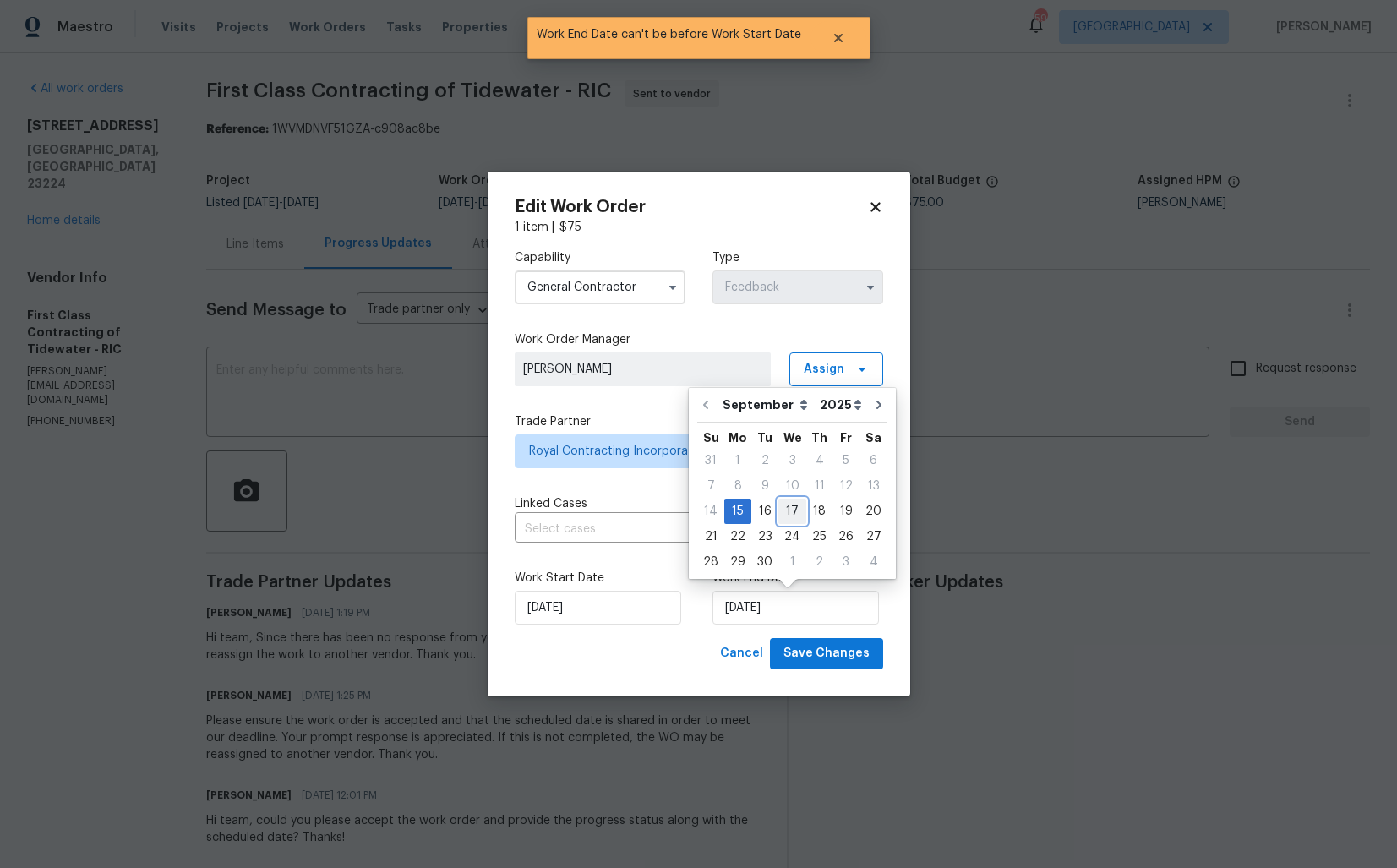
click at [792, 514] on div "17" at bounding box center [792, 511] width 28 height 24
type input "17/09/2025"
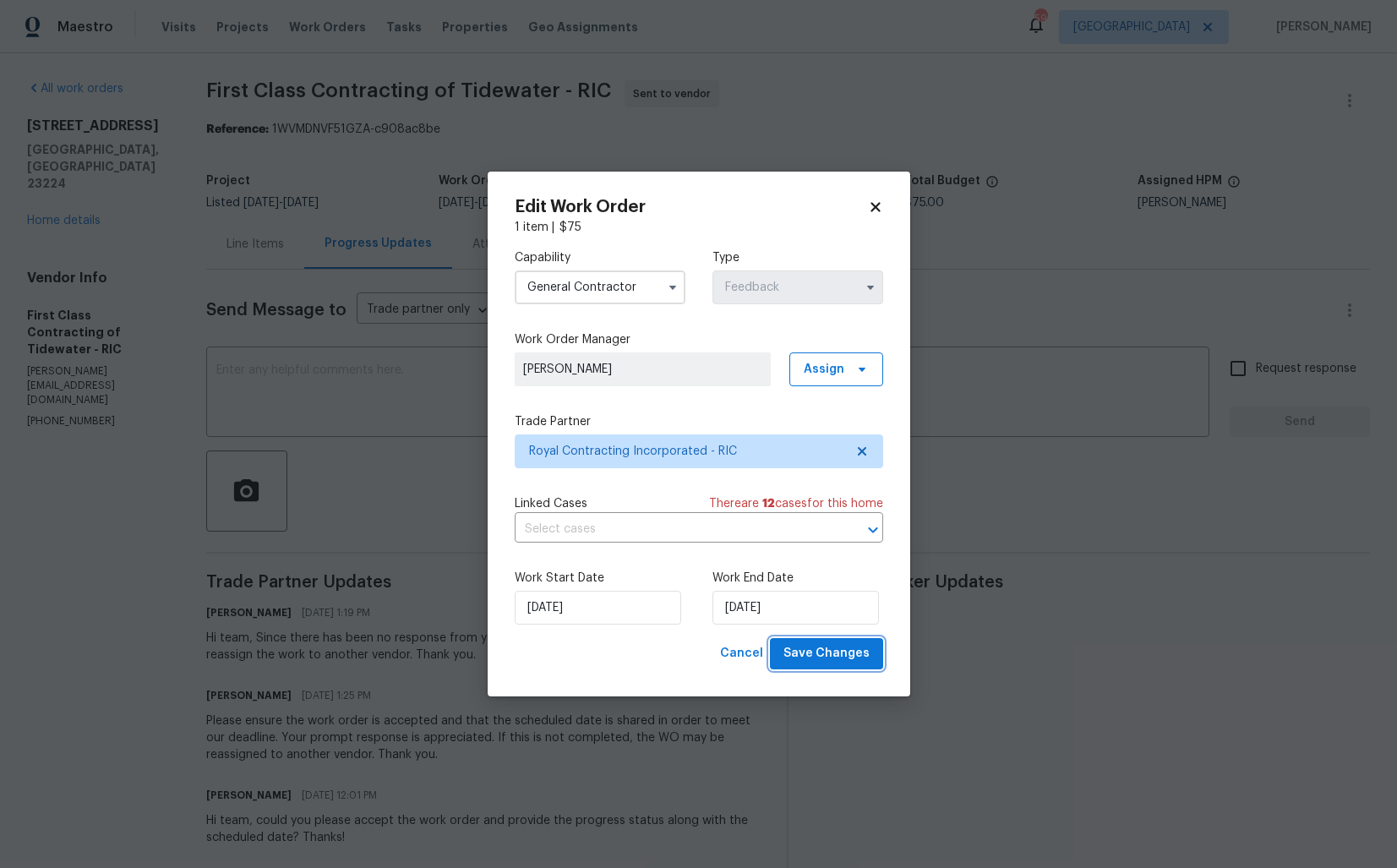
click at [806, 658] on span "Save Changes" at bounding box center [826, 654] width 86 height 21
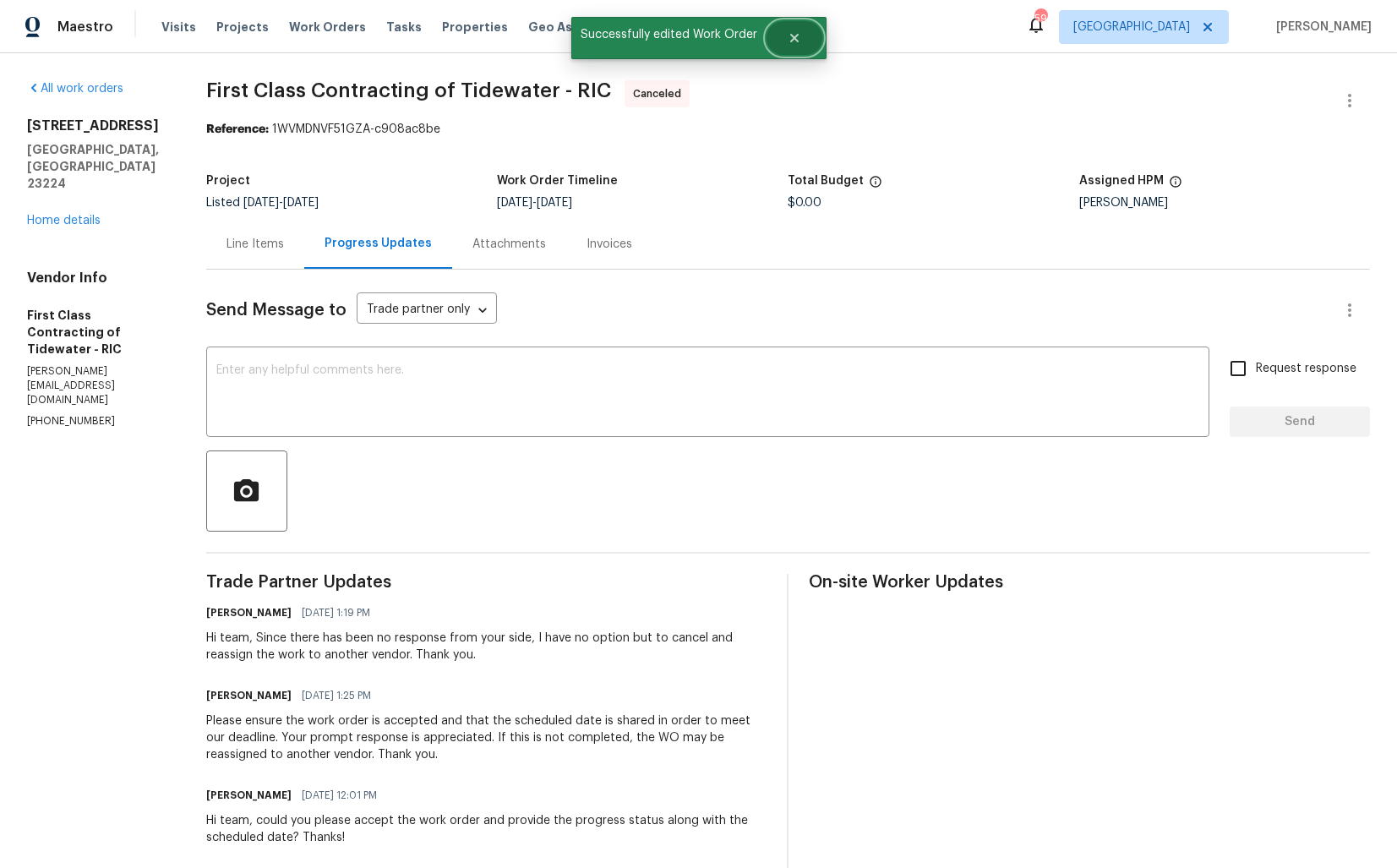
click at [796, 34] on icon "Close" at bounding box center [794, 38] width 9 height 9
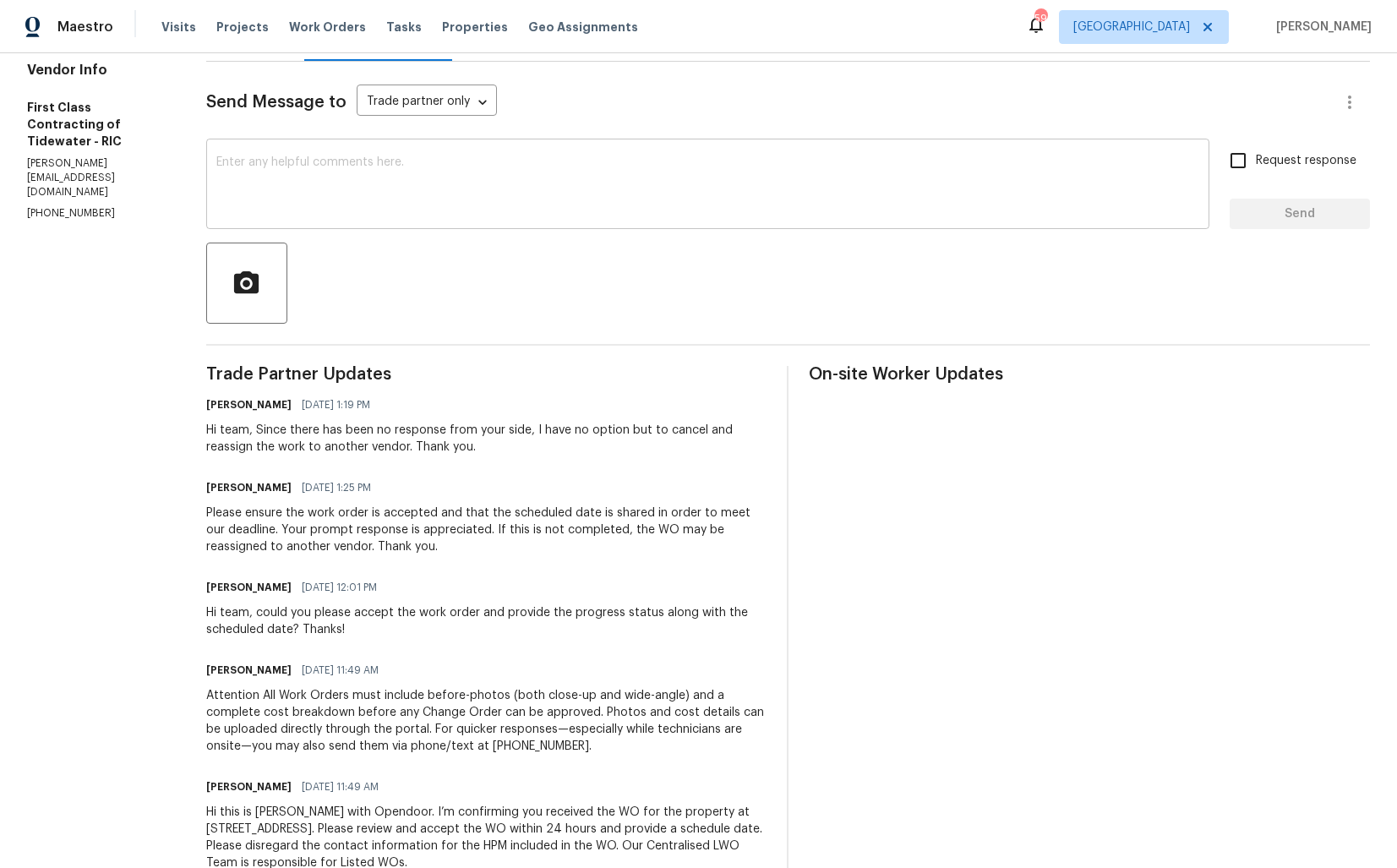
scroll to position [259, 0]
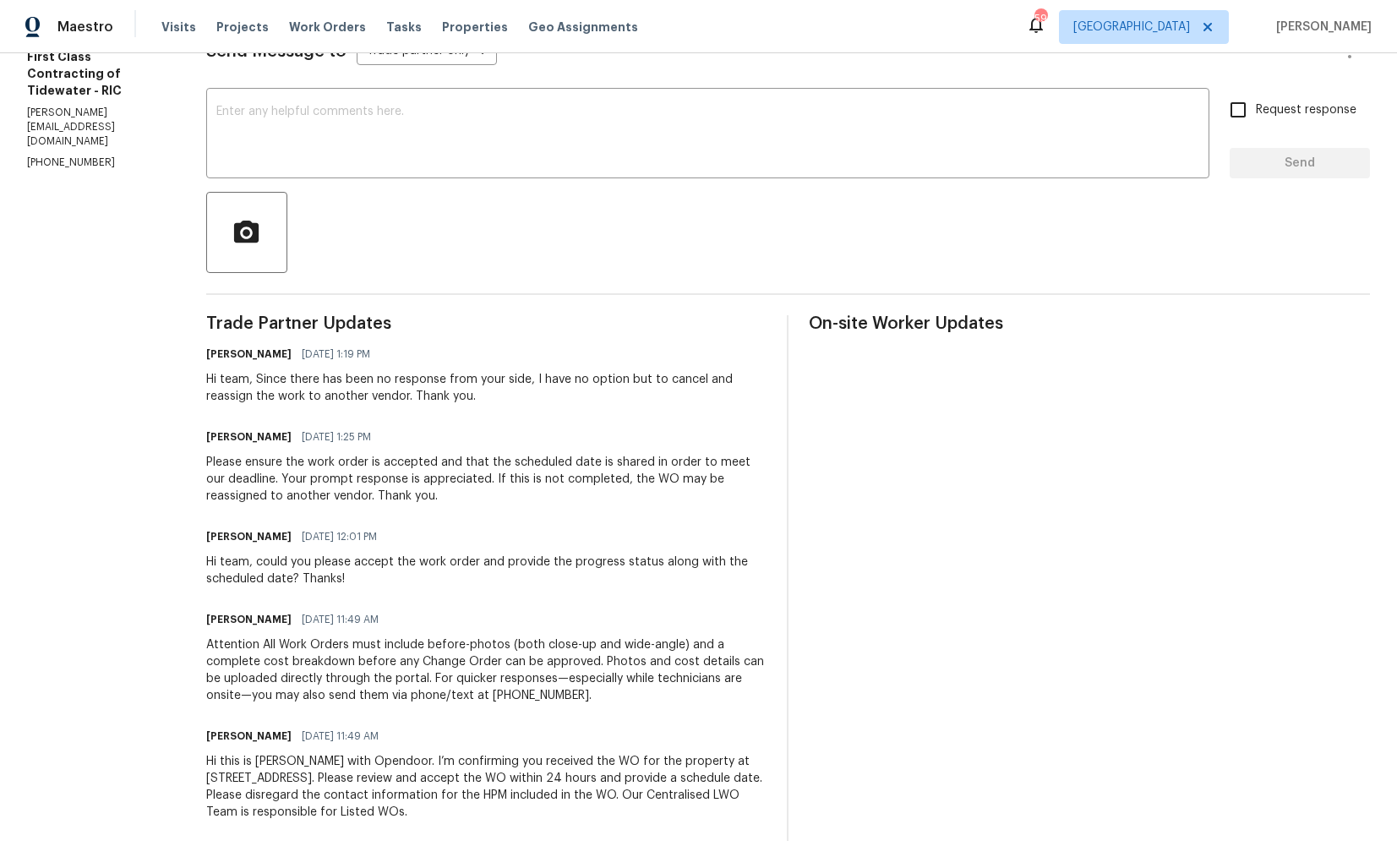
click at [289, 676] on div "Attention All Work Orders must include before-photos (both close-up and wide-an…" at bounding box center [487, 670] width 562 height 67
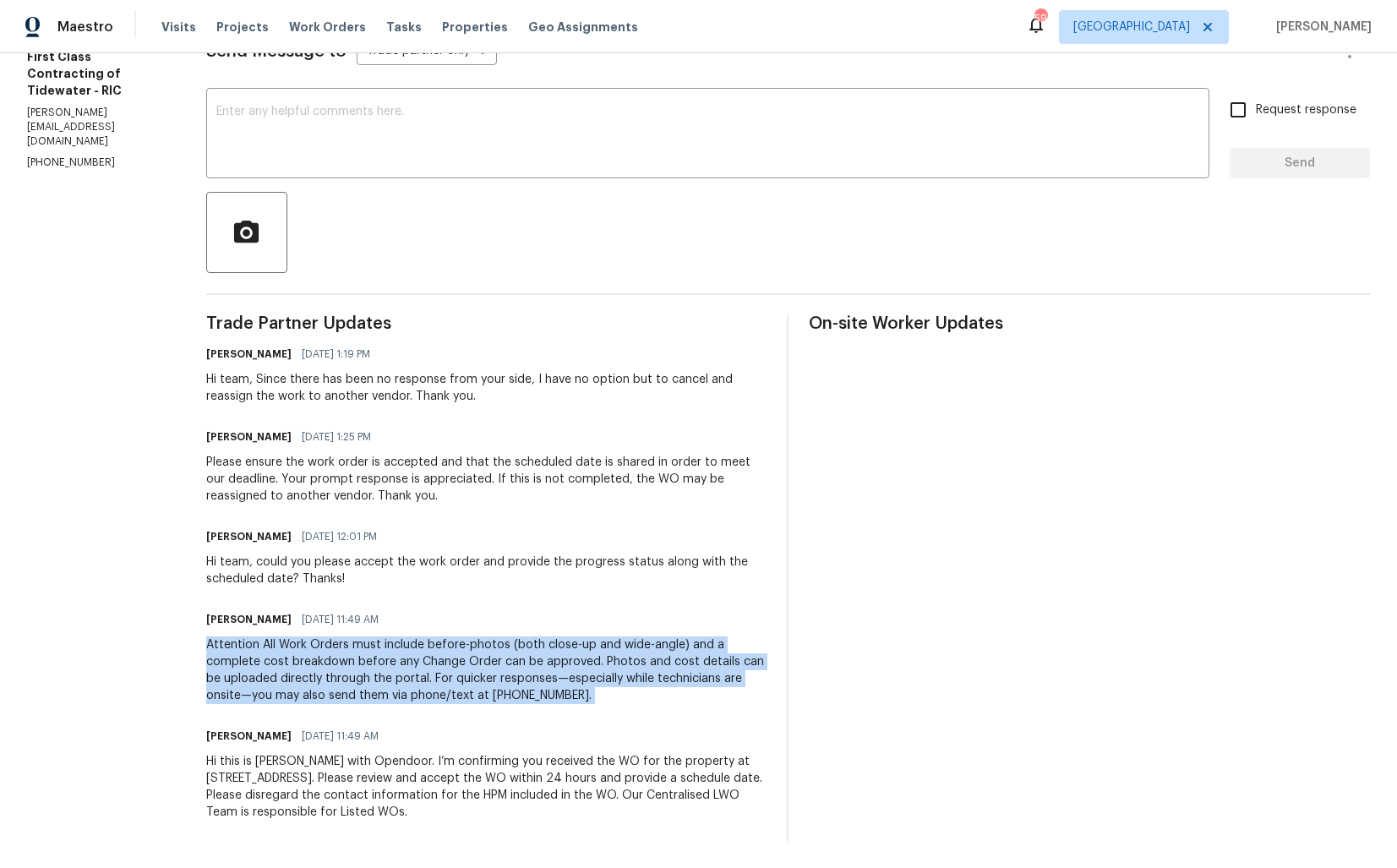
click at [282, 778] on div "Hi this is Arvind with Opendoor. I’m confirming you received the WO for the pro…" at bounding box center [487, 786] width 562 height 67
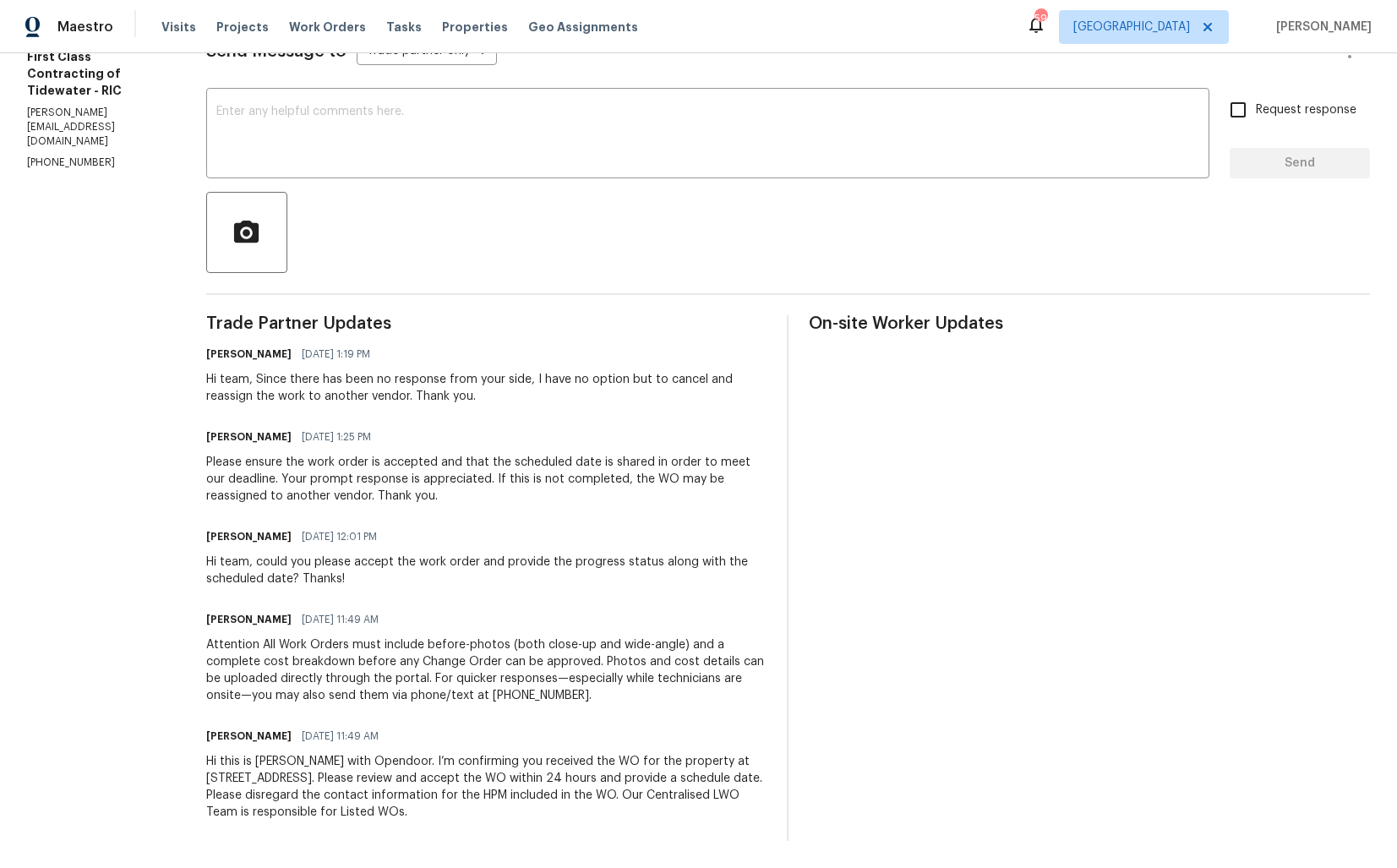
click at [282, 778] on div "Hi this is Arvind with Opendoor. I’m confirming you received the WO for the pro…" at bounding box center [487, 786] width 562 height 67
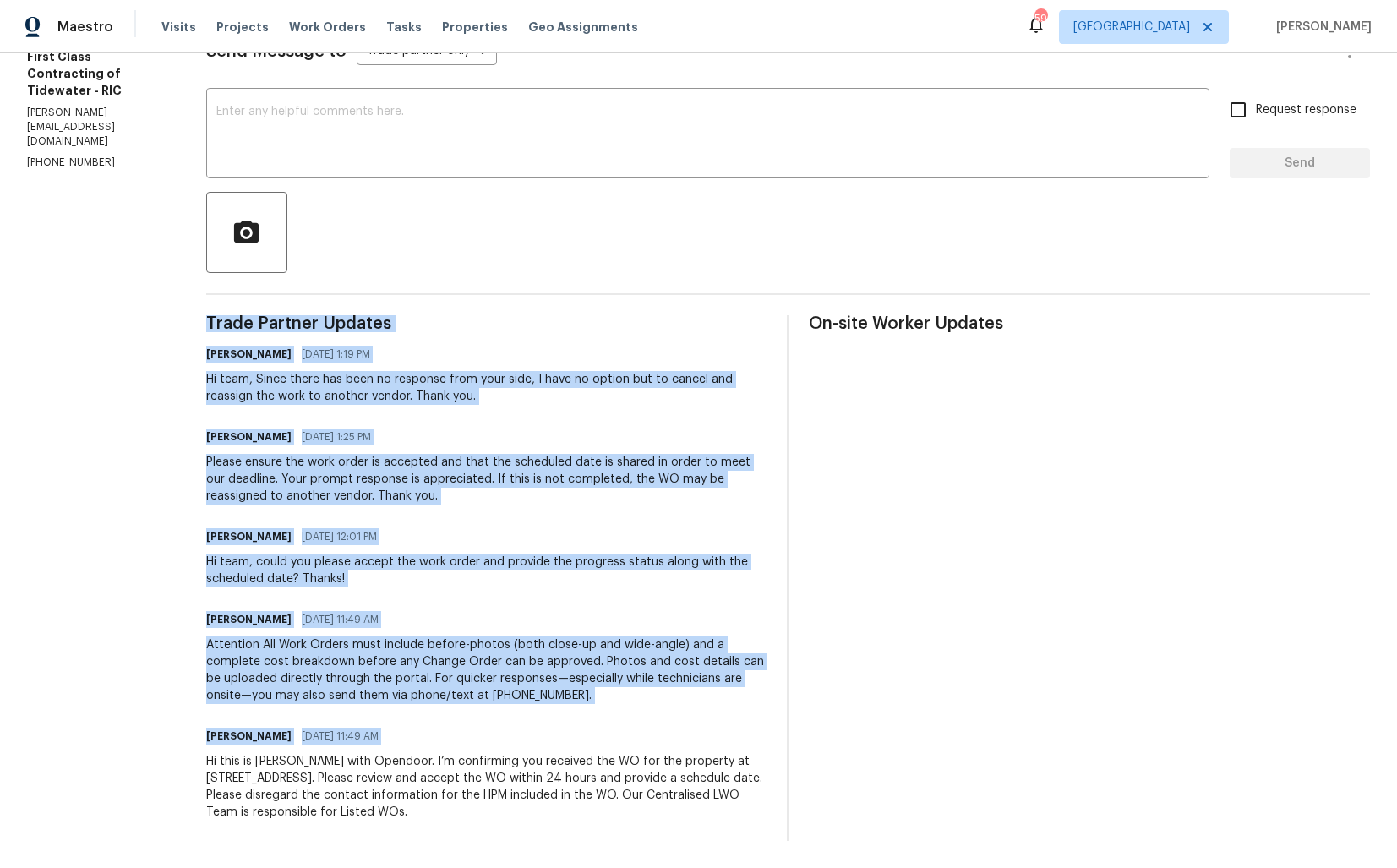
copy div "Trade Partner Updates Arvind Raj M 09/15/2025 1:19 PM Hi team, Since there has …"
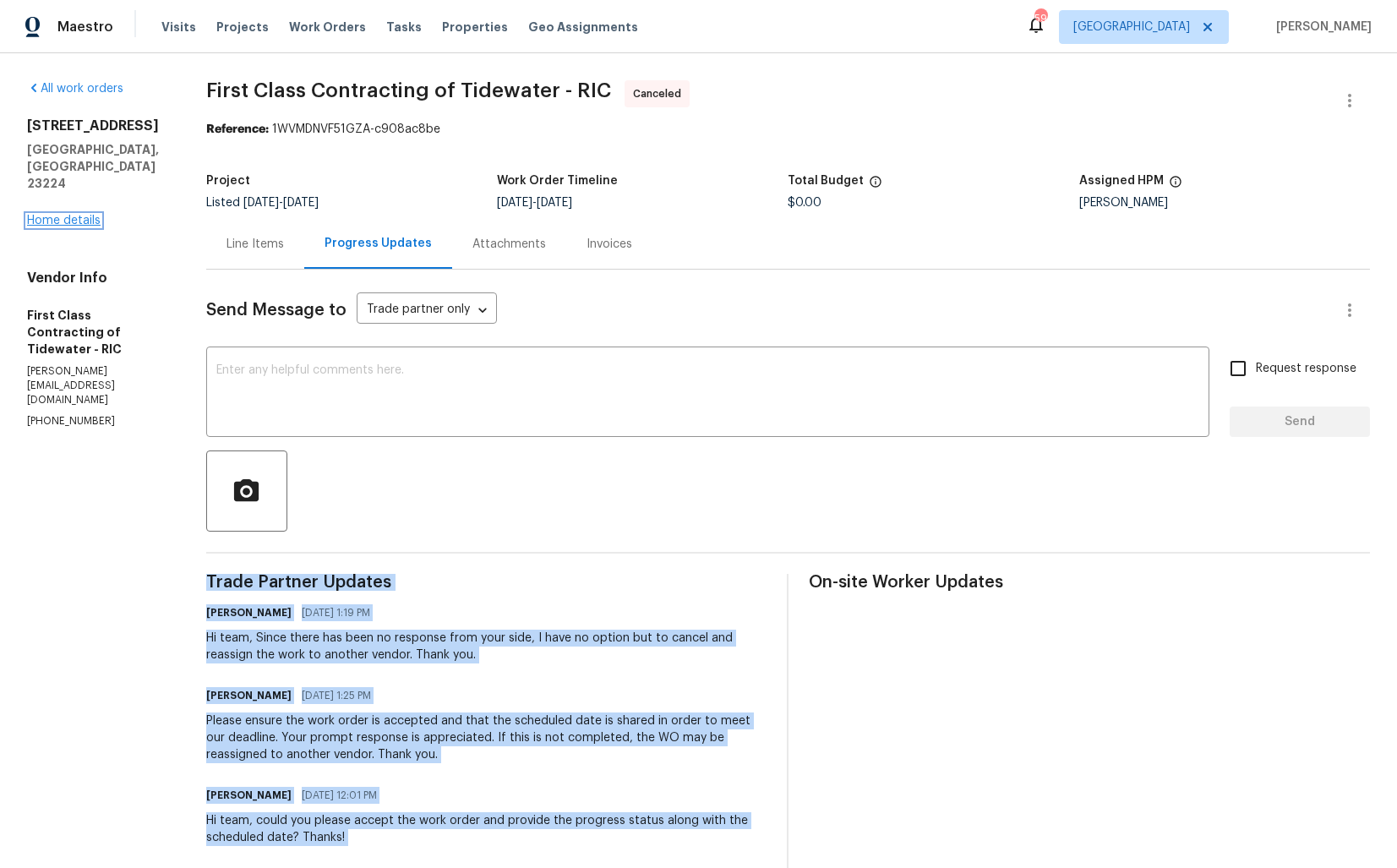
click at [84, 215] on link "Home details" at bounding box center [64, 221] width 73 height 12
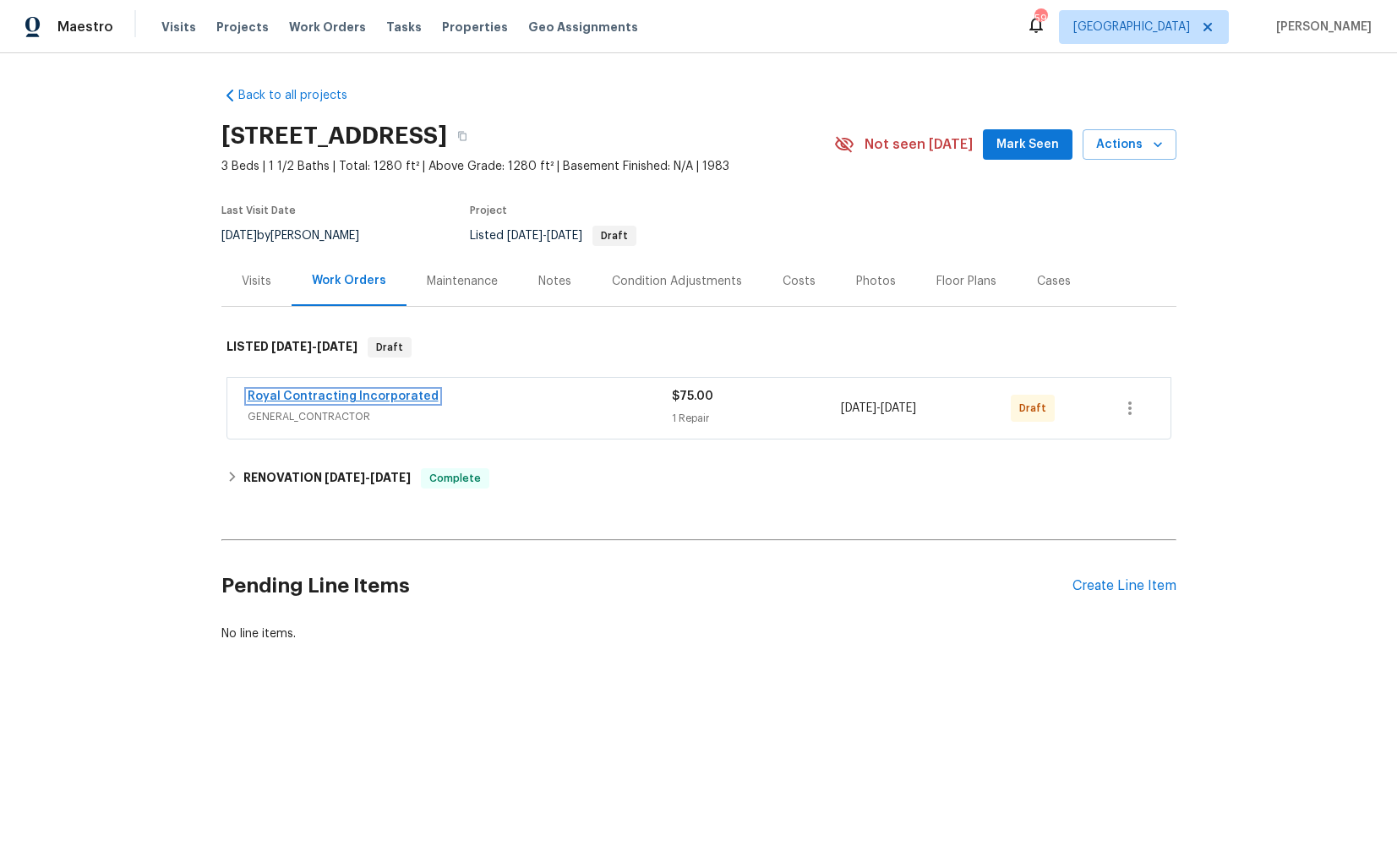
click at [266, 393] on link "Royal Contracting Incorporated" at bounding box center [343, 396] width 191 height 12
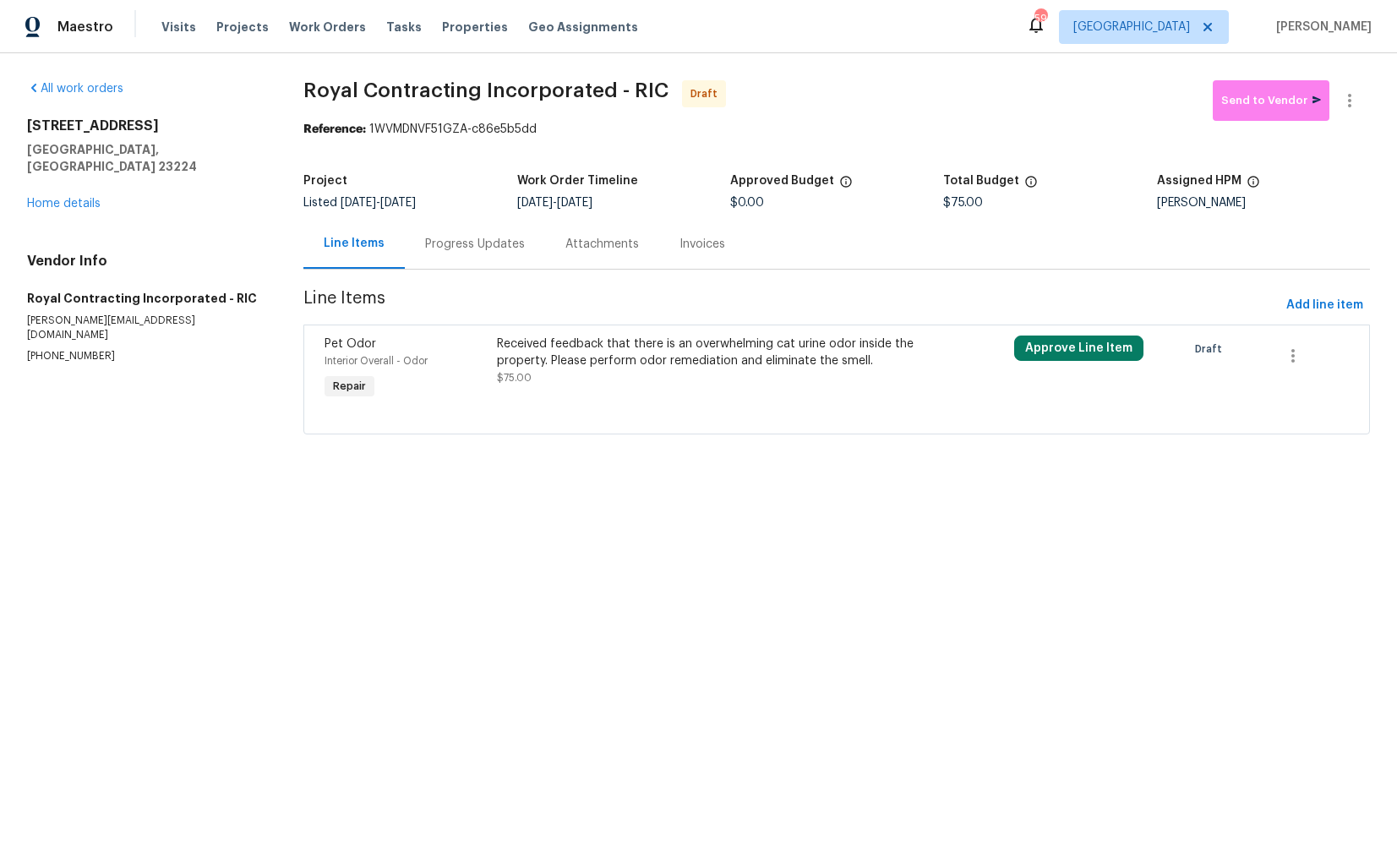
click at [549, 354] on div "Received feedback that there is an overwhelming cat urine odor inside the prope…" at bounding box center [707, 352] width 421 height 34
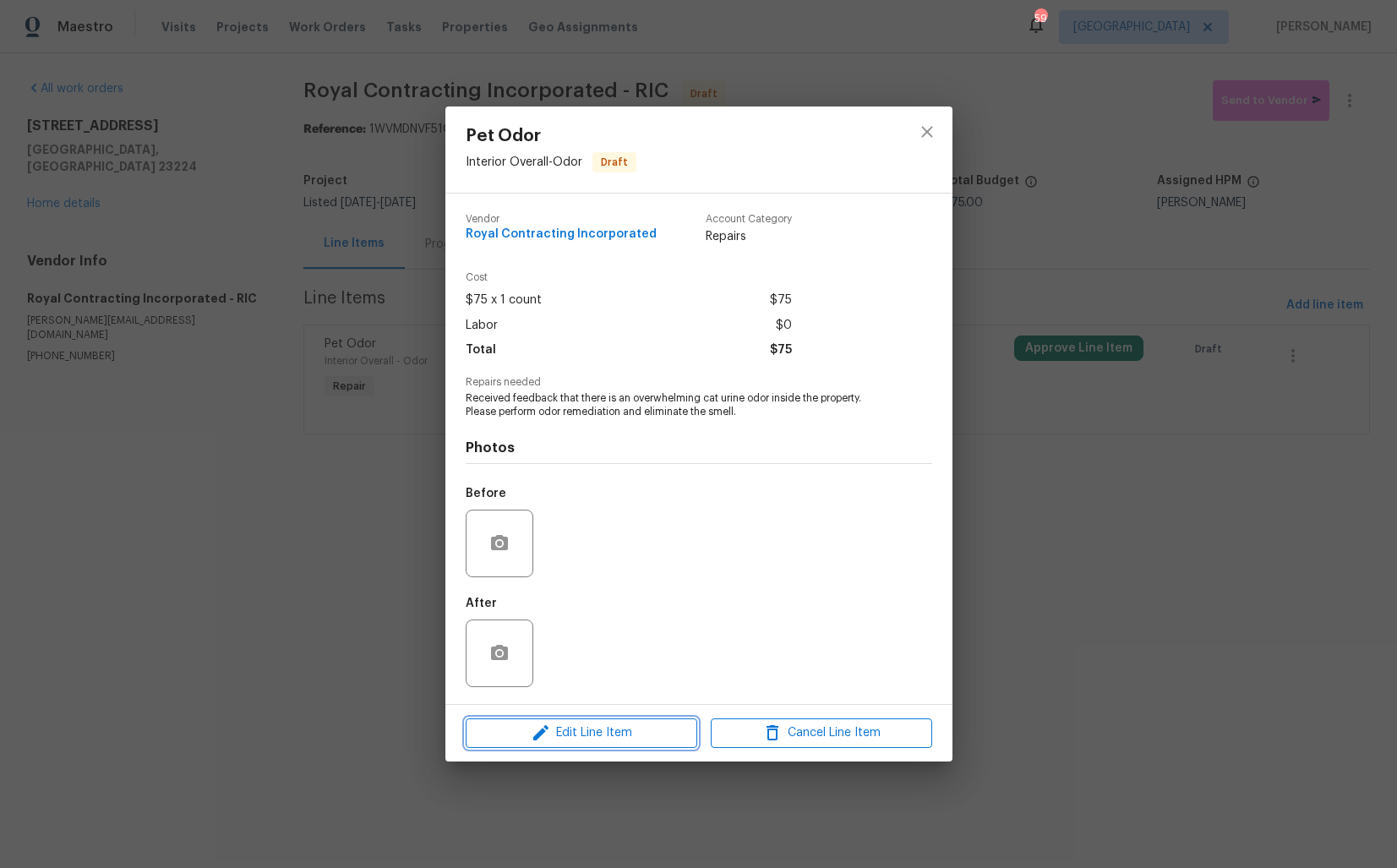
click at [560, 725] on span "Edit Line Item" at bounding box center [581, 733] width 221 height 21
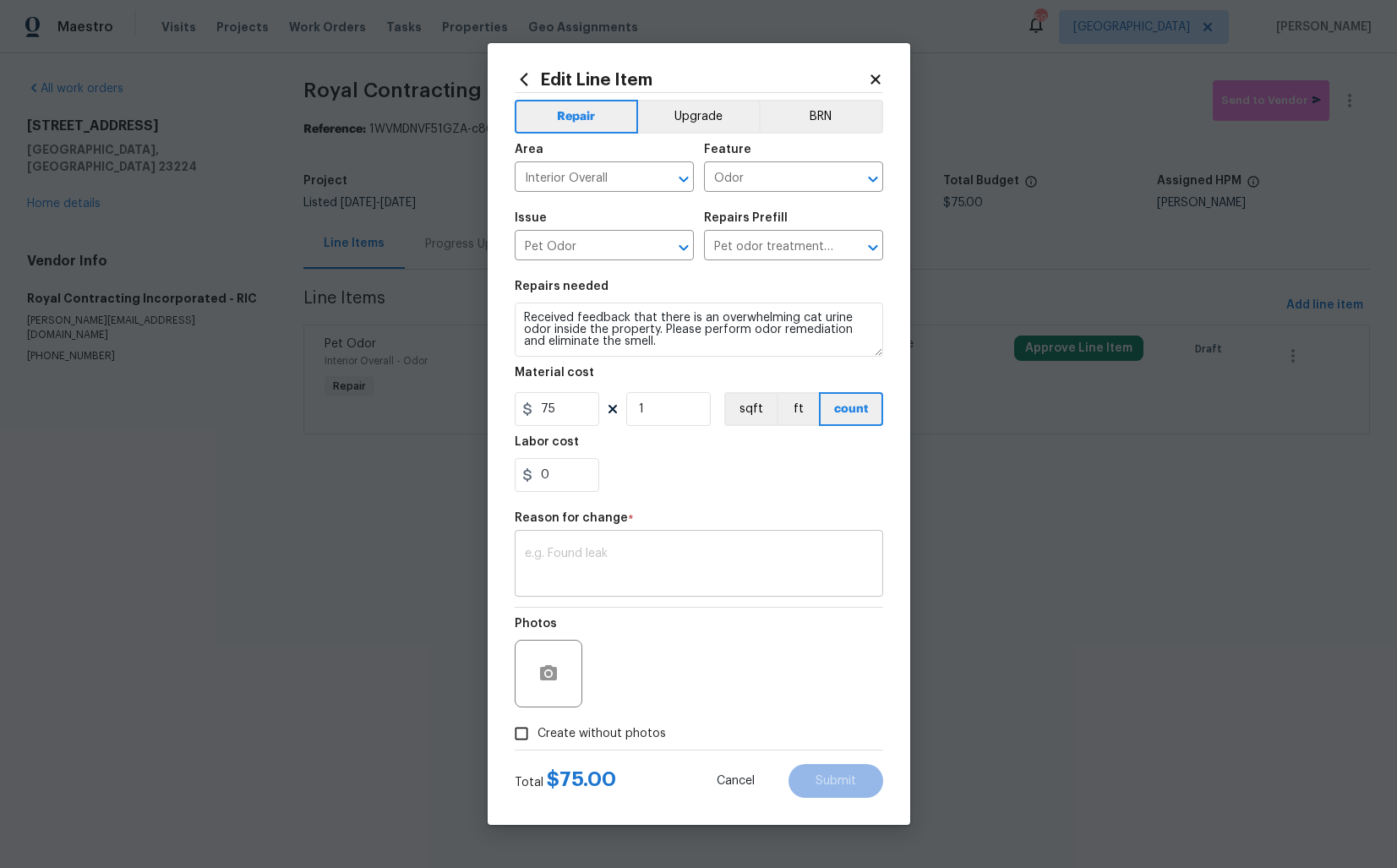
click at [639, 556] on textarea at bounding box center [699, 566] width 348 height 36
type textarea "verbiage updated."
click at [614, 736] on span "Create without photos" at bounding box center [602, 734] width 129 height 18
click at [538, 736] on input "Create without photos" at bounding box center [521, 734] width 32 height 32
checkbox input "true"
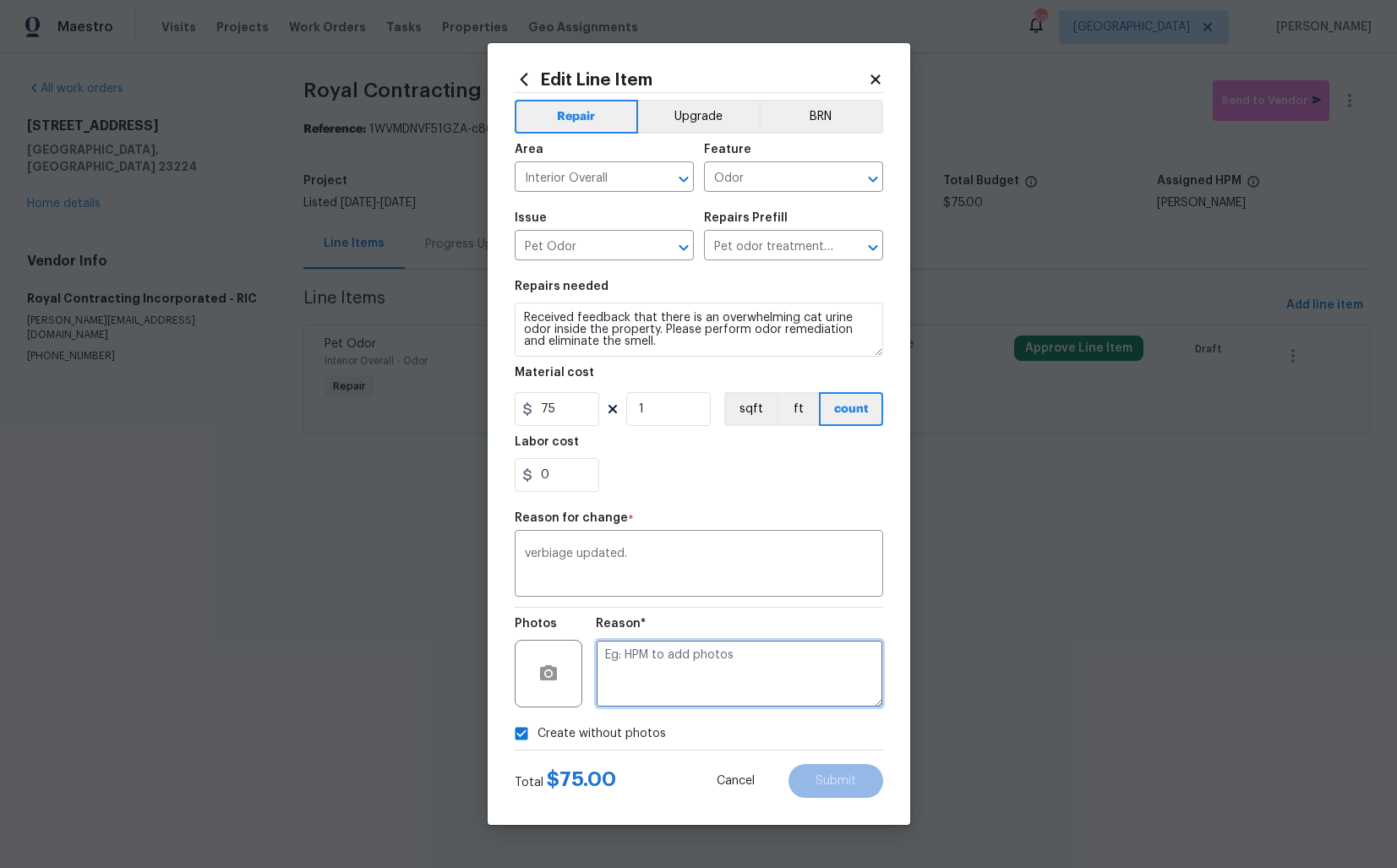
click at [719, 703] on textarea at bounding box center [739, 673] width 288 height 67
click at [808, 789] on button "Submit" at bounding box center [835, 781] width 95 height 34
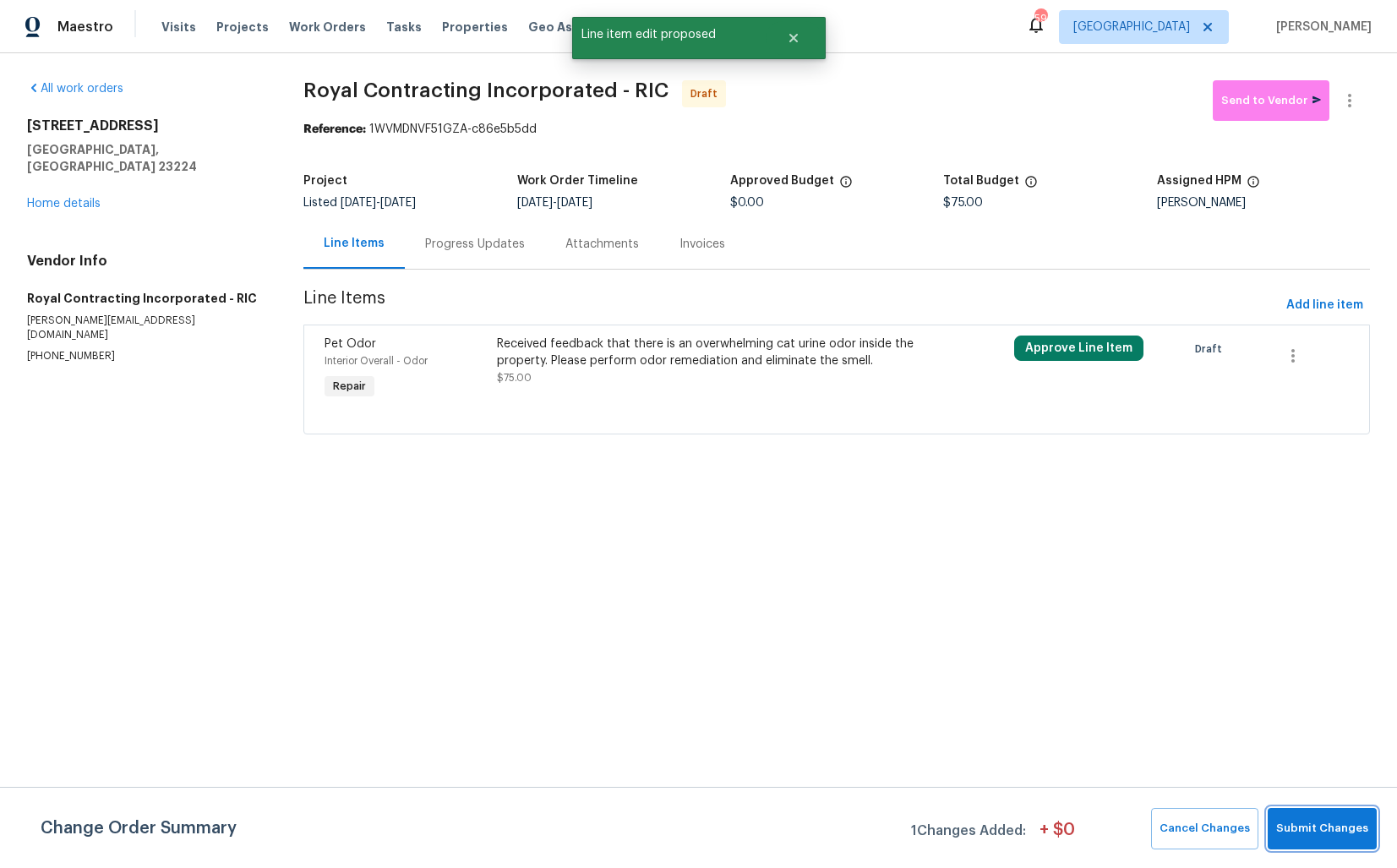
click at [1319, 829] on span "Submit Changes" at bounding box center [1322, 829] width 92 height 20
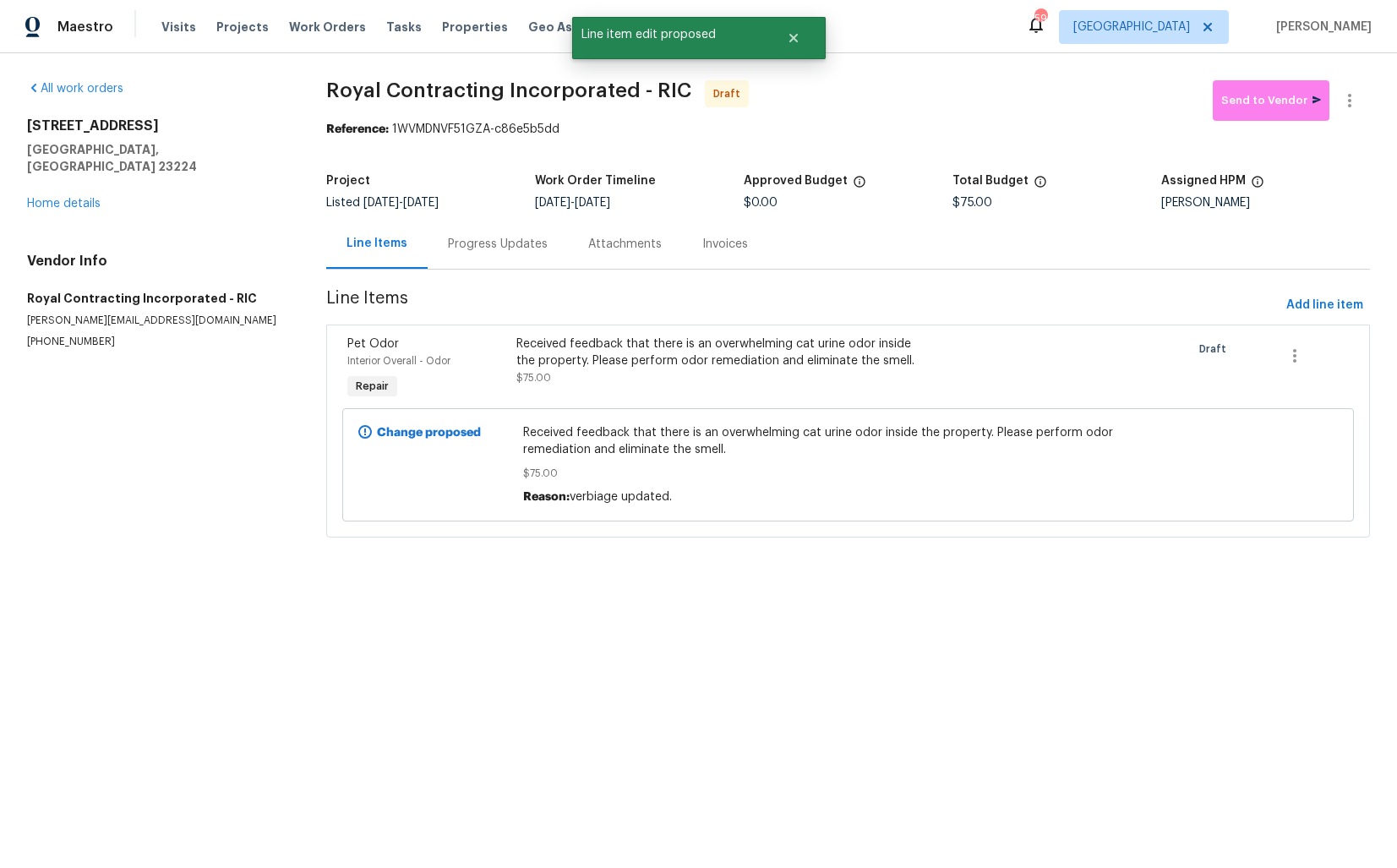
click at [469, 248] on div "Progress Updates" at bounding box center [498, 244] width 100 height 17
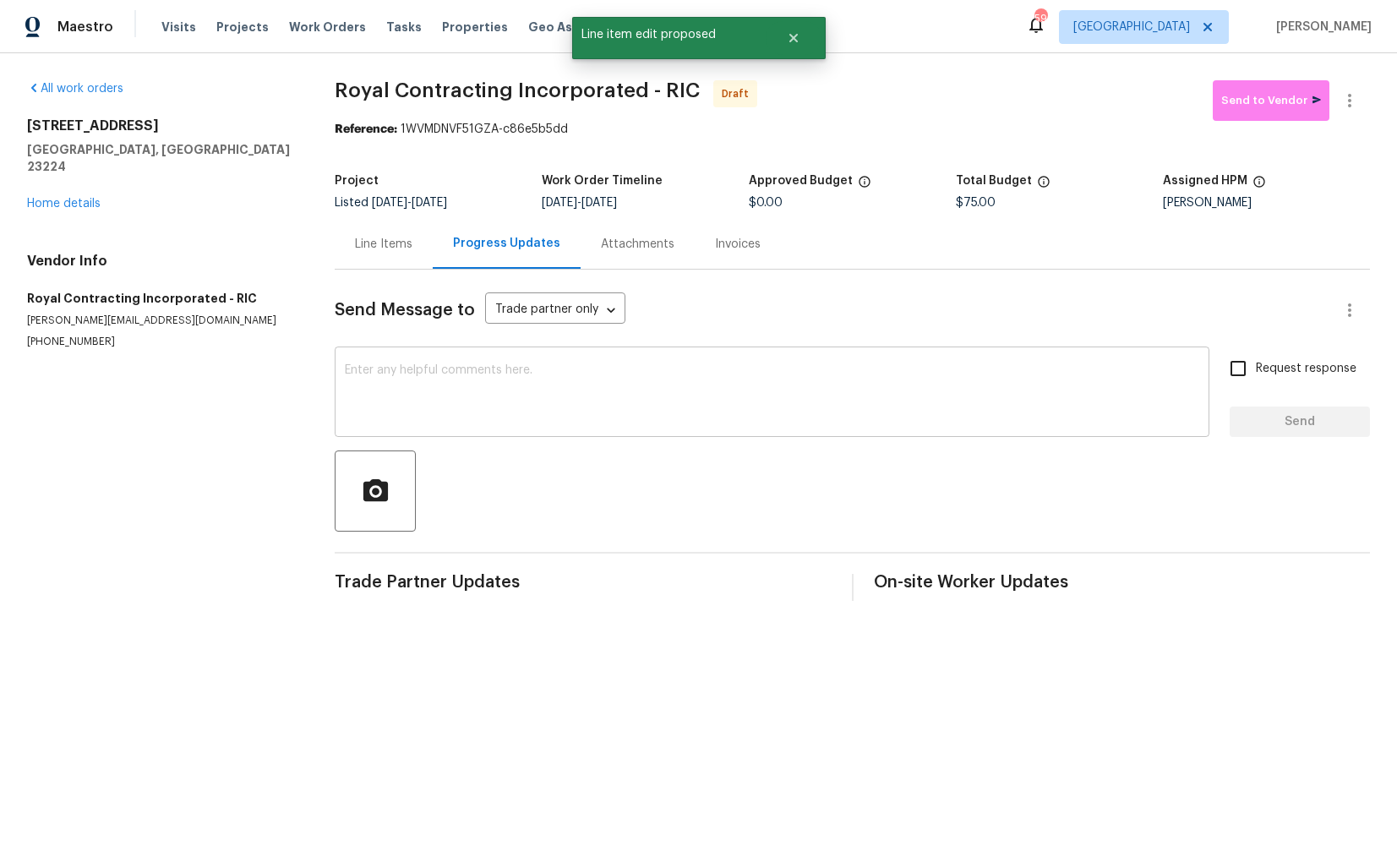
click at [467, 433] on div "x ​" at bounding box center [771, 393] width 875 height 86
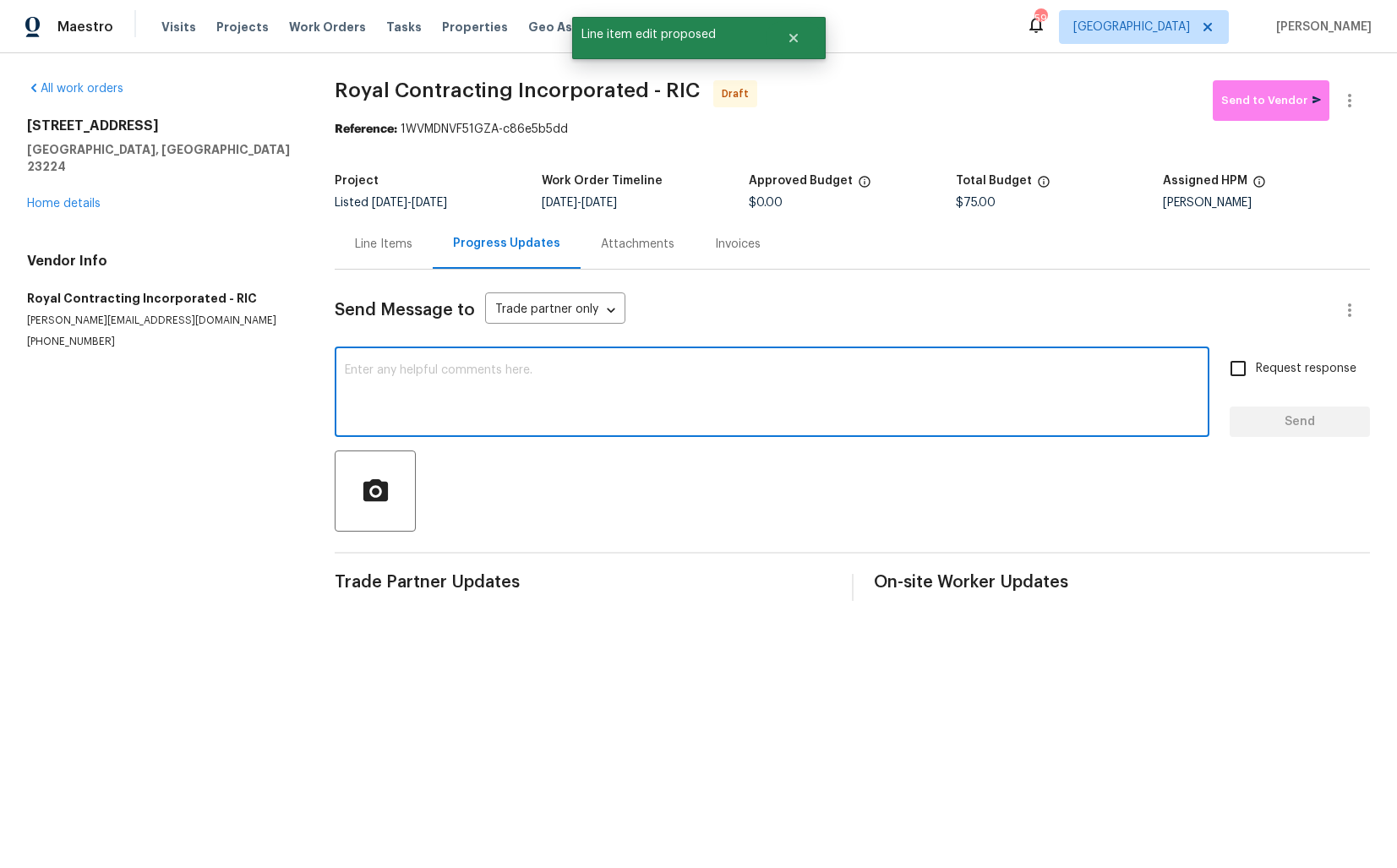
paste textarea "Hi this is Arvind with Opendoor. I’m confirming you received the WO for the pro…"
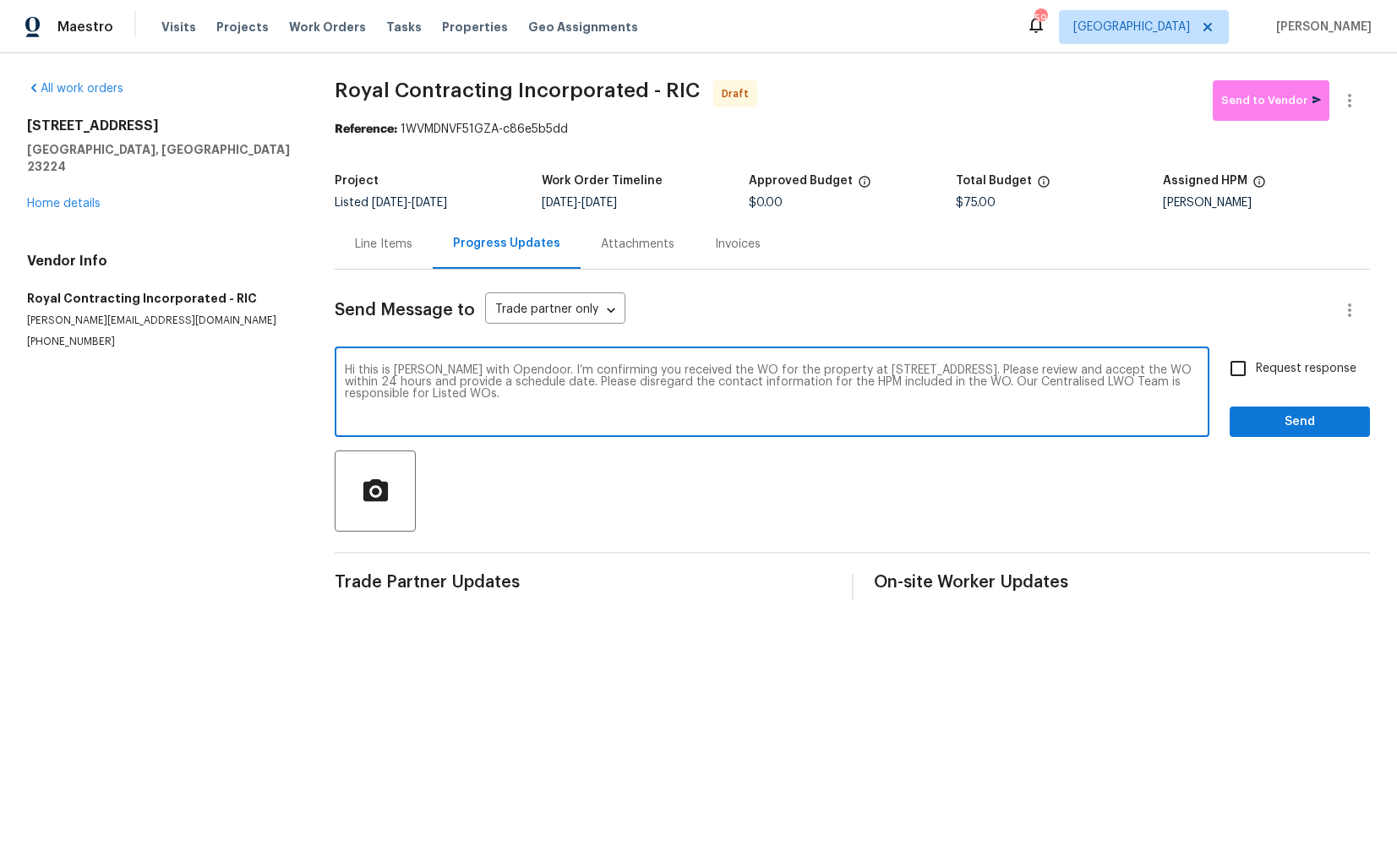
type textarea "Hi this is Arvind with Opendoor. I’m confirming you received the WO for the pro…"
click at [1243, 365] on input "Request response" at bounding box center [1238, 369] width 36 height 36
checkbox input "true"
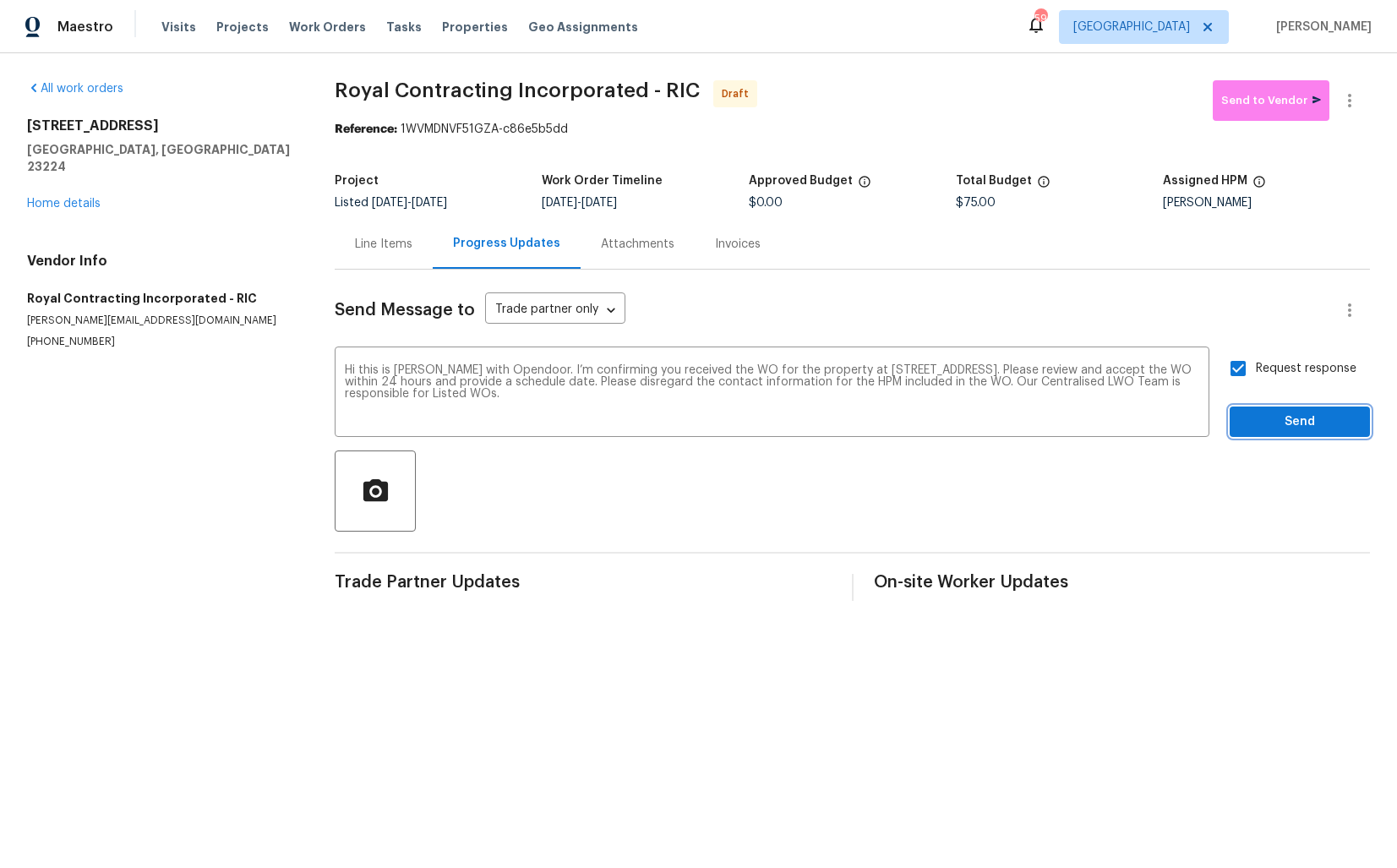
click at [1264, 423] on span "Send" at bounding box center [1300, 422] width 114 height 21
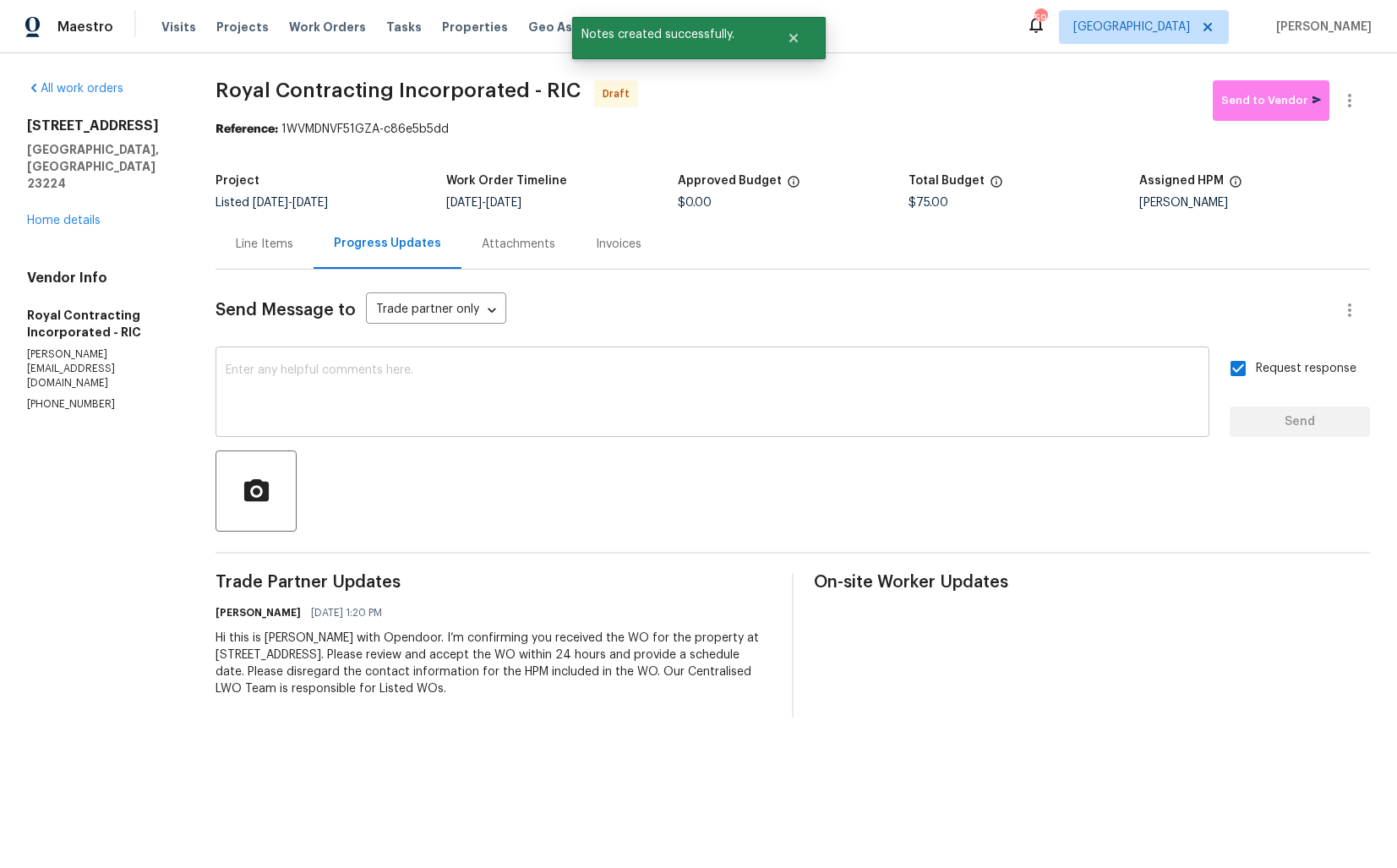
click at [648, 436] on div "x ​" at bounding box center [713, 393] width 994 height 86
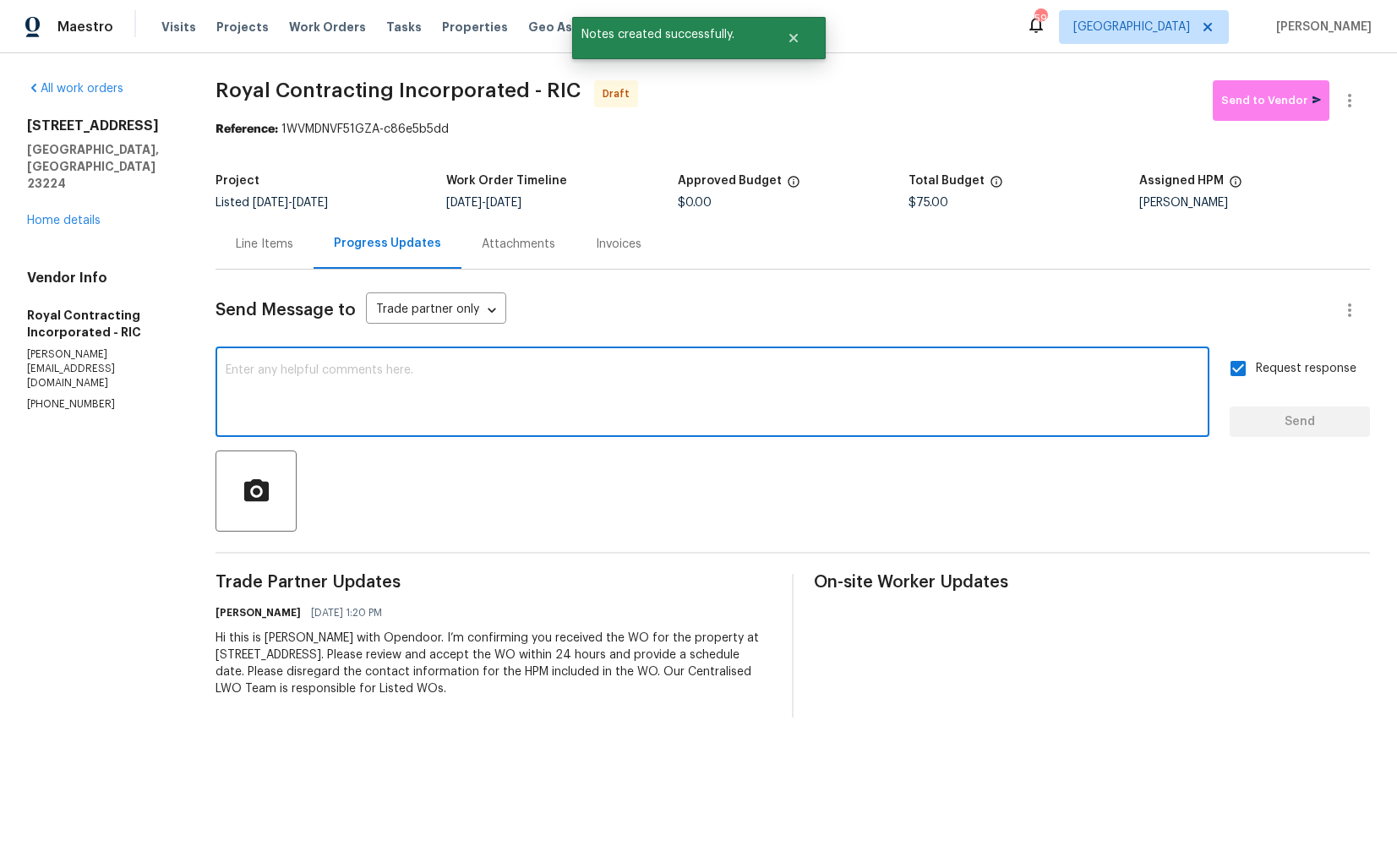
paste textarea "Attention All Work Orders must include before-photos (both close-up and wide-an…"
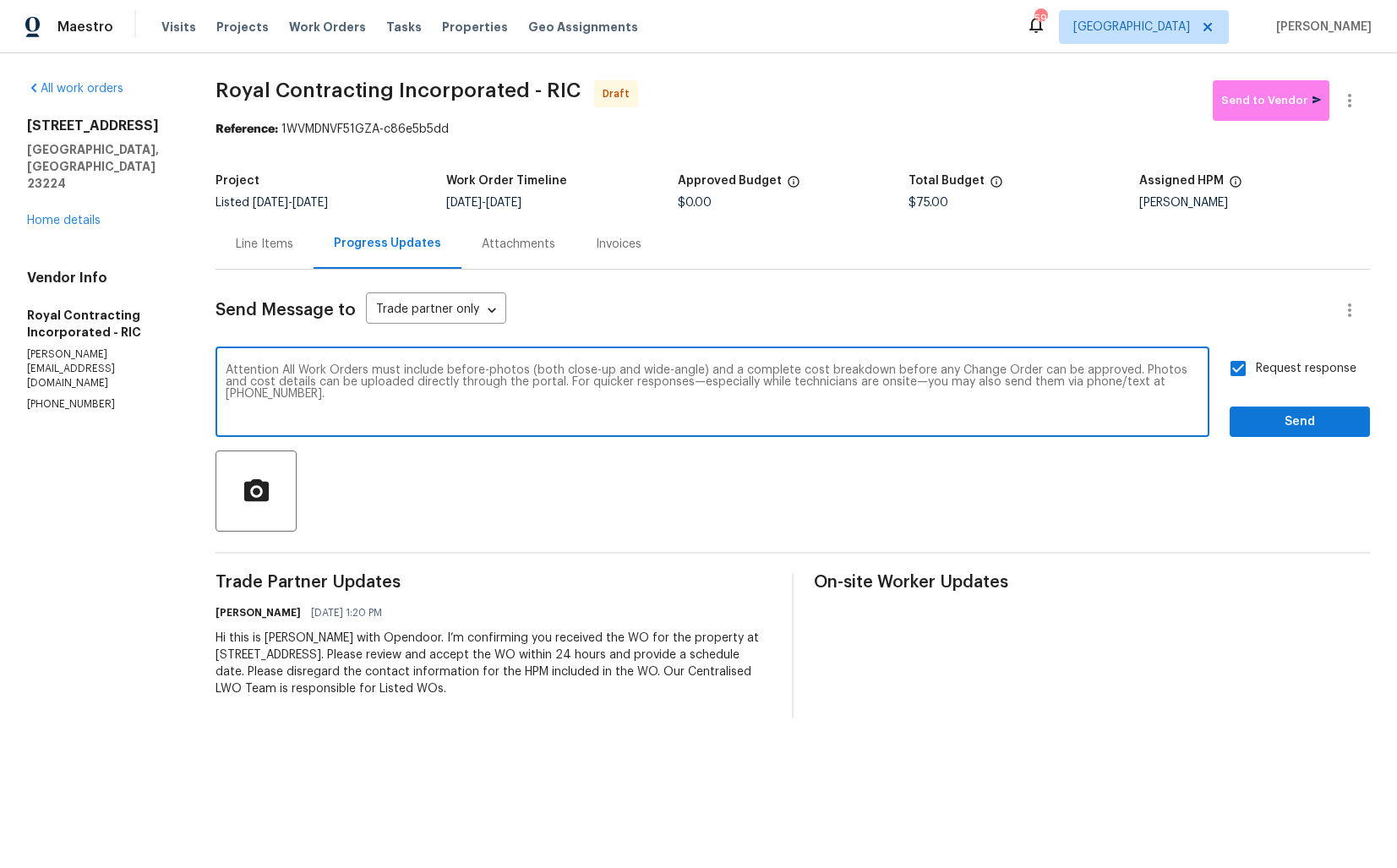
type textarea "Attention All Work Orders must include before-photos (both close-up and wide-an…"
click at [1270, 423] on span "Send" at bounding box center [1300, 422] width 114 height 21
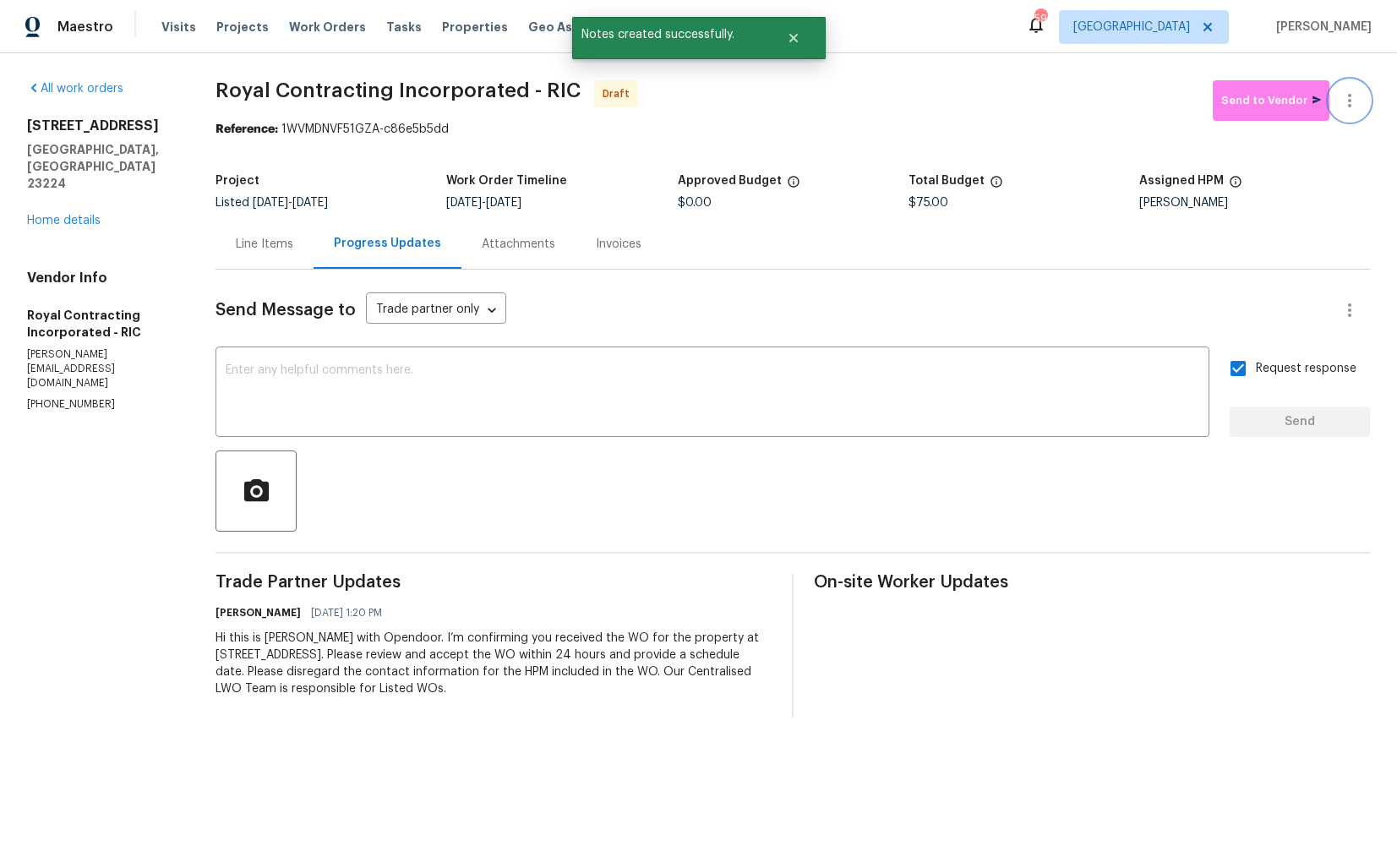
click at [1355, 90] on icon "button" at bounding box center [1350, 101] width 20 height 20
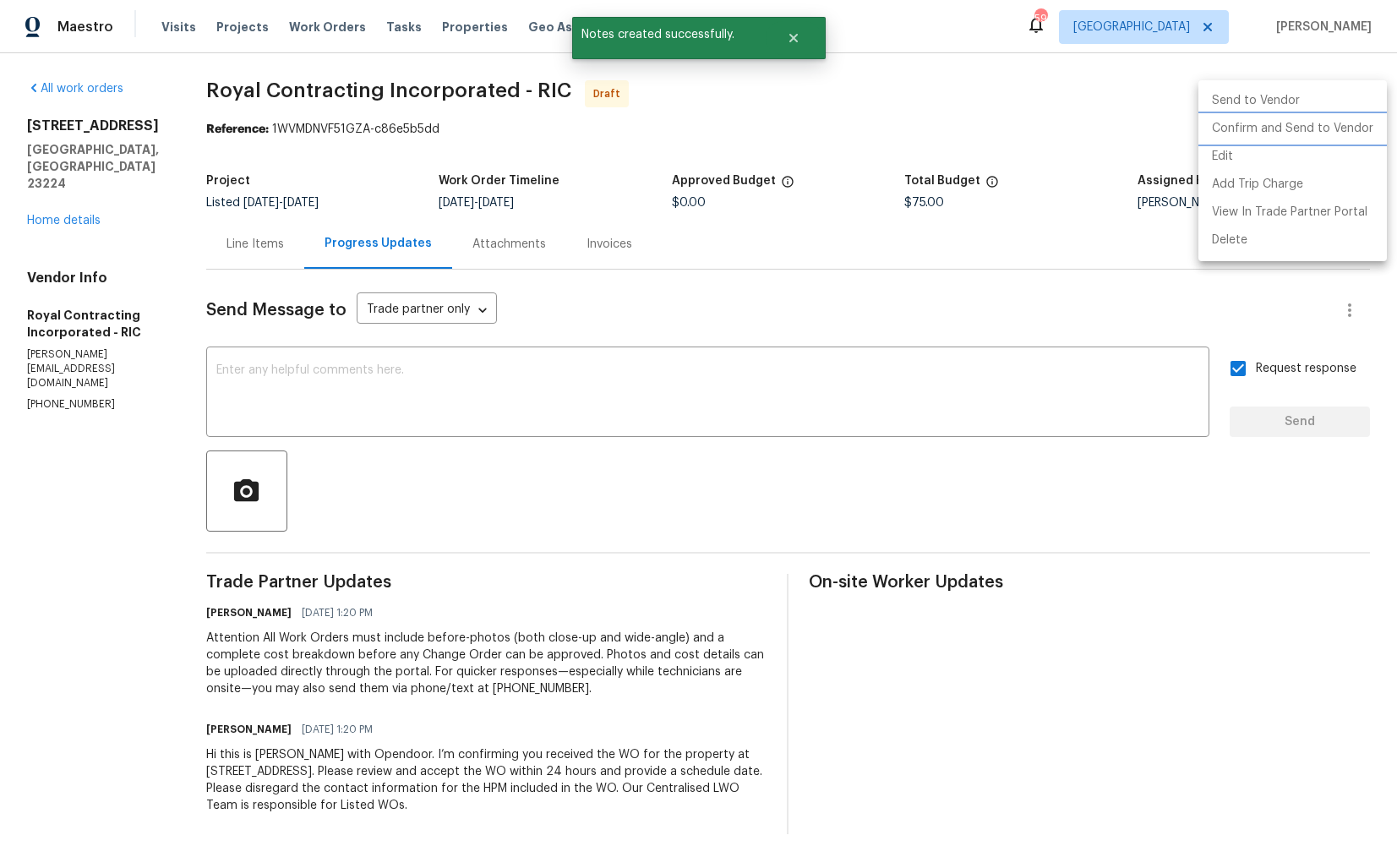
click at [1254, 123] on li "Confirm and Send to Vendor" at bounding box center [1292, 129] width 189 height 28
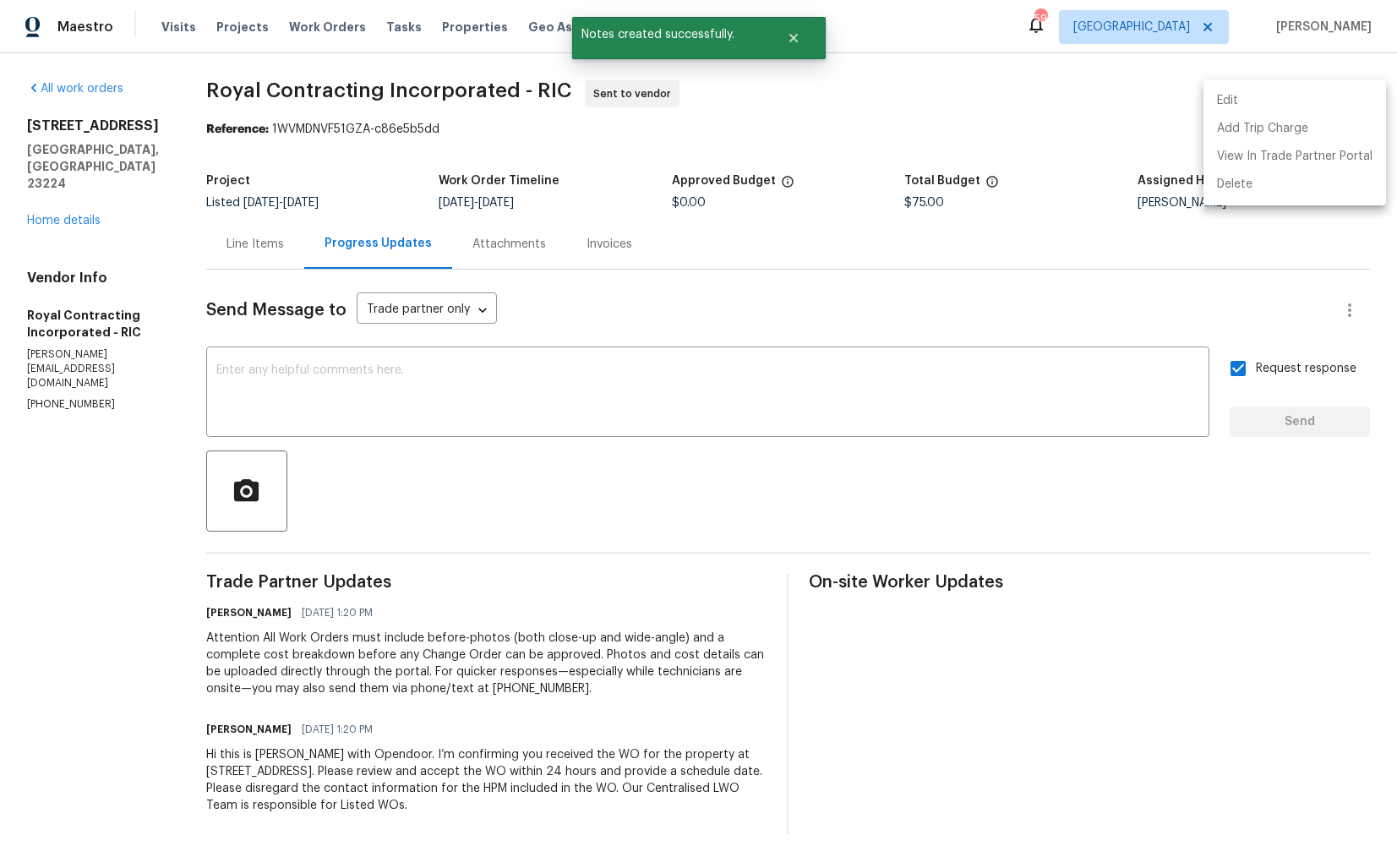
click at [847, 105] on div at bounding box center [698, 434] width 1397 height 868
click at [800, 44] on button "Close" at bounding box center [793, 38] width 55 height 34
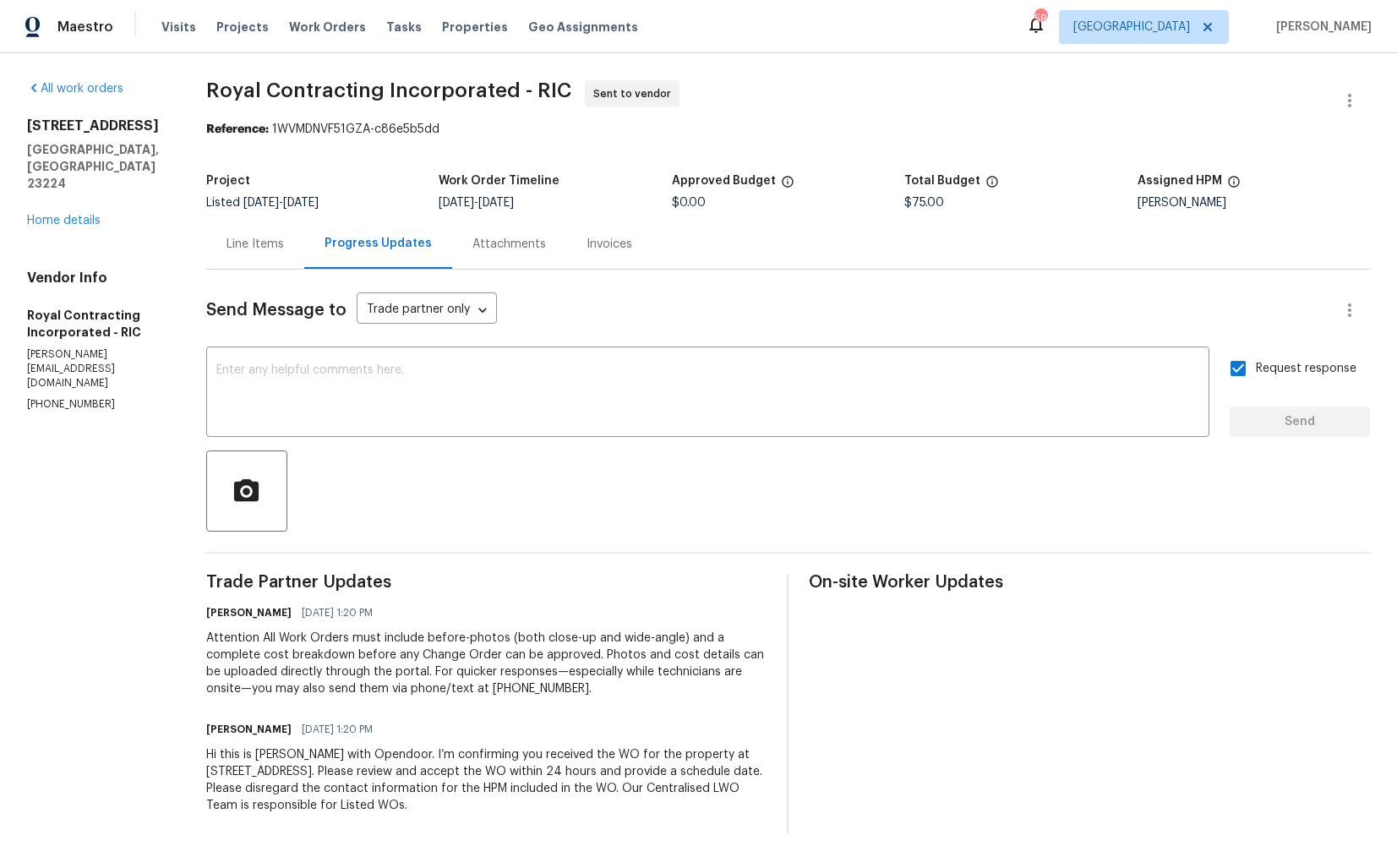
click at [350, 94] on span "Royal Contracting Incorporated - RIC" at bounding box center [389, 90] width 365 height 20
copy span "Royal Contracting Incorporated - RIC"
click at [344, 163] on section "Royal Contracting Incorporated - RIC Sent to vendor Reference: 1WVMDNVF51GZA-c8…" at bounding box center [789, 457] width 1164 height 754
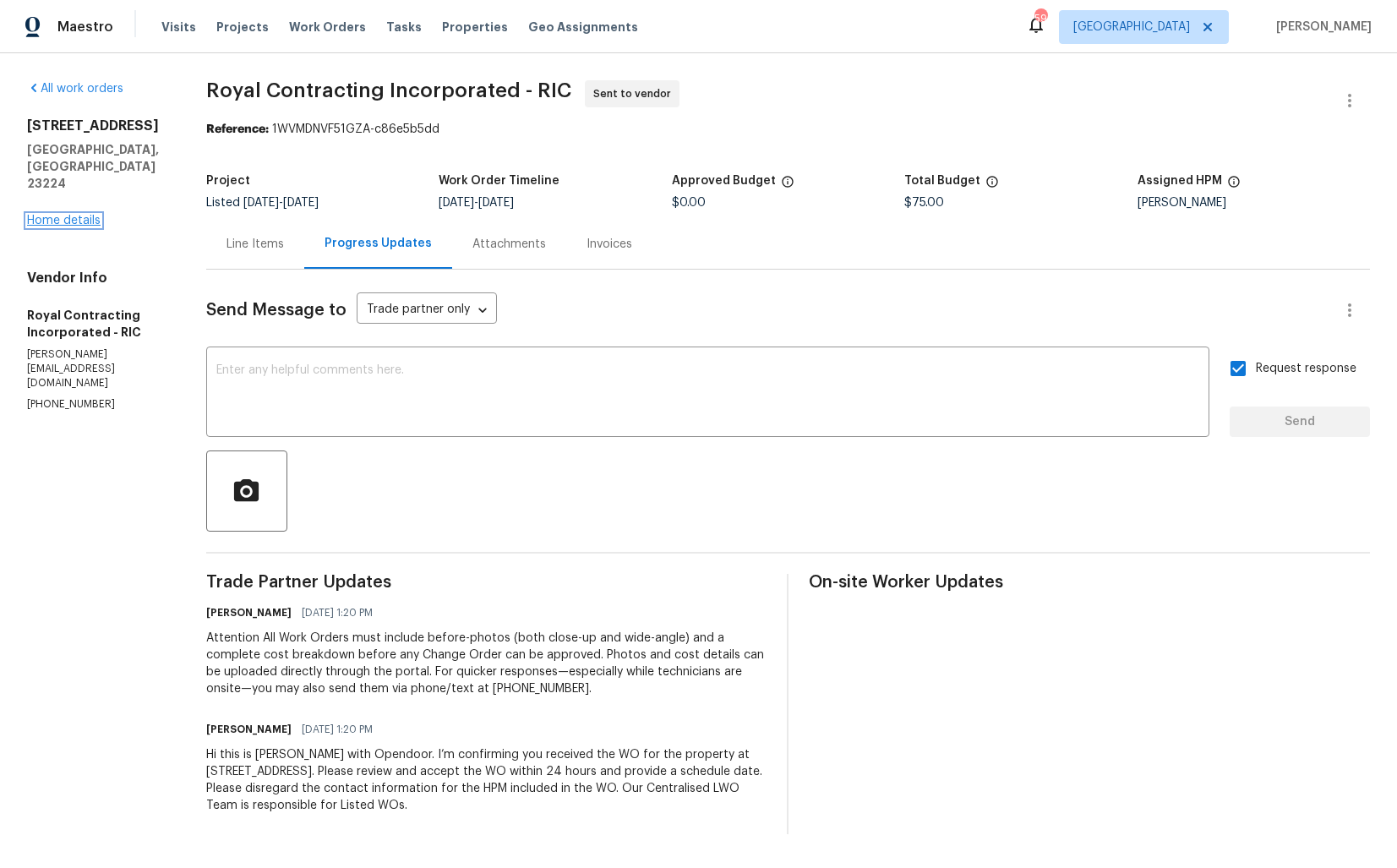
click at [63, 215] on link "Home details" at bounding box center [64, 221] width 73 height 12
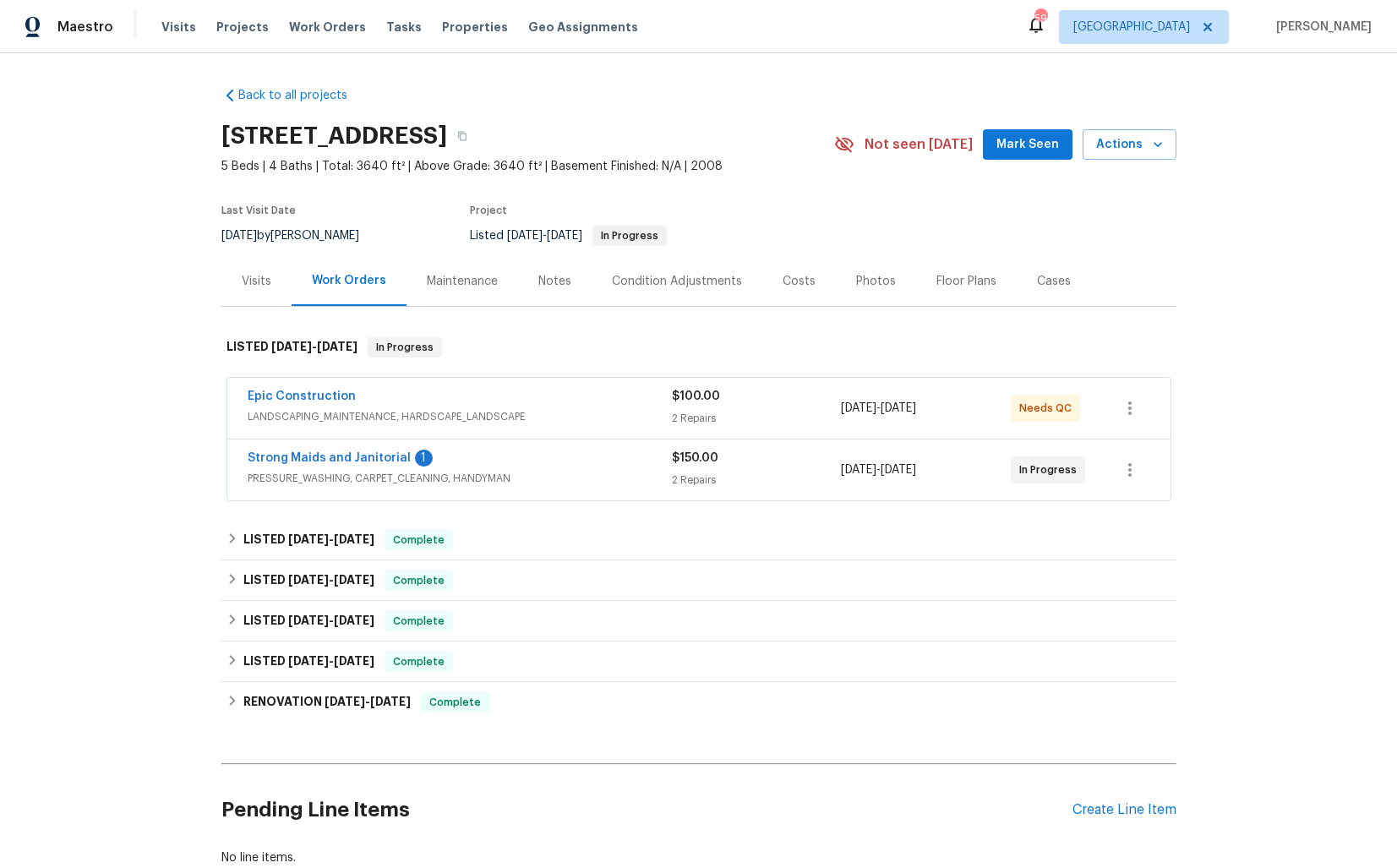
click at [497, 396] on div "Epic Construction" at bounding box center [459, 399] width 424 height 20
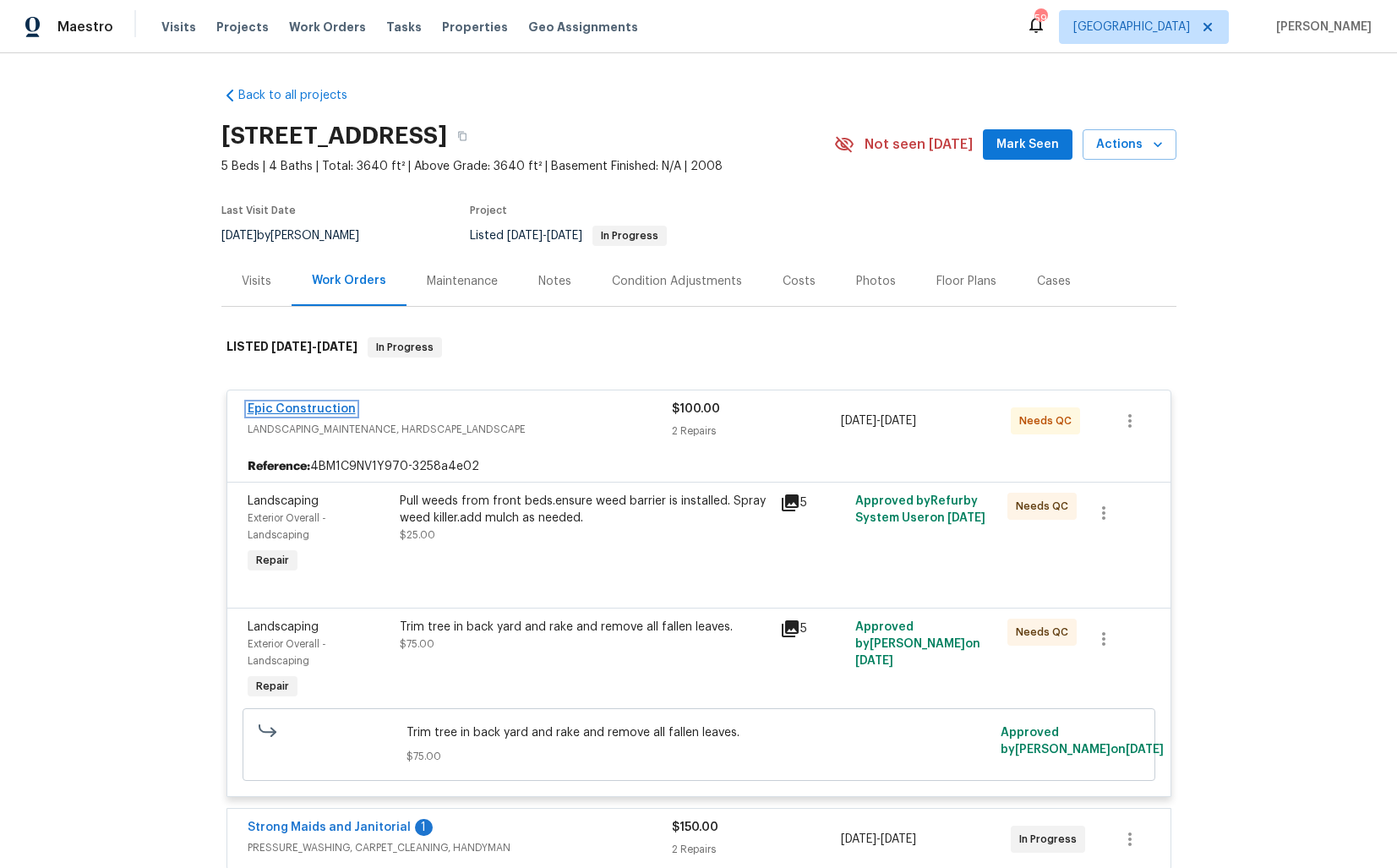
click at [306, 410] on link "Epic Construction" at bounding box center [301, 409] width 108 height 12
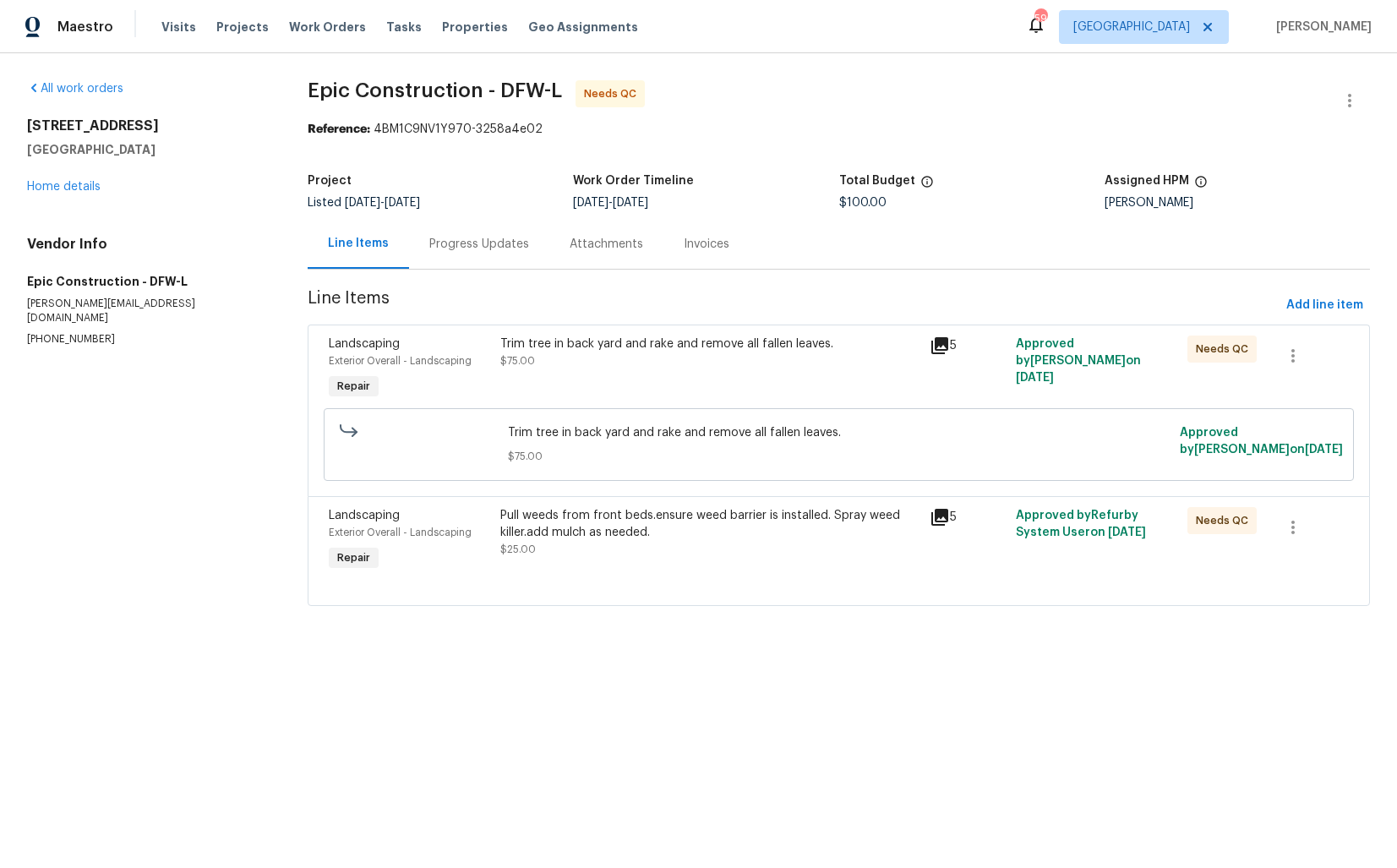
click at [463, 246] on div "Progress Updates" at bounding box center [479, 244] width 100 height 17
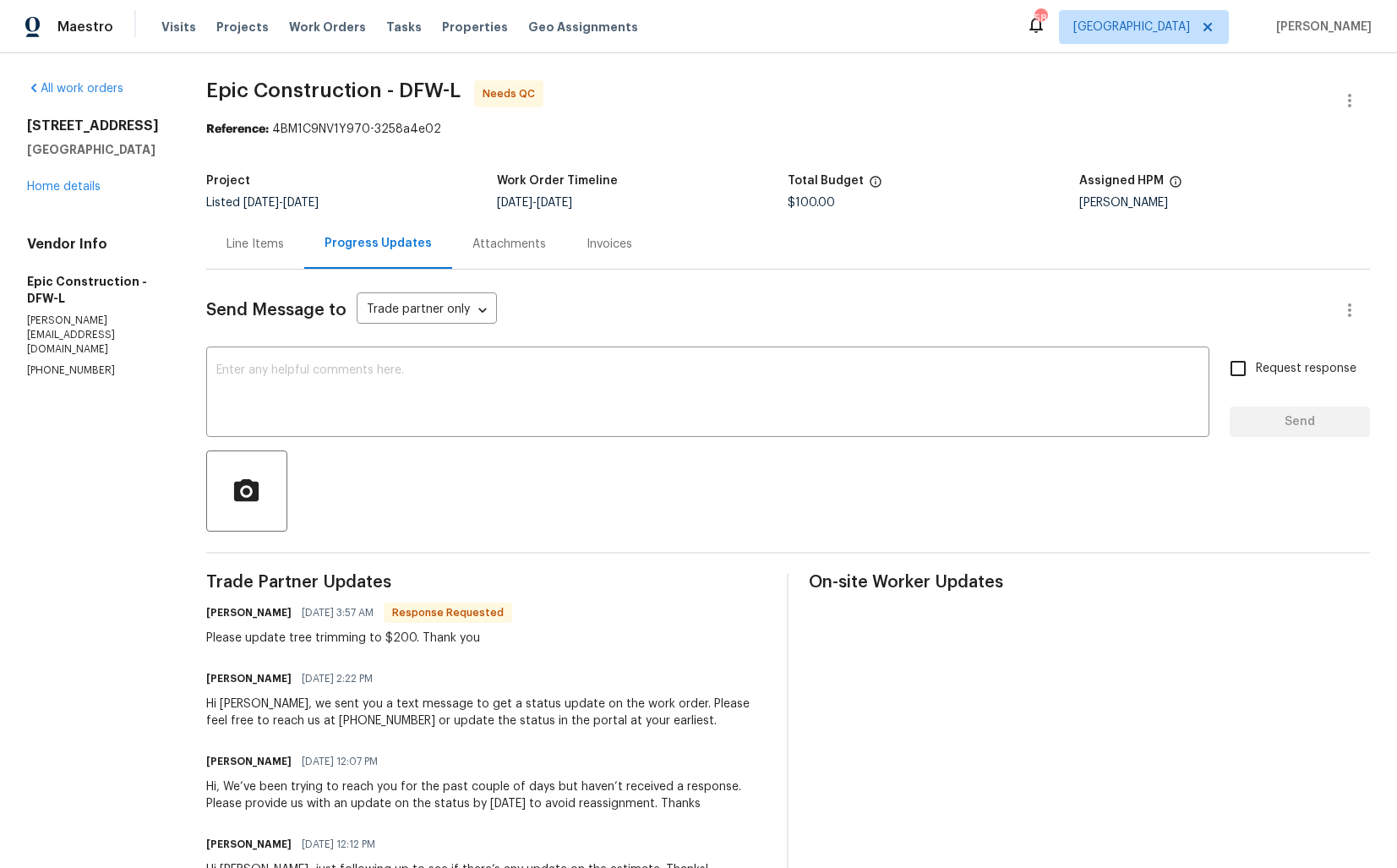
click at [253, 257] on div "Line Items" at bounding box center [255, 243] width 98 height 50
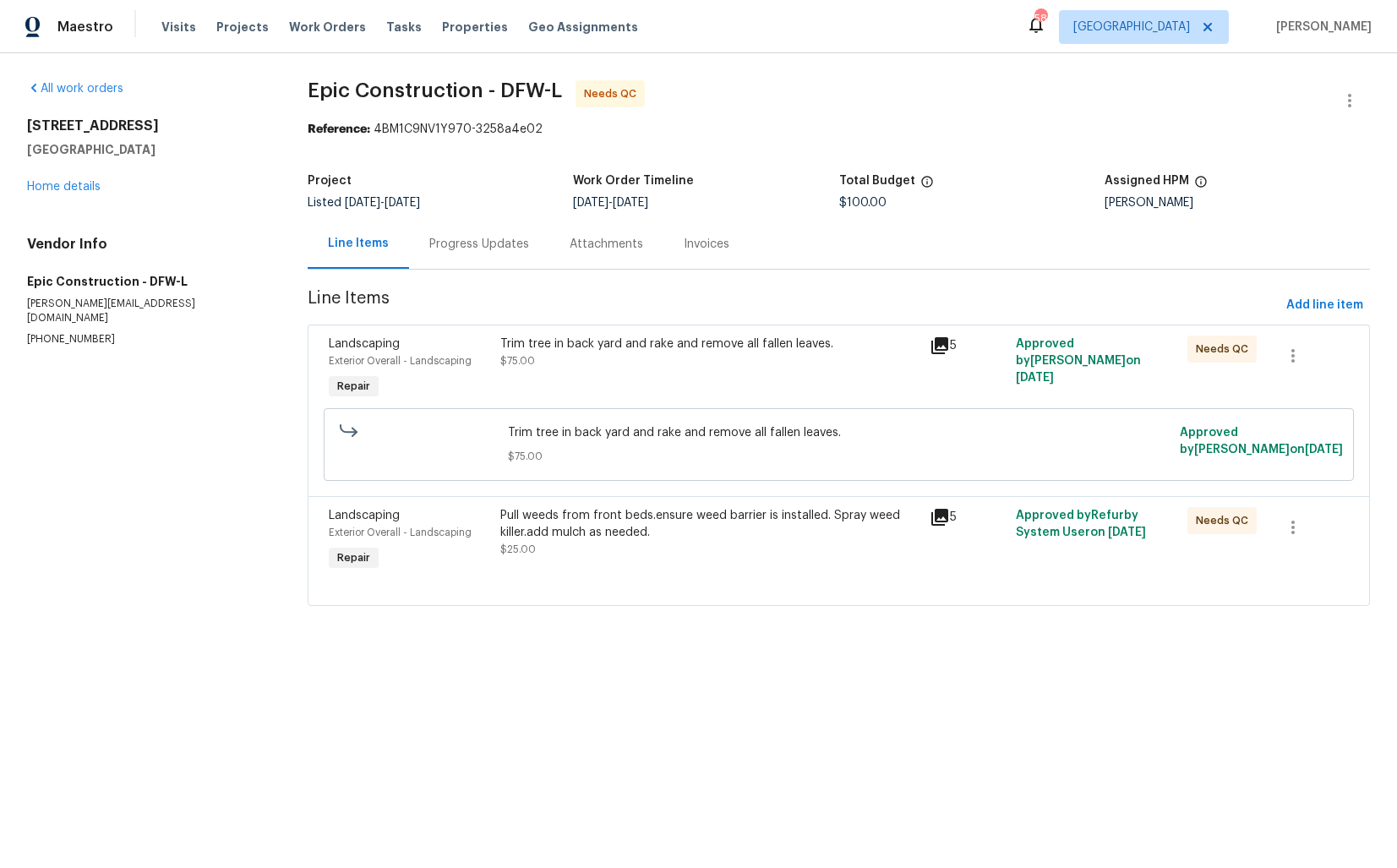
click at [600, 376] on div "Trim tree in back yard and rake and remove all fallen leaves. $75.00" at bounding box center [709, 369] width 429 height 78
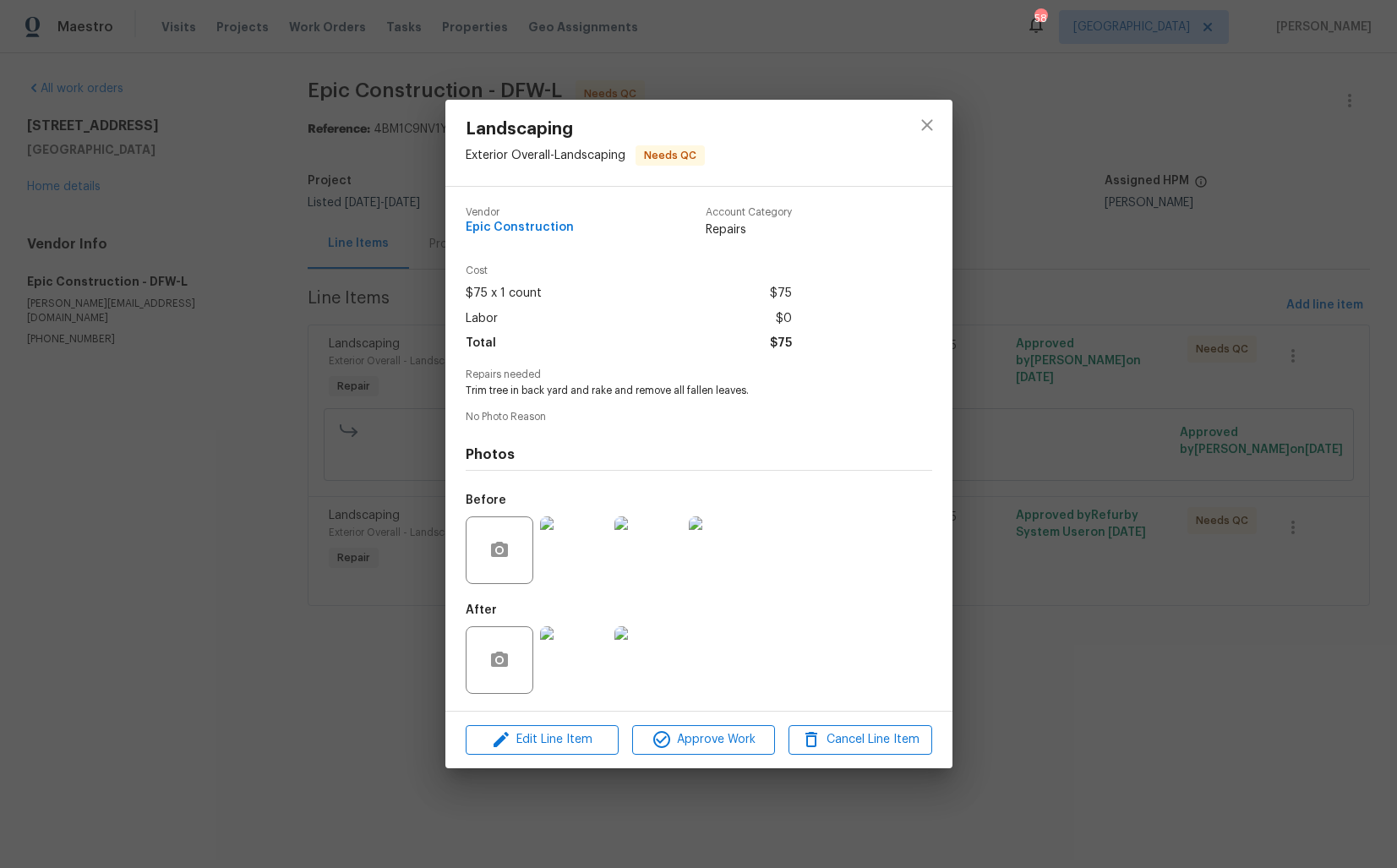
click at [569, 577] on img at bounding box center [573, 550] width 67 height 67
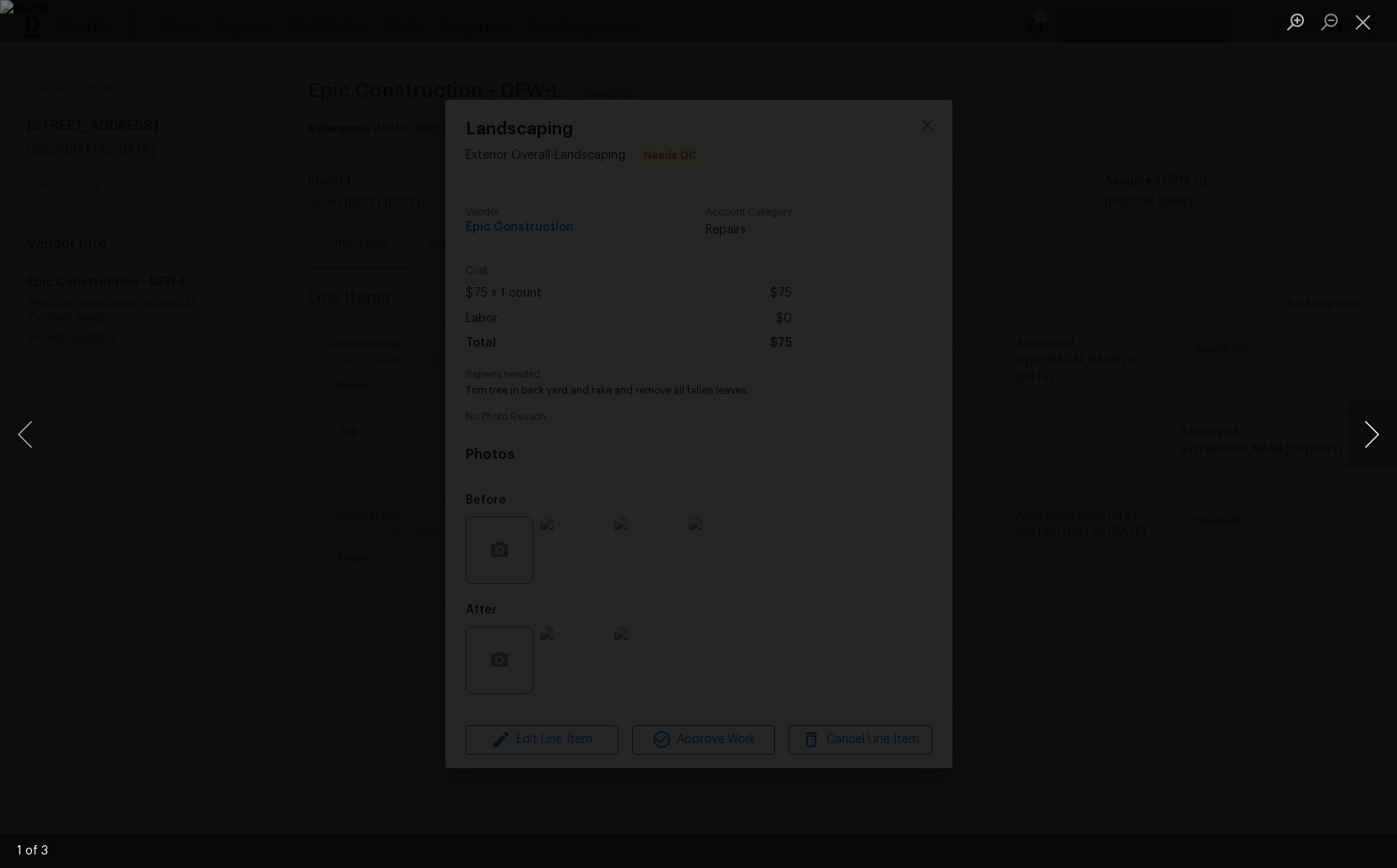
click at [1372, 440] on button "Next image" at bounding box center [1371, 434] width 50 height 67
click at [1244, 486] on div "Lightbox" at bounding box center [698, 434] width 1397 height 868
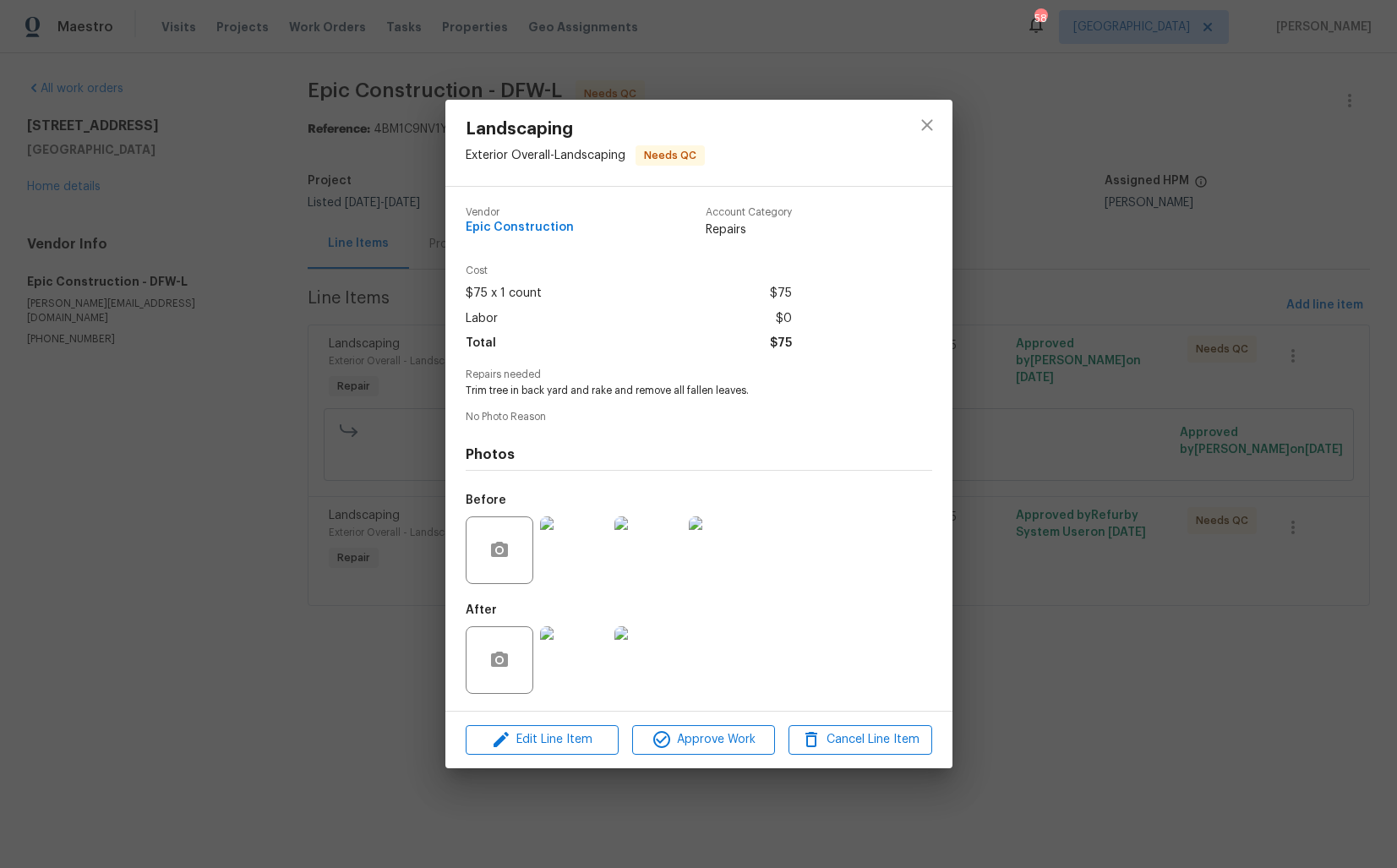
click at [564, 655] on img at bounding box center [573, 660] width 67 height 67
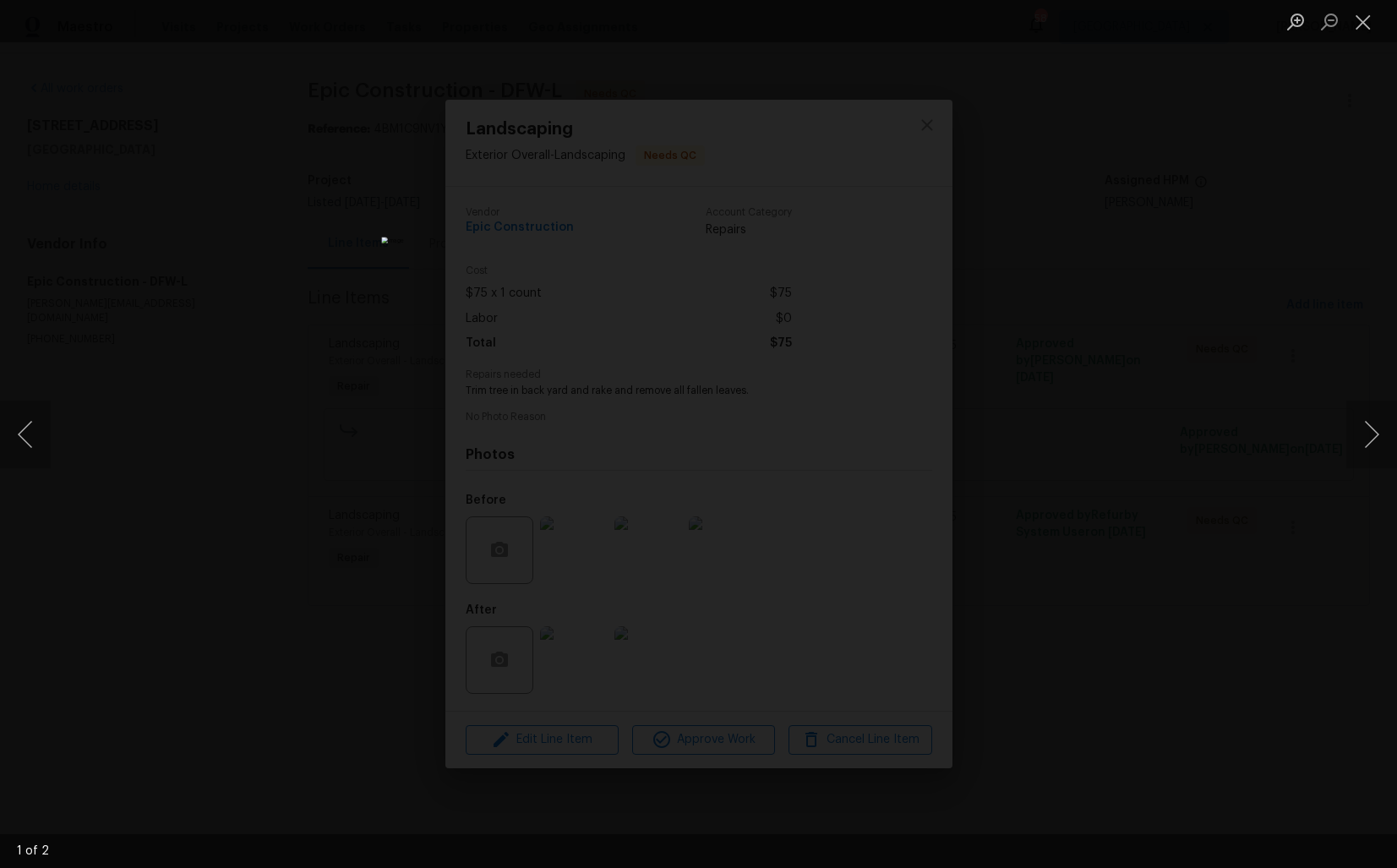
click at [1150, 471] on div "Lightbox" at bounding box center [698, 434] width 1397 height 868
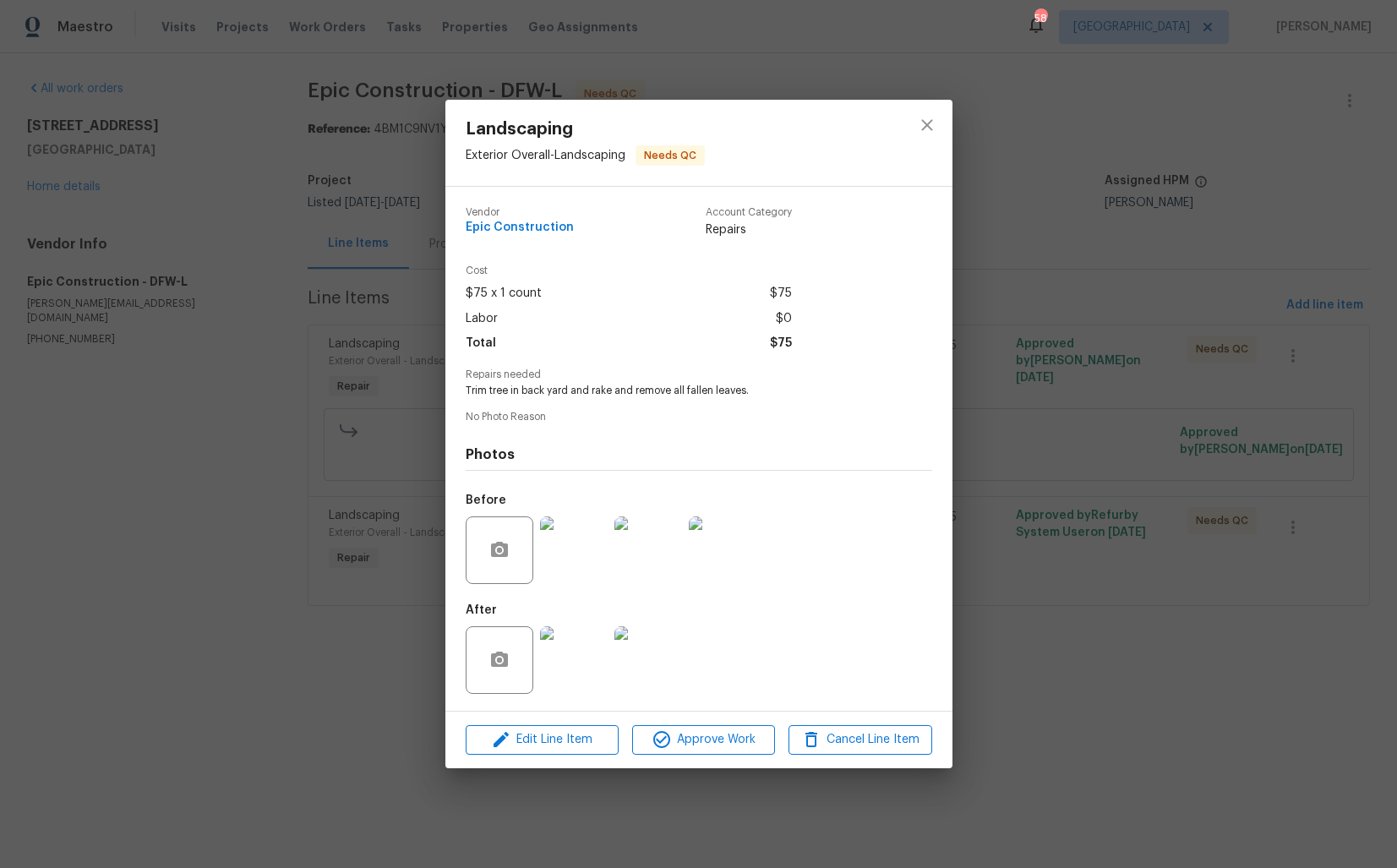
click at [651, 542] on img at bounding box center [648, 550] width 67 height 67
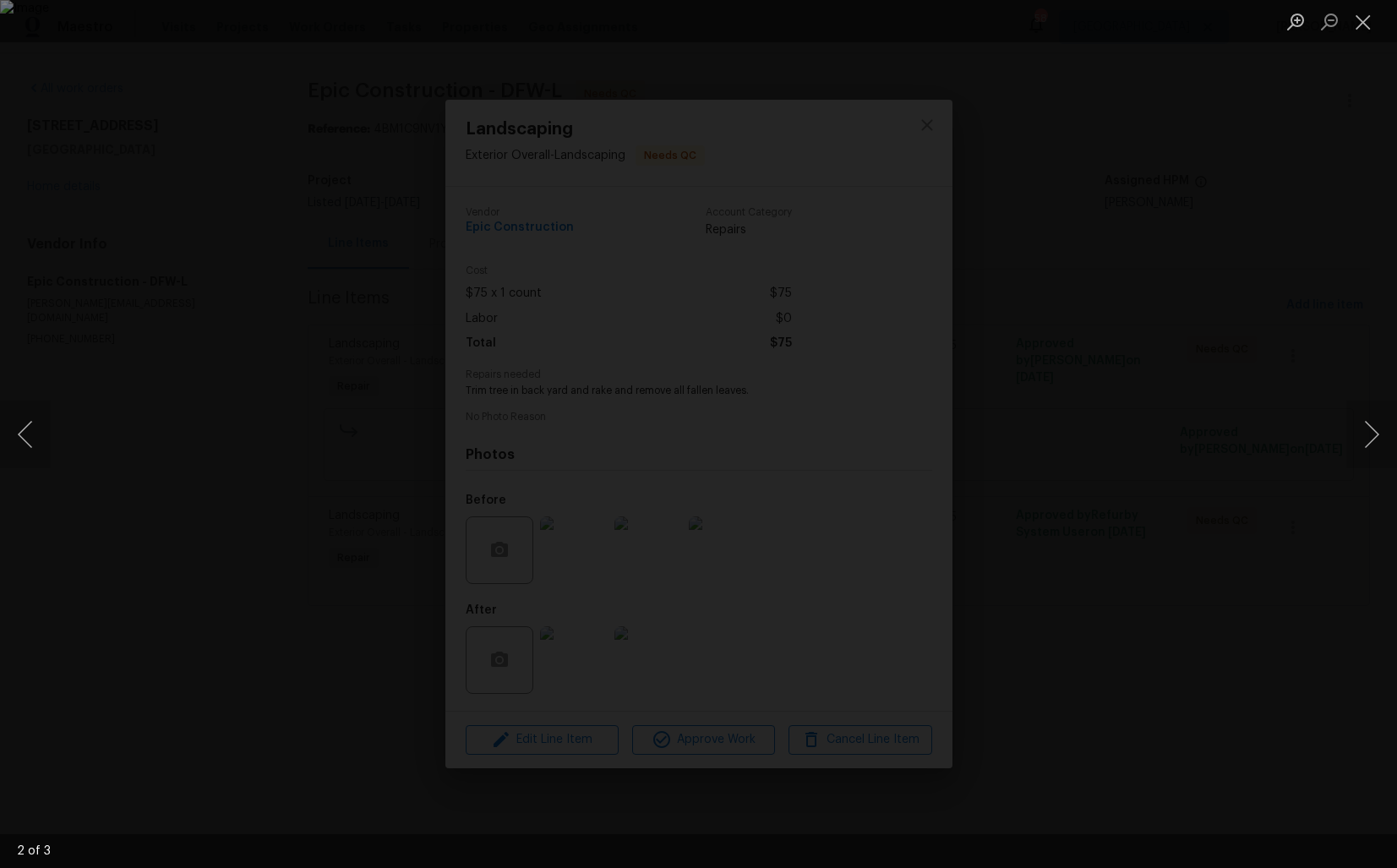
click at [1243, 391] on div "Lightbox" at bounding box center [698, 434] width 1397 height 868
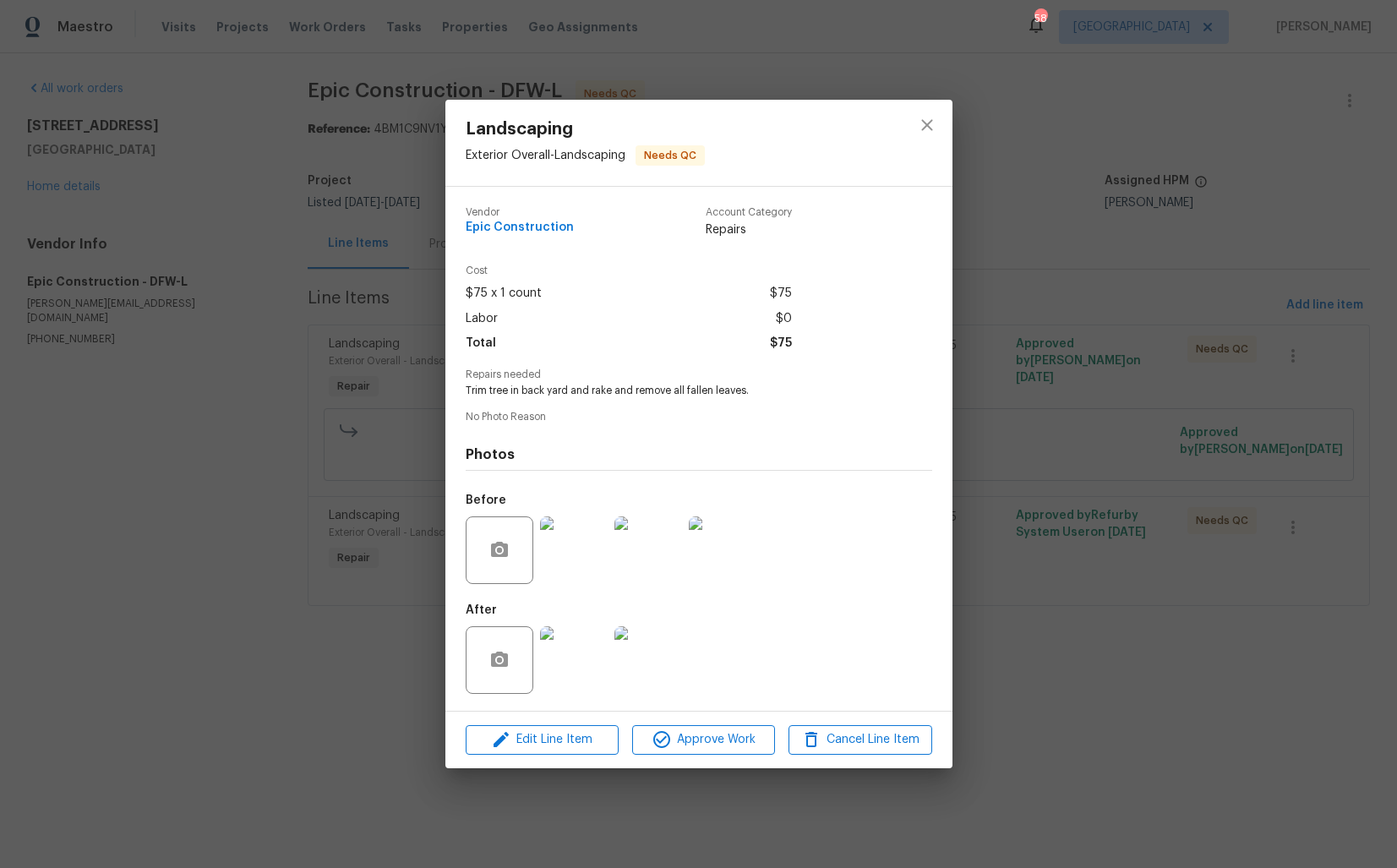
click at [590, 661] on img at bounding box center [573, 660] width 67 height 67
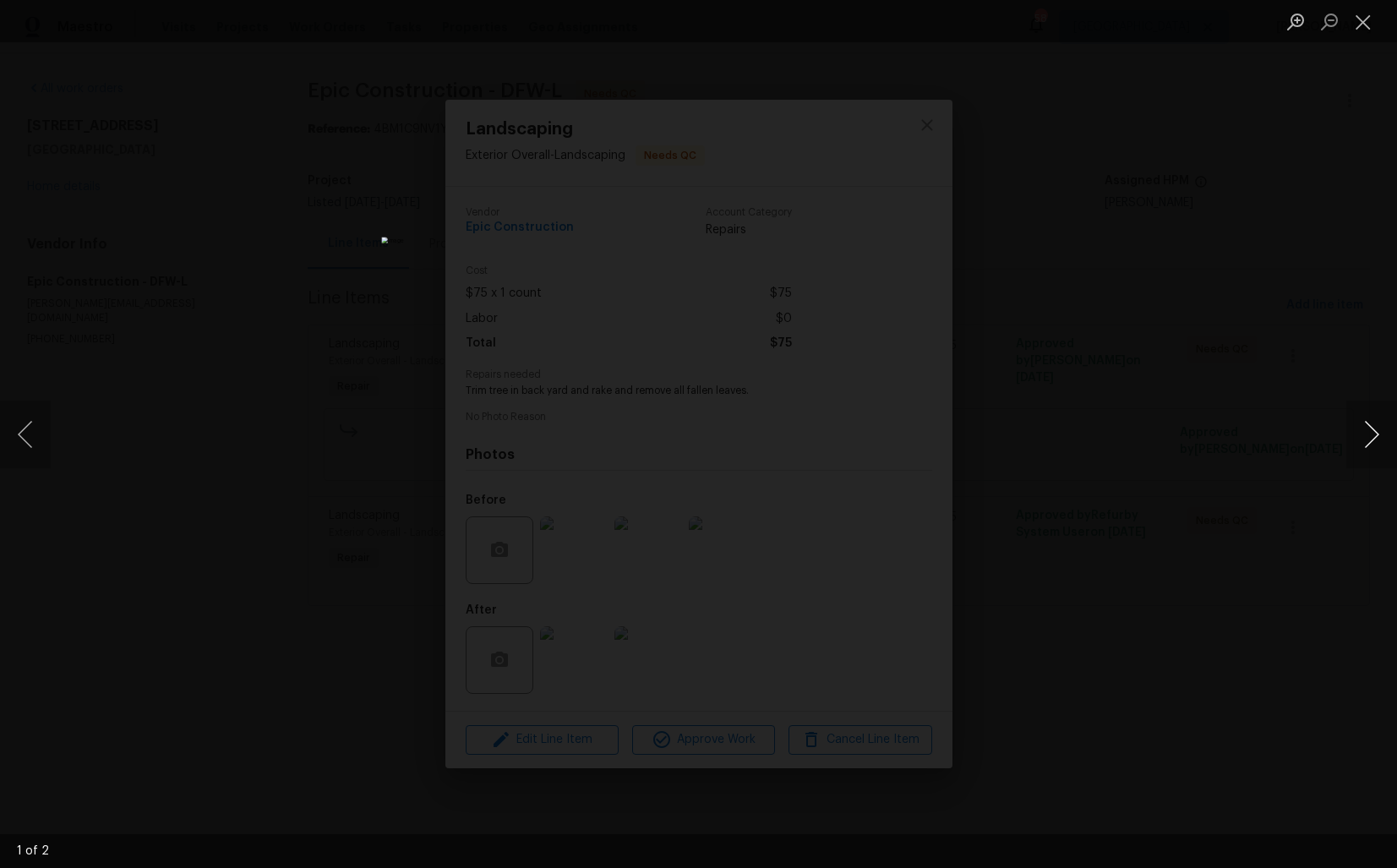
click at [1368, 424] on button "Next image" at bounding box center [1371, 434] width 50 height 67
click at [1097, 460] on div "Lightbox" at bounding box center [698, 434] width 1397 height 868
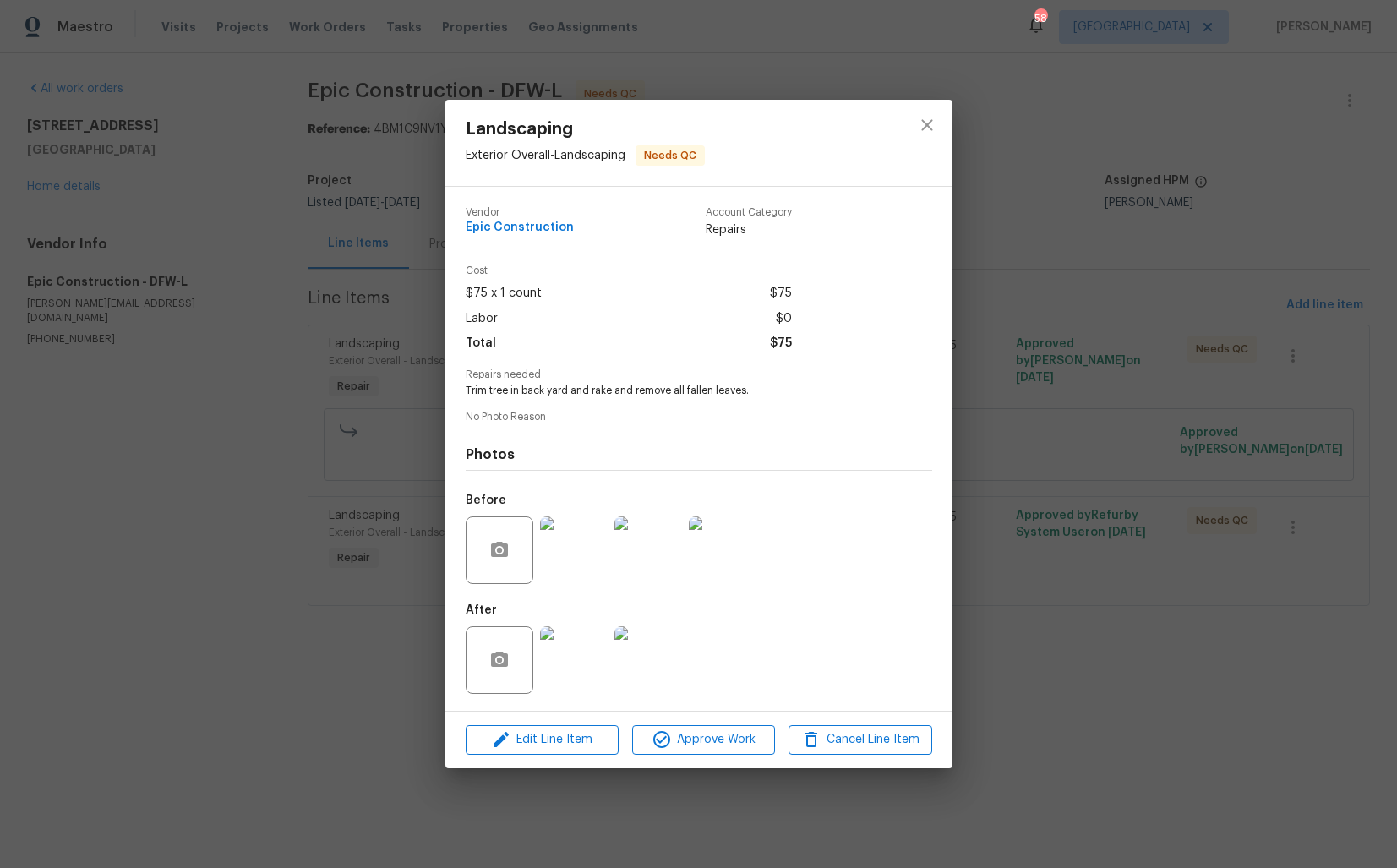
click at [628, 532] on img at bounding box center [648, 550] width 67 height 67
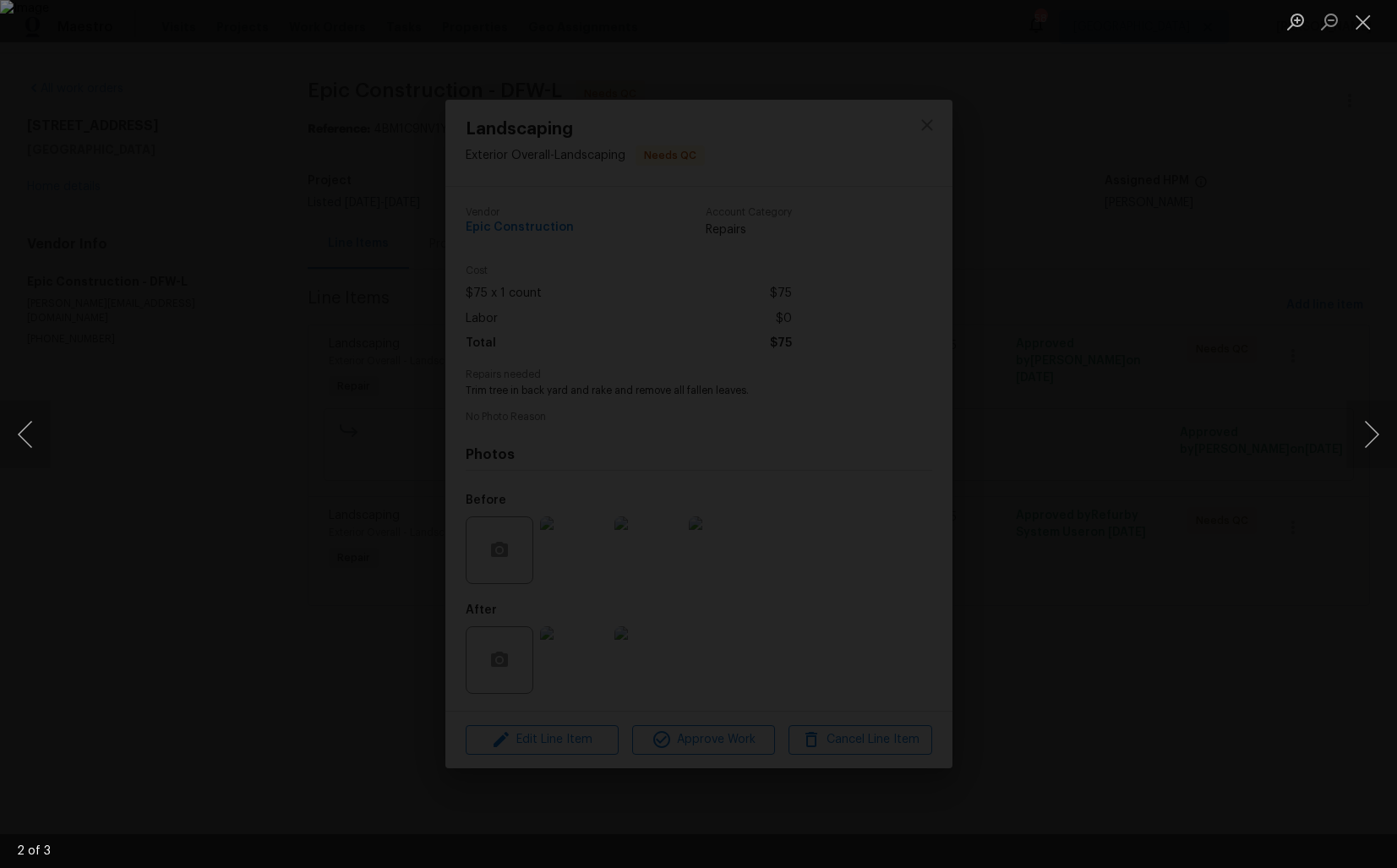
click at [1296, 311] on div "Lightbox" at bounding box center [698, 434] width 1397 height 868
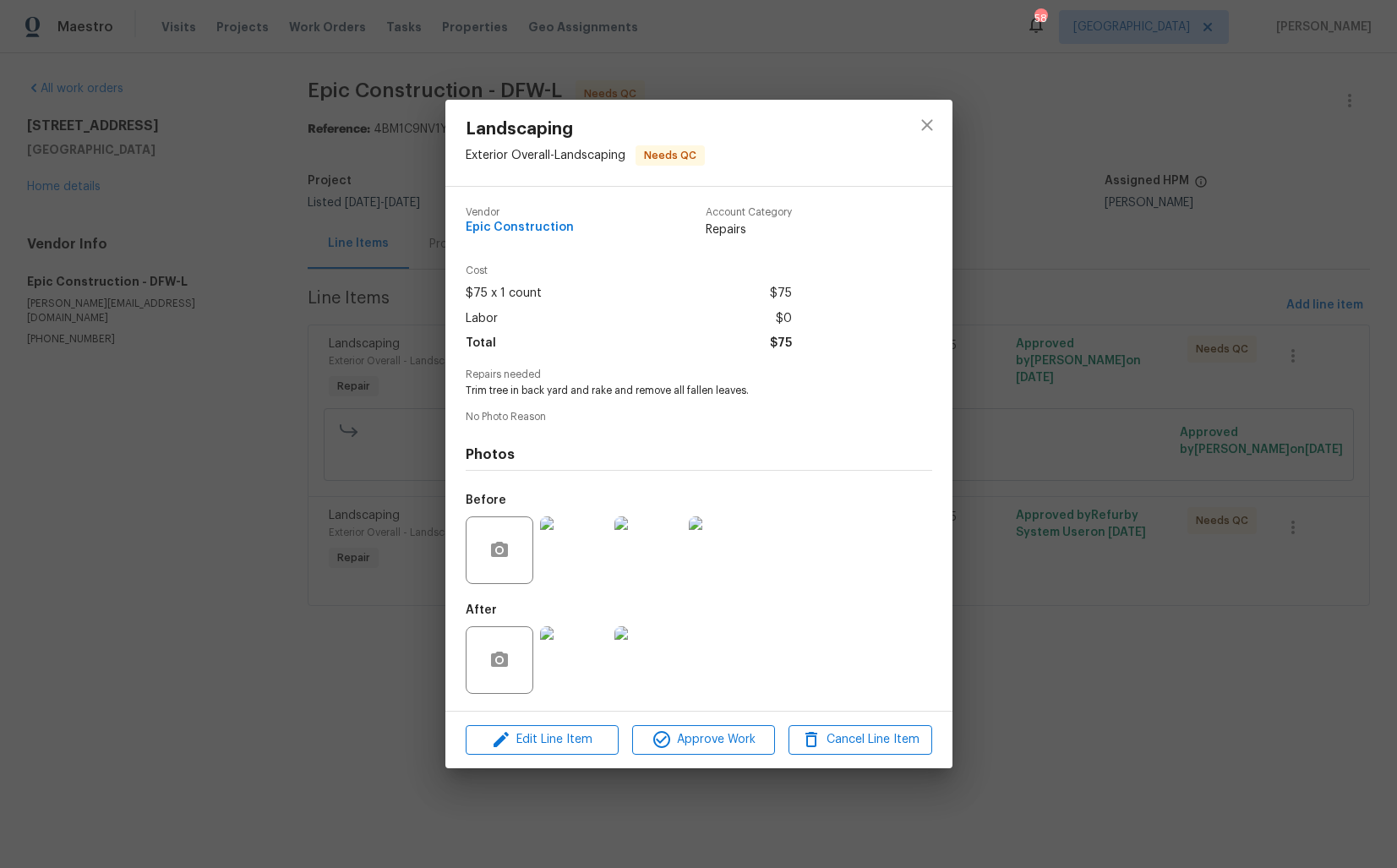
click at [1086, 399] on div "Landscaping Exterior Overall - Landscaping Needs QC Vendor Epic Construction Ac…" at bounding box center [698, 434] width 1397 height 868
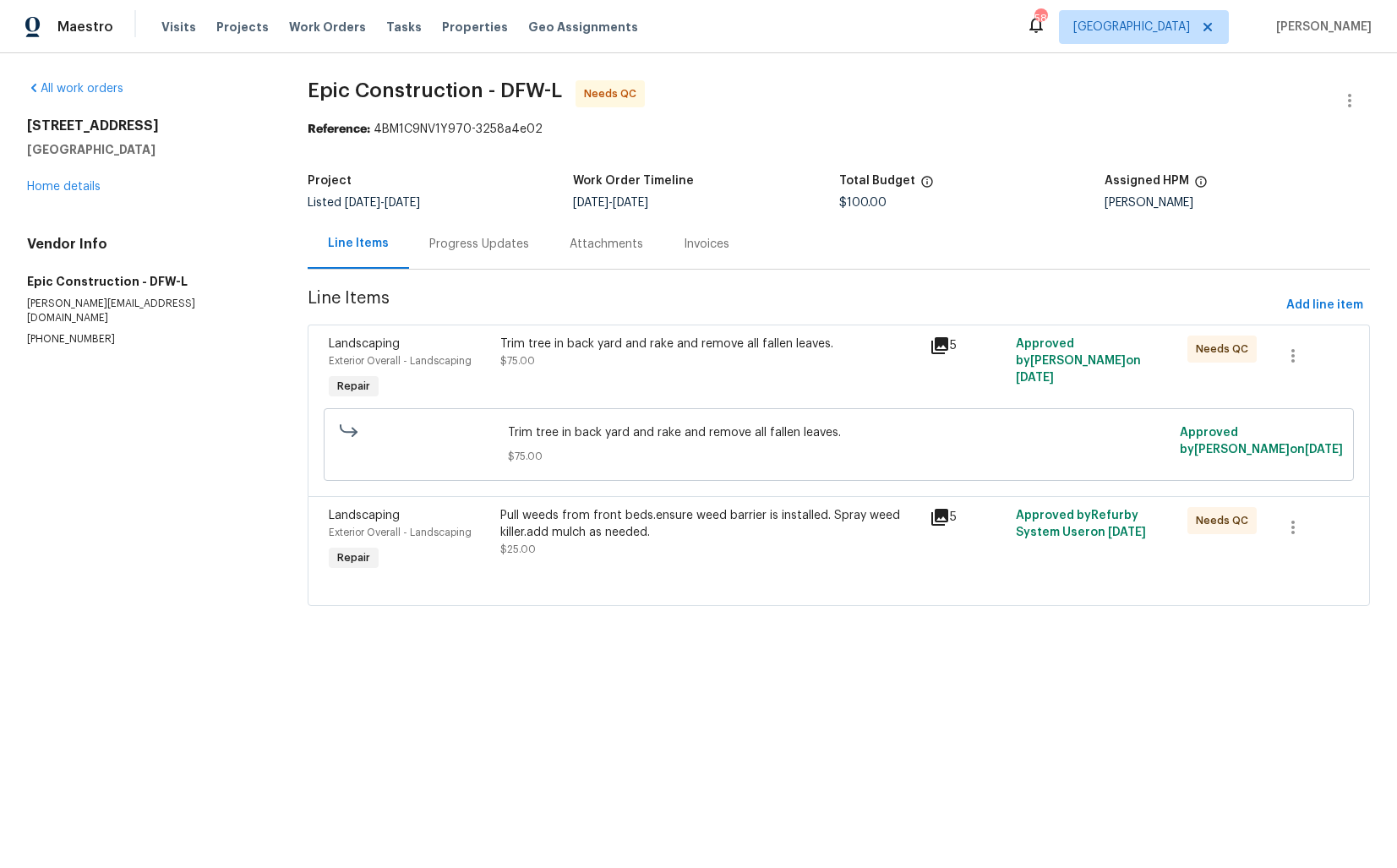
click at [684, 525] on div "Pull weeds from front beds.ensure weed barrier is installed. Spray weed killer.…" at bounding box center [709, 524] width 419 height 34
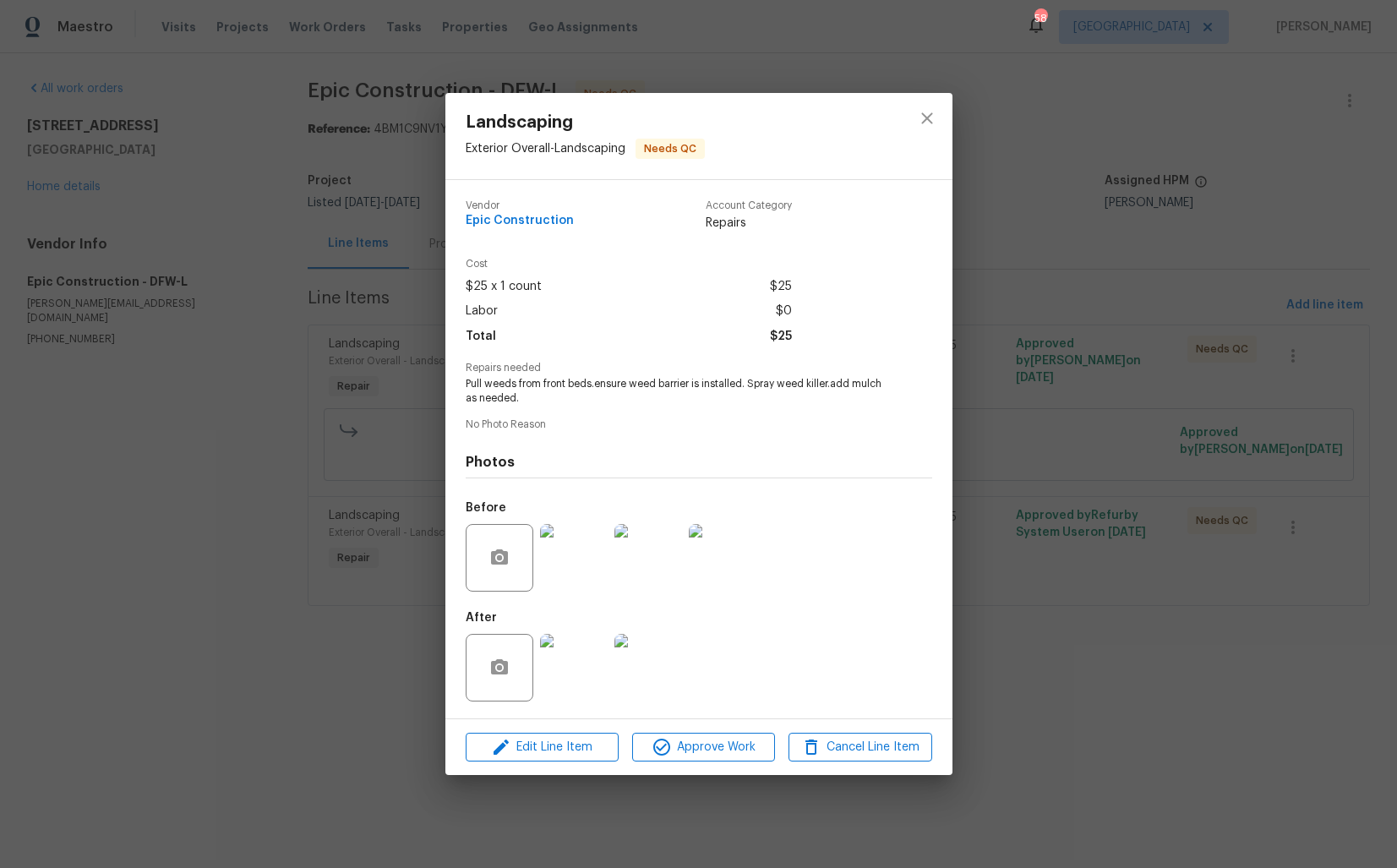
click at [577, 571] on img at bounding box center [573, 557] width 67 height 67
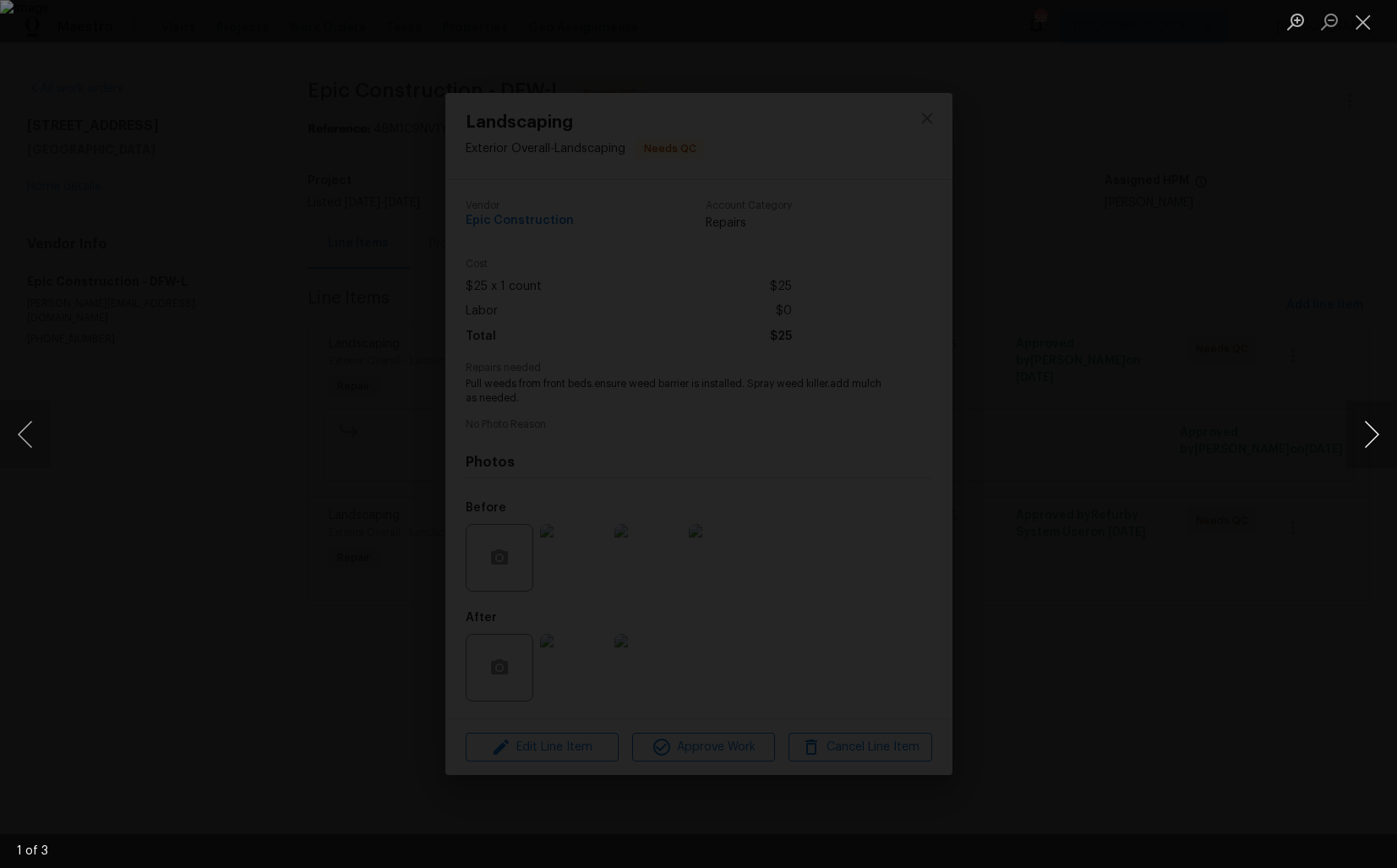
click at [1369, 441] on button "Next image" at bounding box center [1371, 434] width 50 height 67
click at [1230, 454] on div "Lightbox" at bounding box center [698, 434] width 1397 height 868
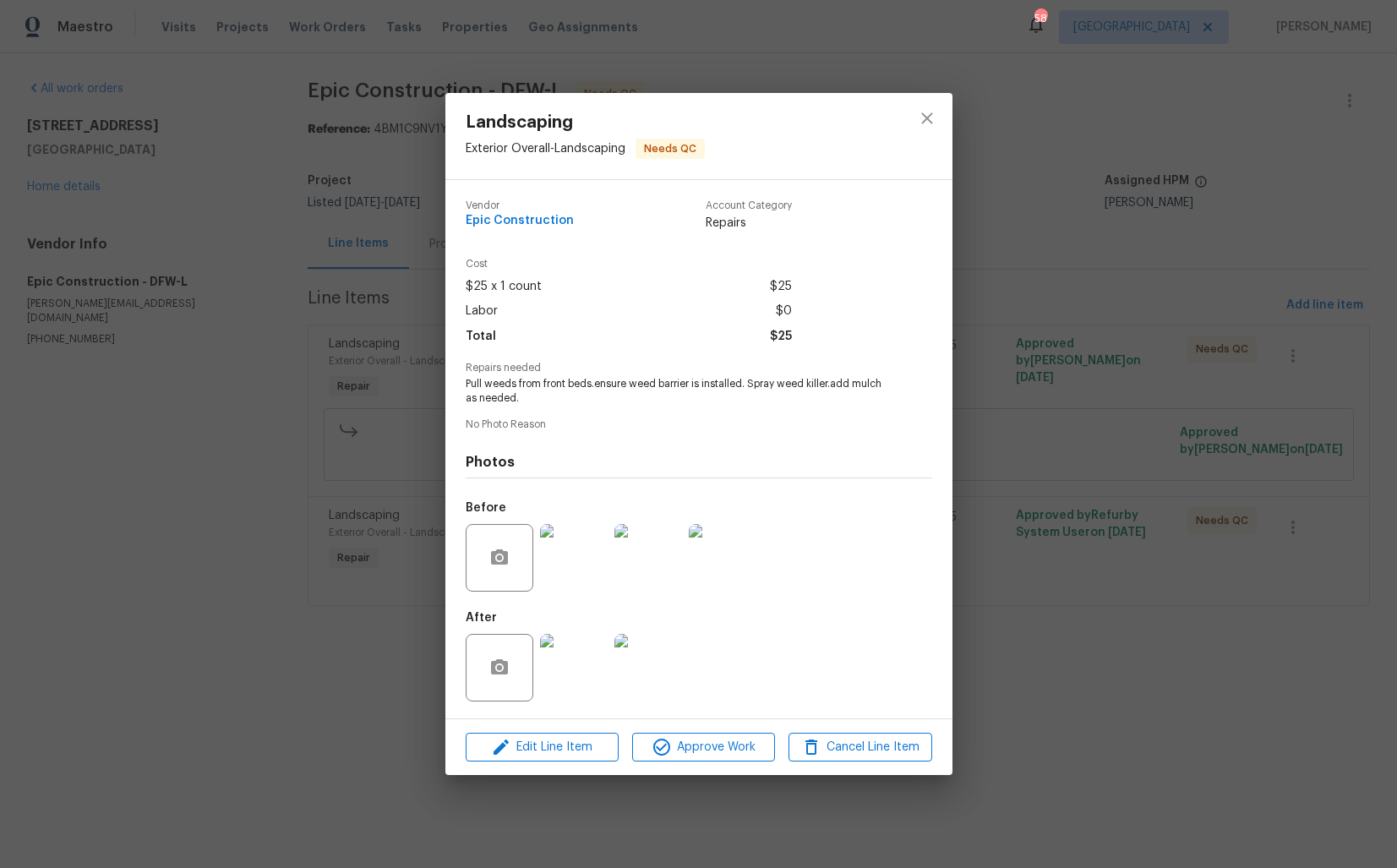
click at [558, 685] on img at bounding box center [573, 667] width 67 height 67
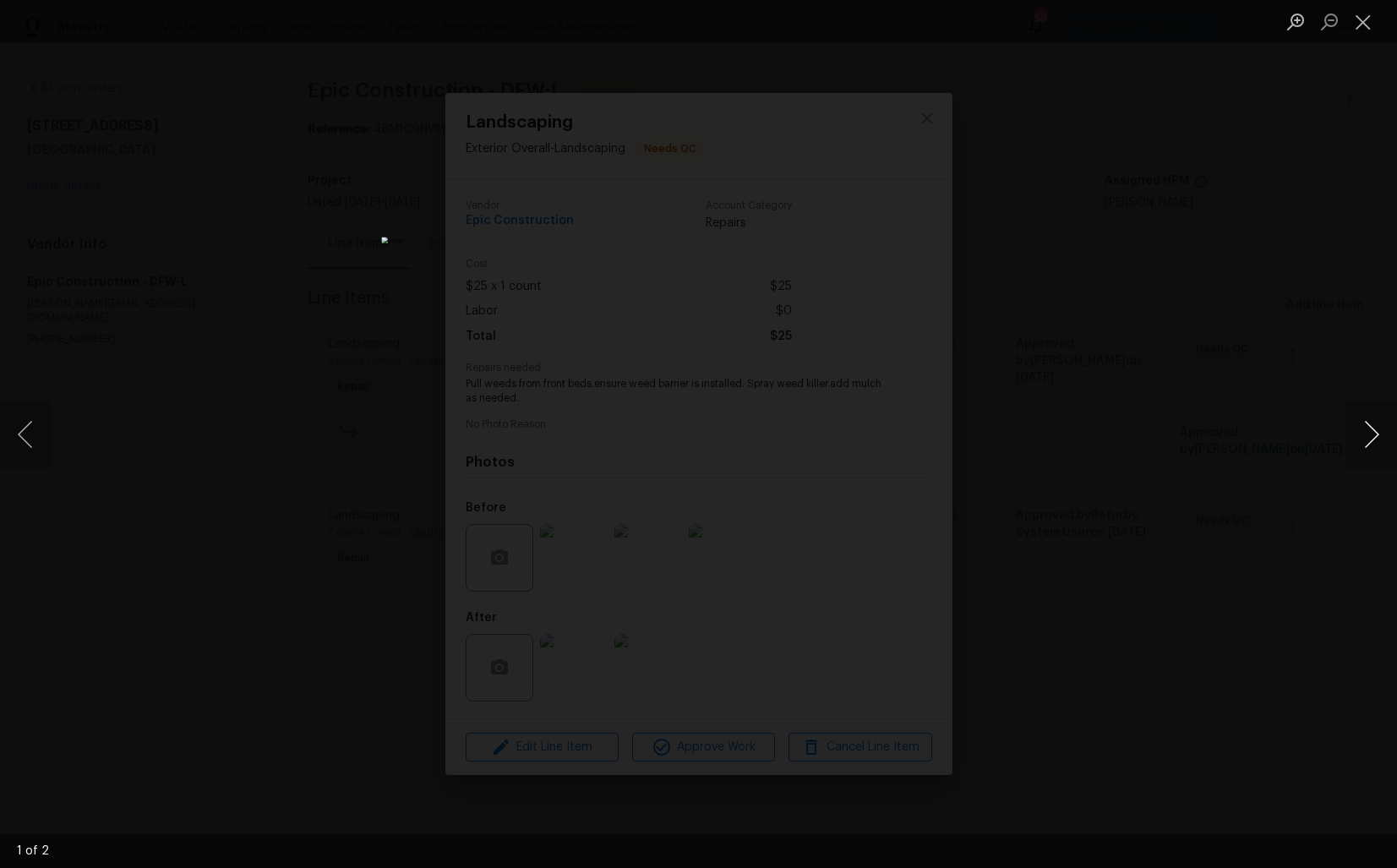
click at [1371, 440] on button "Next image" at bounding box center [1371, 434] width 50 height 67
click at [1187, 494] on div "Lightbox" at bounding box center [698, 434] width 1397 height 868
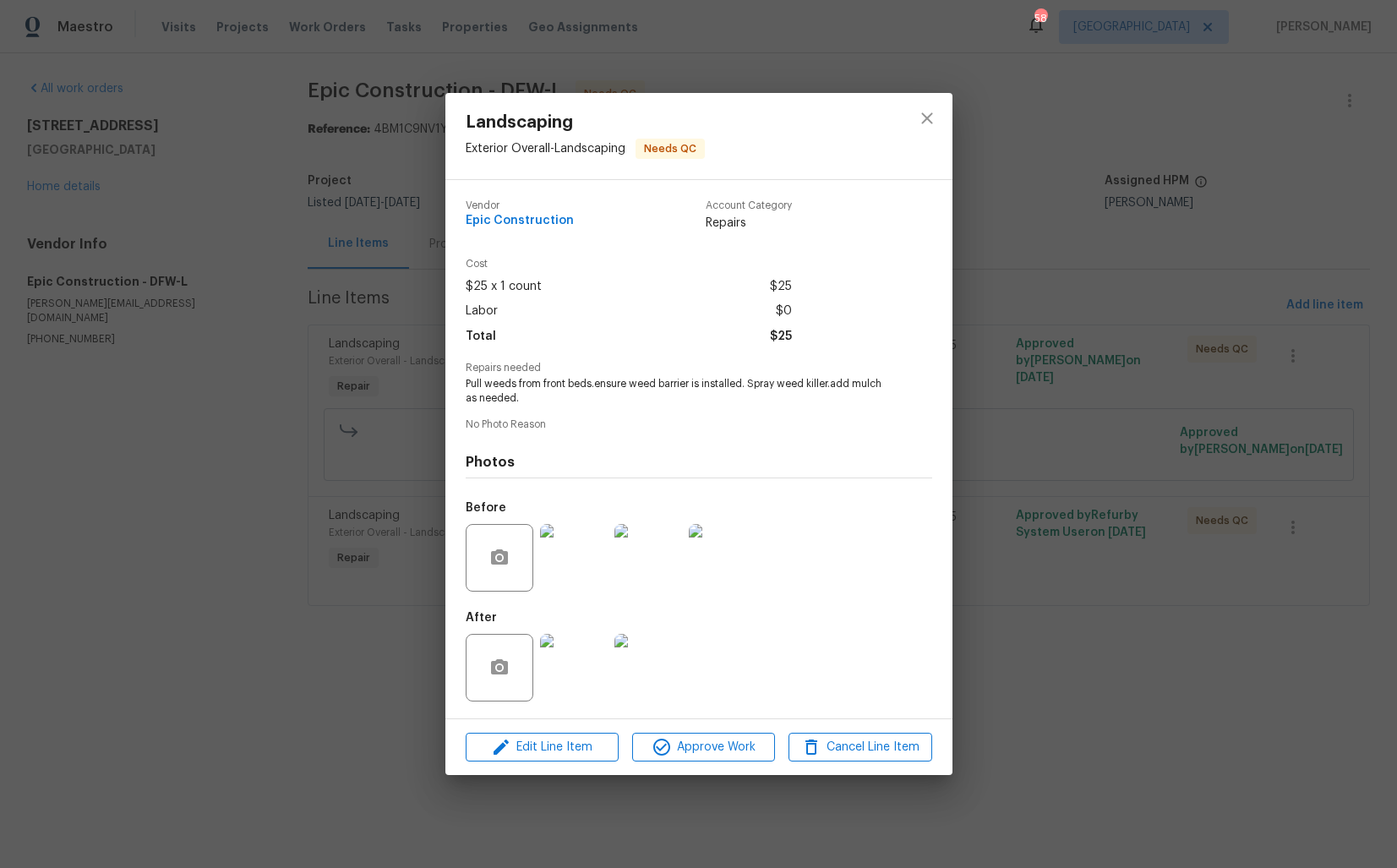
click at [1037, 528] on div "Landscaping Exterior Overall - Landscaping Needs QC Vendor Epic Construction Ac…" at bounding box center [698, 434] width 1397 height 868
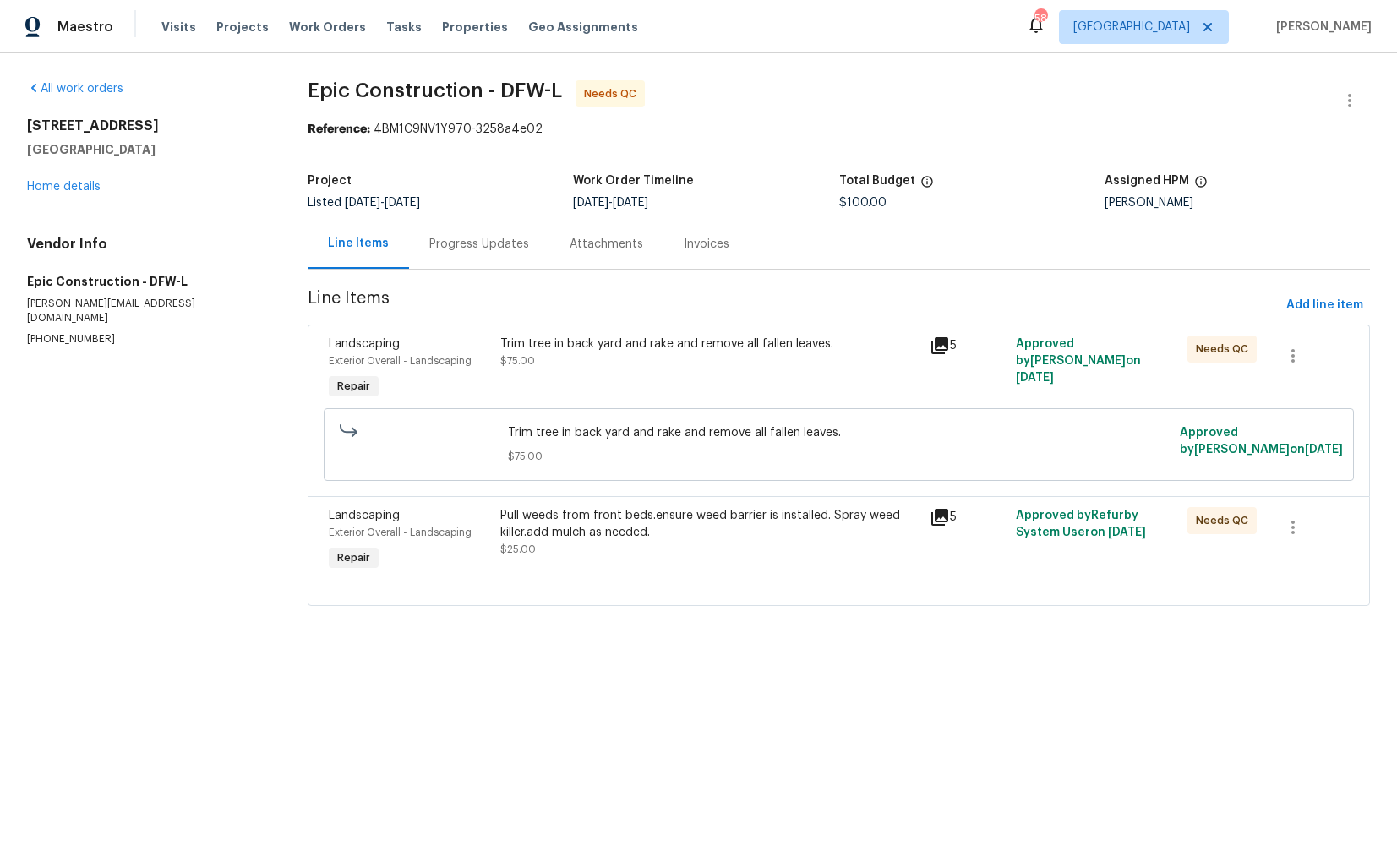
click at [492, 249] on div "Progress Updates" at bounding box center [479, 244] width 100 height 17
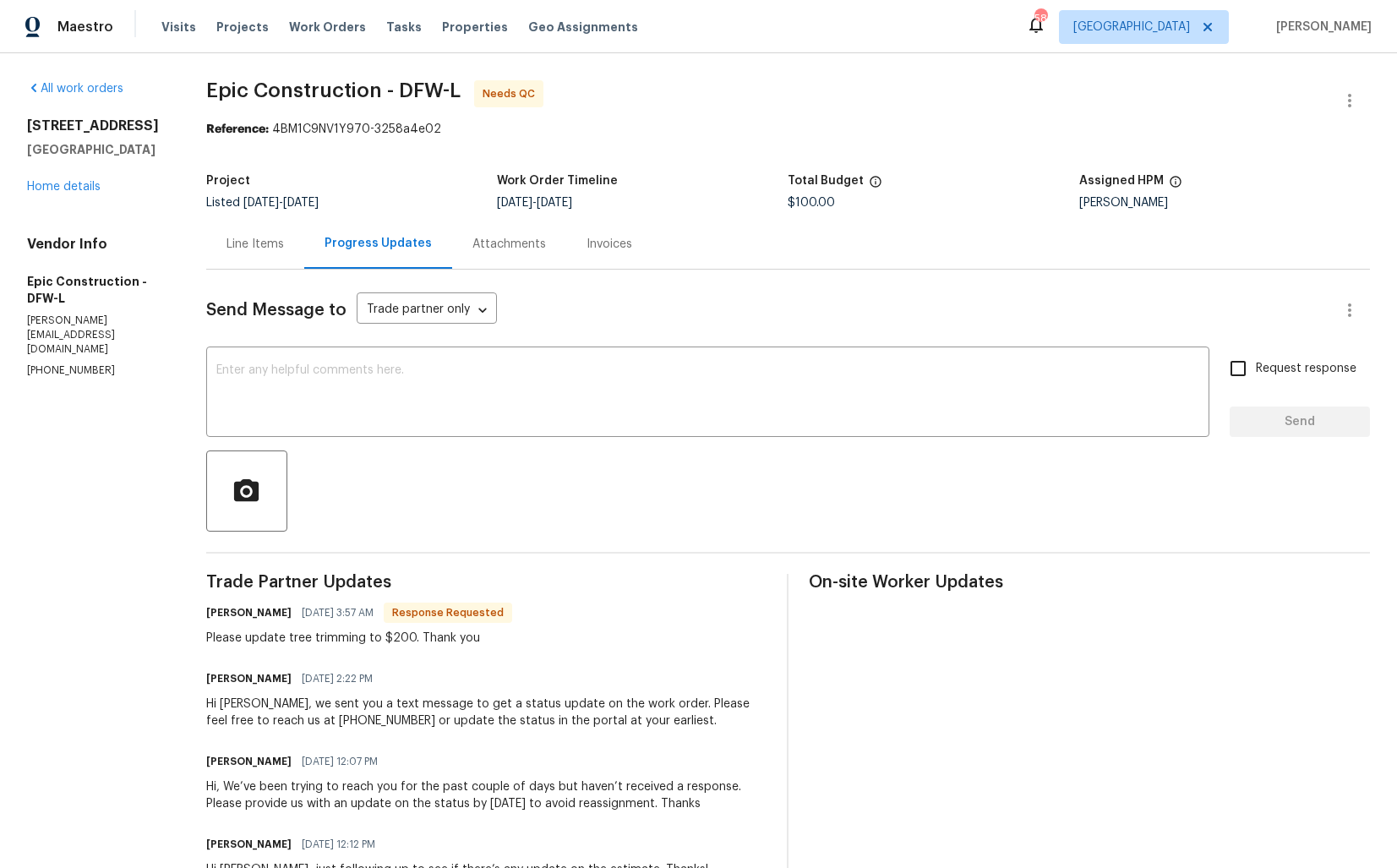
click at [272, 244] on div "Line Items" at bounding box center [254, 244] width 57 height 17
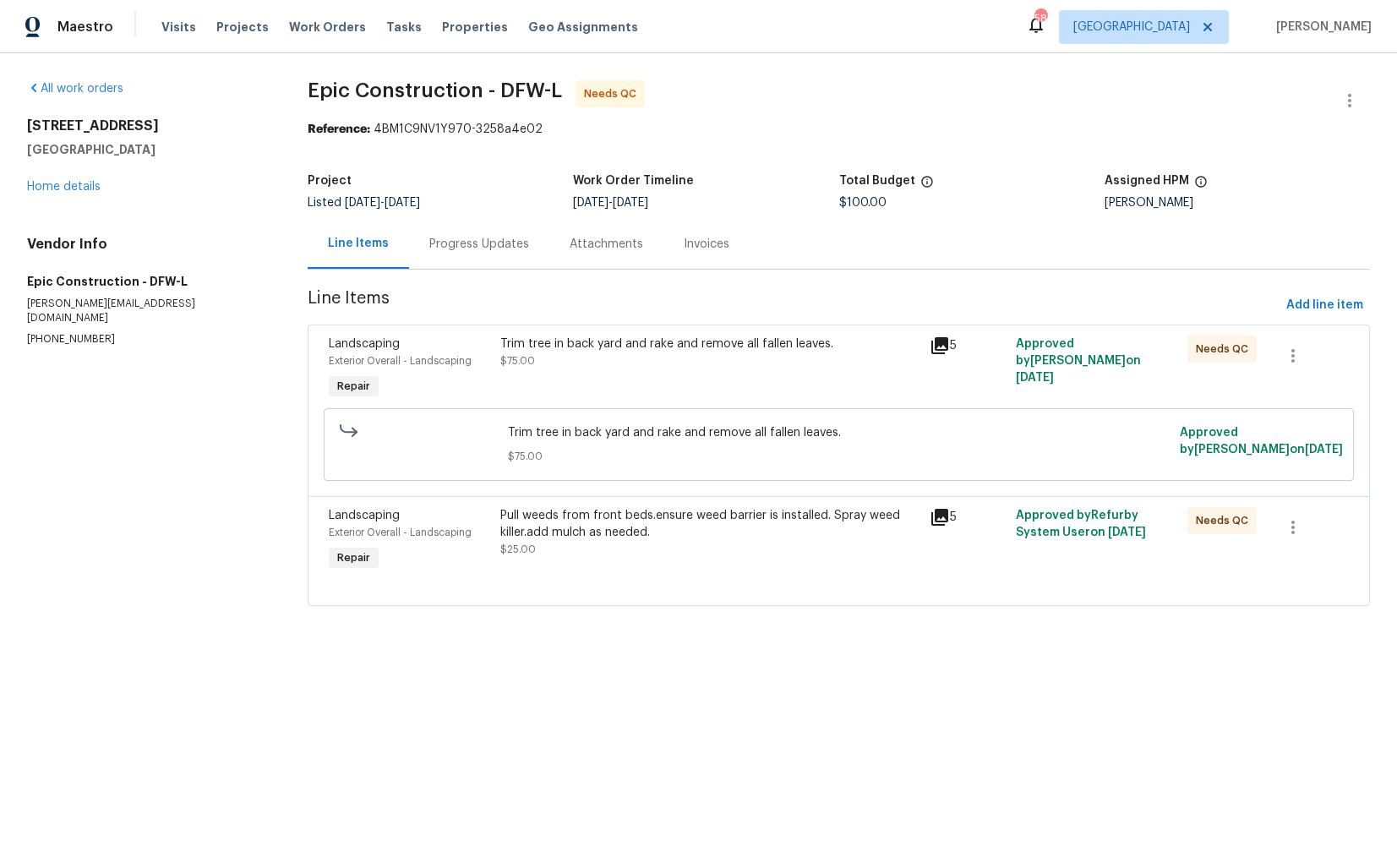
click at [627, 377] on div "Trim tree in back yard and rake and remove all fallen leaves. $75.00" at bounding box center [709, 369] width 429 height 78
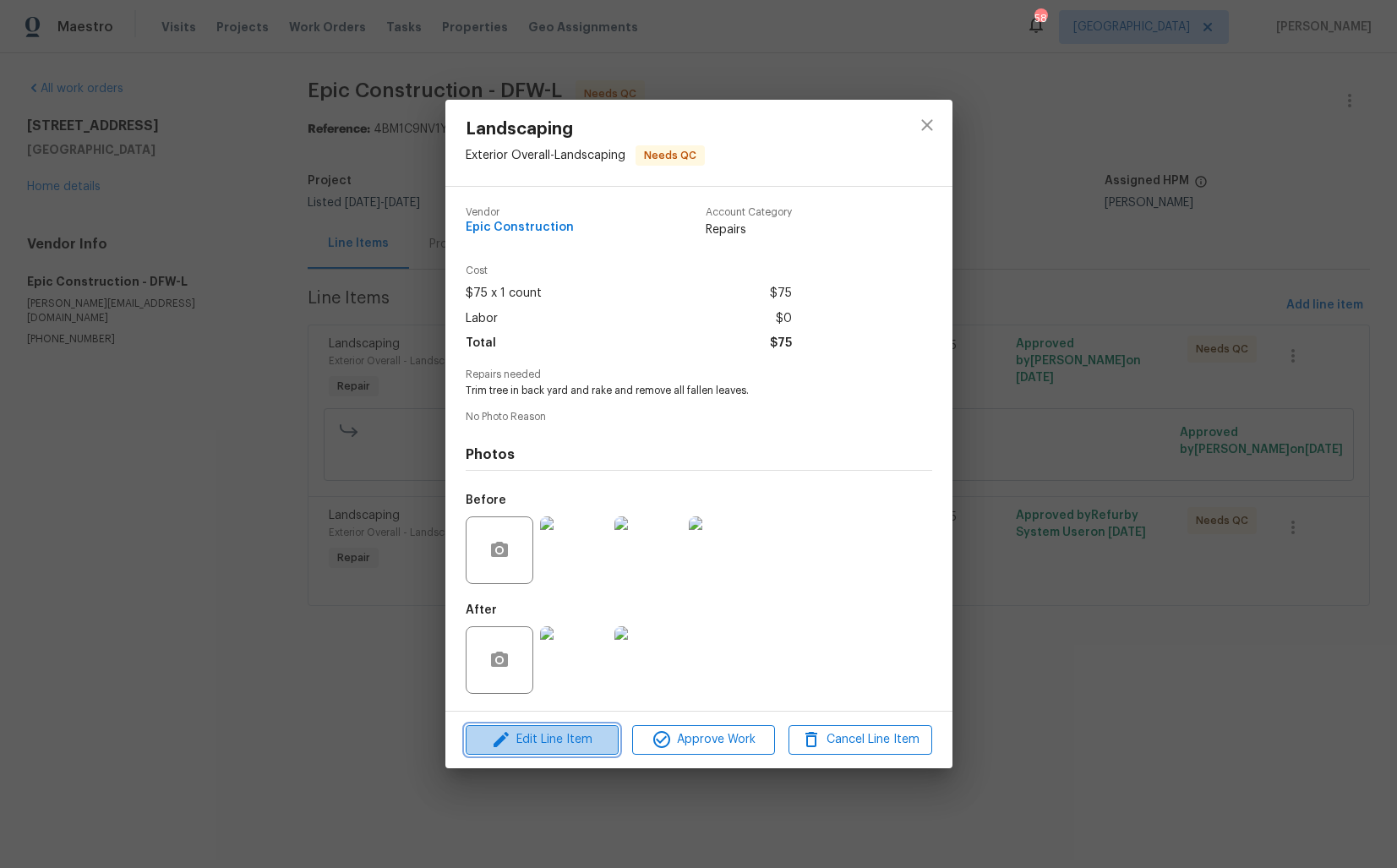
click at [537, 732] on span "Edit Line Item" at bounding box center [542, 740] width 143 height 21
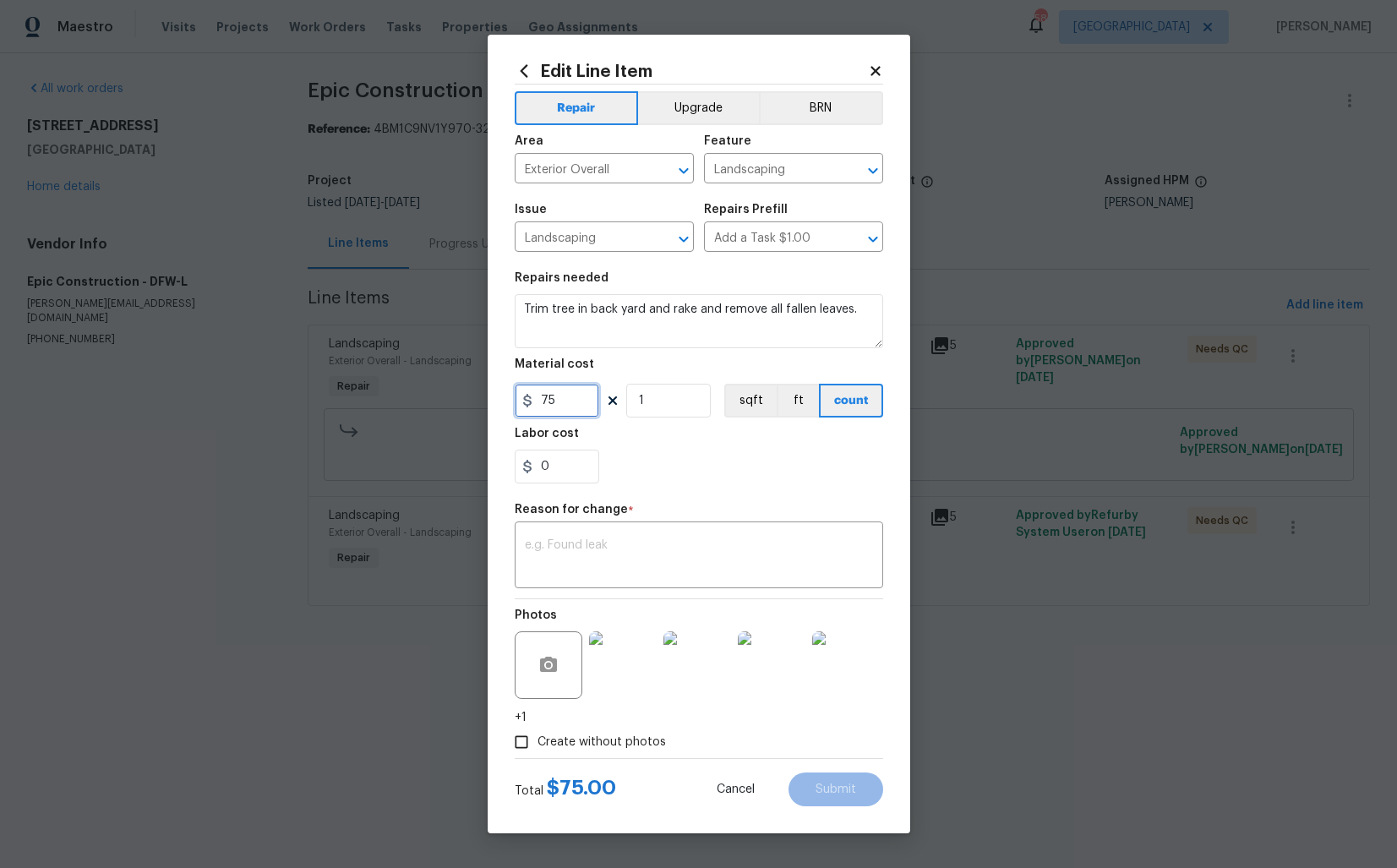
click at [562, 399] on input "75" at bounding box center [556, 401] width 84 height 34
type input "200"
click at [649, 568] on textarea at bounding box center [699, 557] width 348 height 36
click at [630, 574] on div "x ​" at bounding box center [699, 556] width 369 height 62
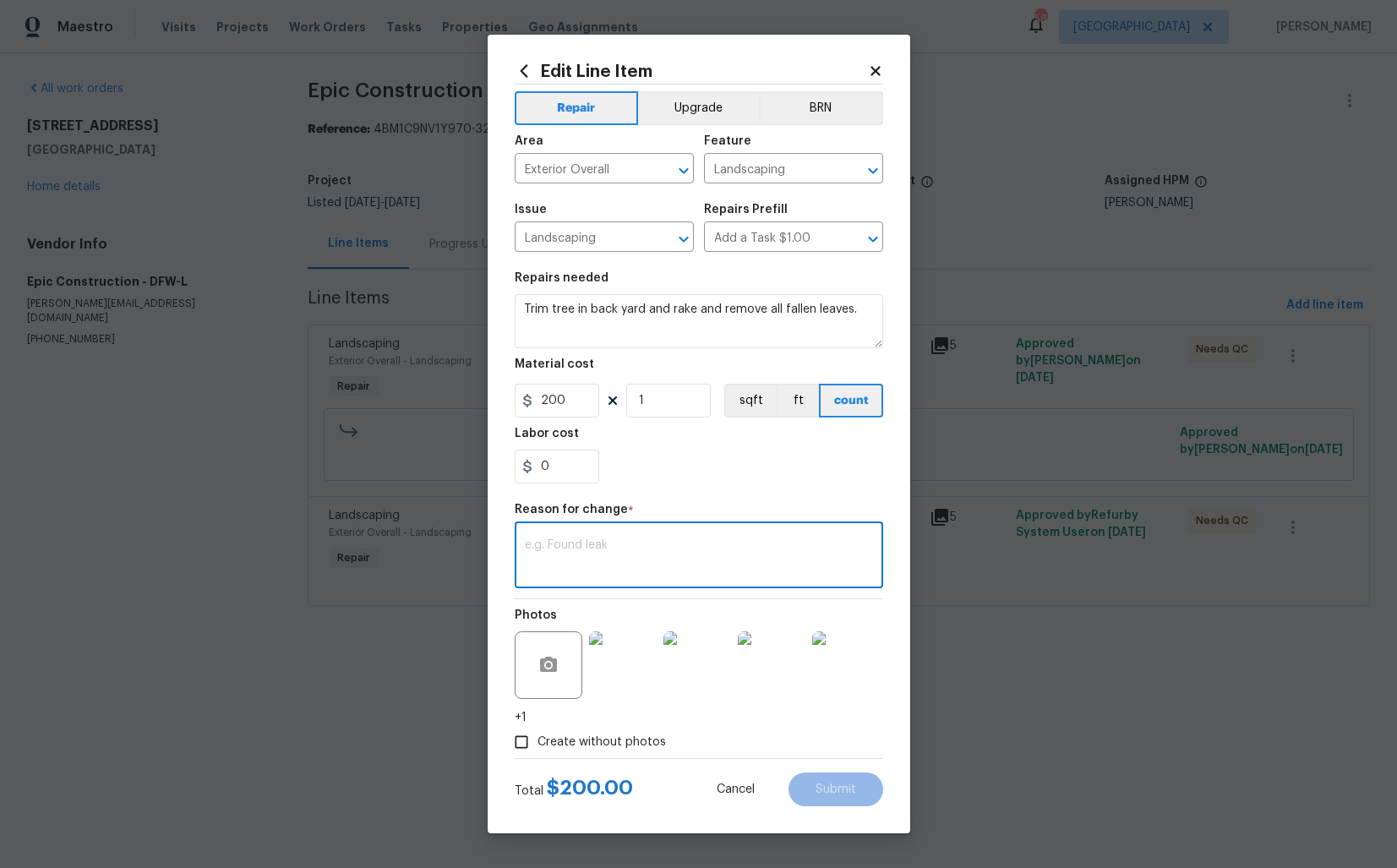
paste textarea "(AM) Updated per vendor’s final cost."
click at [770, 557] on textarea "(AM) Updated per vendor’s final cost." at bounding box center [699, 557] width 348 height 36
click at [788, 539] on textarea "(AM) Updated per vendor’s final cost." at bounding box center [699, 557] width 348 height 36
click at [775, 543] on textarea "(AM) Updated per vendor’s final cost." at bounding box center [699, 557] width 348 height 36
type textarea "(AM) Updated per vendor’s final cost."
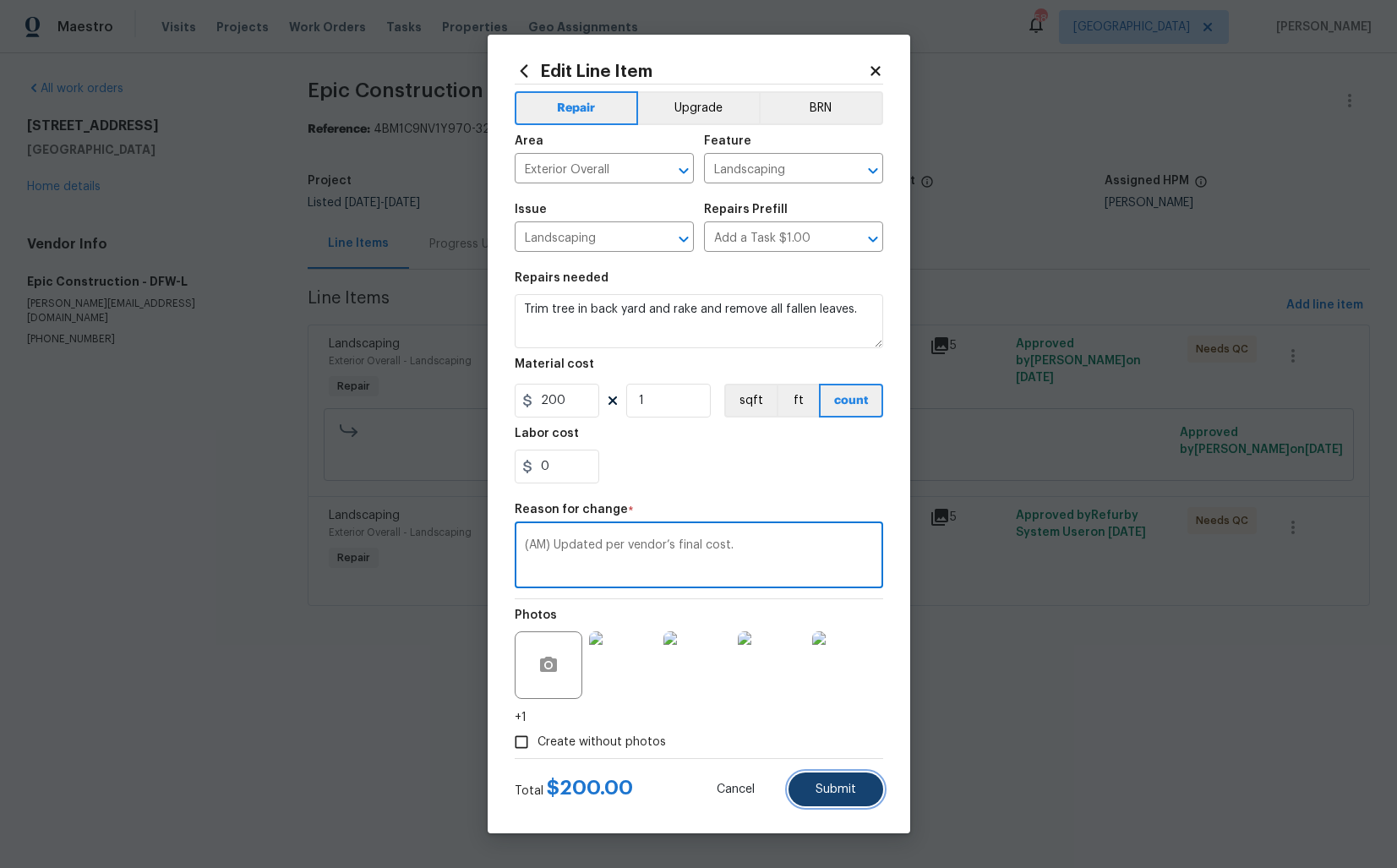
click at [824, 792] on span "Submit" at bounding box center [836, 789] width 41 height 13
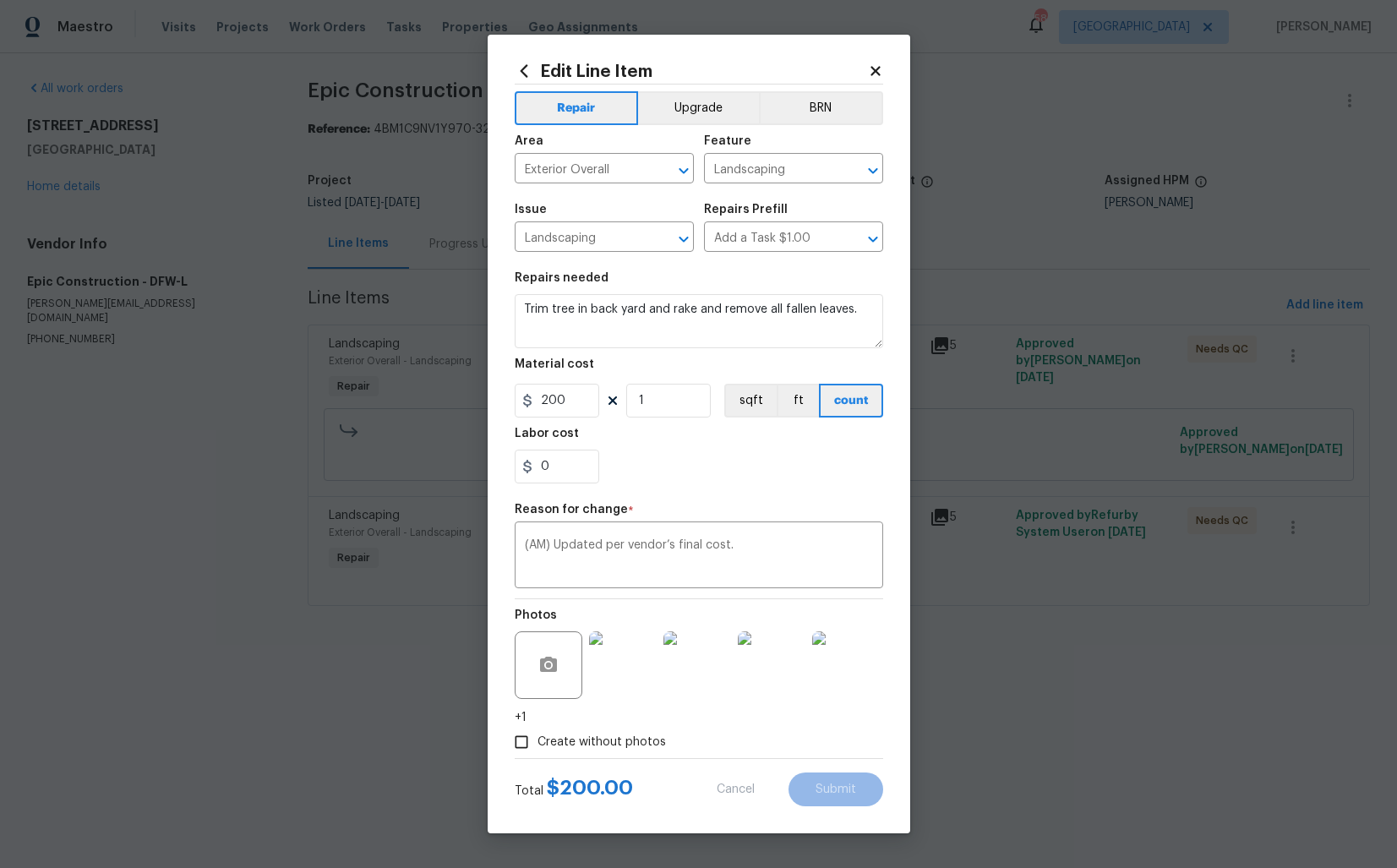
type input "75"
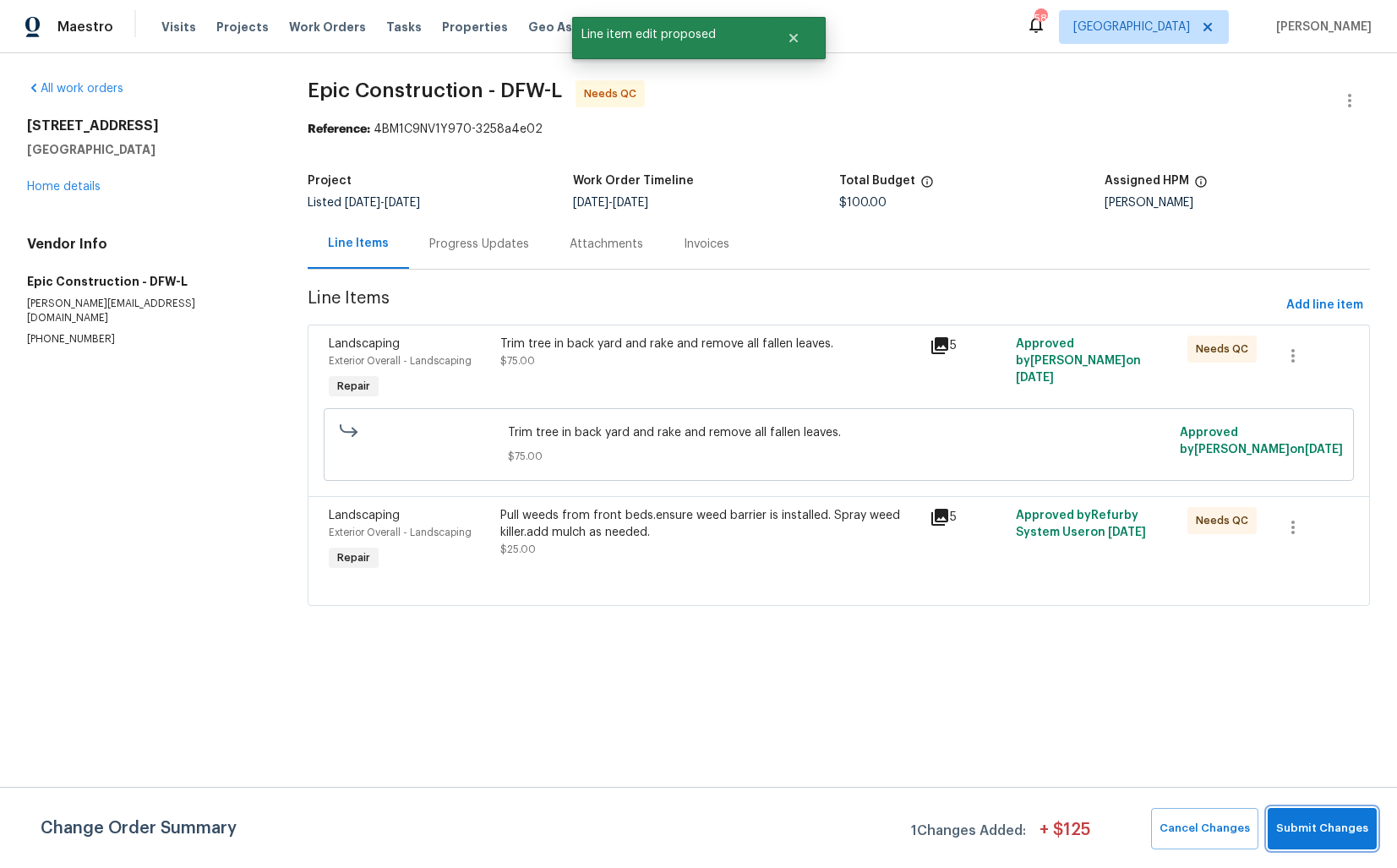
click at [1316, 828] on span "Submit Changes" at bounding box center [1322, 829] width 92 height 20
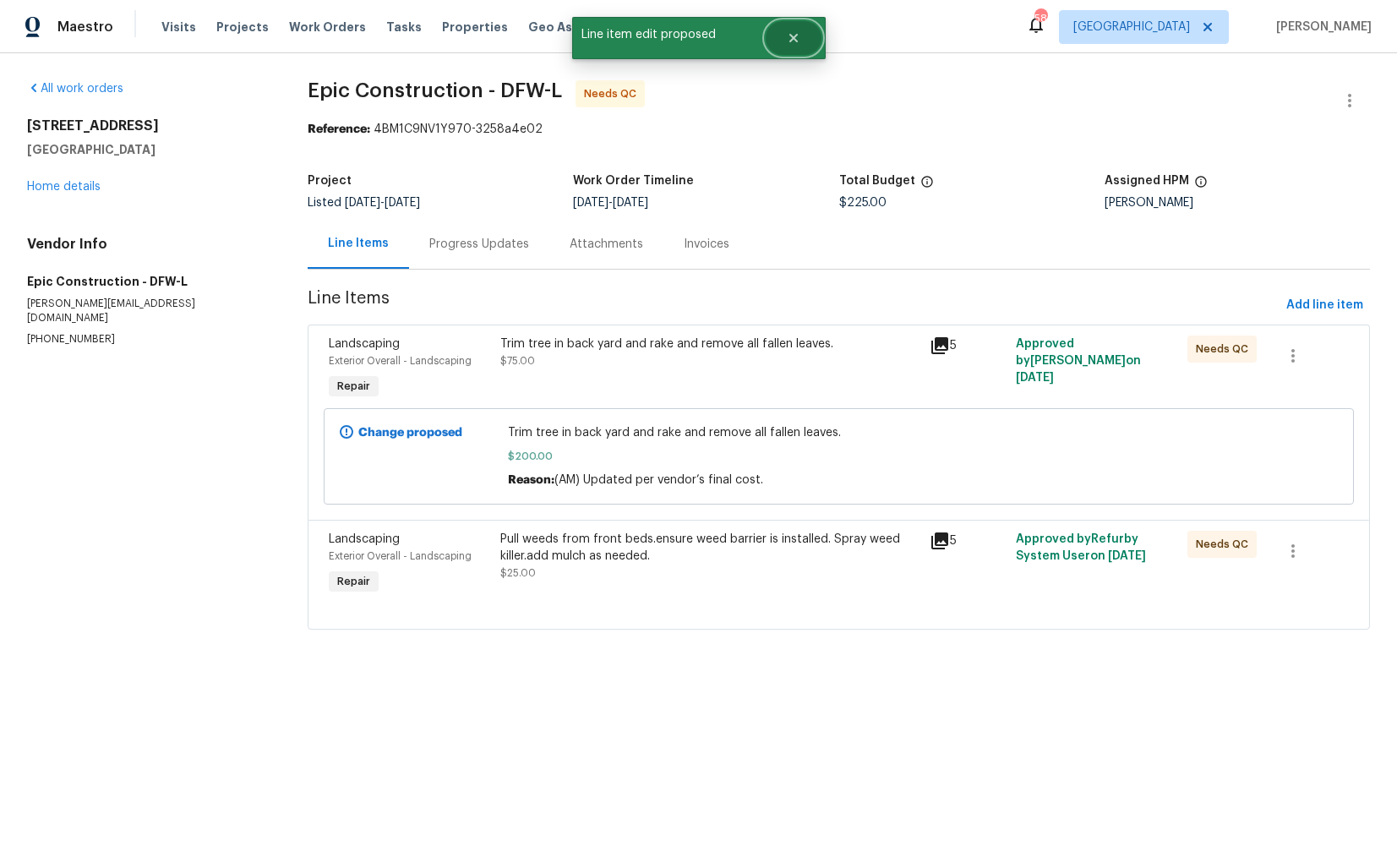
click at [795, 43] on icon "Close" at bounding box center [794, 38] width 14 height 14
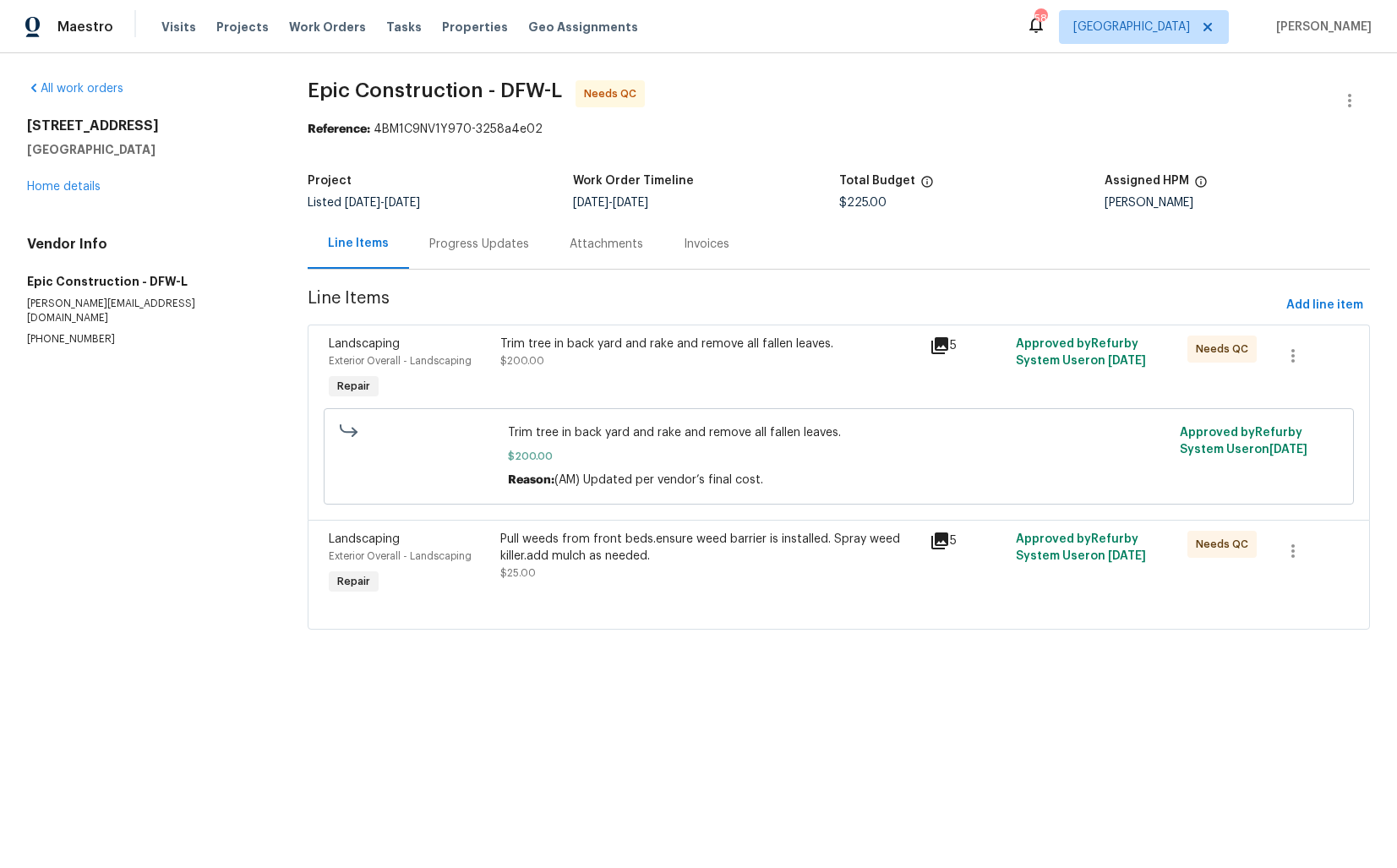
click at [463, 245] on div "Progress Updates" at bounding box center [479, 244] width 100 height 17
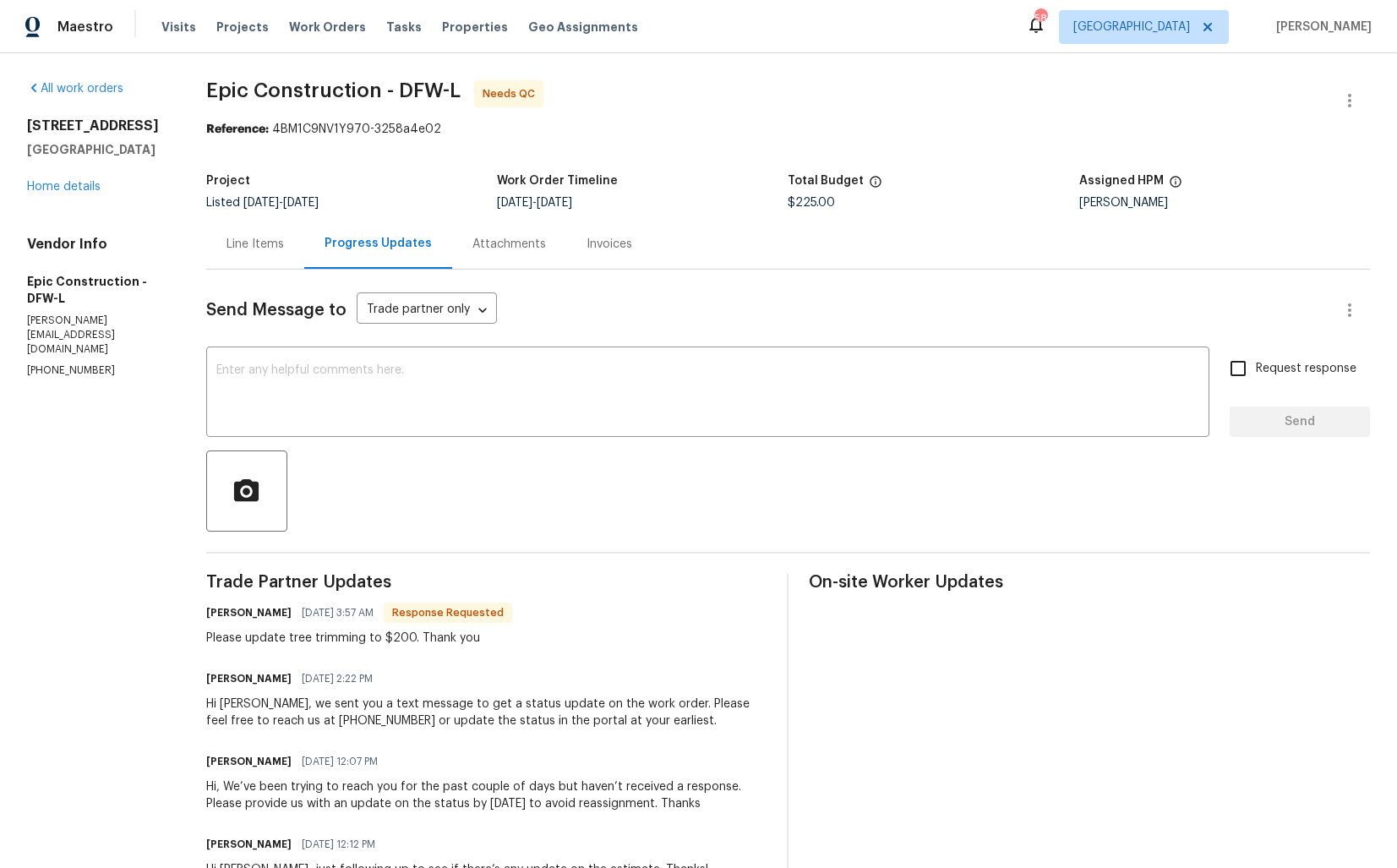
click at [219, 615] on h6 "[PERSON_NAME]" at bounding box center [249, 613] width 85 height 17
copy h6 "[PERSON_NAME]"
click at [486, 389] on textarea at bounding box center [707, 393] width 983 height 59
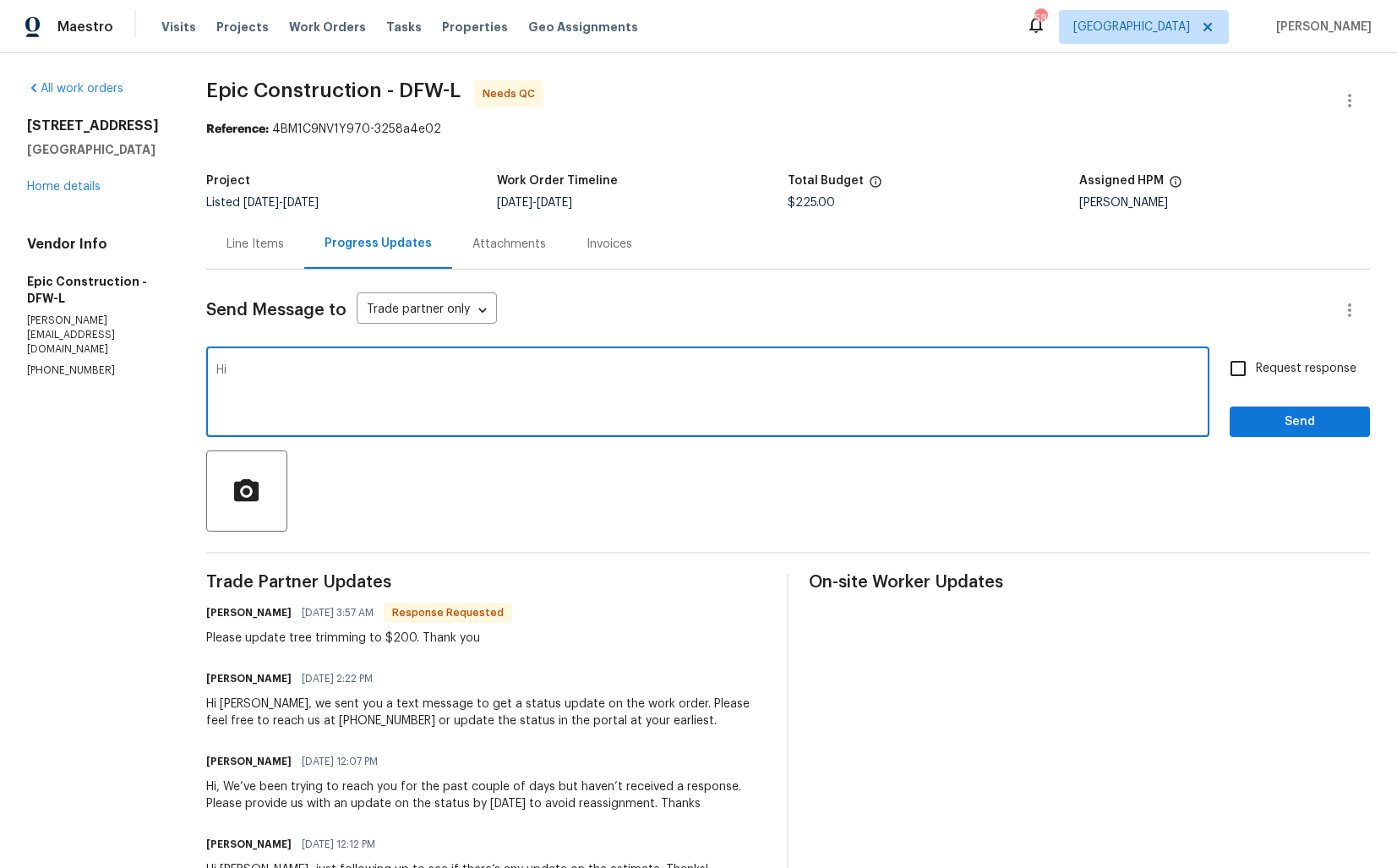
paste textarea "[PERSON_NAME]"
type textarea "Hi [PERSON_NAME], cost has been updated and the WO is approved. Thanks!"
click at [1273, 422] on span "Send" at bounding box center [1300, 422] width 114 height 21
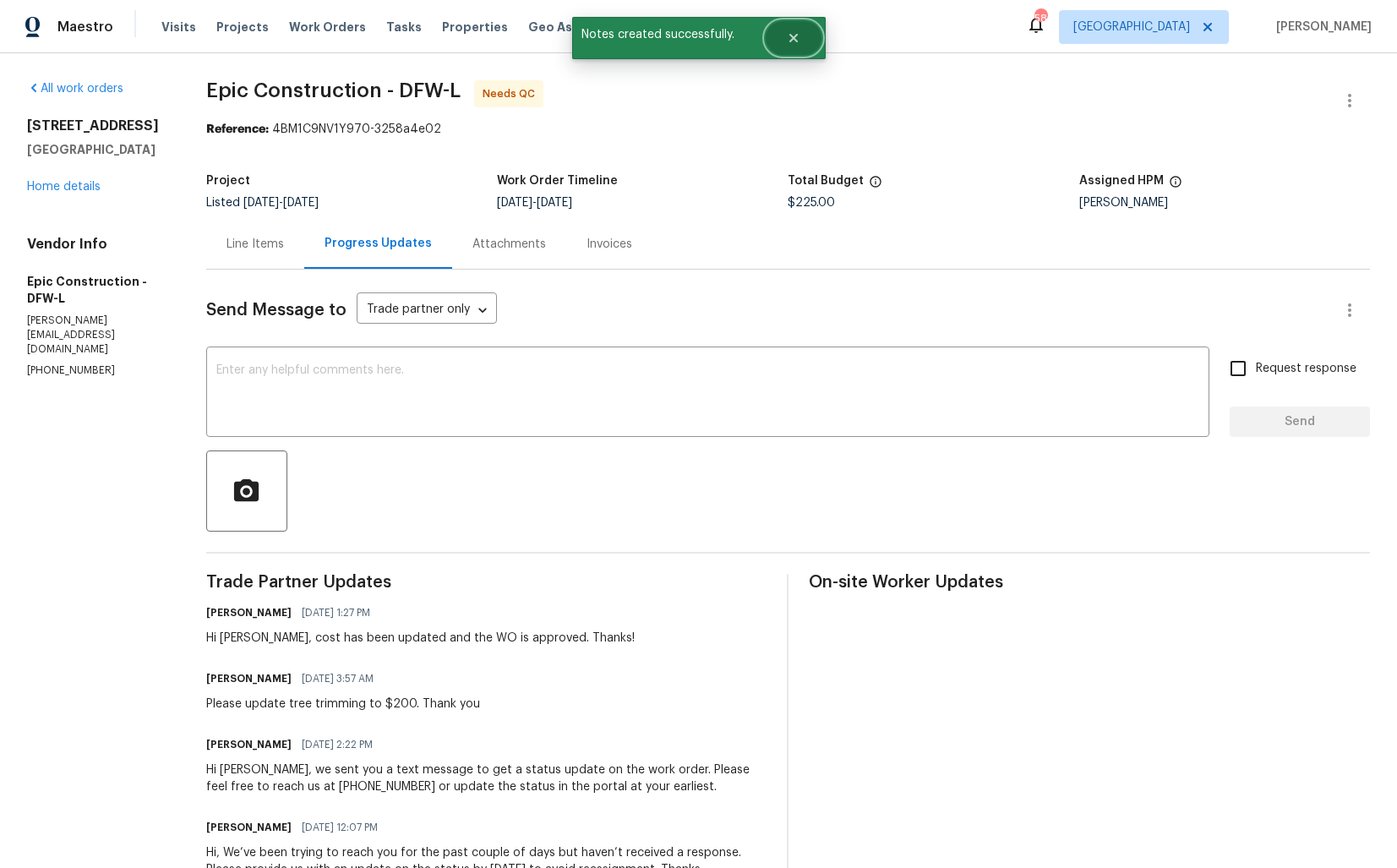
click at [803, 39] on button "Close" at bounding box center [793, 38] width 55 height 34
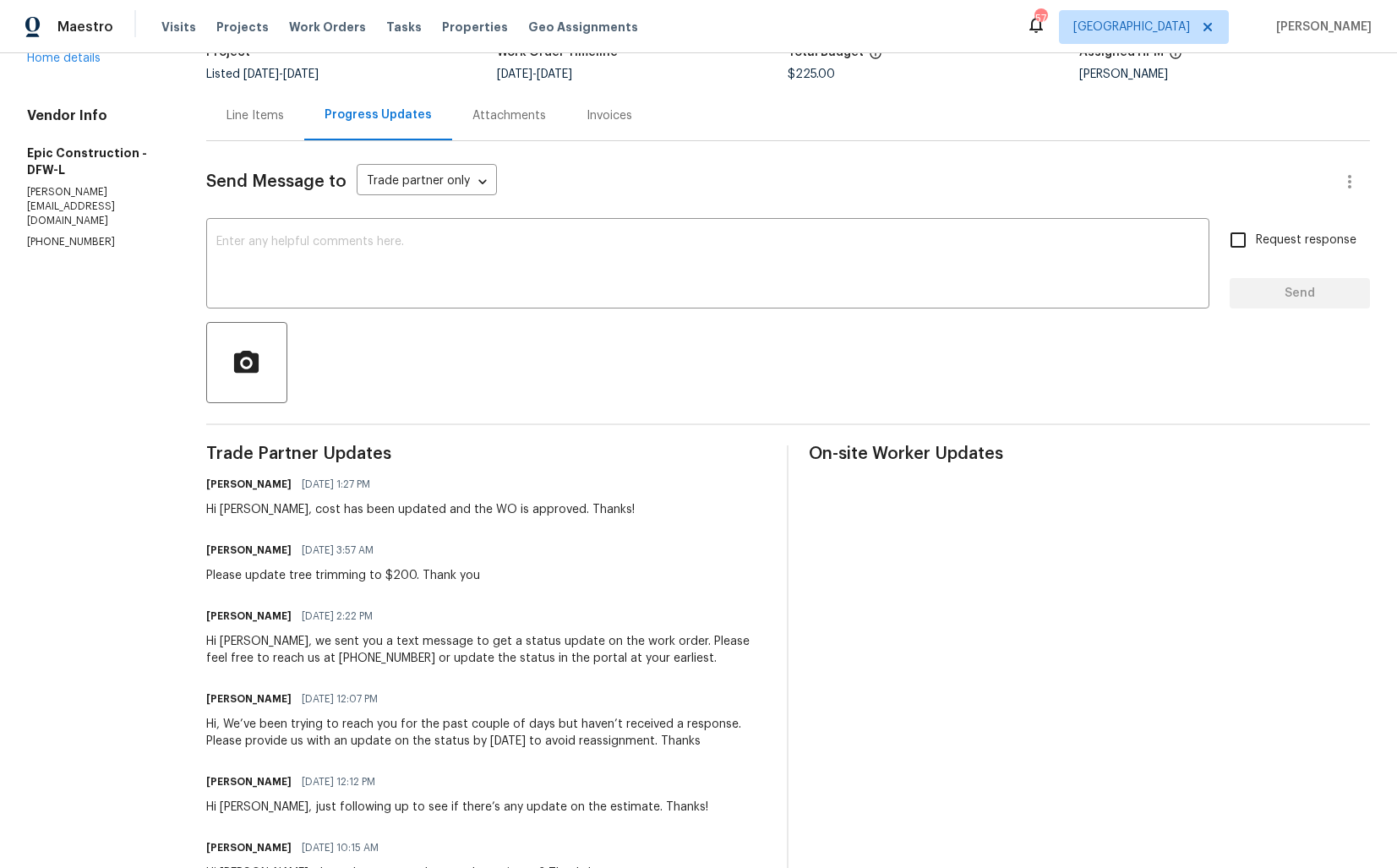
scroll to position [132, 0]
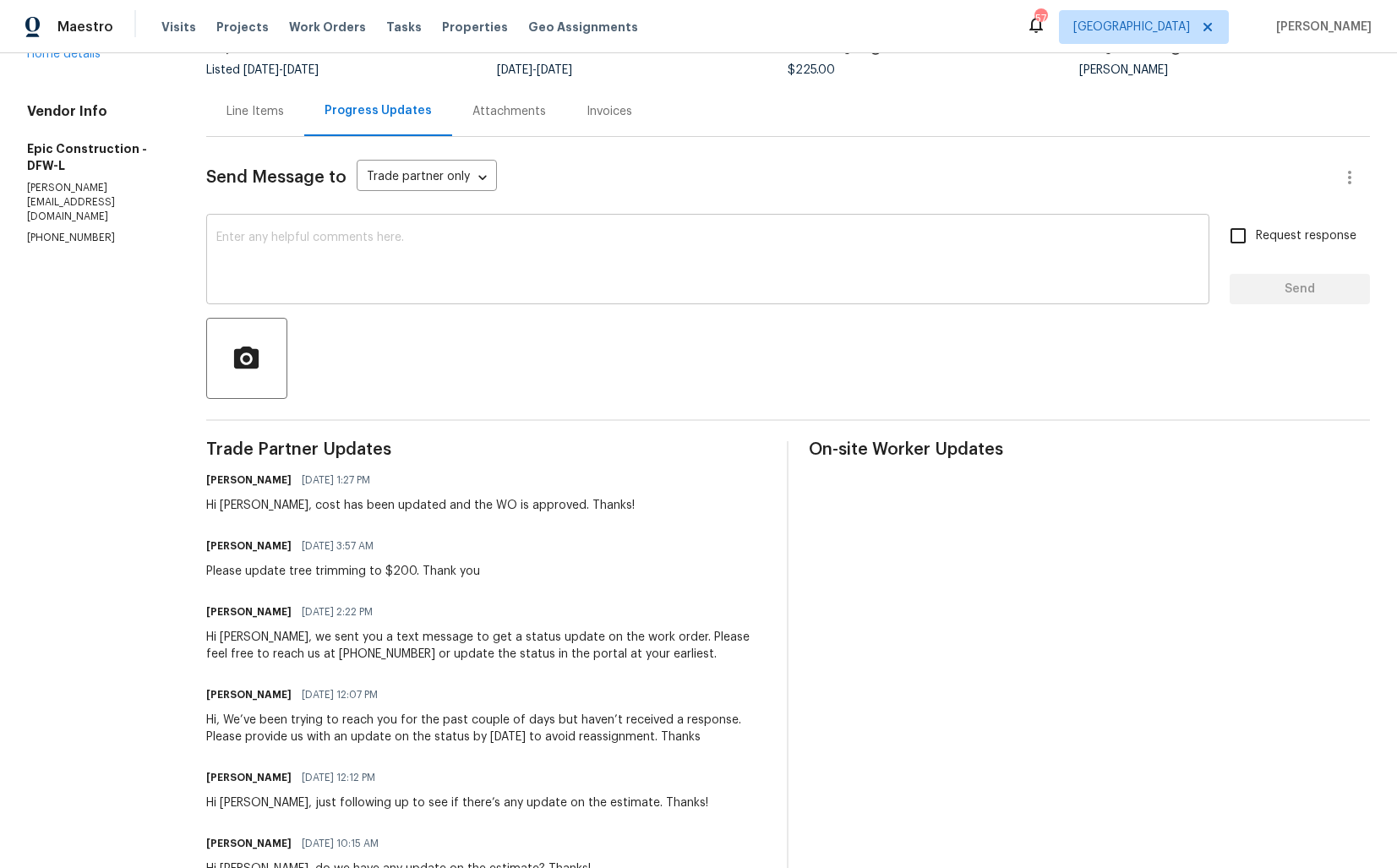
click at [563, 261] on textarea at bounding box center [707, 260] width 983 height 59
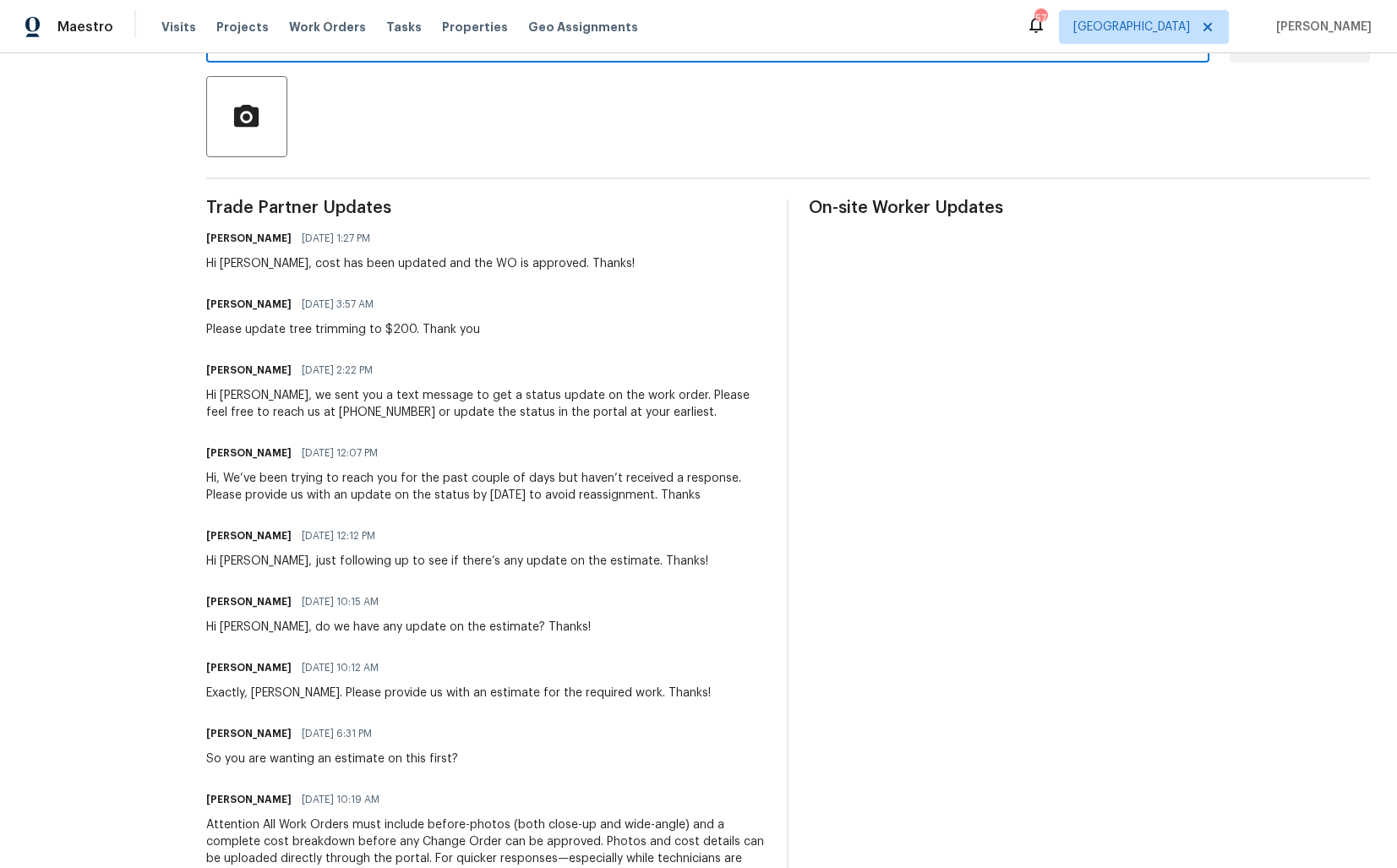
scroll to position [0, 0]
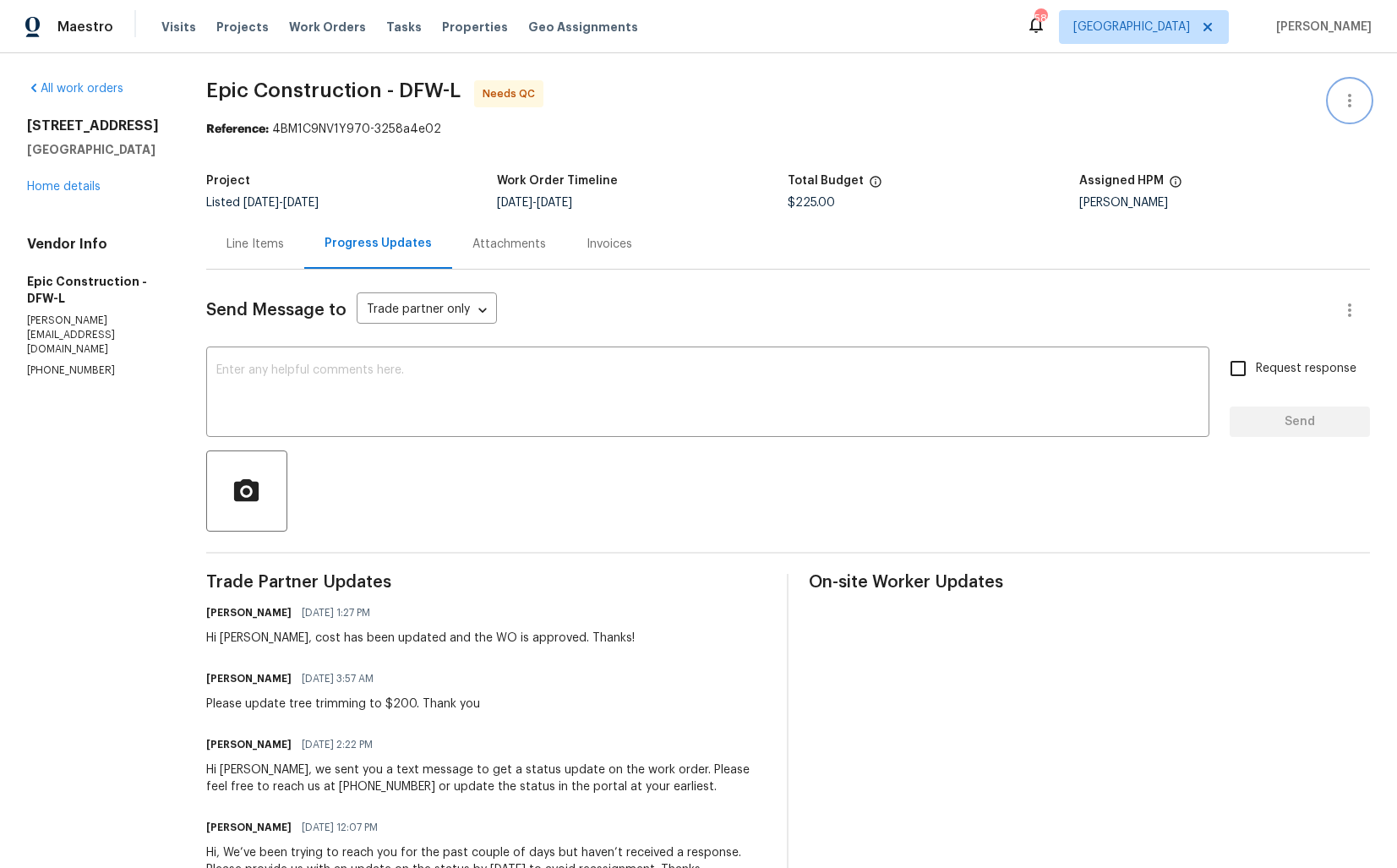
click at [1341, 107] on icon "button" at bounding box center [1350, 101] width 20 height 20
click at [1256, 98] on li "Edit" at bounding box center [1295, 101] width 183 height 28
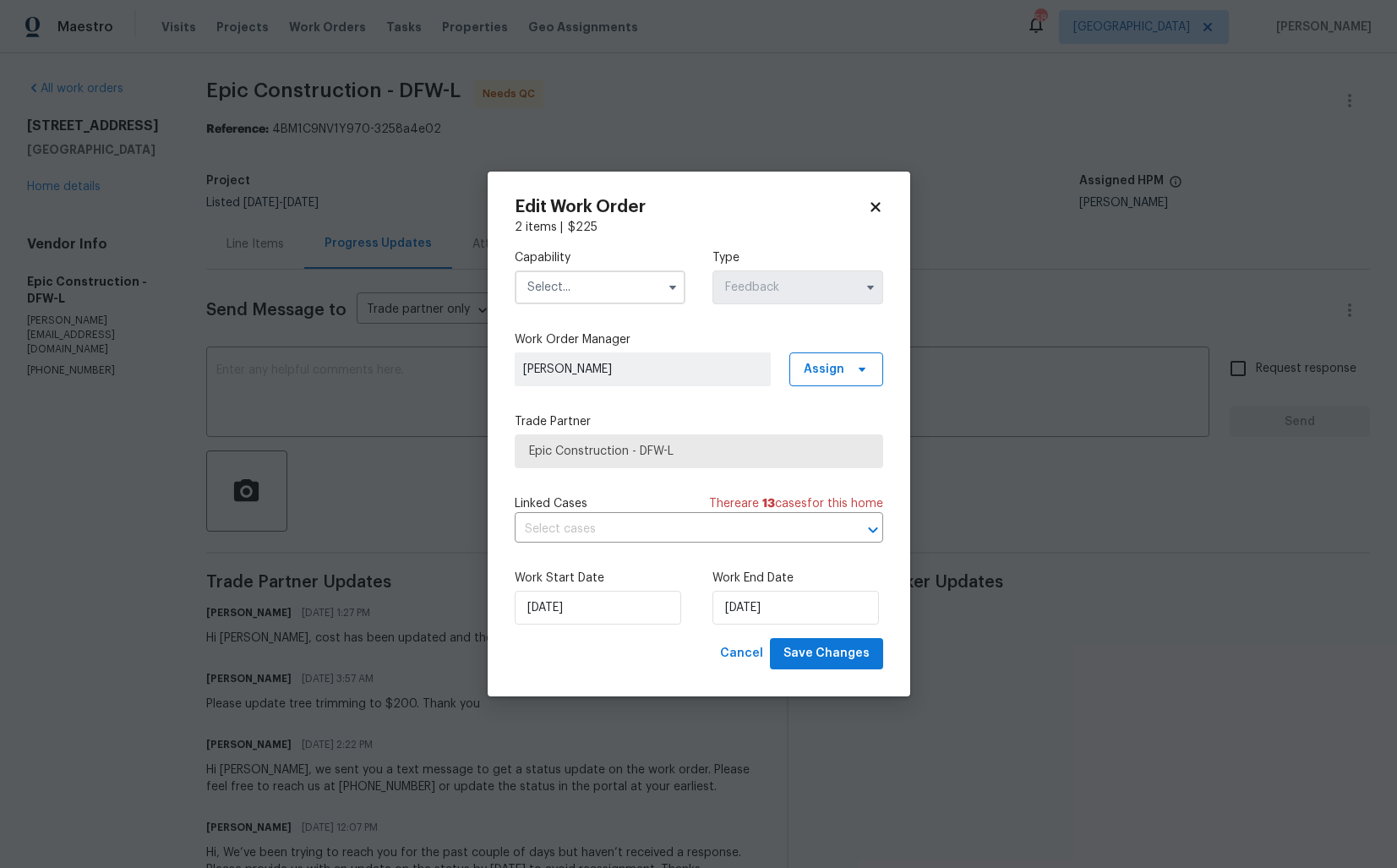
click at [606, 291] on input "text" at bounding box center [600, 288] width 171 height 34
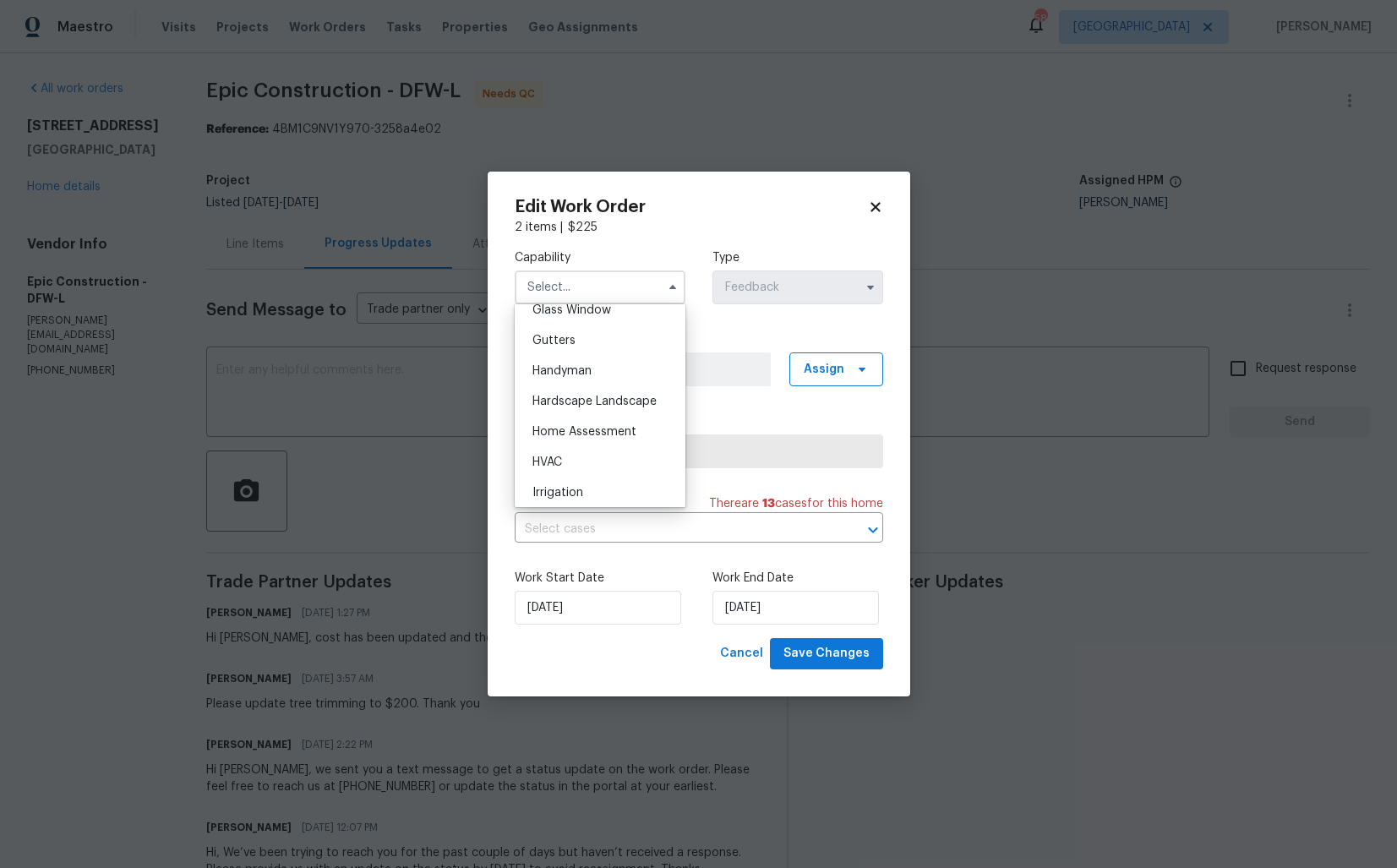
scroll to position [879, 0]
click at [597, 376] on div "Handyman" at bounding box center [600, 375] width 162 height 31
type input "Handyman"
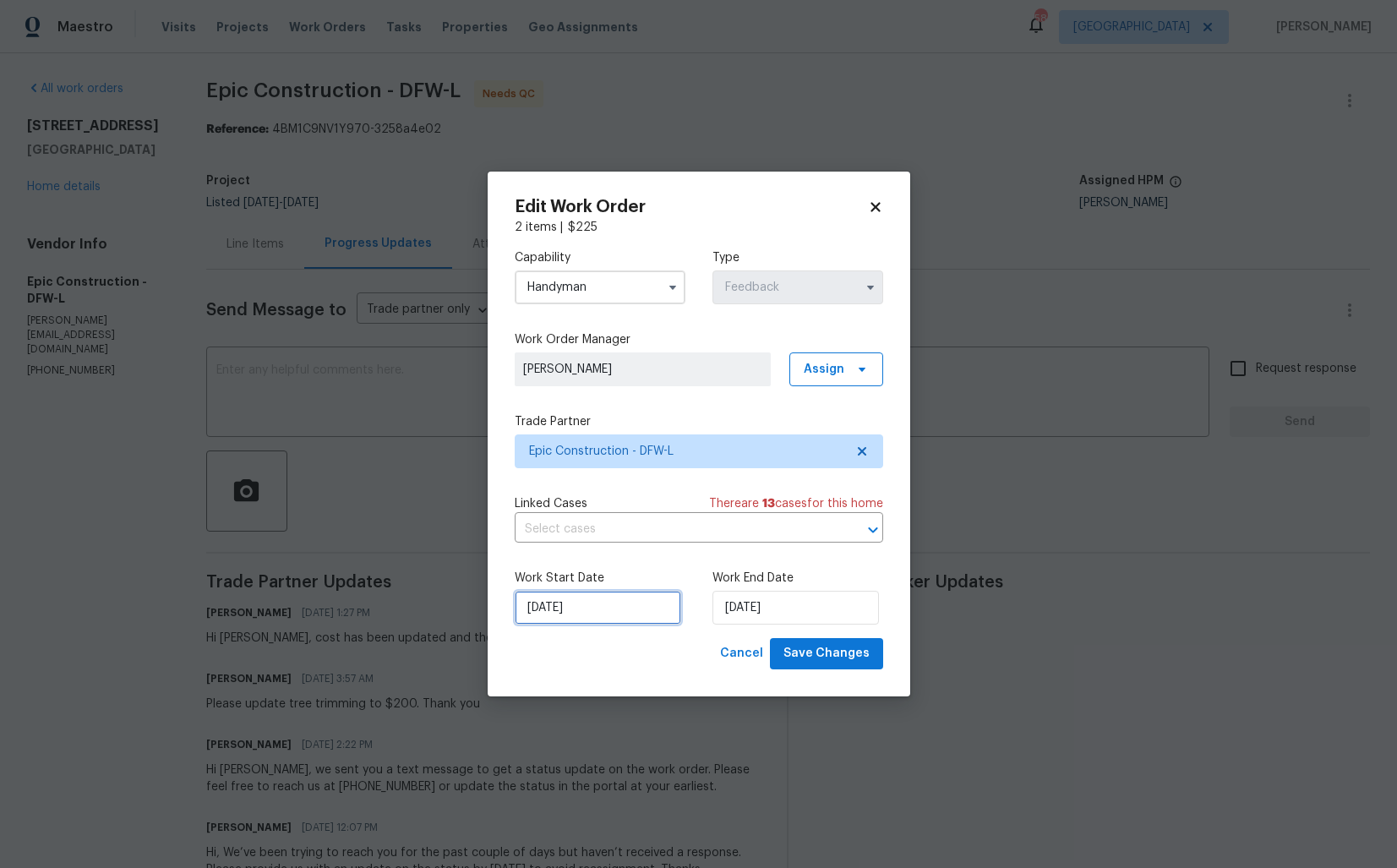
click at [626, 620] on input "[DATE]" at bounding box center [597, 608] width 166 height 34
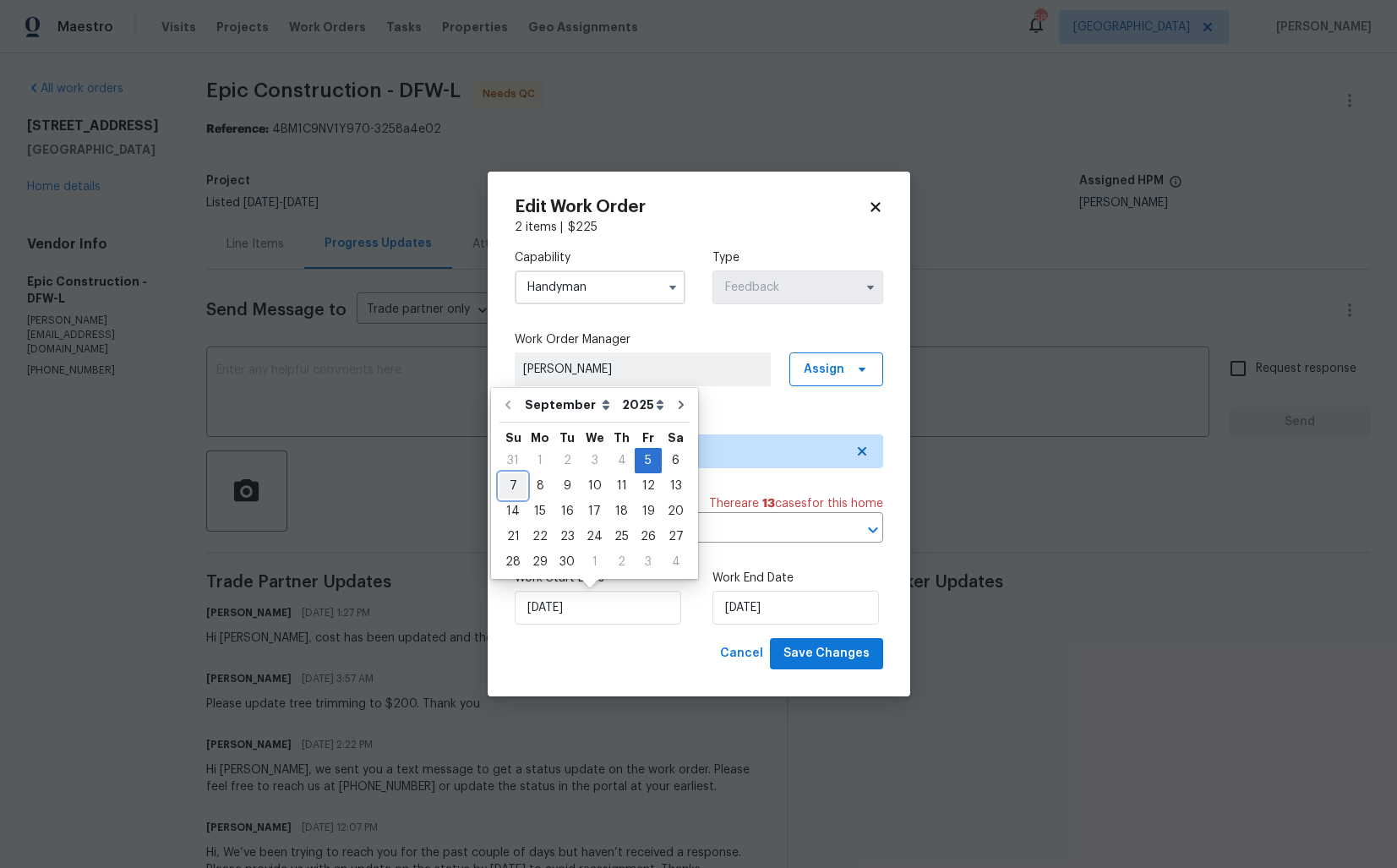
click at [523, 486] on div "7" at bounding box center [513, 486] width 27 height 24
type input "[DATE]"
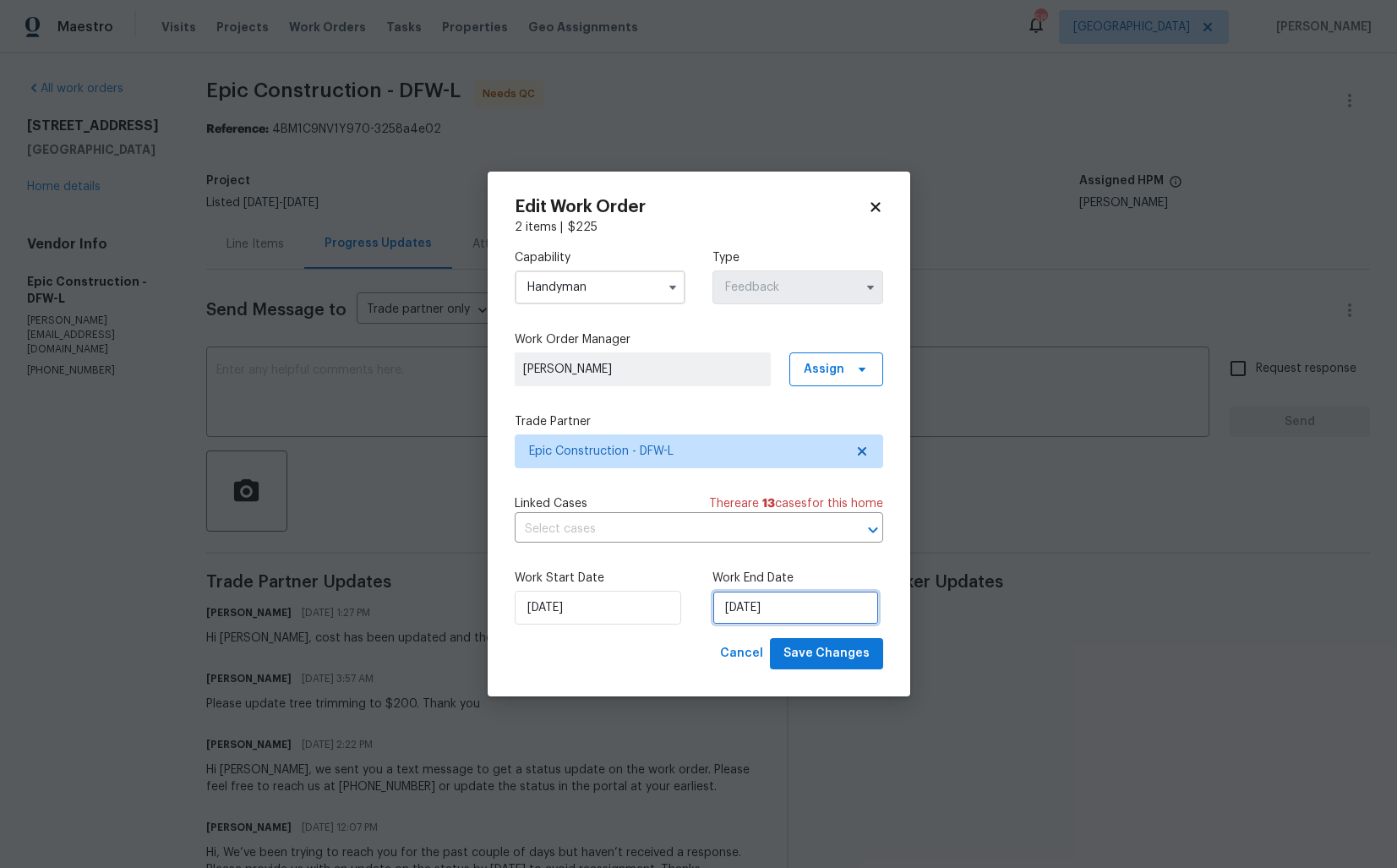
click at [798, 609] on input "[DATE]" at bounding box center [795, 608] width 166 height 34
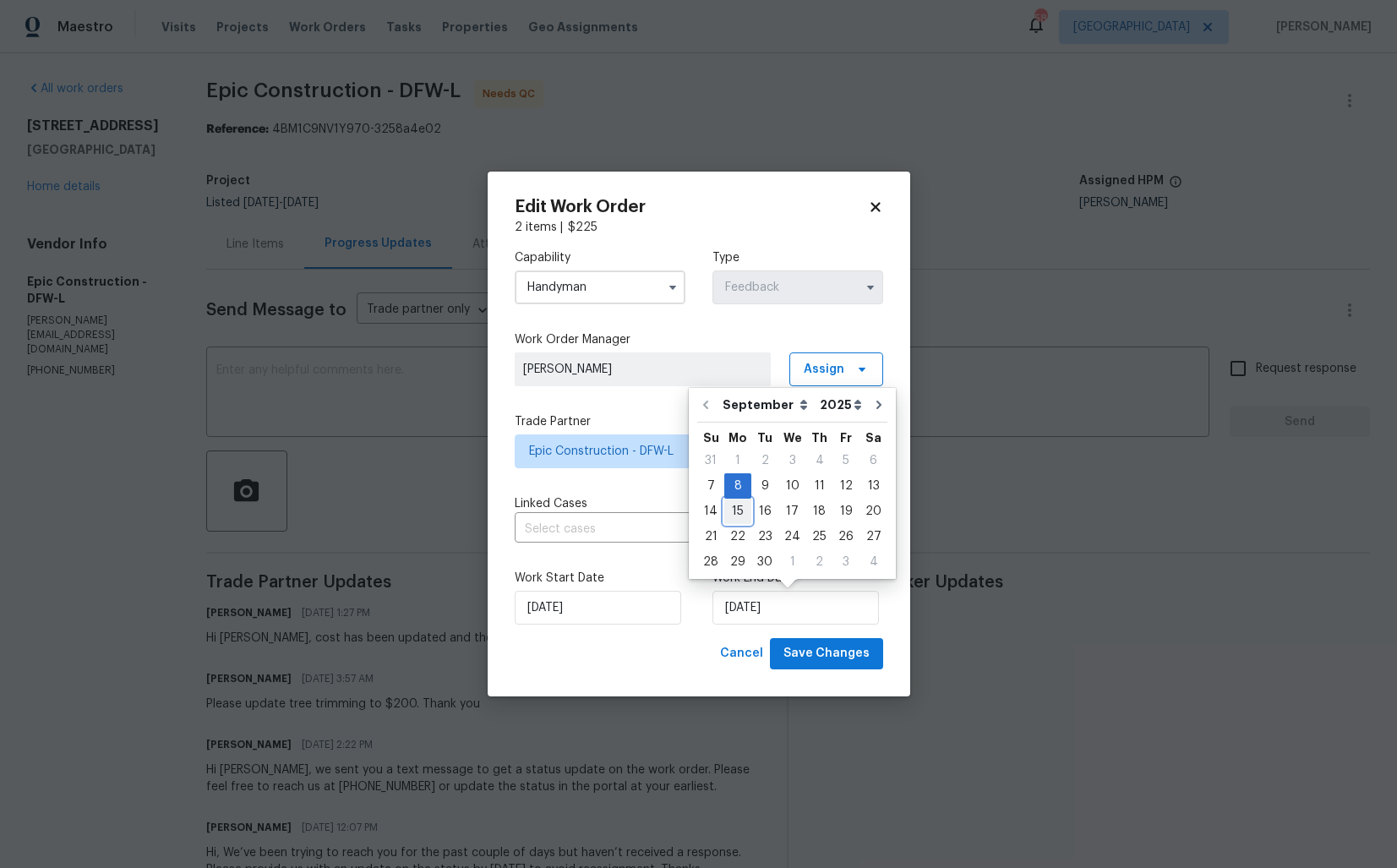
click at [736, 505] on div "15" at bounding box center [738, 511] width 27 height 24
type input "[DATE]"
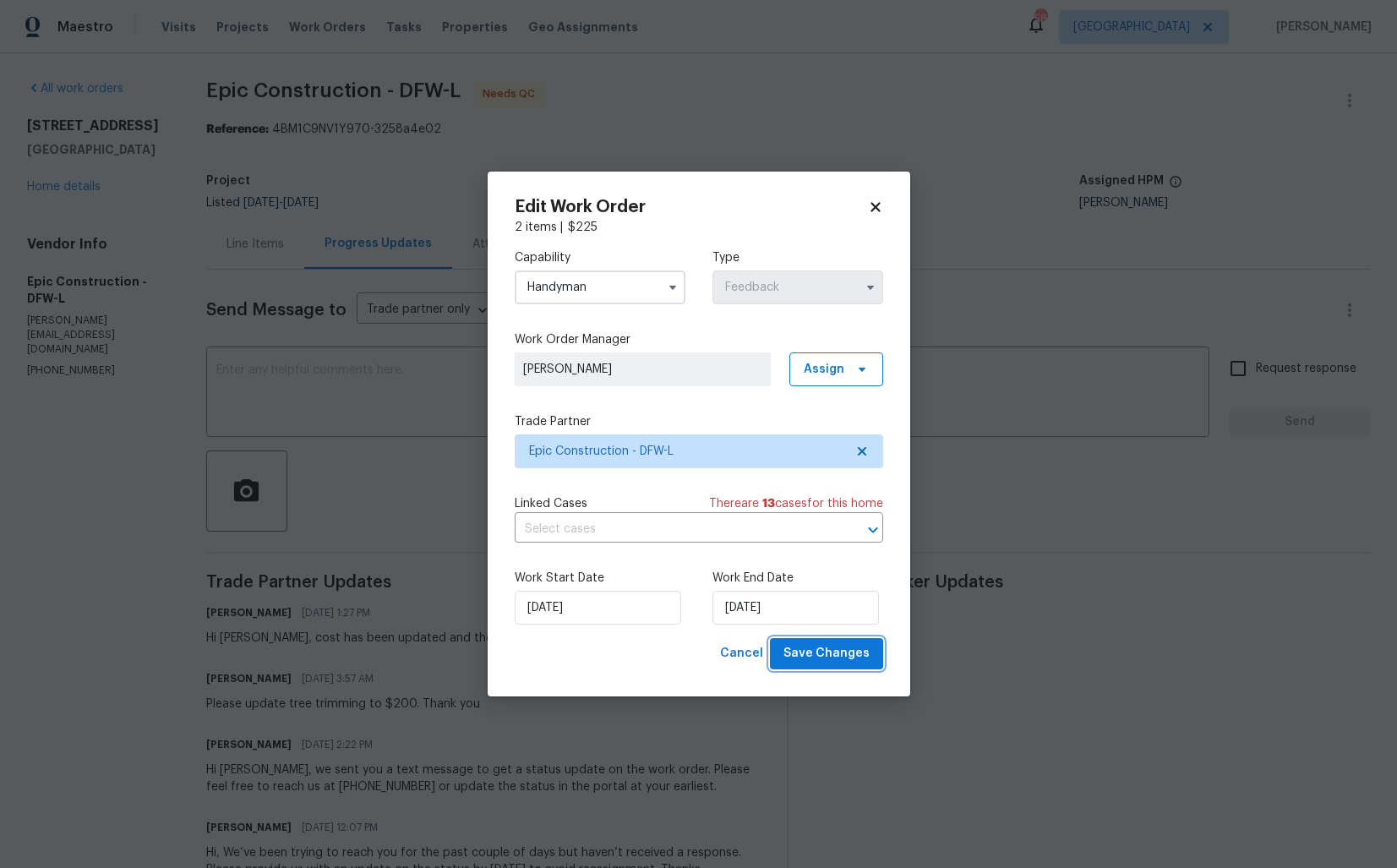
click at [822, 653] on span "Save Changes" at bounding box center [826, 654] width 86 height 21
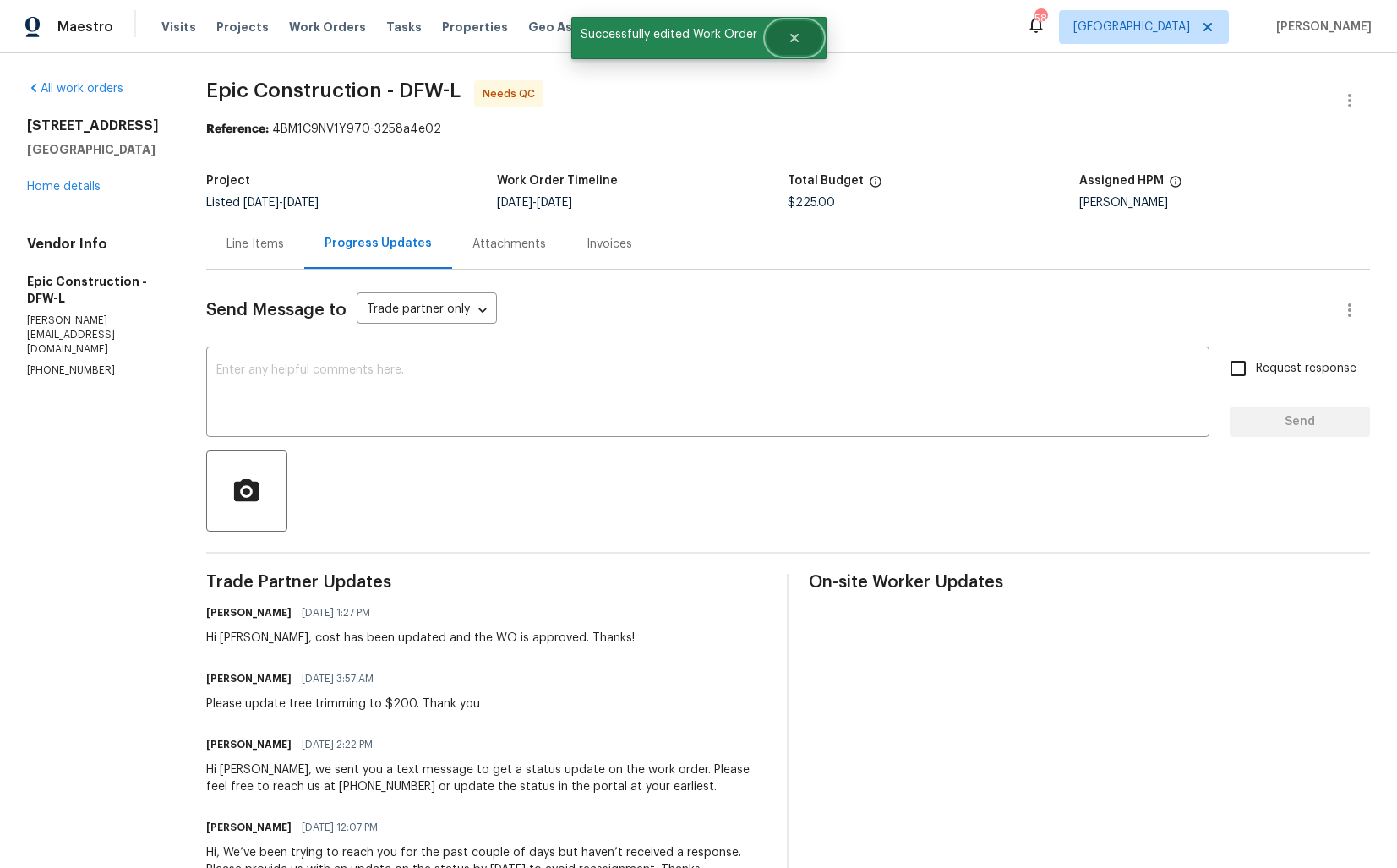
click at [803, 32] on button "Close" at bounding box center [794, 38] width 55 height 34
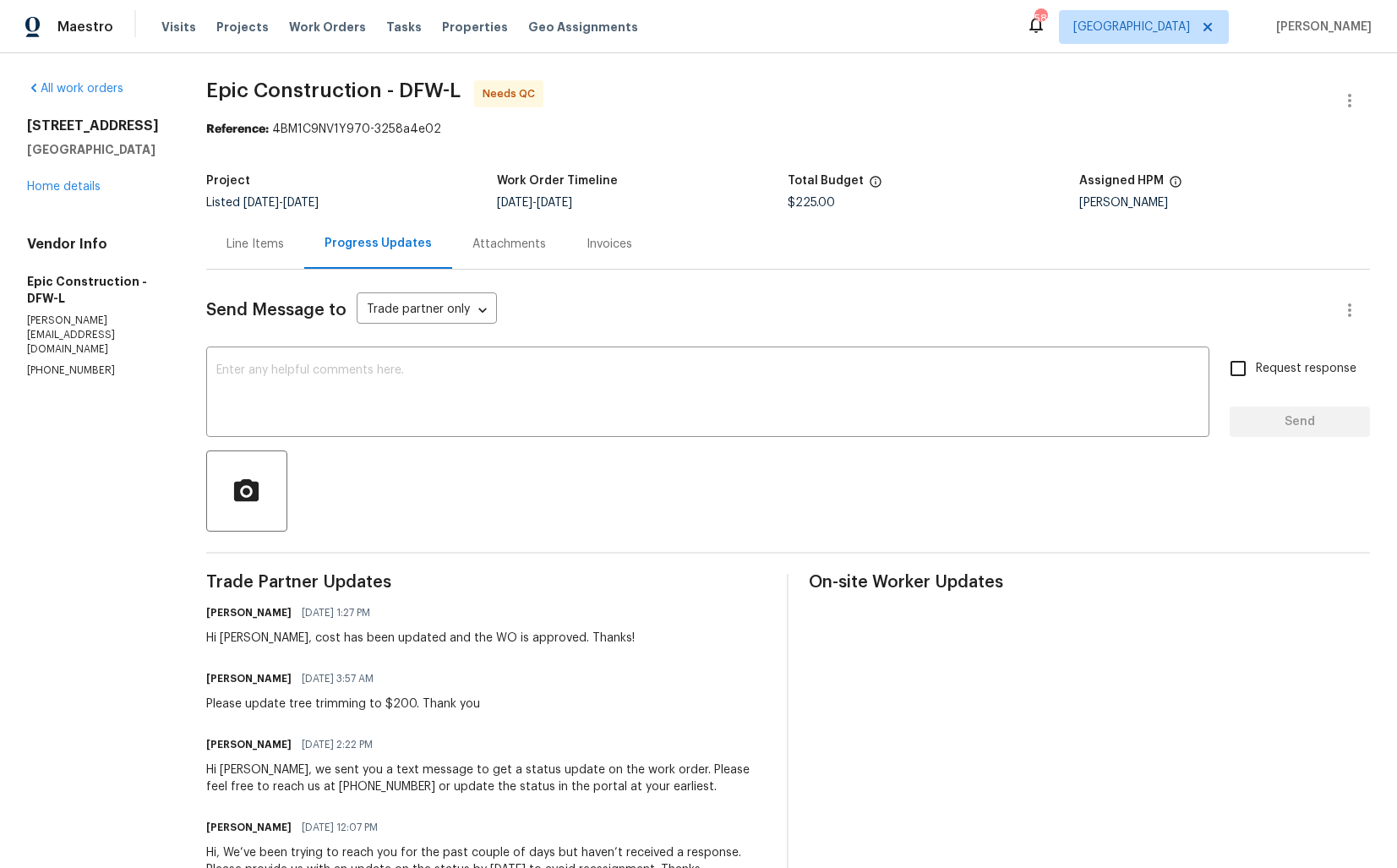
click at [255, 241] on div "Line Items" at bounding box center [254, 244] width 57 height 17
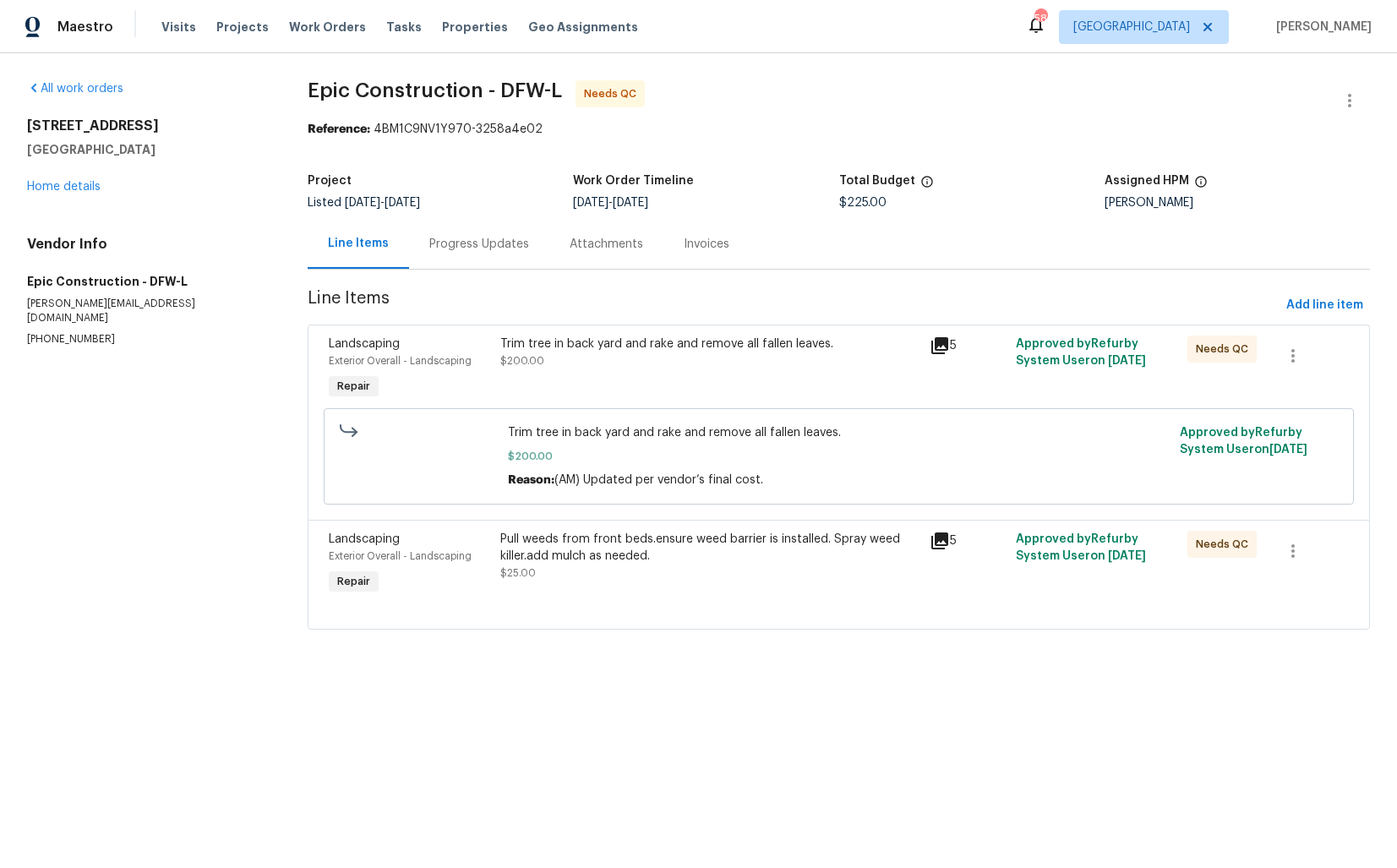
click at [573, 371] on div "Trim tree in back yard and rake and remove all fallen leaves. $200.00" at bounding box center [709, 369] width 429 height 78
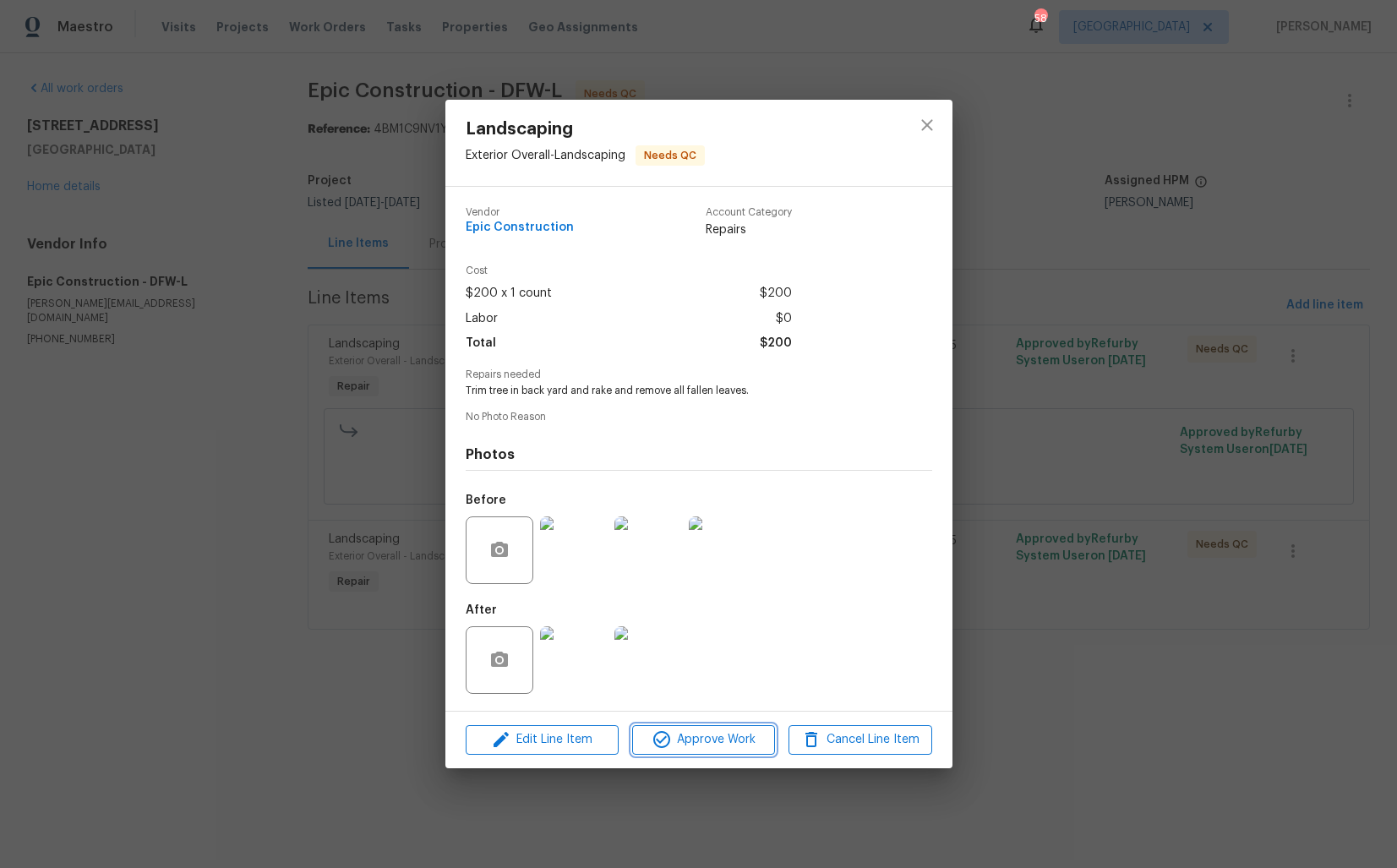
click at [686, 743] on span "Approve Work" at bounding box center [703, 740] width 132 height 21
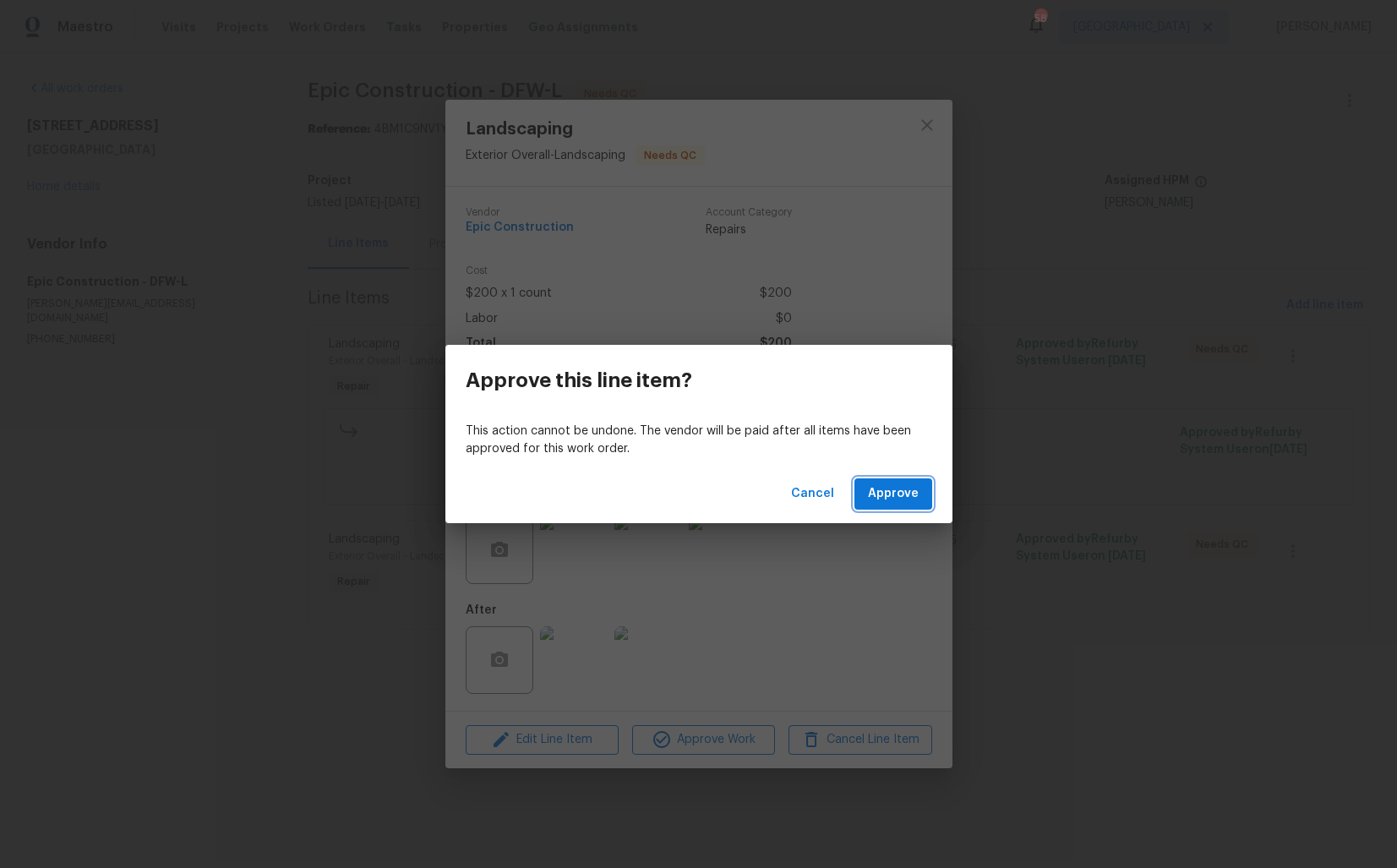
click at [896, 501] on span "Approve" at bounding box center [893, 493] width 50 height 21
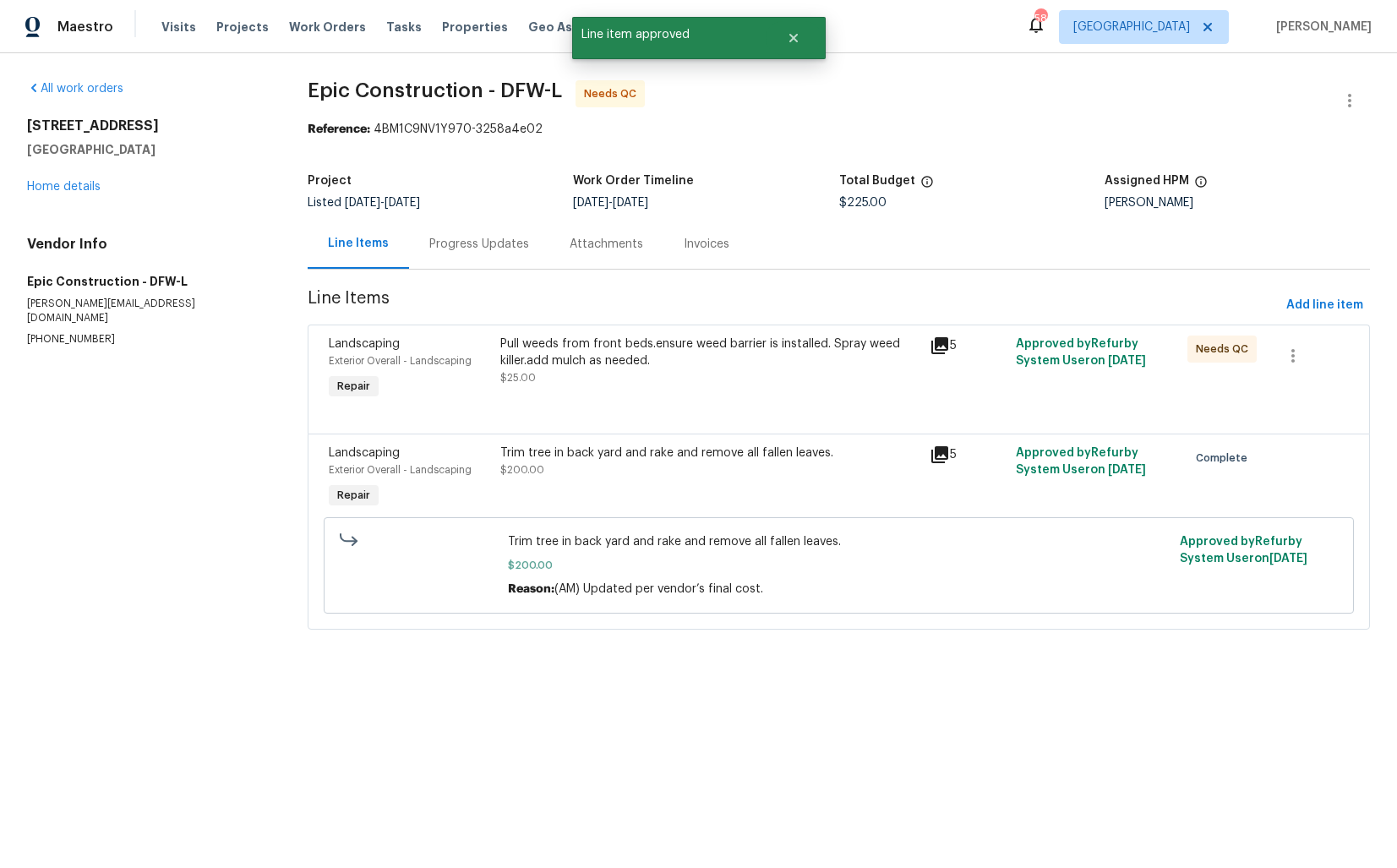
click at [610, 389] on div "Pull weeds from front beds.ensure weed barrier is installed. Spray weed killer.…" at bounding box center [709, 369] width 429 height 78
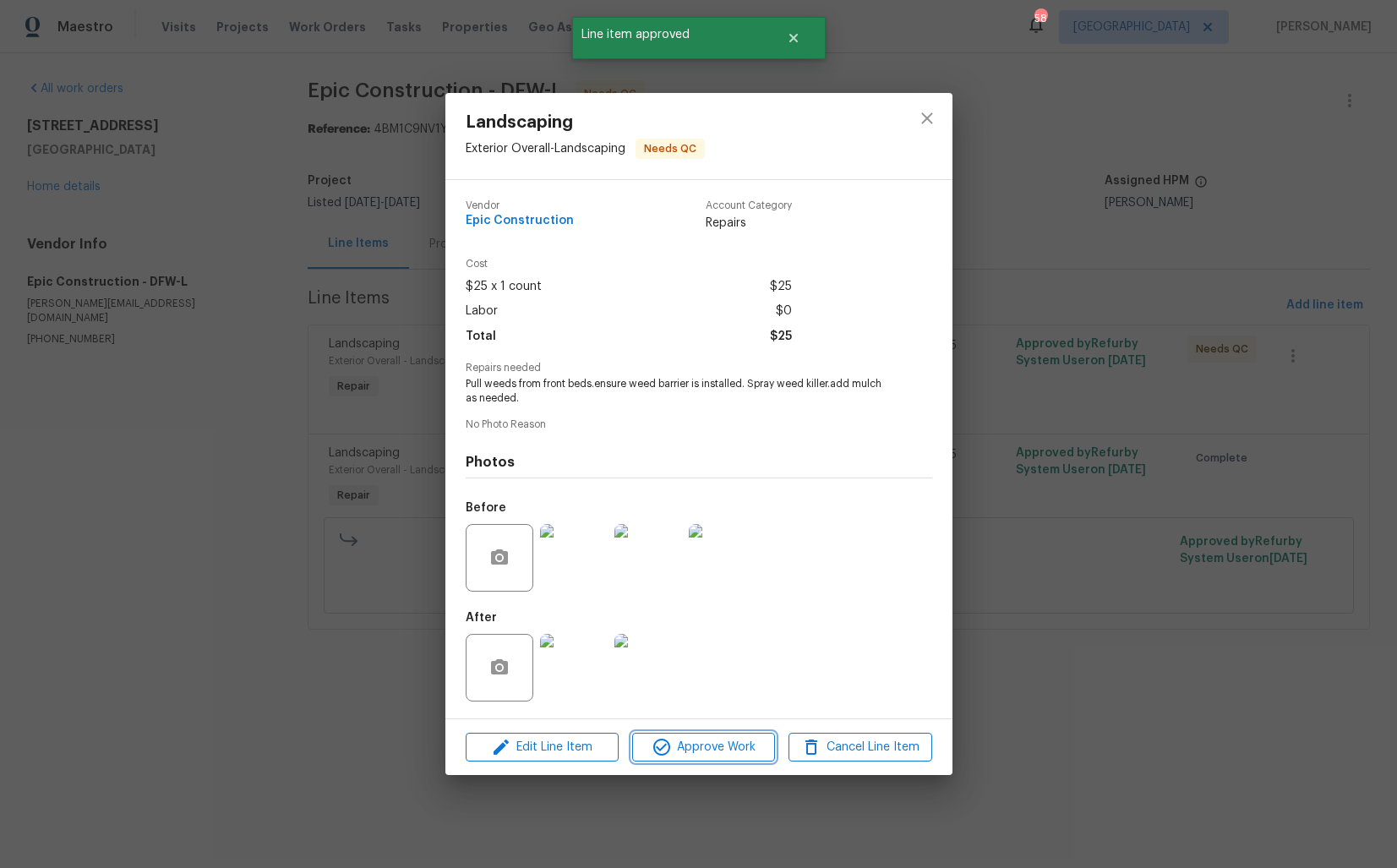
click at [680, 745] on span "Approve Work" at bounding box center [703, 747] width 132 height 21
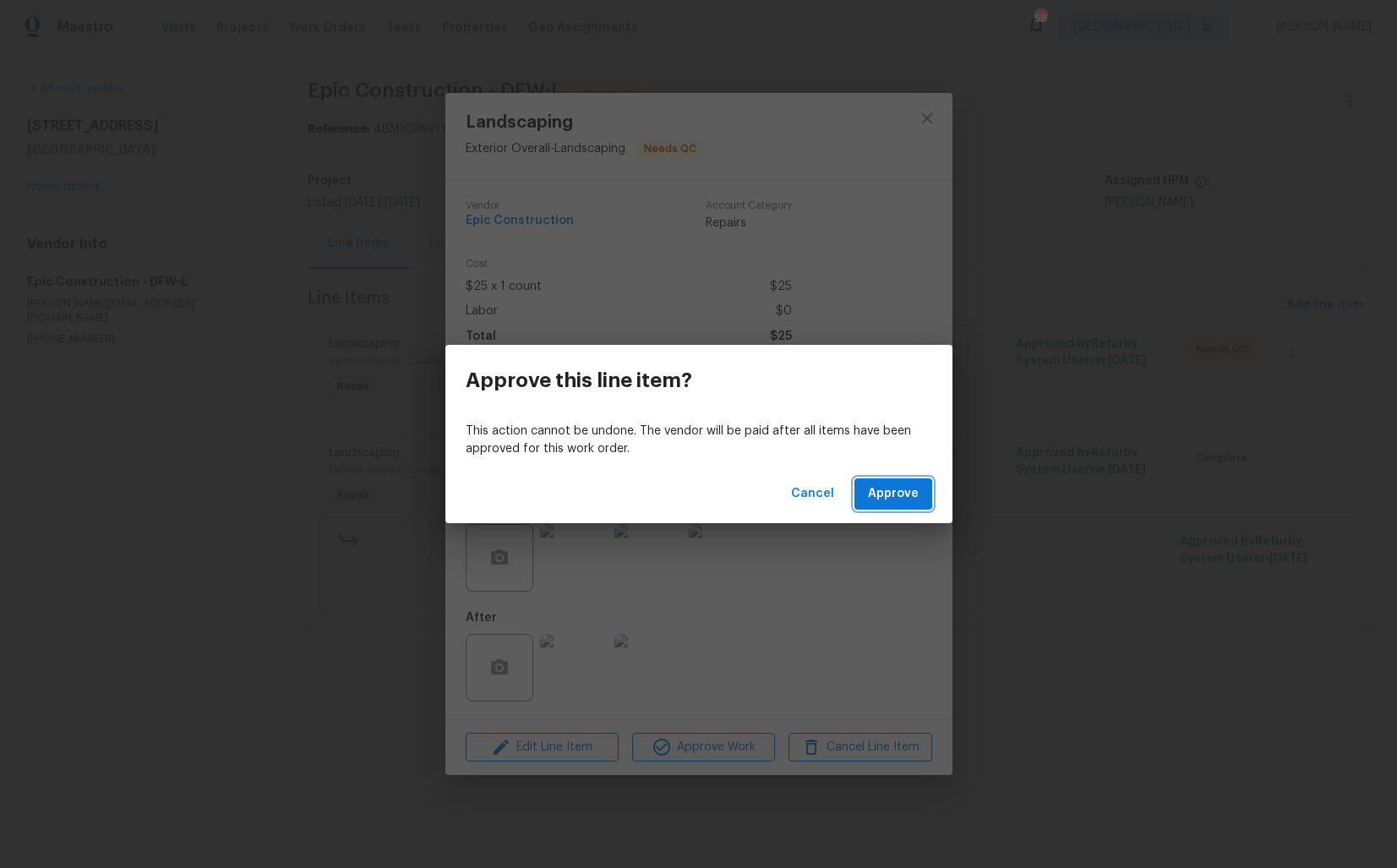
click at [896, 487] on span "Approve" at bounding box center [893, 493] width 50 height 21
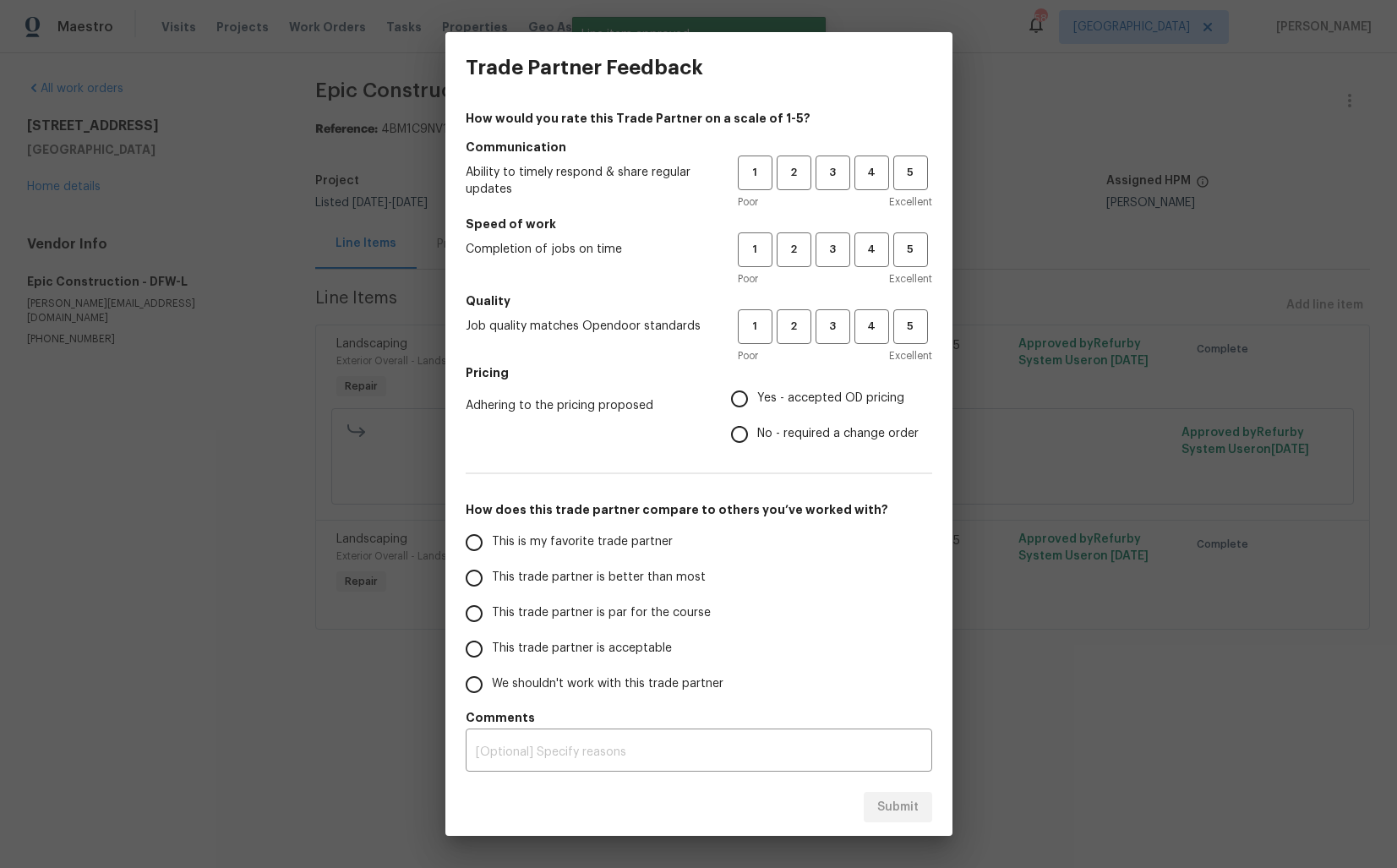
click at [829, 191] on div "1 2 3 4 5 Poor Excellent" at bounding box center [835, 183] width 195 height 55
click at [830, 177] on span "3" at bounding box center [833, 172] width 32 height 20
click at [830, 235] on button "3" at bounding box center [833, 249] width 35 height 35
click at [824, 312] on button "3" at bounding box center [833, 326] width 35 height 35
click at [744, 428] on input "No - required a change order" at bounding box center [740, 434] width 36 height 36
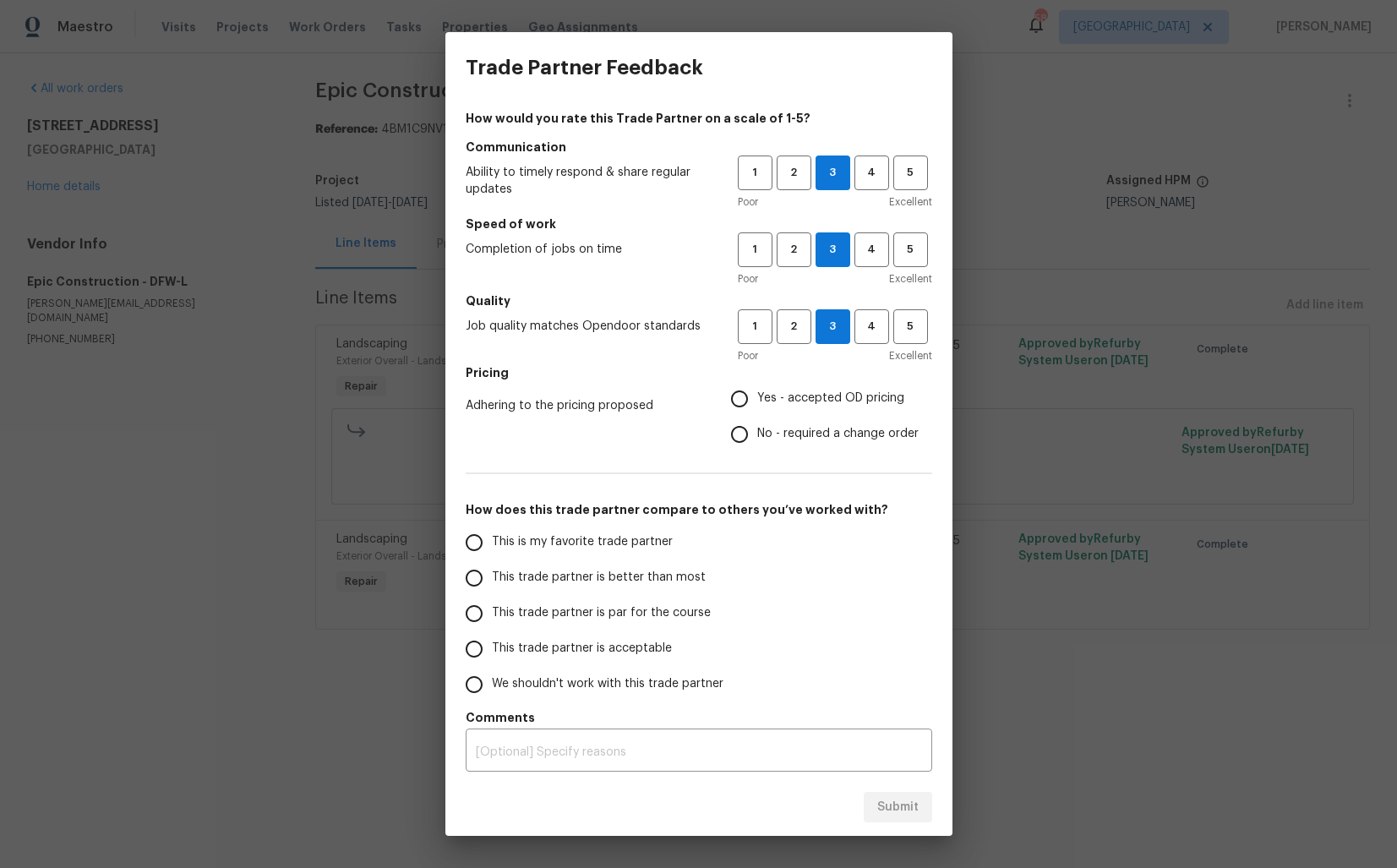
radio input "true"
click at [571, 574] on span "This trade partner is better than most" at bounding box center [598, 577] width 214 height 18
click at [492, 574] on input "This trade partner is better than most" at bounding box center [474, 579] width 36 height 36
radio input "false"
click at [665, 610] on span "This trade partner is par for the course" at bounding box center [601, 613] width 218 height 18
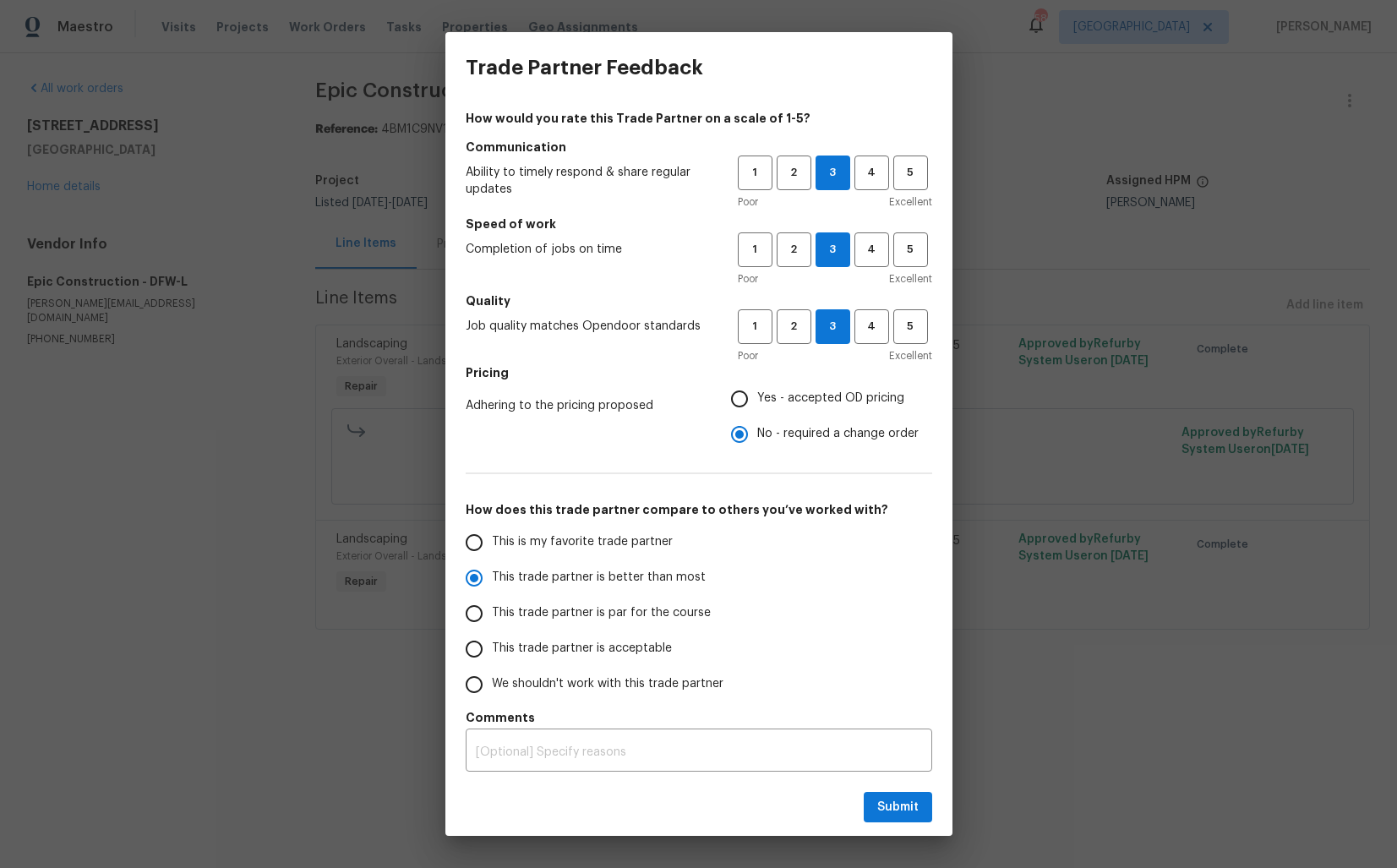
click at [492, 610] on input "This trade partner is par for the course" at bounding box center [474, 614] width 36 height 36
click at [747, 172] on span "1" at bounding box center [754, 172] width 32 height 20
radio input "true"
click at [779, 255] on span "2" at bounding box center [794, 249] width 32 height 20
click at [879, 803] on span "Submit" at bounding box center [898, 807] width 42 height 21
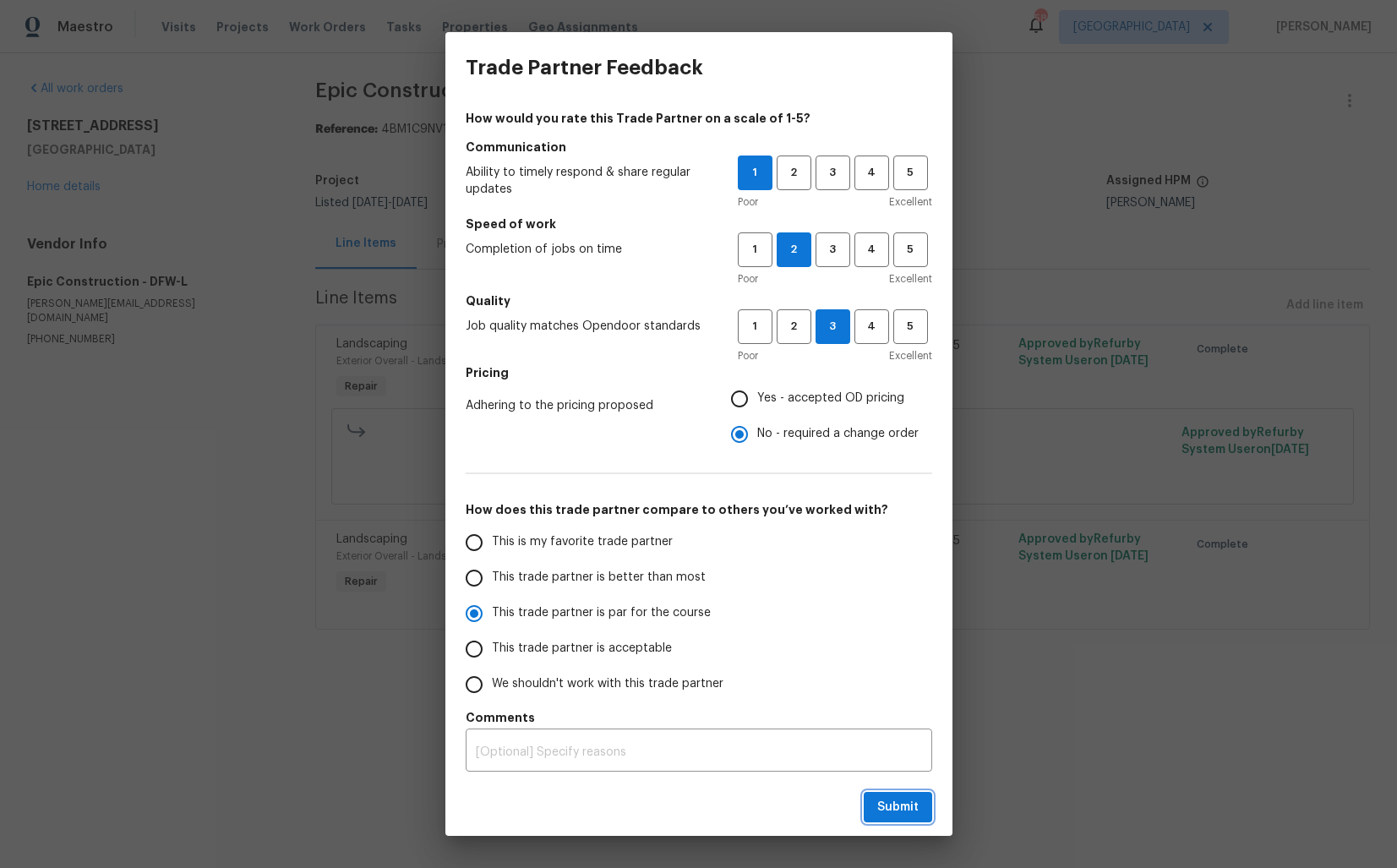
radio input "false"
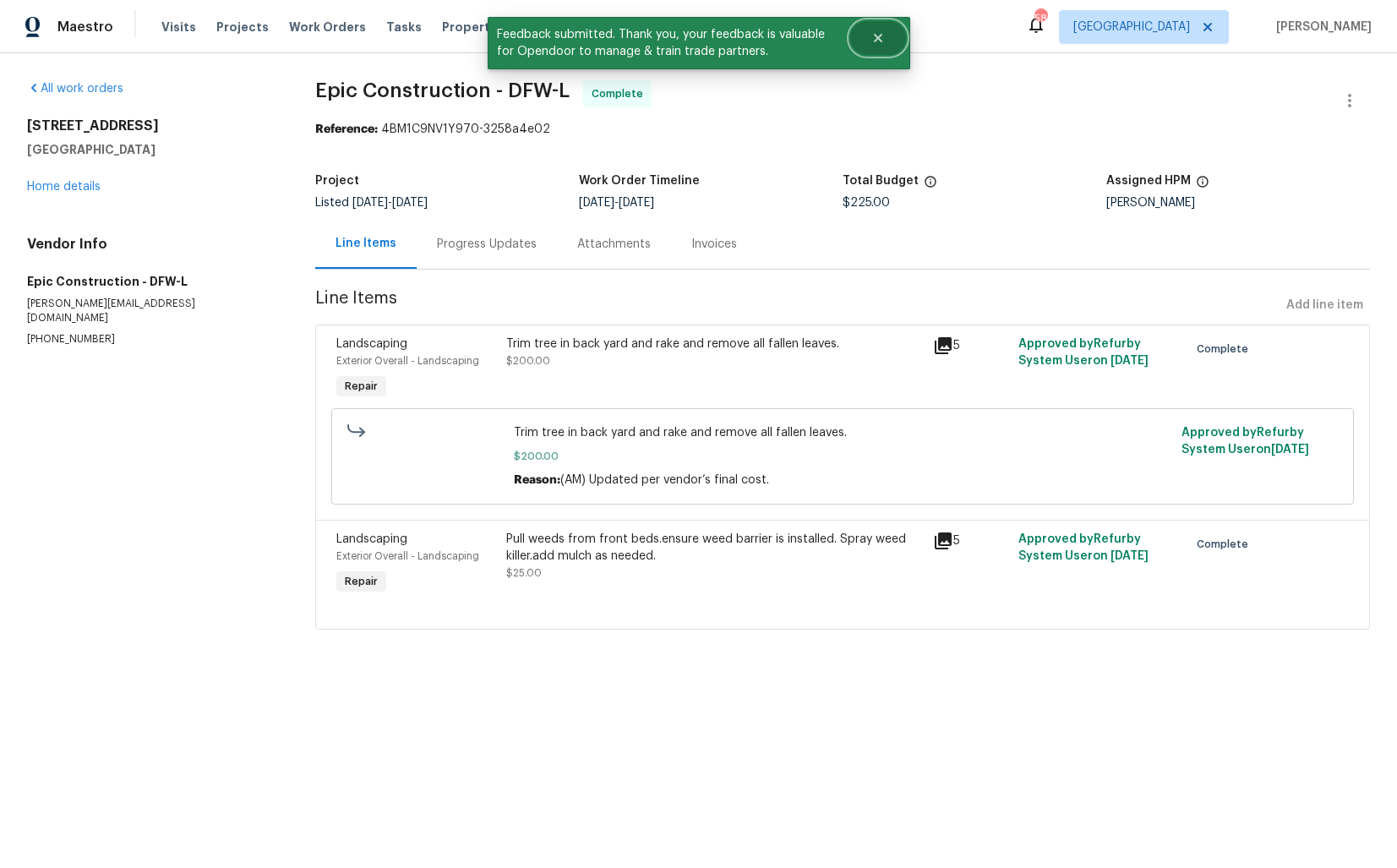
click at [882, 37] on icon "Close" at bounding box center [878, 38] width 14 height 14
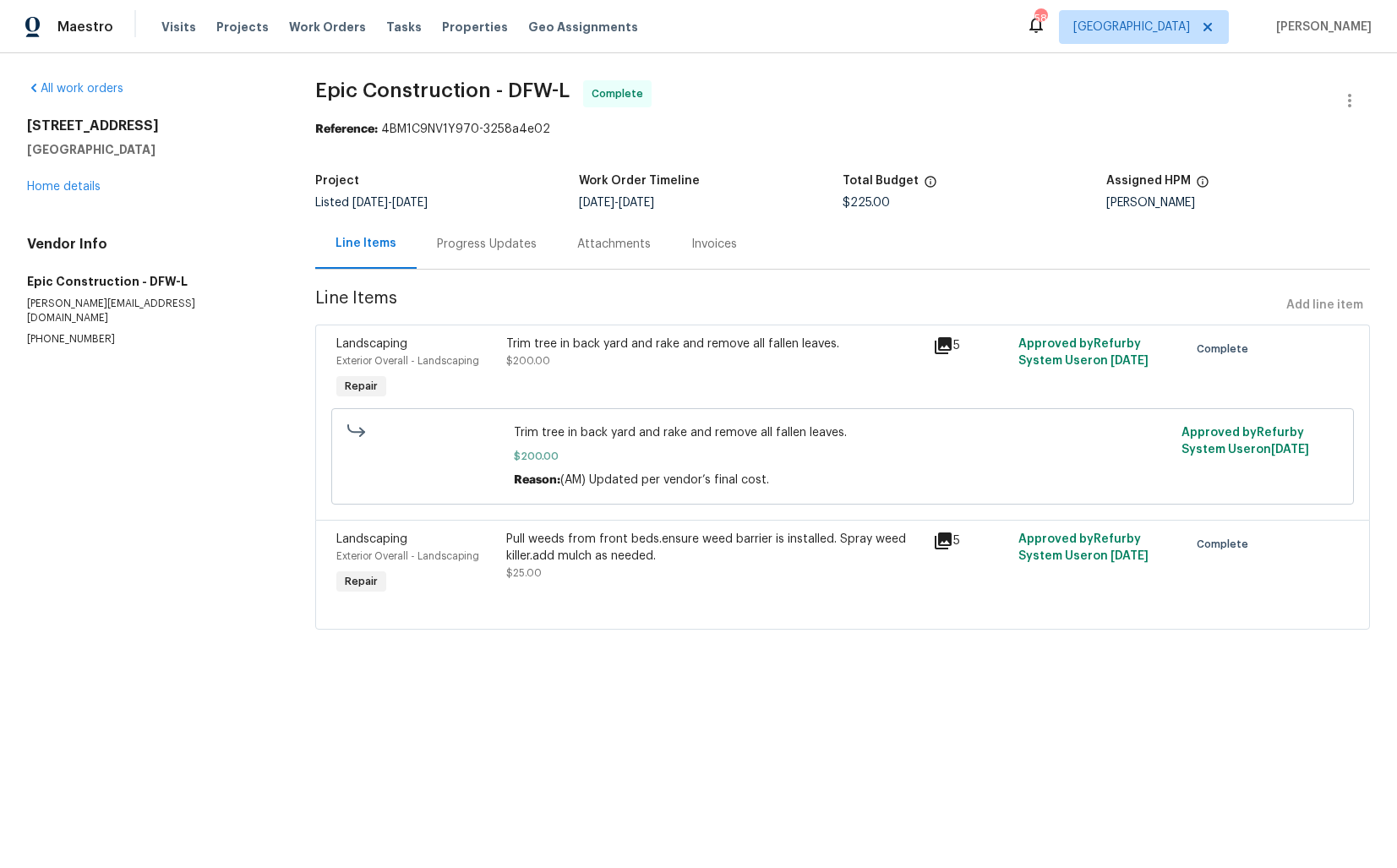
click at [156, 247] on h4 "Vendor Info" at bounding box center [151, 244] width 247 height 17
click at [79, 188] on link "Home details" at bounding box center [64, 187] width 73 height 12
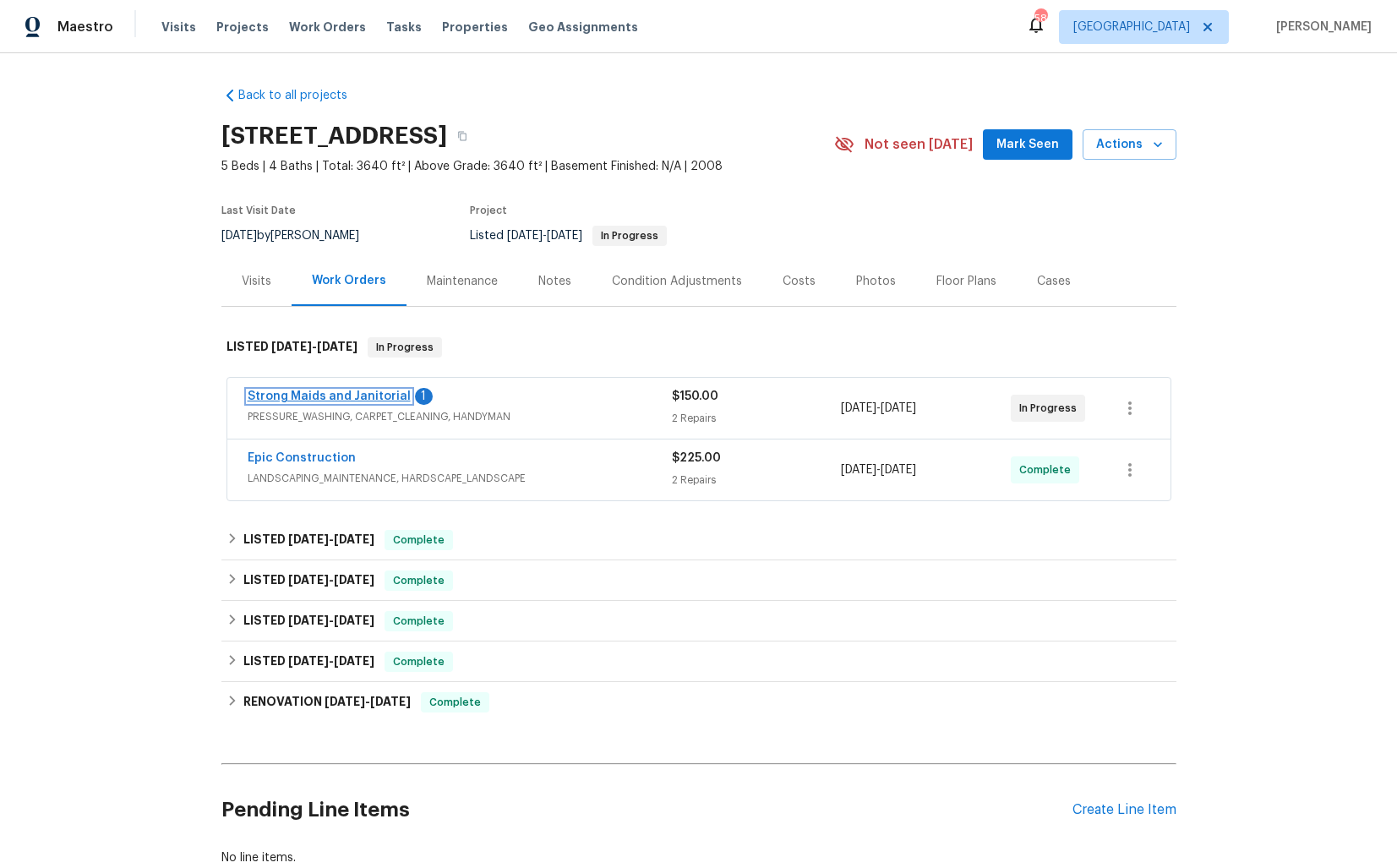
click at [319, 393] on link "Strong Maids and Janitorial" at bounding box center [329, 396] width 163 height 12
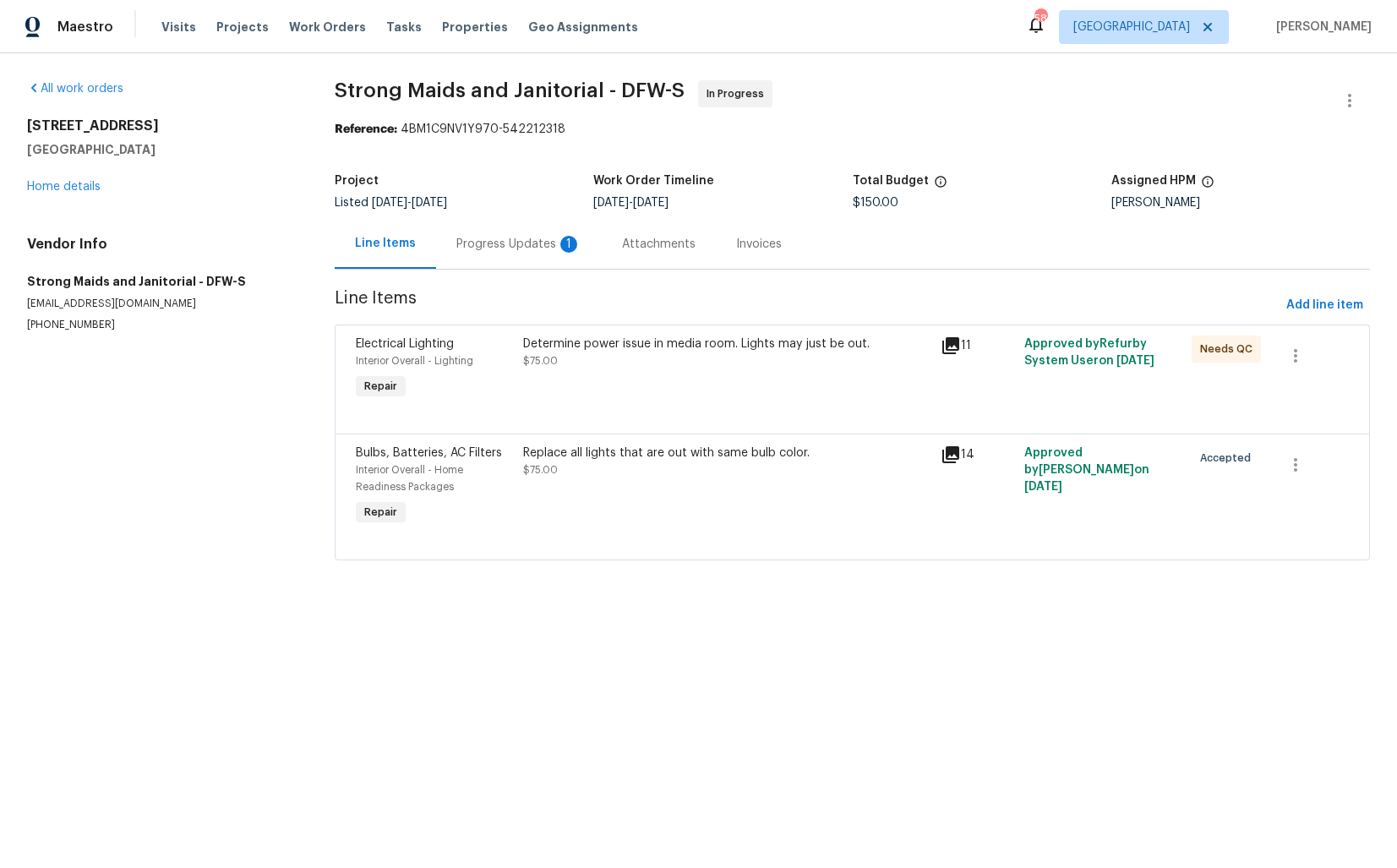
click at [480, 250] on div "Progress Updates 1" at bounding box center [519, 244] width 125 height 17
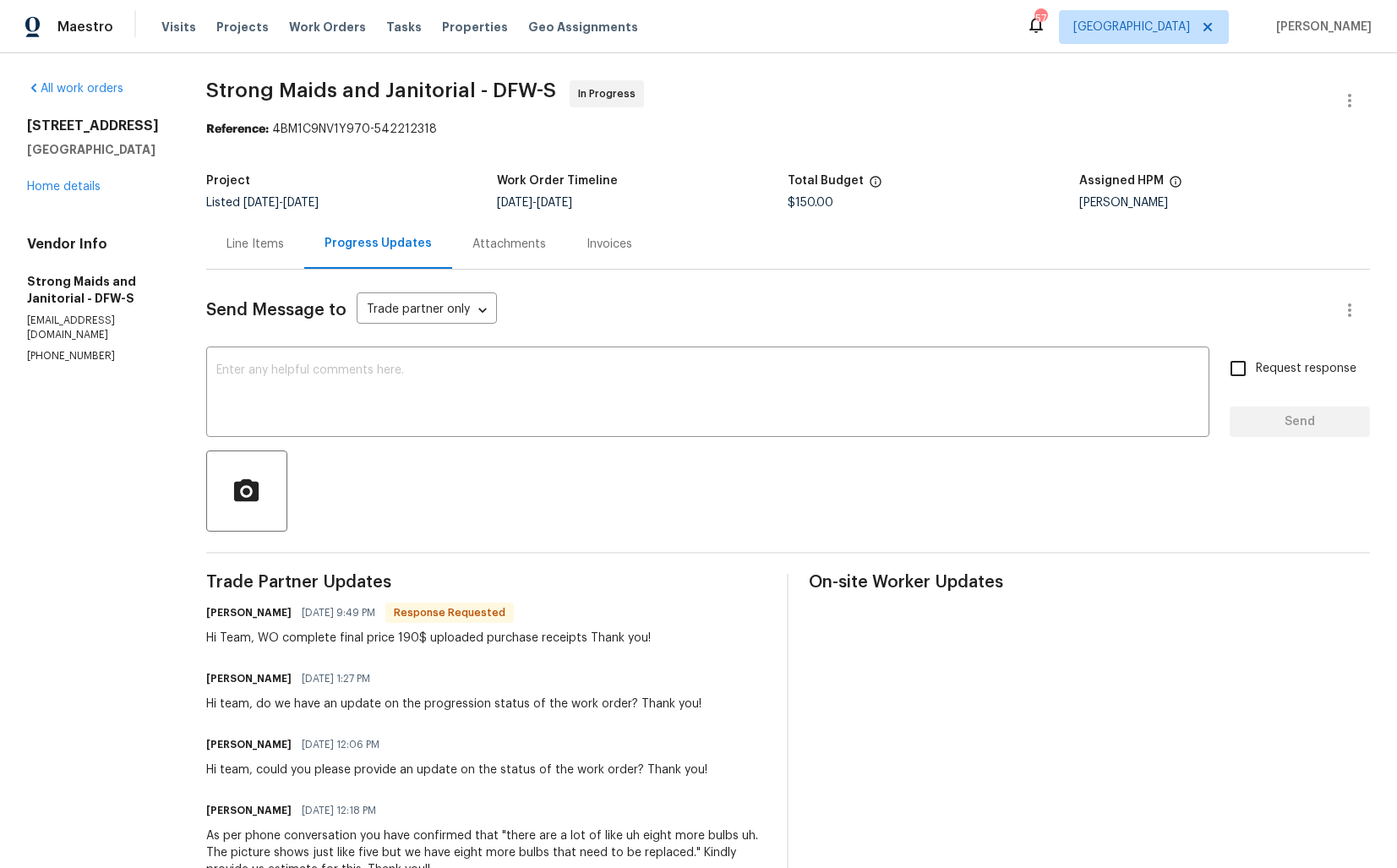
click at [253, 239] on div "Line Items" at bounding box center [254, 244] width 57 height 17
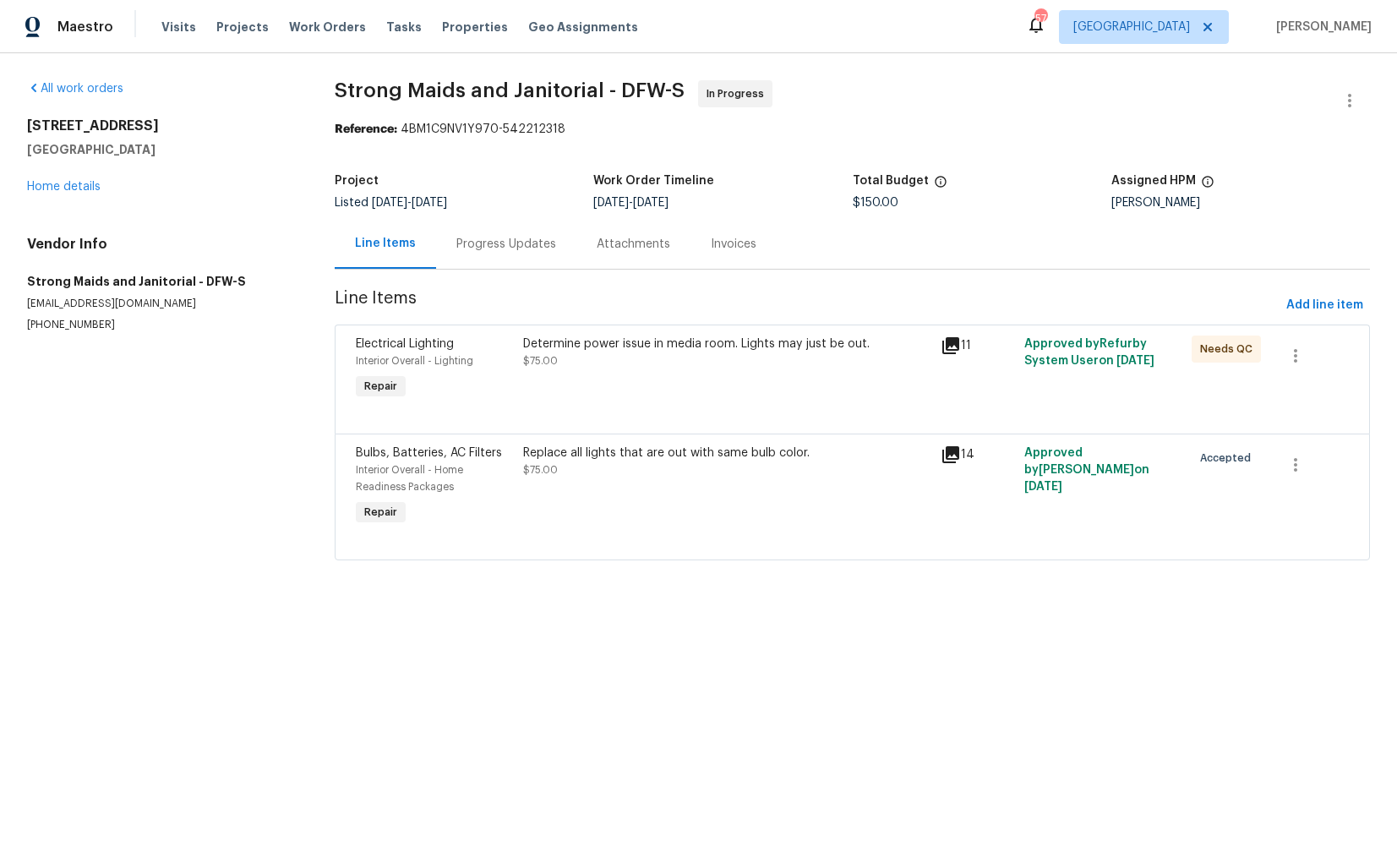
click at [641, 370] on div "Determine power issue in media room. Lights may just be out. $75.00" at bounding box center [727, 352] width 408 height 34
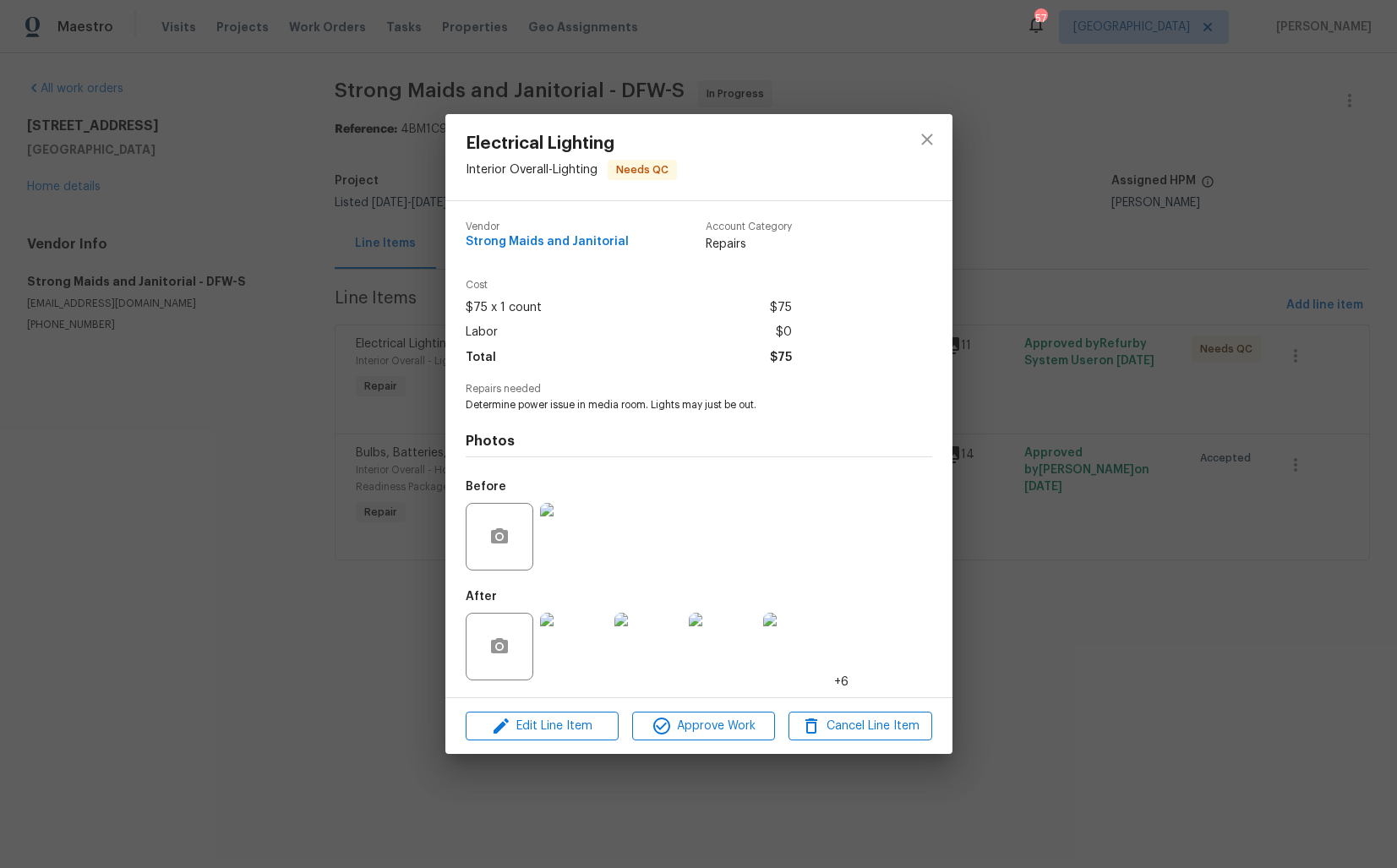
click at [364, 632] on div "Electrical Lighting Interior Overall - Lighting Needs QC Vendor Strong Maids an…" at bounding box center [698, 434] width 1397 height 868
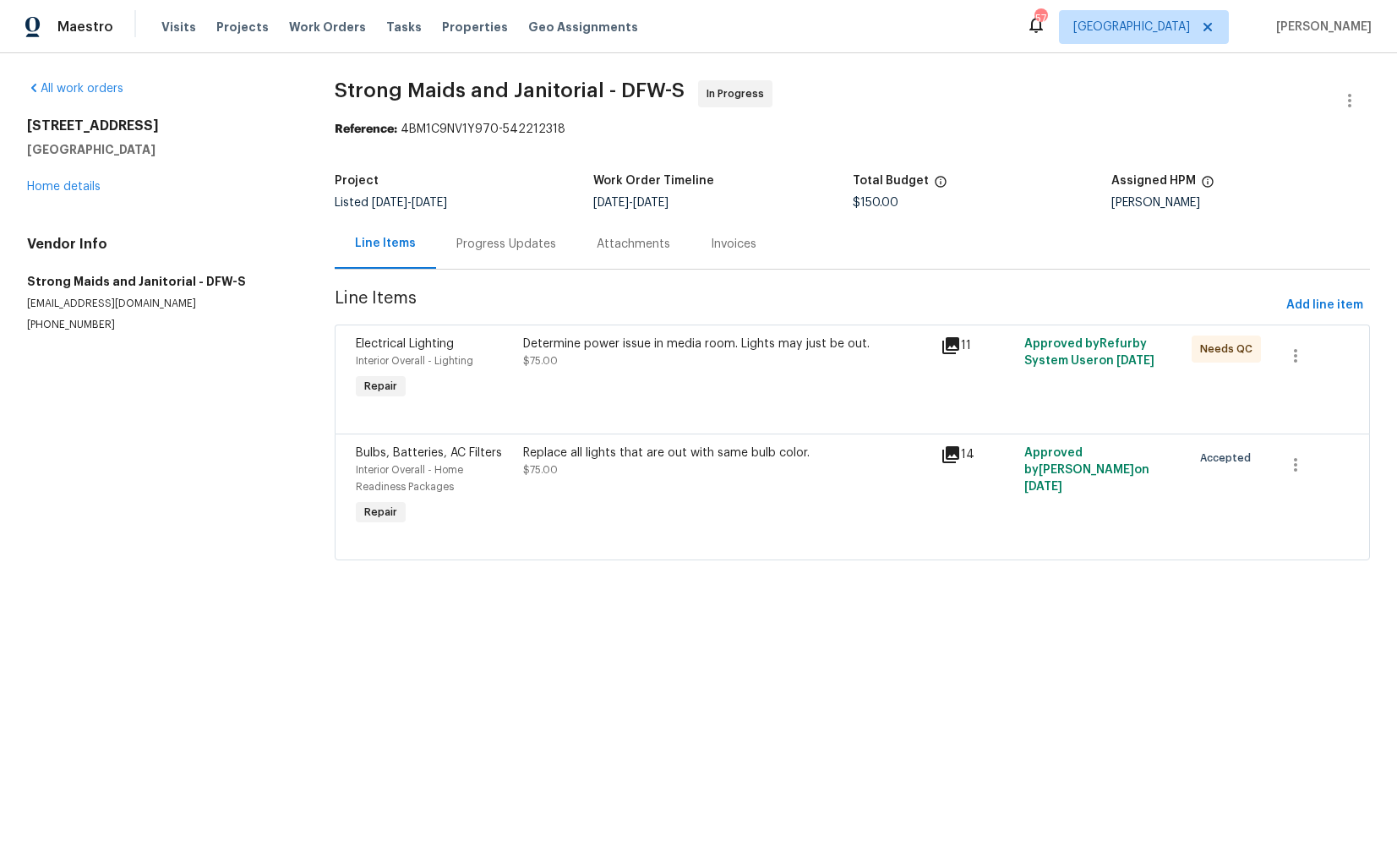
click at [645, 478] on div "Replace all lights that are out with same bulb color. $75.00" at bounding box center [727, 486] width 418 height 95
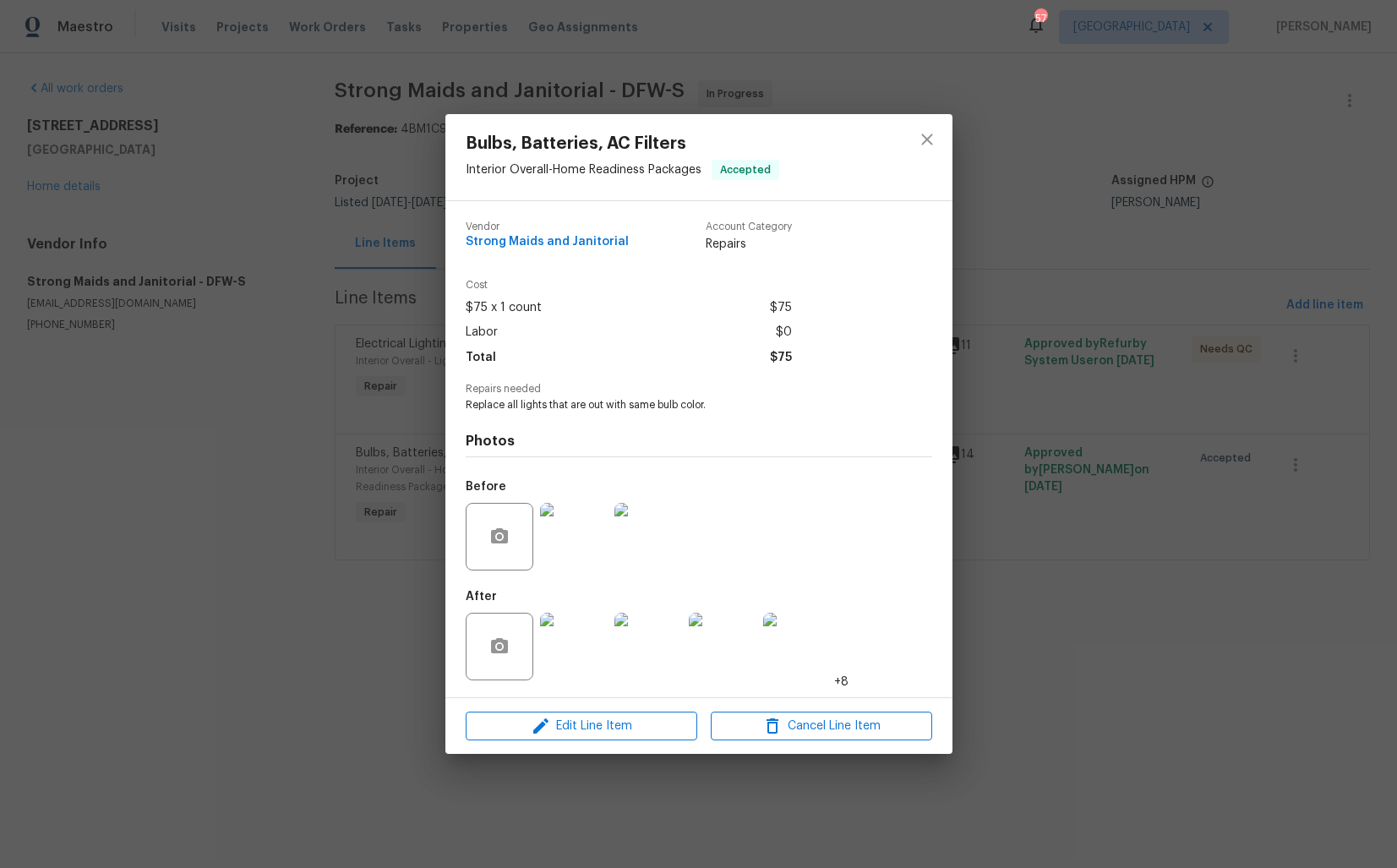
click at [291, 644] on div "Bulbs, Batteries, AC Filters Interior Overall - Home Readiness Packages Accepte…" at bounding box center [698, 434] width 1397 height 868
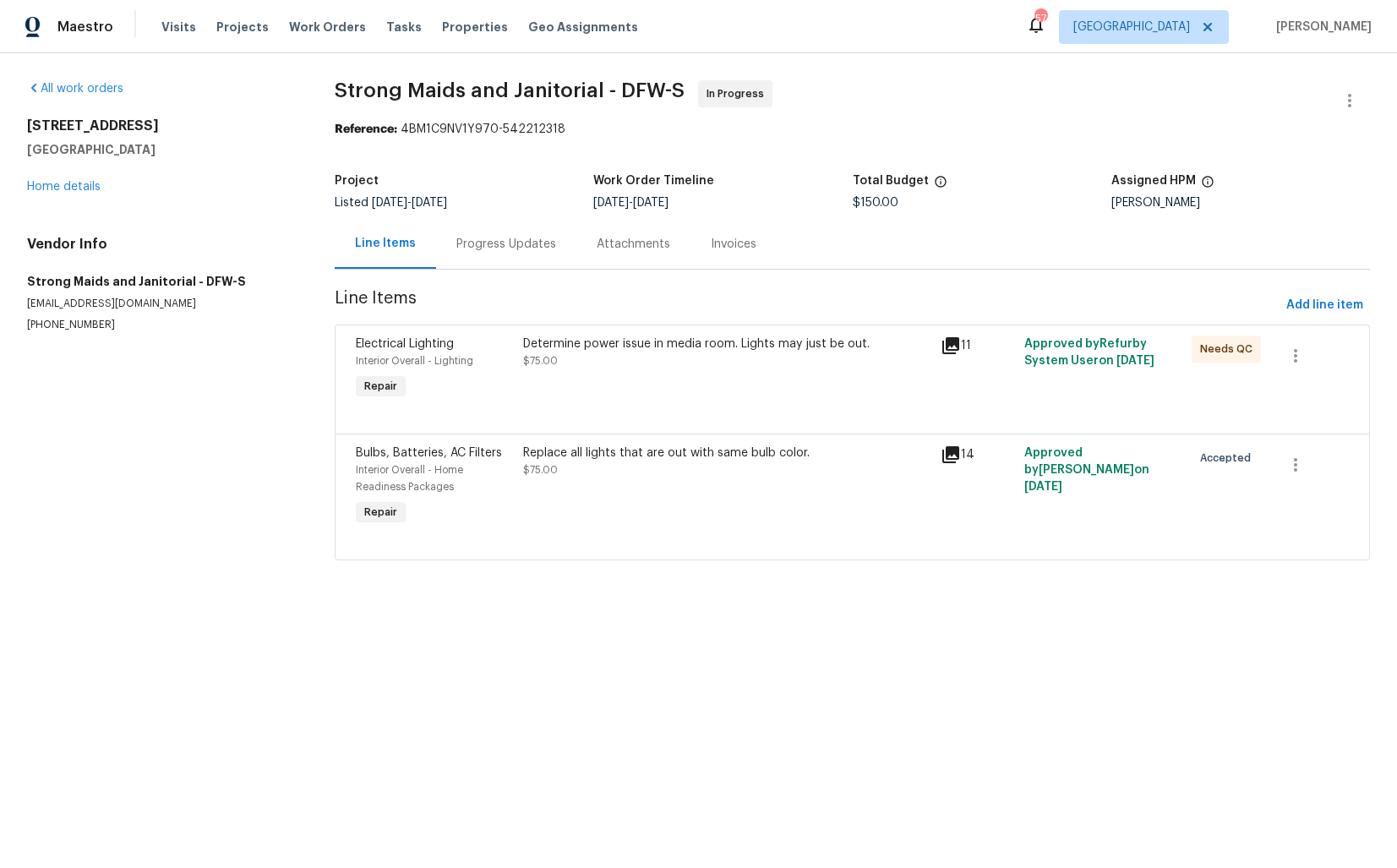
click at [513, 255] on div "Progress Updates" at bounding box center [506, 243] width 140 height 50
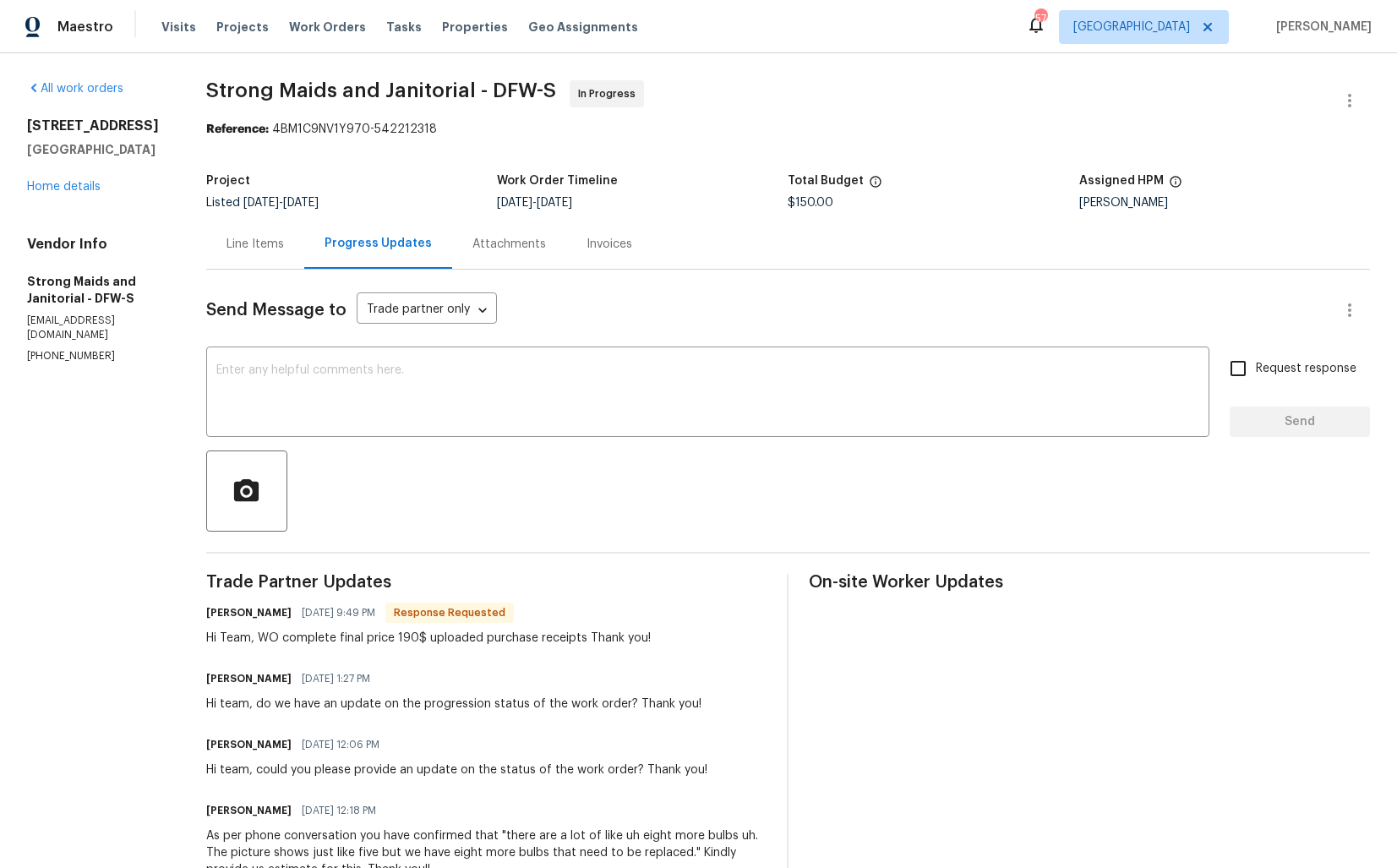
click at [262, 247] on div "Line Items" at bounding box center [254, 244] width 57 height 17
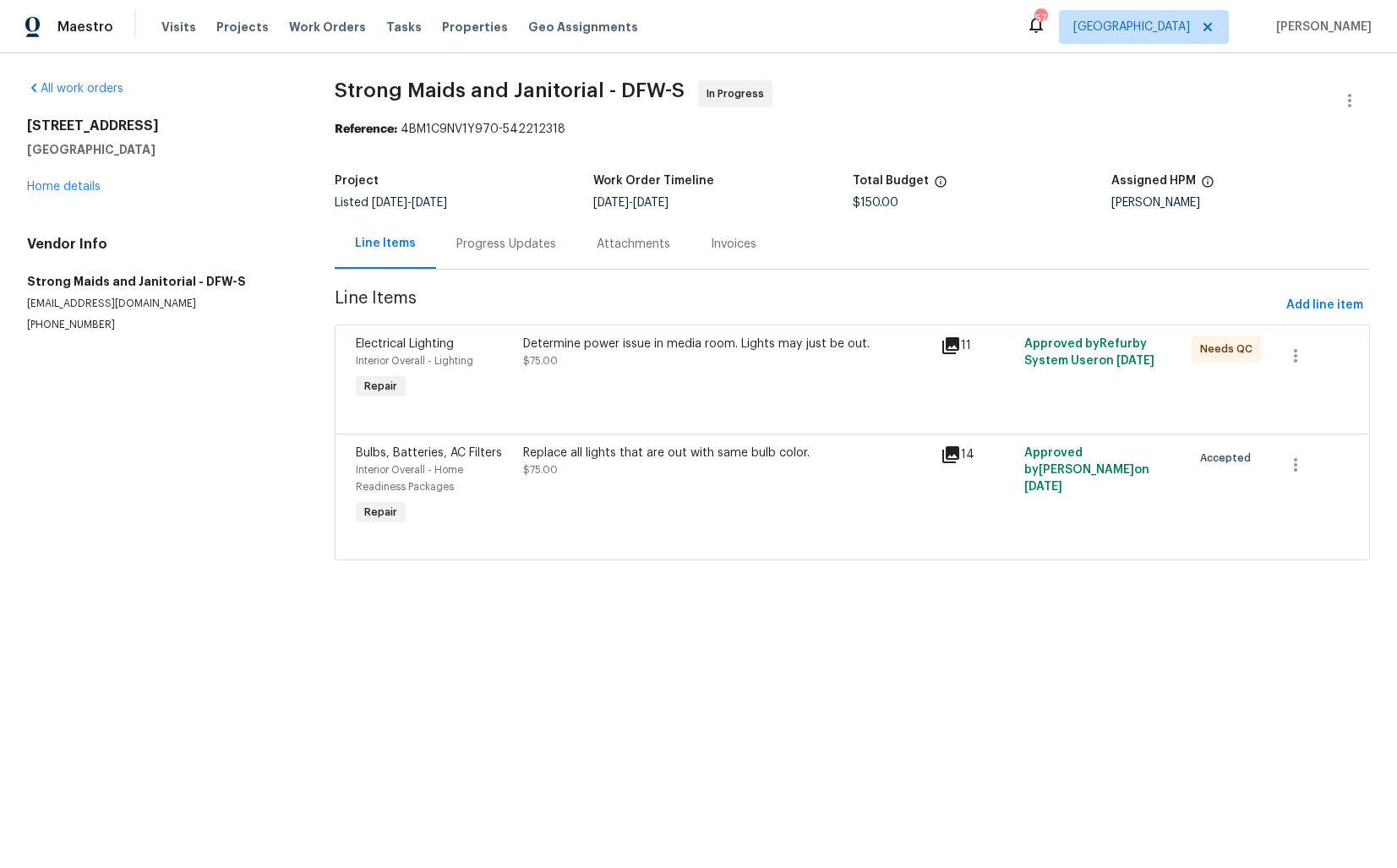
click at [583, 338] on div "Determine power issue in media room. Lights may just be out." at bounding box center [727, 344] width 408 height 17
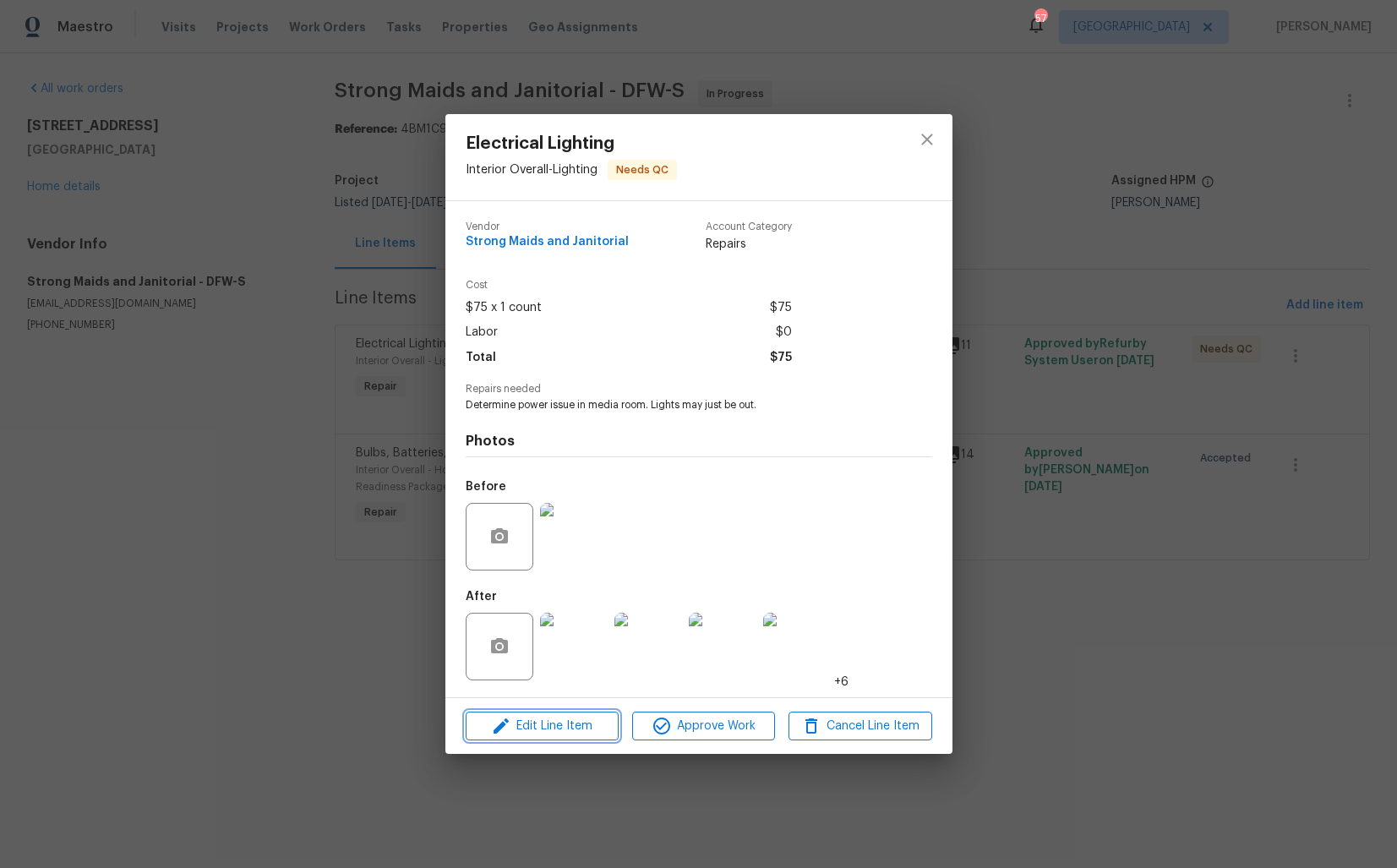
click at [517, 725] on span "Edit Line Item" at bounding box center [542, 726] width 143 height 21
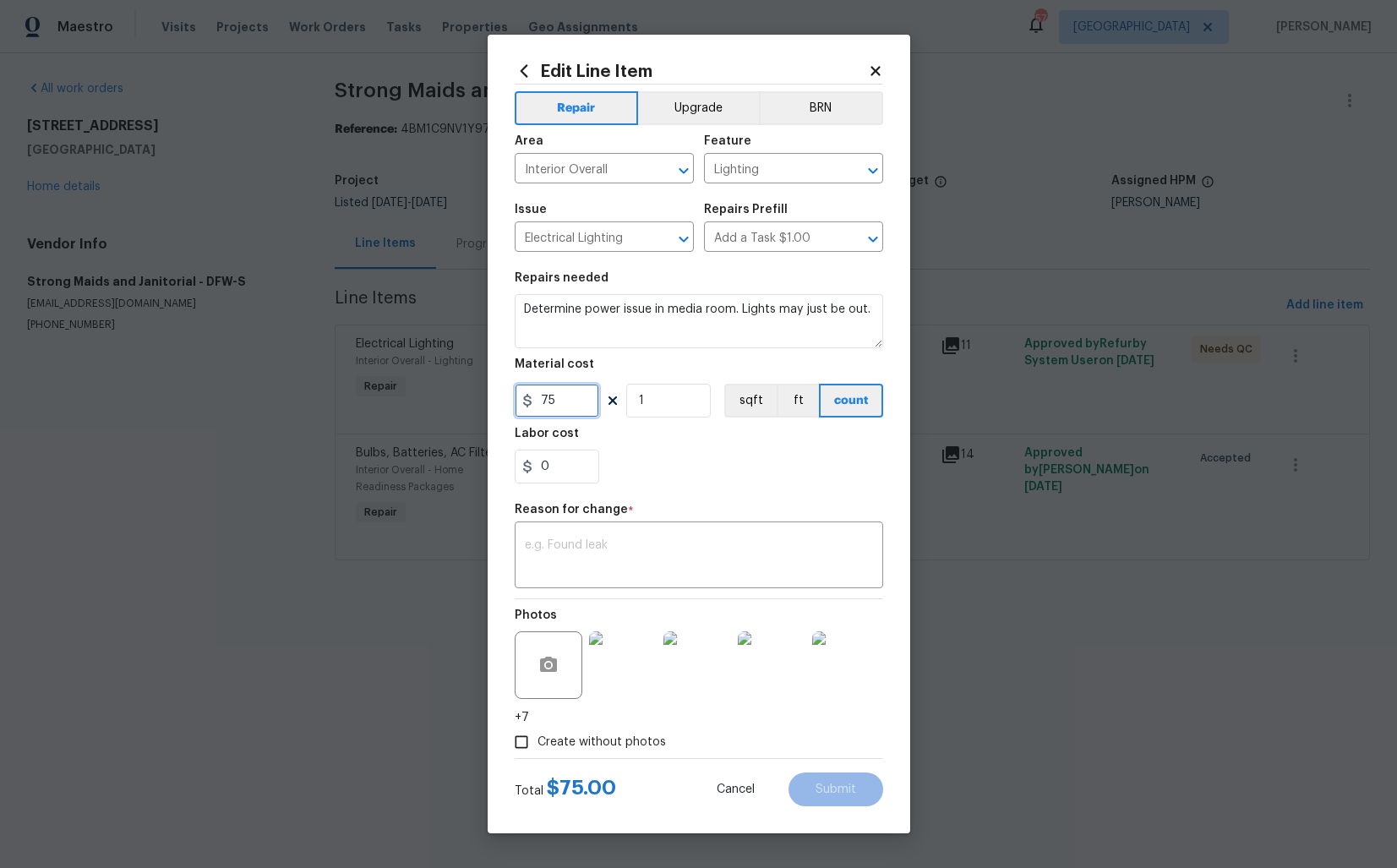
click at [571, 405] on input "75" at bounding box center [556, 401] width 84 height 34
type input "95"
click at [687, 545] on textarea at bounding box center [699, 557] width 348 height 36
click at [657, 542] on textarea at bounding box center [699, 557] width 348 height 36
paste textarea "(AM) Updated per vendor’s final cost."
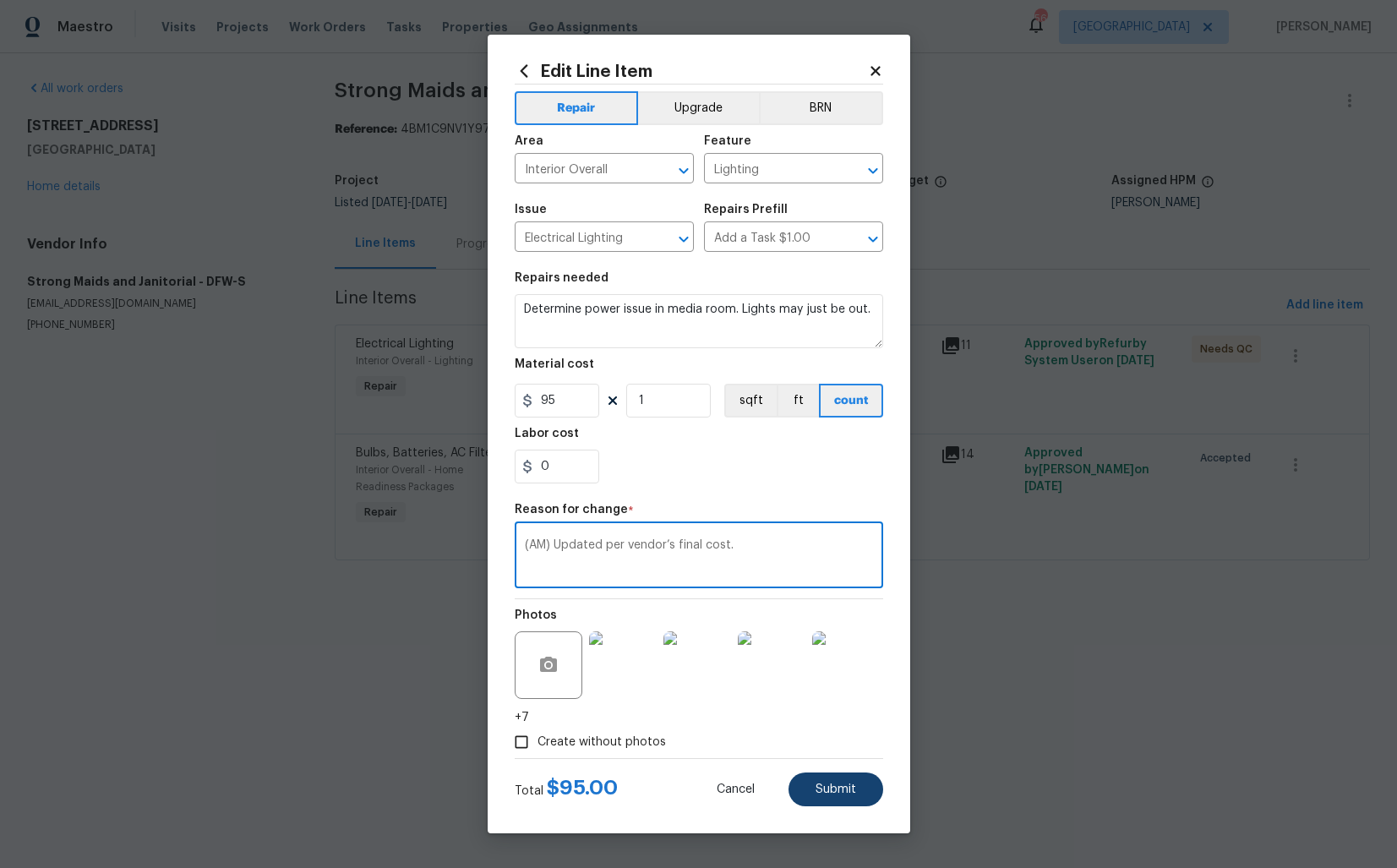
type textarea "(AM) Updated per vendor’s final cost."
click at [829, 793] on span "Submit" at bounding box center [836, 789] width 41 height 13
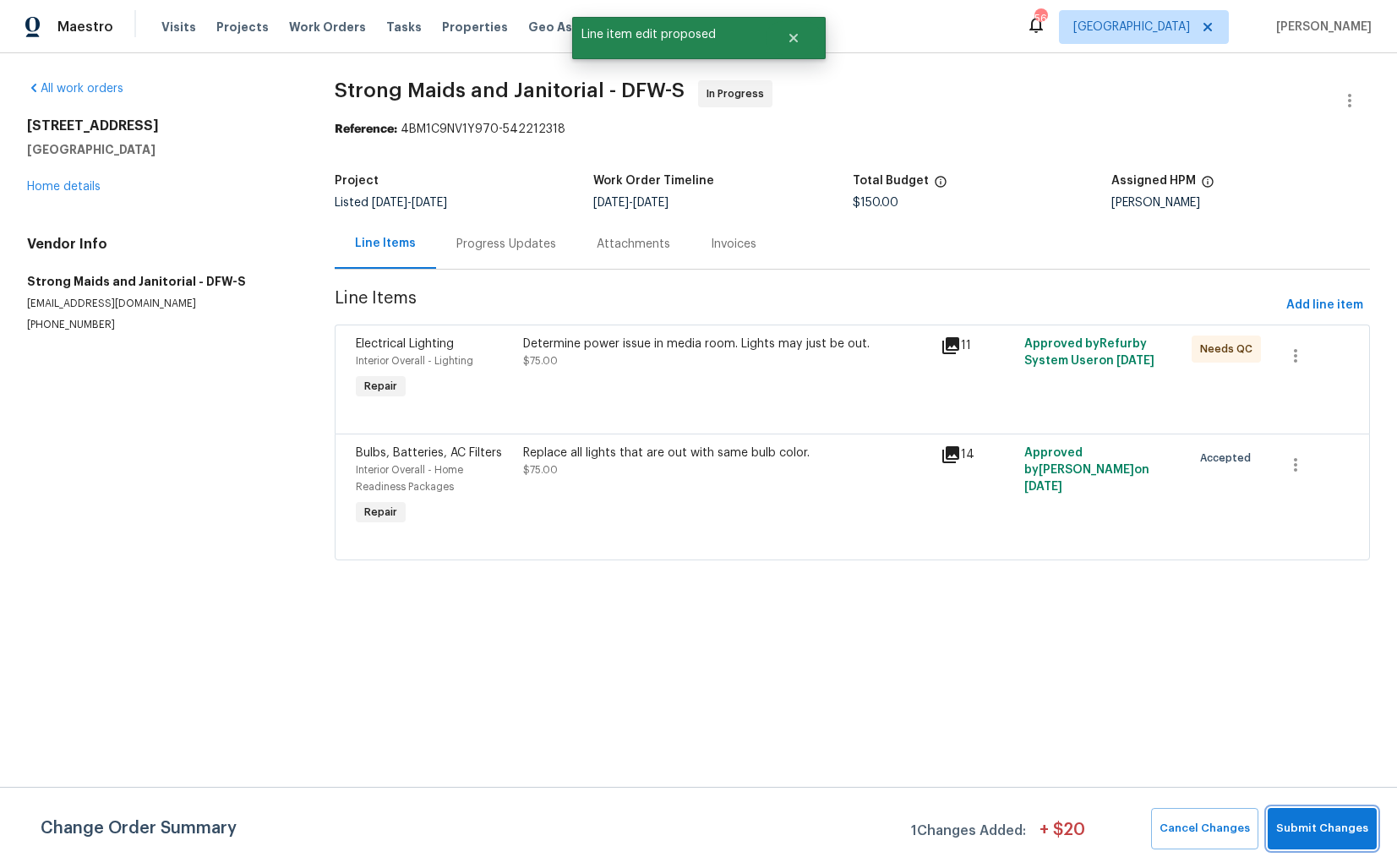
click at [1300, 831] on span "Submit Changes" at bounding box center [1322, 829] width 92 height 20
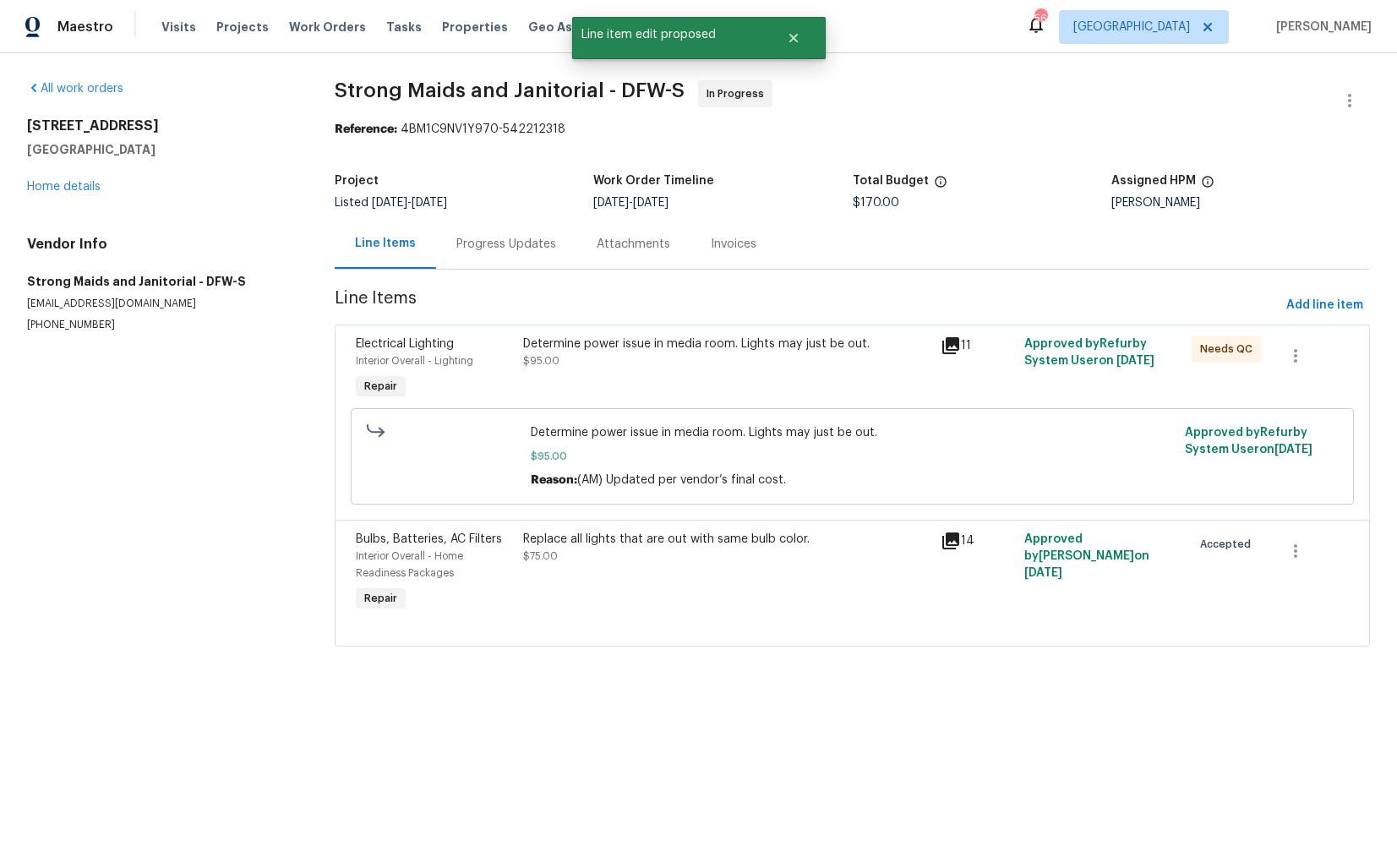
click at [680, 563] on div "Replace all lights that are out with same bulb color. $75.00" at bounding box center [727, 548] width 408 height 34
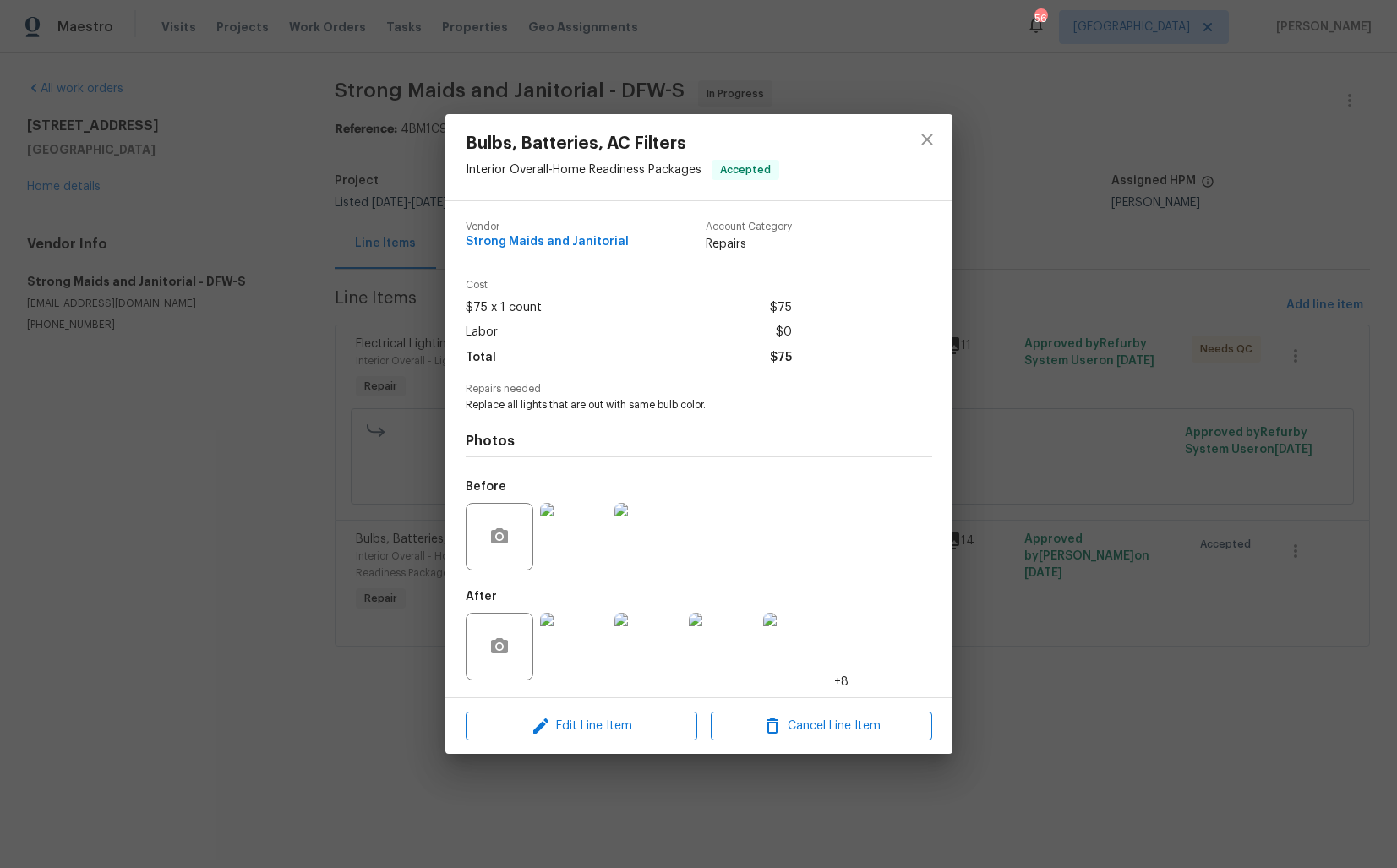
click at [565, 655] on img at bounding box center [573, 646] width 67 height 67
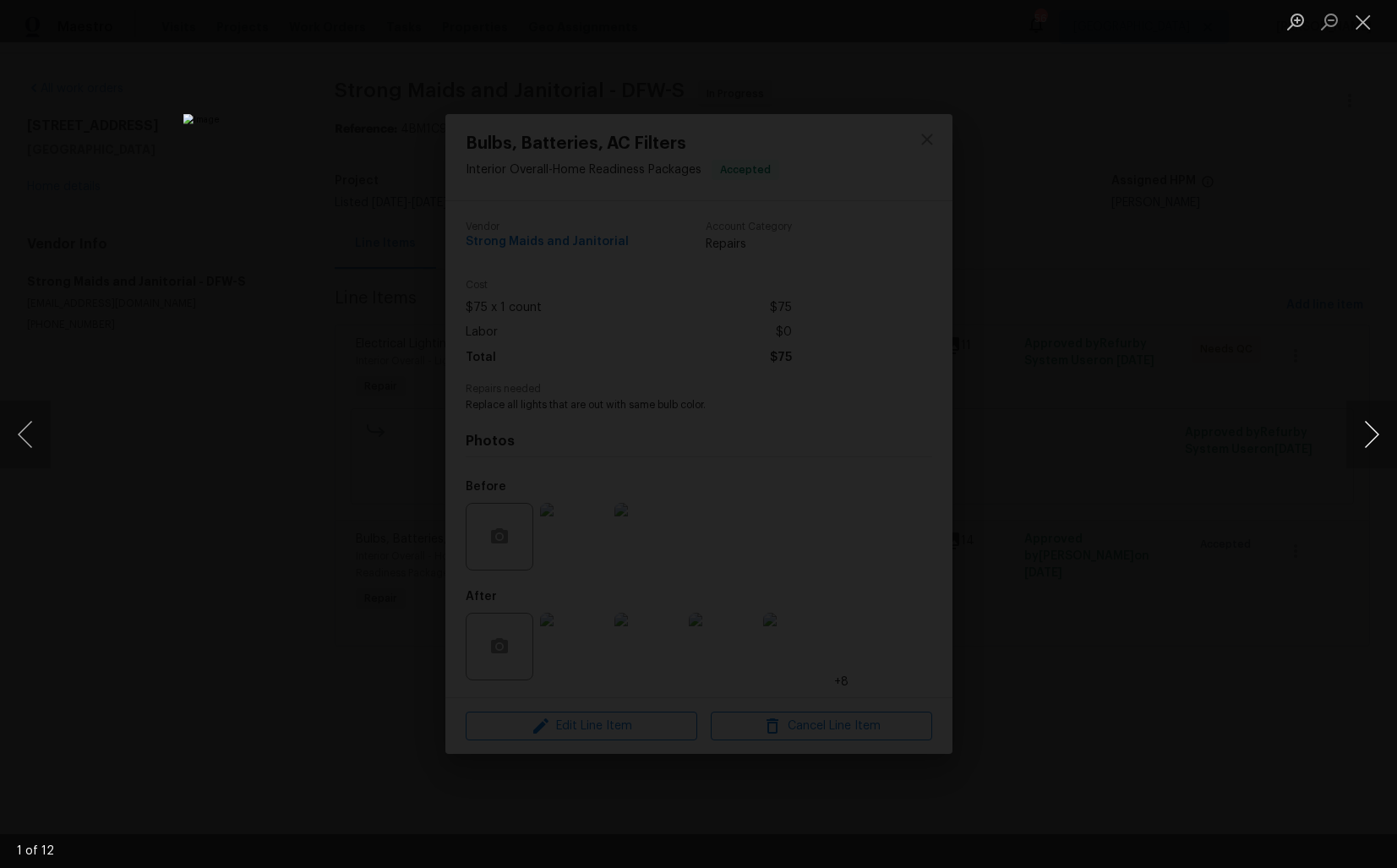
click at [1370, 434] on button "Next image" at bounding box center [1371, 434] width 50 height 67
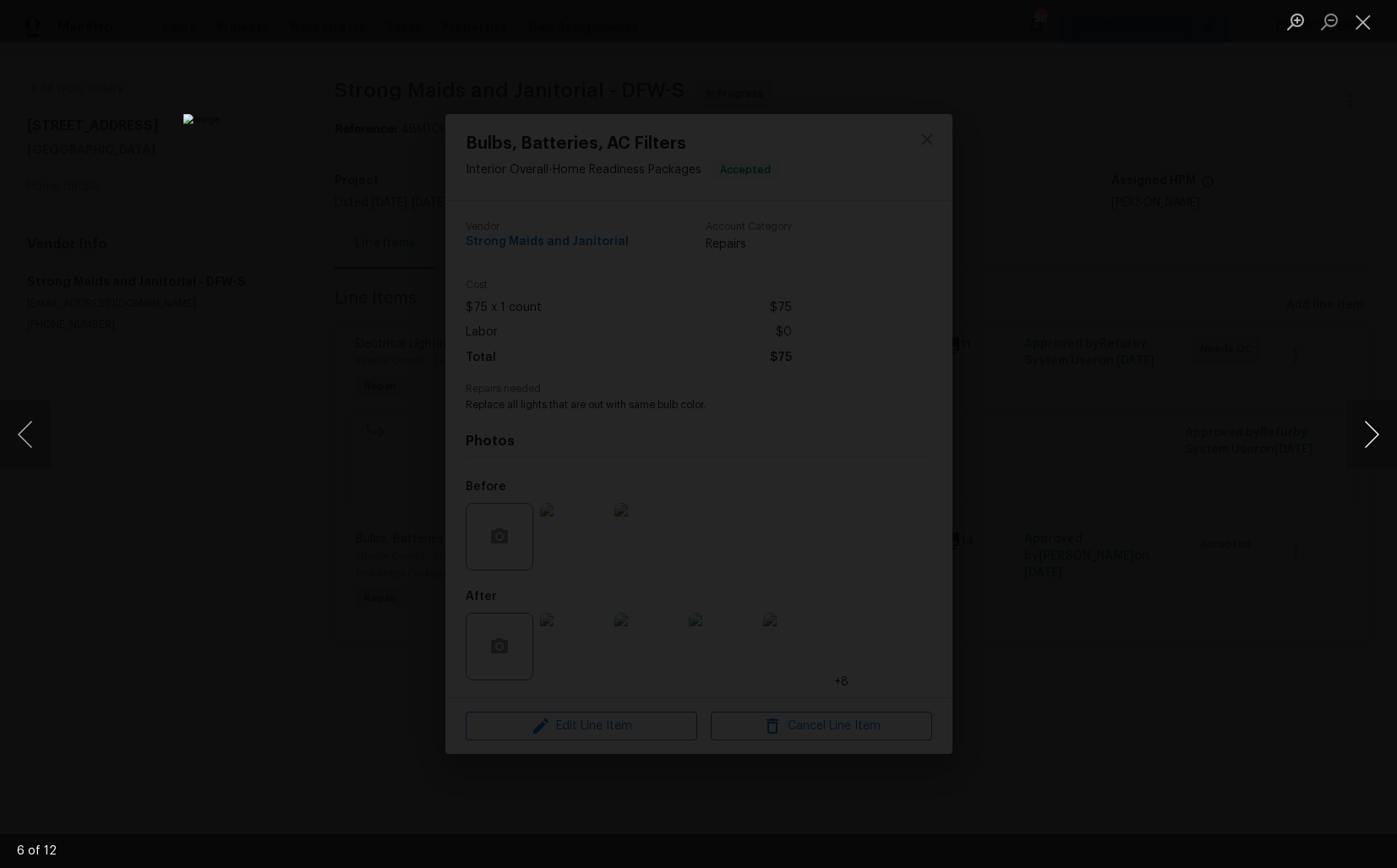
click at [1370, 434] on button "Next image" at bounding box center [1371, 434] width 50 height 67
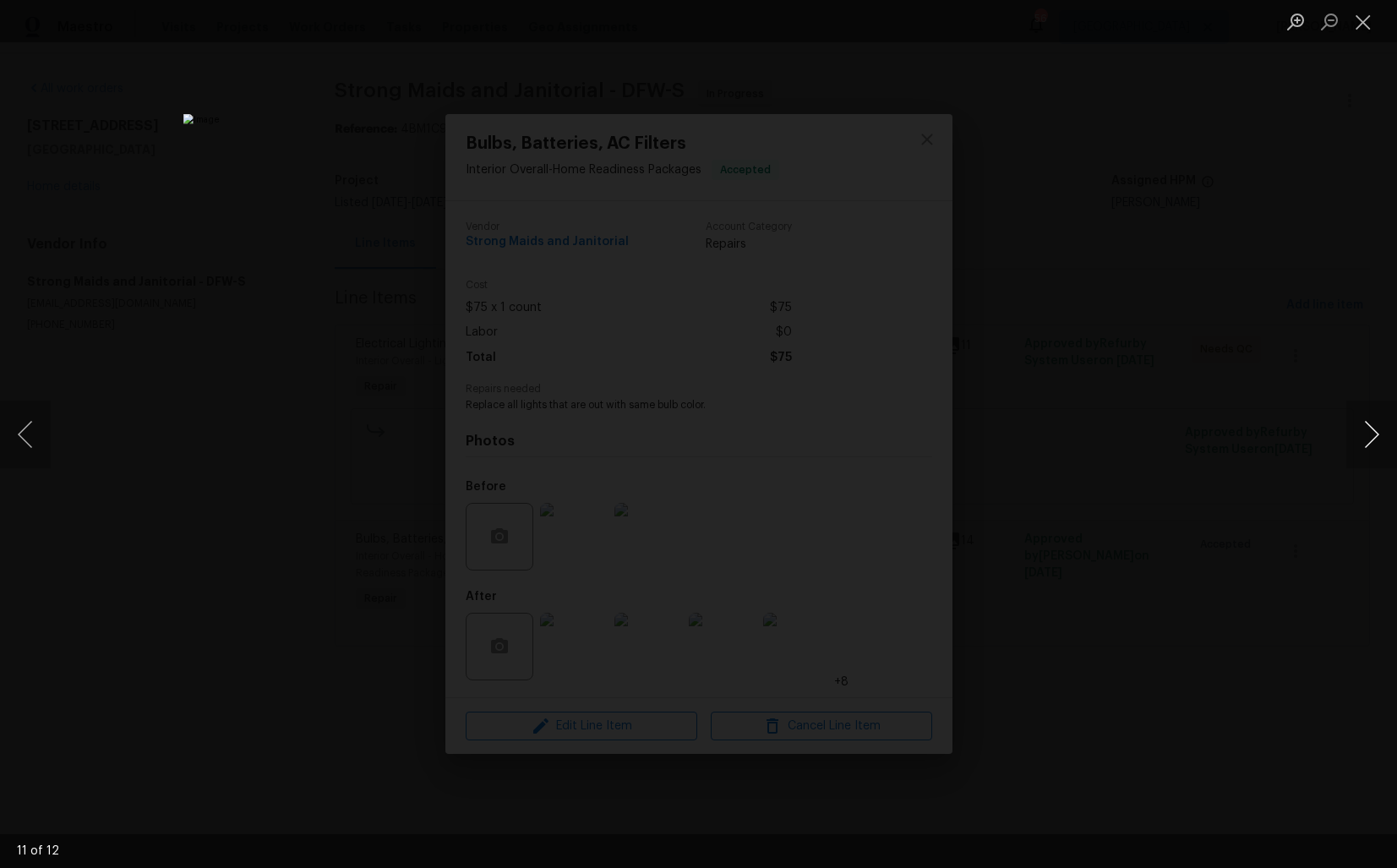
click at [1370, 434] on button "Next image" at bounding box center [1371, 434] width 50 height 67
click at [1231, 478] on div "Lightbox" at bounding box center [698, 434] width 1397 height 868
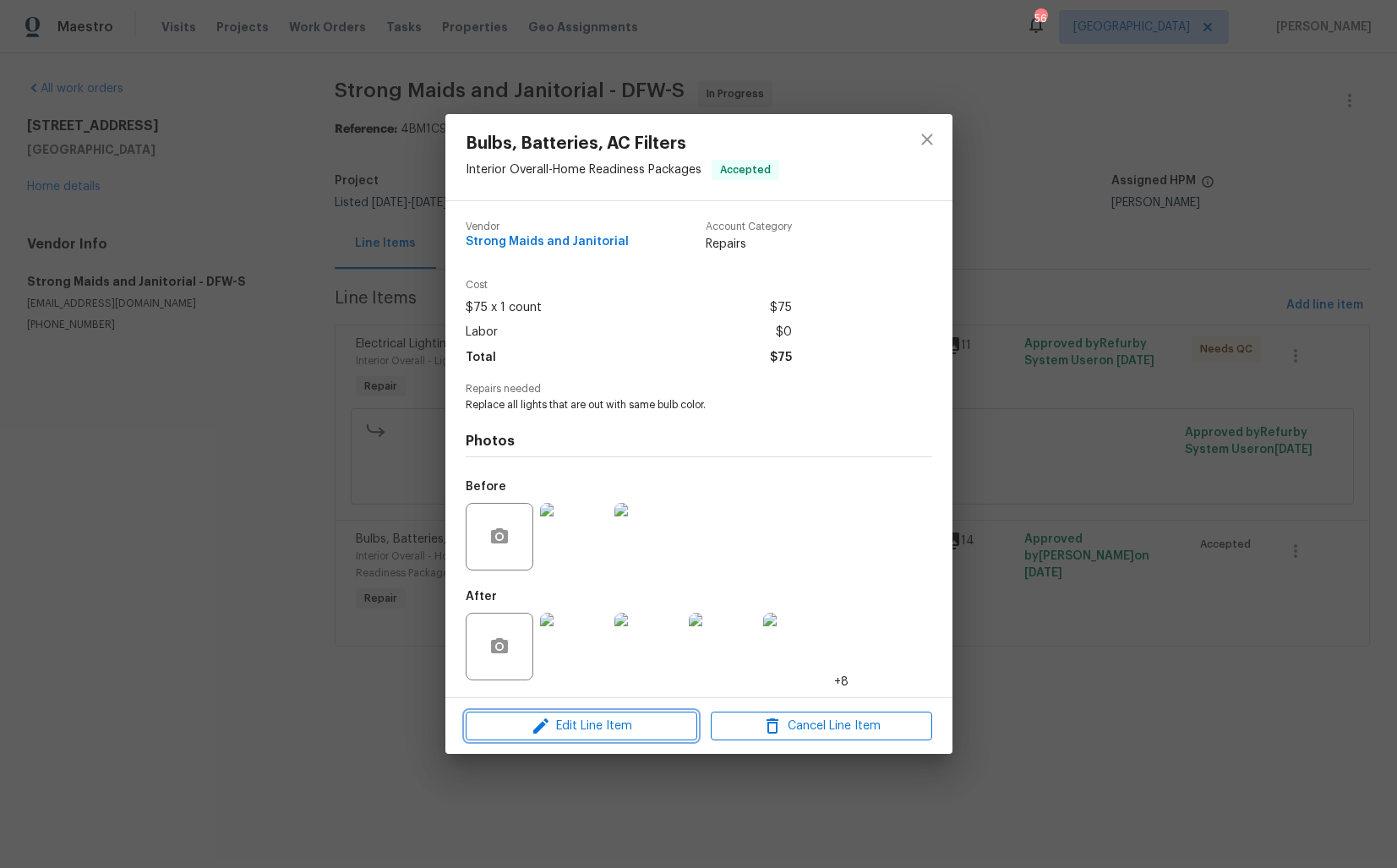
click at [576, 725] on span "Edit Line Item" at bounding box center [581, 726] width 221 height 21
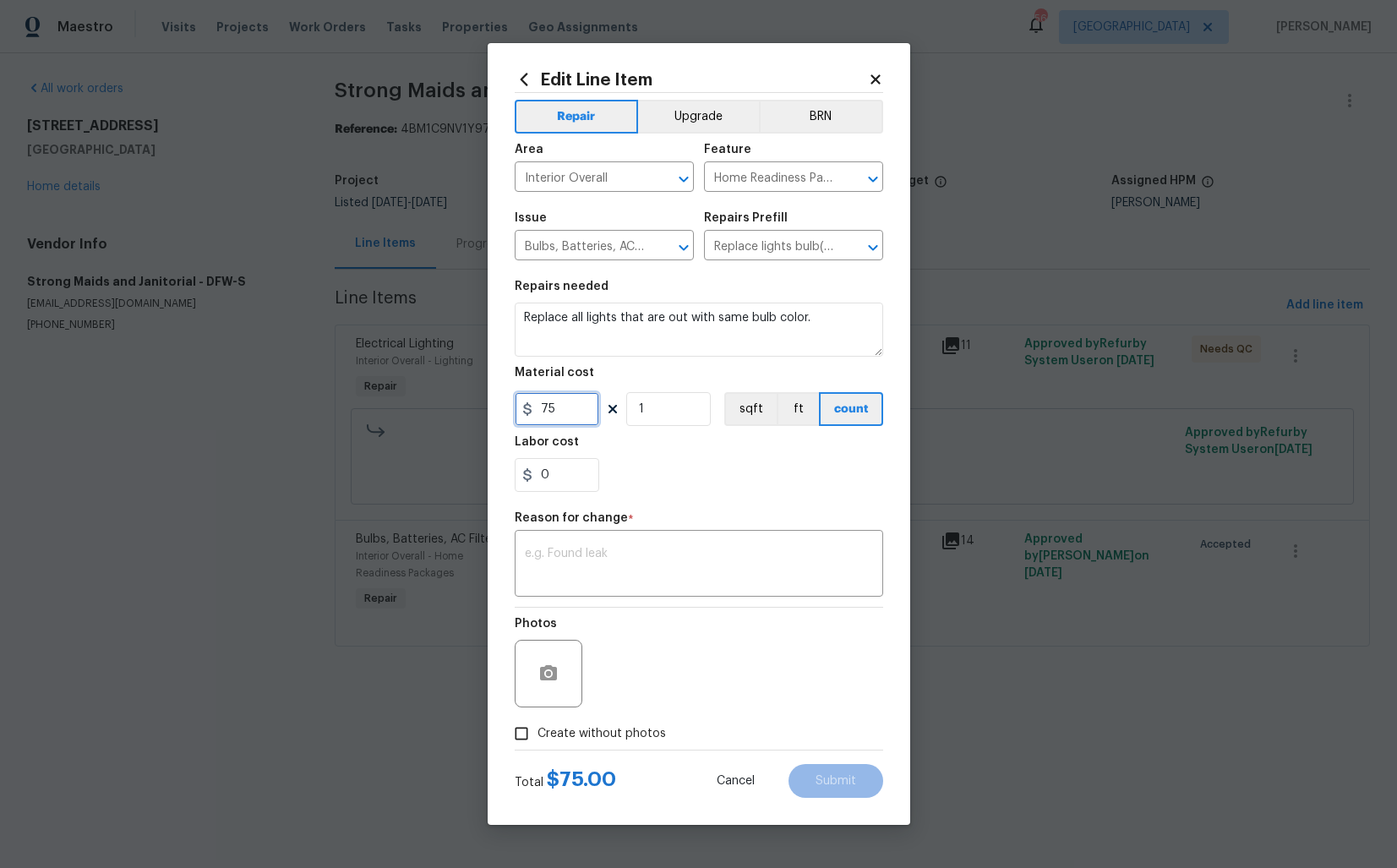
click at [562, 412] on input "75" at bounding box center [556, 409] width 84 height 34
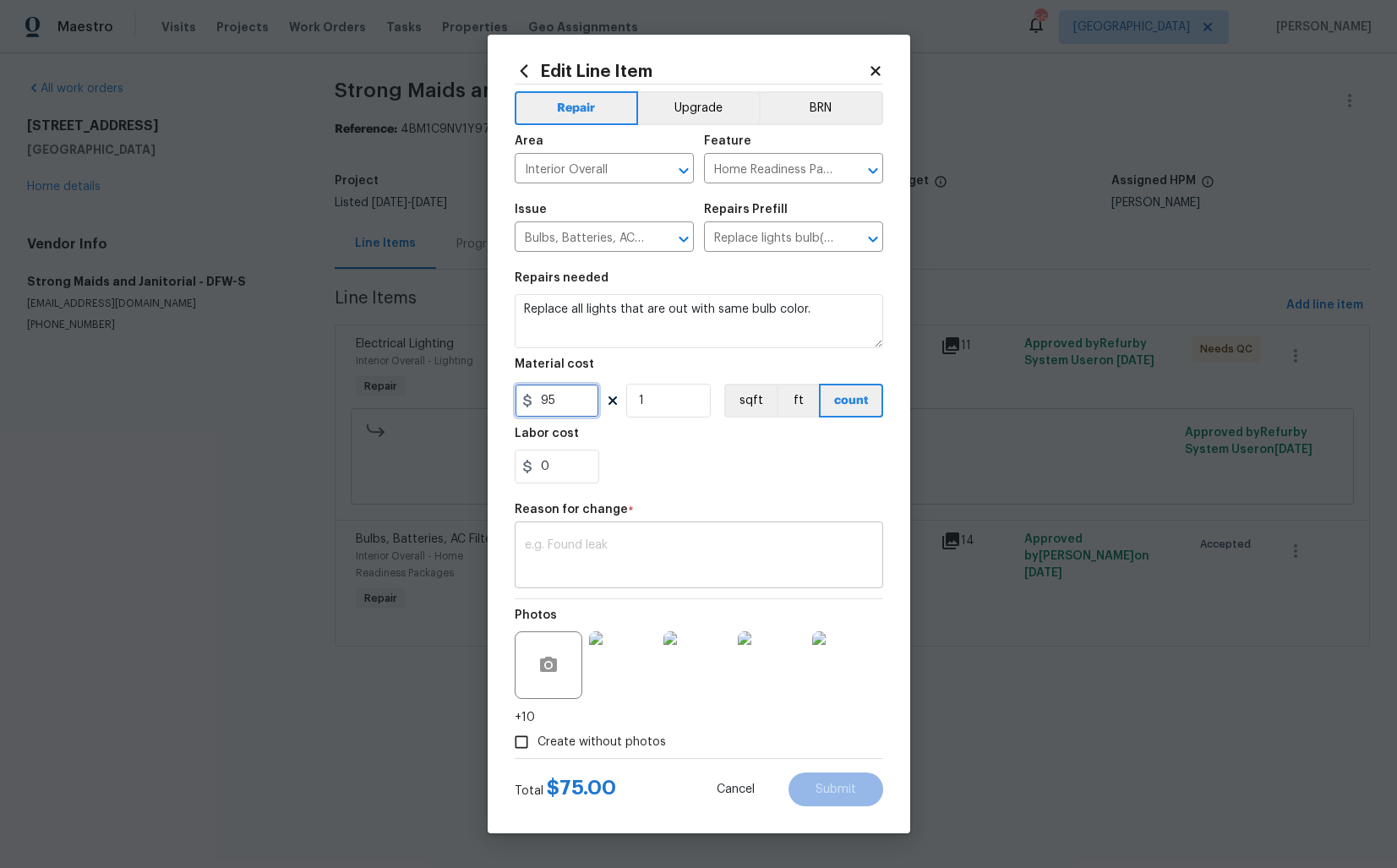
type input "95"
click at [688, 555] on textarea at bounding box center [699, 557] width 348 height 36
paste textarea "(AM) Updated per vendor’s final cost."
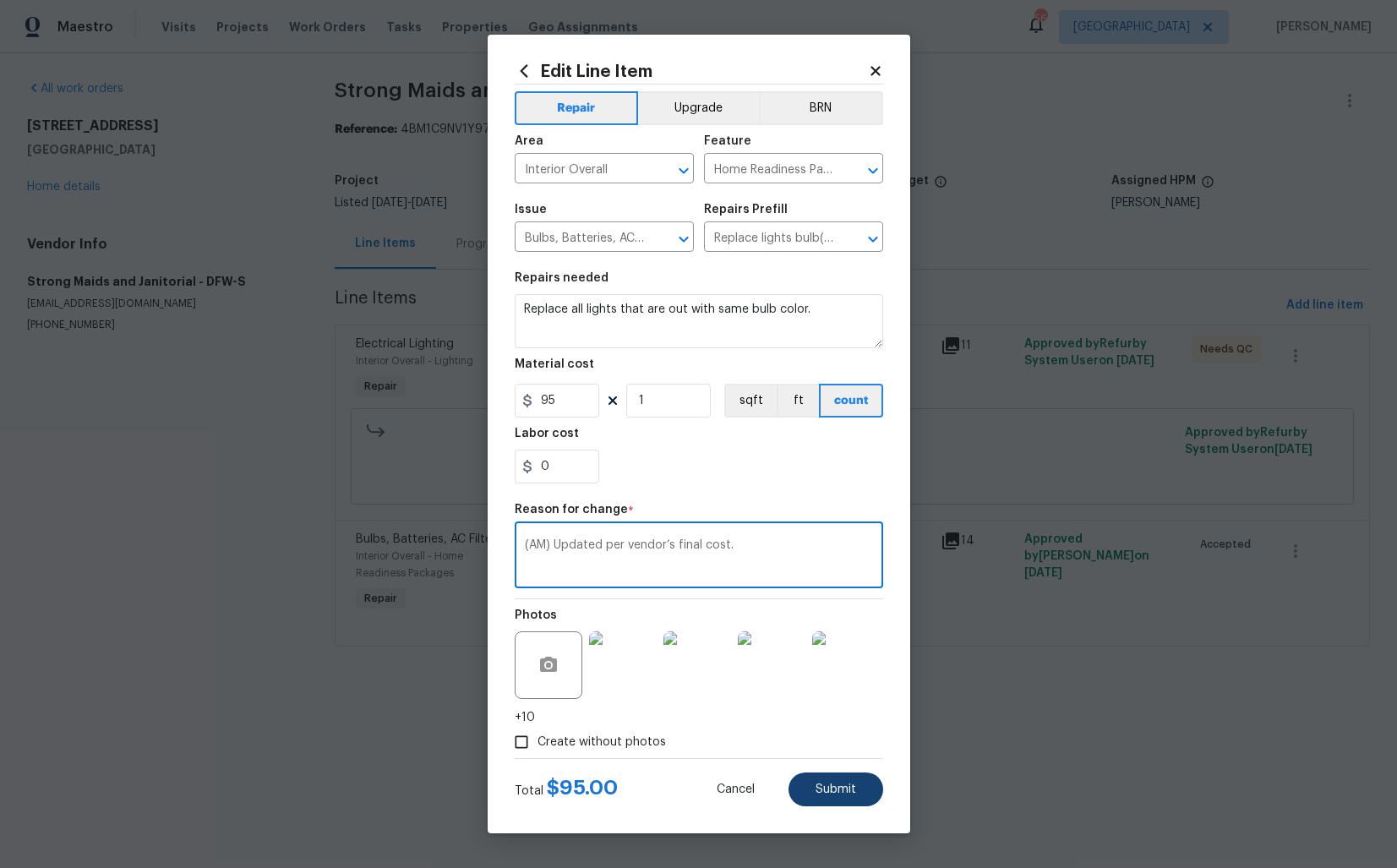
type textarea "(AM) Updated per vendor’s final cost."
click at [835, 792] on span "Submit" at bounding box center [836, 789] width 41 height 13
type input "75"
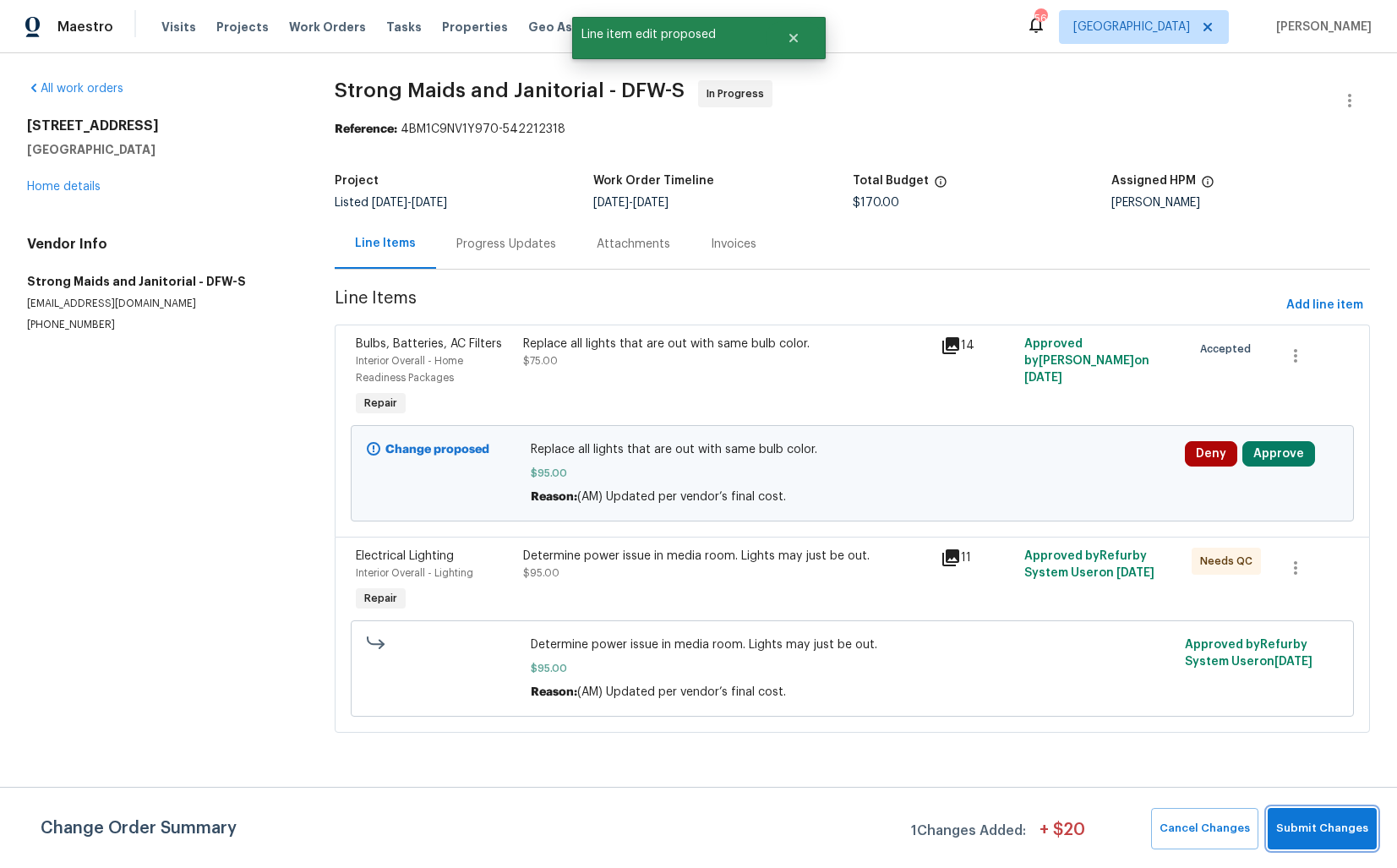
click at [1314, 822] on span "Submit Changes" at bounding box center [1322, 829] width 92 height 20
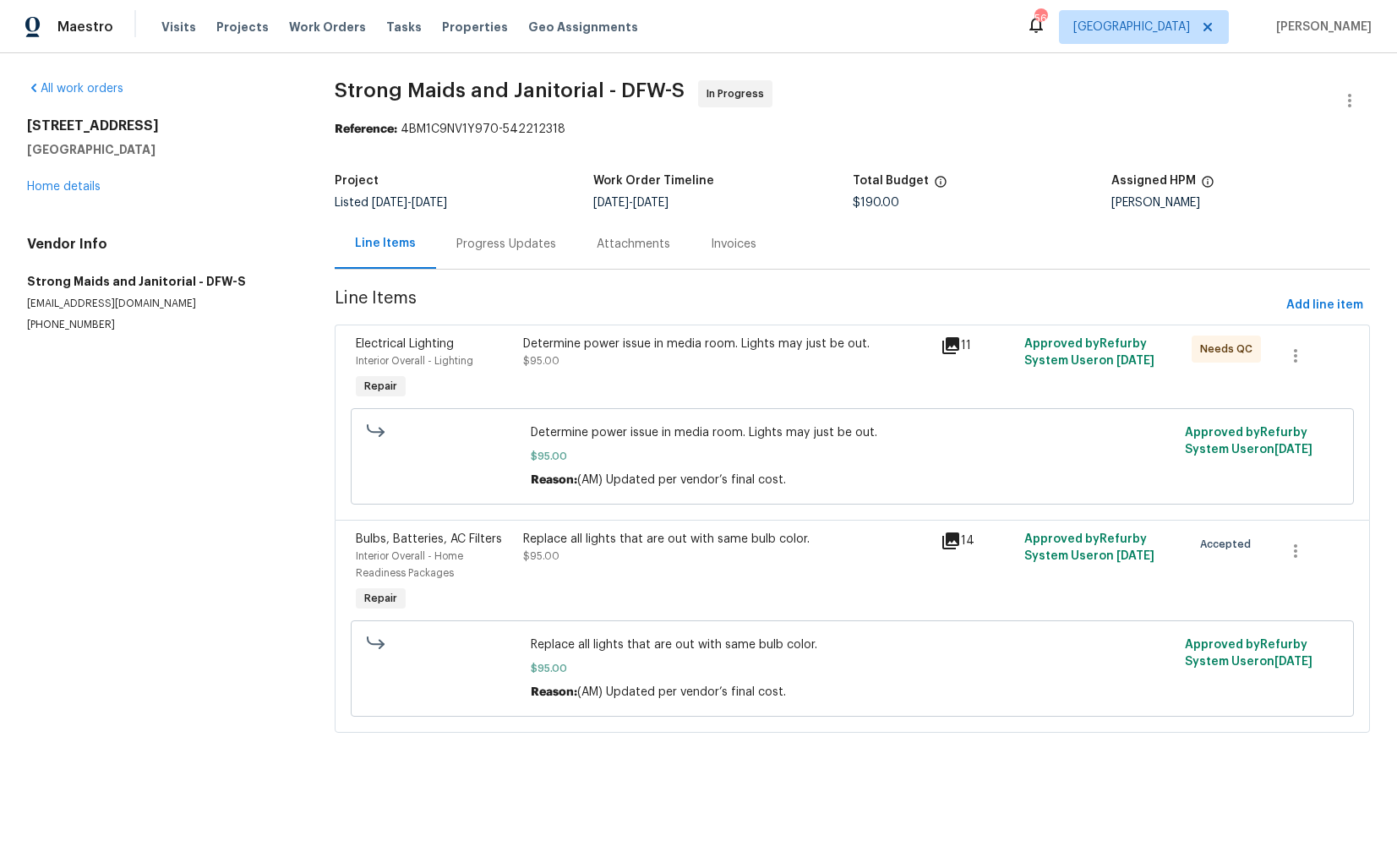
click at [501, 254] on div "Progress Updates" at bounding box center [506, 243] width 140 height 50
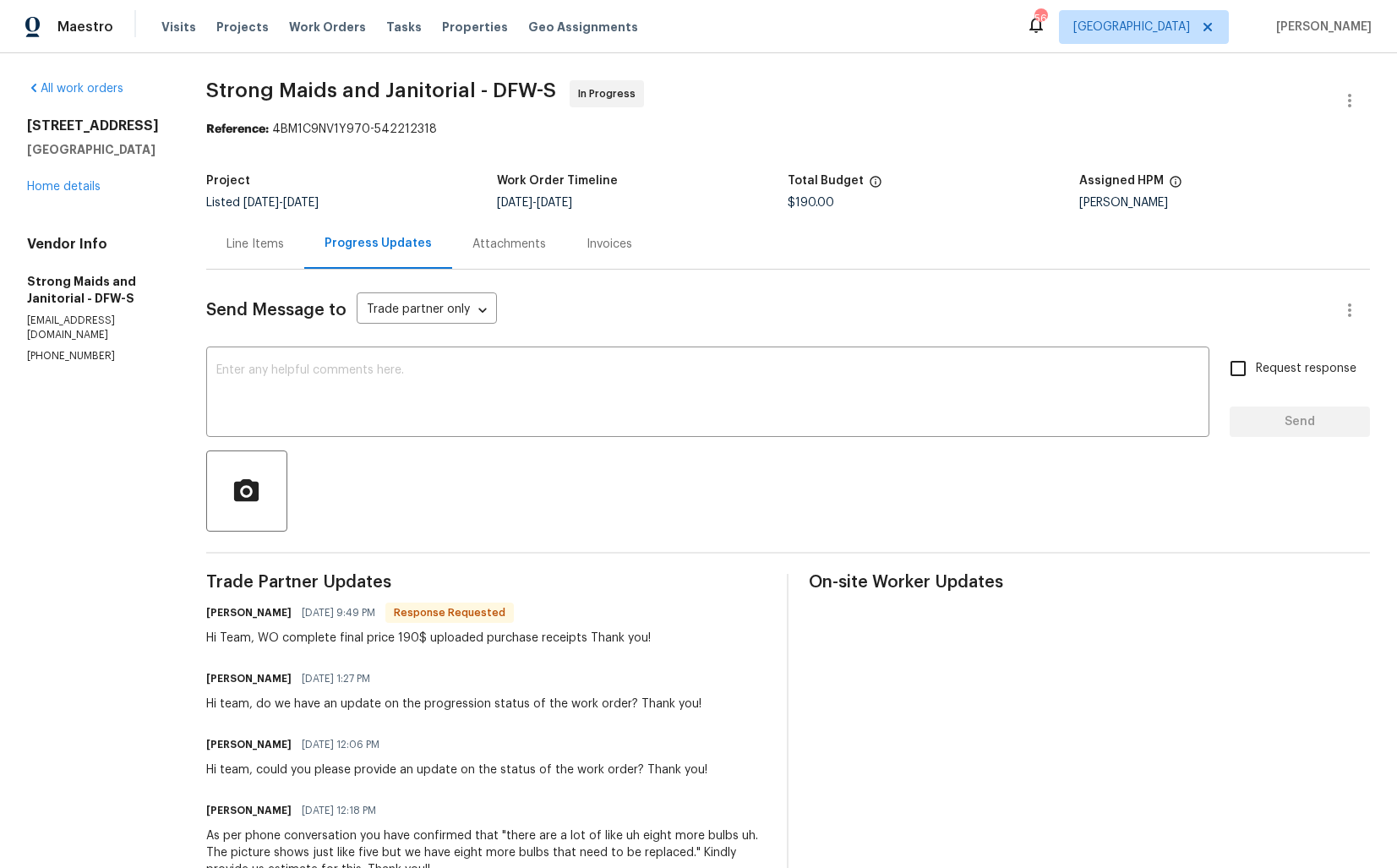
click at [196, 274] on div "All work orders [STREET_ADDRESS] Home details Vendor Info Strong Maids and Jani…" at bounding box center [698, 680] width 1397 height 1255
click at [242, 246] on div "Line Items" at bounding box center [254, 244] width 57 height 17
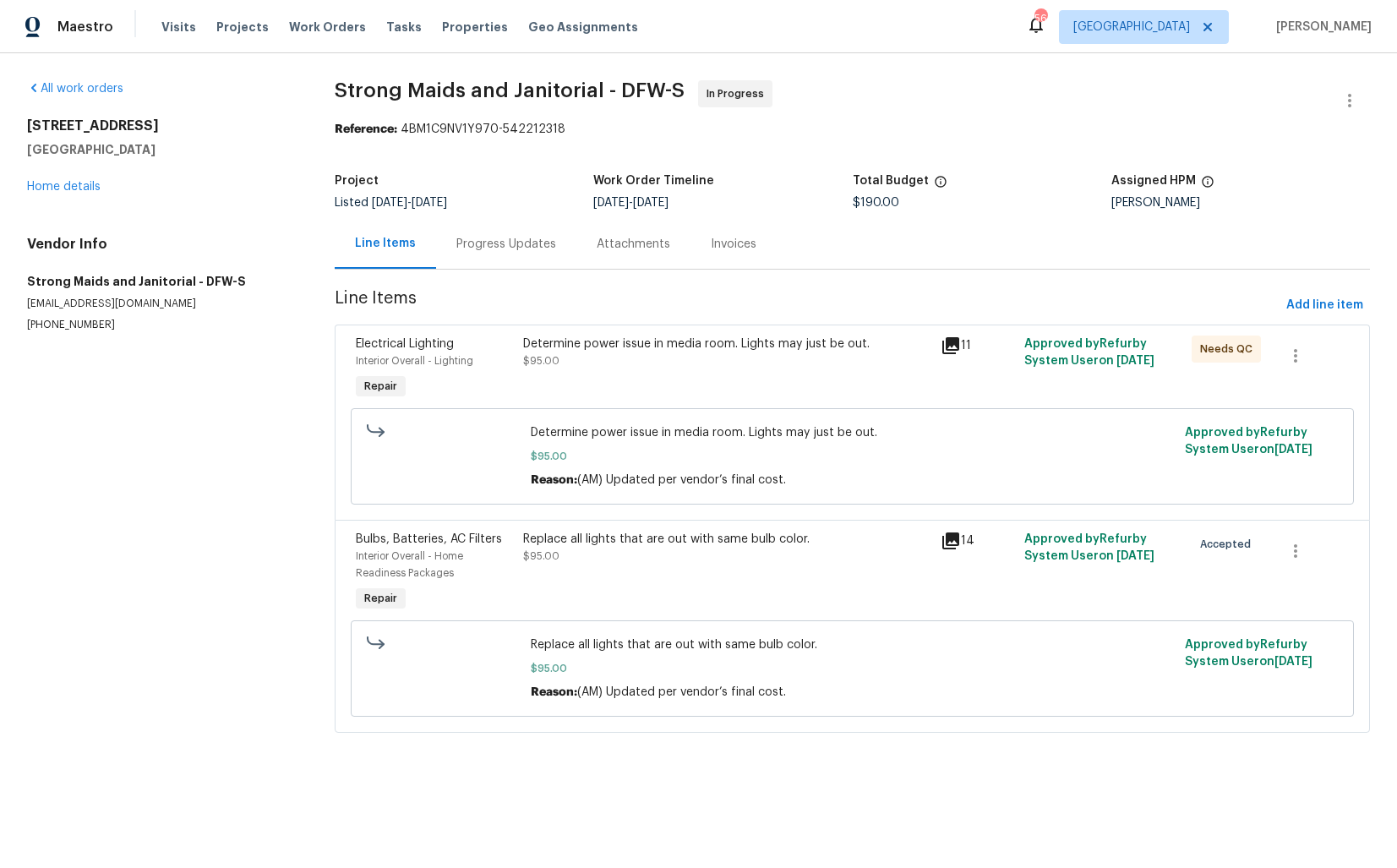
click at [692, 575] on div "Replace all lights that are out with same bulb color. $95.00" at bounding box center [727, 573] width 418 height 95
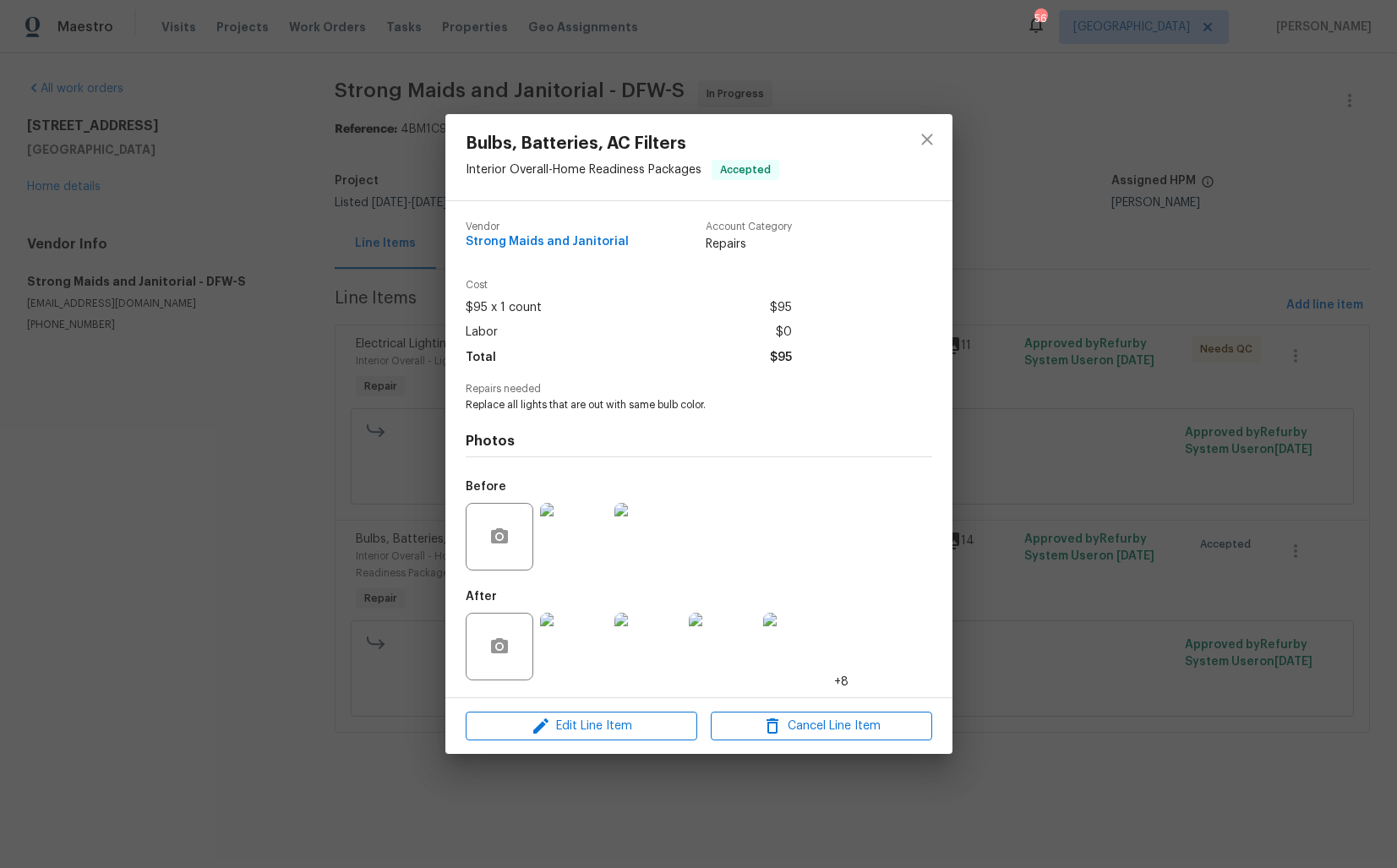
click at [809, 666] on img at bounding box center [796, 646] width 67 height 67
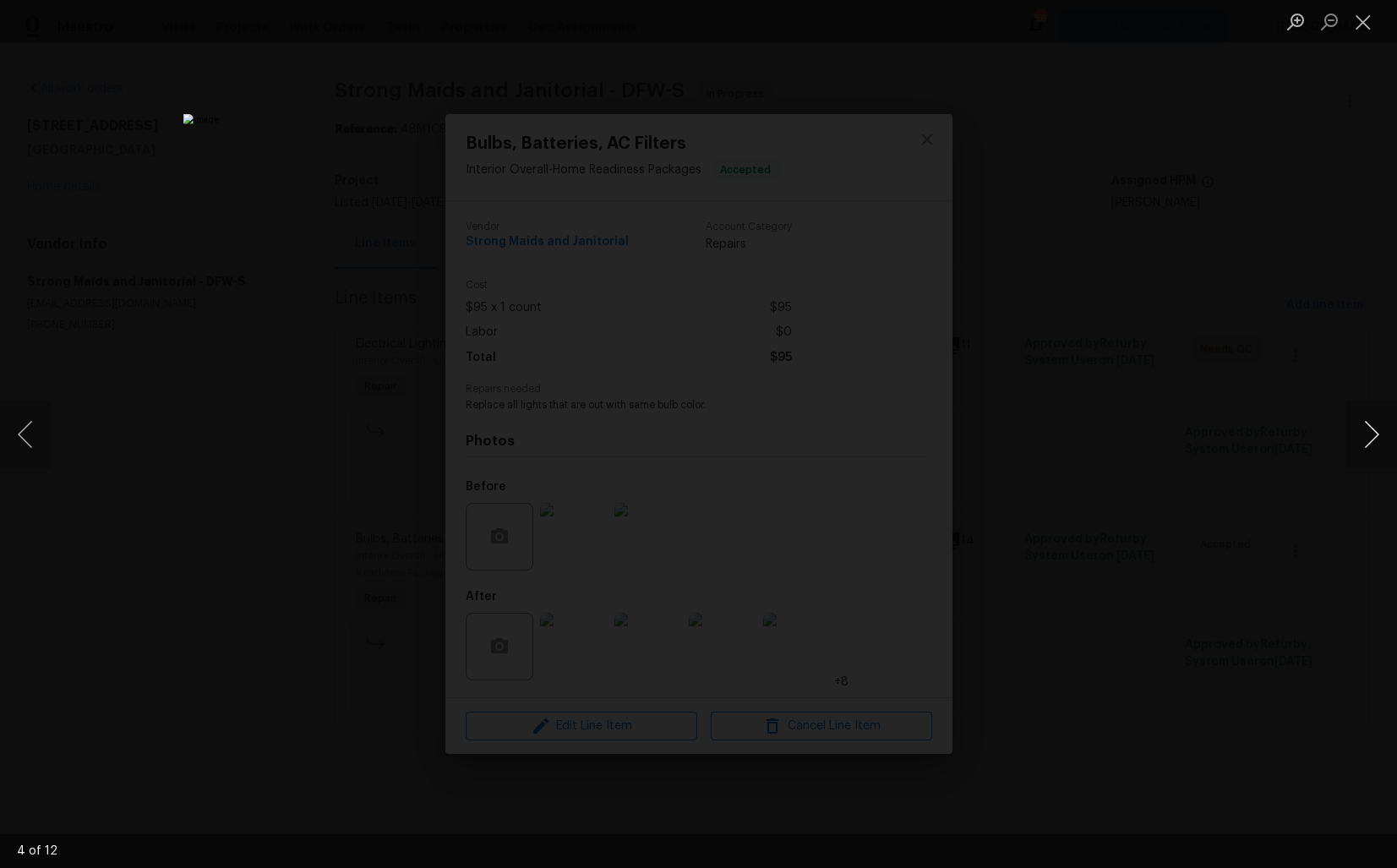
click at [1369, 443] on button "Next image" at bounding box center [1371, 434] width 50 height 67
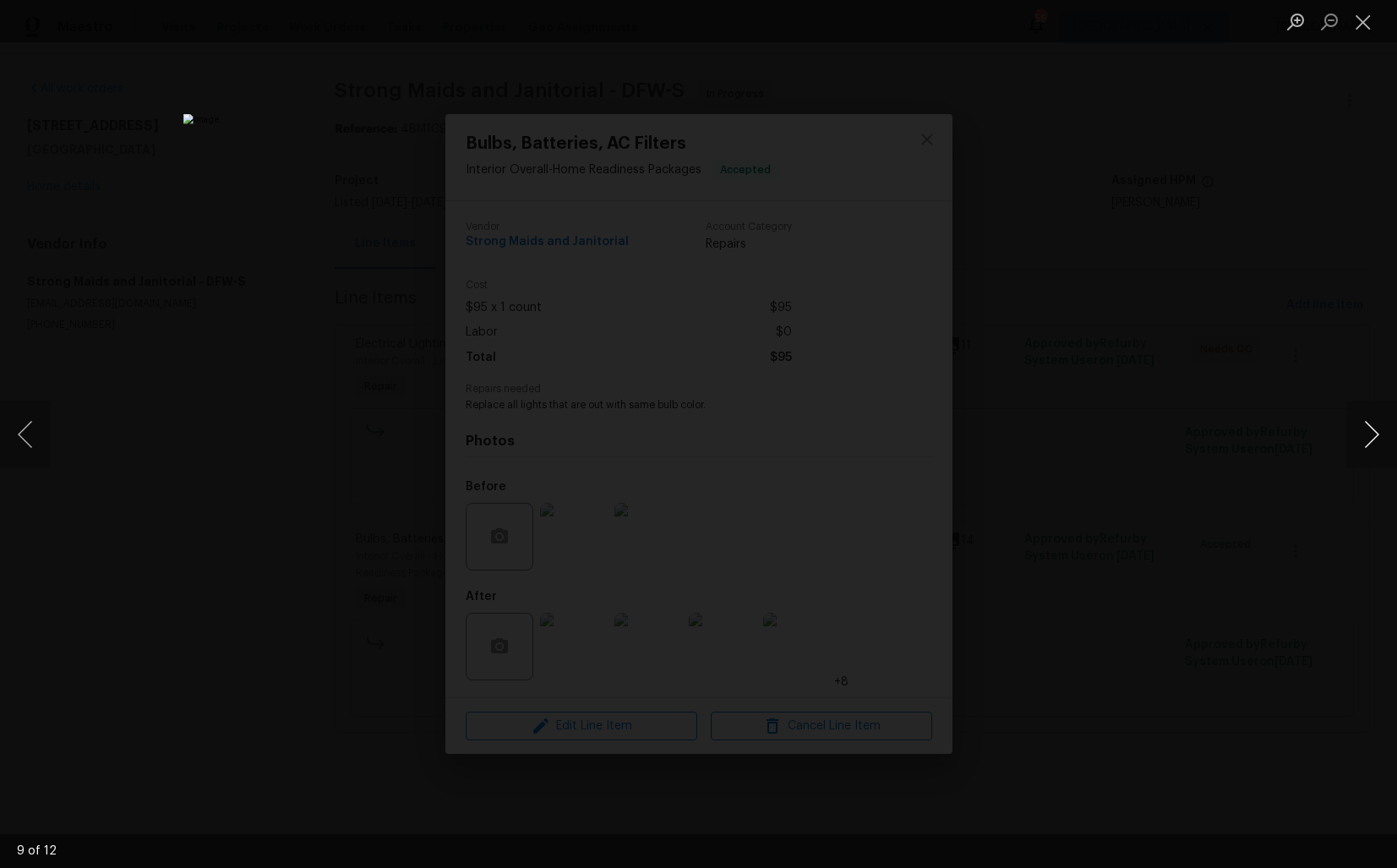
click at [1369, 443] on button "Next image" at bounding box center [1371, 434] width 50 height 67
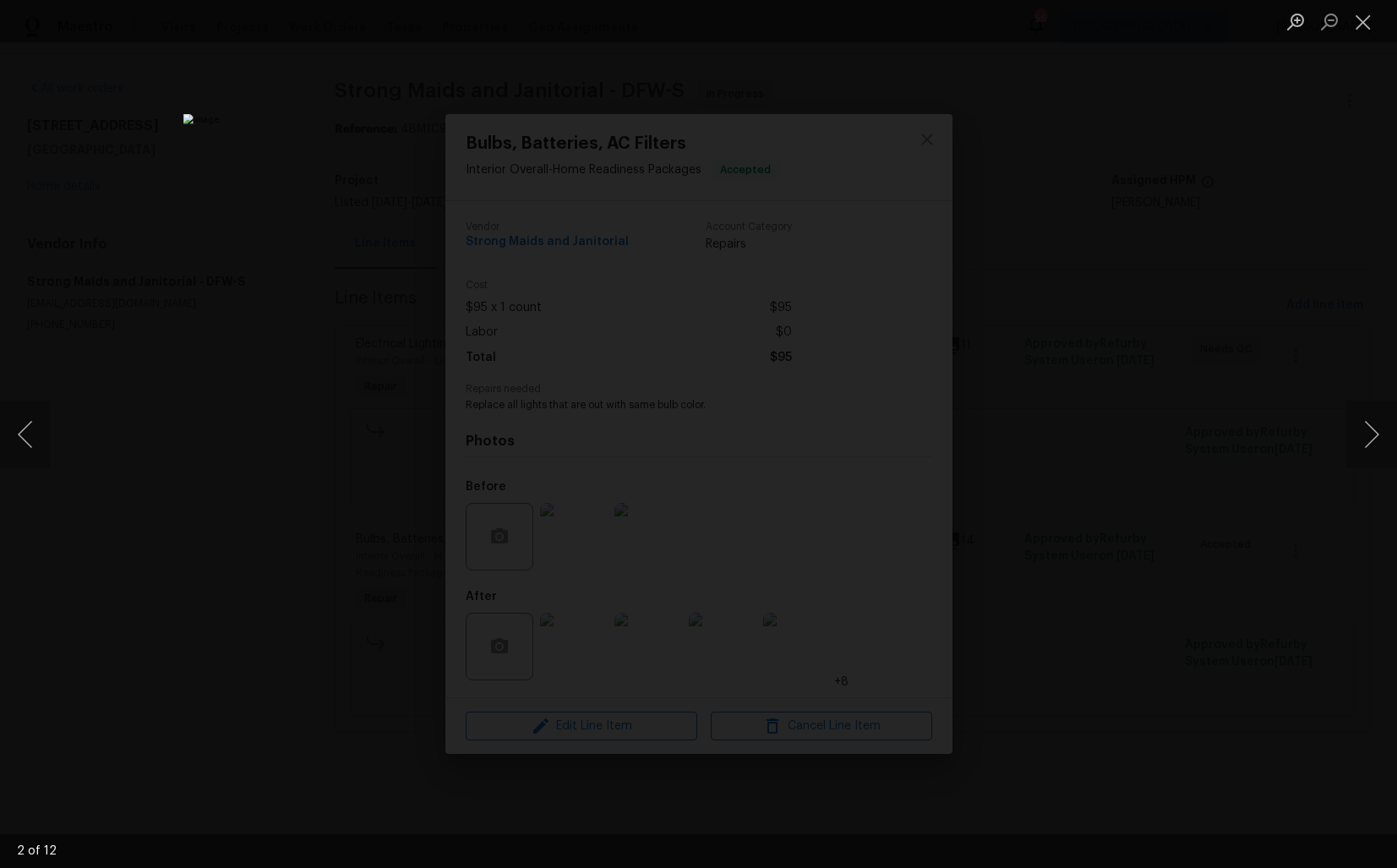
click at [1183, 486] on div "Lightbox" at bounding box center [698, 434] width 1397 height 868
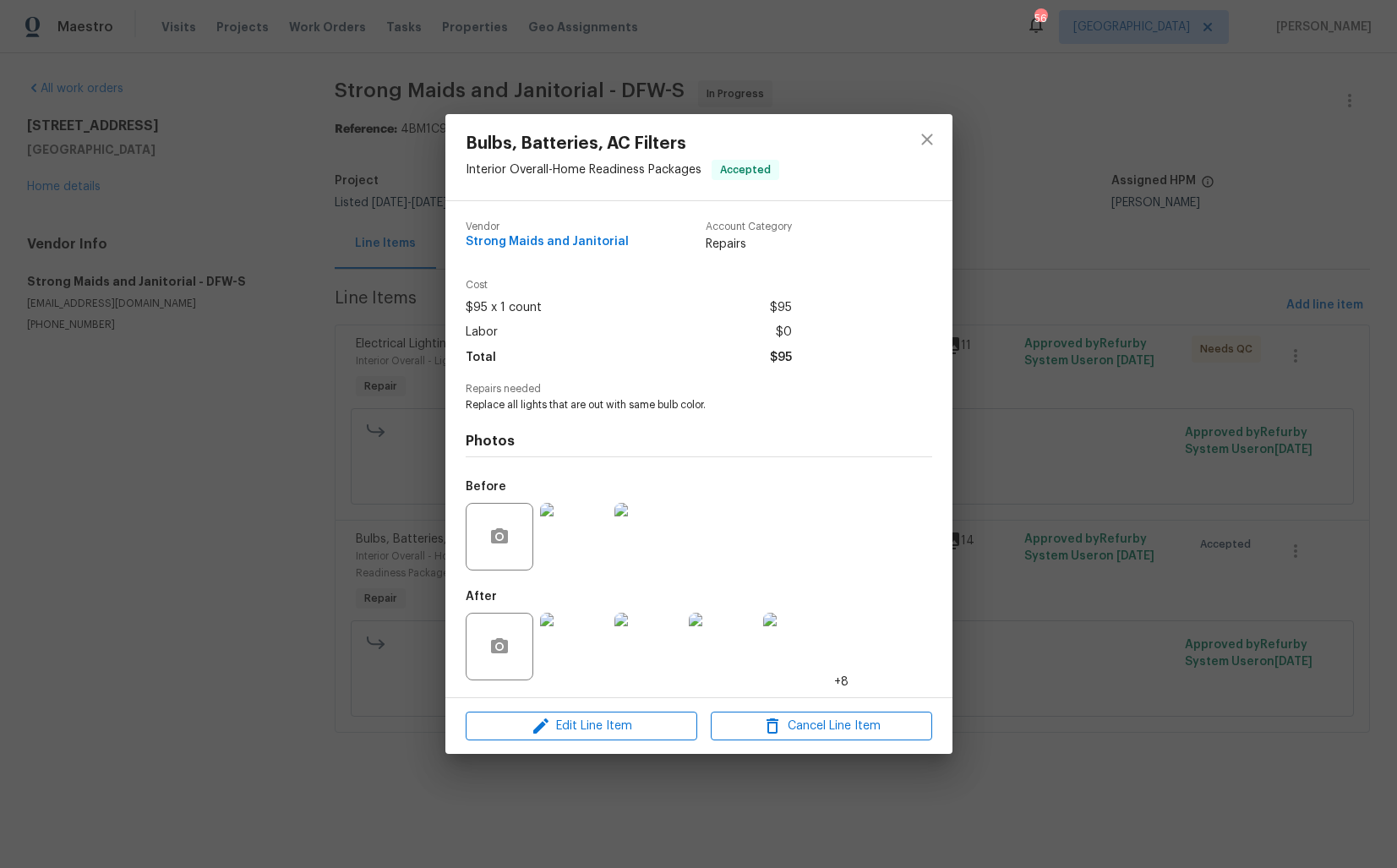
click at [253, 509] on div "Bulbs, Batteries, AC Filters Interior Overall - Home Readiness Packages Accepte…" at bounding box center [698, 434] width 1397 height 868
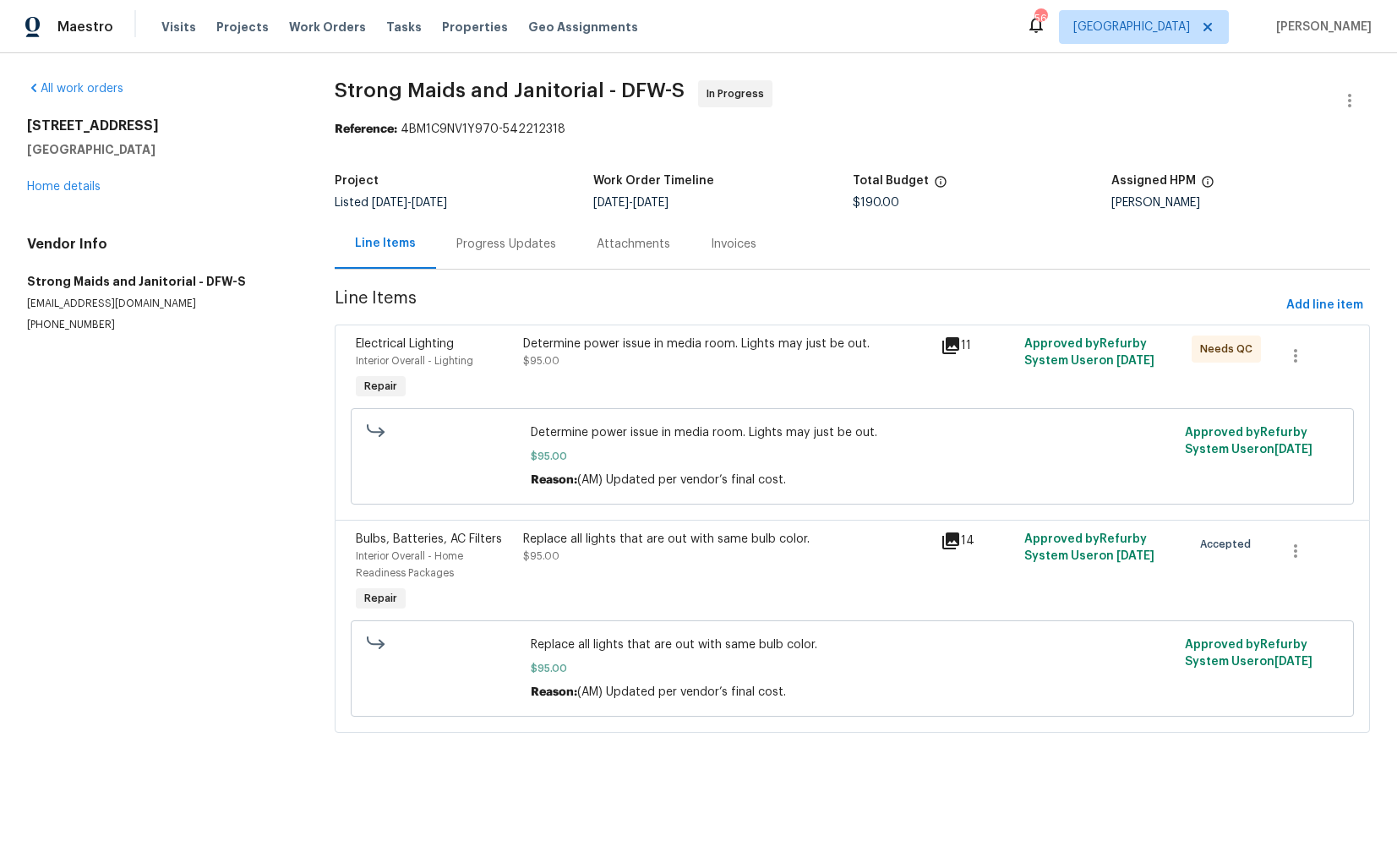
click at [622, 358] on div "Determine power issue in media room. Lights may just be out. $95.00" at bounding box center [727, 352] width 408 height 34
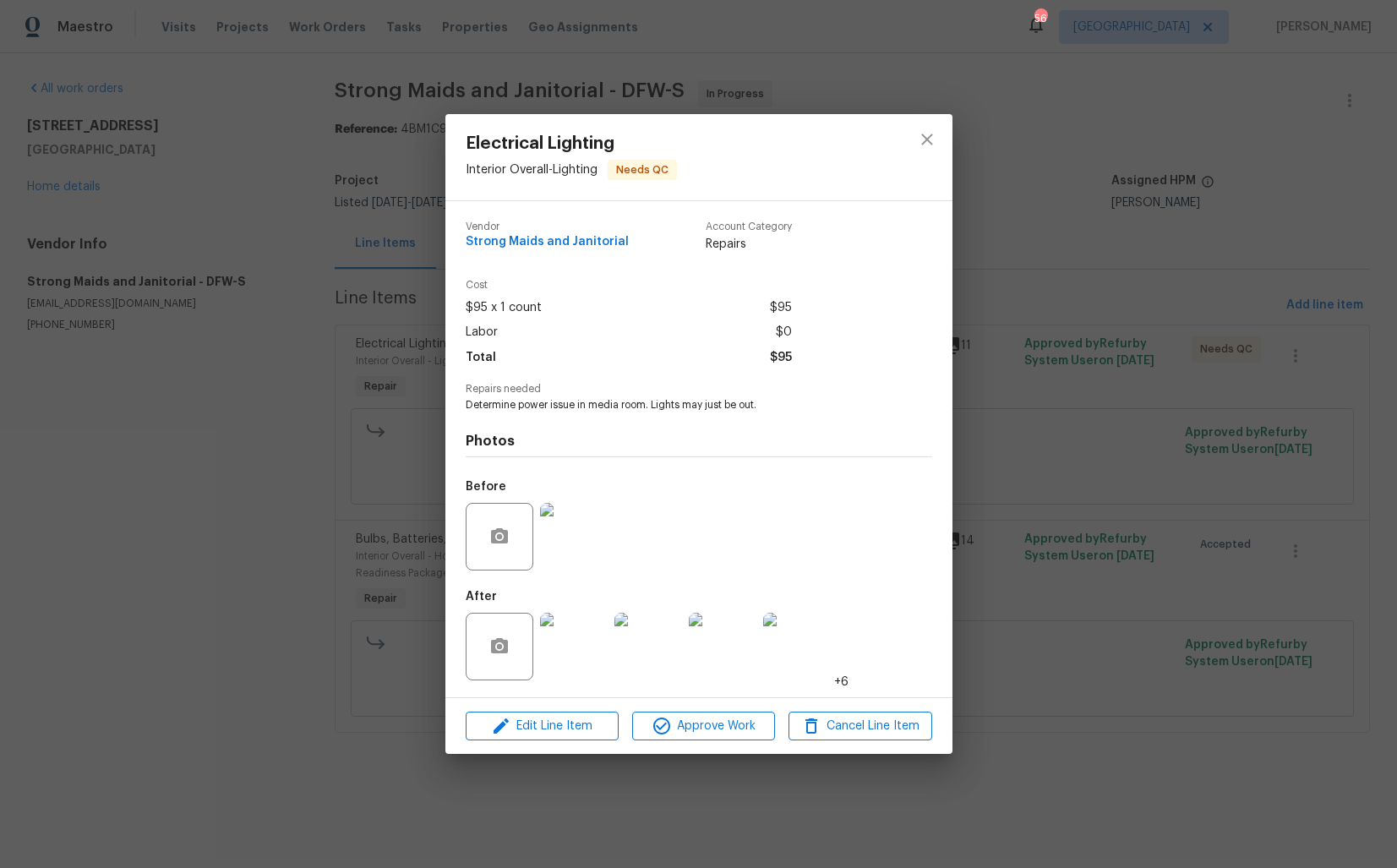
click at [573, 523] on img at bounding box center [573, 536] width 67 height 67
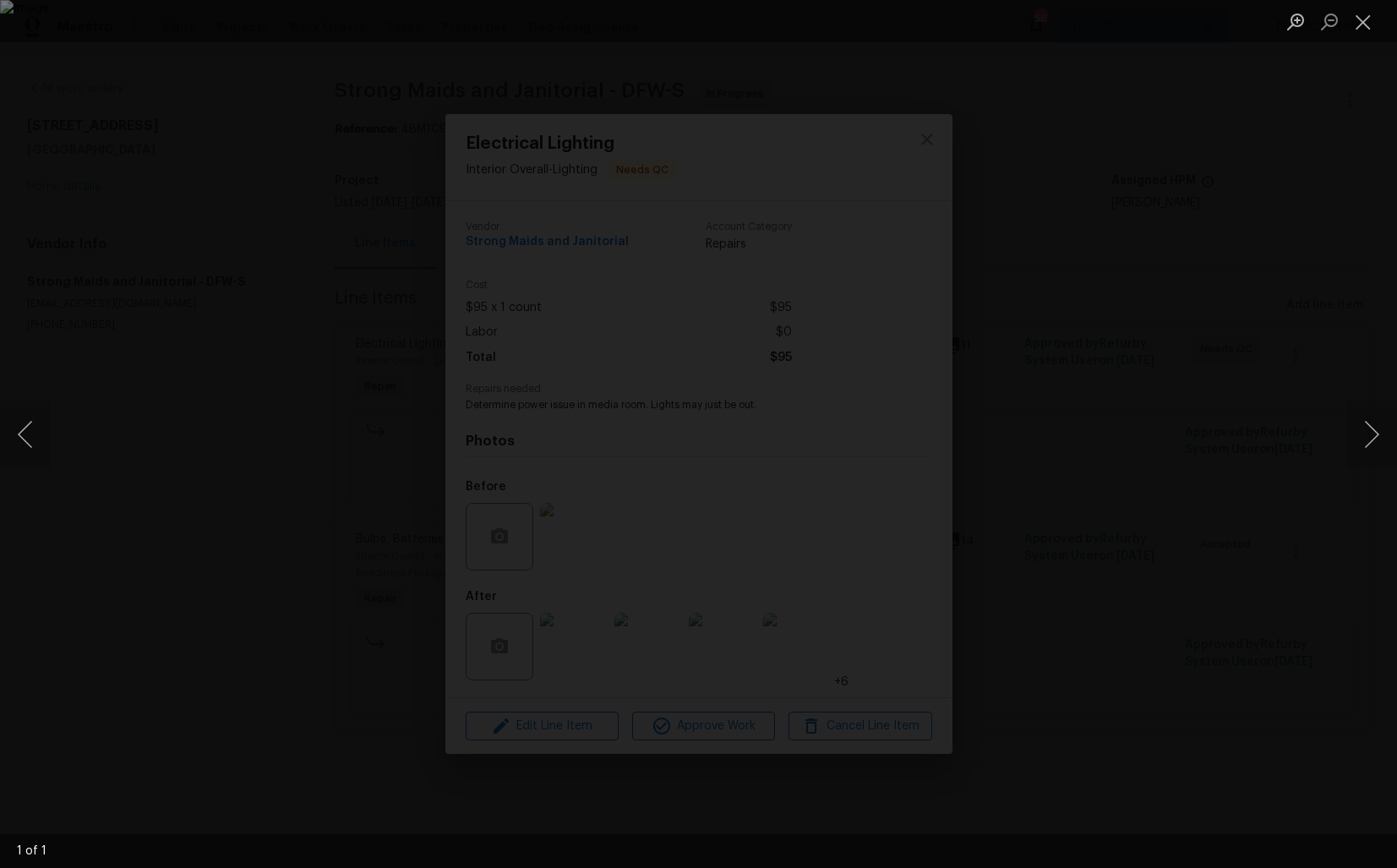
click at [178, 498] on div "Lightbox" at bounding box center [698, 434] width 1397 height 868
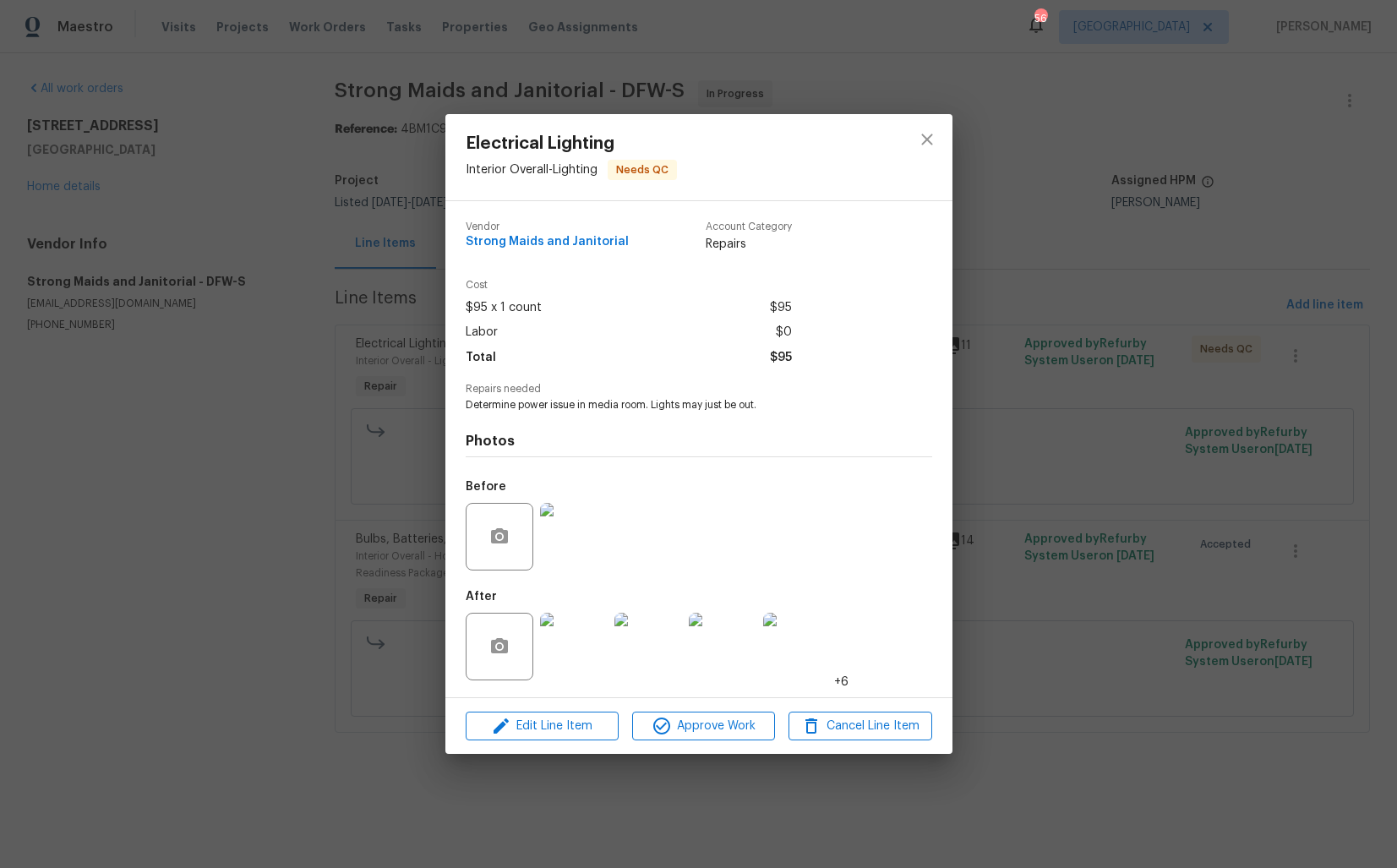
click at [581, 643] on img at bounding box center [573, 646] width 67 height 67
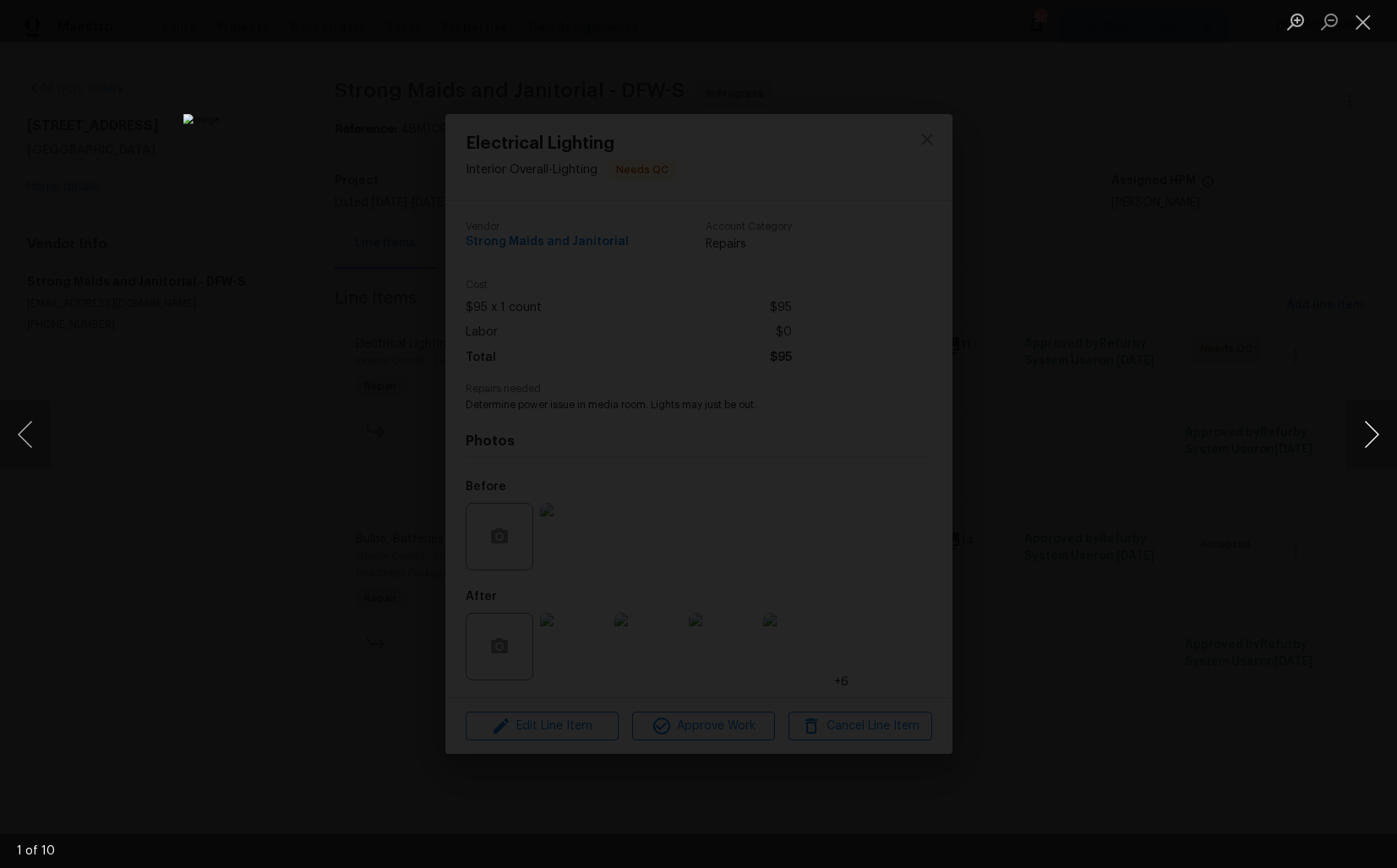
click at [1365, 447] on button "Next image" at bounding box center [1371, 434] width 50 height 67
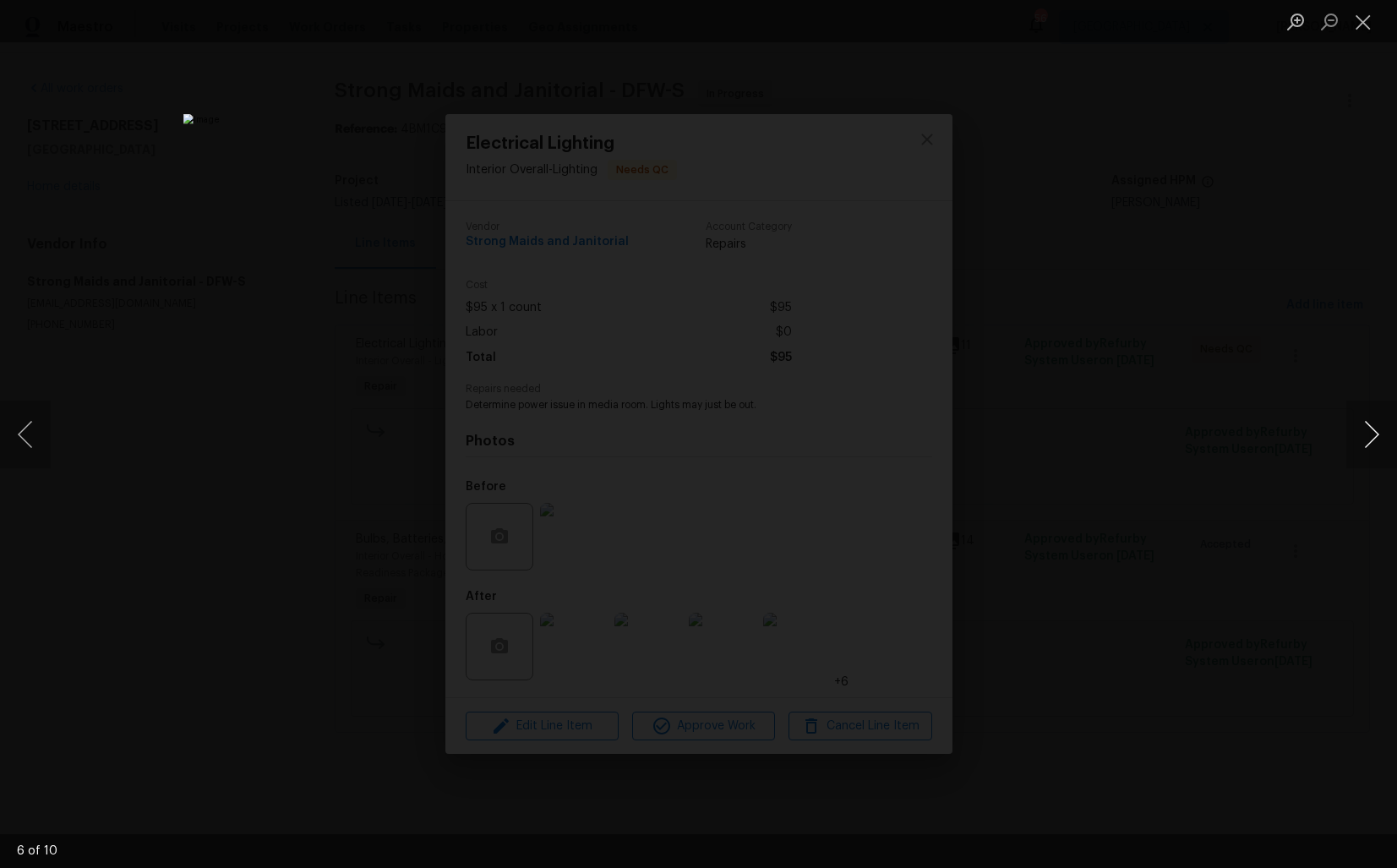
click at [1365, 447] on button "Next image" at bounding box center [1371, 434] width 50 height 67
click at [1093, 466] on div "Lightbox" at bounding box center [698, 434] width 1397 height 868
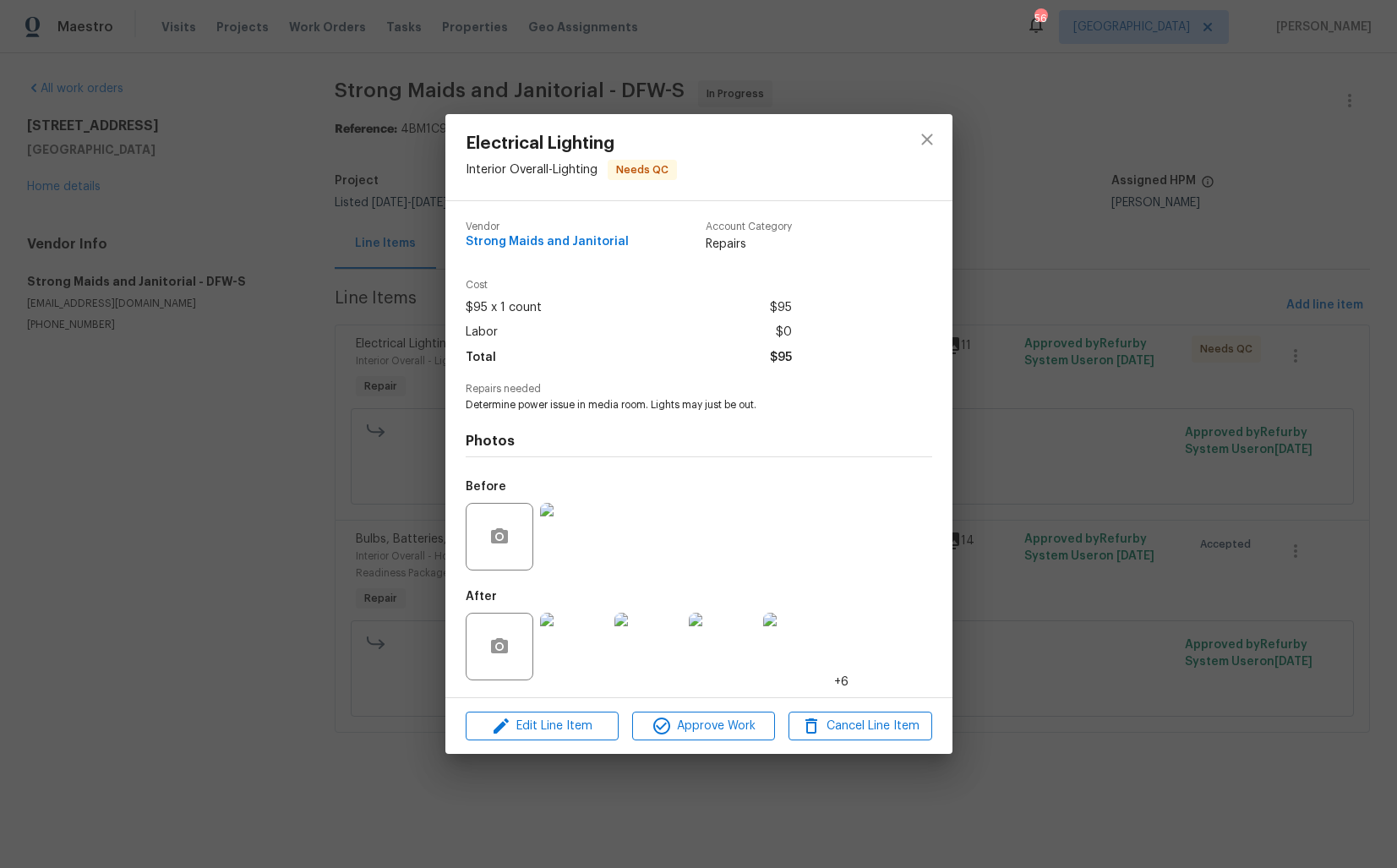
click at [289, 505] on div "Electrical Lighting Interior Overall - Lighting Needs QC Vendor Strong Maids an…" at bounding box center [698, 434] width 1397 height 868
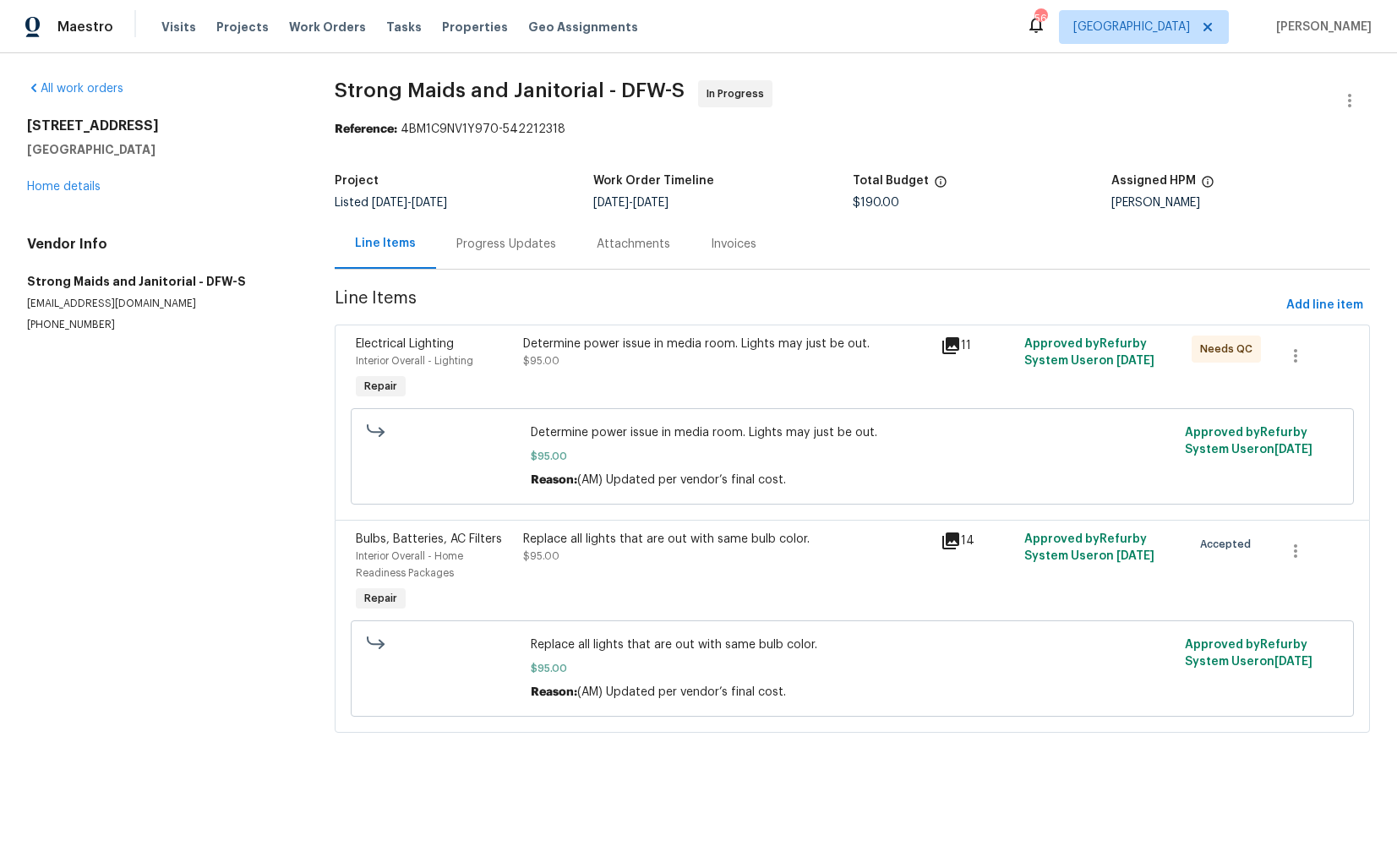
click at [492, 259] on div "Progress Updates" at bounding box center [506, 243] width 140 height 50
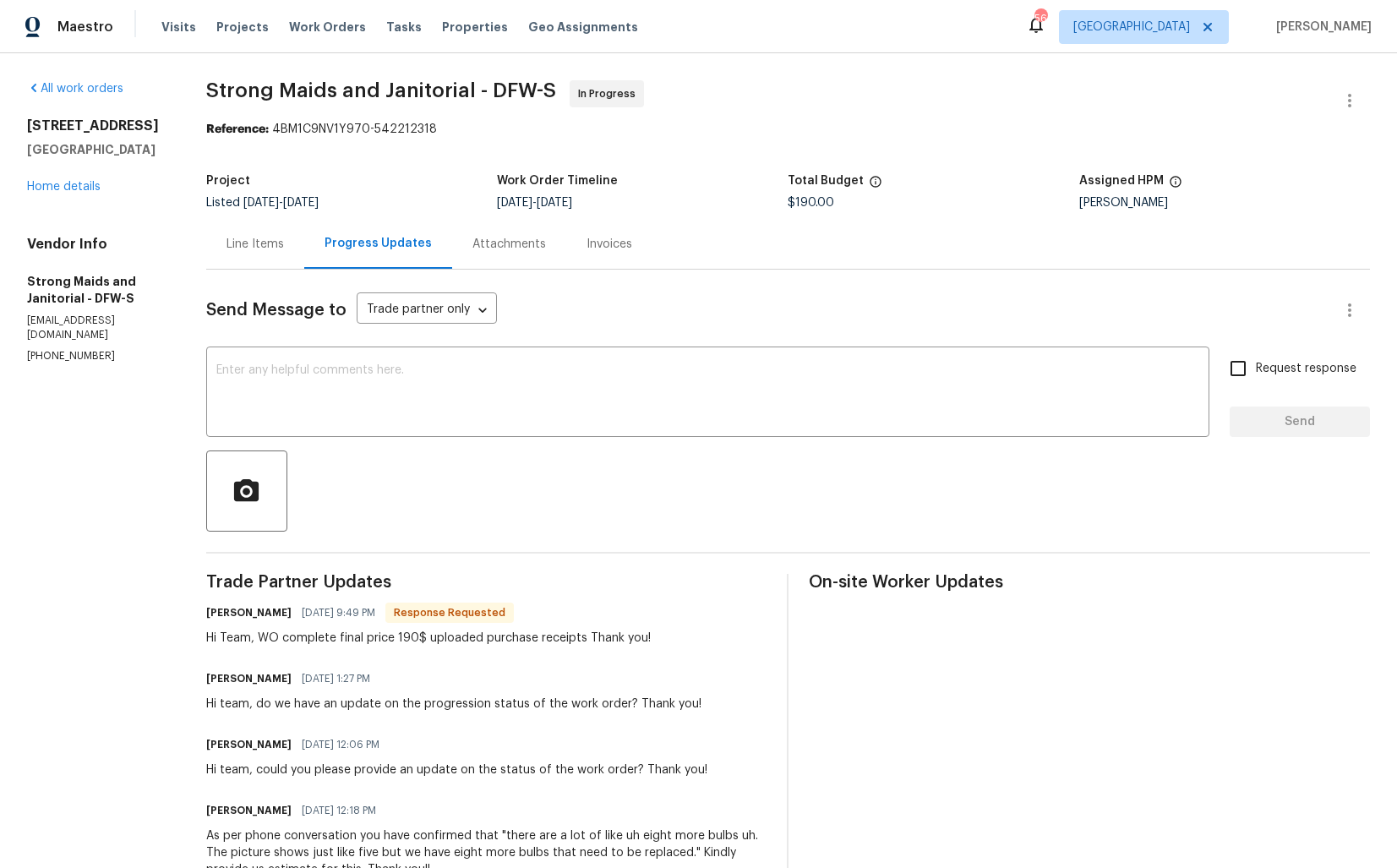
click at [224, 614] on h6 "[PERSON_NAME]" at bounding box center [249, 613] width 85 height 17
copy h6 "[PERSON_NAME]"
click at [552, 393] on textarea at bounding box center [707, 393] width 983 height 59
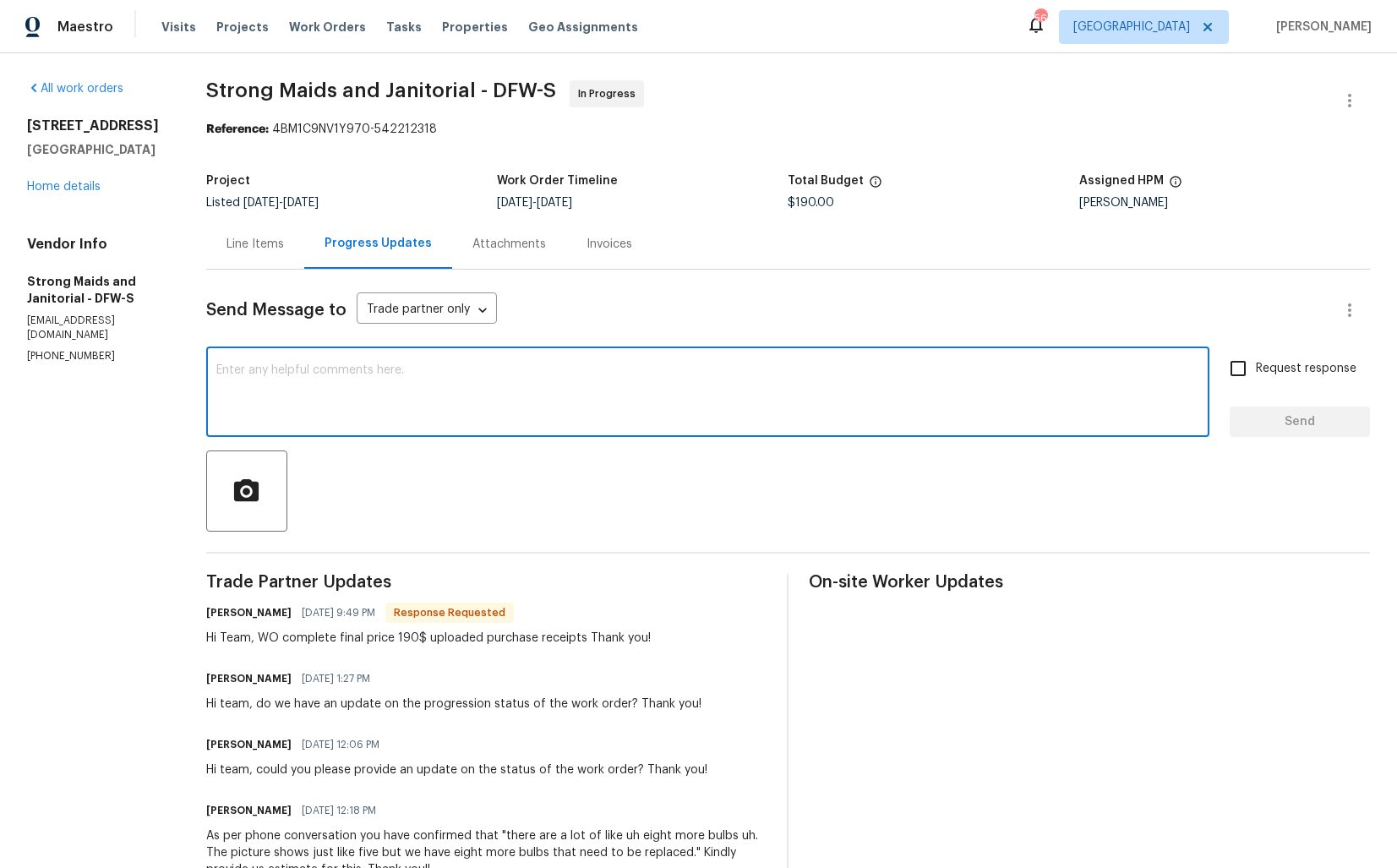
click at [552, 393] on textarea at bounding box center [707, 393] width 983 height 59
click at [1345, 103] on icon "button" at bounding box center [1350, 101] width 20 height 20
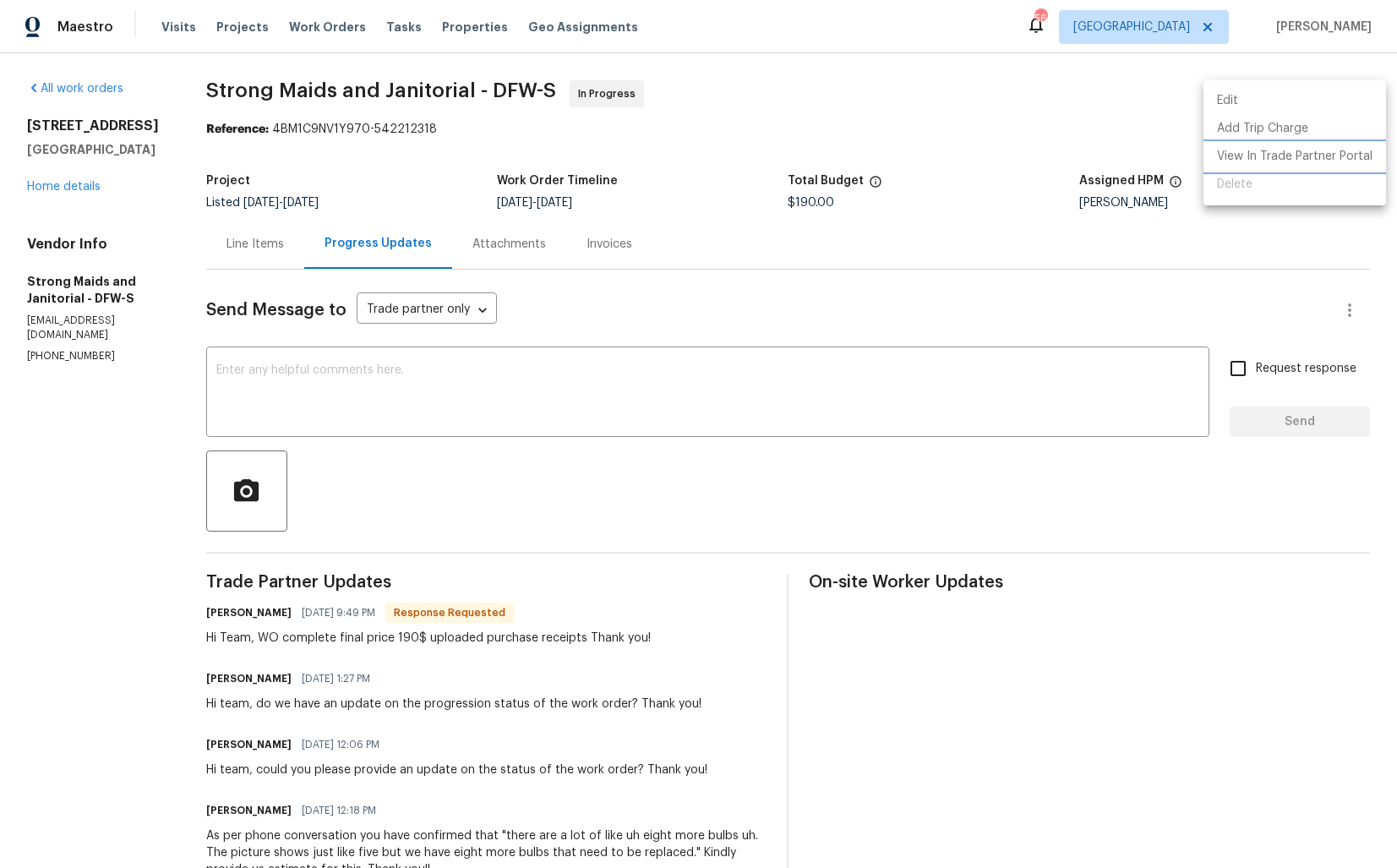
click at [1252, 153] on li "View In Trade Partner Portal" at bounding box center [1295, 156] width 183 height 28
click at [540, 131] on div at bounding box center [698, 434] width 1397 height 868
click at [222, 622] on div "[PERSON_NAME] [DATE] 9:49 PM Response Requested" at bounding box center [428, 613] width 445 height 24
click at [229, 615] on h6 "[PERSON_NAME]" at bounding box center [249, 613] width 85 height 17
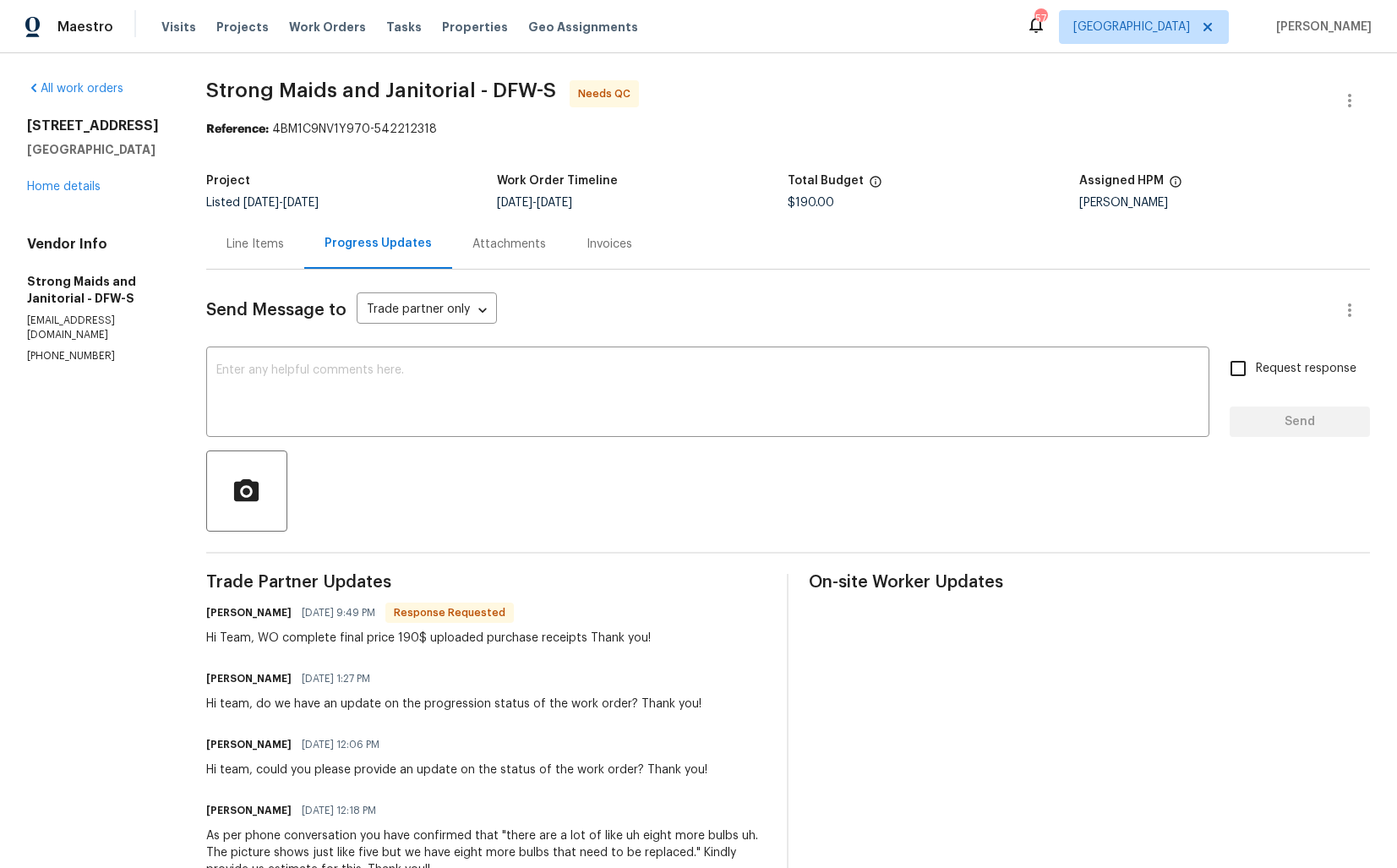
click at [229, 615] on h6 "[PERSON_NAME]" at bounding box center [249, 613] width 85 height 17
copy h6 "[PERSON_NAME]"
click at [556, 400] on textarea at bounding box center [707, 393] width 983 height 59
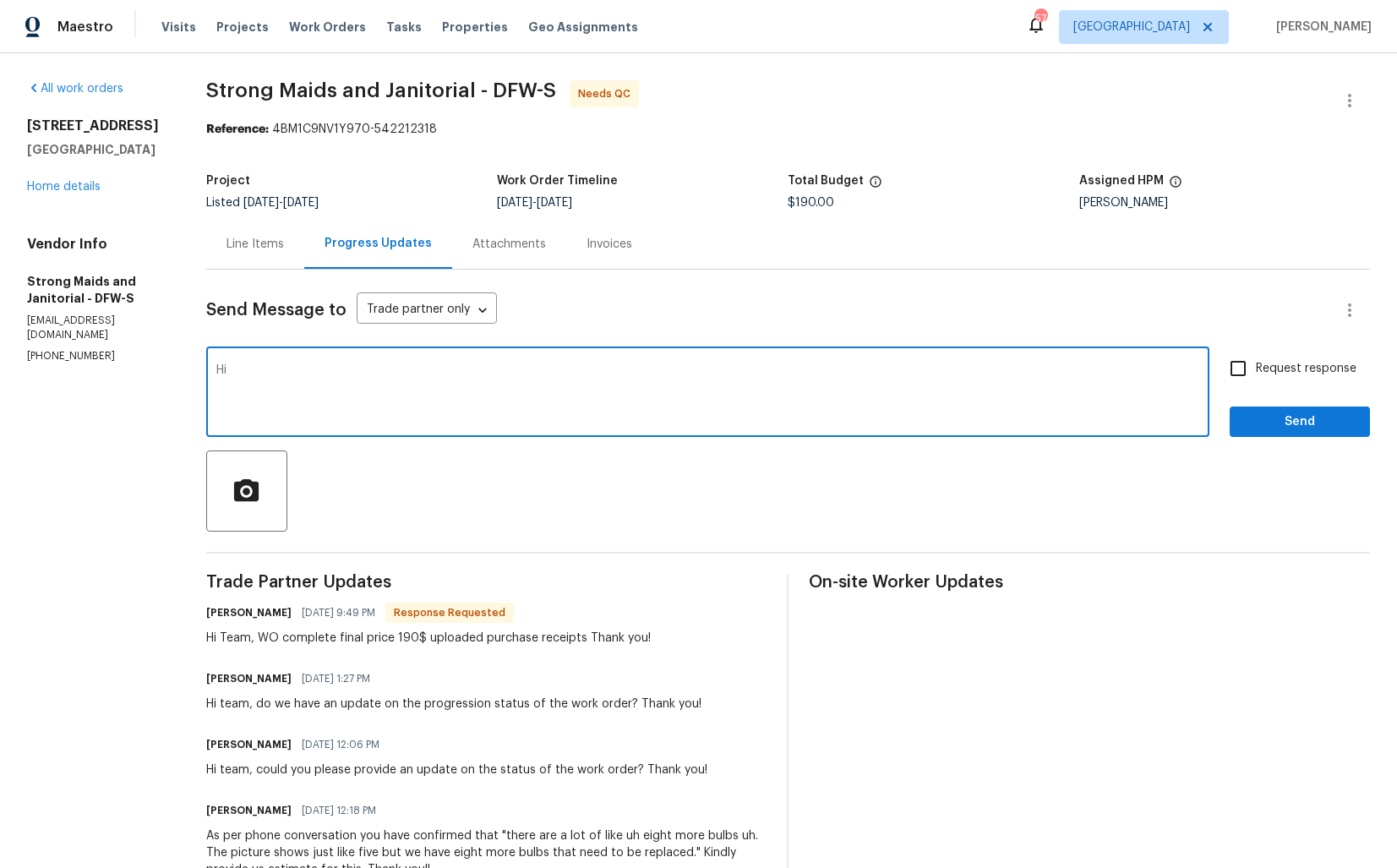
paste textarea "[PERSON_NAME]"
type textarea "Hi [PERSON_NAME], thank you for completing the job. Cost has been updated and t…"
click at [1271, 421] on span "Send" at bounding box center [1300, 422] width 114 height 21
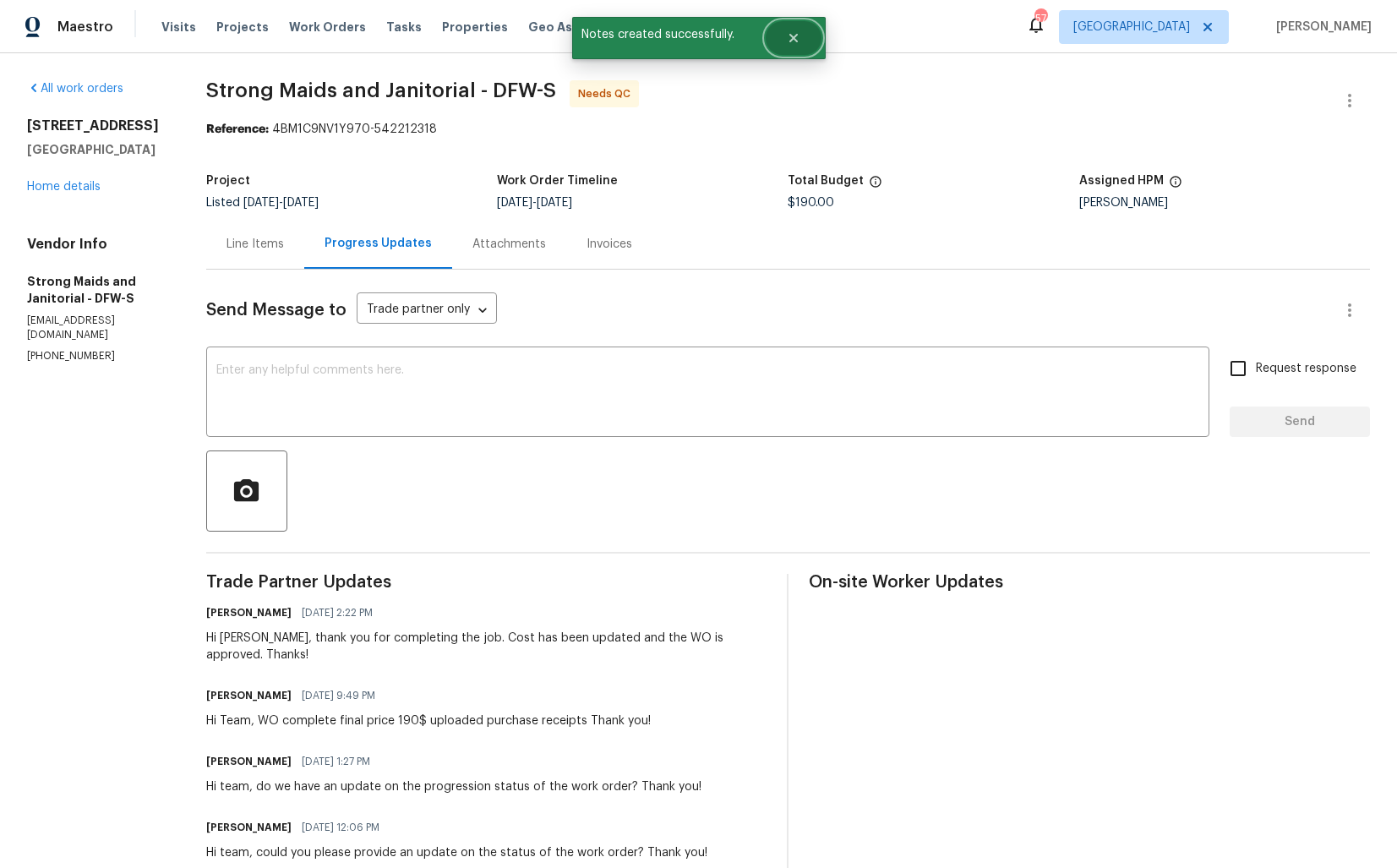
click at [804, 42] on button "Close" at bounding box center [793, 38] width 55 height 34
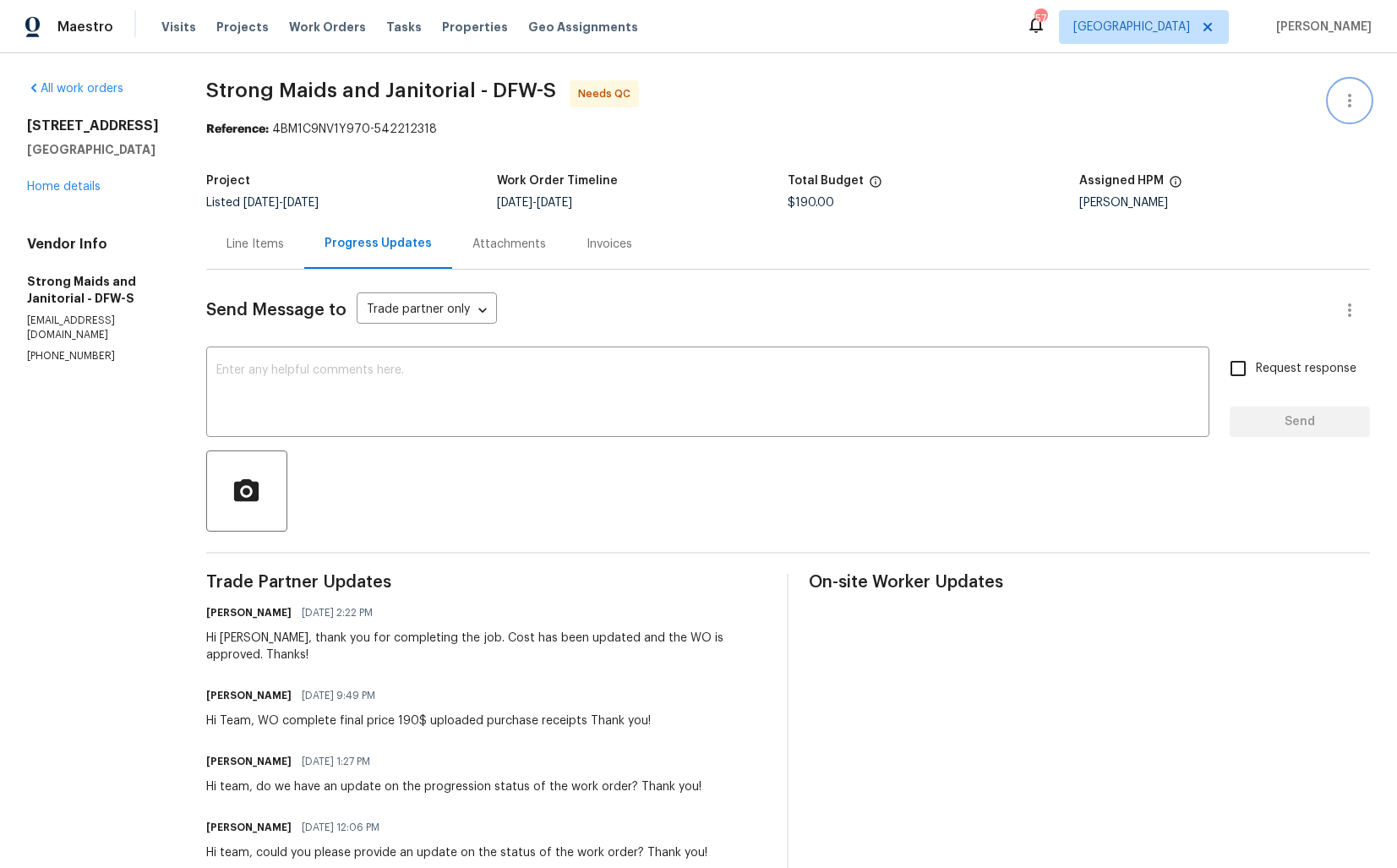
click at [1342, 102] on icon "button" at bounding box center [1350, 101] width 20 height 20
click at [1254, 99] on li "Edit" at bounding box center [1295, 101] width 183 height 28
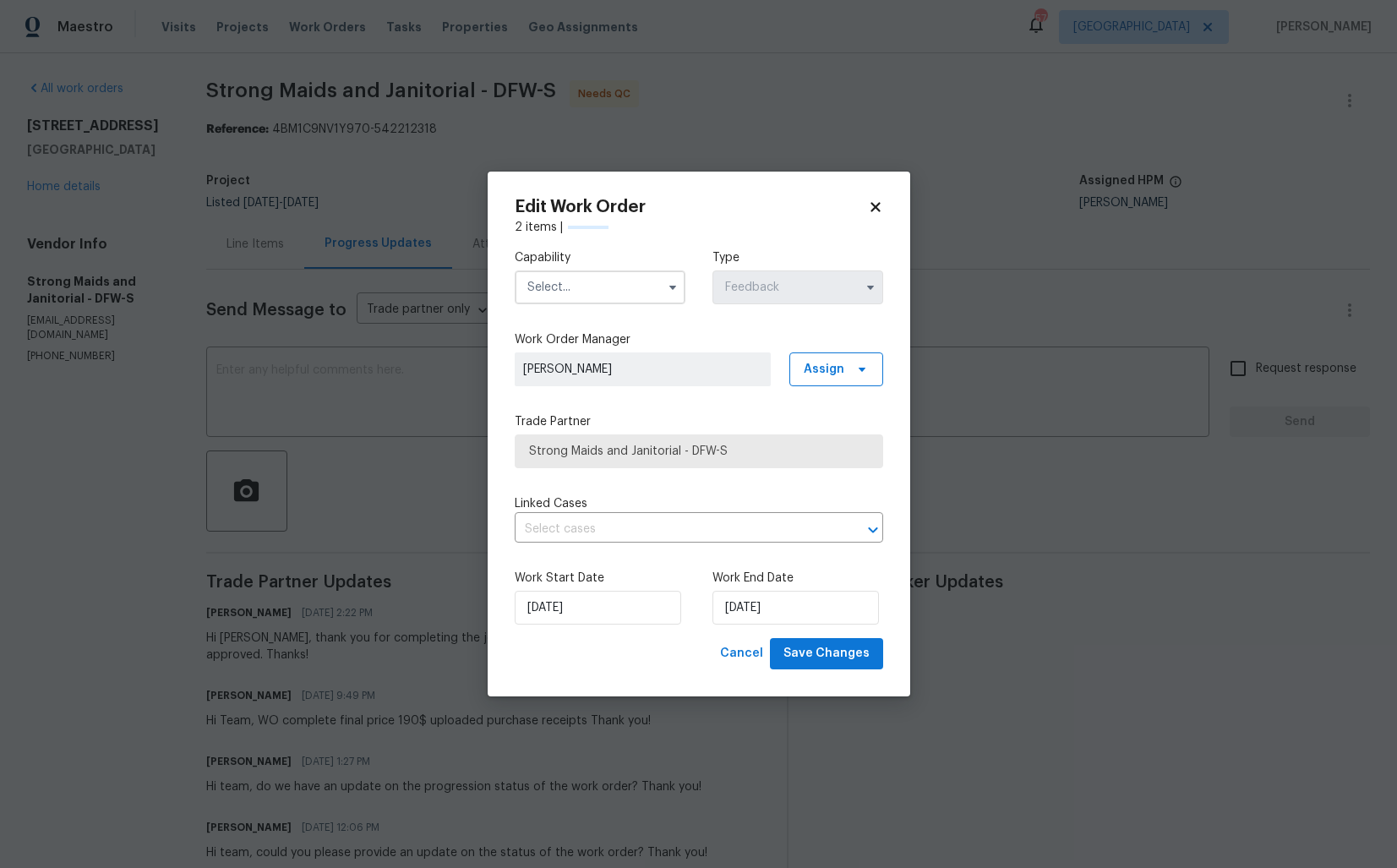
click at [564, 283] on input "text" at bounding box center [600, 288] width 171 height 34
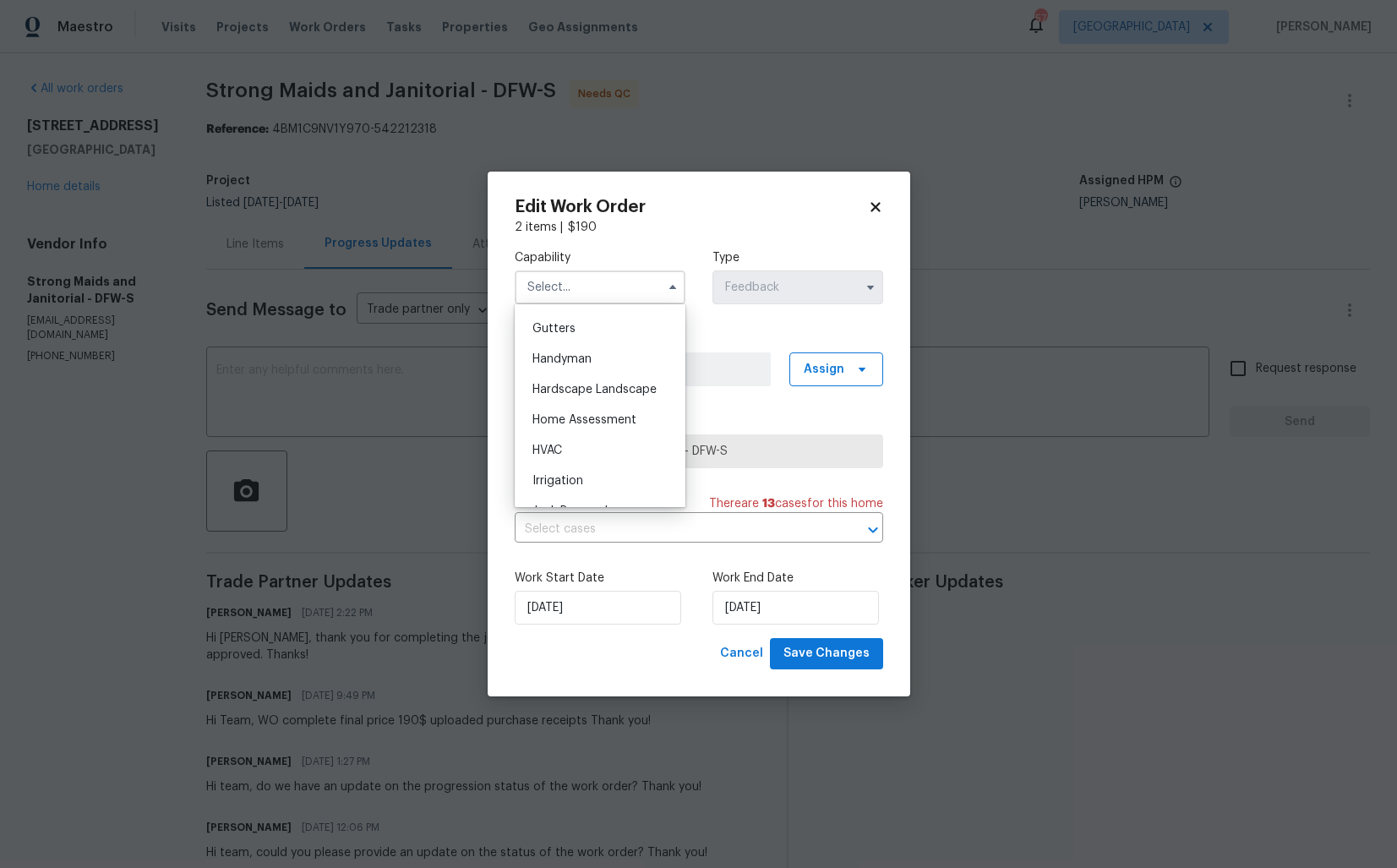
scroll to position [853, 0]
click at [581, 394] on span "Handyman" at bounding box center [562, 400] width 59 height 12
type input "Handyman"
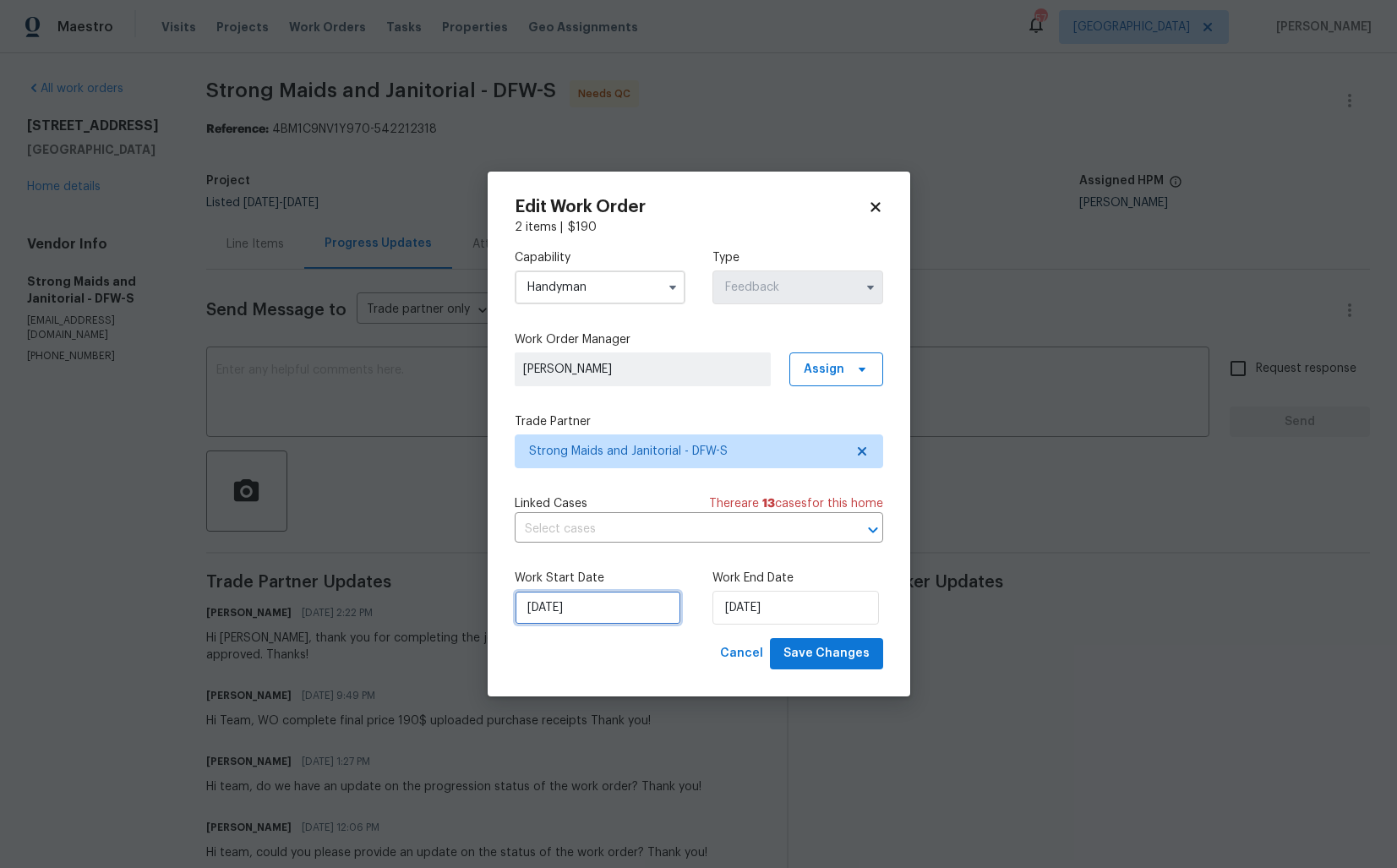
click at [625, 604] on input "[DATE]" at bounding box center [597, 608] width 166 height 34
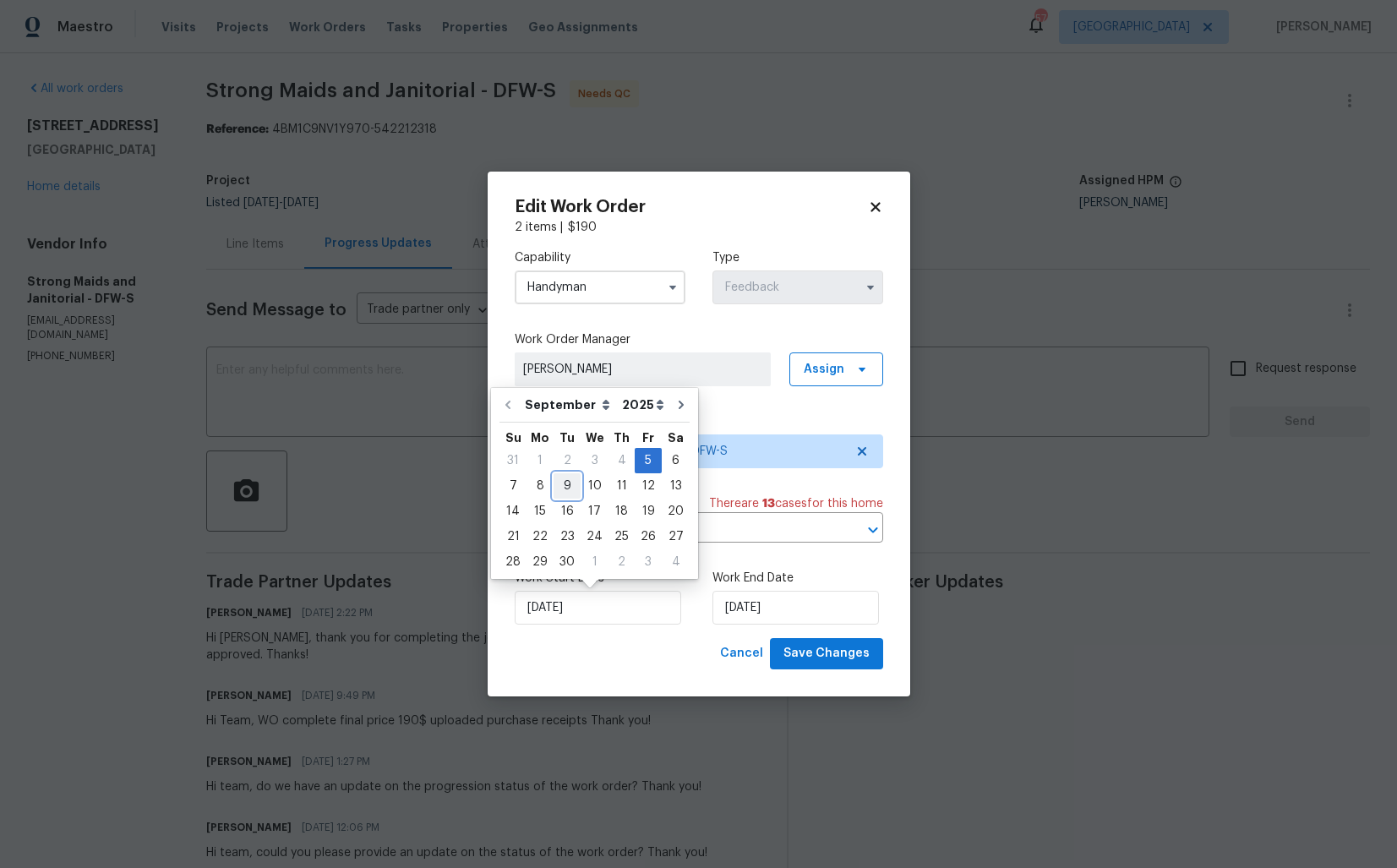
click at [574, 497] on div "9" at bounding box center [568, 486] width 27 height 24
type input "[DATE]"
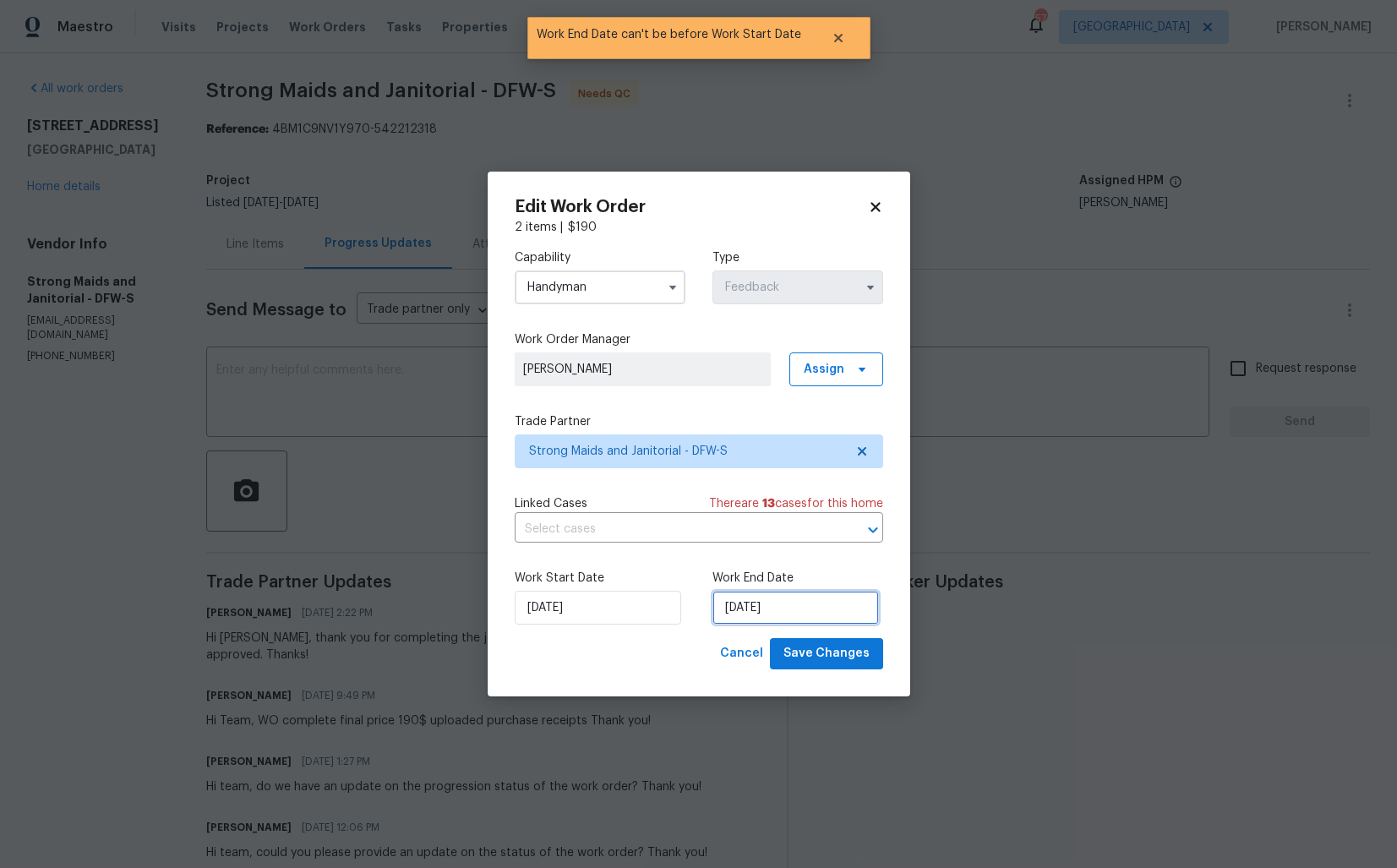
click at [762, 614] on input "[DATE]" at bounding box center [795, 608] width 166 height 34
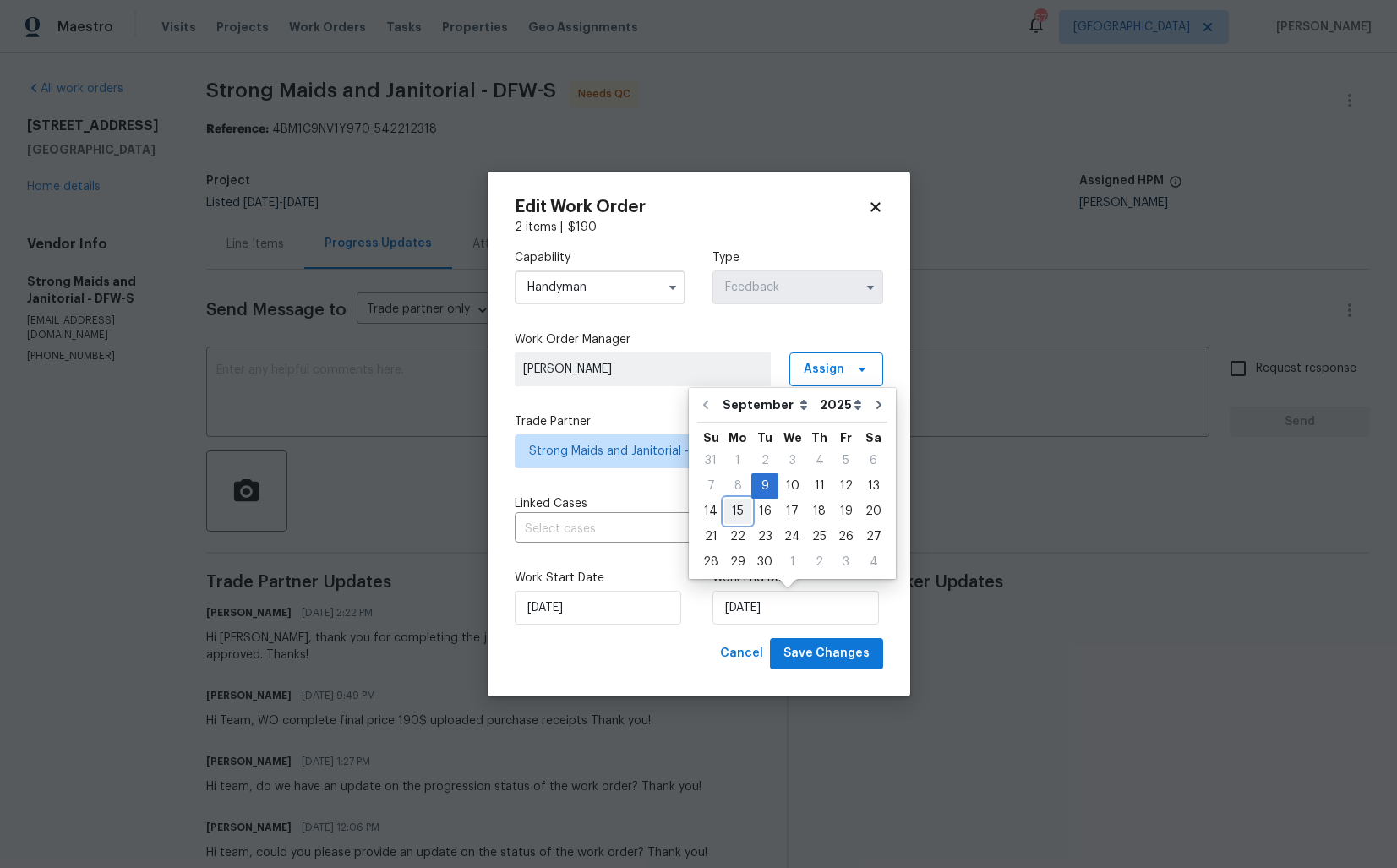
click at [730, 510] on div "15" at bounding box center [738, 511] width 27 height 24
type input "[DATE]"
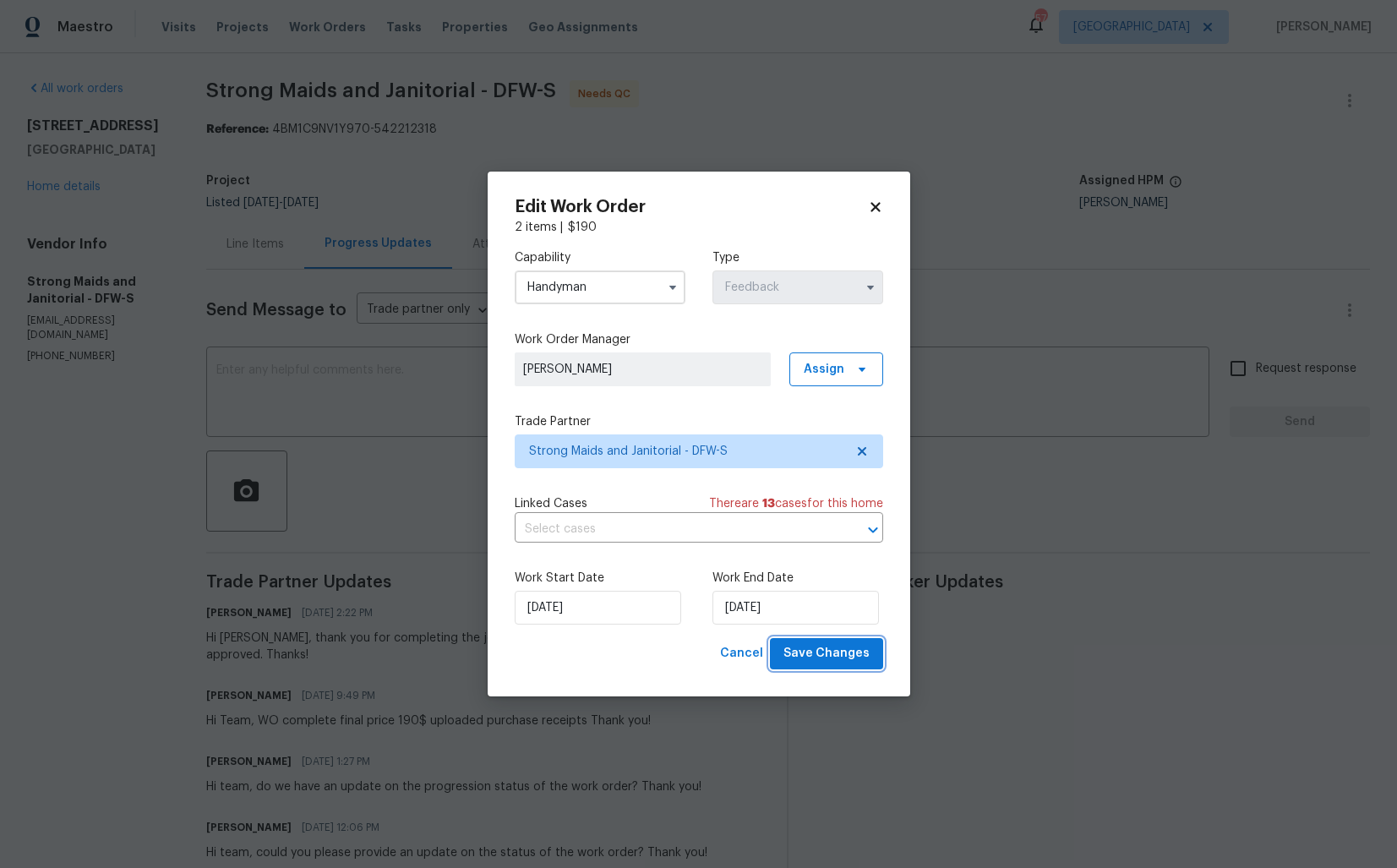
click at [800, 654] on span "Save Changes" at bounding box center [826, 654] width 86 height 21
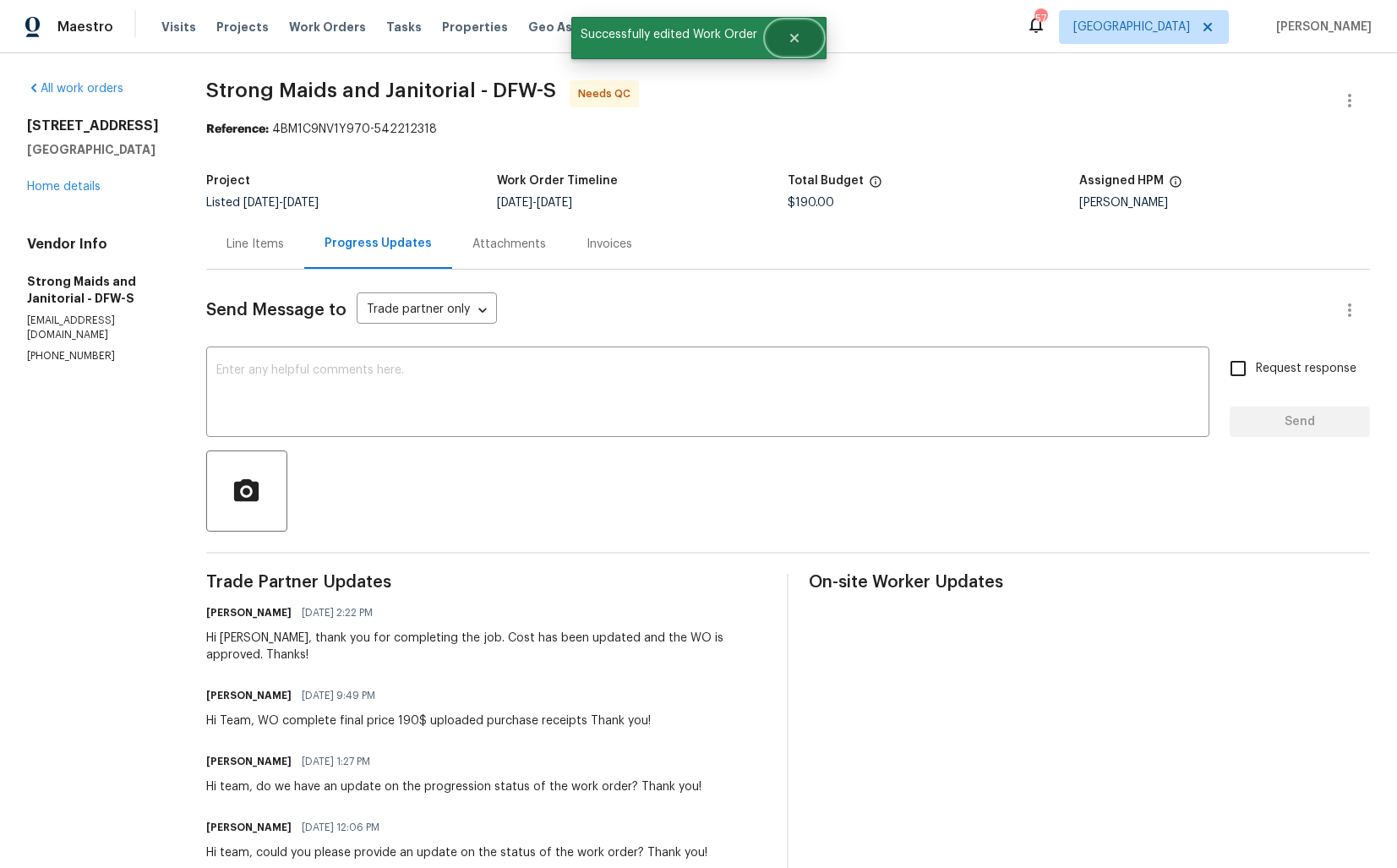
click at [803, 41] on button "Close" at bounding box center [794, 38] width 55 height 34
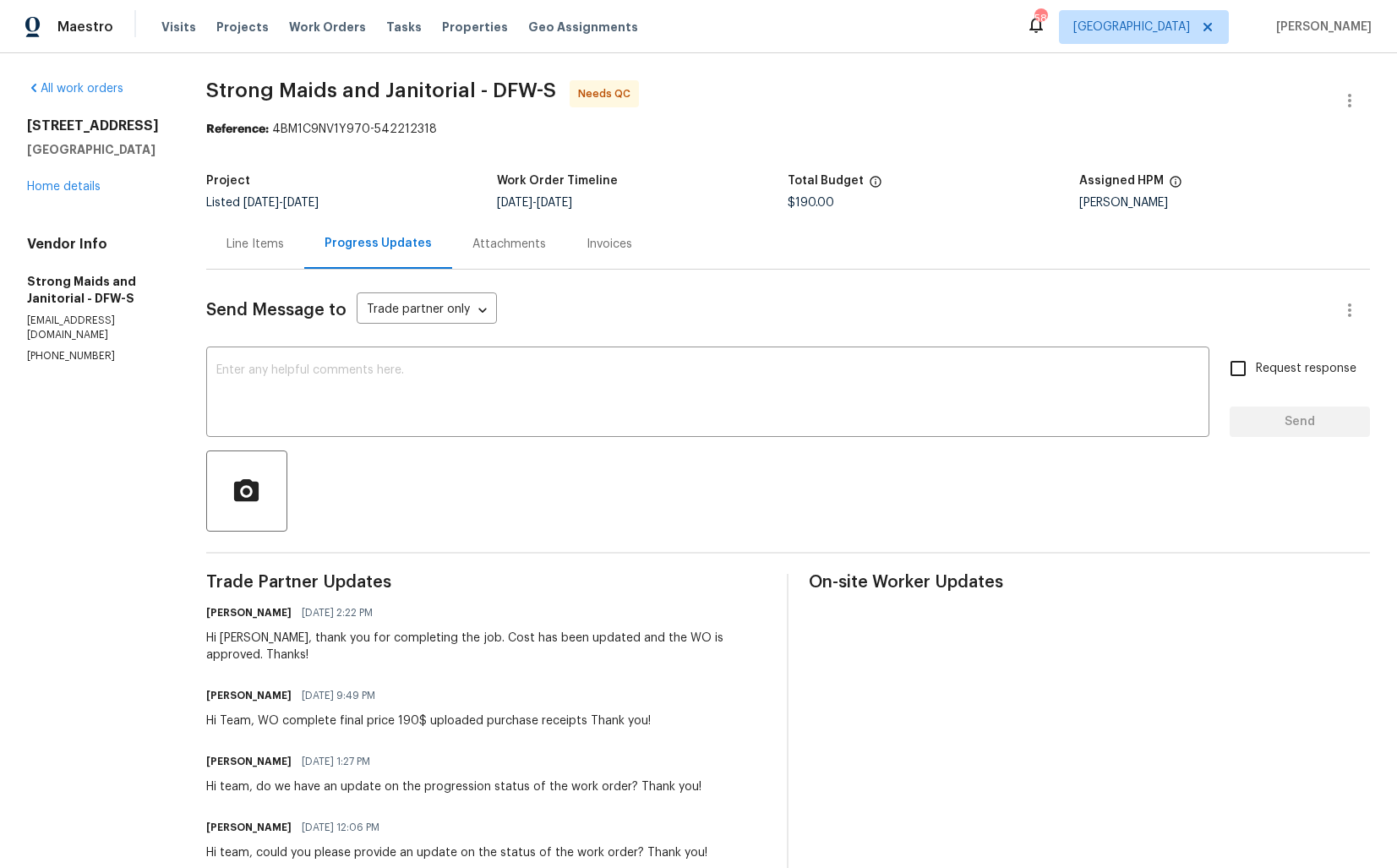
click at [232, 245] on div "Line Items" at bounding box center [254, 244] width 57 height 17
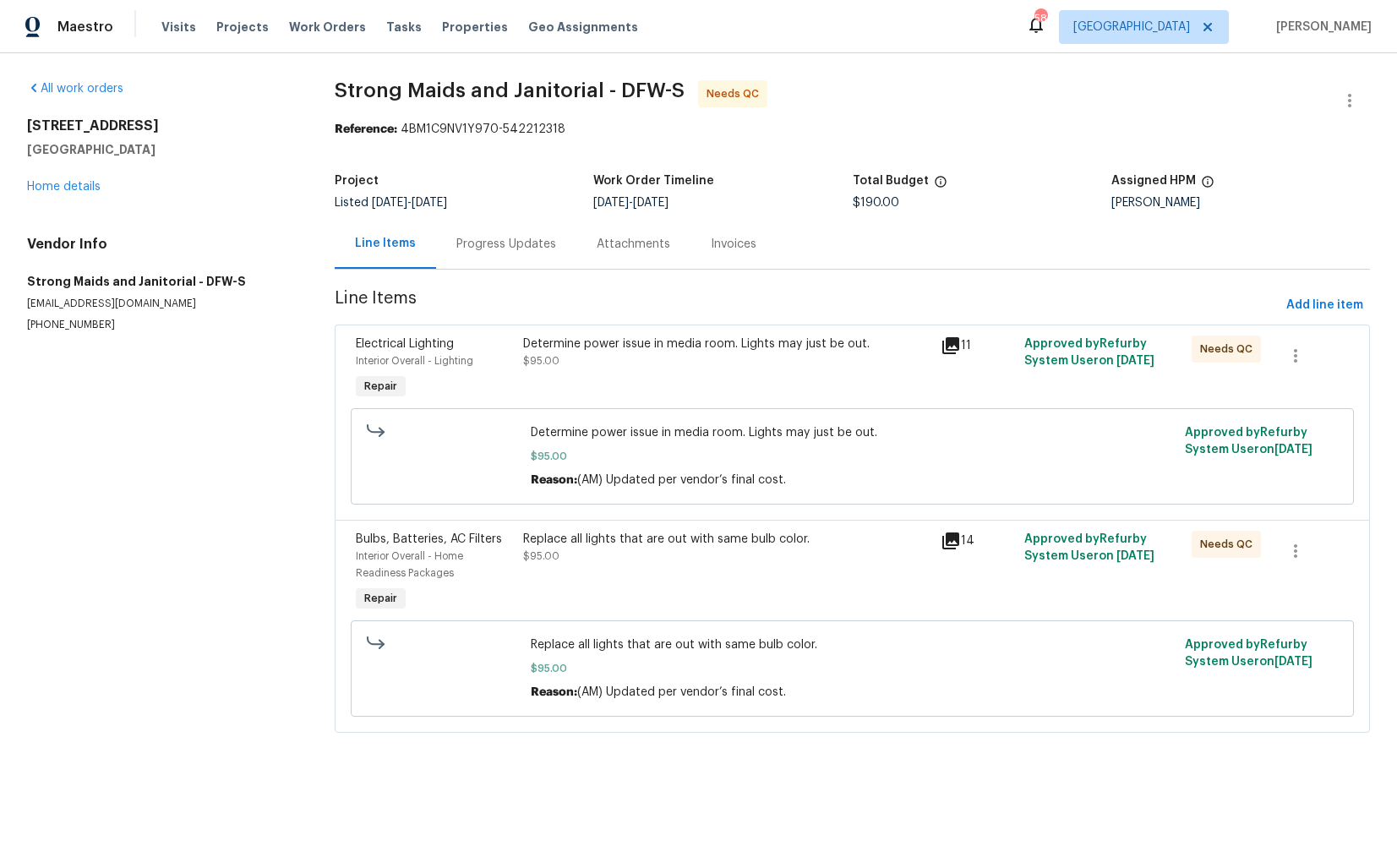
click at [663, 377] on div "Determine power issue in media room. Lights may just be out. $95.00" at bounding box center [727, 369] width 418 height 78
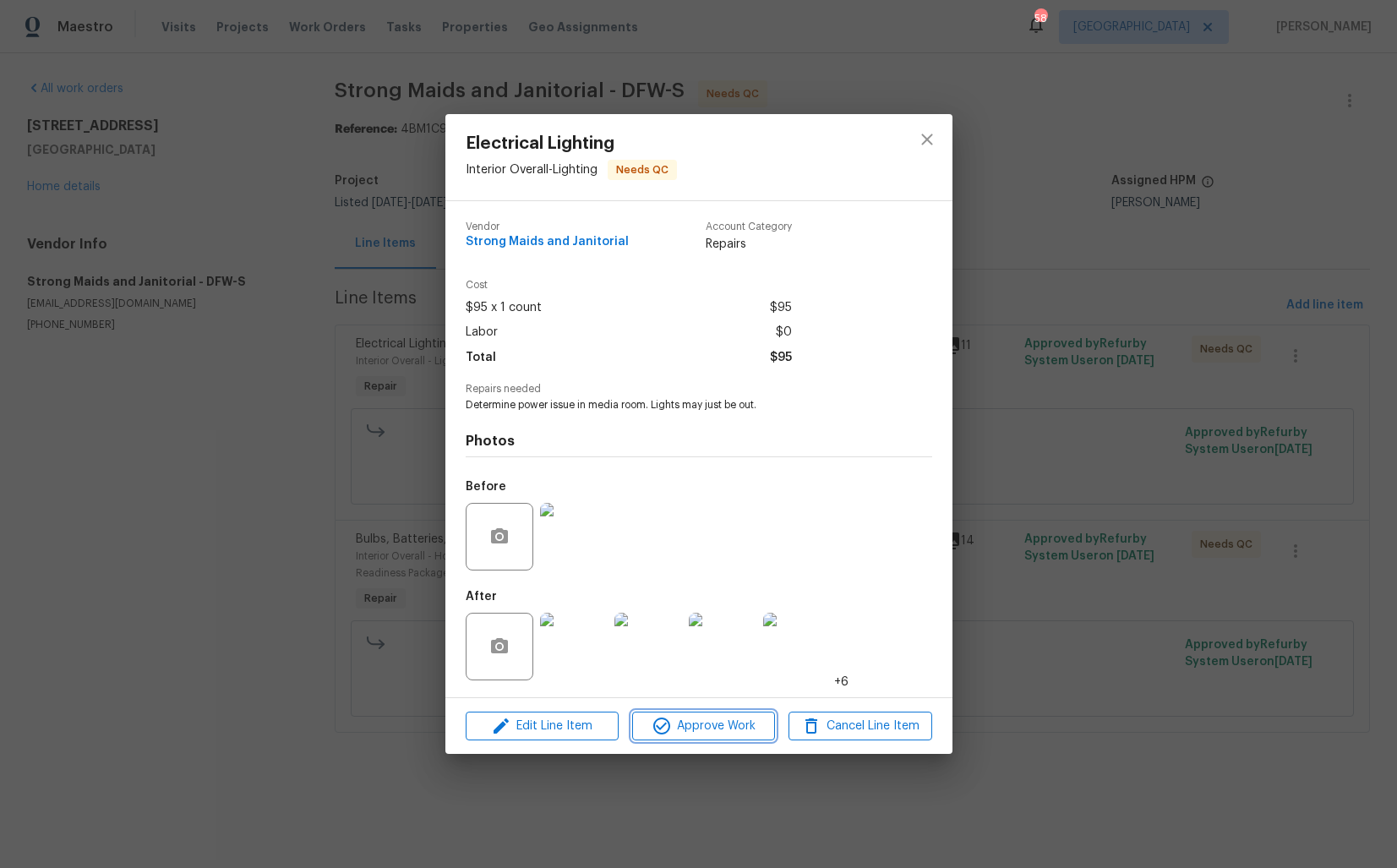
click at [672, 719] on span "Approve Work" at bounding box center [703, 726] width 132 height 21
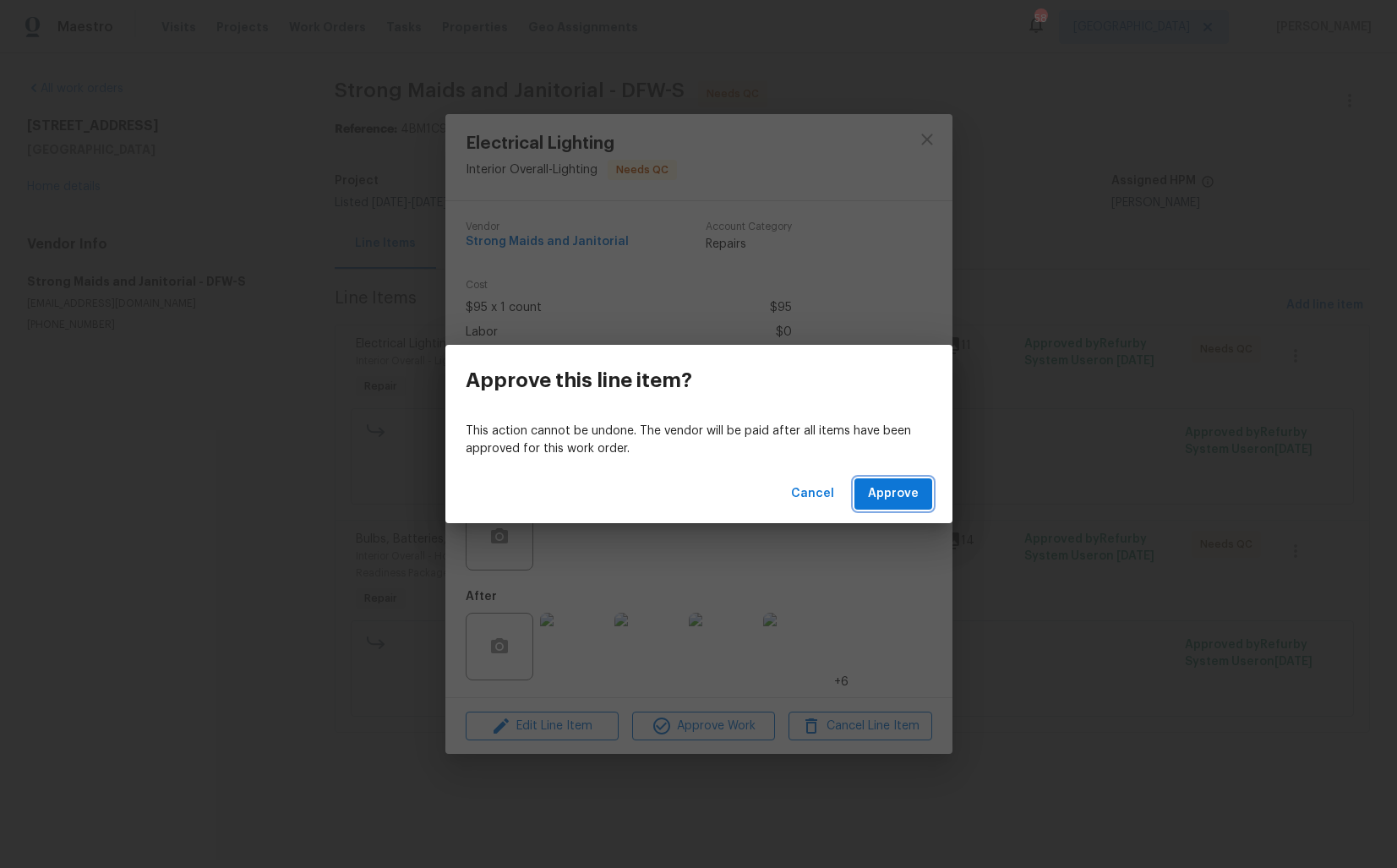
click at [905, 494] on span "Approve" at bounding box center [893, 493] width 50 height 21
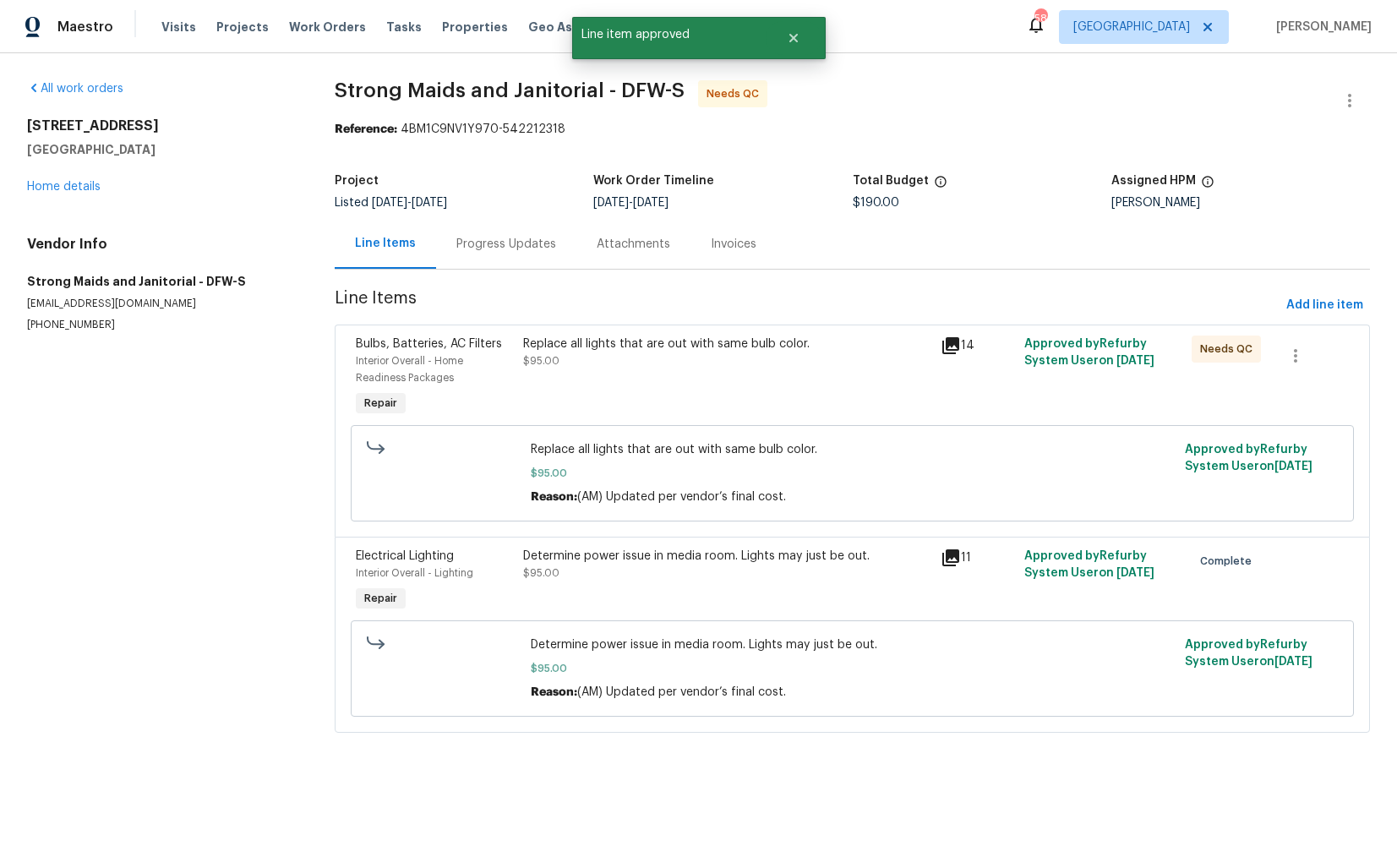
click at [684, 354] on div "Replace all lights that are out with same bulb color. $95.00" at bounding box center [727, 352] width 408 height 34
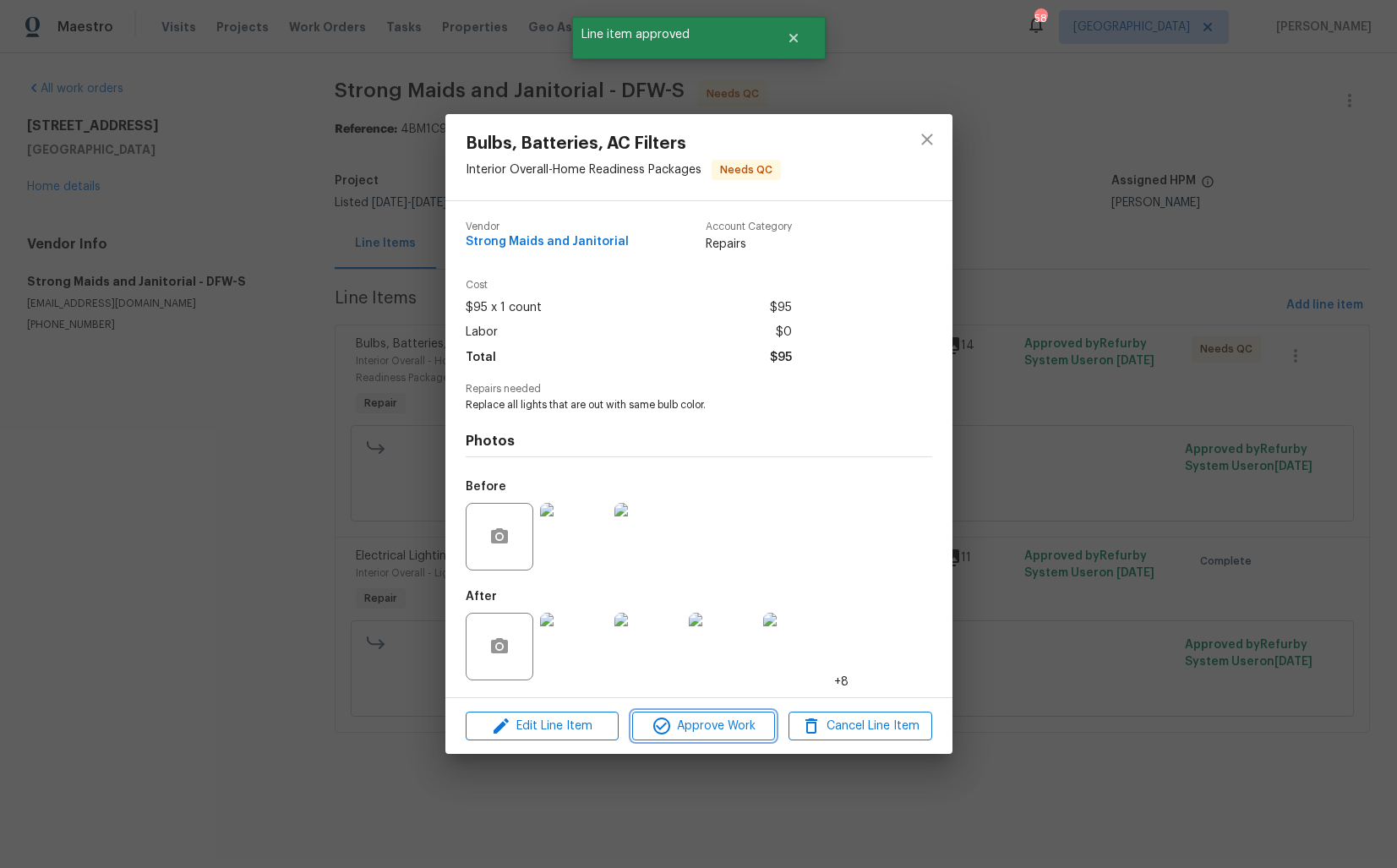
click at [685, 730] on span "Approve Work" at bounding box center [703, 726] width 132 height 21
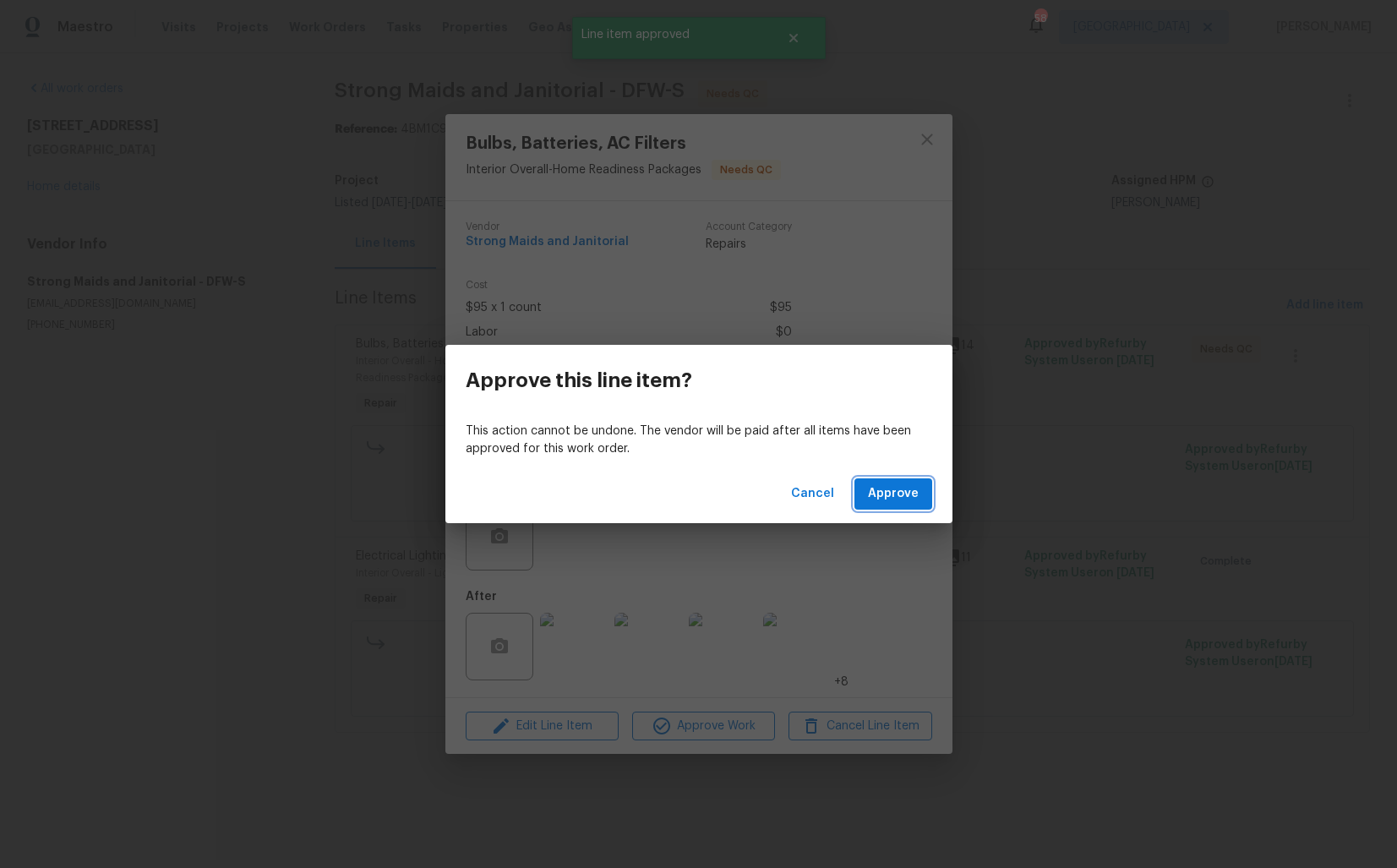
click at [889, 494] on span "Approve" at bounding box center [893, 493] width 50 height 21
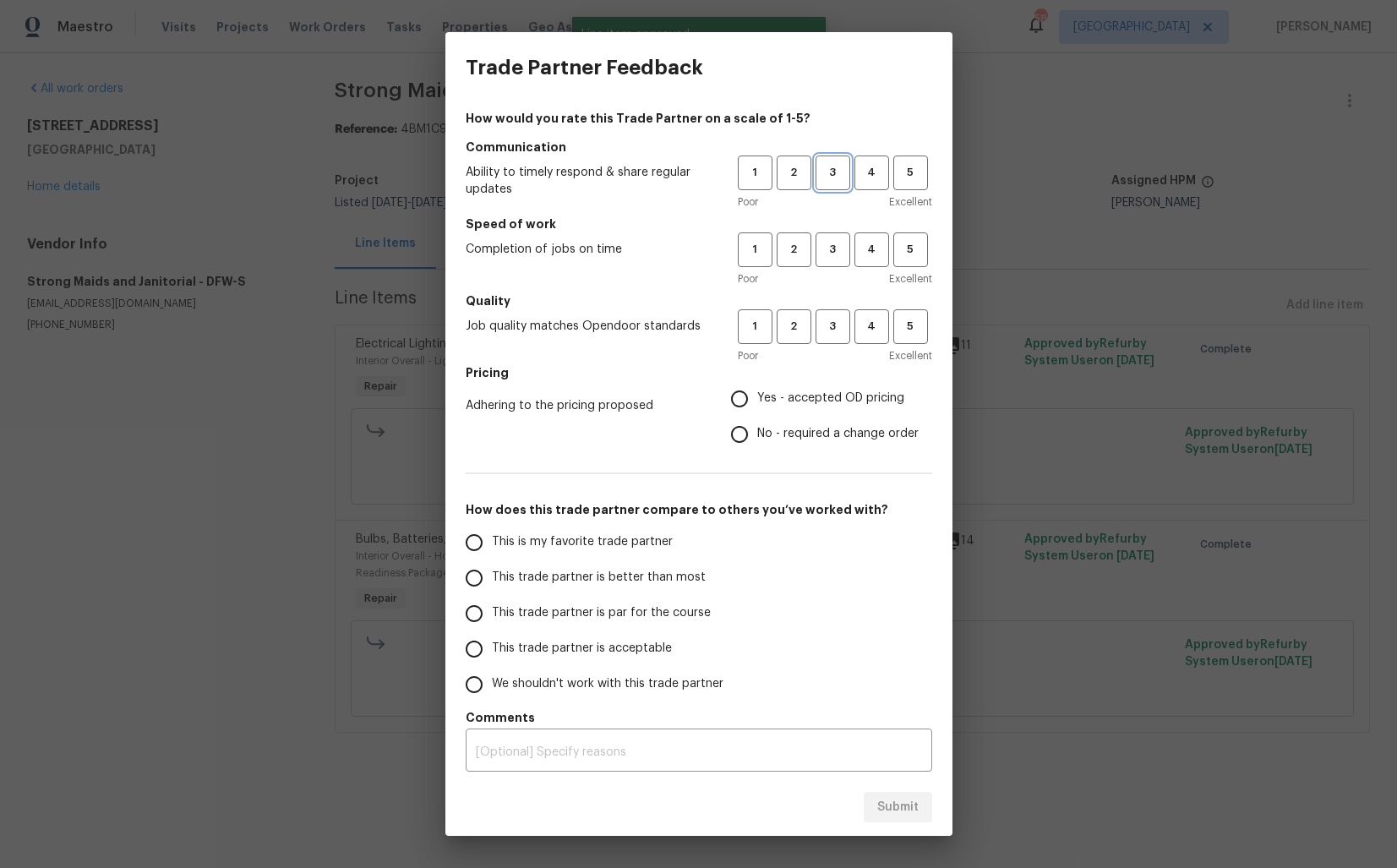
click at [822, 170] on span "3" at bounding box center [833, 172] width 32 height 20
click at [818, 248] on span "3" at bounding box center [833, 249] width 32 height 20
click at [822, 339] on button "3" at bounding box center [833, 326] width 35 height 35
click at [743, 449] on input "No - required a change order" at bounding box center [740, 434] width 36 height 36
radio input "true"
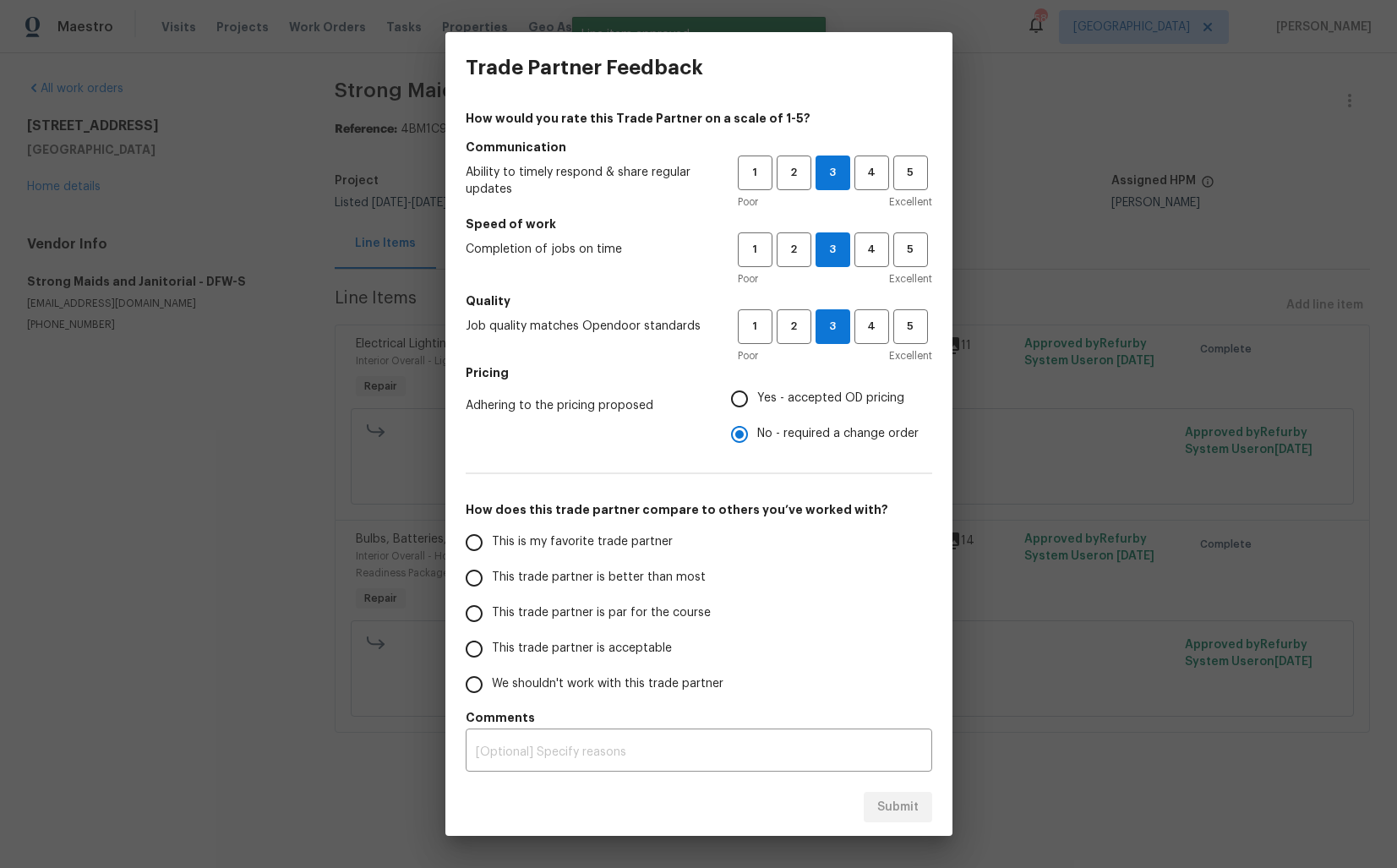
click at [619, 613] on span "This trade partner is par for the course" at bounding box center [601, 613] width 218 height 18
click at [492, 613] on input "This trade partner is par for the course" at bounding box center [474, 614] width 36 height 36
click at [888, 806] on span "Submit" at bounding box center [898, 807] width 42 height 21
radio input "true"
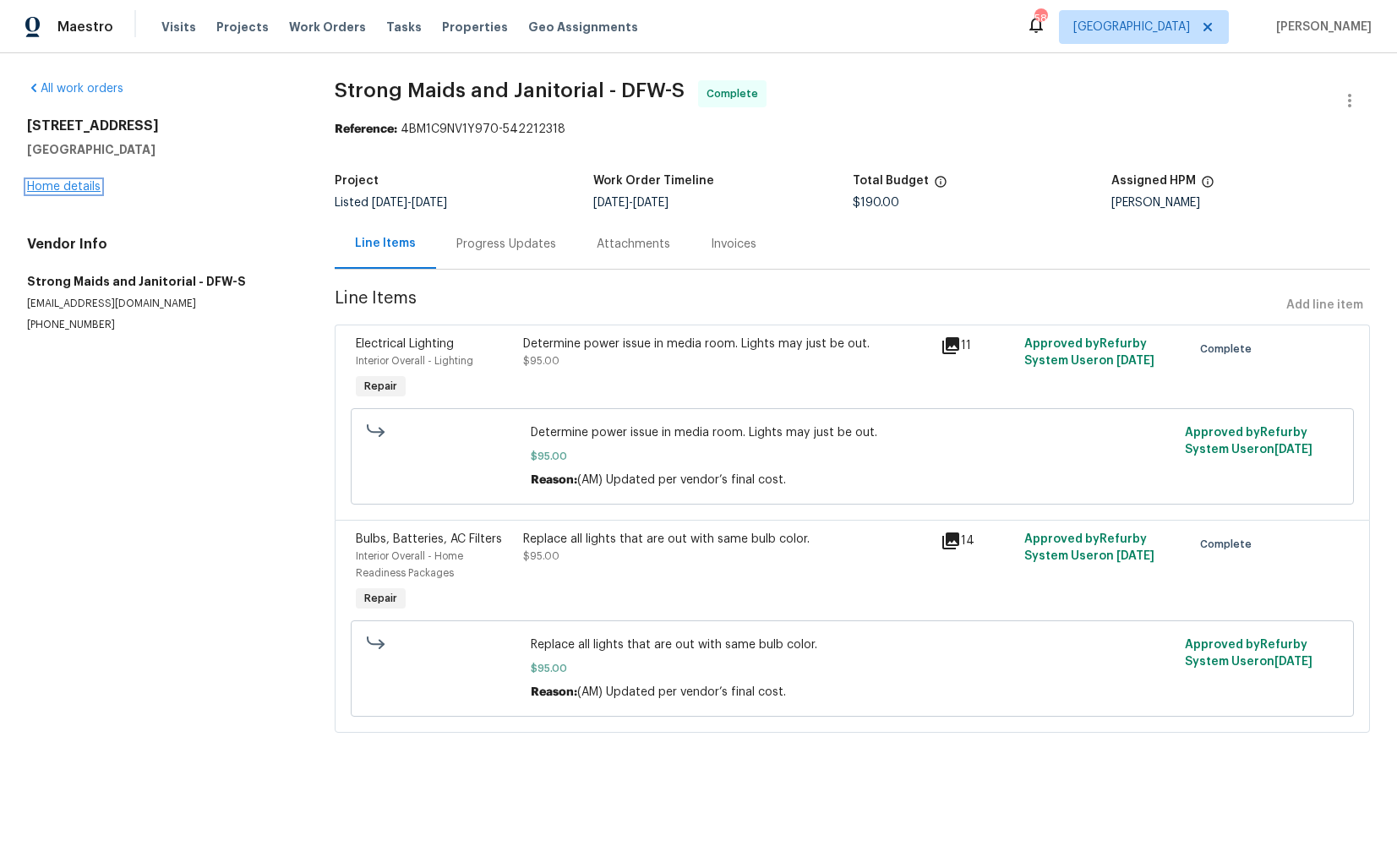
click at [70, 190] on link "Home details" at bounding box center [64, 187] width 73 height 12
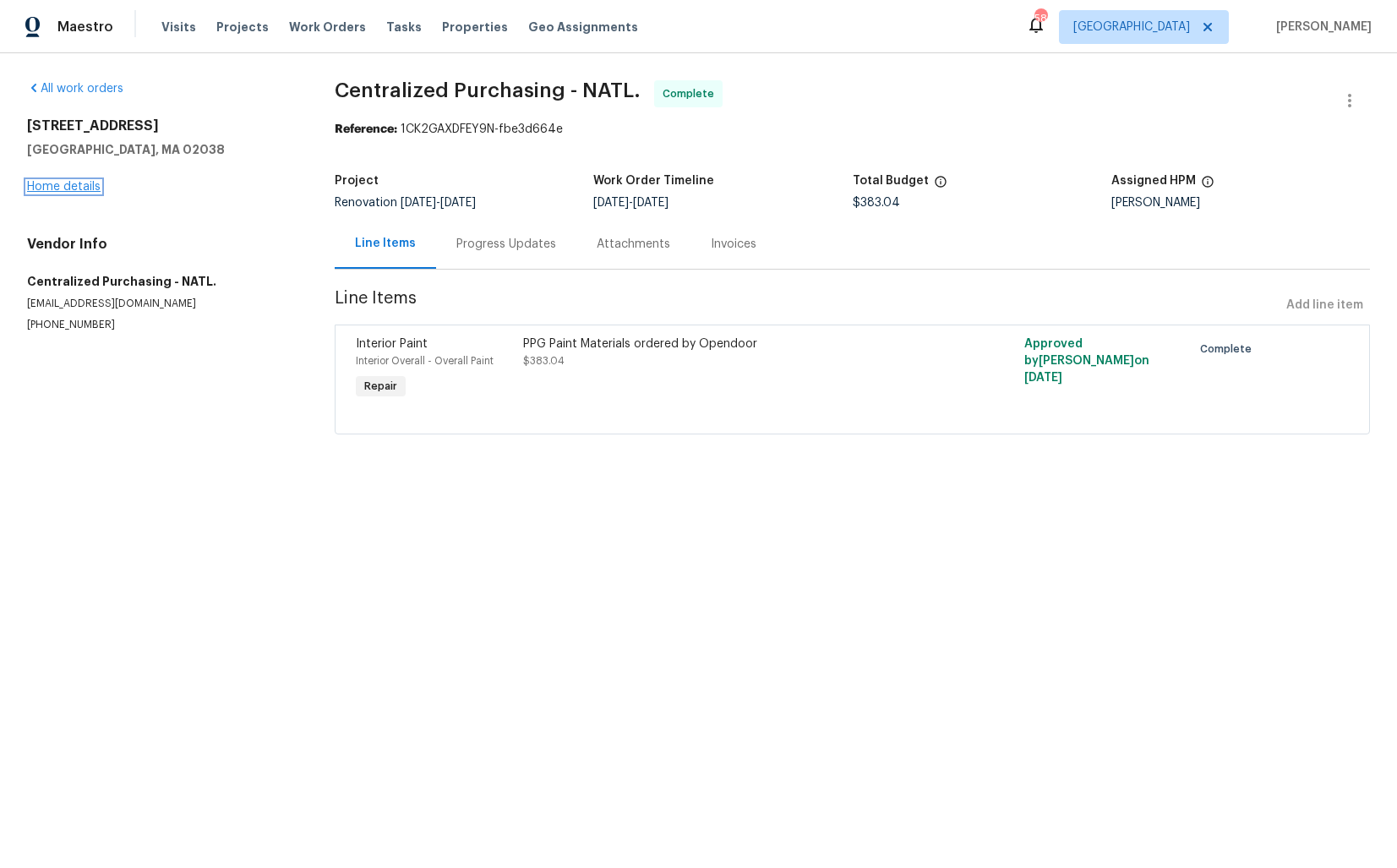
click at [66, 184] on link "Home details" at bounding box center [64, 187] width 73 height 12
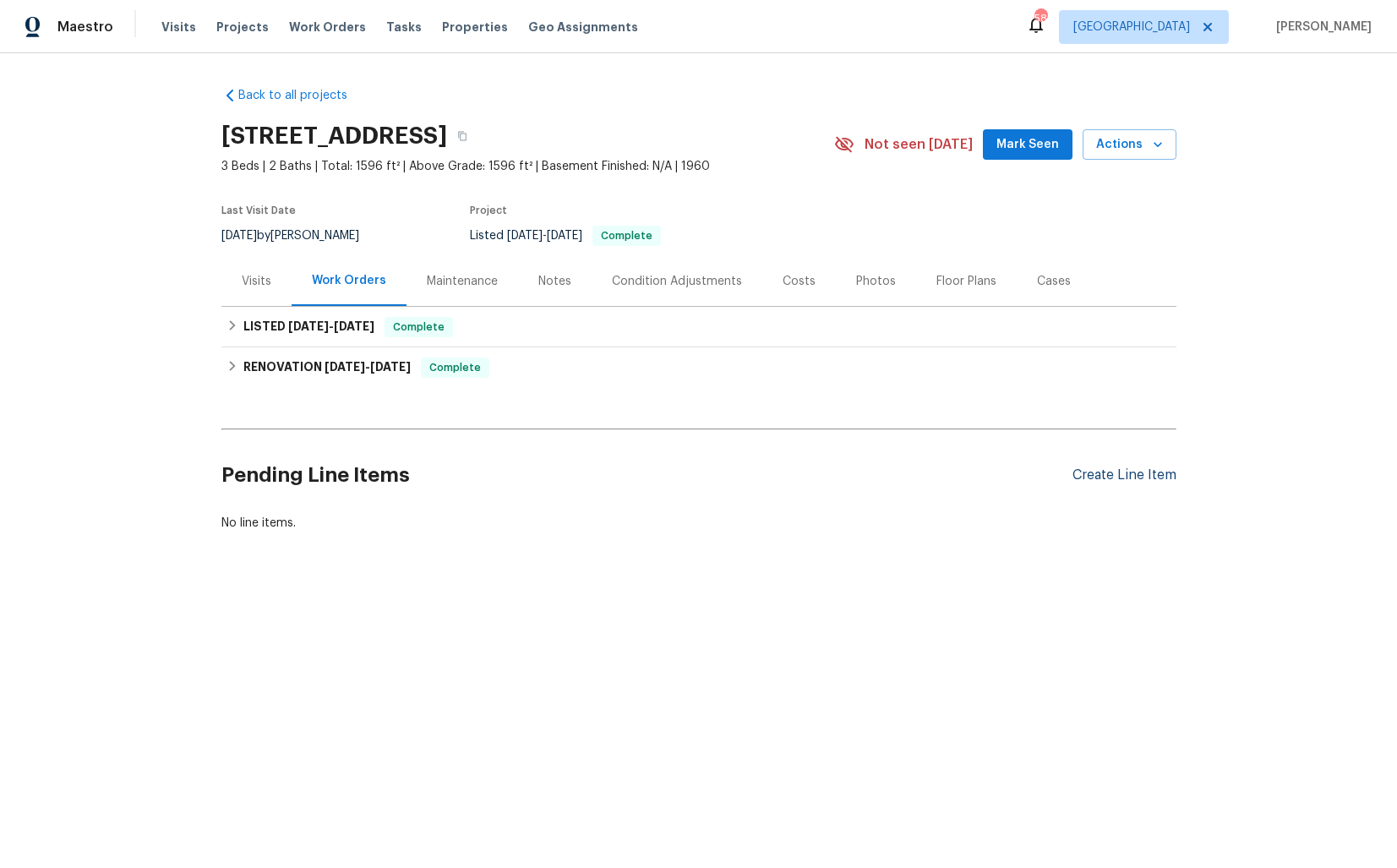
click at [1107, 477] on div "Create Line Item" at bounding box center [1125, 475] width 104 height 16
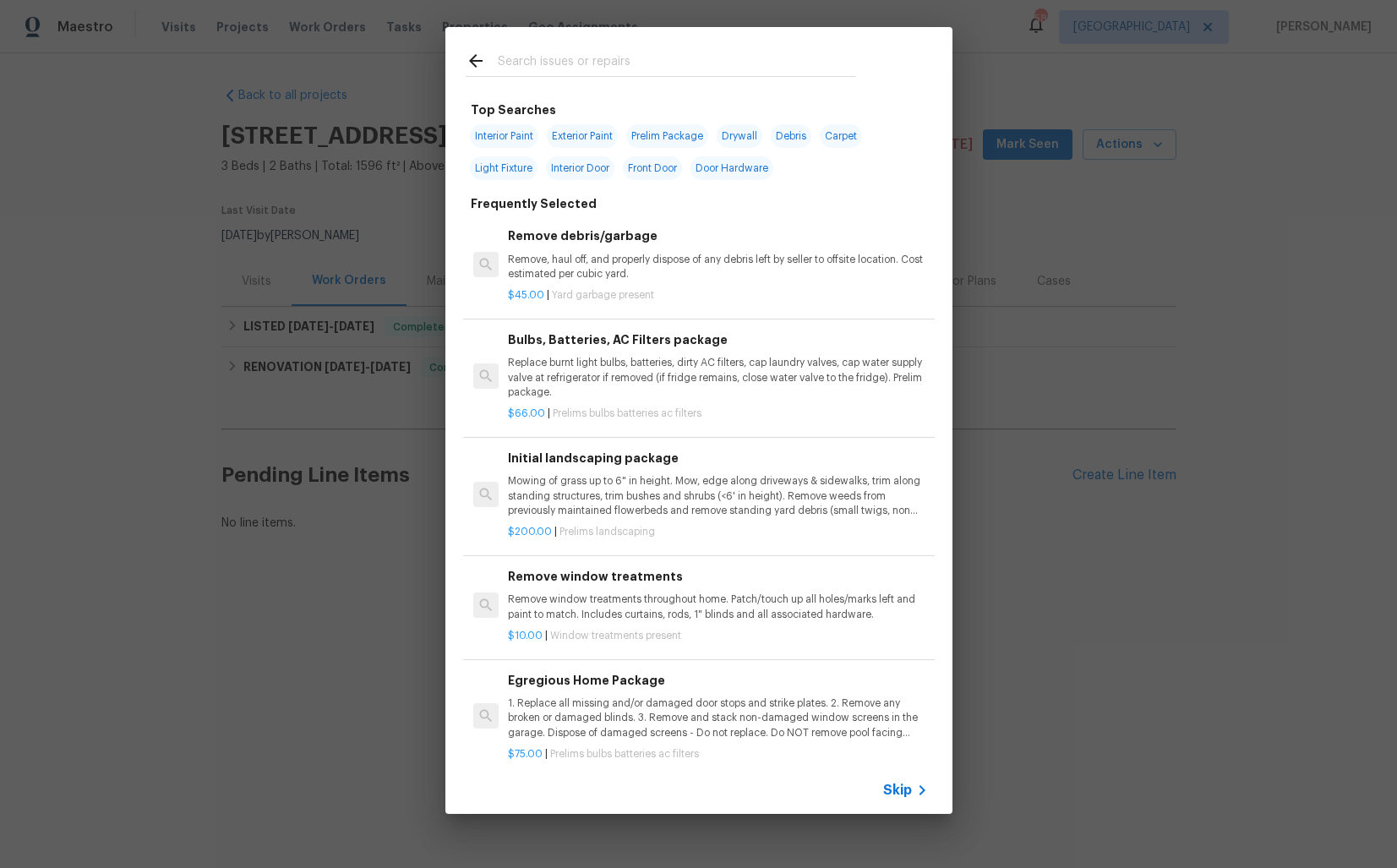
click at [603, 68] on input "text" at bounding box center [677, 63] width 358 height 26
type input "electric"
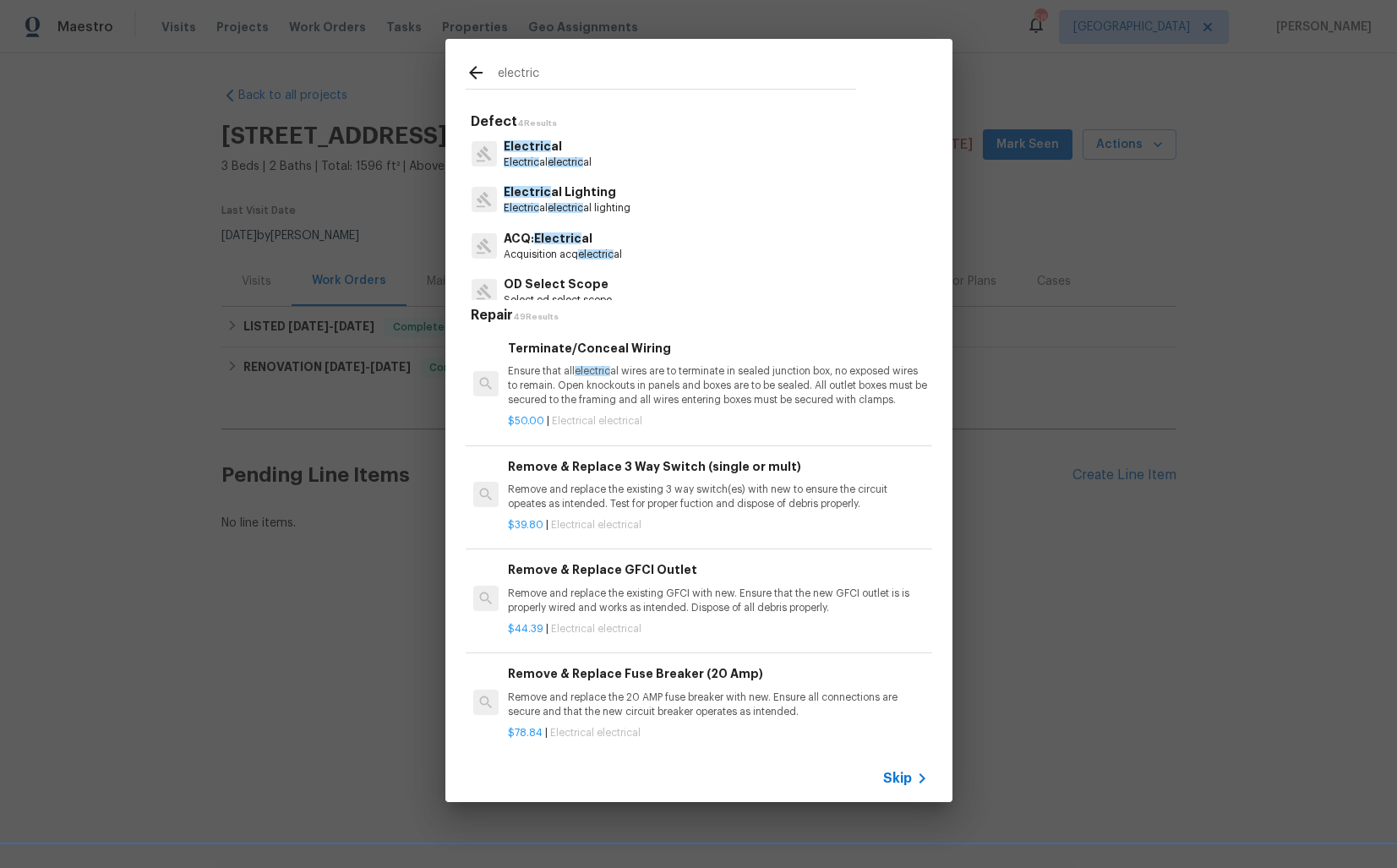
click at [525, 152] on p "Electric al" at bounding box center [547, 146] width 88 height 18
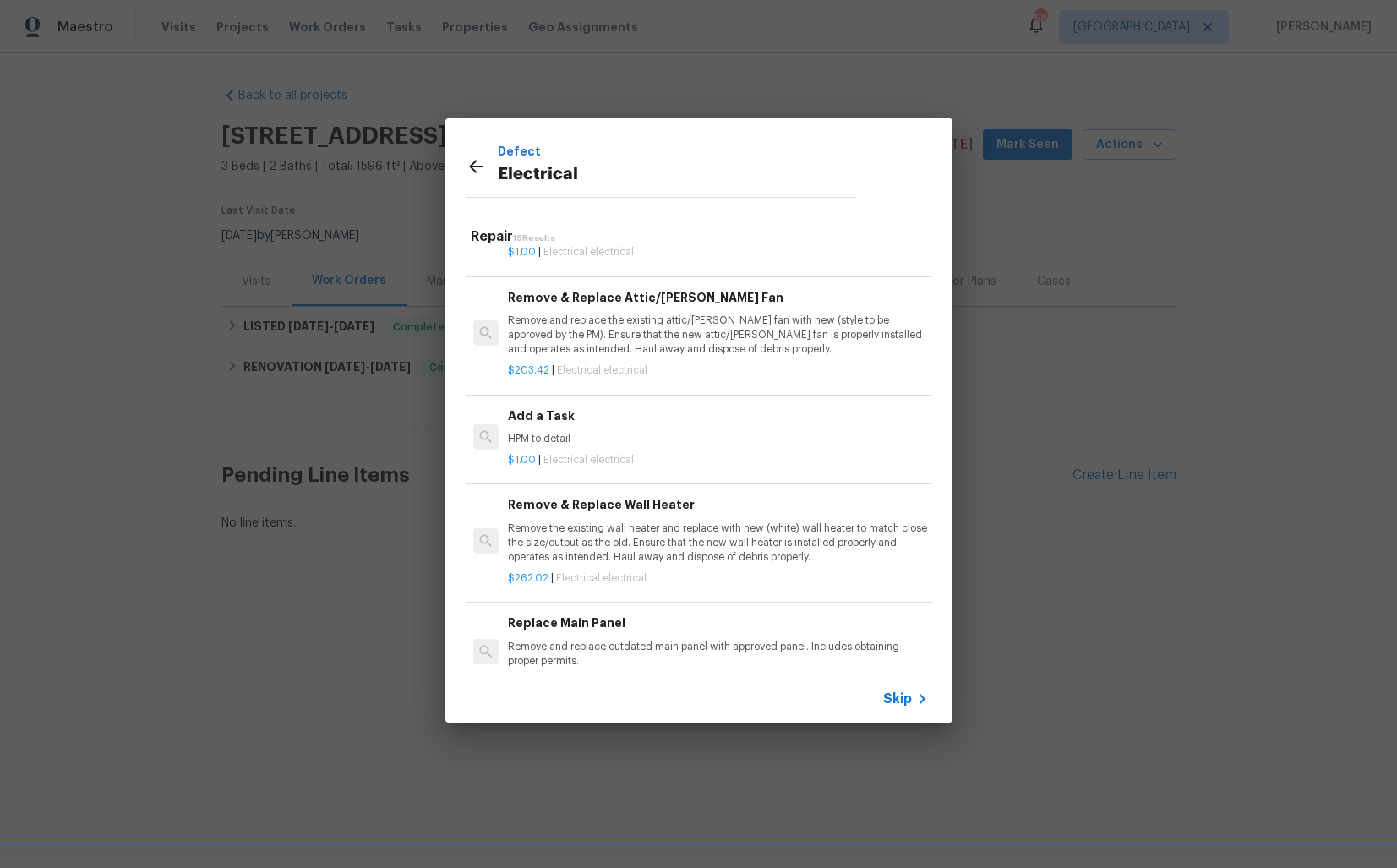
scroll to position [1028, 0]
click at [605, 438] on p "HPM to detail" at bounding box center [717, 434] width 419 height 15
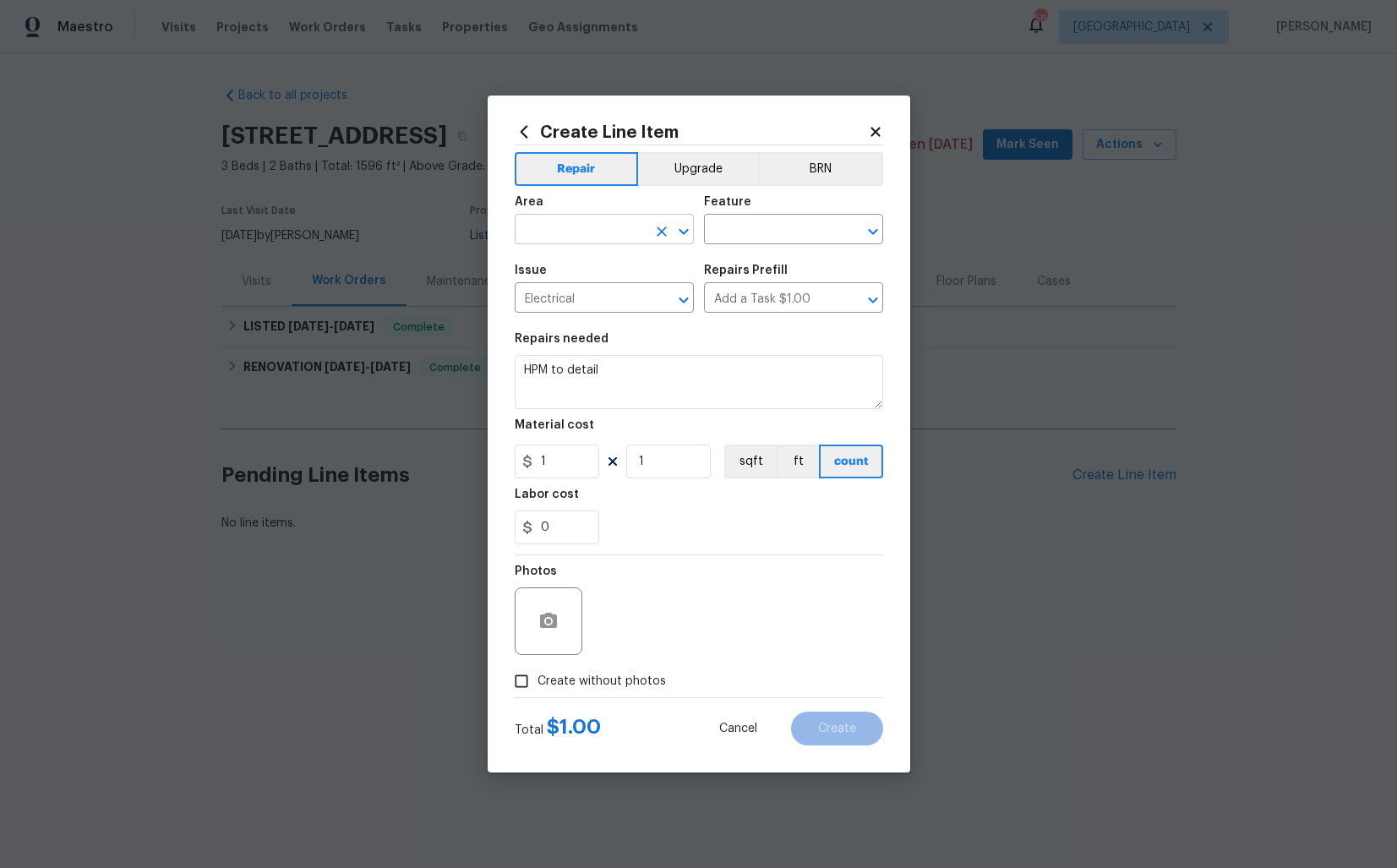
click at [581, 232] on input "text" at bounding box center [580, 230] width 131 height 26
click at [562, 277] on li "Electrical" at bounding box center [604, 268] width 179 height 28
type input "Electrical"
click at [738, 230] on input "text" at bounding box center [770, 230] width 131 height 26
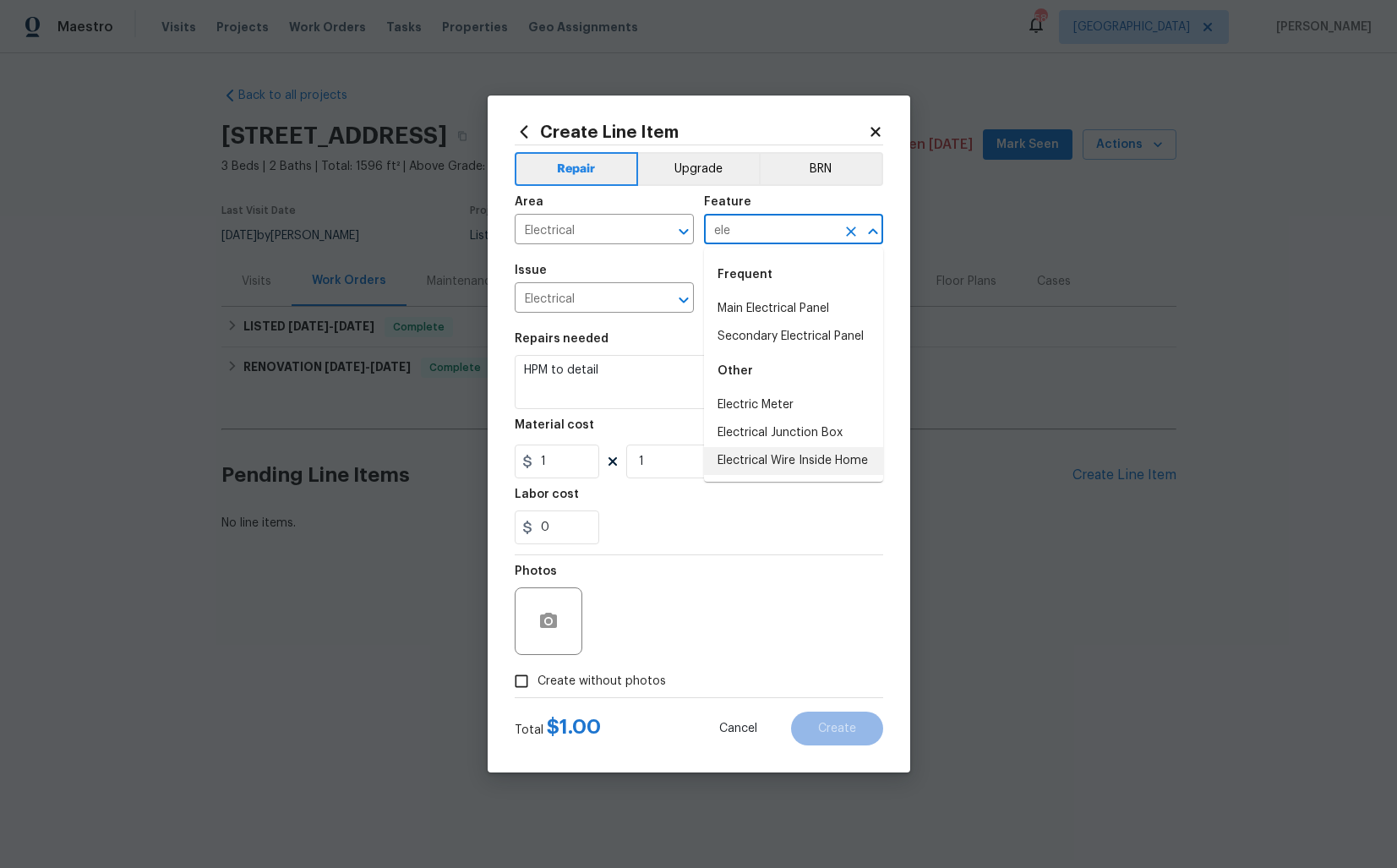
click at [755, 458] on li "Electrical Wire Inside Home" at bounding box center [794, 461] width 179 height 28
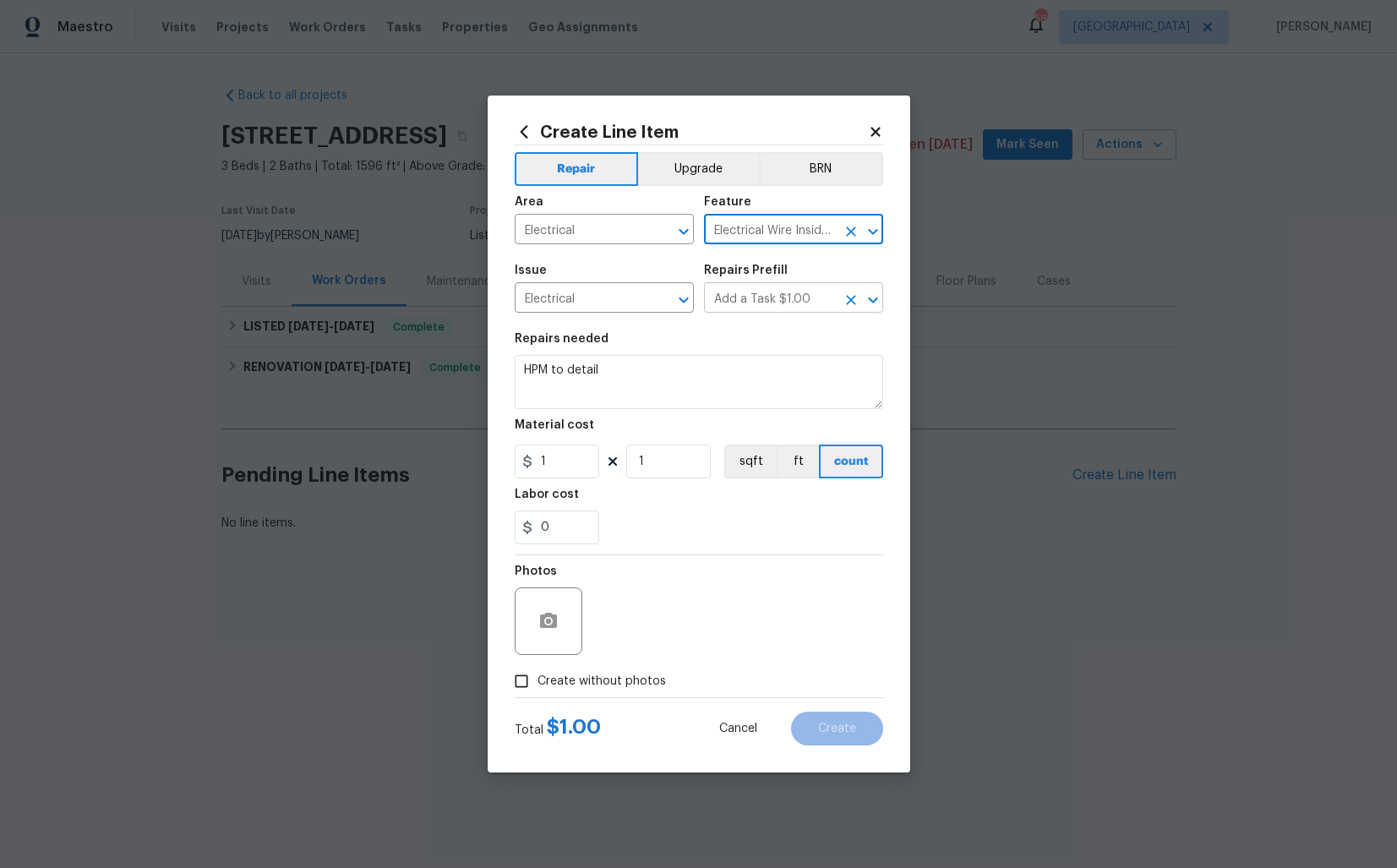
type input "Electrical Wire Inside Home"
click at [809, 302] on input "Add a Task $1.00" at bounding box center [770, 300] width 131 height 26
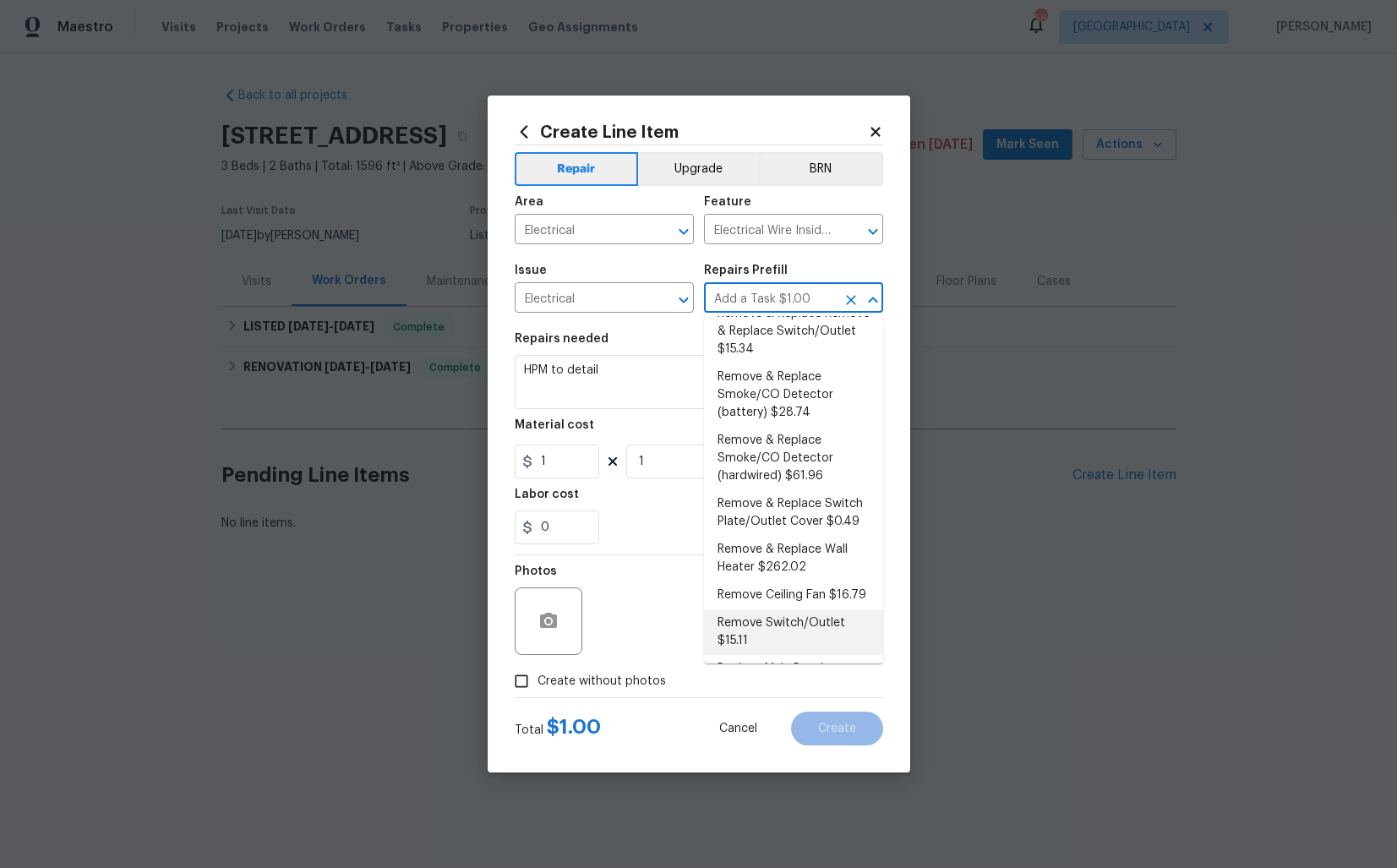
scroll to position [0, 0]
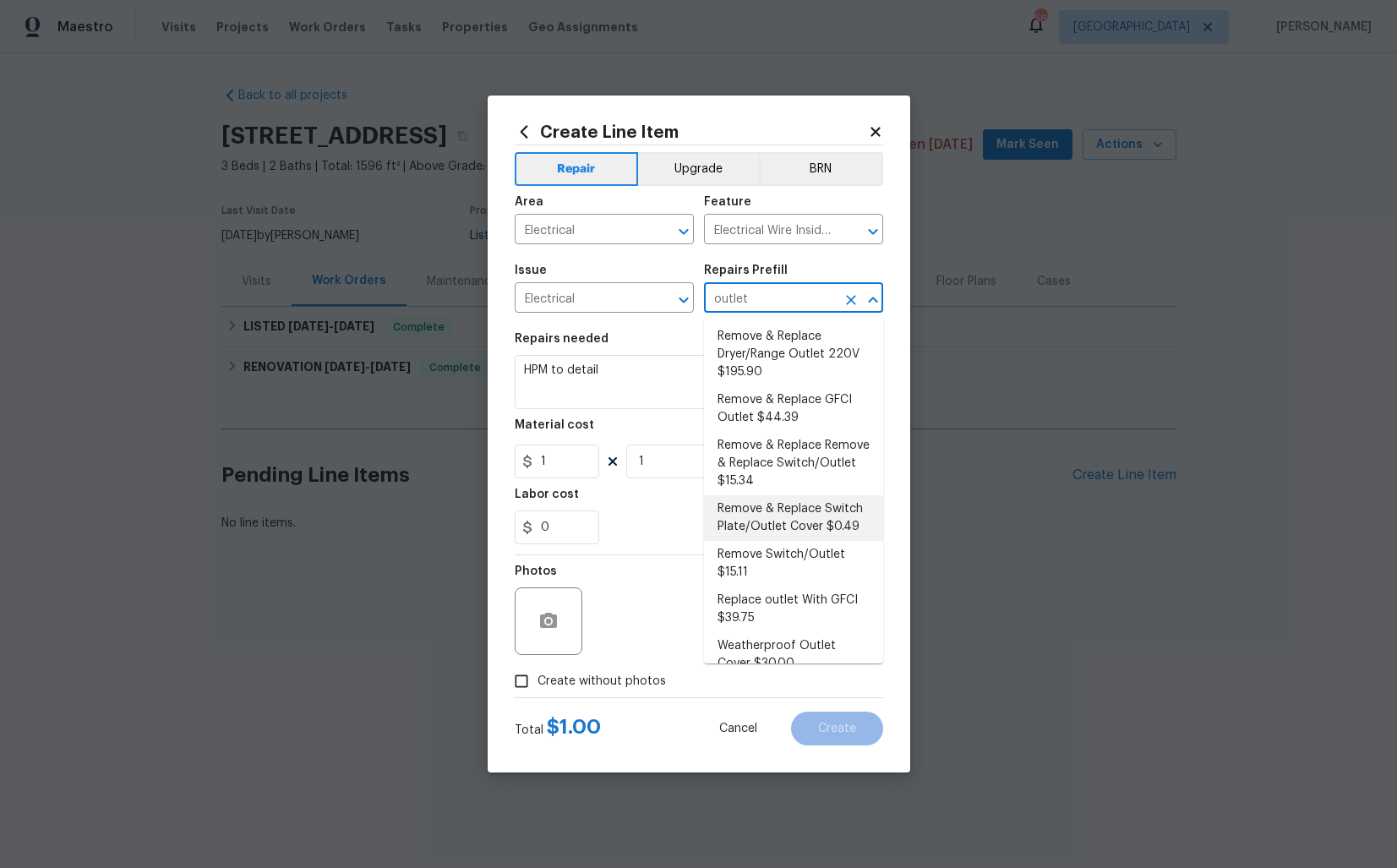
click at [772, 527] on li "Remove & Replace Switch Plate/Outlet Cover $0.49" at bounding box center [794, 517] width 179 height 45
type input "Remove & Replace Switch Plate/Outlet Cover $0.49"
type textarea "Remove and replace switch plates and/or outlet covers with new (covers to match…"
type input "0.49"
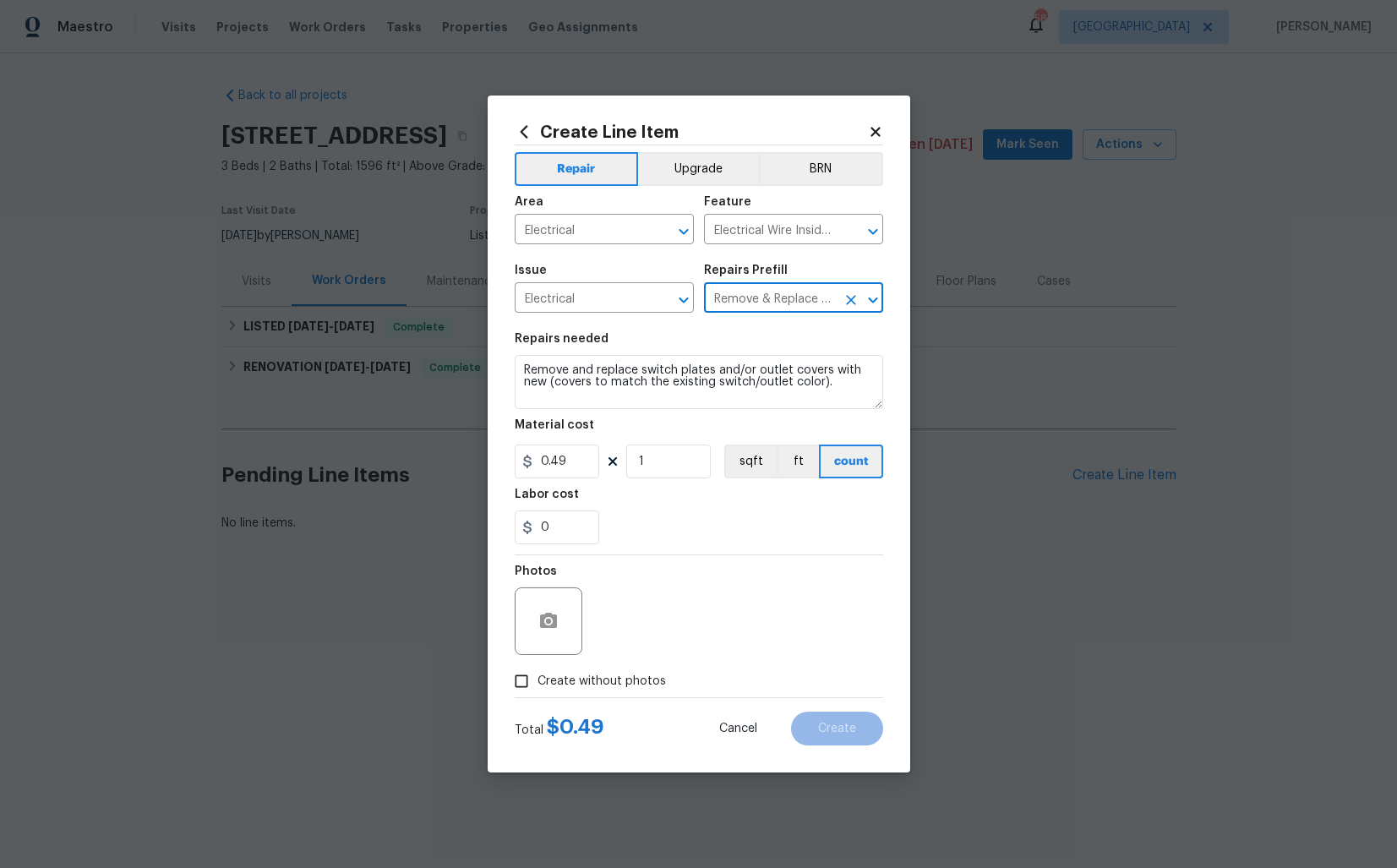
type input "Remove & Replace Switch Plate/Outlet Cover $0.49"
click at [618, 381] on textarea "Remove and replace switch plates and/or outlet covers with new (covers to match…" at bounding box center [699, 382] width 369 height 54
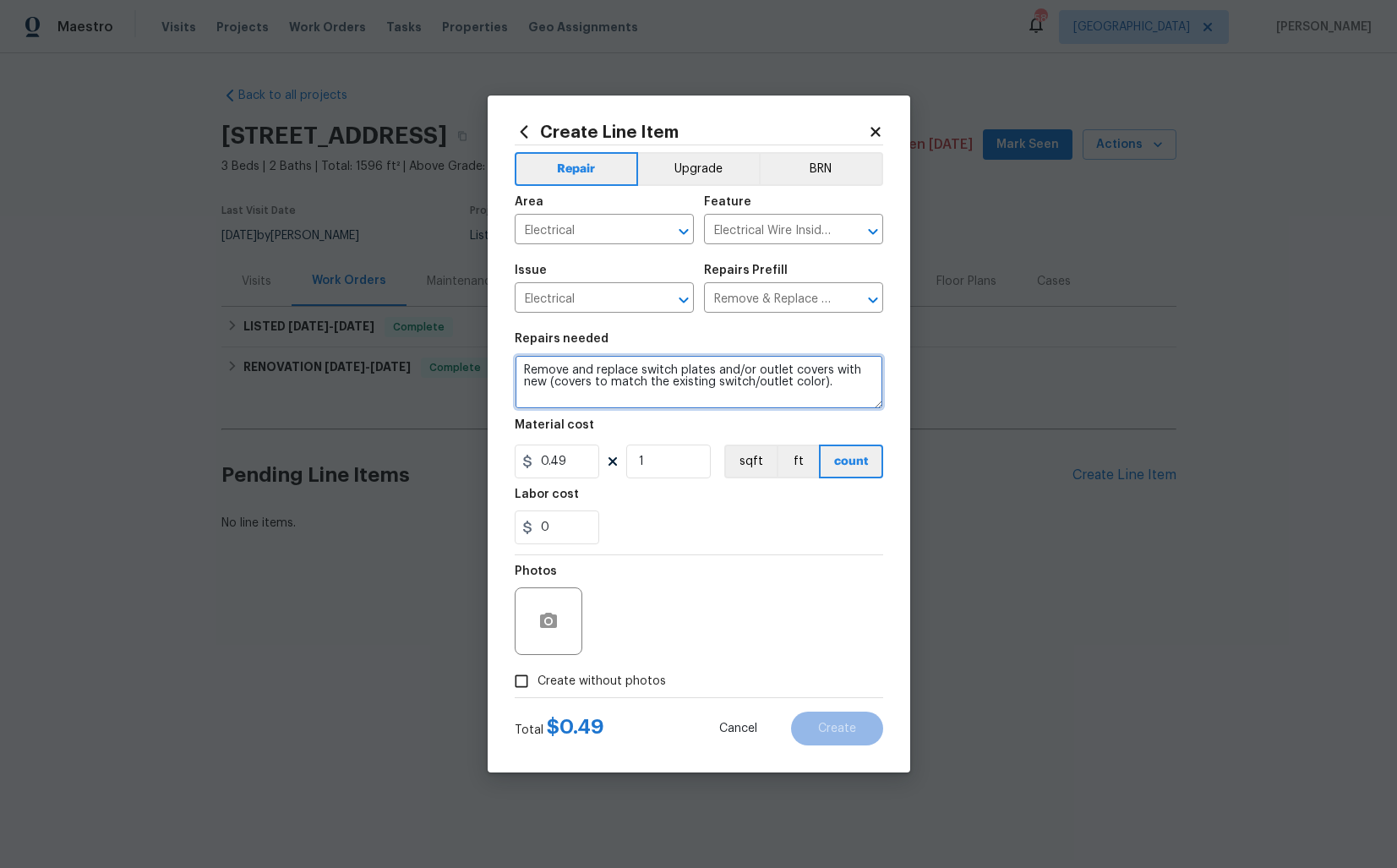
click at [618, 381] on textarea "Remove and replace switch plates and/or outlet covers with new (covers to match…" at bounding box center [699, 382] width 369 height 54
paste textarea "ceived feedback that the cover to the electrical panel is not installed and pos…"
type textarea "Received feedback that the cover to the electrical panel is not installed and p…"
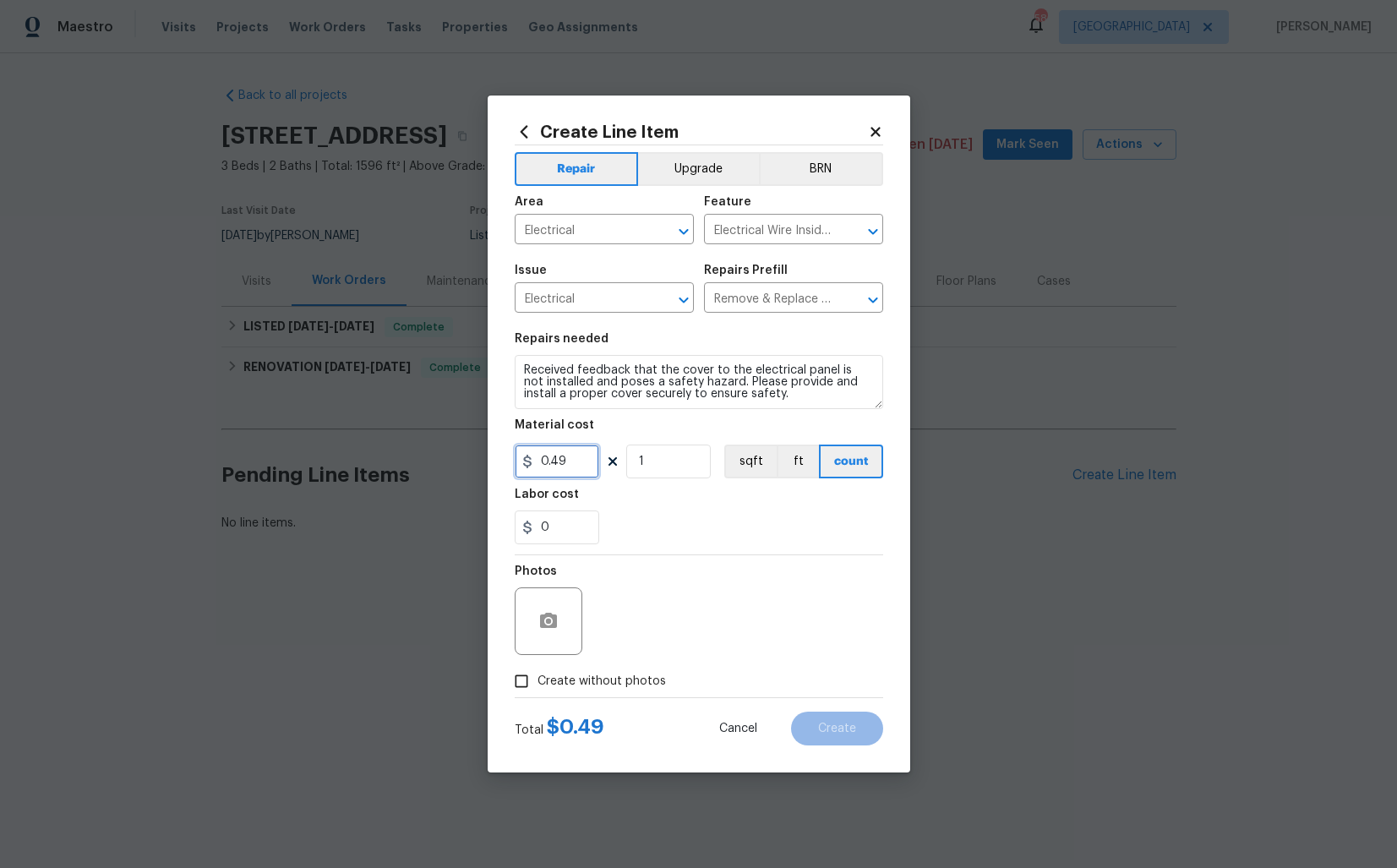
click at [585, 447] on input "0.49" at bounding box center [556, 462] width 84 height 34
type input "75"
click at [631, 676] on span "Create without photos" at bounding box center [602, 681] width 129 height 18
click at [538, 676] on input "Create without photos" at bounding box center [521, 681] width 32 height 32
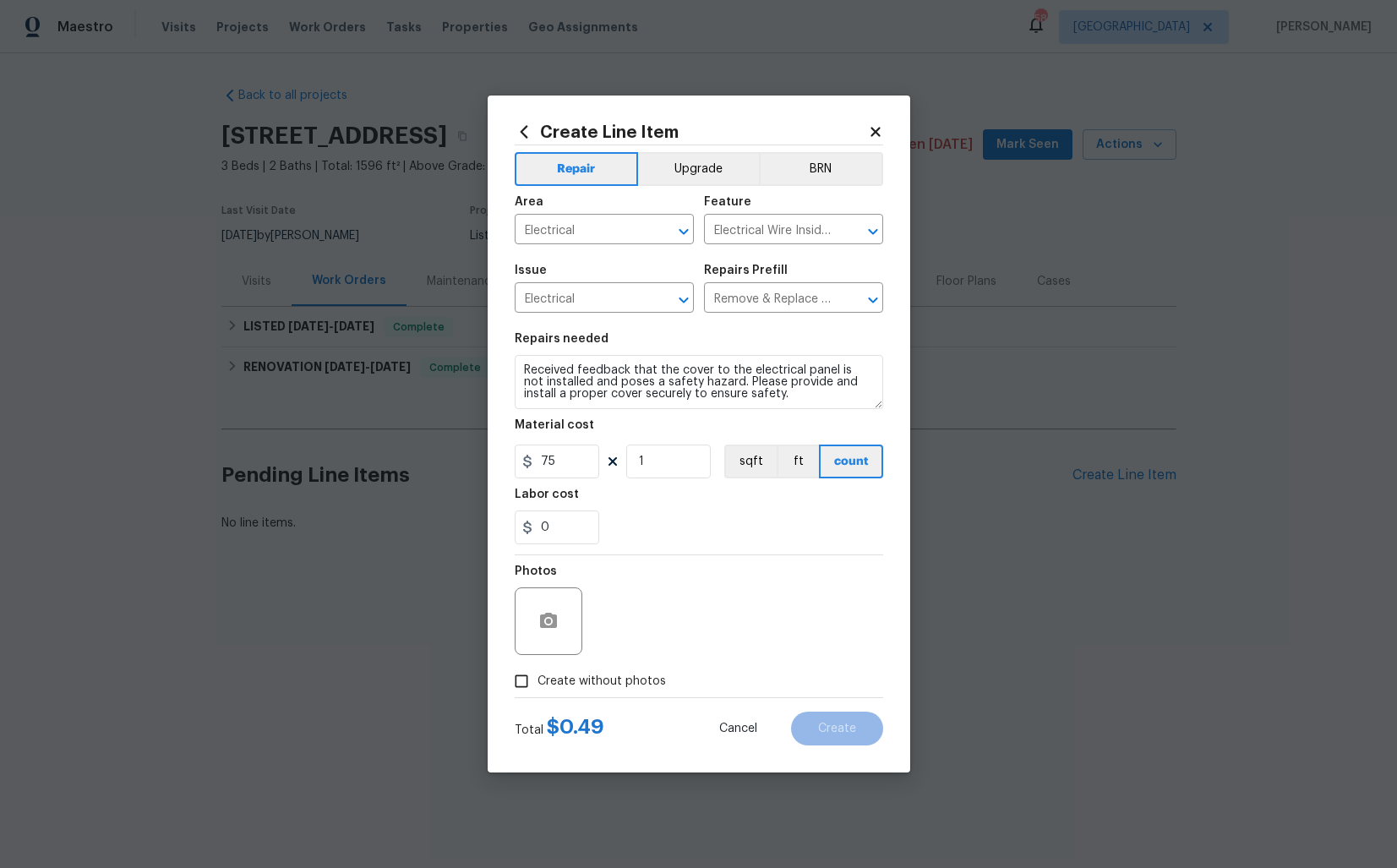
checkbox input "true"
click at [774, 609] on textarea at bounding box center [739, 620] width 288 height 67
click at [850, 725] on span "Create" at bounding box center [837, 729] width 38 height 13
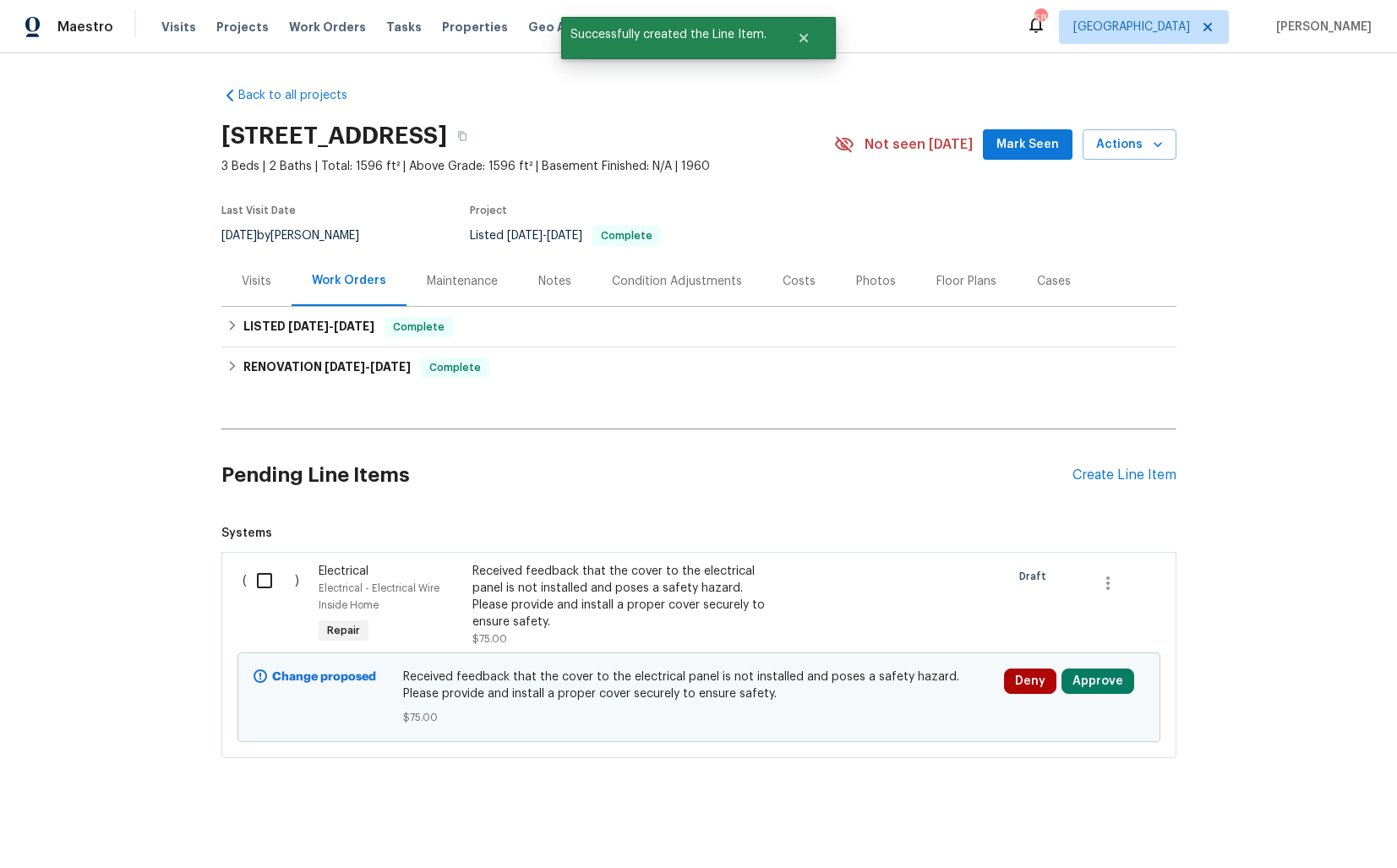
click at [265, 583] on input "checkbox" at bounding box center [271, 580] width 48 height 36
checkbox input "true"
click at [1291, 823] on span "Create Work Order" at bounding box center [1301, 826] width 113 height 21
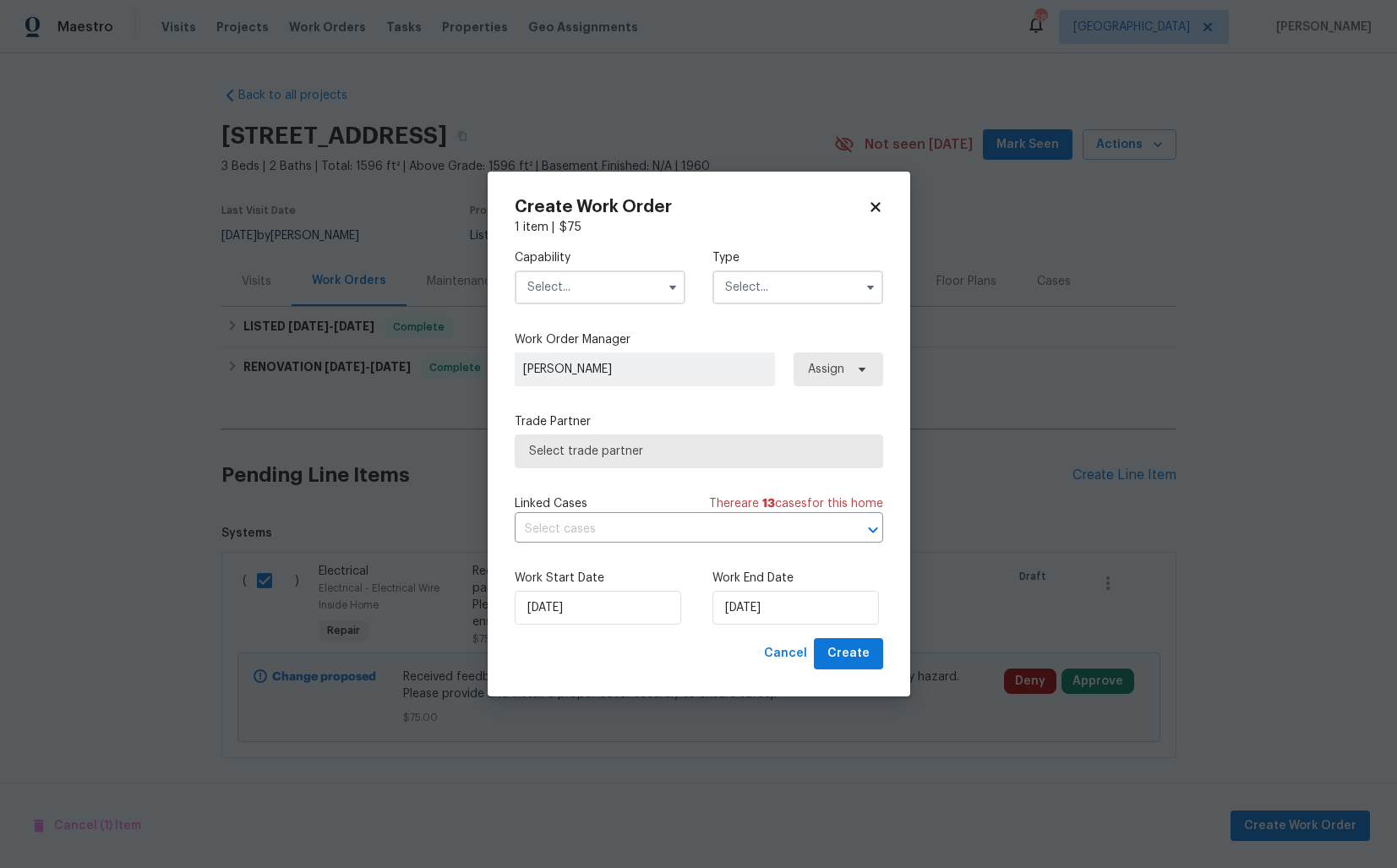
click at [616, 294] on input "text" at bounding box center [600, 288] width 171 height 34
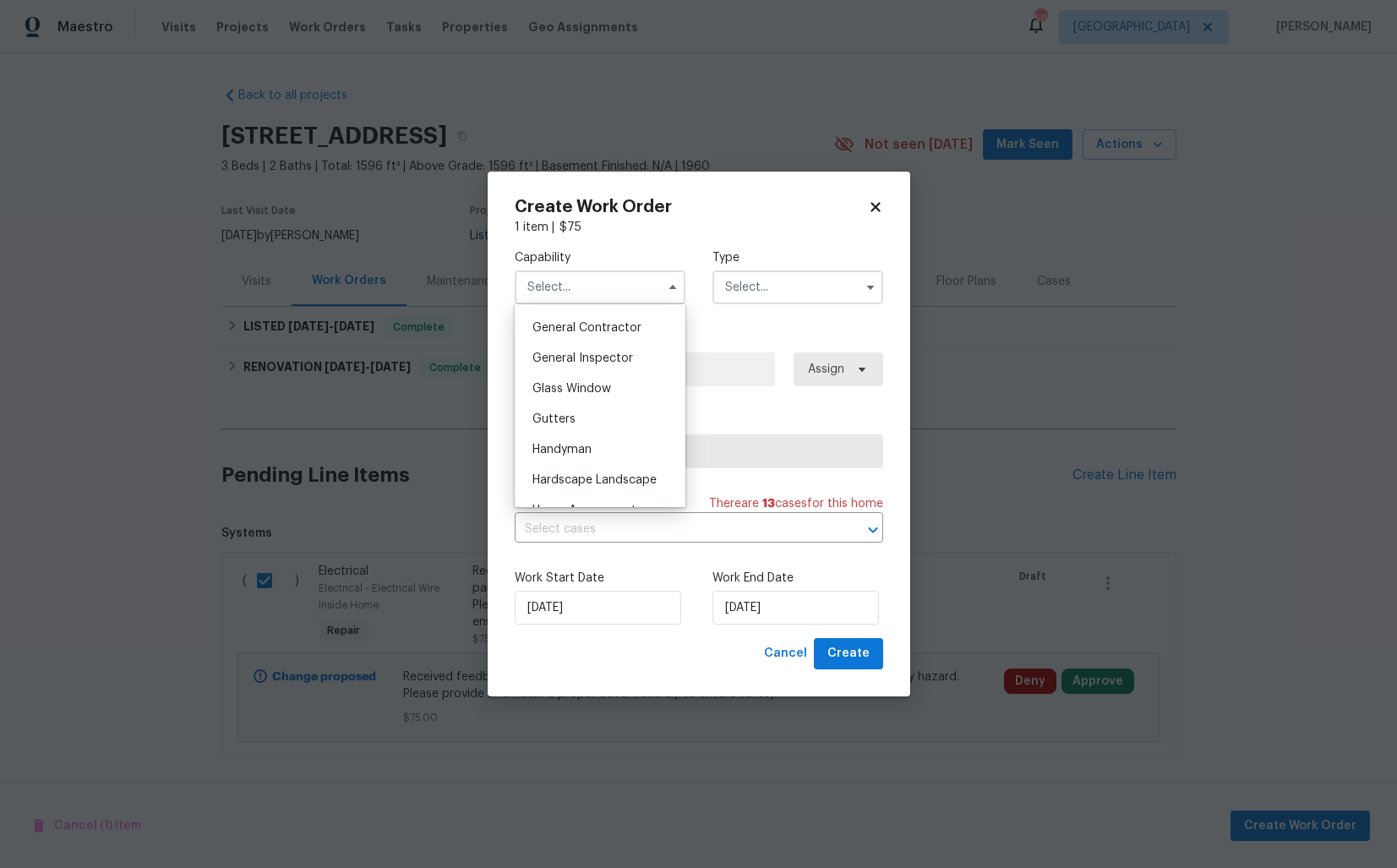
scroll to position [834, 0]
click at [581, 423] on span "Handyman" at bounding box center [562, 419] width 59 height 12
type input "Handyman"
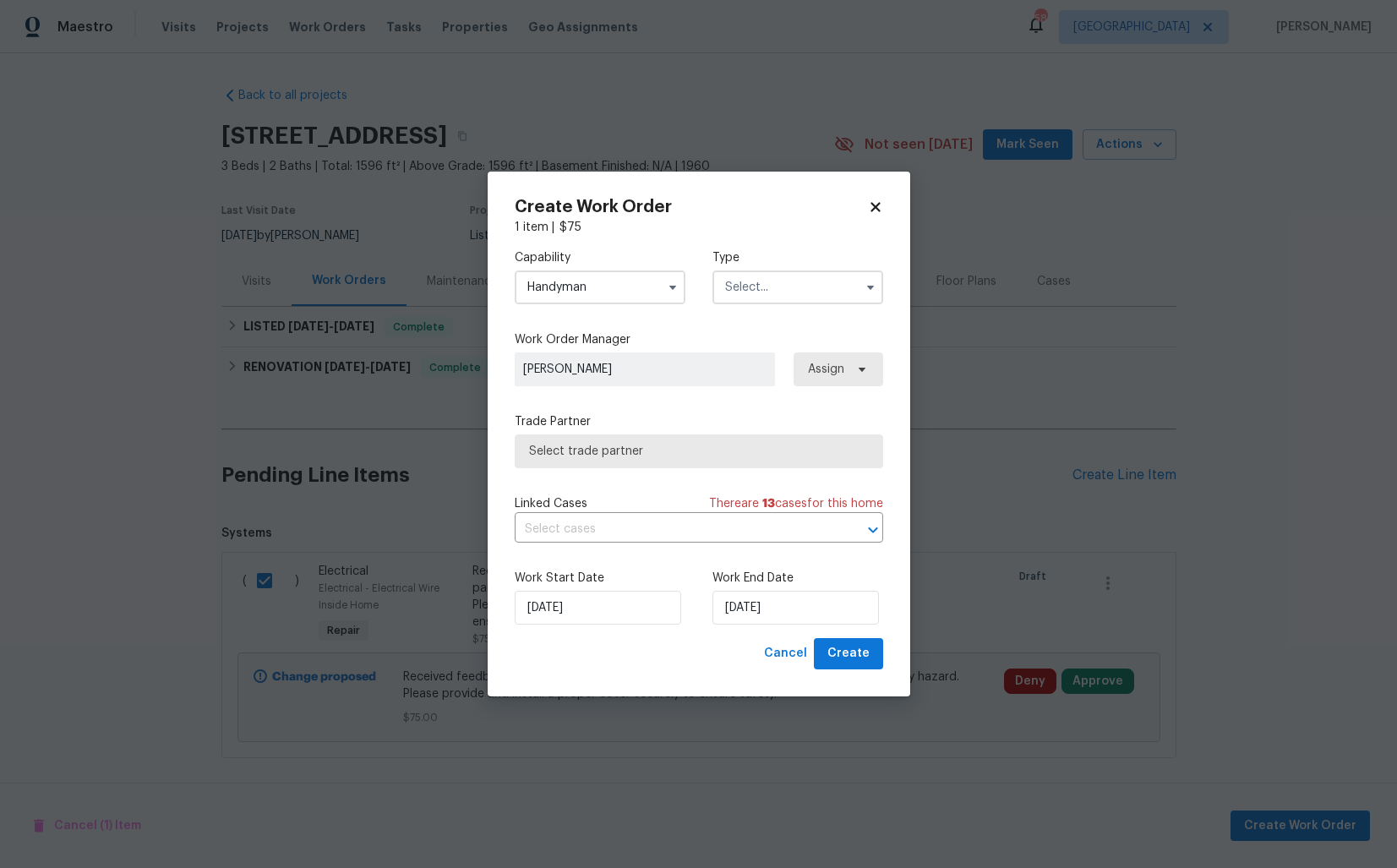
click at [777, 285] on input "text" at bounding box center [798, 288] width 171 height 34
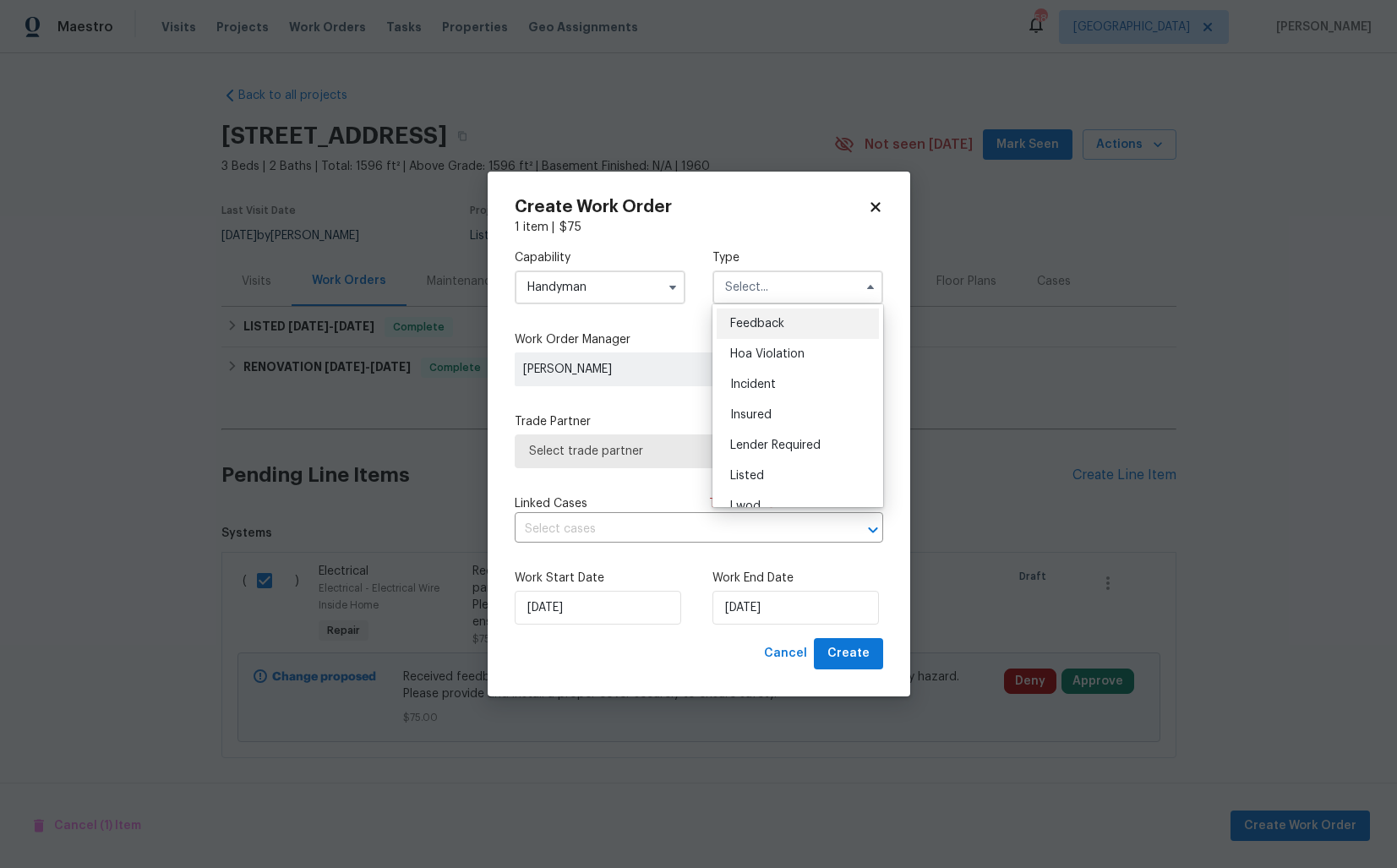
click at [771, 324] on span "Feedback" at bounding box center [757, 323] width 54 height 12
type input "Feedback"
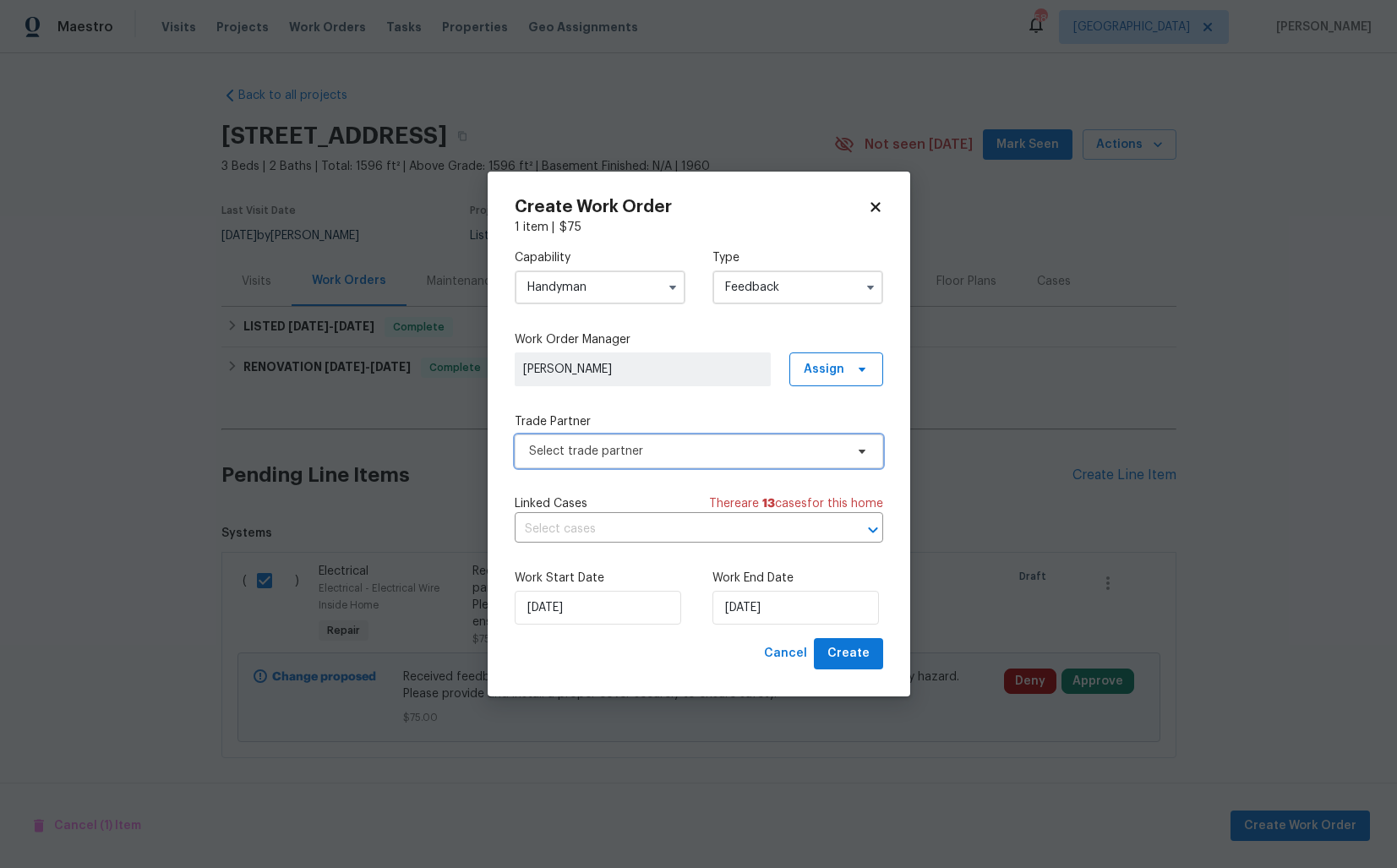
click at [582, 455] on span "Select trade partner" at bounding box center [686, 451] width 315 height 17
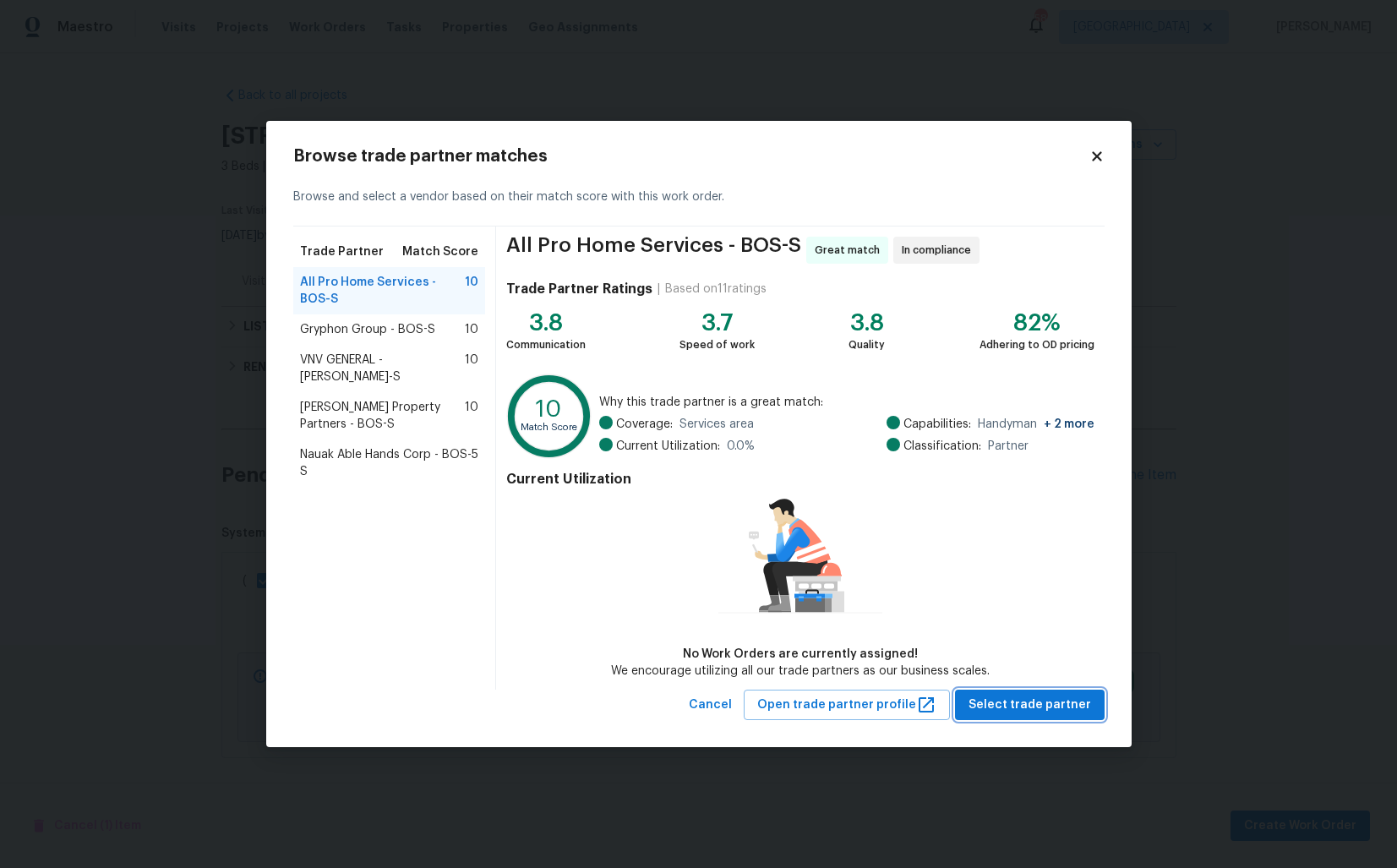
click at [1025, 703] on span "Select trade partner" at bounding box center [1030, 705] width 123 height 21
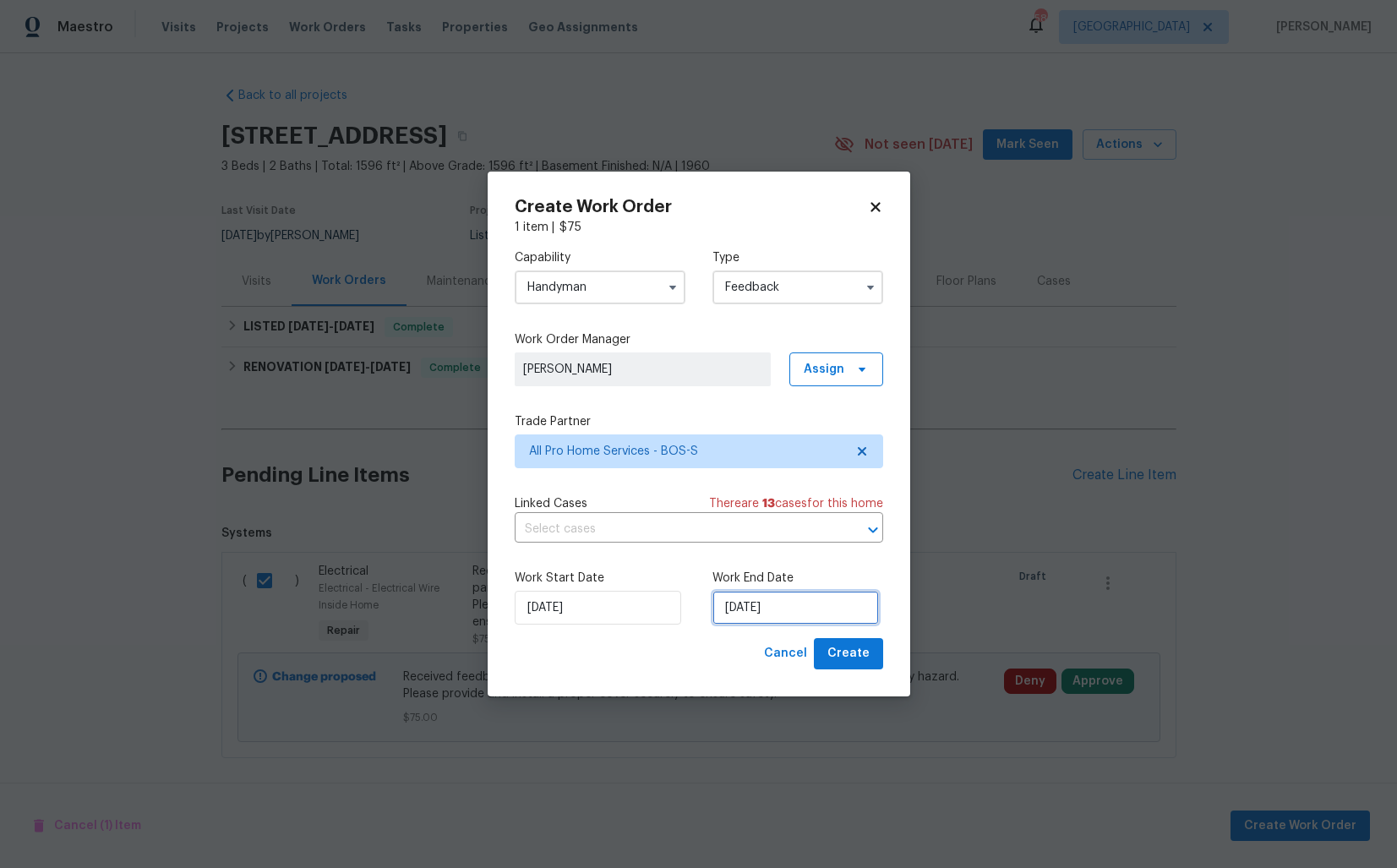
click at [777, 614] on input "[DATE]" at bounding box center [795, 608] width 166 height 34
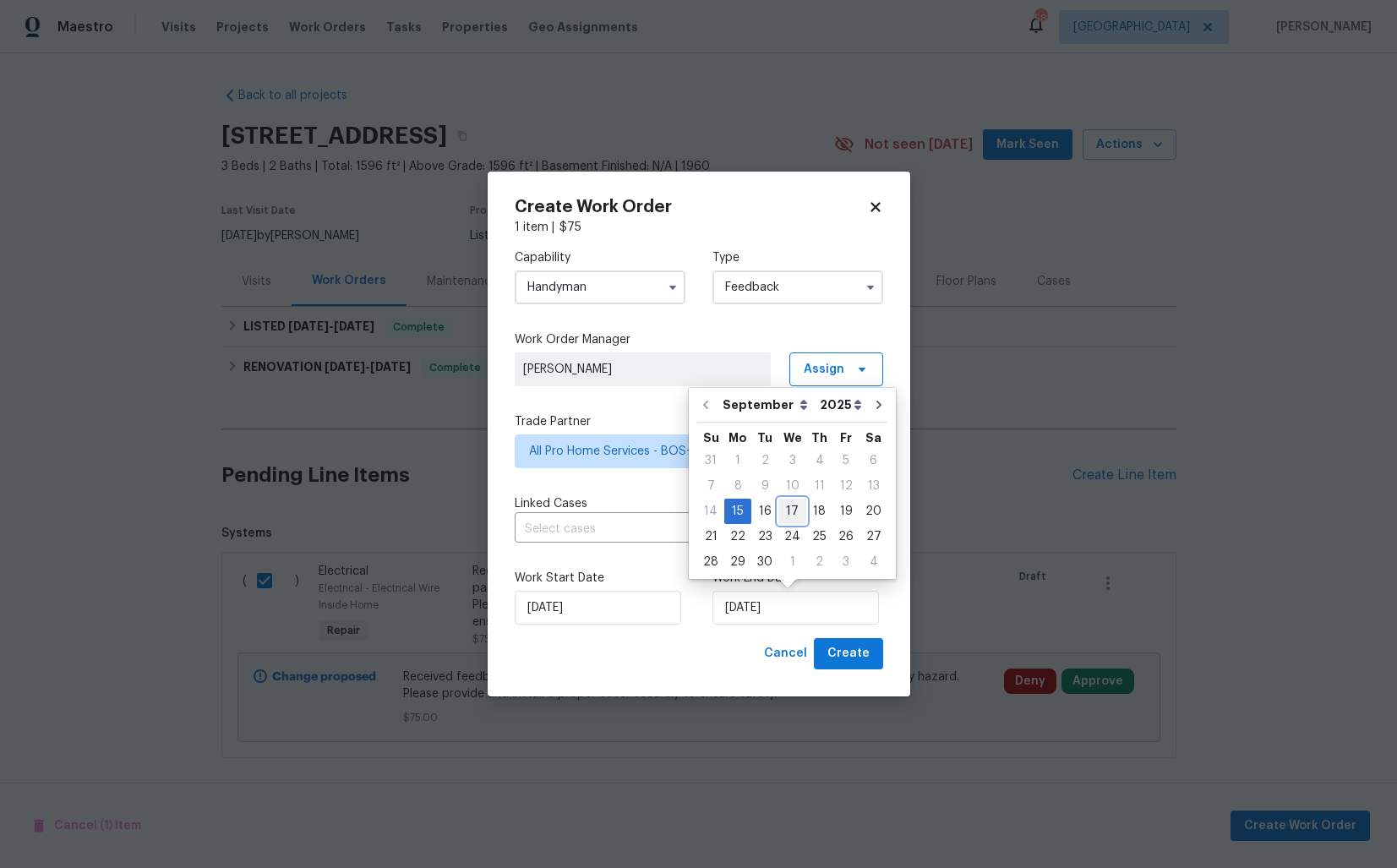
click at [791, 512] on div "17" at bounding box center [792, 511] width 28 height 24
type input "[DATE]"
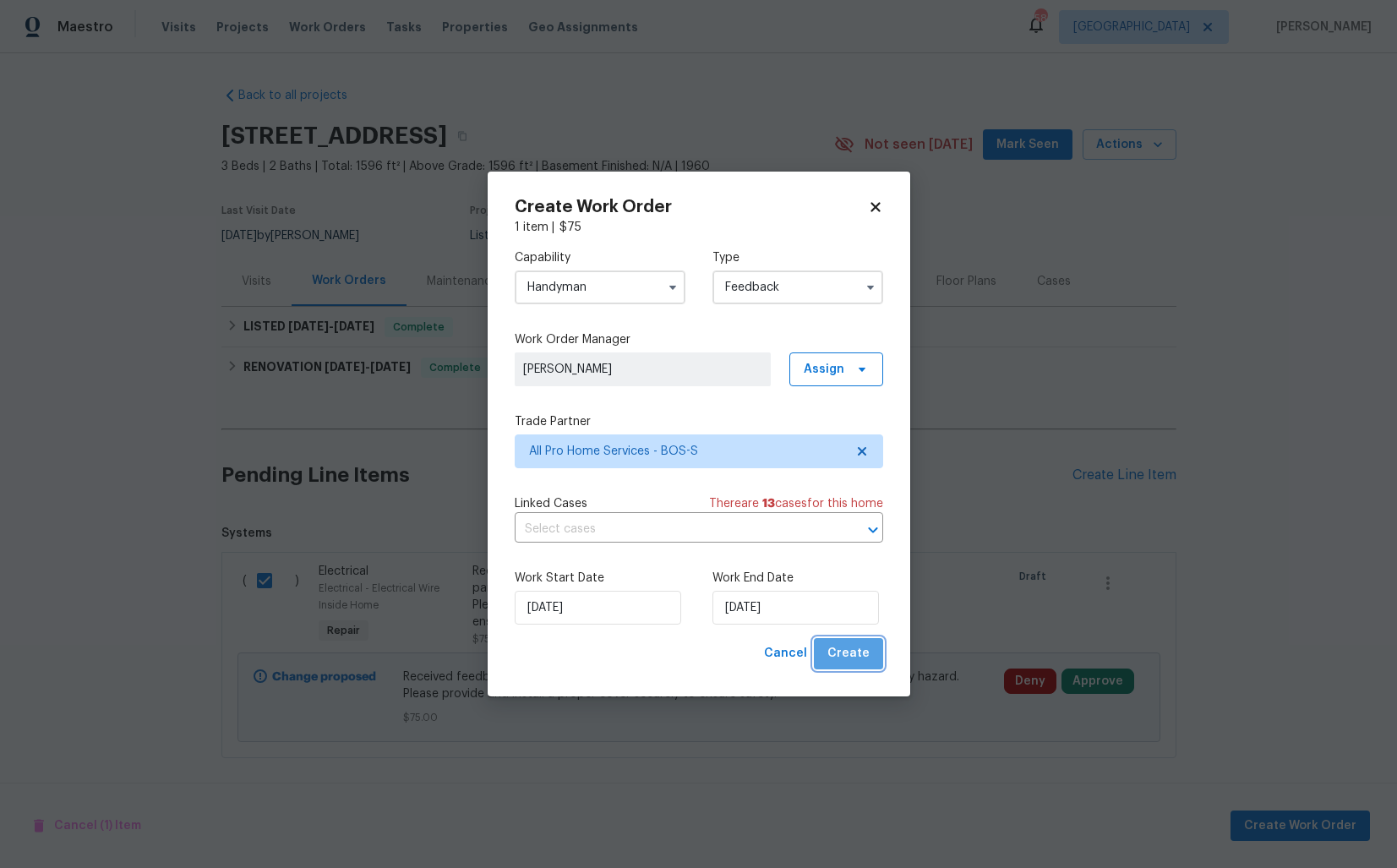
click at [853, 651] on span "Create" at bounding box center [848, 654] width 43 height 21
checkbox input "false"
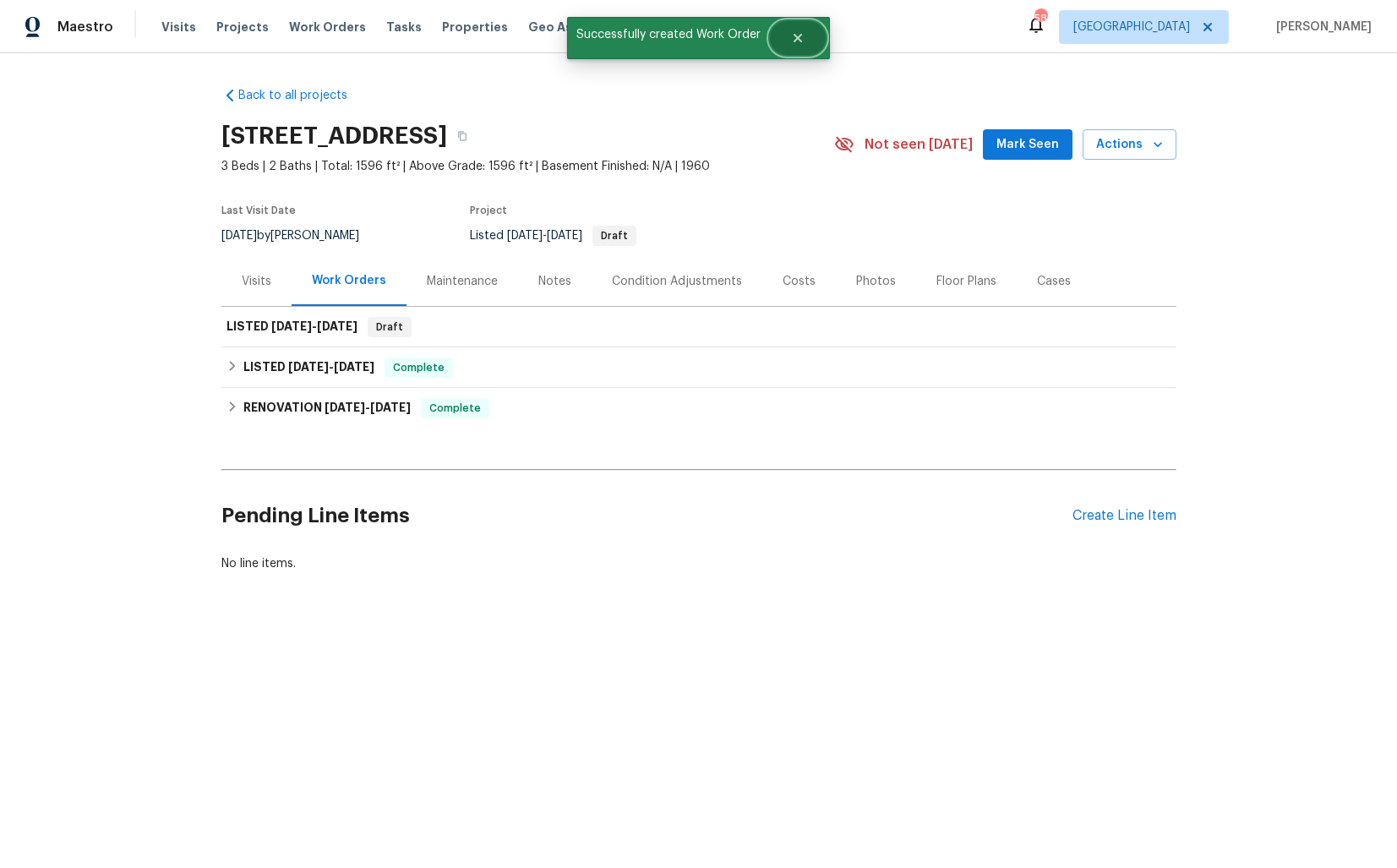
click at [802, 41] on icon "Close" at bounding box center [798, 38] width 14 height 14
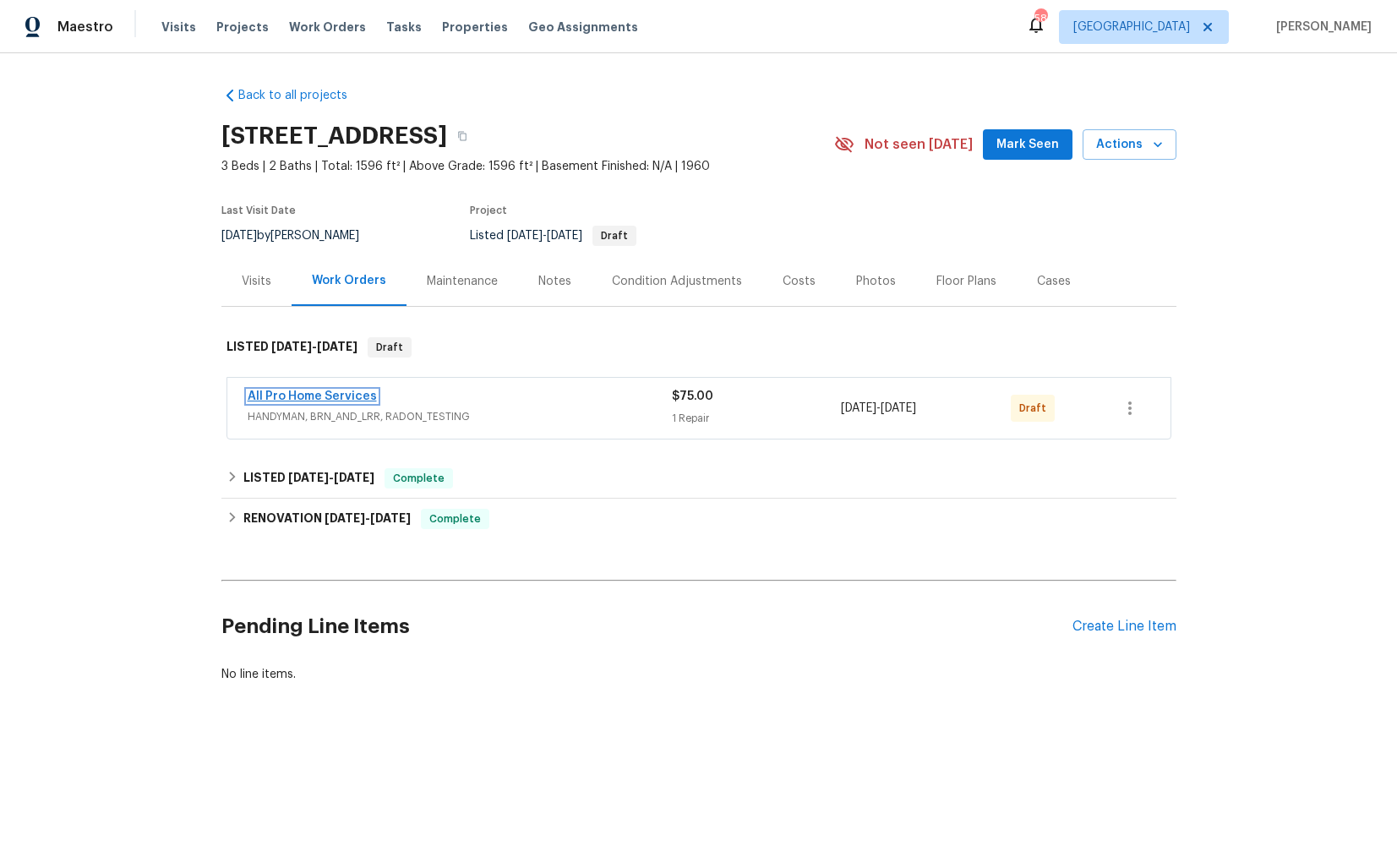
click at [292, 396] on link "All Pro Home Services" at bounding box center [312, 396] width 130 height 12
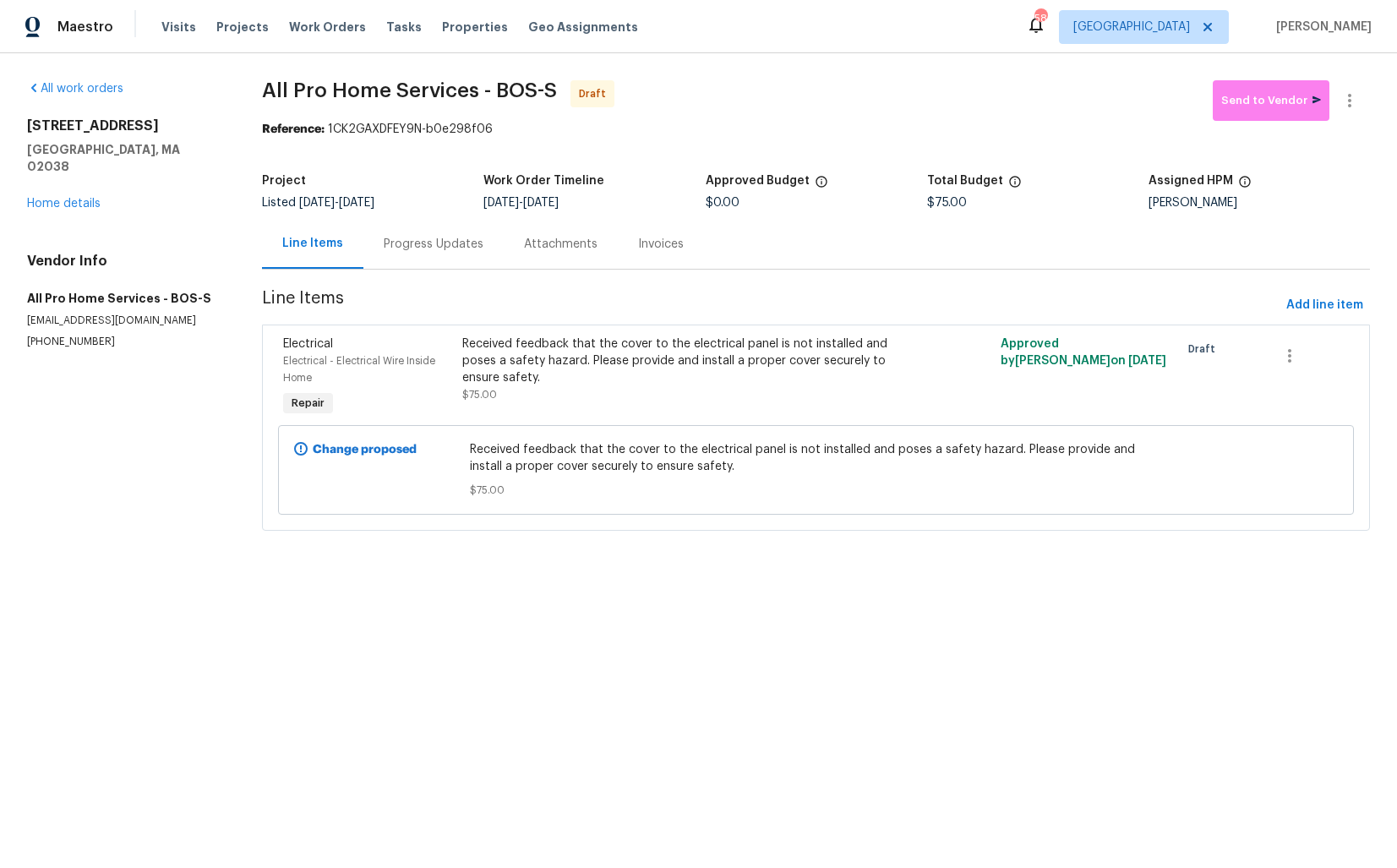
click at [434, 244] on div "Progress Updates" at bounding box center [434, 244] width 100 height 17
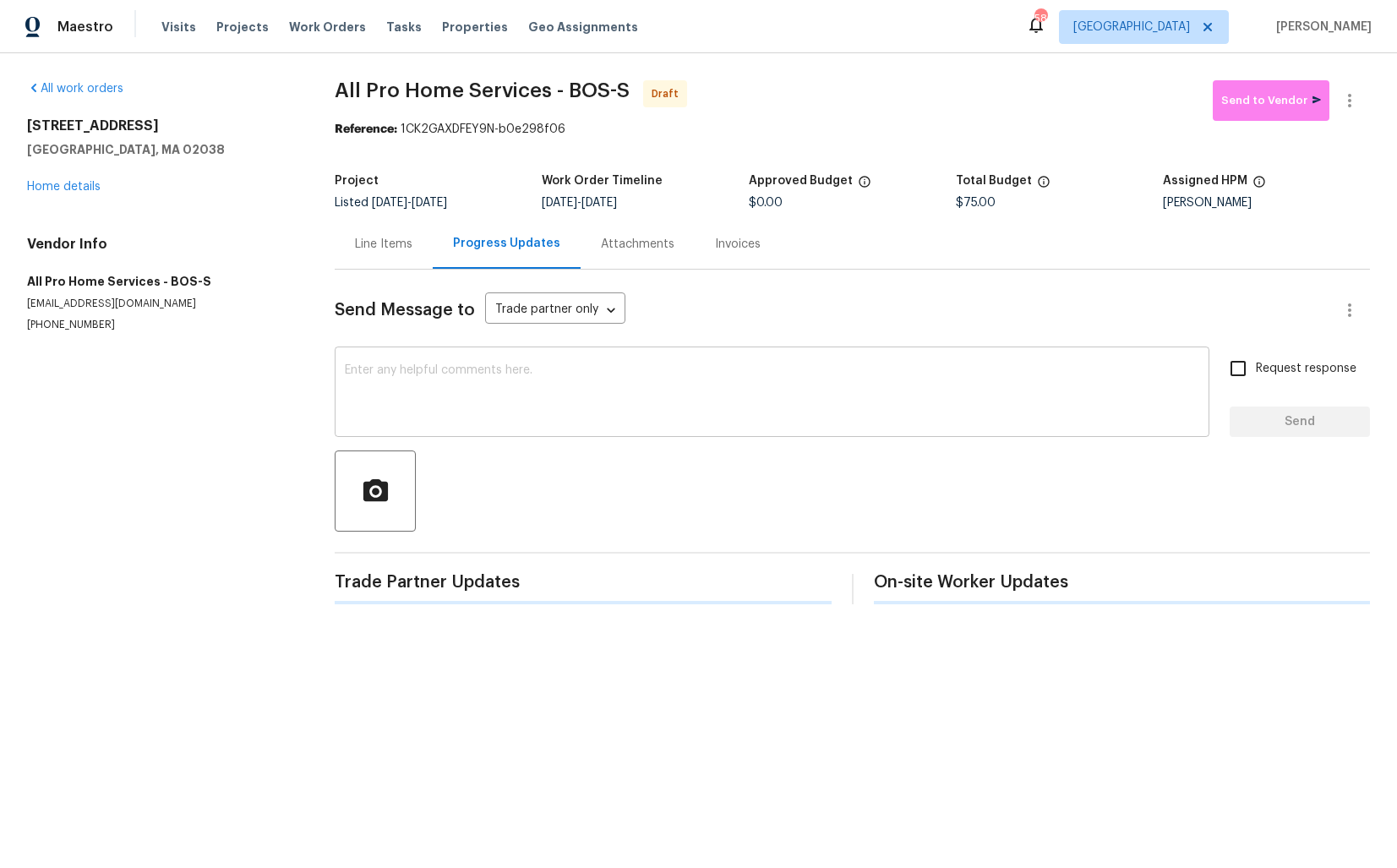
click at [533, 352] on div "x ​" at bounding box center [771, 393] width 875 height 86
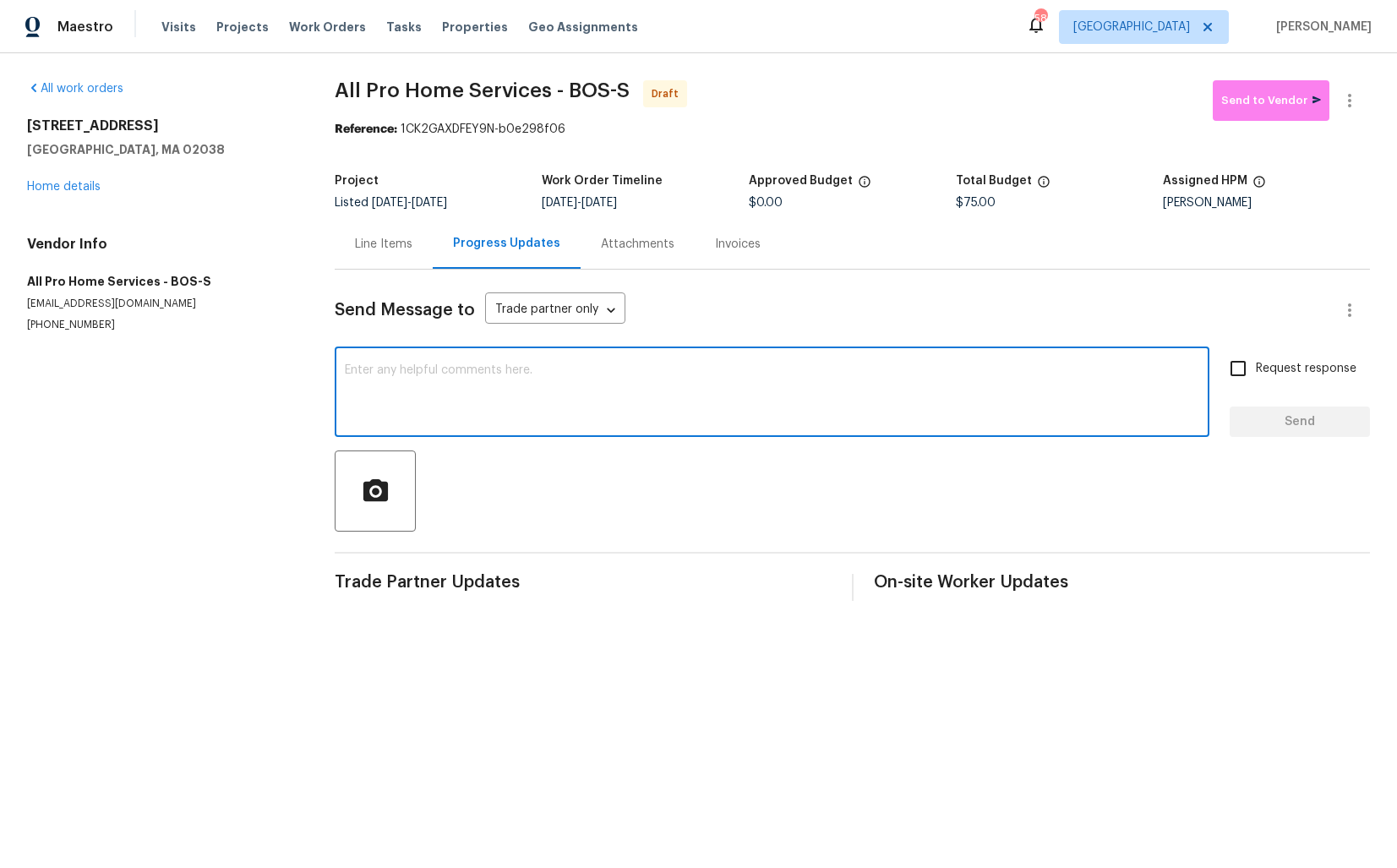
click at [626, 408] on textarea at bounding box center [771, 393] width 854 height 59
paste textarea "Hi this is Arvind with Opendoor. I’m confirming you received the WO for the pro…"
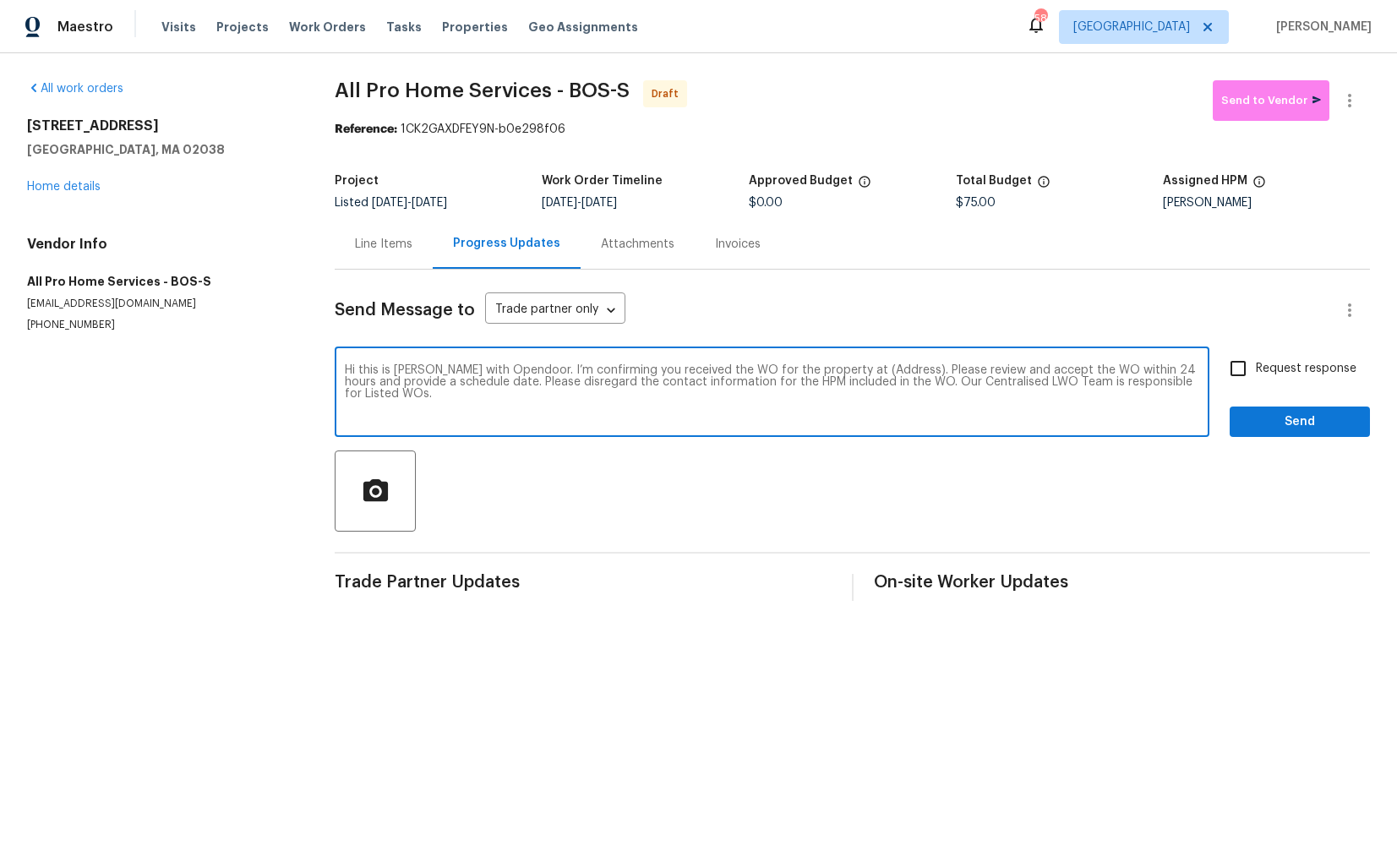
drag, startPoint x: 883, startPoint y: 370, endPoint x: 831, endPoint y: 370, distance: 52.0
click at [831, 370] on textarea "Hi this is Arvind with Opendoor. I’m confirming you received the WO for the pro…" at bounding box center [771, 393] width 854 height 59
paste textarea "484 Pleasant St, Franklin, MA 02038"
click at [1092, 392] on textarea "Hi this is Arvind with Opendoor. I’m confirming you received the WO for the pro…" at bounding box center [771, 393] width 854 height 59
type textarea "Hi this is Arvind with Opendoor. I’m confirming you received the WO for the pro…"
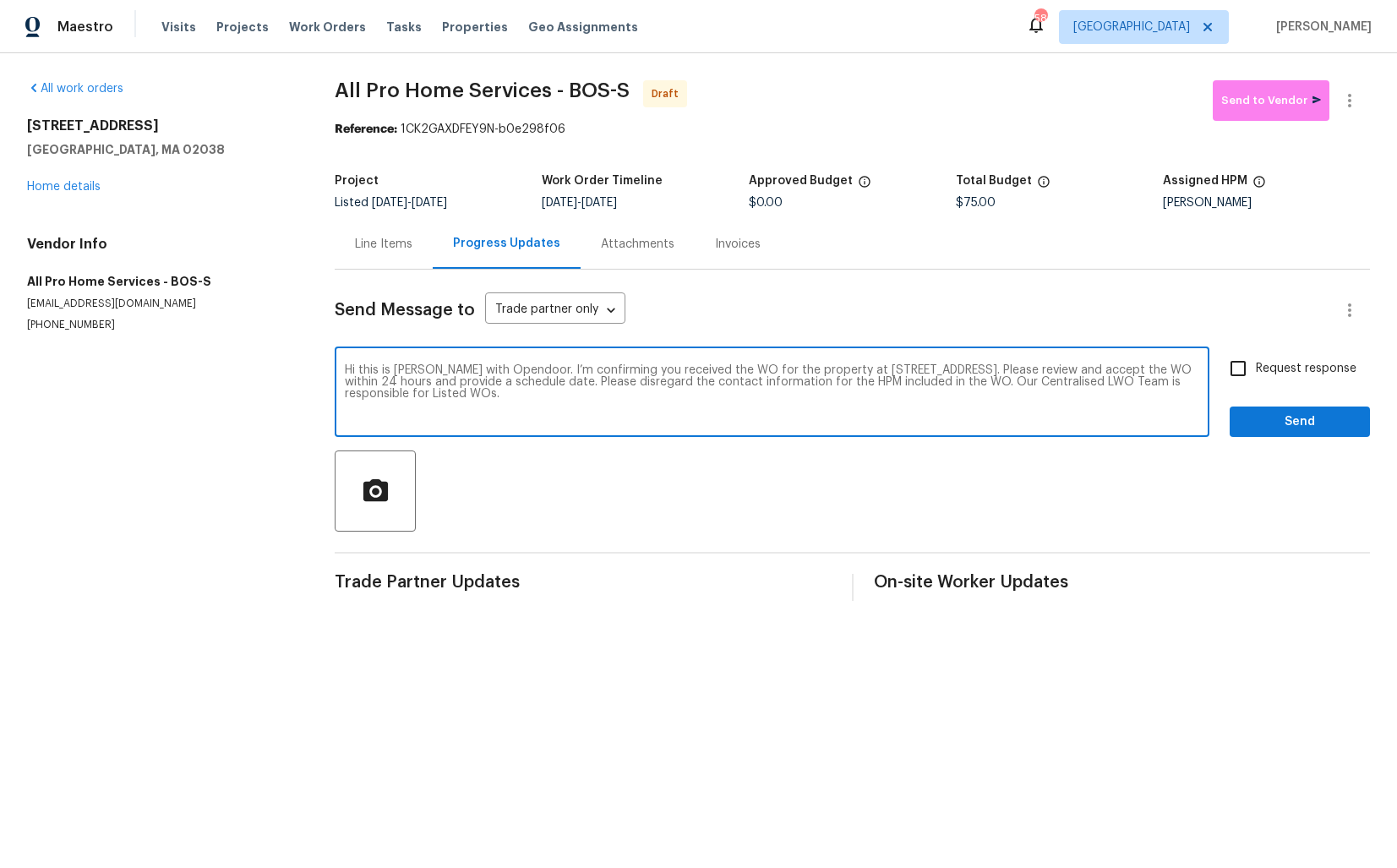
click at [1237, 372] on input "Request response" at bounding box center [1238, 369] width 36 height 36
checkbox input "true"
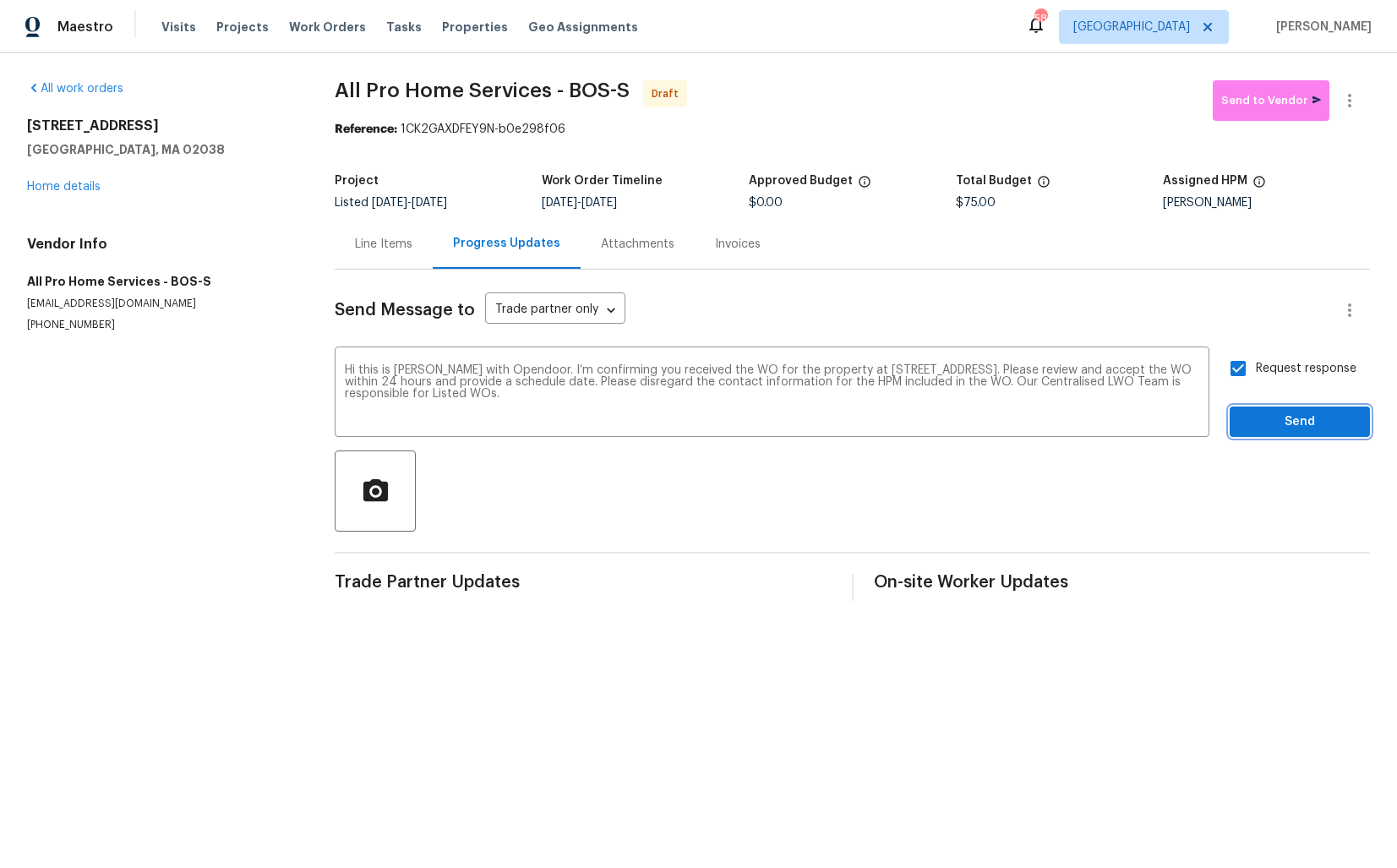
click at [1300, 428] on span "Send" at bounding box center [1300, 422] width 114 height 21
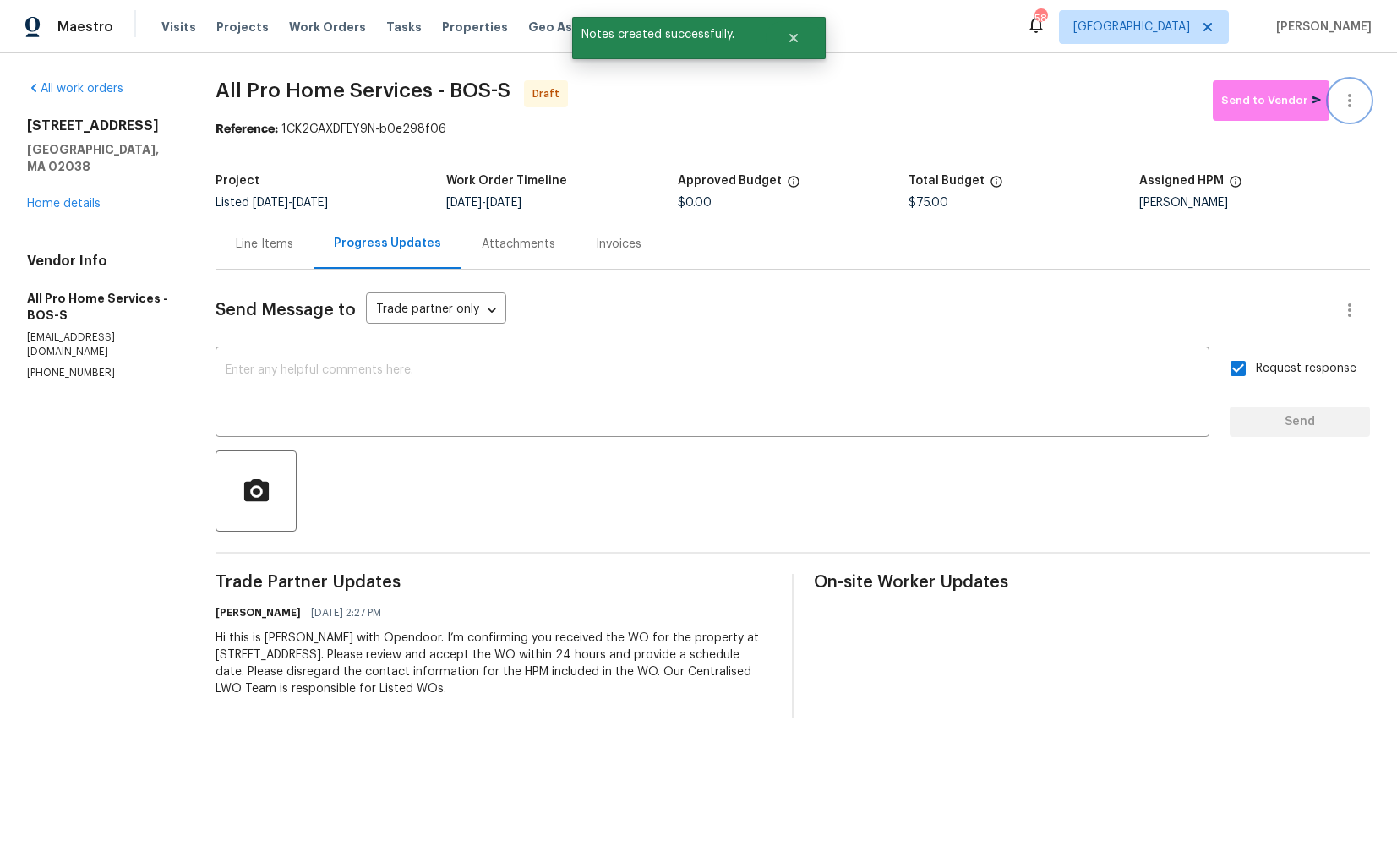
click at [1355, 104] on icon "button" at bounding box center [1350, 101] width 20 height 20
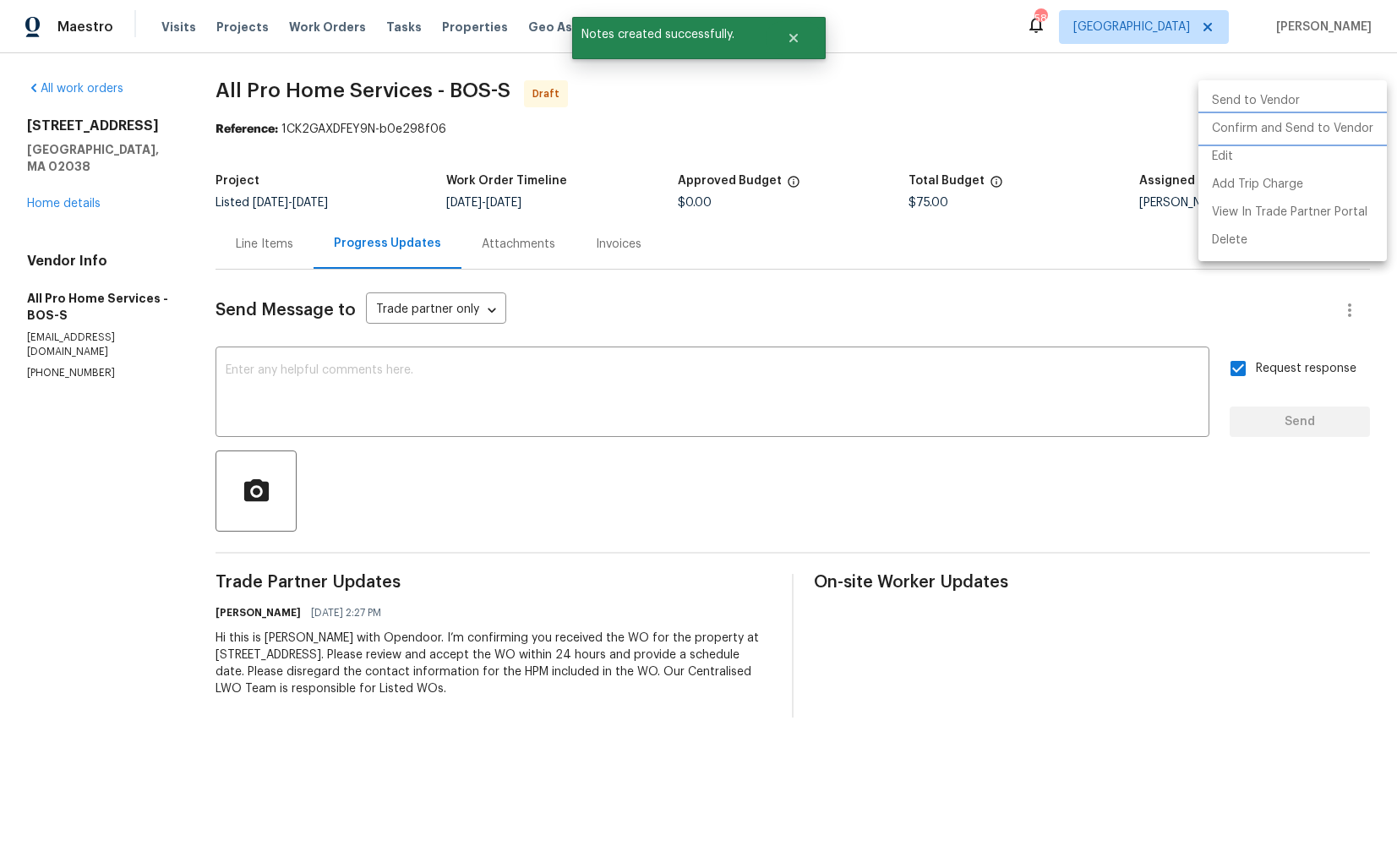
click at [1287, 136] on li "Confirm and Send to Vendor" at bounding box center [1292, 129] width 189 height 28
click at [832, 132] on div at bounding box center [698, 434] width 1397 height 868
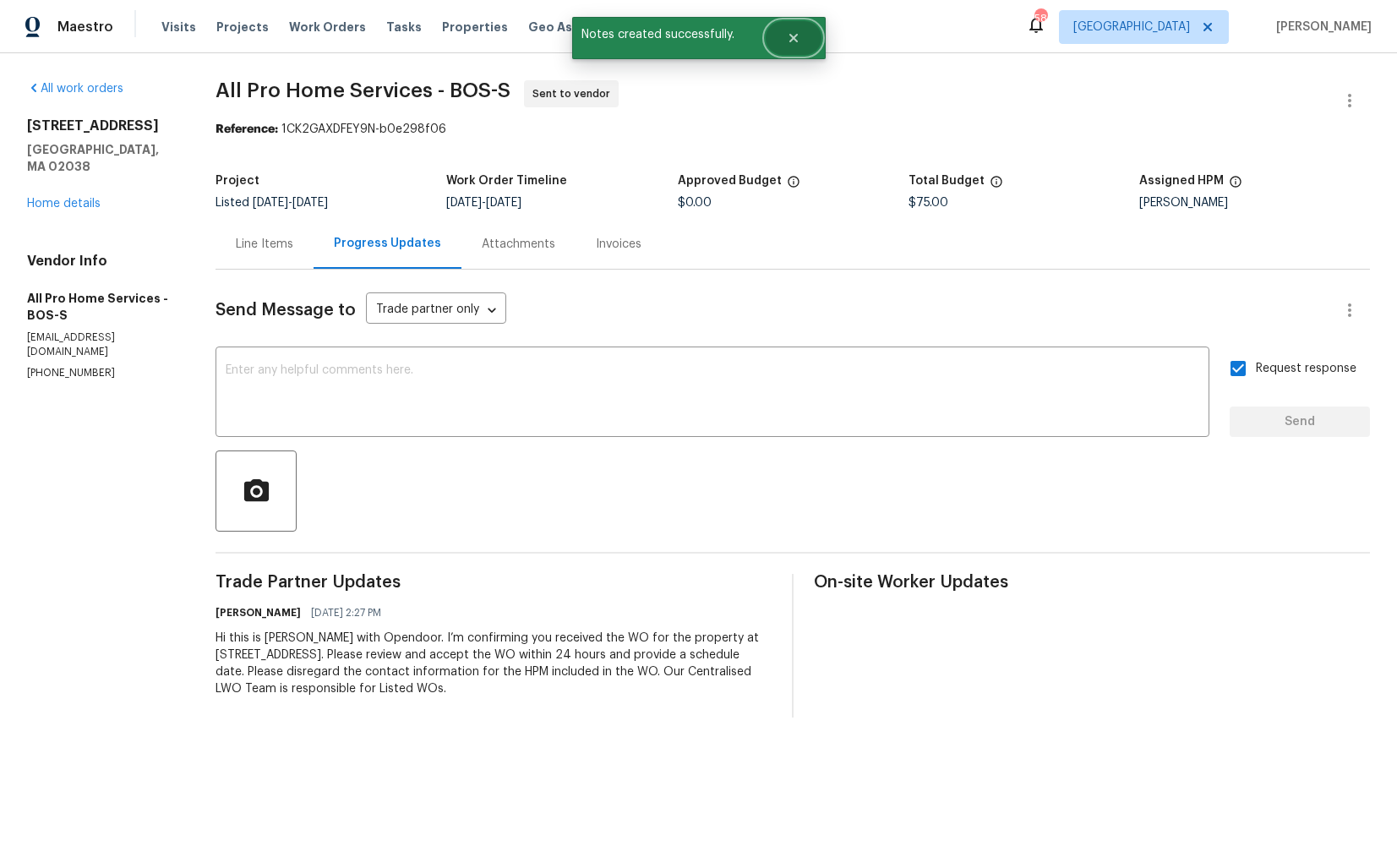
click at [797, 42] on icon "Close" at bounding box center [793, 38] width 9 height 9
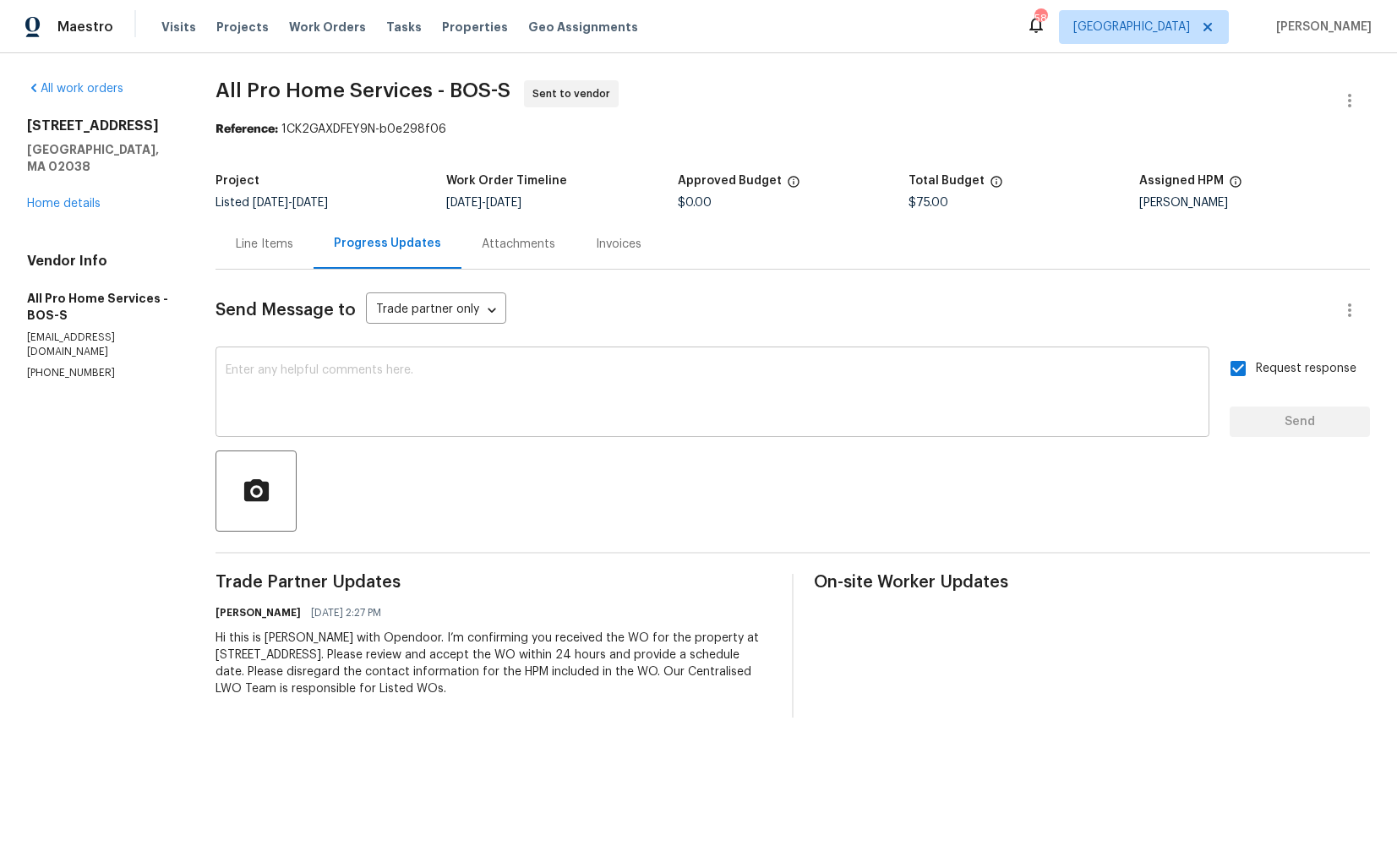
click at [632, 391] on textarea at bounding box center [712, 393] width 974 height 59
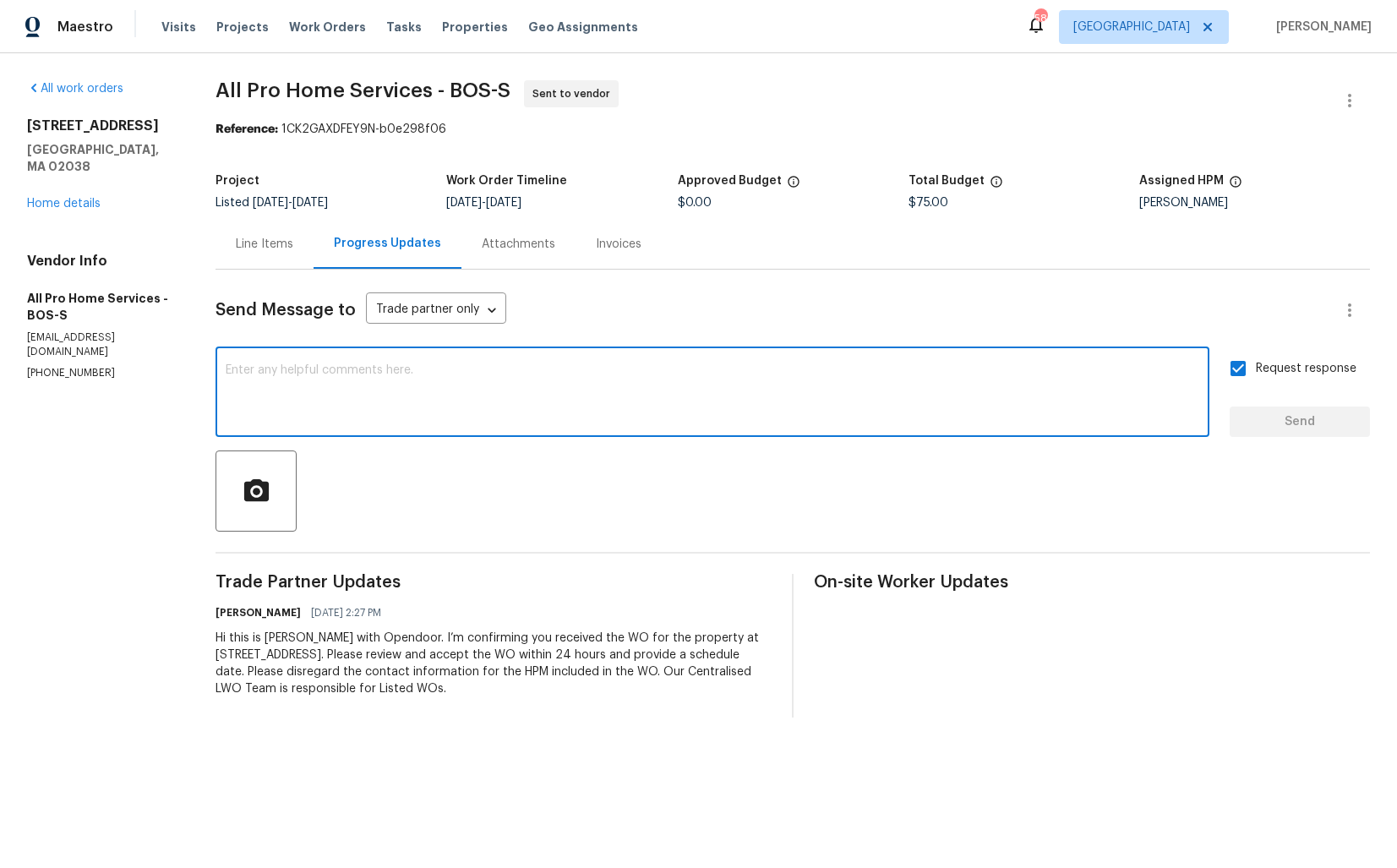
click at [666, 382] on textarea at bounding box center [712, 393] width 974 height 59
paste textarea "Attention All Work Orders must include before-photos (both close-up and wide-an…"
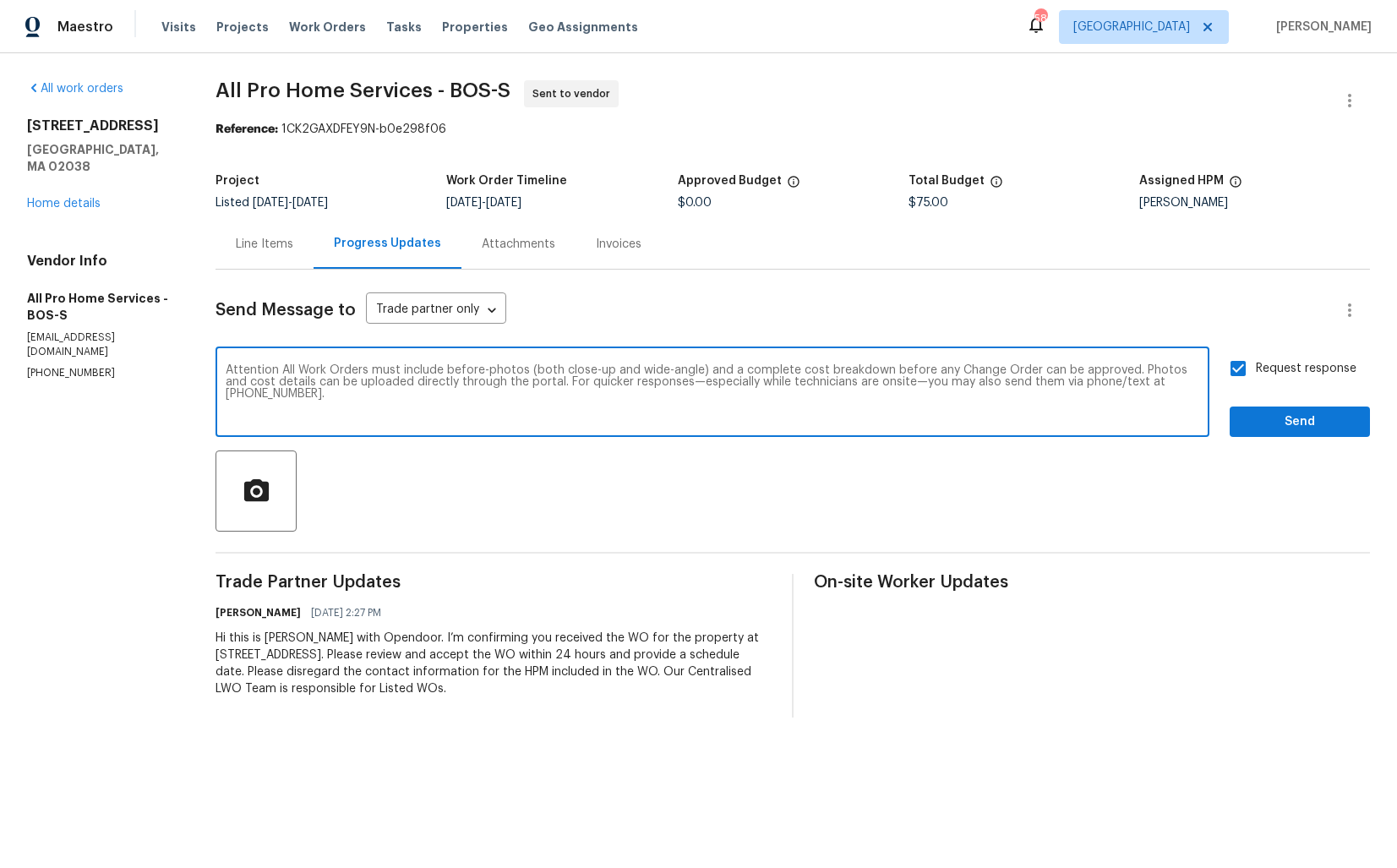
type textarea "Attention All Work Orders must include before-photos (both close-up and wide-an…"
click at [1271, 431] on span "Send" at bounding box center [1300, 422] width 114 height 21
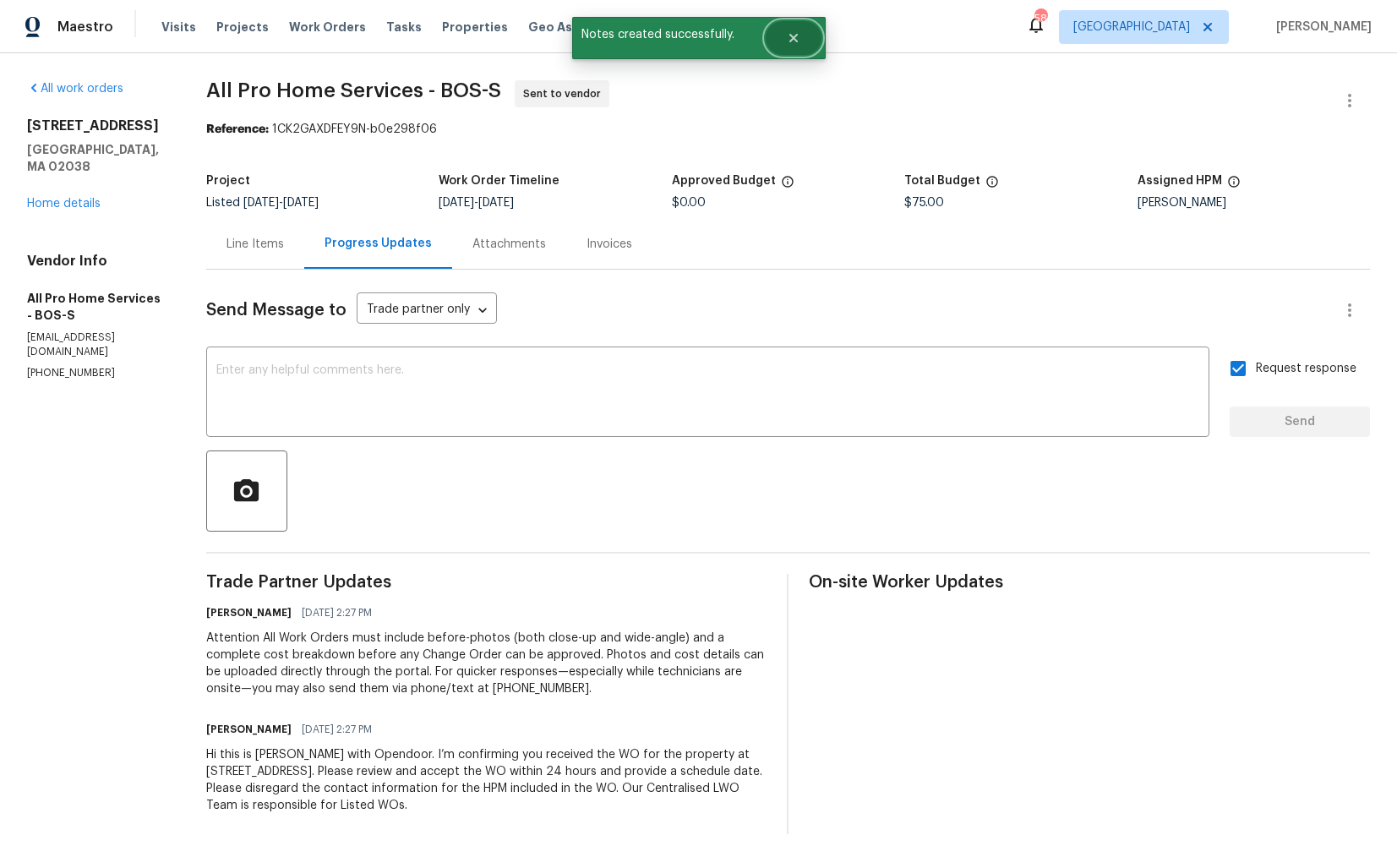
click at [796, 30] on button "Close" at bounding box center [793, 38] width 55 height 34
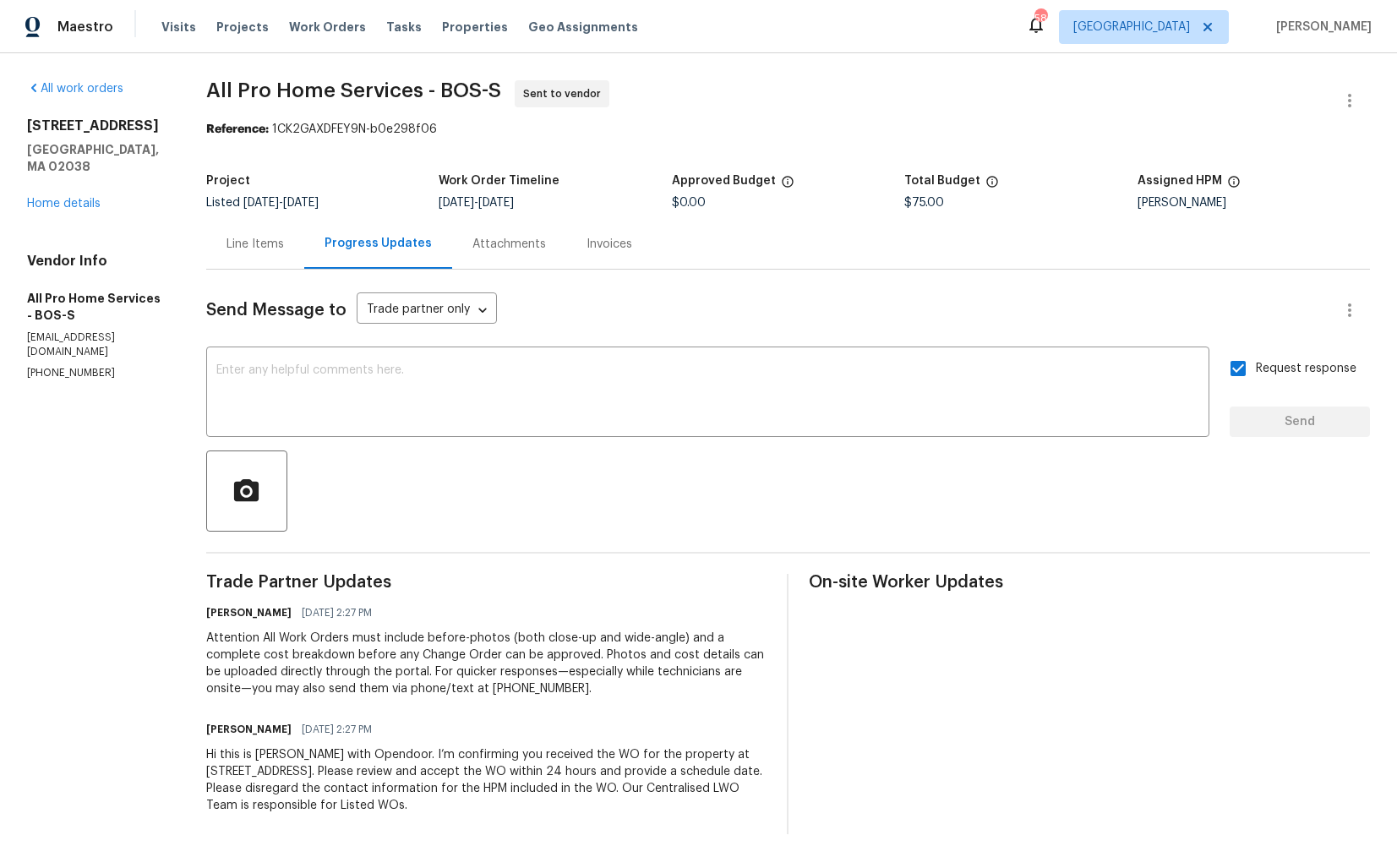
click at [271, 88] on span "All Pro Home Services - BOS-S" at bounding box center [354, 90] width 295 height 20
copy span "All Pro Home Services - BOS-S"
click at [596, 87] on span "Sent to vendor" at bounding box center [565, 94] width 84 height 17
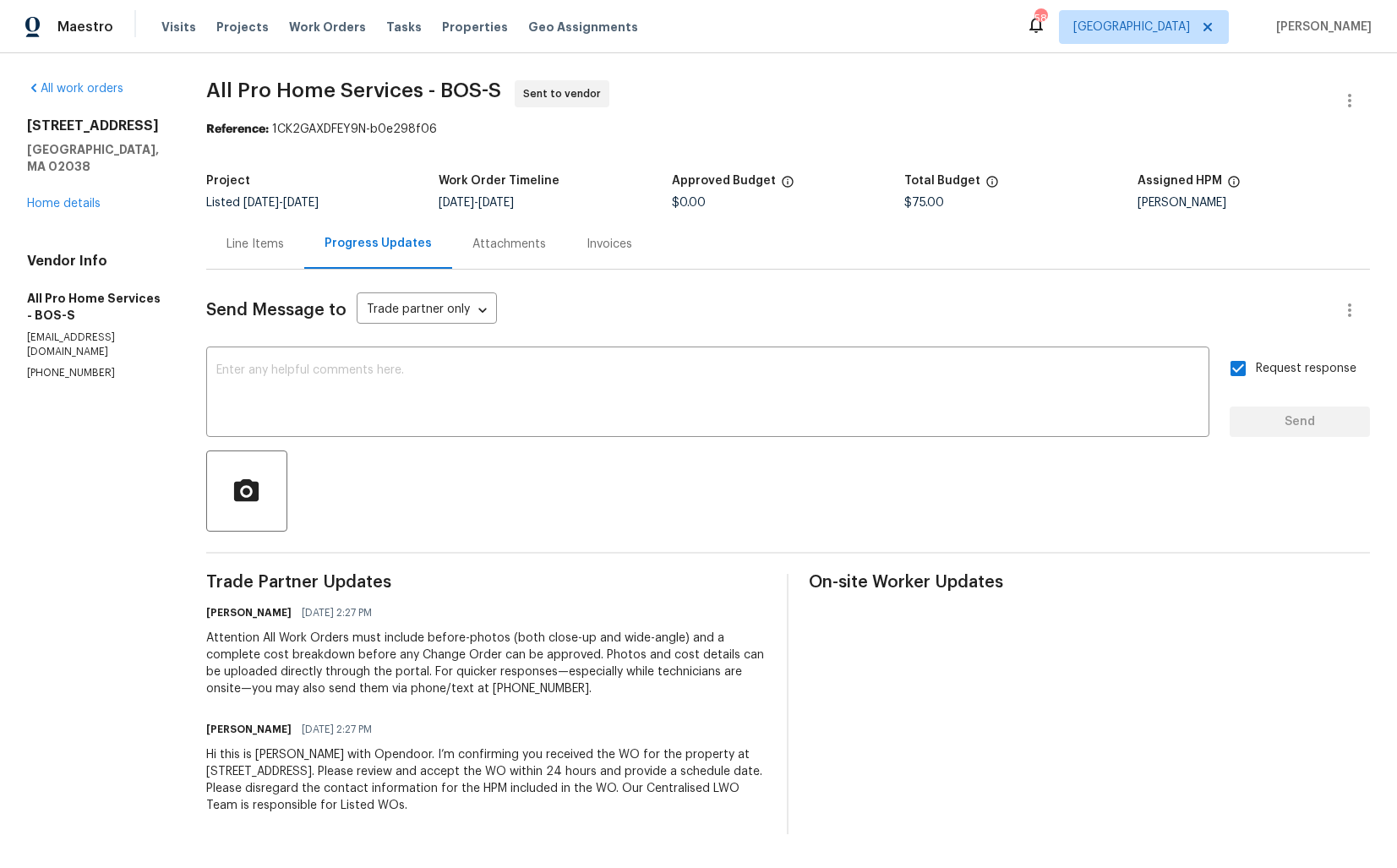
click at [267, 211] on div "Project Listed 9/15/2025 - 9/17/2025 Work Order Timeline 9/15/2025 - 9/17/2025 …" at bounding box center [789, 191] width 1164 height 54
drag, startPoint x: 275, startPoint y: 132, endPoint x: 502, endPoint y: 132, distance: 227.0
click at [502, 132] on div "Reference: 1CK2GAXDFEY9N-b0e298f06" at bounding box center [789, 130] width 1164 height 17
copy div "1CK2GAXDFEY9N-b0e298f06"
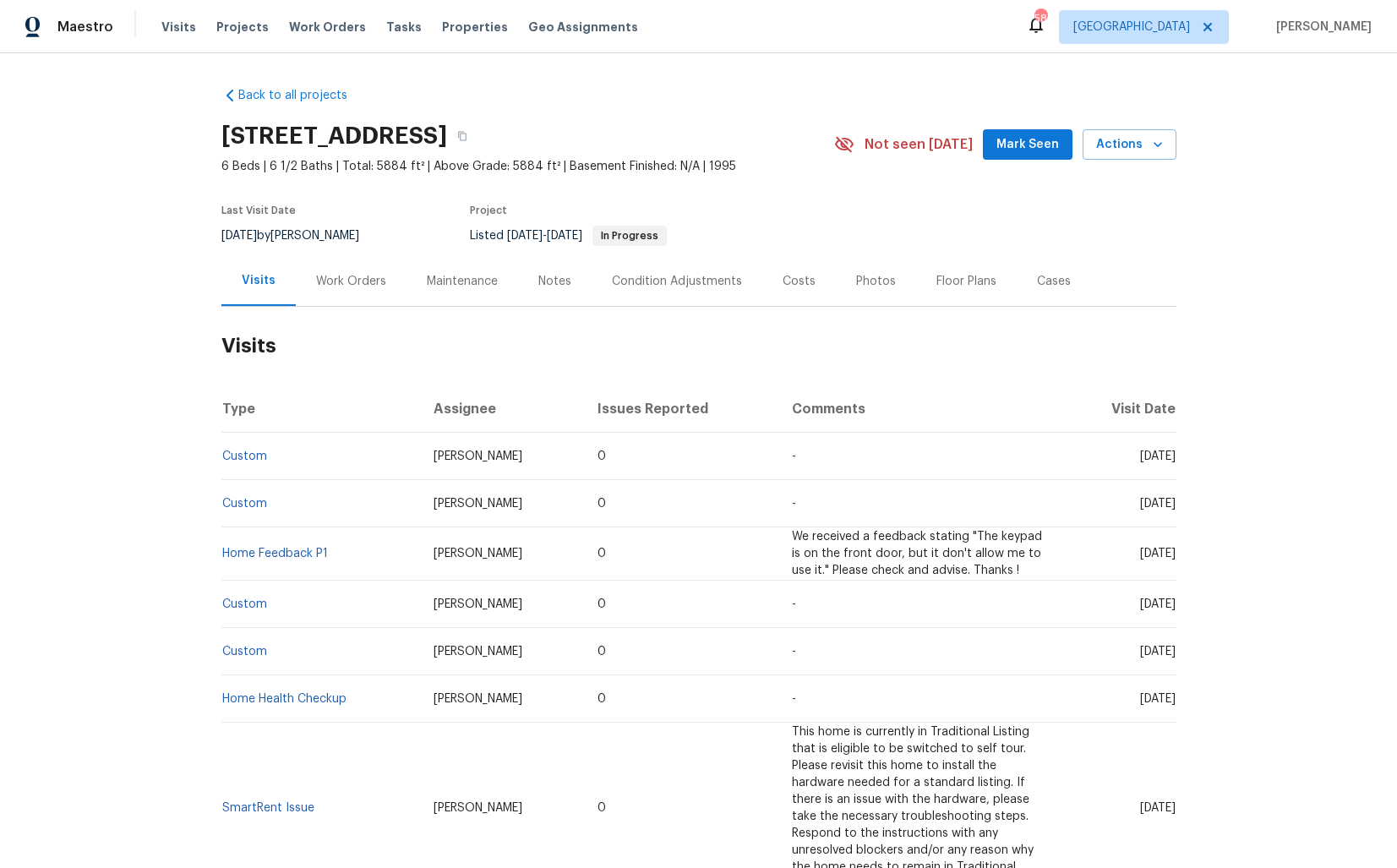
click at [334, 271] on div "Work Orders" at bounding box center [352, 281] width 111 height 50
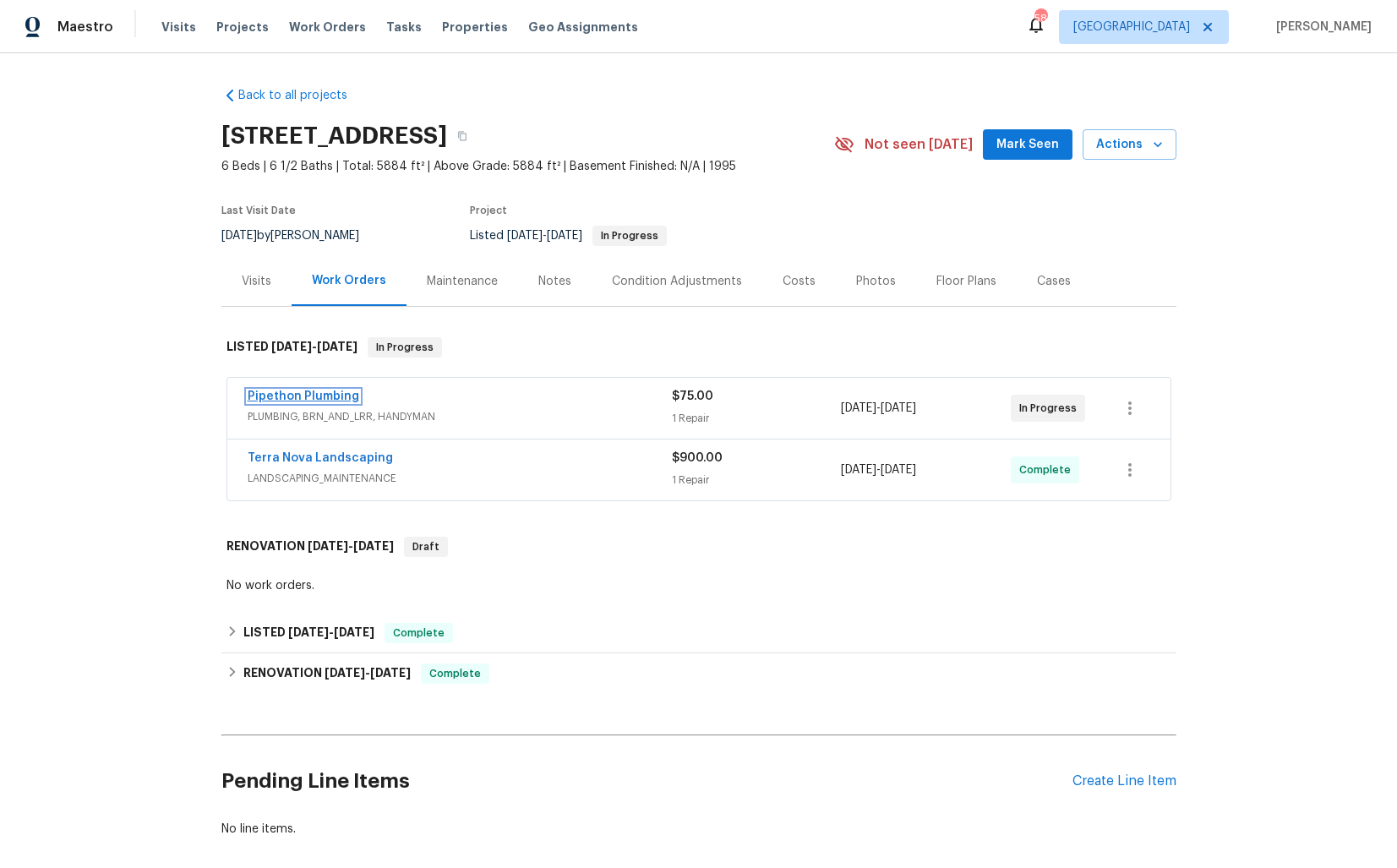
click at [298, 397] on link "Pipethon Plumbing" at bounding box center [303, 396] width 112 height 12
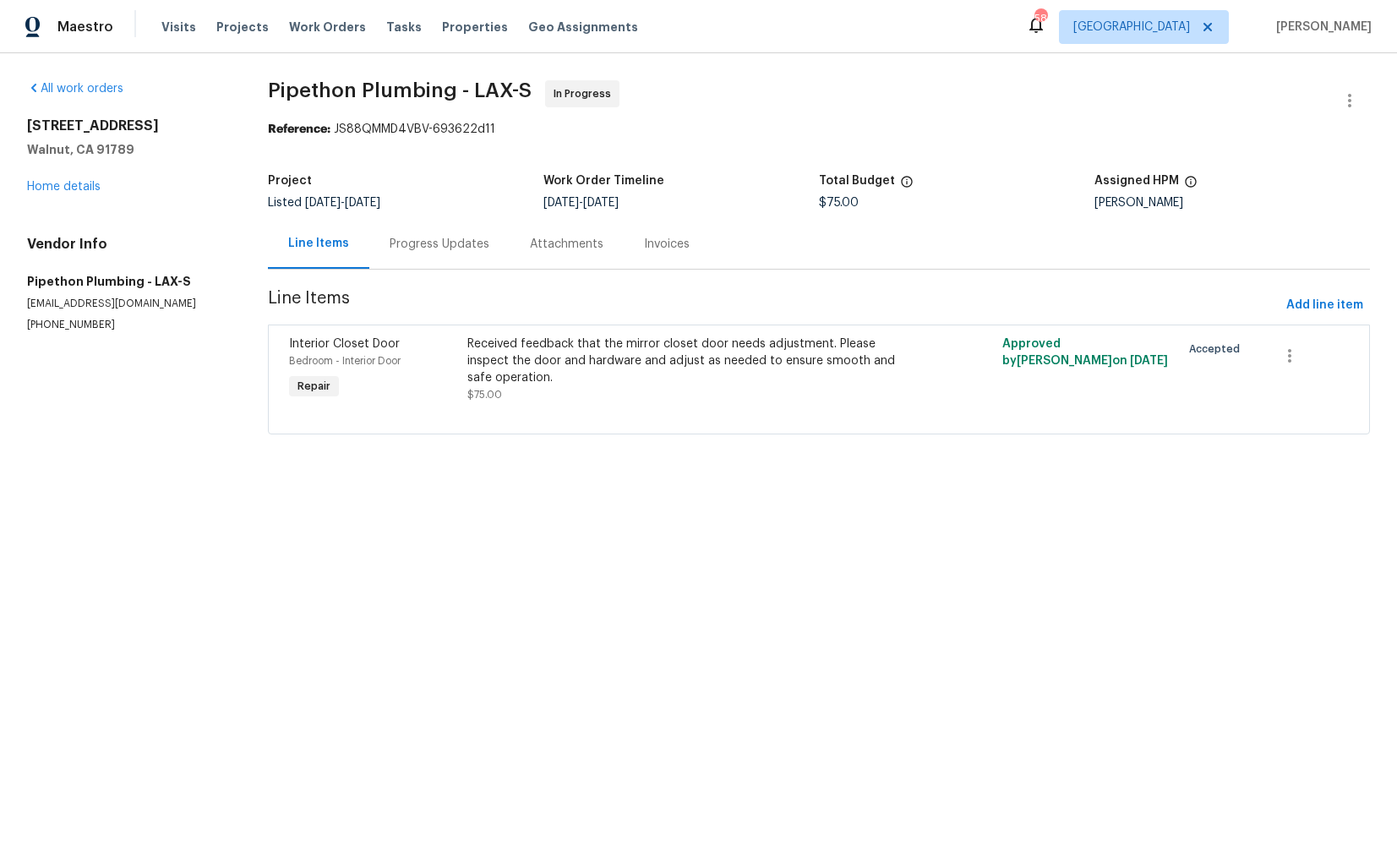
click at [446, 256] on div "Progress Updates" at bounding box center [439, 243] width 140 height 50
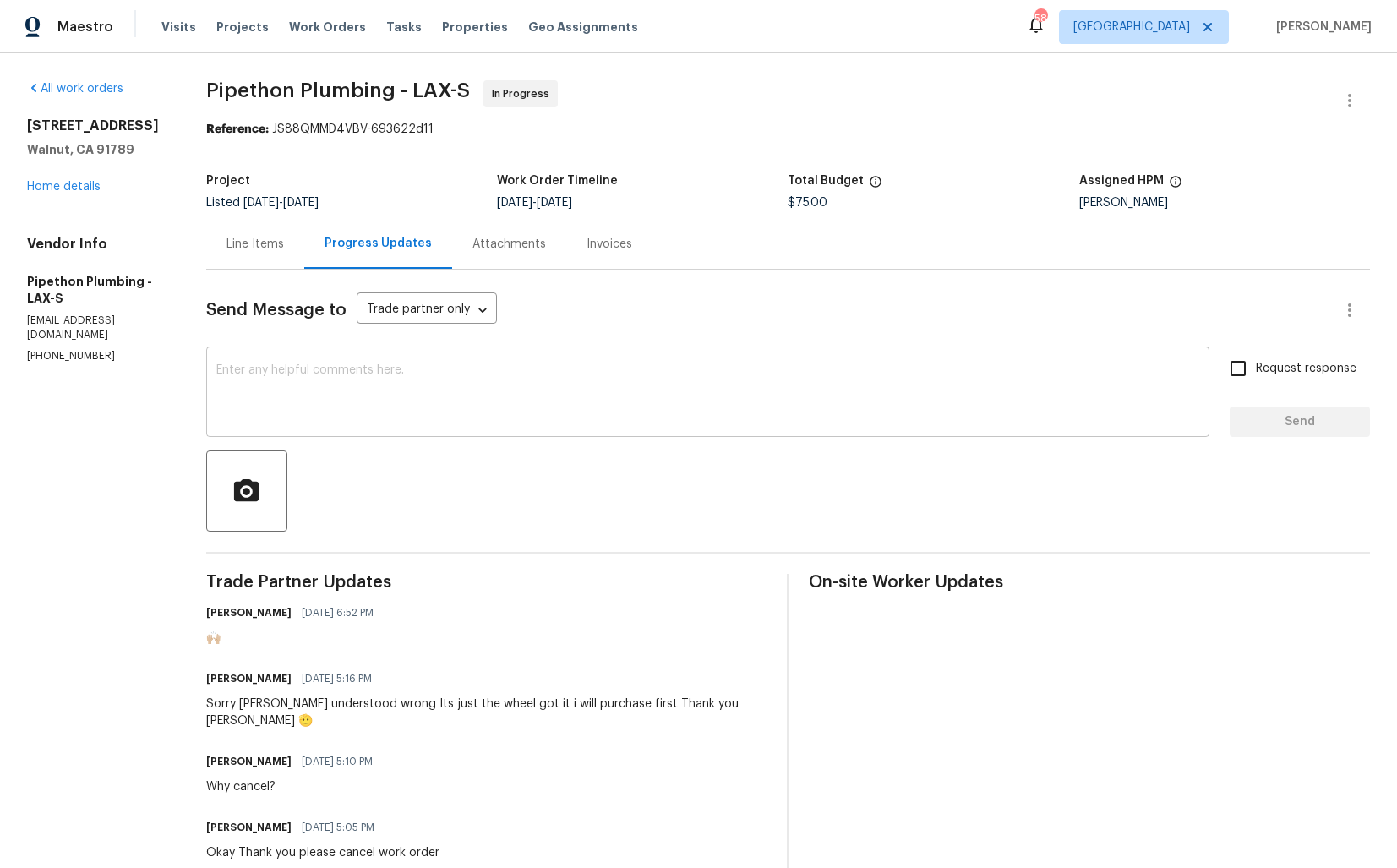
click at [554, 414] on textarea at bounding box center [707, 393] width 983 height 59
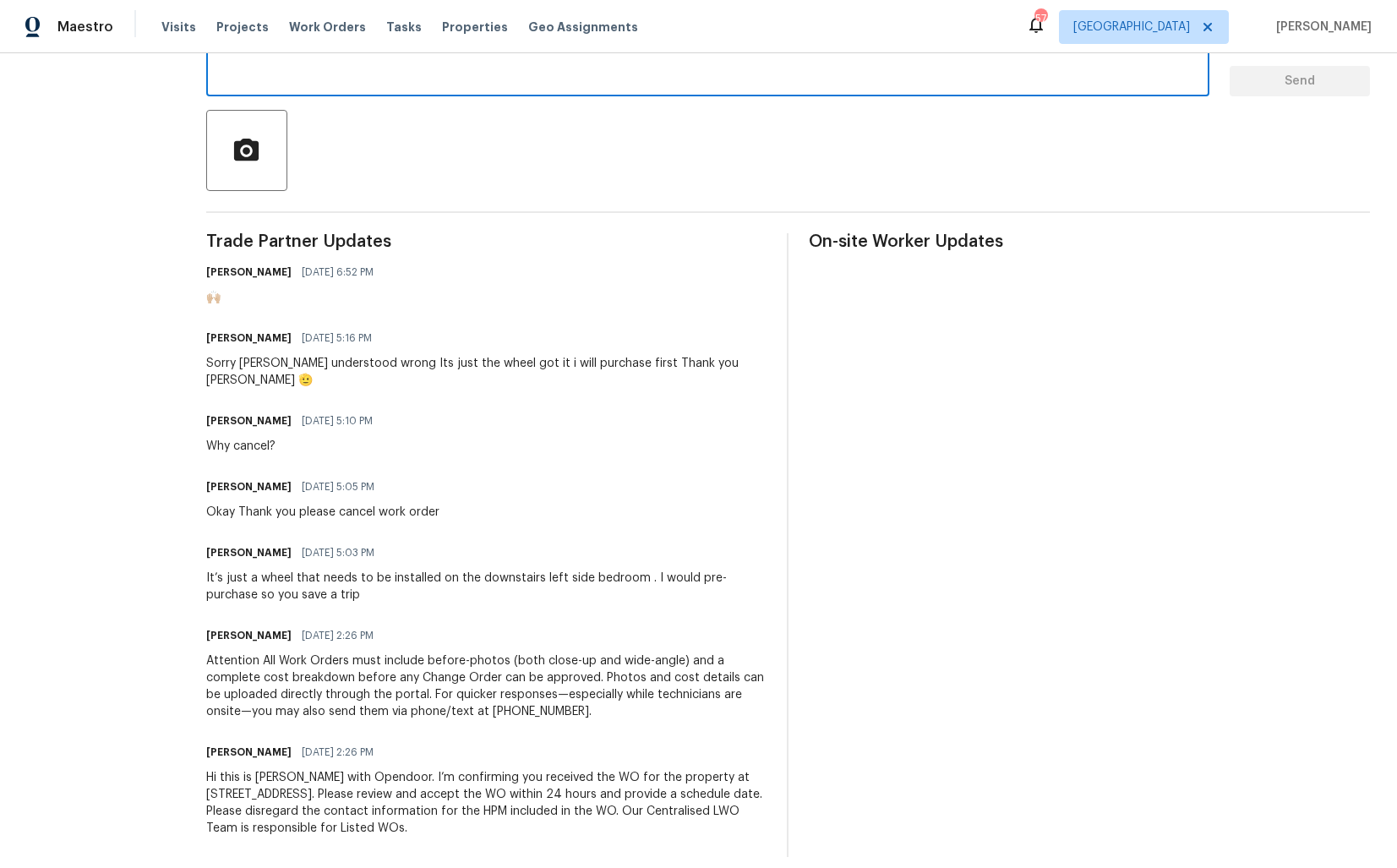
scroll to position [142, 0]
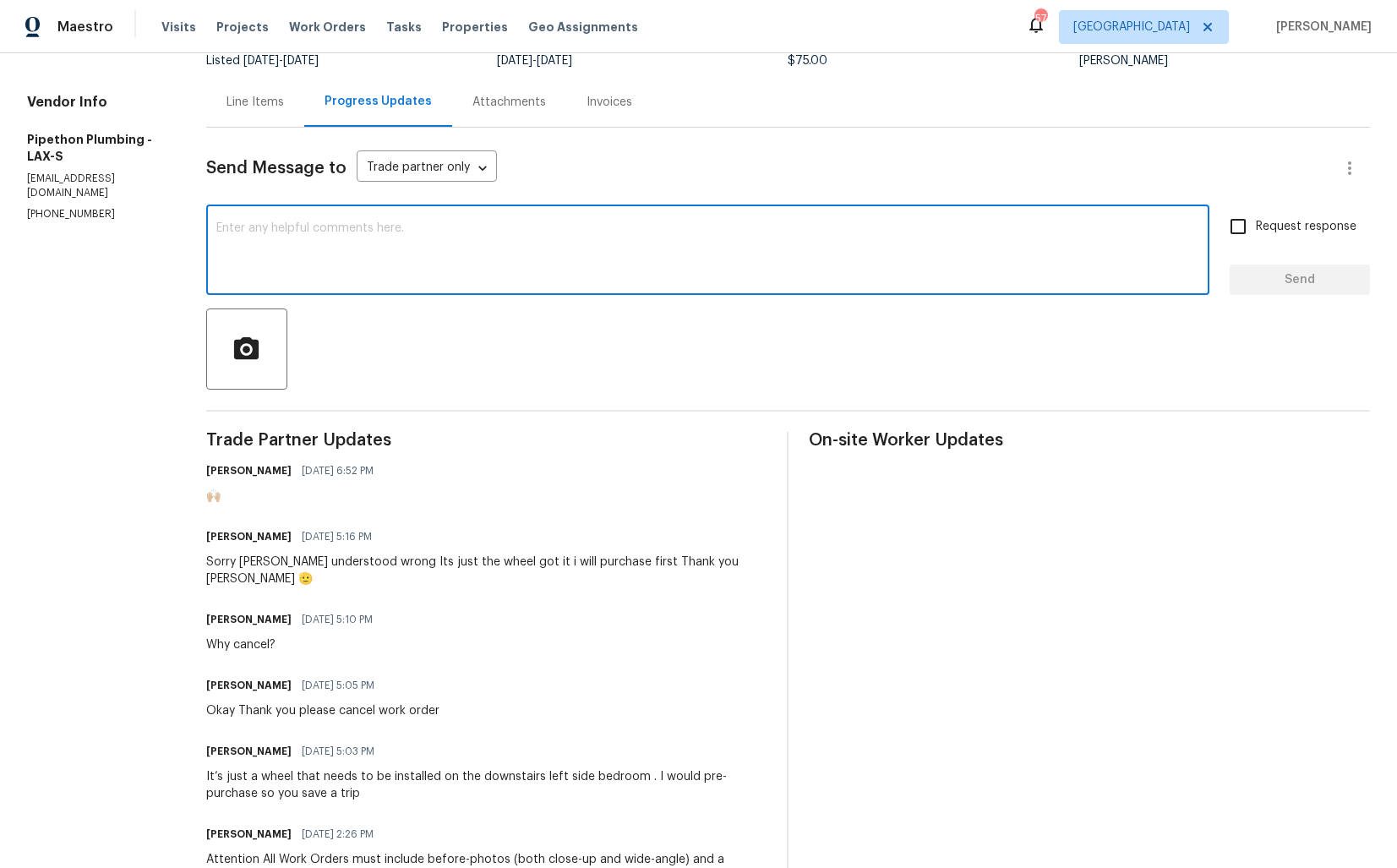
click at [280, 106] on div "Line Items" at bounding box center [254, 102] width 57 height 17
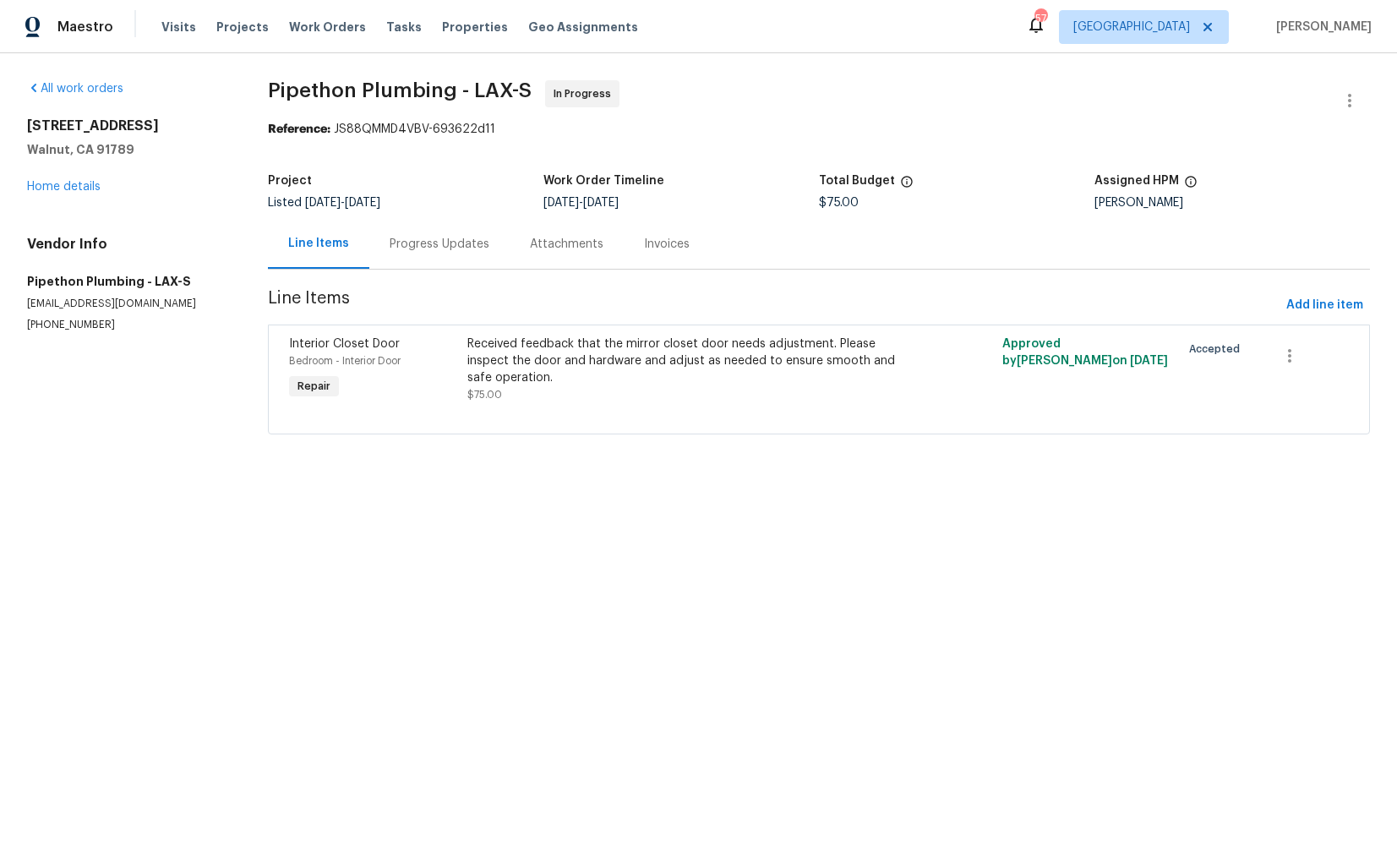
click at [428, 243] on div "Progress Updates" at bounding box center [439, 244] width 100 height 17
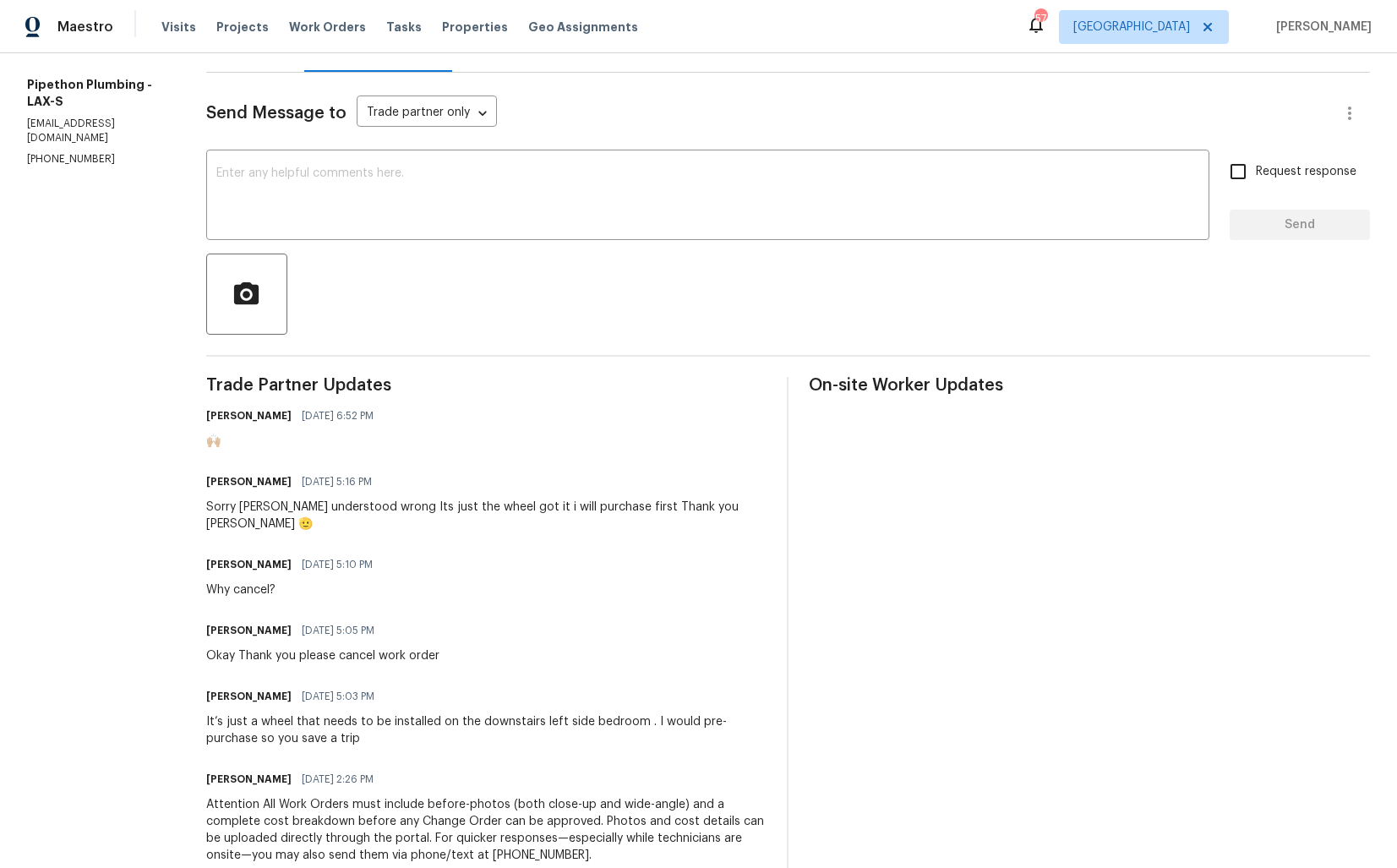
scroll to position [341, 0]
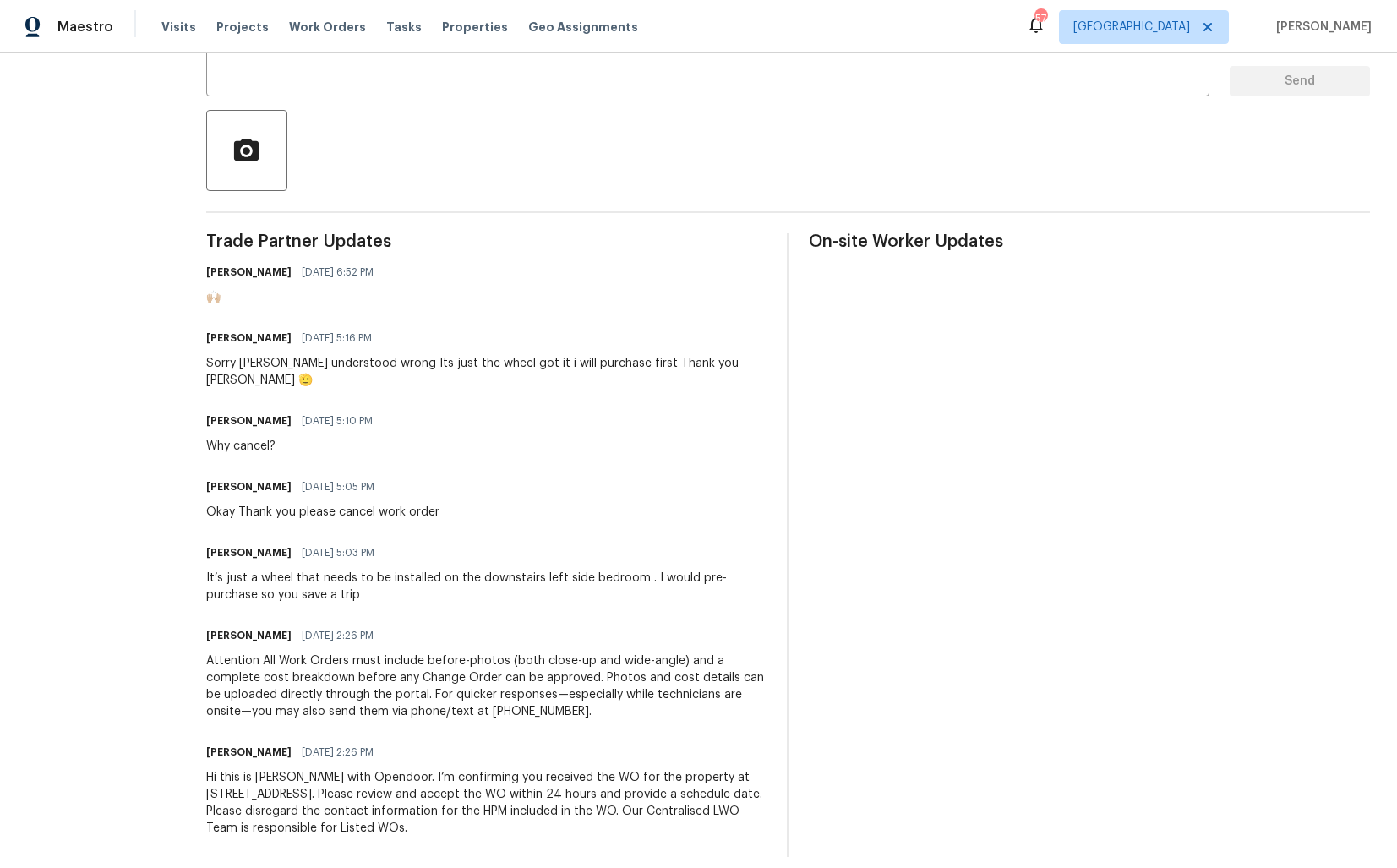
drag, startPoint x: 220, startPoint y: 535, endPoint x: 304, endPoint y: 534, distance: 84.0
click at [304, 534] on div "All work orders [STREET_ADDRESS] Home details Vendor Info Pipethon Plumbing - L…" at bounding box center [698, 298] width 1397 height 1171
click at [247, 545] on h6 "[PERSON_NAME]" at bounding box center [249, 553] width 85 height 17
drag, startPoint x: 661, startPoint y: 556, endPoint x: 684, endPoint y: 587, distance: 38.6
click at [684, 587] on div "Trade Partner Updates [PERSON_NAME] [DATE] 6:52 PM 🙌🏼 [PERSON_NAME] [DATE] 5:16…" at bounding box center [487, 545] width 562 height 624
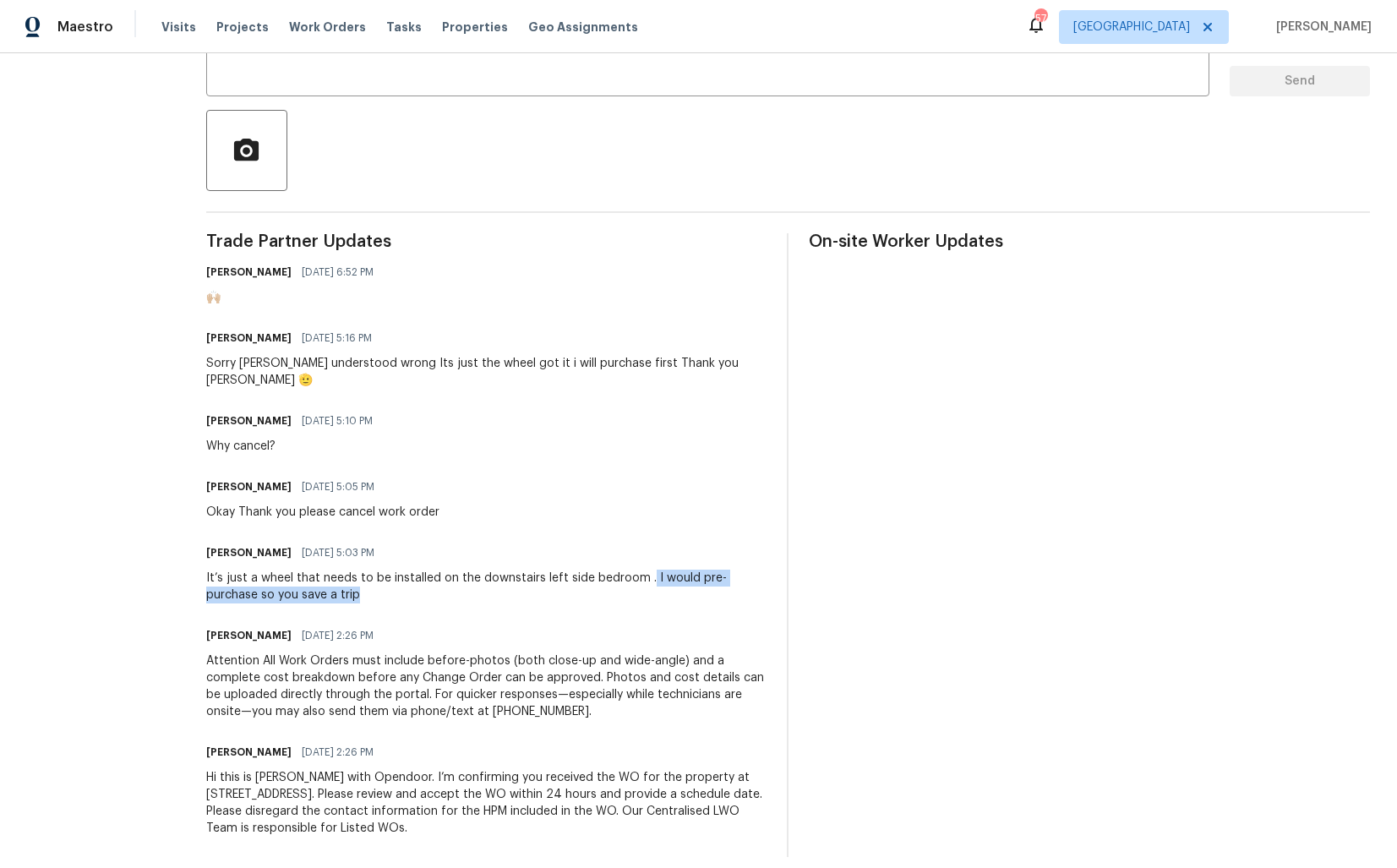
click at [684, 587] on div "Trade Partner Updates [PERSON_NAME] [DATE] 6:52 PM 🙌🏼 [PERSON_NAME] [DATE] 5:16…" at bounding box center [487, 545] width 562 height 624
click at [585, 570] on div "It’s just a wheel that needs to be installed on the downstairs left side bedroo…" at bounding box center [487, 586] width 562 height 34
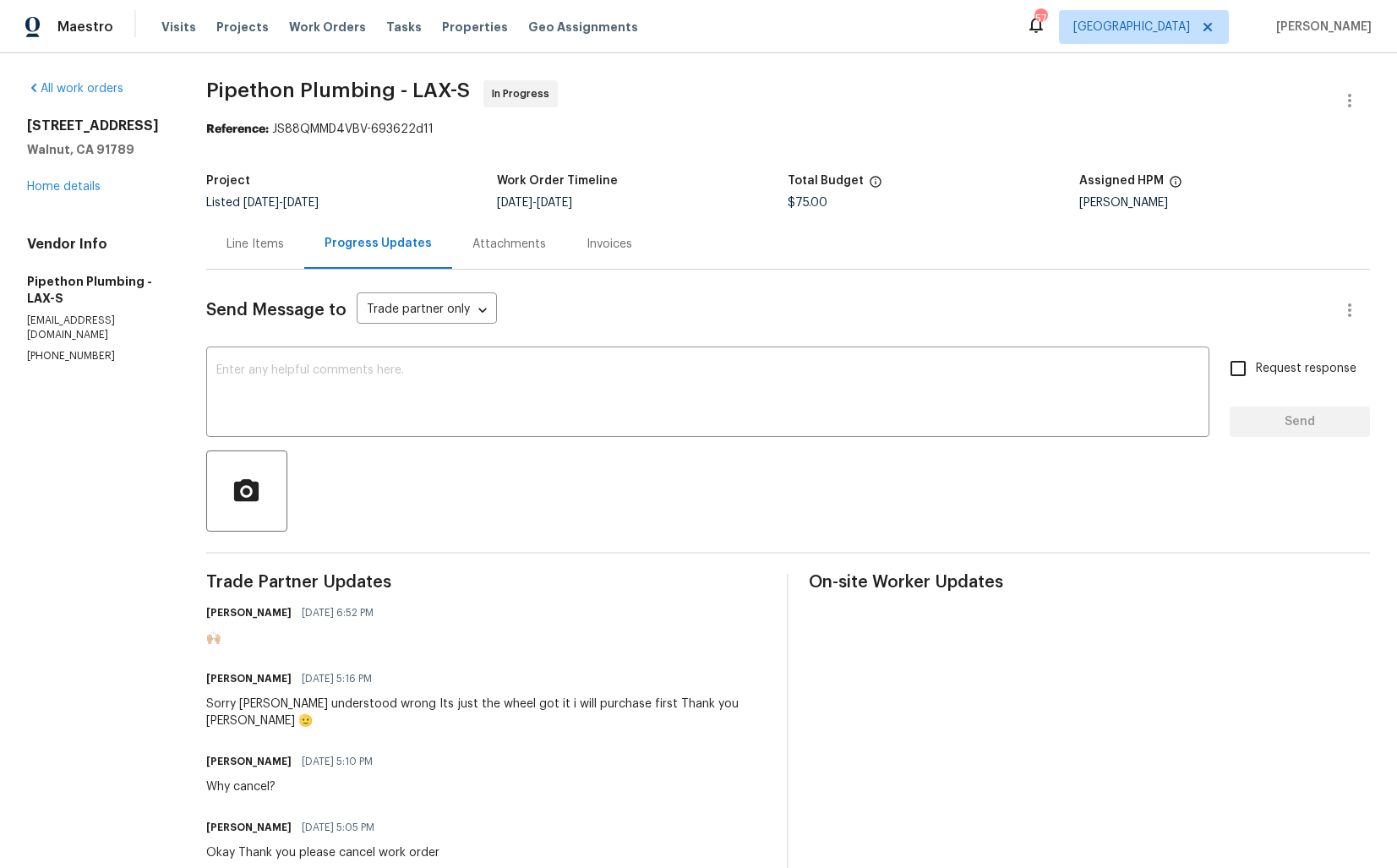
click at [237, 678] on h6 "[PERSON_NAME]" at bounding box center [249, 679] width 85 height 17
copy h6 "[PERSON_NAME]"
click at [527, 402] on textarea at bounding box center [707, 393] width 983 height 59
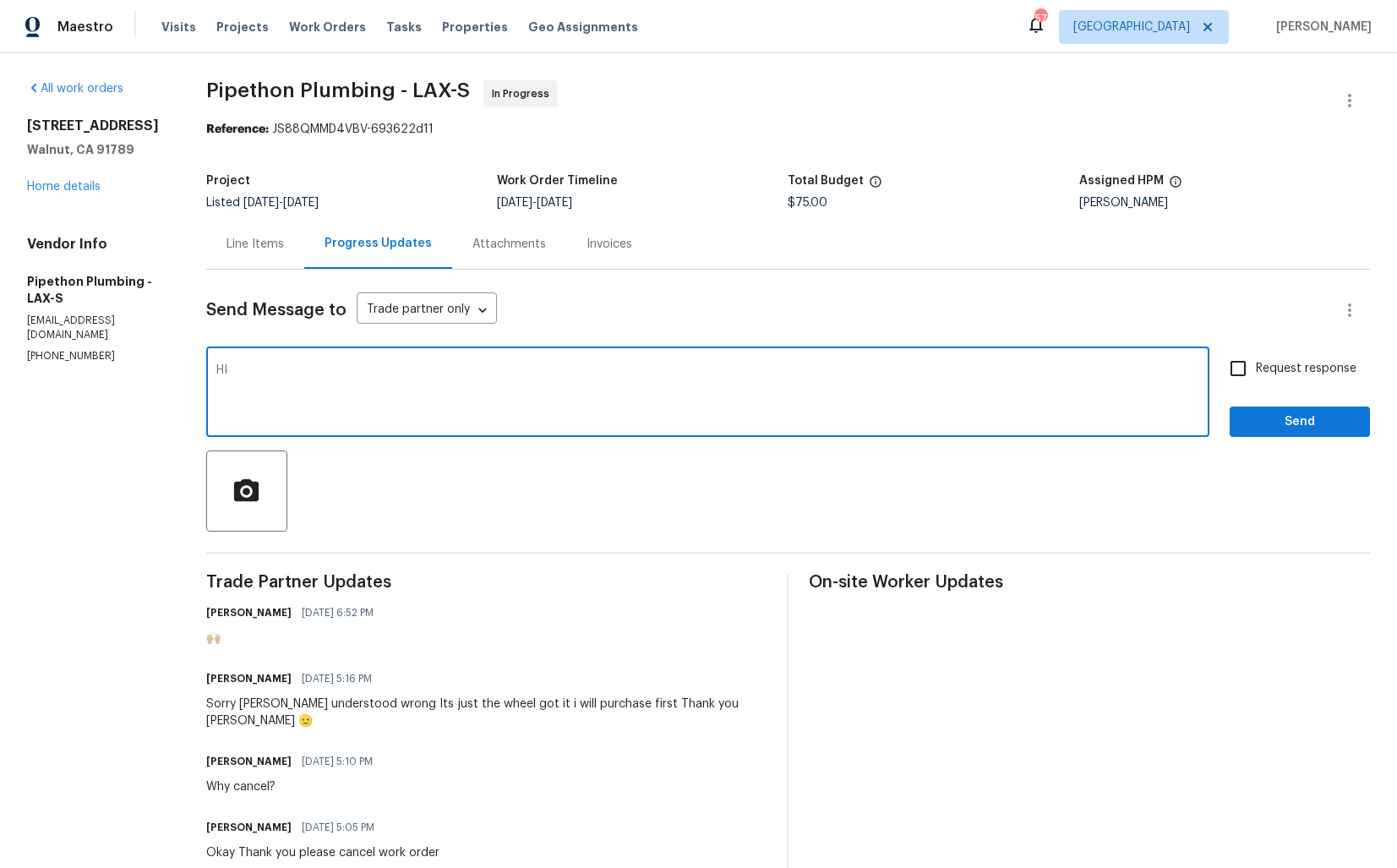
paste textarea "[PERSON_NAME]"
type textarea "Hi [PERSON_NAME],"
click at [260, 259] on div "Line Items" at bounding box center [255, 243] width 98 height 50
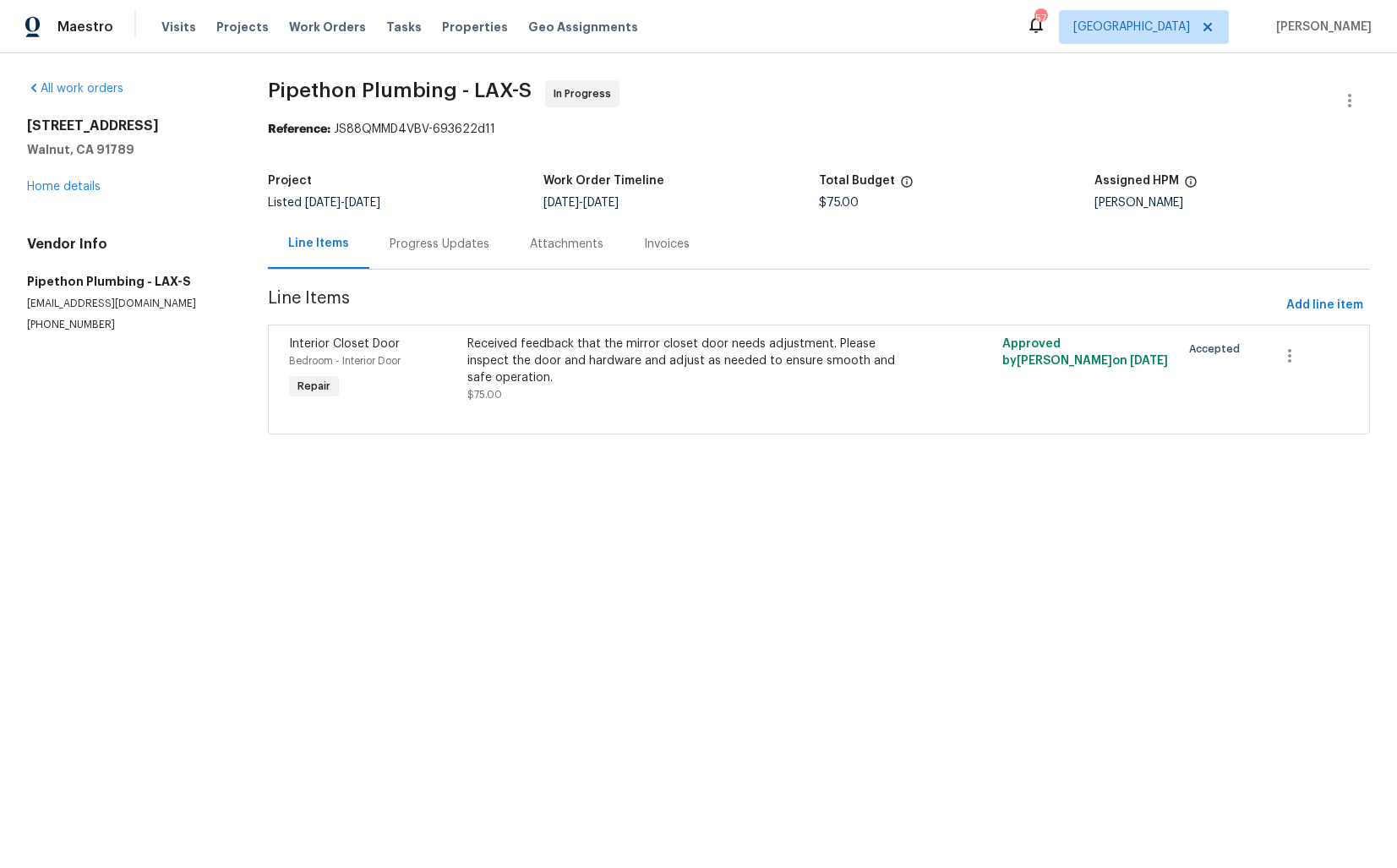
click at [436, 256] on div "Progress Updates" at bounding box center [439, 243] width 140 height 50
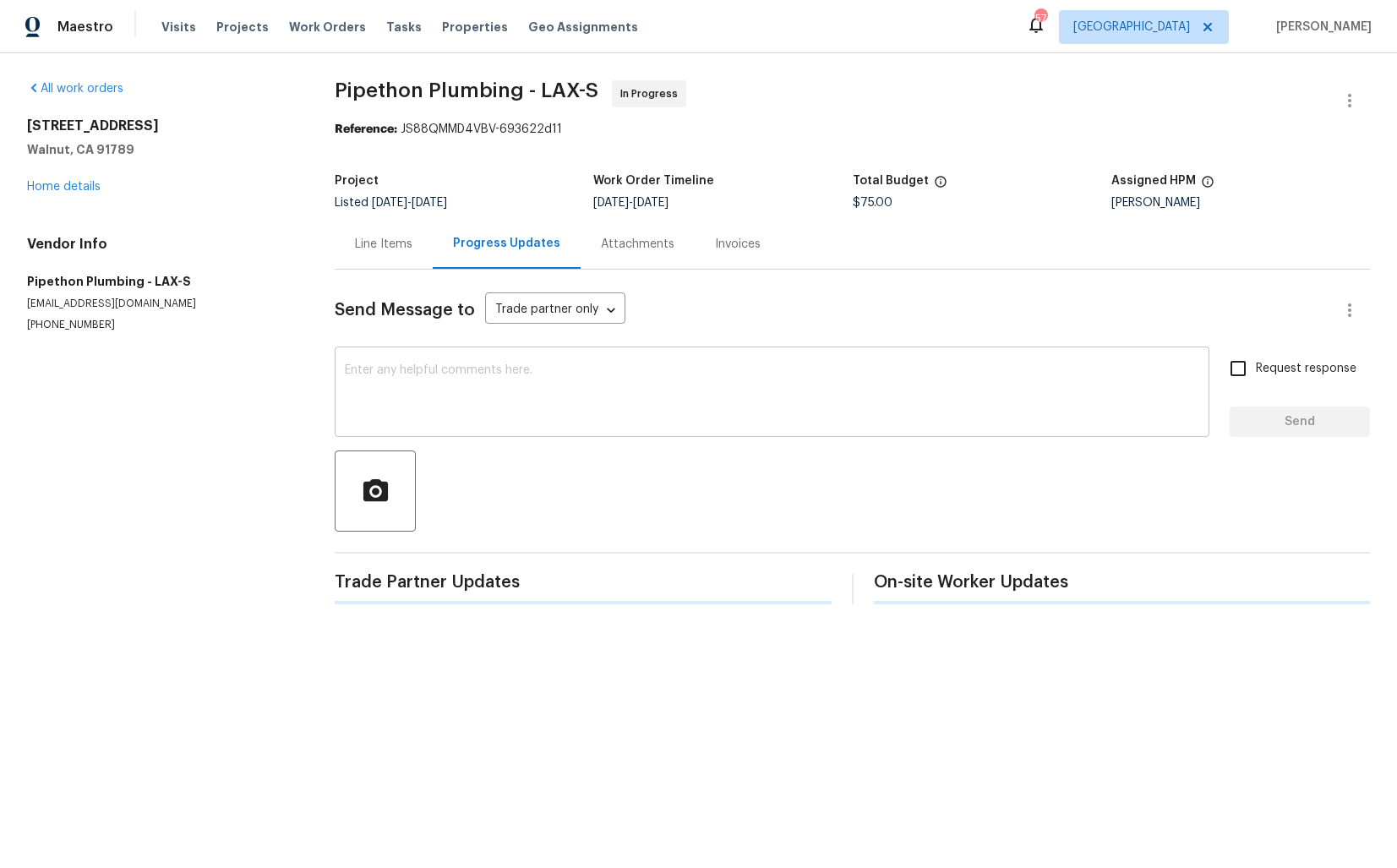
click at [466, 403] on textarea at bounding box center [771, 393] width 854 height 59
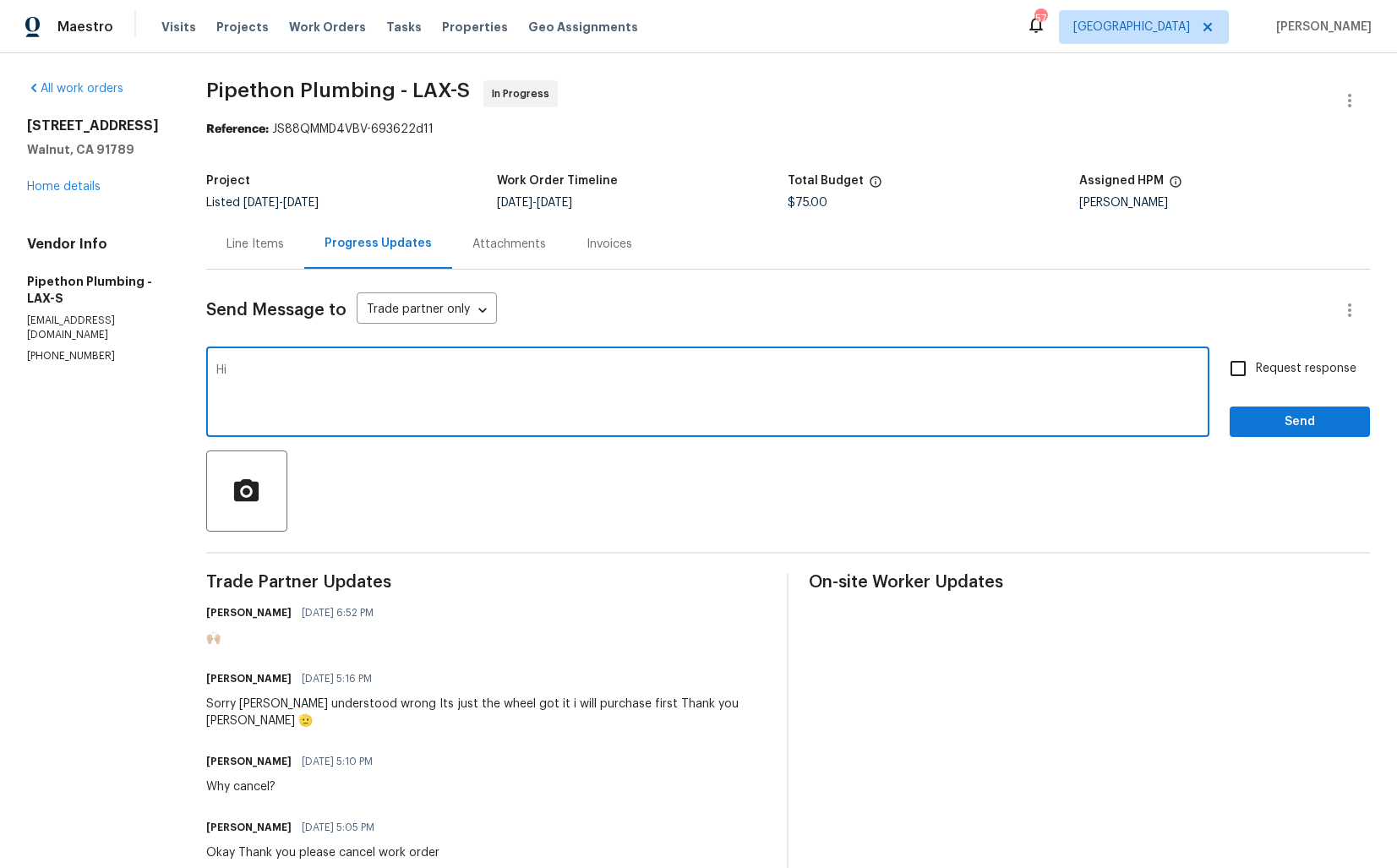
paste textarea "[PERSON_NAME]"
type textarea "Hi Andy, could you please confirm if the job is completed? Thanks!"
click at [1272, 368] on span "Request response" at bounding box center [1306, 369] width 101 height 18
click at [1255, 368] on input "Request response" at bounding box center [1238, 369] width 36 height 36
checkbox input "true"
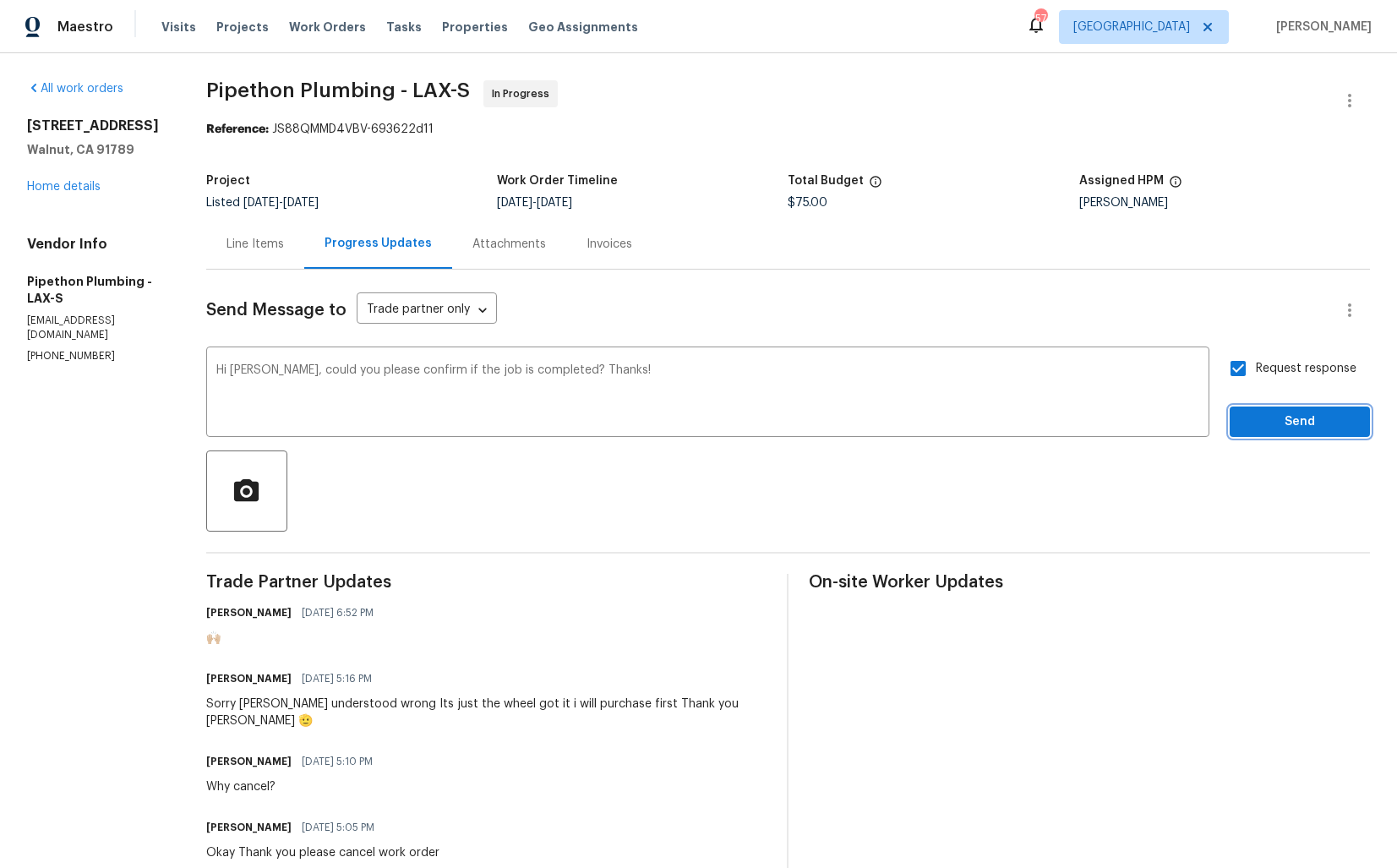
click at [1272, 428] on span "Send" at bounding box center [1300, 422] width 114 height 21
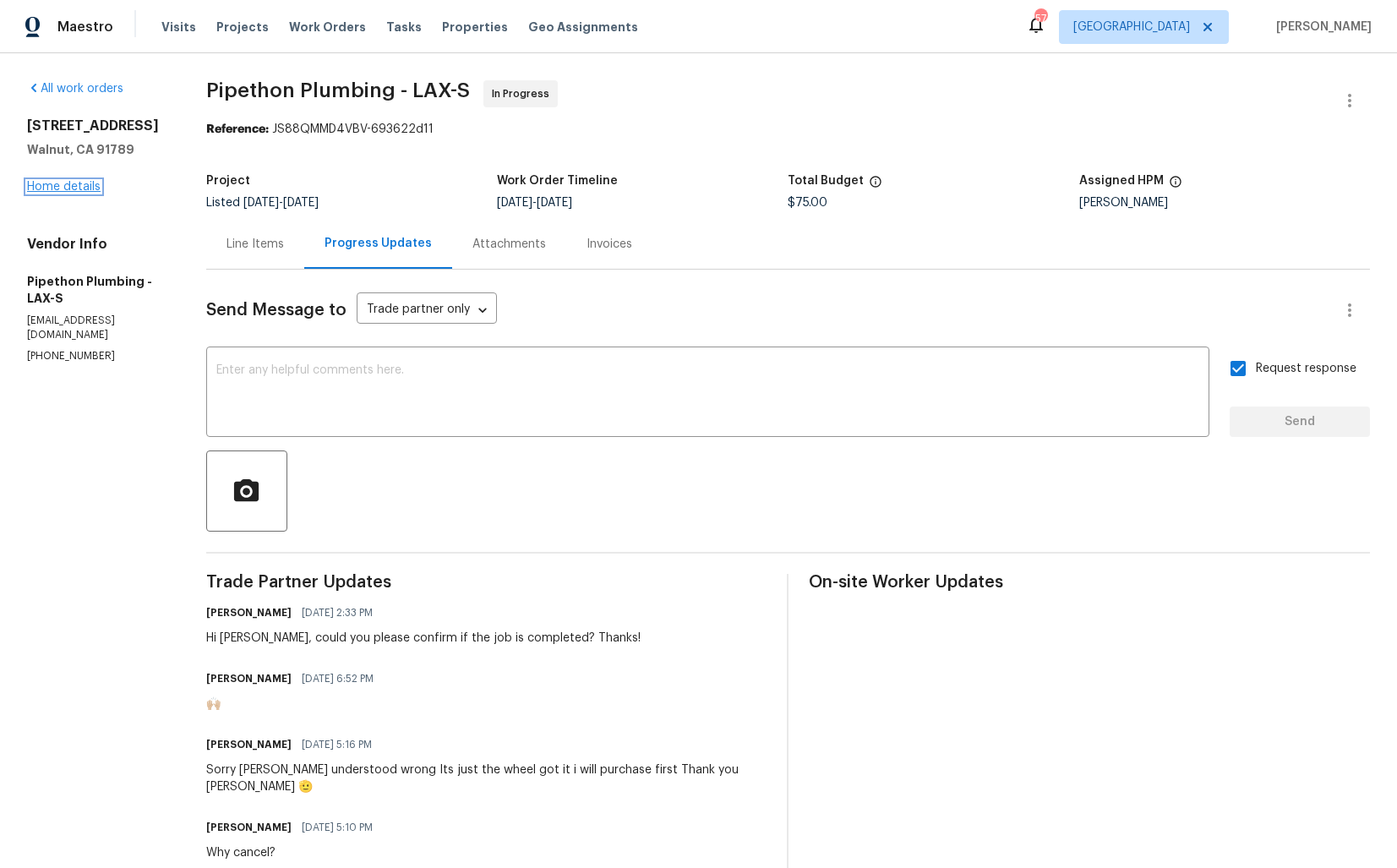
click at [61, 192] on link "Home details" at bounding box center [64, 187] width 73 height 12
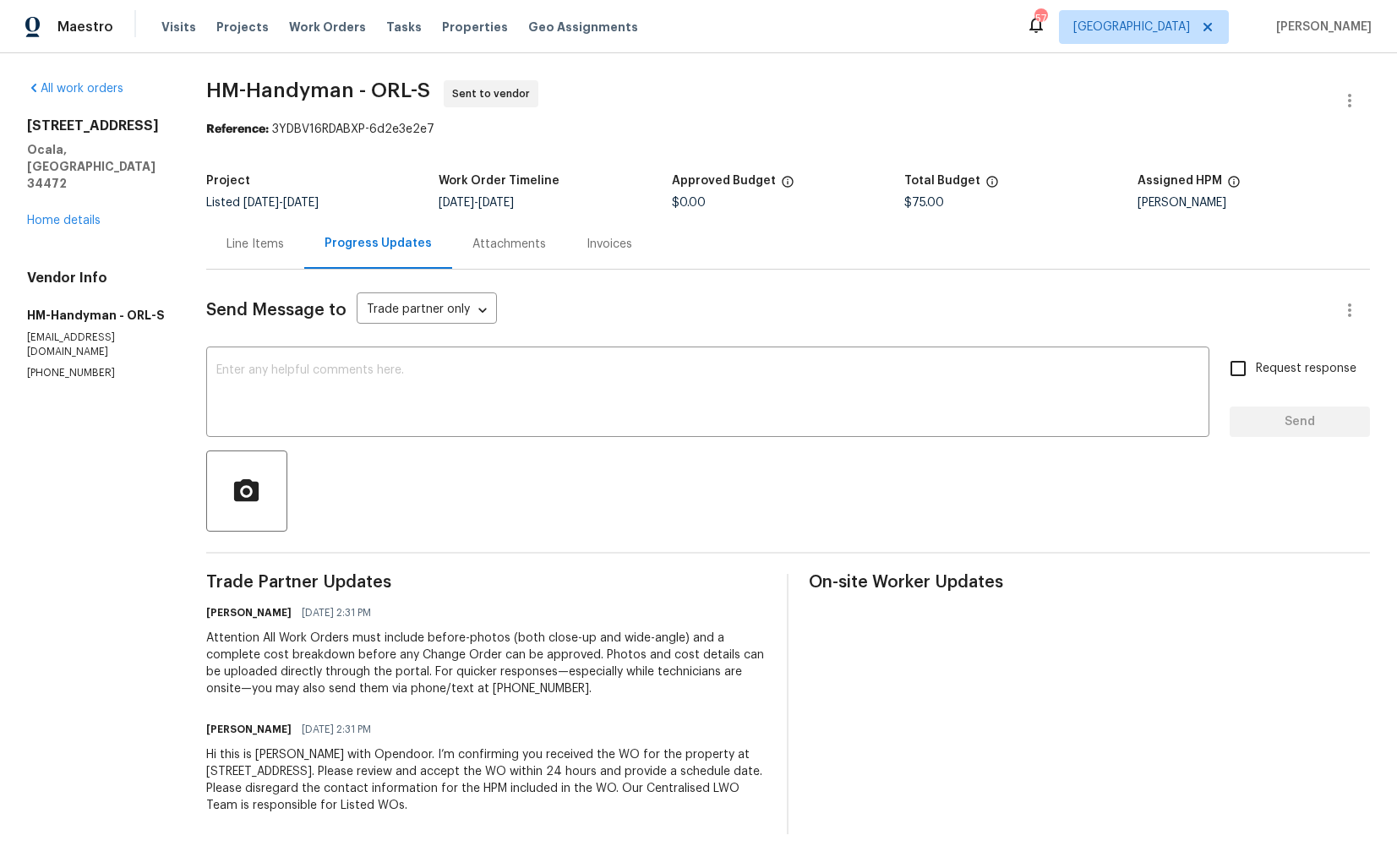
click at [265, 242] on div "Line Items" at bounding box center [254, 244] width 57 height 17
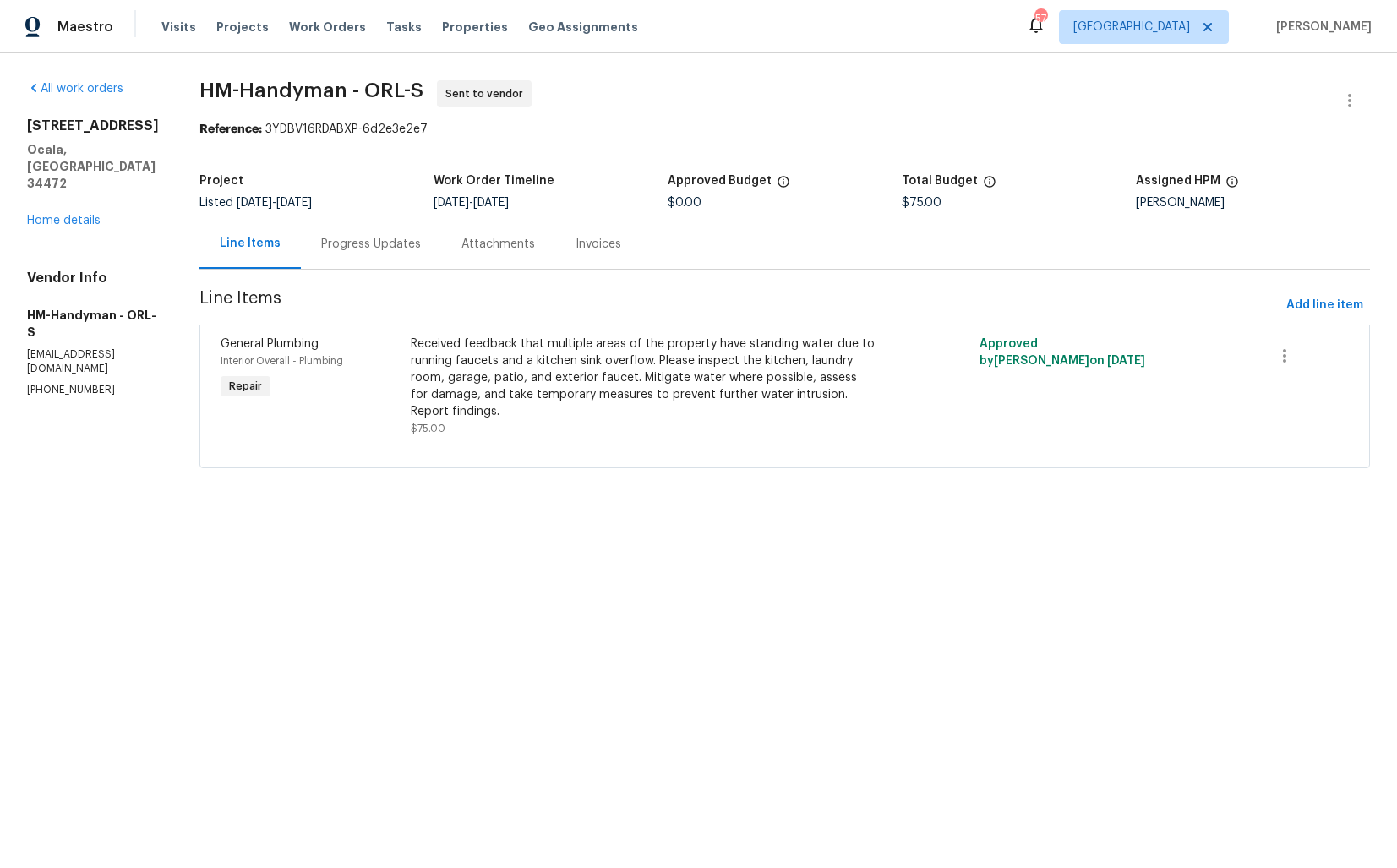
click at [527, 382] on div "Received feedback that multiple areas of the property have standing water due t…" at bounding box center [643, 377] width 464 height 84
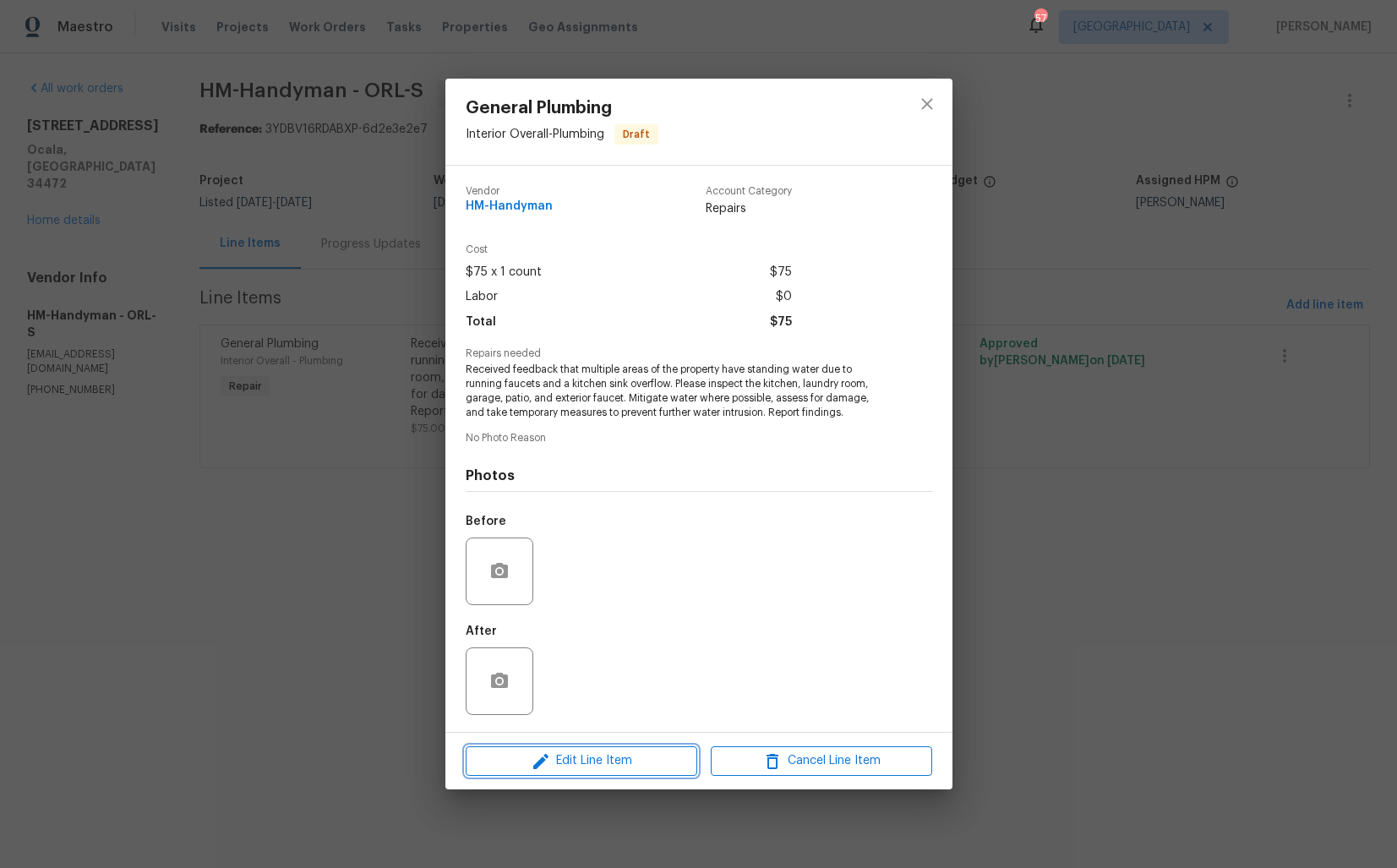
click at [543, 751] on icon "button" at bounding box center [541, 761] width 20 height 20
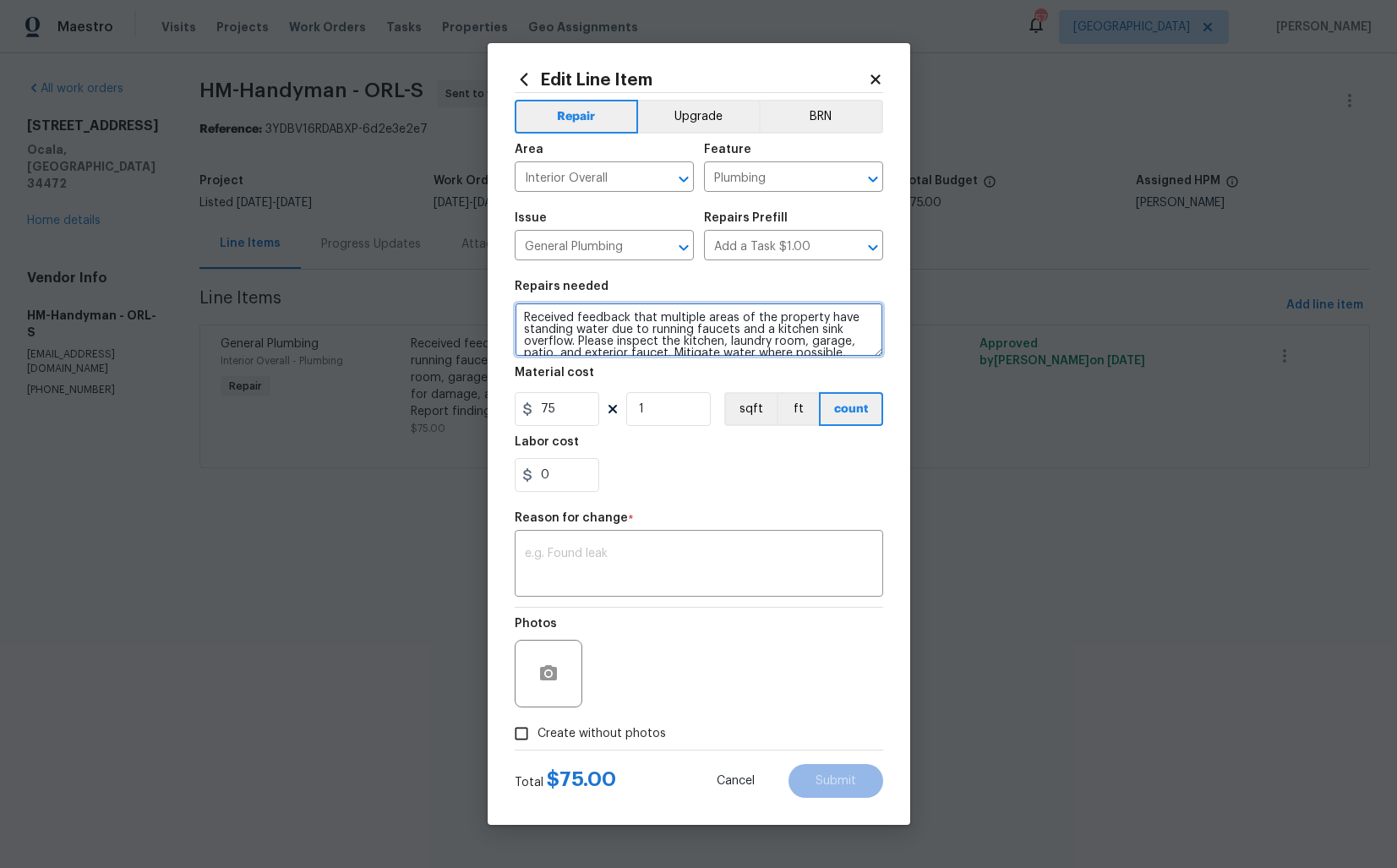
click at [526, 316] on textarea "Received feedback that multiple areas of the property have standing water due t…" at bounding box center [699, 329] width 369 height 54
type textarea "#LWO Leak. Received feedback that multiple areas of the property have standing …"
click at [638, 579] on textarea at bounding box center [699, 566] width 348 height 36
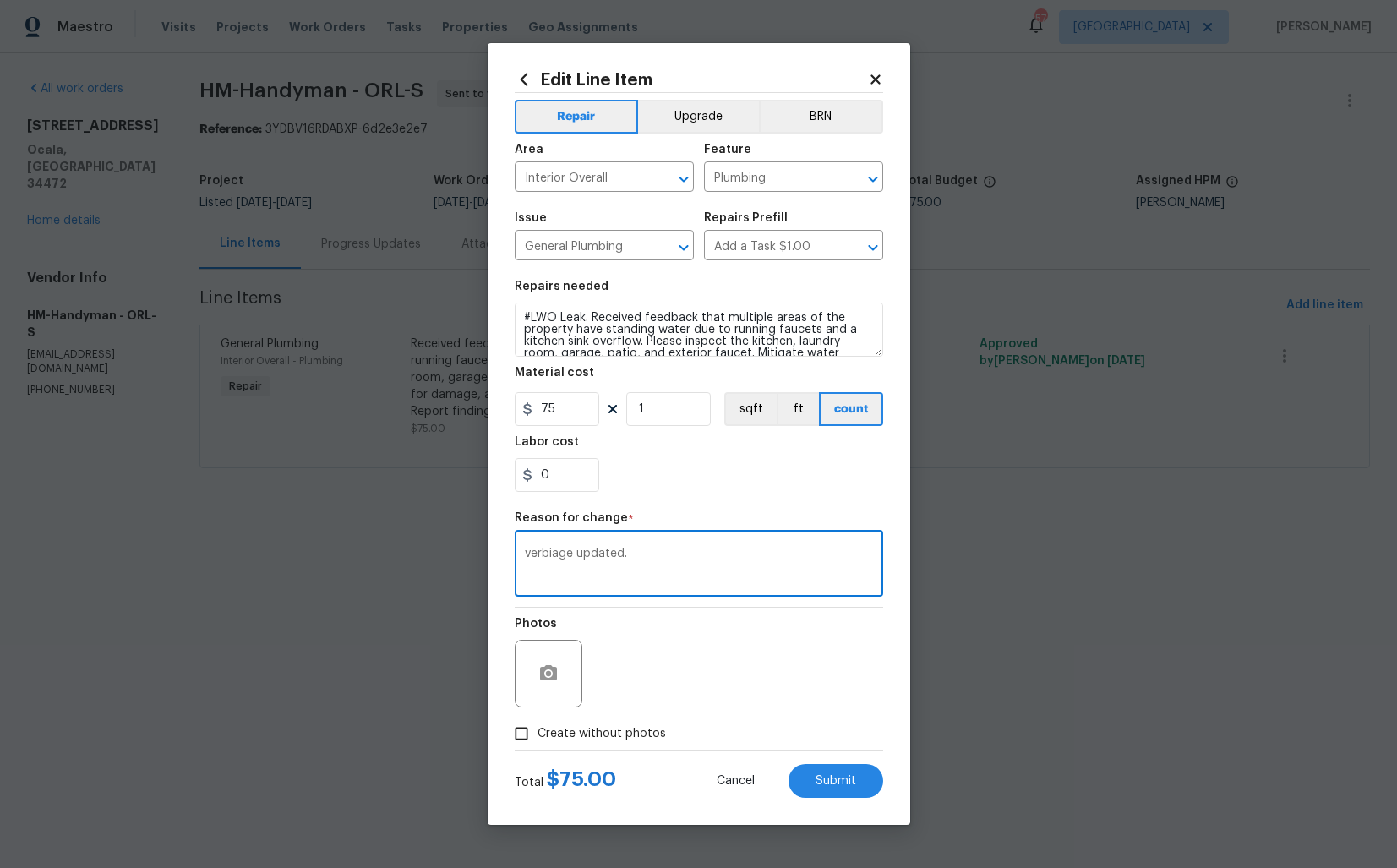
type textarea "verbiage updated."
click at [555, 722] on label "Create without photos" at bounding box center [585, 734] width 160 height 32
click at [538, 722] on input "Create without photos" at bounding box center [521, 734] width 32 height 32
checkbox input "true"
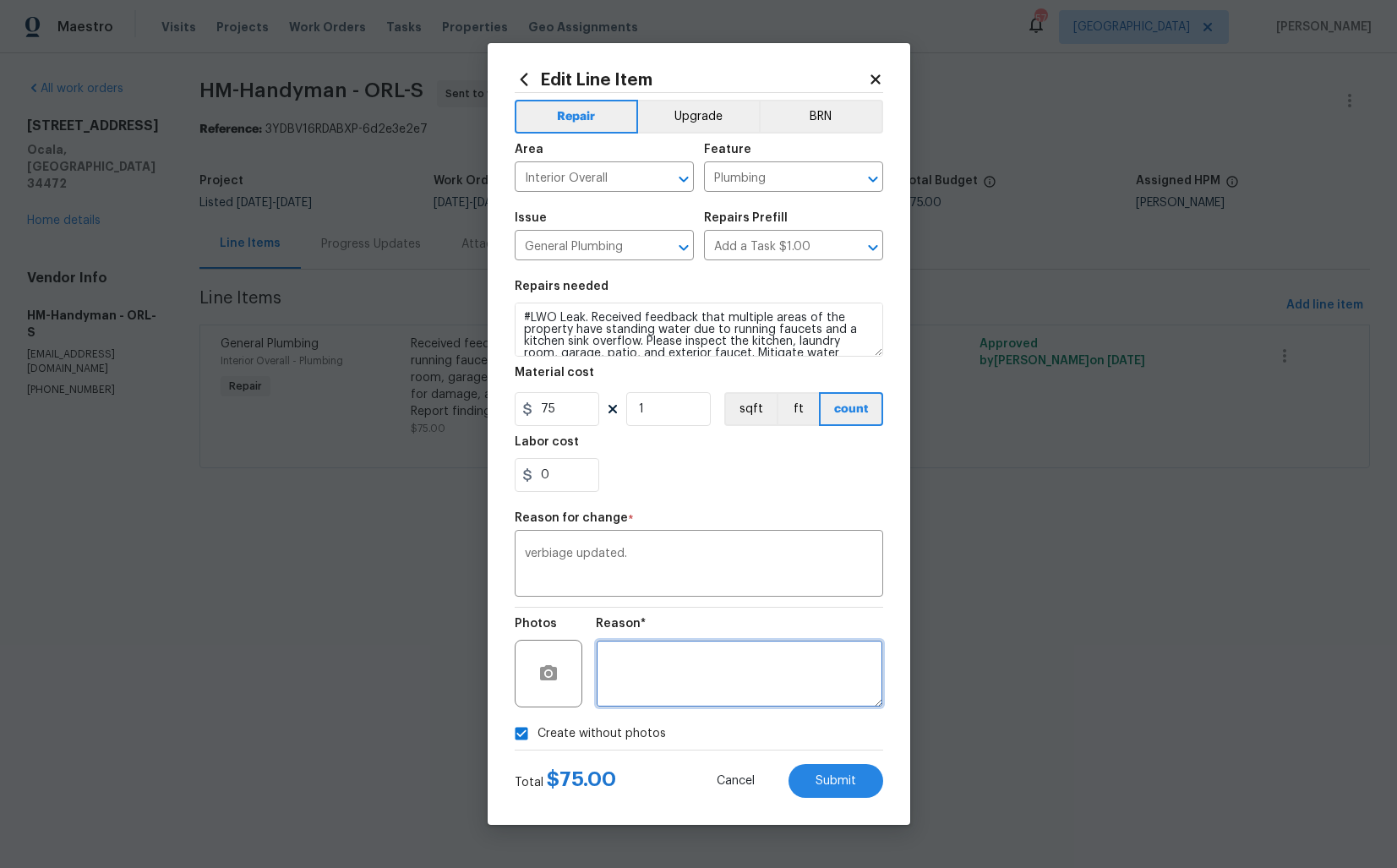
click at [714, 694] on textarea at bounding box center [739, 673] width 288 height 67
click at [838, 784] on span "Submit" at bounding box center [836, 781] width 41 height 13
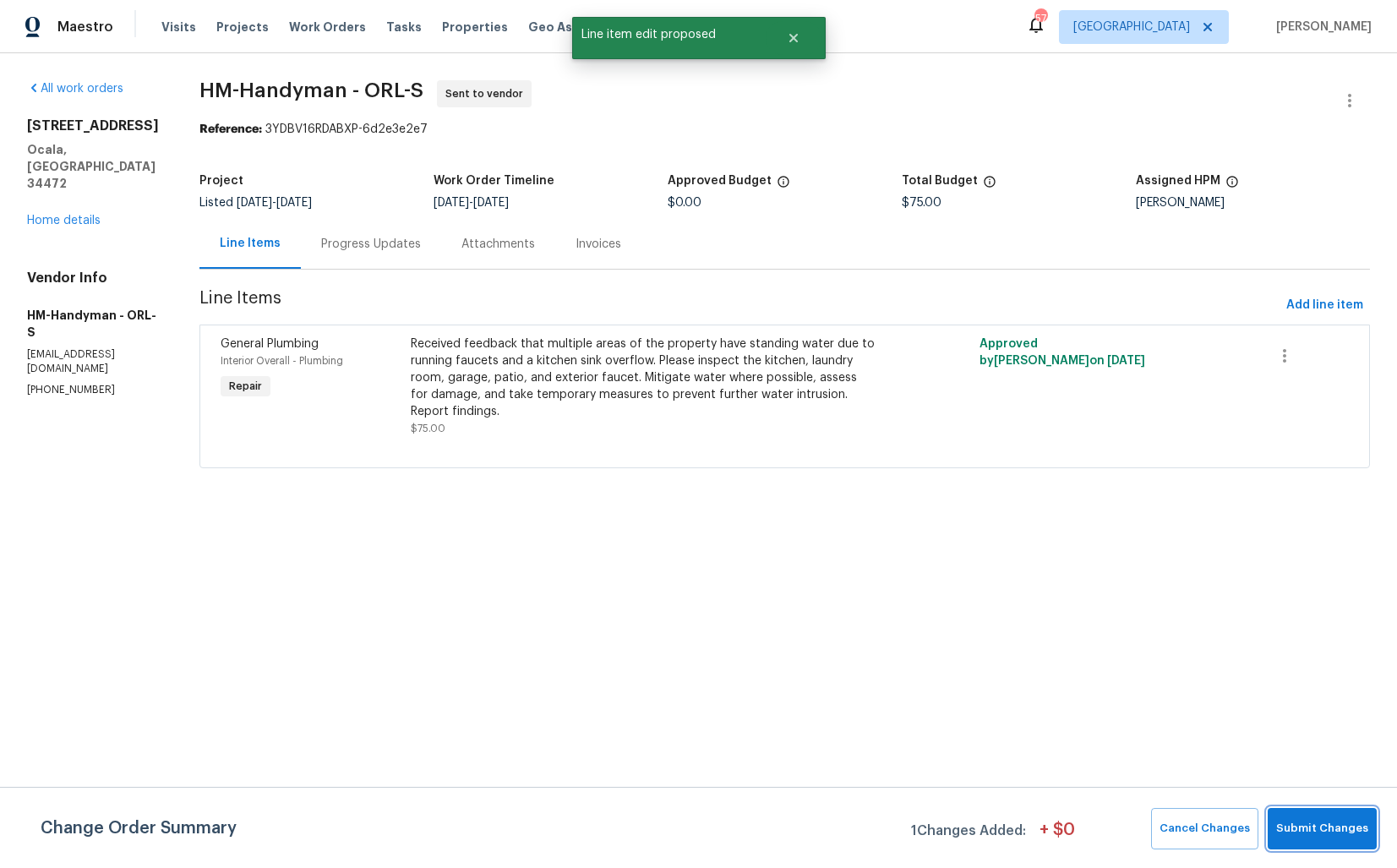
click at [1304, 813] on button "Submit Changes" at bounding box center [1322, 829] width 109 height 42
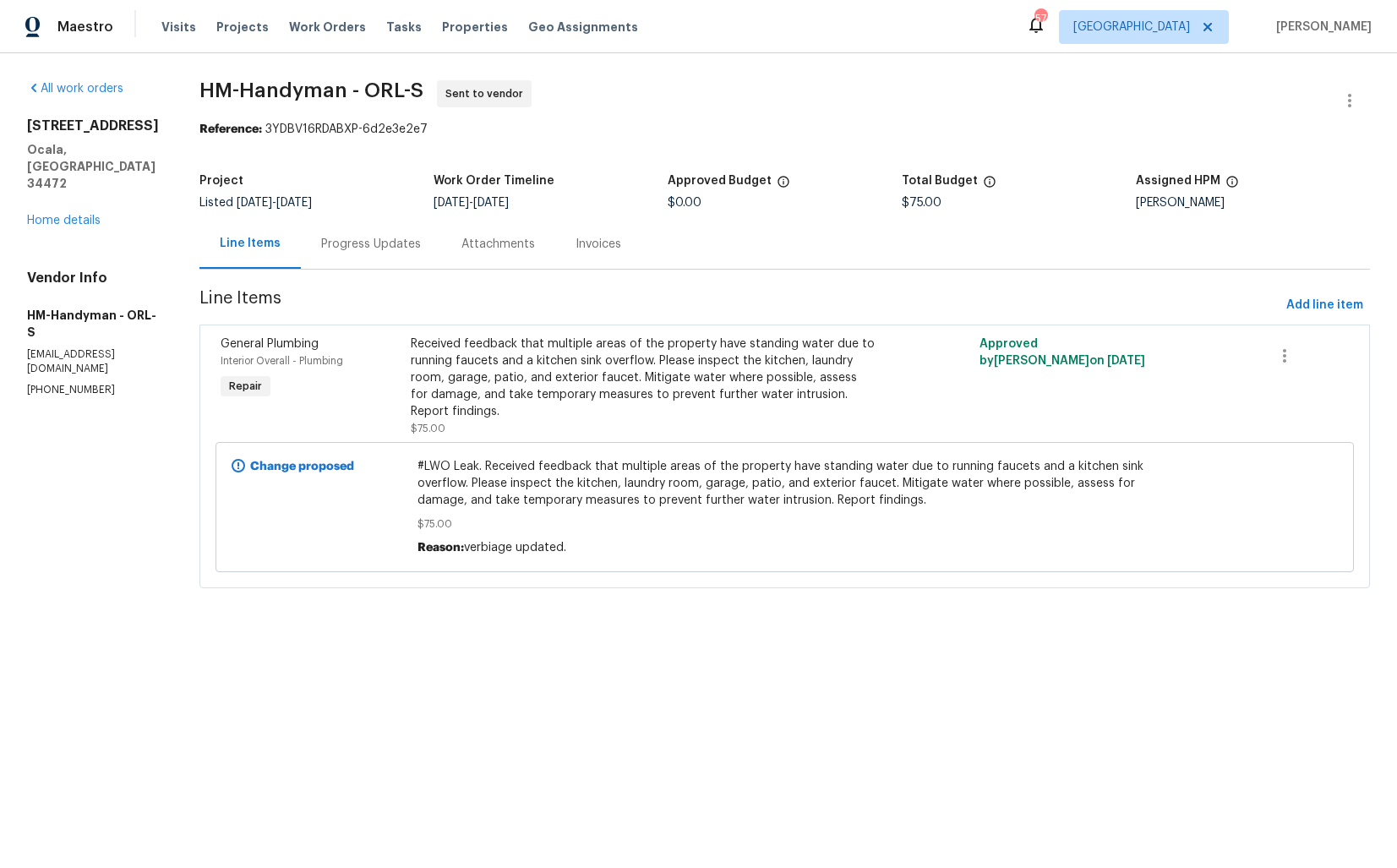
click at [374, 246] on div "Progress Updates" at bounding box center [370, 244] width 100 height 17
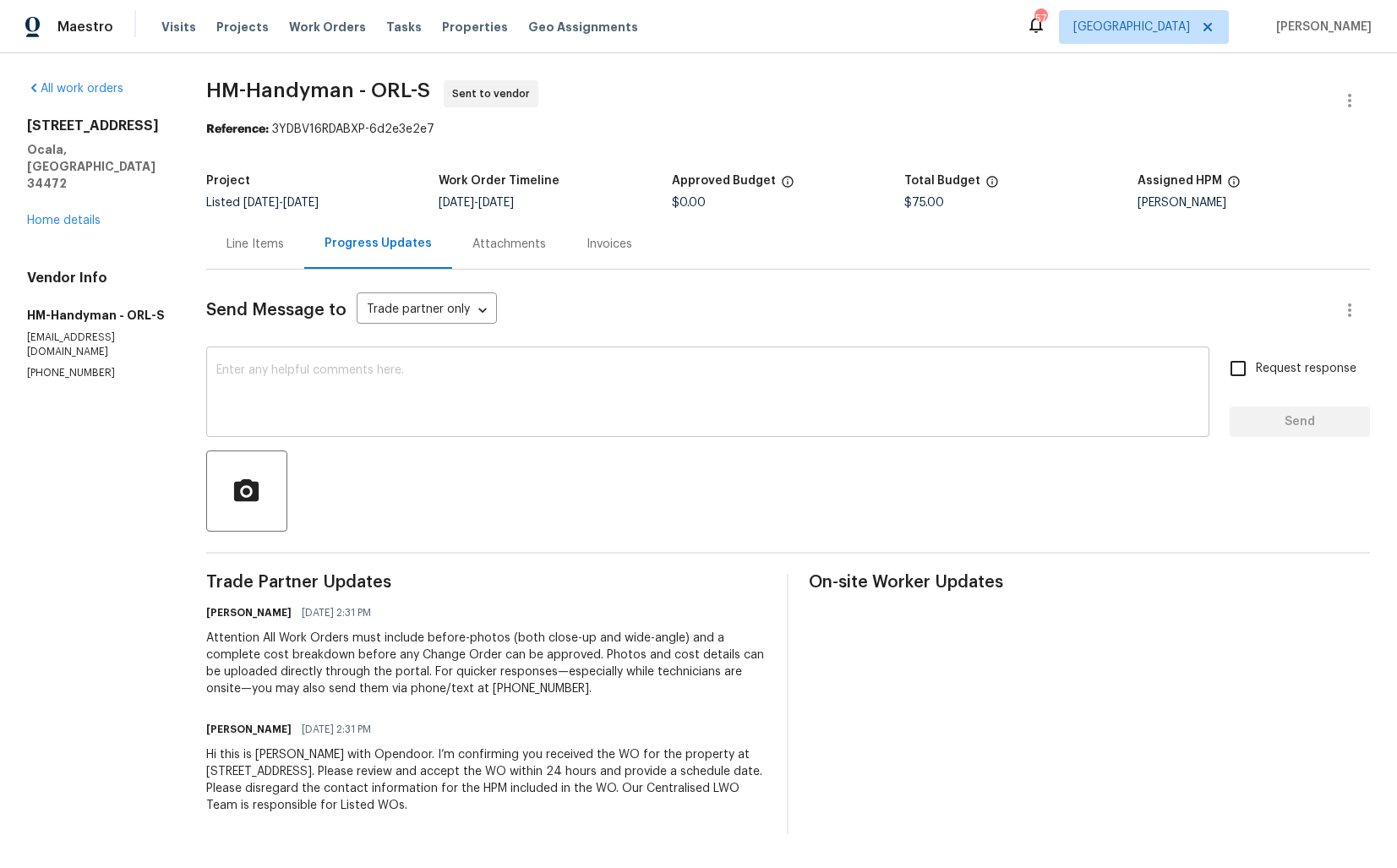
click at [395, 387] on textarea at bounding box center [707, 393] width 983 height 59
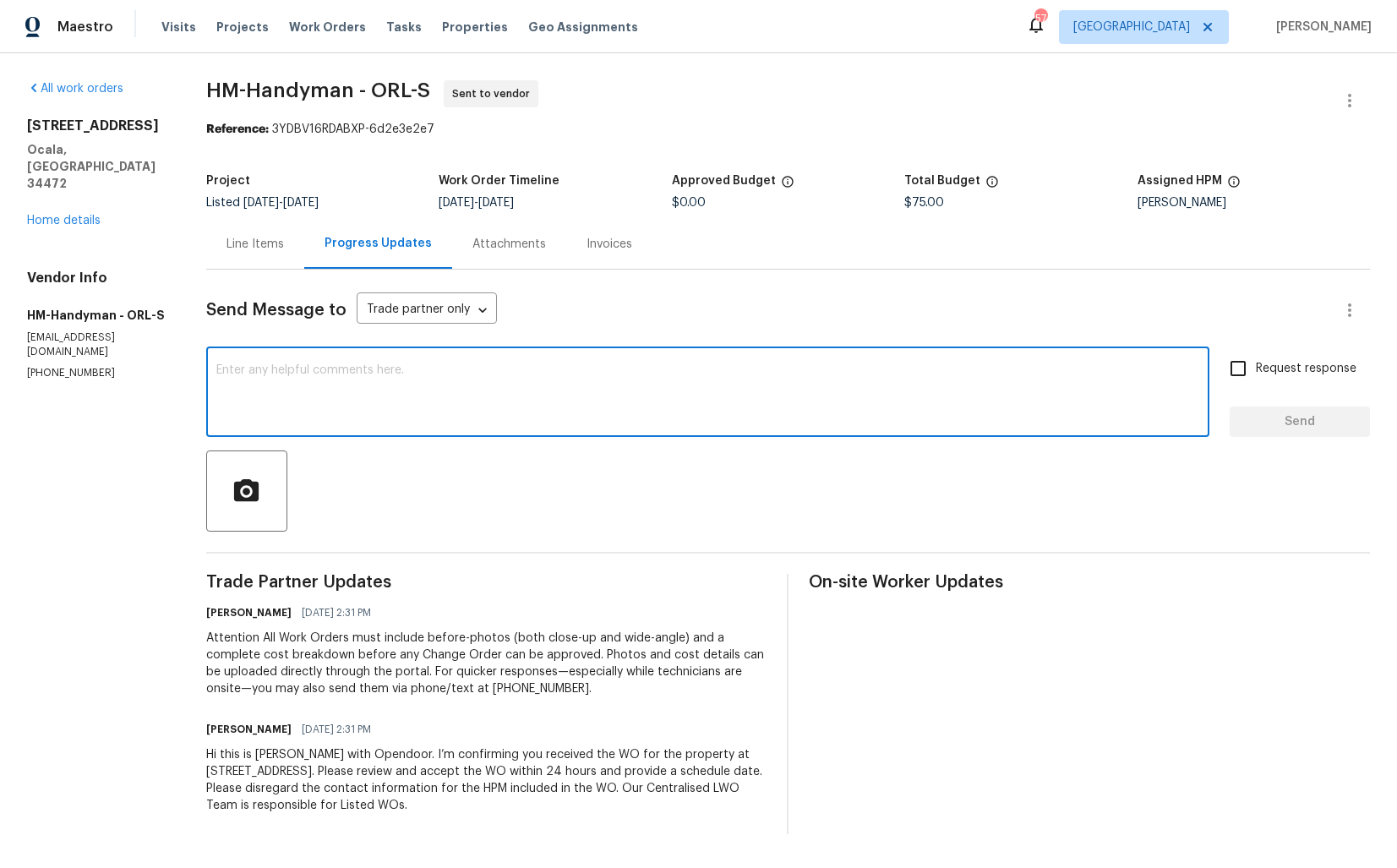
drag, startPoint x: 265, startPoint y: 374, endPoint x: 428, endPoint y: 374, distance: 163.0
click at [428, 374] on textarea at bounding box center [707, 393] width 983 height 59
drag, startPoint x: 428, startPoint y: 374, endPoint x: 218, endPoint y: 376, distance: 210.0
click at [218, 376] on div "x ​" at bounding box center [707, 393] width 1003 height 86
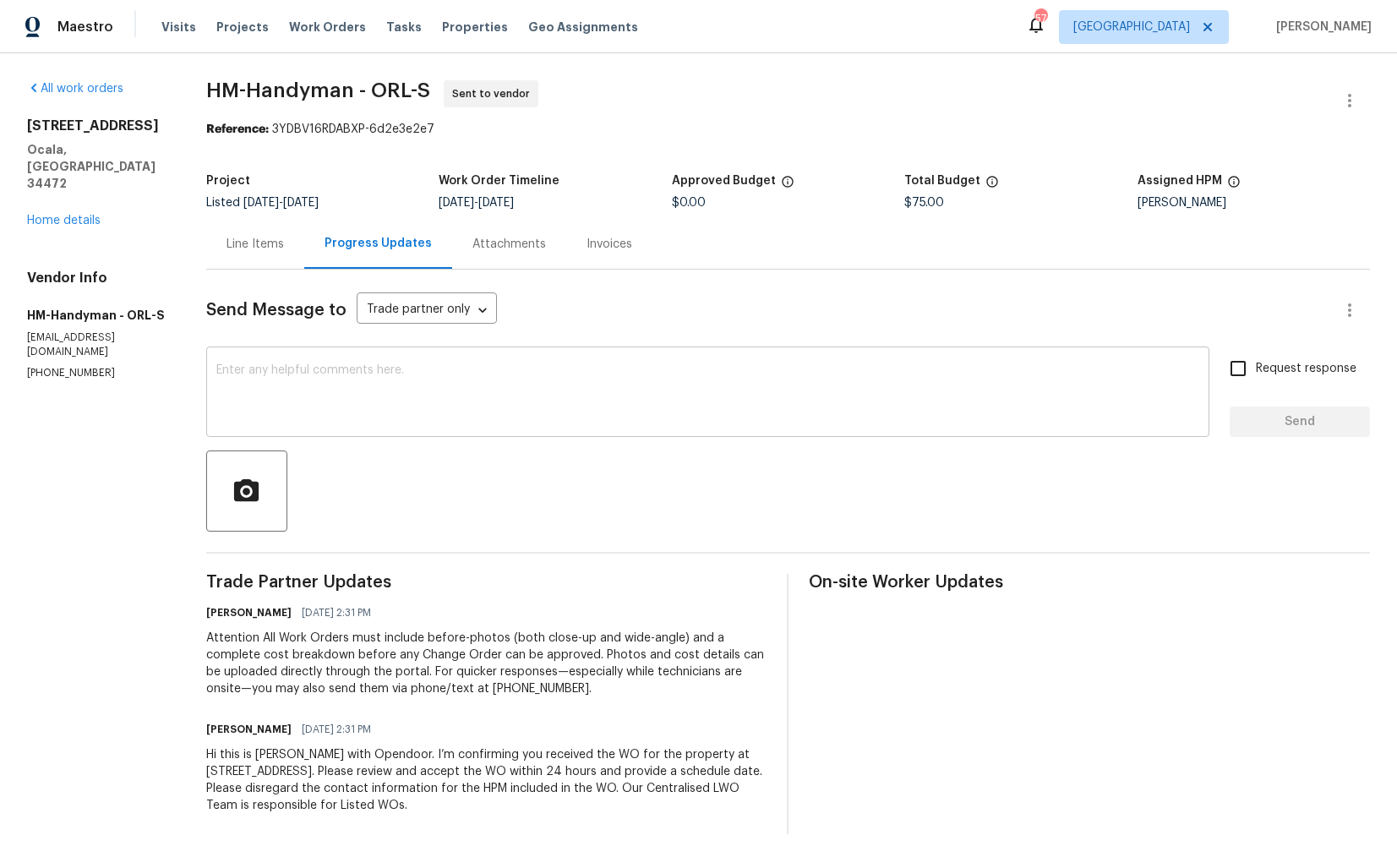
drag, startPoint x: 221, startPoint y: 371, endPoint x: 456, endPoint y: 373, distance: 235.0
click at [456, 374] on div "x ​" at bounding box center [707, 393] width 1003 height 86
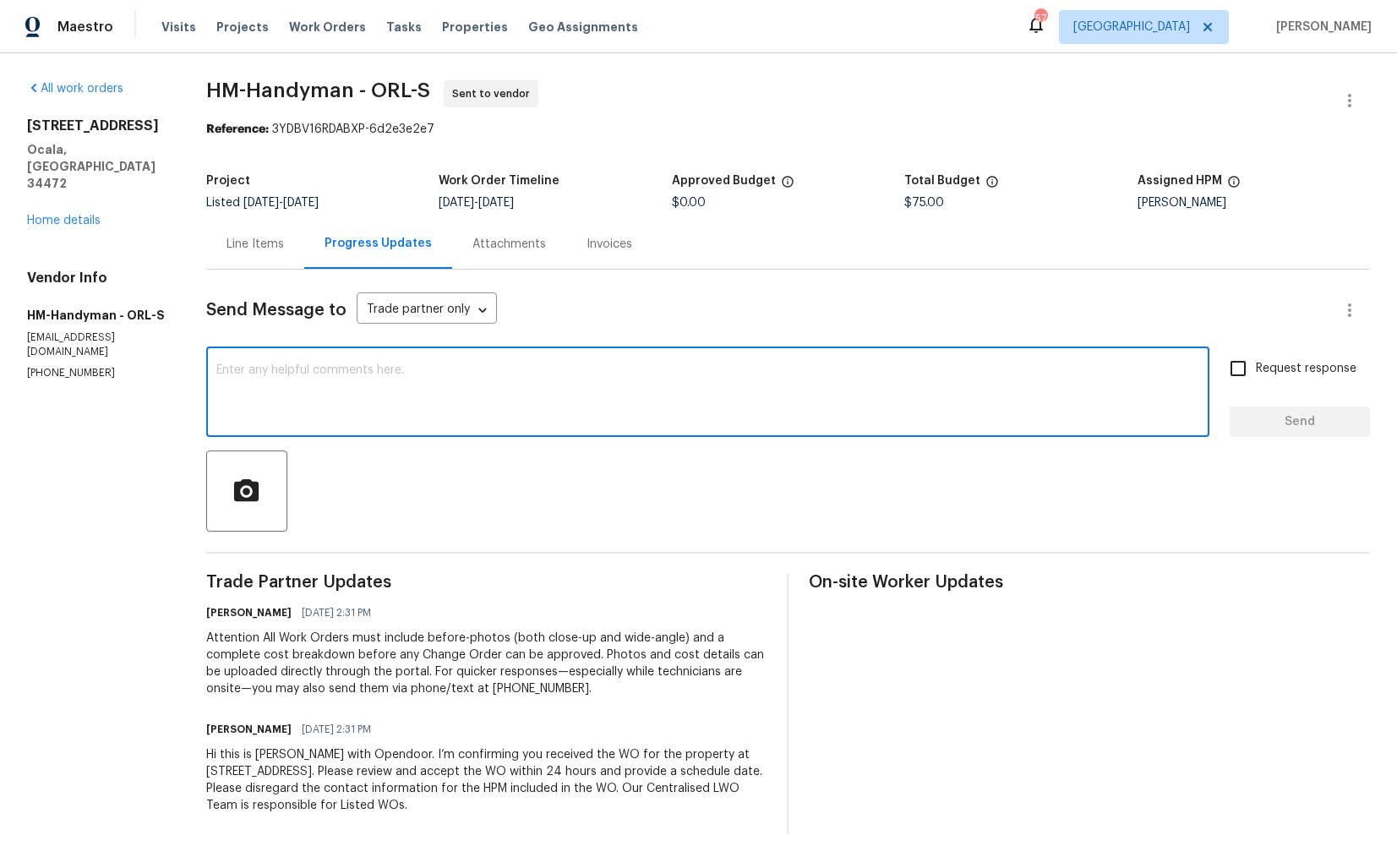
click at [952, 364] on textarea at bounding box center [707, 393] width 983 height 59
paste textarea "Could you please accept the work order and provide the progress status along wi…"
click at [223, 375] on div "Could you please accept the work order and provide the progress status along wi…" at bounding box center [707, 393] width 1003 height 86
click at [225, 367] on textarea "Could you please accept the work order and provide the progress status along wi…" at bounding box center [707, 393] width 983 height 59
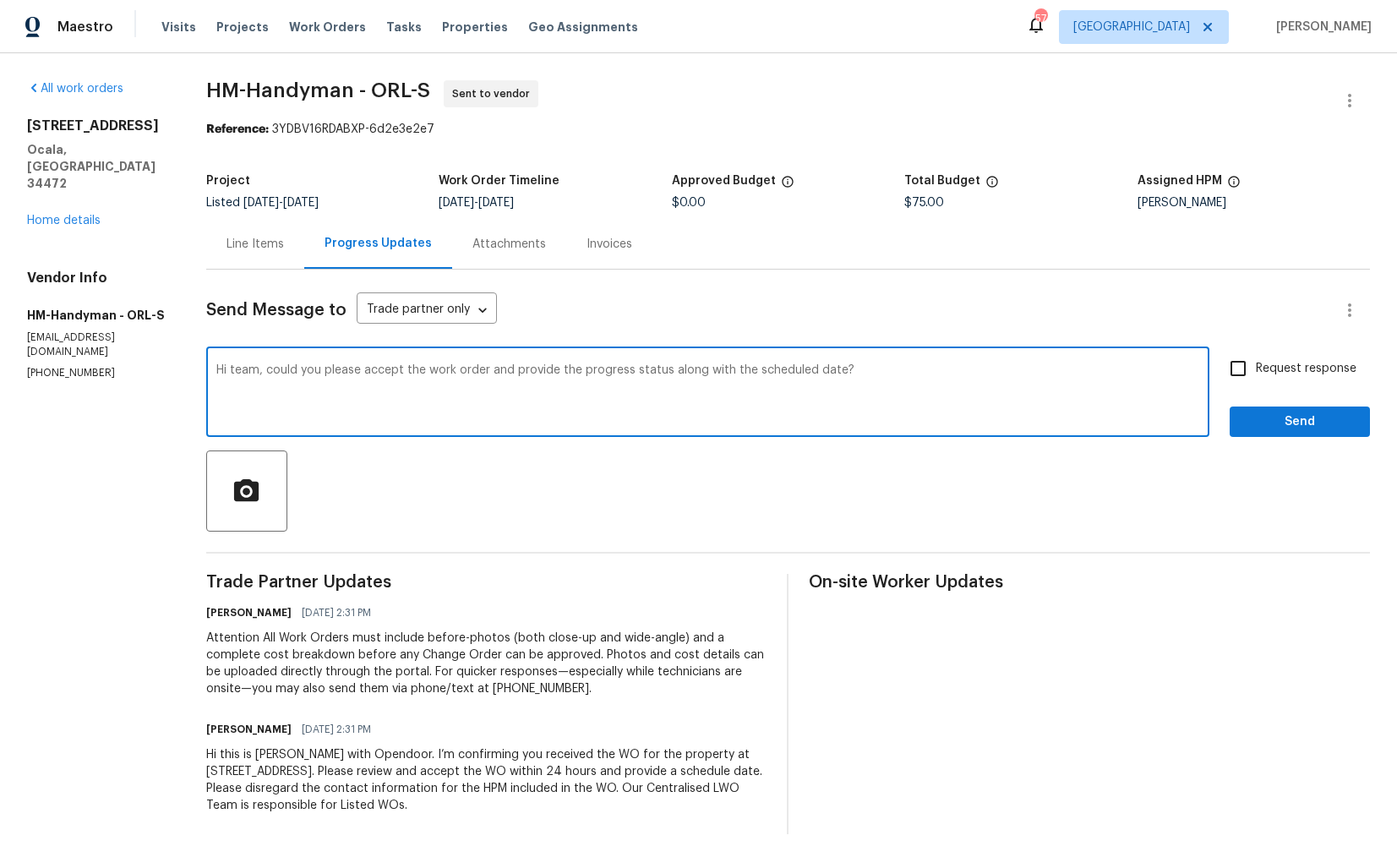
click at [928, 372] on textarea "Hi team, could you please accept the work order and provide the progress status…" at bounding box center [707, 393] width 983 height 59
type textarea "Hi team, could you please accept the work order and provide the progress status…"
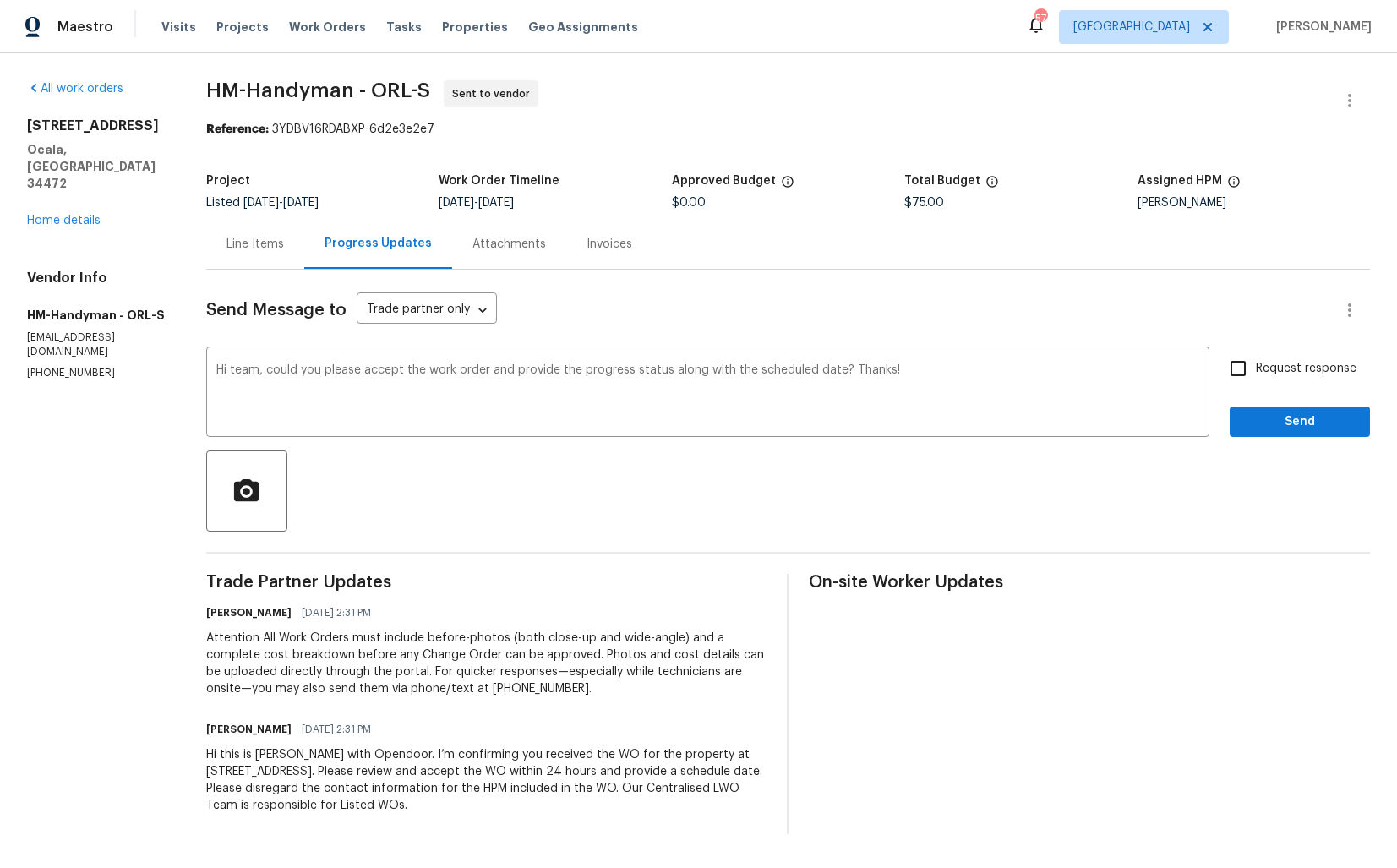
click at [1285, 376] on span "Request response" at bounding box center [1306, 369] width 101 height 18
click at [1255, 376] on input "Request response" at bounding box center [1238, 369] width 36 height 36
checkbox input "true"
click at [1281, 416] on span "Send" at bounding box center [1300, 422] width 114 height 21
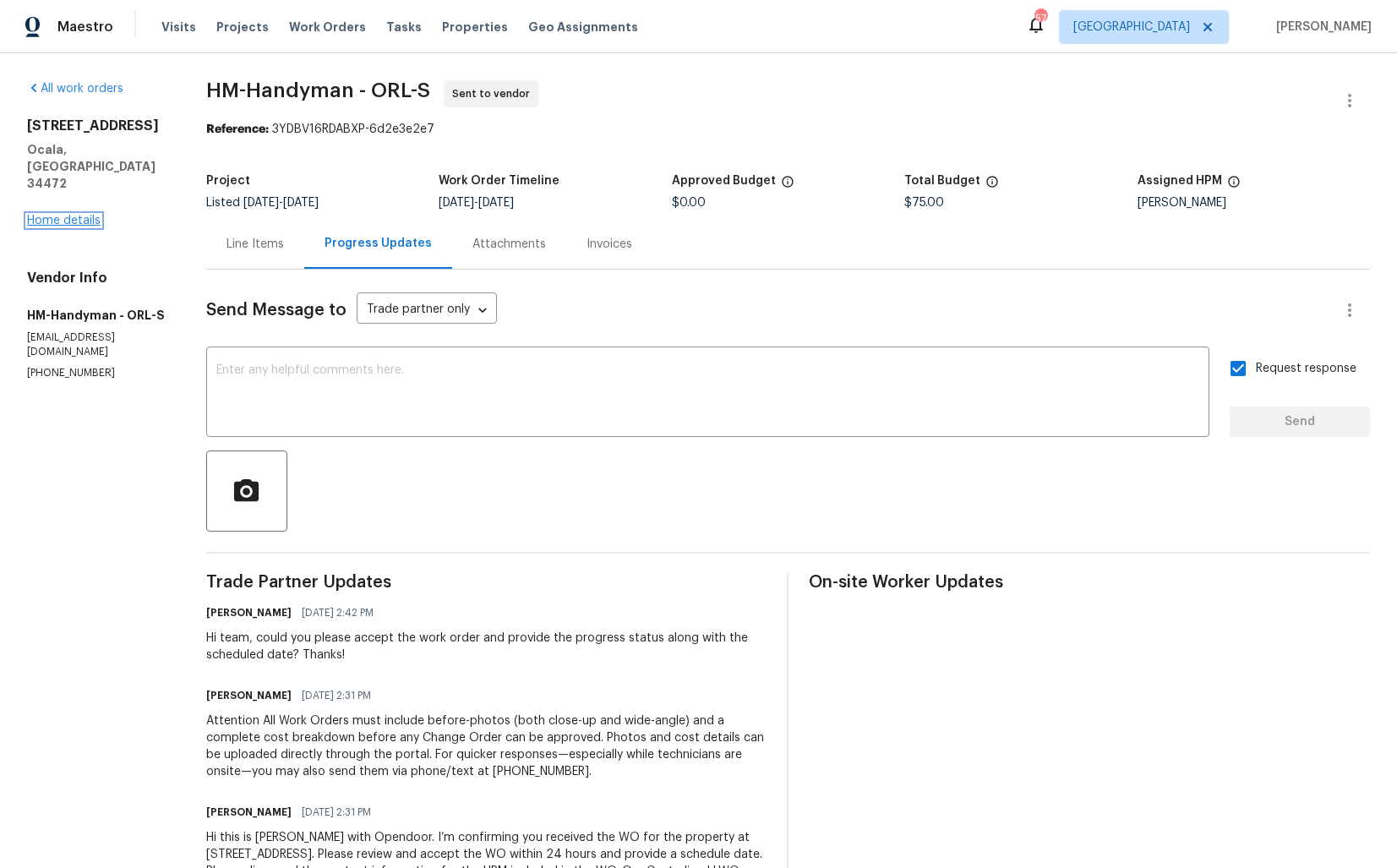
click at [80, 215] on link "Home details" at bounding box center [64, 221] width 73 height 12
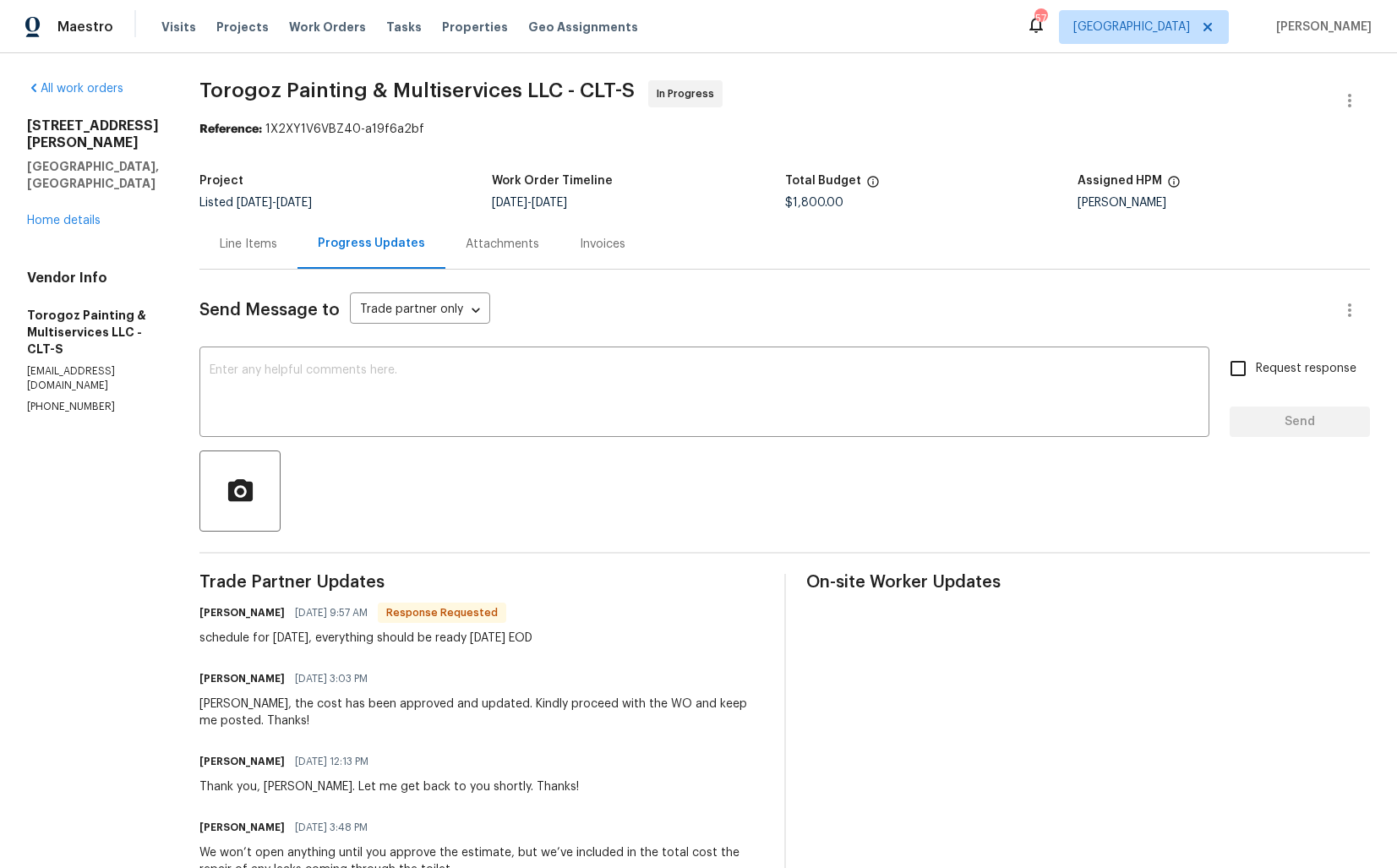
click at [504, 174] on div "Project Listed 9/8/2025 - 9/10/2025 Work Order Timeline 9/8/2025 - 9/10/2025 To…" at bounding box center [784, 191] width 1170 height 54
click at [249, 617] on h6 "Ricardo Arturo" at bounding box center [242, 613] width 85 height 17
copy h6 "Ricardo"
click at [544, 424] on div "x ​" at bounding box center [704, 393] width 1010 height 86
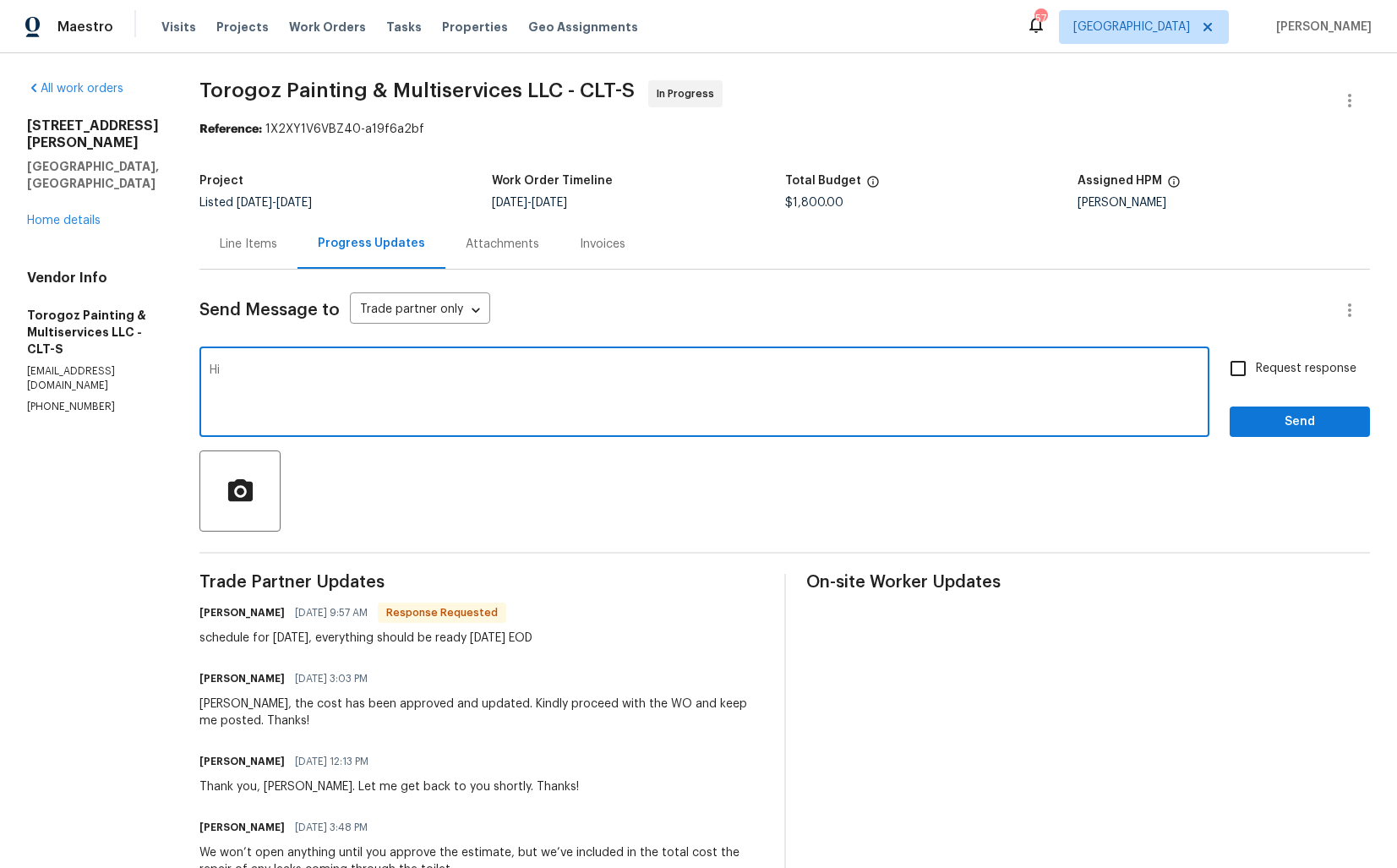
paste textarea "Ricardo"
type textarea "Hi Ricardo, thank you for the confirmation. kIndly keep me posted. Thanks!"
click at [1266, 418] on span "Send" at bounding box center [1300, 422] width 114 height 21
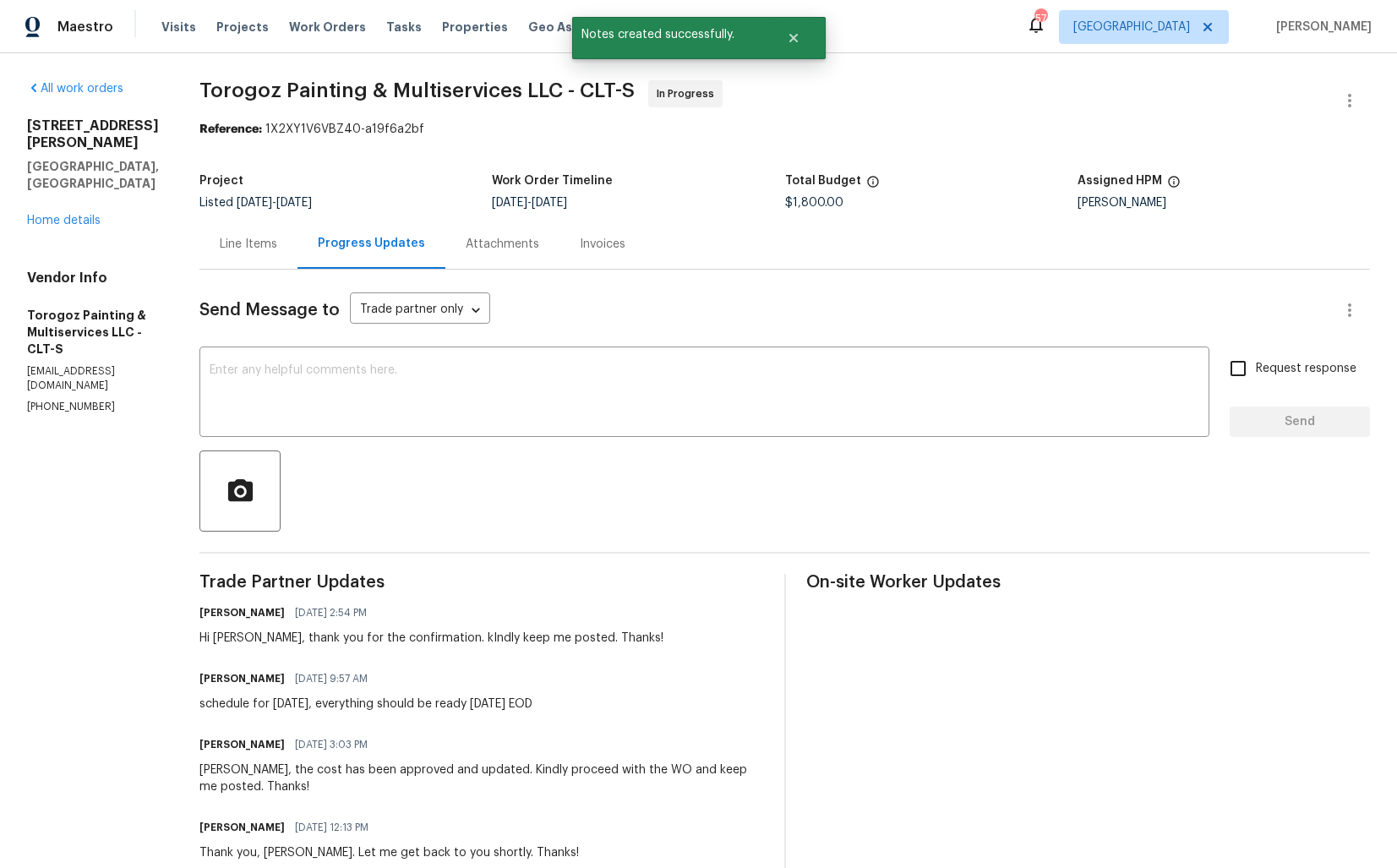
click at [405, 645] on div "Hi Ricardo, thank you for the confirmation. kIndly keep me posted. Thanks!" at bounding box center [432, 638] width 464 height 17
click at [341, 702] on div "schedule for today, everything should be ready tomorrow EOD" at bounding box center [366, 704] width 333 height 17
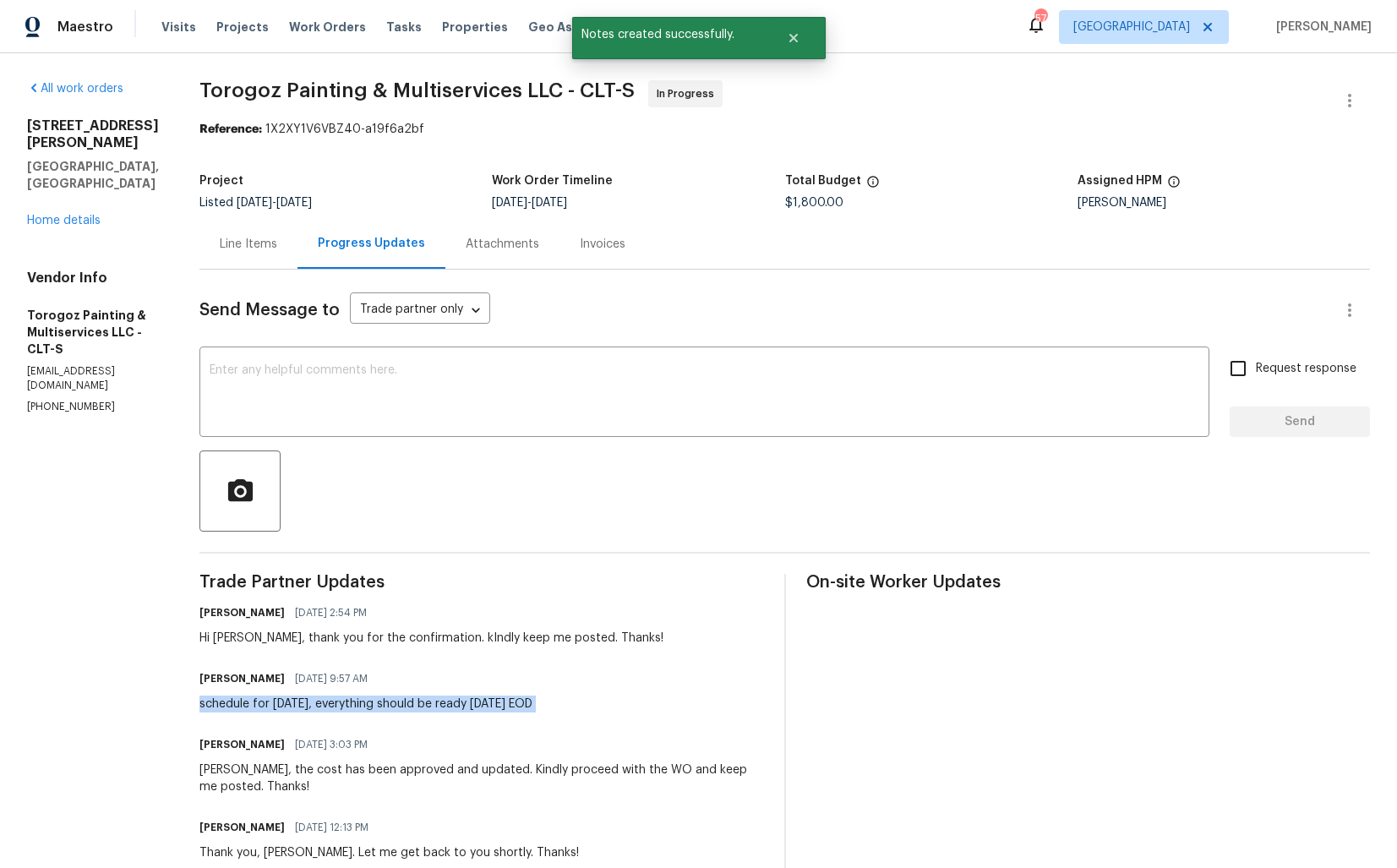
copy div "schedule for today, everything should be ready tomorrow EOD"
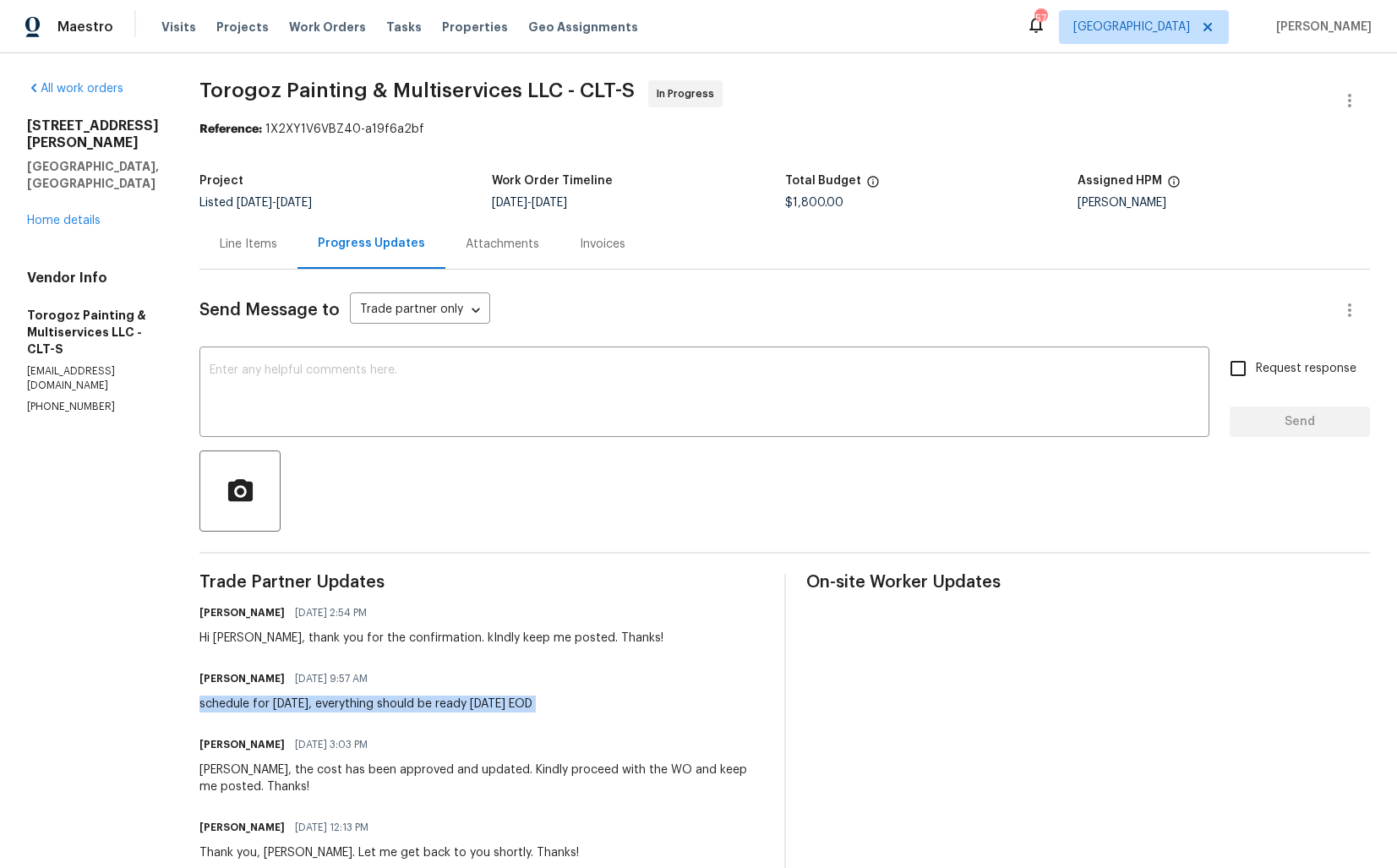
click at [935, 87] on span "Torogoz Painting & Multiservices LLC - CLT-S In Progress" at bounding box center [765, 101] width 1130 height 41
click at [91, 215] on link "Home details" at bounding box center [64, 221] width 73 height 12
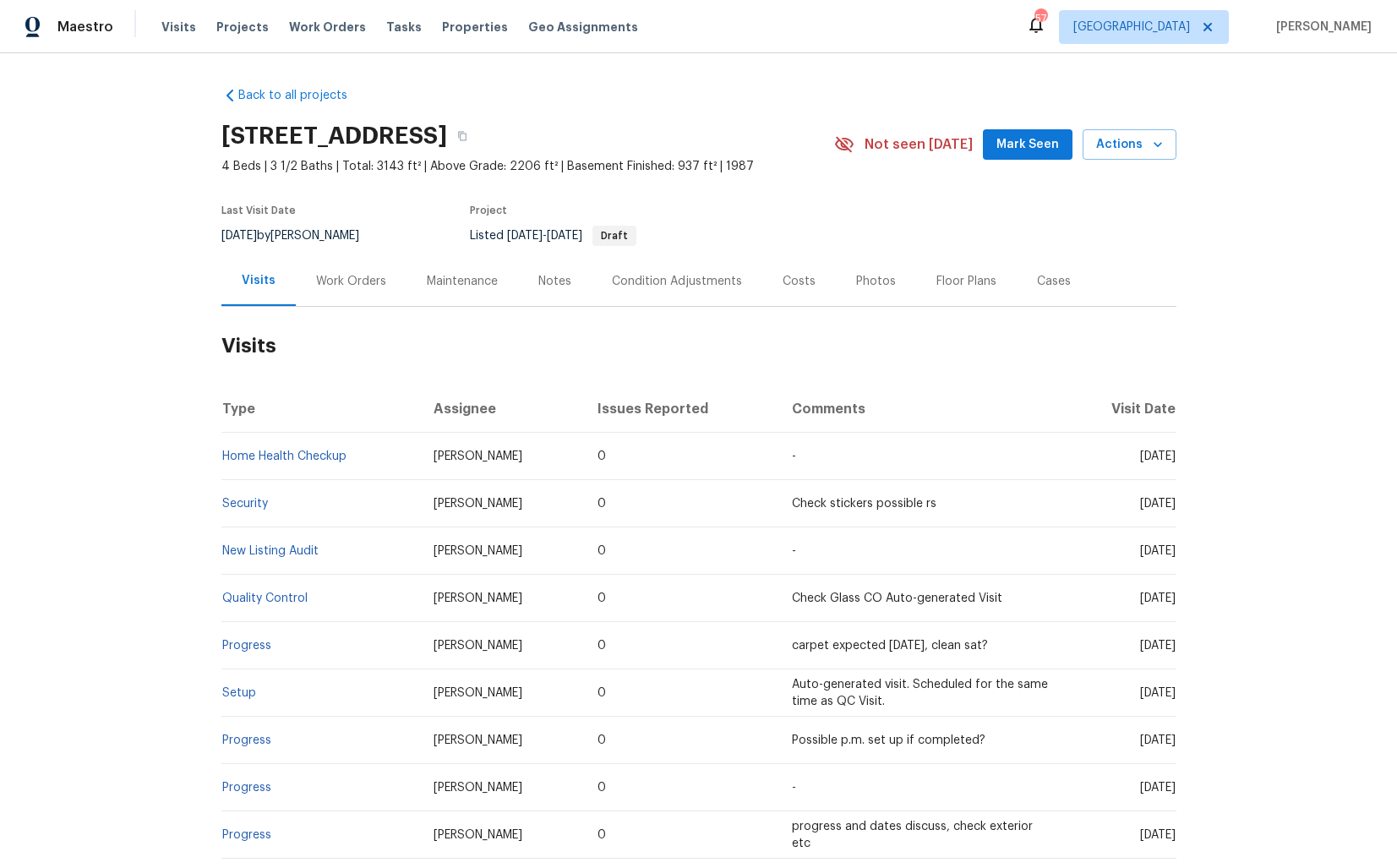
click at [364, 281] on div "Work Orders" at bounding box center [351, 282] width 70 height 17
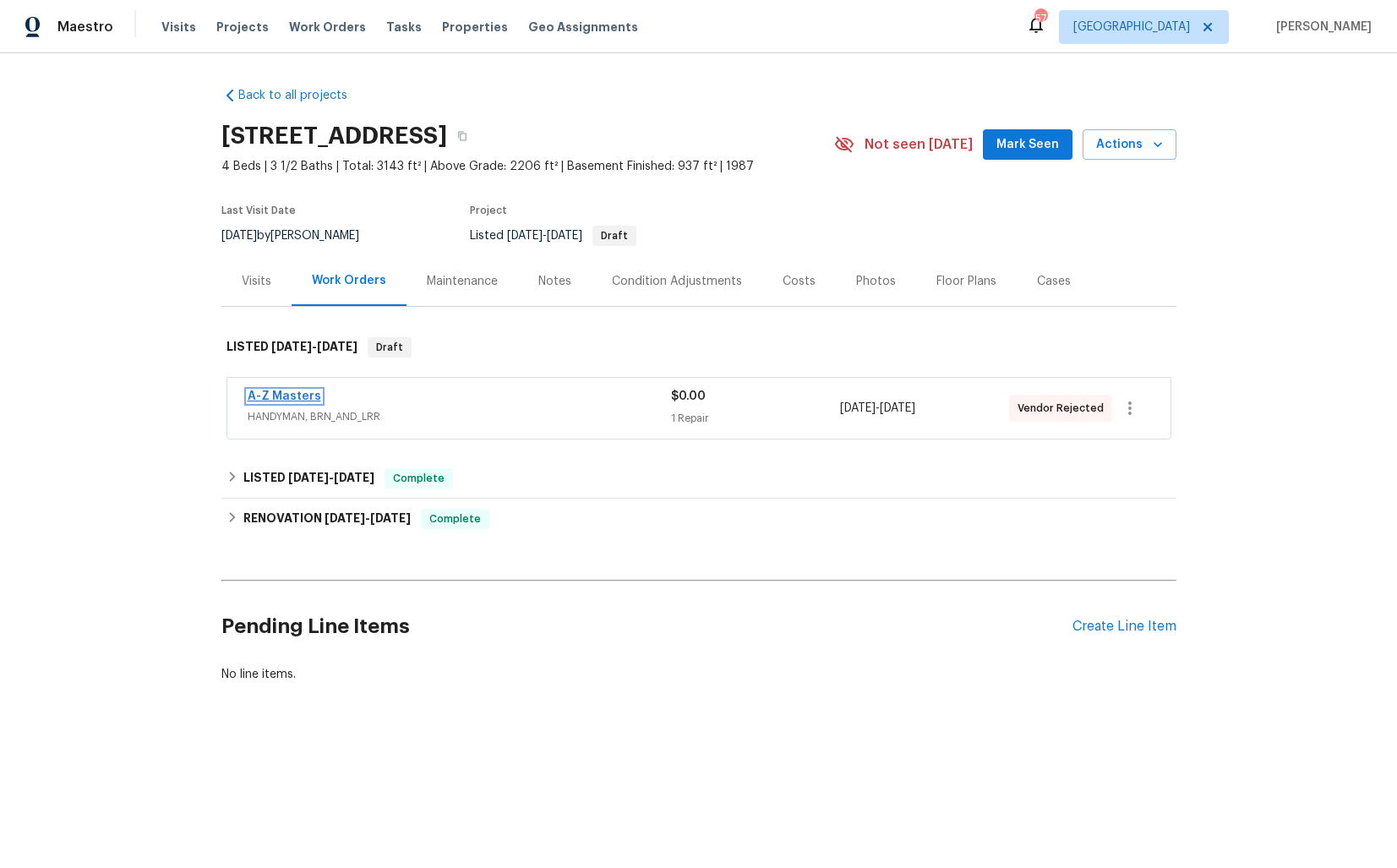
click at [283, 396] on link "A-Z Masters" at bounding box center [284, 396] width 73 height 12
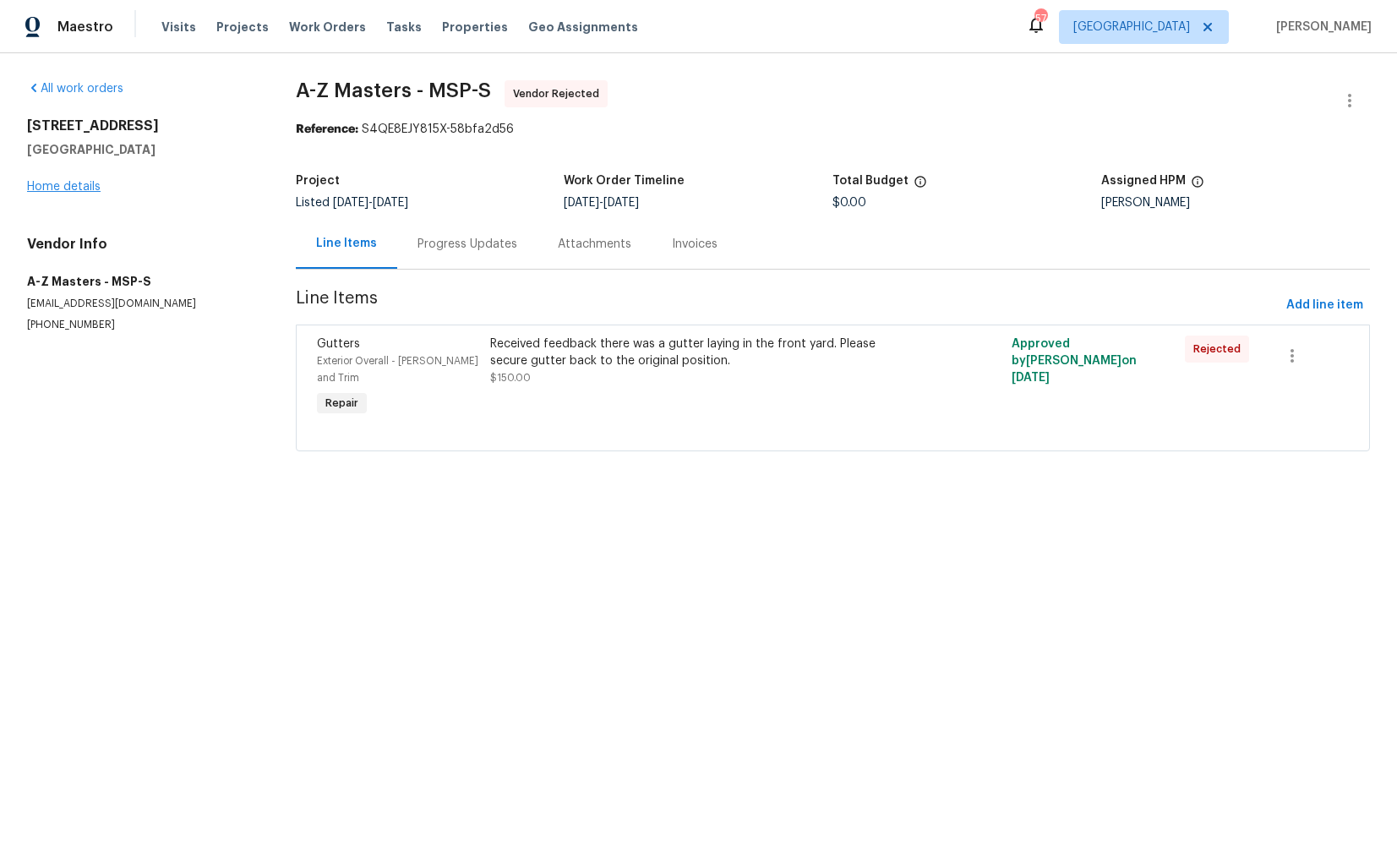
click at [75, 190] on link "Home details" at bounding box center [64, 187] width 73 height 12
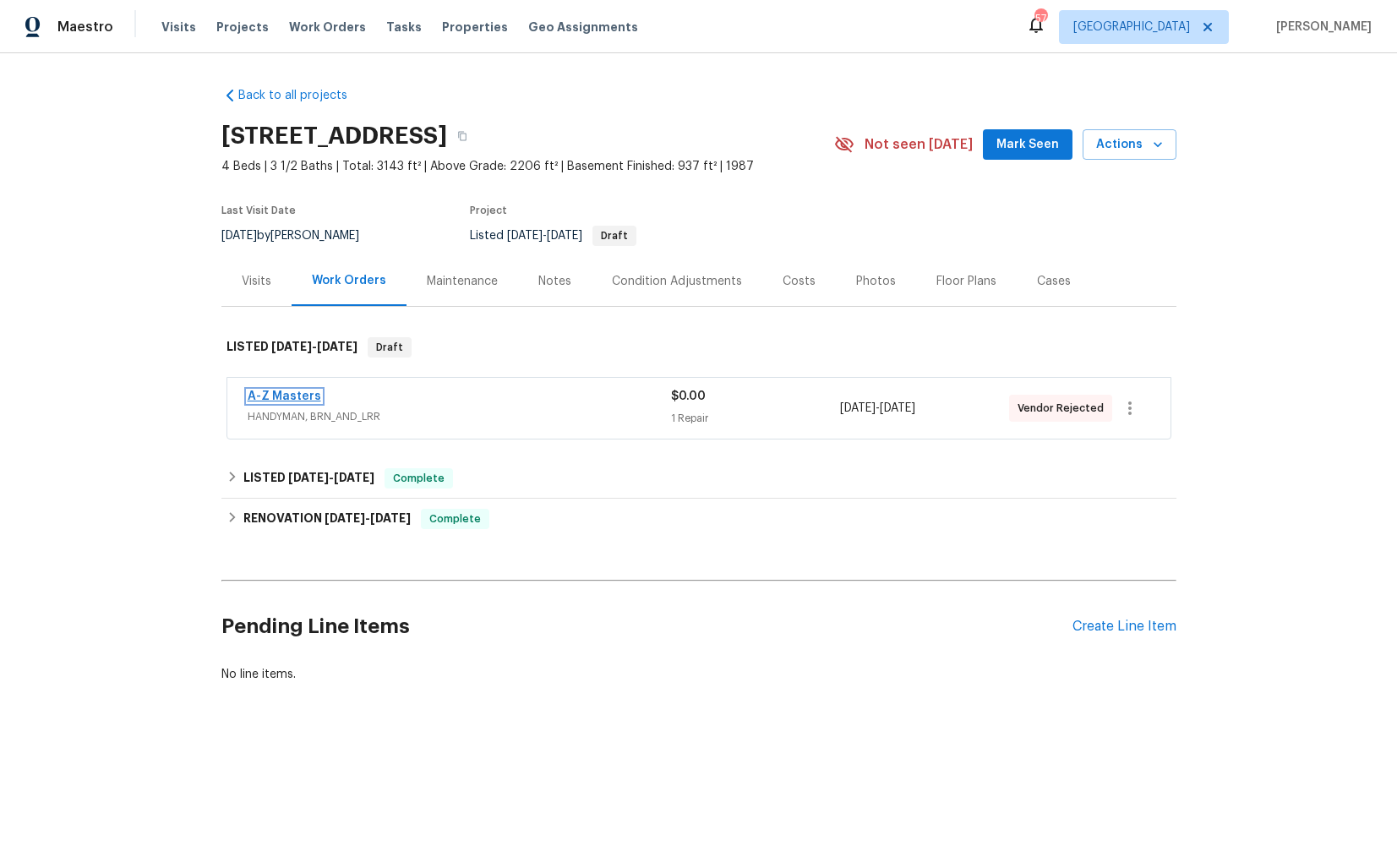
click at [288, 396] on link "A-Z Masters" at bounding box center [284, 396] width 73 height 12
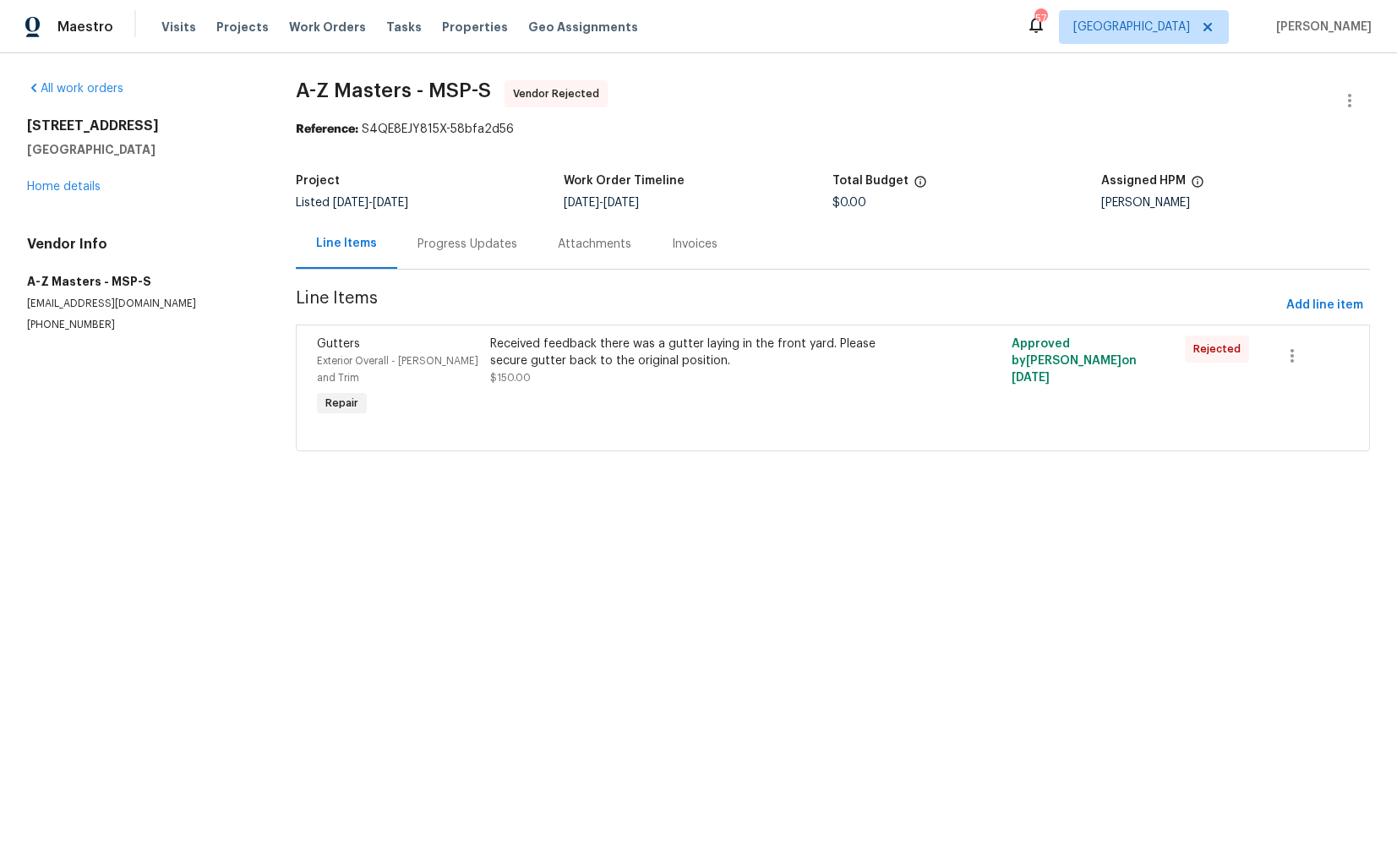
click at [608, 370] on div "Received feedback there was a gutter laying in the front yard. Please secure gu…" at bounding box center [701, 360] width 424 height 50
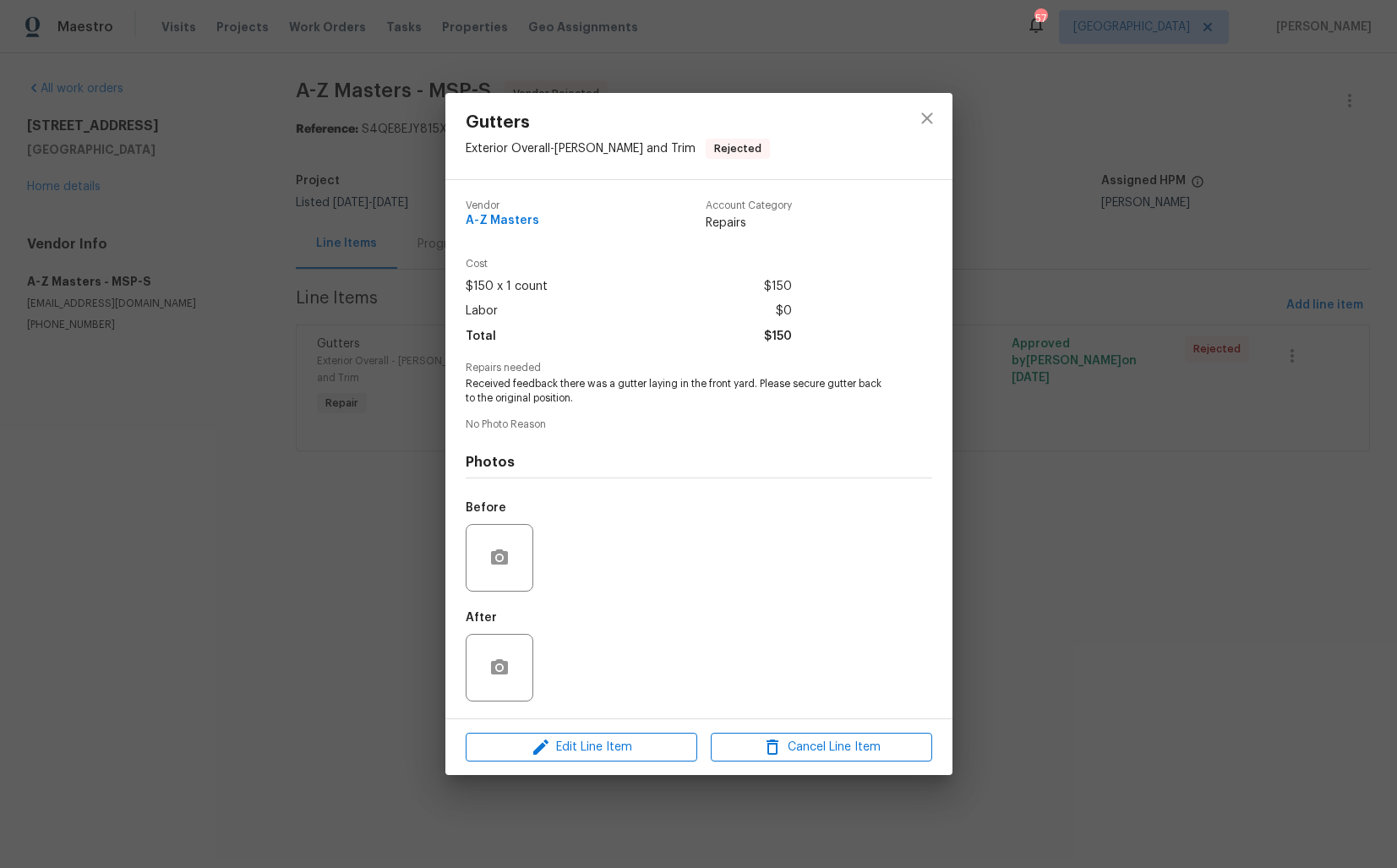
click at [333, 521] on div "Gutters Exterior Overall - [PERSON_NAME] and Trim Rejected Vendor A-Z Masters A…" at bounding box center [698, 434] width 1397 height 868
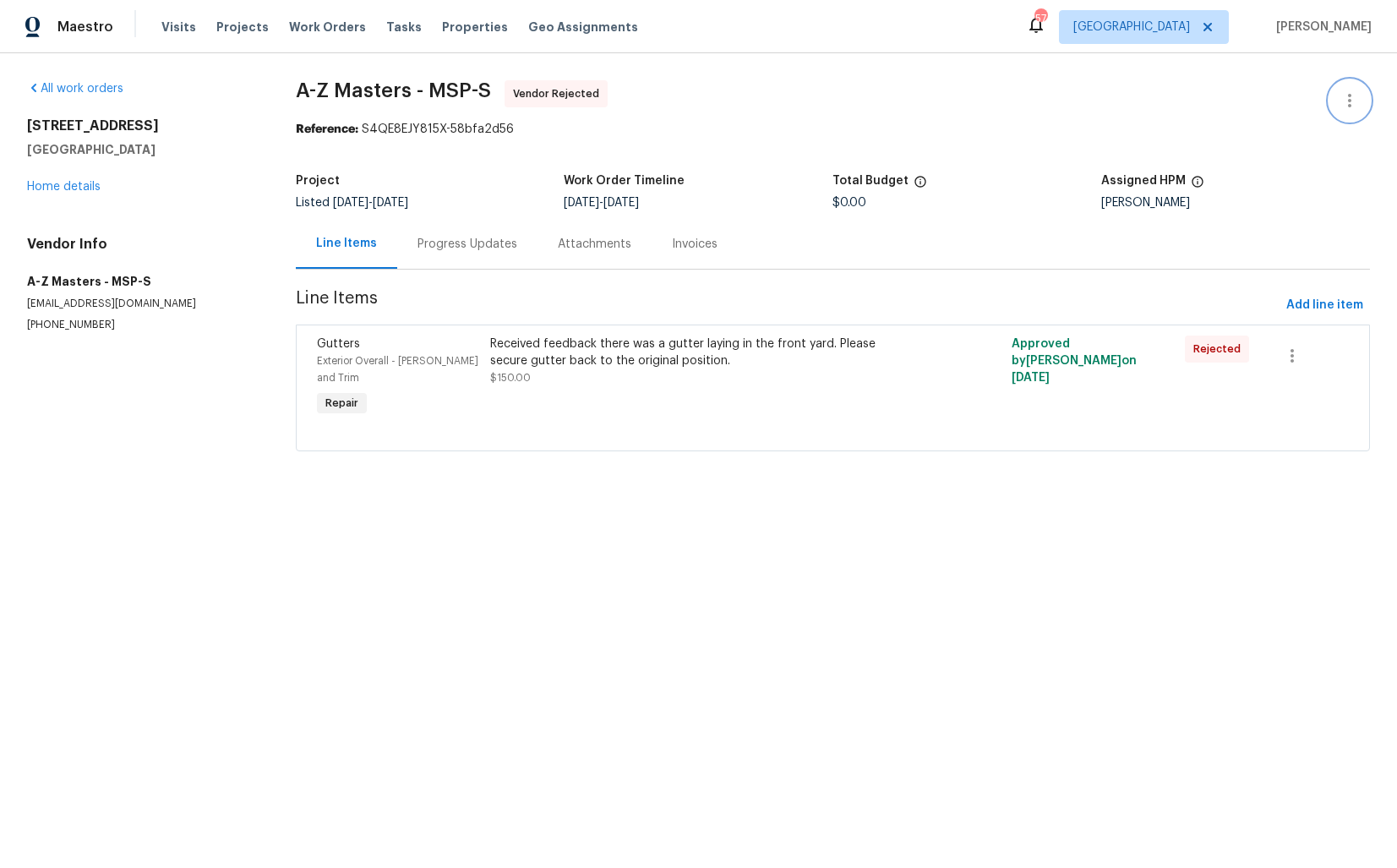
click at [1357, 108] on icon "button" at bounding box center [1350, 101] width 20 height 20
click at [1236, 105] on li "Edit" at bounding box center [1295, 101] width 183 height 28
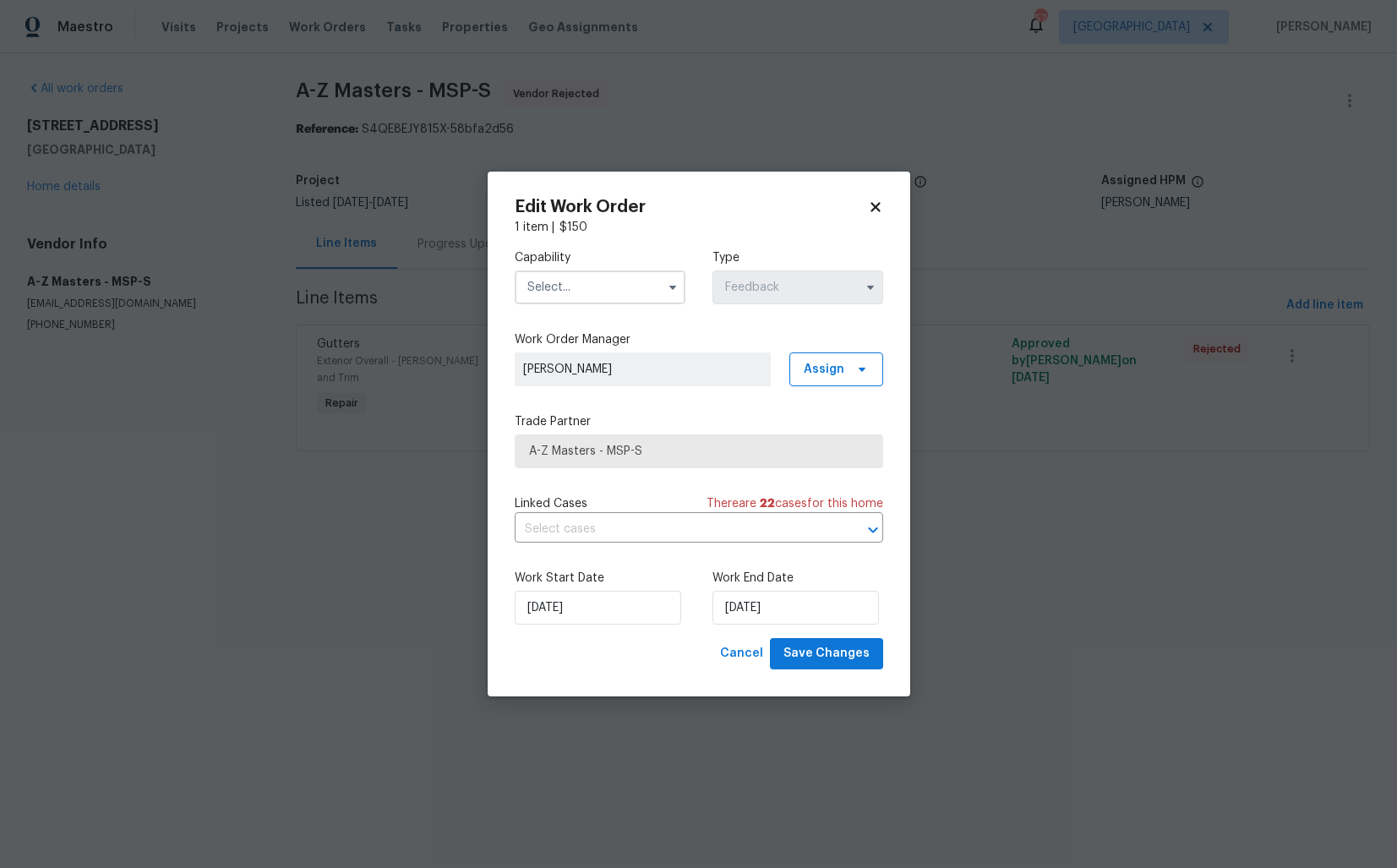
click at [626, 287] on input "text" at bounding box center [600, 288] width 171 height 34
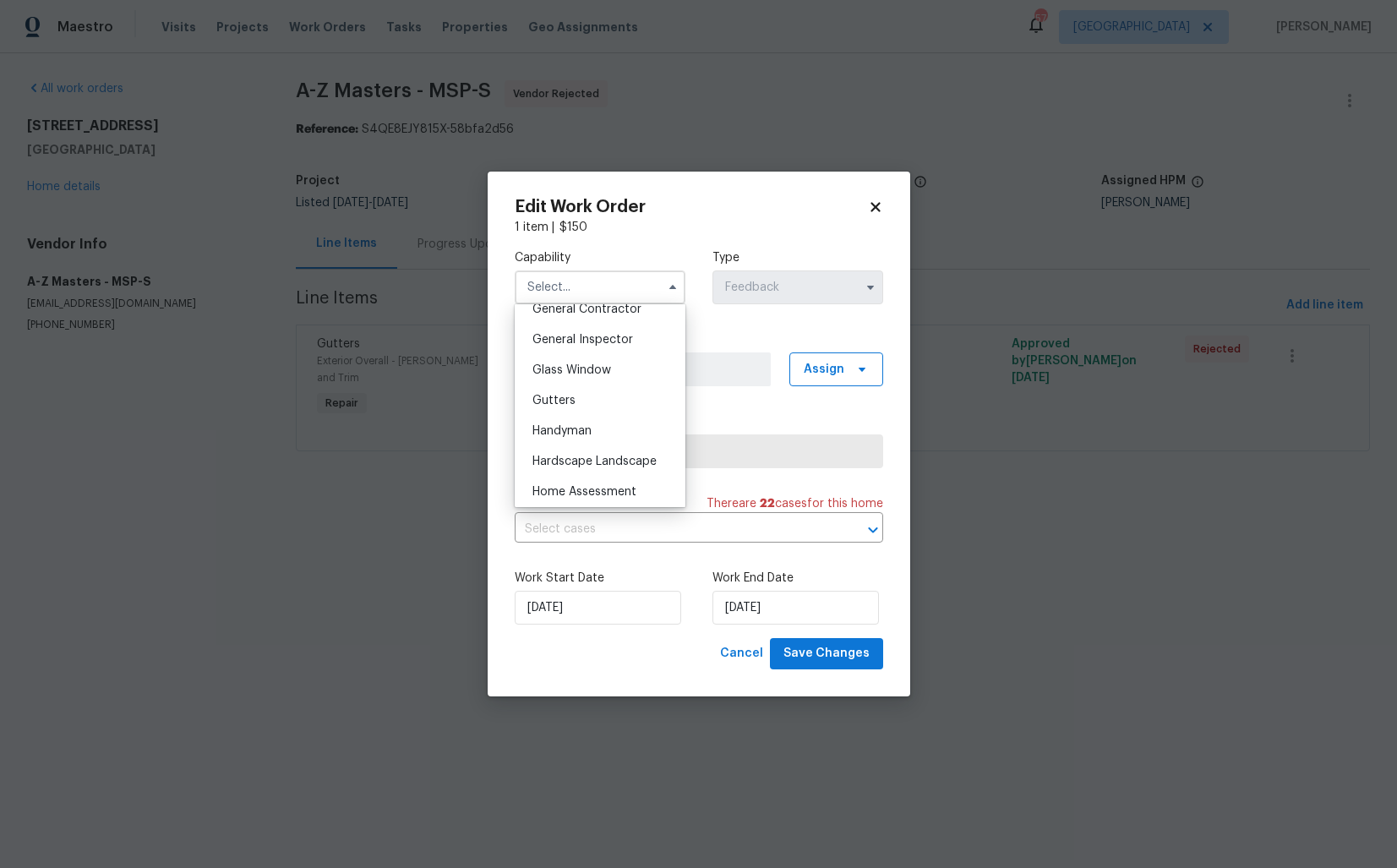
scroll to position [850, 0]
click at [582, 405] on span "Handyman" at bounding box center [562, 403] width 59 height 12
type input "Handyman"
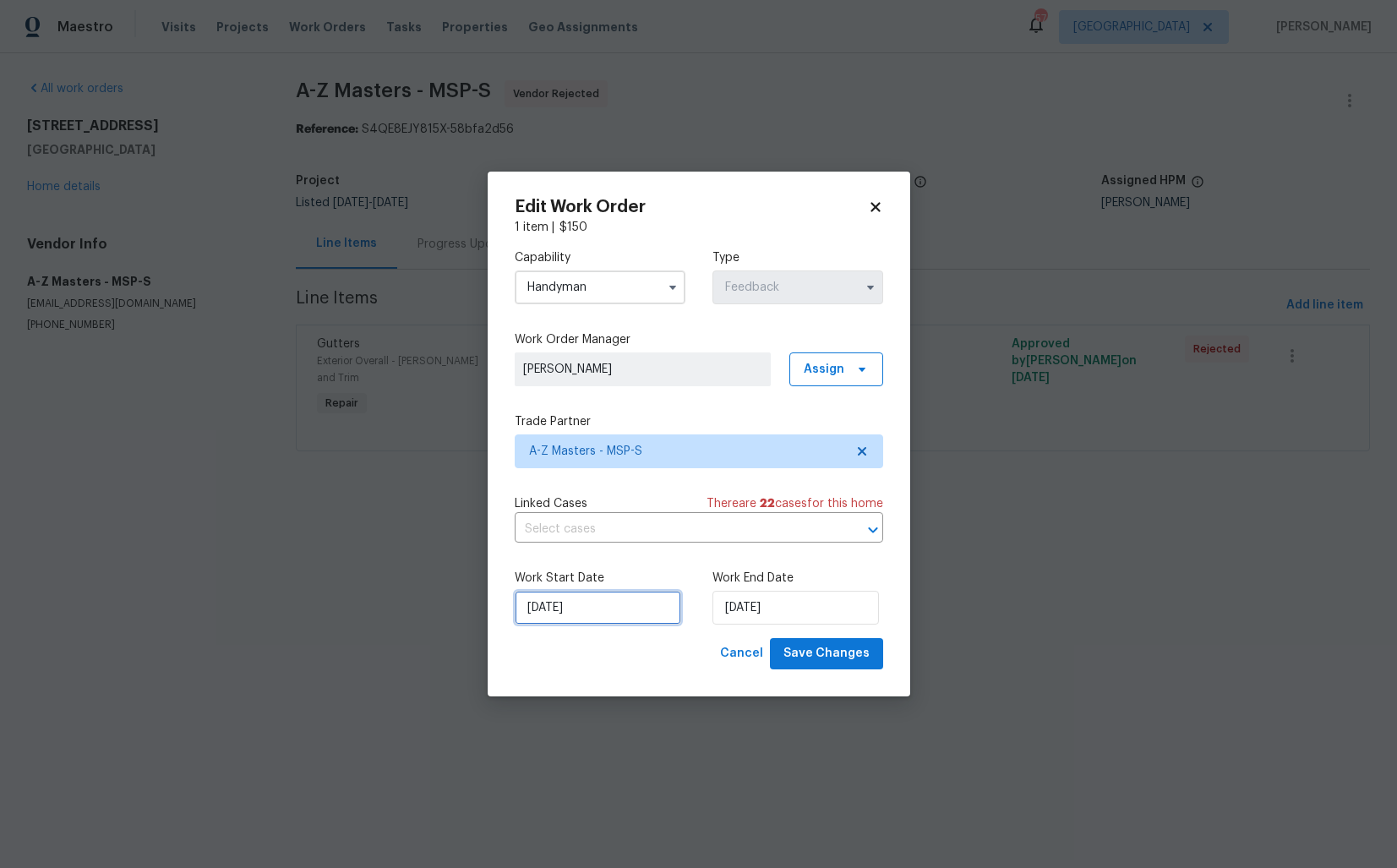
click at [619, 611] on input "[DATE]" at bounding box center [597, 608] width 166 height 34
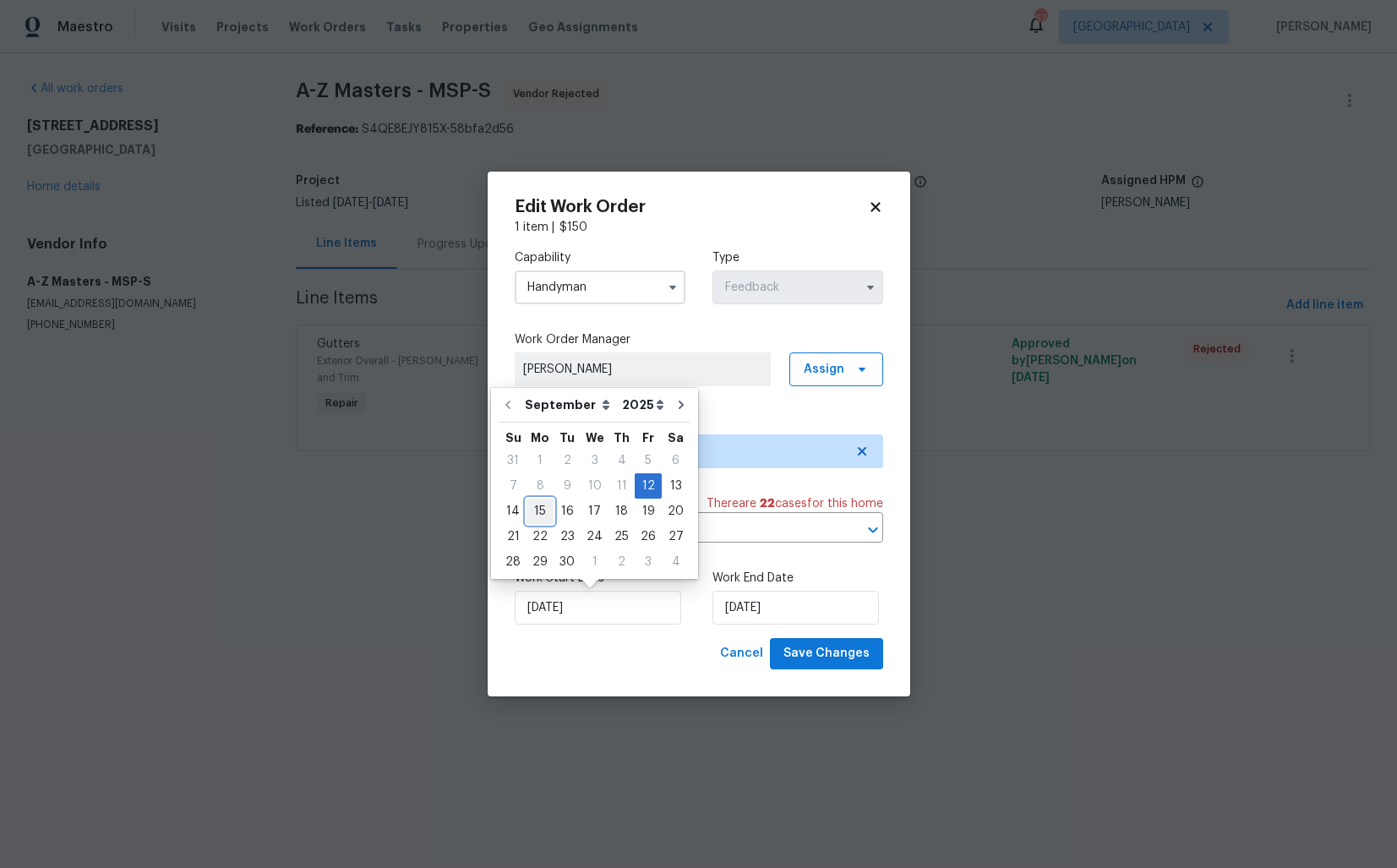
click at [544, 511] on div "15" at bounding box center [540, 511] width 27 height 24
type input "[DATE]"
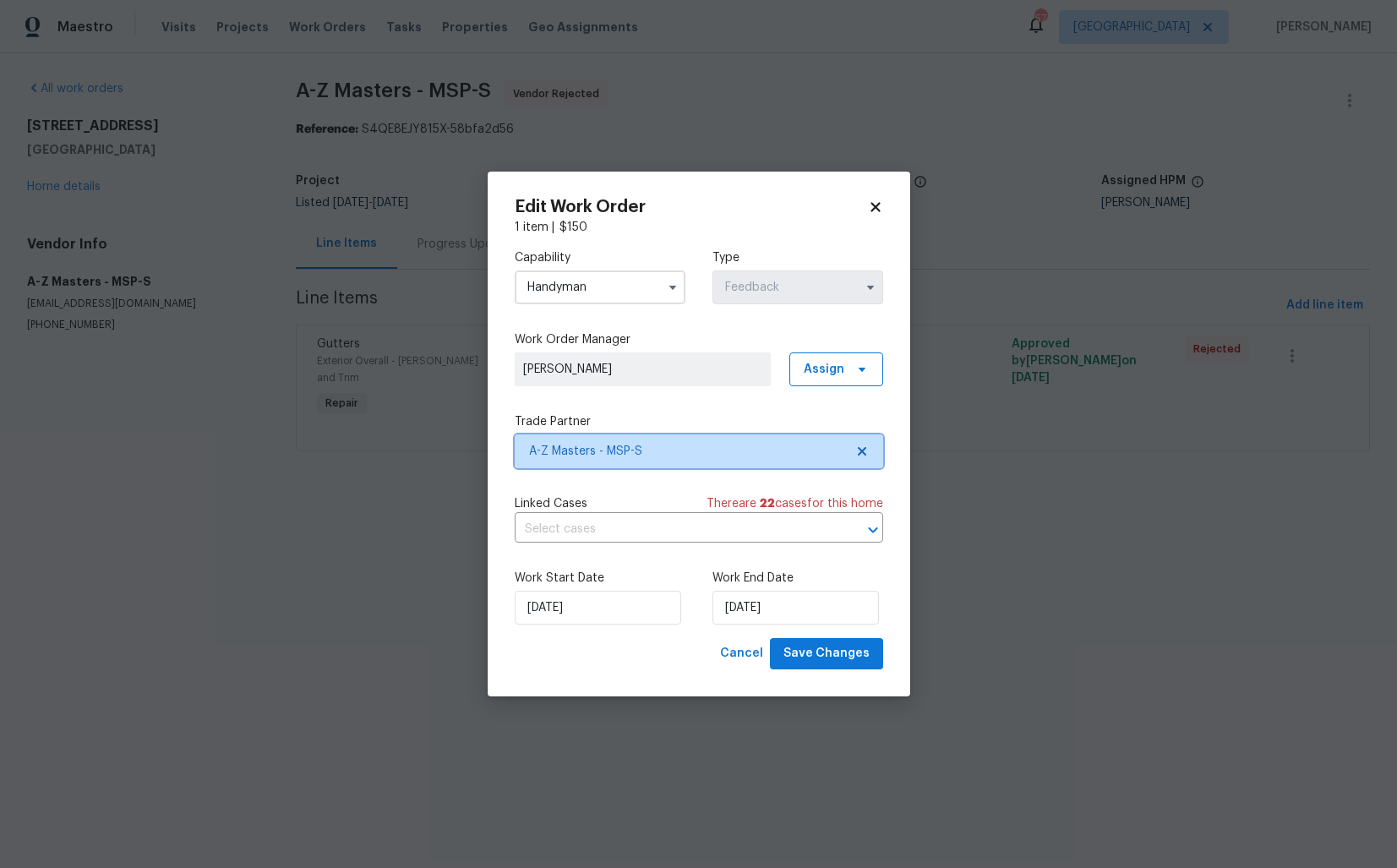
click at [649, 451] on span "A-Z Masters - MSP-S" at bounding box center [686, 451] width 315 height 17
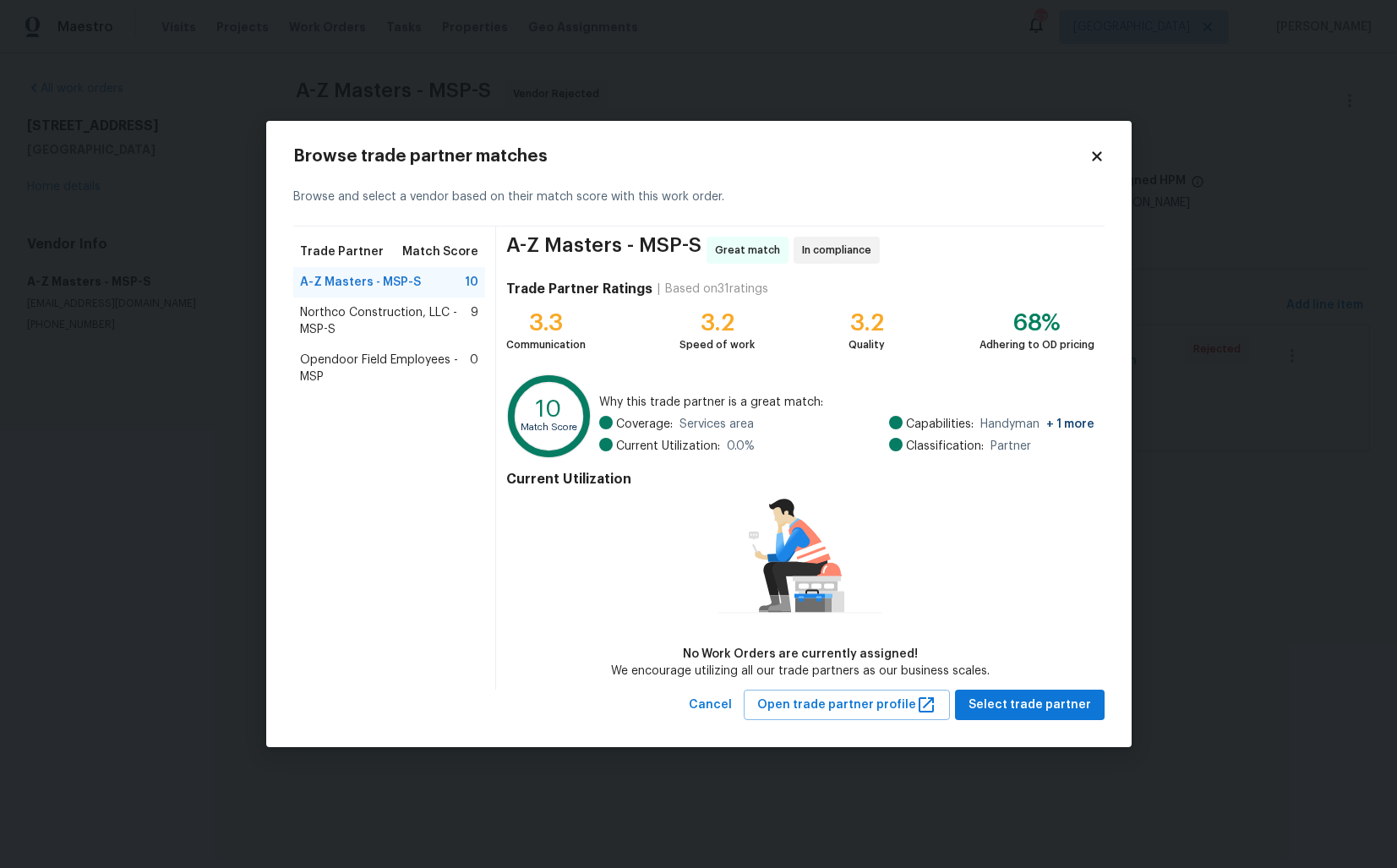
click at [354, 317] on span "Northco Construction, LLC - MSP-S" at bounding box center [386, 321] width 172 height 34
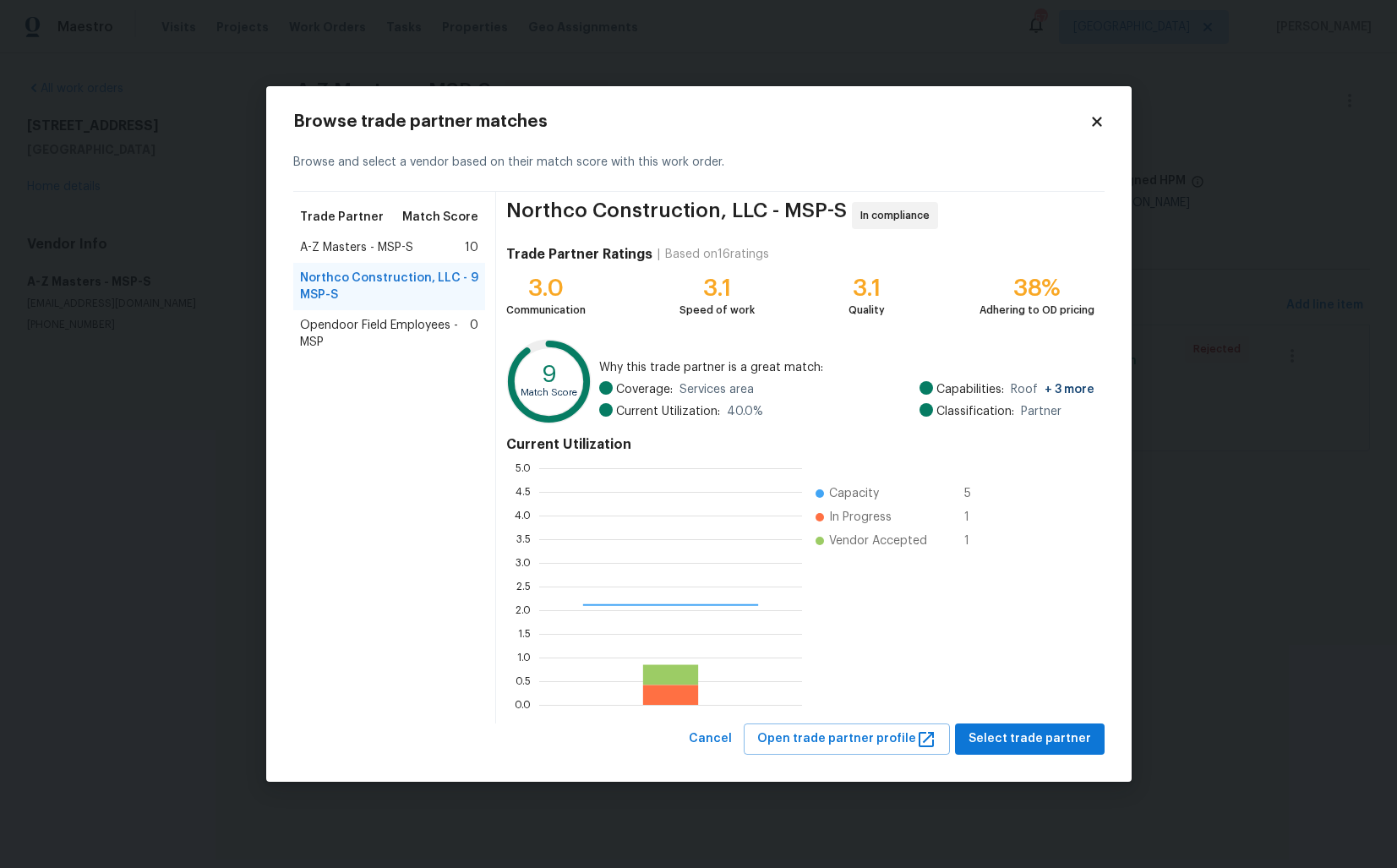
scroll to position [236, 263]
click at [1027, 732] on span "Select trade partner" at bounding box center [1030, 739] width 123 height 21
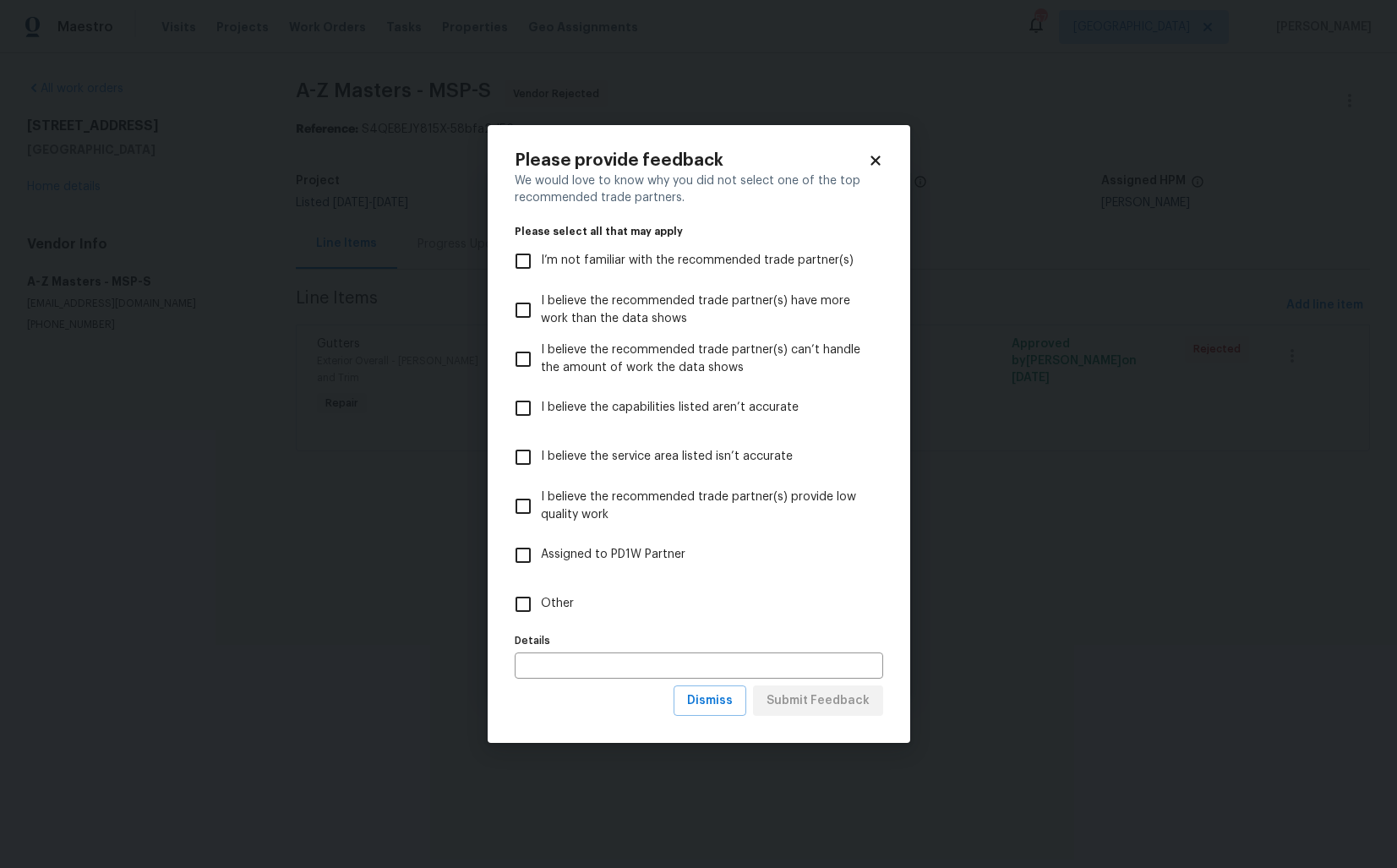
click at [559, 606] on span "Other" at bounding box center [557, 603] width 33 height 18
click at [541, 606] on input "Other" at bounding box center [523, 604] width 36 height 36
checkbox input "true"
click at [822, 703] on span "Submit Feedback" at bounding box center [818, 701] width 103 height 21
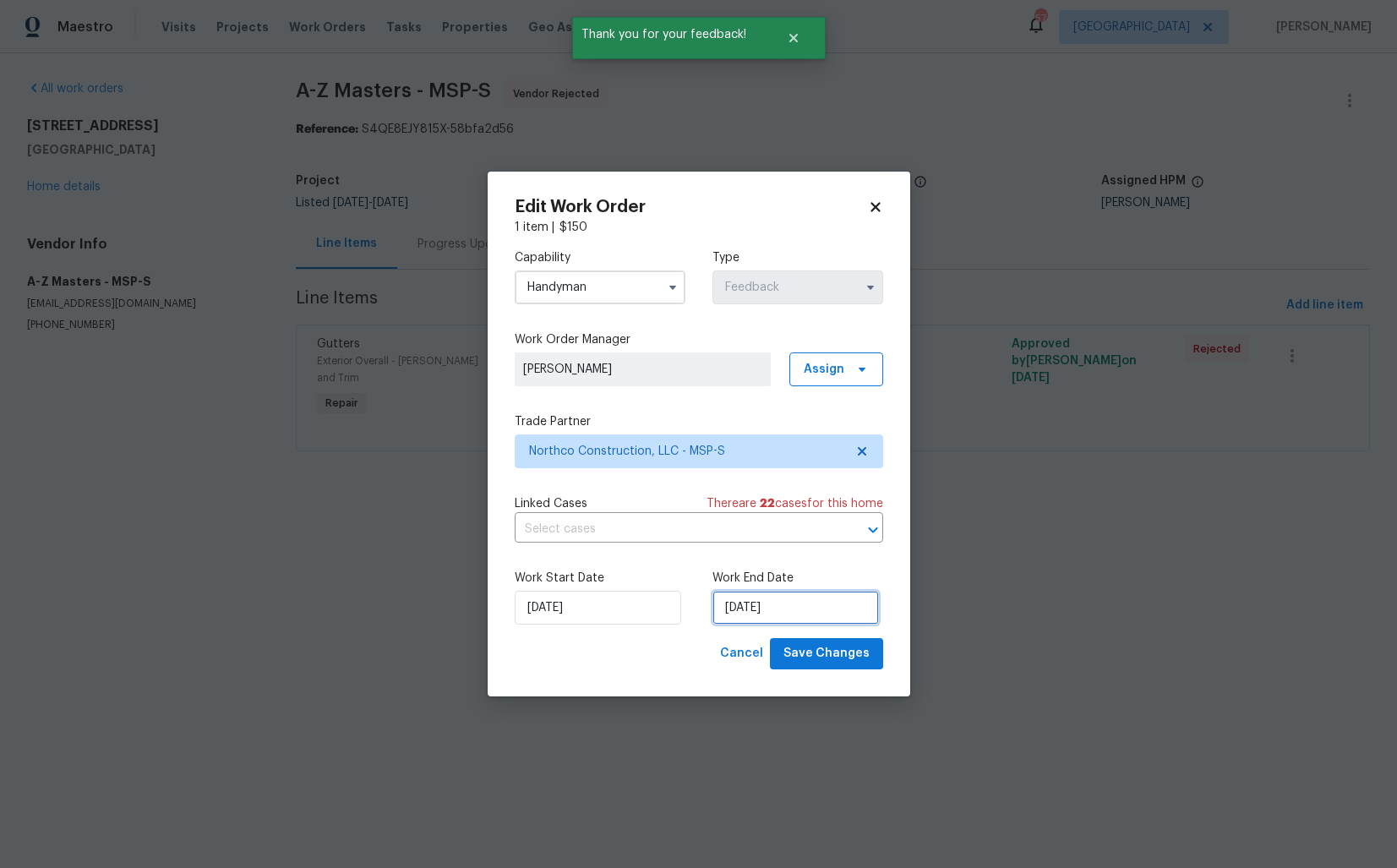
click at [795, 616] on input "[DATE]" at bounding box center [795, 608] width 166 height 34
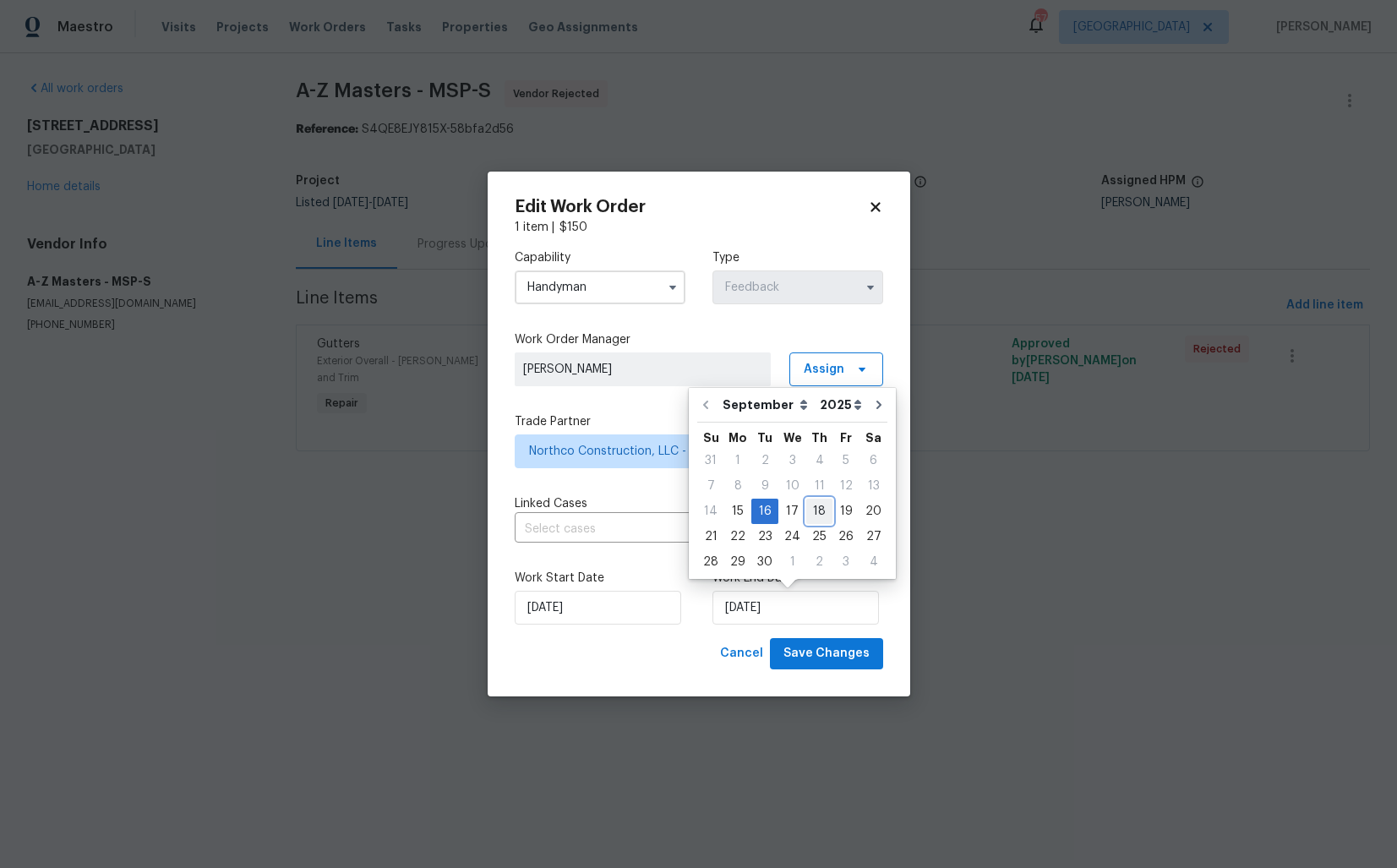
click at [821, 511] on div "18" at bounding box center [819, 511] width 26 height 24
type input "[DATE]"
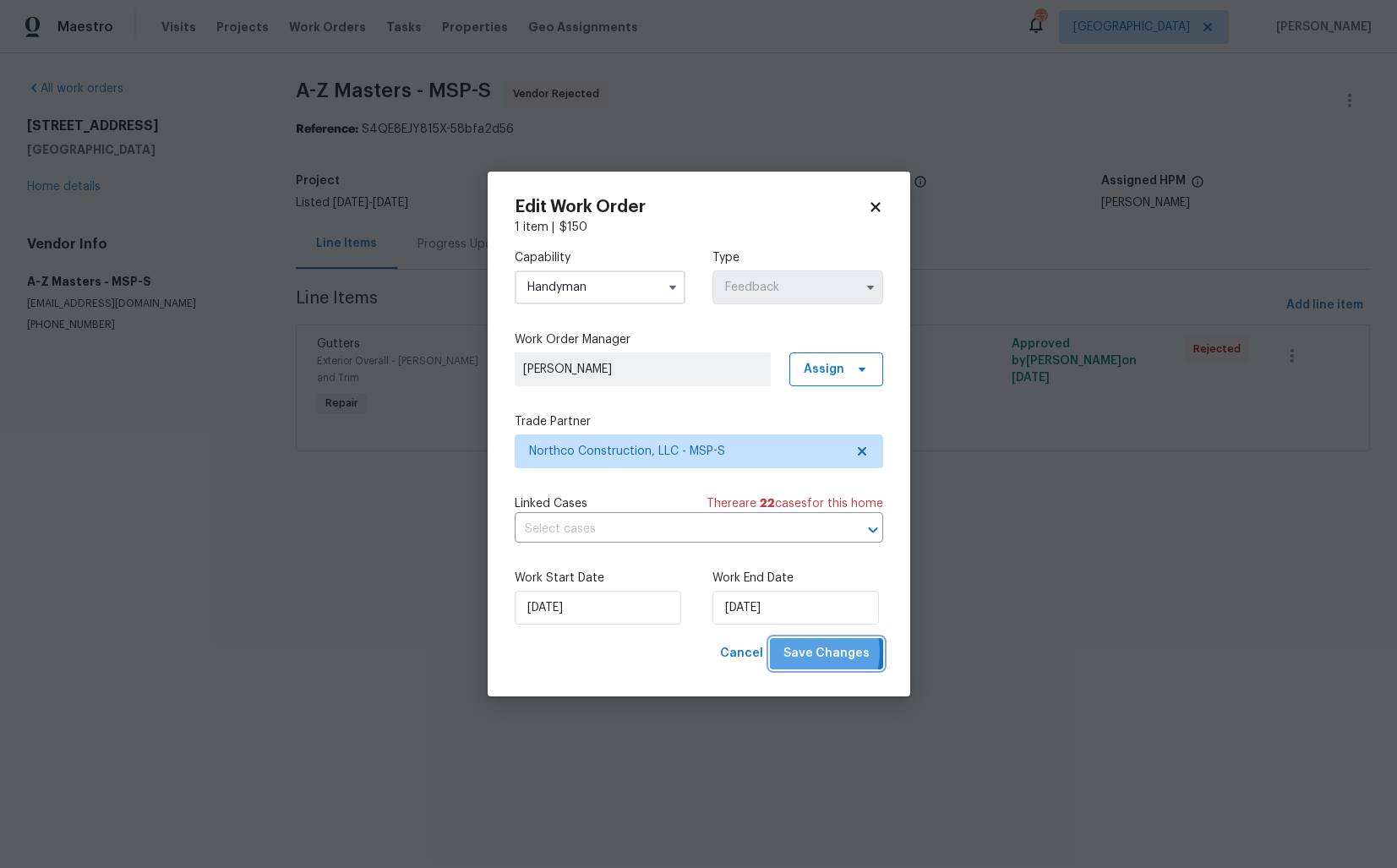
click at [813, 652] on span "Save Changes" at bounding box center [826, 654] width 86 height 21
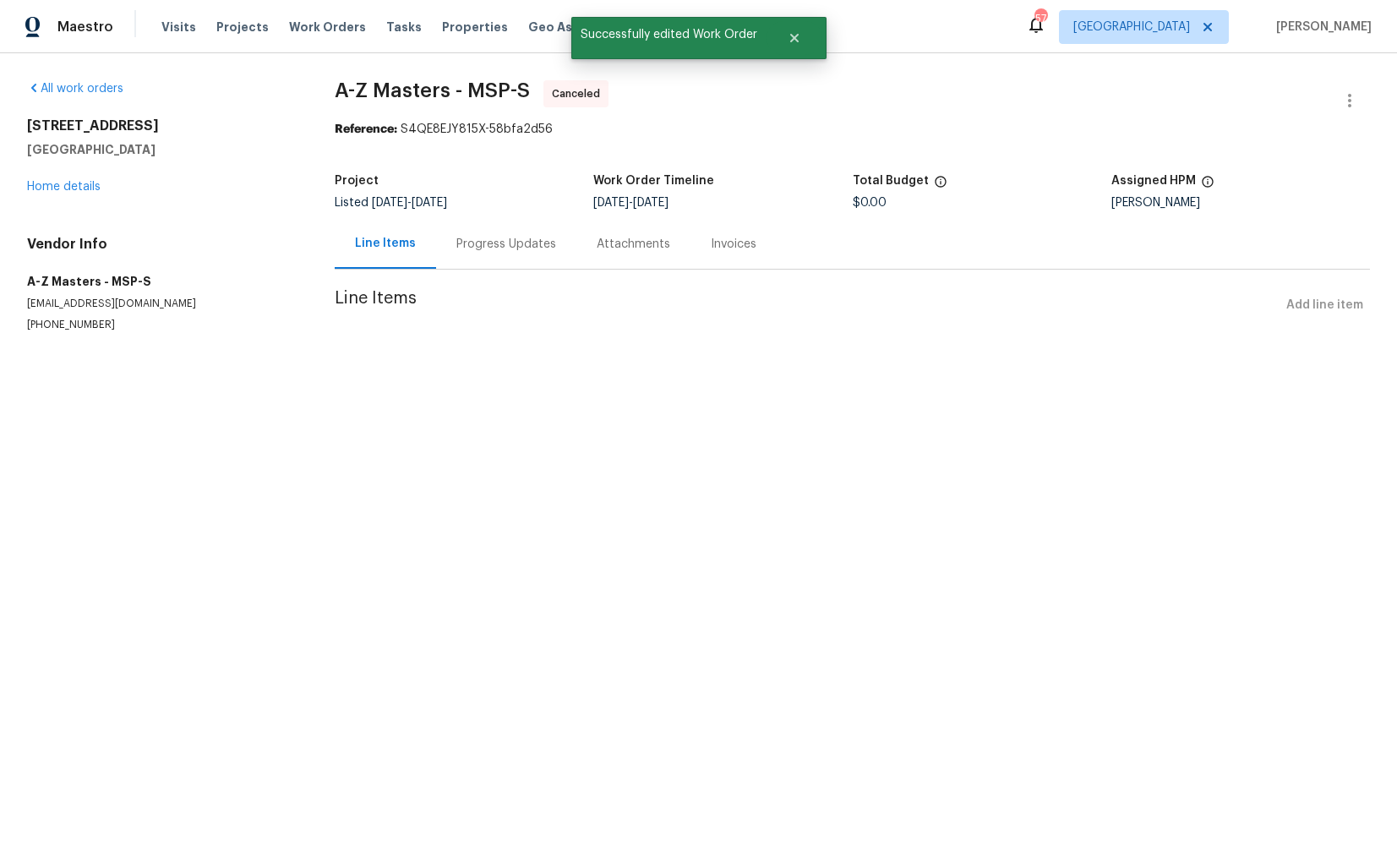
click at [45, 195] on div "[STREET_ADDRESS] Home details" at bounding box center [160, 156] width 267 height 78
click at [67, 188] on link "Home details" at bounding box center [64, 187] width 73 height 12
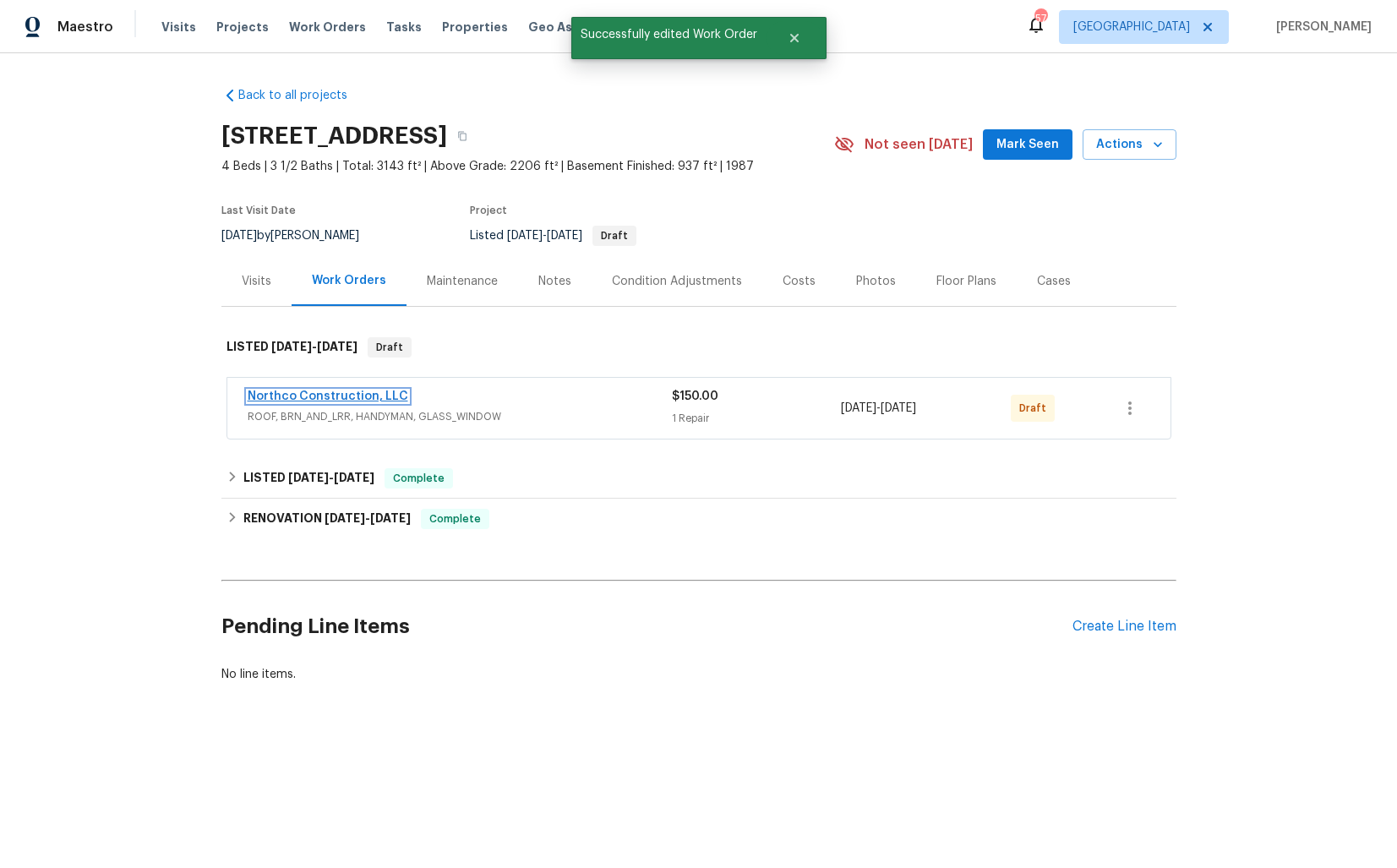
click at [335, 393] on link "Northco Construction, LLC" at bounding box center [328, 396] width 160 height 12
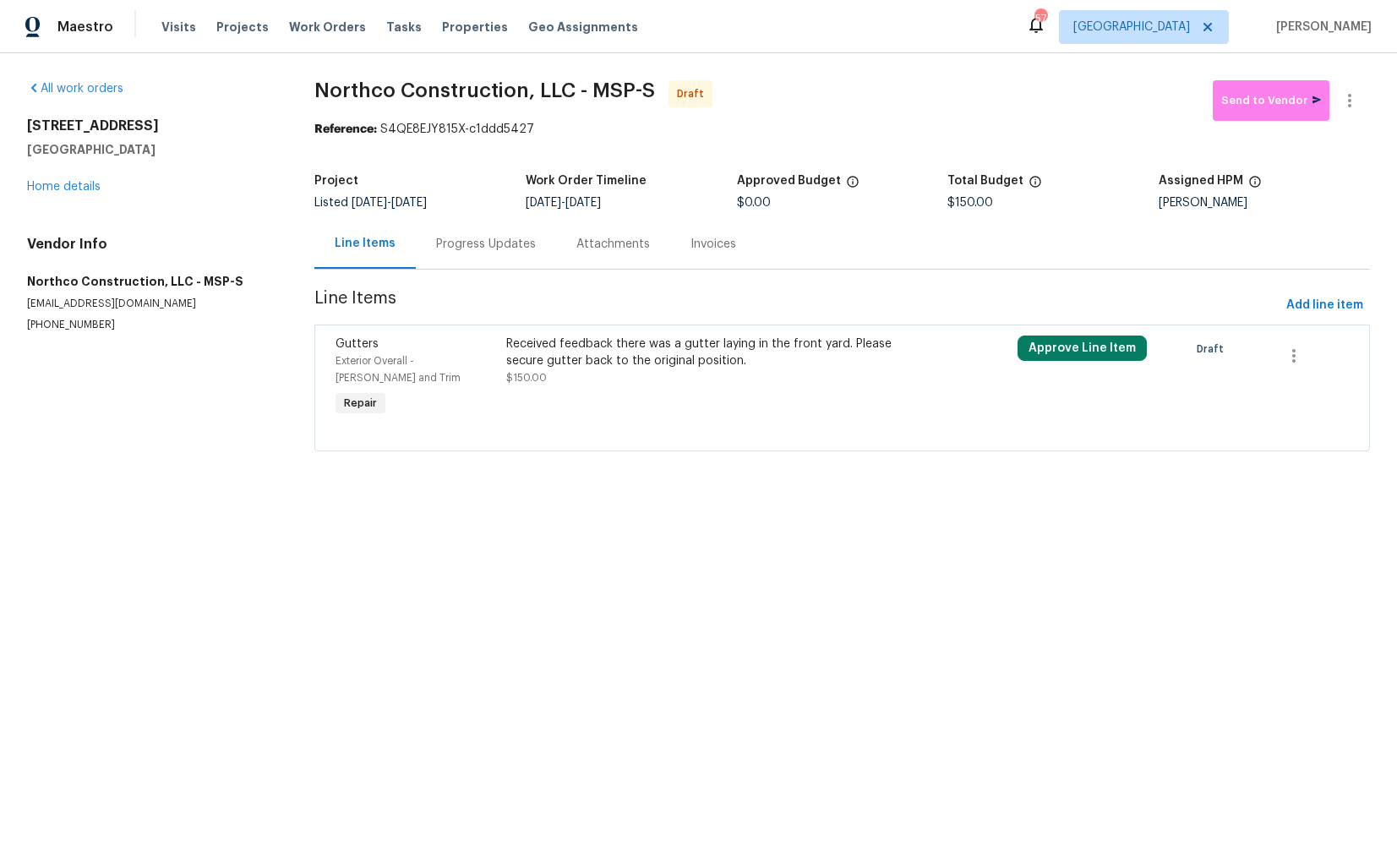
click at [685, 420] on div at bounding box center [841, 430] width 1013 height 20
click at [746, 382] on div "Received feedback there was a gutter laying in the front yard. Please secure gu…" at bounding box center [714, 360] width 416 height 50
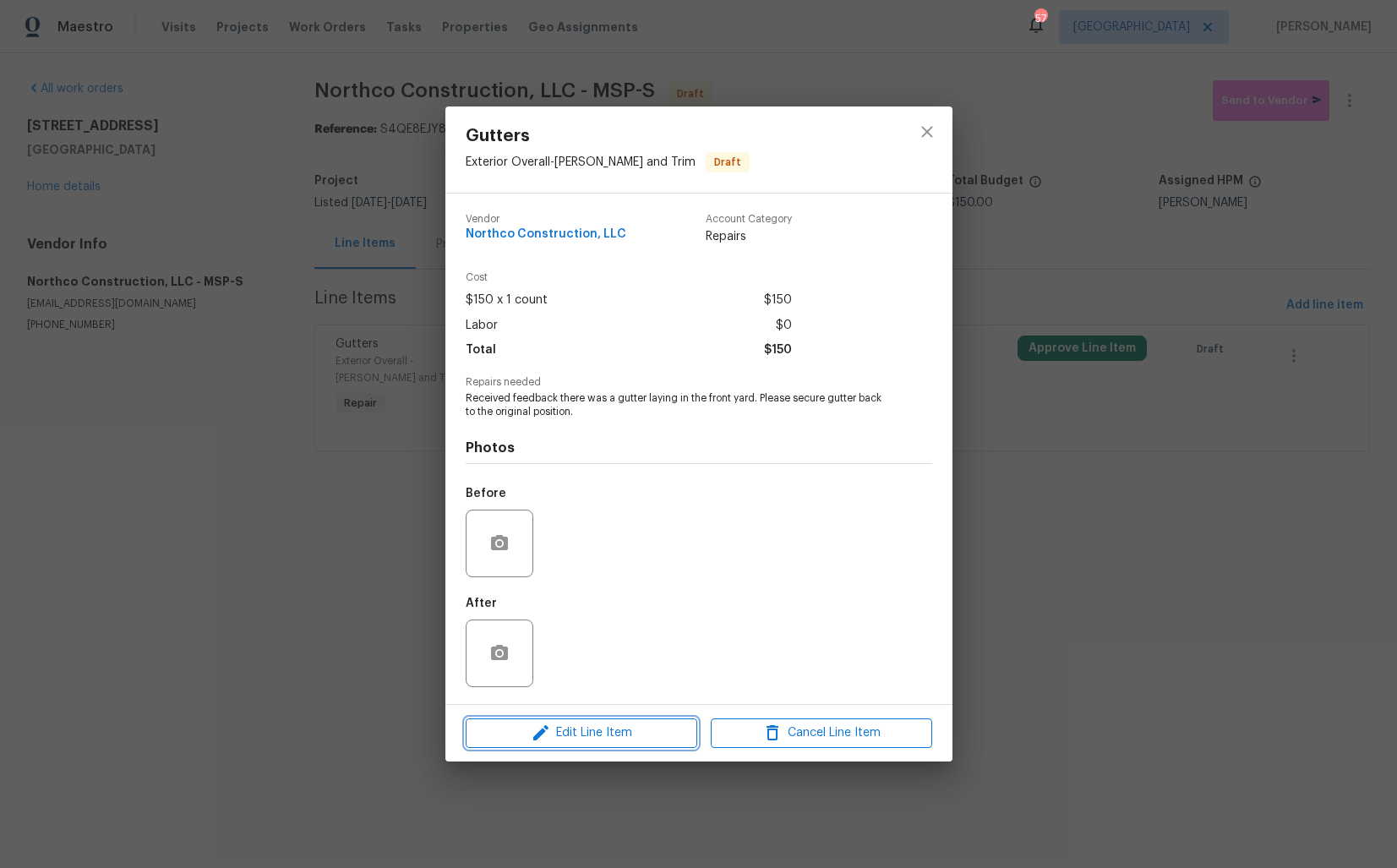
click at [566, 731] on span "Edit Line Item" at bounding box center [581, 733] width 221 height 21
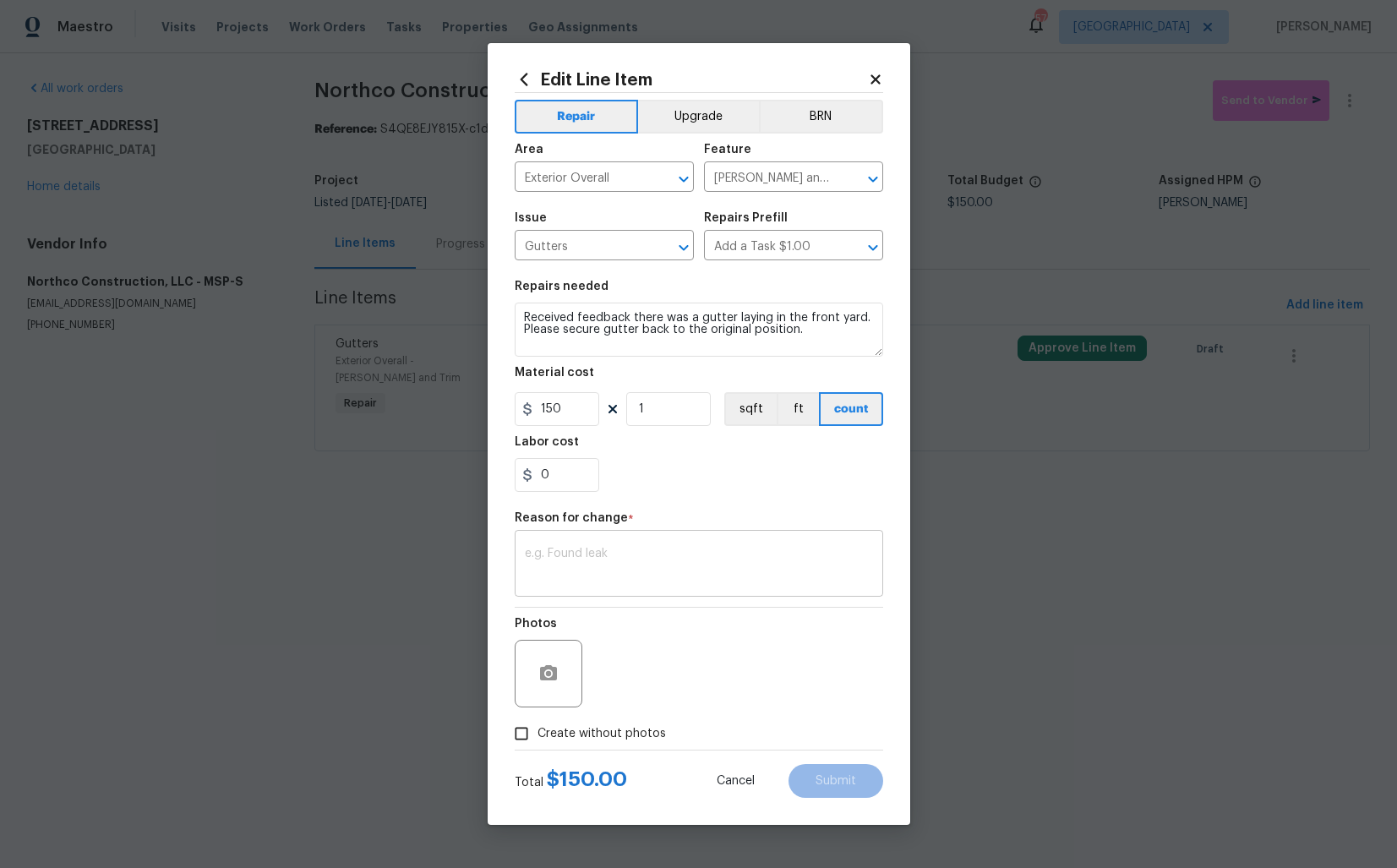
click at [618, 553] on textarea at bounding box center [699, 566] width 348 height 36
type textarea "verbiage updated."
click at [558, 729] on span "Create without photos" at bounding box center [602, 734] width 129 height 18
click at [538, 729] on input "Create without photos" at bounding box center [521, 734] width 32 height 32
checkbox input "true"
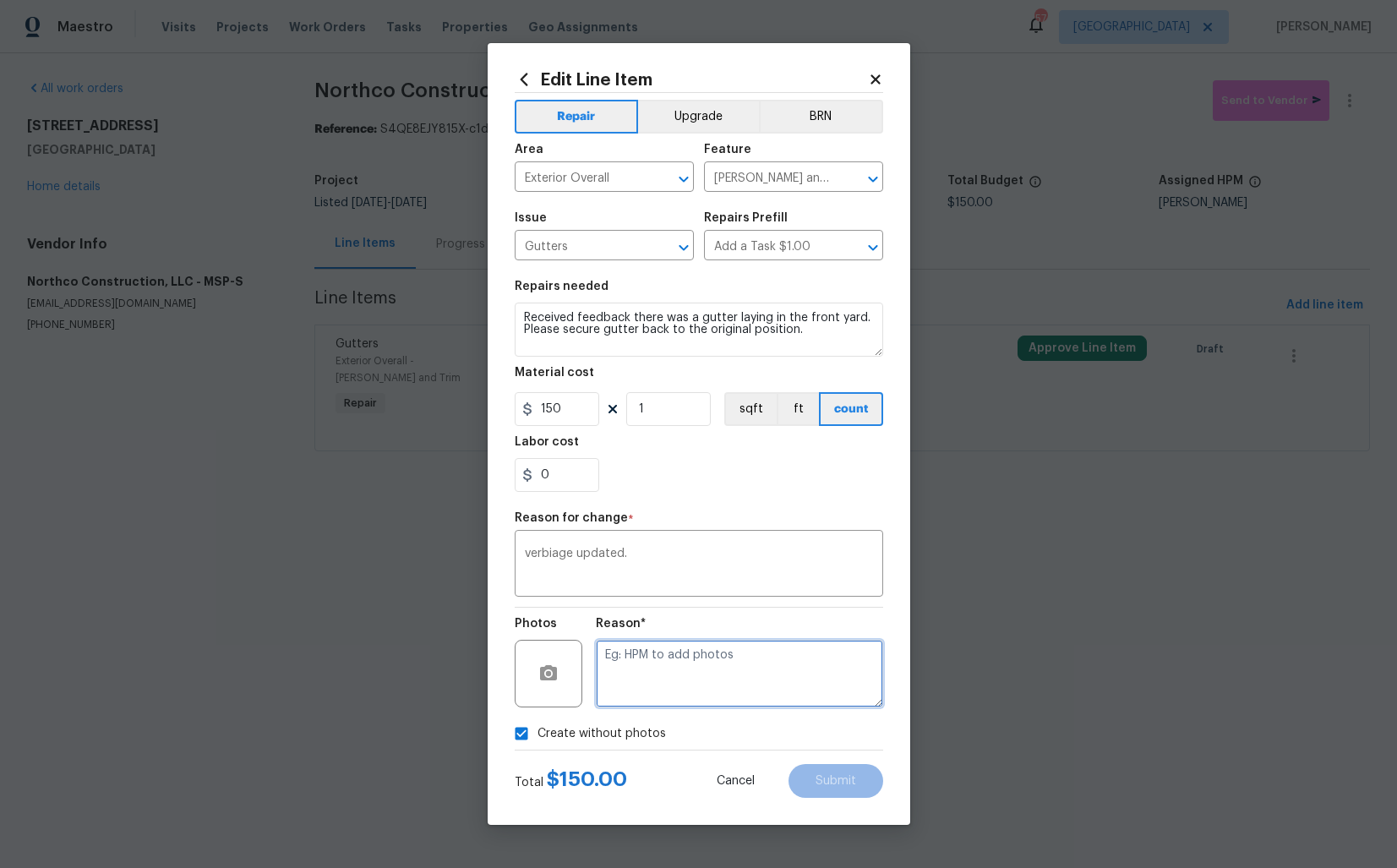
click at [725, 669] on textarea at bounding box center [739, 673] width 288 height 67
click at [829, 783] on span "Submit" at bounding box center [836, 781] width 41 height 13
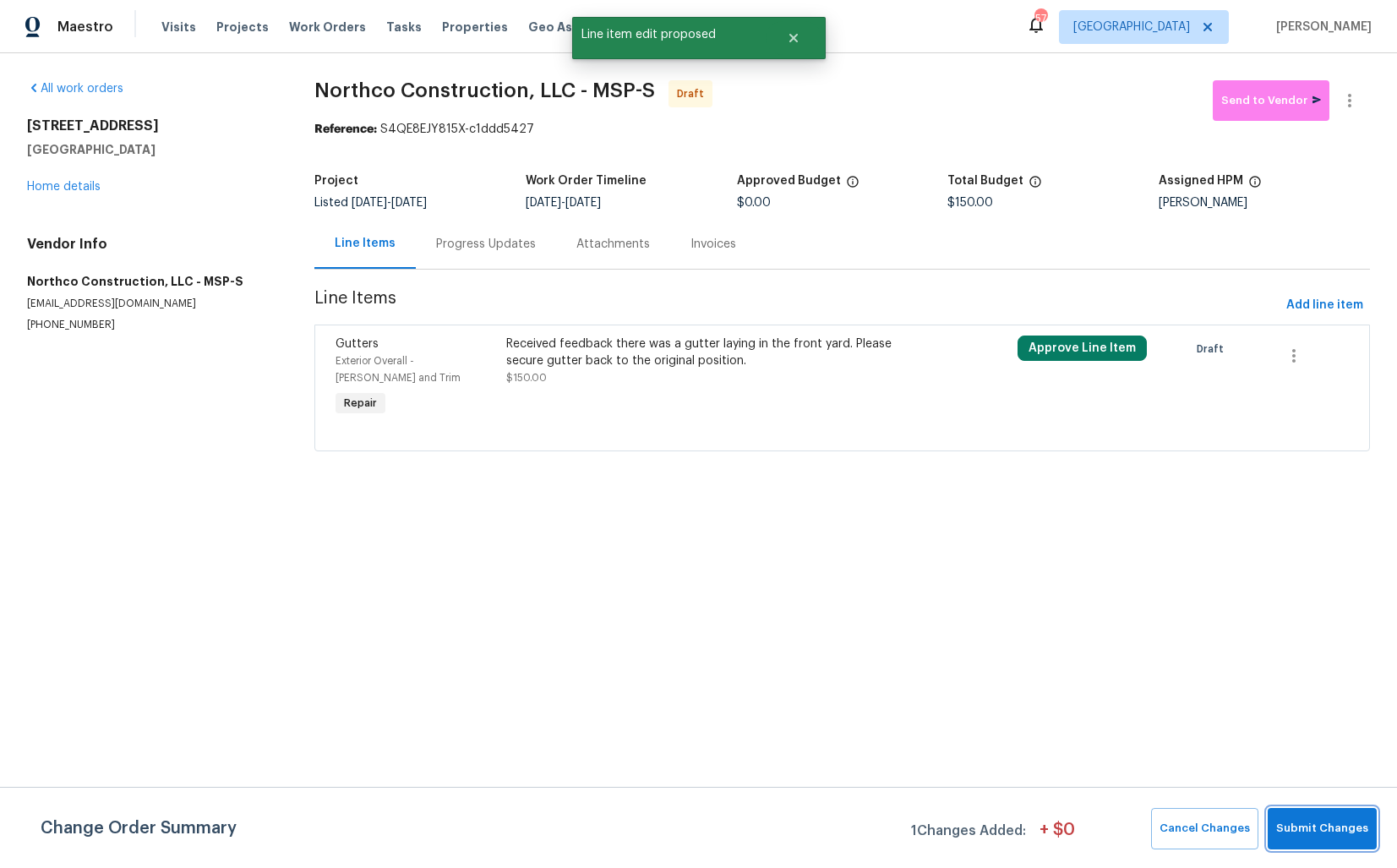
click at [1322, 829] on span "Submit Changes" at bounding box center [1322, 829] width 92 height 20
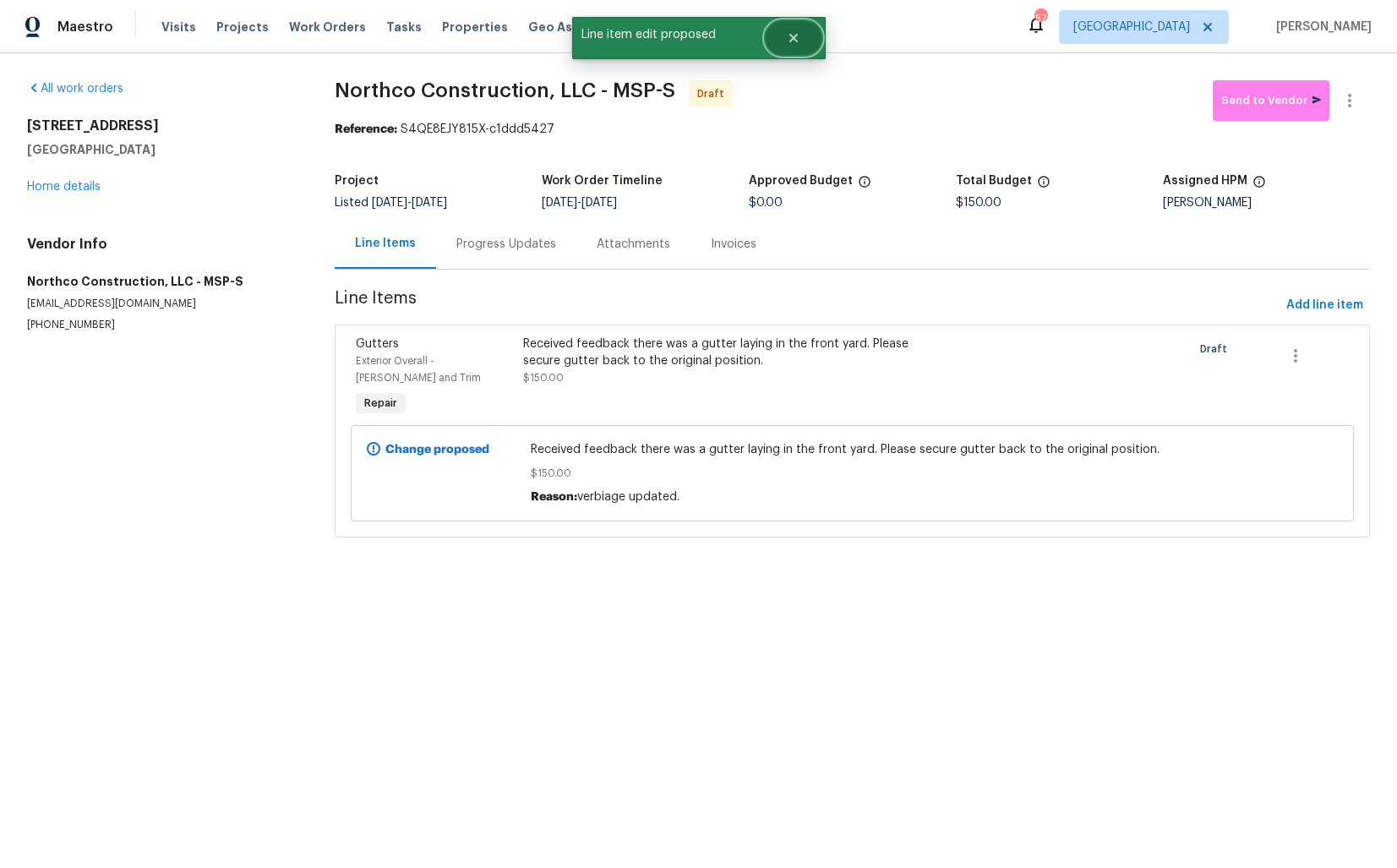
click at [800, 44] on button "Close" at bounding box center [793, 38] width 55 height 34
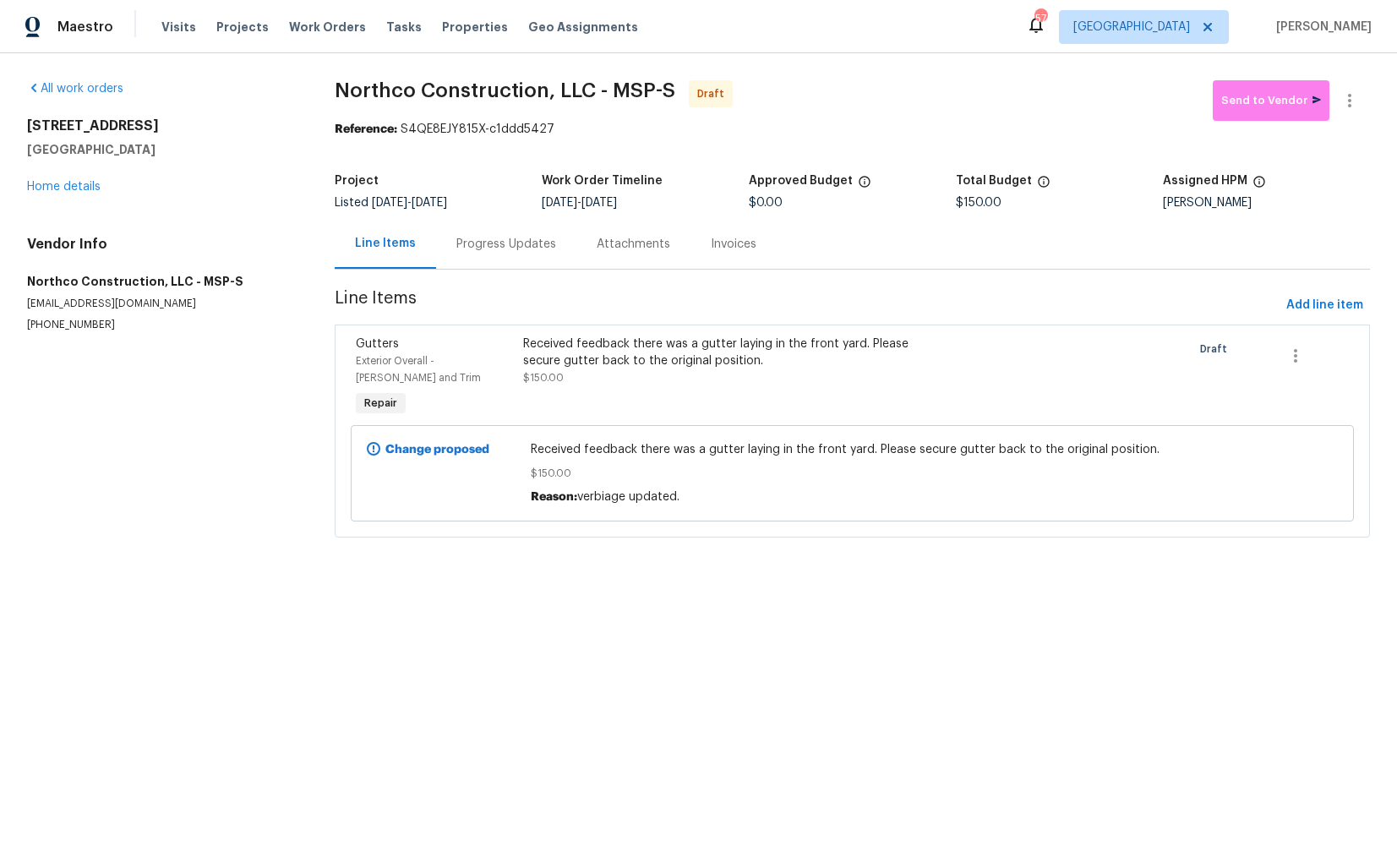
click at [512, 246] on div "Progress Updates" at bounding box center [506, 244] width 100 height 17
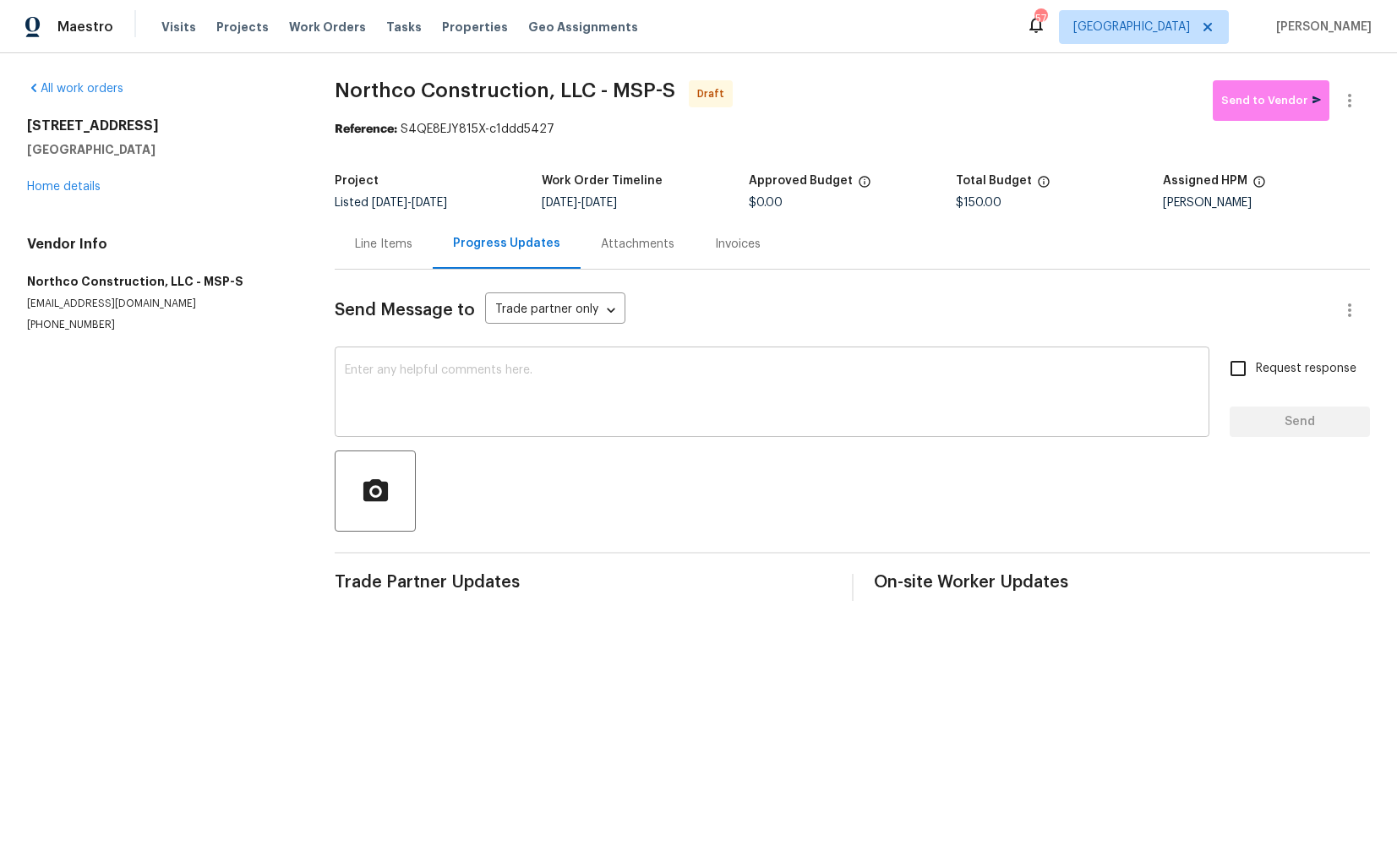
click at [670, 382] on textarea at bounding box center [771, 393] width 854 height 59
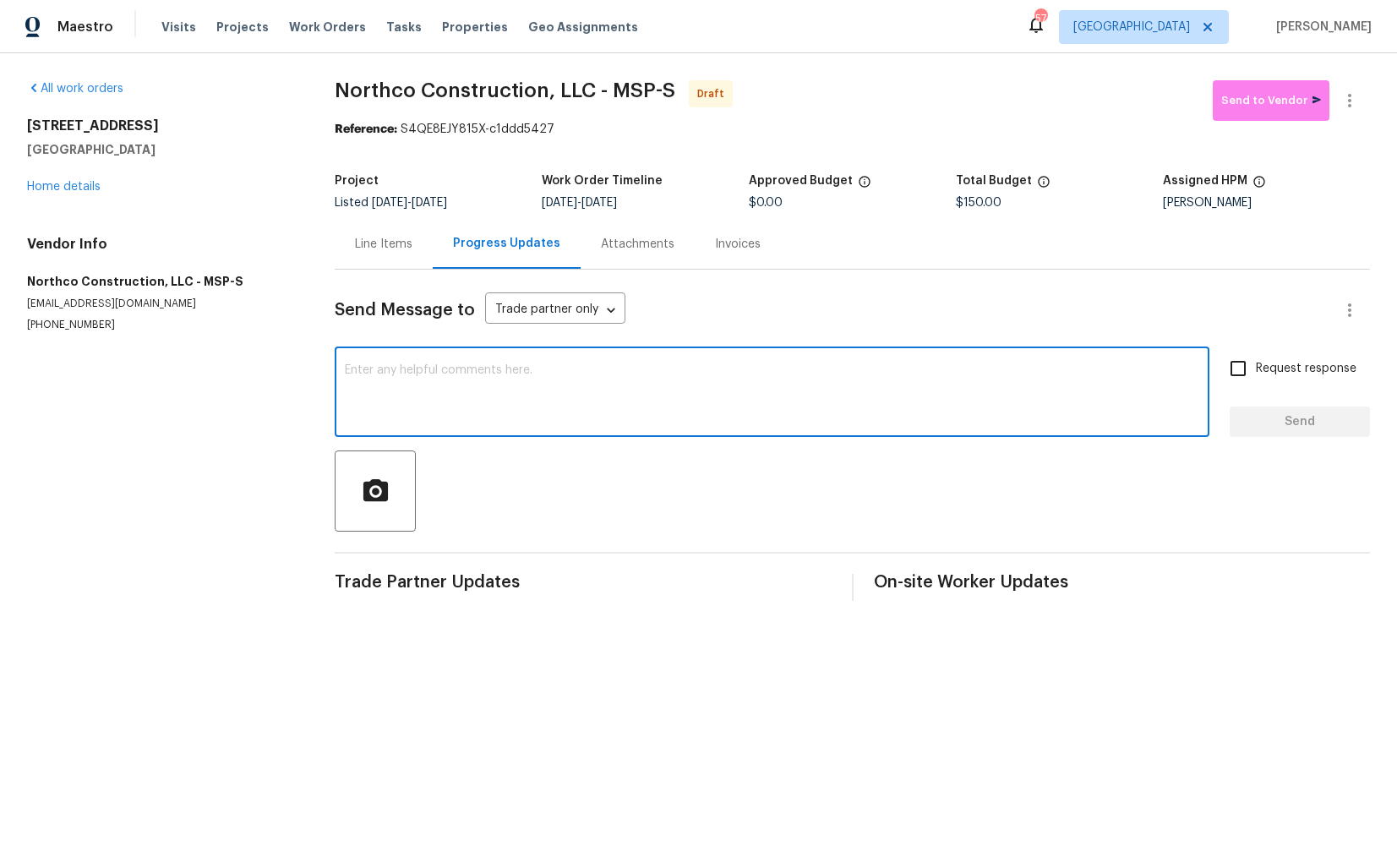
click at [572, 397] on textarea at bounding box center [771, 393] width 854 height 59
click at [638, 434] on div "x ​" at bounding box center [771, 393] width 875 height 86
paste textarea "Hi this is [PERSON_NAME] with Opendoor. I’m confirming you received the WO for …"
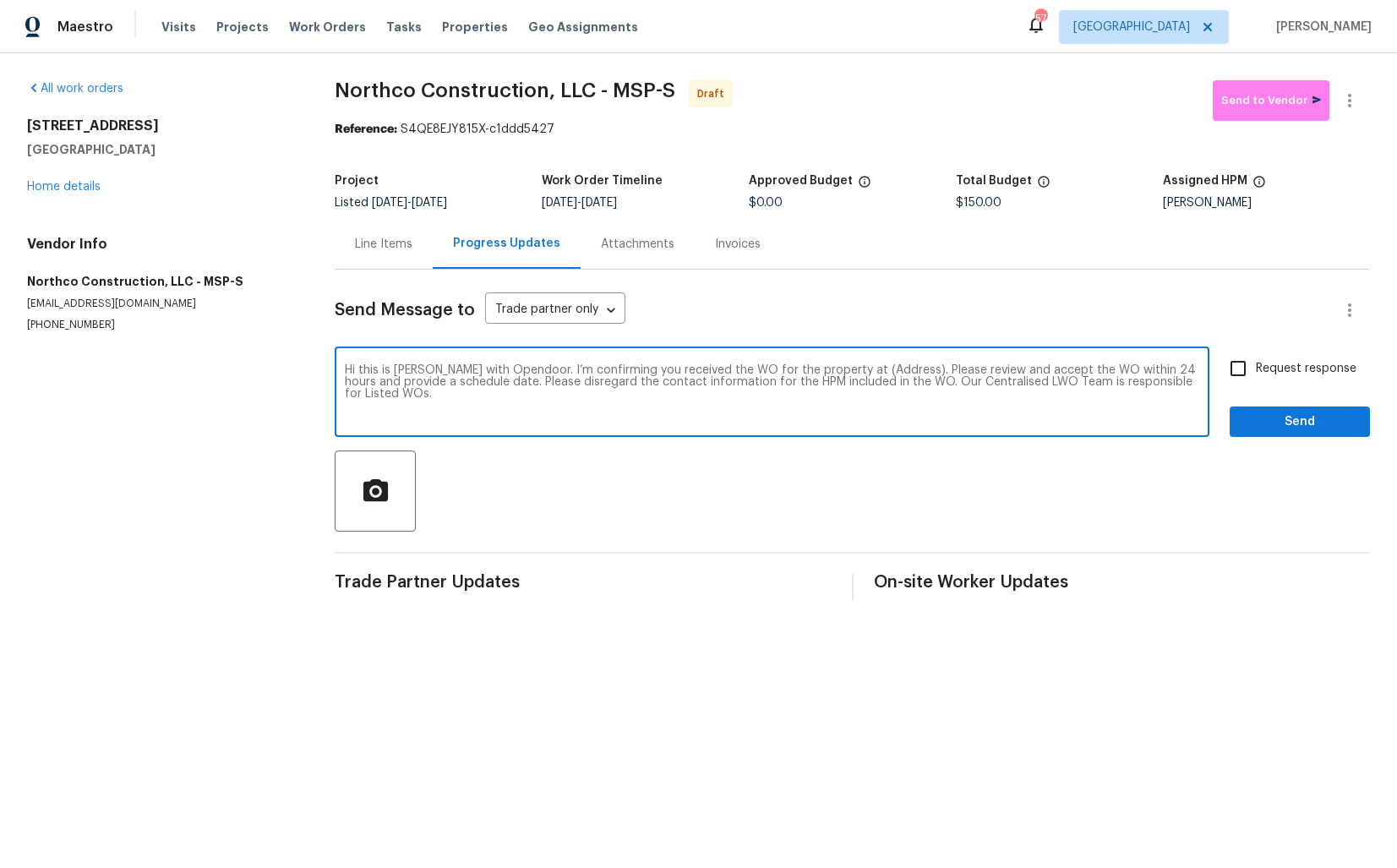
drag, startPoint x: 882, startPoint y: 370, endPoint x: 828, endPoint y: 370, distance: 54.0
click at [828, 370] on textarea "Hi this is [PERSON_NAME] with Opendoor. I’m confirming you received the WO for …" at bounding box center [771, 393] width 854 height 59
paste textarea "8803 Hillswick Trl, Brooklyn Park, MN 55443"
type textarea "Hi this is Arvind with Opendoor. I’m confirming you received the WO for the pro…"
click at [1237, 372] on input "Request response" at bounding box center [1238, 369] width 36 height 36
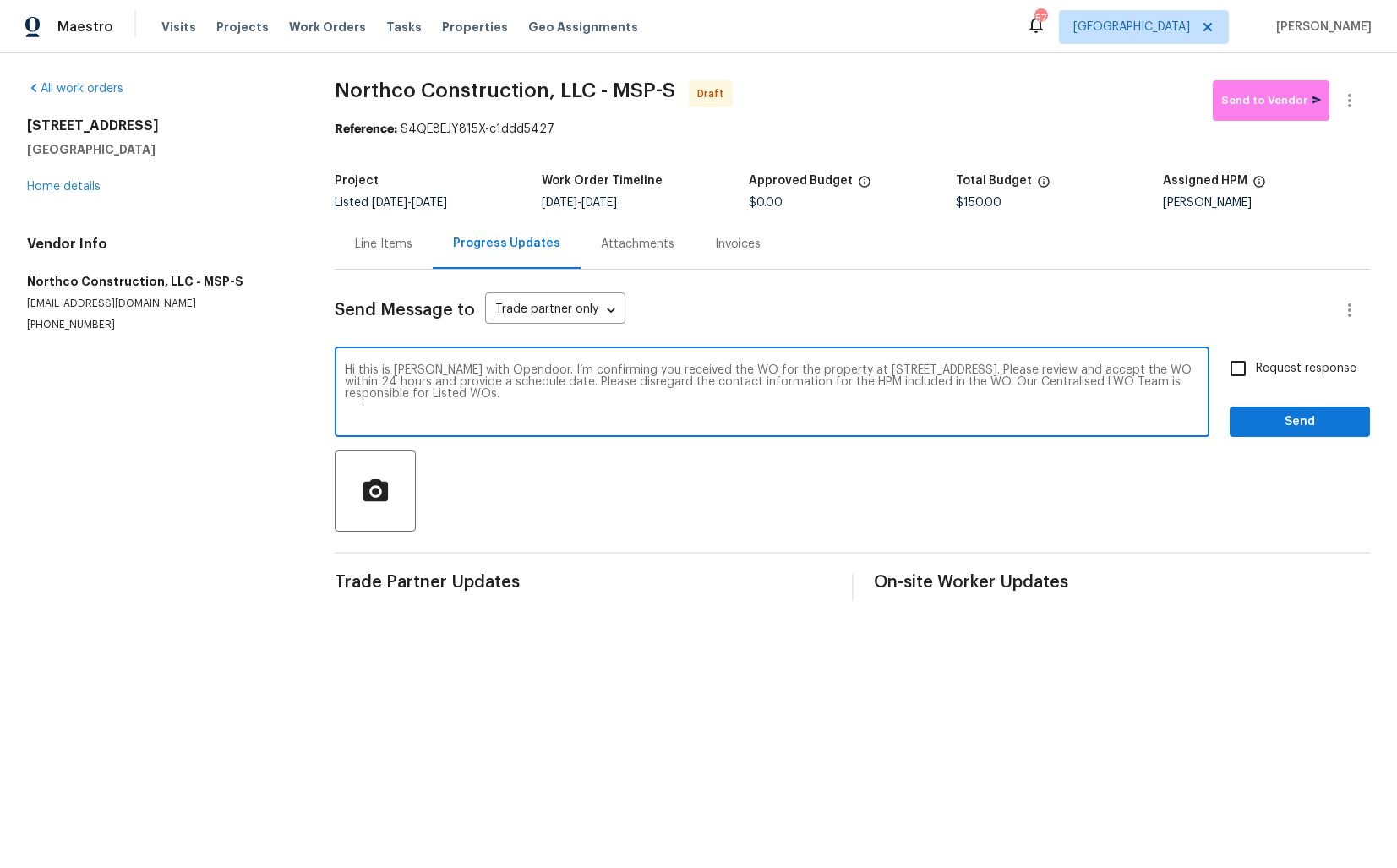
checkbox input "true"
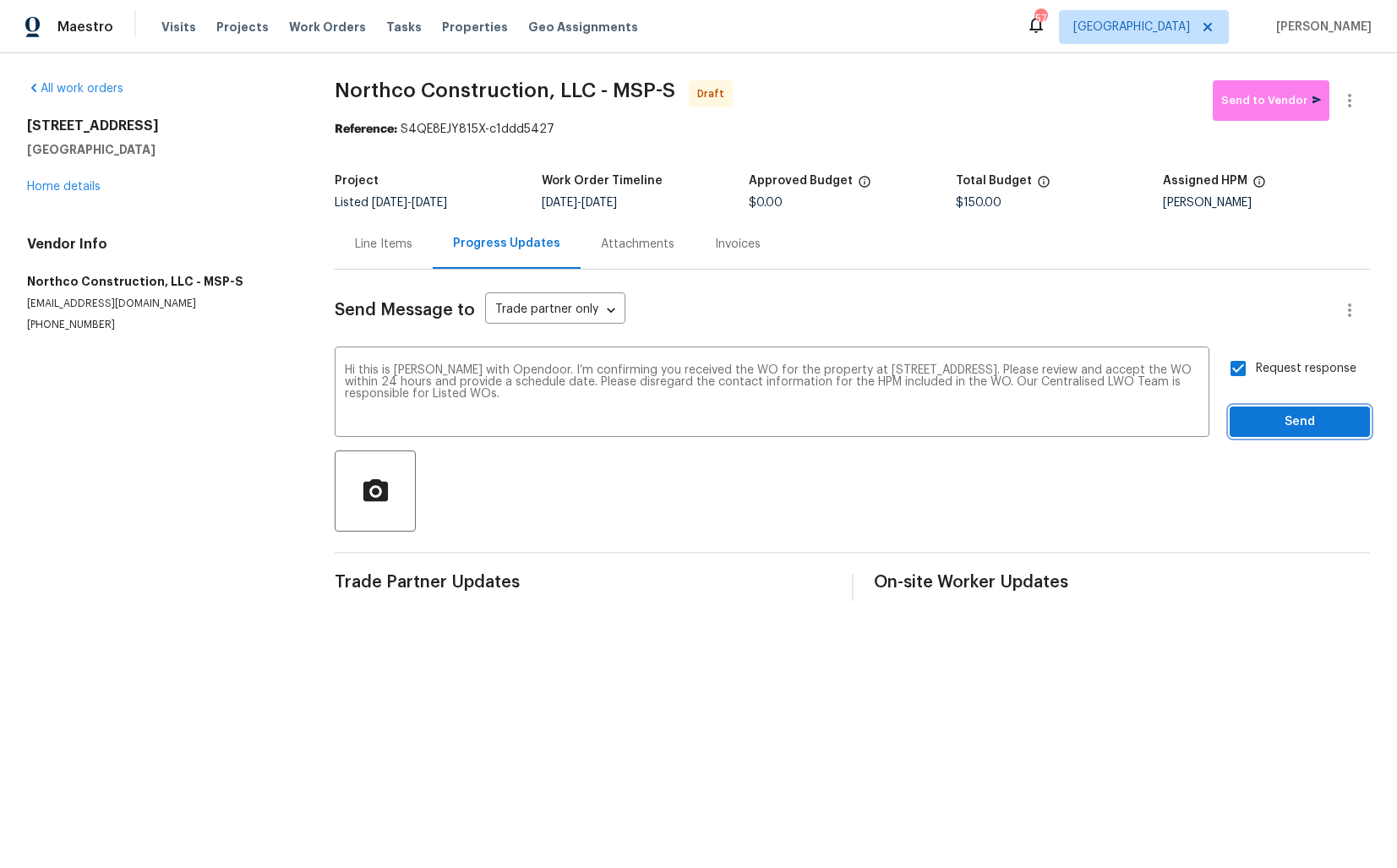
click at [1266, 425] on span "Send" at bounding box center [1300, 422] width 114 height 21
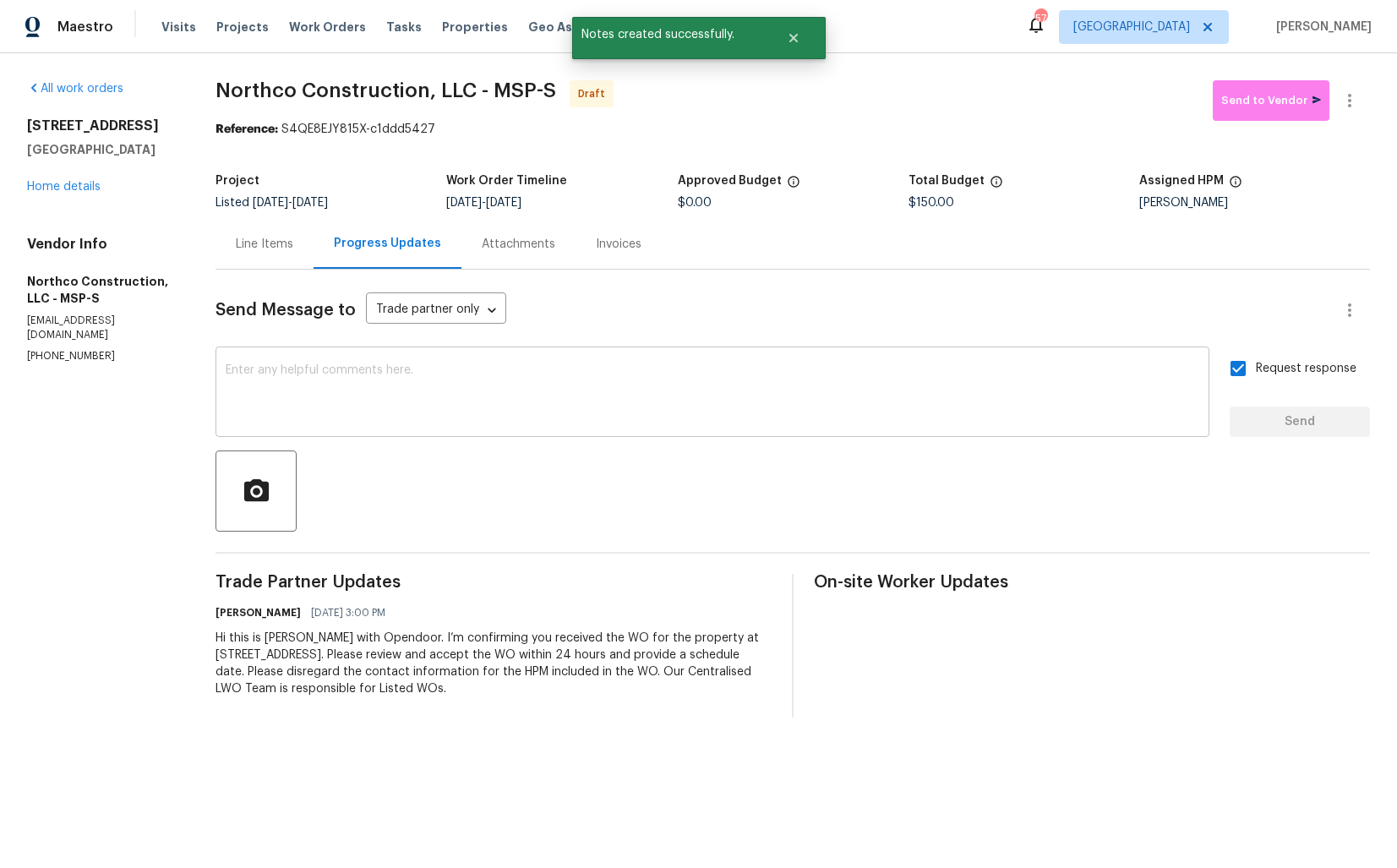
click at [728, 356] on div "x ​" at bounding box center [713, 393] width 994 height 86
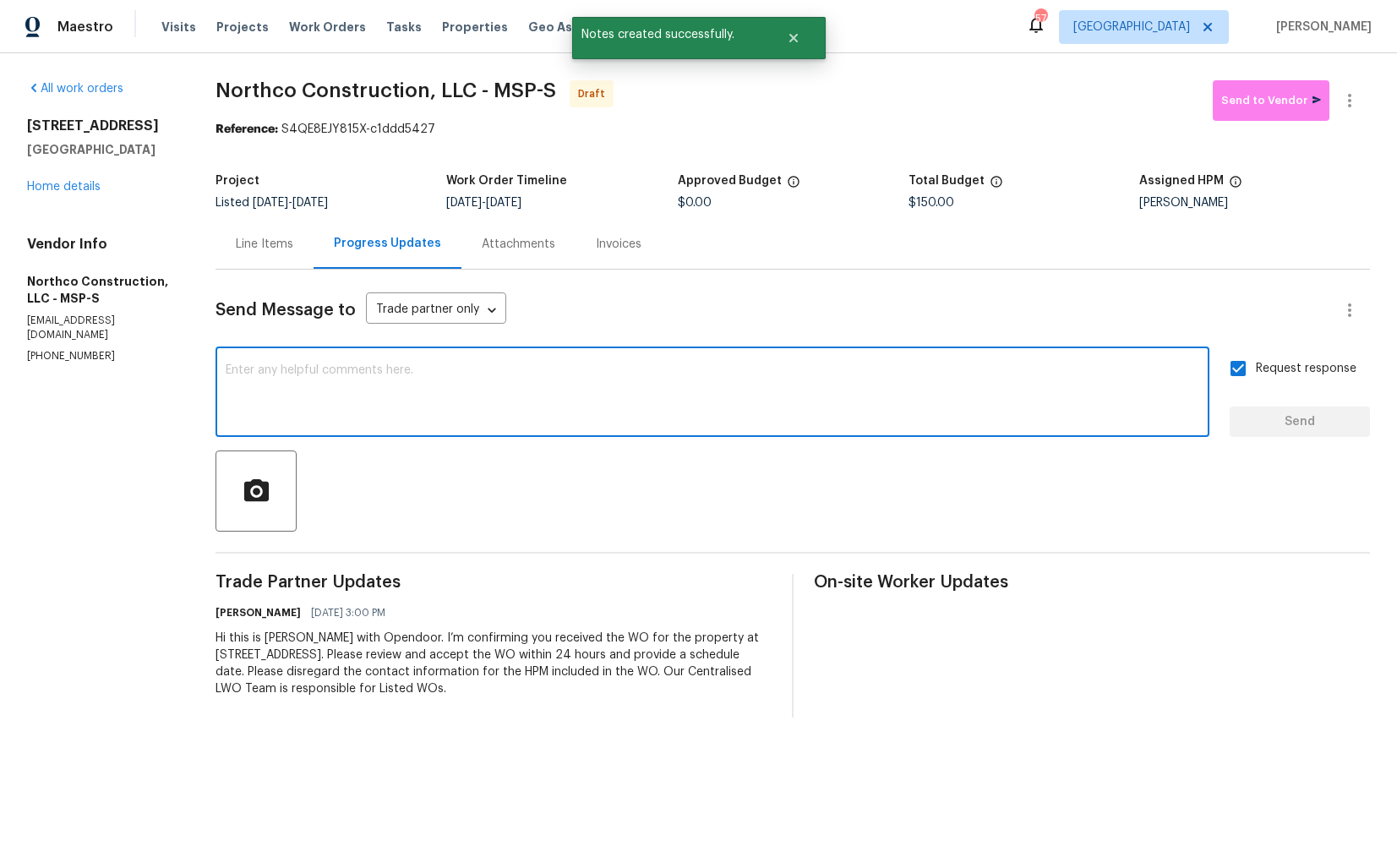
click at [695, 391] on textarea at bounding box center [712, 393] width 974 height 59
paste textarea "Attention All Work Orders must include before-photos (both close-up and wide-an…"
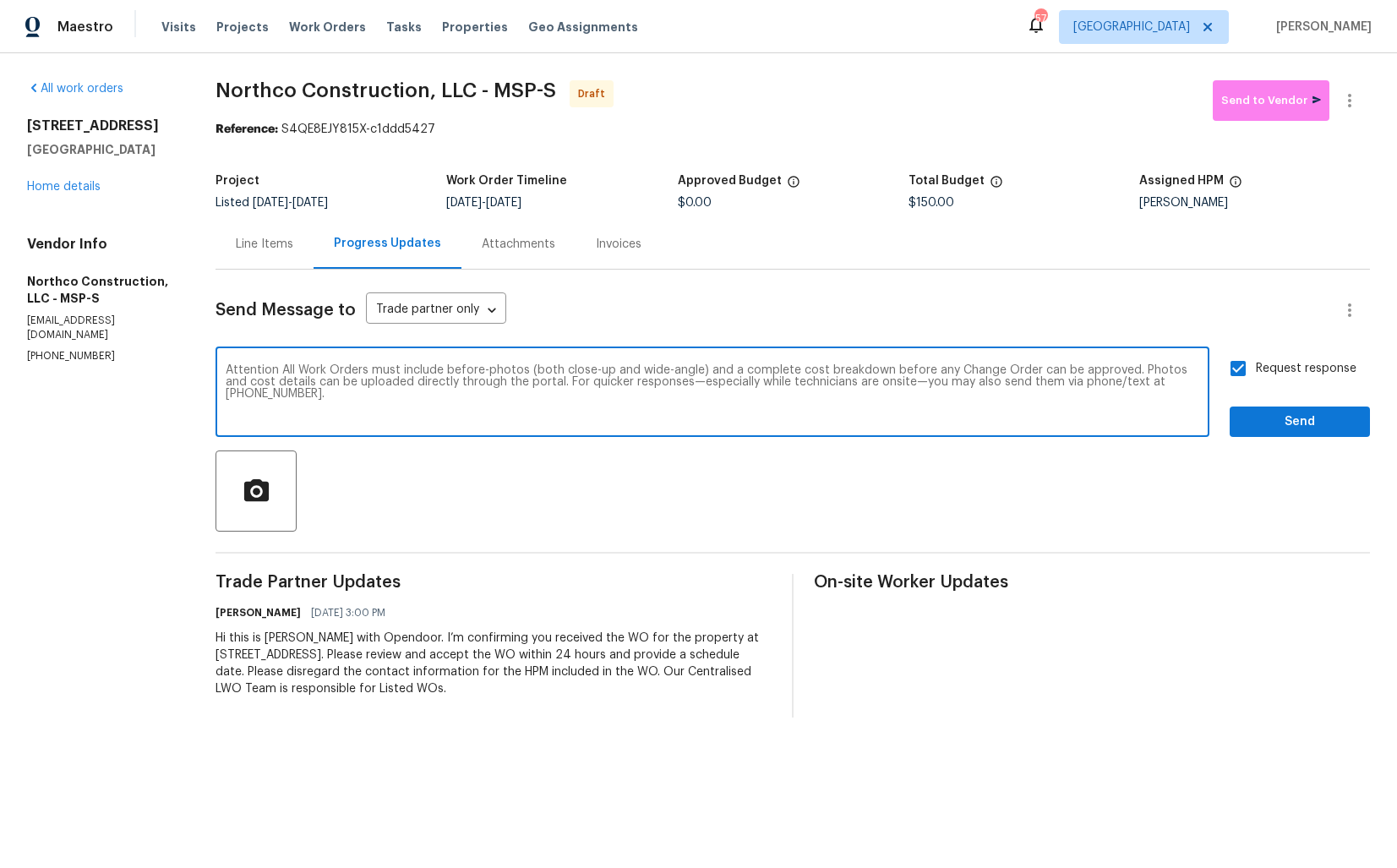
type textarea "Attention All Work Orders must include before-photos (both close-up and wide-an…"
click at [1283, 422] on span "Send" at bounding box center [1300, 422] width 114 height 21
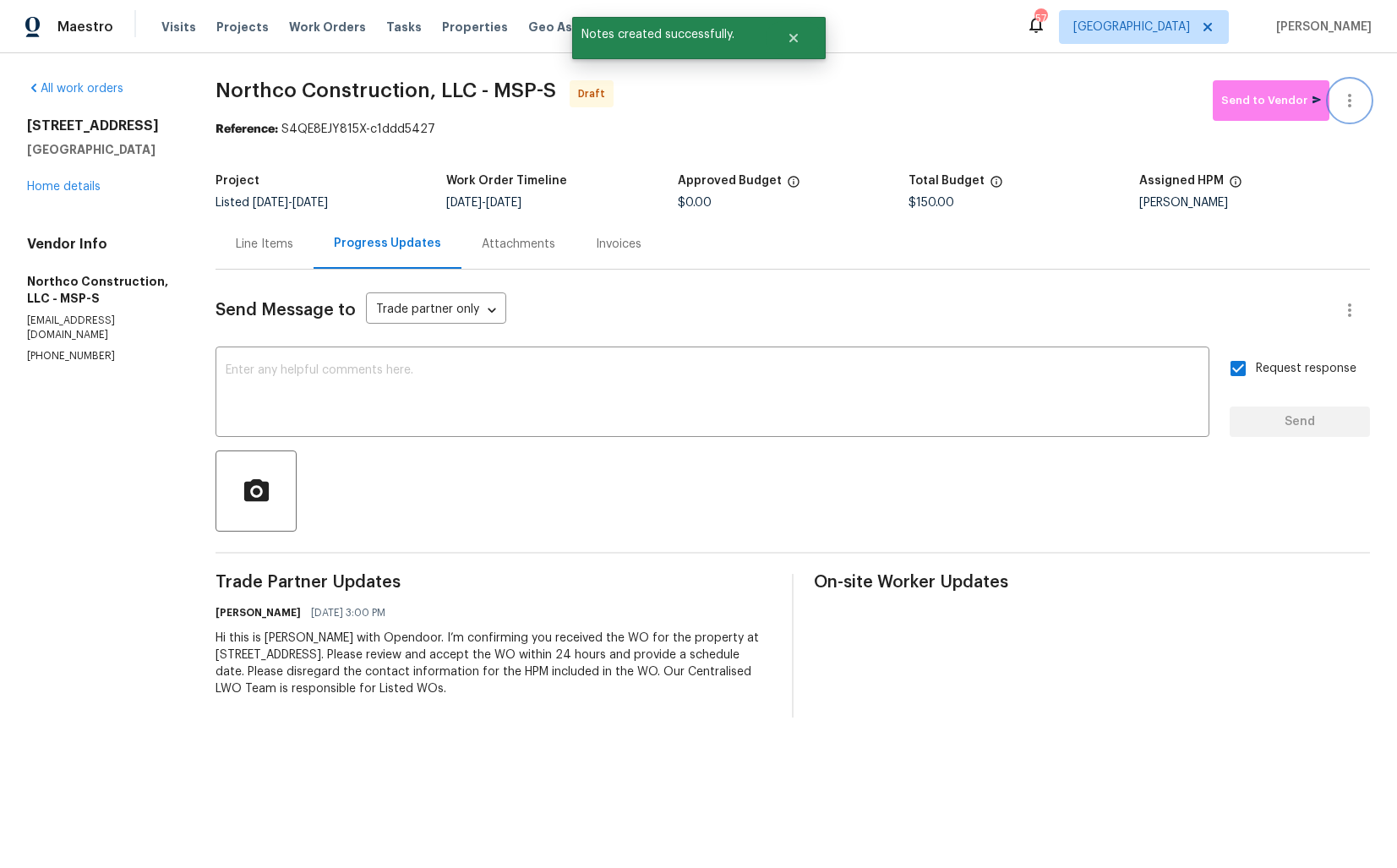
click at [1348, 103] on icon "button" at bounding box center [1350, 101] width 20 height 20
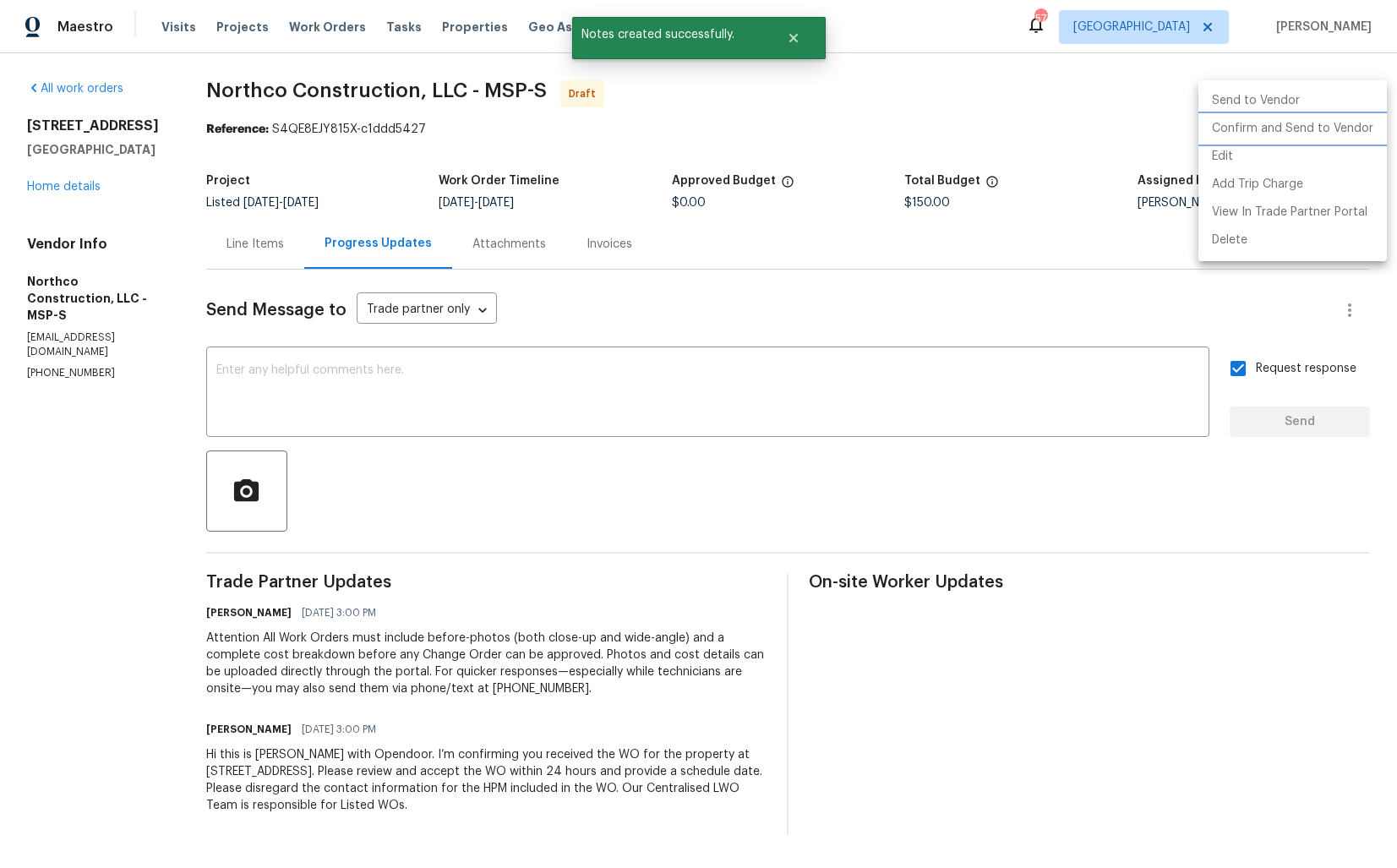
click at [1237, 137] on li "Confirm and Send to Vendor" at bounding box center [1292, 129] width 189 height 28
click at [736, 166] on div at bounding box center [698, 434] width 1397 height 868
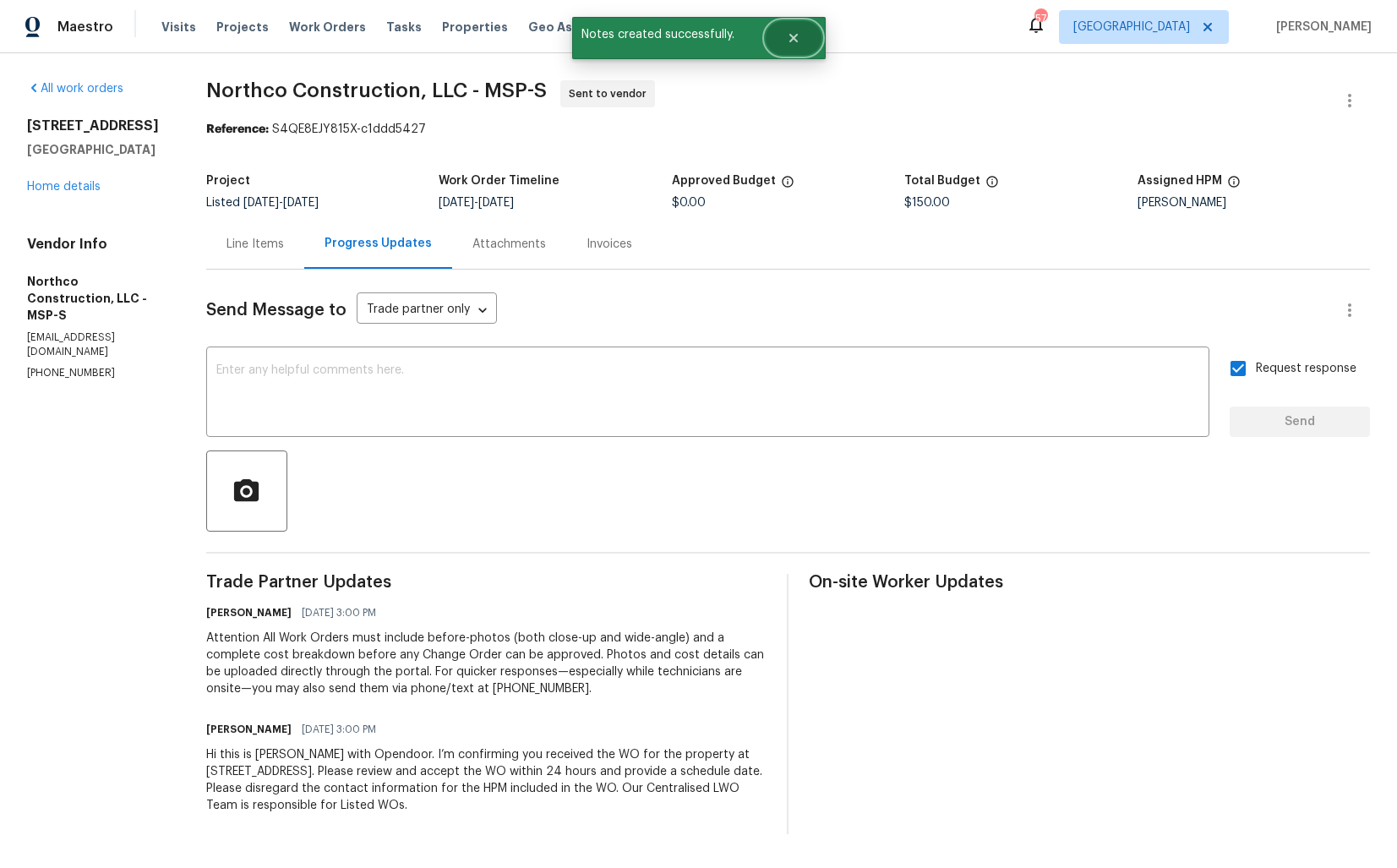
click at [800, 38] on icon "Close" at bounding box center [794, 38] width 14 height 14
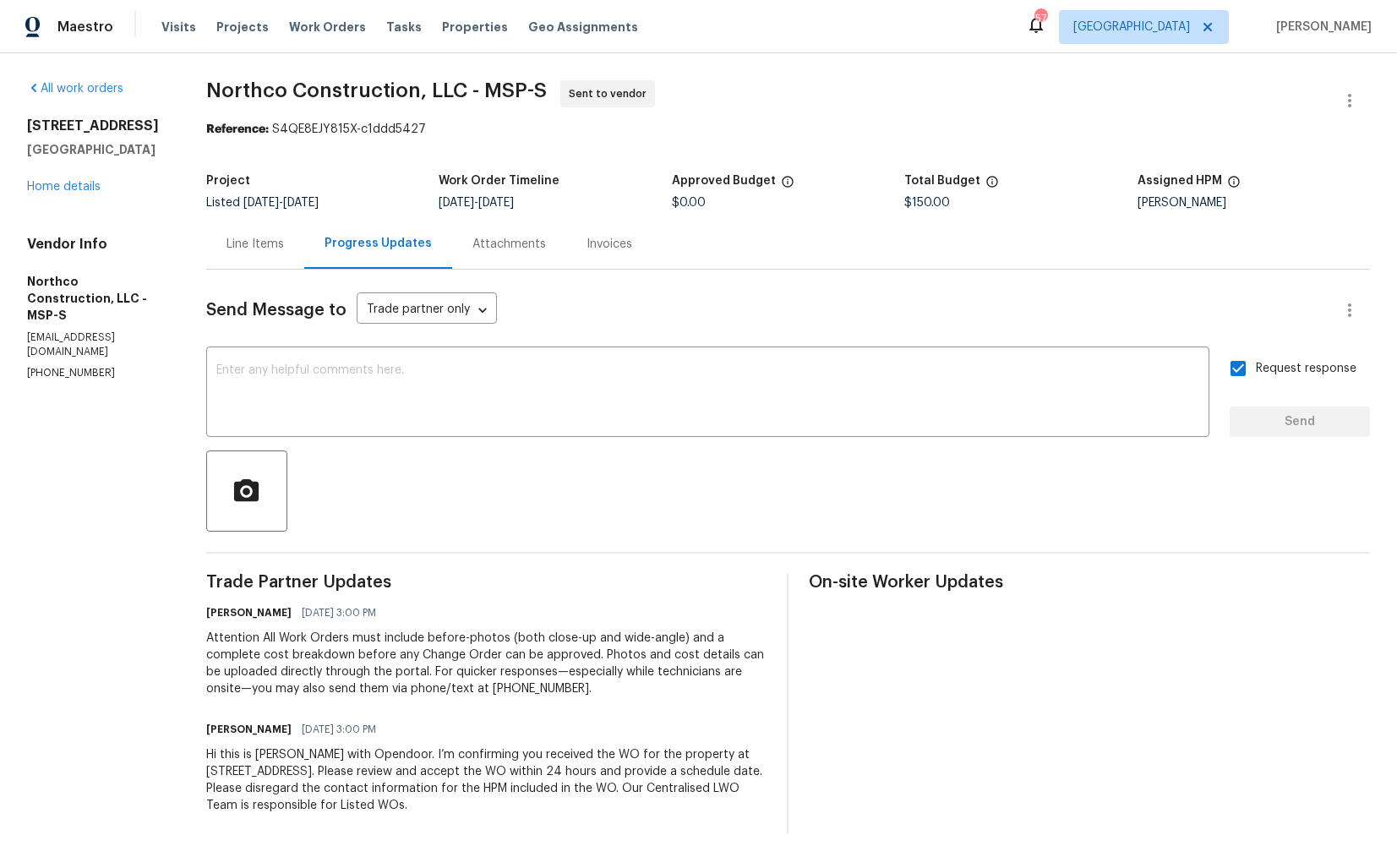
click at [348, 99] on span "Northco Construction, LLC - MSP-S" at bounding box center [376, 90] width 341 height 20
copy span "Northco Construction, LLC - MSP-S"
click at [404, 160] on section "Northco Construction, LLC - MSP-S Sent to vendor Reference: S4QE8EJY815X-c1ddd5…" at bounding box center [789, 457] width 1164 height 754
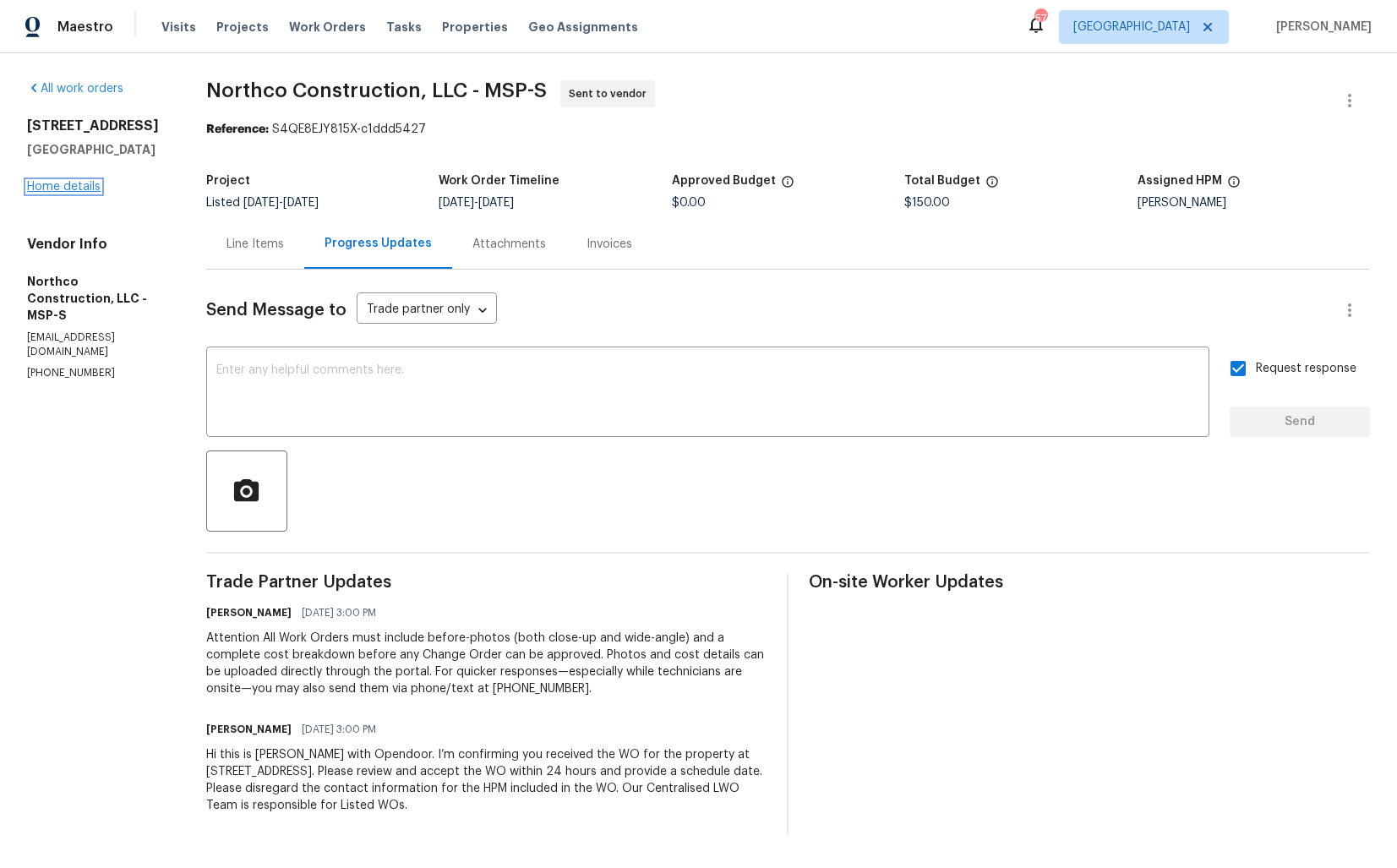
click at [68, 193] on link "Home details" at bounding box center [64, 187] width 73 height 12
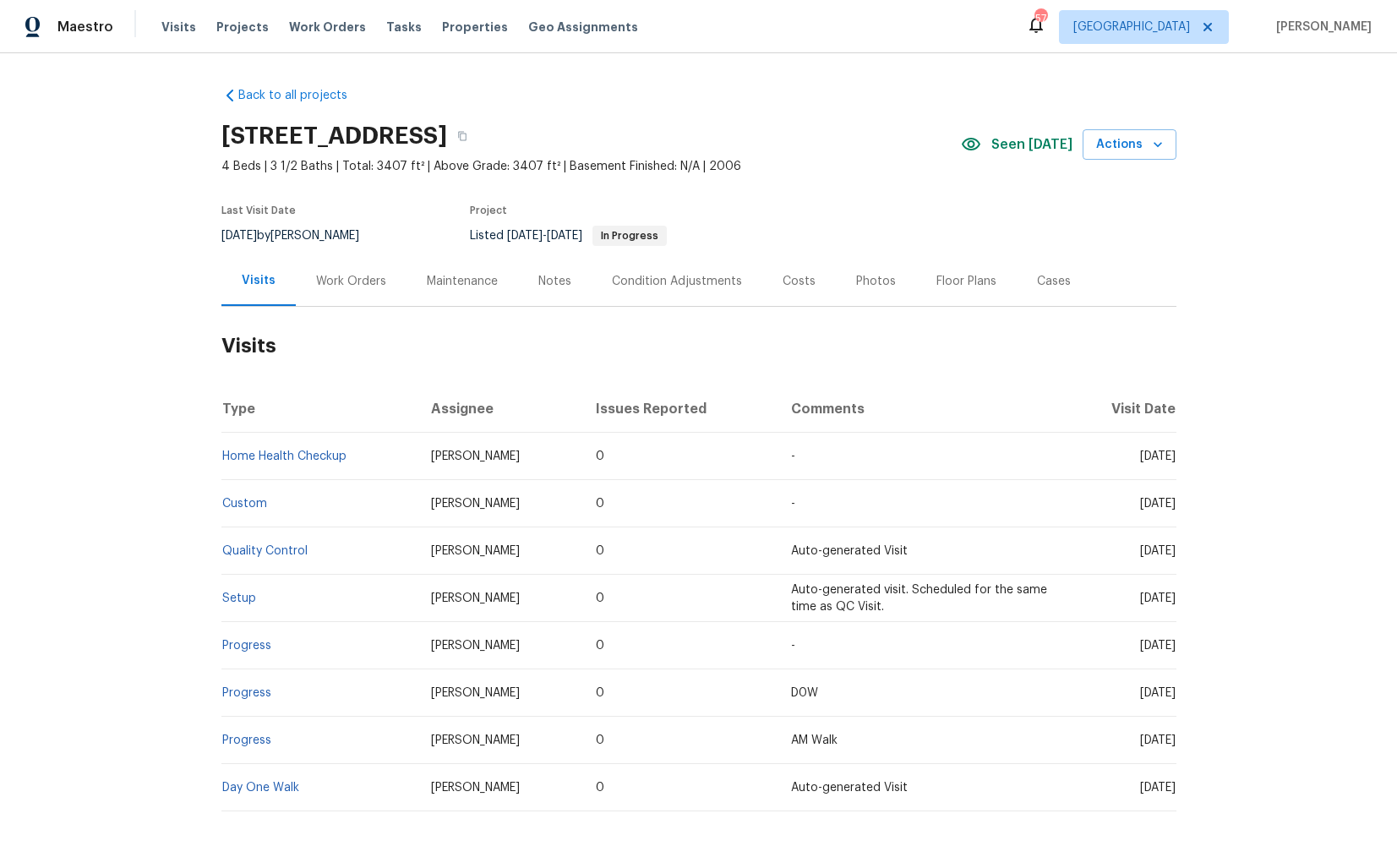
click at [352, 288] on div "Work Orders" at bounding box center [351, 282] width 70 height 17
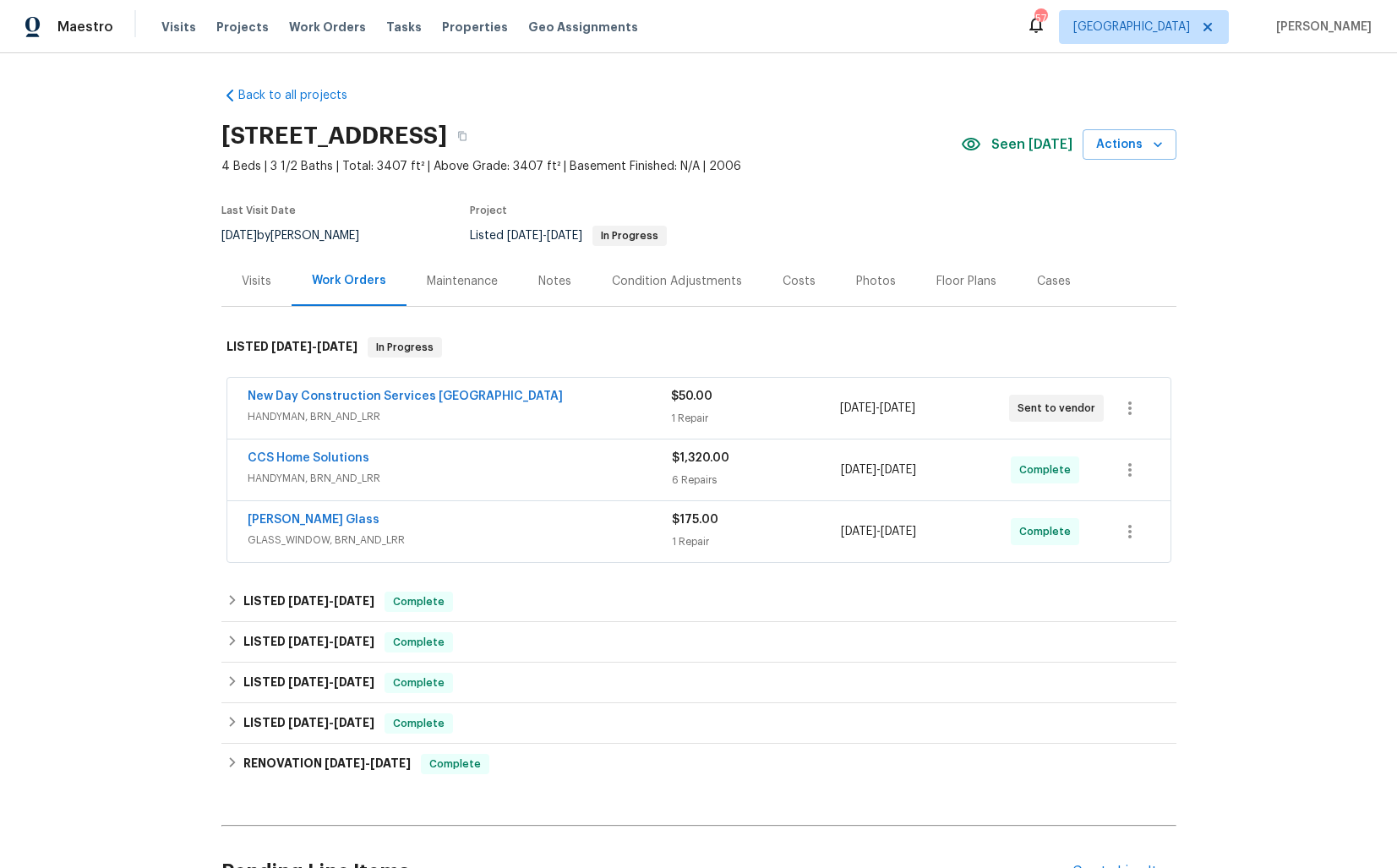
click at [428, 458] on div "CCS Home Solutions" at bounding box center [459, 460] width 424 height 20
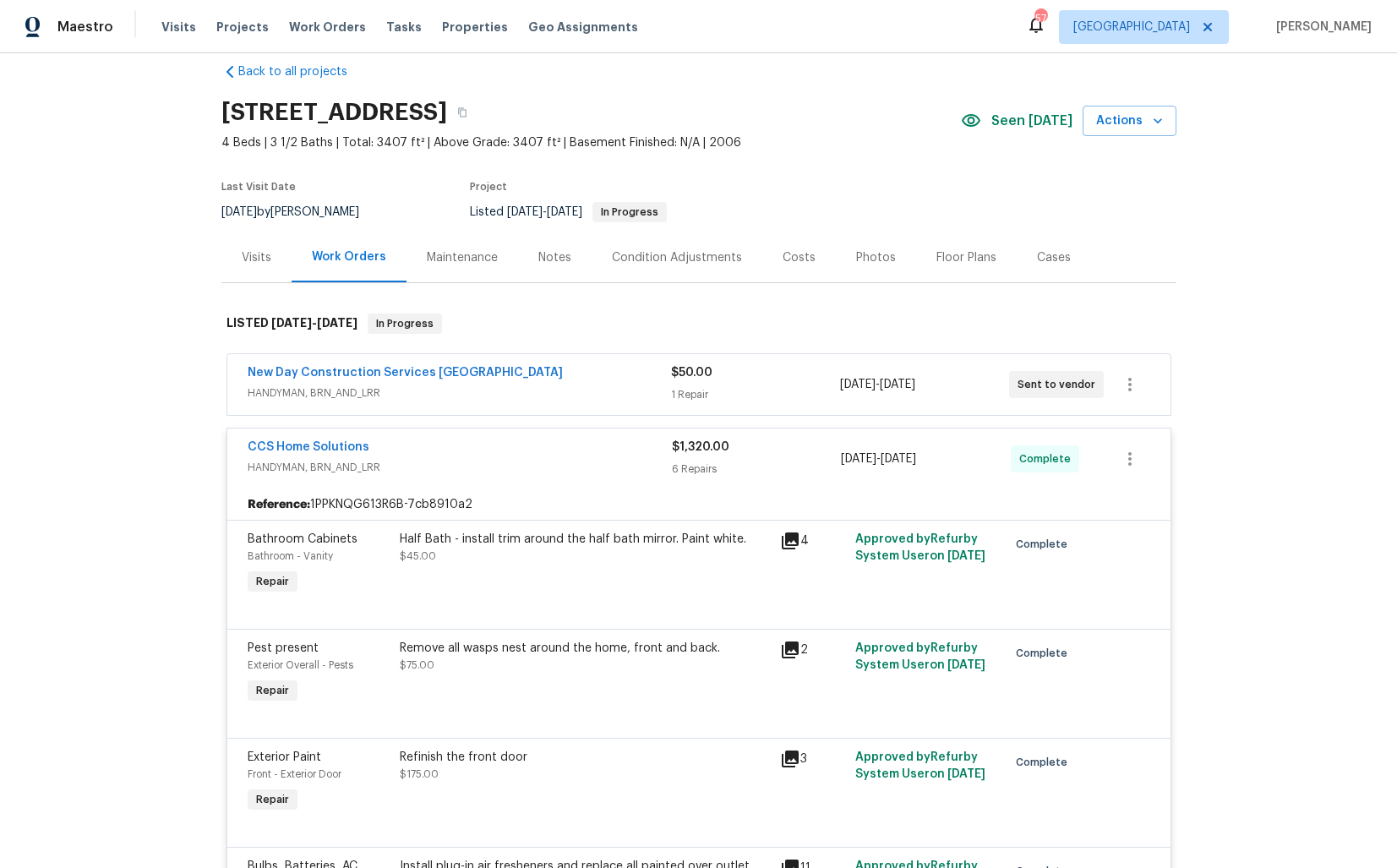
scroll to position [23, 0]
click at [340, 445] on link "CCS Home Solutions" at bounding box center [308, 448] width 122 height 12
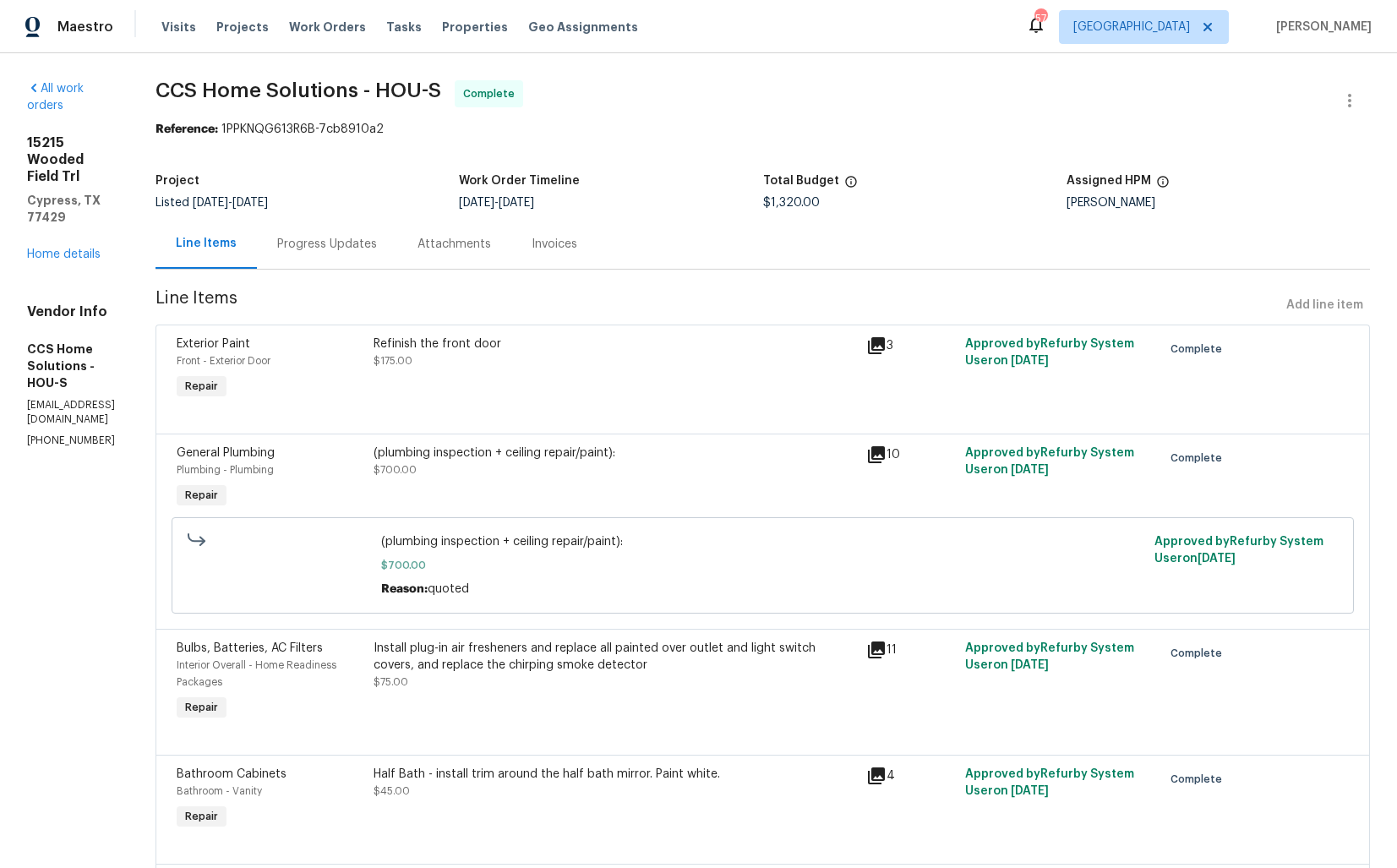
click at [368, 251] on div "Progress Updates" at bounding box center [327, 244] width 100 height 17
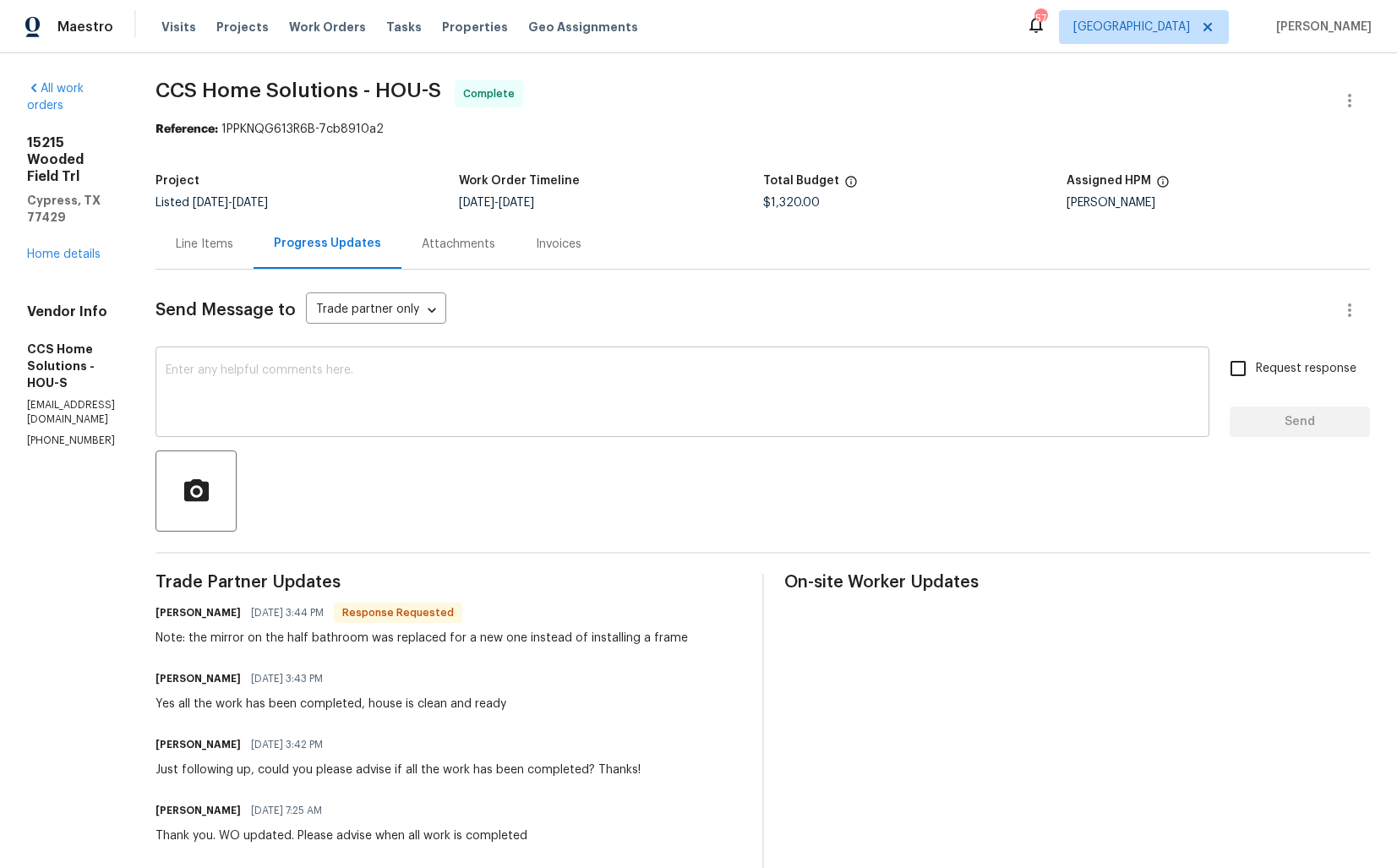
click at [423, 389] on textarea at bounding box center [682, 393] width 1033 height 59
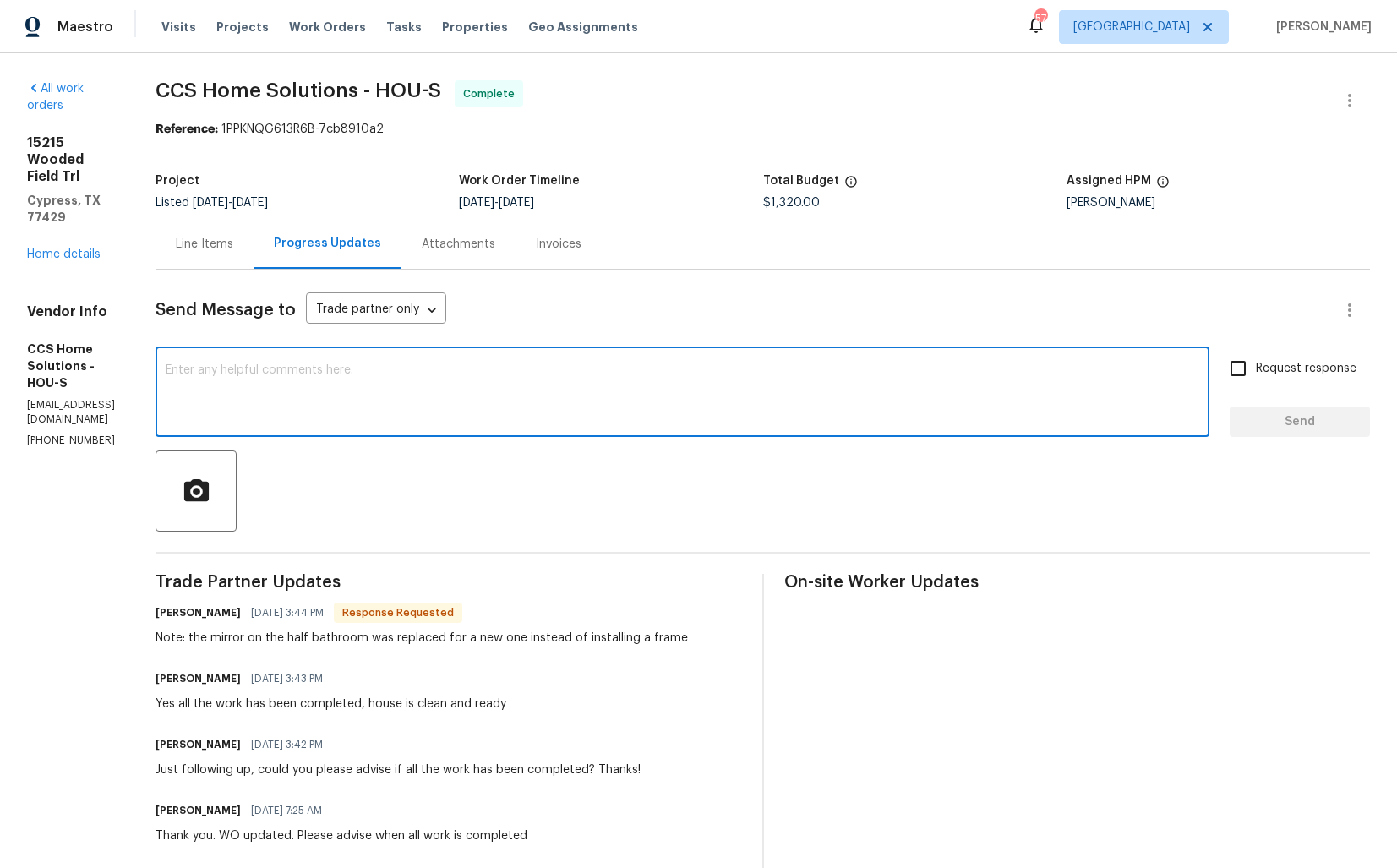
click at [216, 616] on h6 "[PERSON_NAME]" at bounding box center [198, 613] width 85 height 17
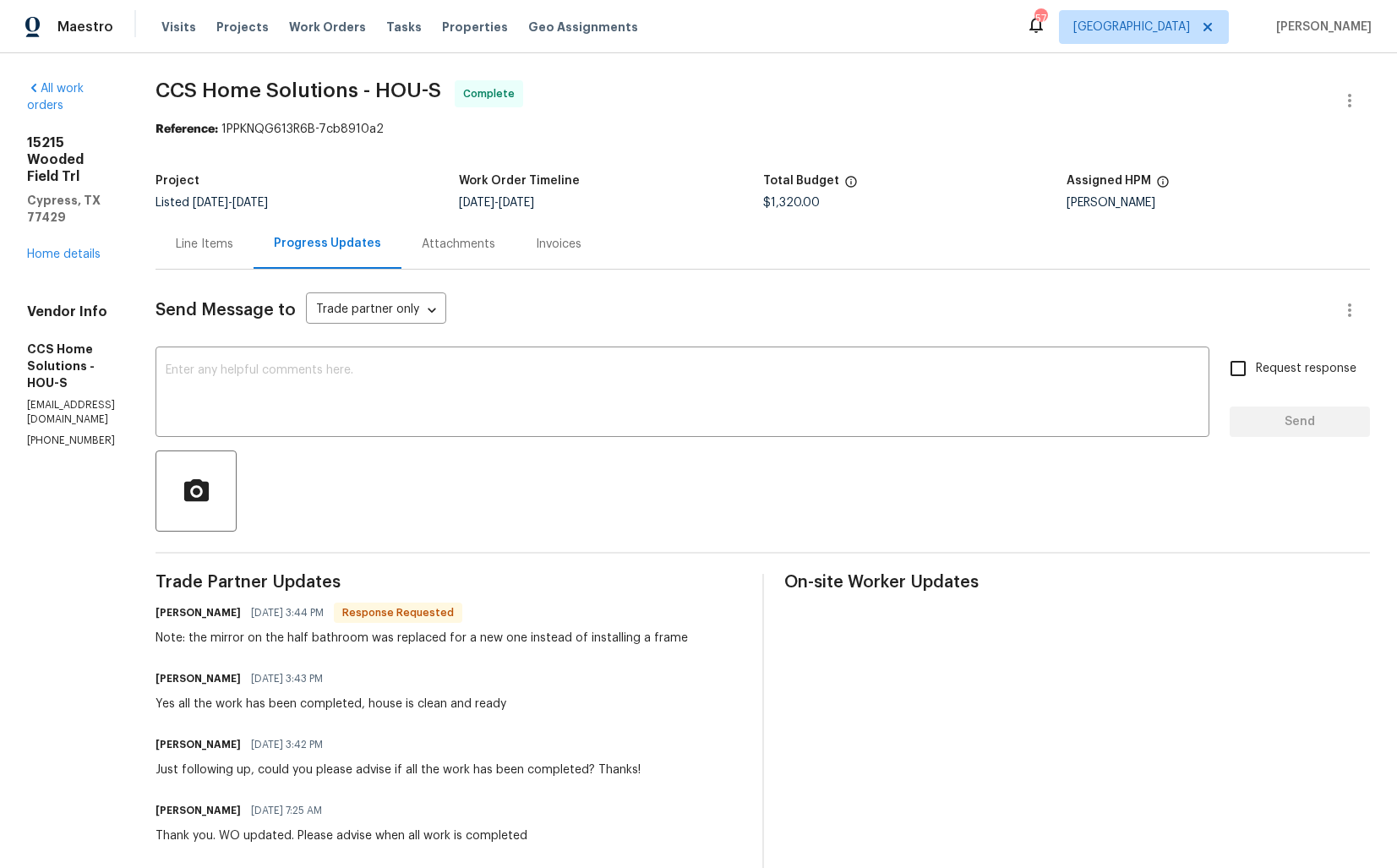
click at [216, 616] on h6 "[PERSON_NAME]" at bounding box center [198, 613] width 85 height 17
copy h6 "Julice"
click at [484, 416] on textarea at bounding box center [682, 393] width 1033 height 59
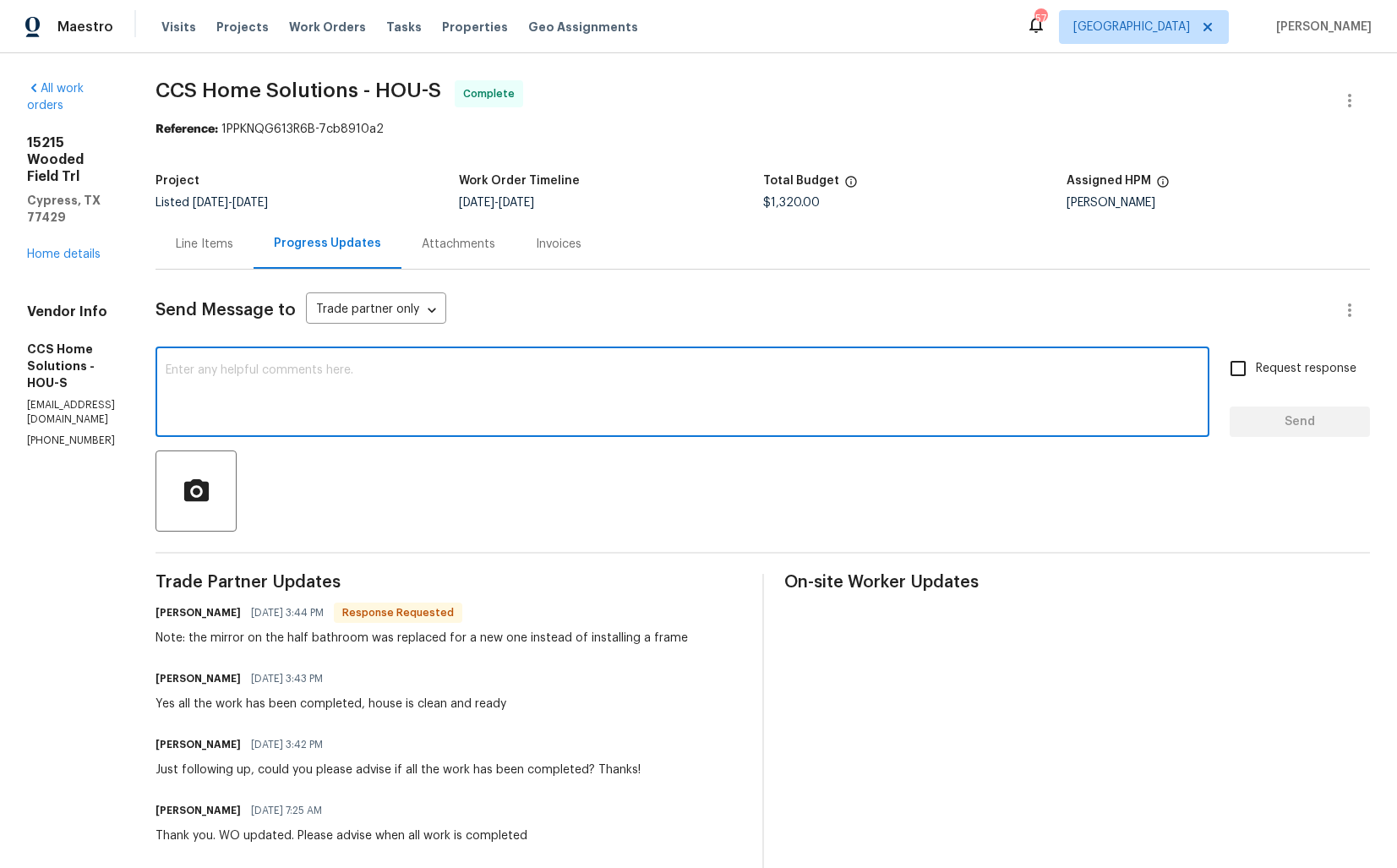
paste textarea "Julice"
type textarea "Julice, WO is approved. Thanks!"
click at [1296, 427] on span "Send" at bounding box center [1300, 422] width 114 height 21
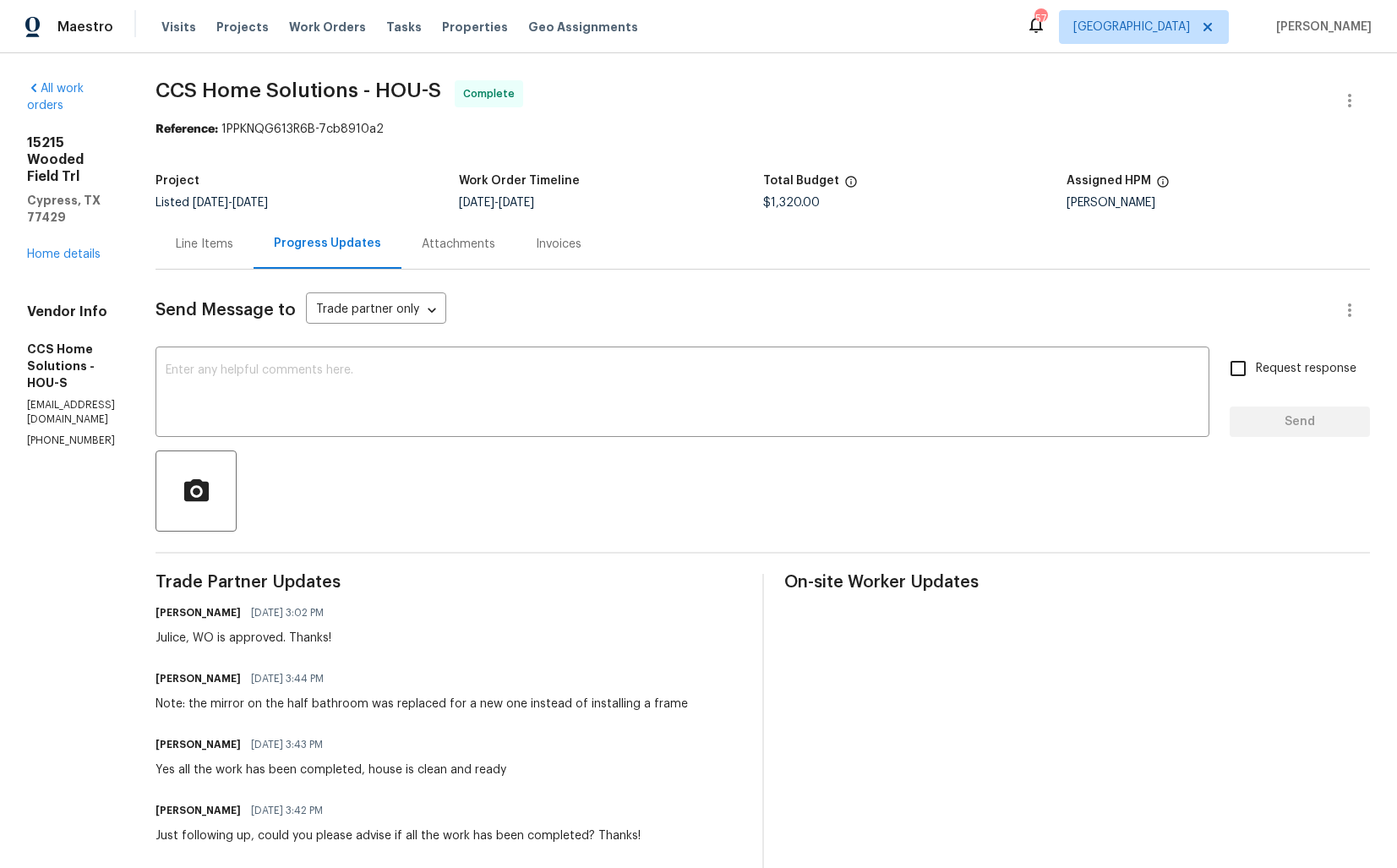
click at [311, 91] on span "CCS Home Solutions - HOU-S" at bounding box center [298, 90] width 286 height 20
copy span "CCS Home Solutions - HOU-S"
click at [377, 168] on div "Project Listed [DATE] - [DATE] Work Order Timeline [DATE] - [DATE] Total Budget…" at bounding box center [762, 191] width 1214 height 54
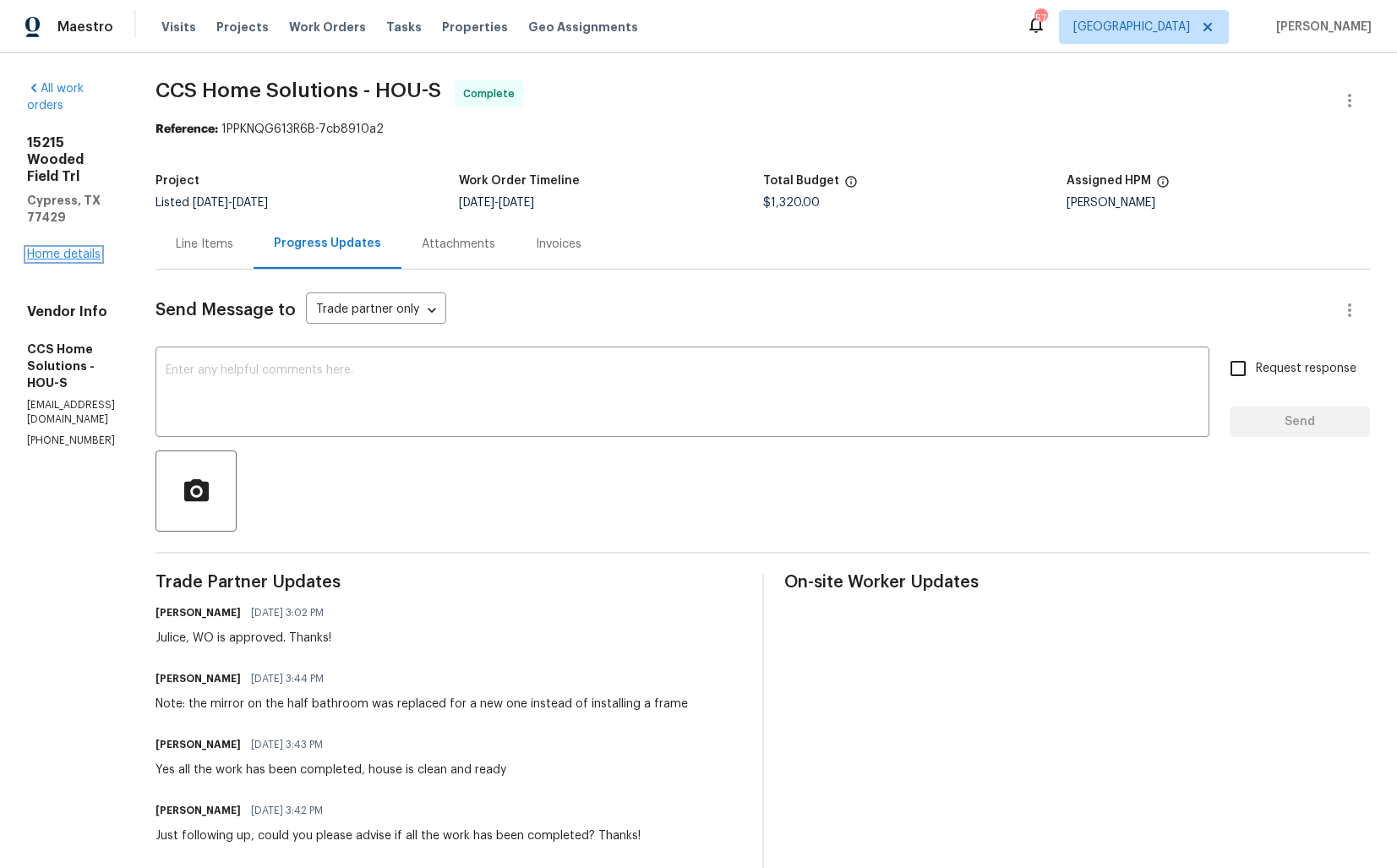
click at [85, 248] on link "Home details" at bounding box center [64, 254] width 73 height 12
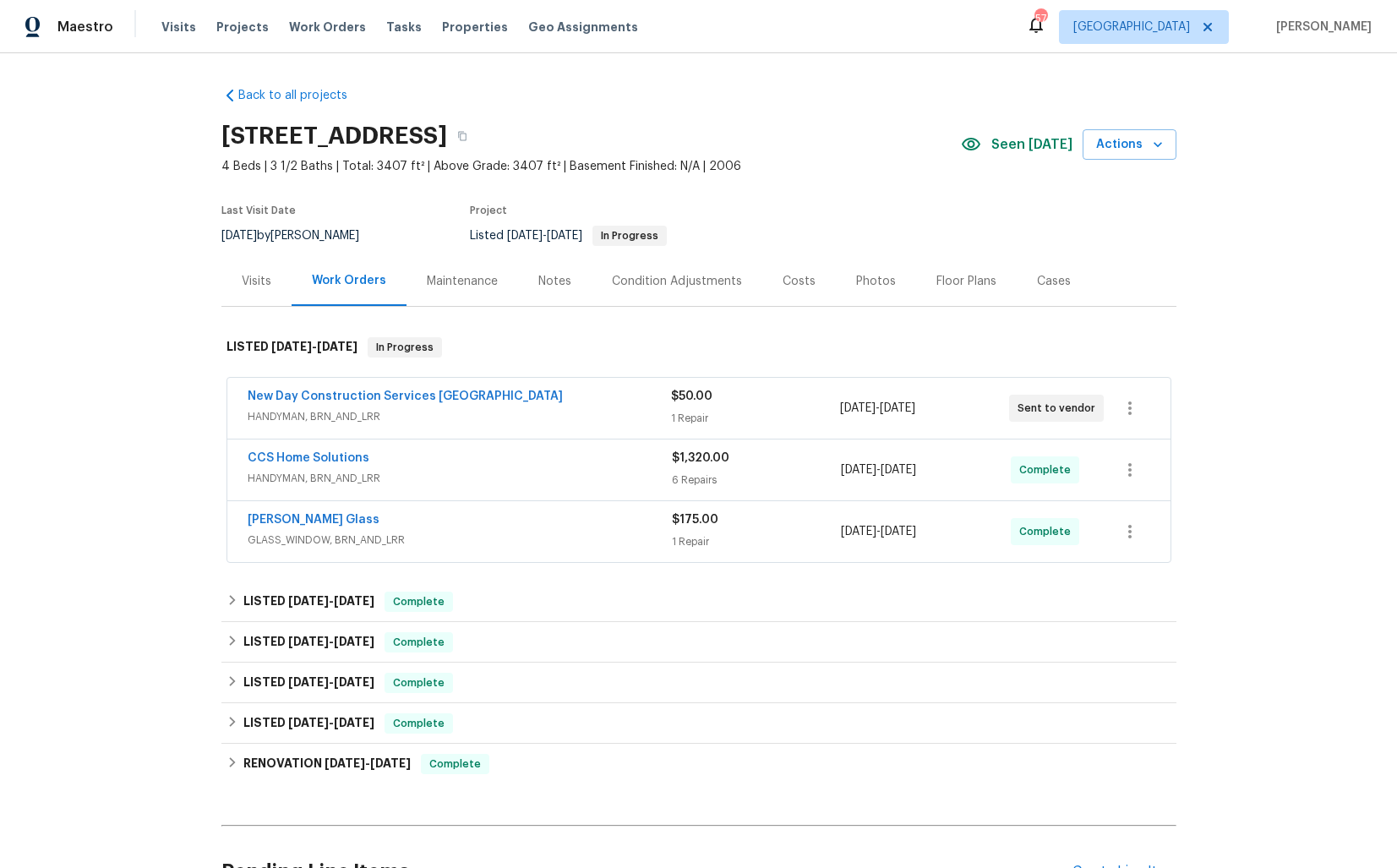
click at [515, 393] on div "New Day Construction Services [GEOGRAPHIC_DATA]" at bounding box center [459, 399] width 423 height 20
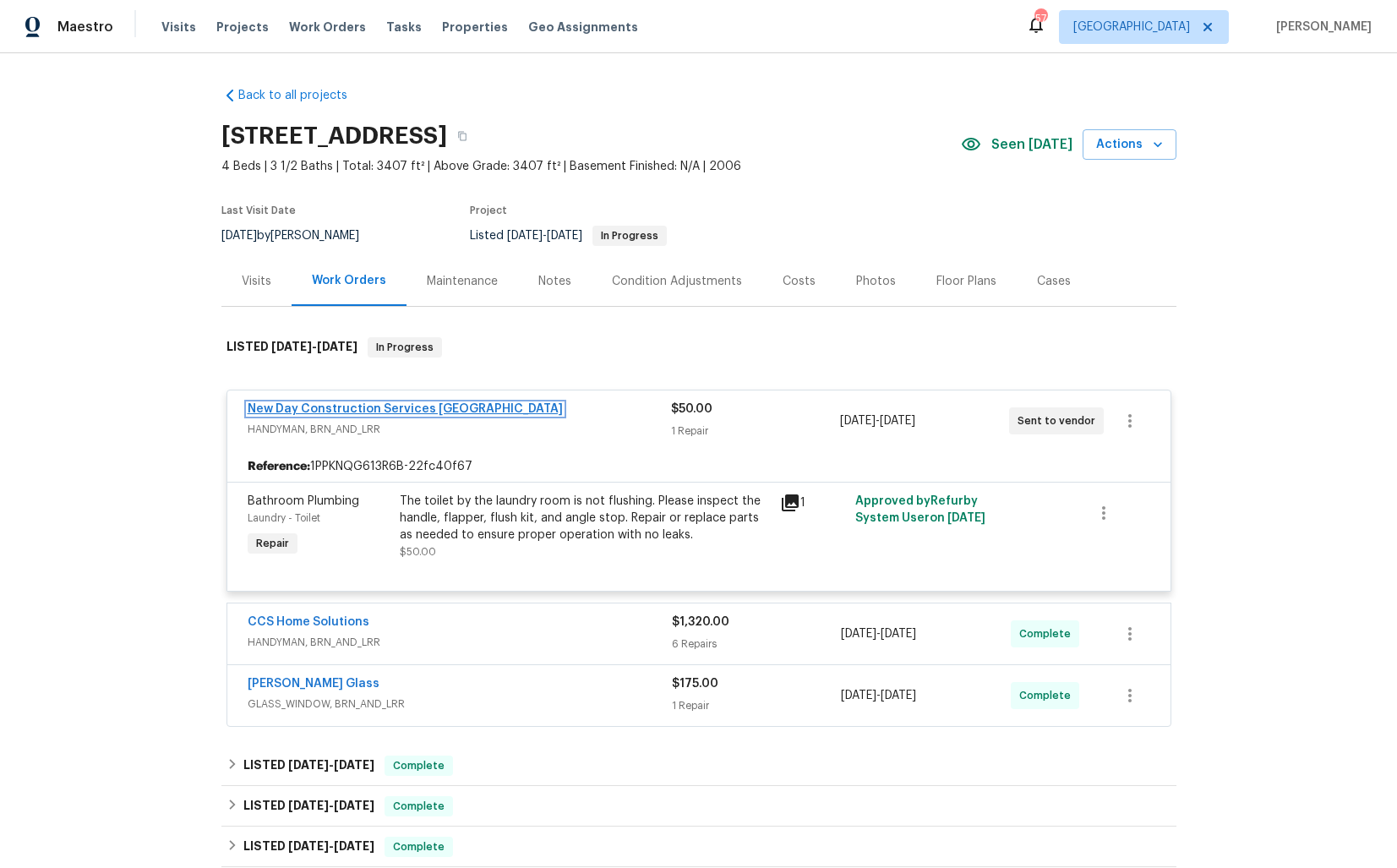
click at [393, 411] on link "New Day Construction Services [GEOGRAPHIC_DATA]" at bounding box center [405, 409] width 315 height 12
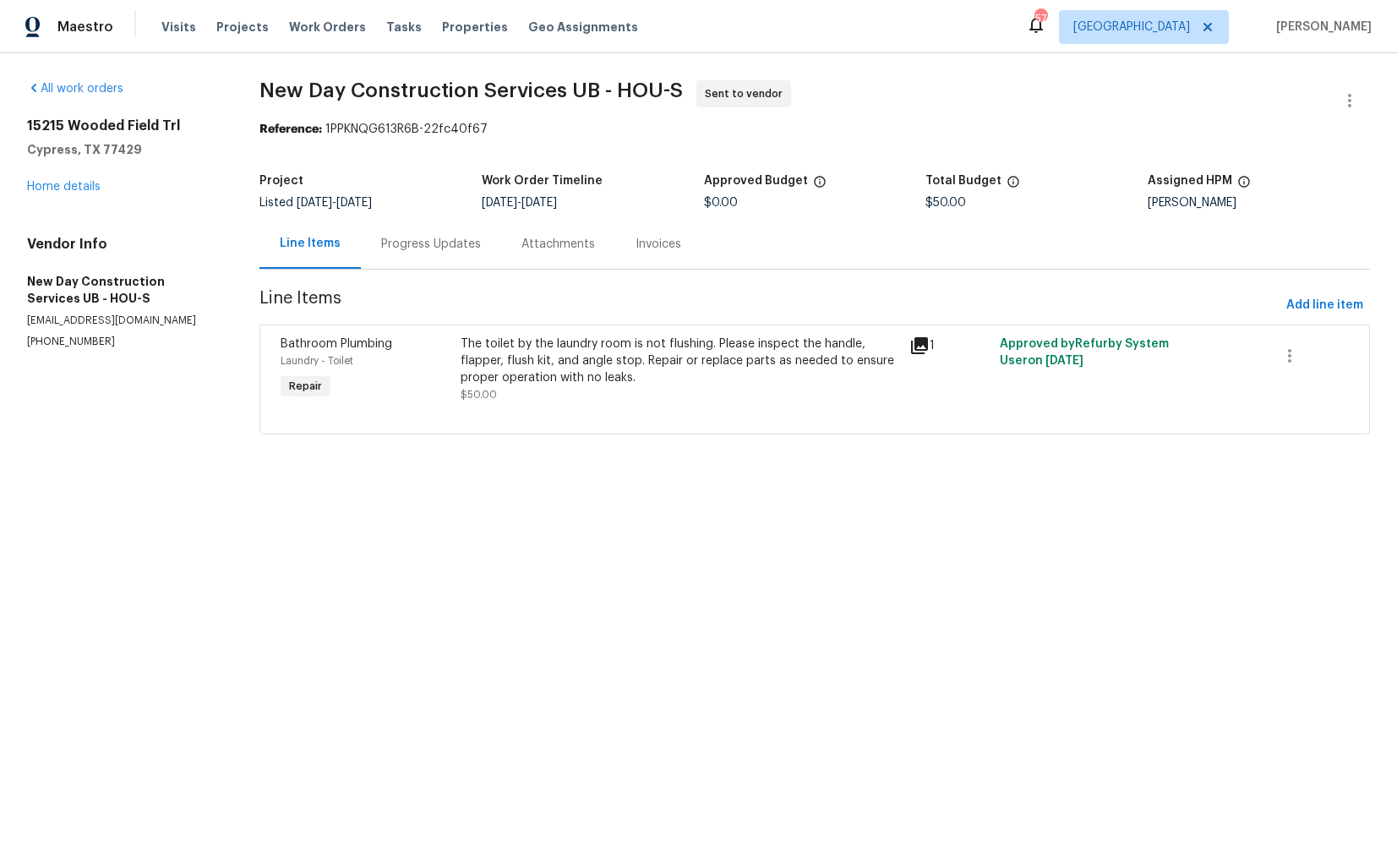
click at [436, 238] on div "Progress Updates" at bounding box center [431, 244] width 100 height 17
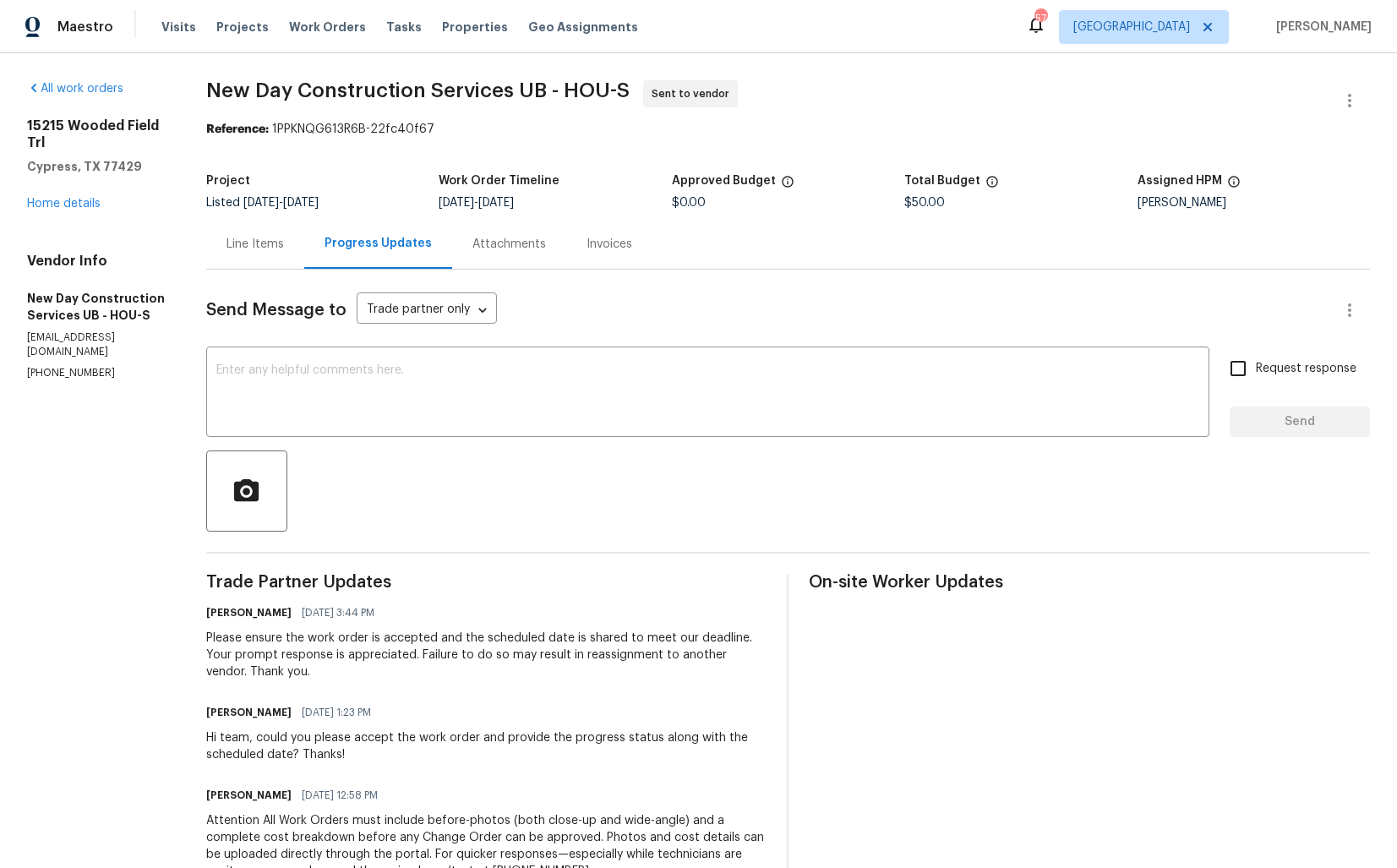
click at [265, 244] on div "Line Items" at bounding box center [254, 244] width 57 height 17
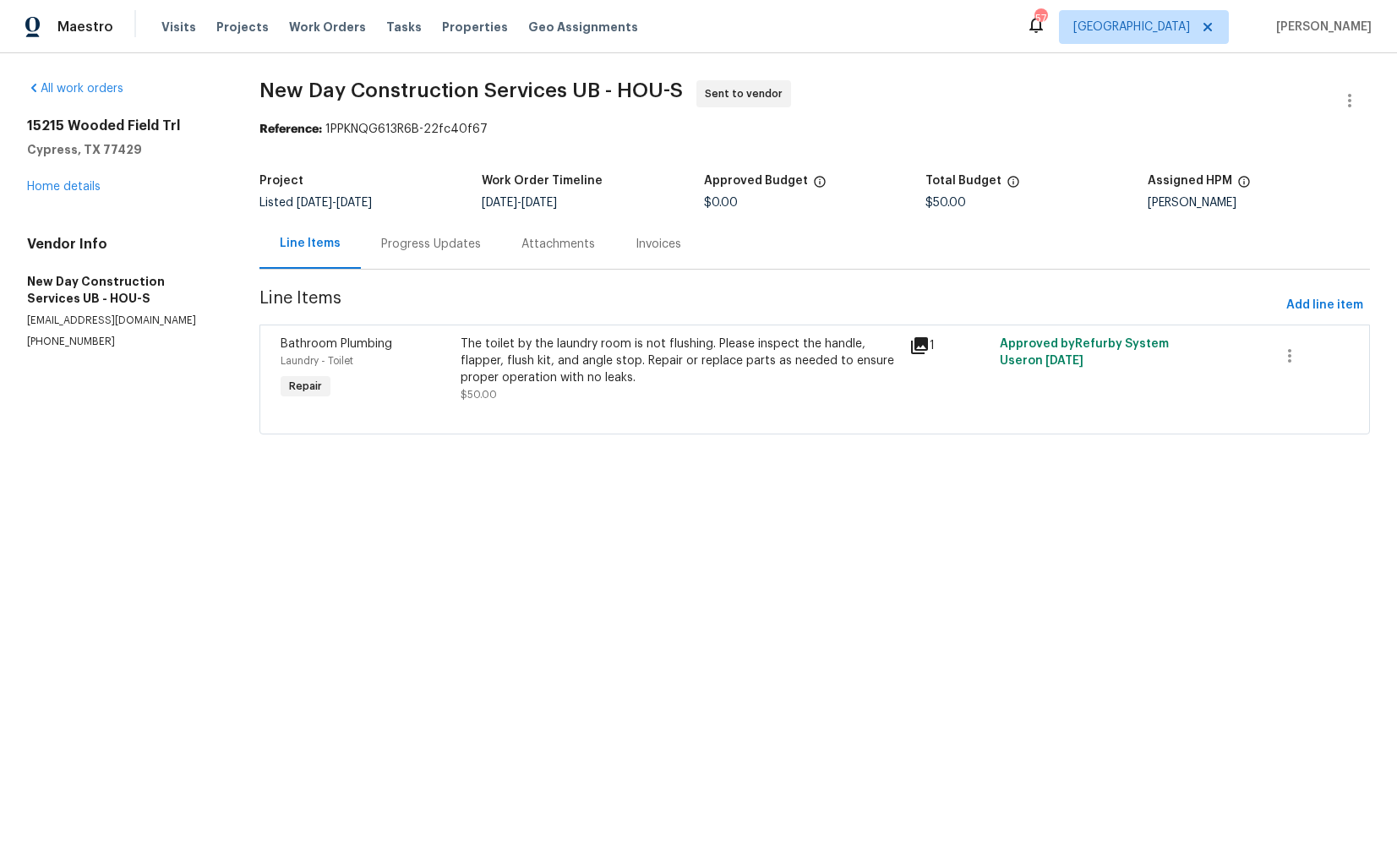
click at [425, 246] on div "Progress Updates" at bounding box center [431, 244] width 100 height 17
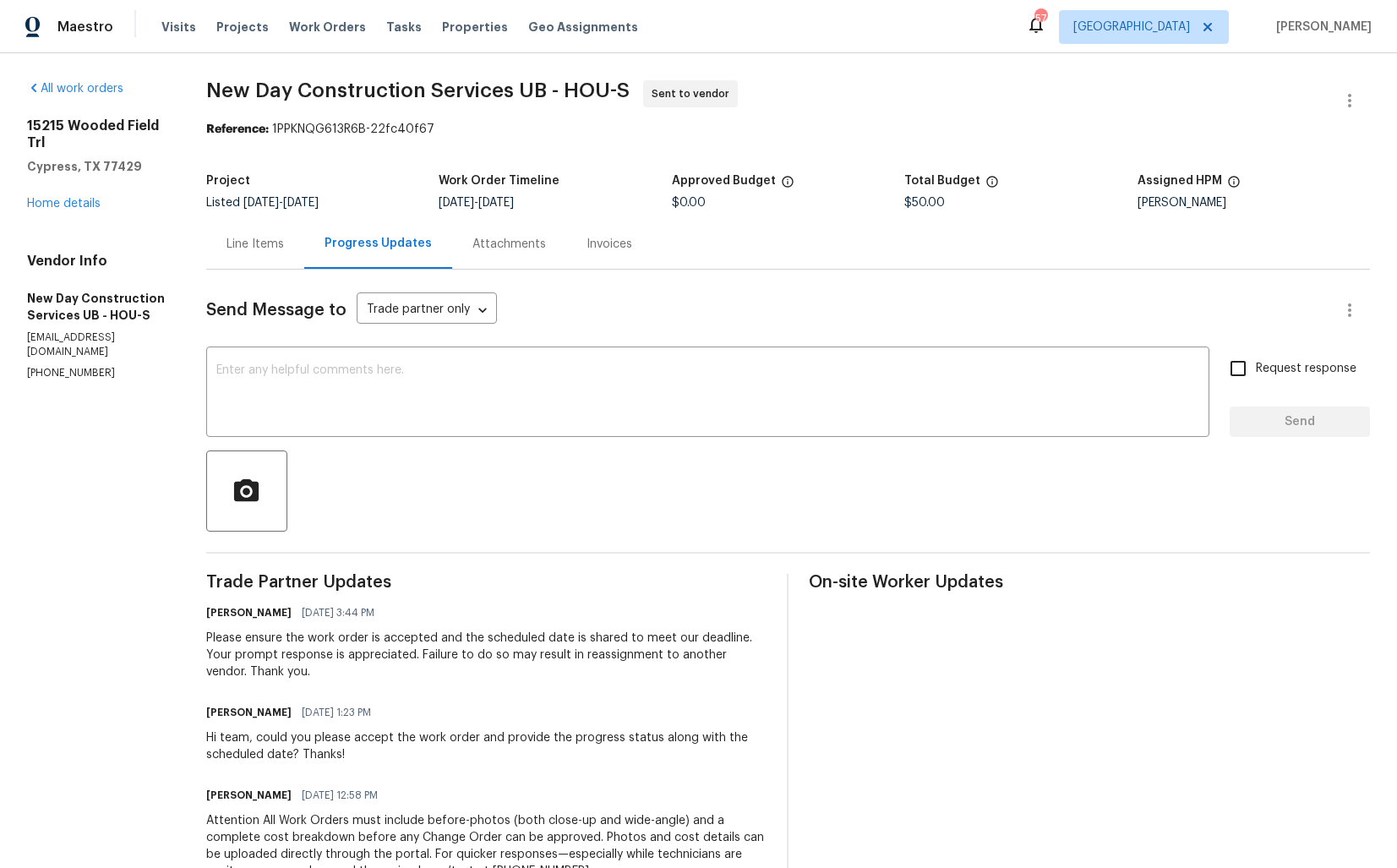
click at [265, 250] on div "Line Items" at bounding box center [254, 244] width 57 height 17
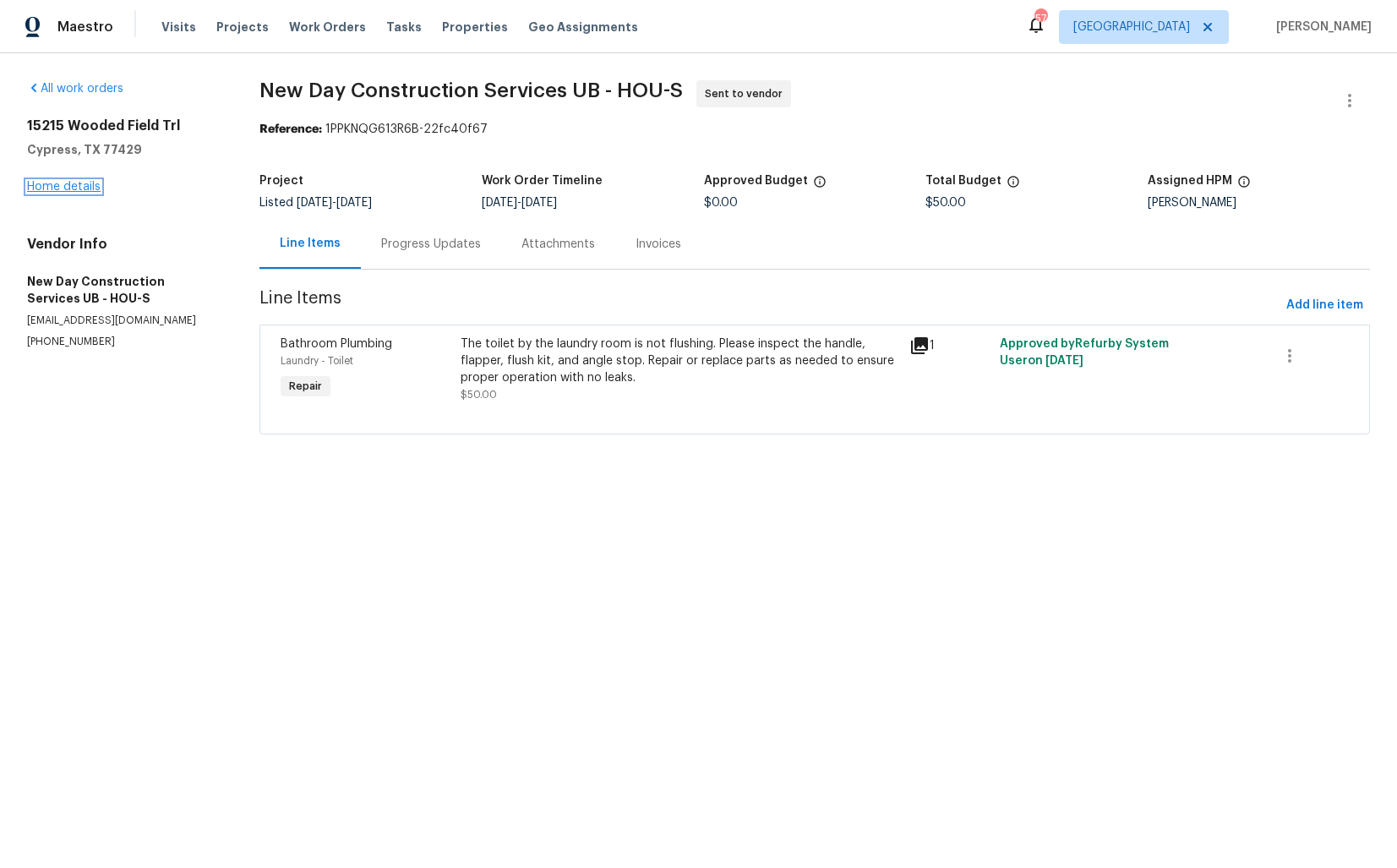
click at [67, 184] on link "Home details" at bounding box center [64, 187] width 73 height 12
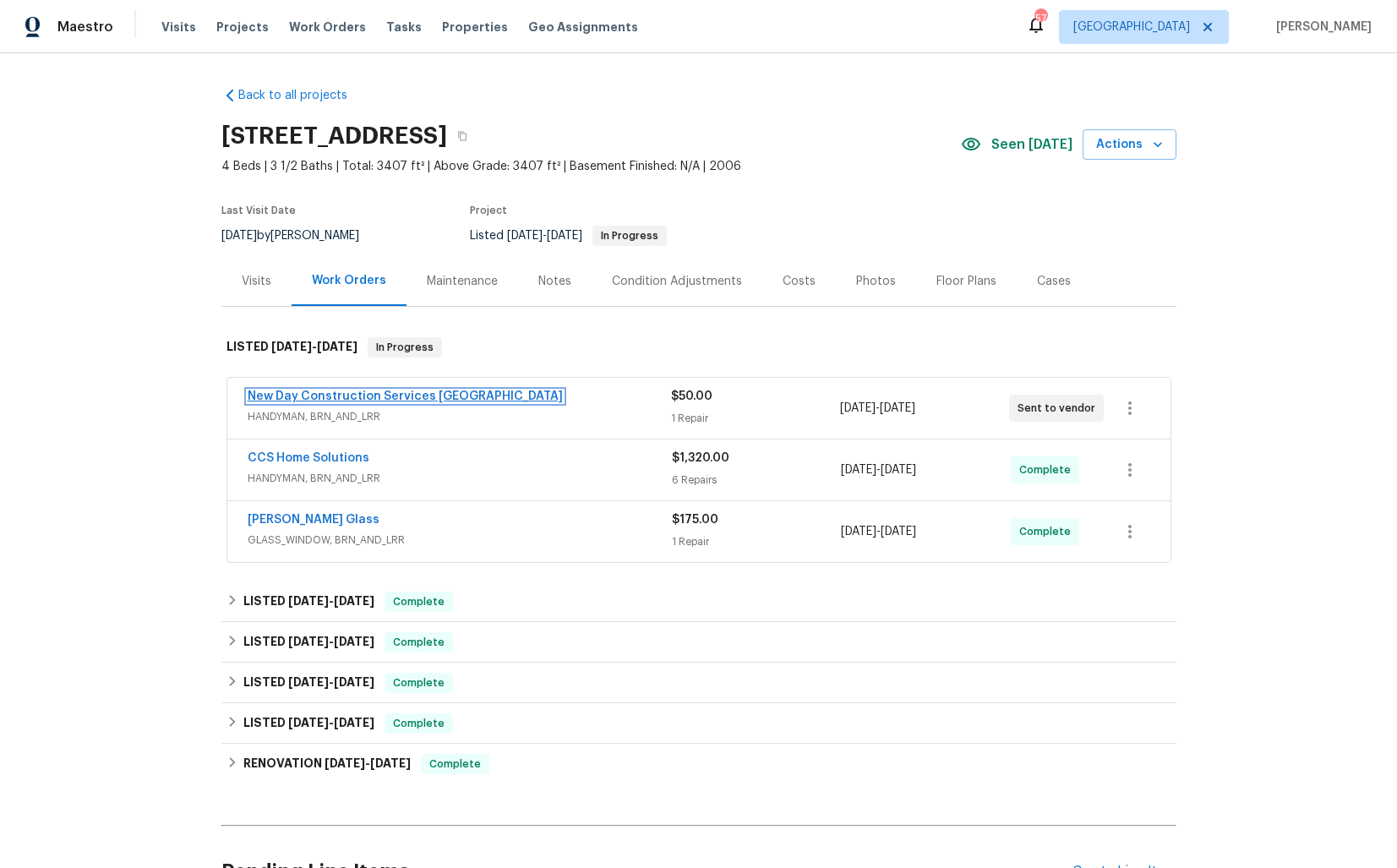
click at [436, 393] on link "New Day Construction Services [GEOGRAPHIC_DATA]" at bounding box center [405, 396] width 315 height 12
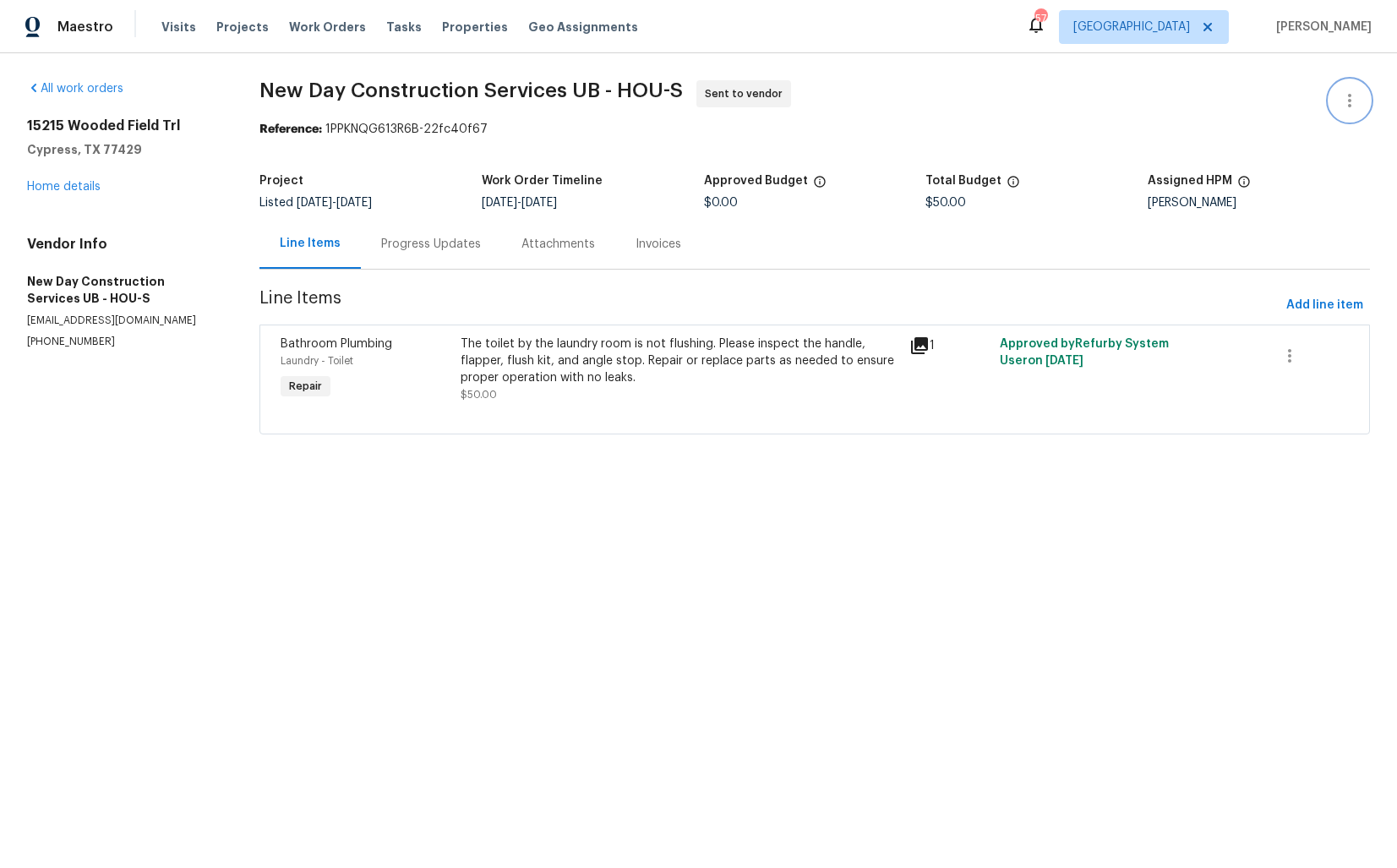
click at [1359, 103] on button "button" at bounding box center [1350, 101] width 41 height 41
click at [1244, 99] on li "Edit" at bounding box center [1295, 101] width 183 height 28
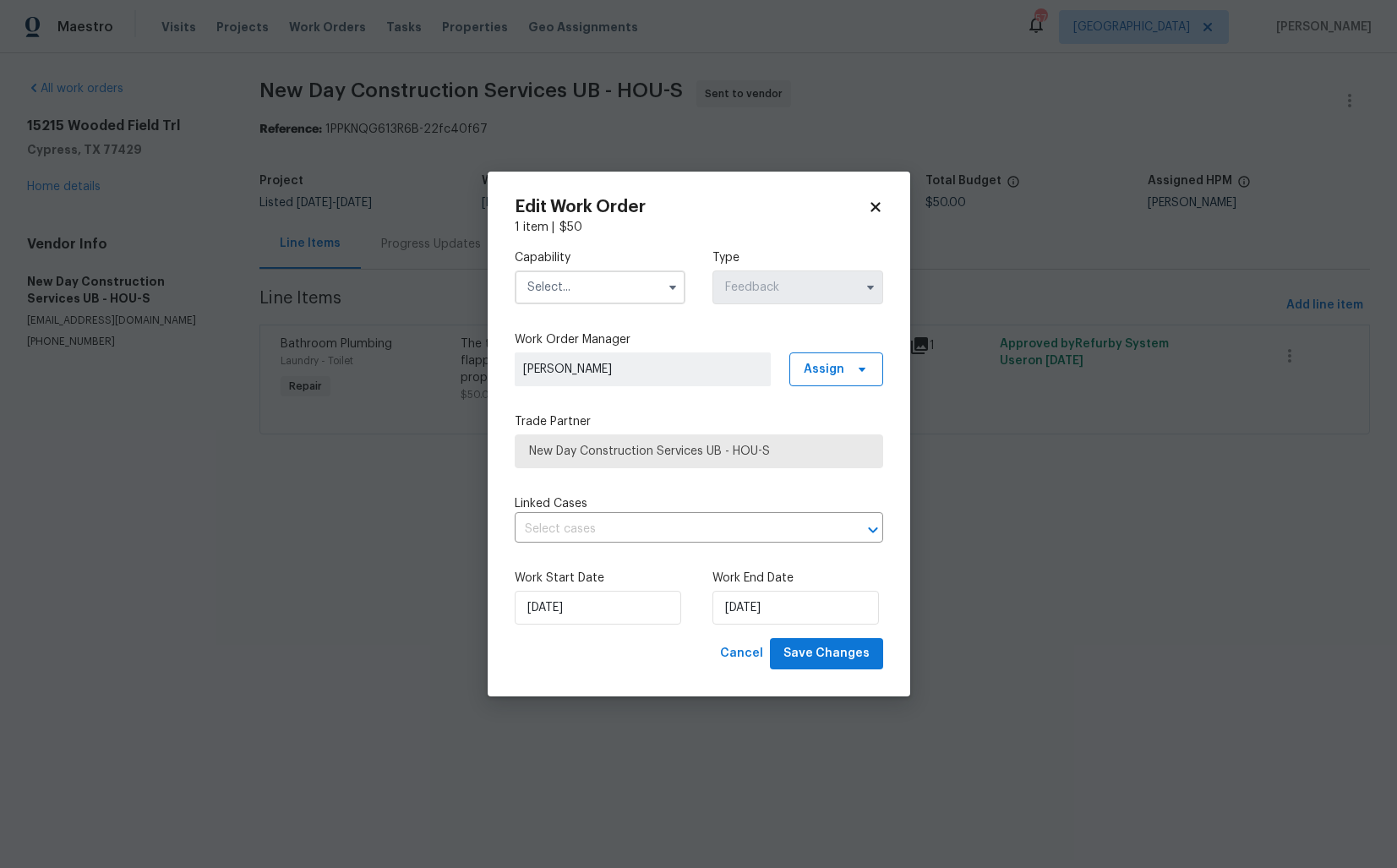
click at [631, 283] on input "text" at bounding box center [600, 288] width 171 height 34
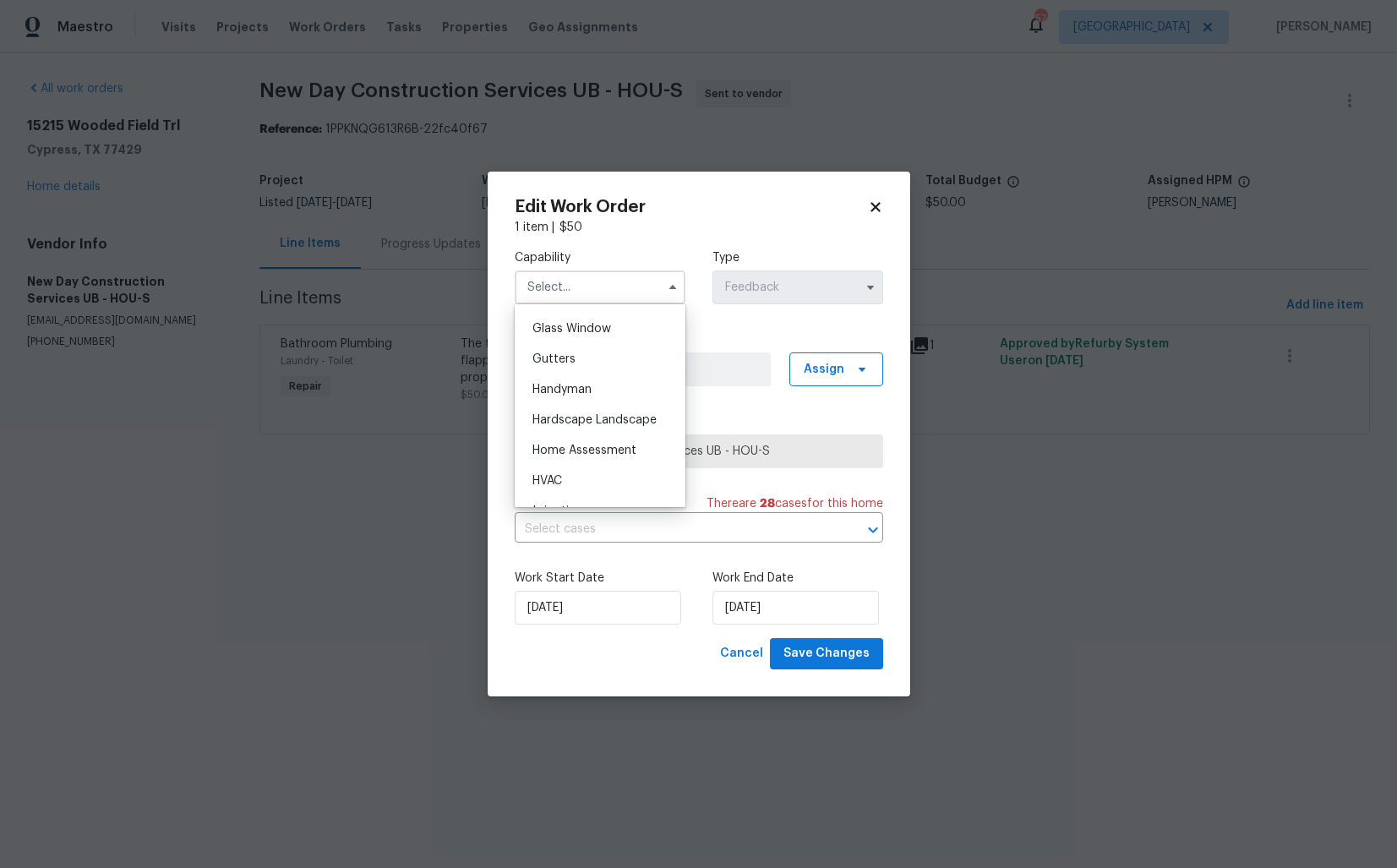
scroll to position [900, 0]
click at [590, 353] on span "Handyman" at bounding box center [562, 353] width 59 height 12
type input "Handyman"
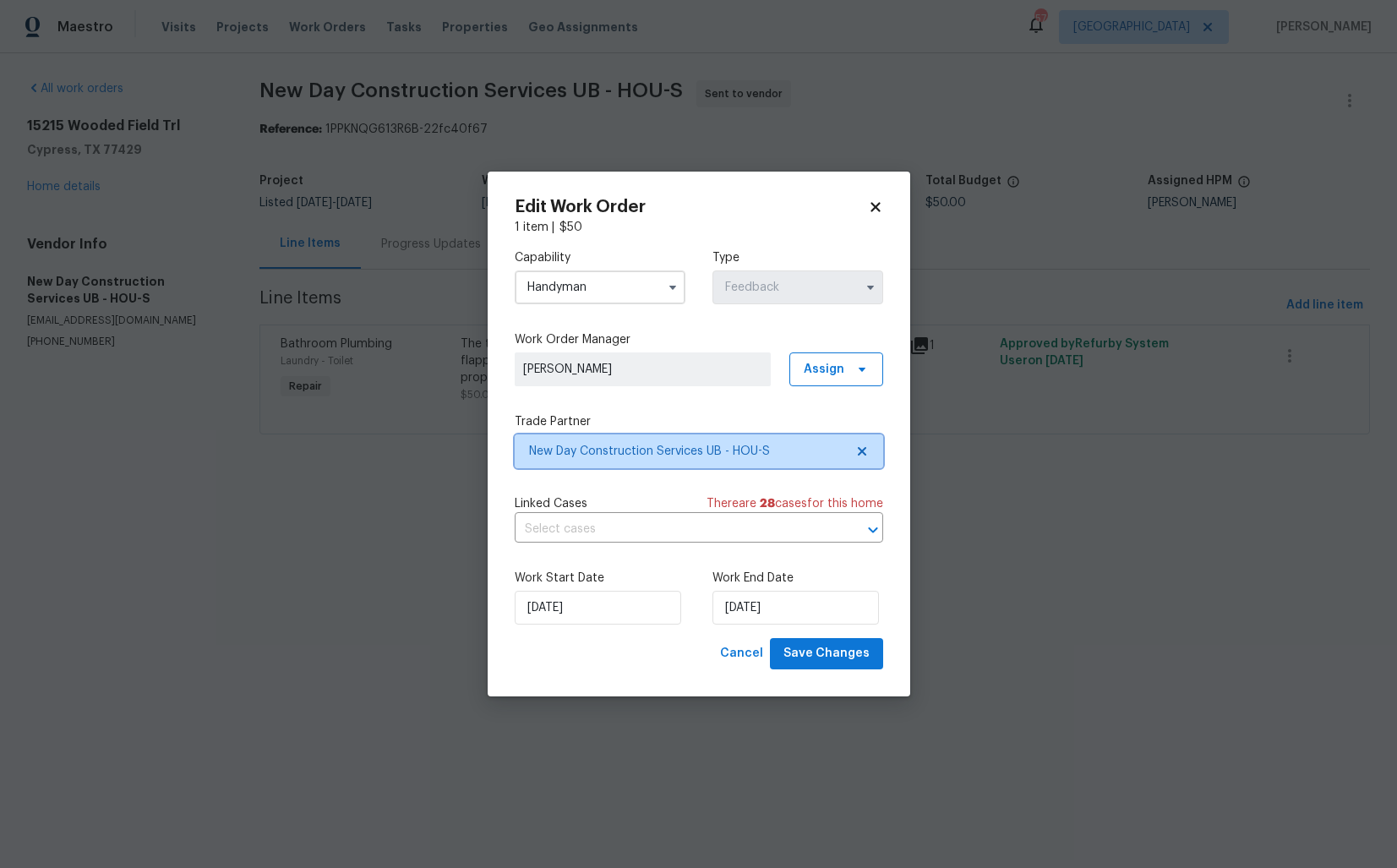
click at [683, 451] on span "New Day Construction Services UB - HOU-S" at bounding box center [686, 451] width 315 height 17
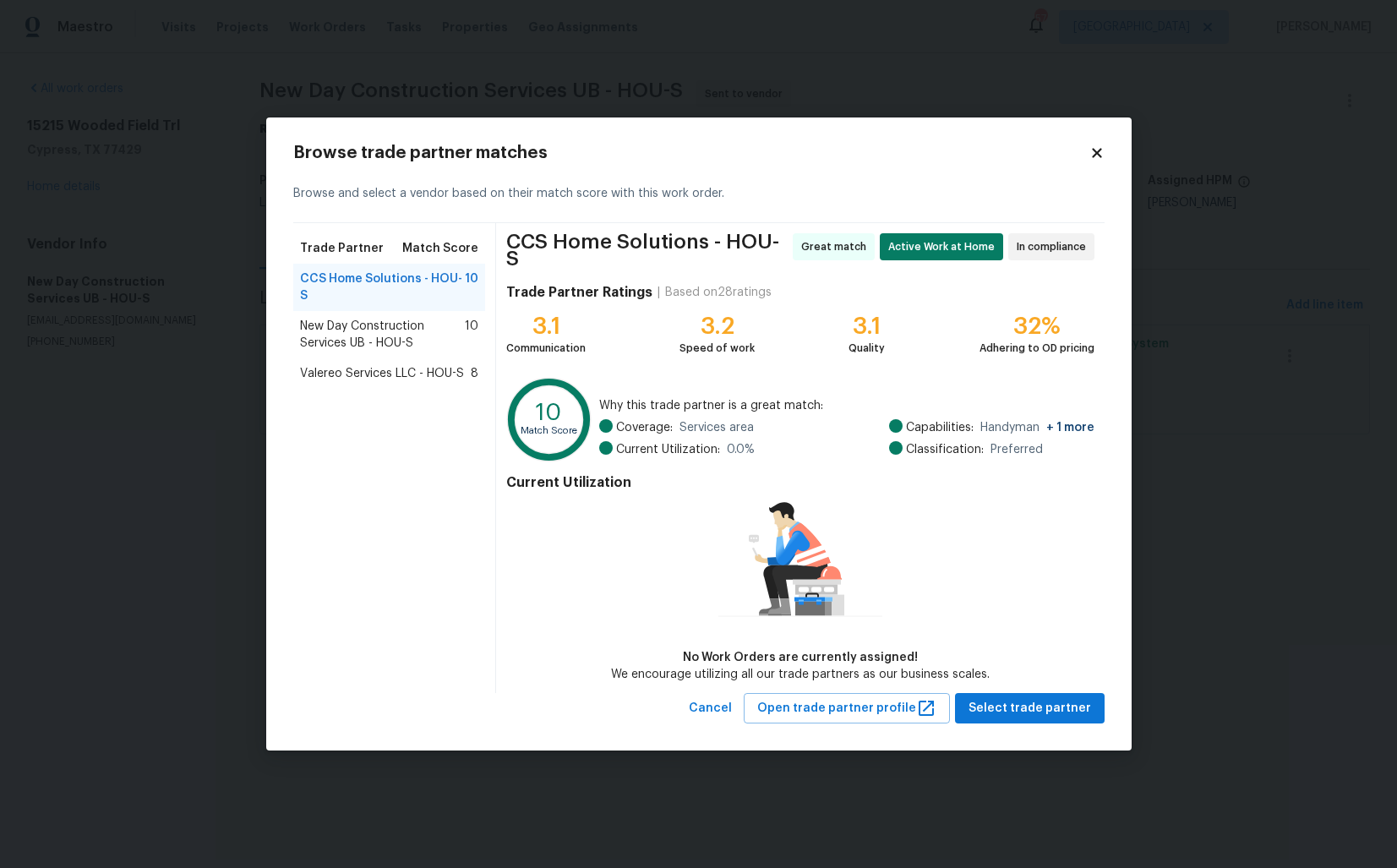
click at [387, 294] on span "CCS Home Solutions - HOU-S" at bounding box center [383, 288] width 166 height 34
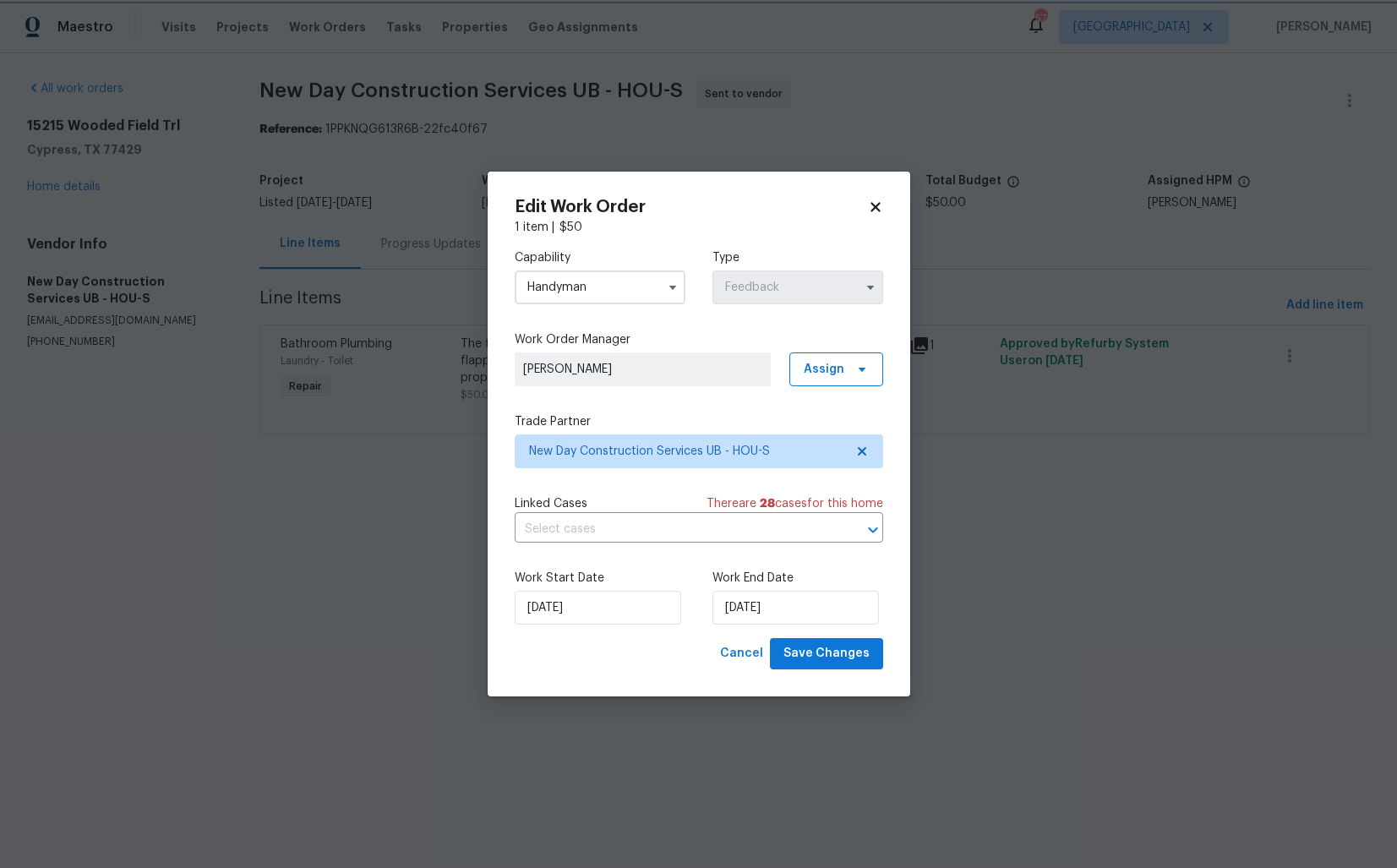
click at [165, 388] on body "Maestro Visits Projects Work Orders Tasks Properties Geo Assignments 57 Dallas …" at bounding box center [698, 241] width 1397 height 481
click at [262, 354] on body "Maestro Visits Projects Work Orders Tasks Properties Geo Assignments 57 Dallas …" at bounding box center [698, 241] width 1397 height 481
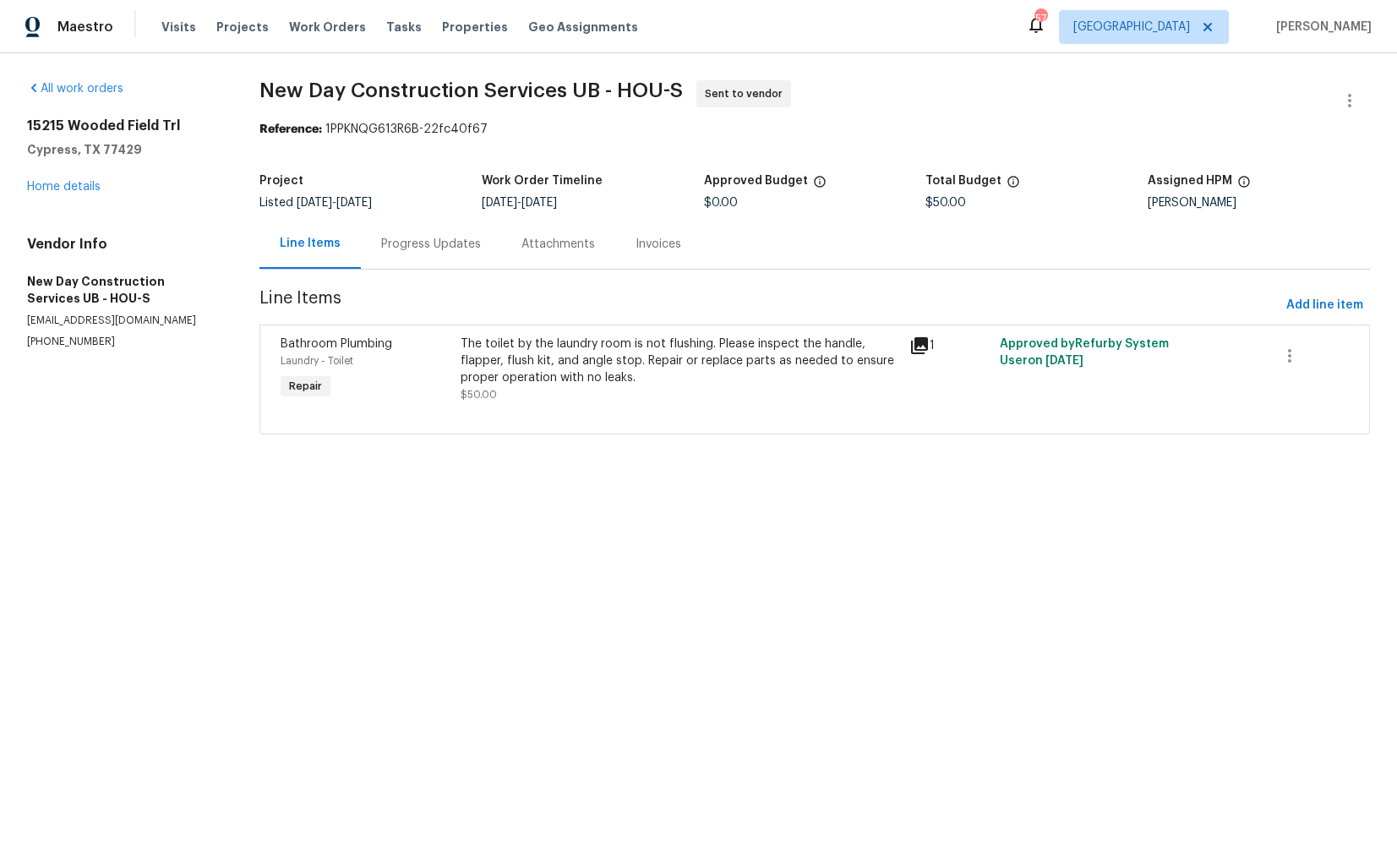
click at [421, 244] on div "Progress Updates" at bounding box center [431, 244] width 100 height 17
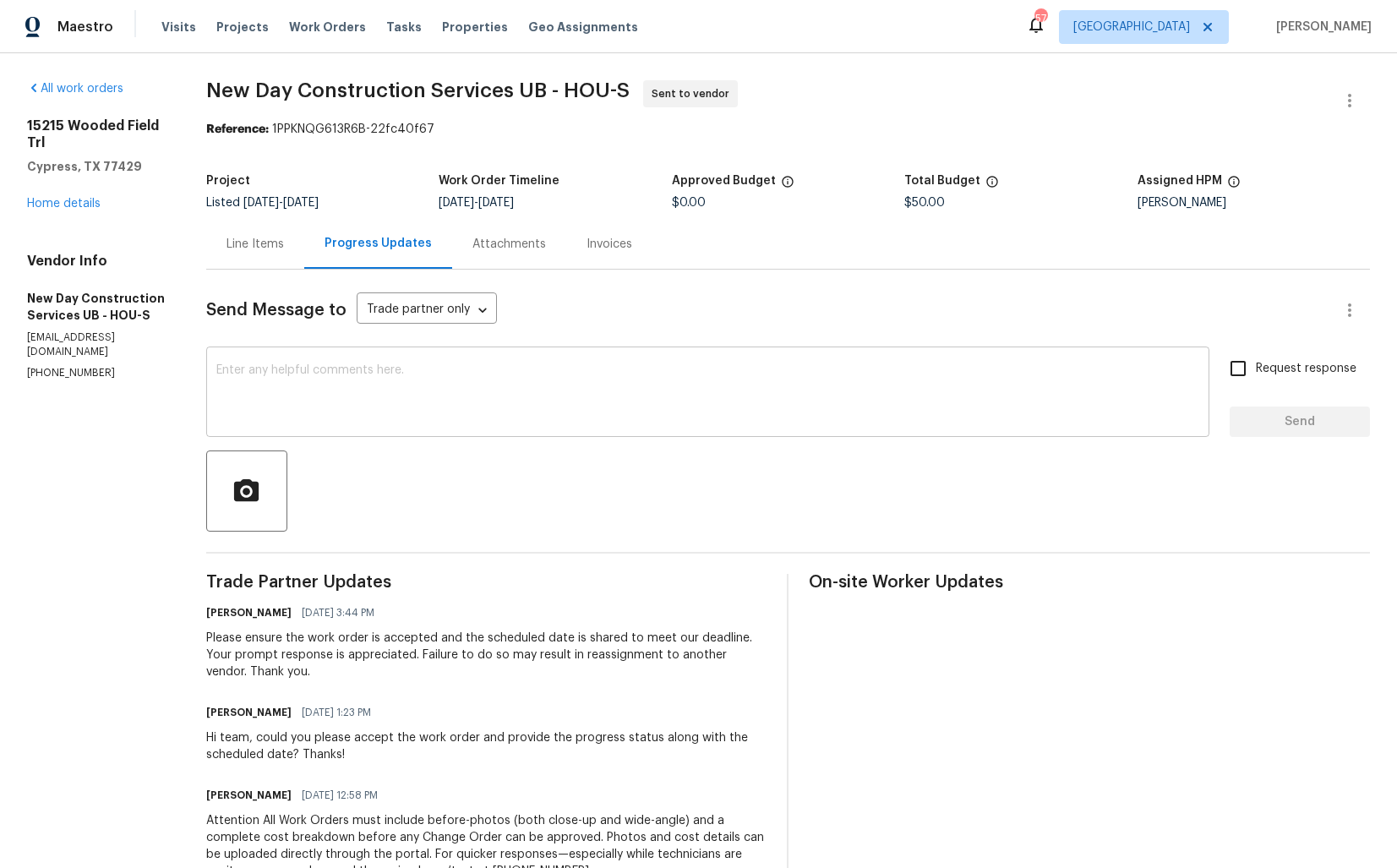
click at [456, 386] on textarea at bounding box center [707, 393] width 983 height 59
click at [441, 353] on div "x ​" at bounding box center [707, 393] width 1003 height 86
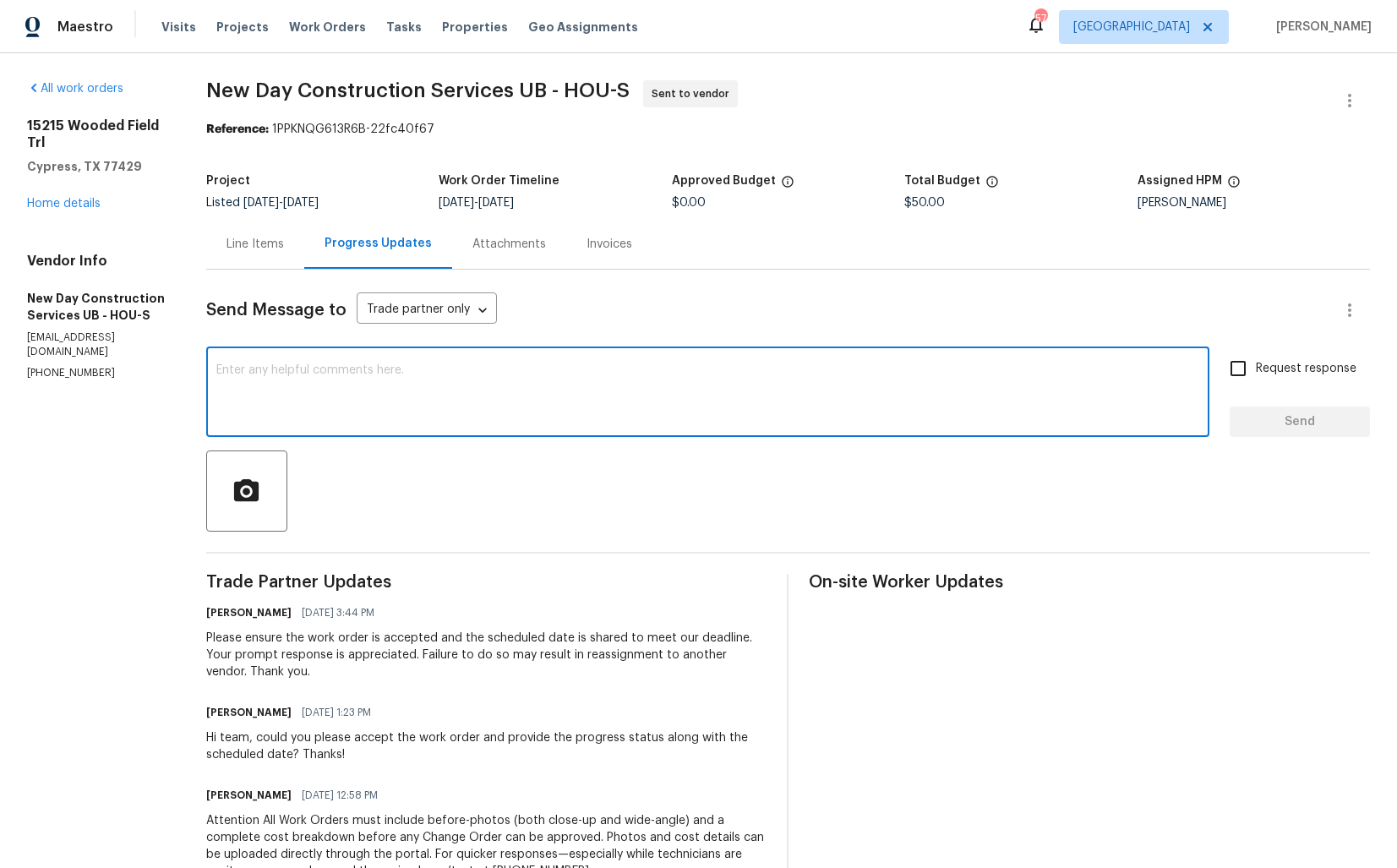
paste textarea "Hi team, Since there has been no response from your side, I have no option but …"
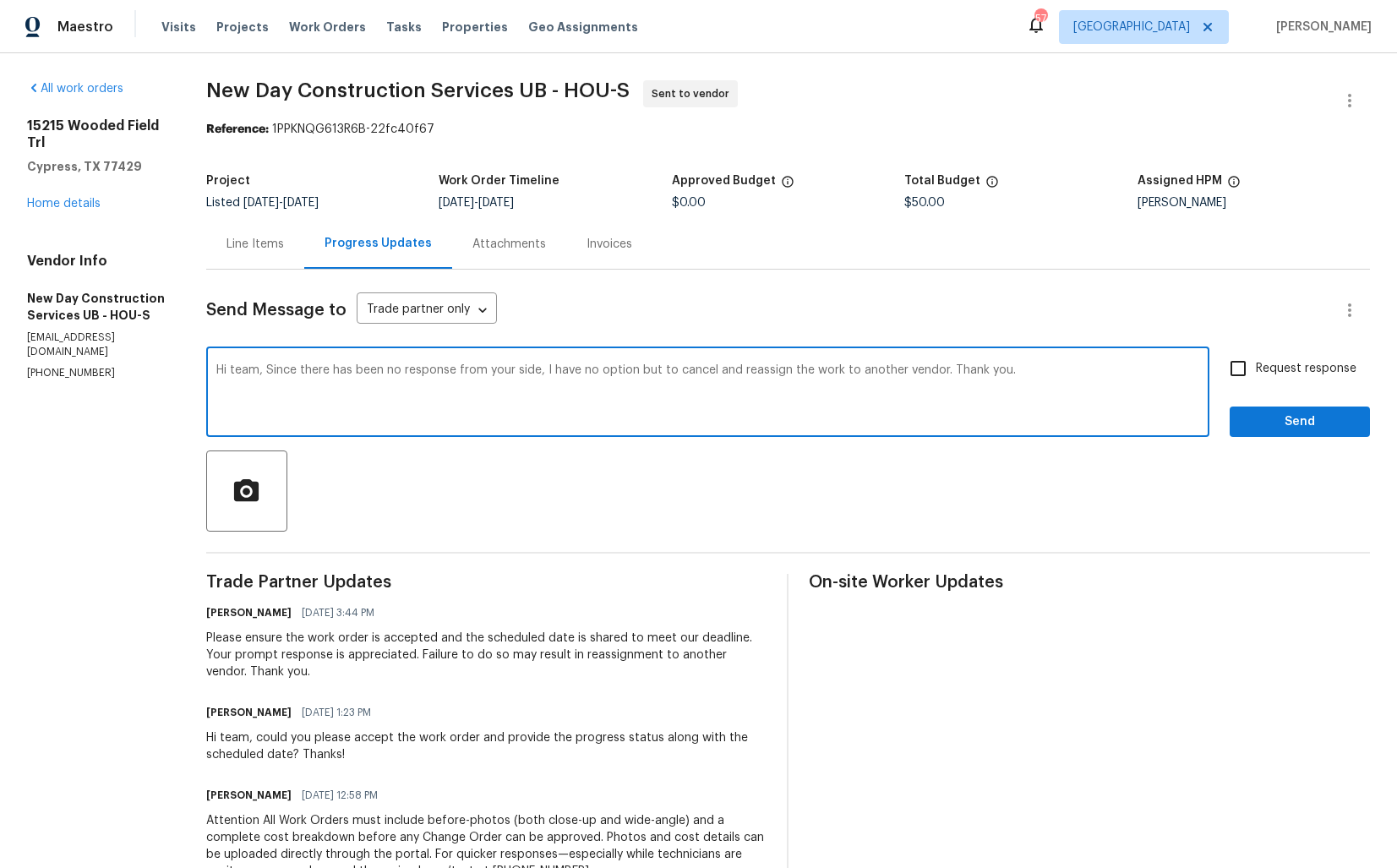
type textarea "Hi team, Since there has been no response from your side, I have no option but …"
click at [1285, 414] on span "Send" at bounding box center [1300, 422] width 114 height 21
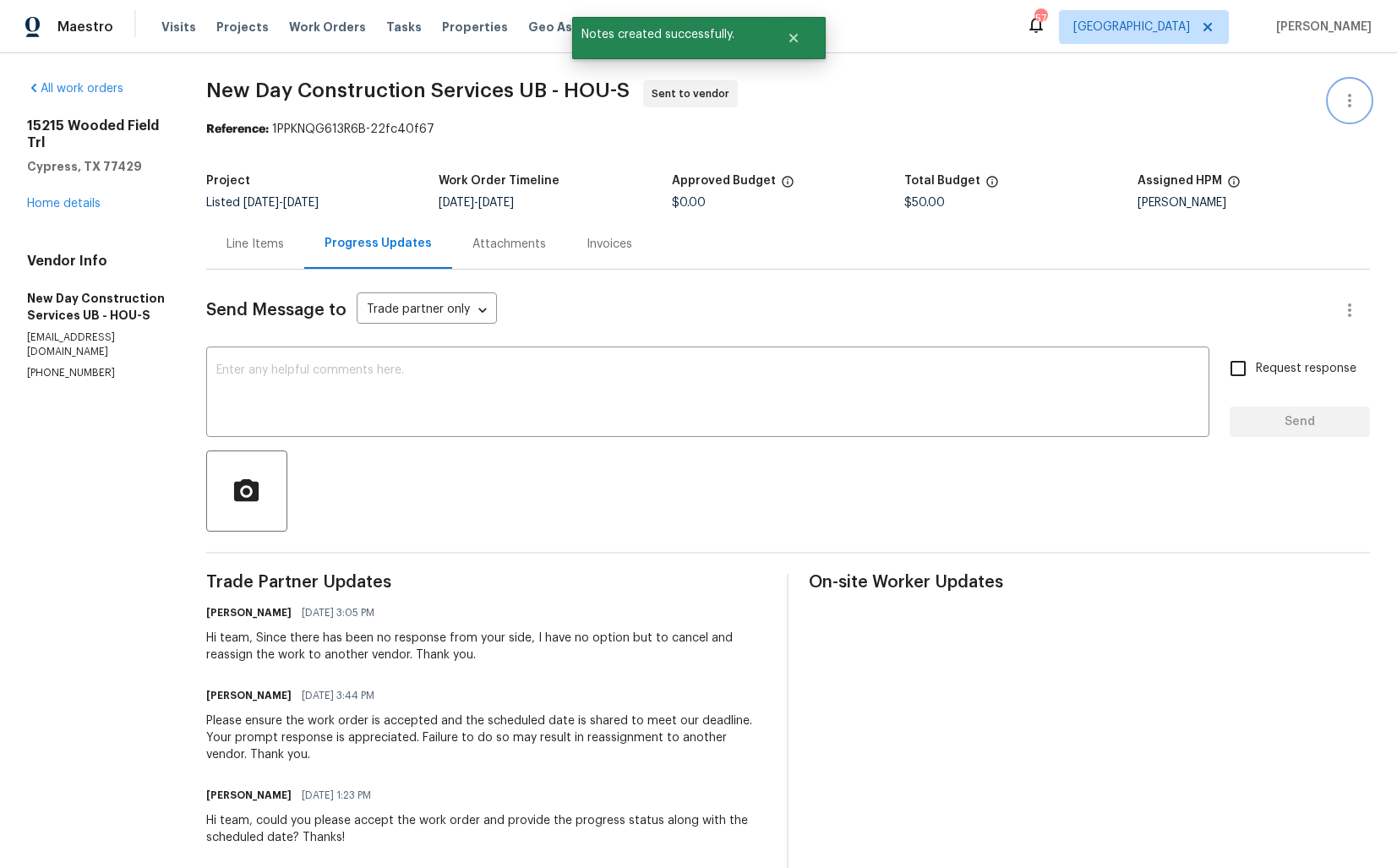
click at [1344, 98] on icon "button" at bounding box center [1350, 101] width 20 height 20
click at [1255, 102] on li "Edit" at bounding box center [1295, 101] width 183 height 28
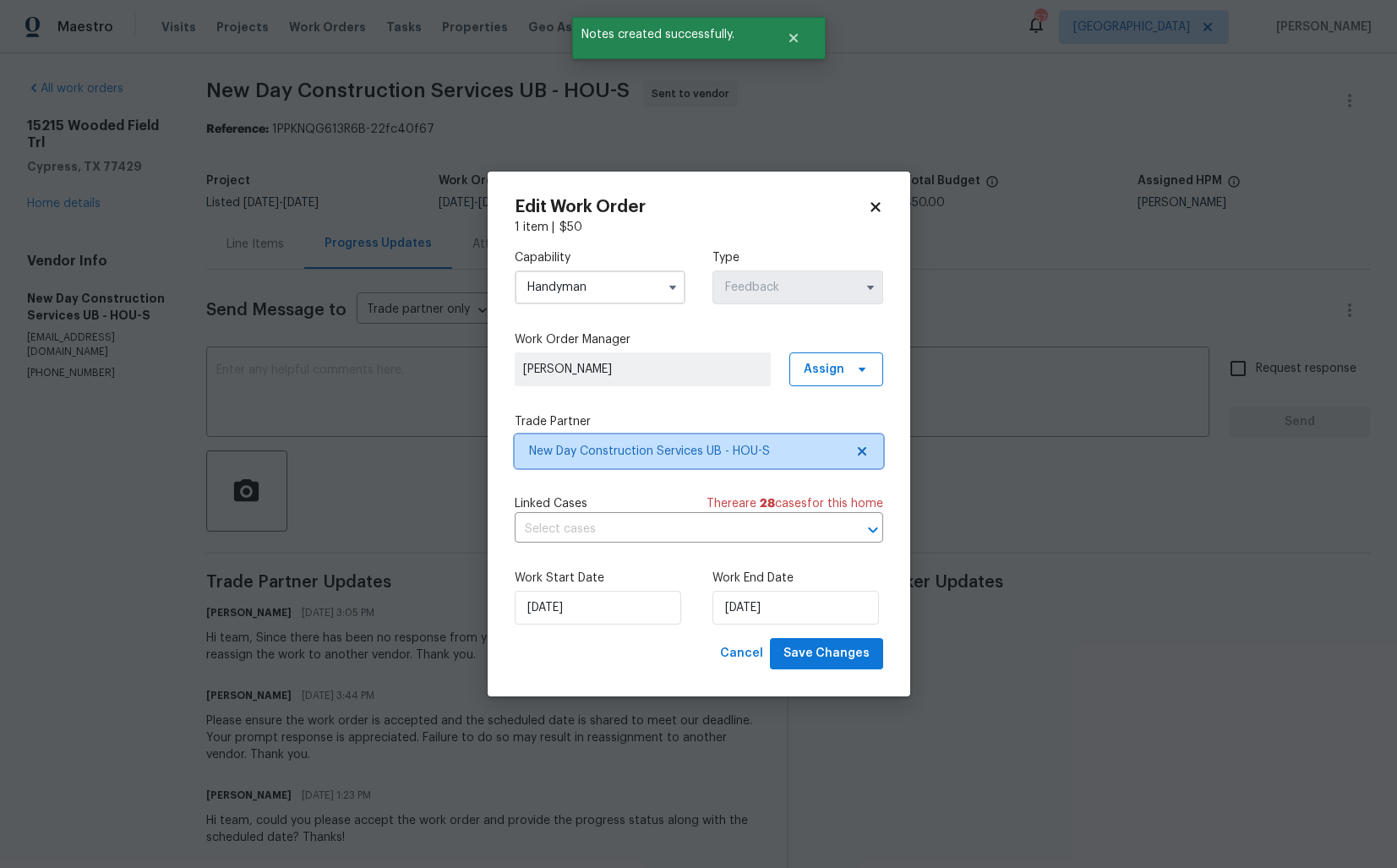
click at [573, 452] on span "New Day Construction Services UB - HOU-S" at bounding box center [686, 451] width 315 height 17
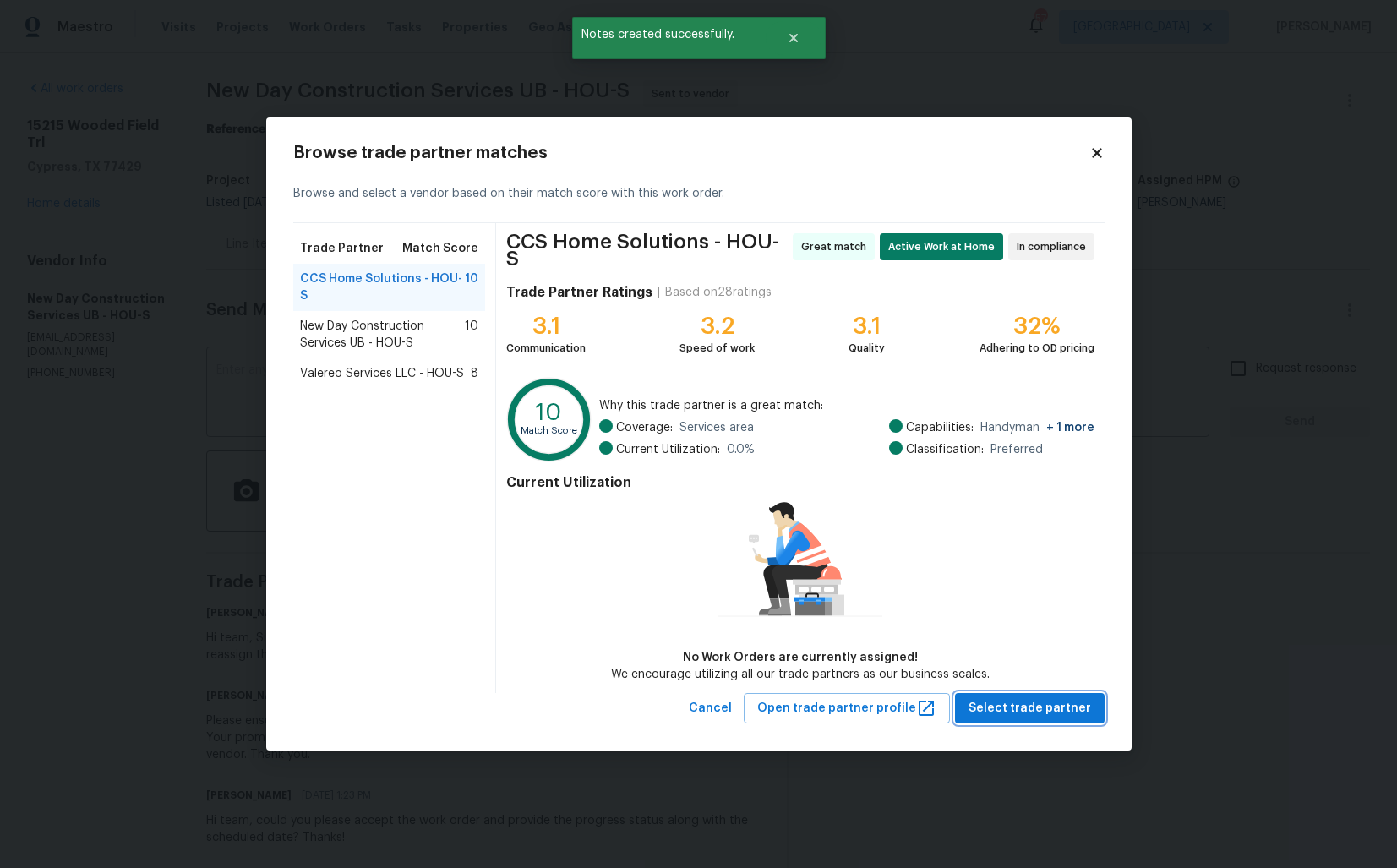
click at [1018, 702] on span "Select trade partner" at bounding box center [1030, 708] width 123 height 21
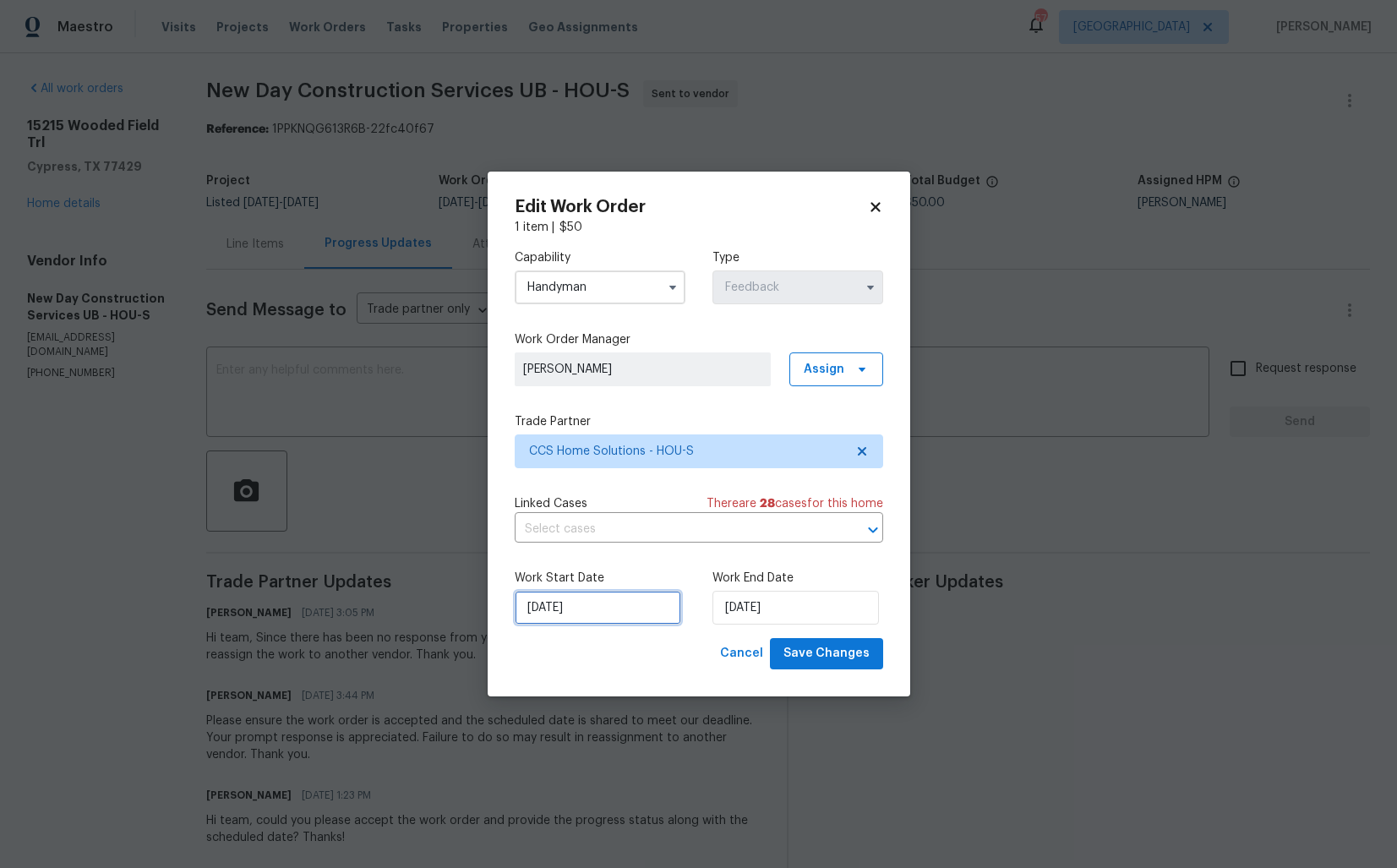
click at [641, 609] on input "10/09/2025" at bounding box center [597, 608] width 166 height 34
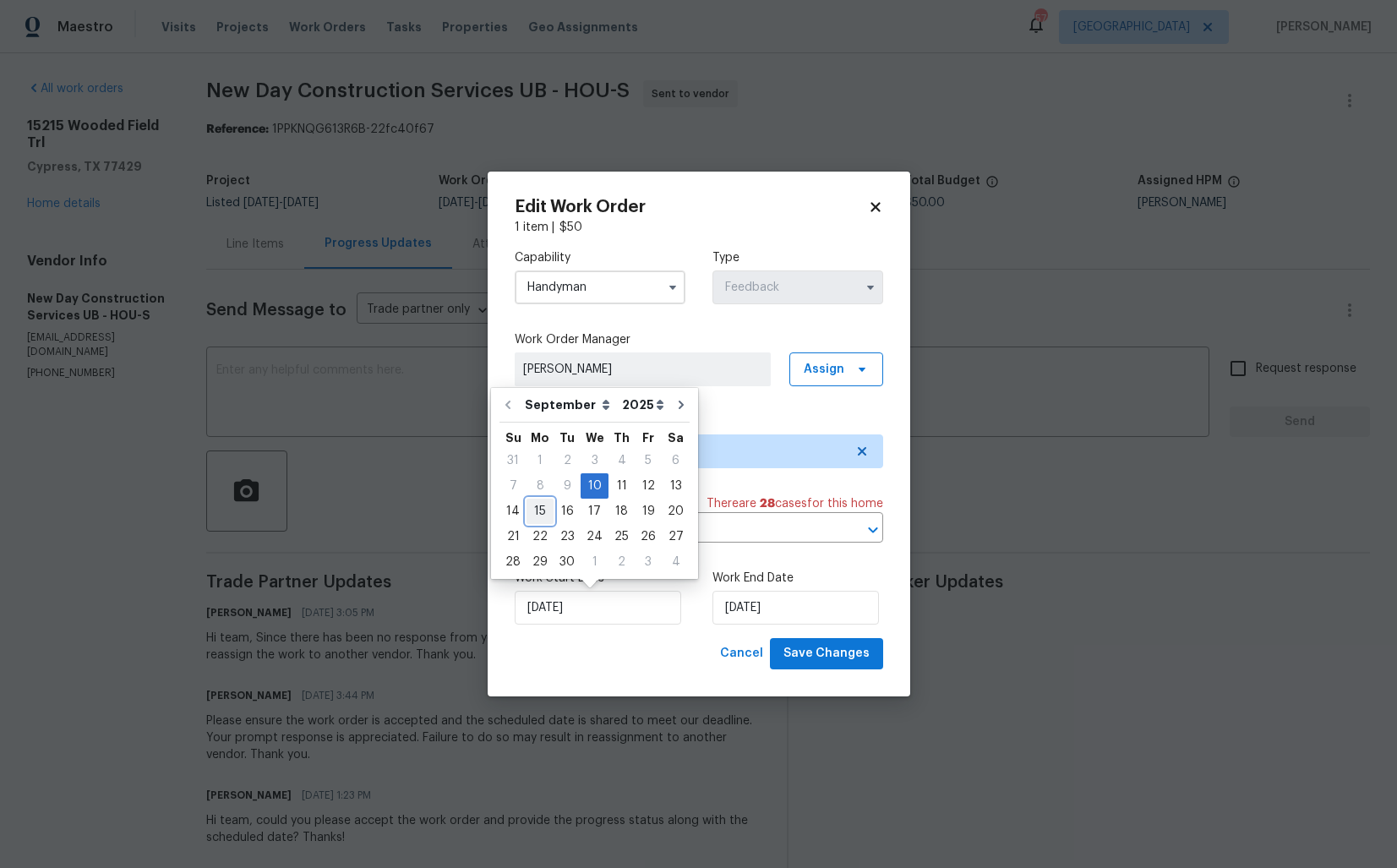
click at [538, 509] on div "15" at bounding box center [540, 511] width 27 height 24
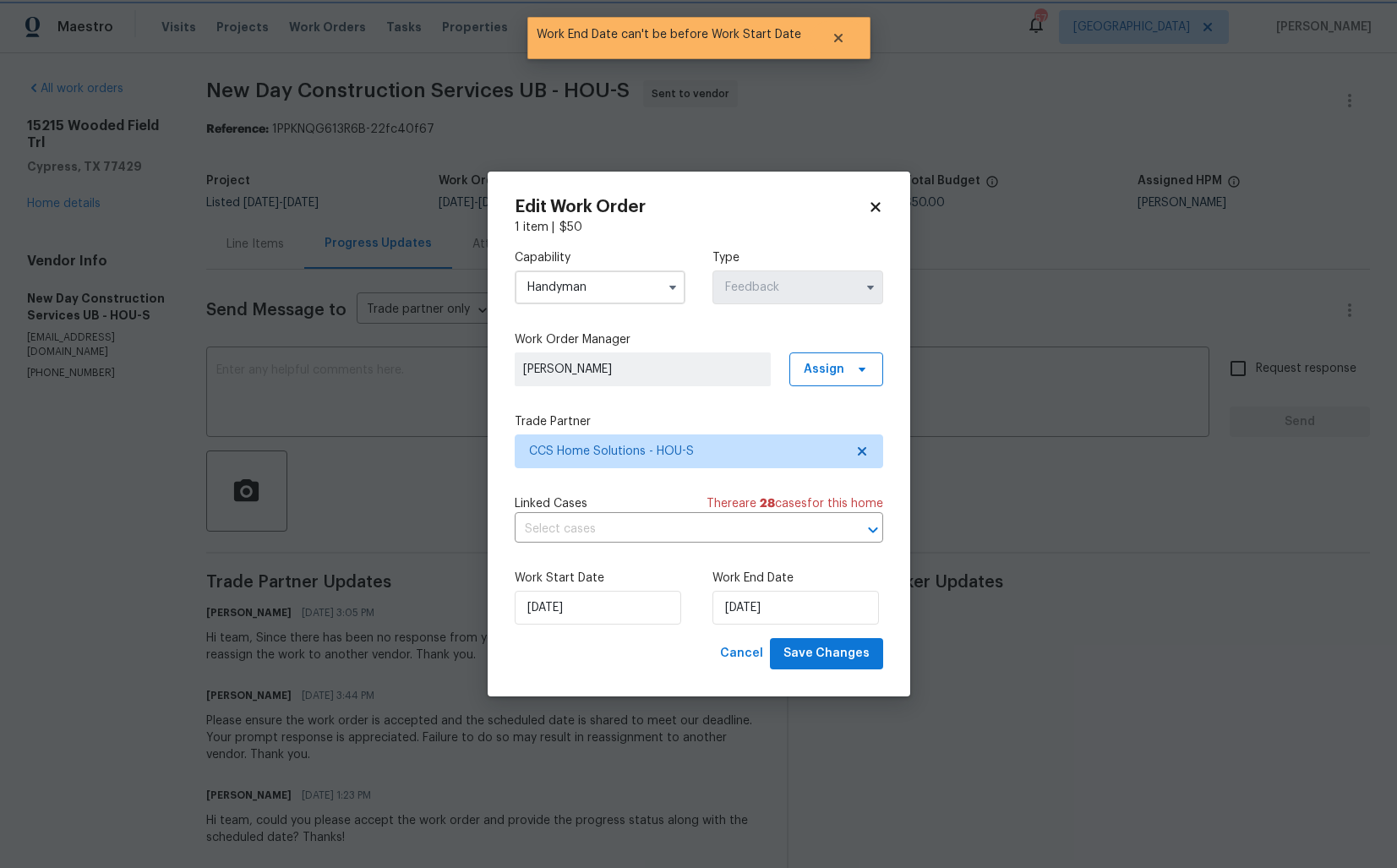
type input "15/09/2025"
click at [760, 603] on input "15/09/2025" at bounding box center [795, 608] width 166 height 34
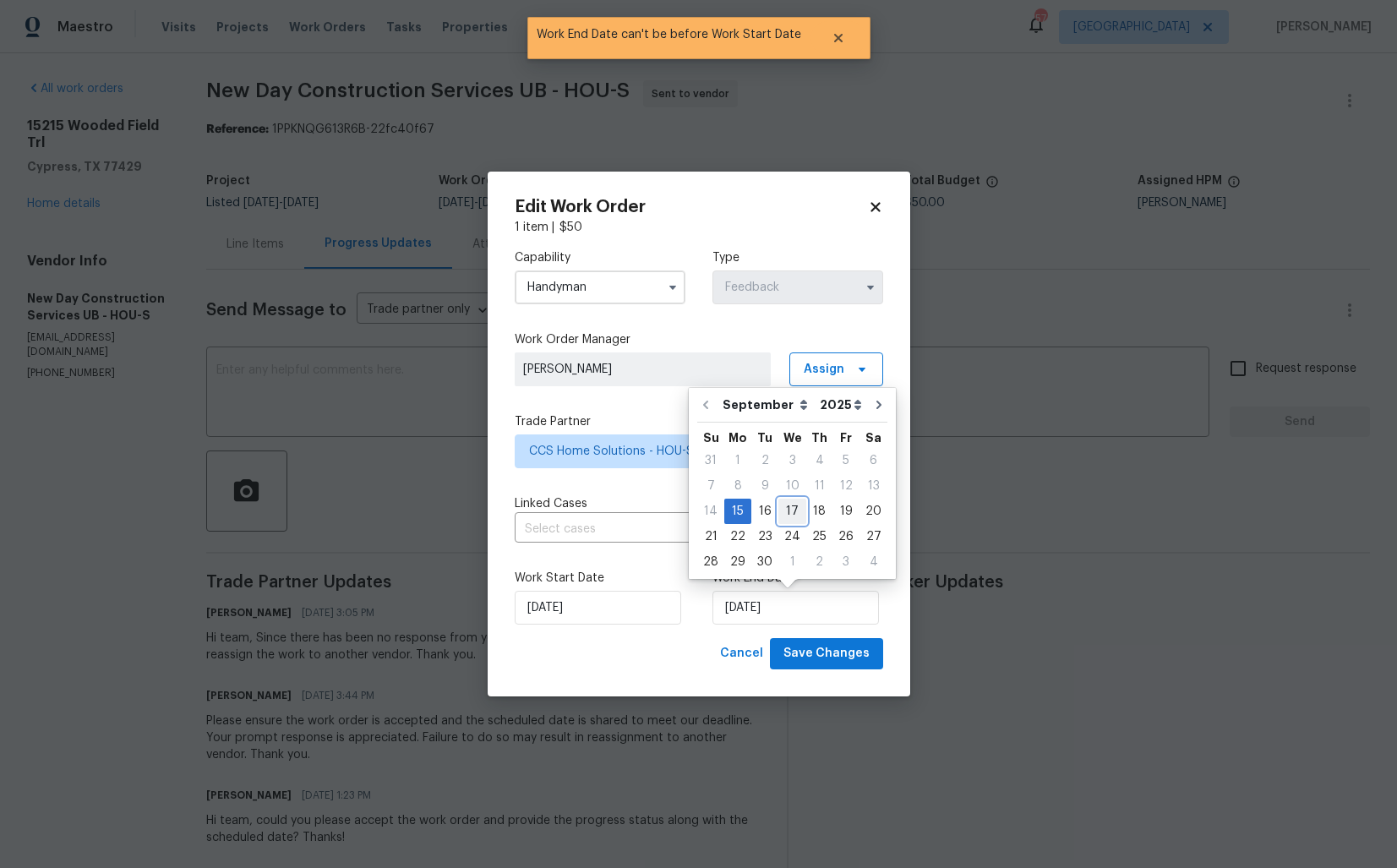
click at [792, 513] on div "17" at bounding box center [792, 511] width 28 height 24
type input "17/09/2025"
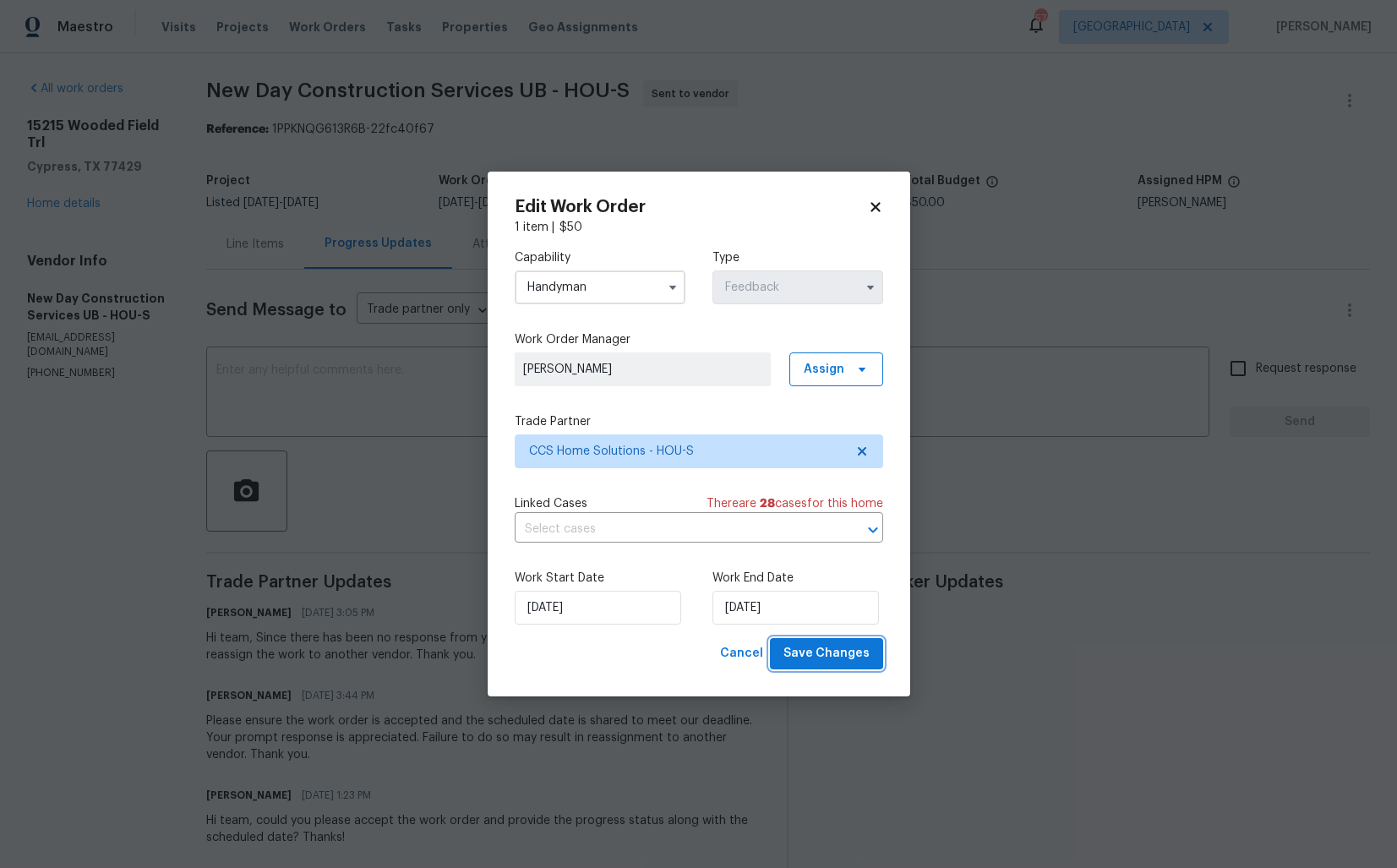
click at [822, 659] on span "Save Changes" at bounding box center [826, 654] width 86 height 21
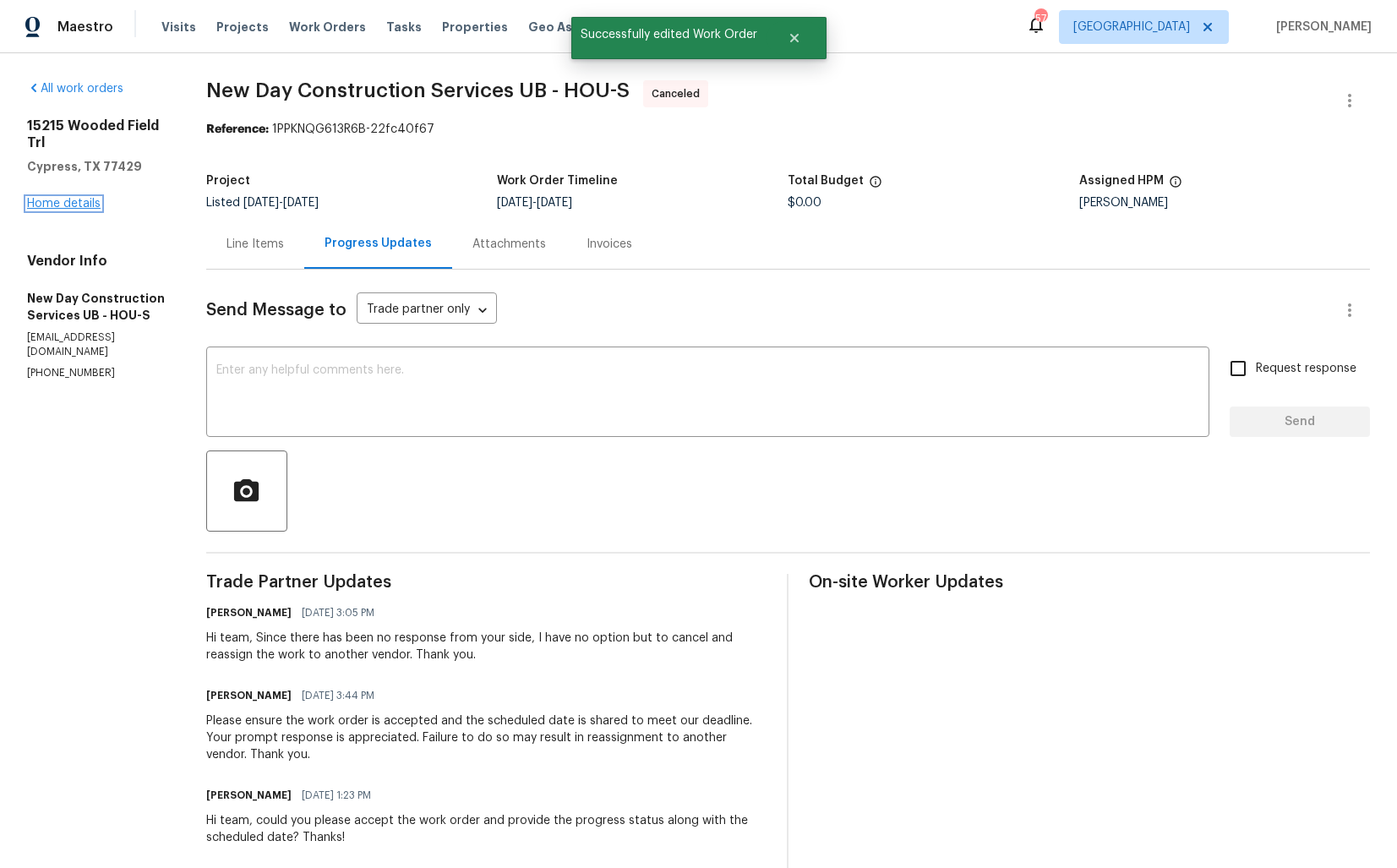
click at [60, 201] on link "Home details" at bounding box center [64, 204] width 73 height 12
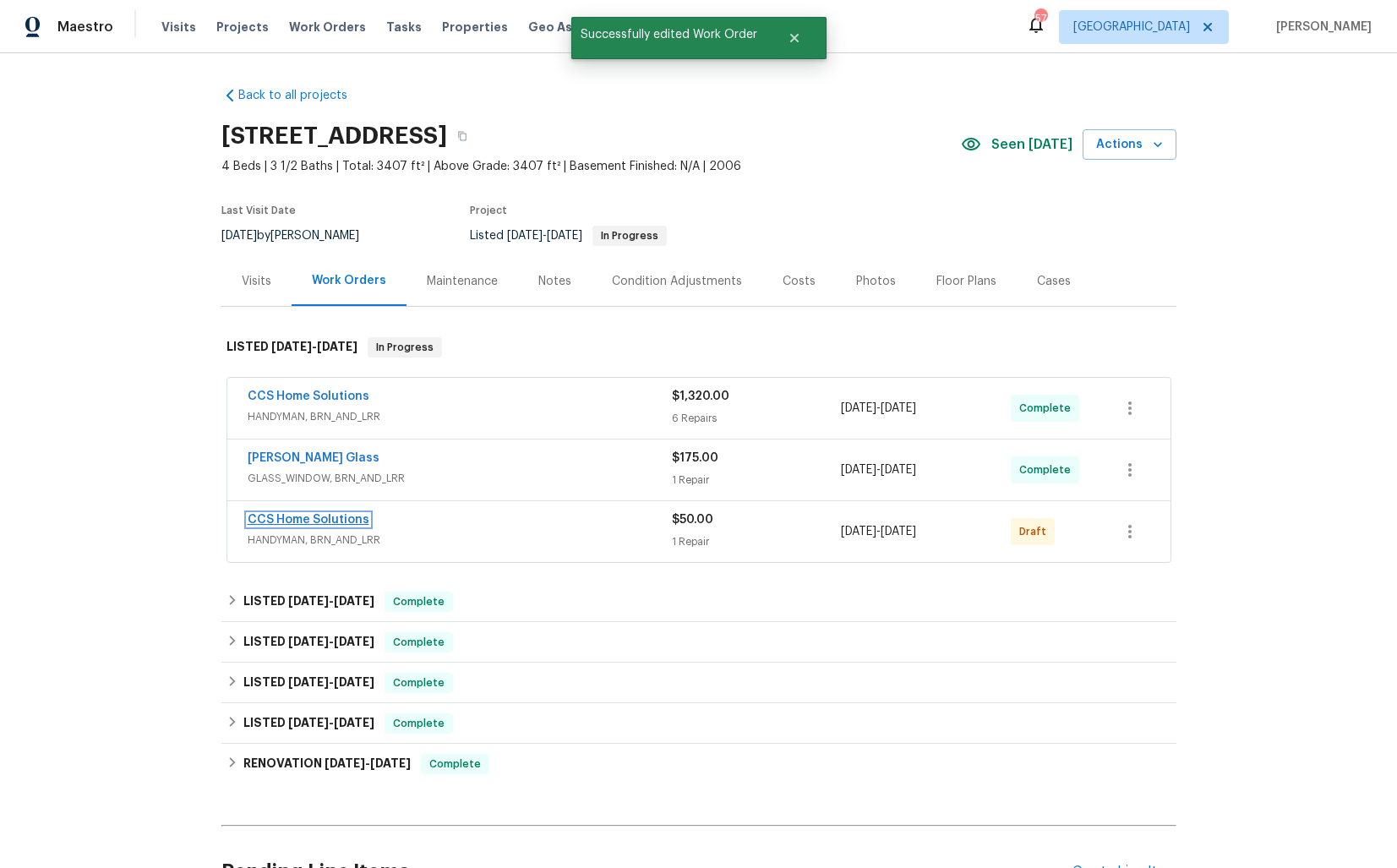
click at [271, 519] on link "CCS Home Solutions" at bounding box center [308, 520] width 122 height 12
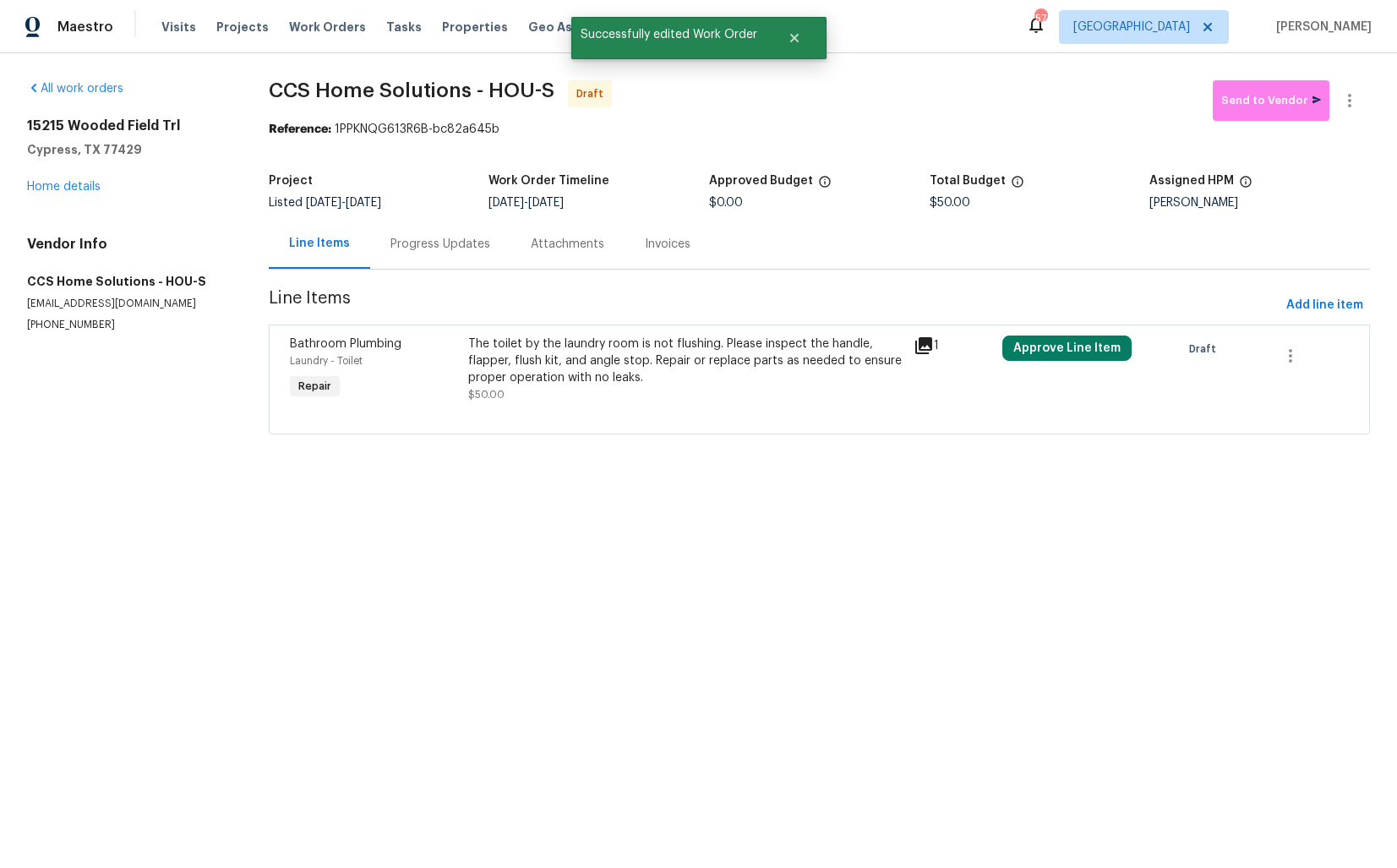
click at [579, 385] on div "The toilet by the laundry room is not flushing. Please inspect the handle, flap…" at bounding box center [686, 360] width 435 height 50
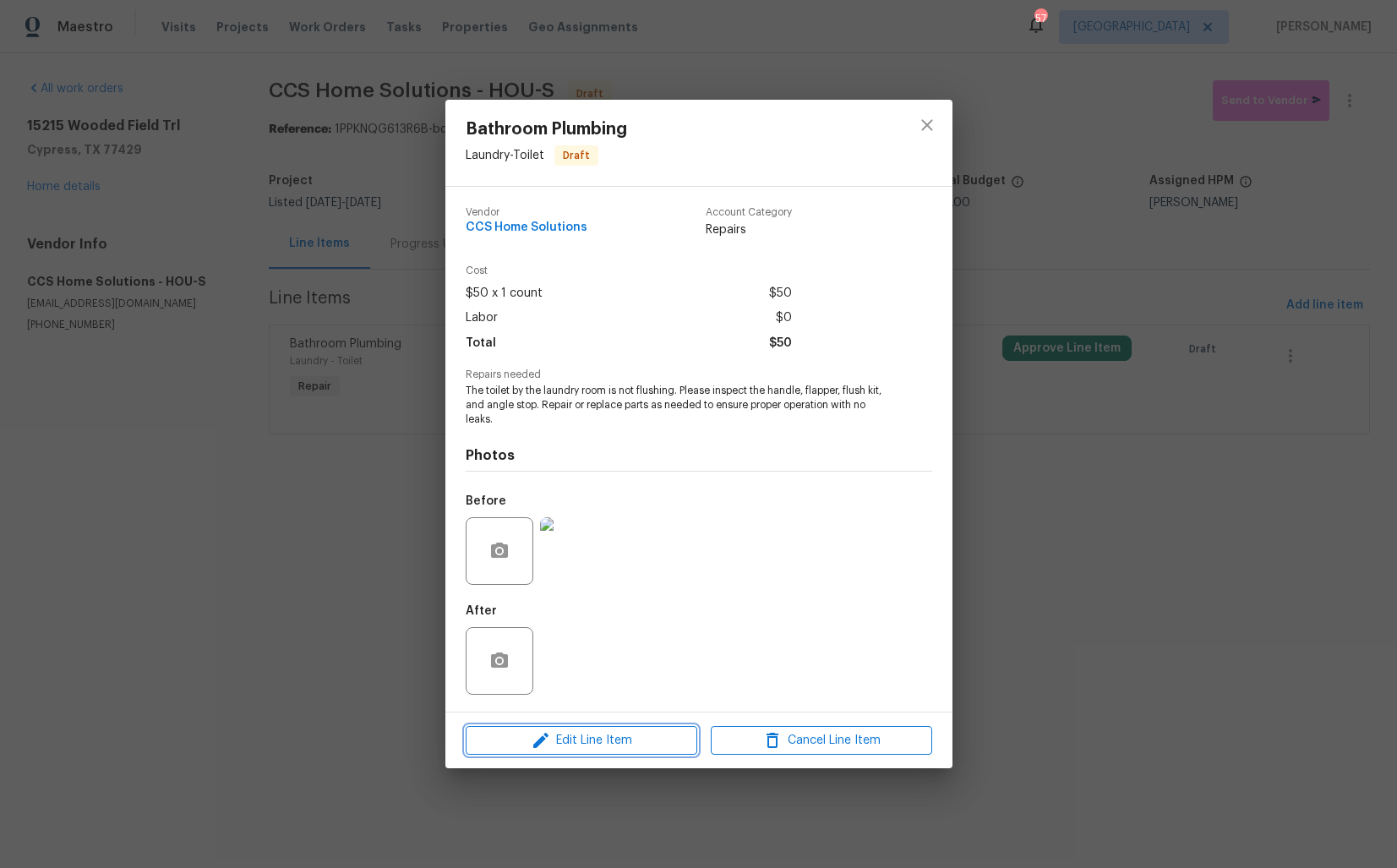
click at [553, 742] on span "Edit Line Item" at bounding box center [581, 741] width 221 height 21
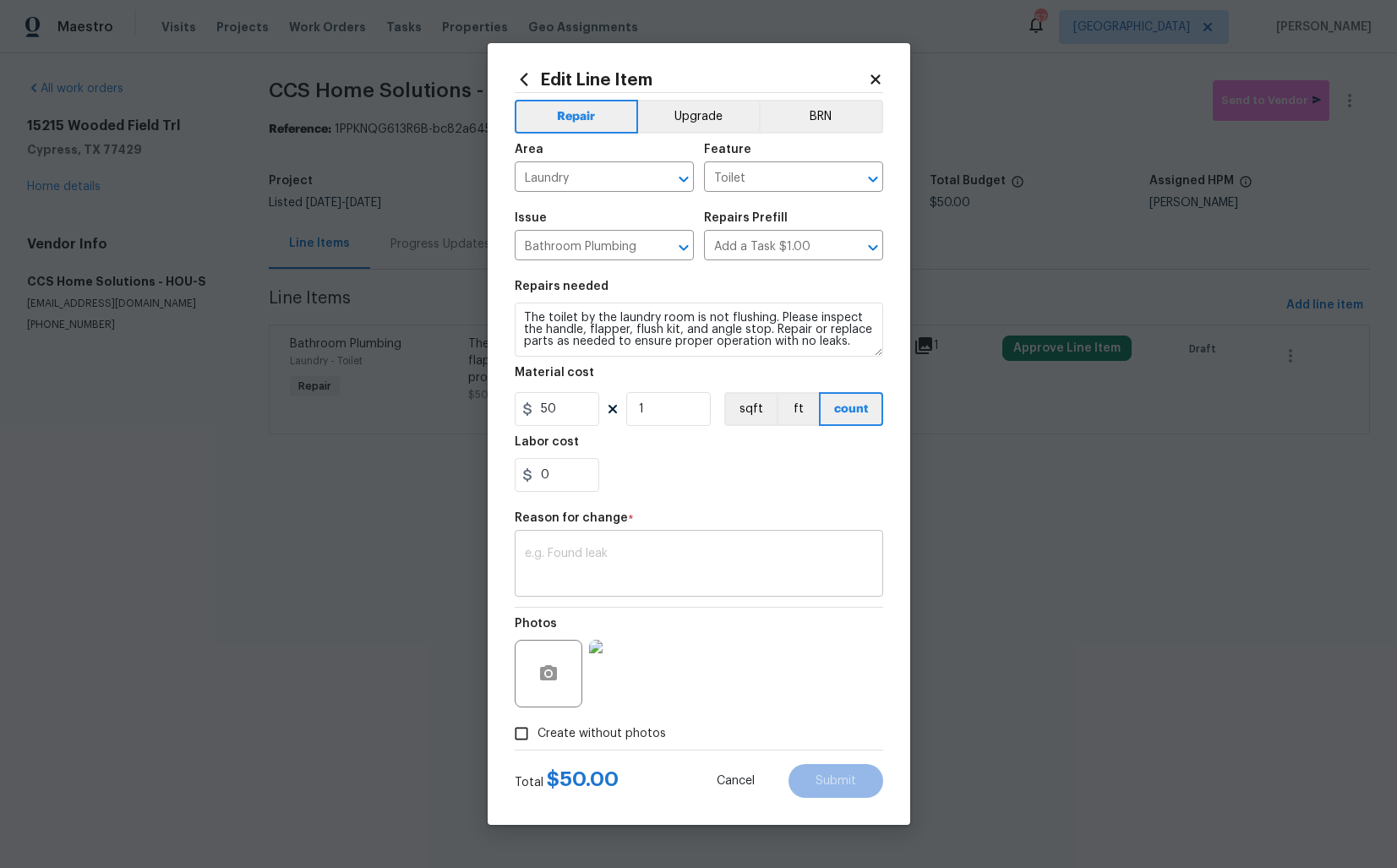
click at [579, 572] on textarea at bounding box center [699, 566] width 348 height 36
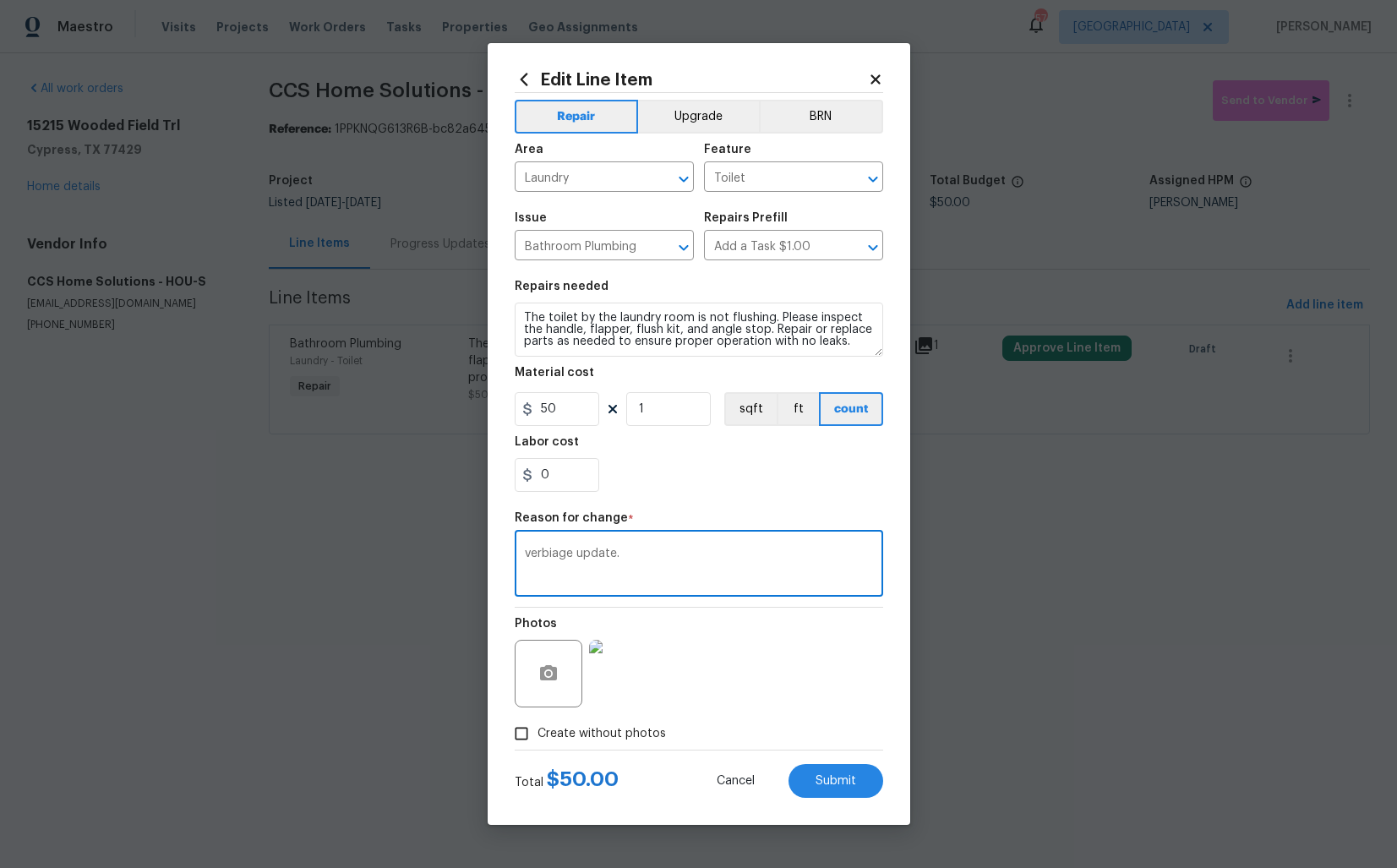
click at [675, 557] on textarea "verbiage update." at bounding box center [699, 566] width 348 height 36
type textarea "verbiage update."
click at [835, 778] on span "Submit" at bounding box center [836, 781] width 41 height 13
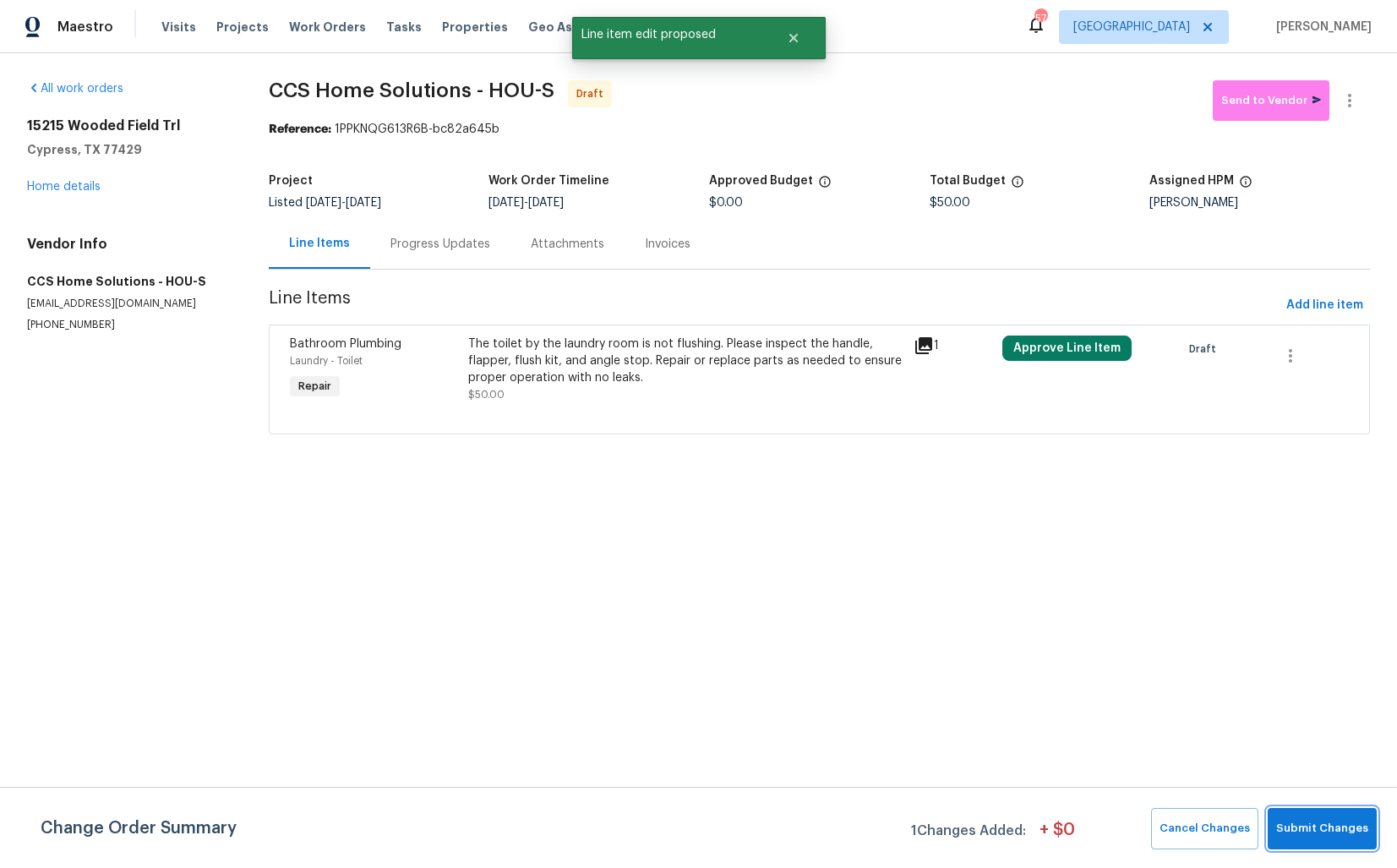
click at [1318, 824] on span "Submit Changes" at bounding box center [1322, 829] width 92 height 20
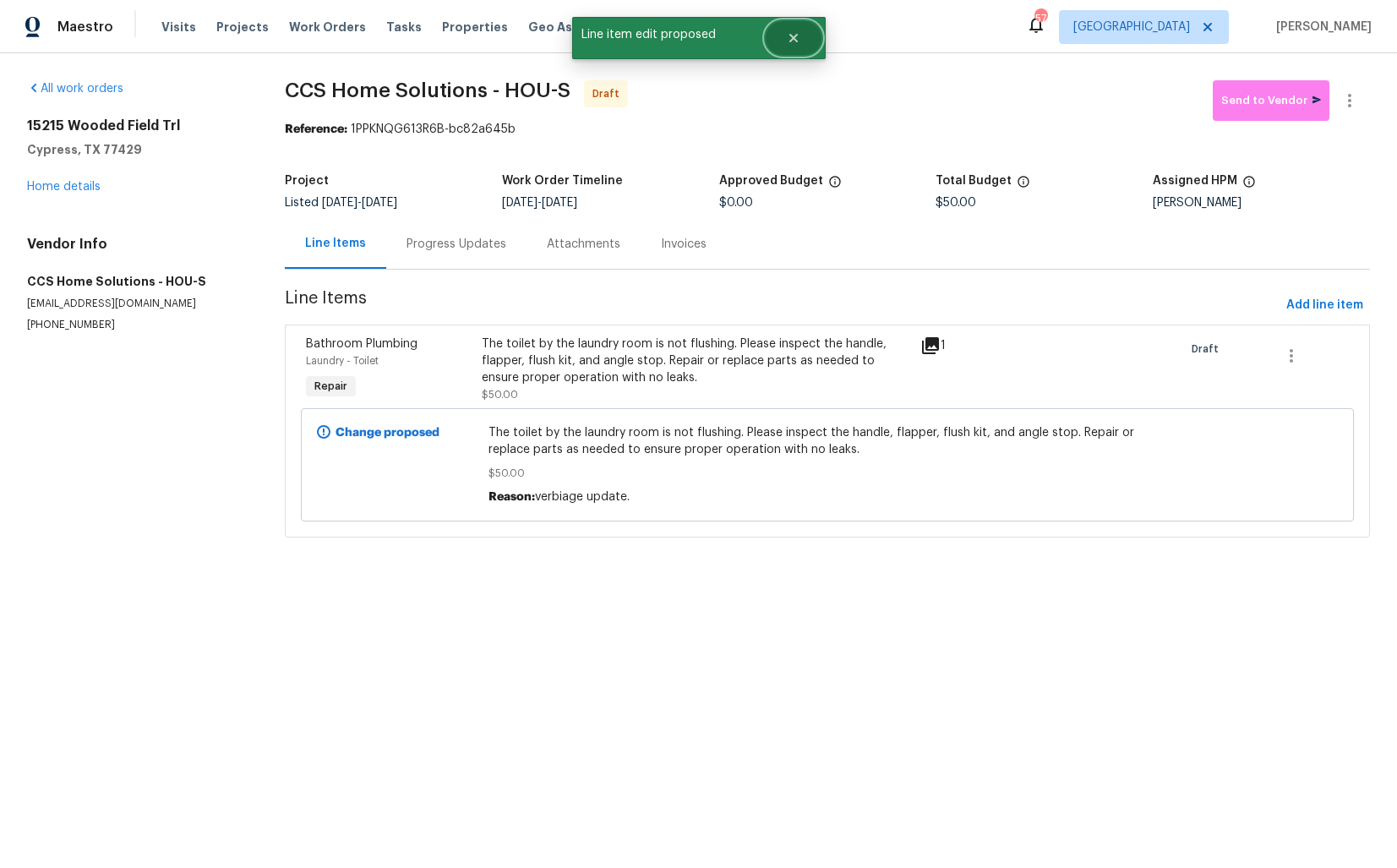
click at [800, 33] on button "Close" at bounding box center [793, 38] width 55 height 34
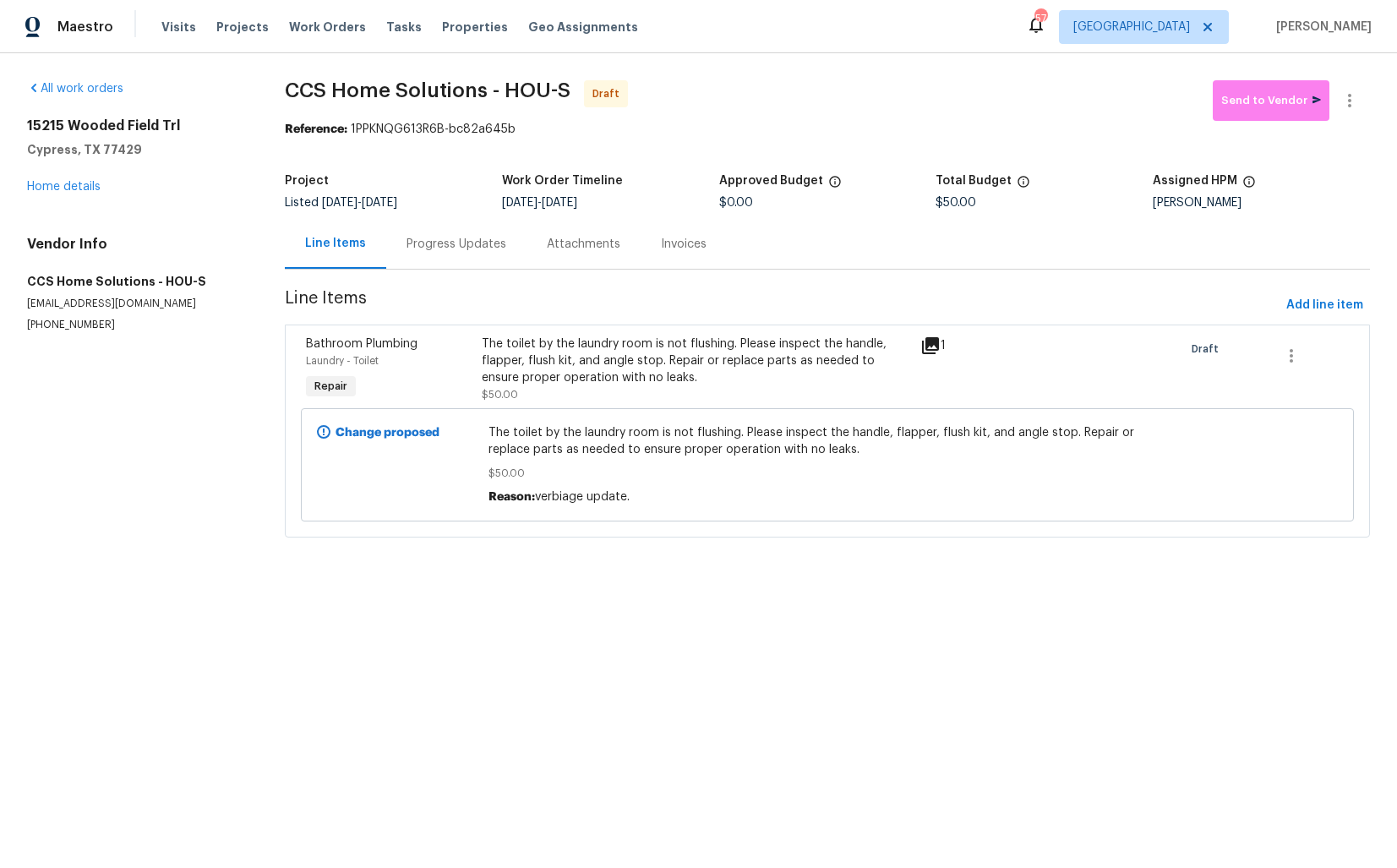
click at [453, 242] on div "Progress Updates" at bounding box center [456, 244] width 100 height 17
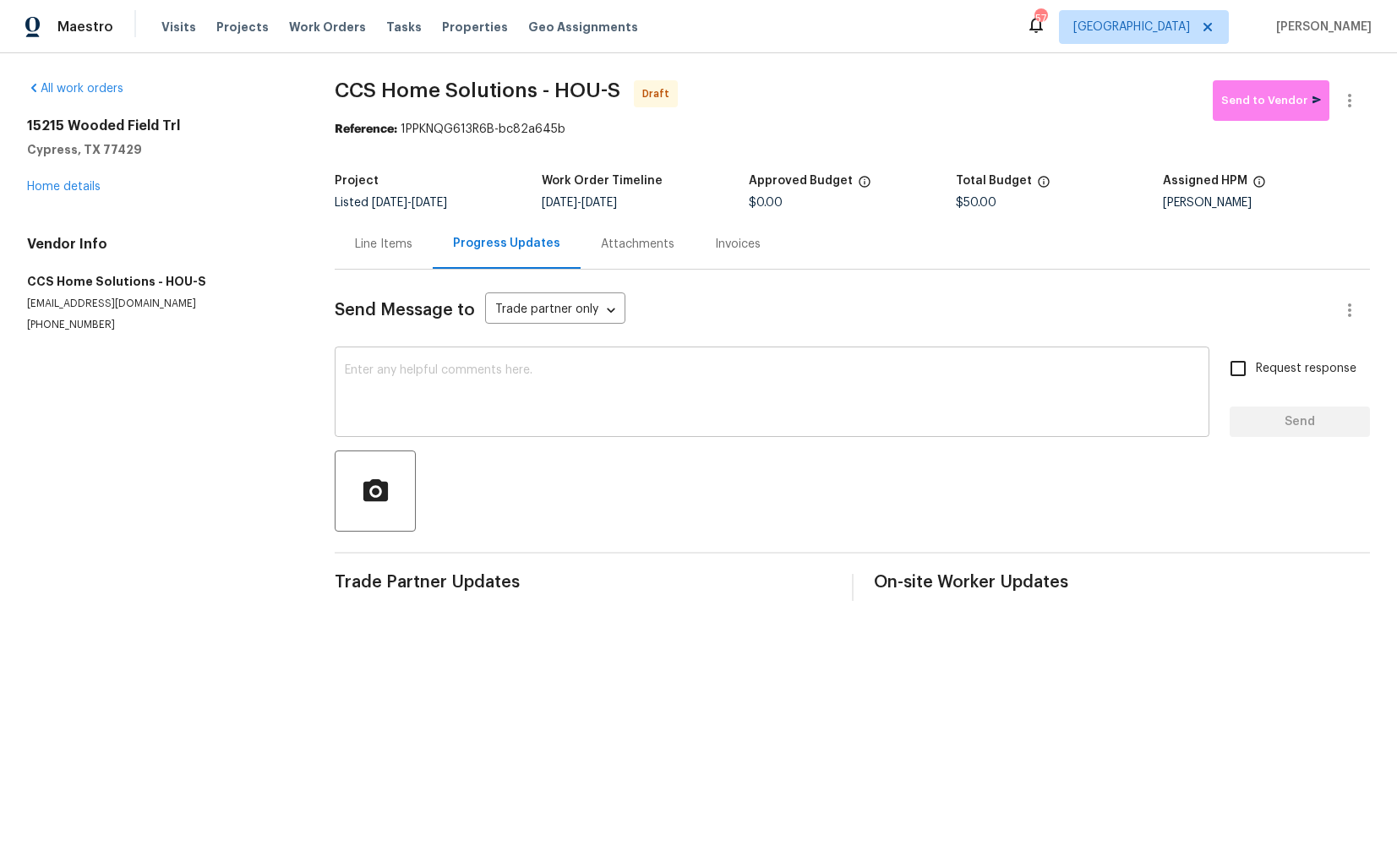
click at [540, 382] on textarea at bounding box center [771, 393] width 854 height 59
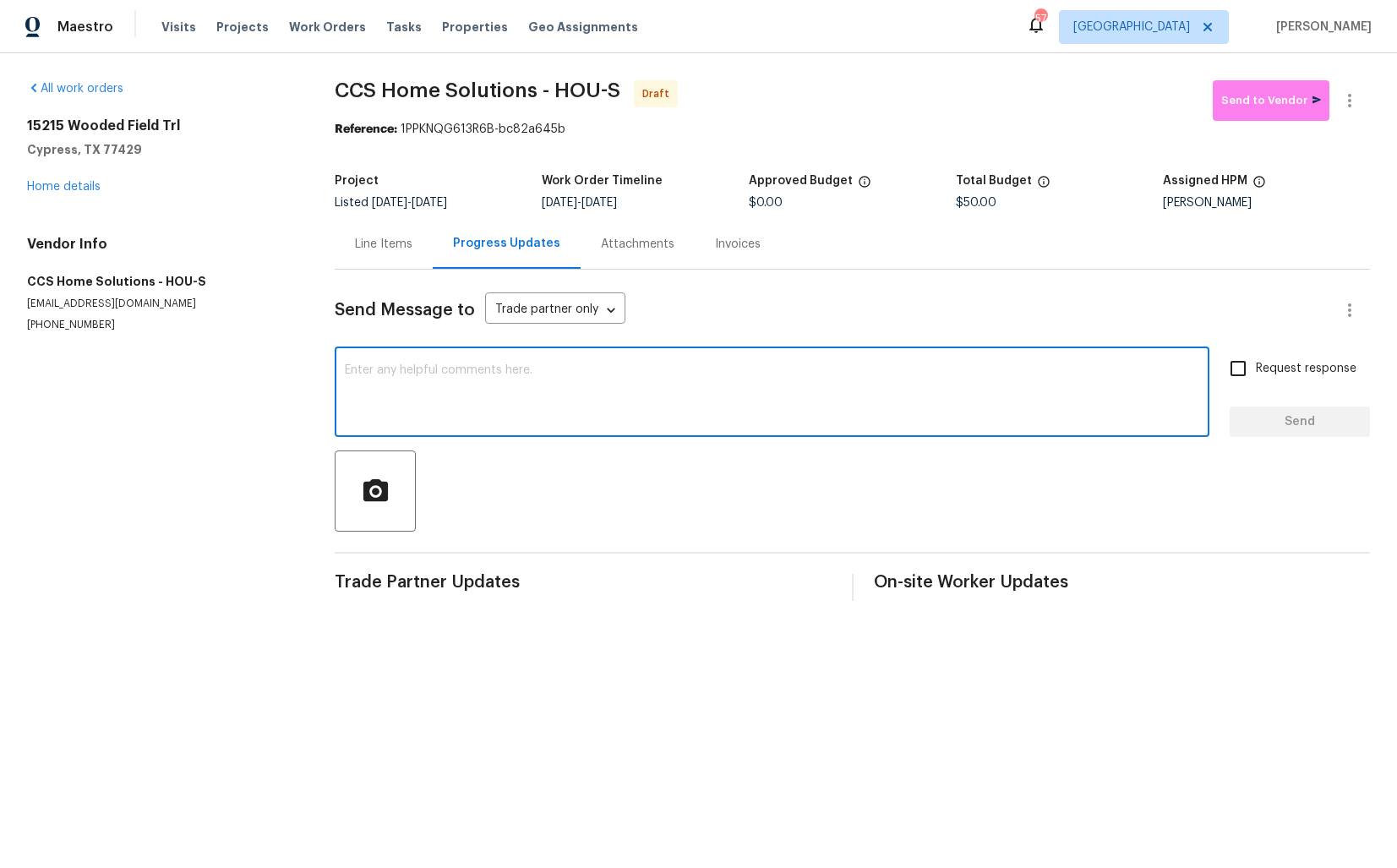
click at [678, 383] on textarea at bounding box center [771, 393] width 854 height 59
paste textarea "Hi this is Arvind with Opendoor. I’m confirming you received the WO for the pro…"
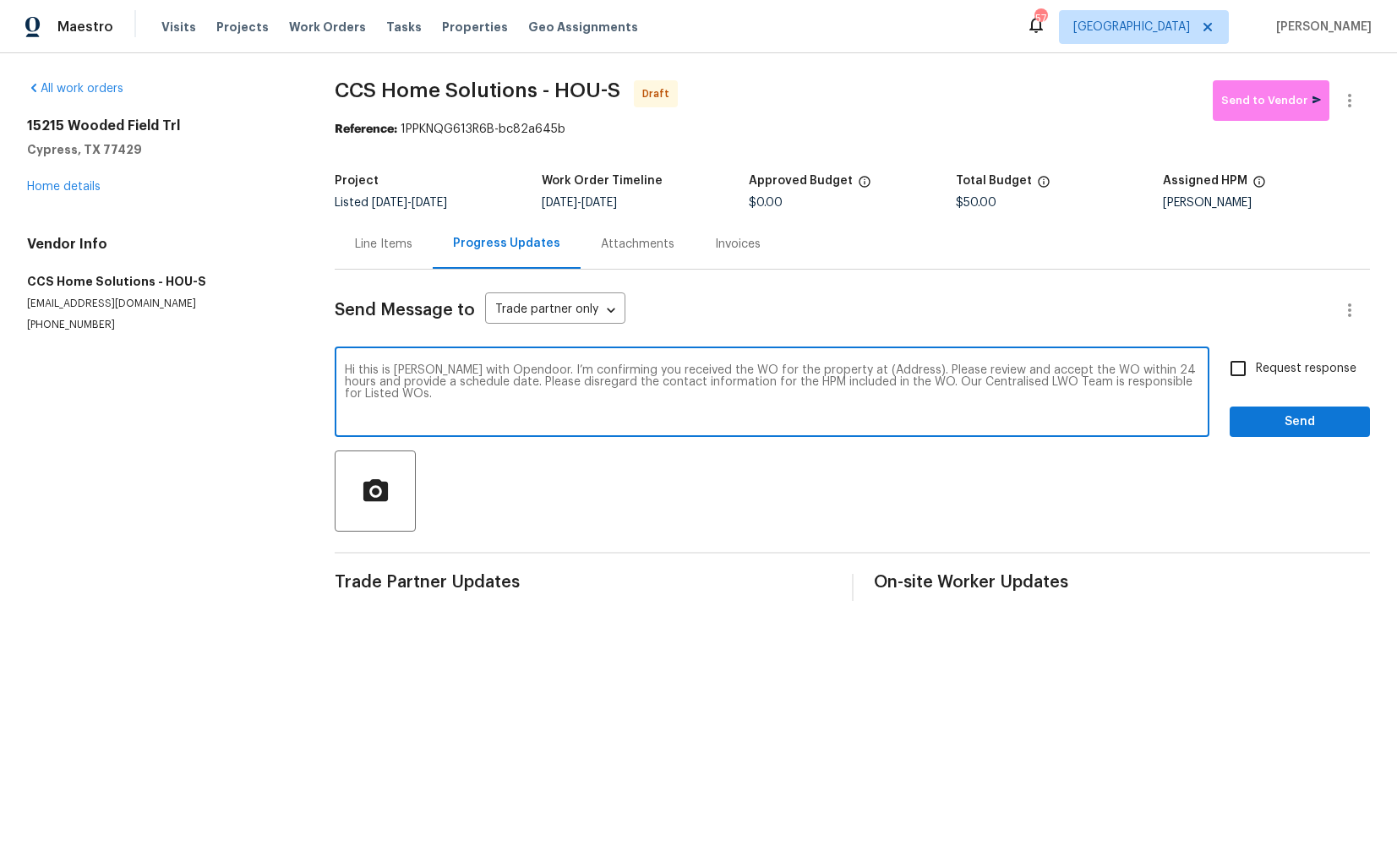
drag, startPoint x: 882, startPoint y: 370, endPoint x: 829, endPoint y: 369, distance: 53.0
click at [829, 369] on textarea "Hi this is Arvind with Opendoor. I’m confirming you received the WO for the pro…" at bounding box center [771, 393] width 854 height 59
paste textarea "15215 Wooded Field Trl, Cypress, TX 77429"
type textarea "Hi this is Arvind with Opendoor. I’m confirming you received the WO for the pro…"
click at [1242, 382] on input "Request response" at bounding box center [1238, 369] width 36 height 36
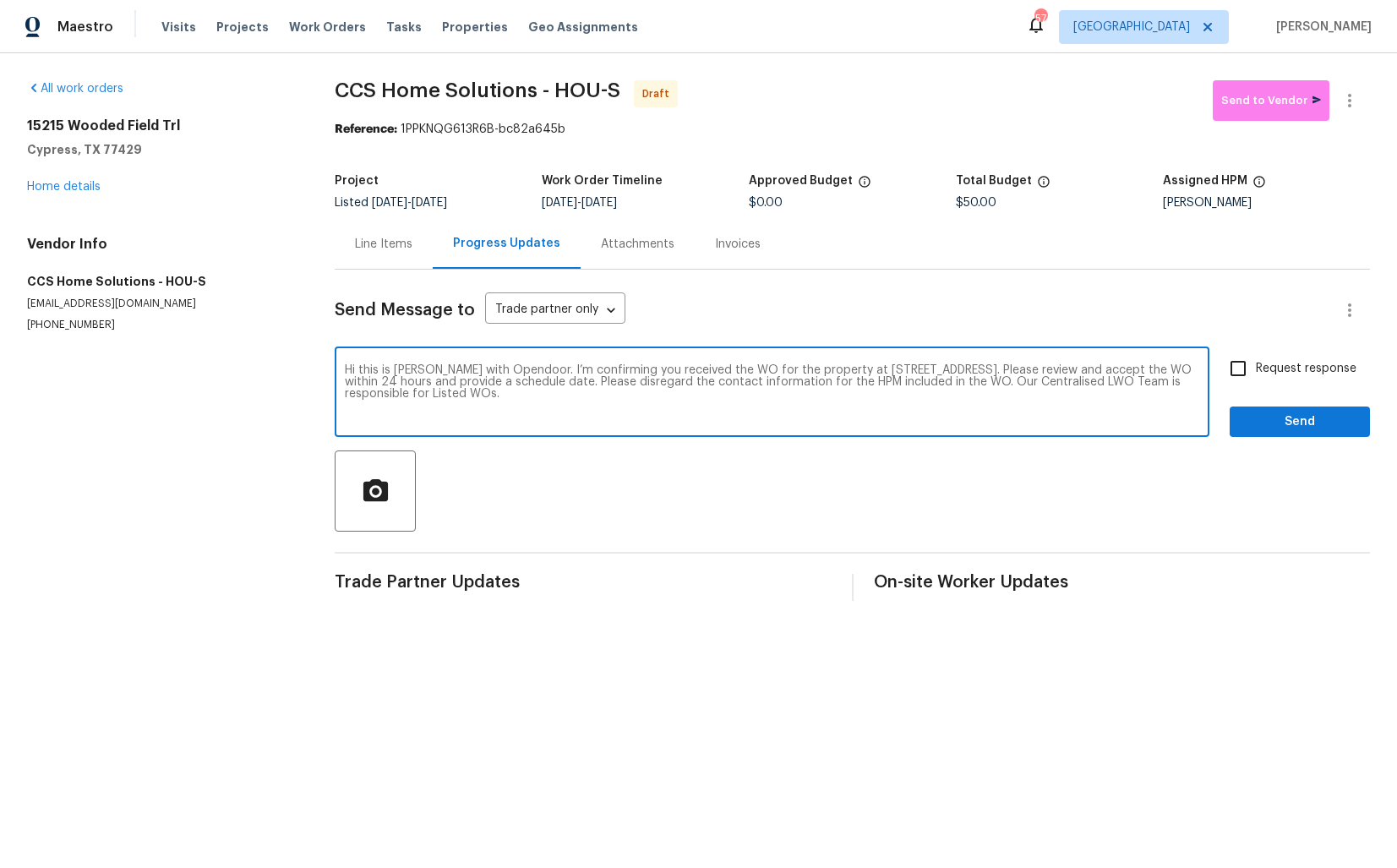
checkbox input "true"
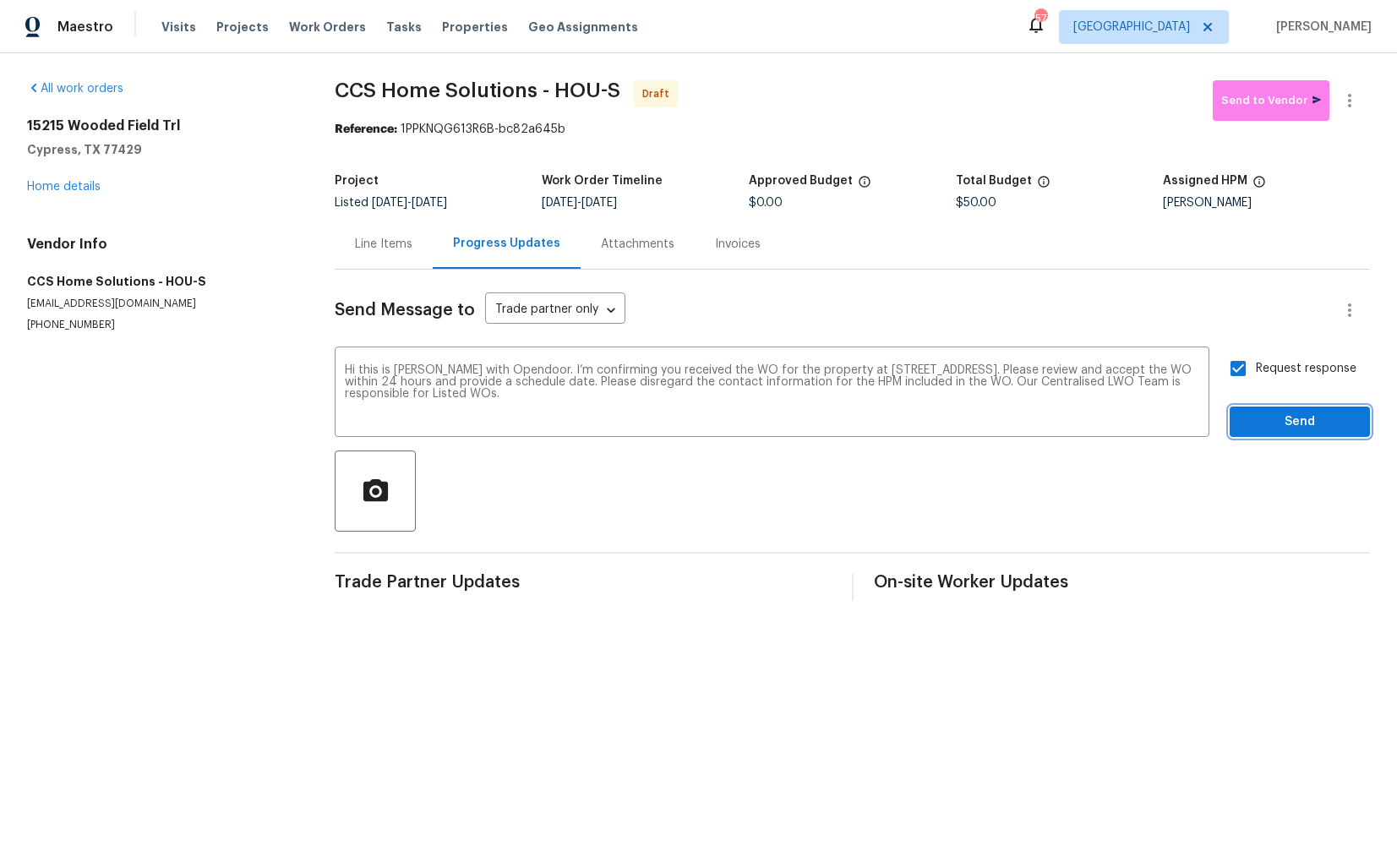
click at [1272, 428] on span "Send" at bounding box center [1300, 422] width 114 height 21
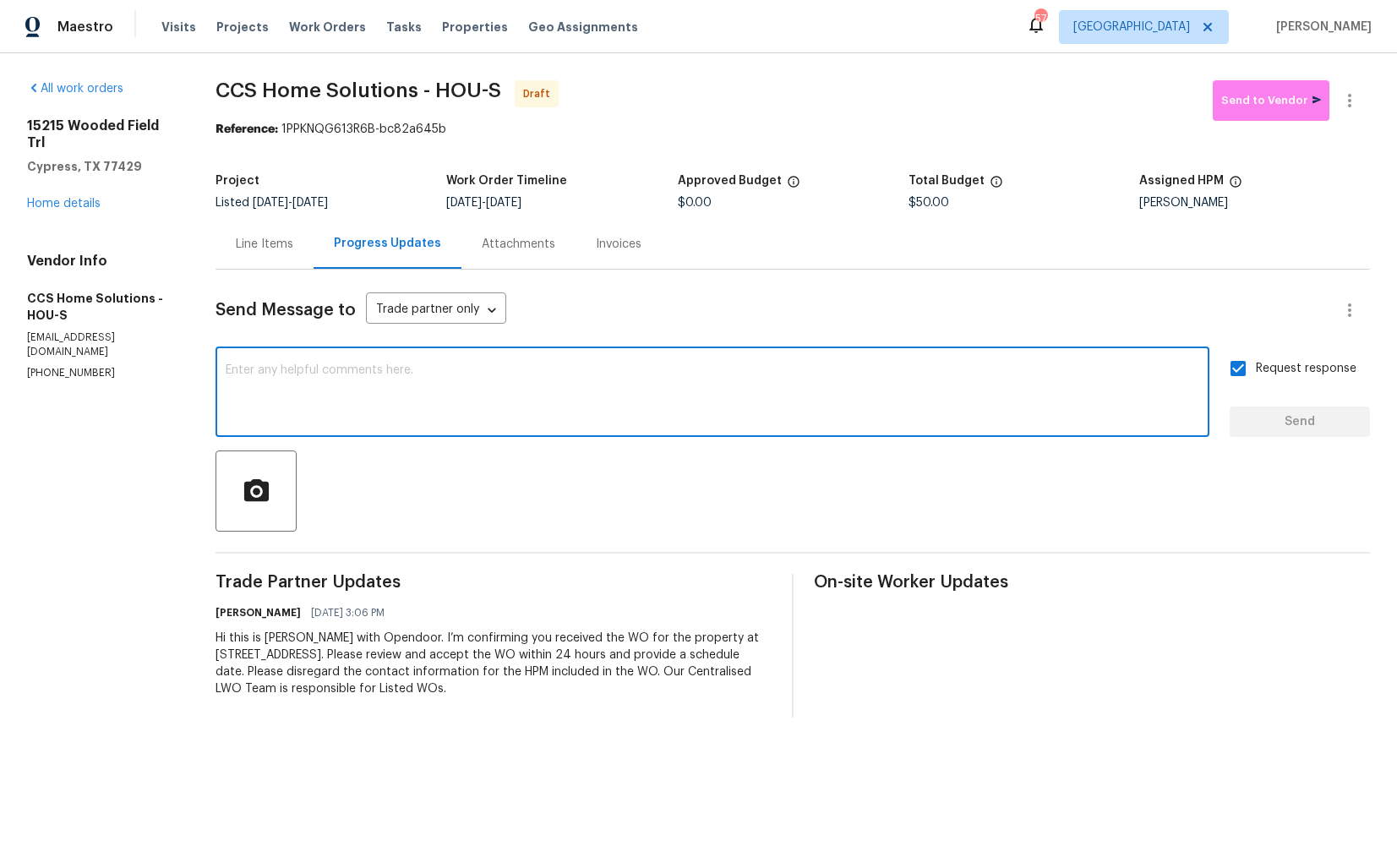
click at [620, 418] on textarea at bounding box center [712, 393] width 974 height 59
paste textarea "Attention All Work Orders must include before-photos (both close-up and wide-an…"
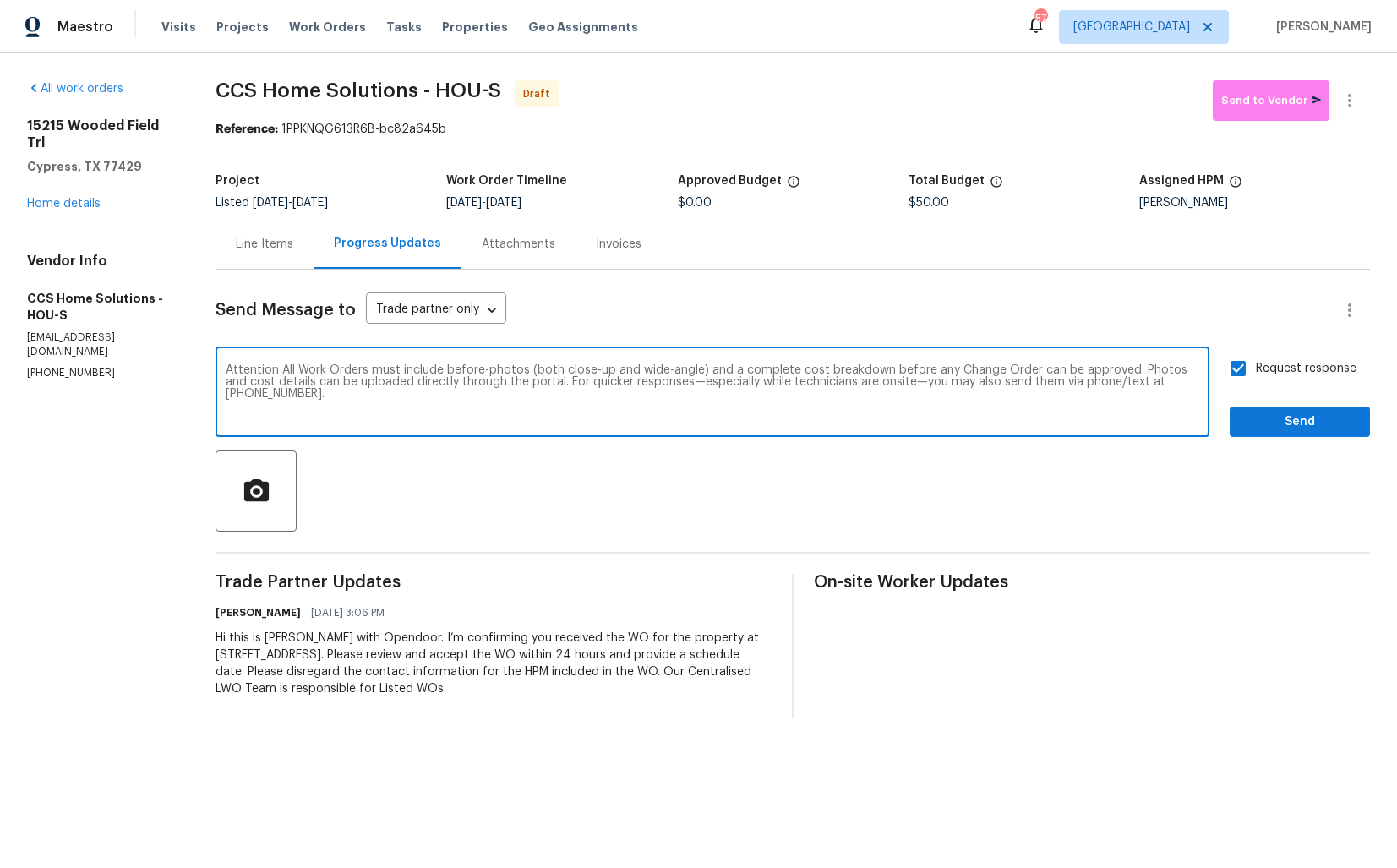
type textarea "Attention All Work Orders must include before-photos (both close-up and wide-an…"
click at [1281, 415] on span "Send" at bounding box center [1300, 422] width 114 height 21
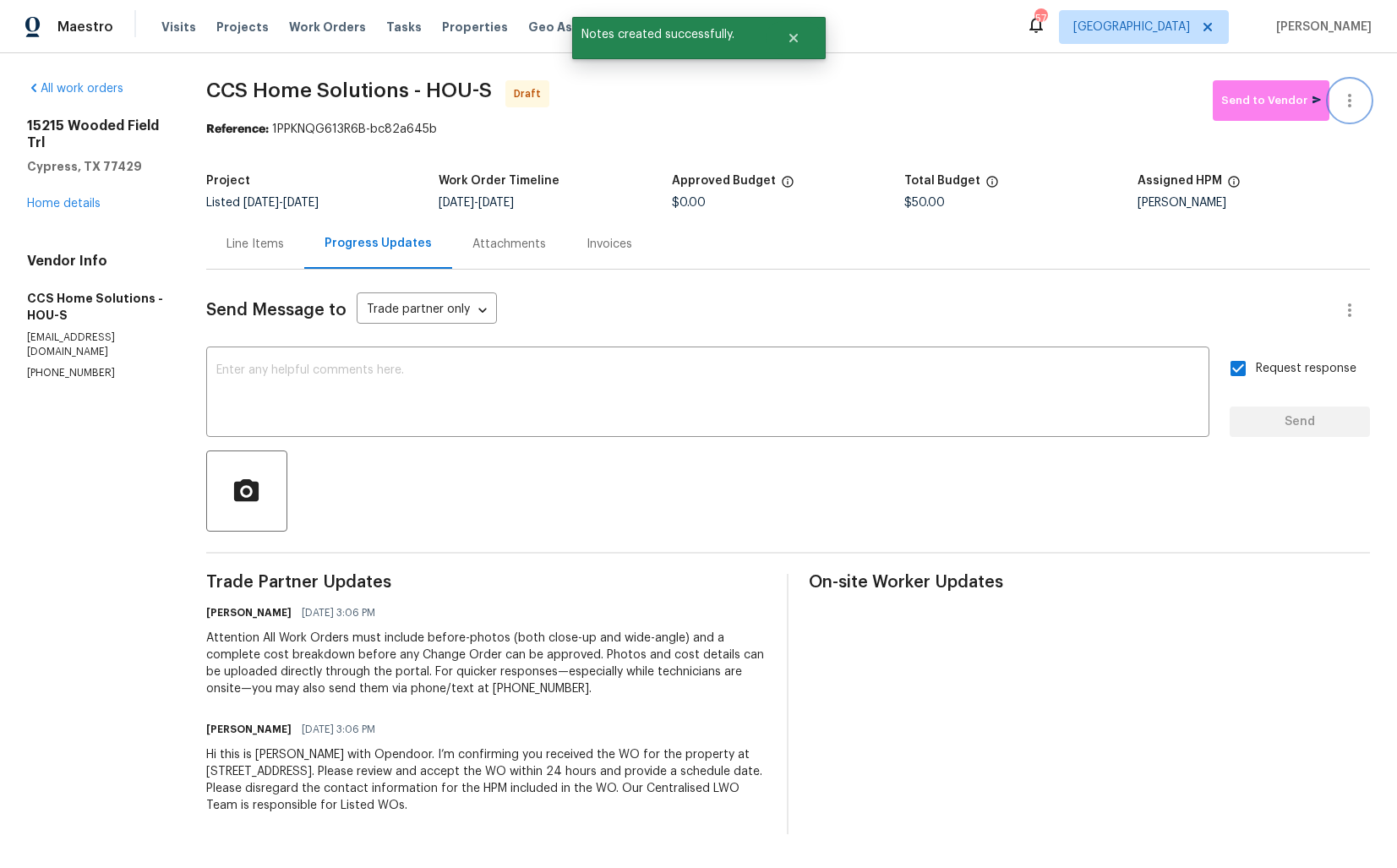
click at [1360, 94] on button "button" at bounding box center [1350, 101] width 41 height 41
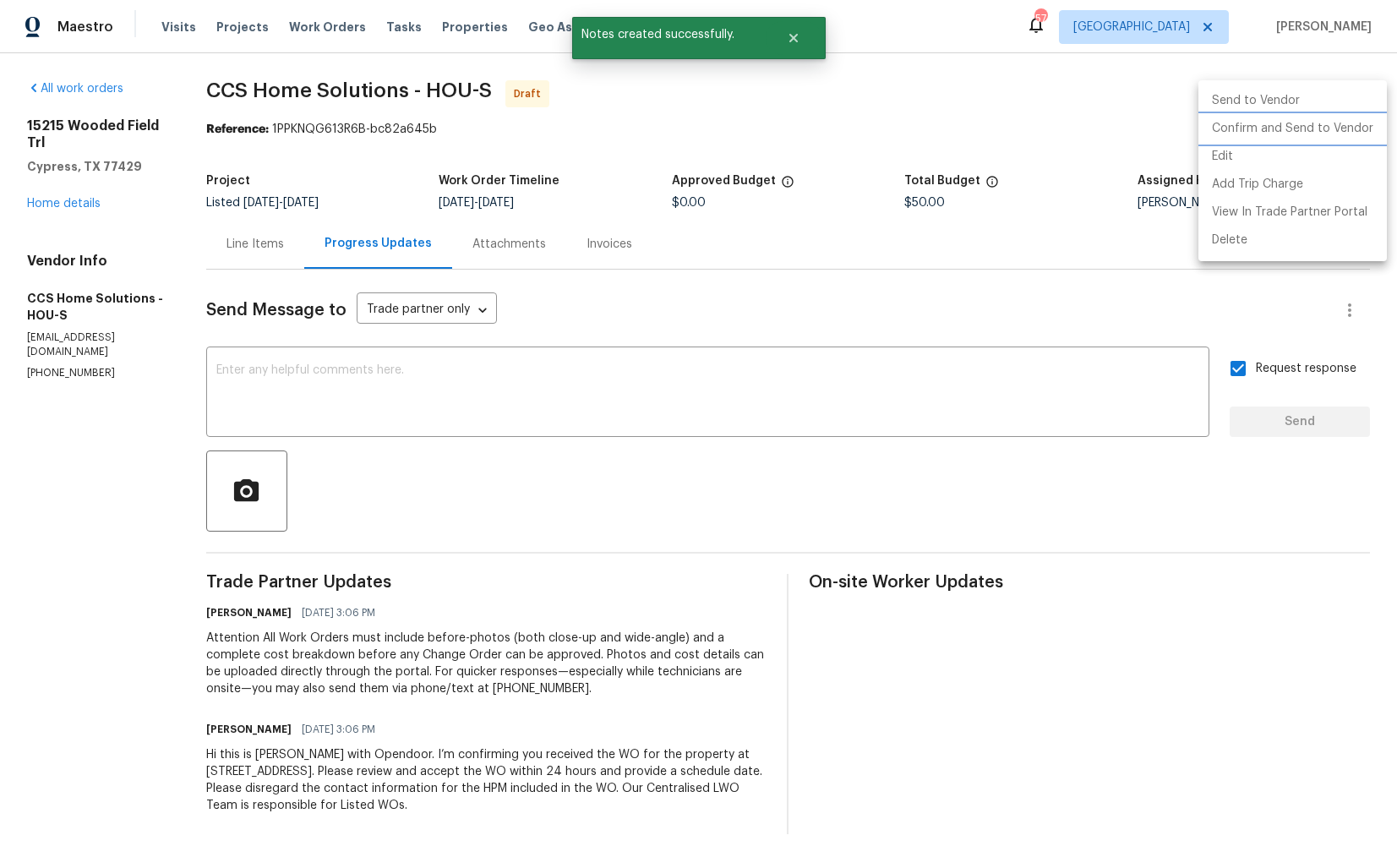
click at [1275, 130] on li "Confirm and Send to Vendor" at bounding box center [1292, 129] width 189 height 28
click at [870, 126] on div at bounding box center [698, 434] width 1397 height 868
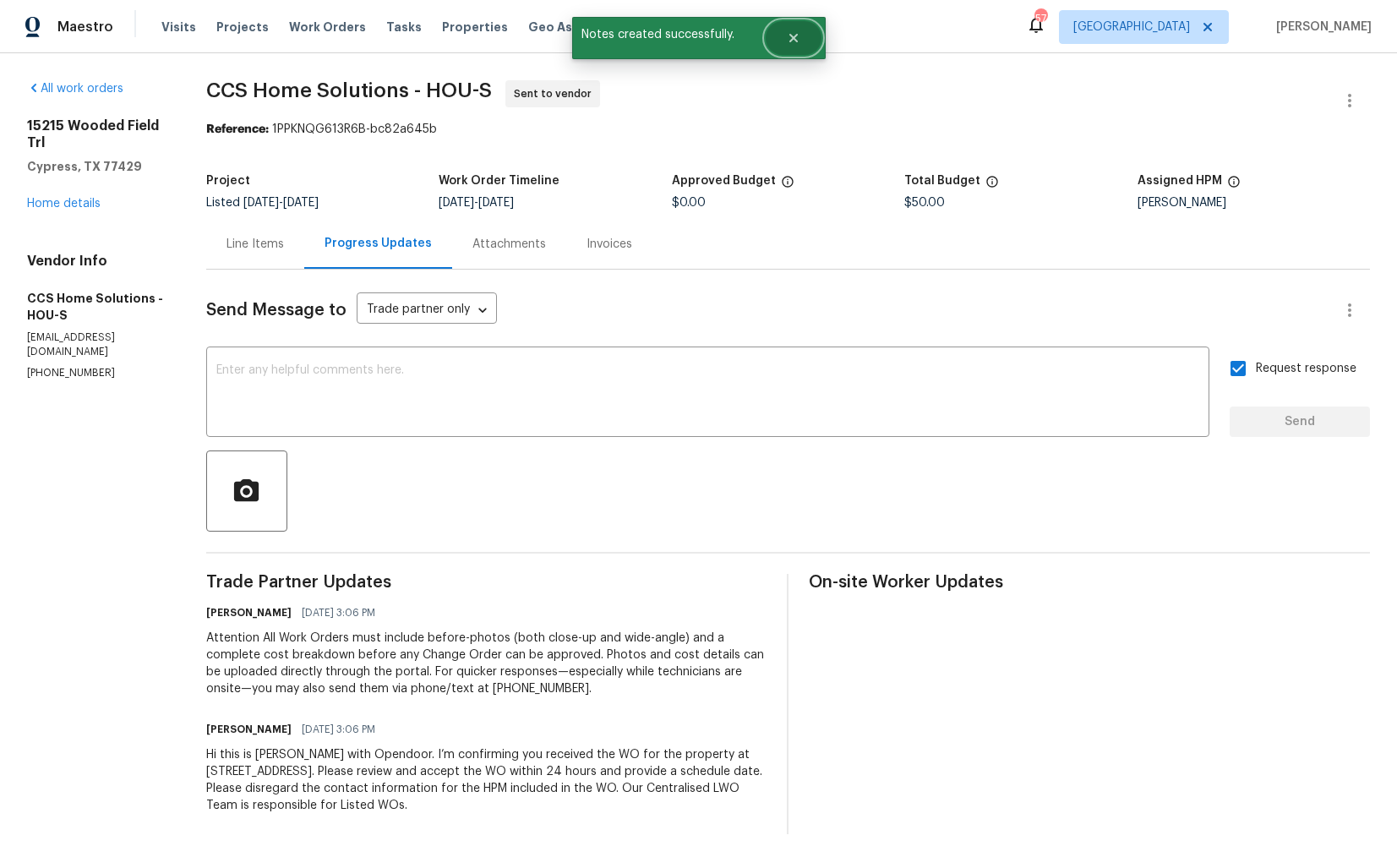
click at [796, 39] on icon "Close" at bounding box center [794, 38] width 14 height 14
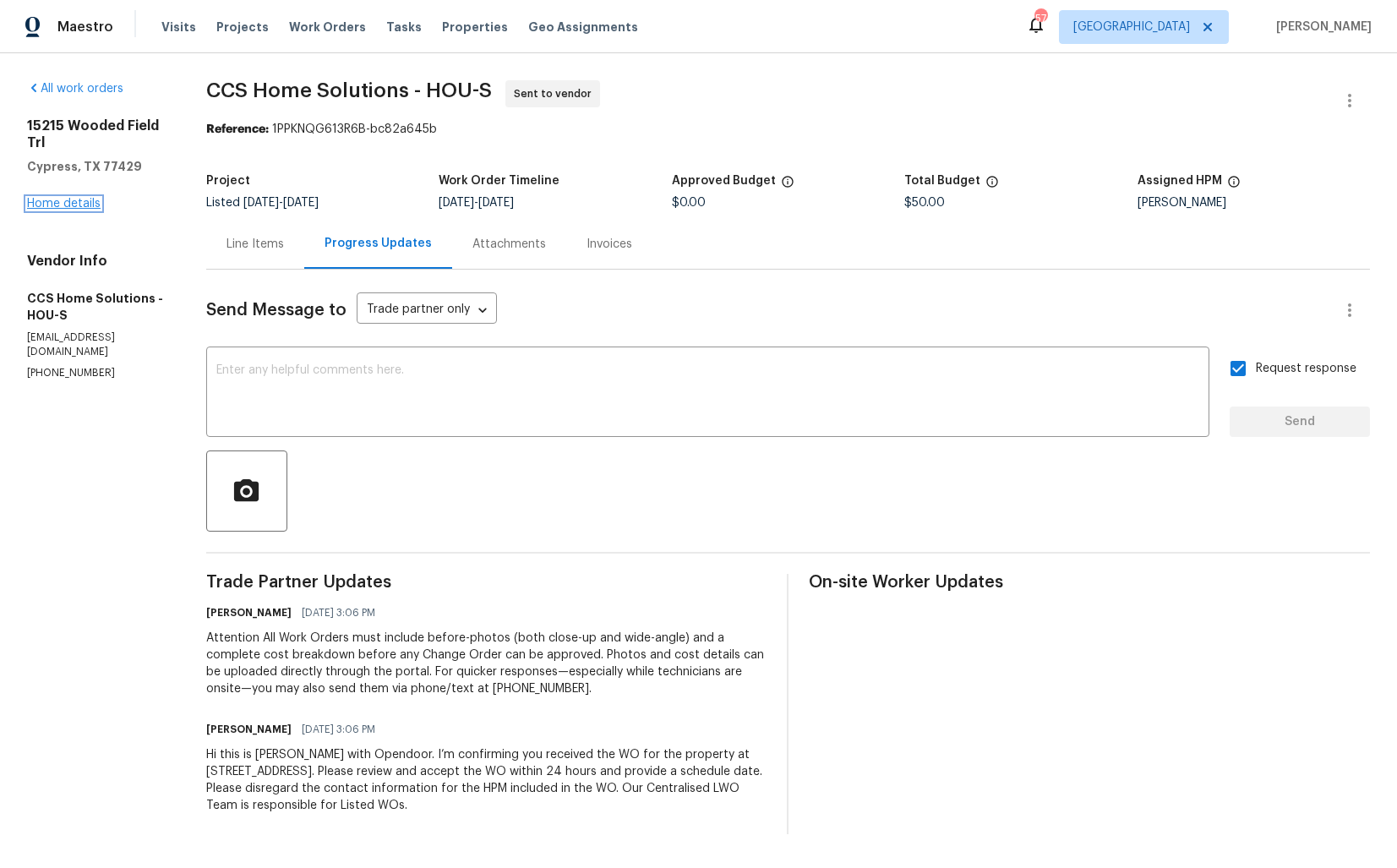
click at [82, 201] on link "Home details" at bounding box center [64, 204] width 73 height 12
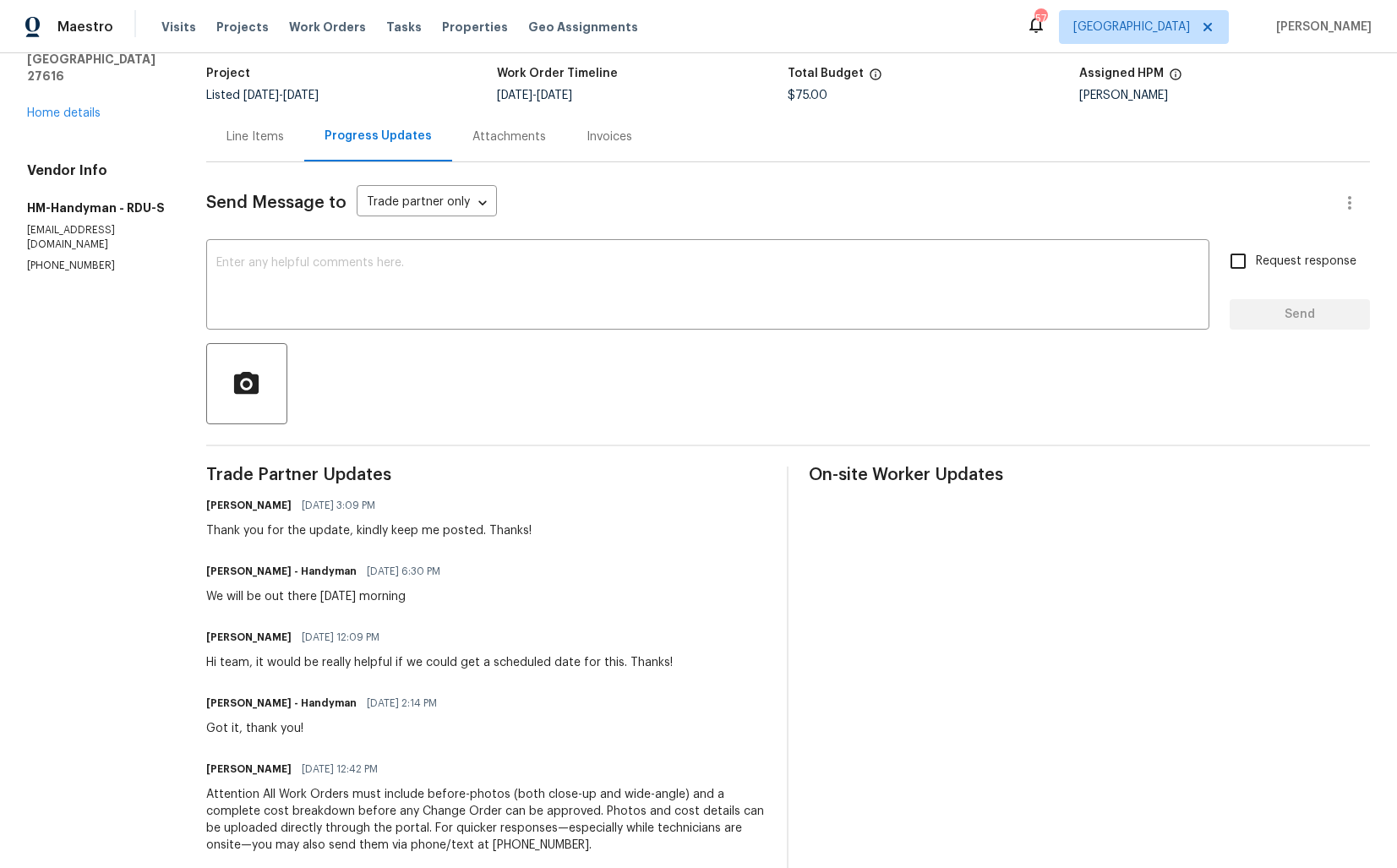
scroll to position [79, 0]
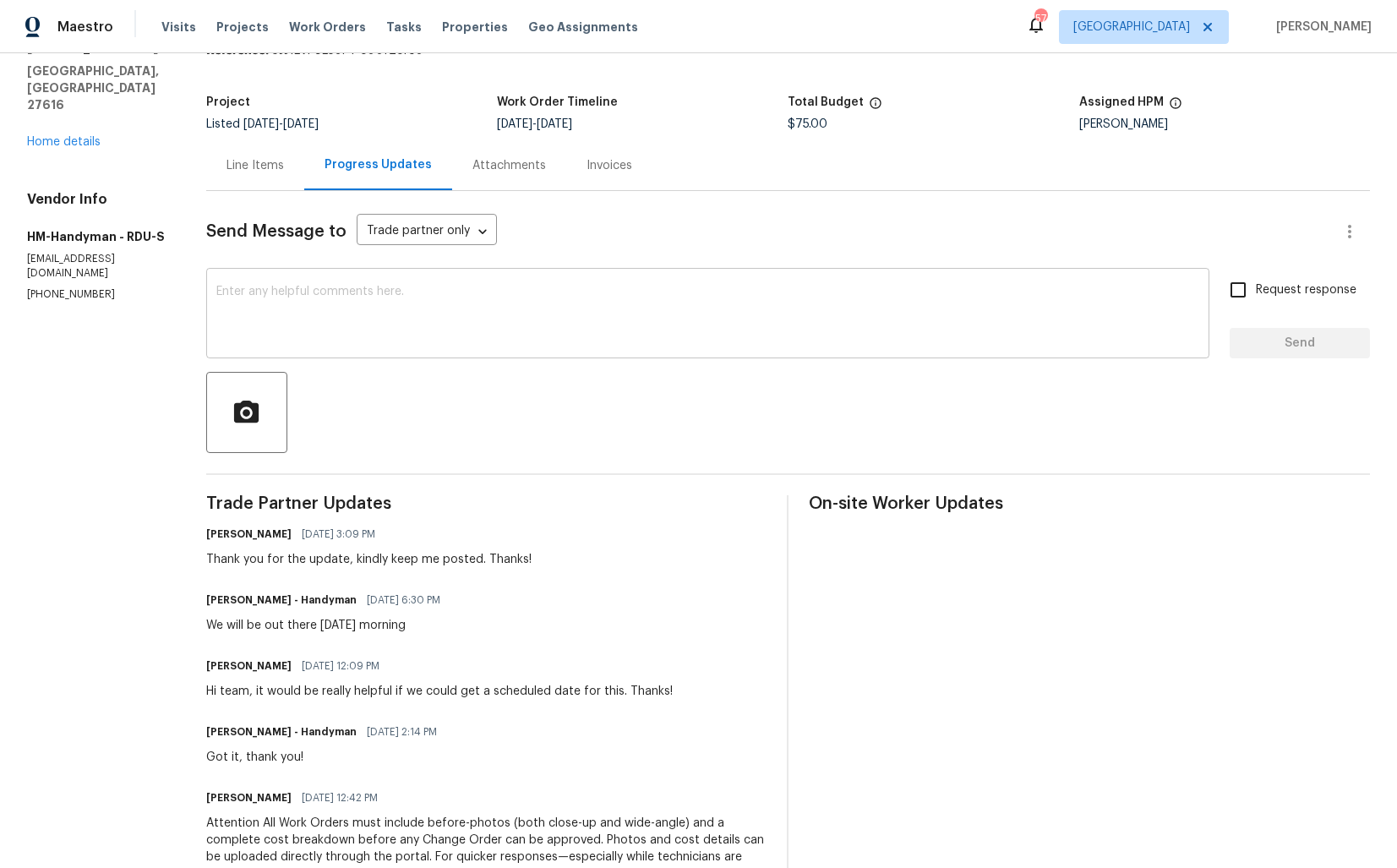
click at [388, 331] on textarea at bounding box center [707, 315] width 983 height 59
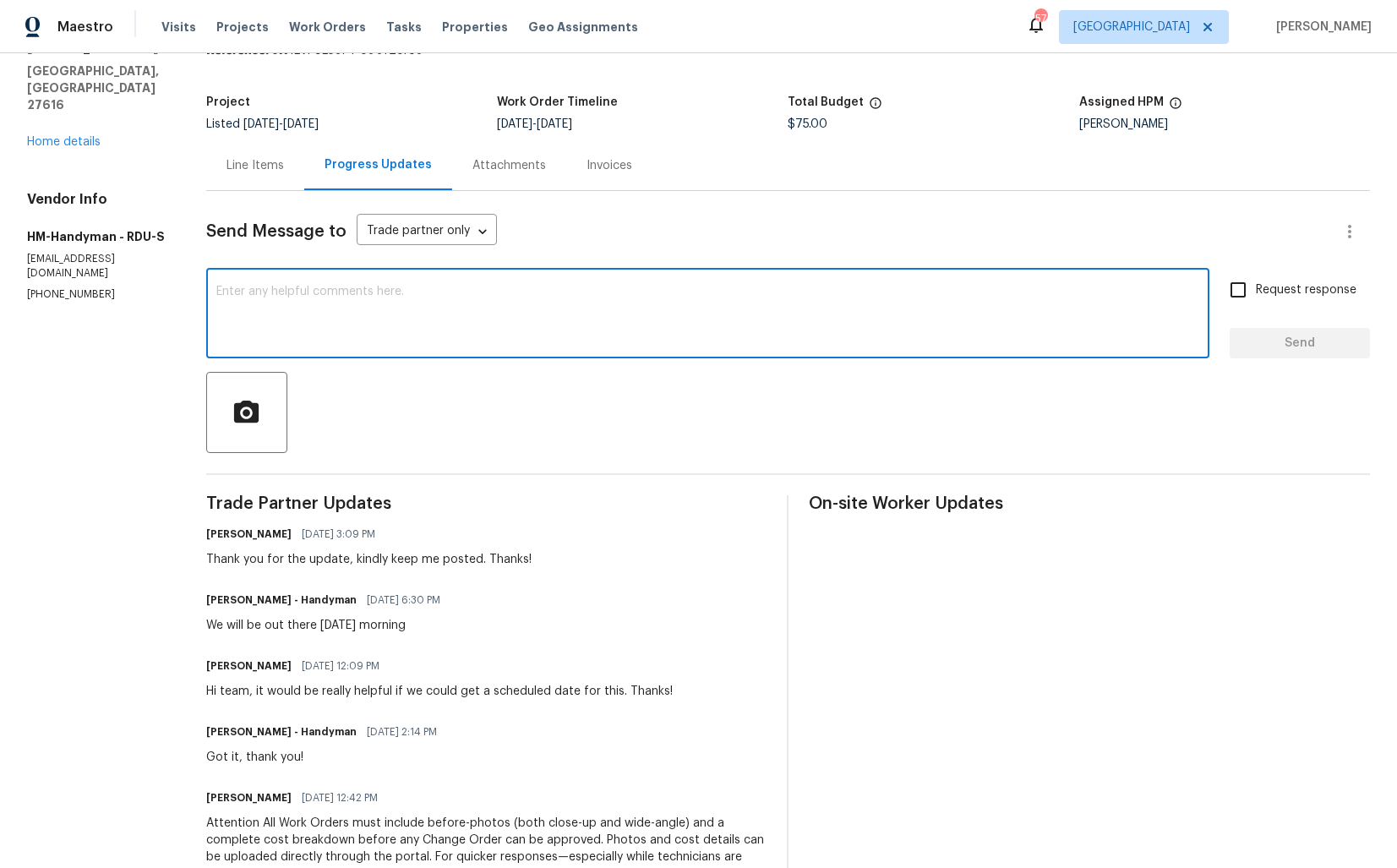
paste textarea "Hi team, could you please provide an update on the status of the work order? Th…"
click at [763, 289] on textarea "Hi team, could you please provide an update on the status of the work order? Th…" at bounding box center [707, 315] width 983 height 59
type textarea "Hi team, could you please provide an update on the status of the work order? Th…"
click at [1234, 287] on input "Request response" at bounding box center [1238, 290] width 36 height 36
checkbox input "true"
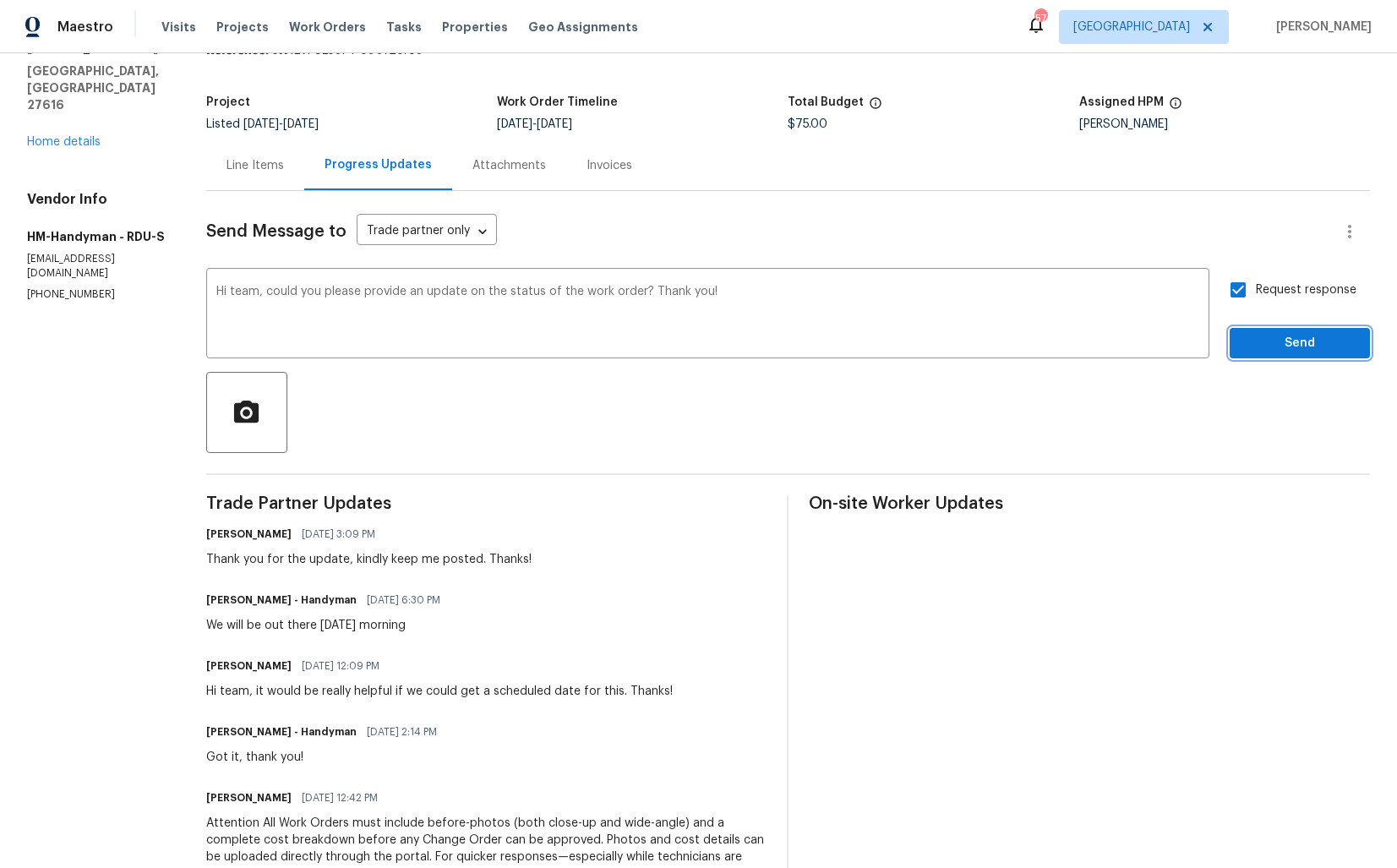
click at [1271, 341] on span "Send" at bounding box center [1300, 343] width 114 height 21
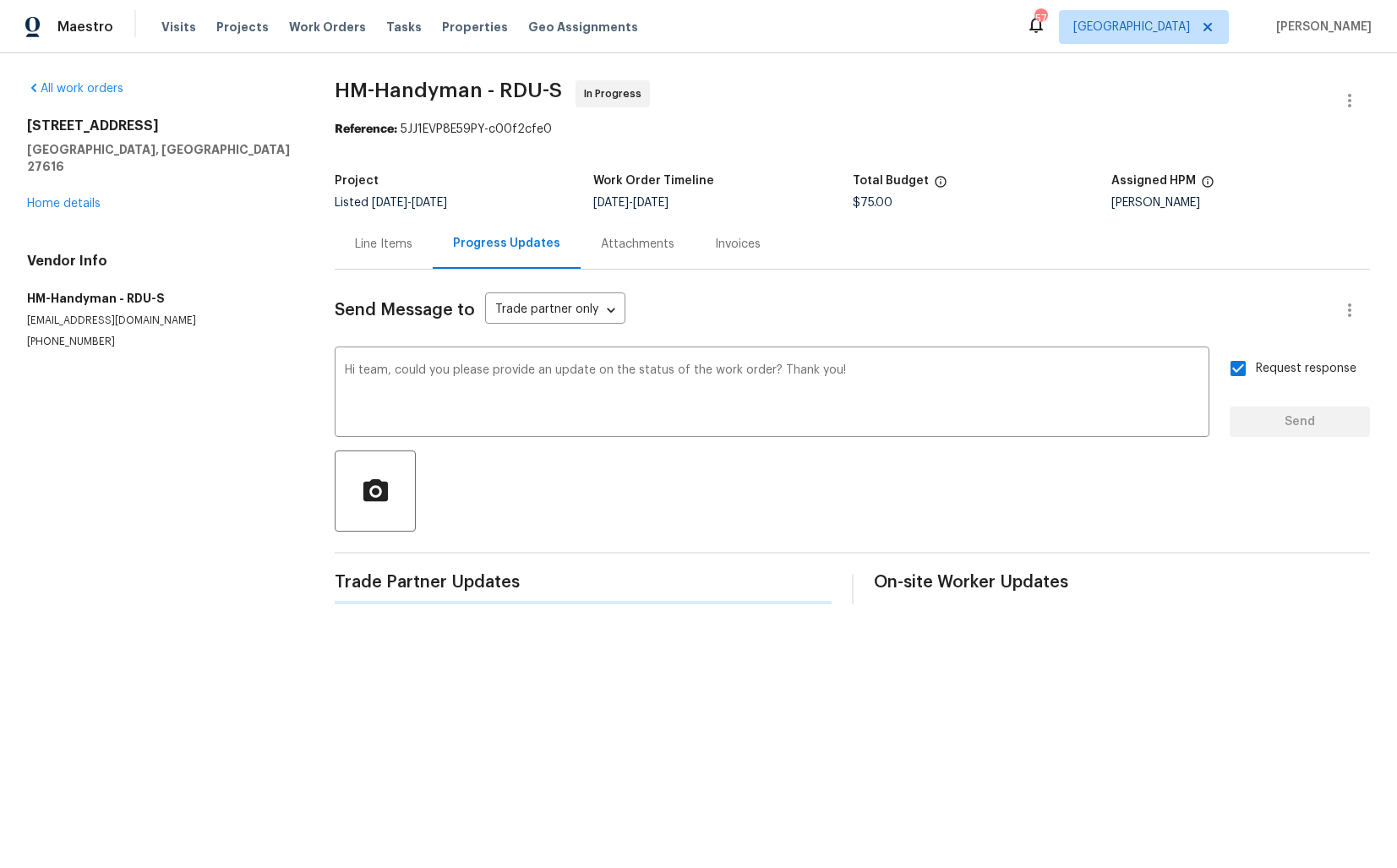
scroll to position [0, 0]
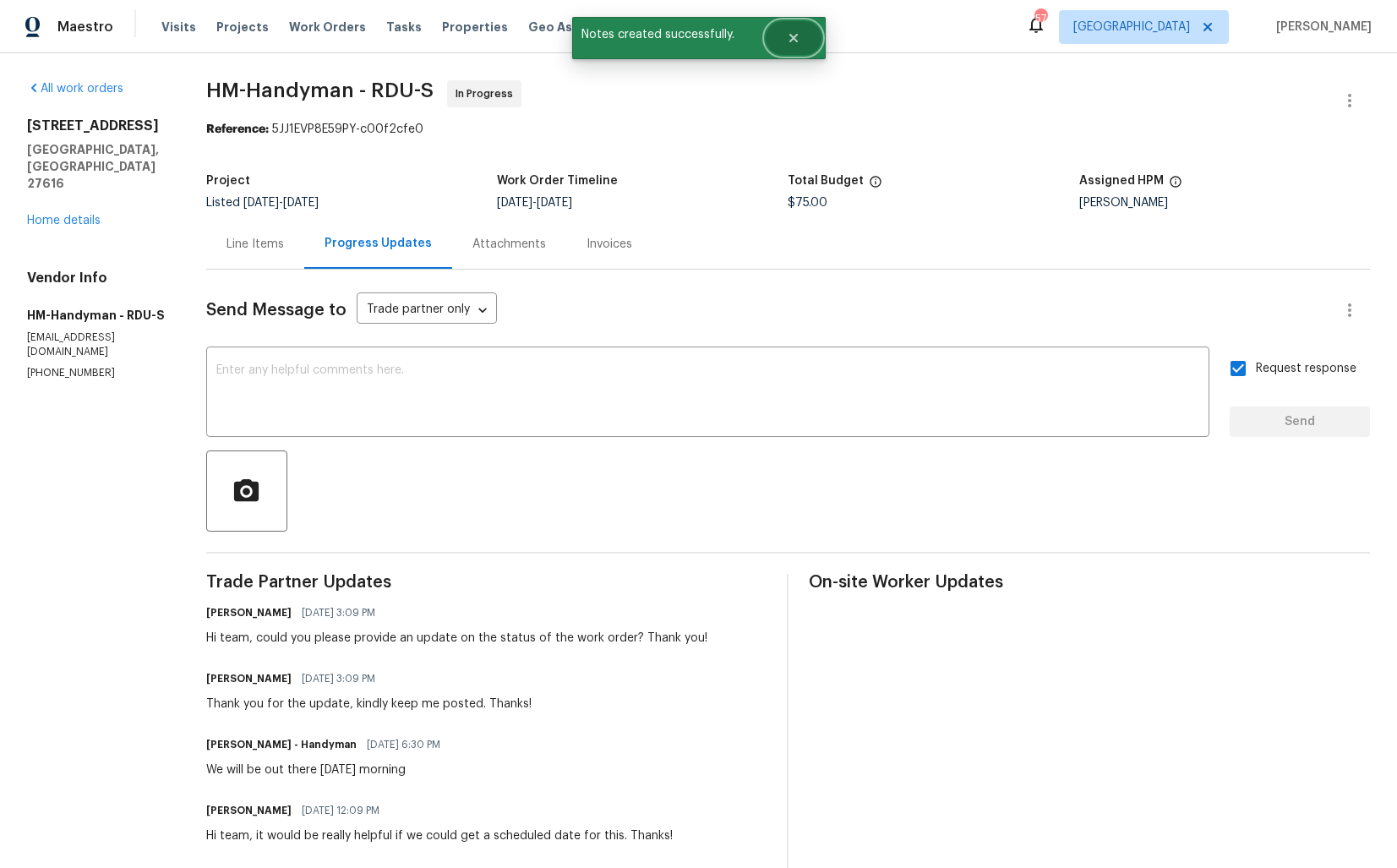
click at [793, 38] on icon "Close" at bounding box center [793, 38] width 9 height 9
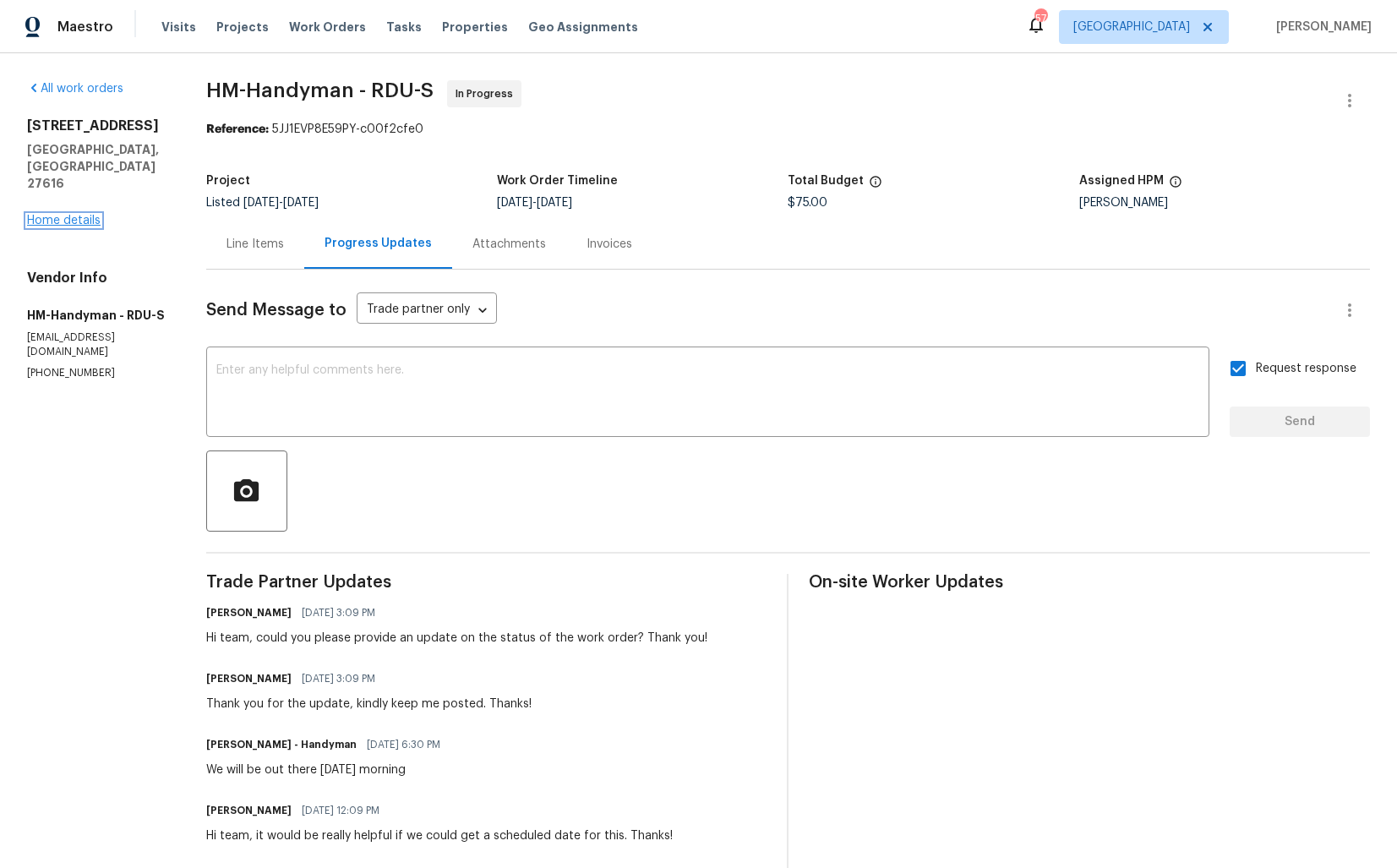
click at [68, 215] on link "Home details" at bounding box center [64, 221] width 73 height 12
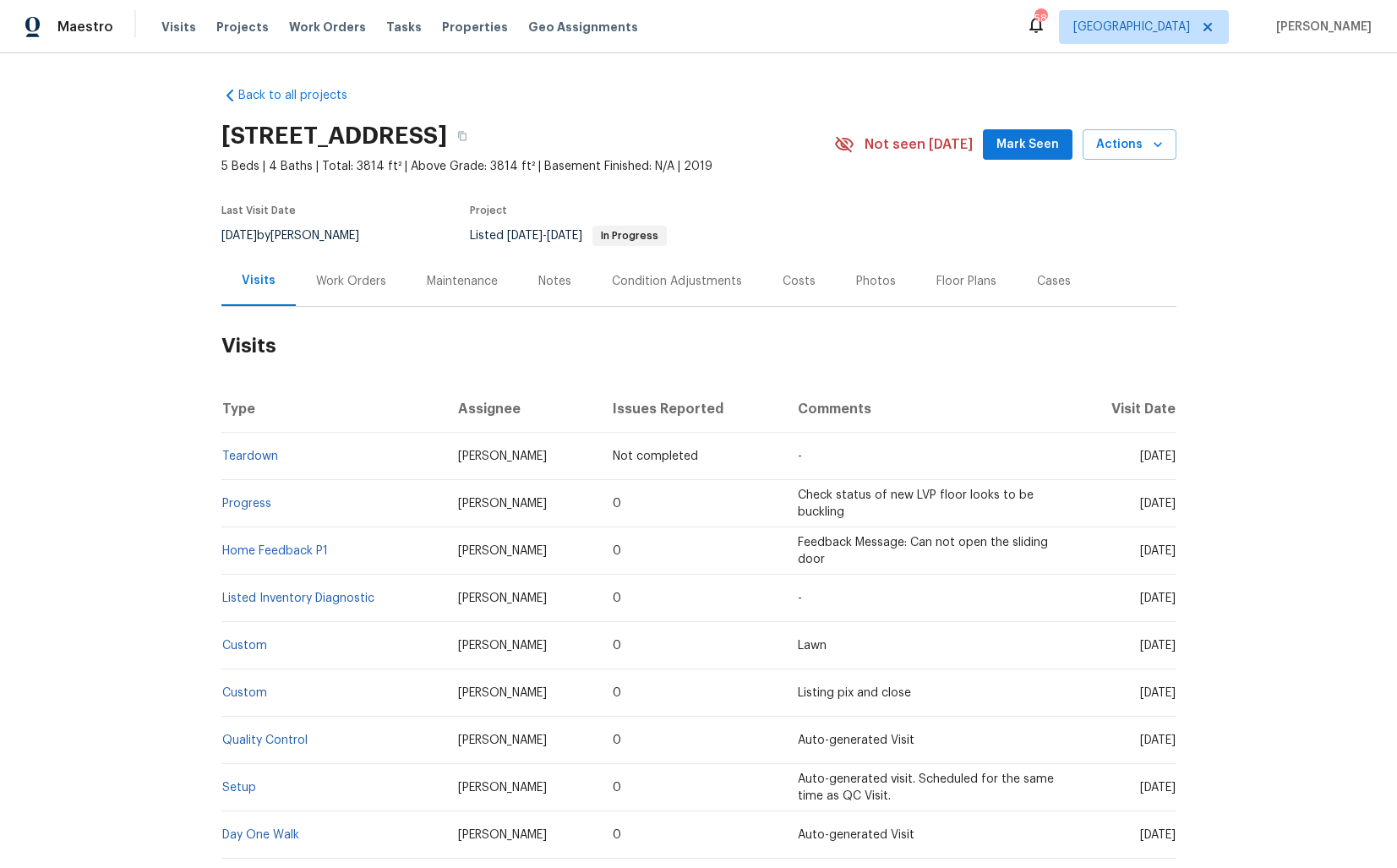
click at [338, 294] on div "Work Orders" at bounding box center [352, 281] width 111 height 50
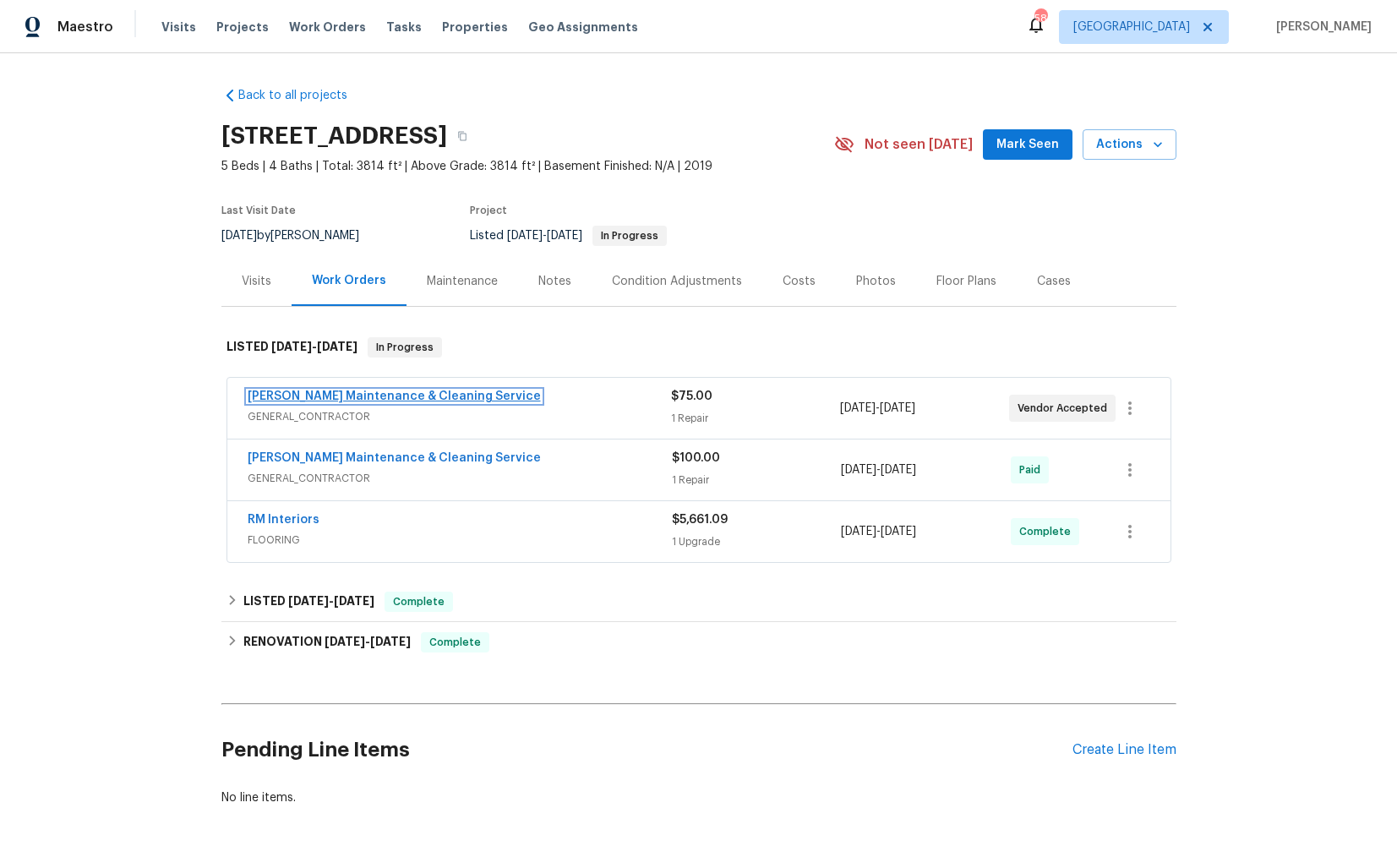
click at [429, 399] on link "[PERSON_NAME] Maintenance & Cleaning Service" at bounding box center [394, 396] width 294 height 12
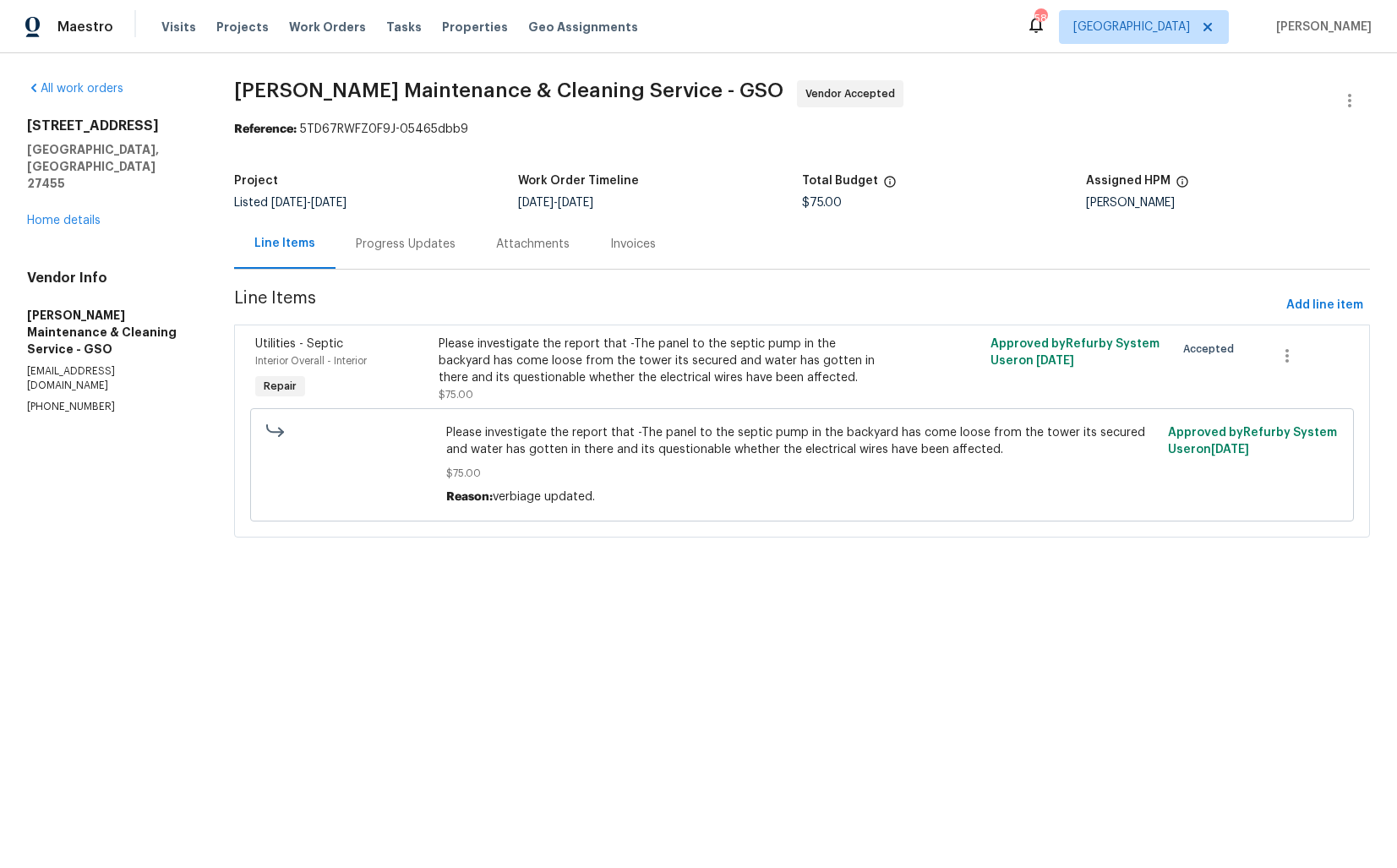
click at [422, 252] on div "Progress Updates" at bounding box center [405, 244] width 100 height 17
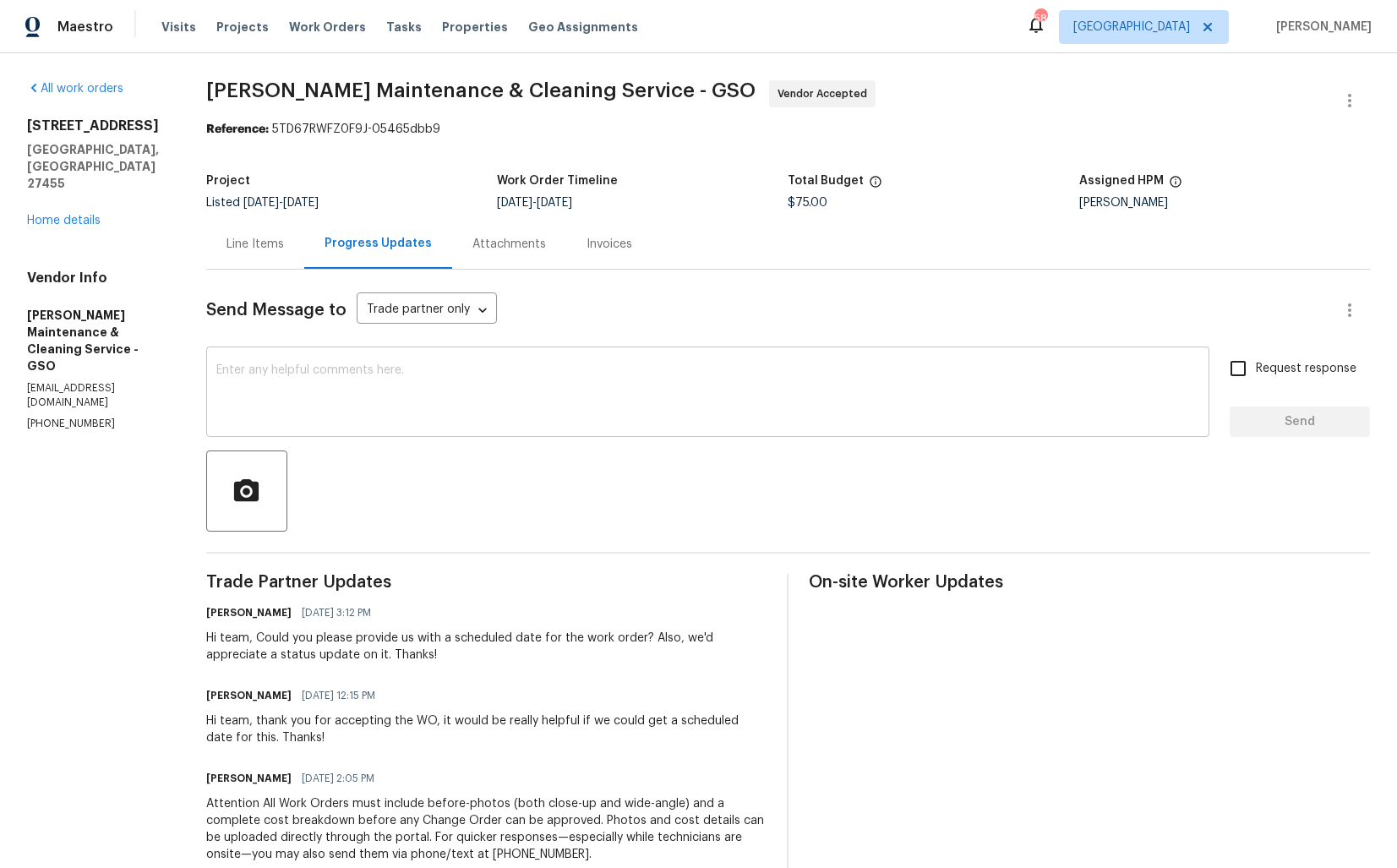
click at [527, 376] on textarea at bounding box center [707, 393] width 983 height 59
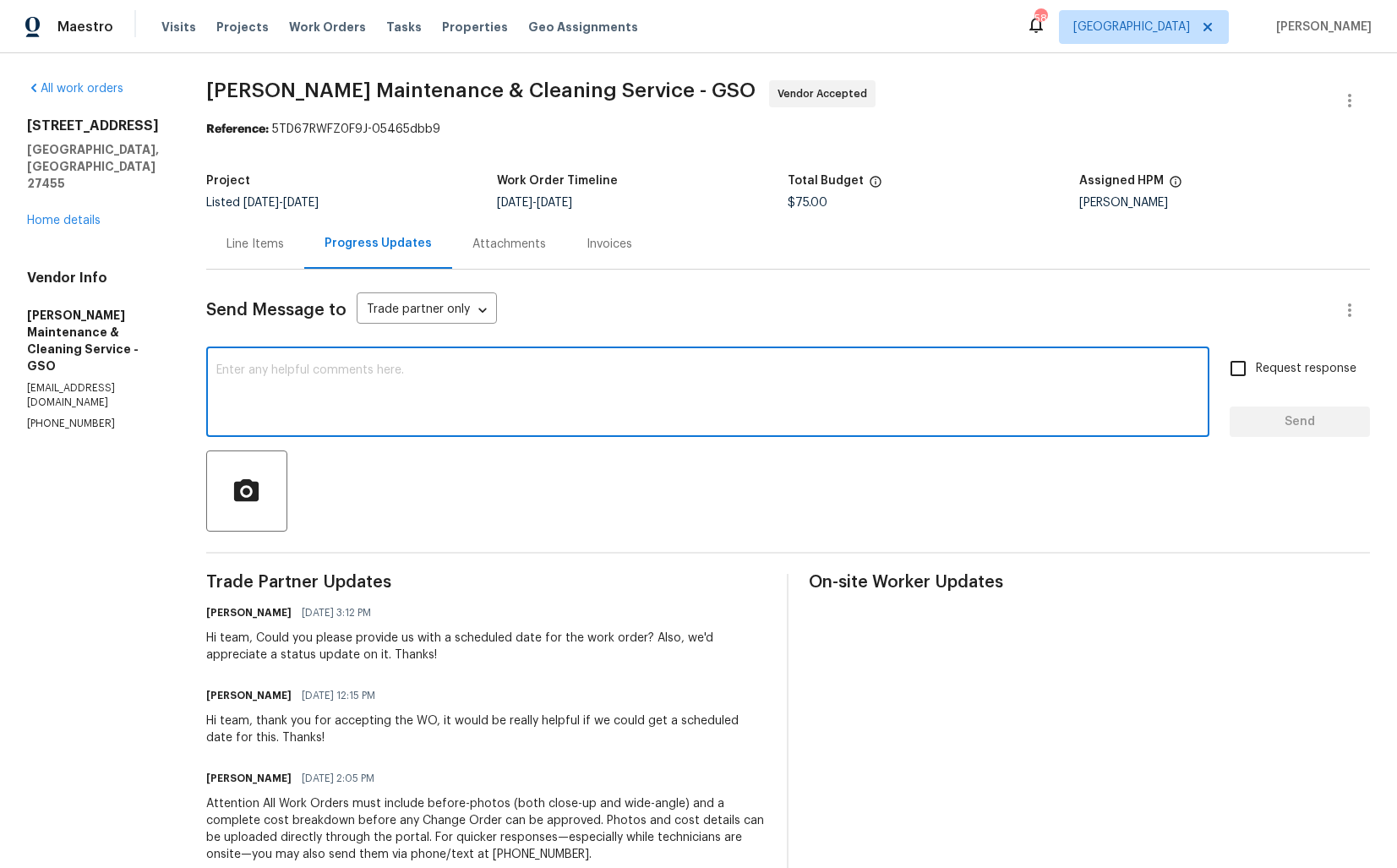
click at [590, 350] on div "Send Message to Trade partner only Trade partner only ​ x ​ Request response Se…" at bounding box center [789, 635] width 1164 height 731
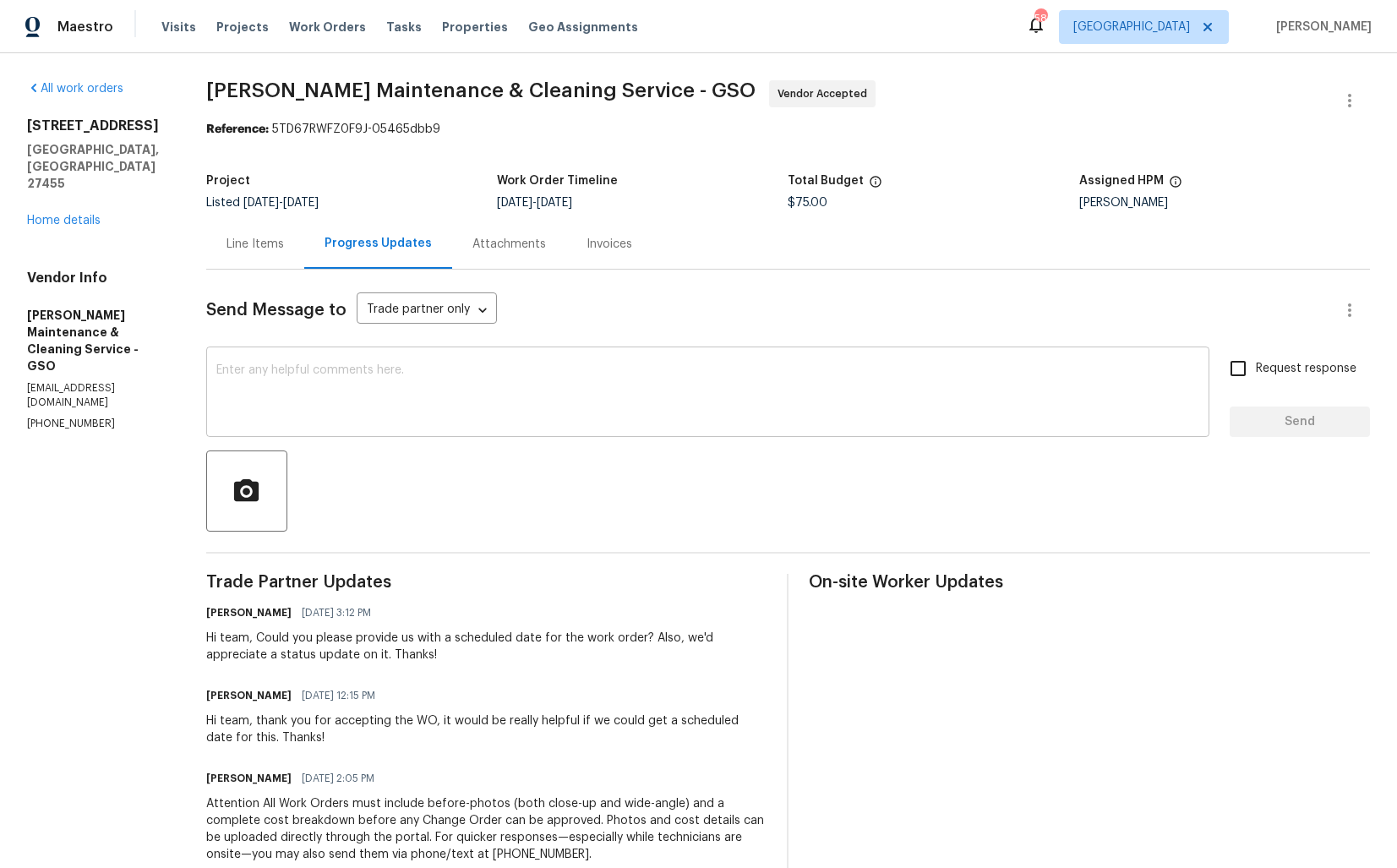
click at [533, 386] on textarea at bounding box center [707, 393] width 983 height 59
paste textarea "Hi, We’ve been trying to reach you for the past couple of days but haven’t rece…"
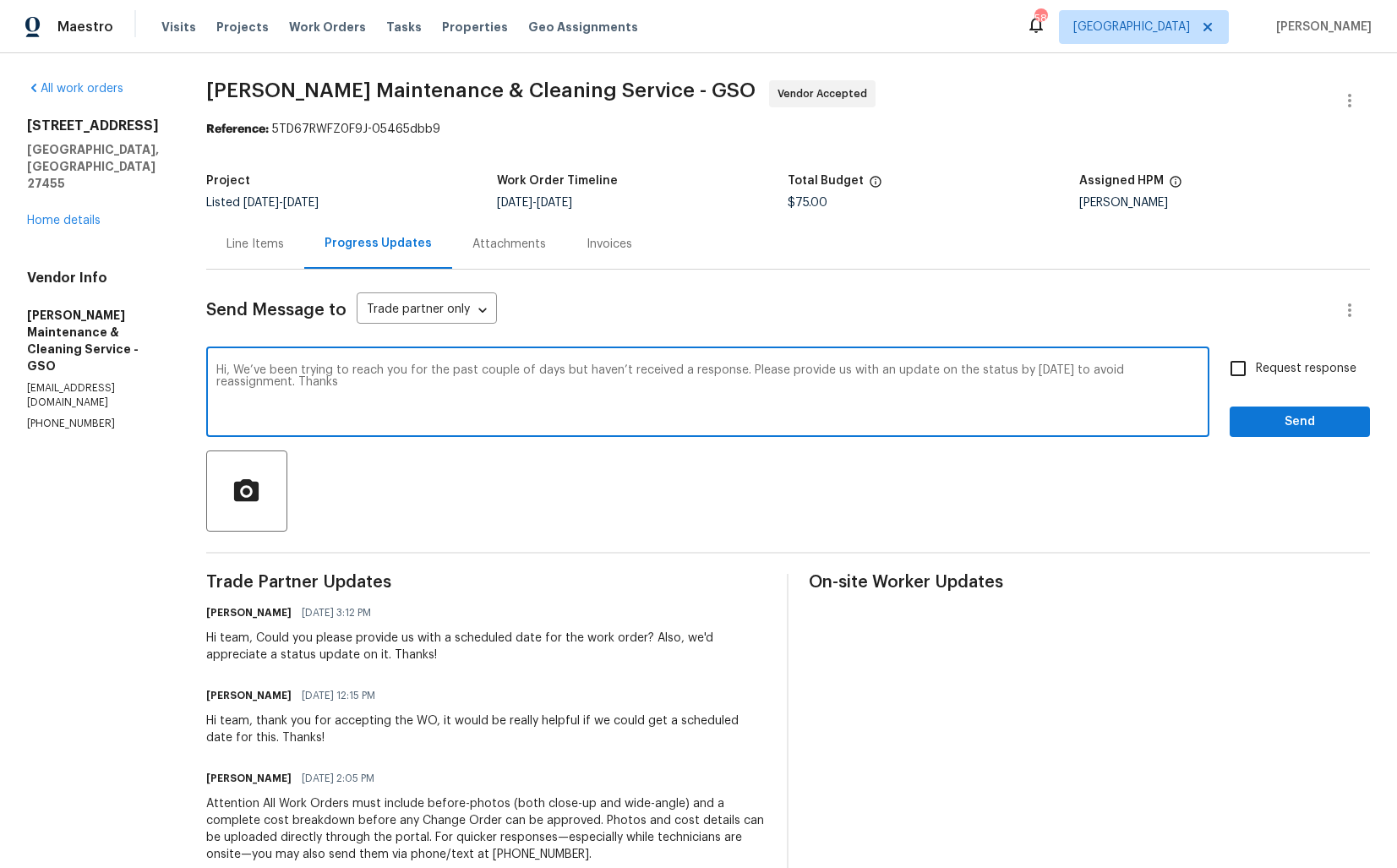
type textarea "Hi, We’ve been trying to reach you for the past couple of days but haven’t rece…"
click at [1244, 364] on input "Request response" at bounding box center [1238, 369] width 36 height 36
checkbox input "true"
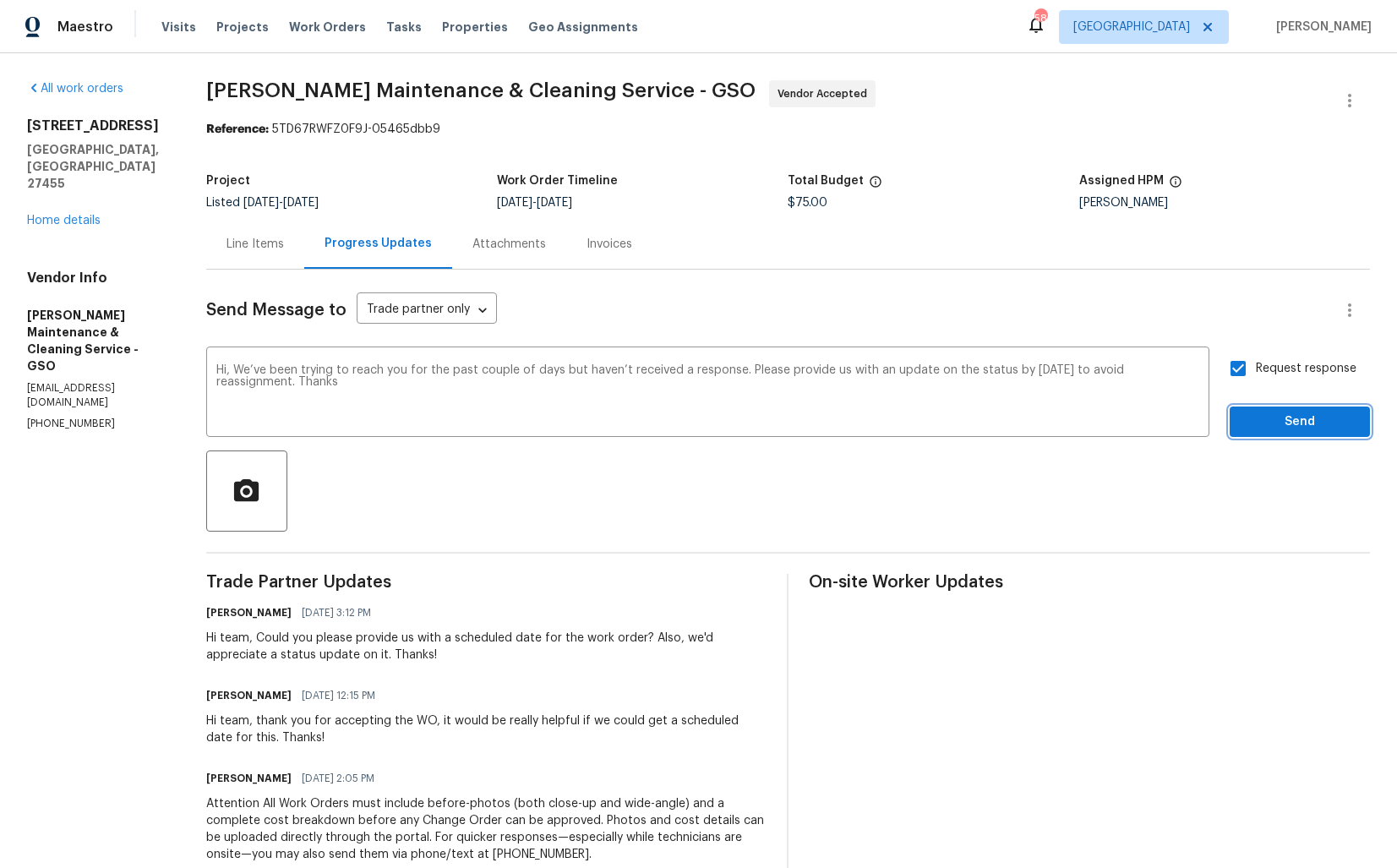
click at [1265, 417] on span "Send" at bounding box center [1300, 422] width 114 height 21
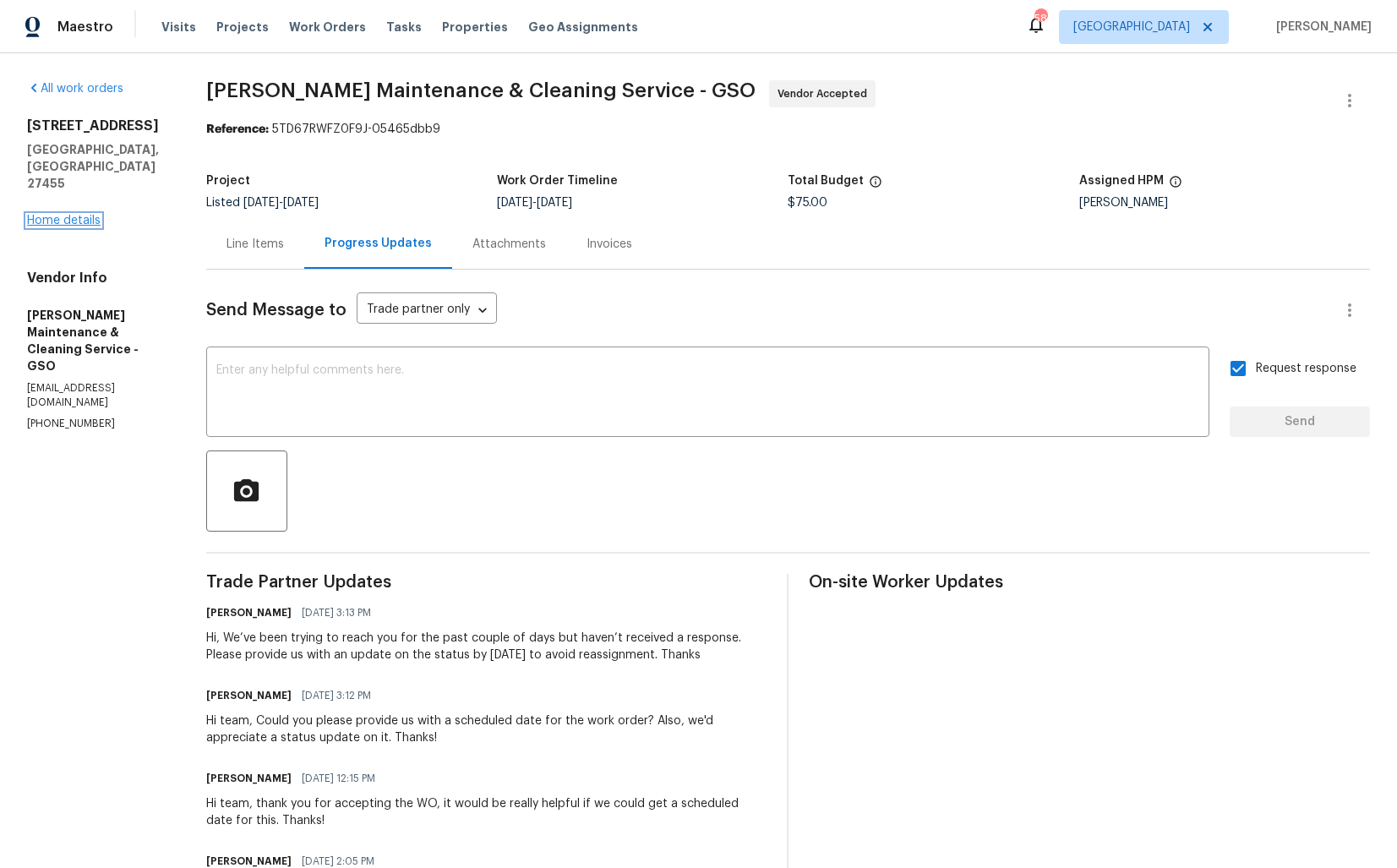
click at [80, 215] on link "Home details" at bounding box center [64, 221] width 73 height 12
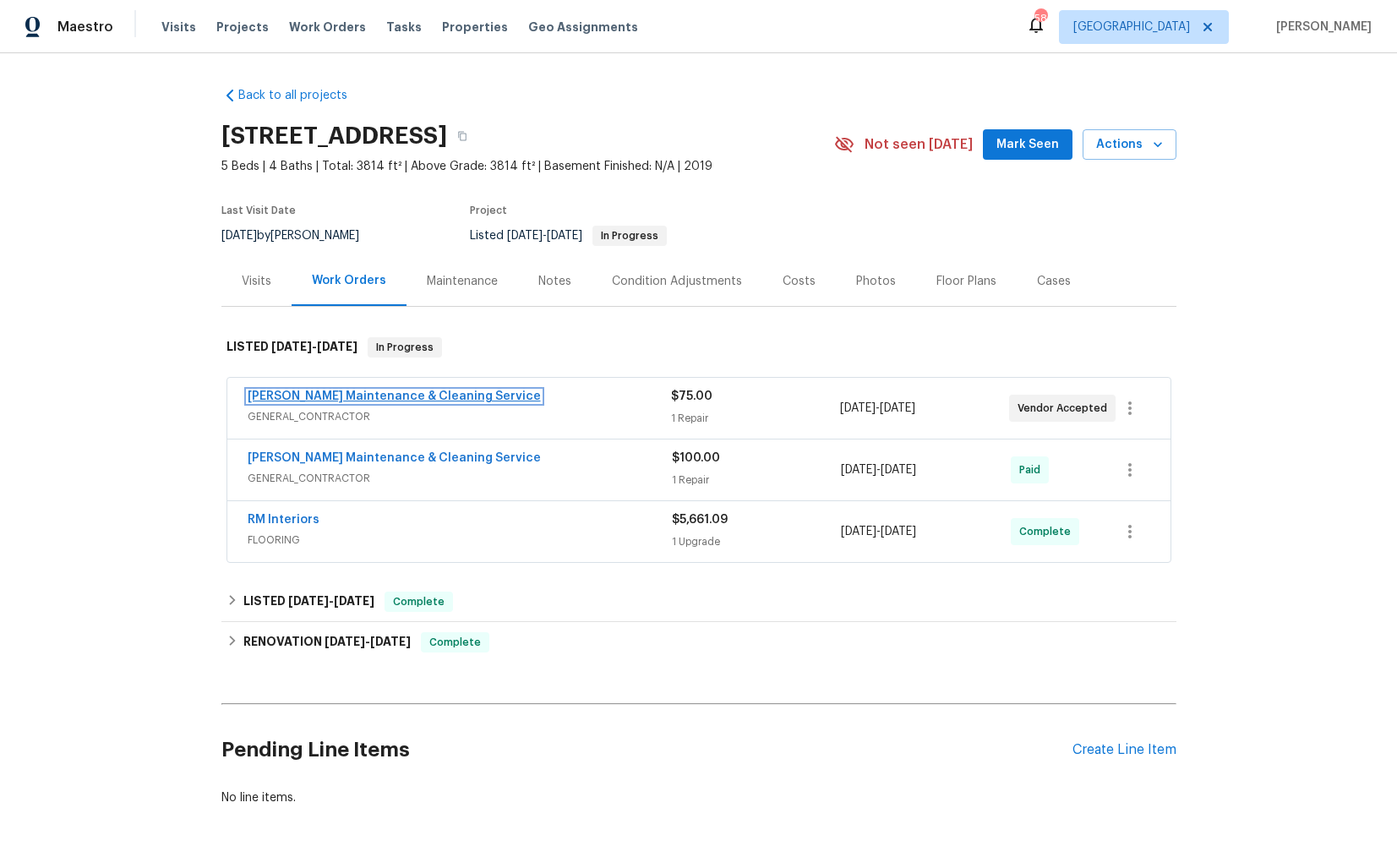
click at [400, 397] on link "[PERSON_NAME] Maintenance & Cleaning Service" at bounding box center [394, 396] width 294 height 12
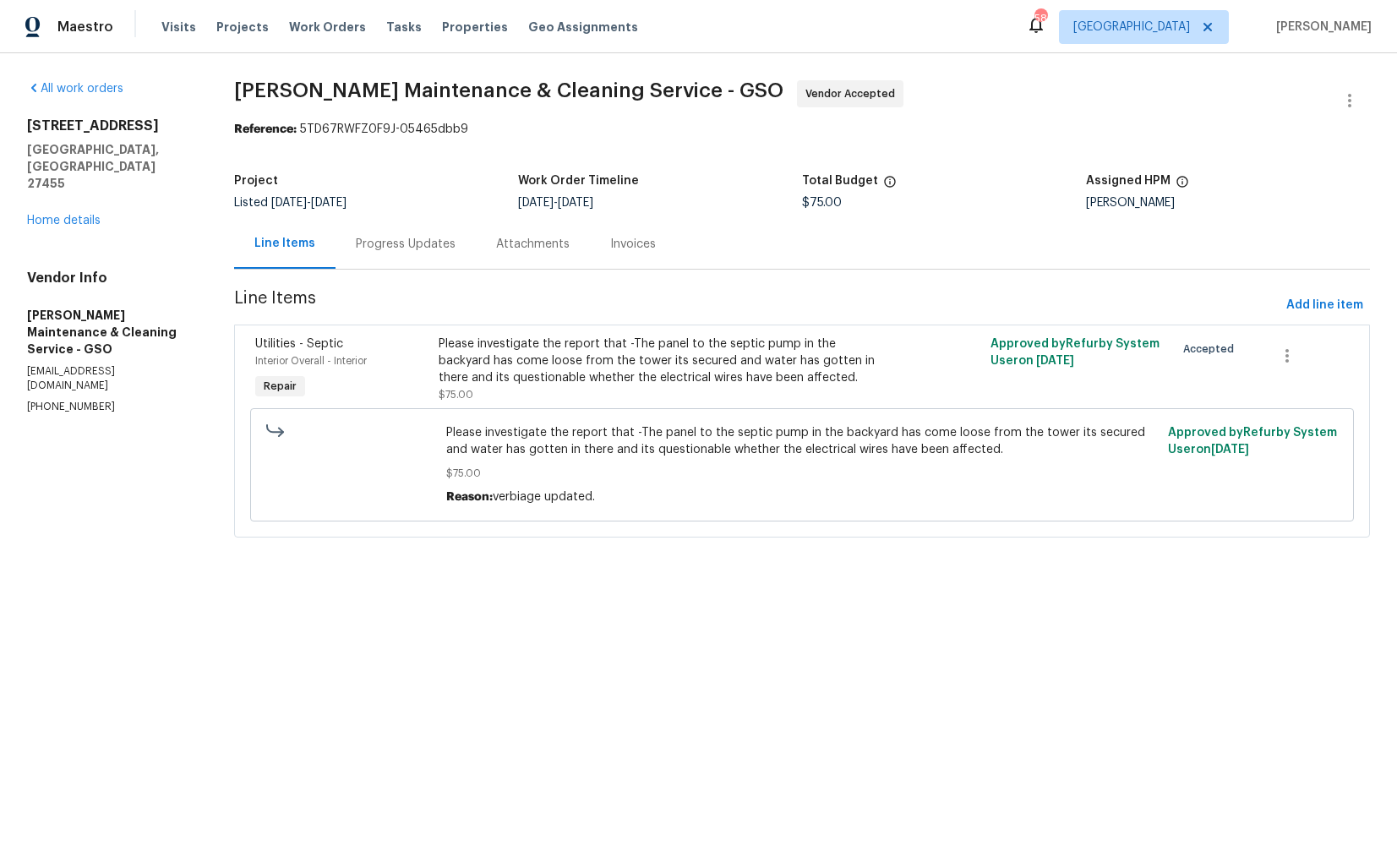
click at [409, 241] on div "Progress Updates" at bounding box center [405, 244] width 100 height 17
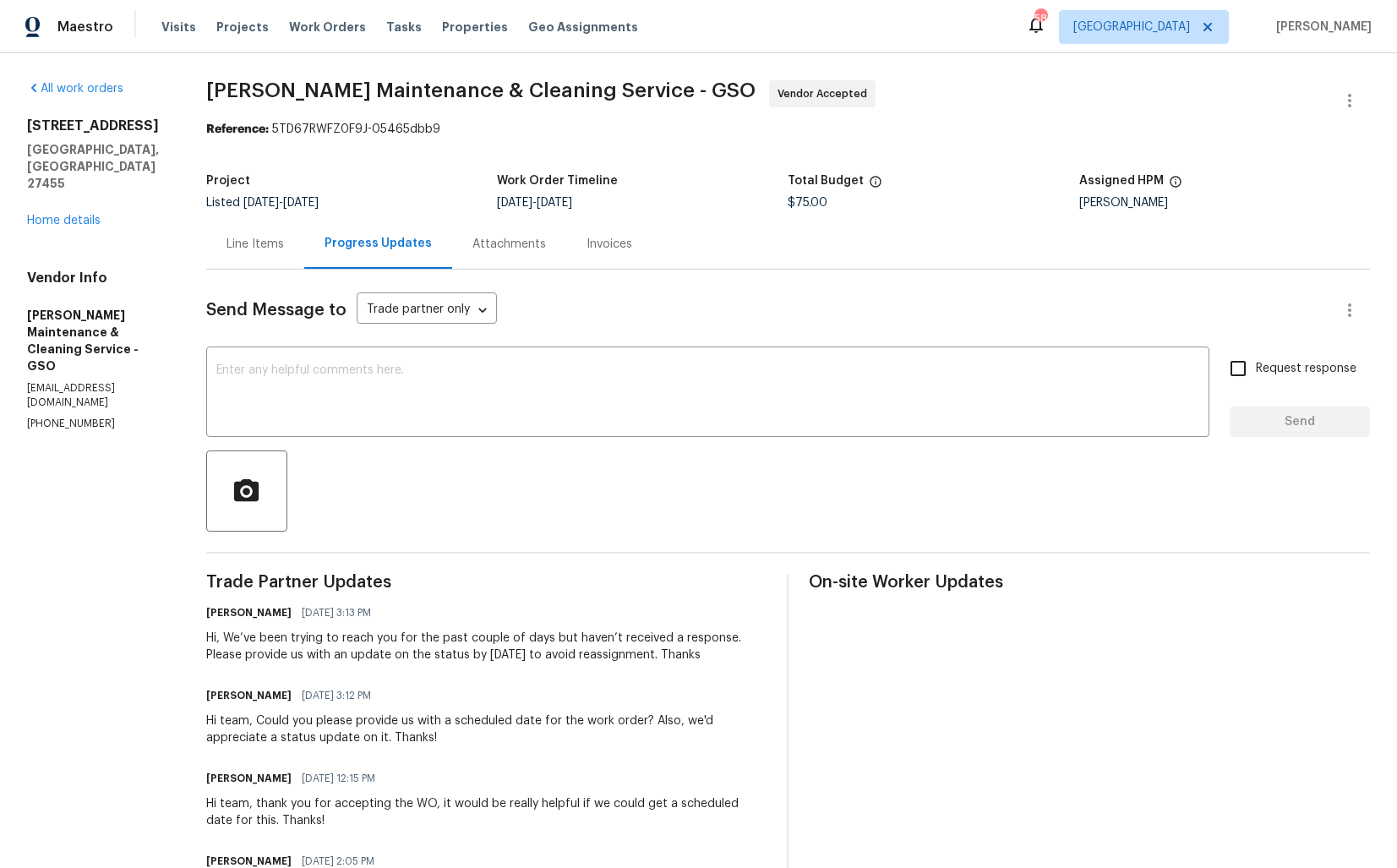
click at [271, 231] on div "Line Items" at bounding box center [255, 243] width 98 height 50
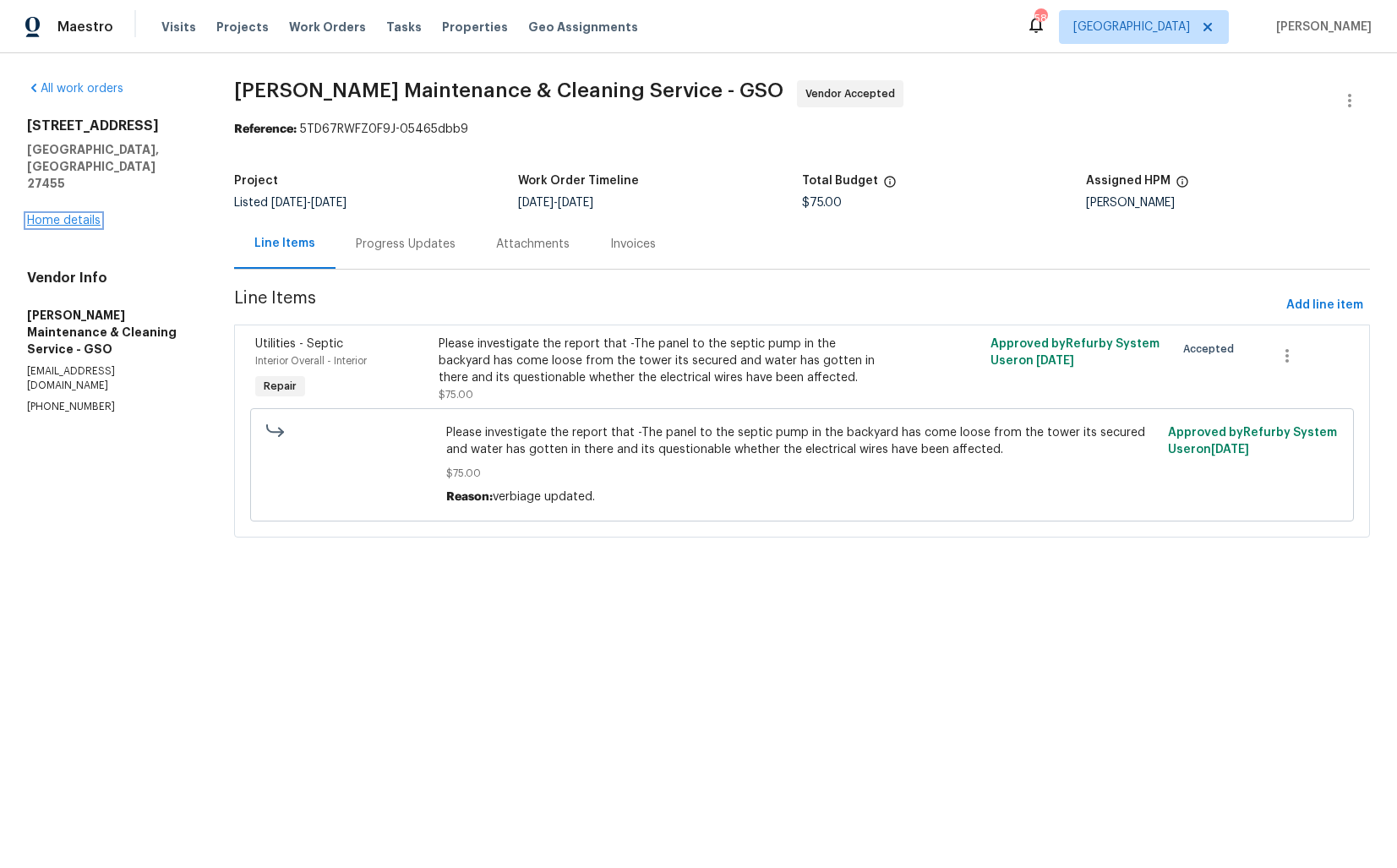
click at [79, 215] on link "Home details" at bounding box center [64, 221] width 73 height 12
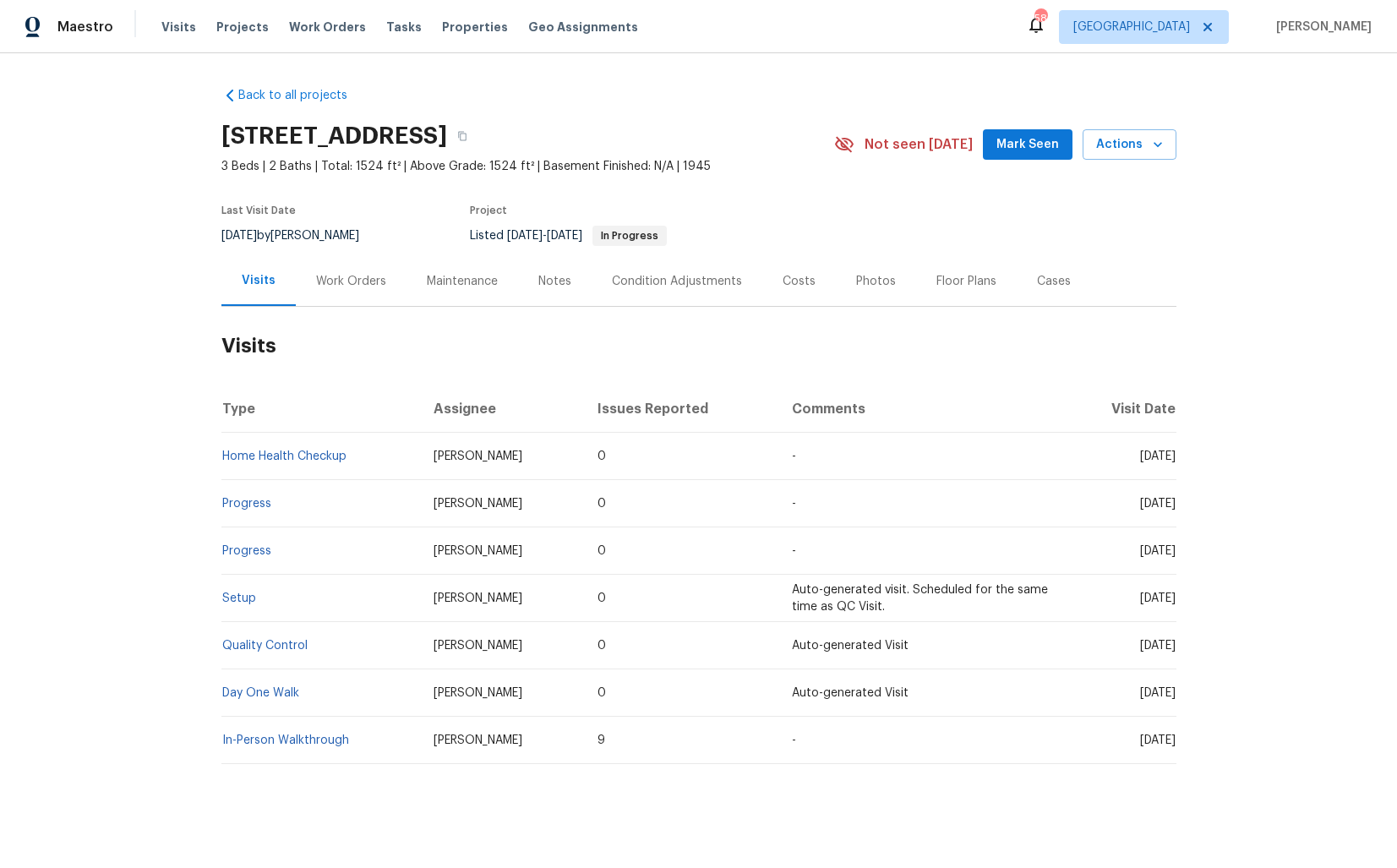
click at [349, 285] on div "Work Orders" at bounding box center [351, 282] width 70 height 17
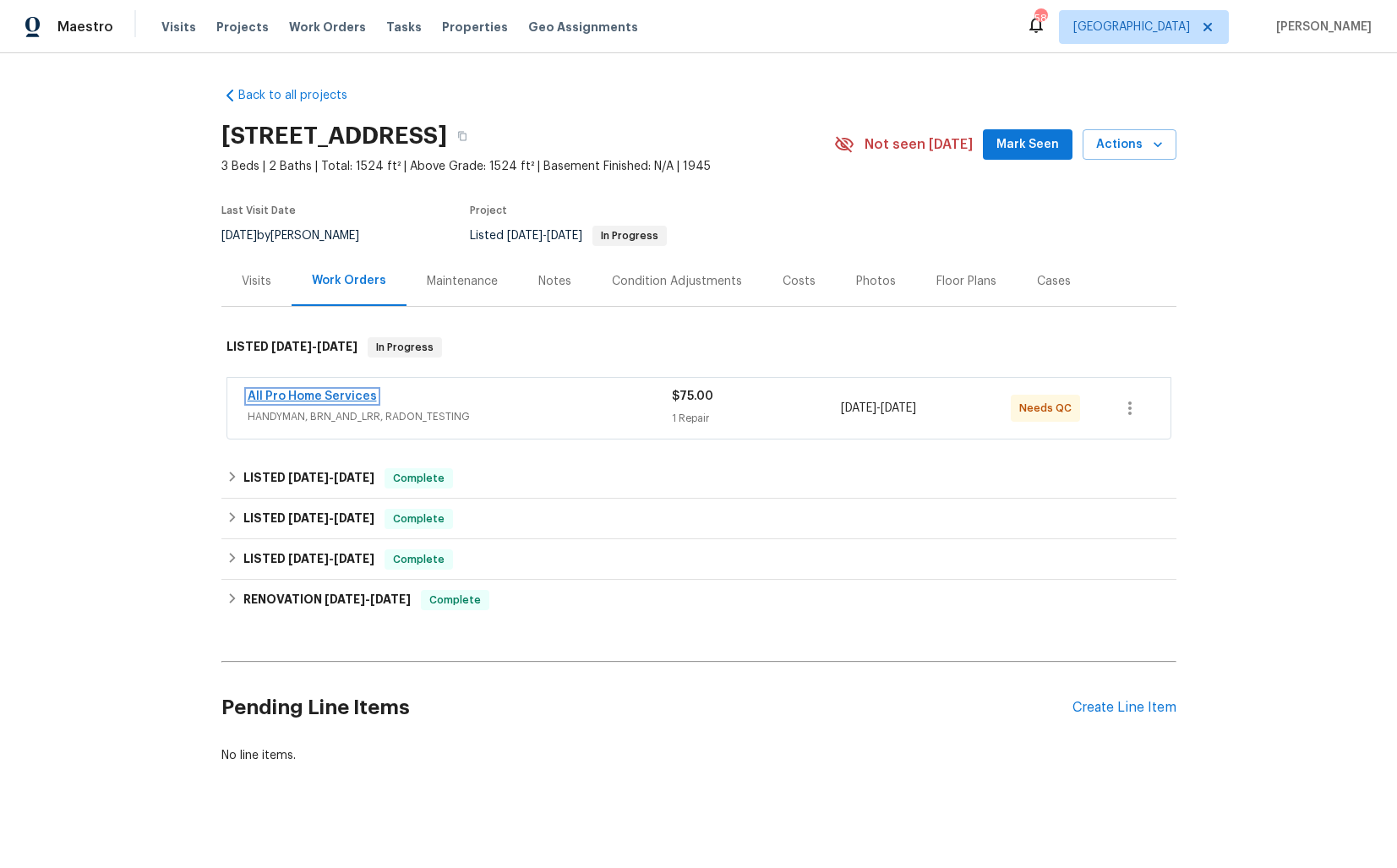
click at [323, 393] on link "All Pro Home Services" at bounding box center [312, 396] width 130 height 12
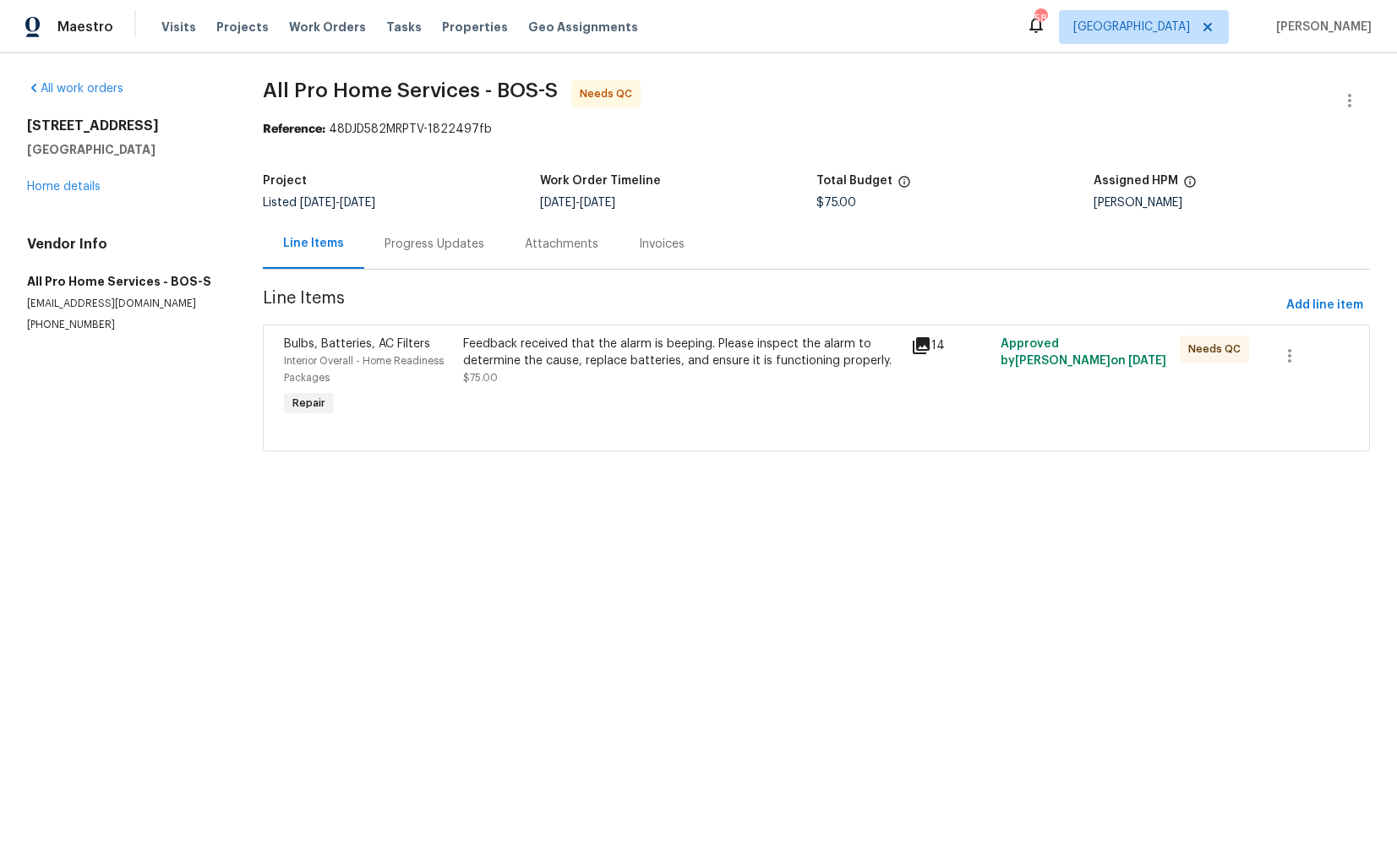
click at [444, 232] on div "Progress Updates" at bounding box center [434, 243] width 140 height 50
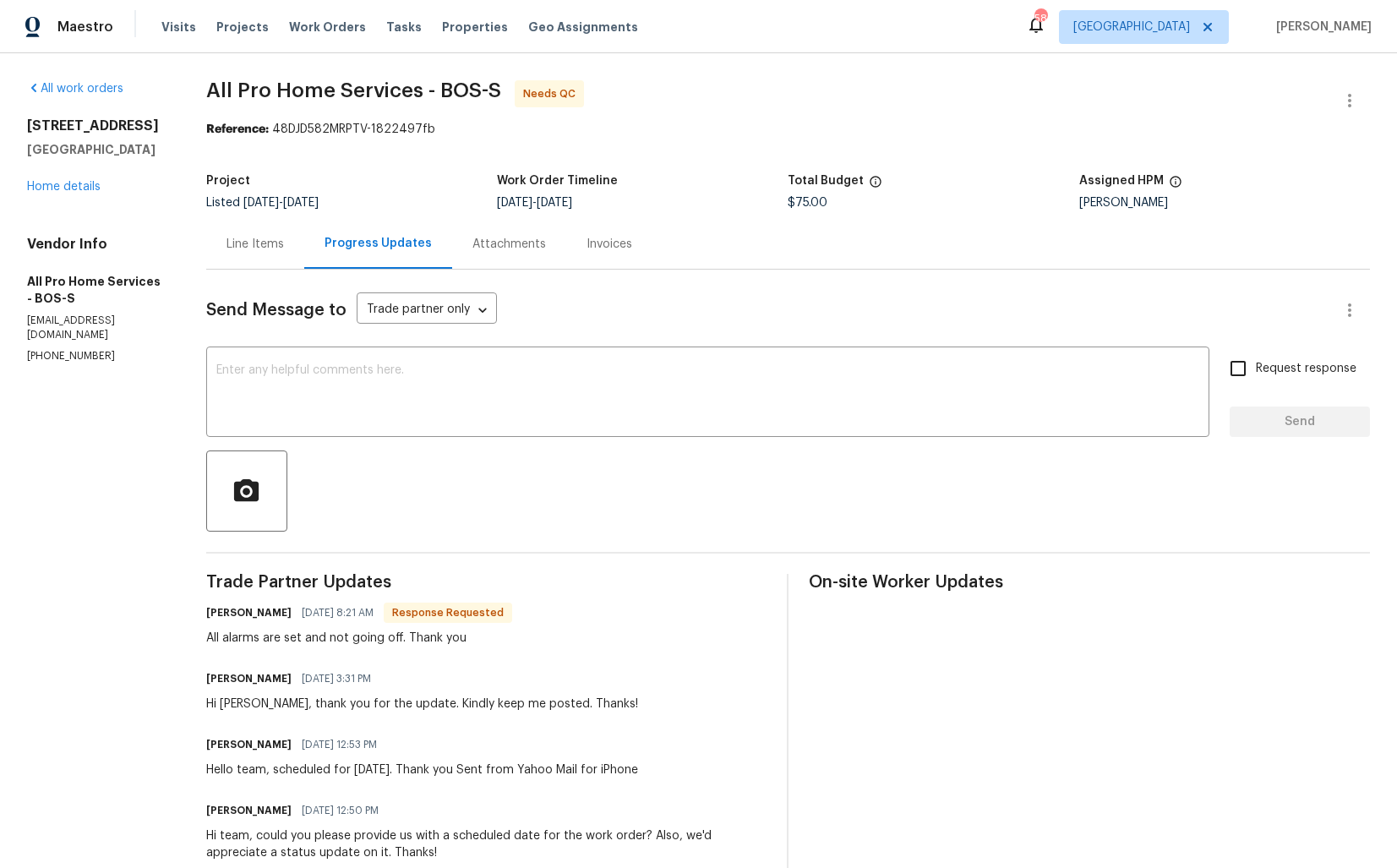
click at [259, 248] on div "Line Items" at bounding box center [254, 244] width 57 height 17
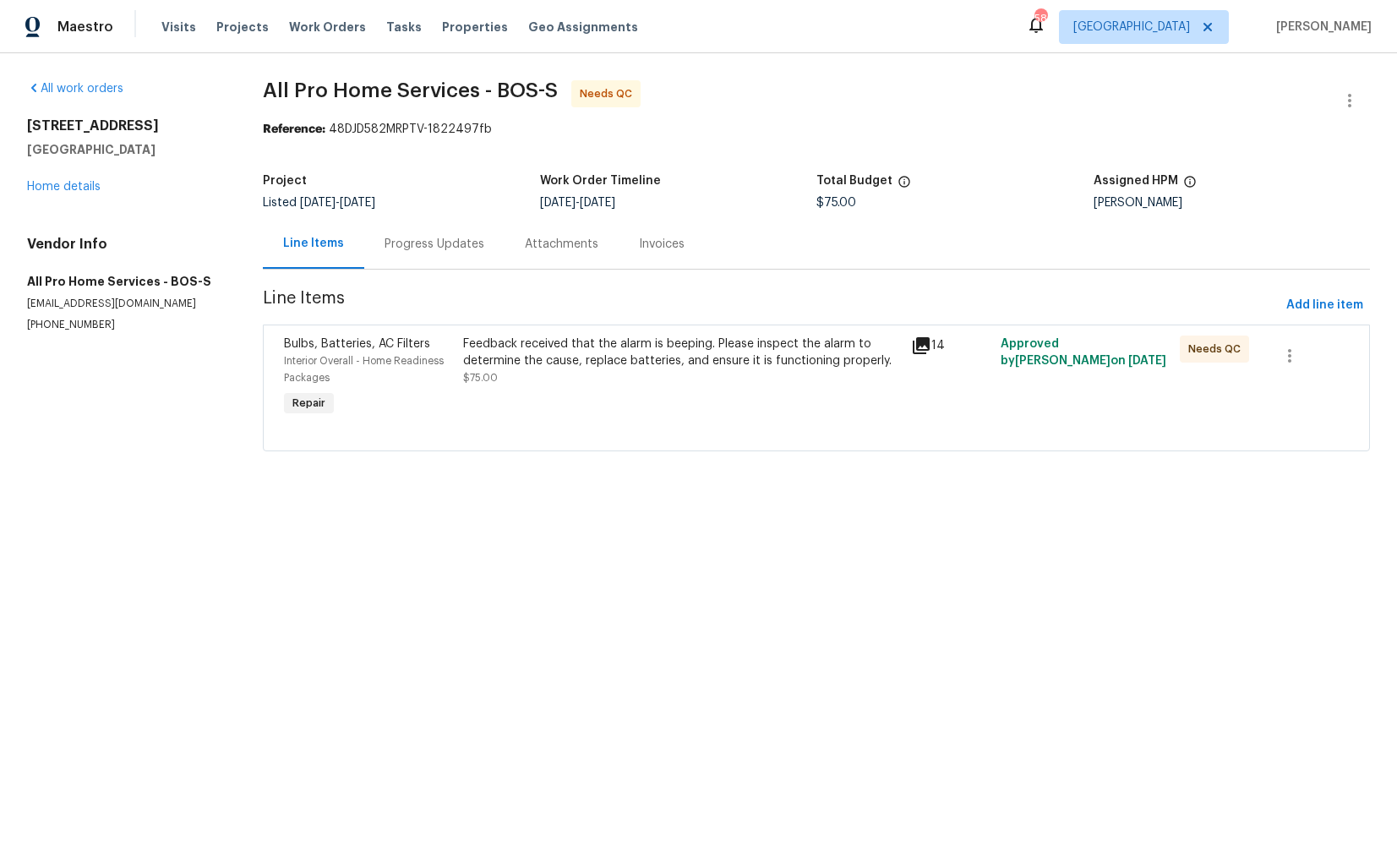
click at [452, 245] on div "Progress Updates" at bounding box center [434, 244] width 100 height 17
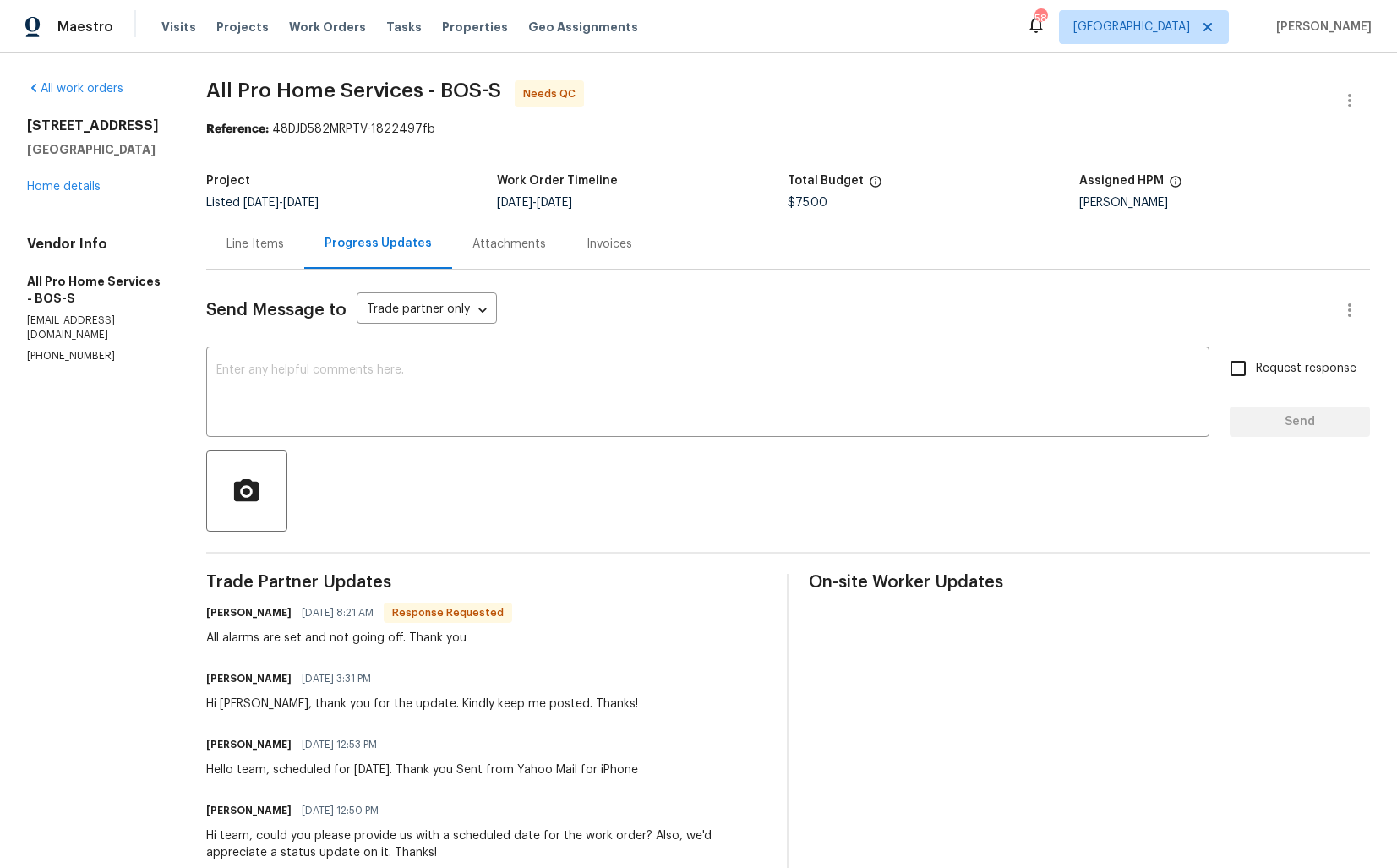
click at [255, 244] on div "Line Items" at bounding box center [254, 244] width 57 height 17
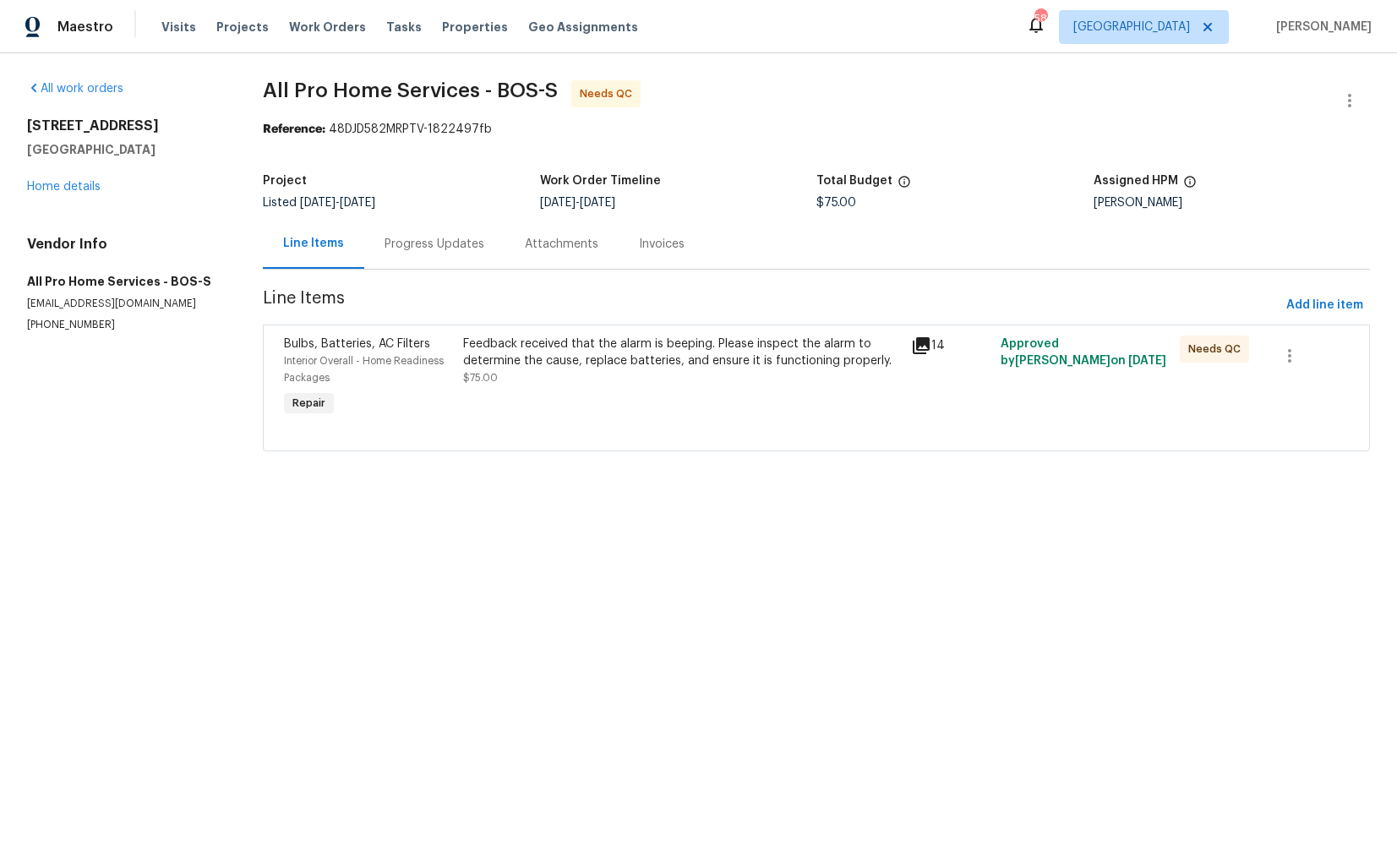
click at [560, 404] on div "Feedback received that the alarm is beeping. Please inspect the alarm to determ…" at bounding box center [682, 377] width 448 height 95
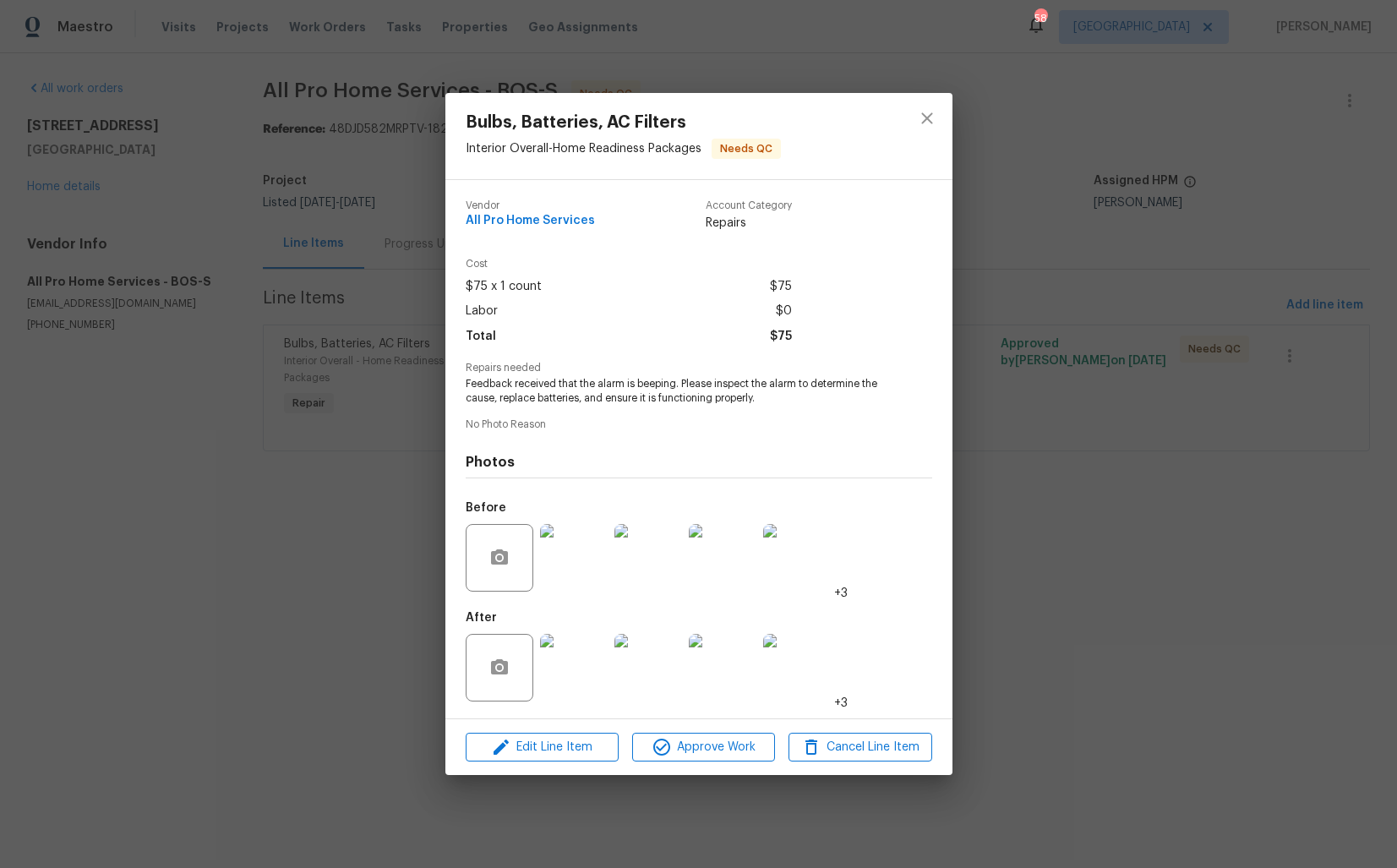
click at [589, 567] on img at bounding box center [573, 557] width 67 height 67
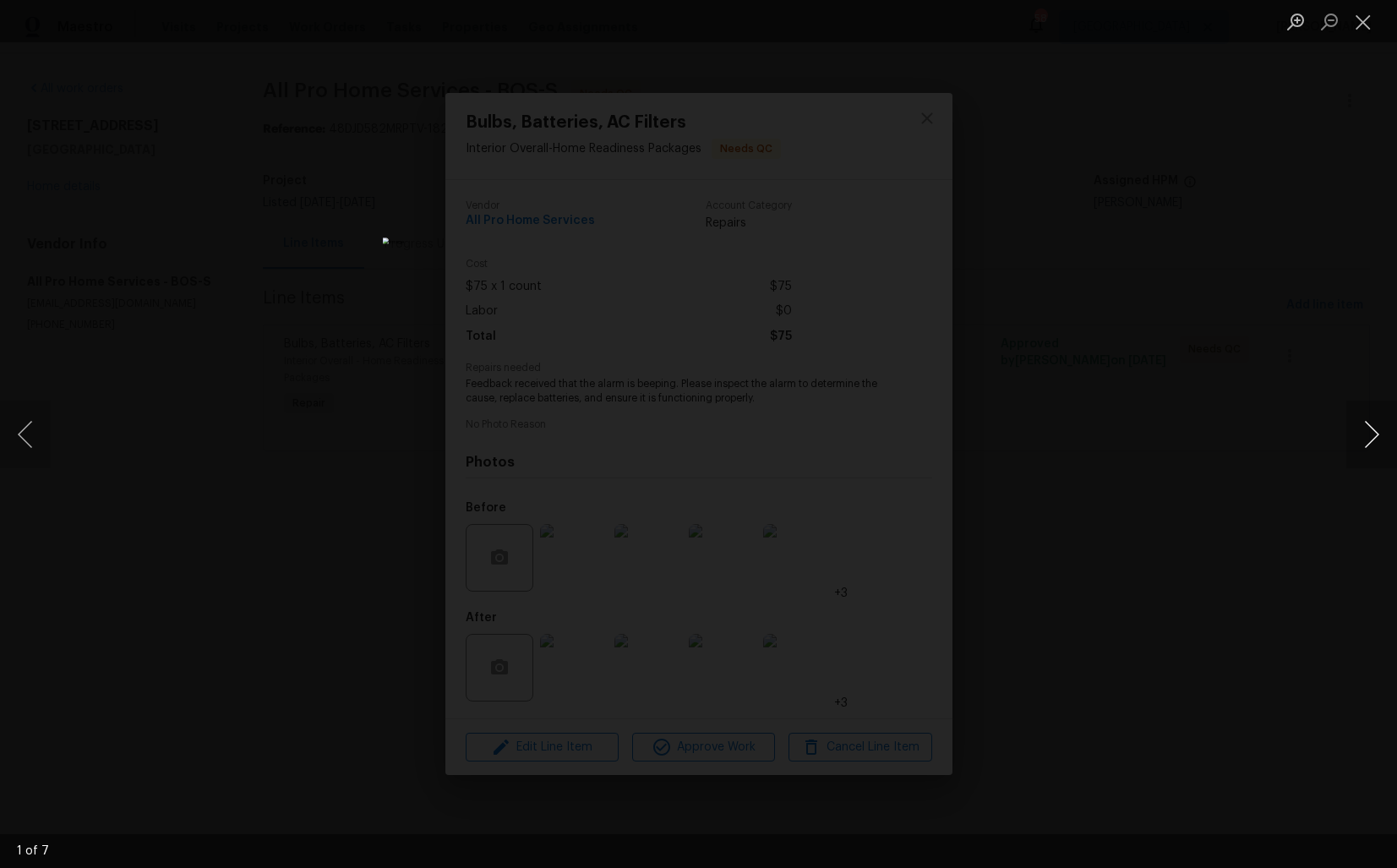
click at [1360, 447] on button "Next image" at bounding box center [1371, 434] width 50 height 67
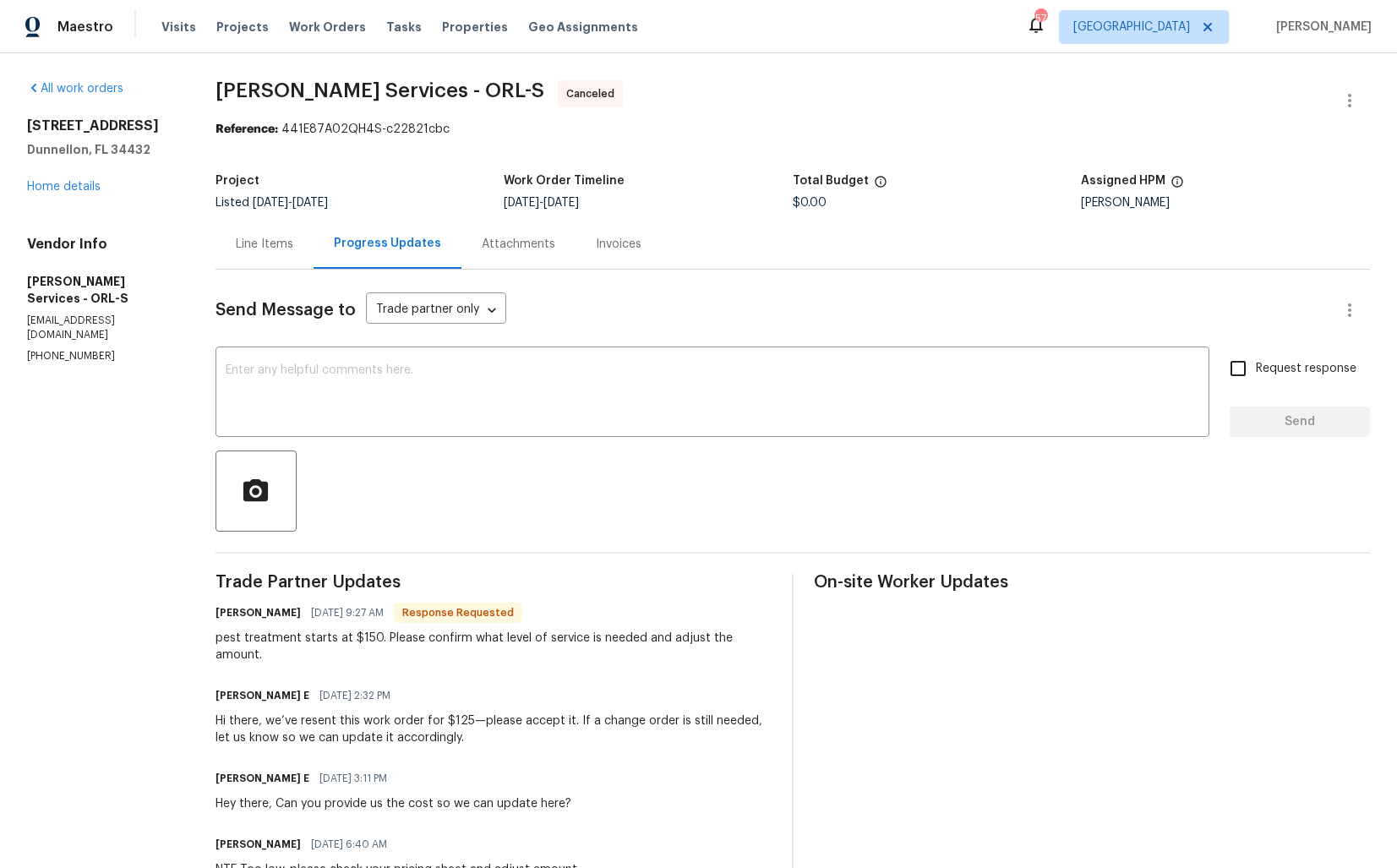
click at [79, 179] on div "[STREET_ADDRESS] Home details" at bounding box center [101, 156] width 148 height 78
click at [49, 185] on link "Home details" at bounding box center [64, 187] width 73 height 12
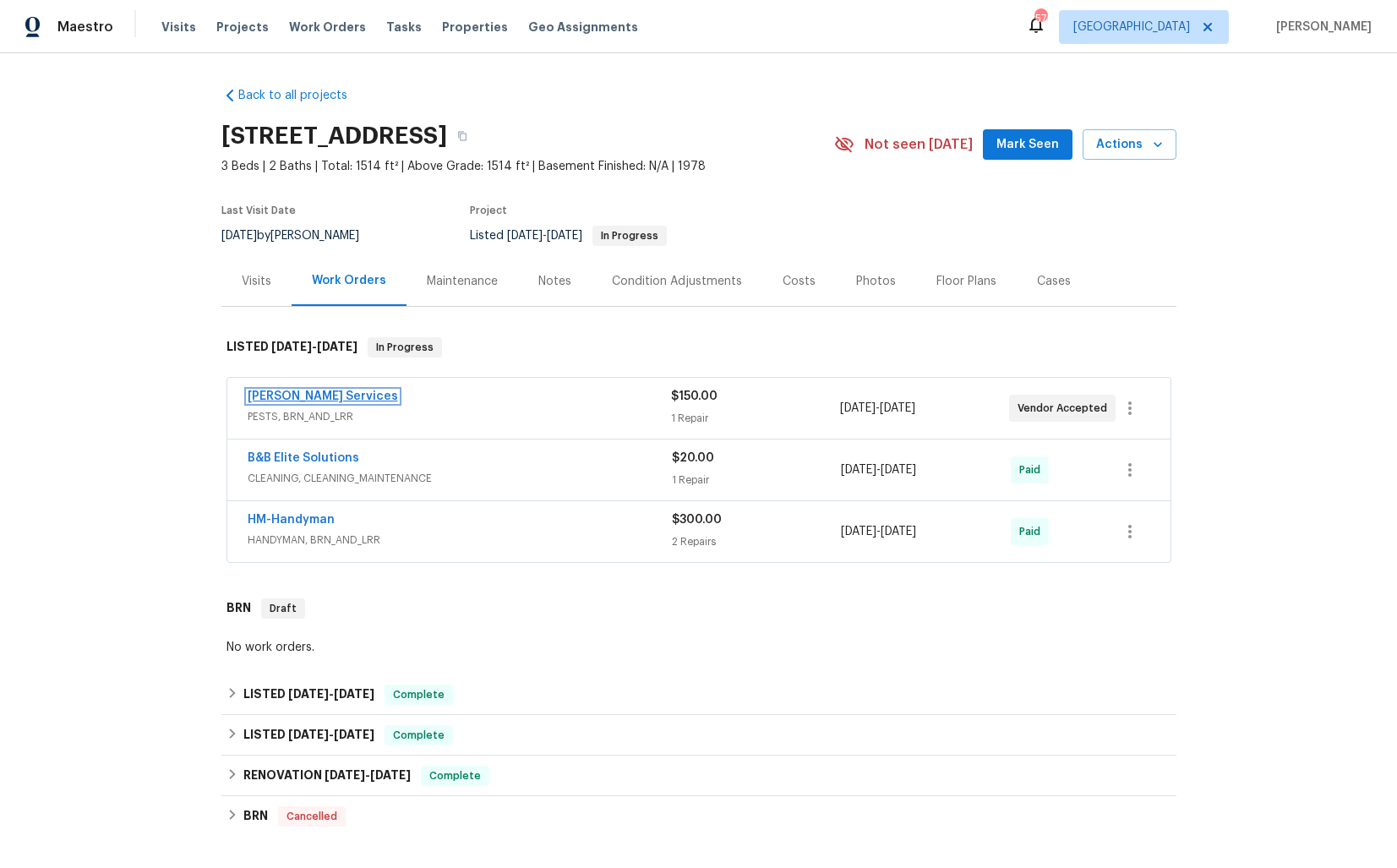
click at [294, 396] on link "[PERSON_NAME] Services" at bounding box center [323, 396] width 150 height 12
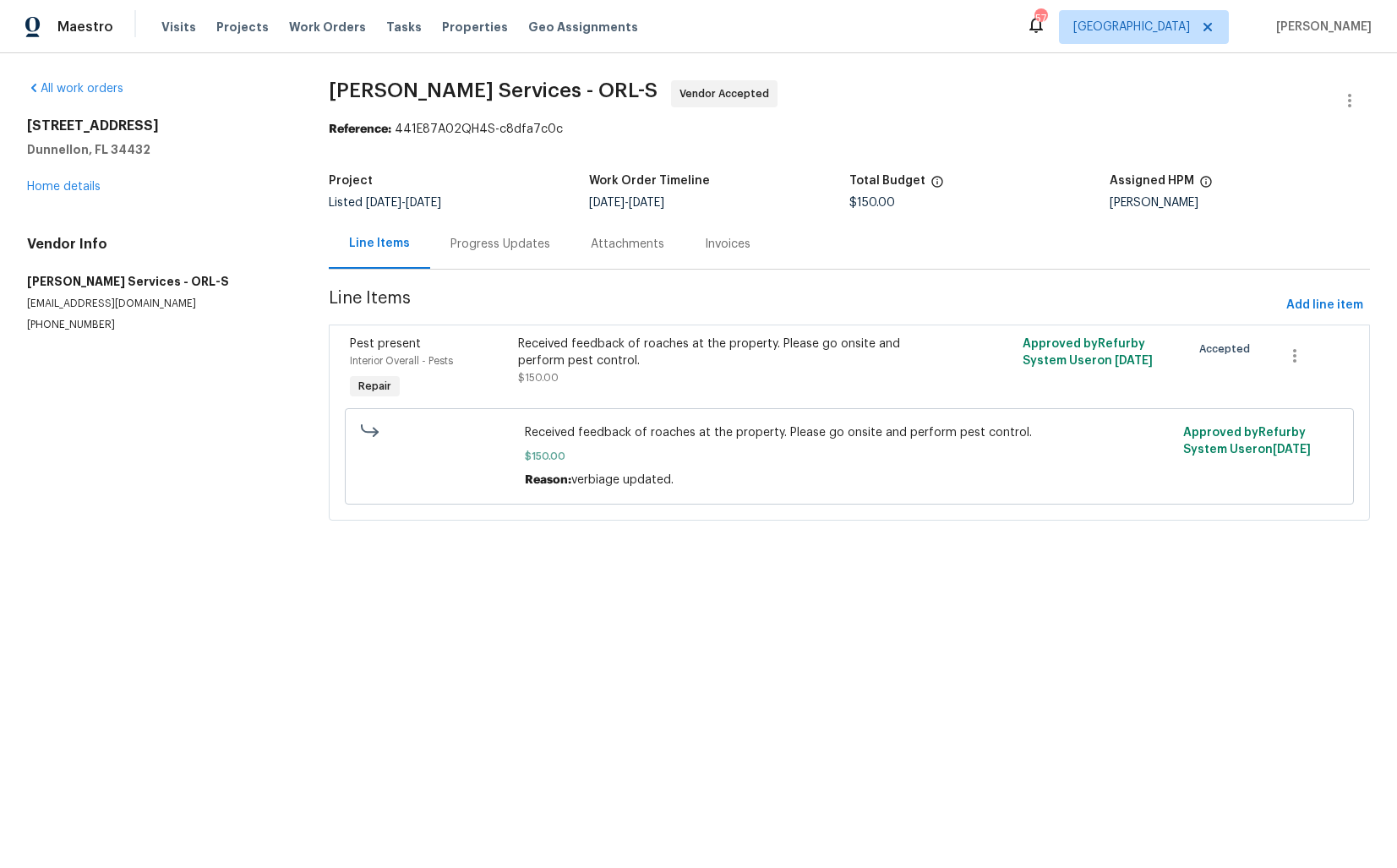
click at [479, 247] on div "Progress Updates" at bounding box center [500, 244] width 100 height 17
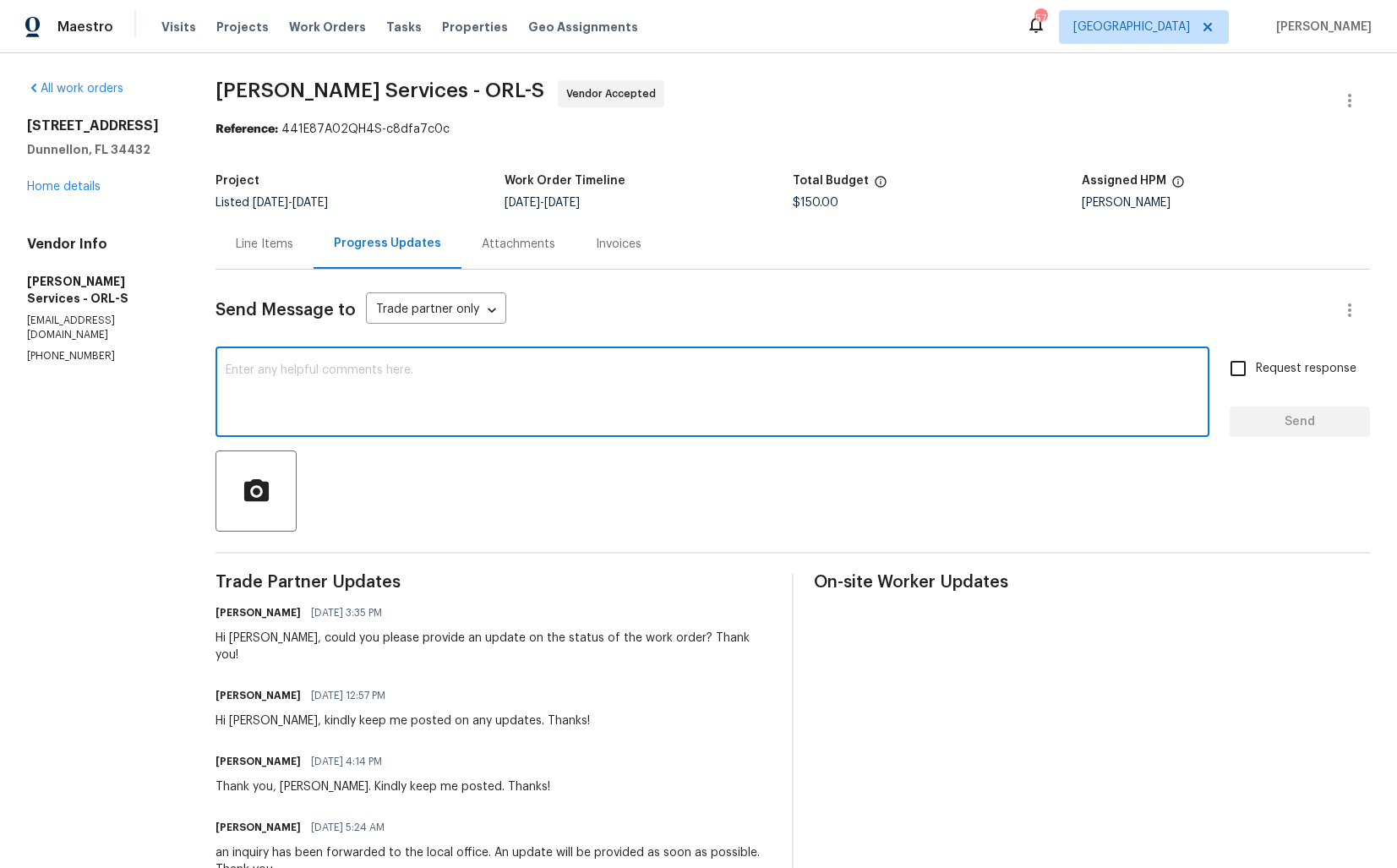
click at [484, 394] on textarea at bounding box center [712, 393] width 974 height 59
click at [281, 636] on div "Hi [PERSON_NAME], could you please provide an update on the status of the work …" at bounding box center [494, 647] width 556 height 34
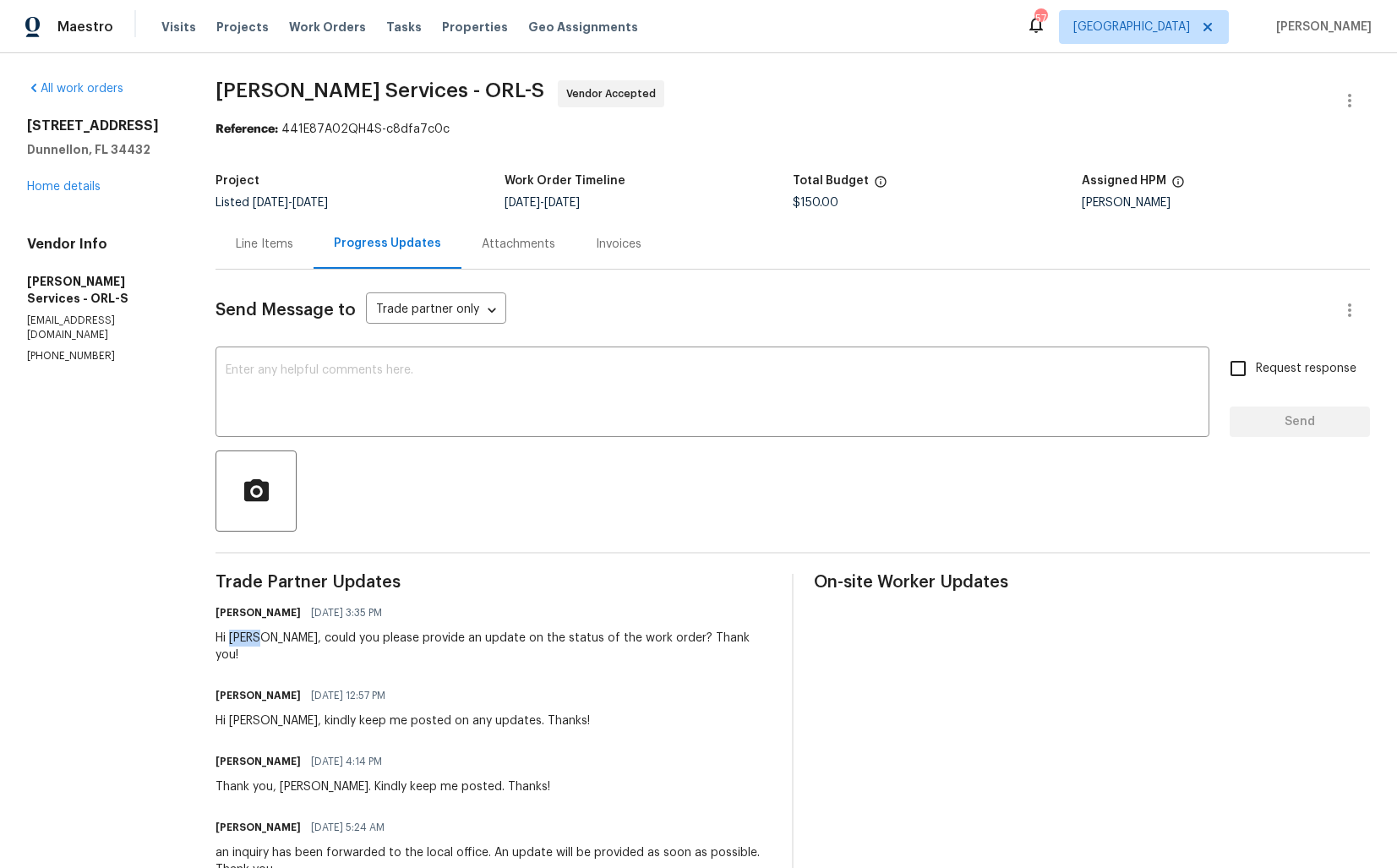
copy div "[PERSON_NAME]"
click at [522, 371] on textarea at bounding box center [712, 393] width 974 height 59
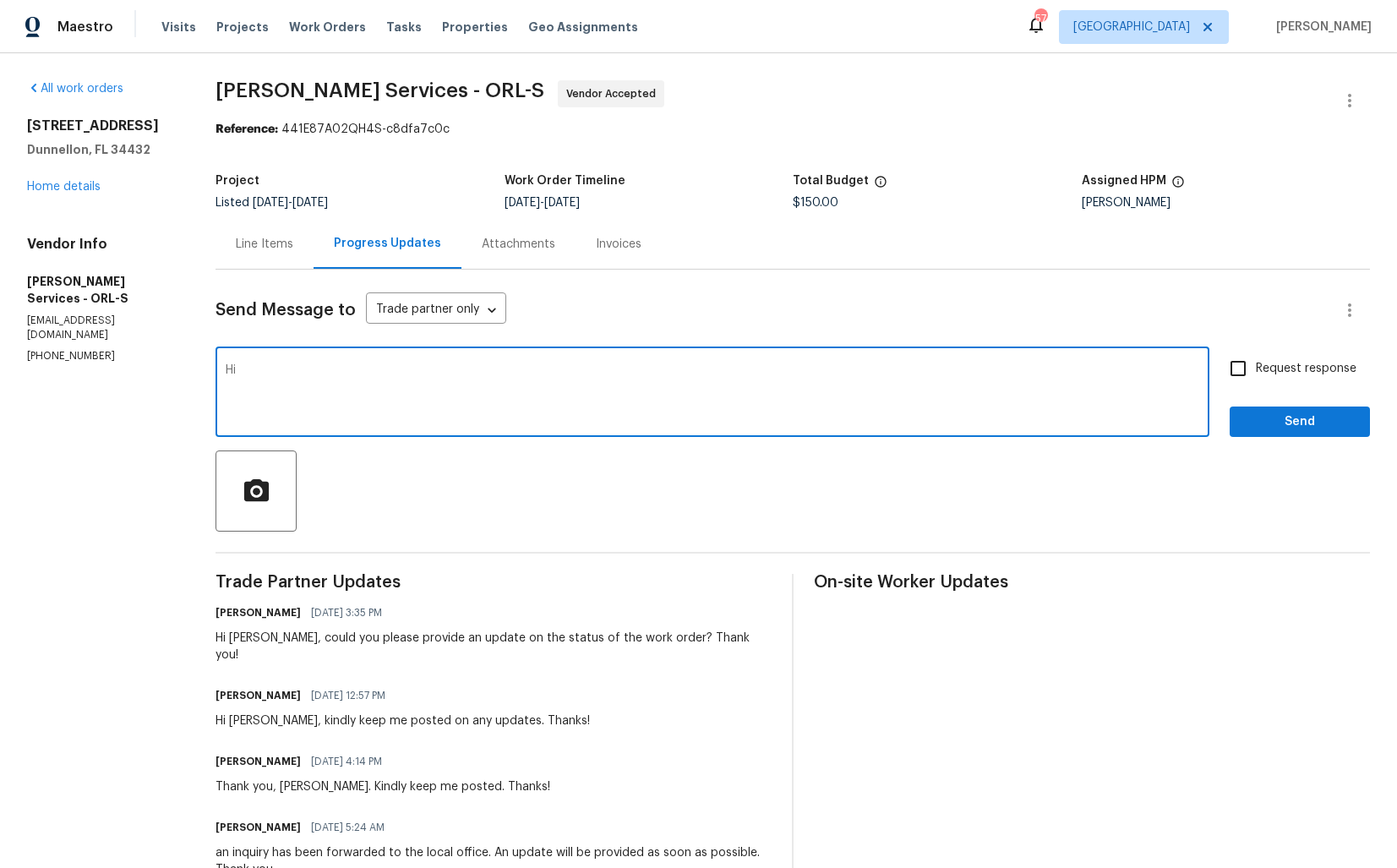
paste textarea "[PERSON_NAME]"
click at [437, 373] on textarea "Hi Tishá, as per your plan tommorow is the" at bounding box center [712, 393] width 974 height 59
click at [547, 371] on textarea "Hi Tishá, as per your plan tomorrow is the" at bounding box center [712, 393] width 974 height 59
click at [505, 364] on textarea "Hi Tishá, as per your plan tomorrow is the next pollowup is scheduled. Could yo…" at bounding box center [712, 393] width 974 height 59
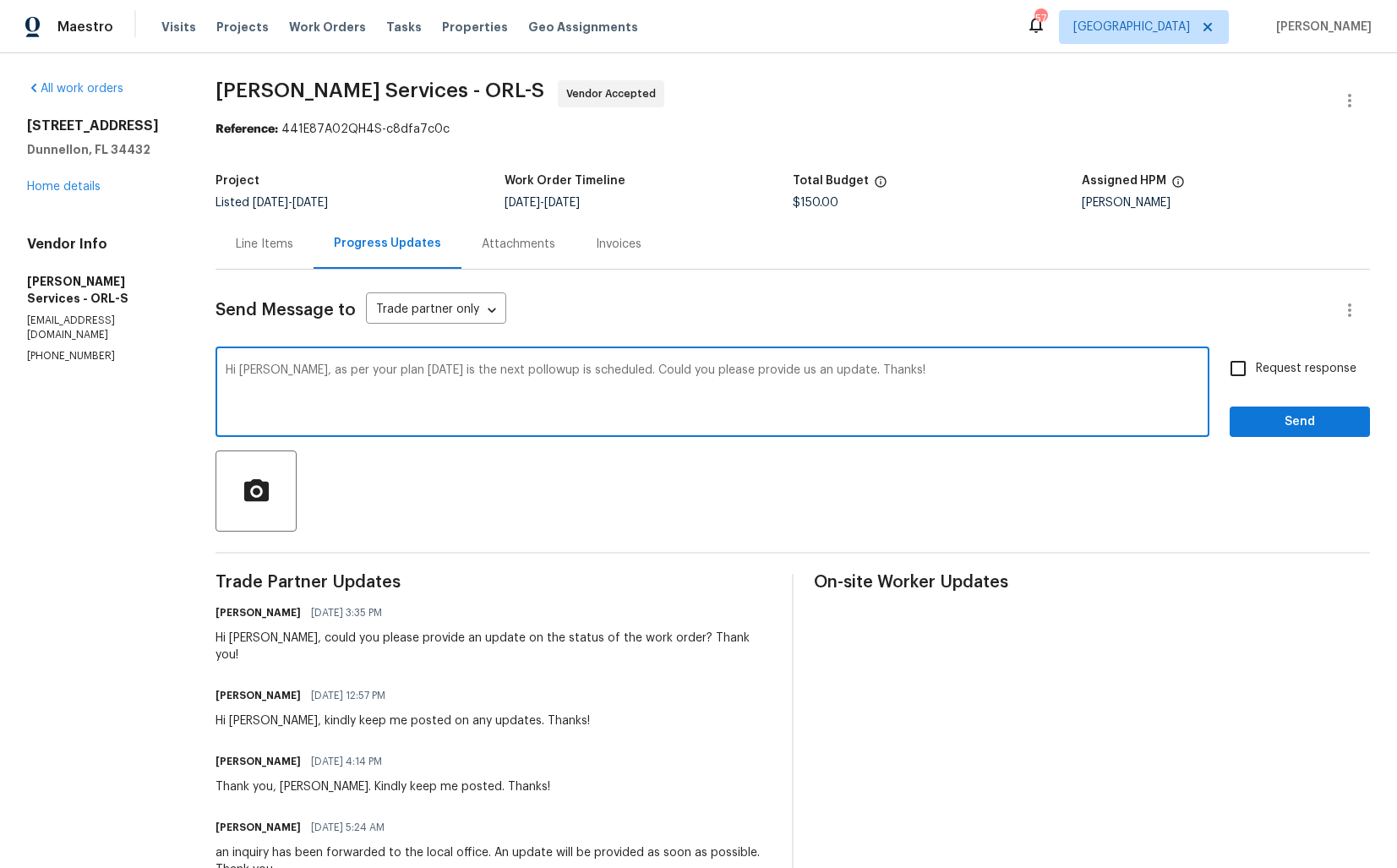
click at [505, 364] on textarea "Hi Tishá, as per your plan tomorrow is the next pollowup is scheduled. Could yo…" at bounding box center [712, 393] width 974 height 59
paste textarea ", the next follow-up is scheduled for tomorrow. Could you please provide us wit…"
type textarea "Hi Tishá, as per your plan, the next follow-up is scheduled for tomorrow. Could…"
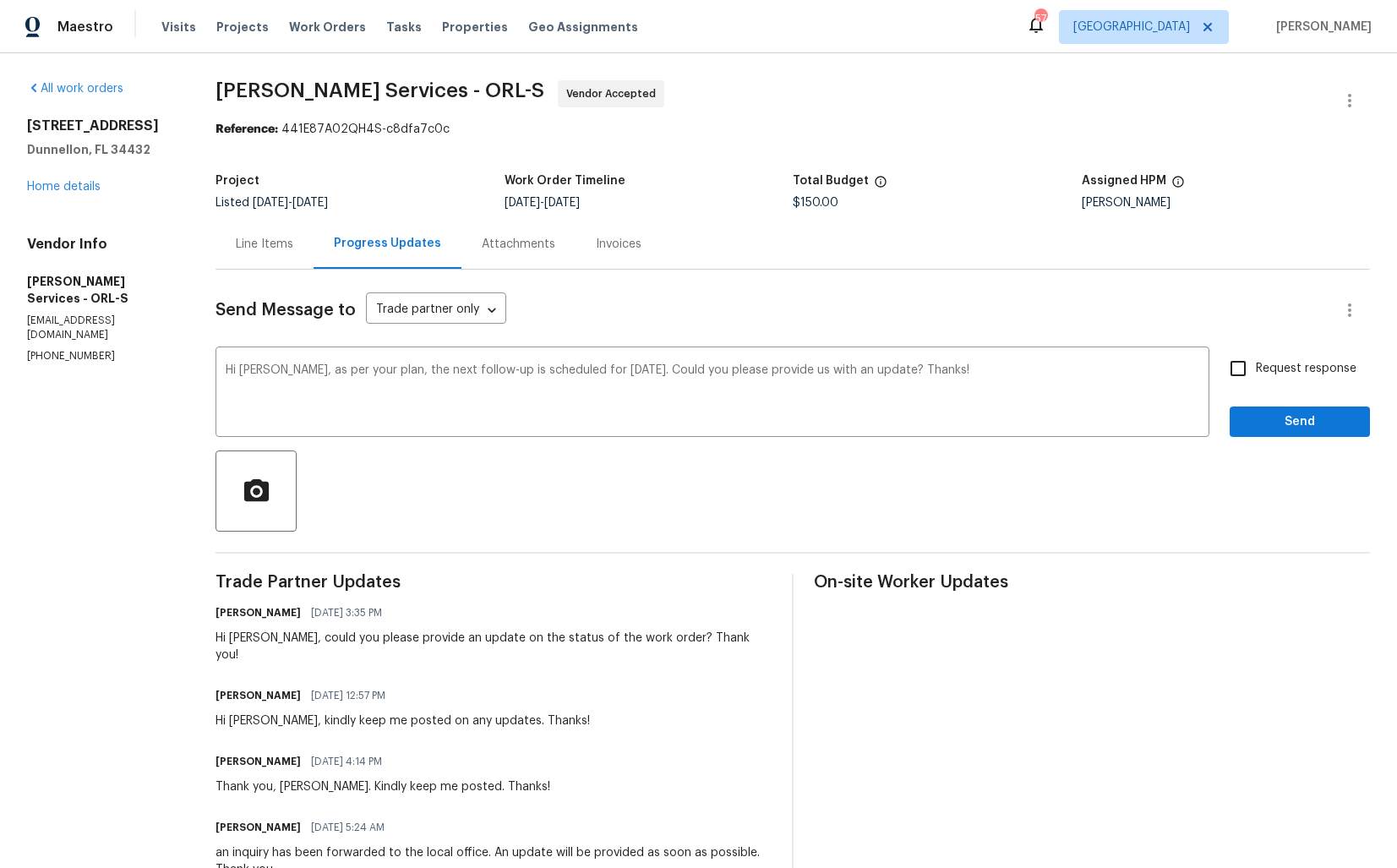
click at [1282, 366] on span "Request response" at bounding box center [1306, 369] width 101 height 18
click at [1255, 366] on input "Request response" at bounding box center [1238, 369] width 36 height 36
checkbox input "true"
click at [1263, 418] on span "Send" at bounding box center [1300, 422] width 114 height 21
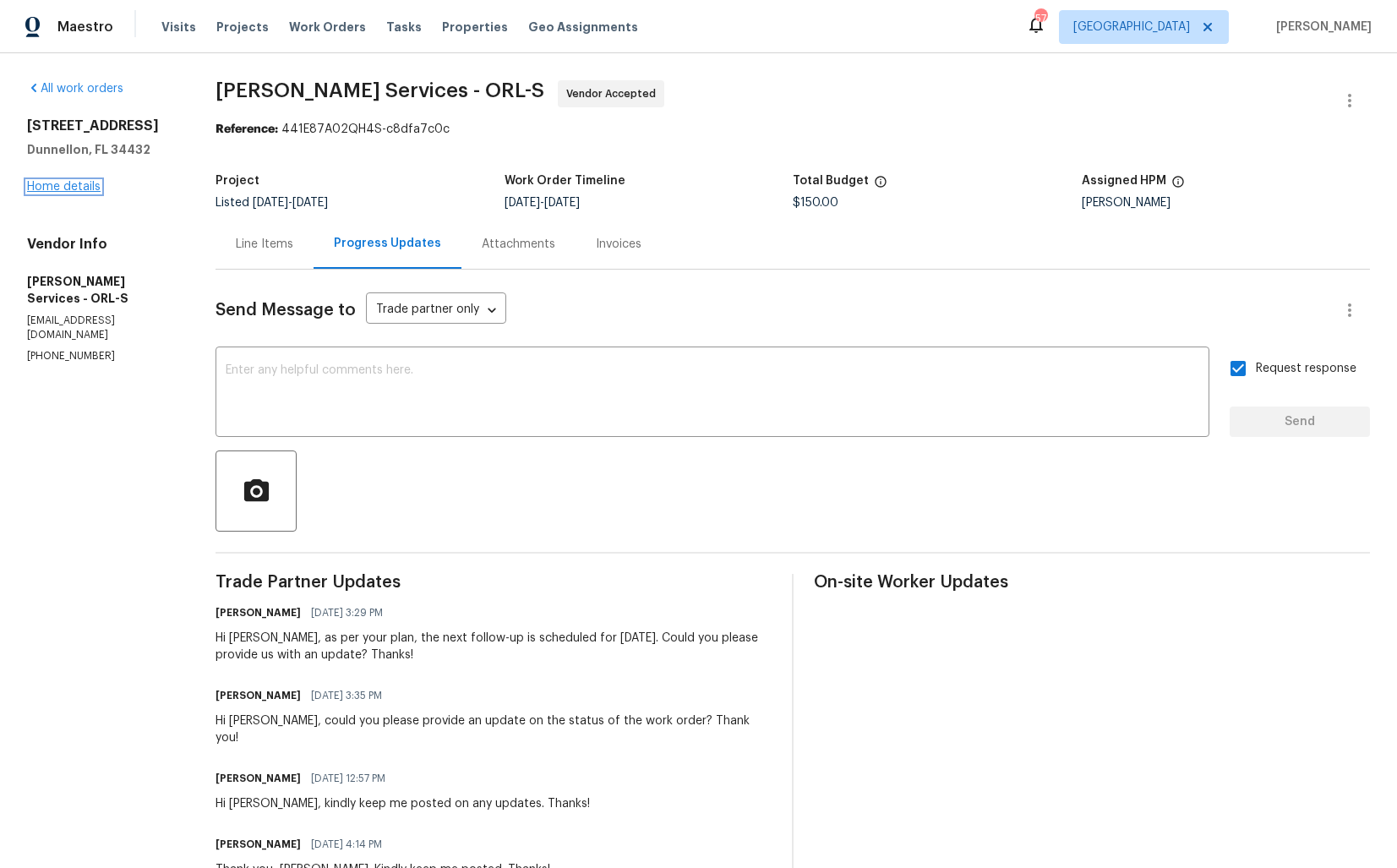
click at [81, 186] on link "Home details" at bounding box center [64, 187] width 73 height 12
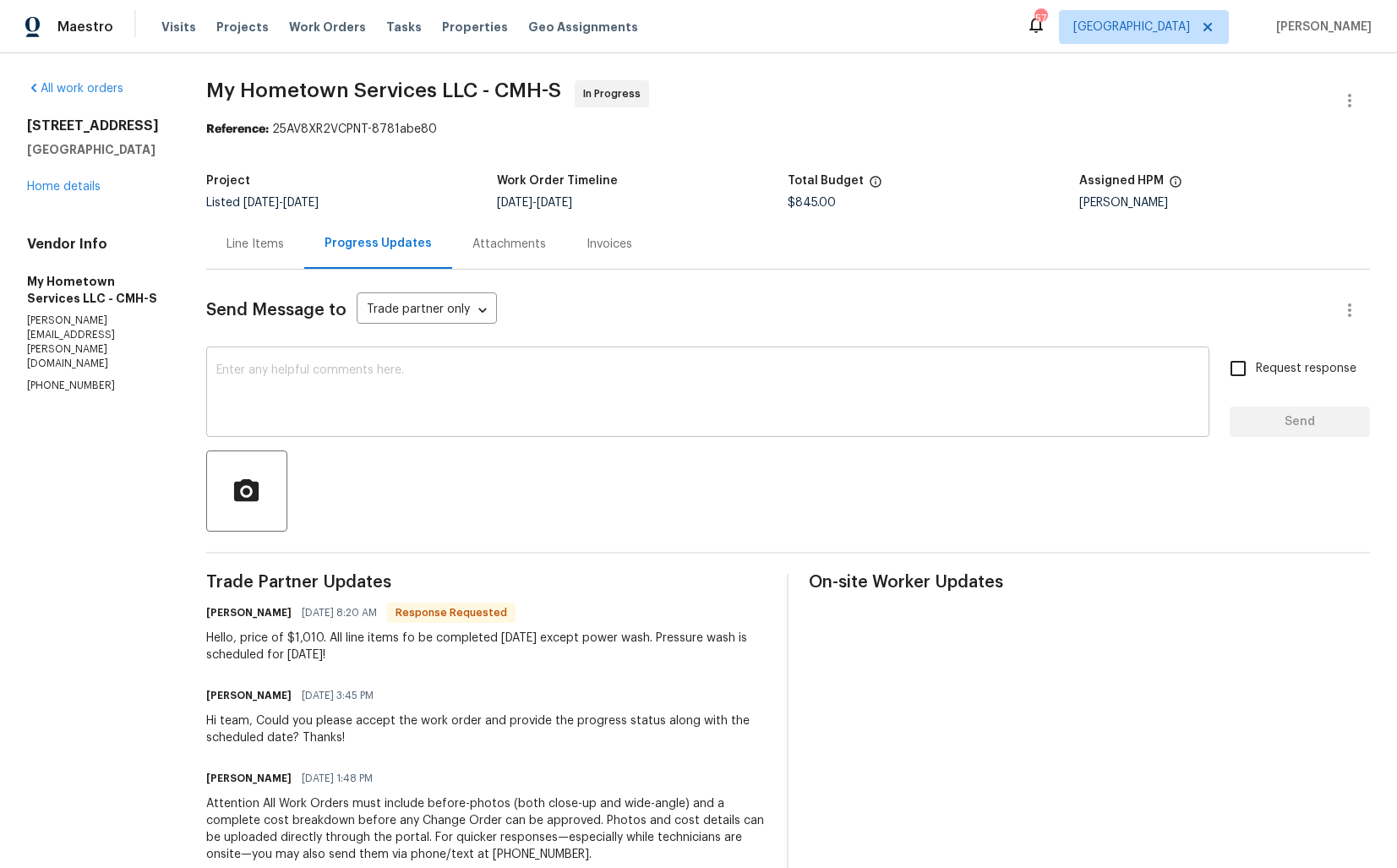
click at [480, 386] on textarea at bounding box center [707, 393] width 983 height 59
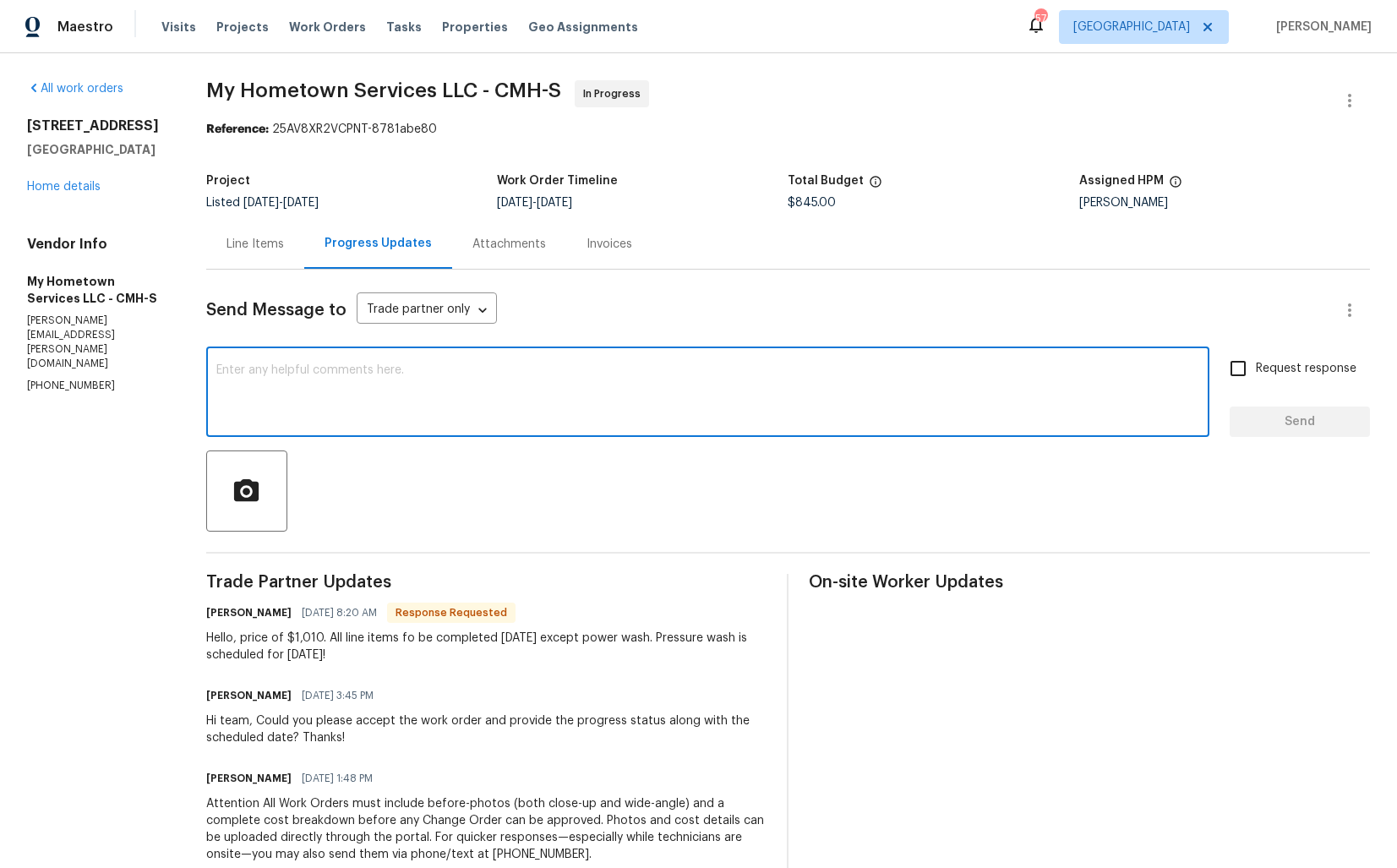
click at [266, 248] on div "Line Items" at bounding box center [254, 244] width 57 height 17
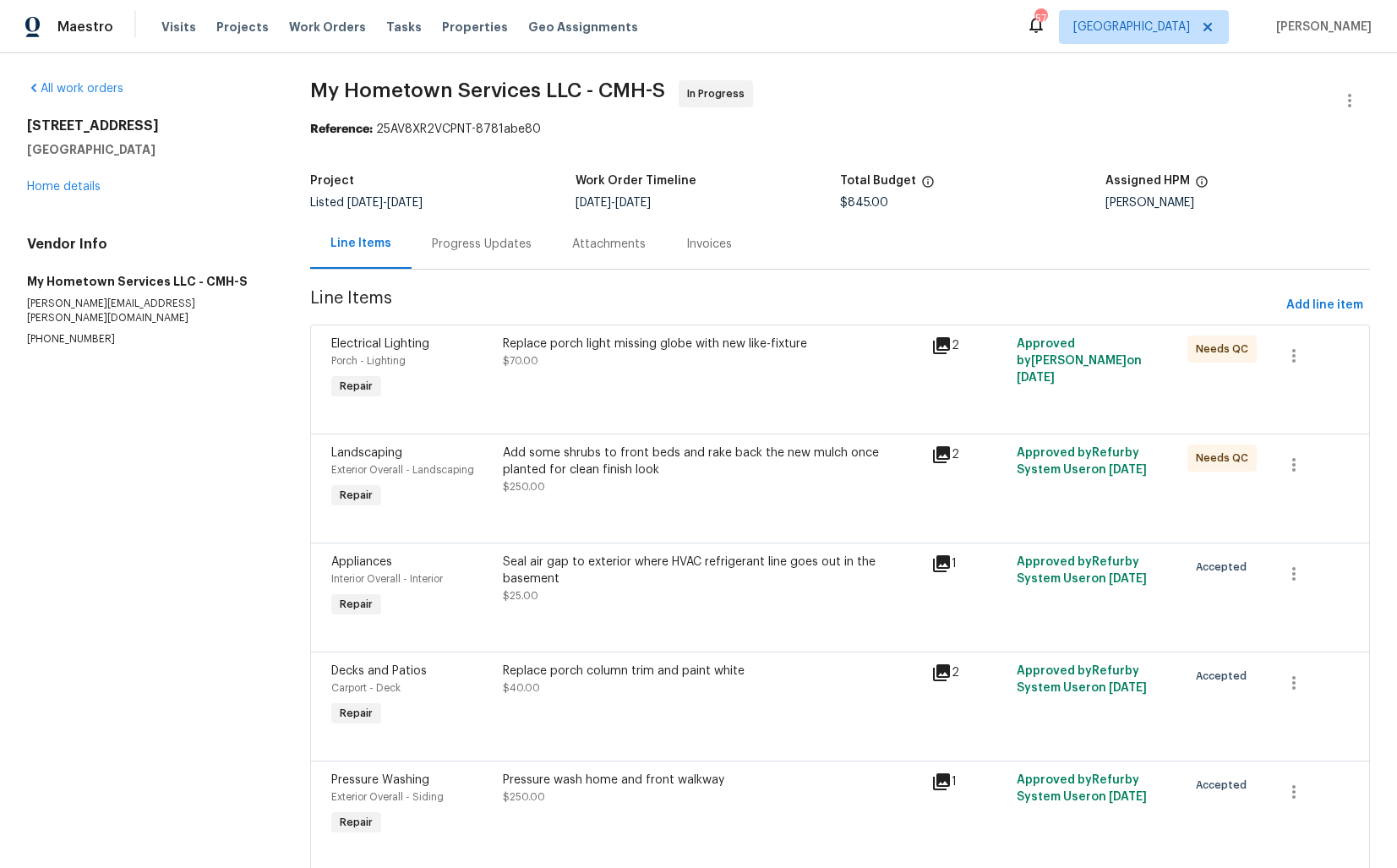
click at [487, 237] on div "Progress Updates" at bounding box center [481, 244] width 100 height 17
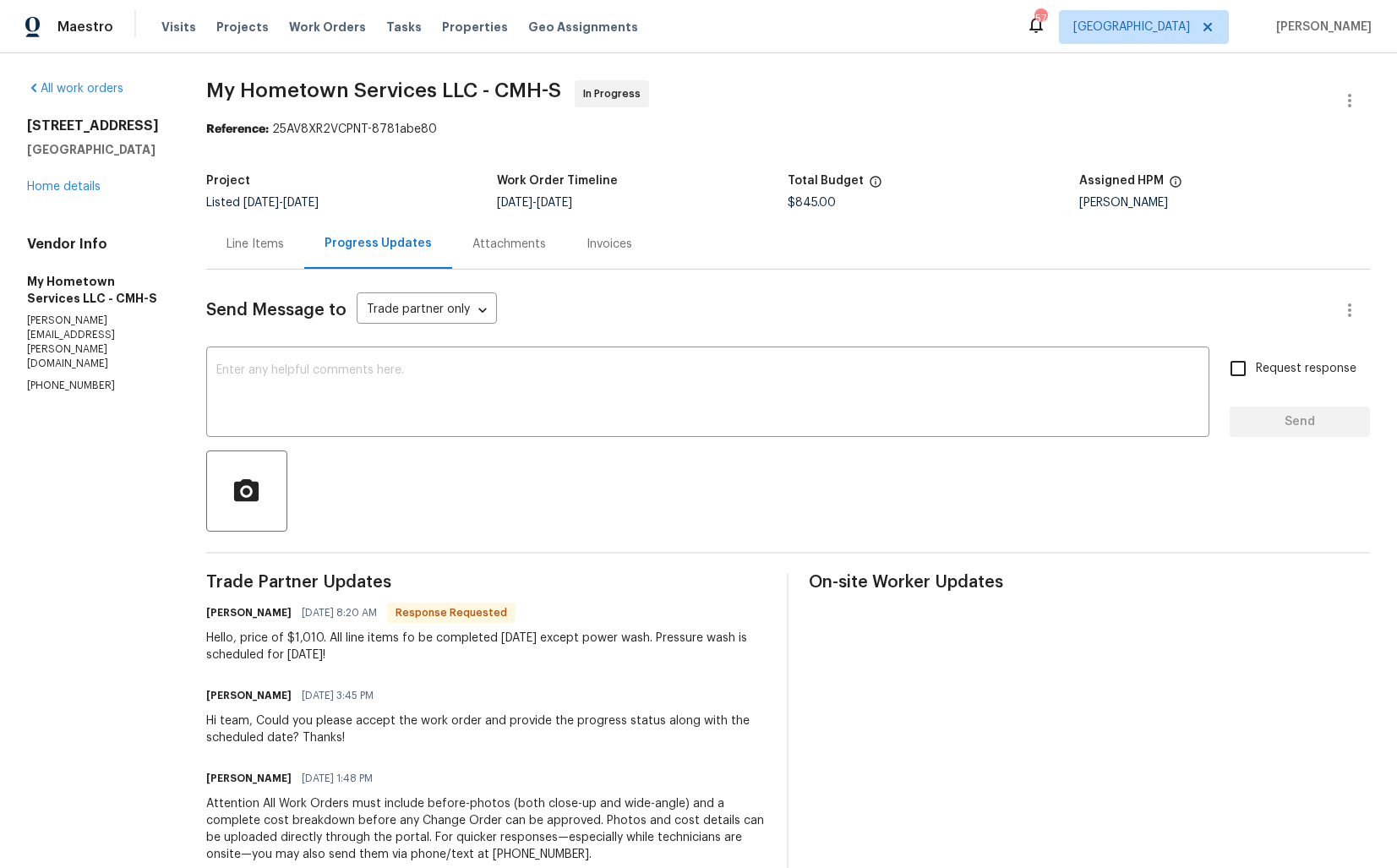
click at [259, 238] on div "Line Items" at bounding box center [254, 244] width 57 height 17
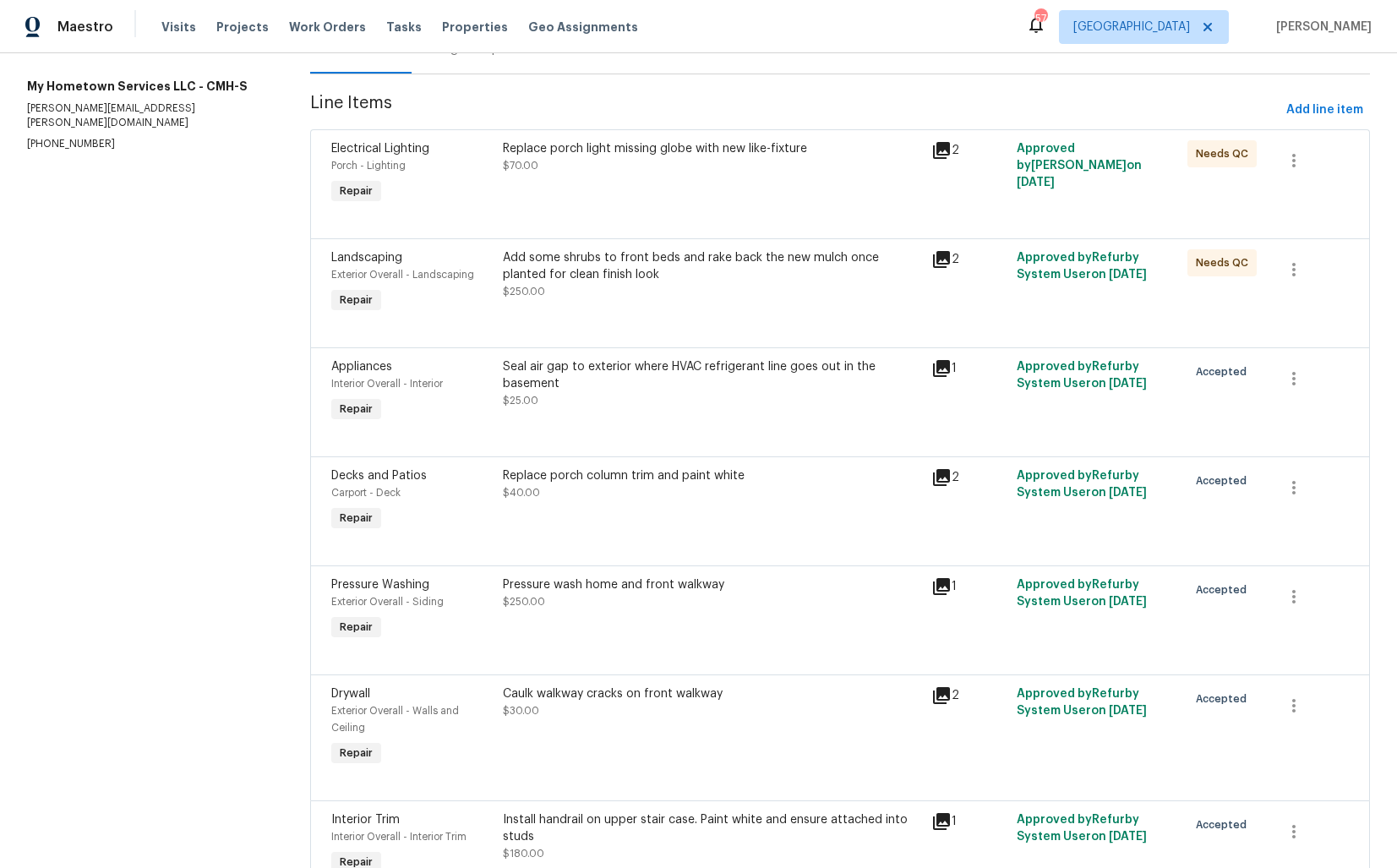
scroll to position [195, 0]
click at [562, 625] on div "Pressure wash home and front walkway $250.00" at bounding box center [711, 610] width 428 height 78
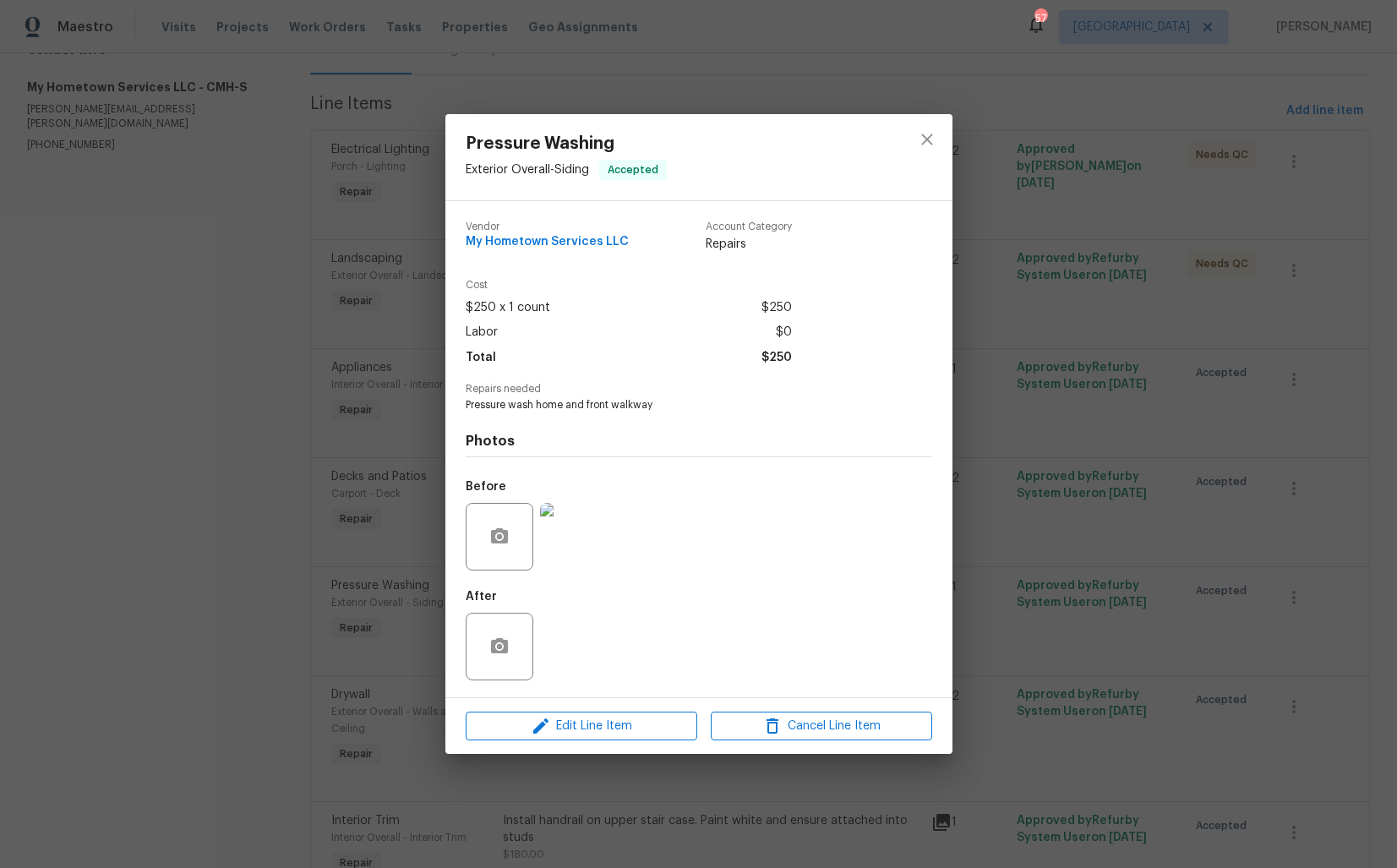
click at [303, 593] on div "Pressure Washing Exterior Overall - Siding Accepted Vendor My Hometown Services…" at bounding box center [698, 434] width 1397 height 868
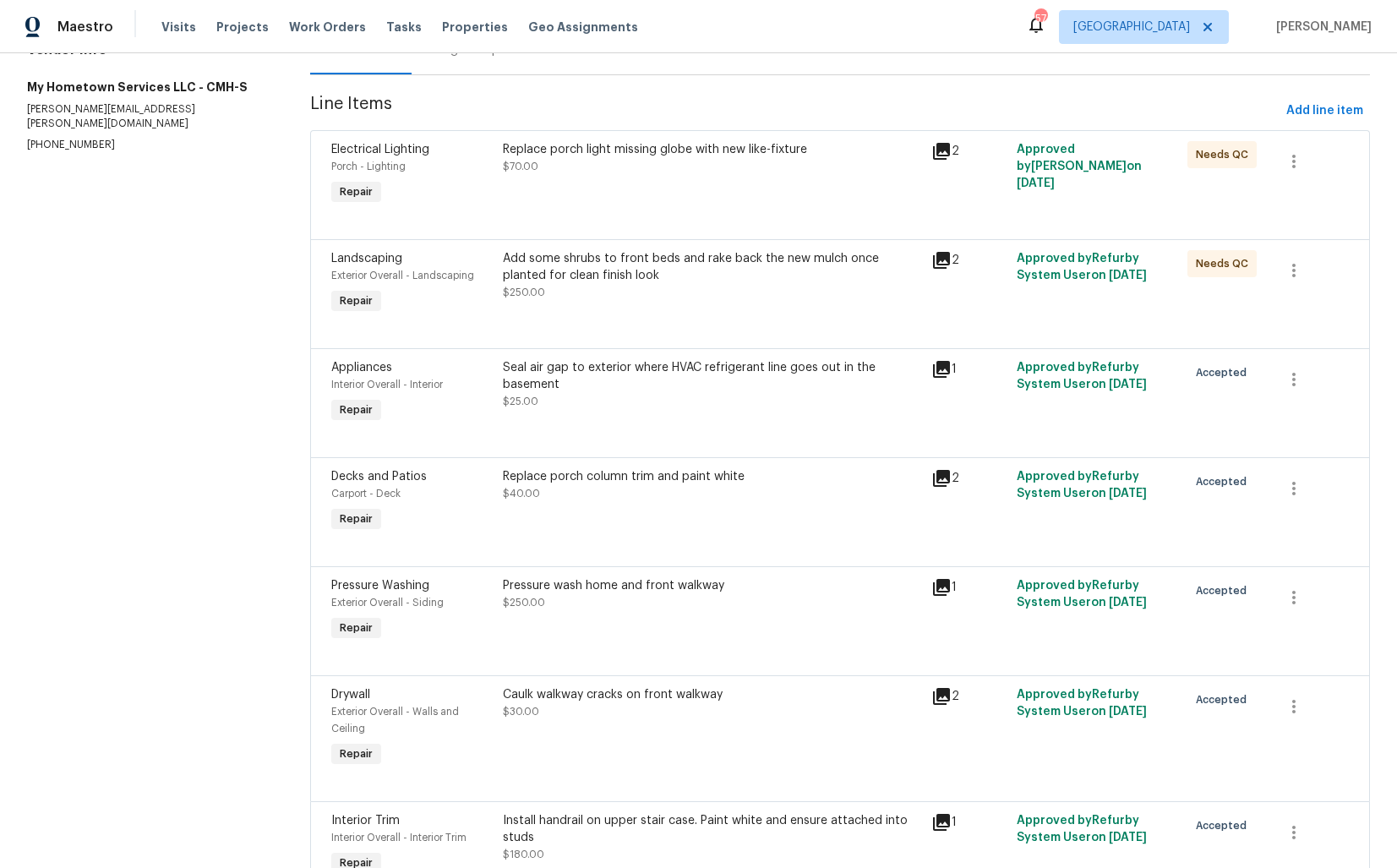
scroll to position [286, 0]
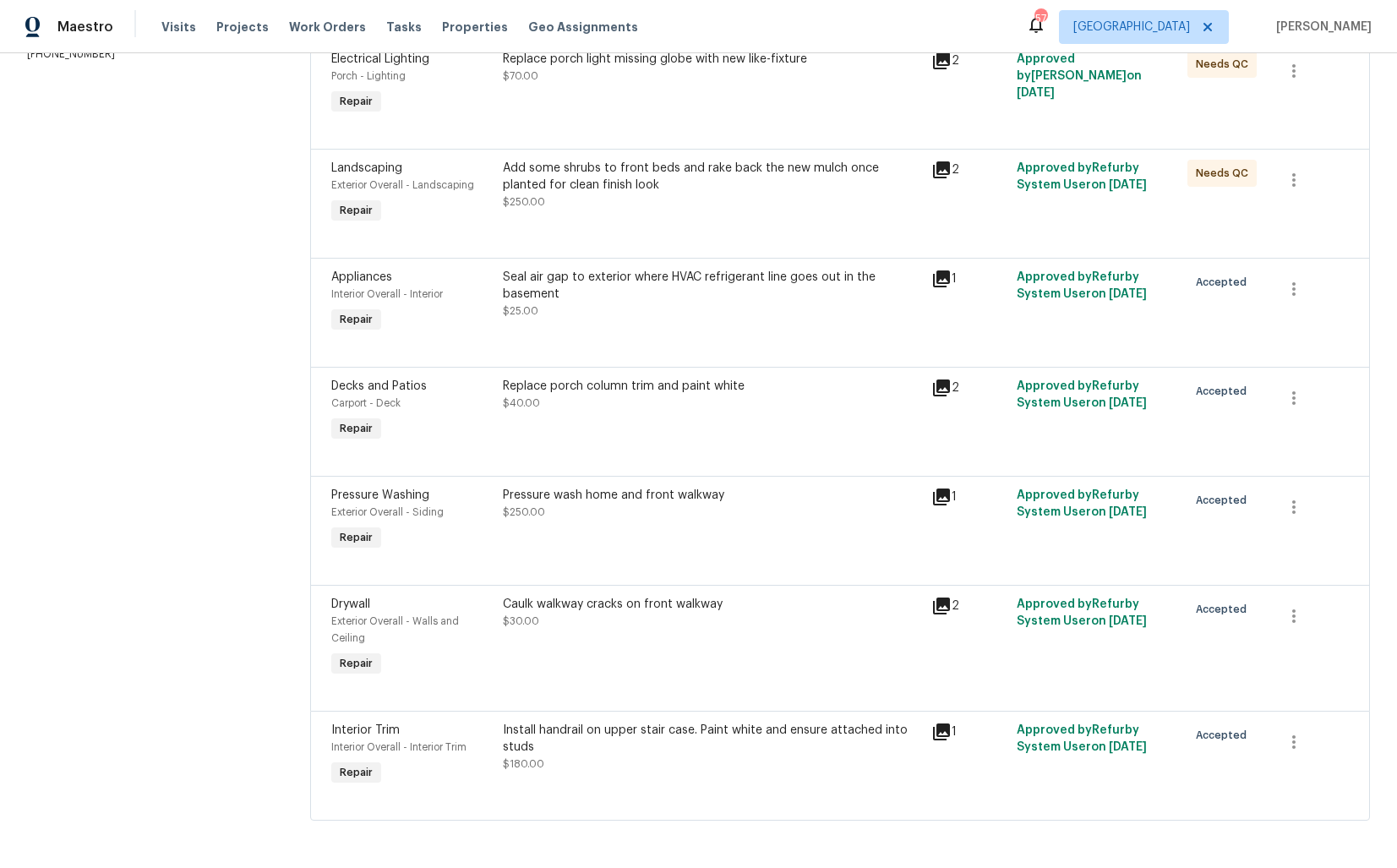
click at [627, 526] on div "Pressure wash home and front walkway $250.00" at bounding box center [711, 520] width 428 height 78
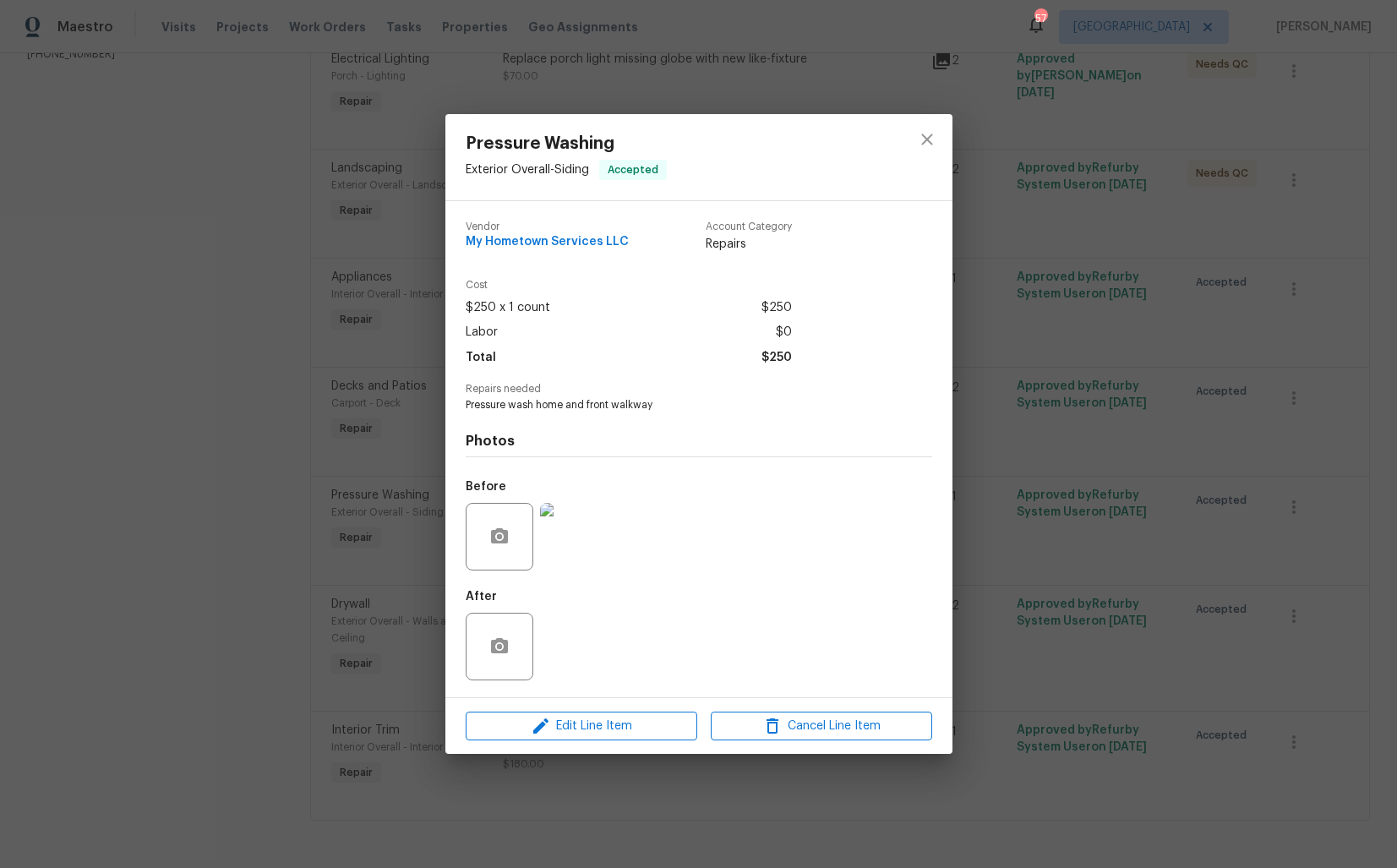
click at [575, 555] on img at bounding box center [573, 536] width 67 height 67
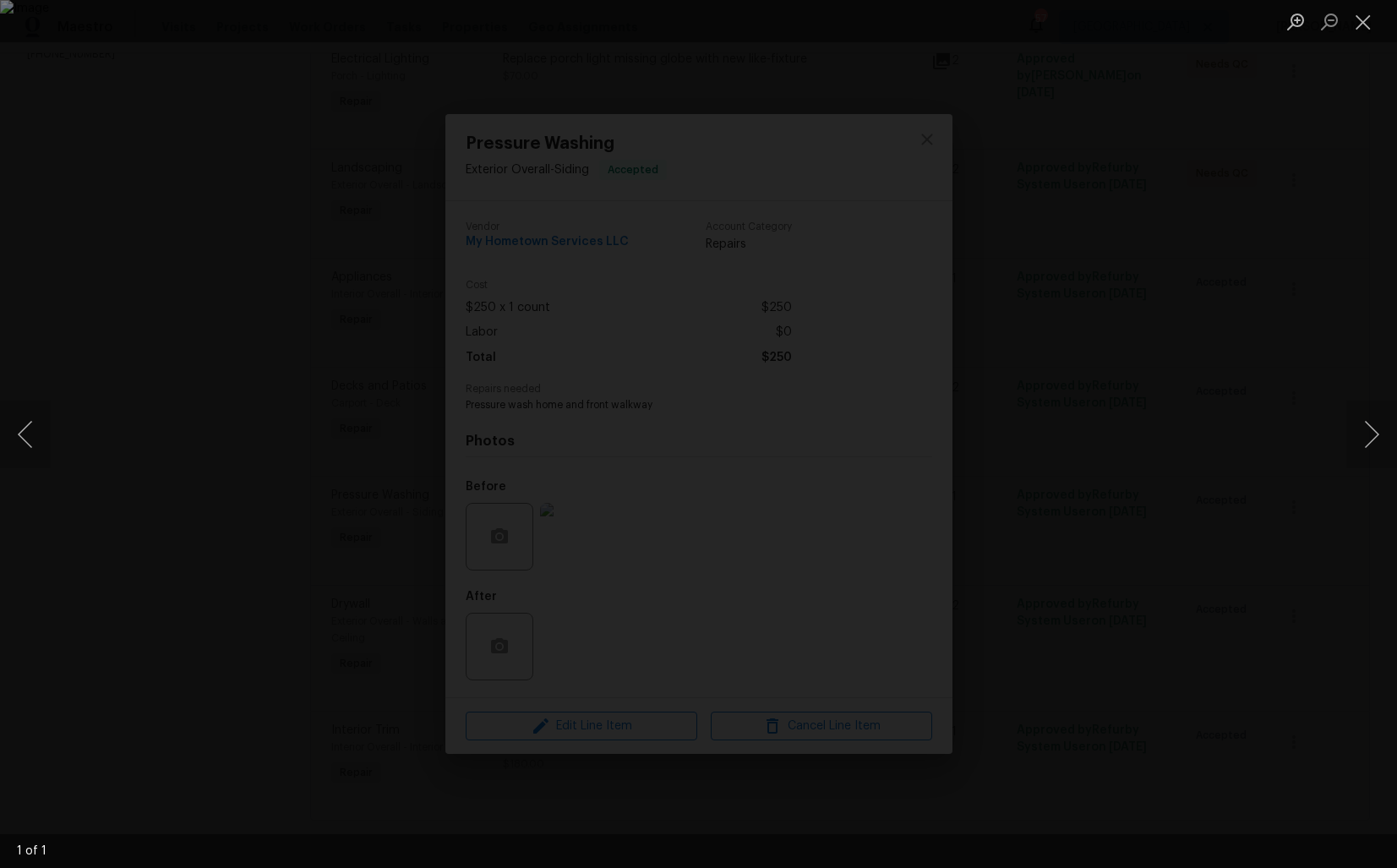
click at [1214, 401] on div "Lightbox" at bounding box center [698, 434] width 1397 height 868
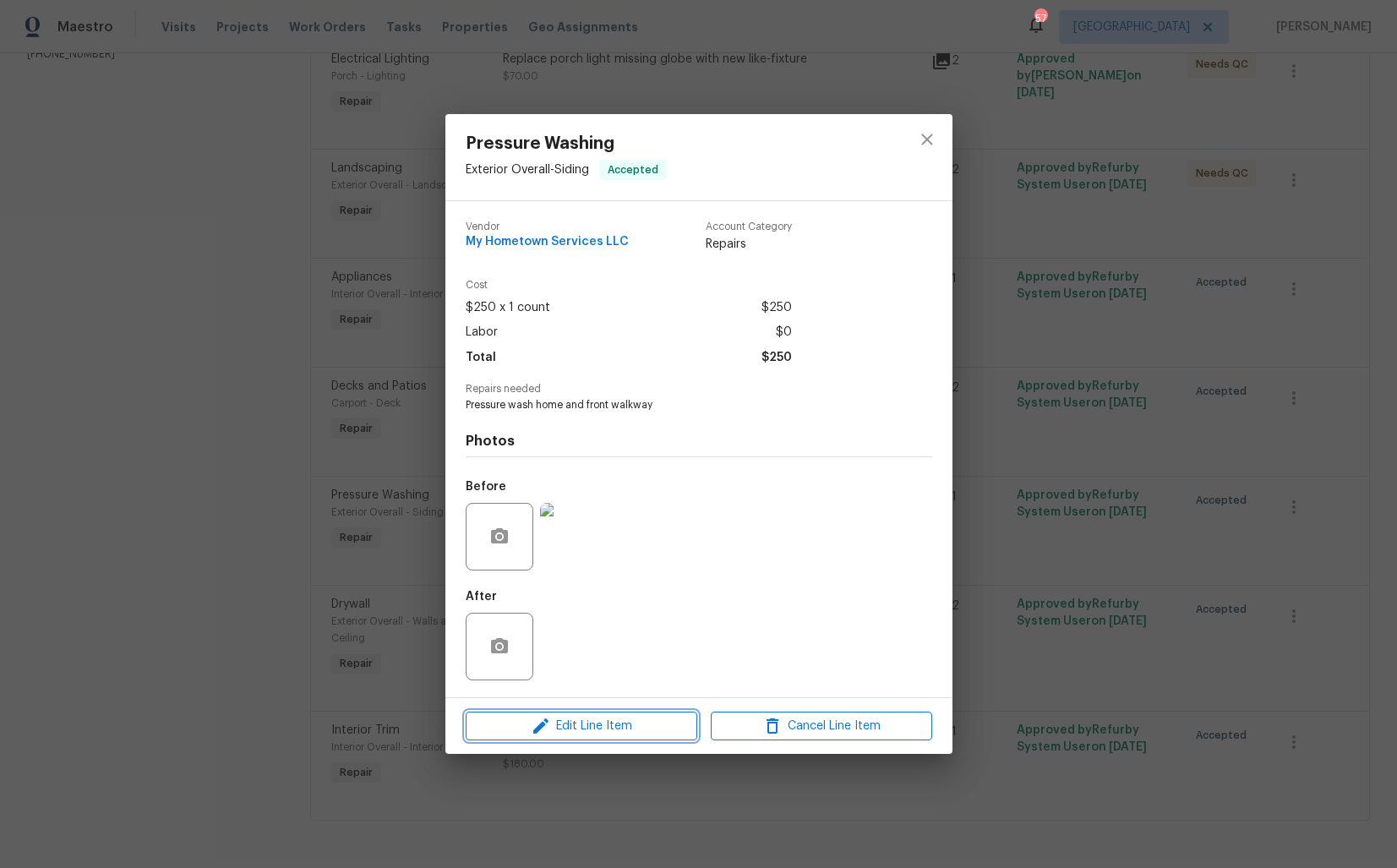
click at [538, 727] on icon "button" at bounding box center [541, 726] width 15 height 15
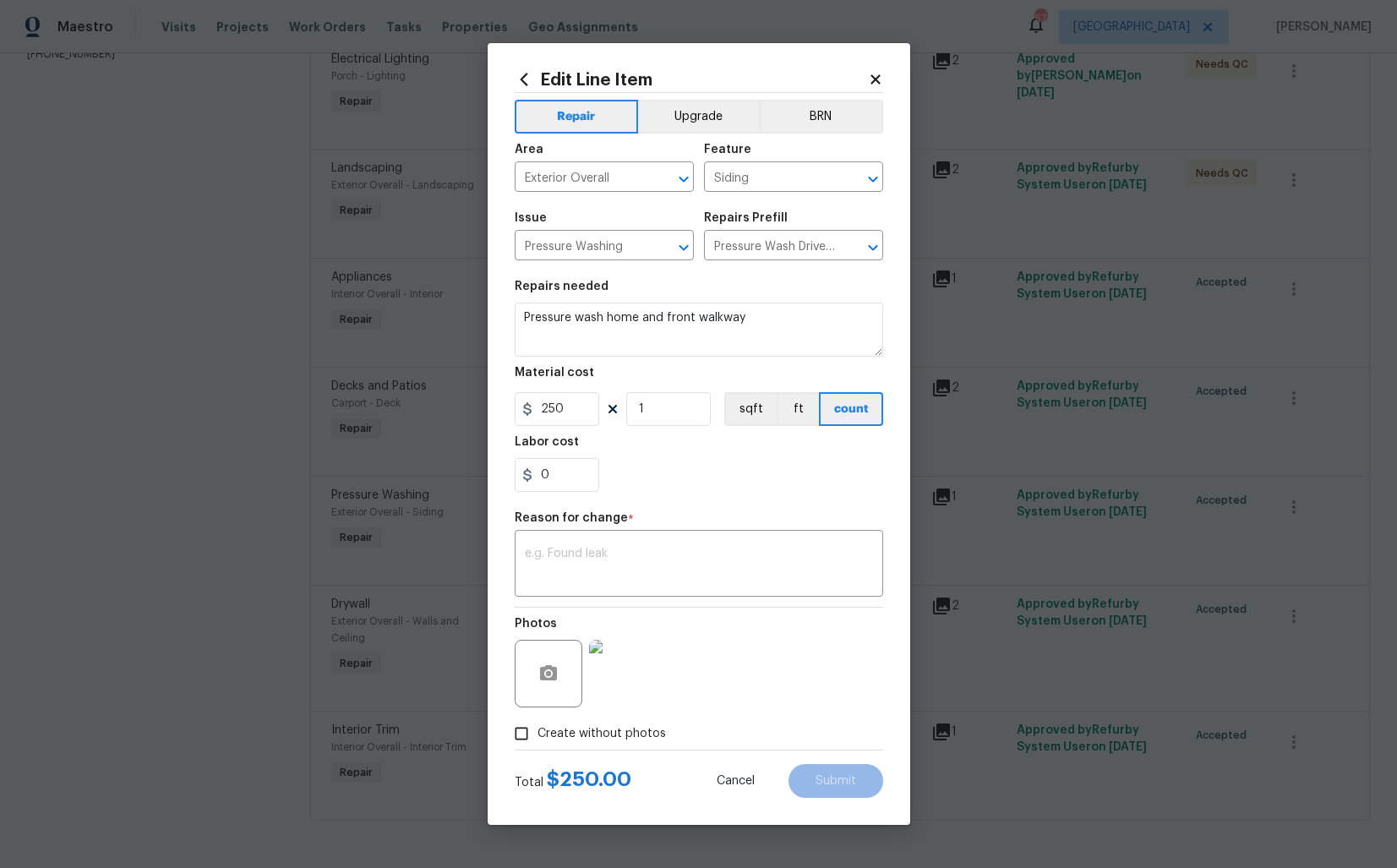
click at [352, 476] on body "Maestro Visits Projects Work Orders Tasks Properties Geo Assignments 57 [GEOGRA…" at bounding box center [698, 434] width 1397 height 868
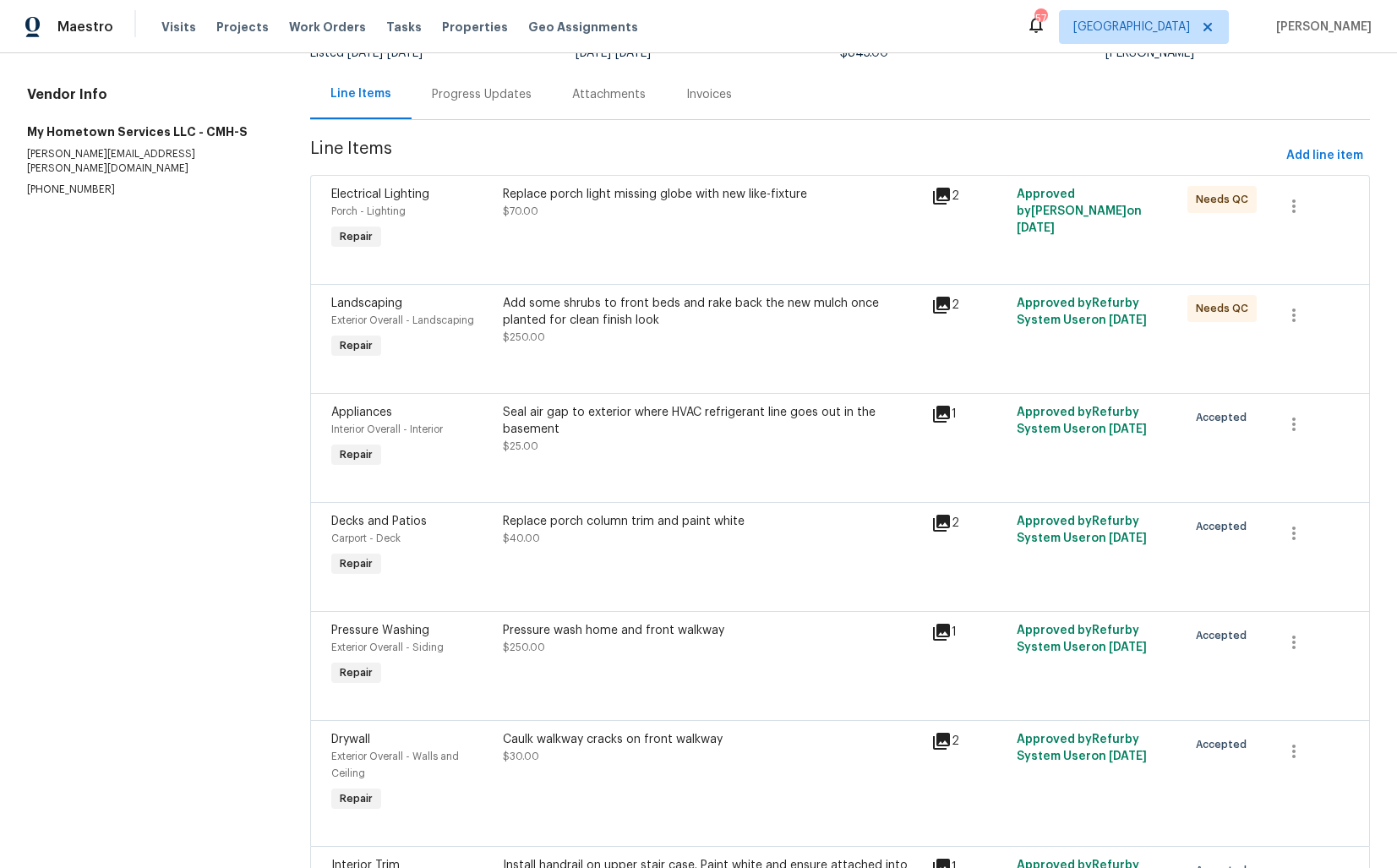
scroll to position [148, 0]
click at [621, 465] on div "Seal air gap to exterior where HVAC refrigerant line goes out in the basement $…" at bounding box center [711, 439] width 428 height 78
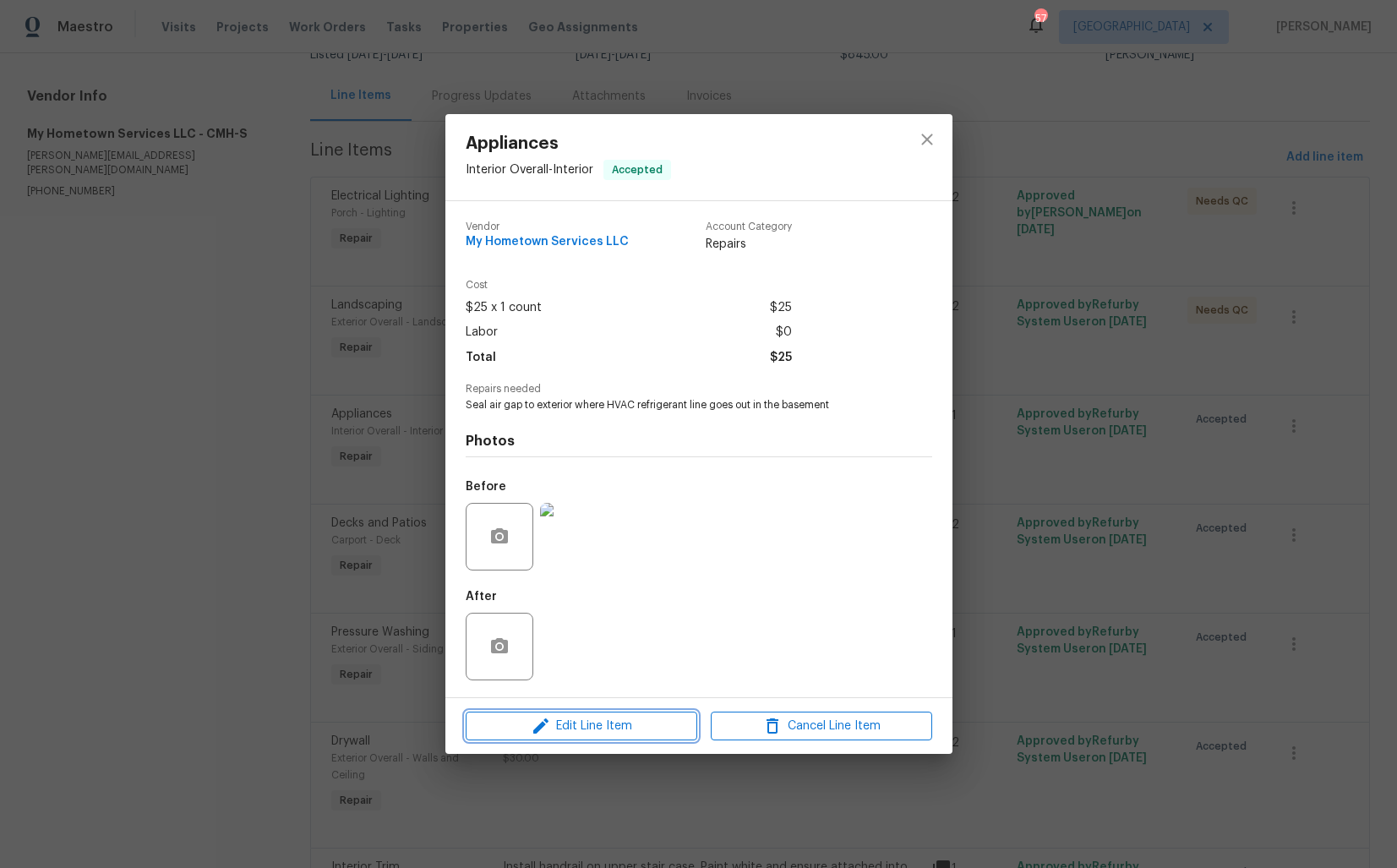
click at [547, 733] on icon "button" at bounding box center [541, 726] width 20 height 20
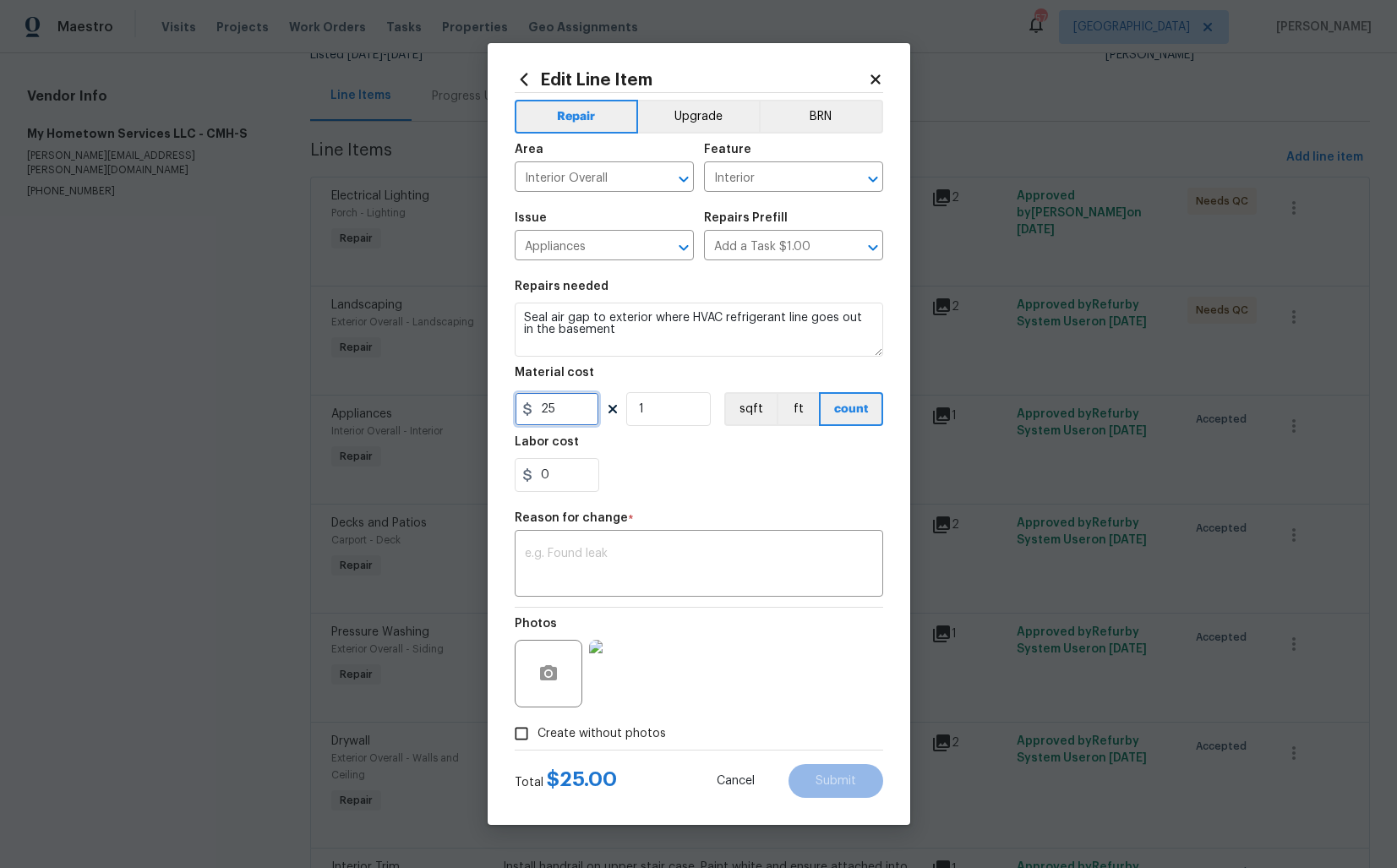
click at [574, 413] on input "25" at bounding box center [556, 409] width 84 height 34
type input "190"
click at [714, 549] on textarea at bounding box center [699, 566] width 348 height 36
click at [616, 550] on textarea at bounding box center [699, 566] width 348 height 36
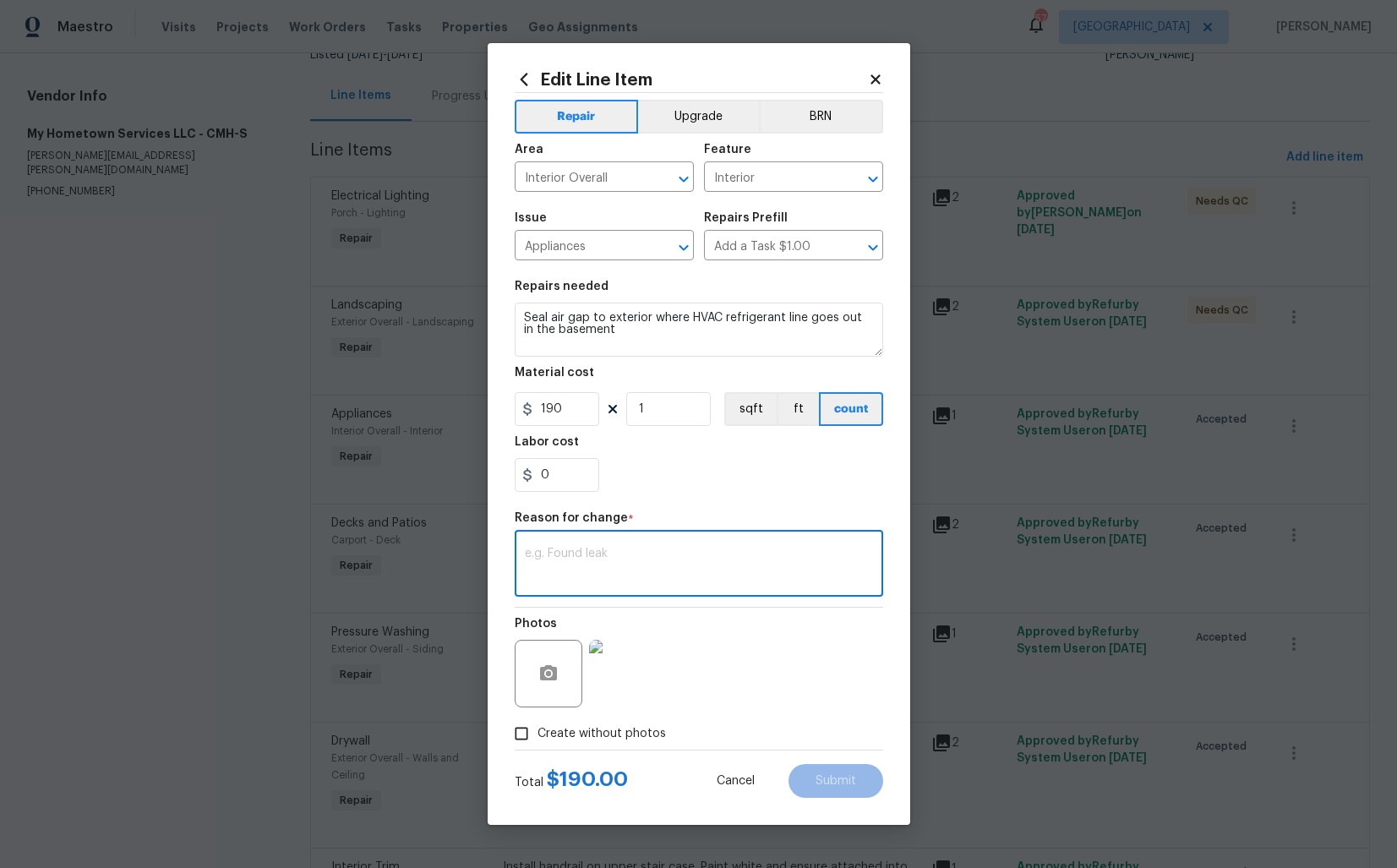
paste textarea "(AM) Updated per vendor’s final cost."
type textarea "(AM) Updated per vendor’s final cost."
click at [831, 776] on span "Submit" at bounding box center [836, 781] width 41 height 13
type input "25"
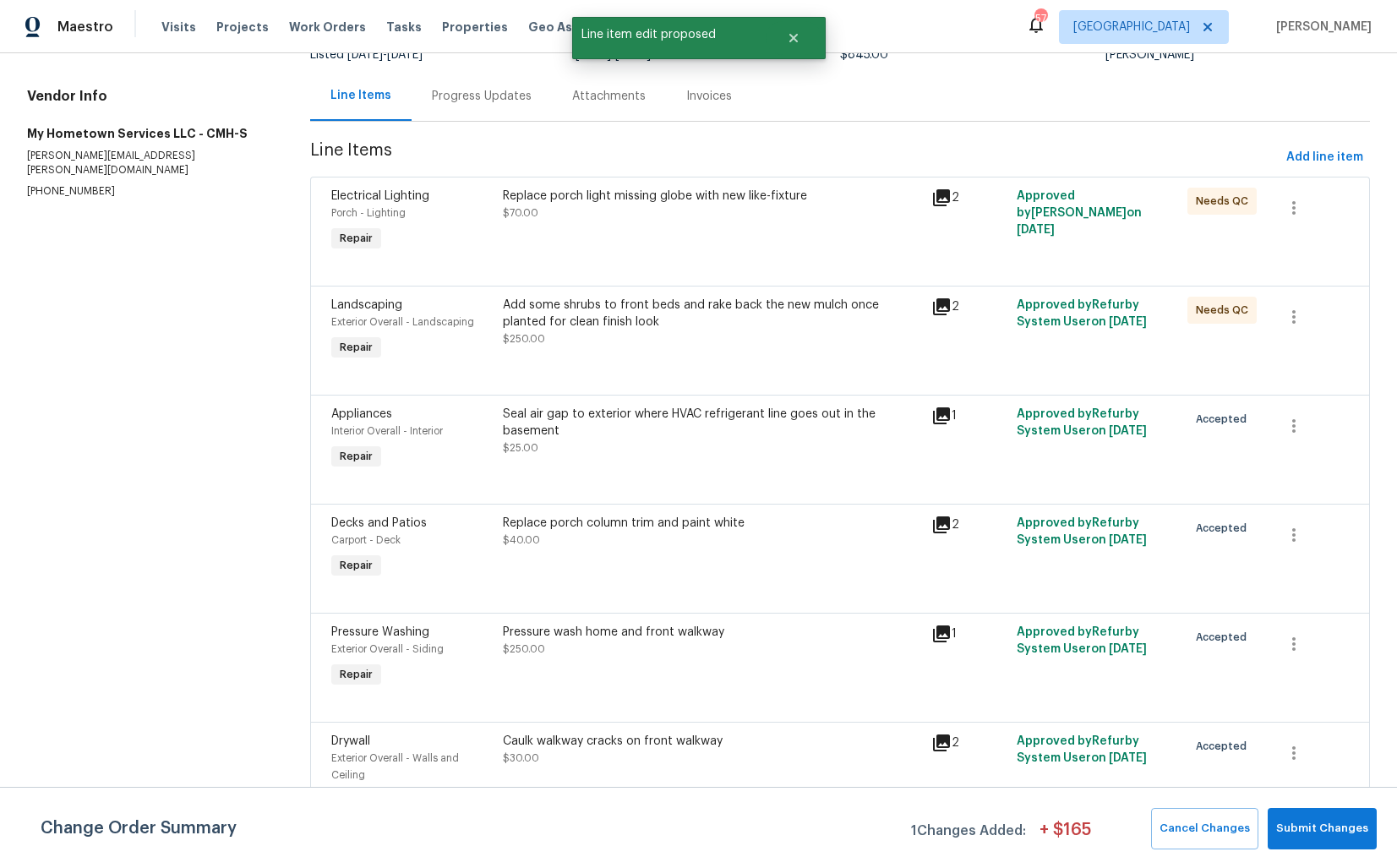
scroll to position [0, 0]
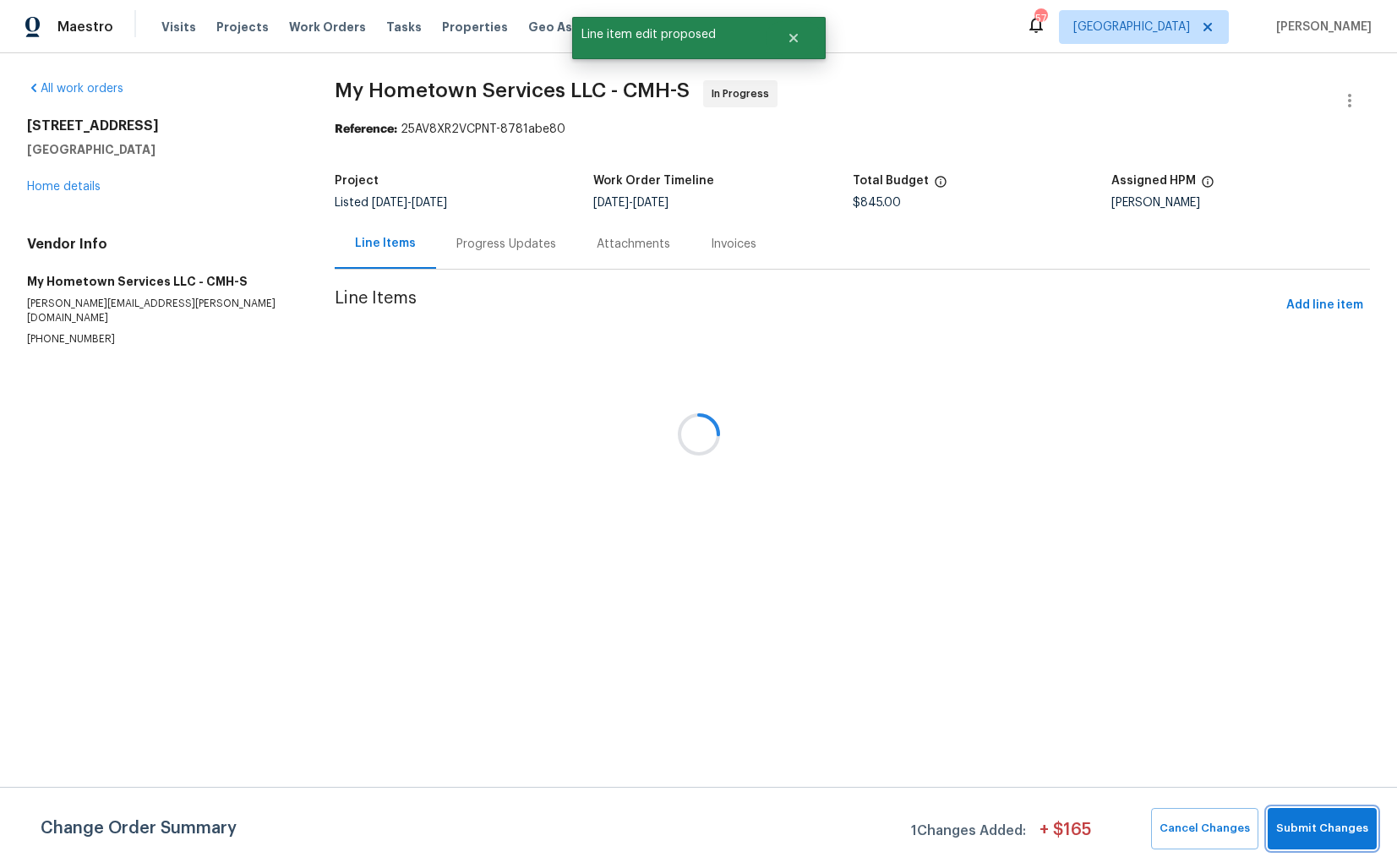
click at [1321, 828] on span "Submit Changes" at bounding box center [1322, 829] width 92 height 20
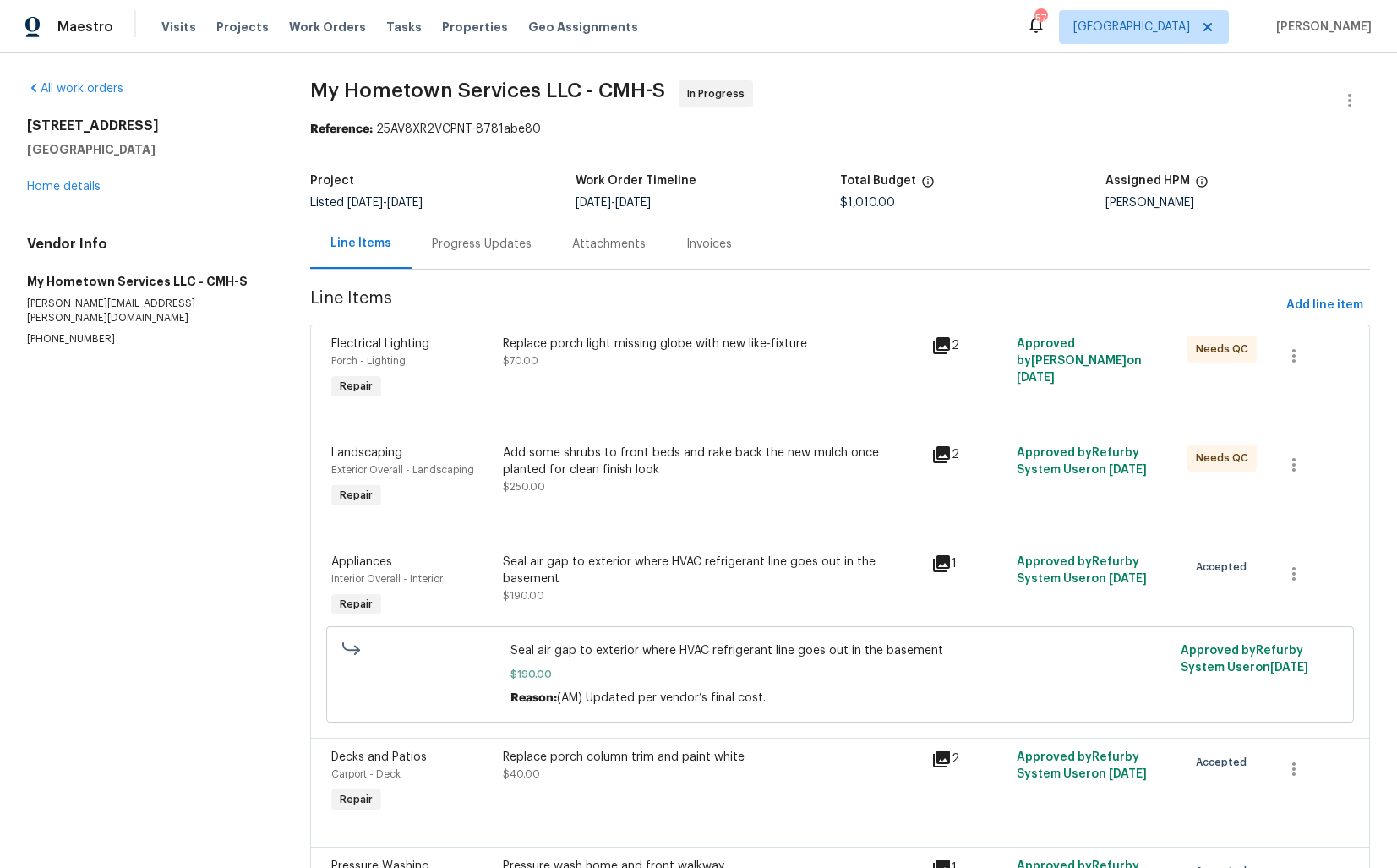
click at [492, 245] on div "Progress Updates" at bounding box center [481, 244] width 100 height 17
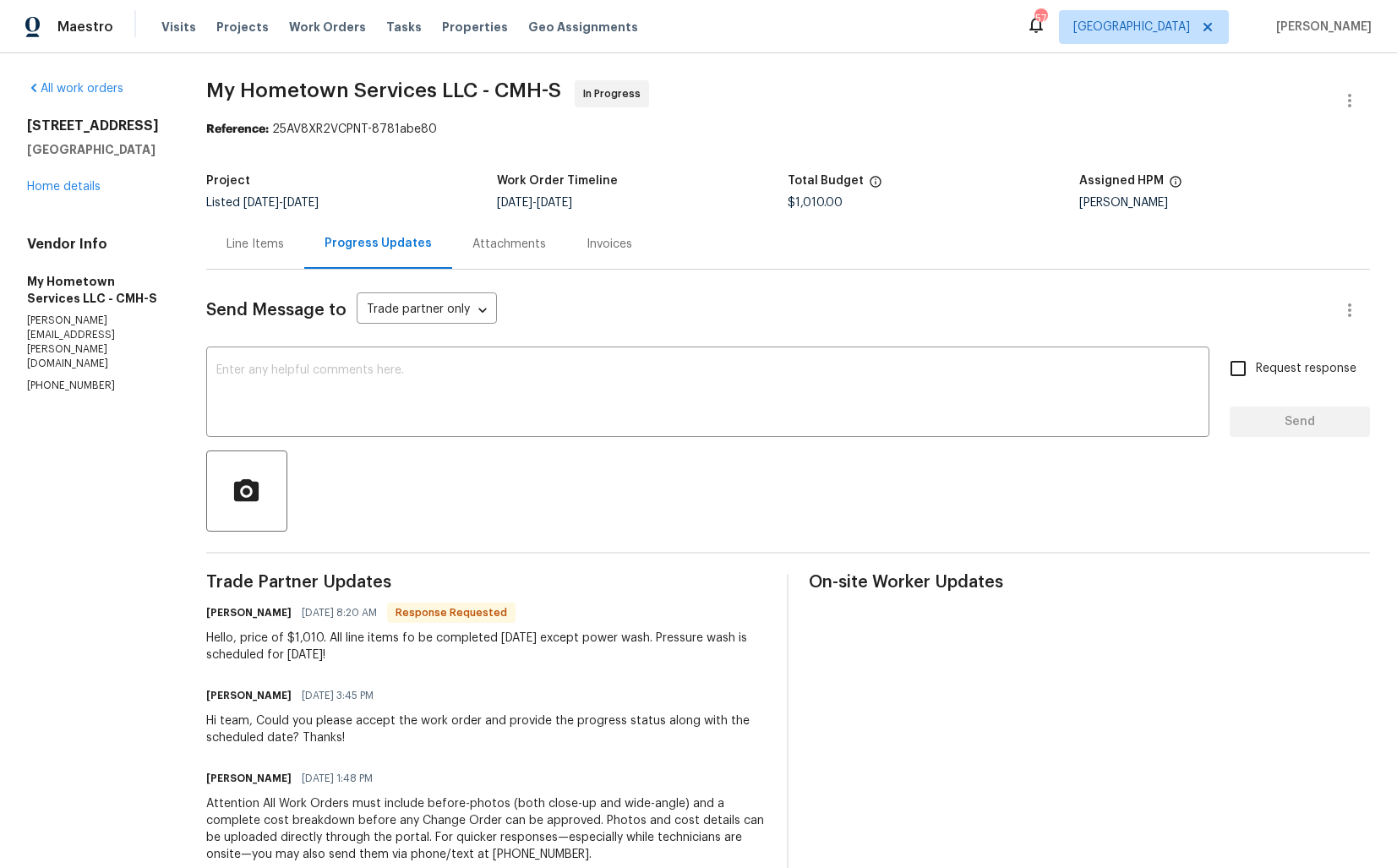
click at [219, 619] on h6 "[PERSON_NAME]" at bounding box center [249, 613] width 85 height 17
copy h6 "[PERSON_NAME]"
click at [493, 417] on textarea at bounding box center [707, 393] width 983 height 59
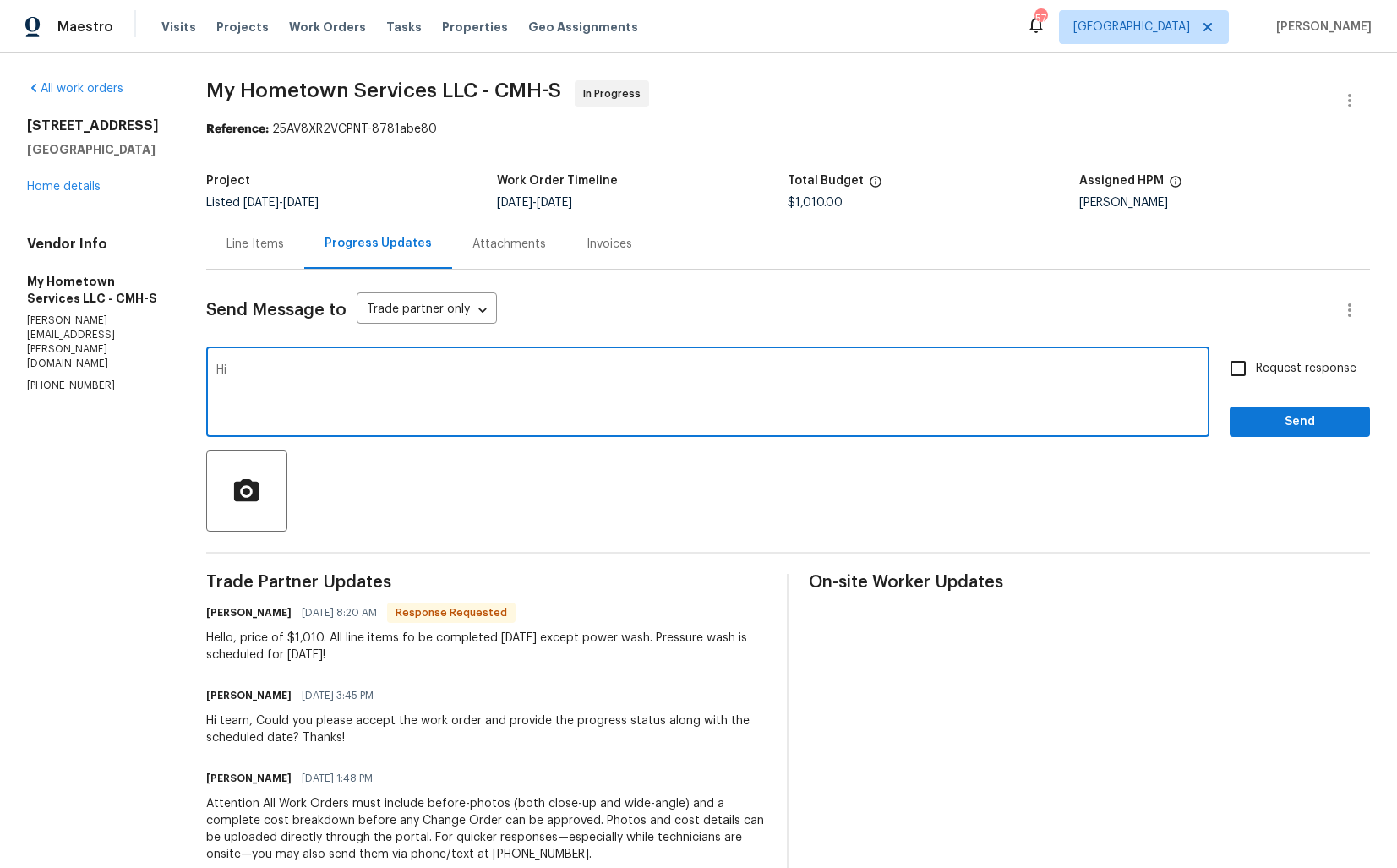
paste textarea "[PERSON_NAME]"
click at [267, 370] on textarea "Hi [PERSON_NAME], the cost has been updated" at bounding box center [707, 393] width 983 height 59
click at [448, 372] on textarea "Hi [PERSON_NAME], thank you for the confirmation. the cost has been updated" at bounding box center [707, 393] width 983 height 59
click at [636, 374] on textarea "Hi [PERSON_NAME], thank you for the confirmation. Cost has been updated" at bounding box center [707, 393] width 983 height 59
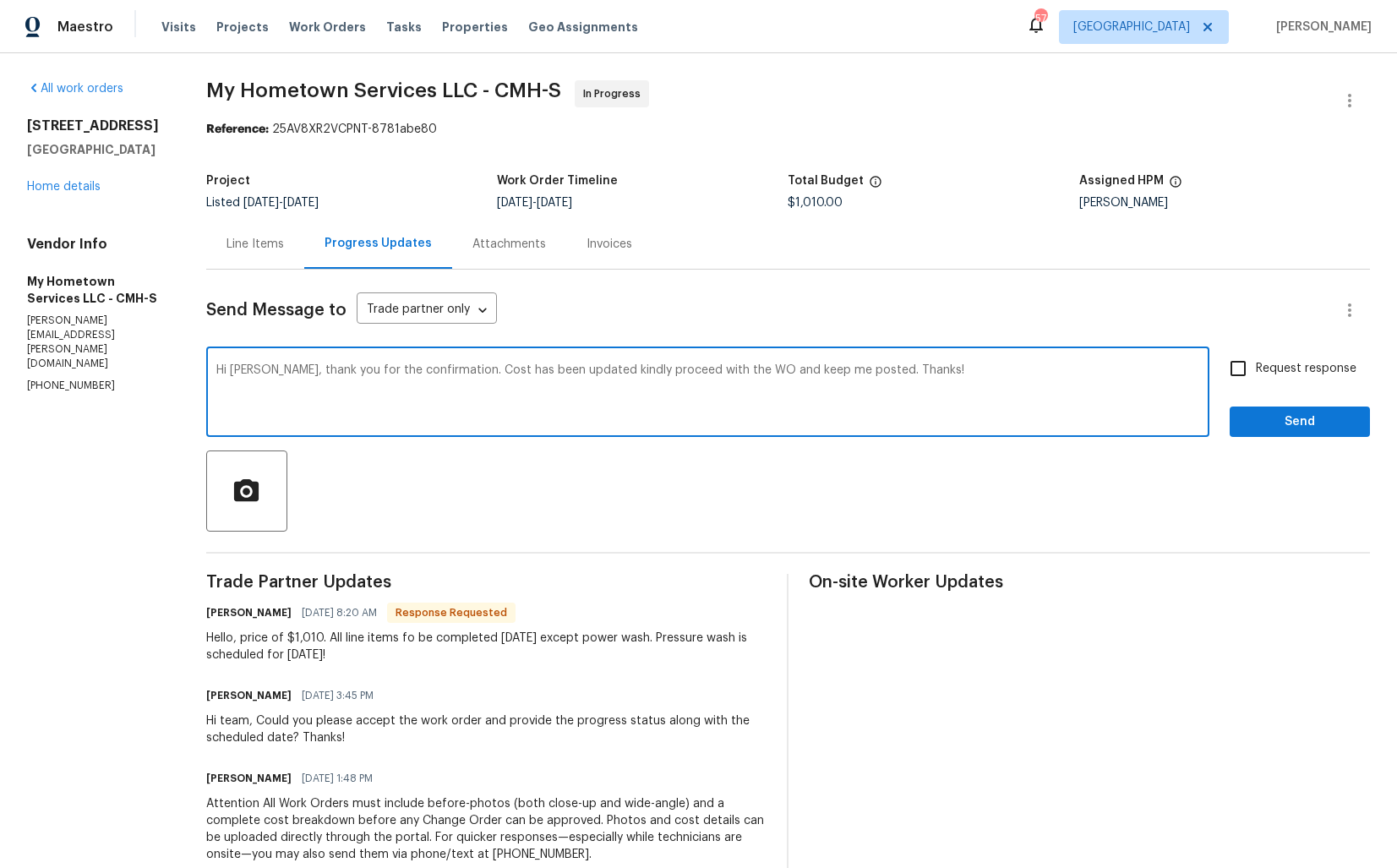
type textarea "Hi [PERSON_NAME], thank you for the confirmation. Cost has been updated kindly …"
click at [1240, 371] on input "Request response" at bounding box center [1238, 369] width 36 height 36
checkbox input "true"
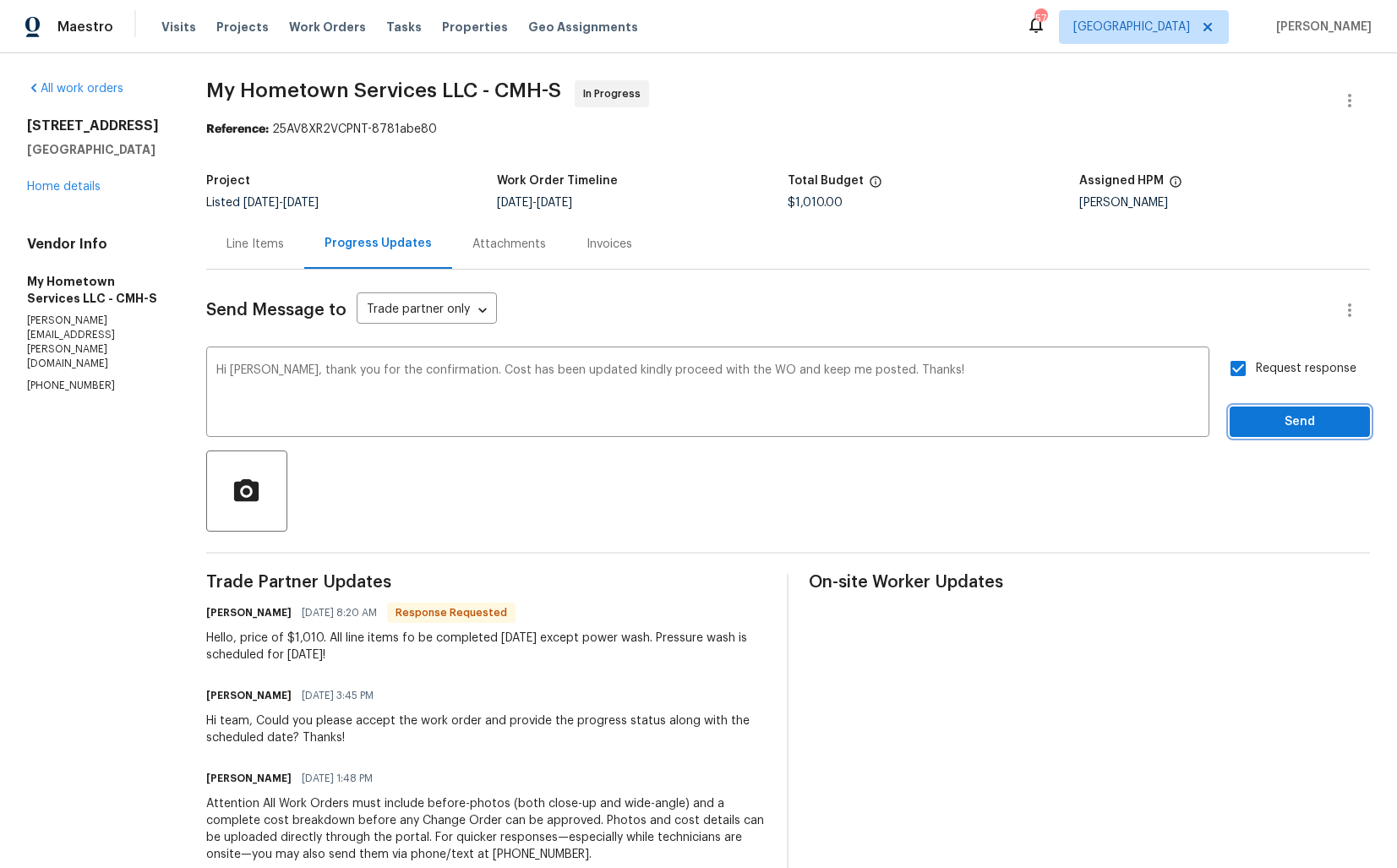
click at [1262, 418] on span "Send" at bounding box center [1300, 422] width 114 height 21
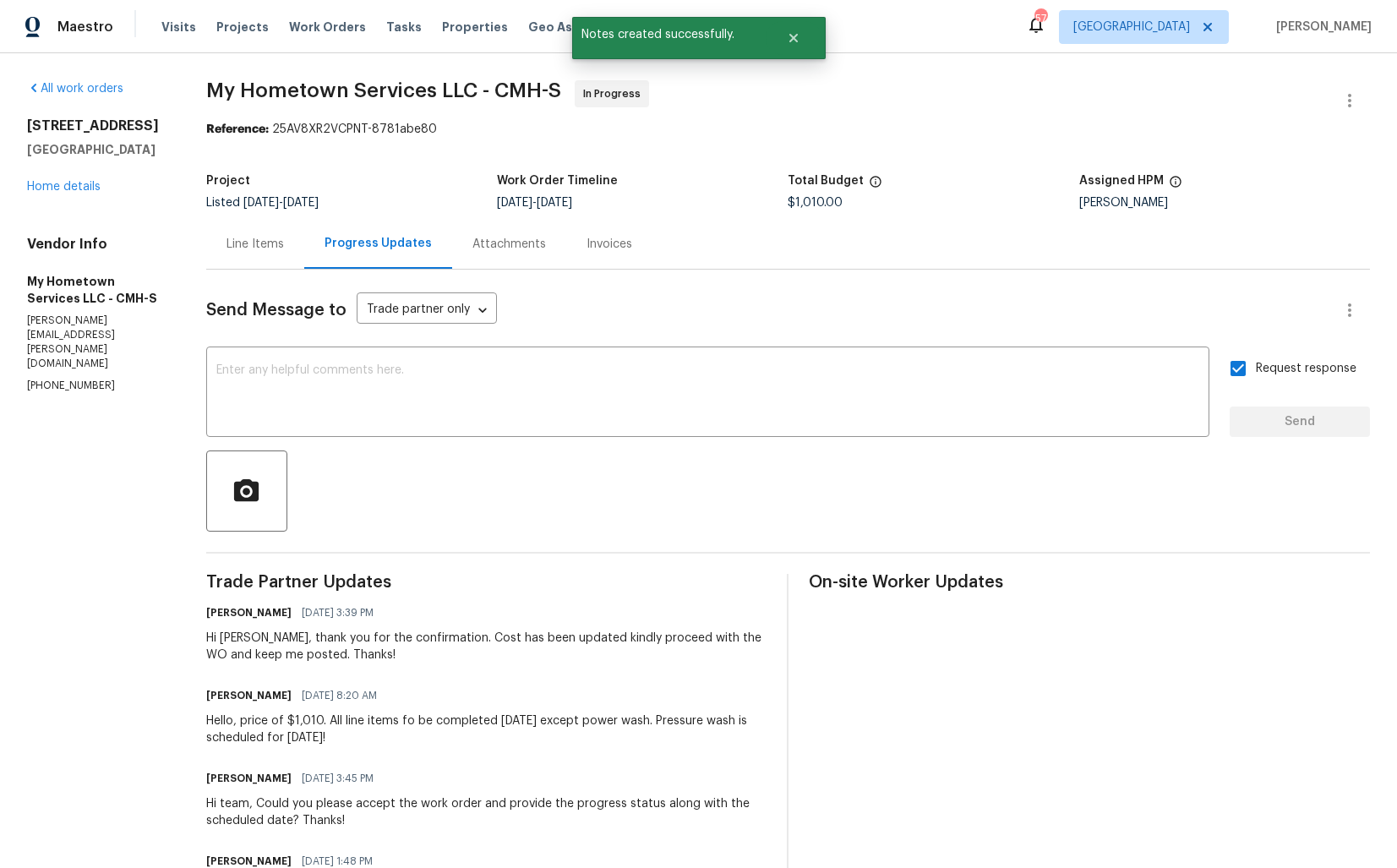
click at [283, 723] on div "Hello, price of $1,010. All line items fo be completed [DATE] except power wash…" at bounding box center [487, 730] width 562 height 34
copy div "Hello, price of $1,010. All line items fo be completed [DATE] except power wash…"
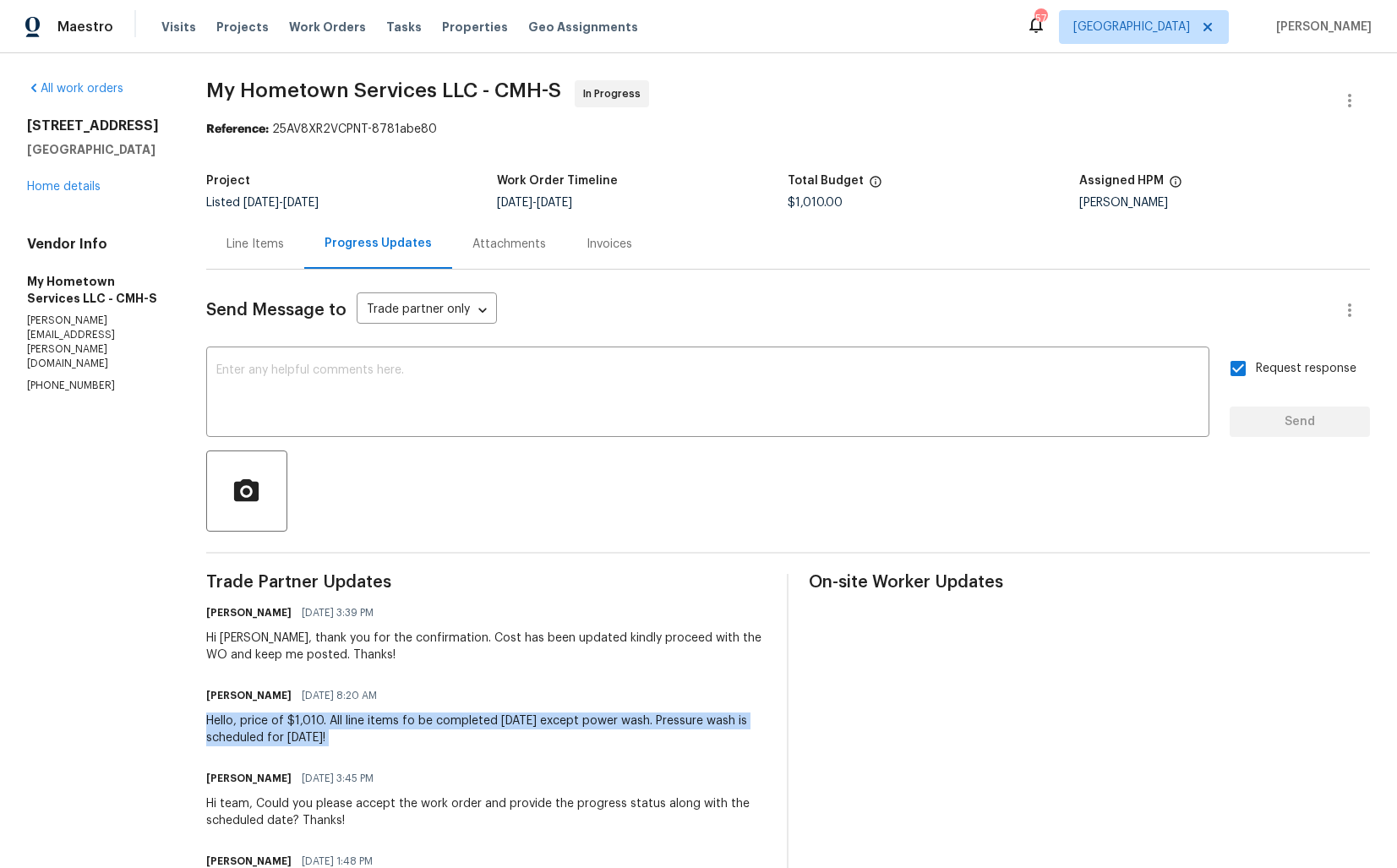
copy div "Hello, price of $1,010. All line items fo be completed [DATE] except power wash…"
click at [426, 161] on section "My Hometown Services LLC - CMH-S In Progress Reference: 25AV8XR2VCPNT-8781abe80…" at bounding box center [789, 581] width 1164 height 1002
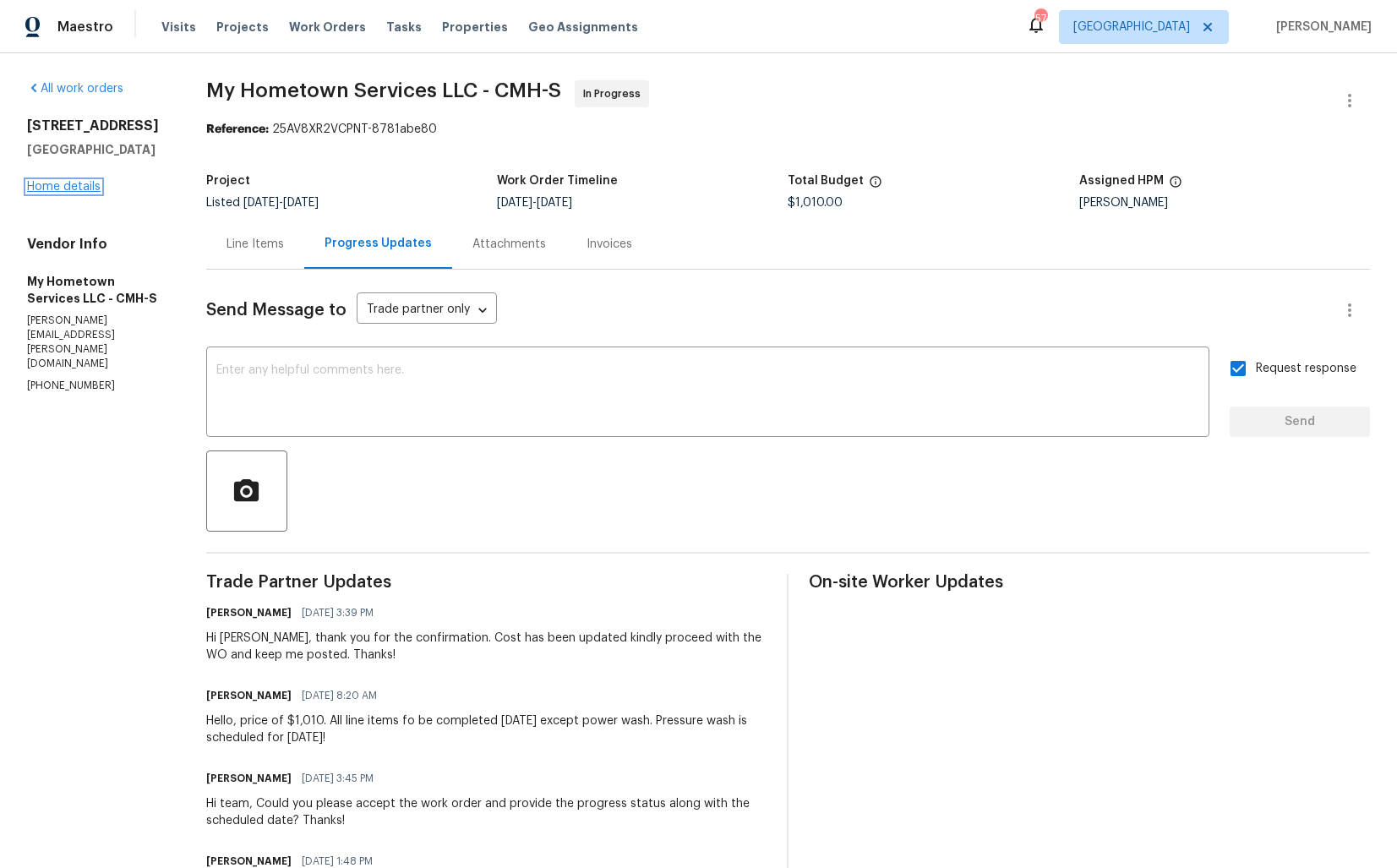
click at [89, 193] on link "Home details" at bounding box center [64, 187] width 73 height 12
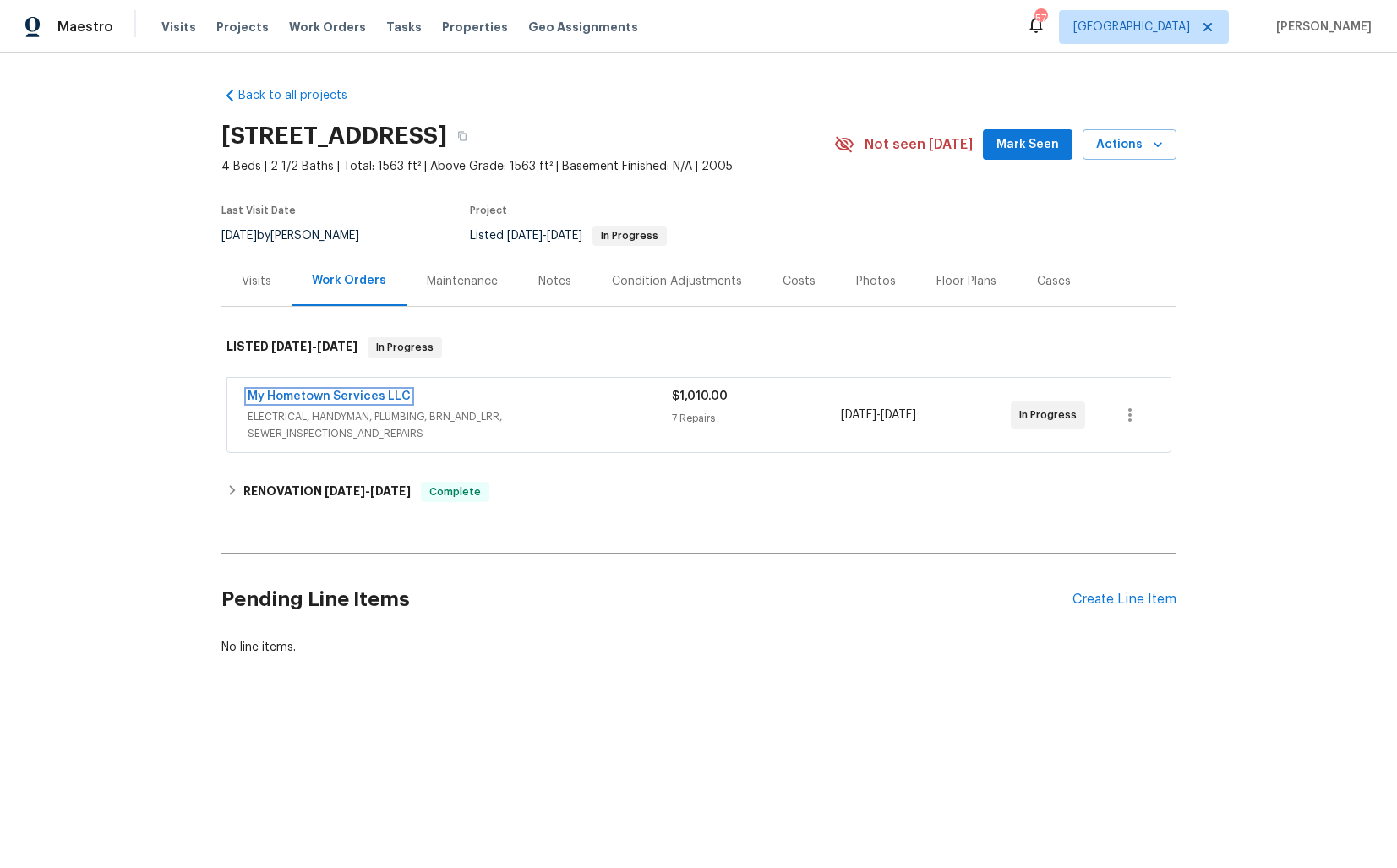
click at [372, 393] on link "My Hometown Services LLC" at bounding box center [329, 396] width 163 height 12
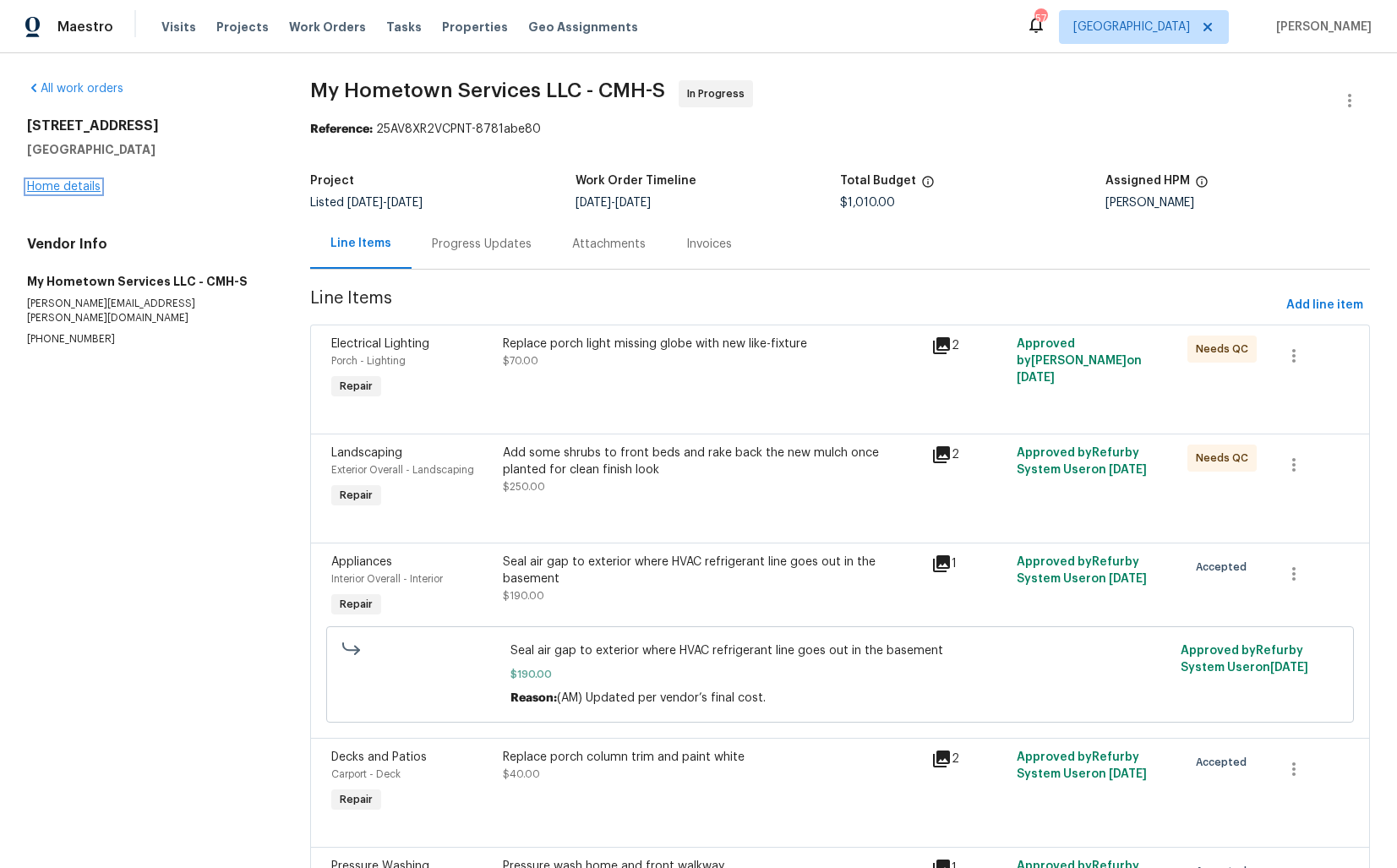
click at [79, 185] on link "Home details" at bounding box center [64, 187] width 73 height 12
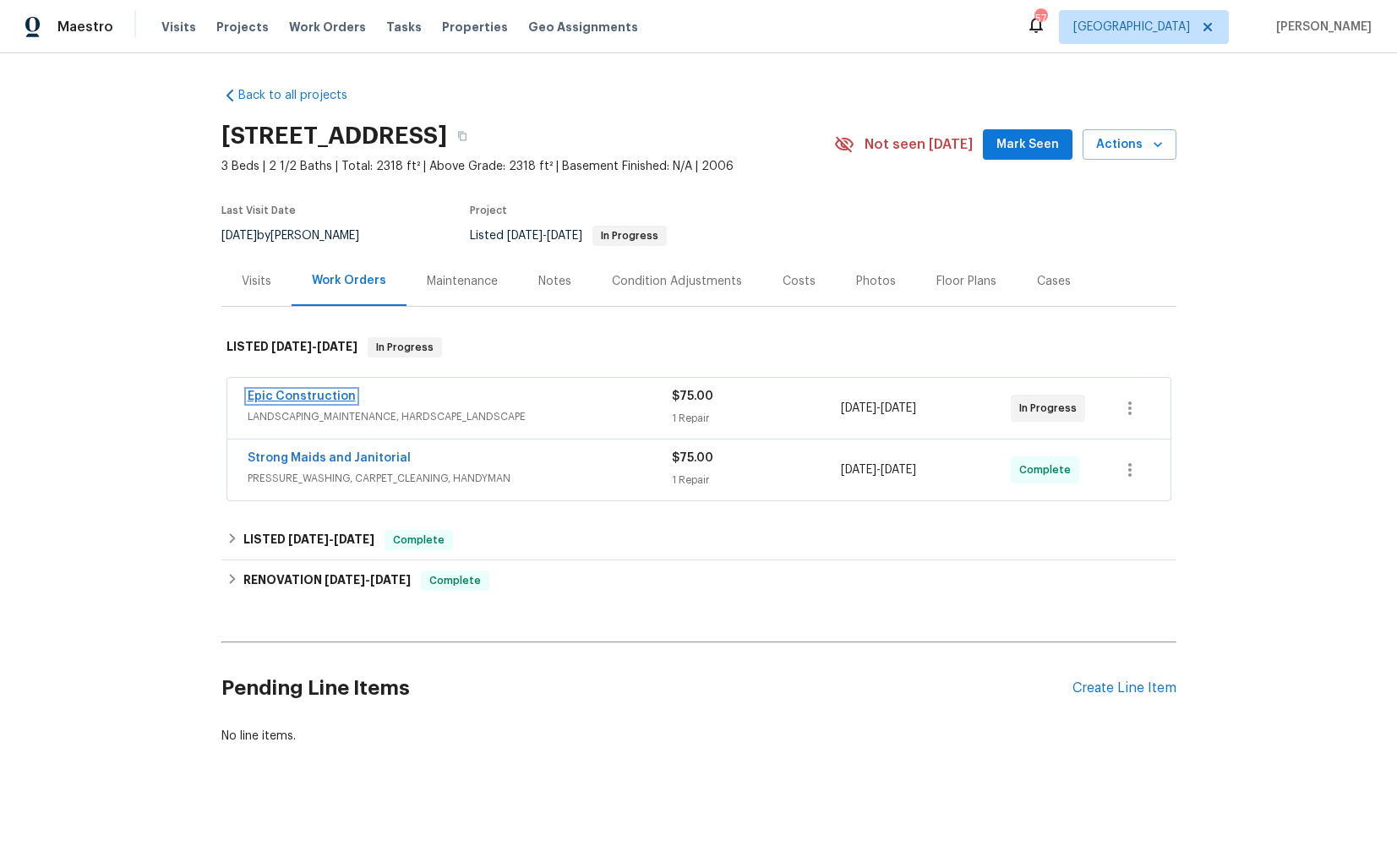
click at [320, 393] on link "Epic Construction" at bounding box center [301, 396] width 108 height 12
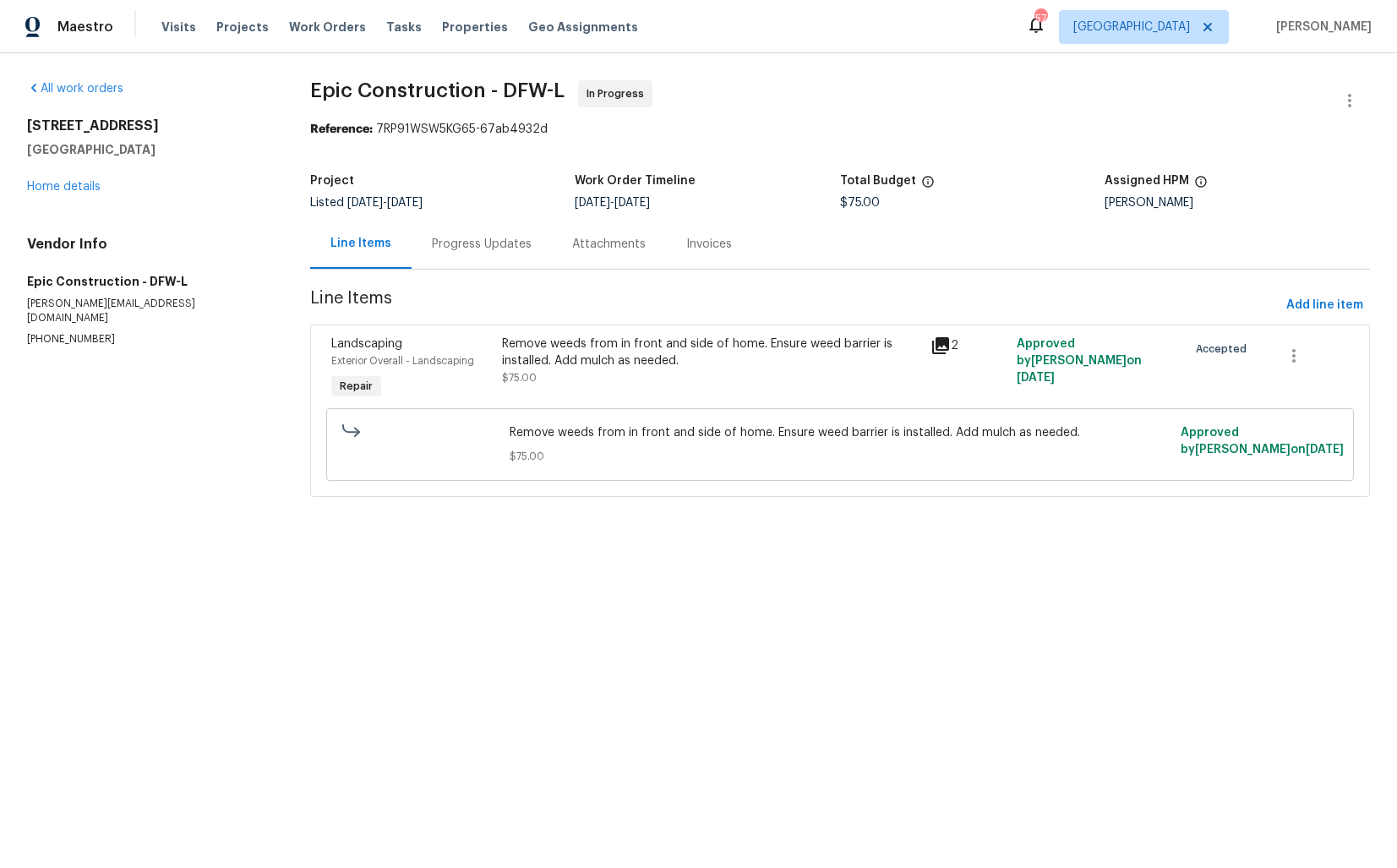
click at [475, 254] on div "Progress Updates" at bounding box center [481, 243] width 140 height 50
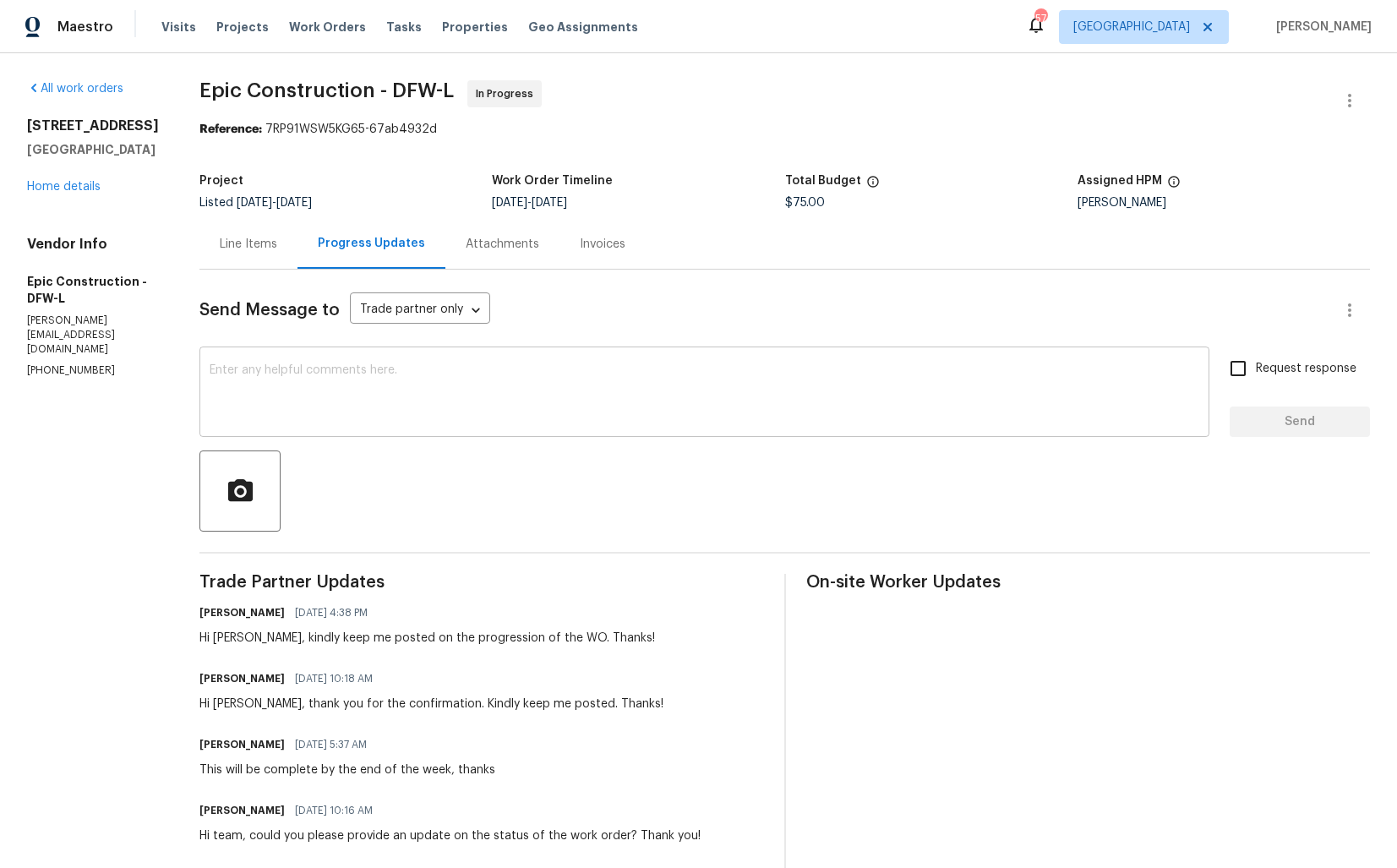
click at [561, 413] on textarea at bounding box center [705, 393] width 990 height 59
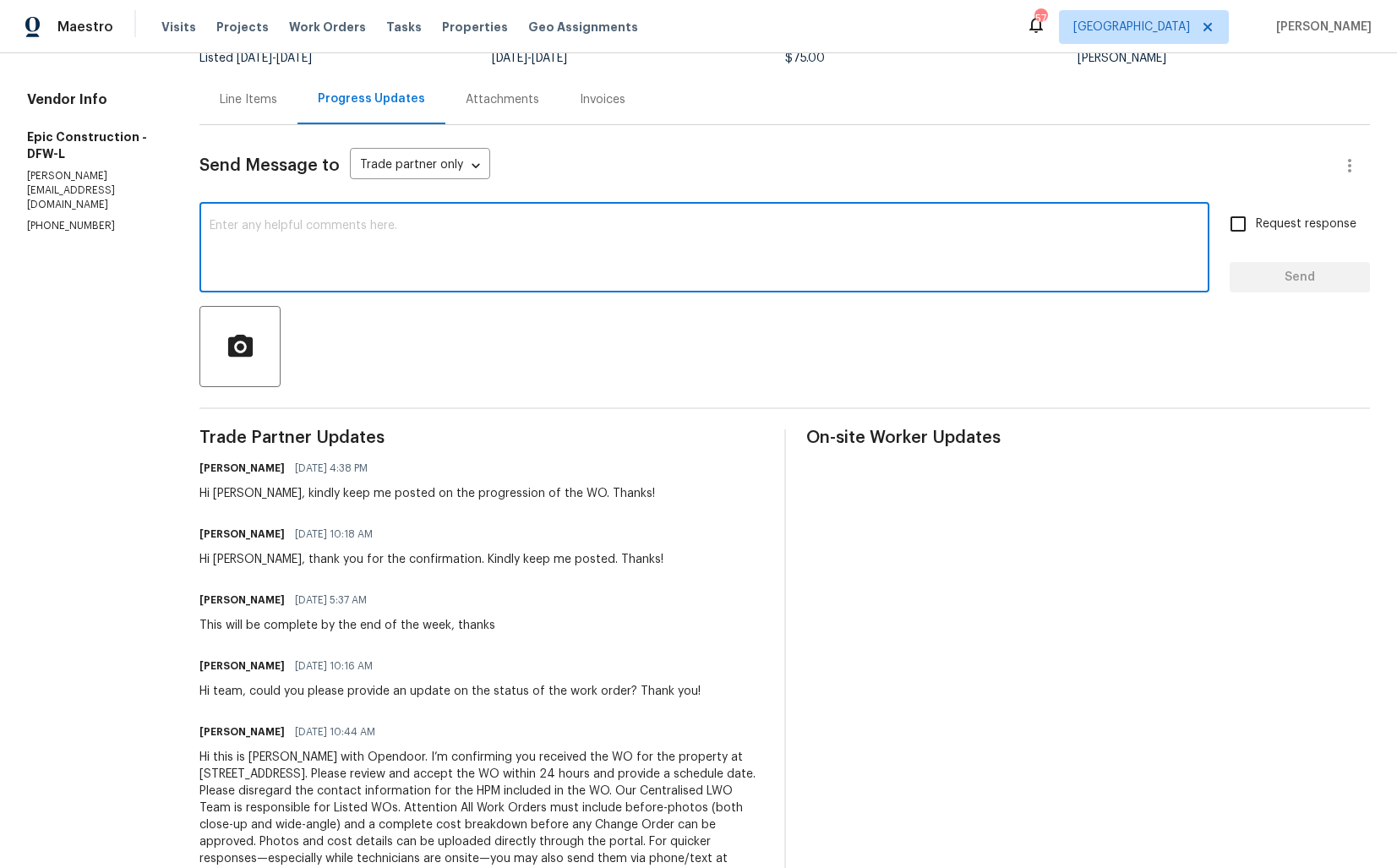
scroll to position [192, 0]
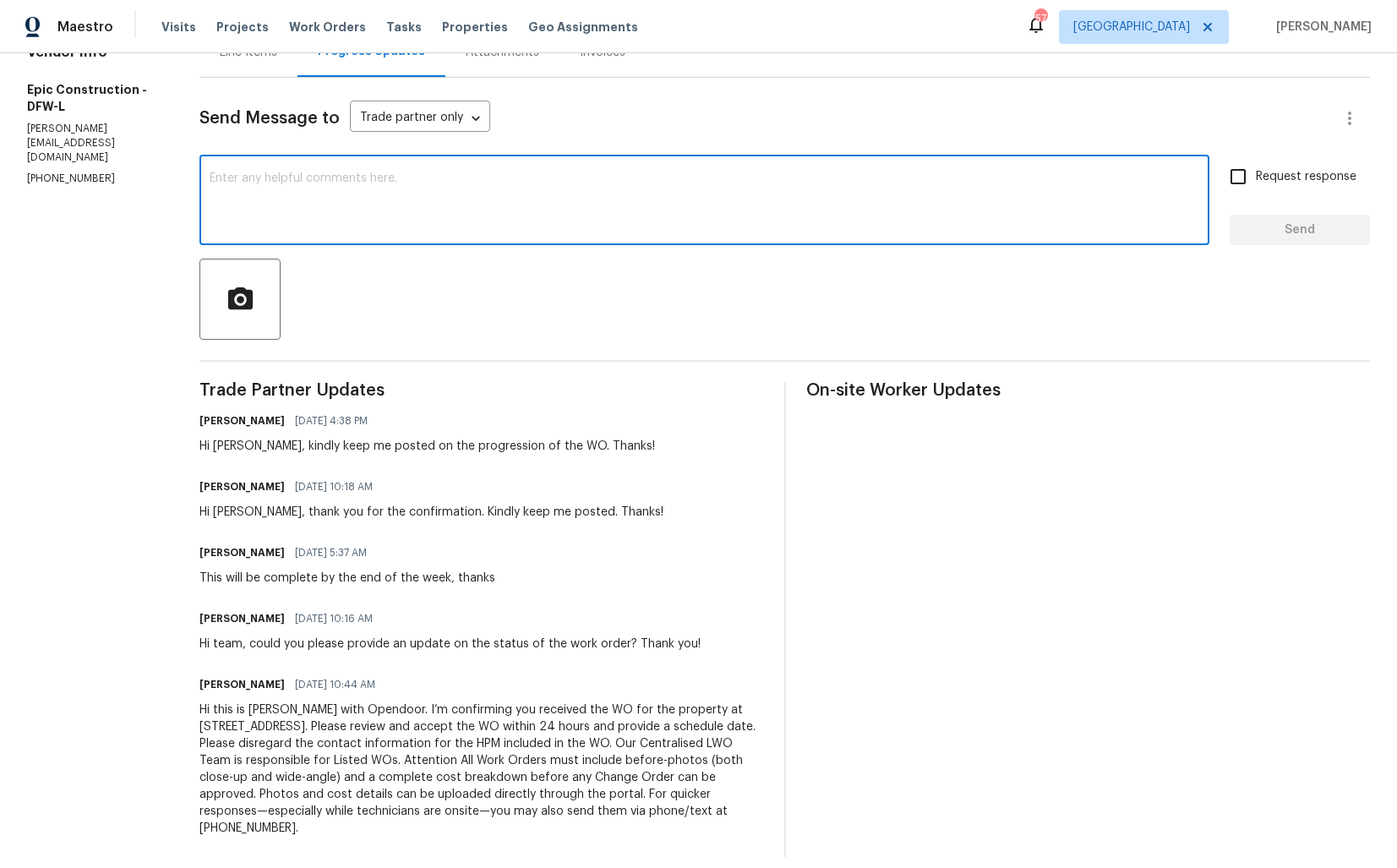
click at [709, 235] on div "x ​" at bounding box center [704, 201] width 1010 height 86
click at [559, 401] on div "Trade Partner Updates [PERSON_NAME] M [DATE] 4:38 PM Hi [PERSON_NAME], kindly k…" at bounding box center [481, 620] width 564 height 475
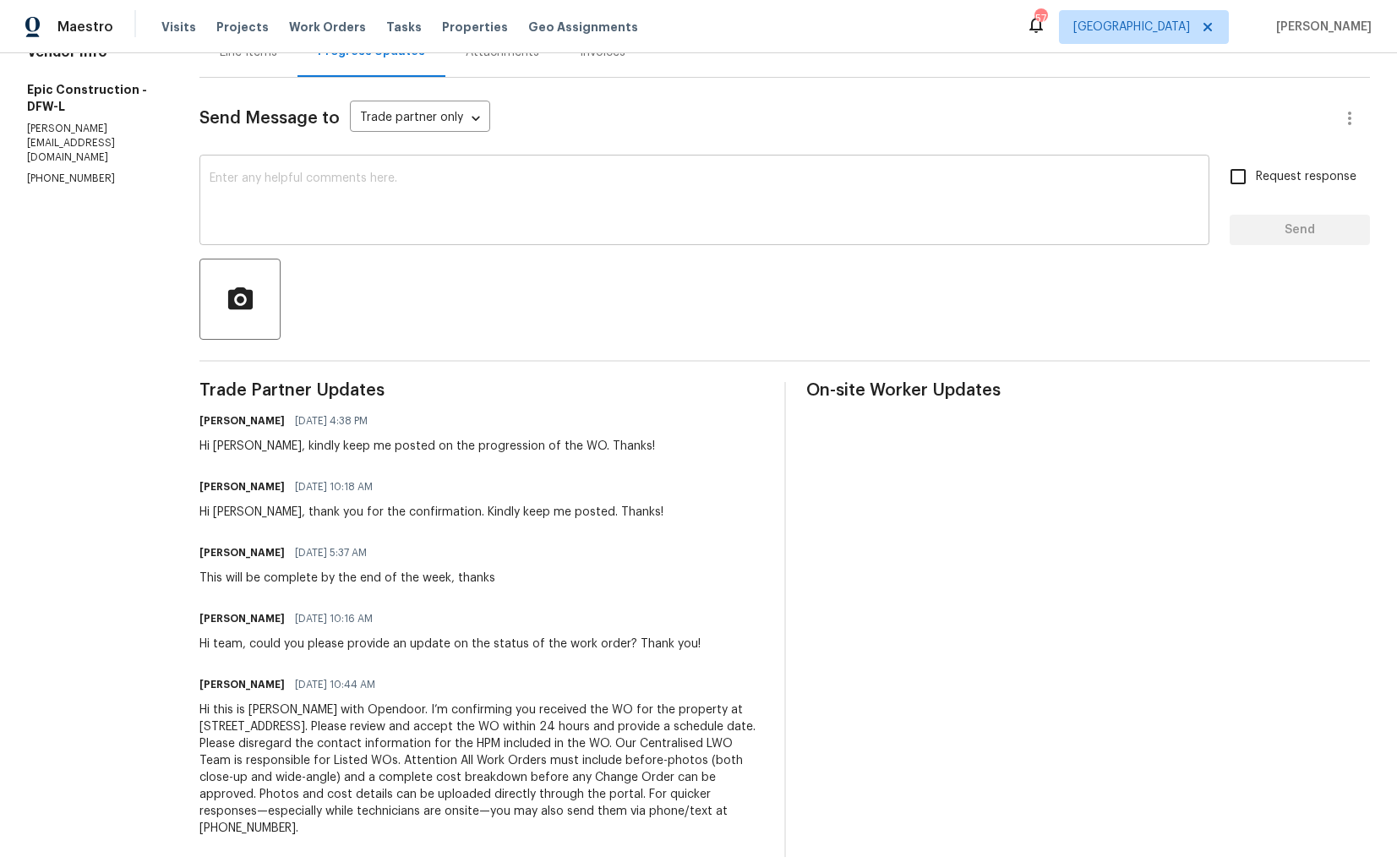
click at [697, 210] on textarea at bounding box center [705, 201] width 990 height 59
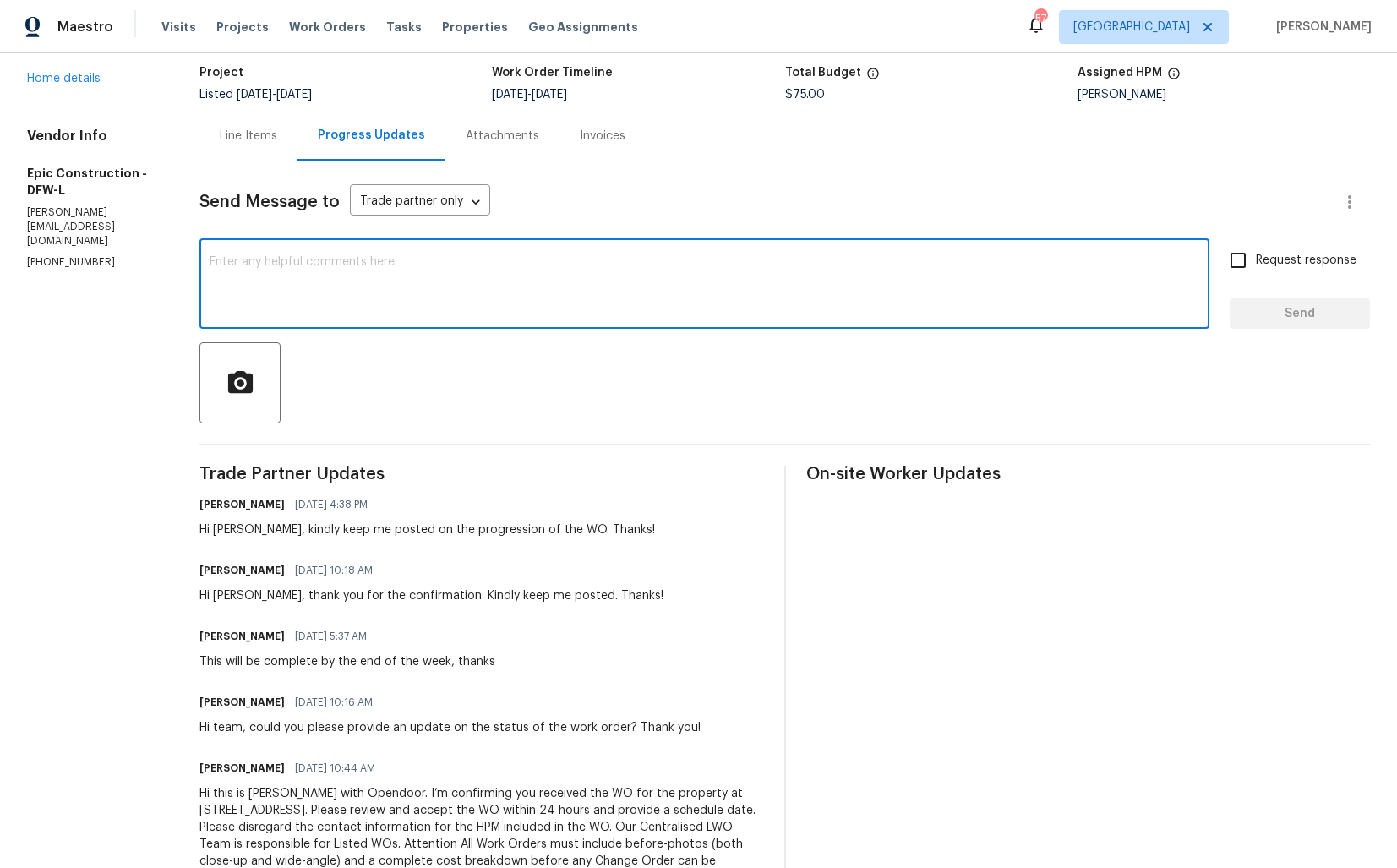
scroll to position [0, 0]
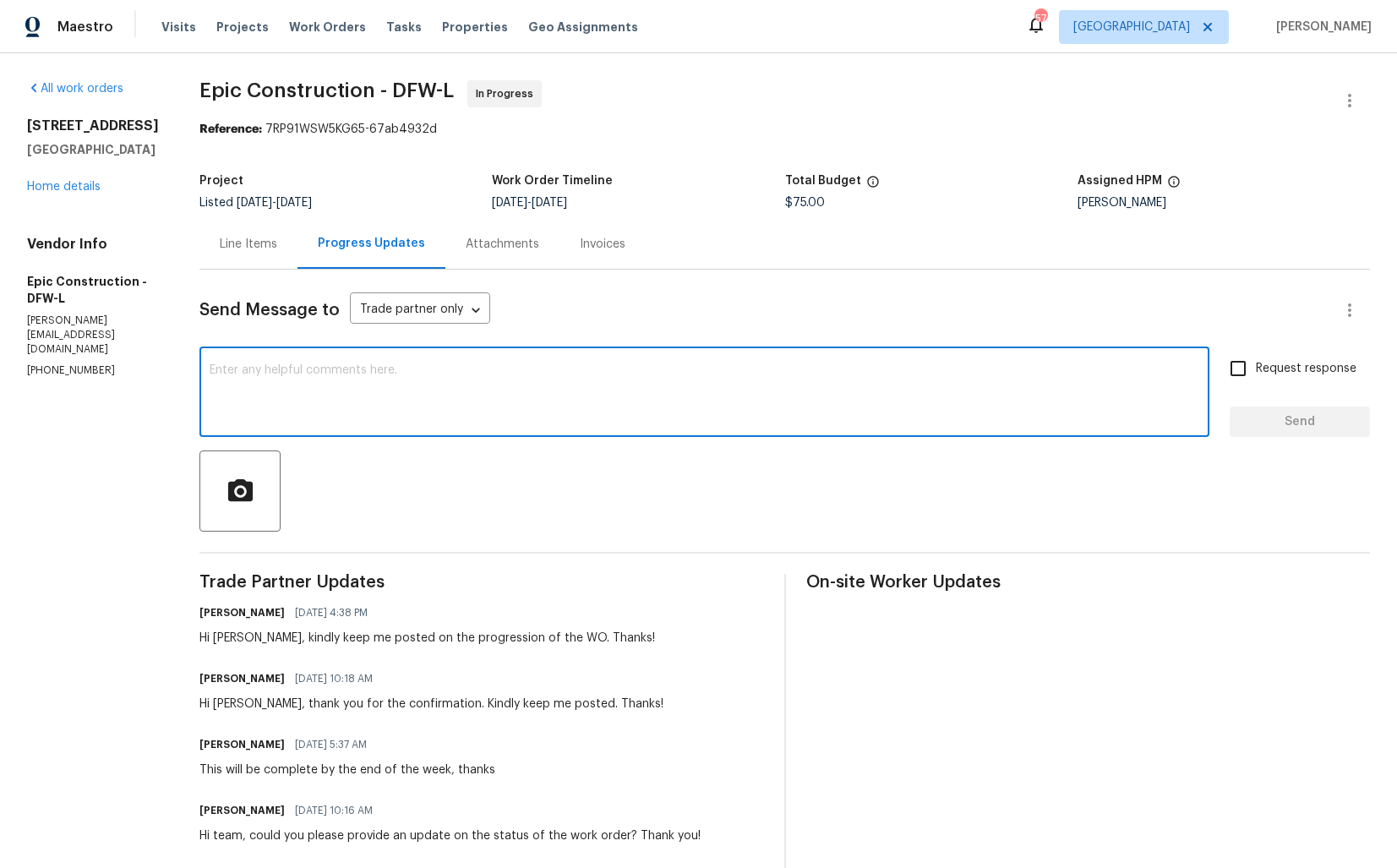
click at [462, 377] on textarea at bounding box center [705, 393] width 990 height 59
click at [419, 413] on textarea at bounding box center [705, 393] width 990 height 59
paste textarea "Hi team, could you please provide an update on the status of the work order? Th…"
click at [200, 640] on div "Hi [PERSON_NAME], kindly keep me posted on the progression of the WO. Thanks!" at bounding box center [428, 638] width 456 height 17
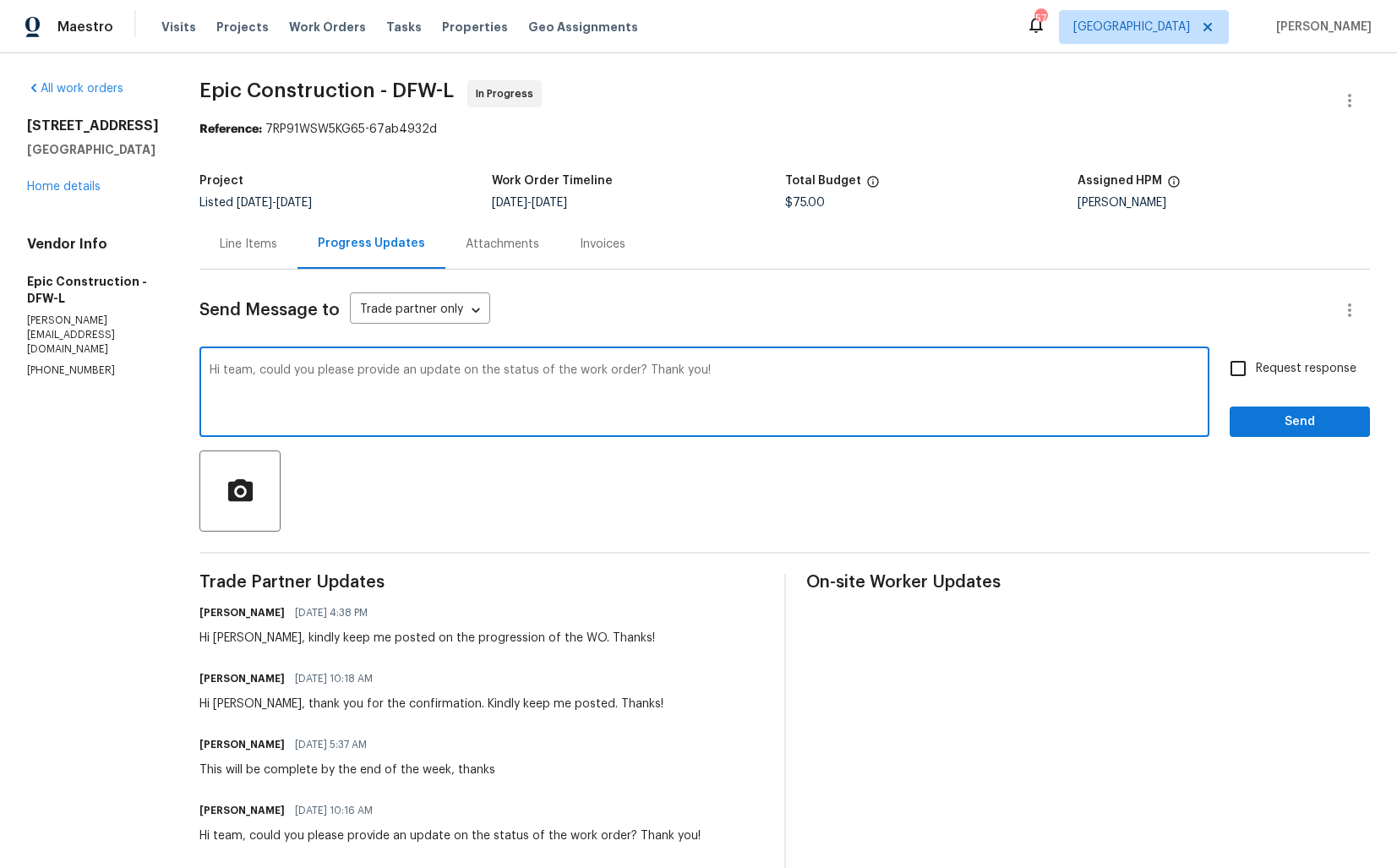
click at [200, 640] on div "Hi [PERSON_NAME], kindly keep me posted on the progression of the WO. Thanks!" at bounding box center [428, 638] width 456 height 17
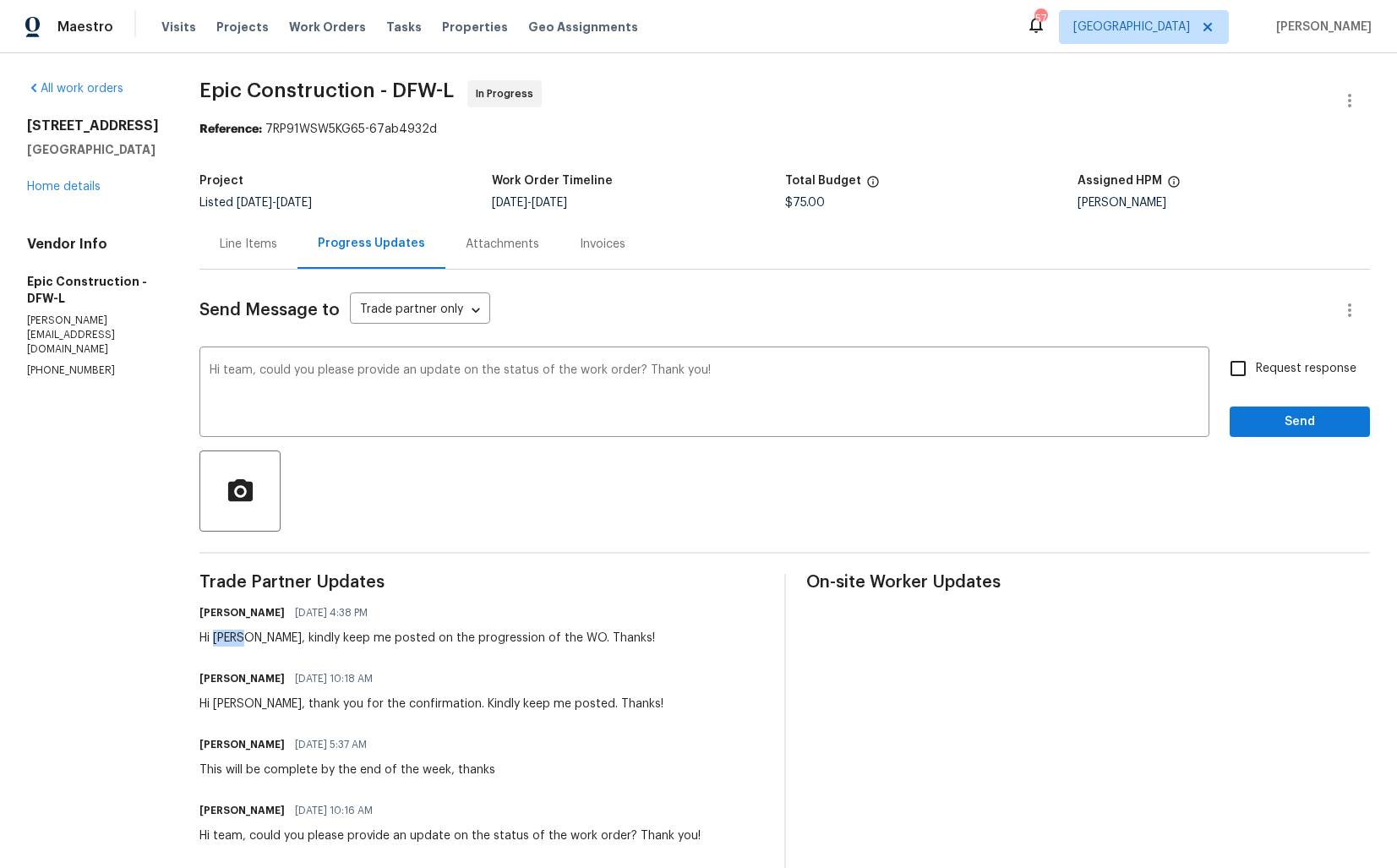
copy div "[PERSON_NAME]"
click at [210, 373] on textarea "Hi team, could you please provide an update on the status of the work order? Th…" at bounding box center [705, 393] width 990 height 59
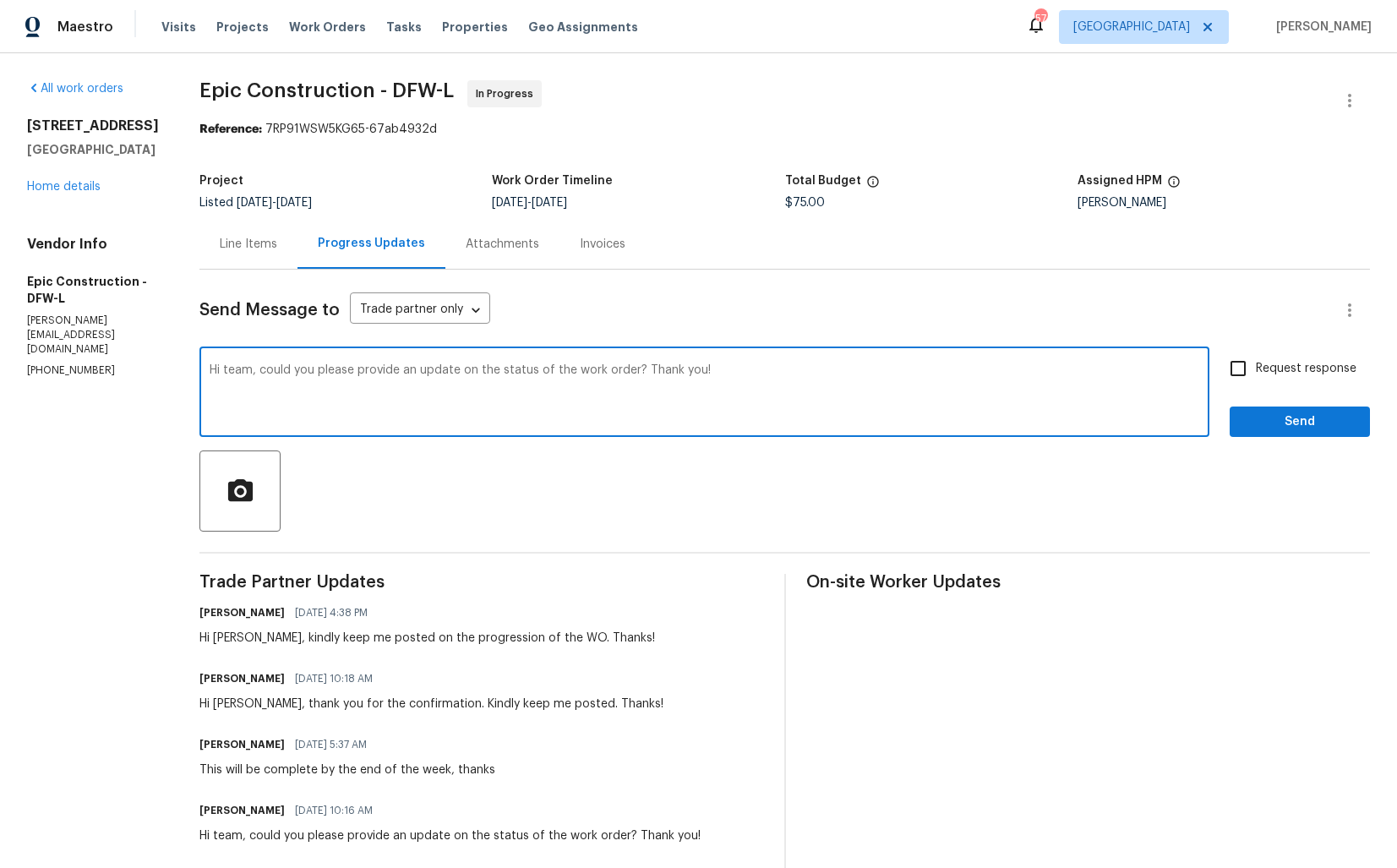
click at [210, 373] on textarea "Hi team, could you please provide an update on the status of the work order? Th…" at bounding box center [705, 393] width 990 height 59
paste textarea "[PERSON_NAME]"
click at [870, 385] on textarea "Hi [PERSON_NAME], could you please provide an update on the status of the work …" at bounding box center [705, 393] width 990 height 59
type textarea "Hi [PERSON_NAME], could you please provide an update on the status of the work …"
click at [1258, 365] on span "Request response" at bounding box center [1306, 369] width 101 height 18
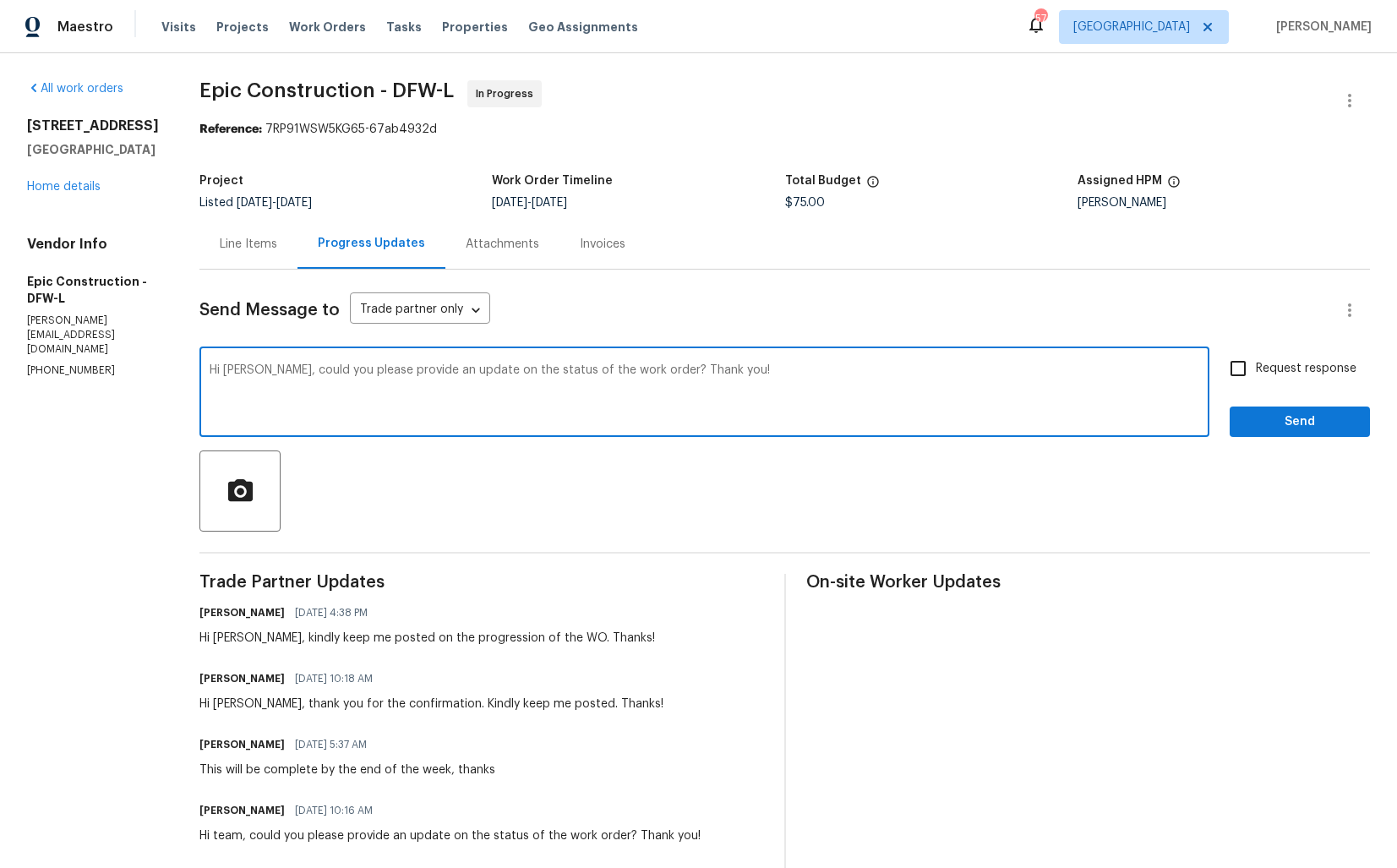
click at [1255, 365] on input "Request response" at bounding box center [1238, 369] width 36 height 36
checkbox input "true"
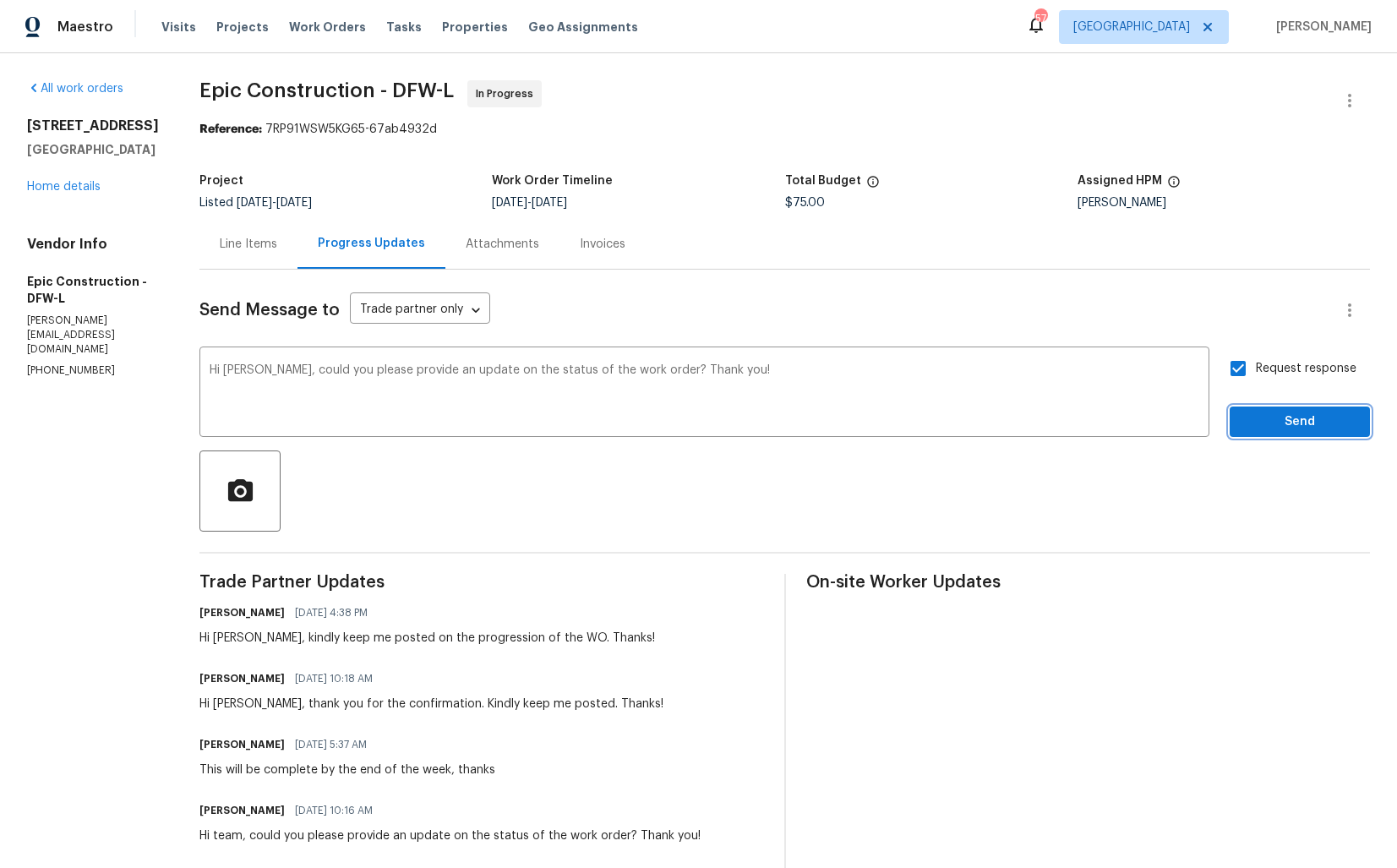
click at [1249, 428] on span "Send" at bounding box center [1300, 422] width 114 height 21
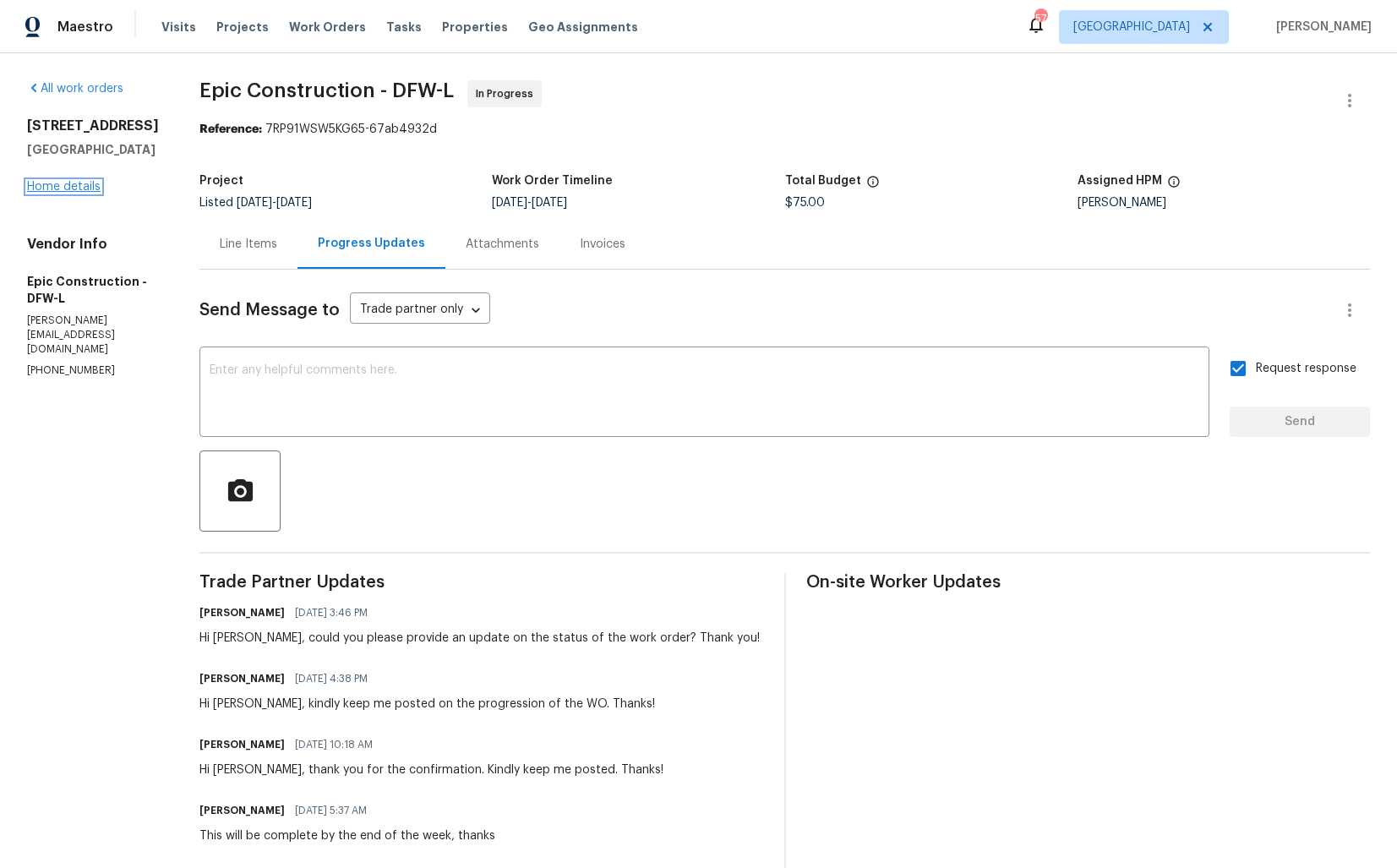
click at [64, 193] on link "Home details" at bounding box center [64, 187] width 73 height 12
